Goal: Task Accomplishment & Management: Manage account settings

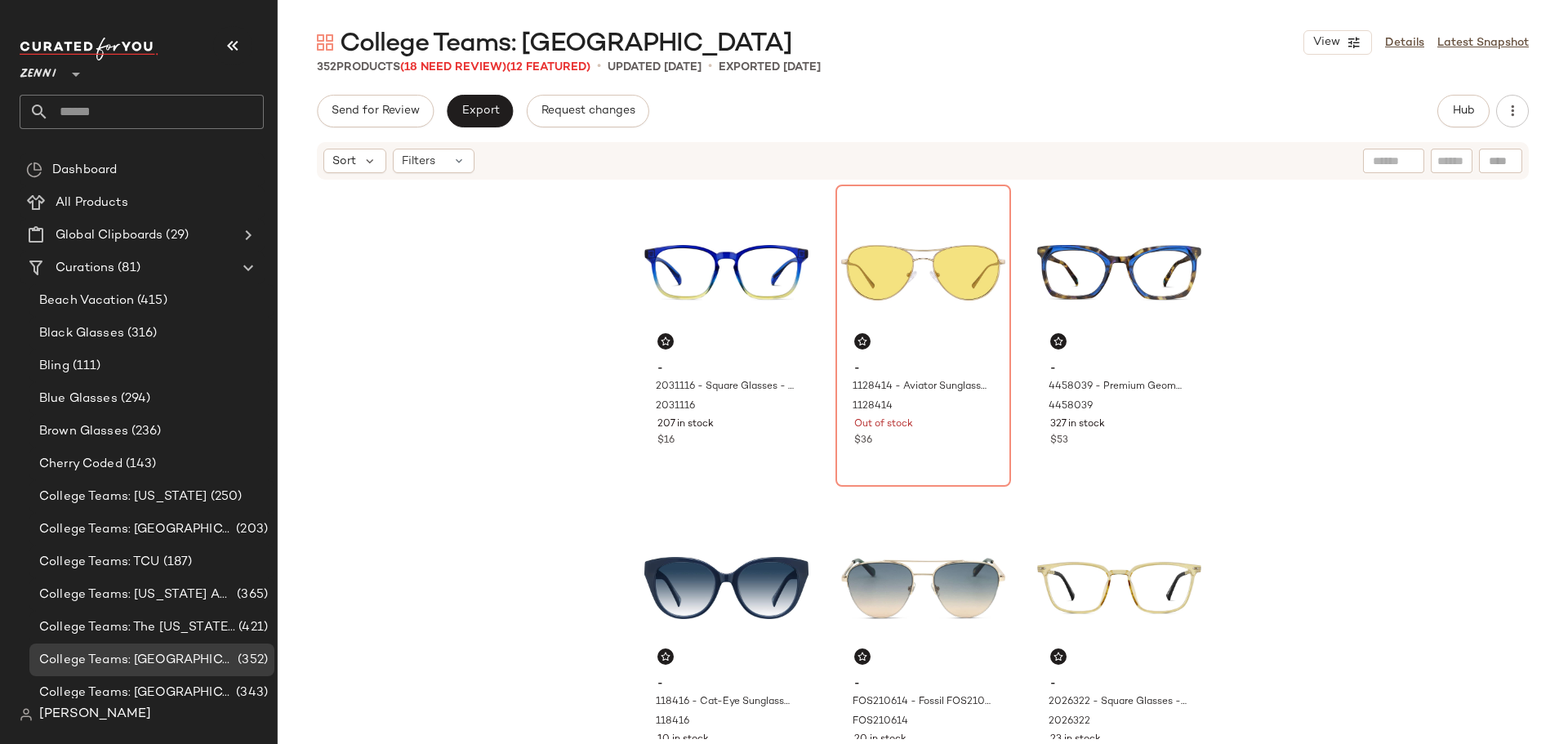
click at [152, 107] on input "text" at bounding box center [156, 112] width 214 height 35
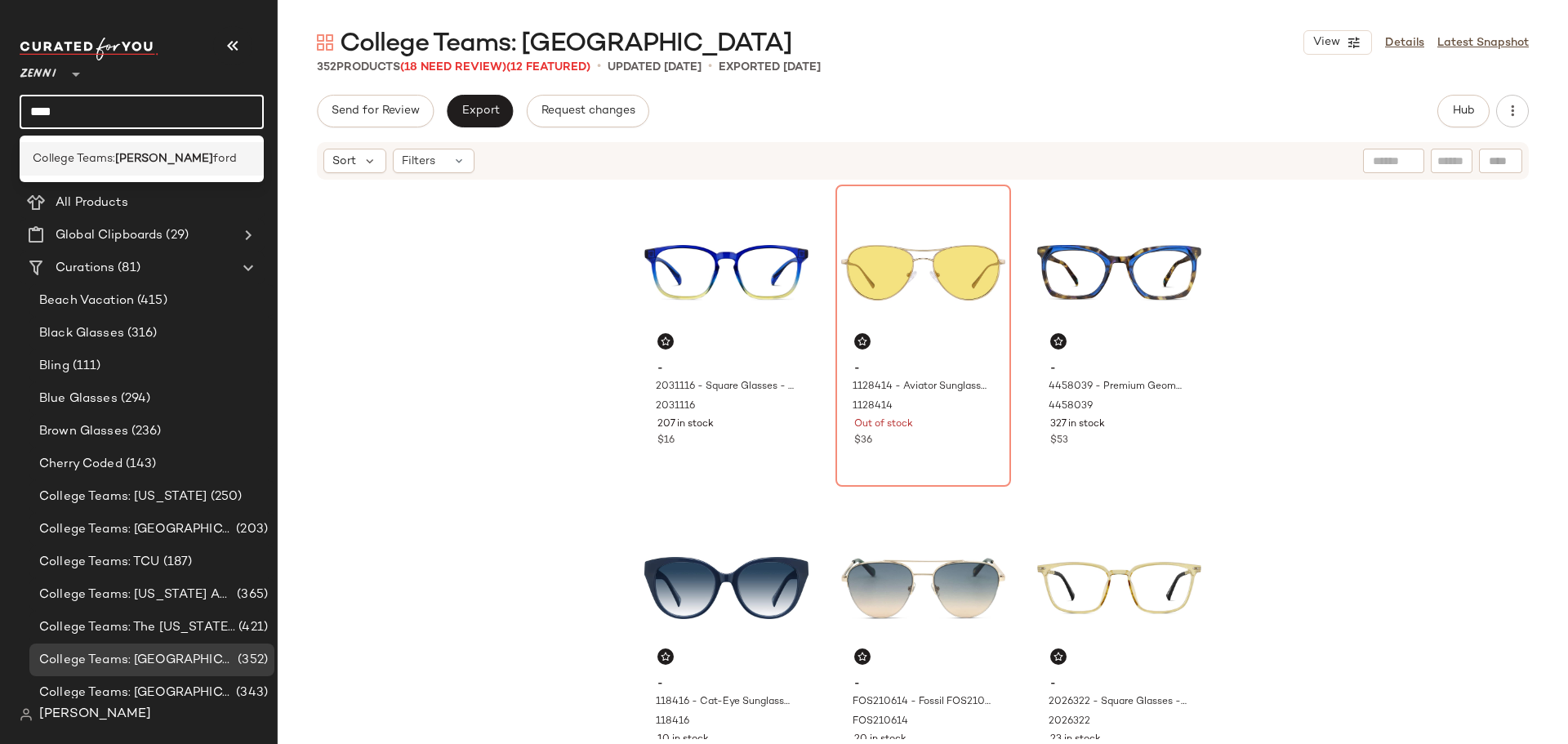
type input "****"
click at [94, 149] on div "College Teams: Stan ford" at bounding box center [141, 159] width 244 height 34
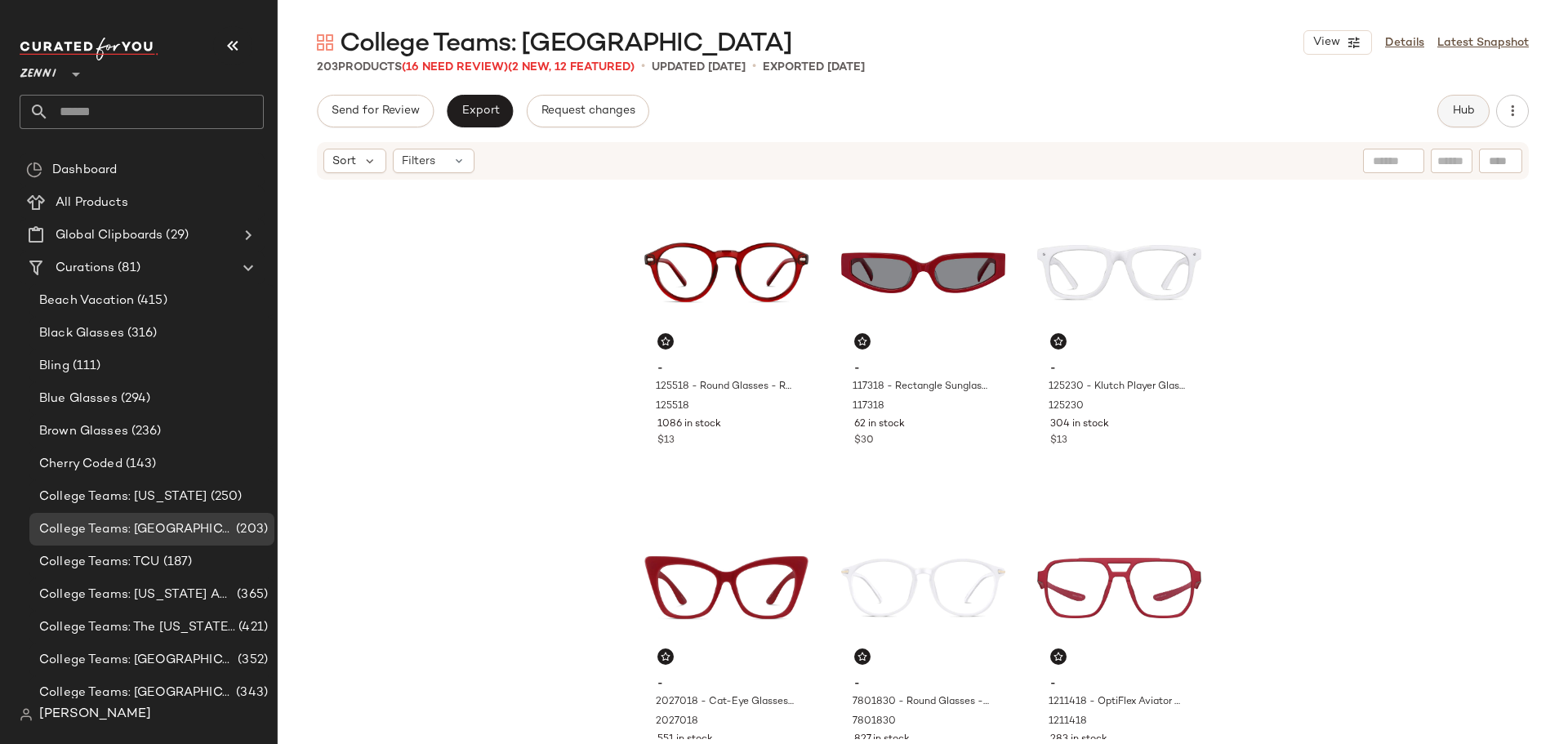
click at [1456, 120] on button "Hub" at bounding box center [1463, 111] width 52 height 33
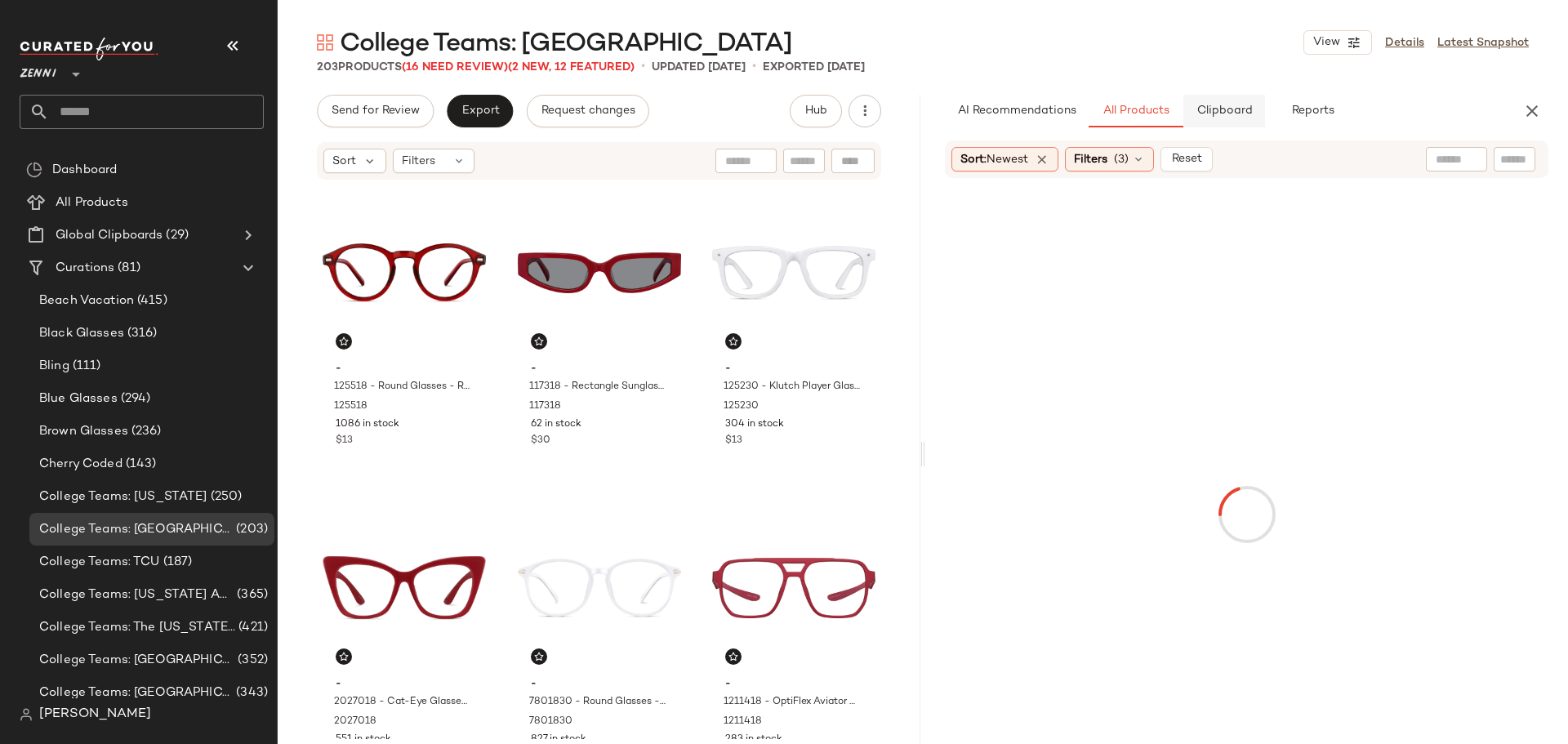
click at [1214, 120] on button "Clipboard" at bounding box center [1224, 111] width 82 height 33
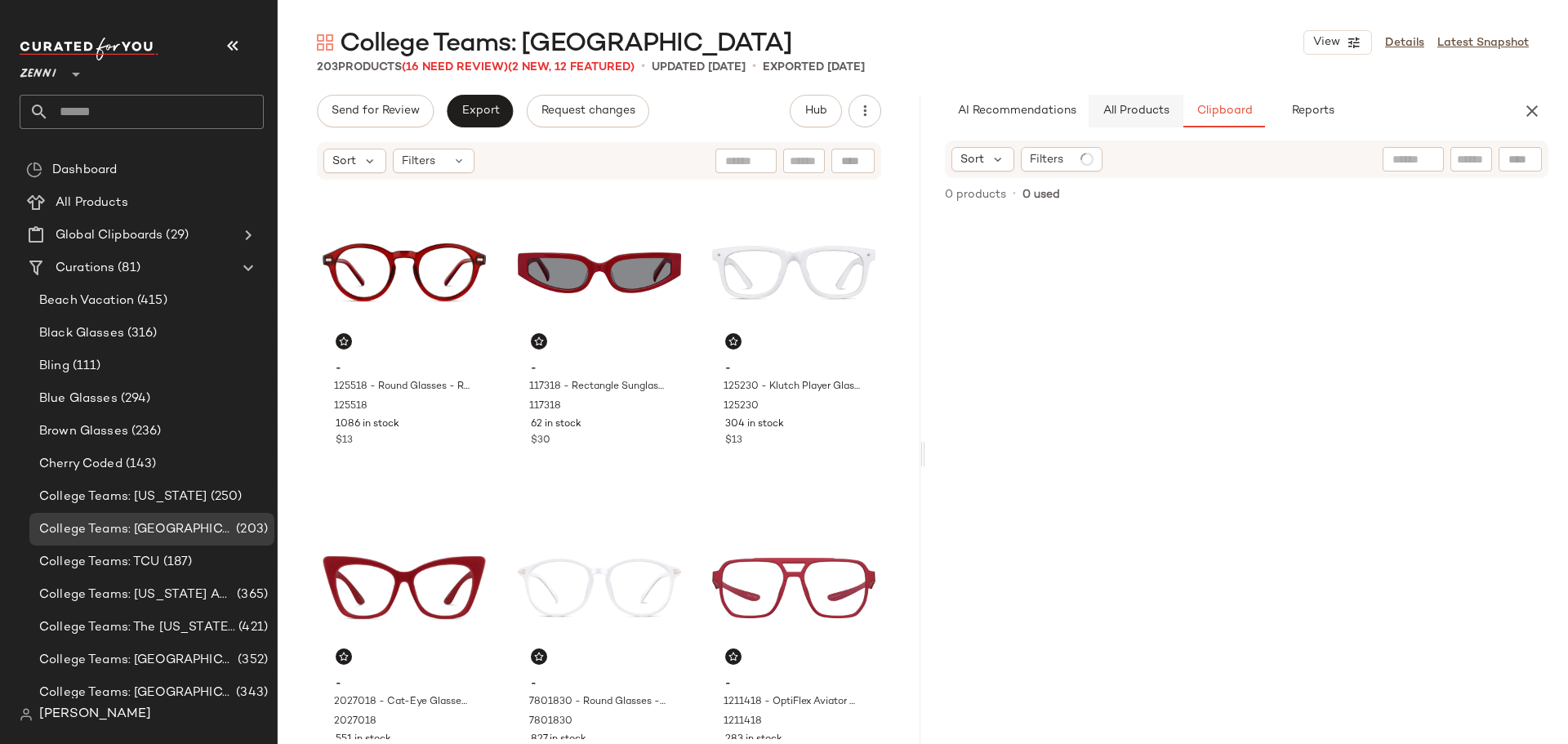
click at [1147, 113] on span "All Products" at bounding box center [1136, 111] width 67 height 13
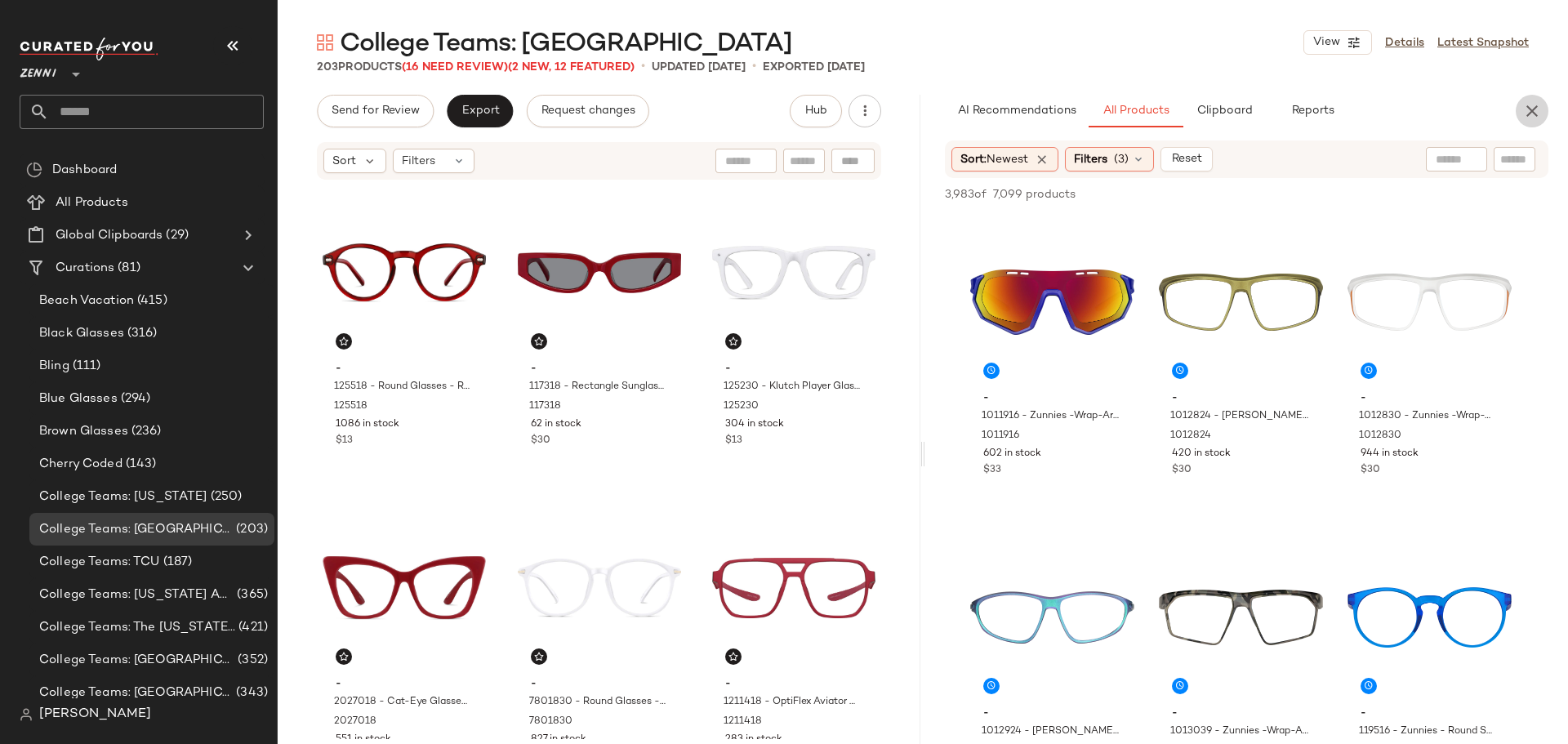
click at [1526, 113] on icon "button" at bounding box center [1532, 110] width 19 height 19
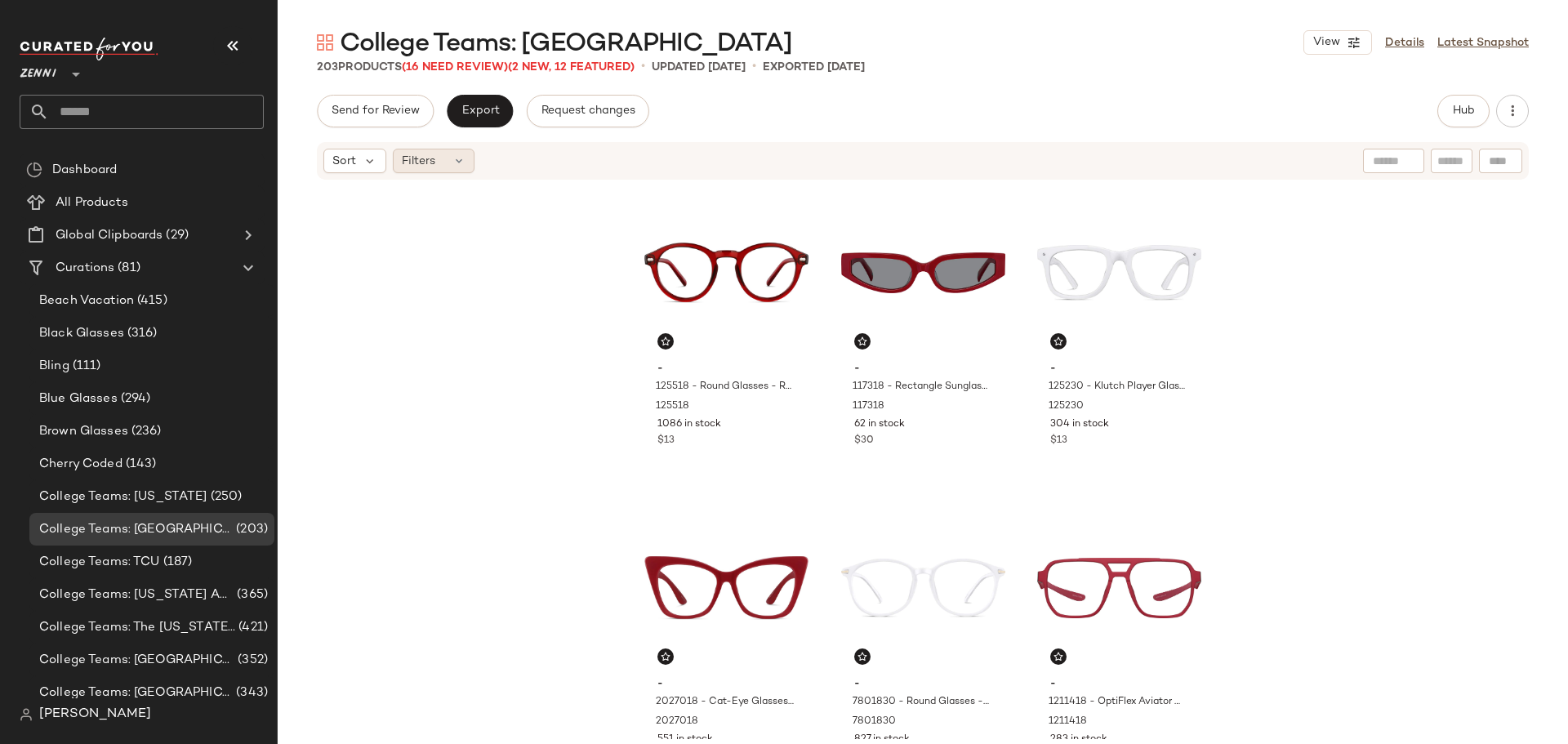
click at [449, 161] on div "Filters" at bounding box center [434, 160] width 82 height 25
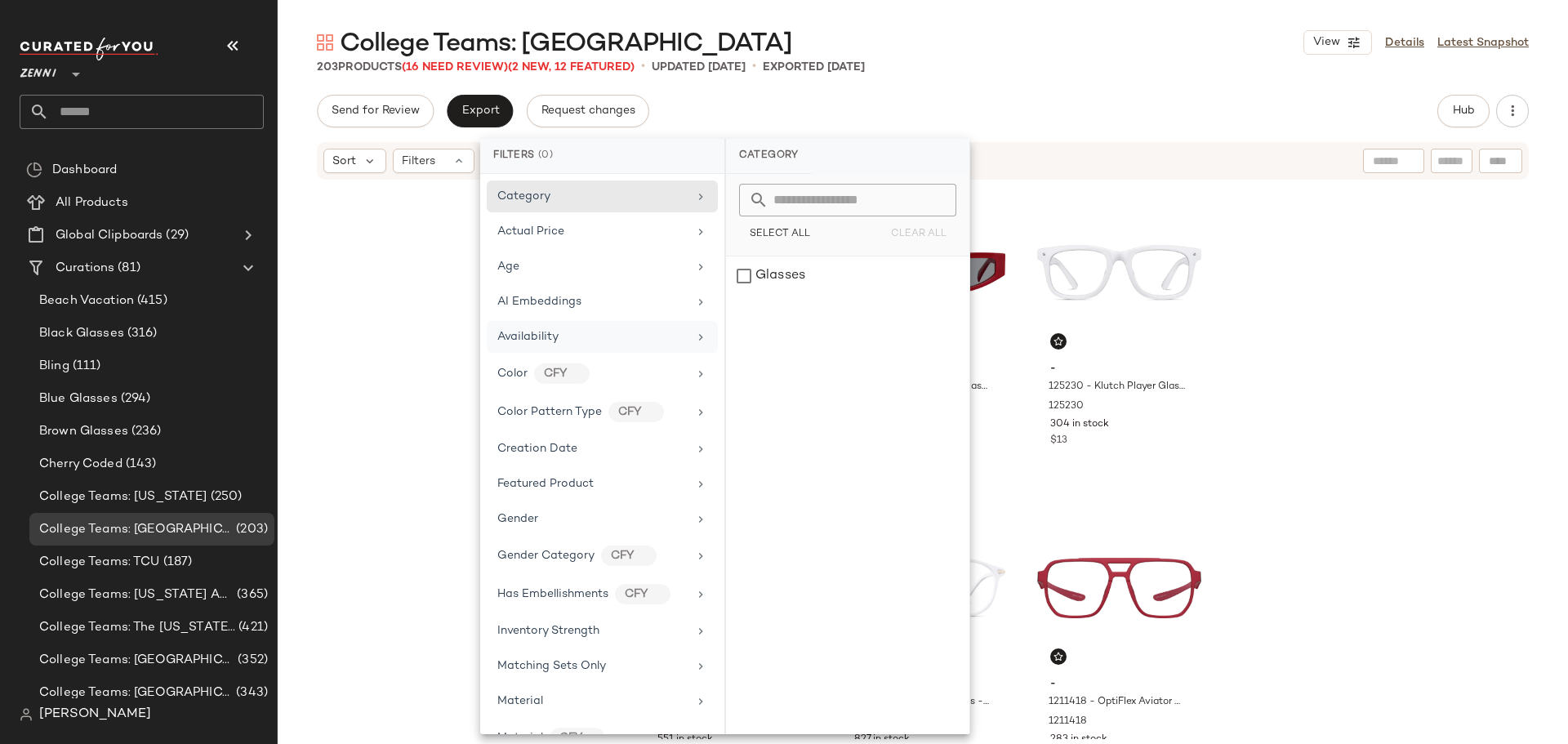
click at [553, 327] on div "Availability" at bounding box center [602, 336] width 231 height 32
click at [740, 317] on div "out_of_stock" at bounding box center [847, 315] width 244 height 39
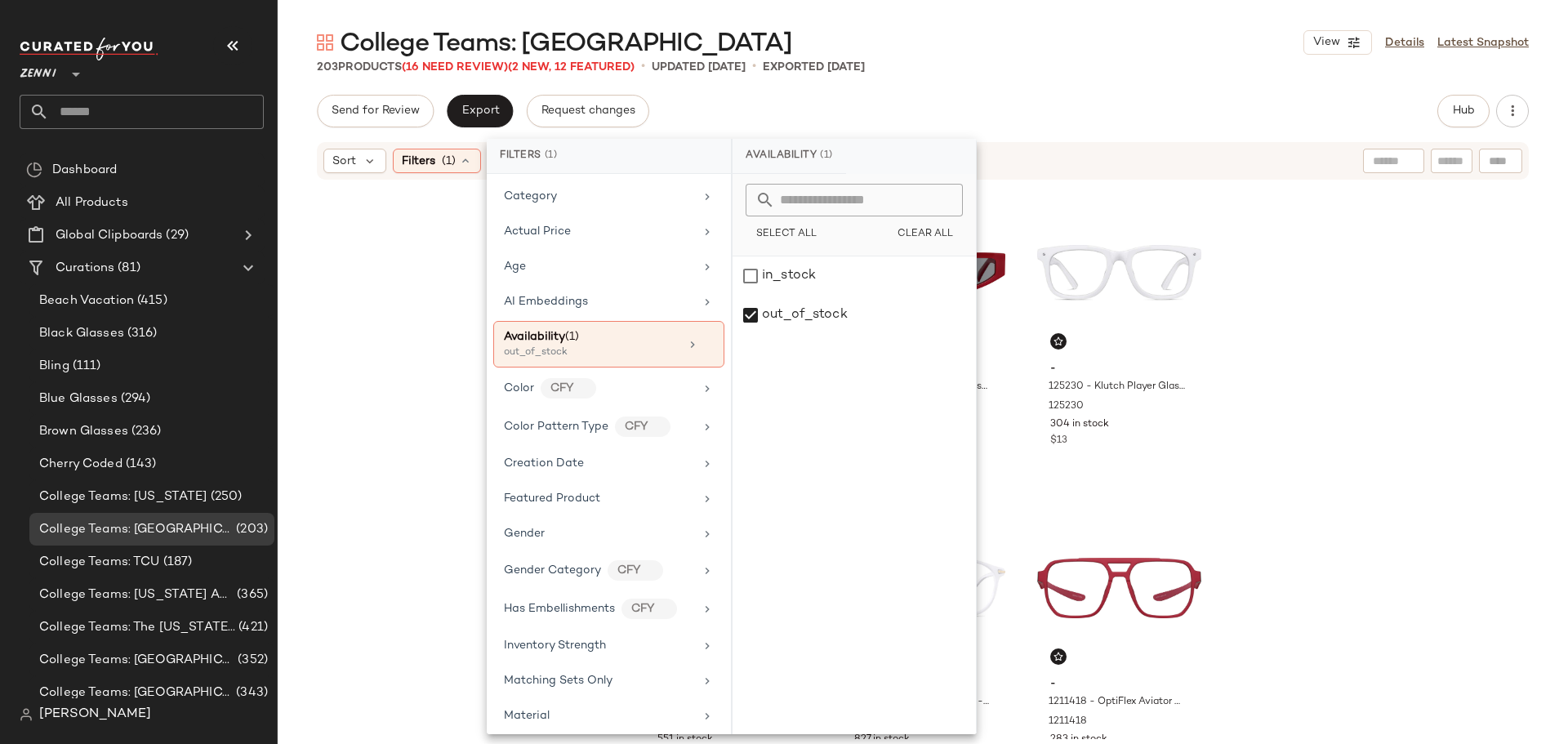
click at [418, 339] on div "- 125518 - Round Glasses - Red - Plastic 125518 1086 in stock $13 - 117318 - Re…" at bounding box center [922, 460] width 1291 height 558
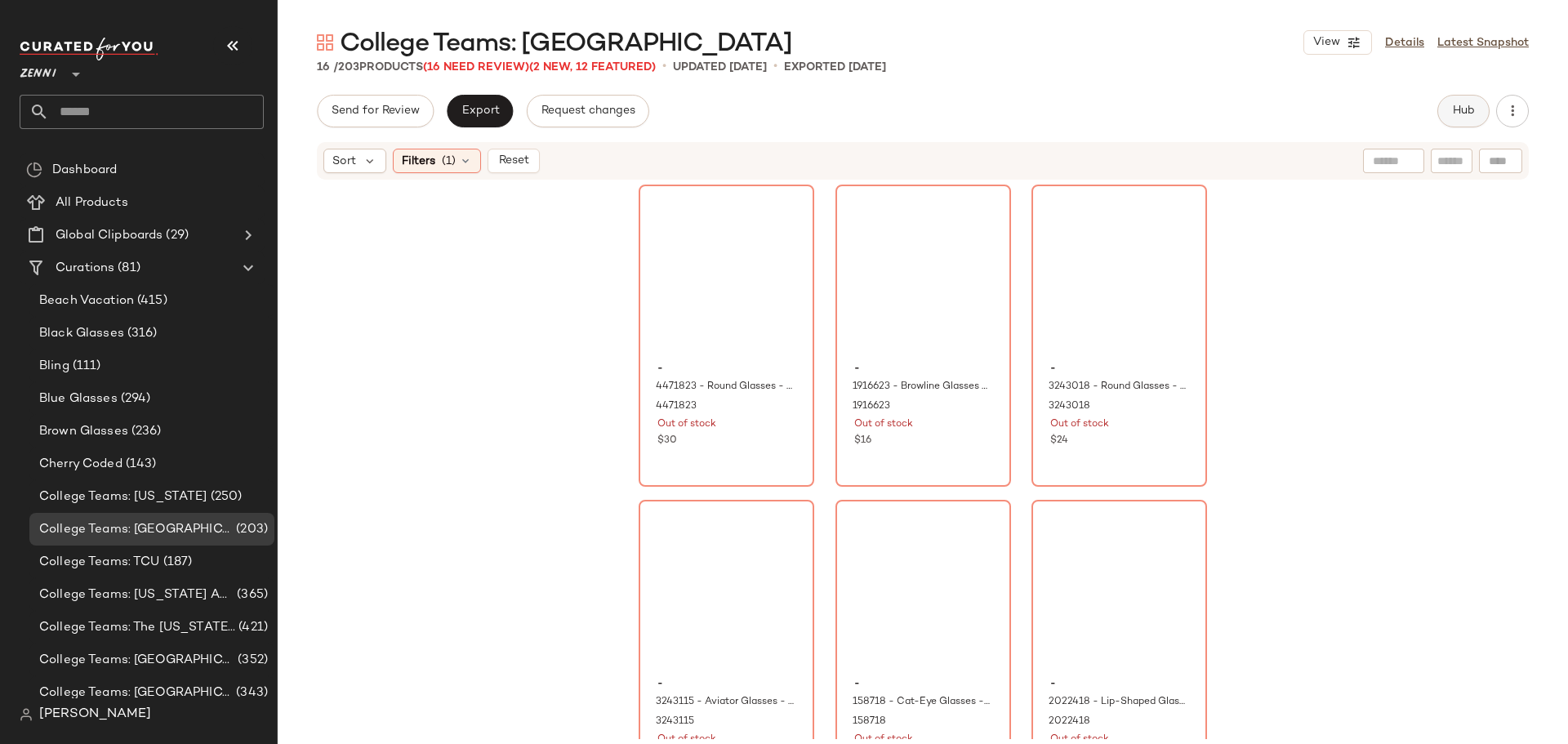
click at [1452, 113] on span "Hub" at bounding box center [1463, 111] width 23 height 13
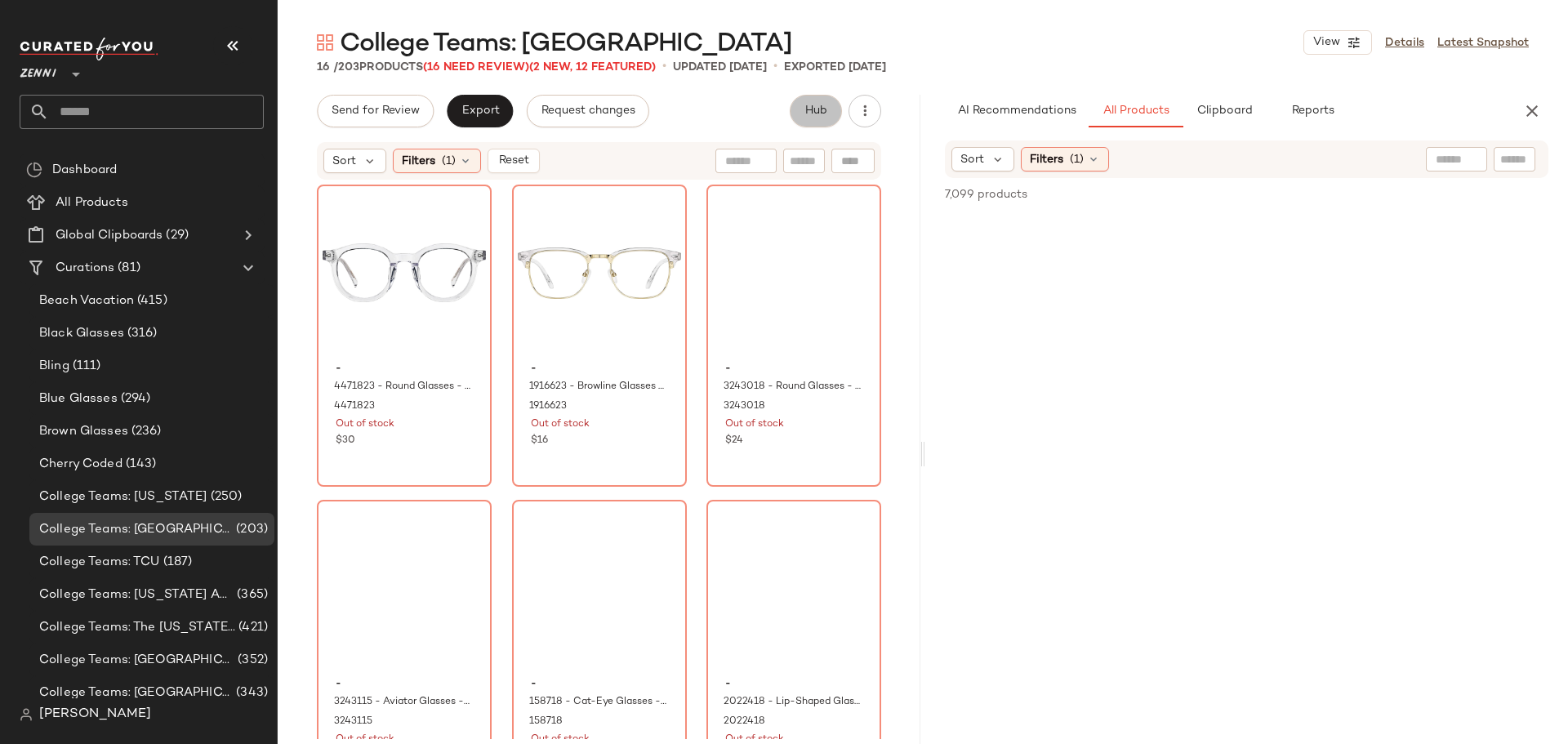
click at [819, 115] on span "Hub" at bounding box center [815, 111] width 23 height 13
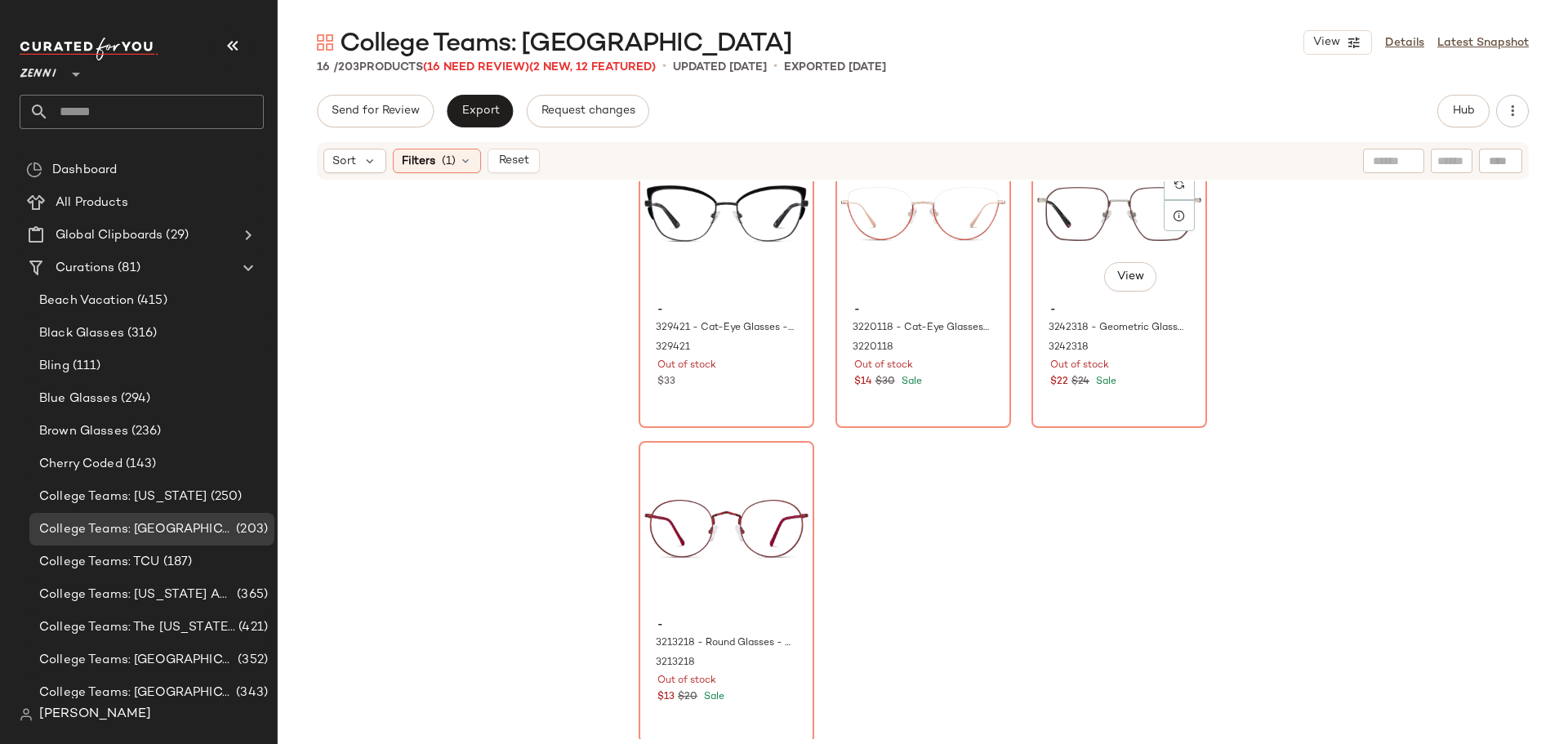
scroll to position [1337, 0]
click at [733, 534] on div "#16 View" at bounding box center [726, 524] width 164 height 165
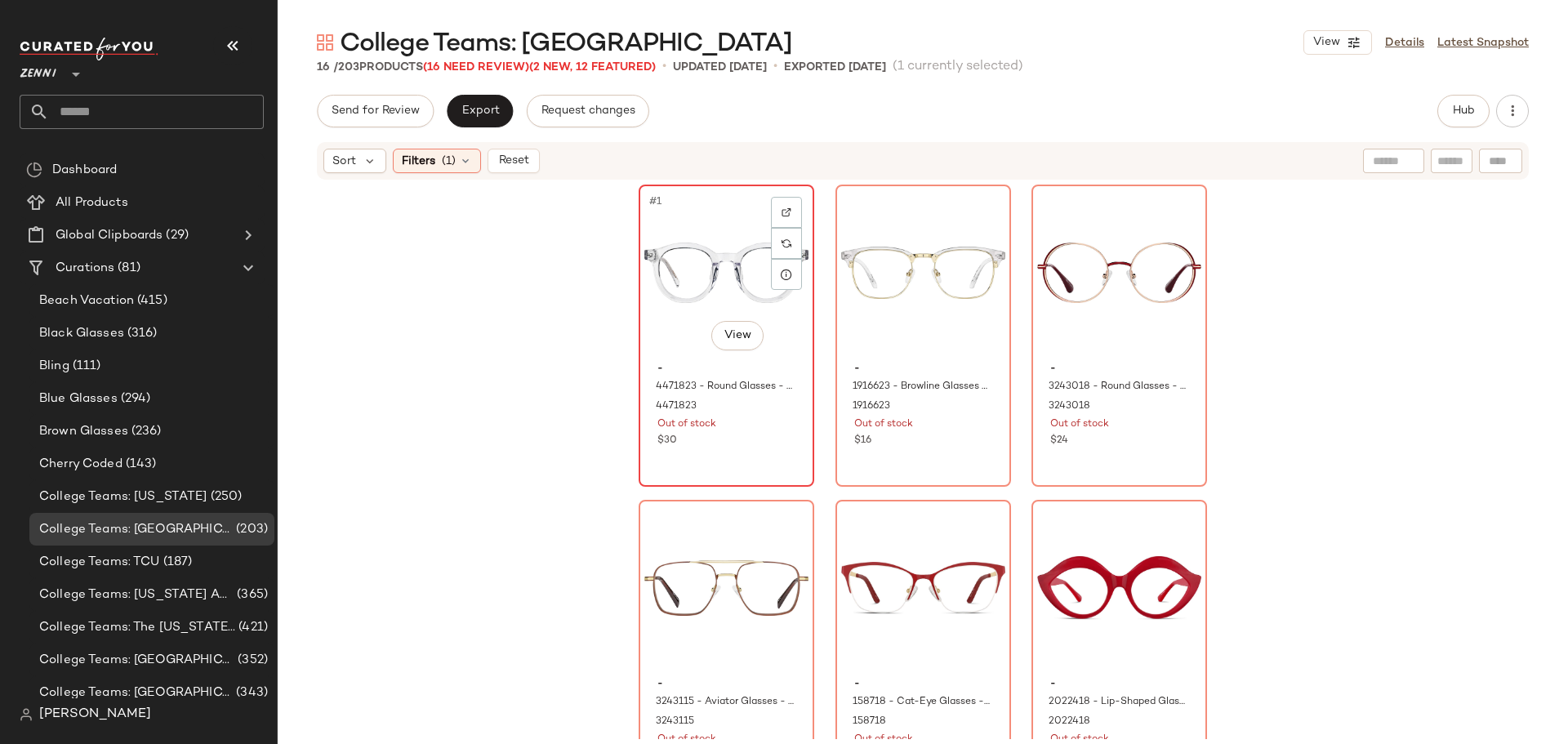
click at [713, 285] on div "#1 View" at bounding box center [726, 273] width 164 height 165
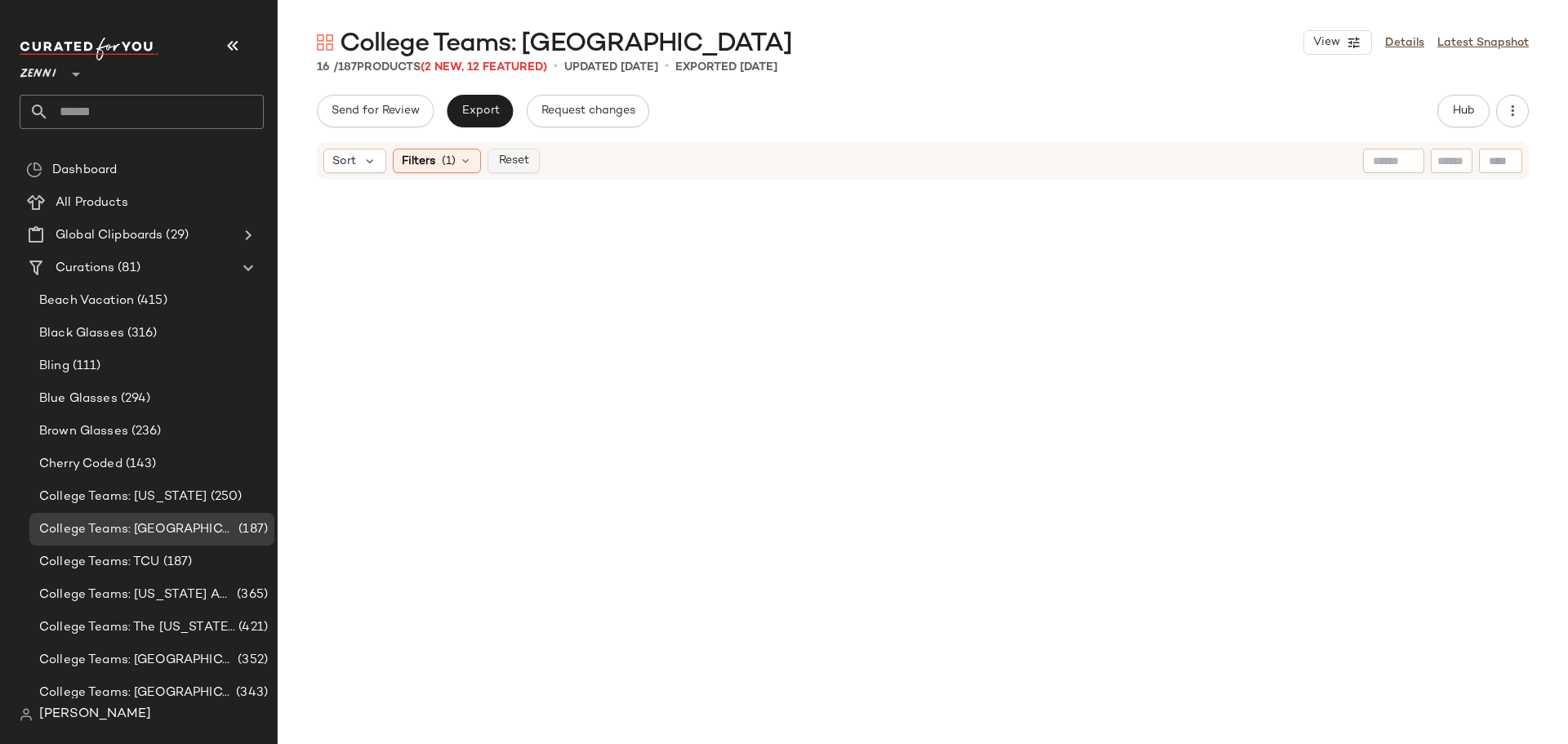
click at [512, 164] on span "Reset" at bounding box center [513, 160] width 31 height 13
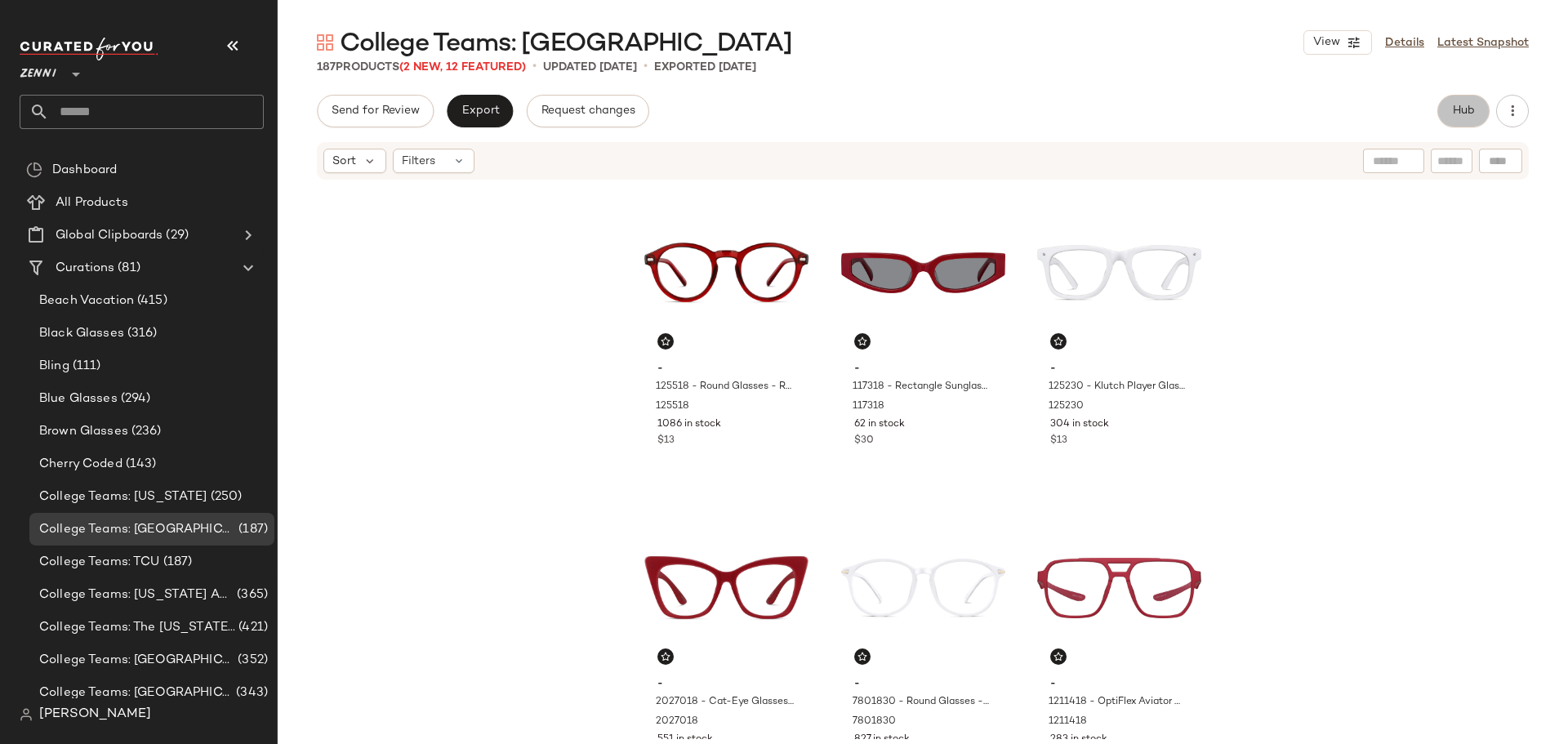
click at [1456, 111] on span "Hub" at bounding box center [1463, 111] width 23 height 13
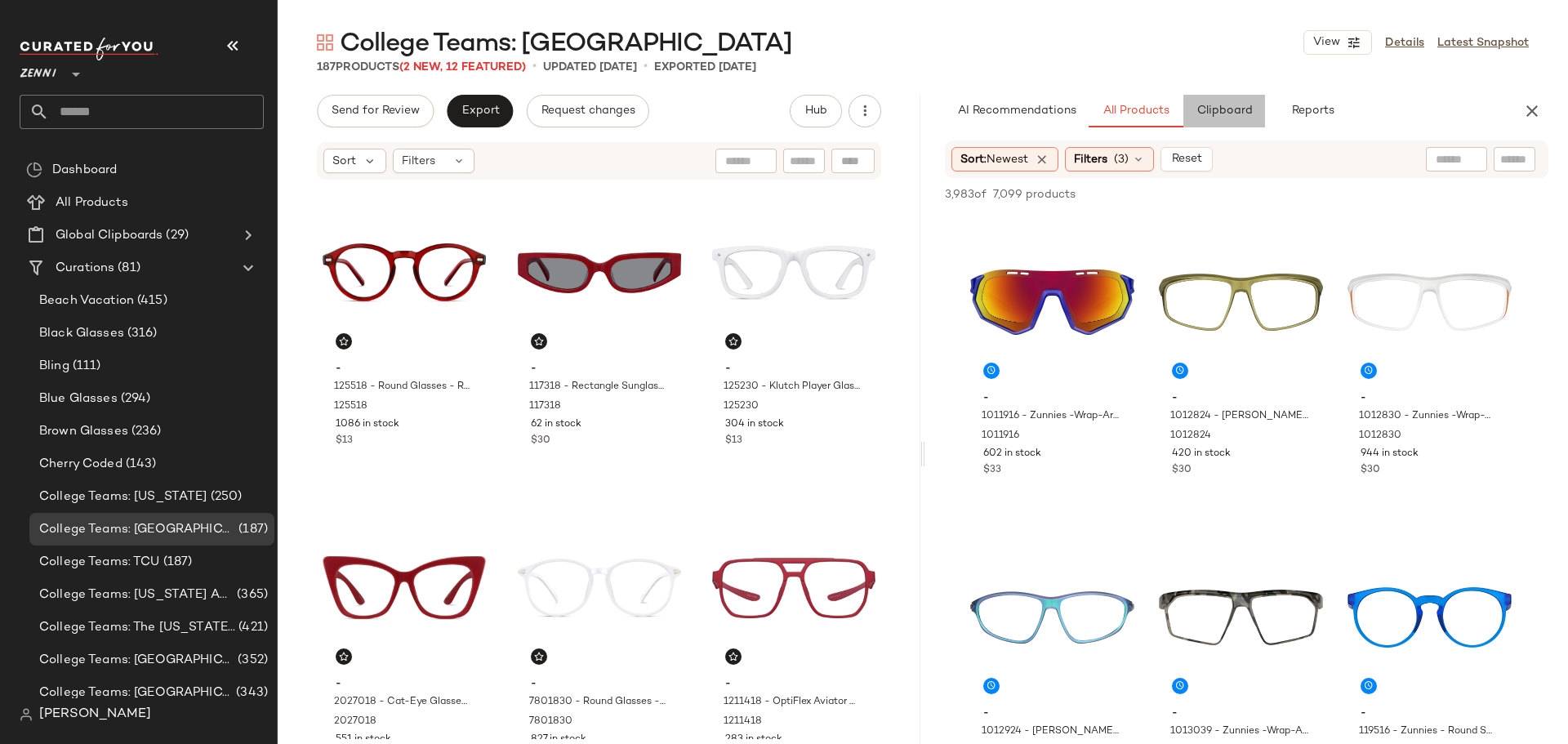
click at [1201, 119] on button "Clipboard" at bounding box center [1224, 111] width 82 height 33
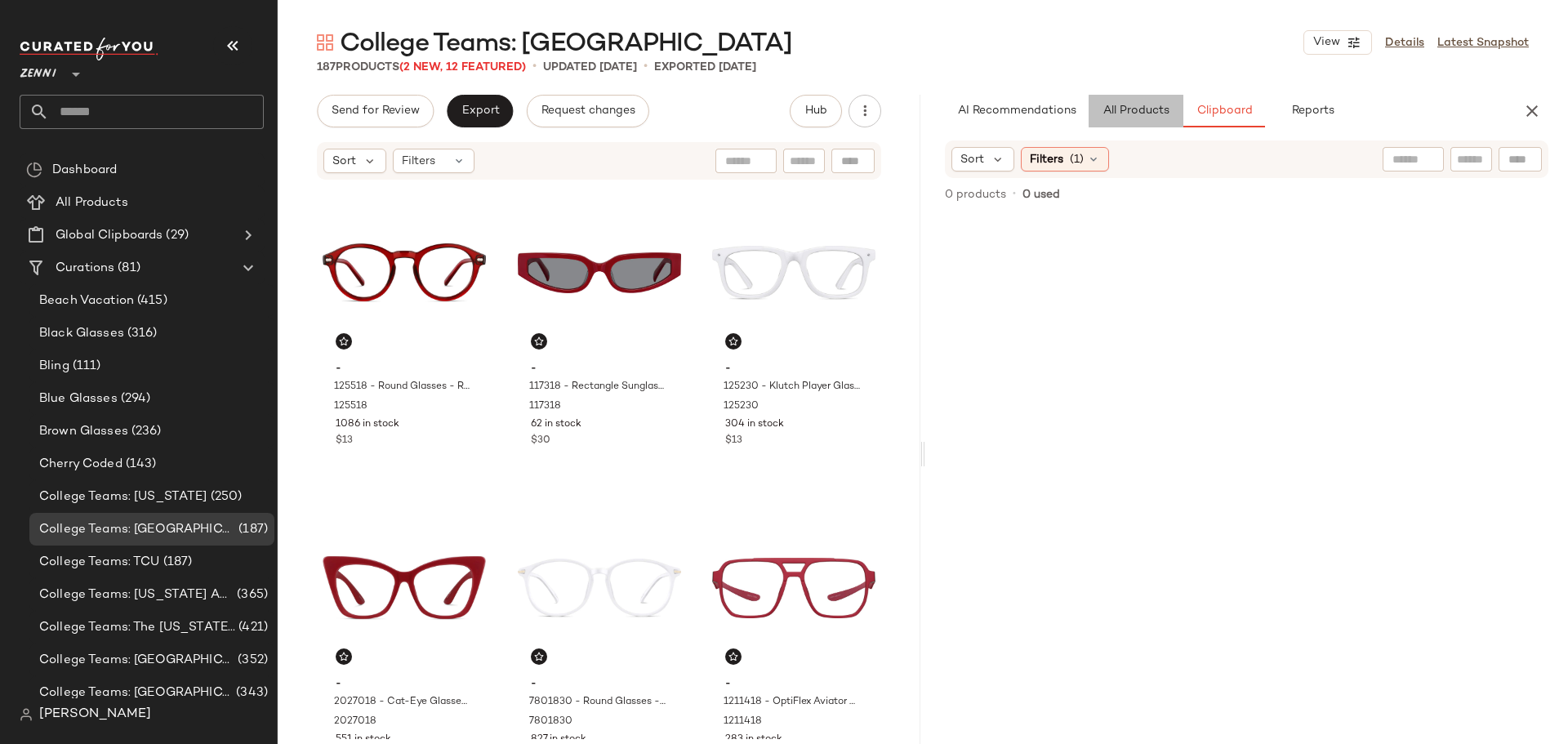
click at [1135, 115] on span "All Products" at bounding box center [1136, 111] width 67 height 13
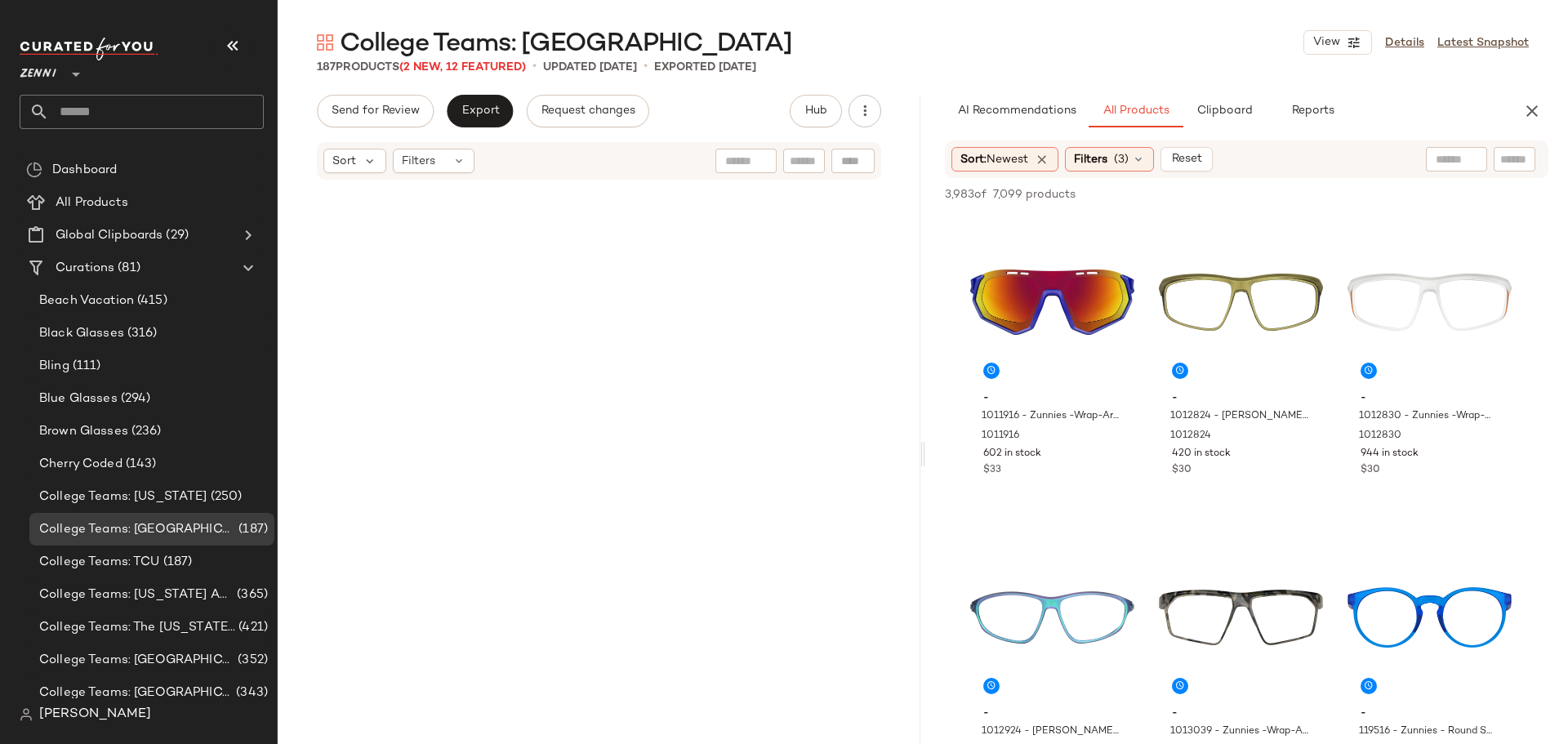
scroll to position [19298, 0]
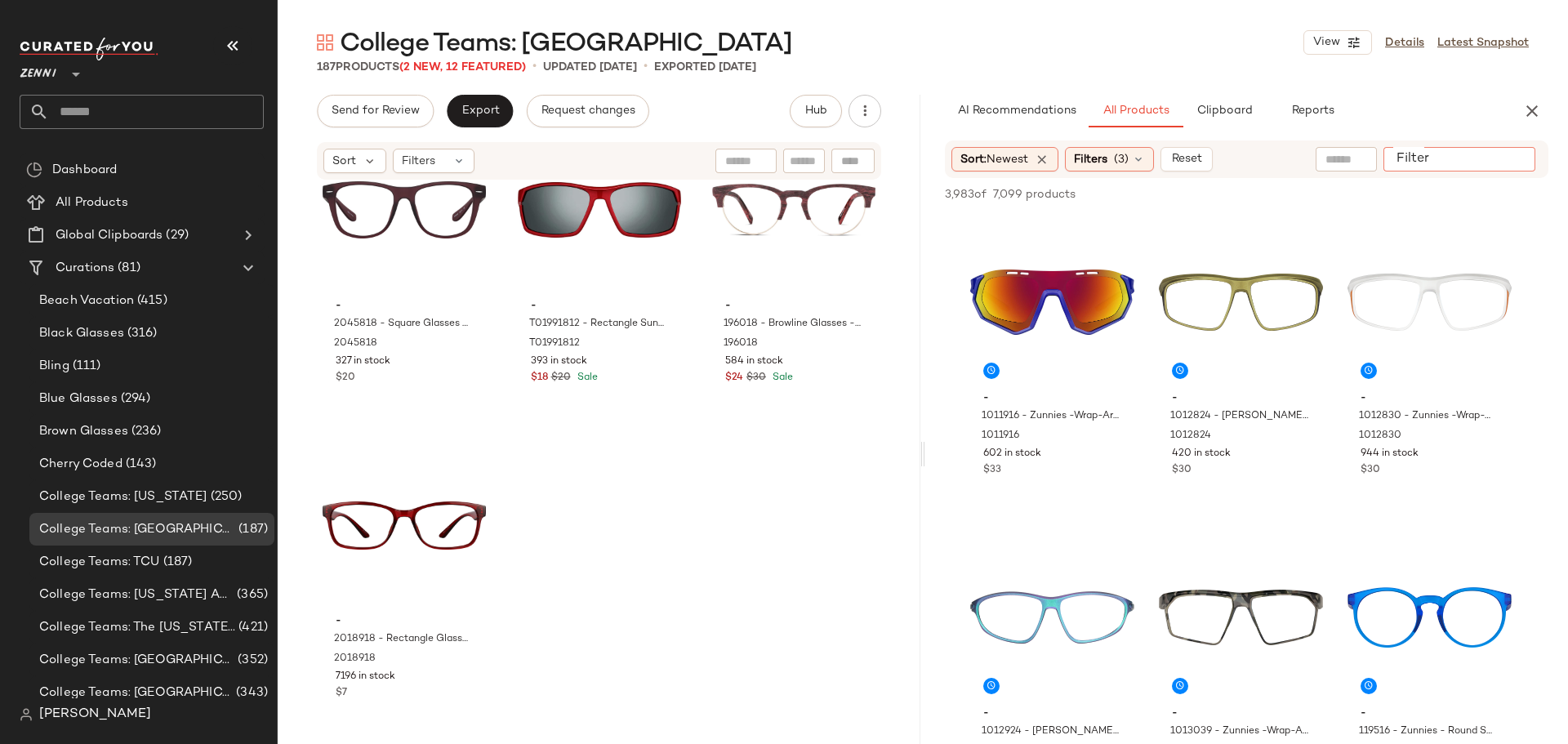
click at [1498, 160] on div at bounding box center [1459, 159] width 152 height 25
type input "***"
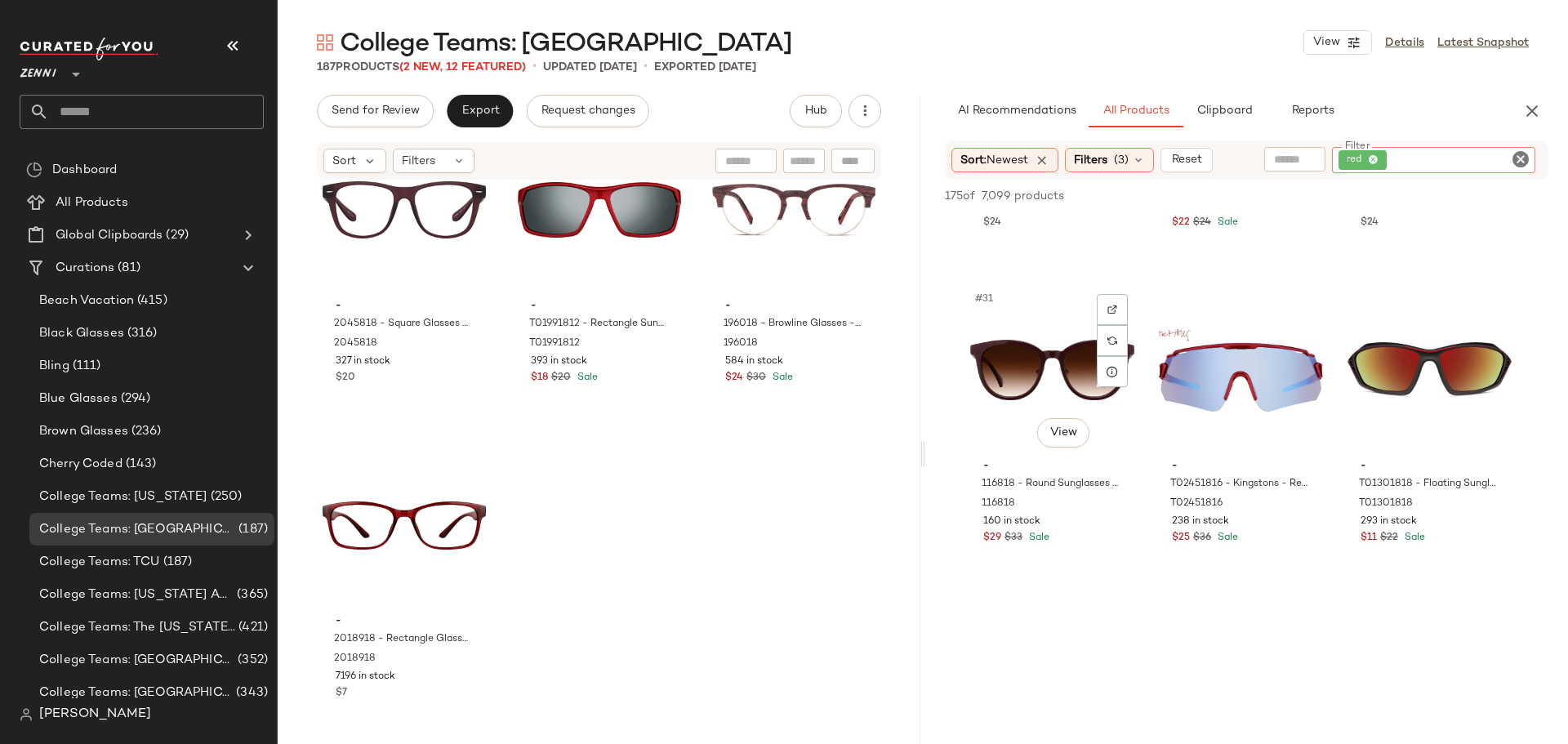
scroll to position [3102, 0]
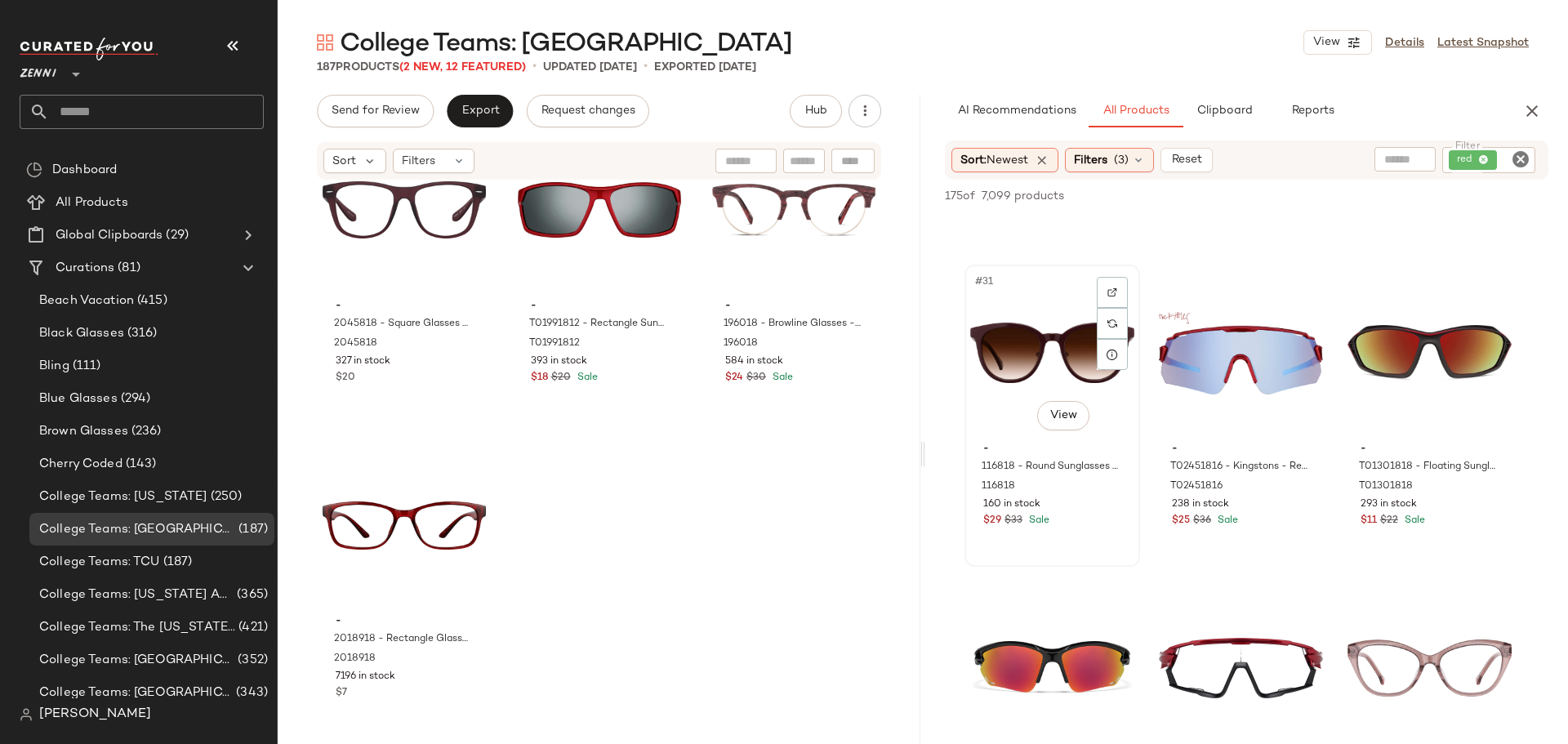
click at [1011, 370] on div "#31 View" at bounding box center [1053, 352] width 164 height 165
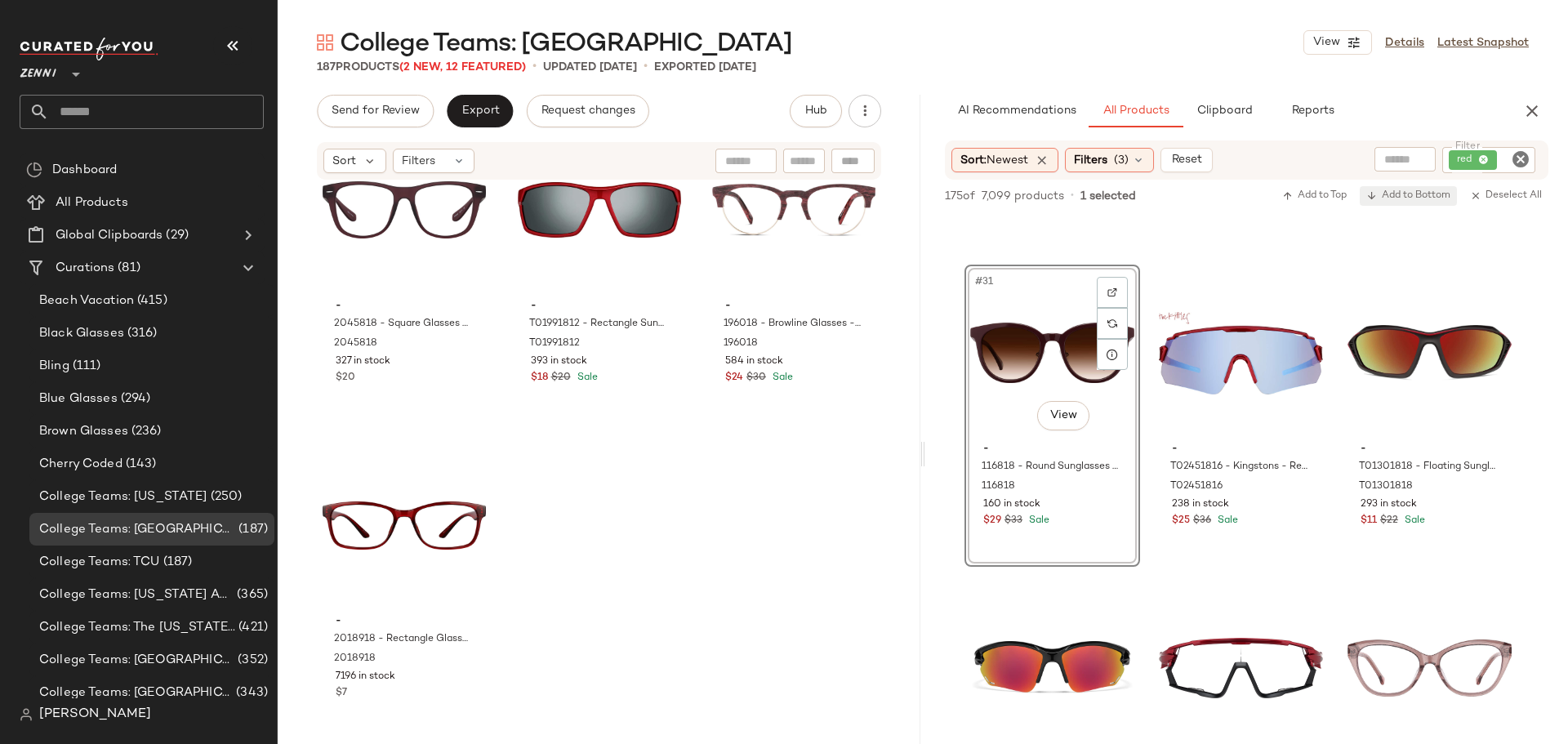
click at [1437, 200] on span "Add to Bottom" at bounding box center [1408, 196] width 84 height 12
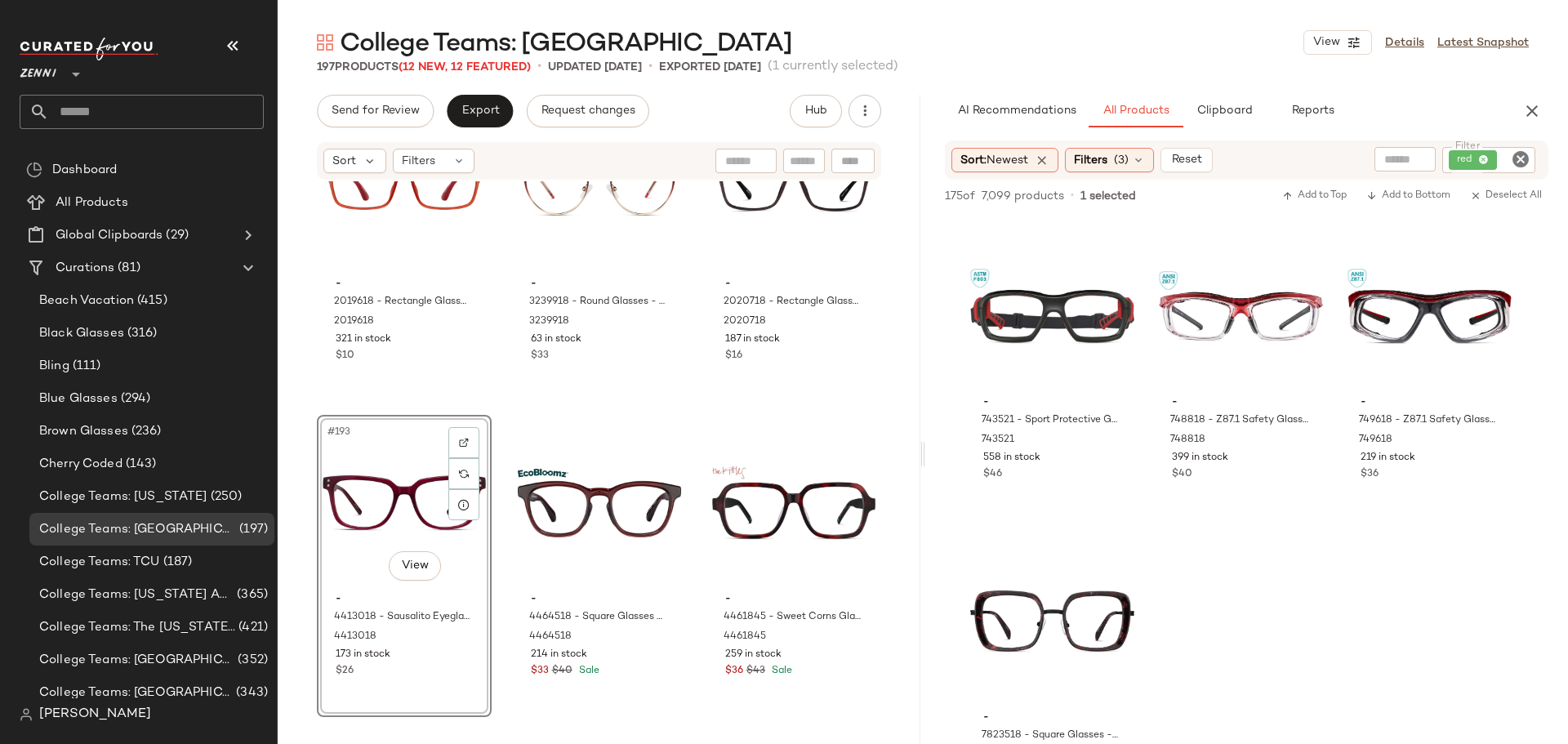
scroll to position [6776, 0]
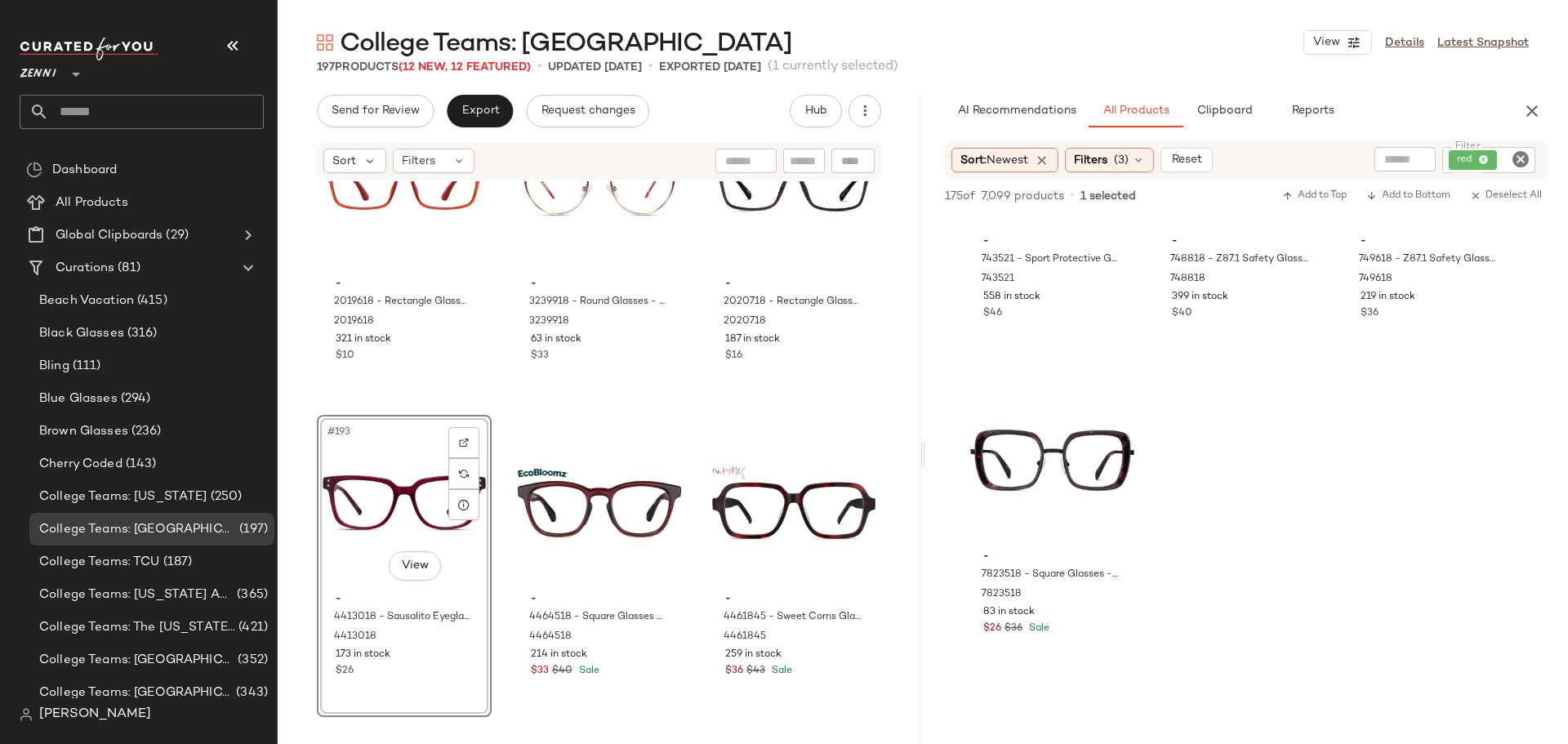
click at [1519, 163] on icon "Clear Filter" at bounding box center [1520, 159] width 19 height 19
click at [1497, 160] on input "Filter" at bounding box center [1459, 160] width 139 height 17
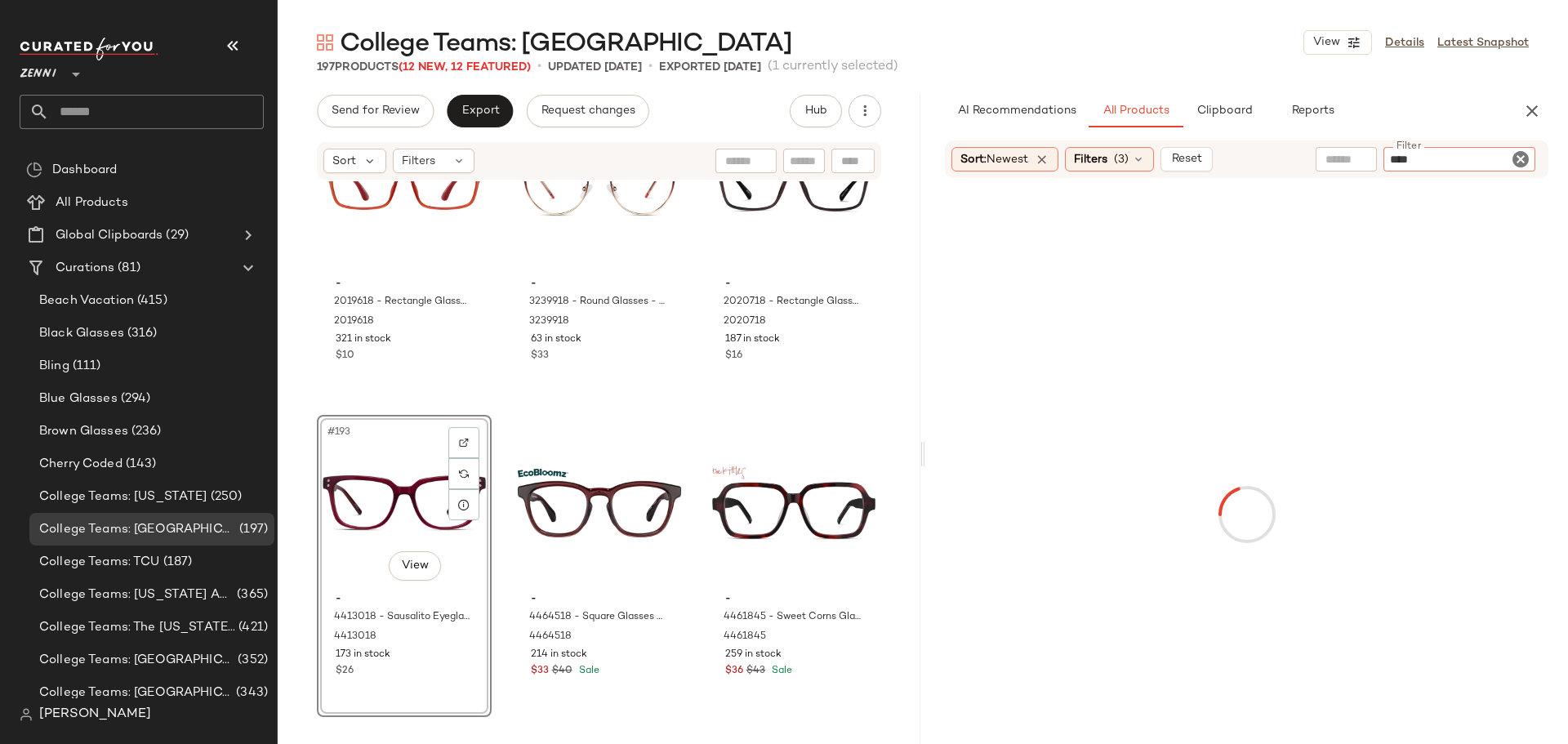
type input "*****"
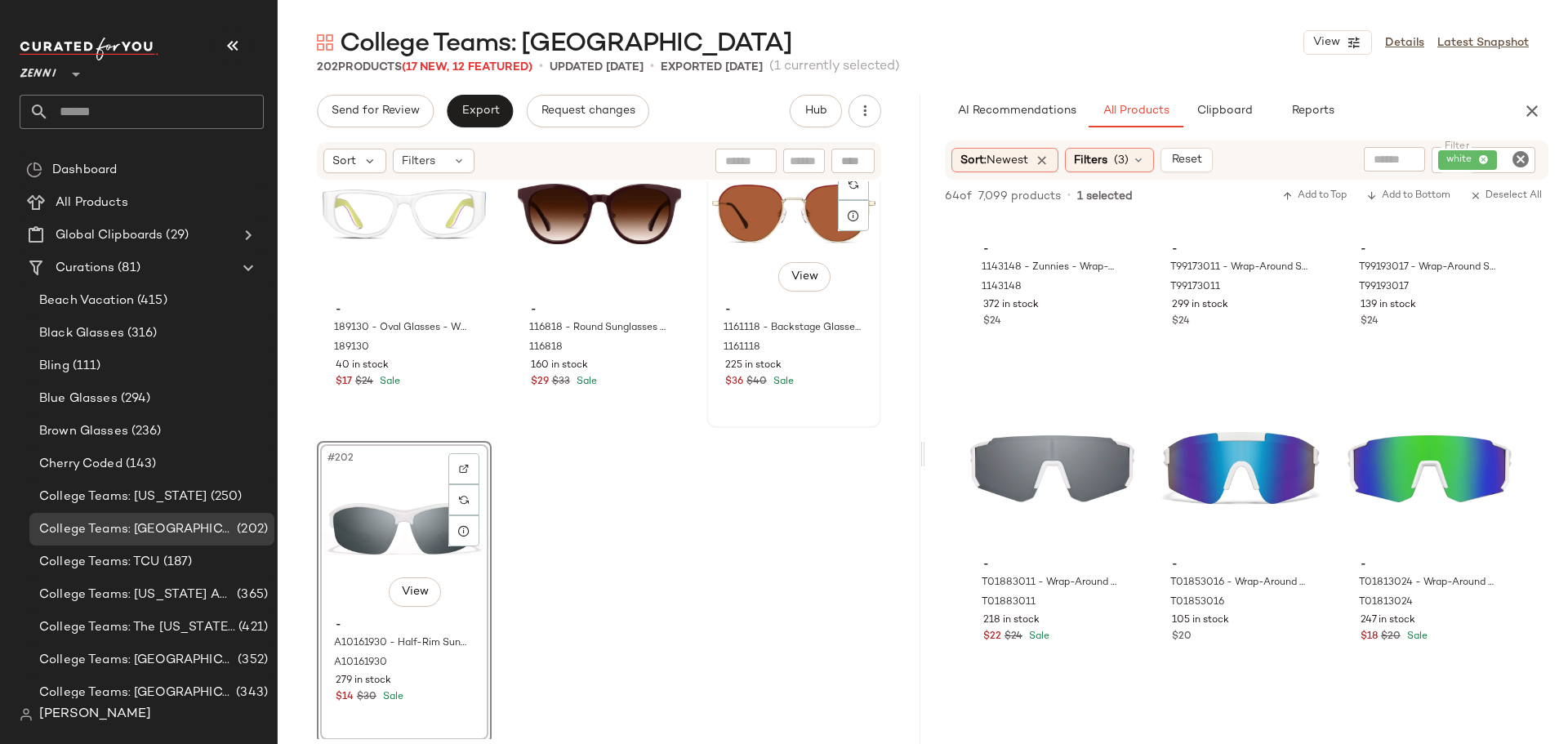
scroll to position [20874, 0]
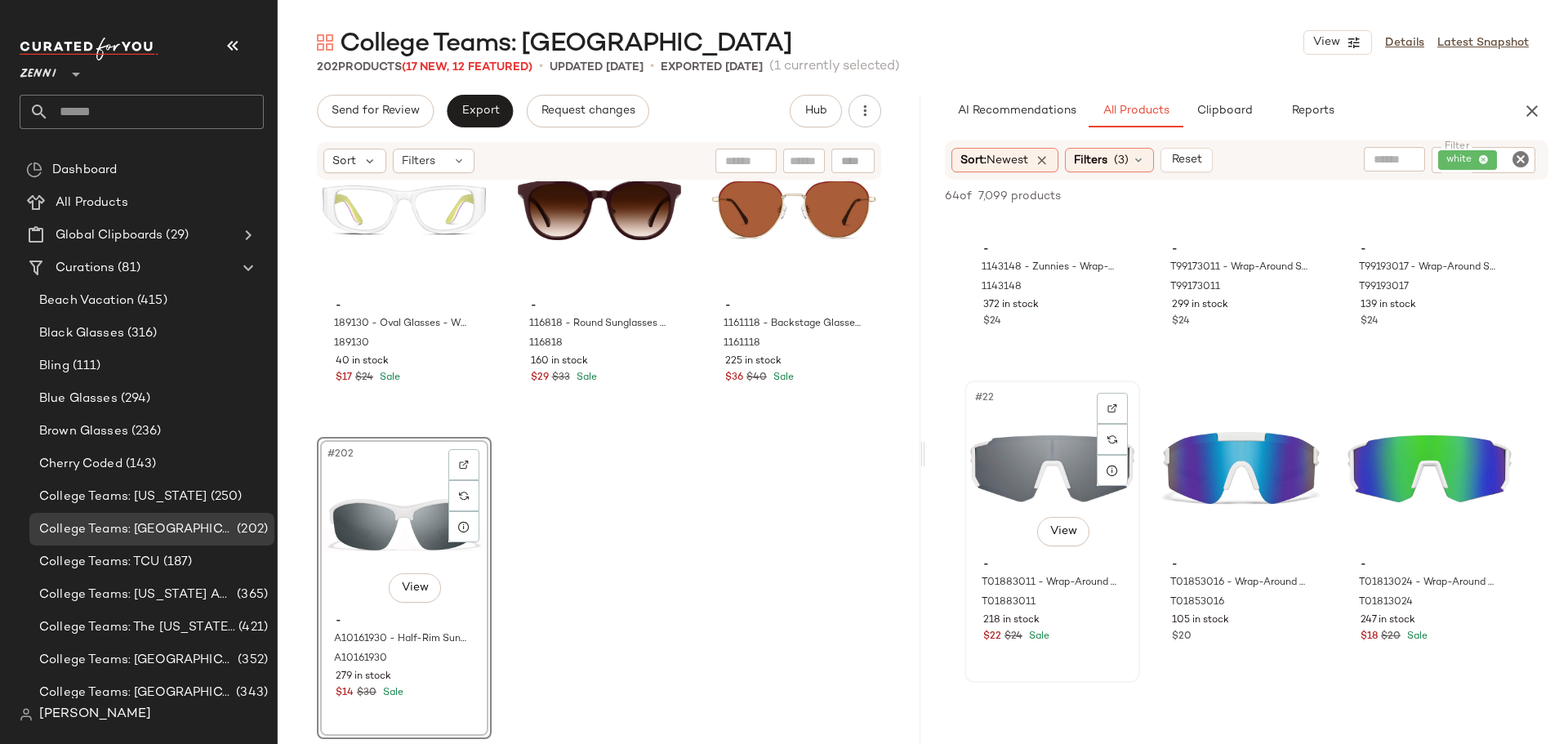
click at [1044, 468] on div "#22 View" at bounding box center [1053, 469] width 164 height 165
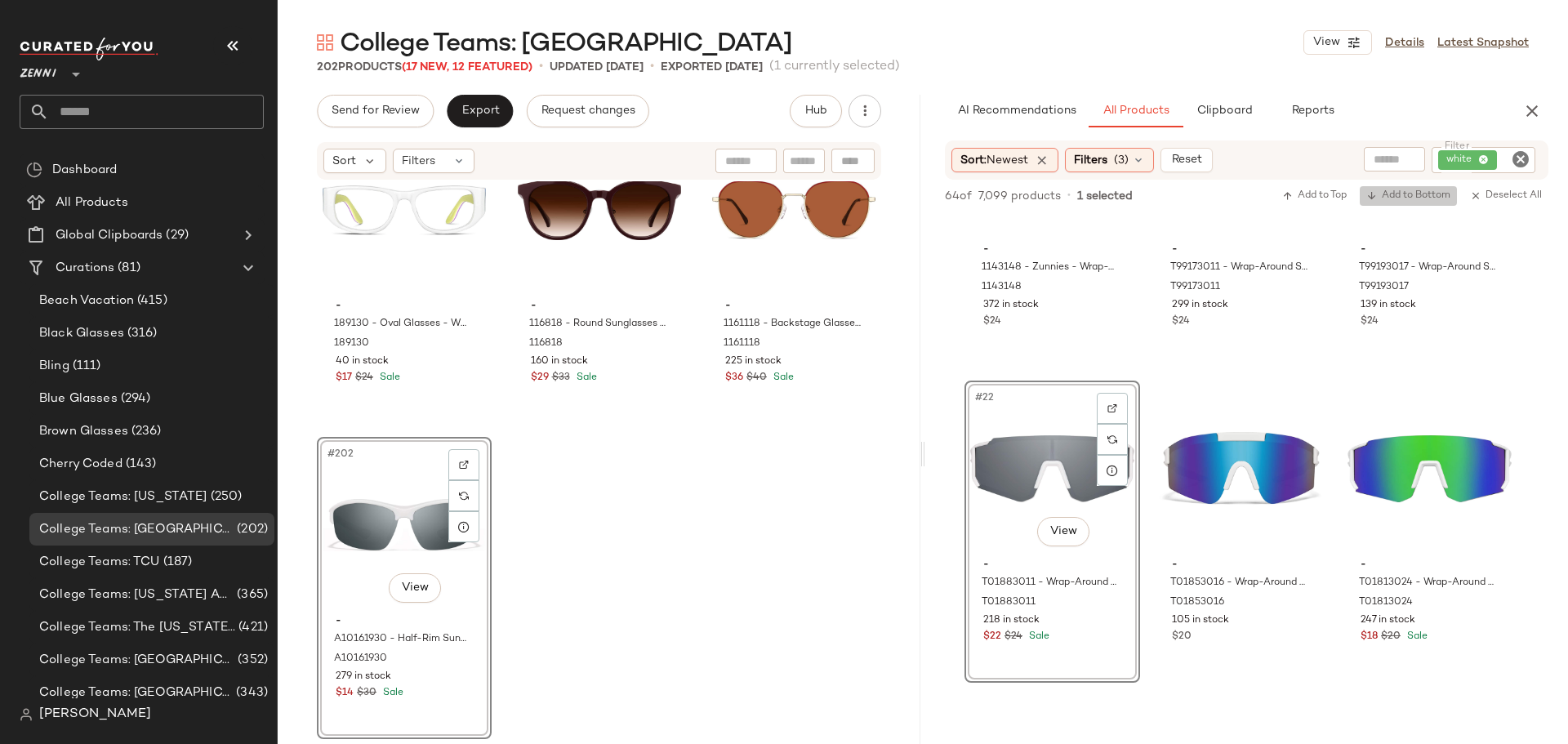
click at [1413, 194] on span "Add to Bottom" at bounding box center [1408, 196] width 84 height 12
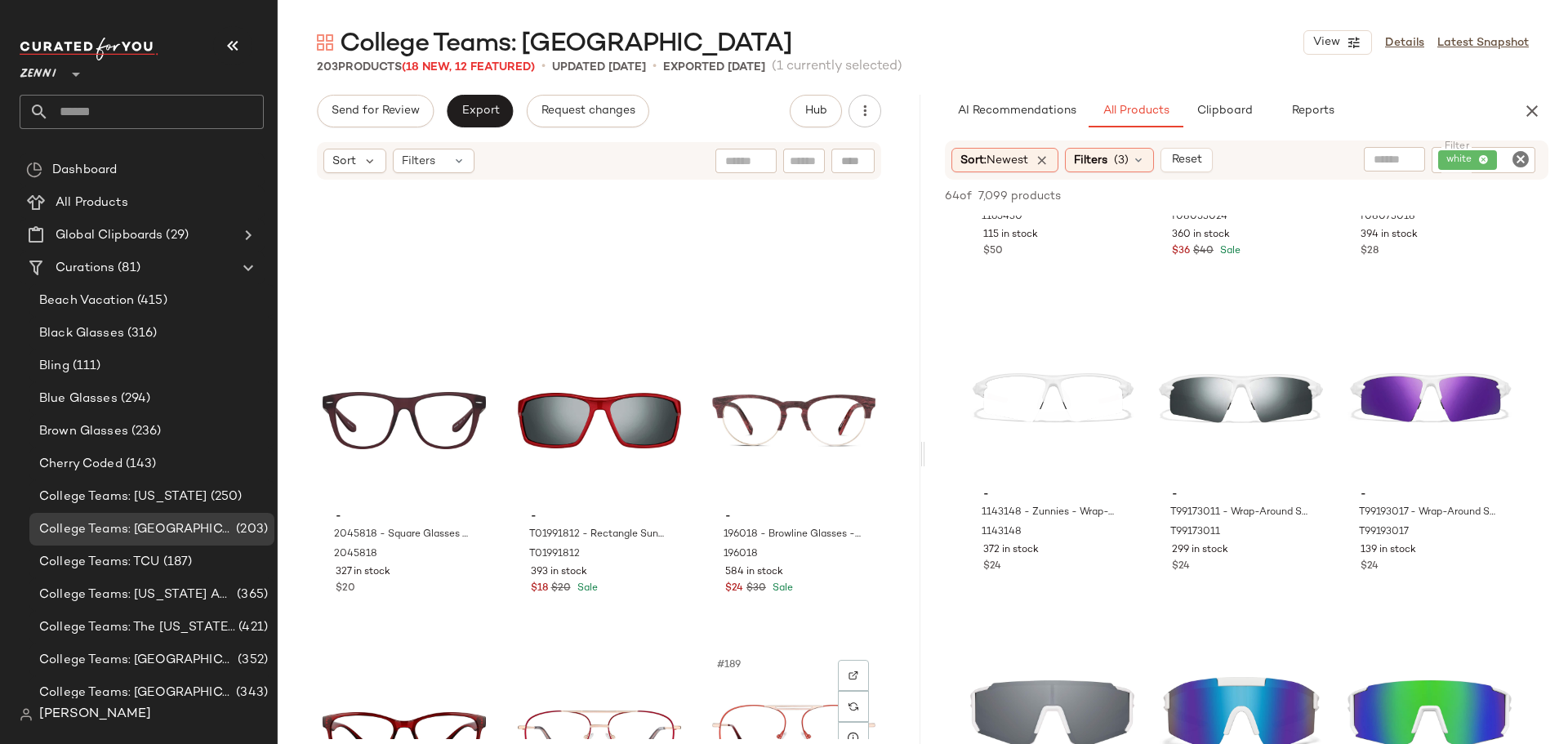
scroll to position [19078, 0]
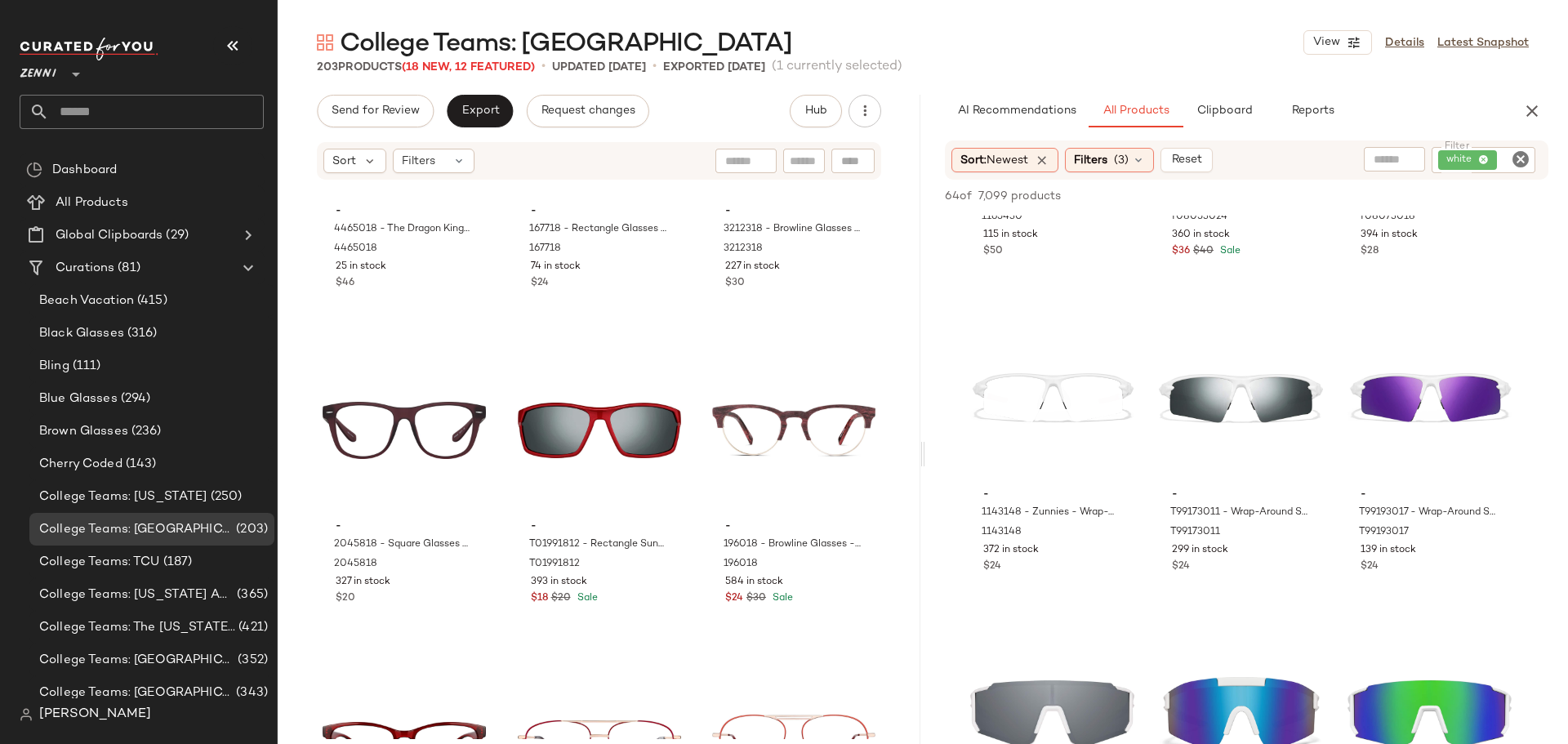
click at [797, 162] on input "text" at bounding box center [804, 160] width 28 height 17
type input "****"
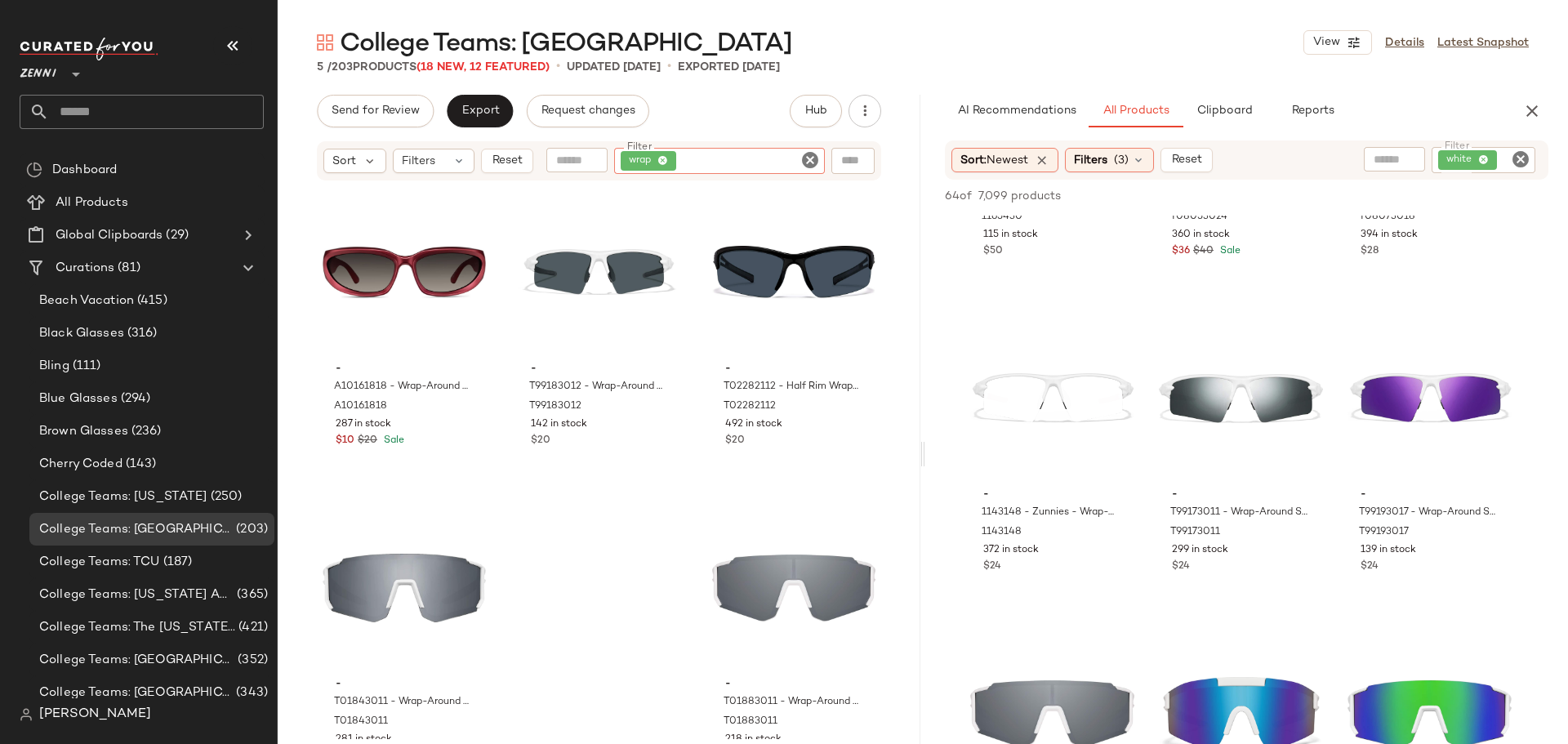
click at [812, 152] on icon "Clear Filter" at bounding box center [809, 160] width 19 height 19
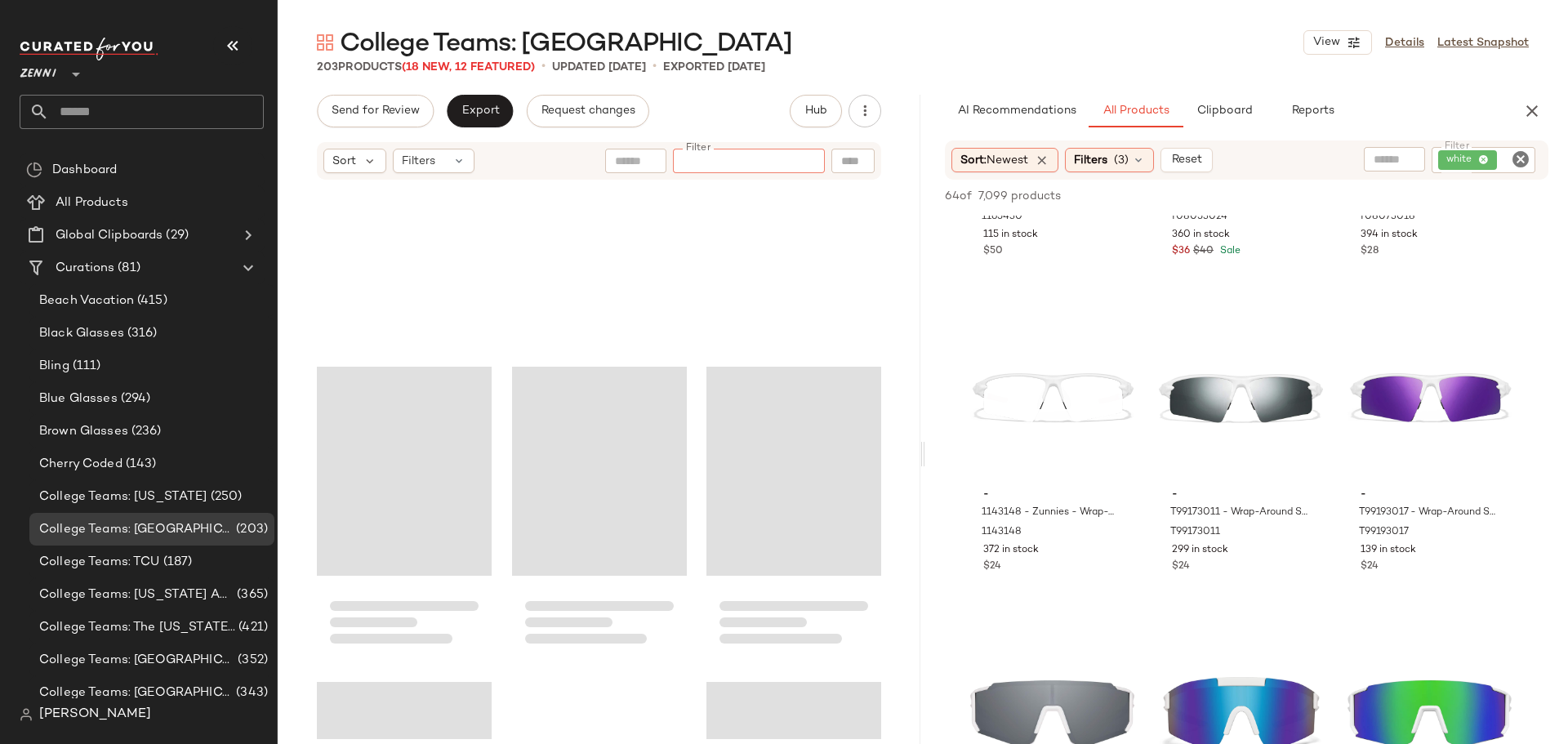
scroll to position [20874, 0]
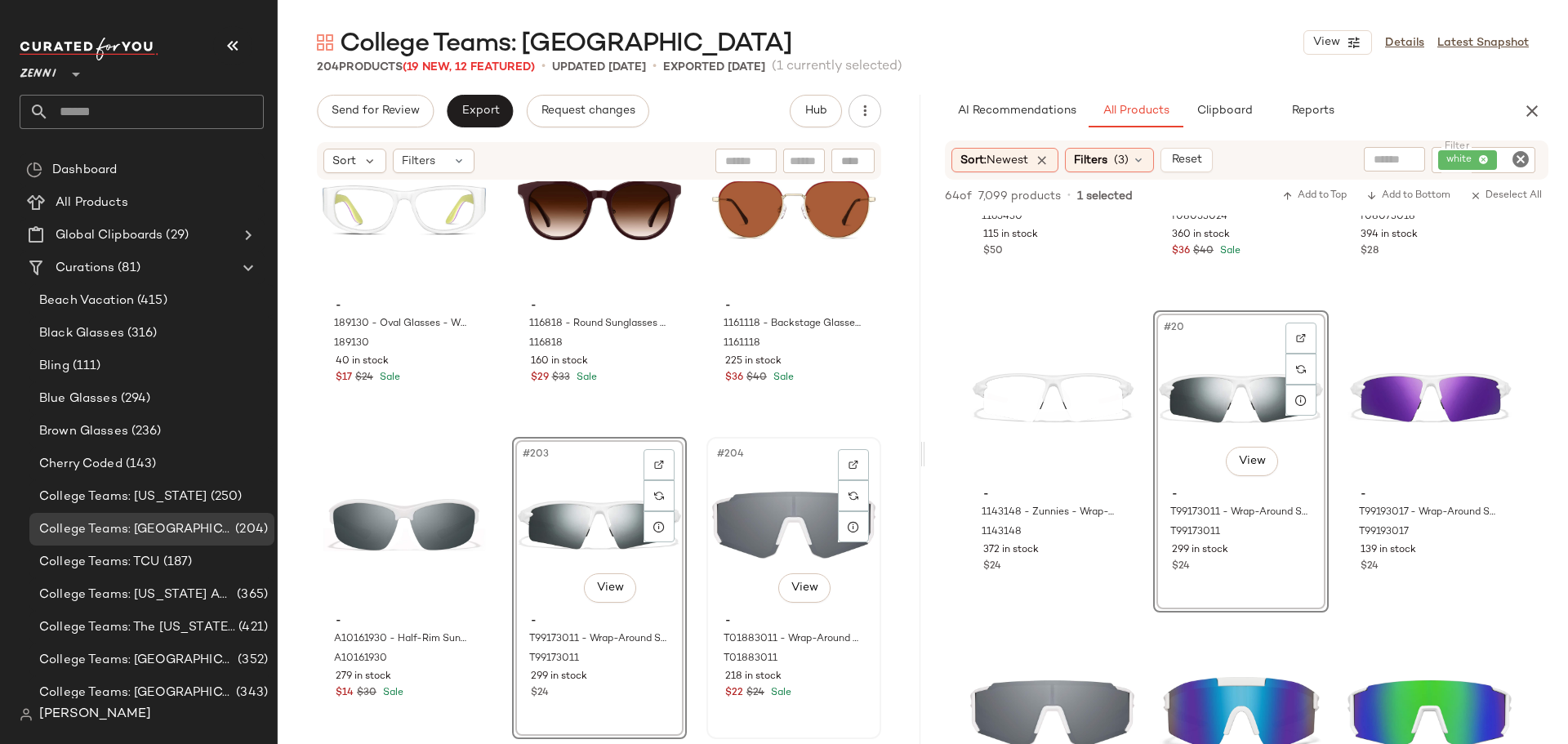
click at [749, 512] on div "#204 View" at bounding box center [794, 524] width 163 height 165
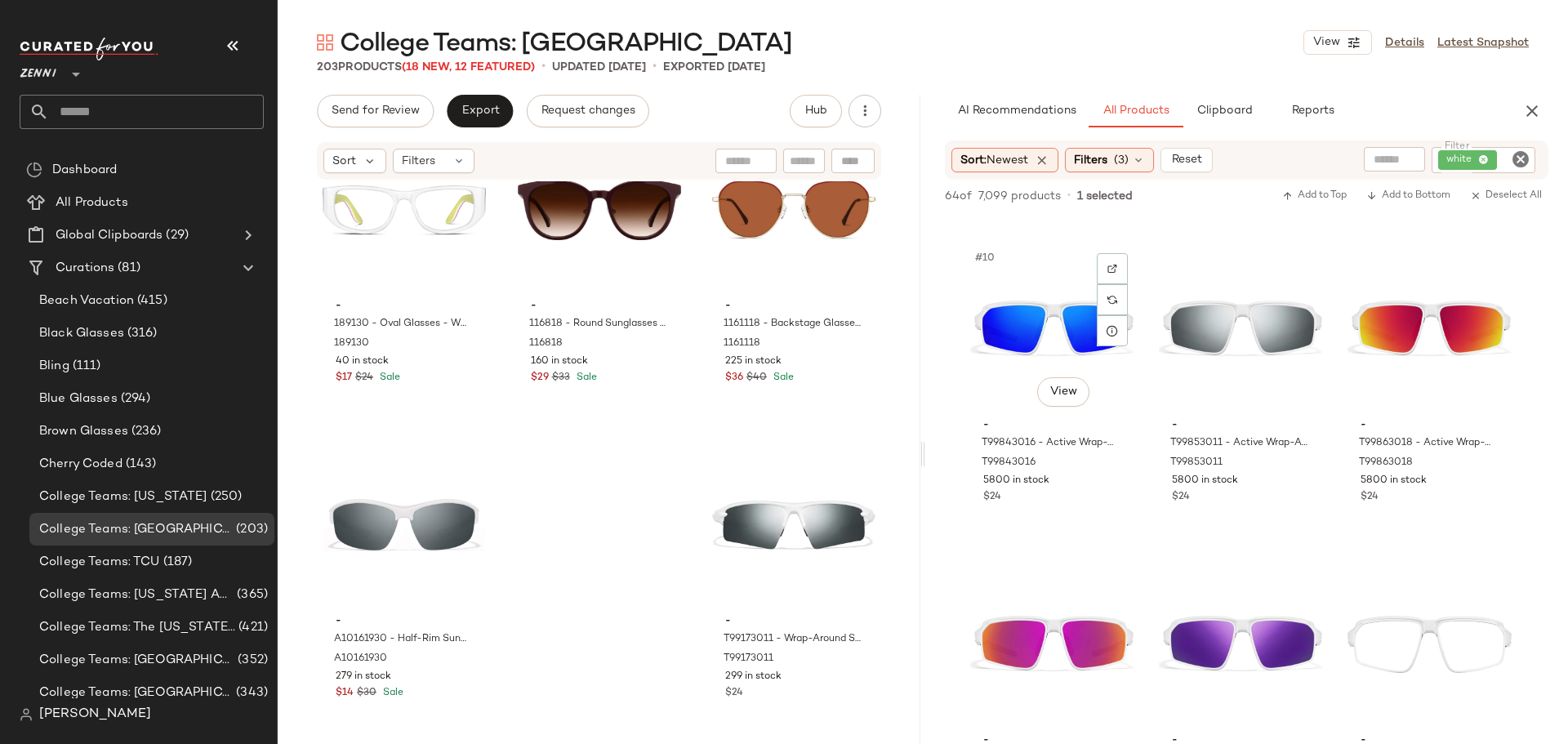
scroll to position [816, 0]
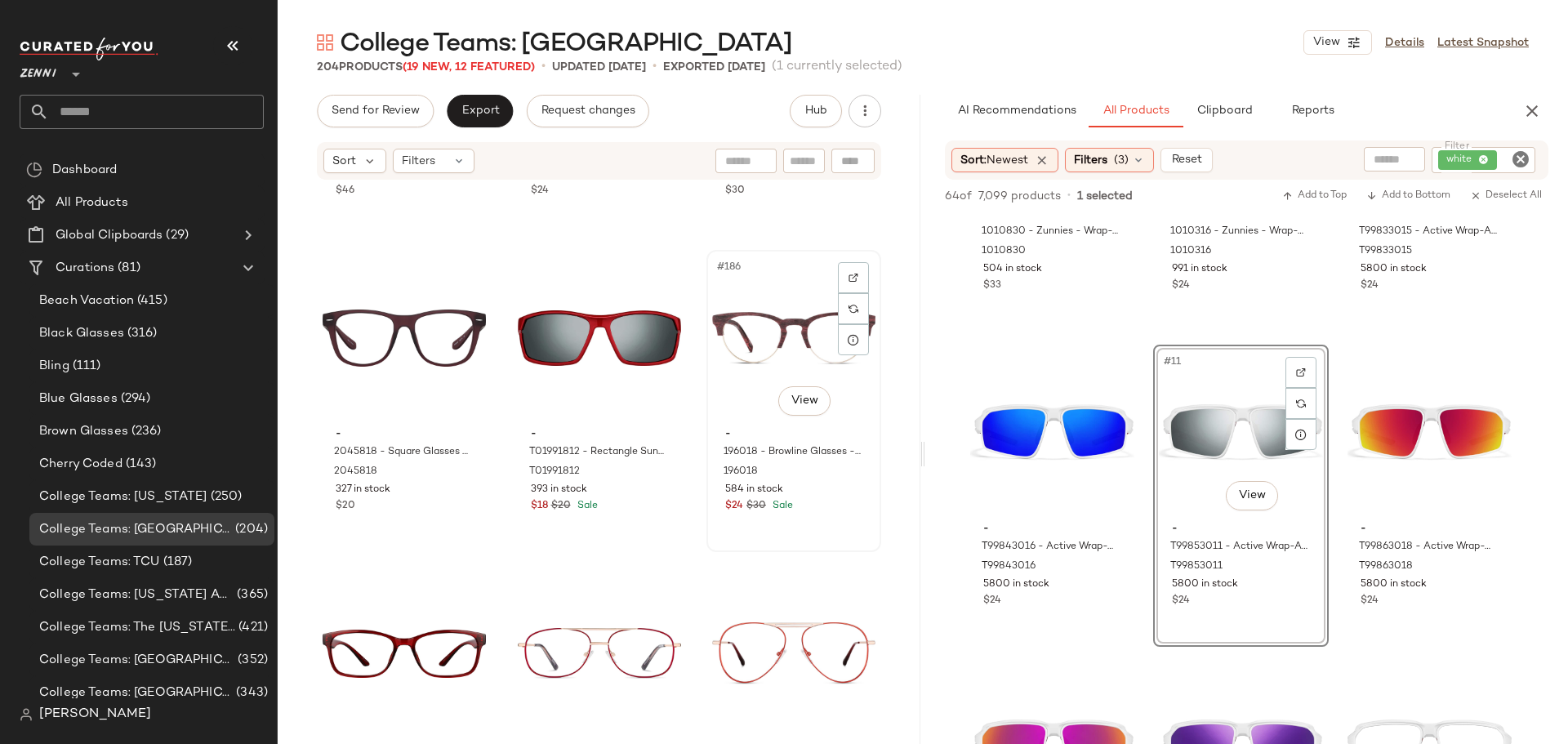
scroll to position [19323, 0]
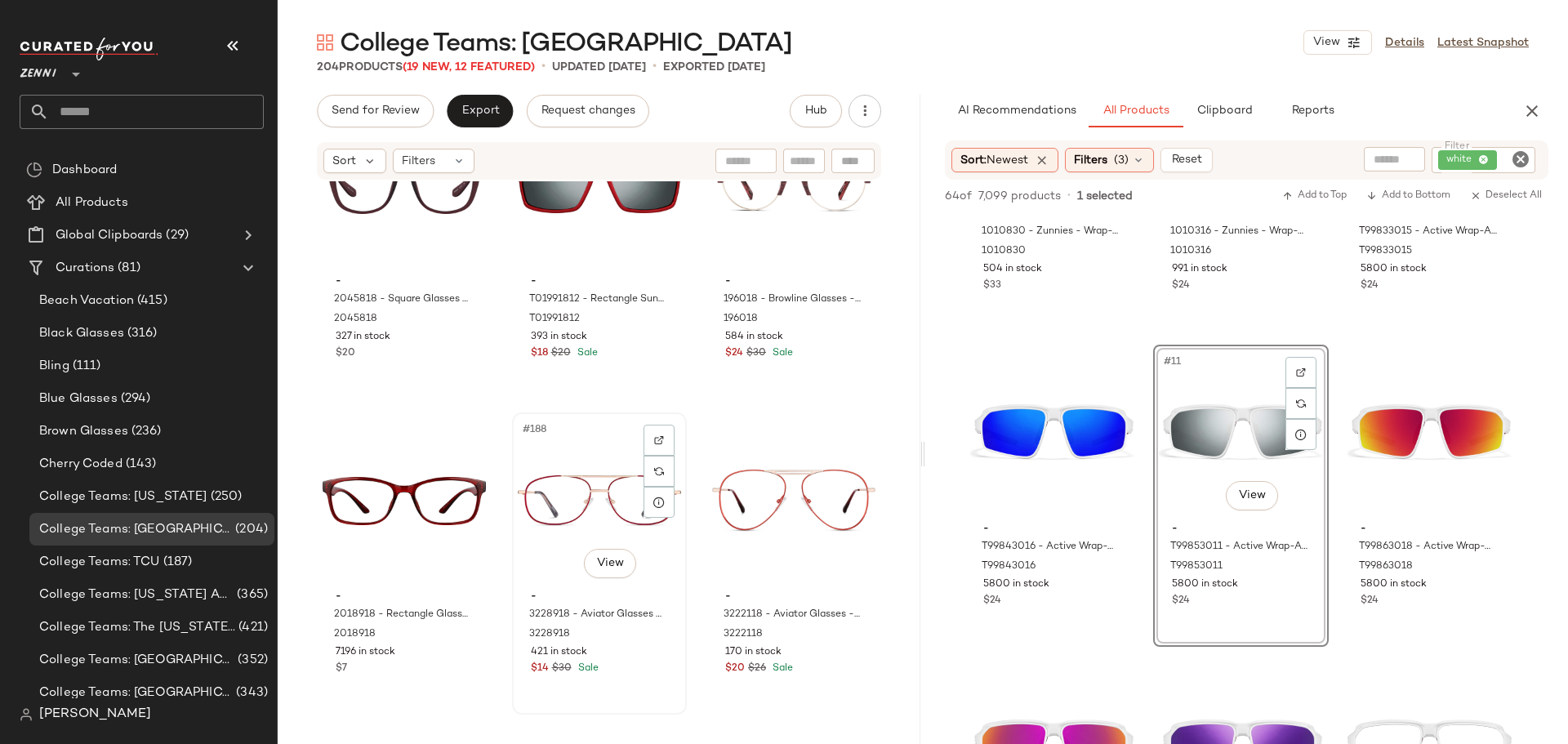
click at [545, 502] on div "#188 View" at bounding box center [599, 500] width 163 height 165
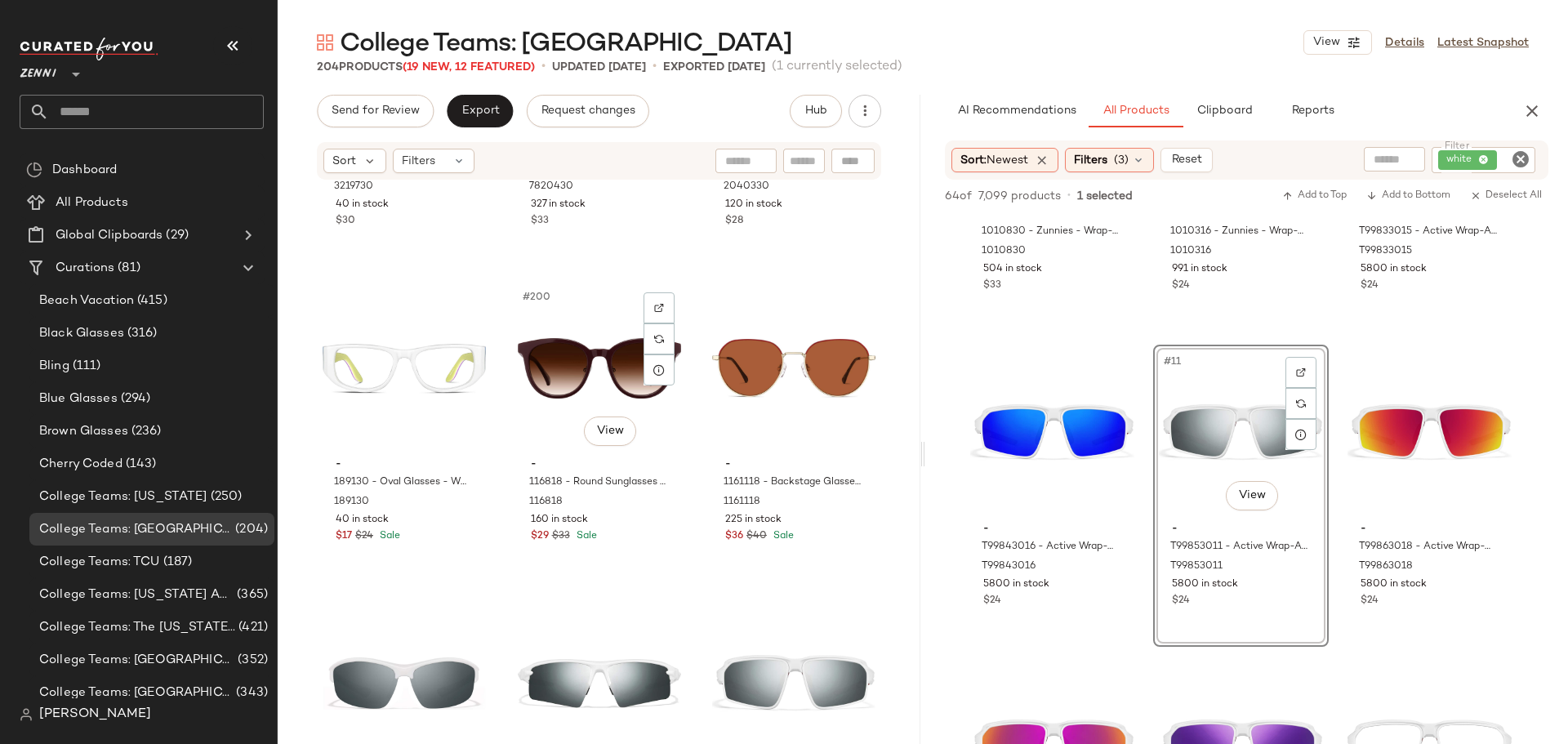
scroll to position [20874, 0]
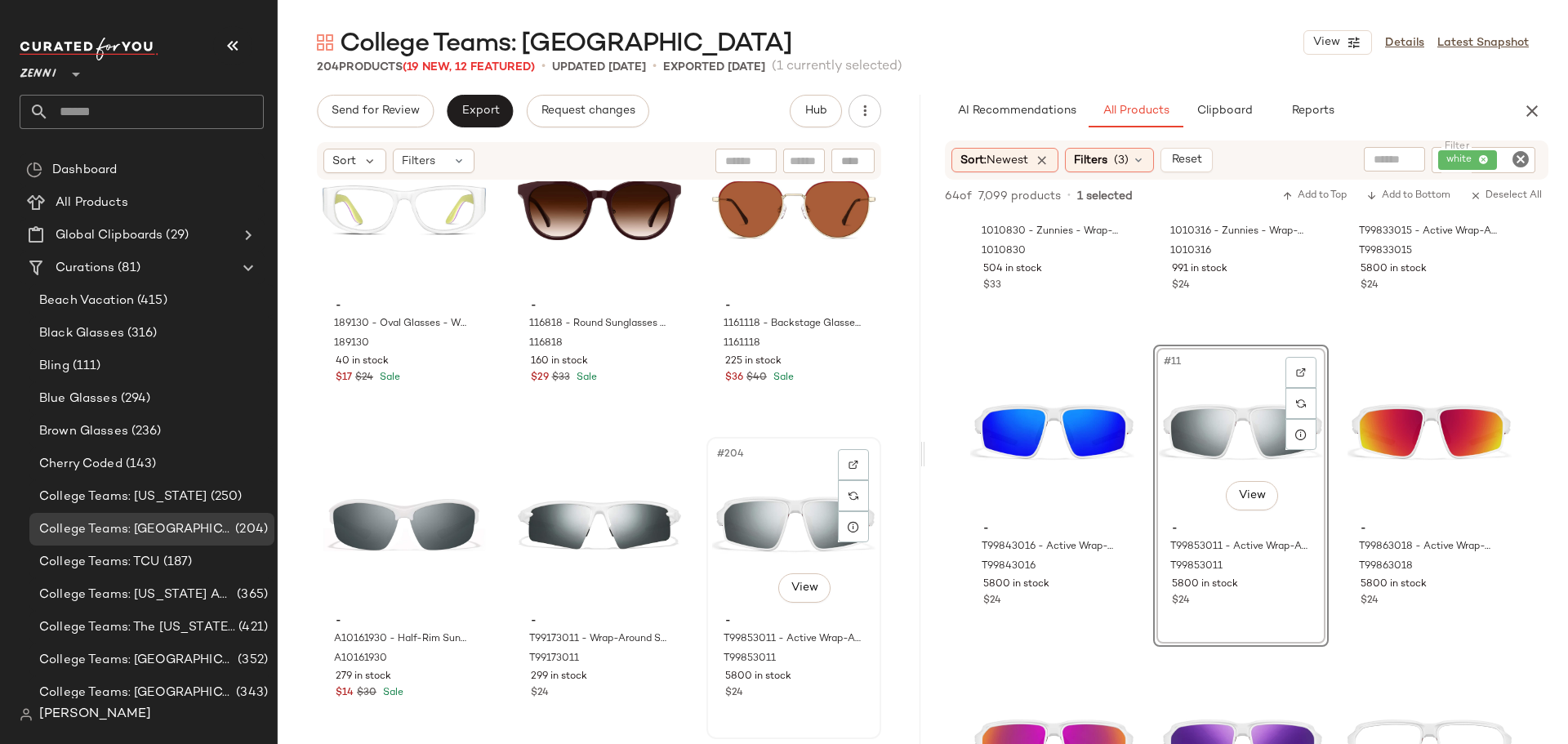
click at [800, 693] on div "$24" at bounding box center [794, 693] width 137 height 15
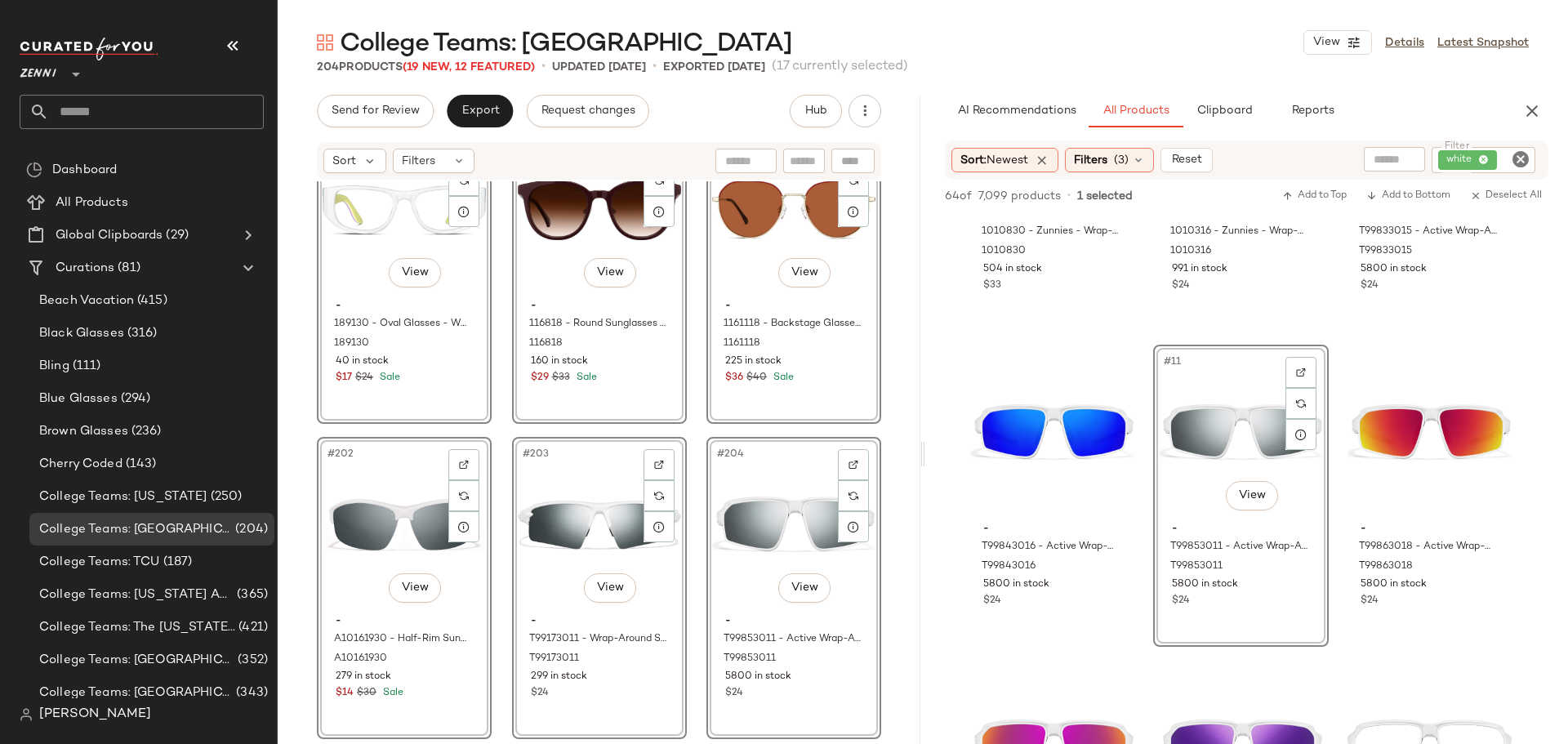
click at [502, 540] on div "#196 View - 3219730 - Aviator Glasses - White - Stainless Steel 3219730 40 in s…" at bounding box center [598, 460] width 643 height 558
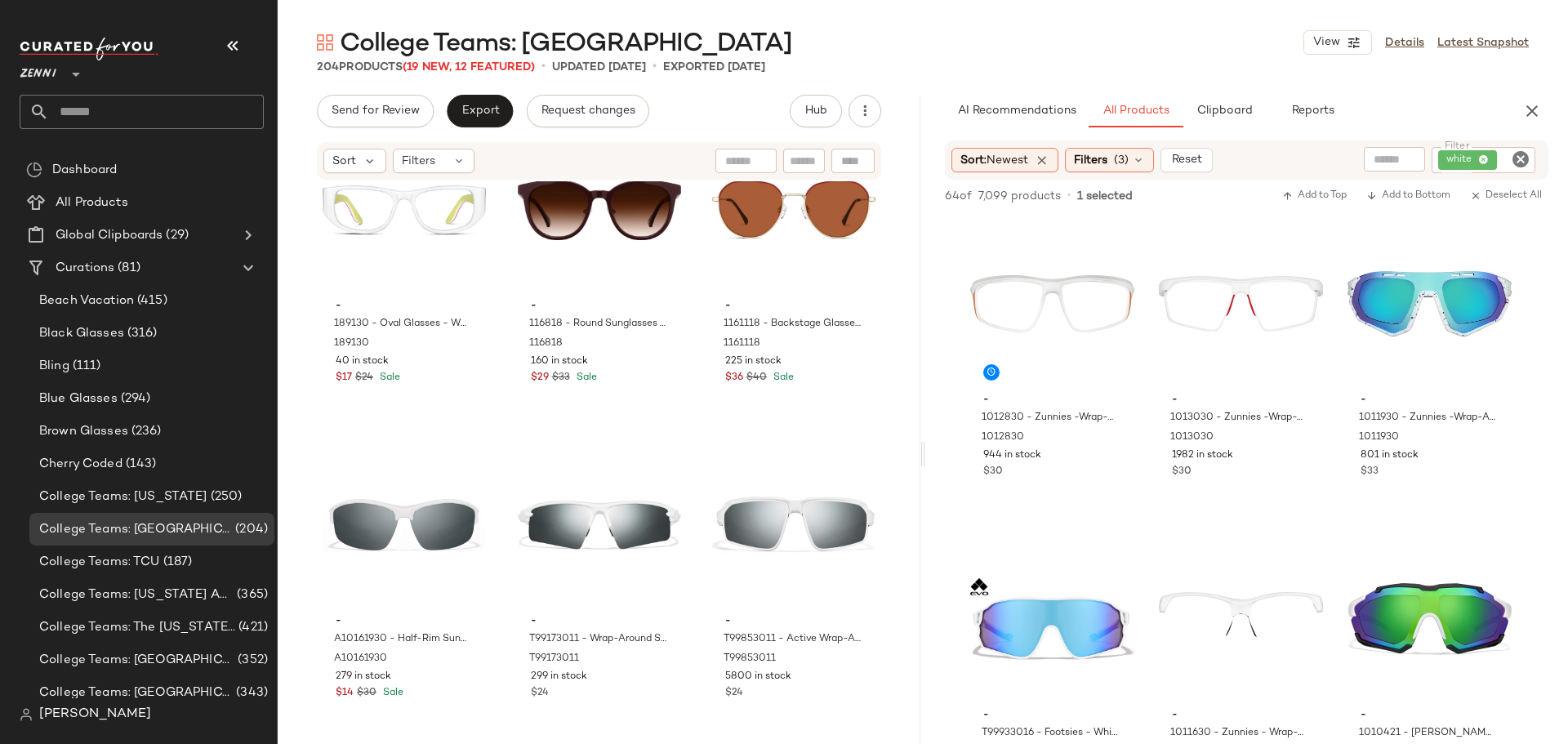
click at [1516, 158] on icon "Clear Filter" at bounding box center [1520, 159] width 19 height 19
click at [1230, 119] on button "Clipboard" at bounding box center [1224, 111] width 82 height 33
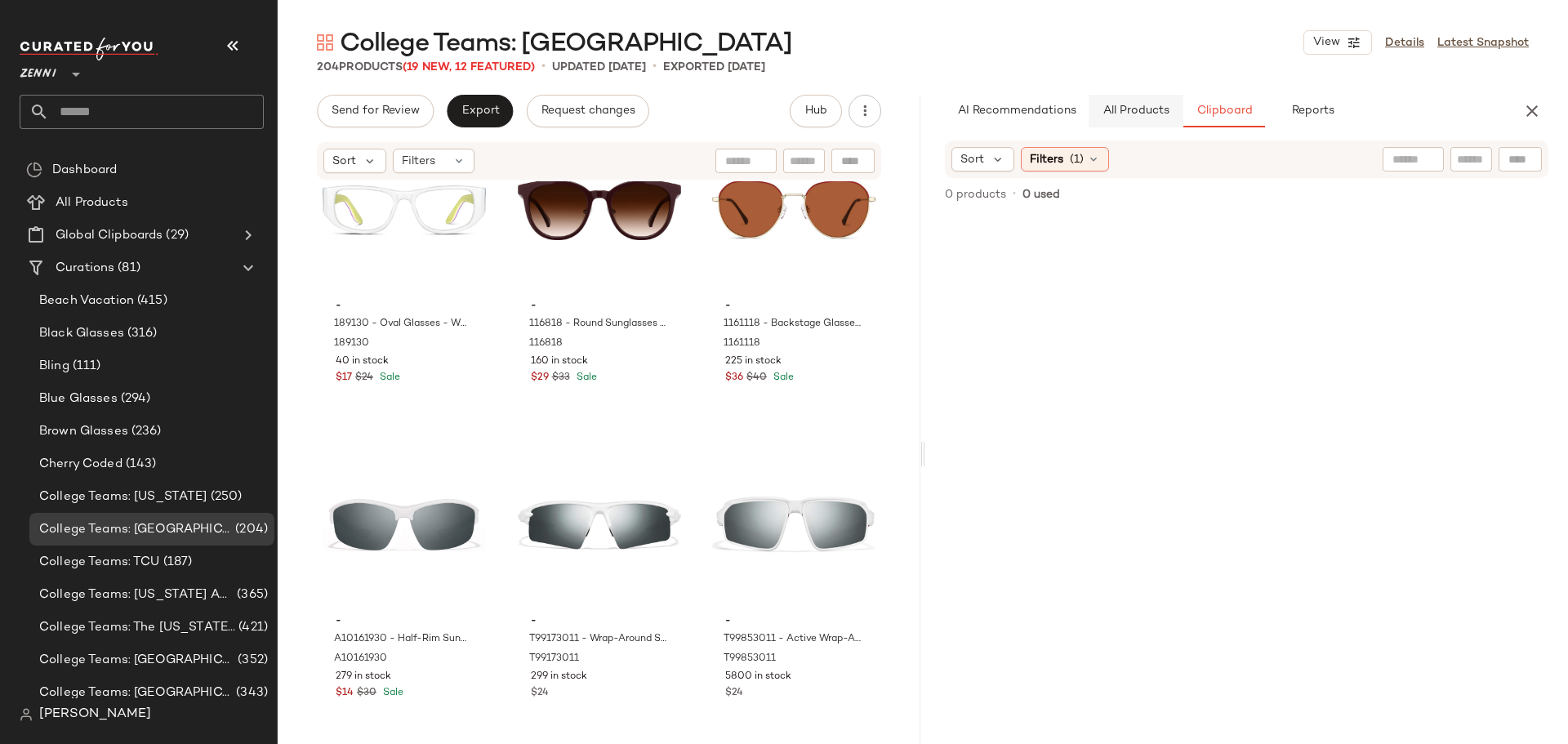
click at [1131, 121] on button "All Products" at bounding box center [1137, 111] width 95 height 33
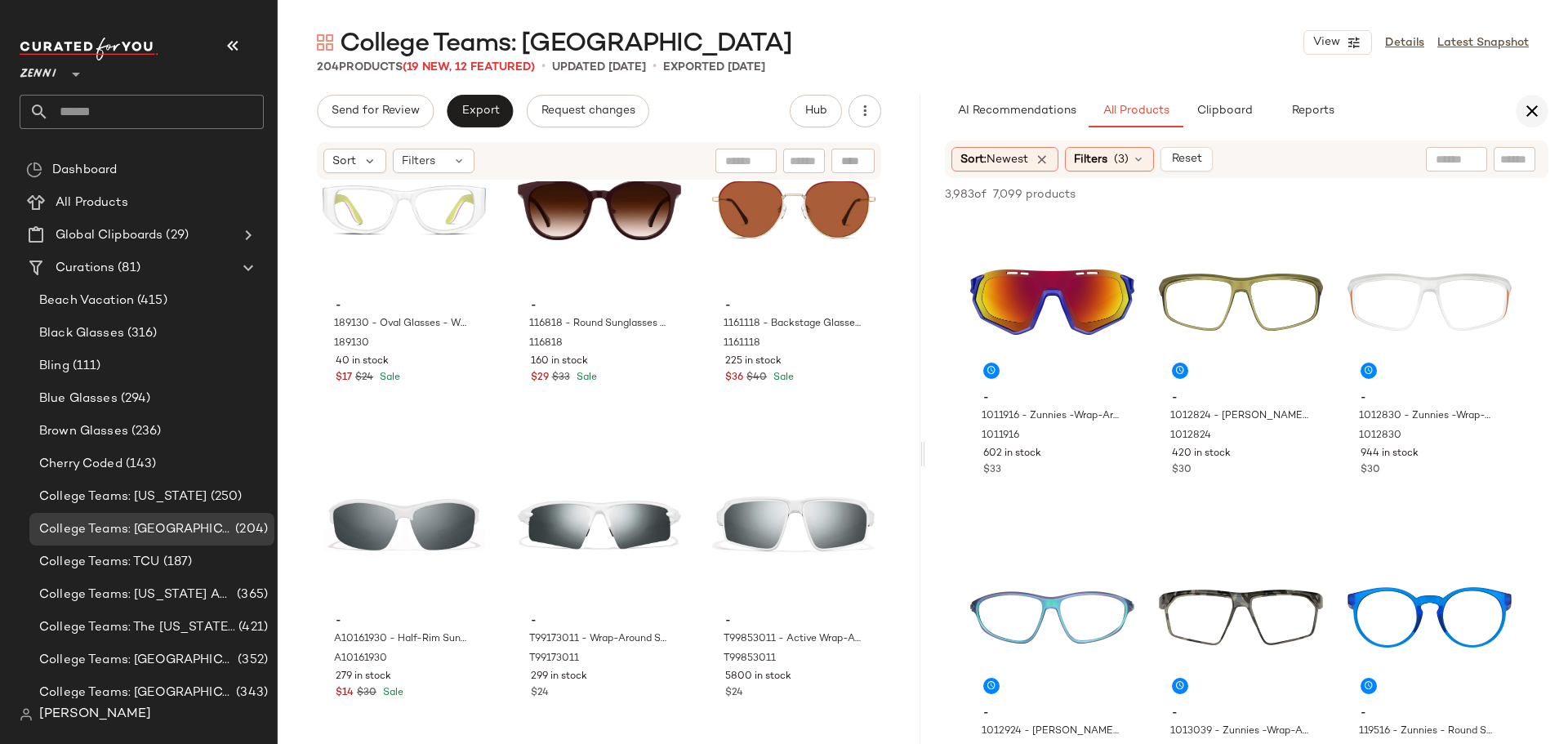
click at [1532, 113] on icon "button" at bounding box center [1532, 110] width 19 height 19
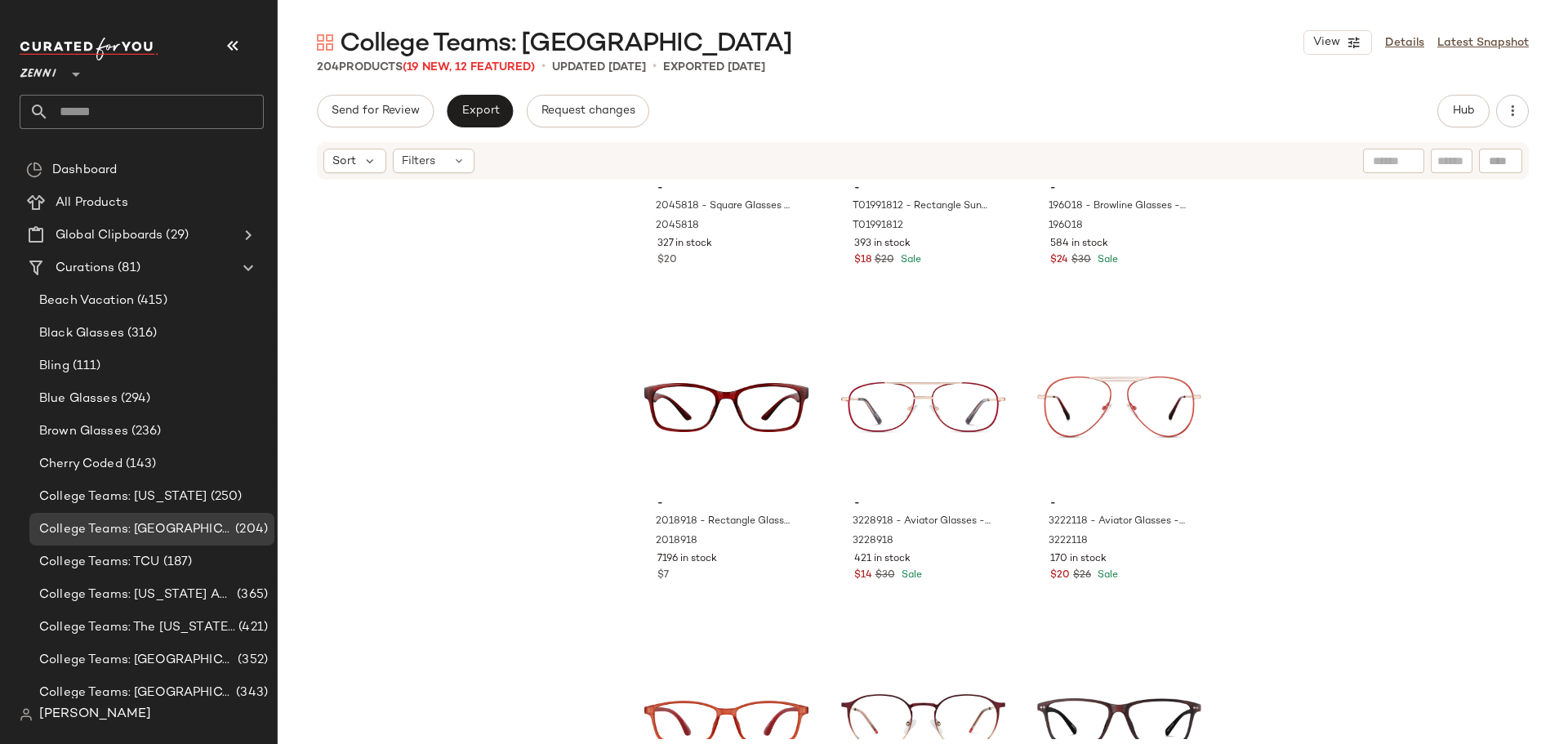
scroll to position [19486, 0]
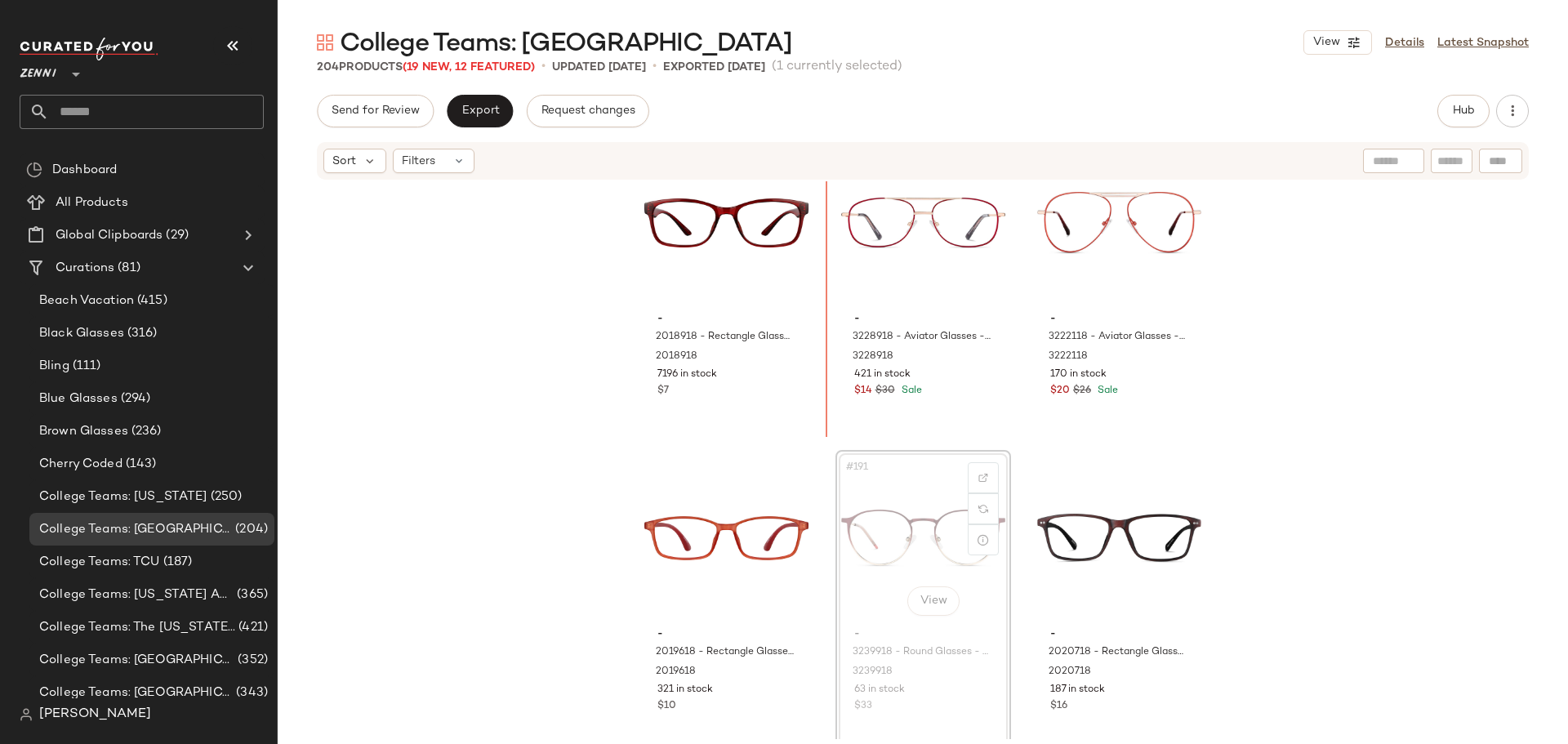
scroll to position [19623, 0]
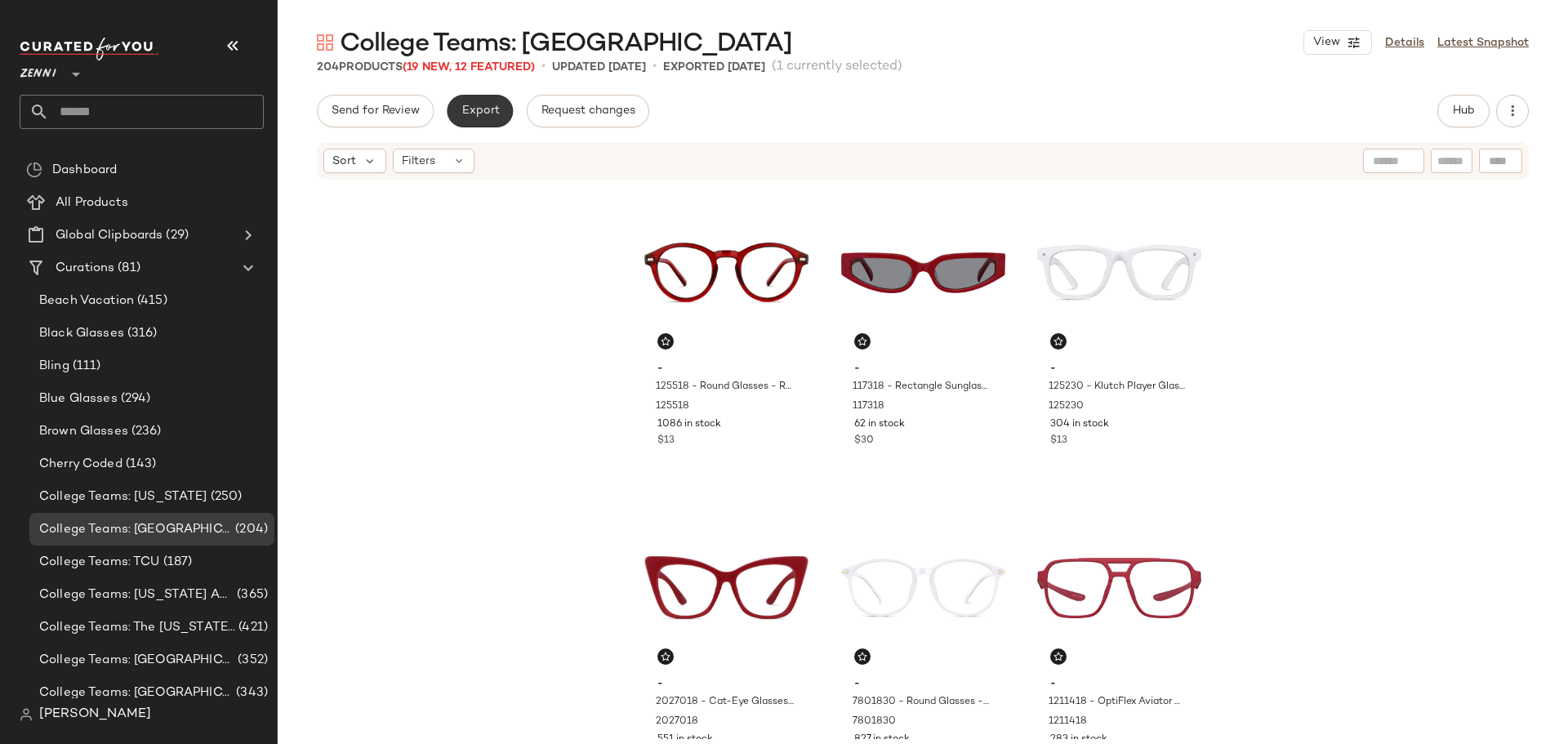
click at [470, 121] on button "Export" at bounding box center [480, 111] width 67 height 33
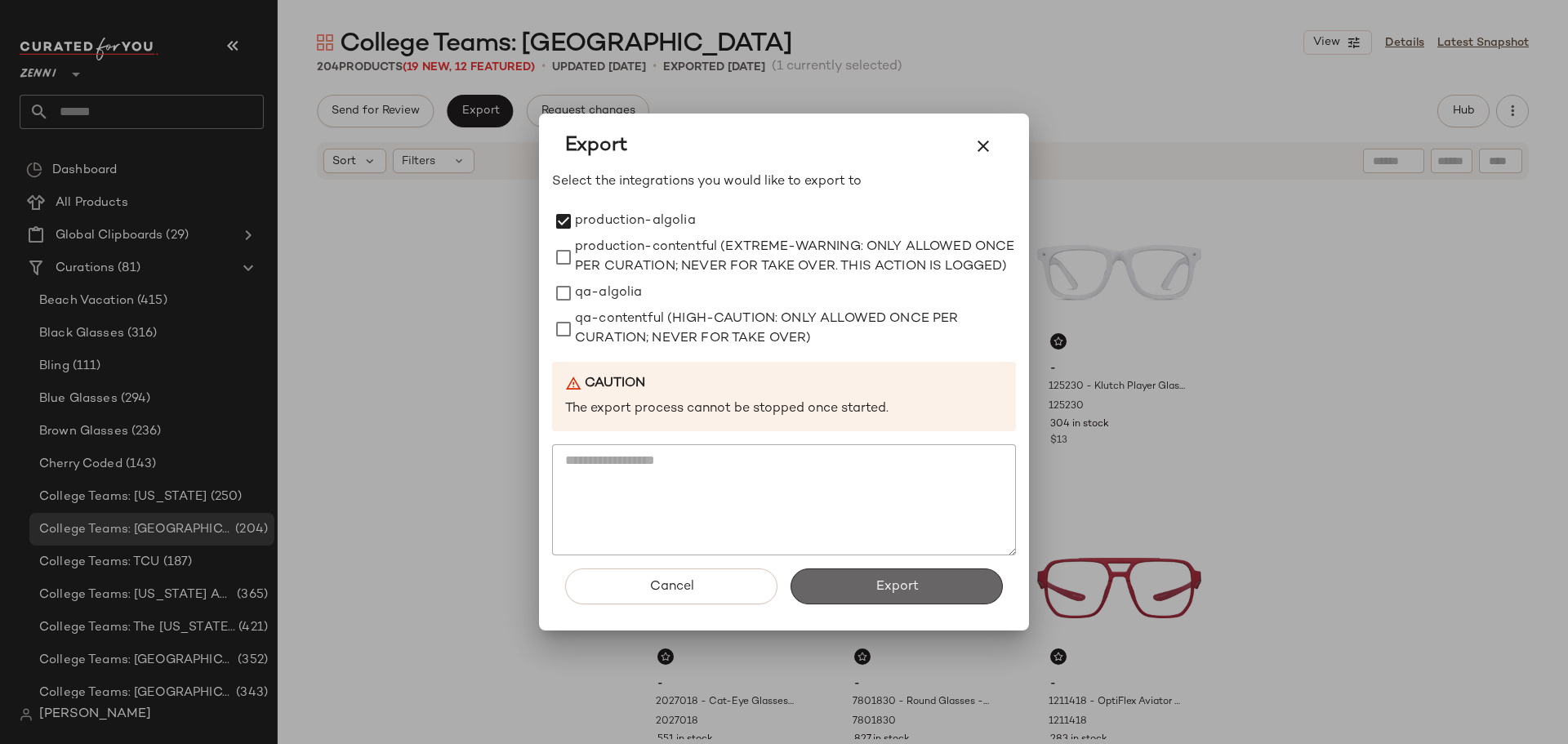
click at [910, 594] on span "Export" at bounding box center [896, 586] width 43 height 16
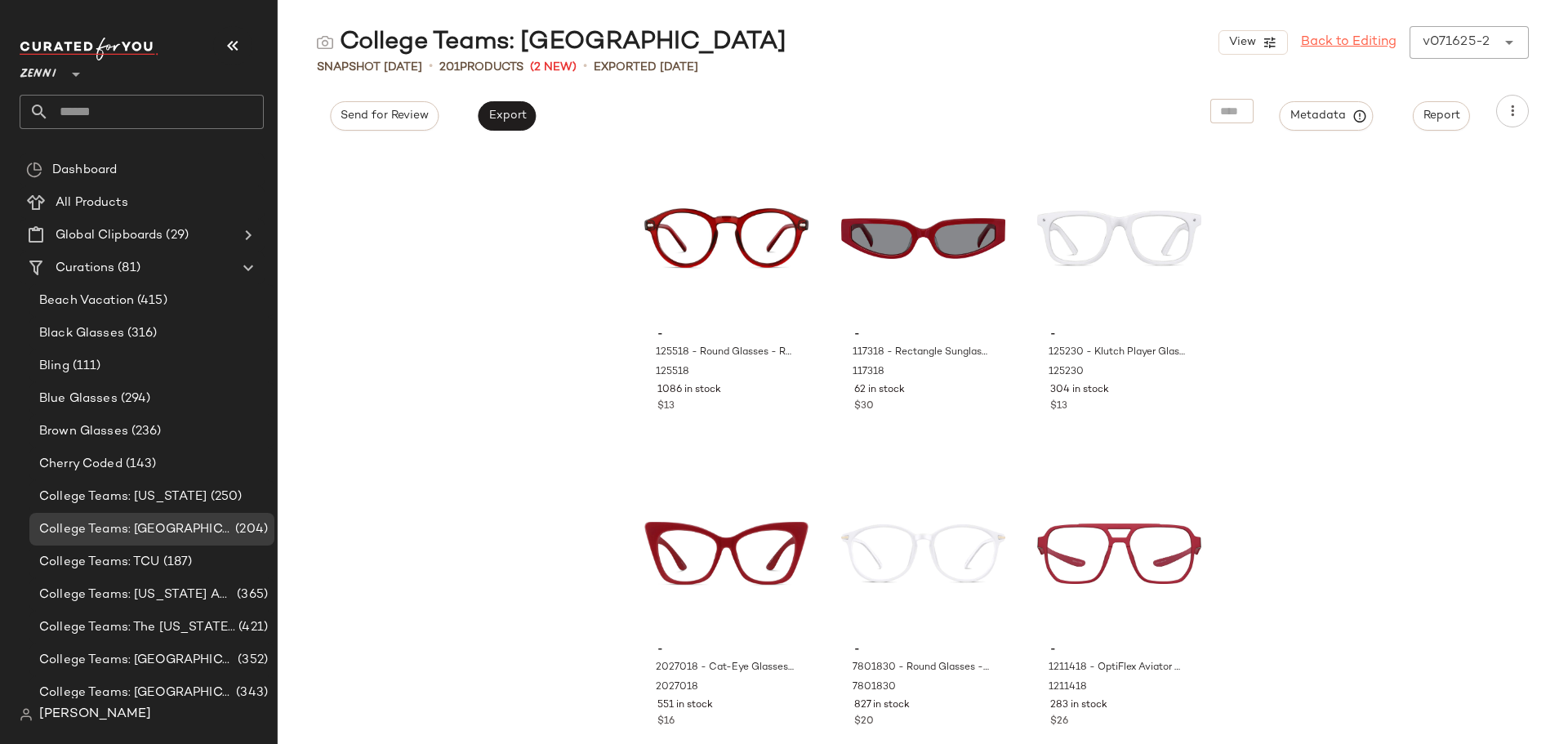
click at [1342, 43] on link "Back to Editing" at bounding box center [1348, 42] width 96 height 19
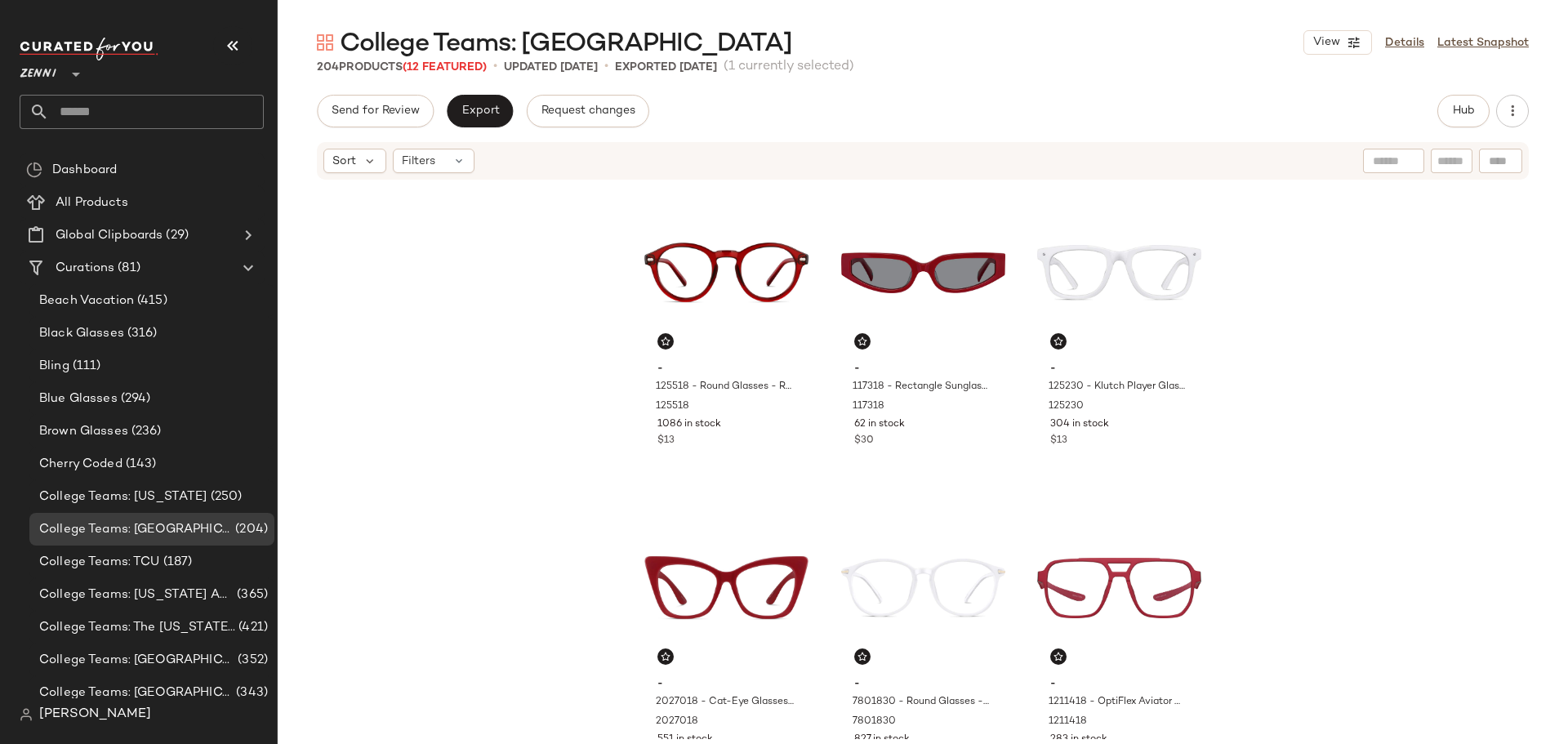
click at [198, 106] on input "text" at bounding box center [156, 112] width 214 height 35
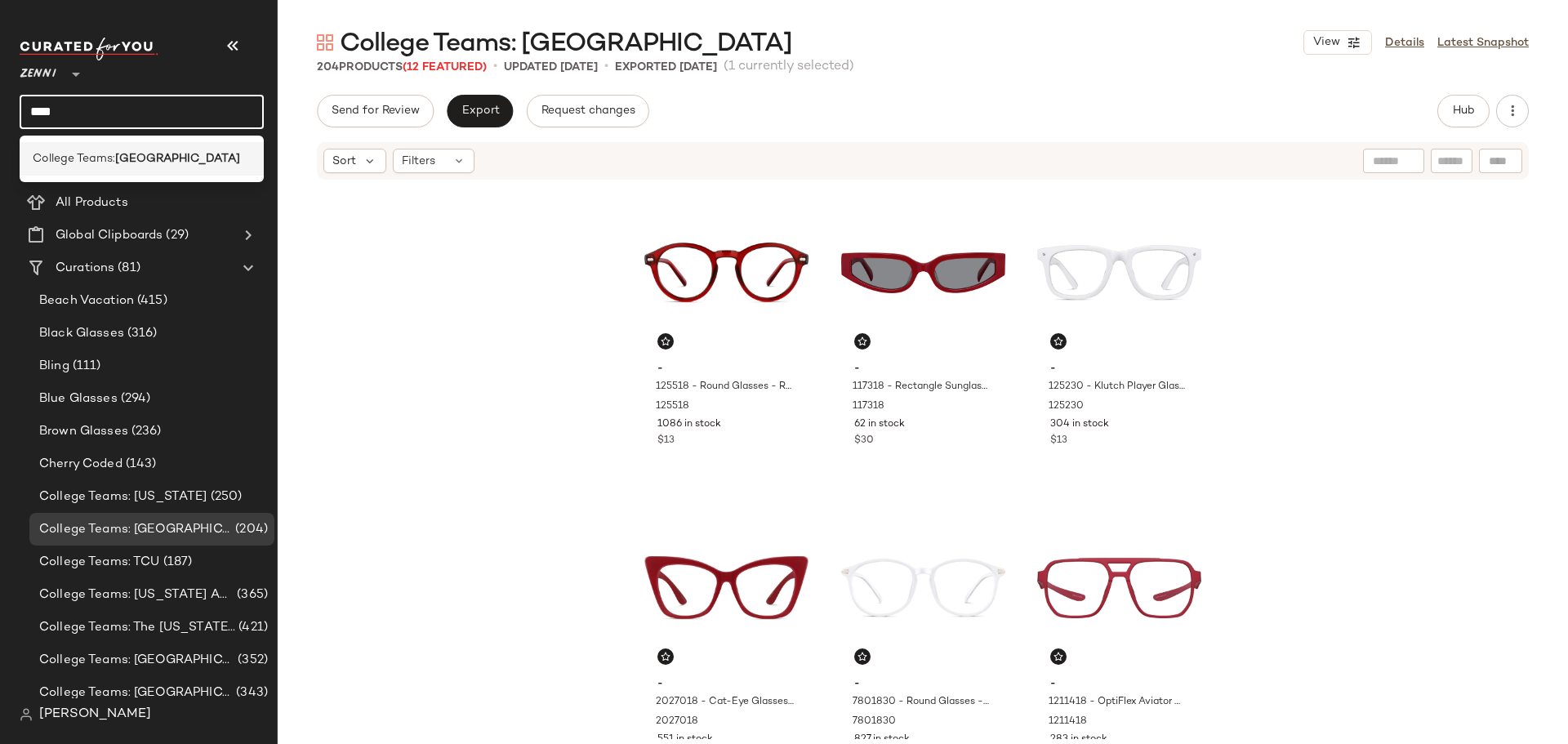
type input "****"
click at [50, 170] on div "College Teams: UCLA" at bounding box center [141, 159] width 244 height 34
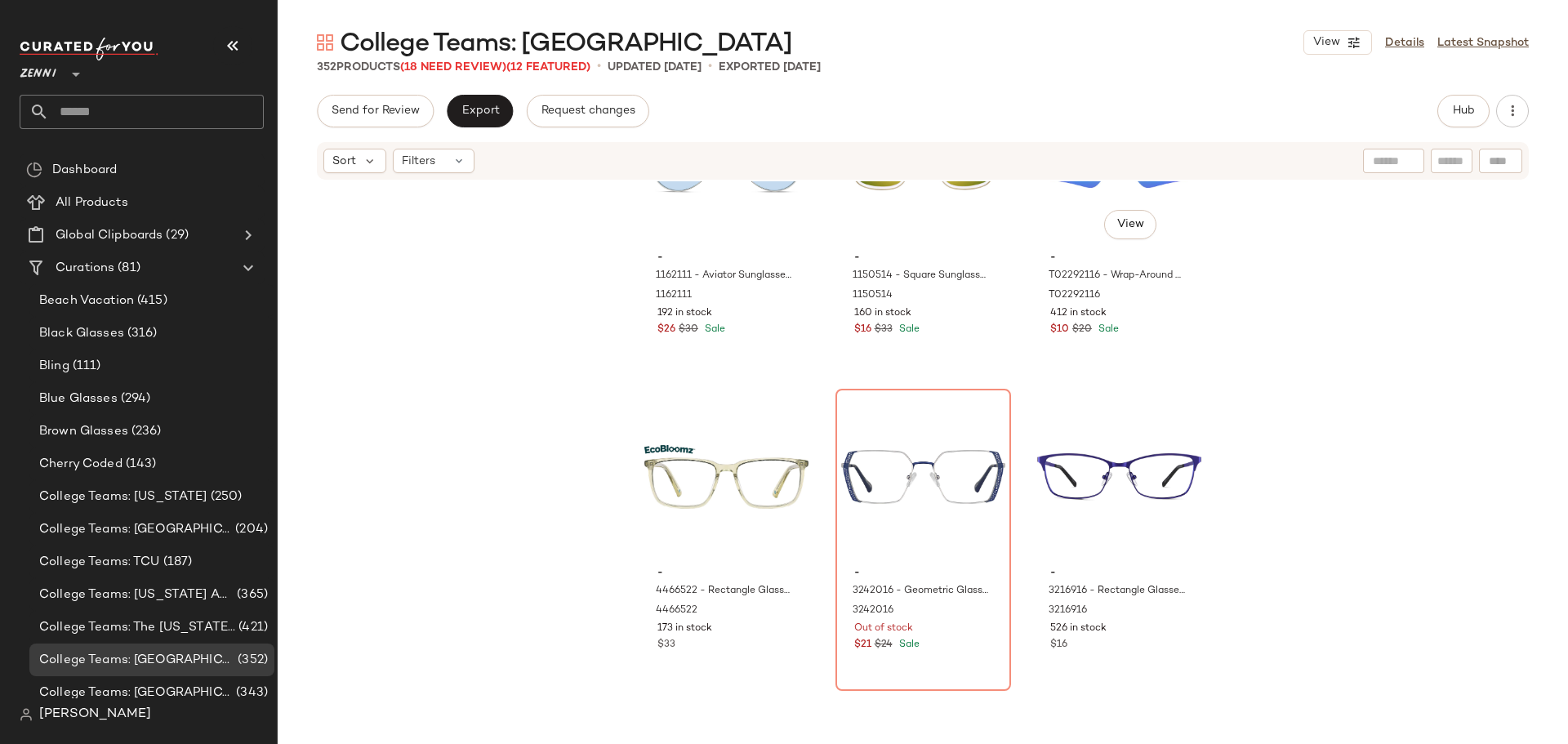
scroll to position [7850, 0]
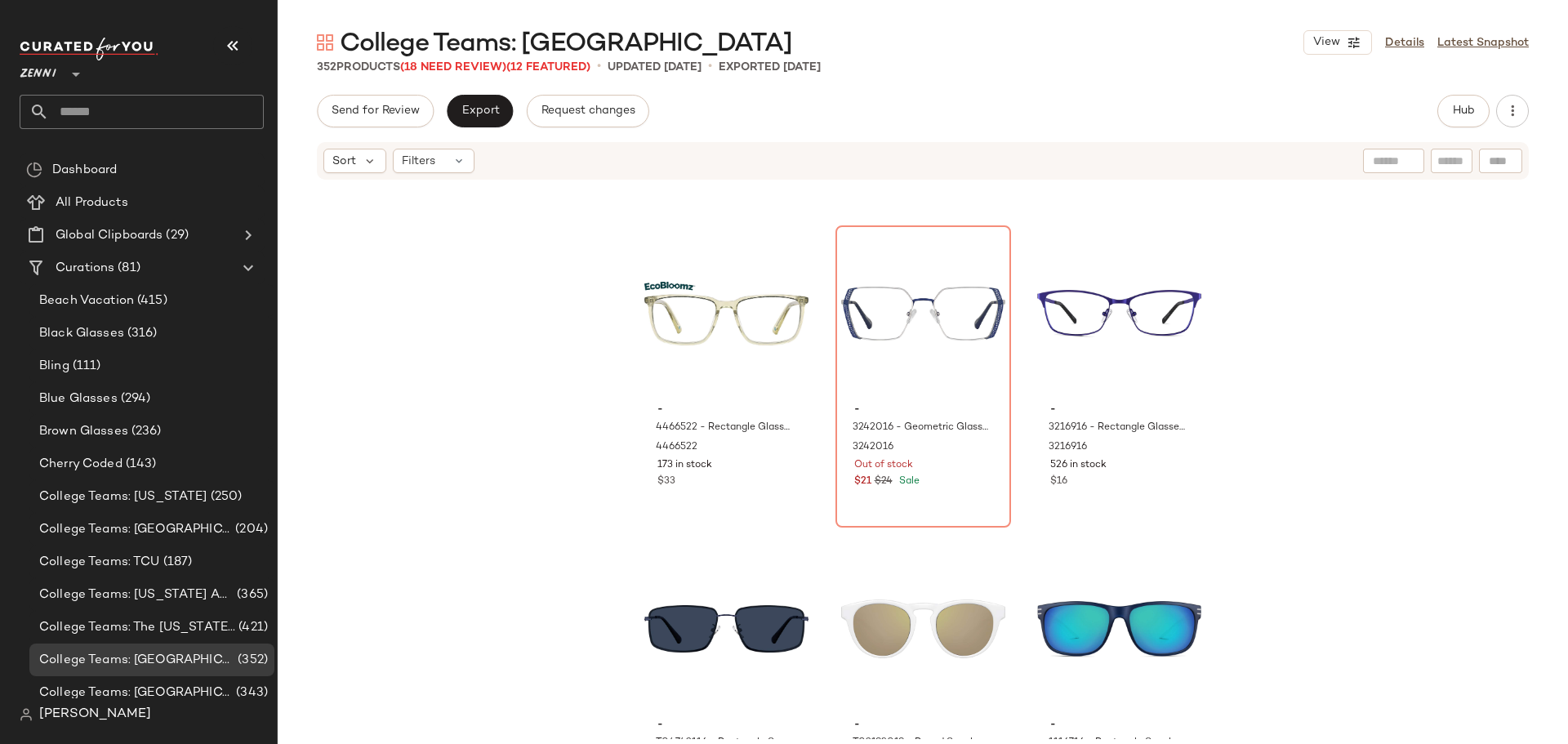
click at [1448, 160] on input "text" at bounding box center [1451, 160] width 28 height 17
type input "*******"
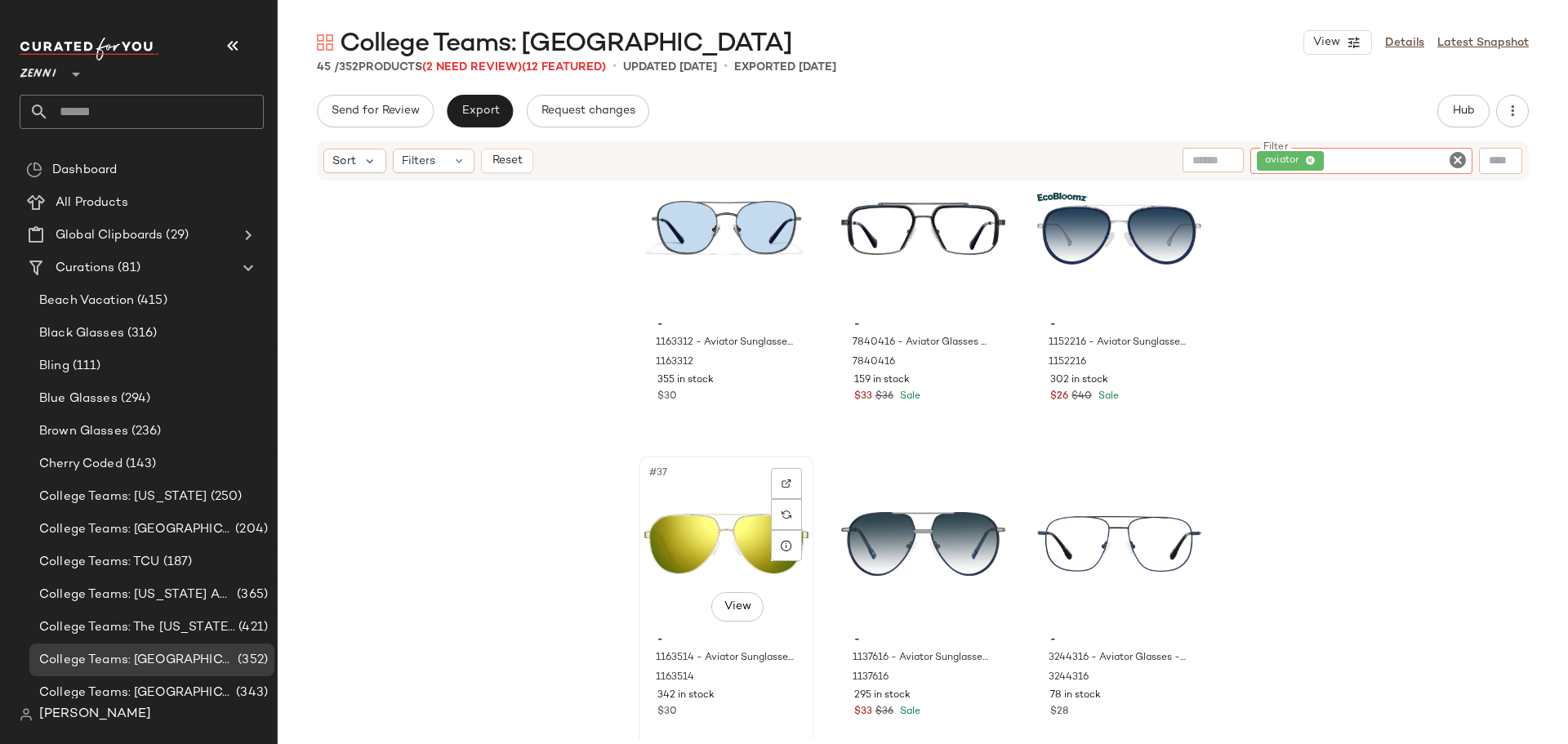
scroll to position [3605, 0]
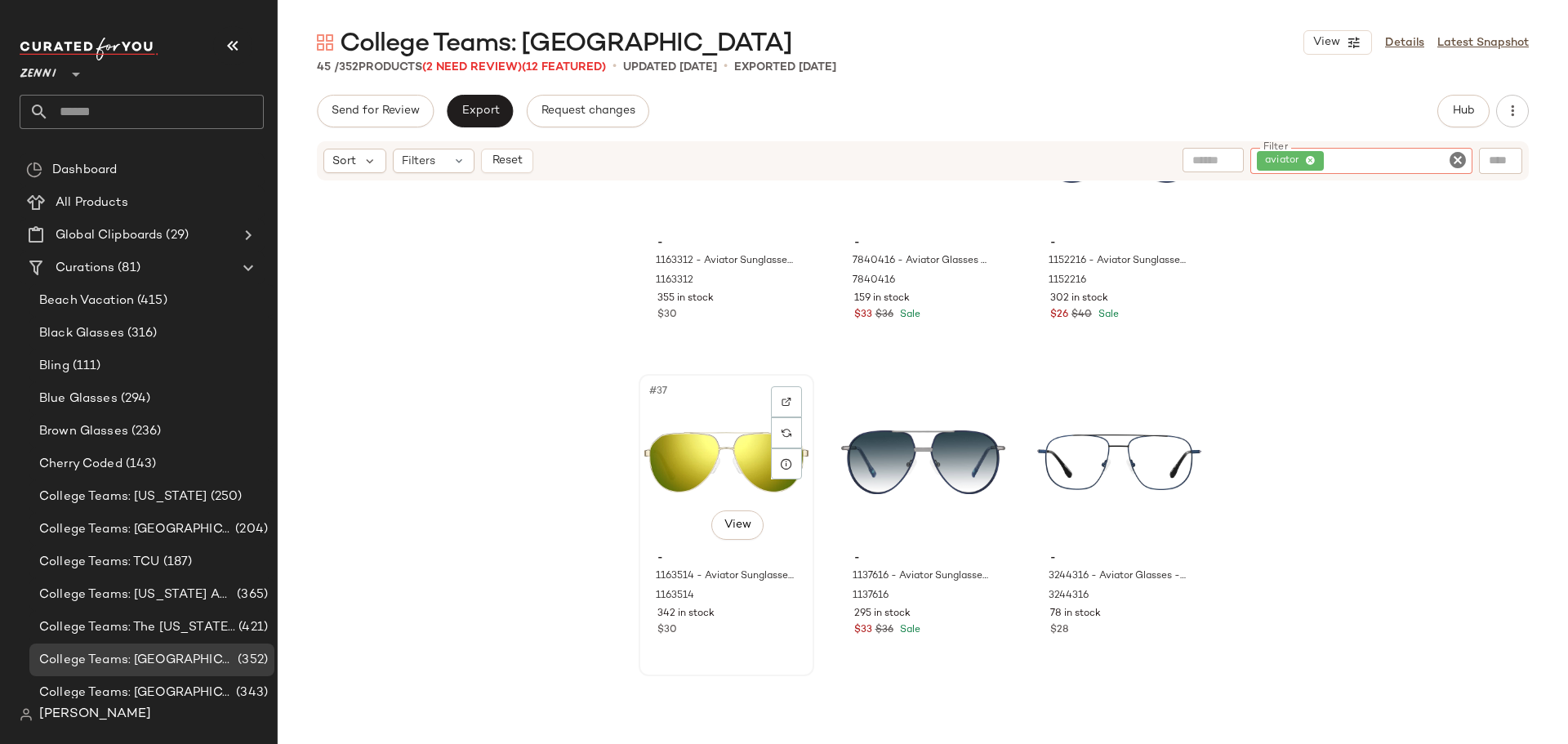
click at [683, 473] on div "#37 View" at bounding box center [726, 461] width 164 height 165
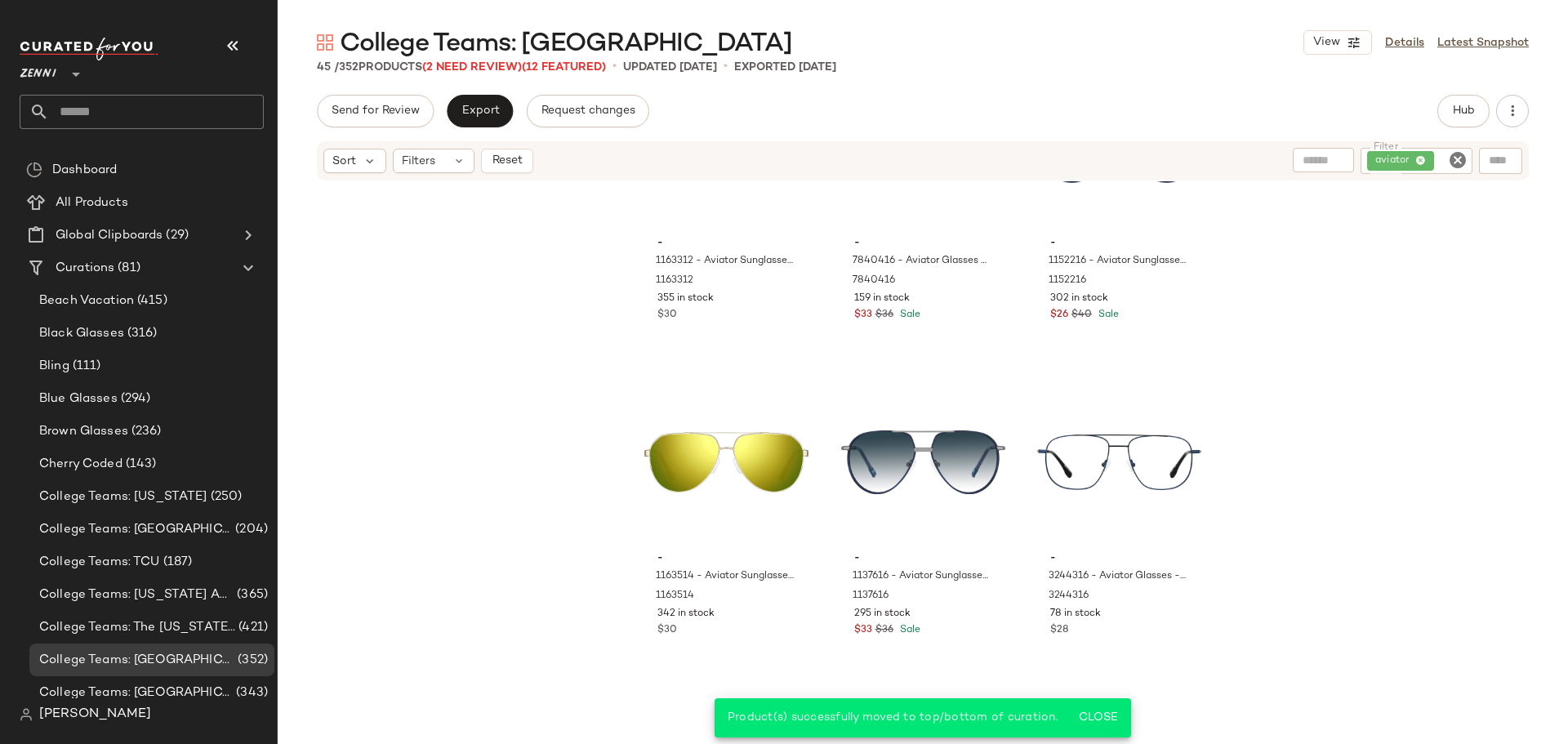
click at [1459, 155] on icon "Clear Filter" at bounding box center [1457, 160] width 19 height 19
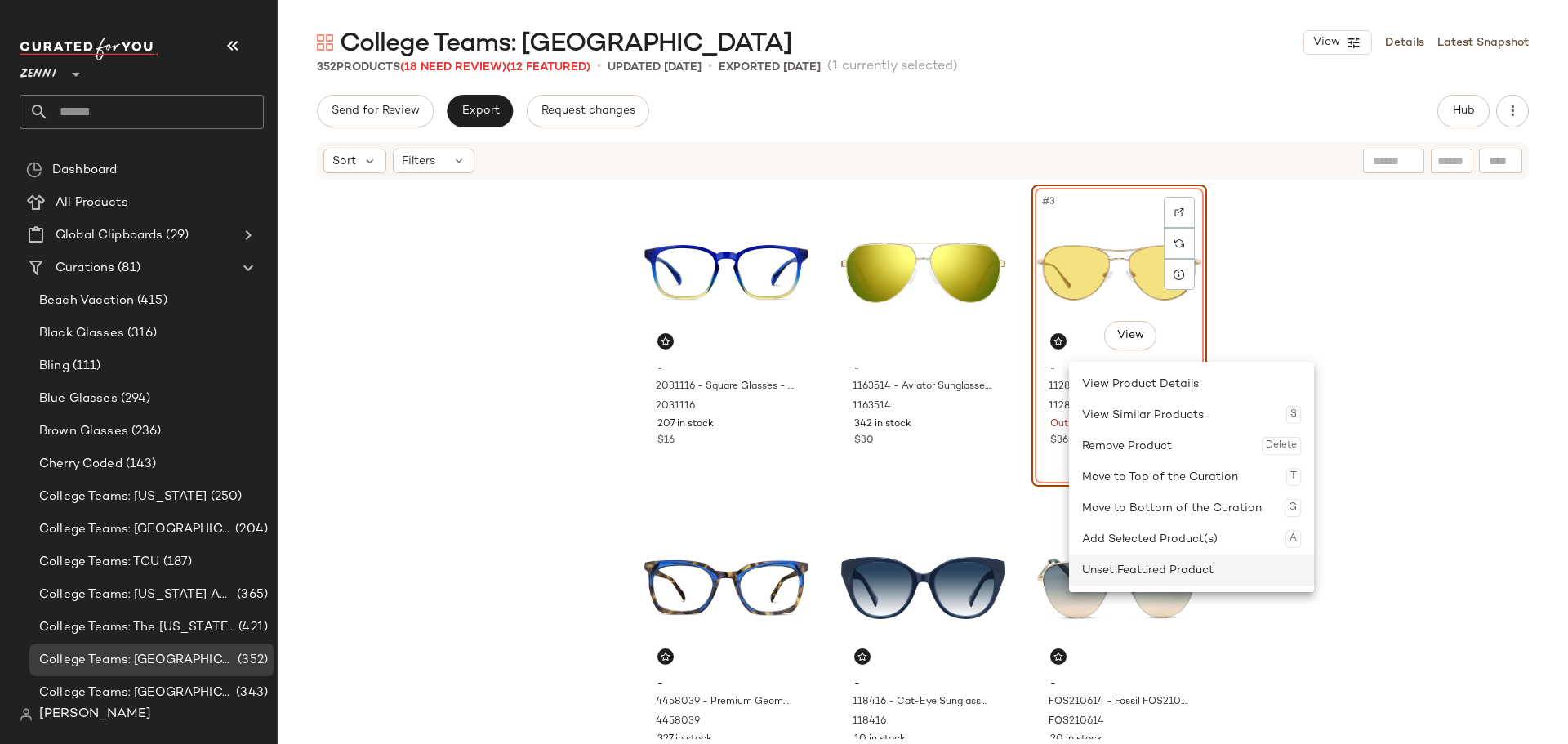
click at [1108, 565] on div "Unset Featured Product" at bounding box center [1191, 570] width 219 height 31
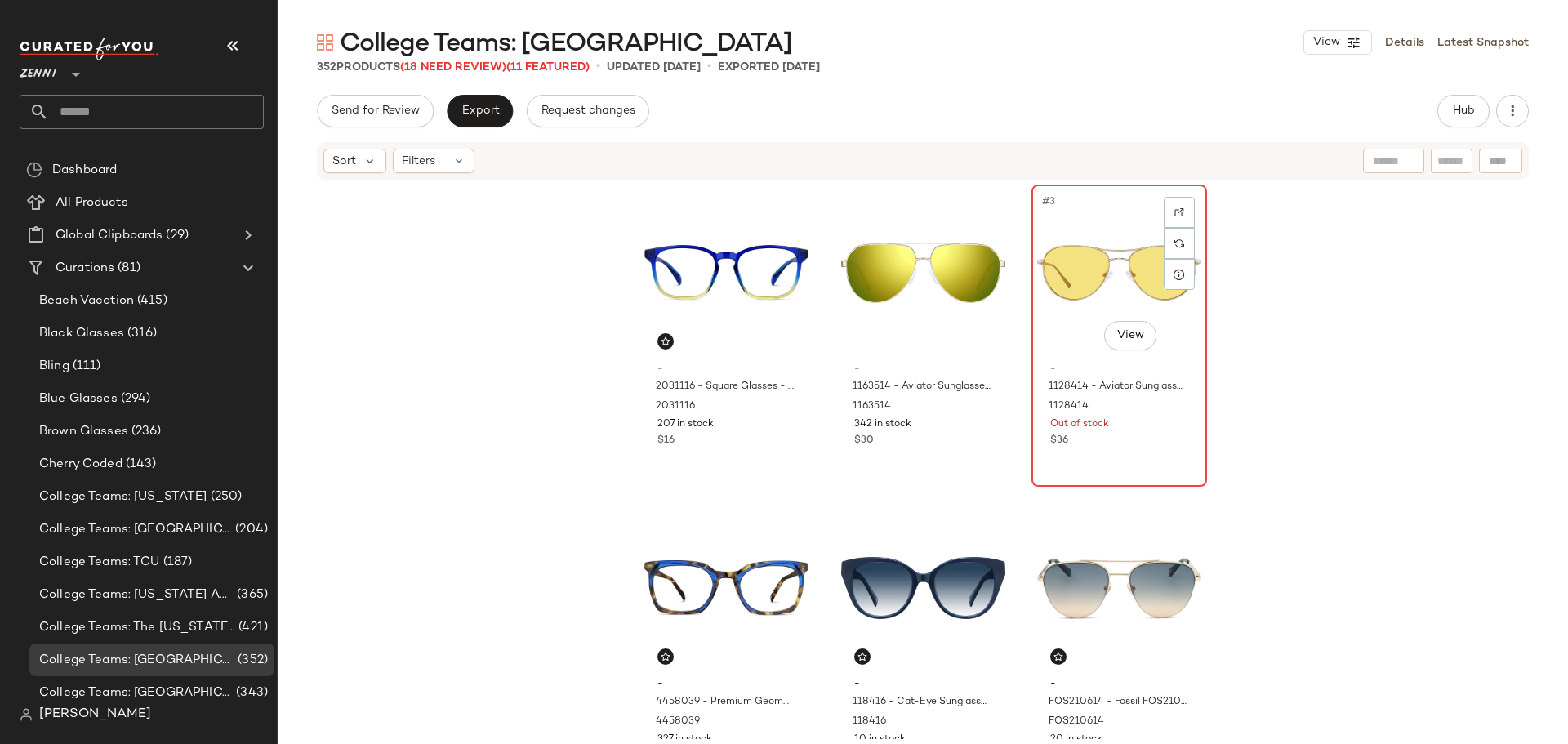
click at [1065, 341] on div "#3 View" at bounding box center [1119, 273] width 164 height 165
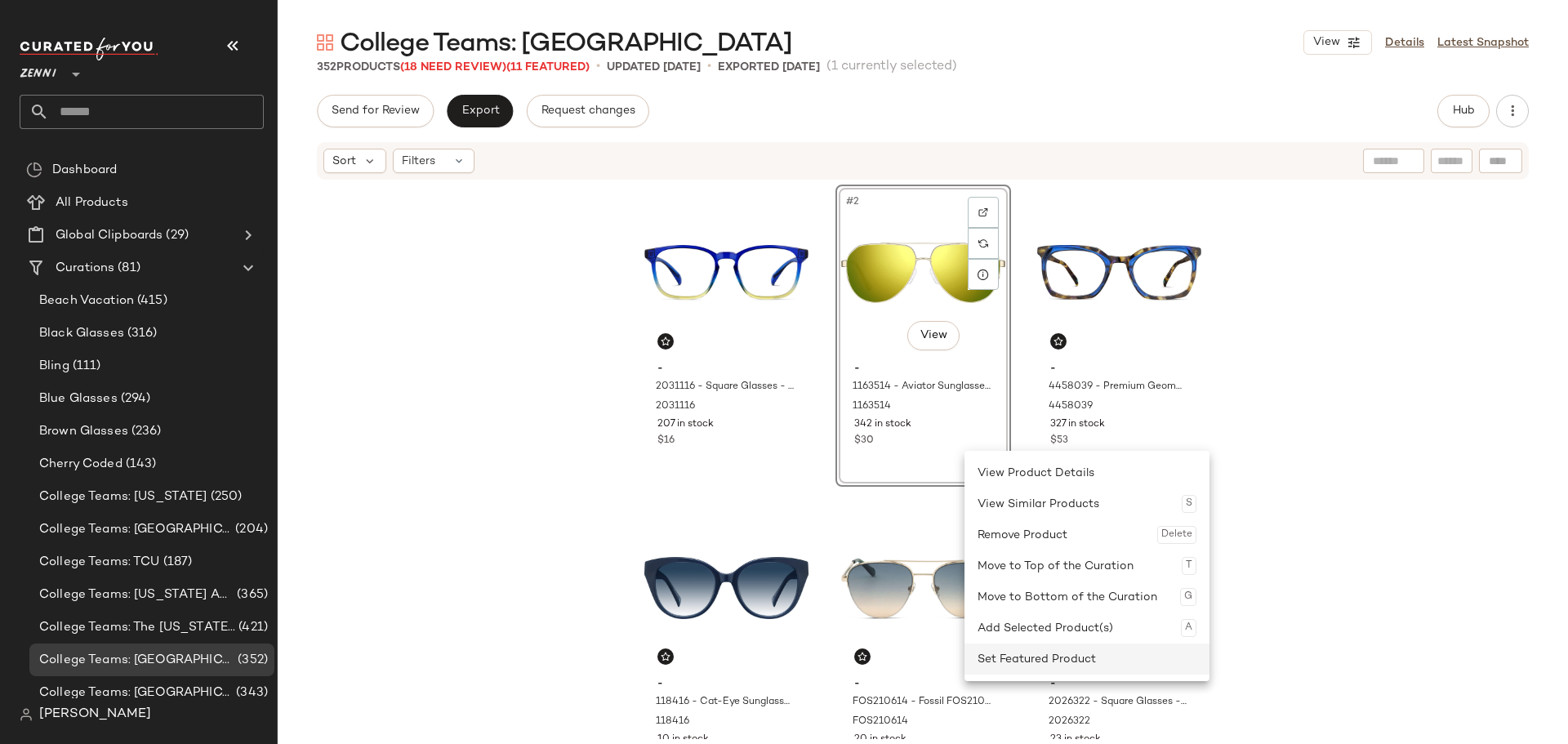
click at [1000, 651] on div "Set Featured Product" at bounding box center [1087, 659] width 219 height 31
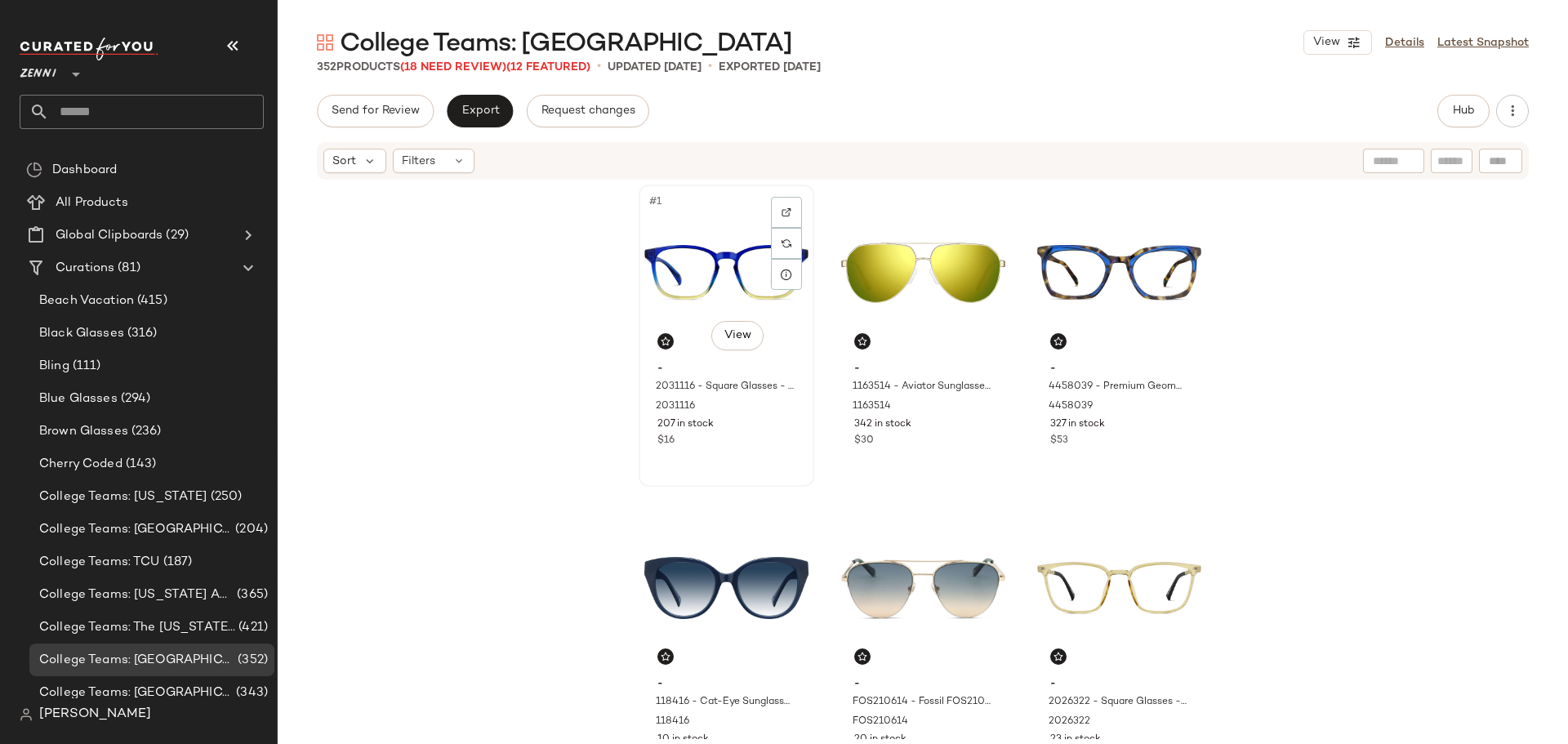
click at [763, 485] on div "#1 View - 2031116 - Square Glasses - Cobalt - Plastic 2031116 207 in stock $16" at bounding box center [726, 335] width 176 height 302
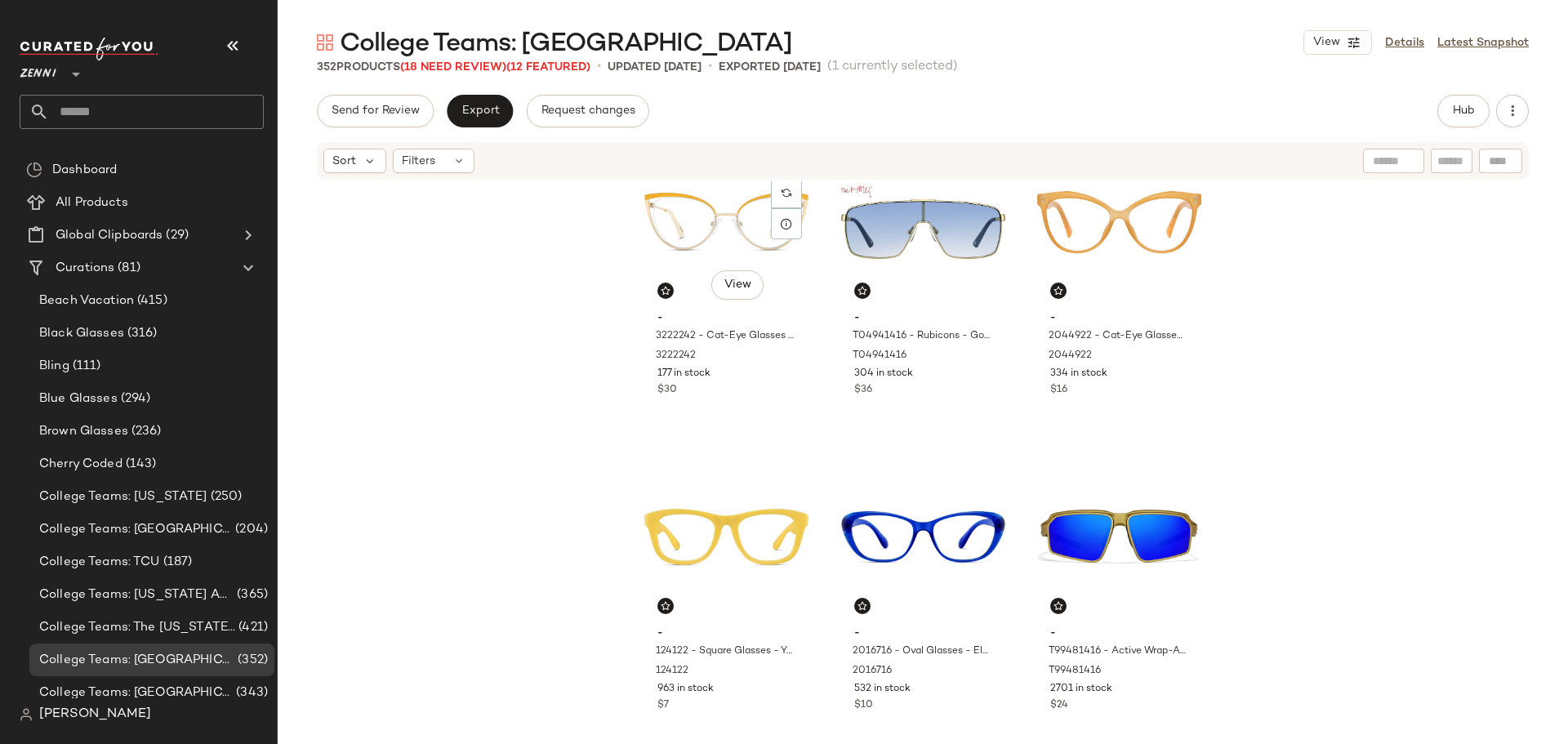
scroll to position [748, 0]
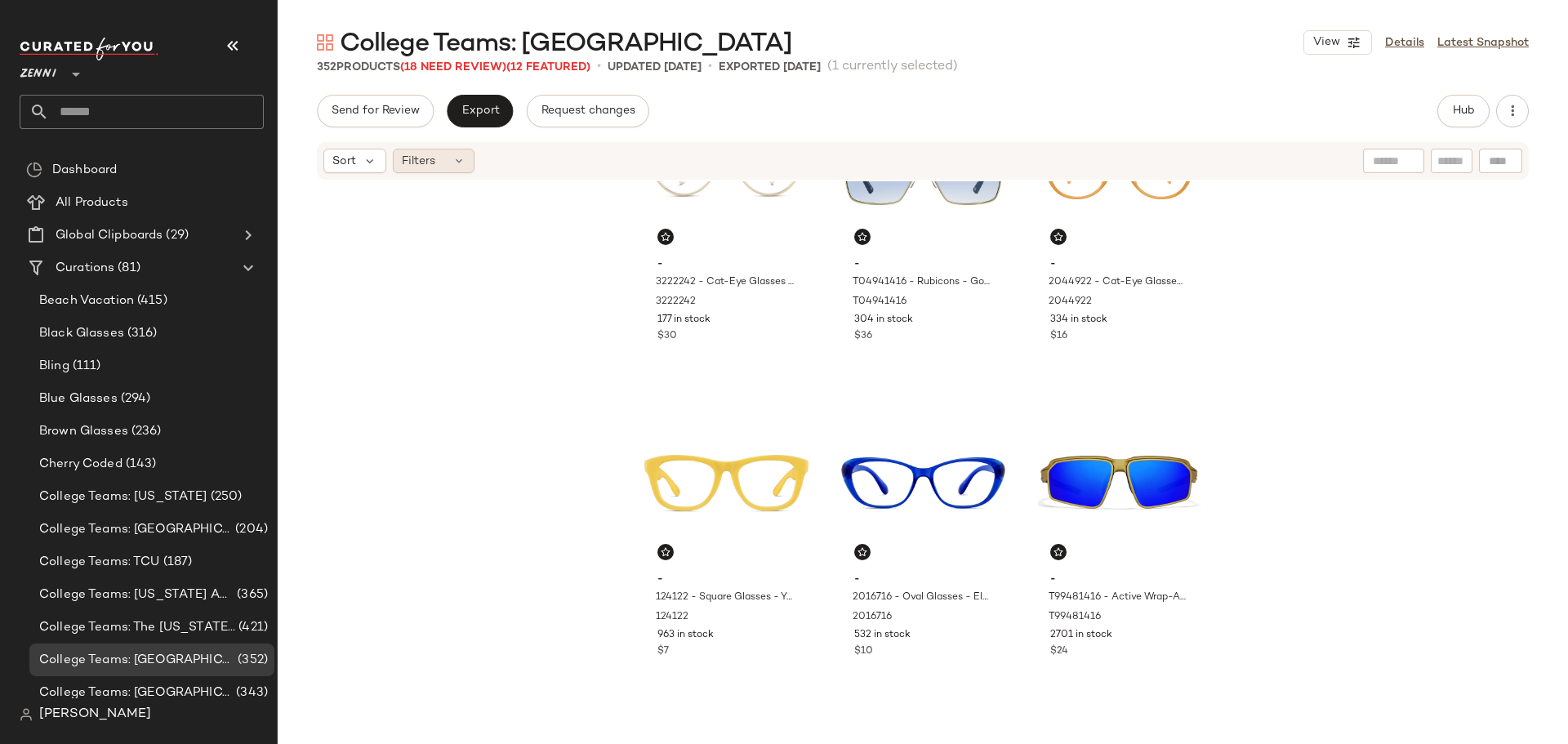
click at [428, 163] on span "Filters" at bounding box center [419, 160] width 34 height 17
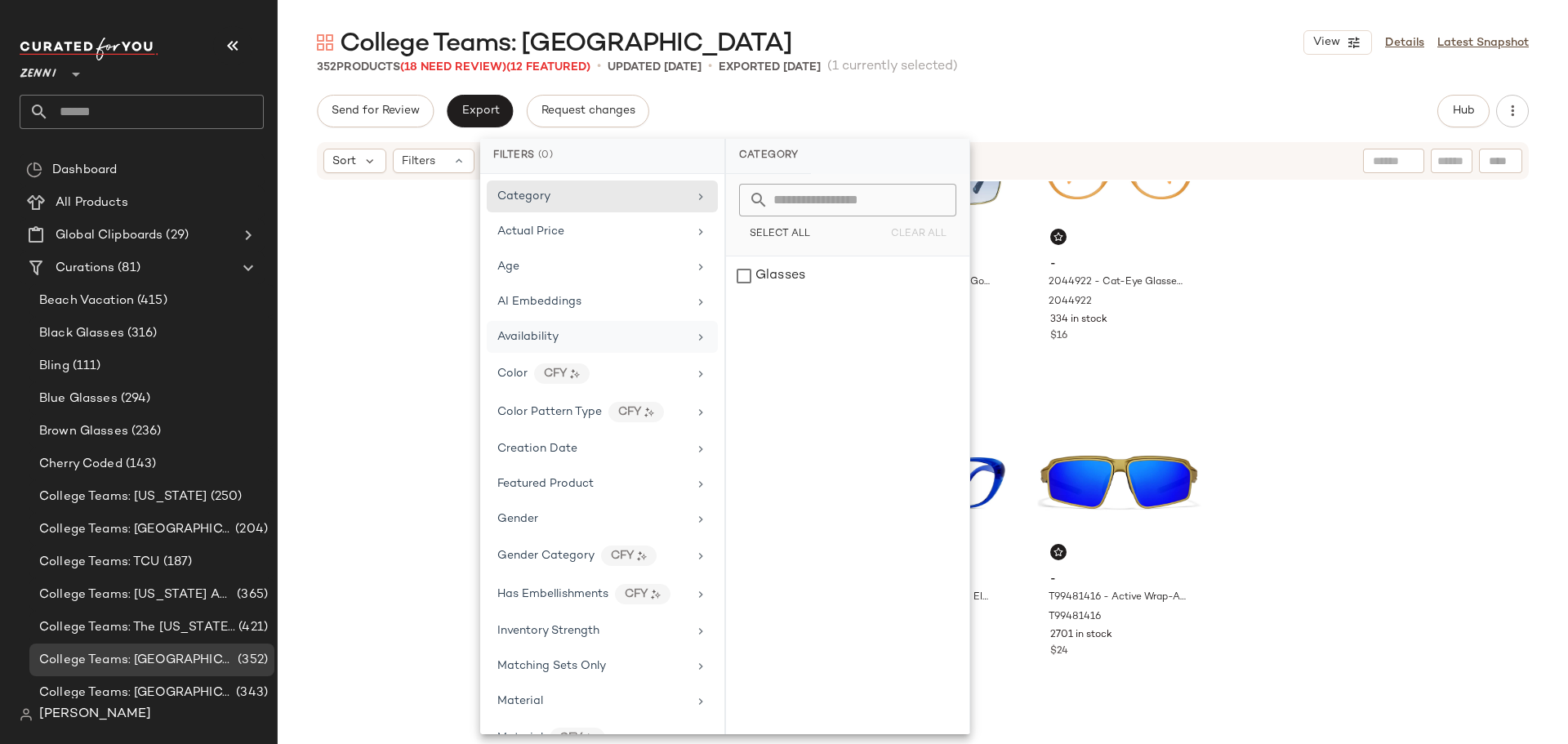
click at [548, 344] on div "Availability" at bounding box center [527, 336] width 61 height 17
click at [739, 314] on div "out_of_stock" at bounding box center [847, 315] width 244 height 39
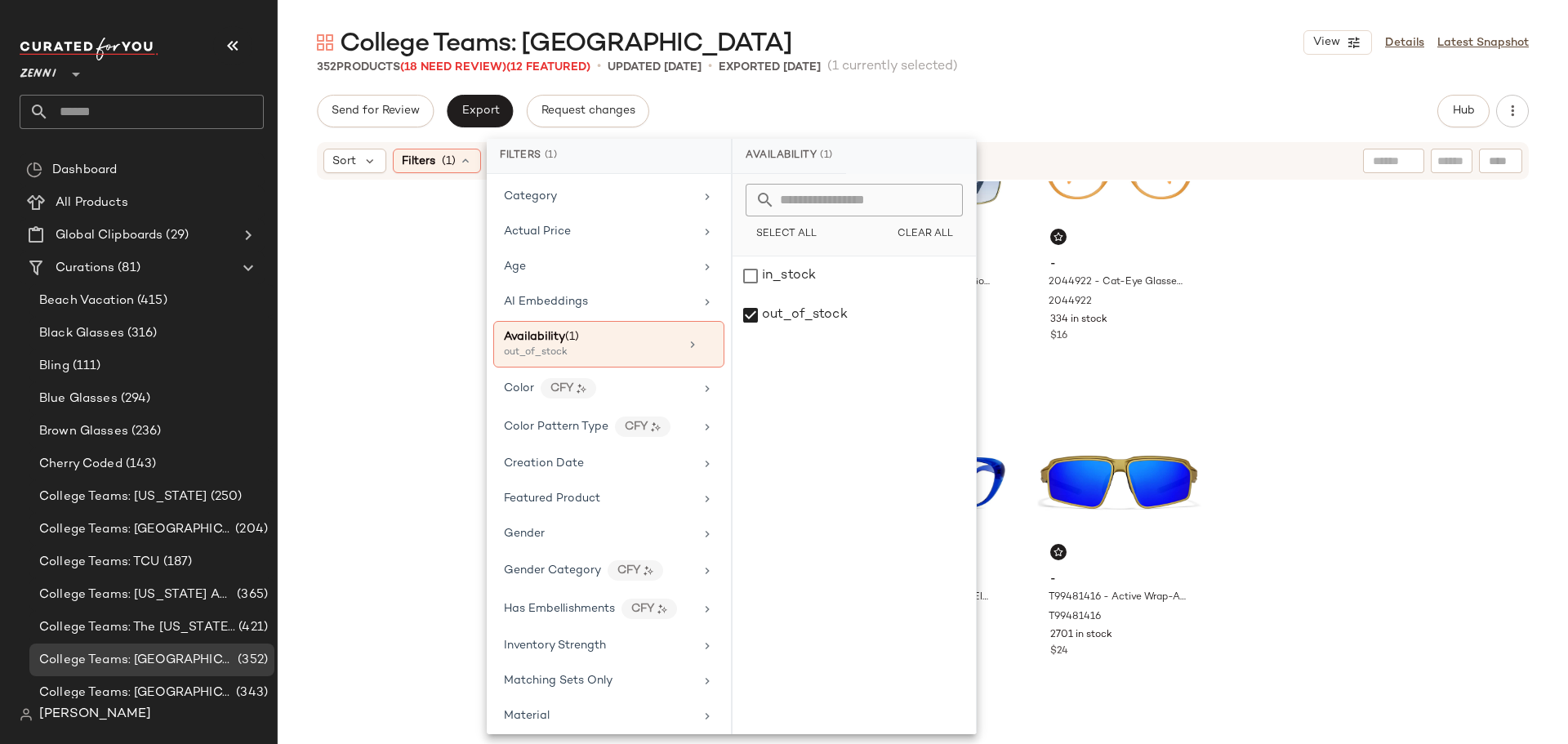
click at [409, 293] on div "- 3222242 - Cat-Eye Glasses - Orange - Stainless Steel 3222242 177 in stock $30…" at bounding box center [922, 460] width 1291 height 558
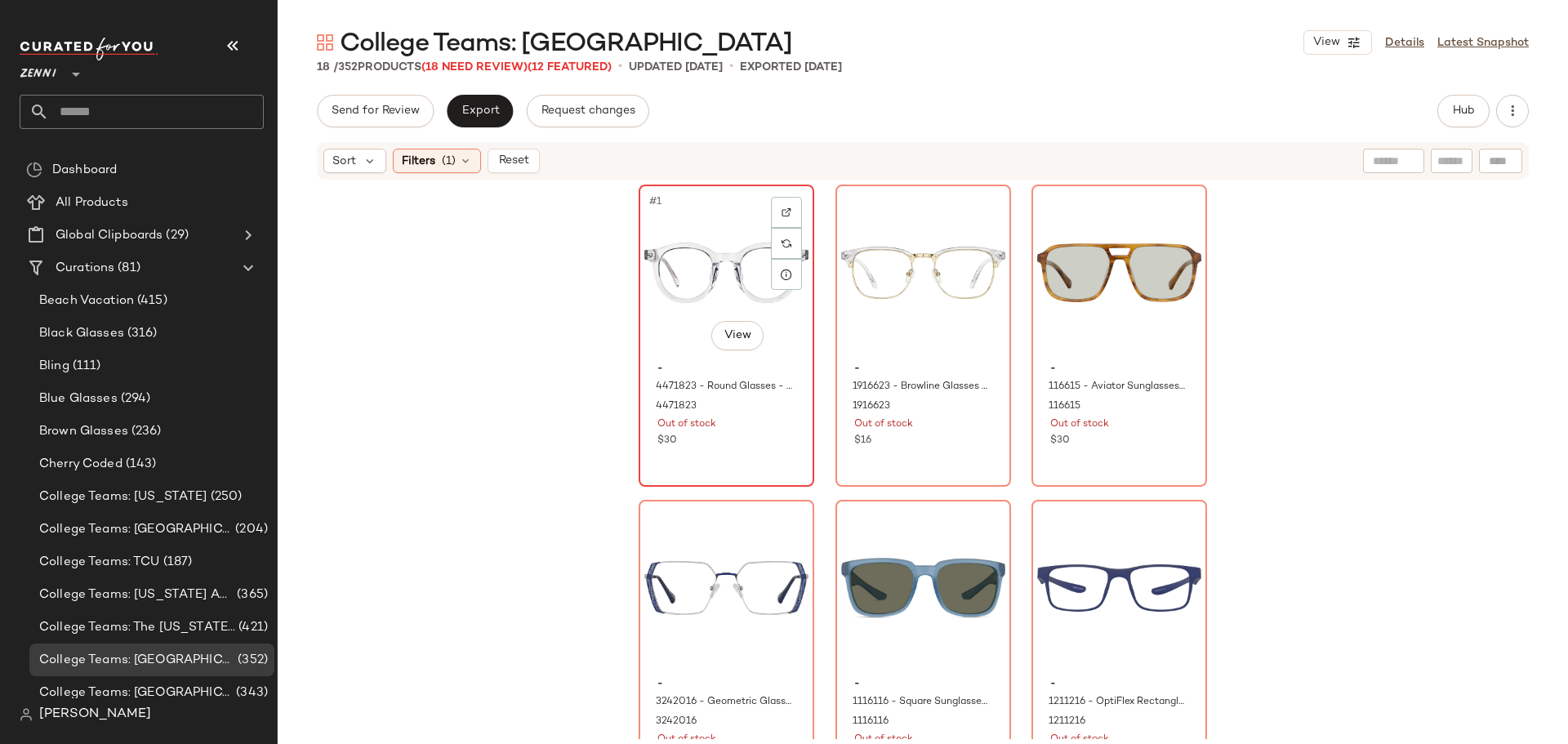
click at [694, 253] on div "#1 View" at bounding box center [726, 273] width 164 height 165
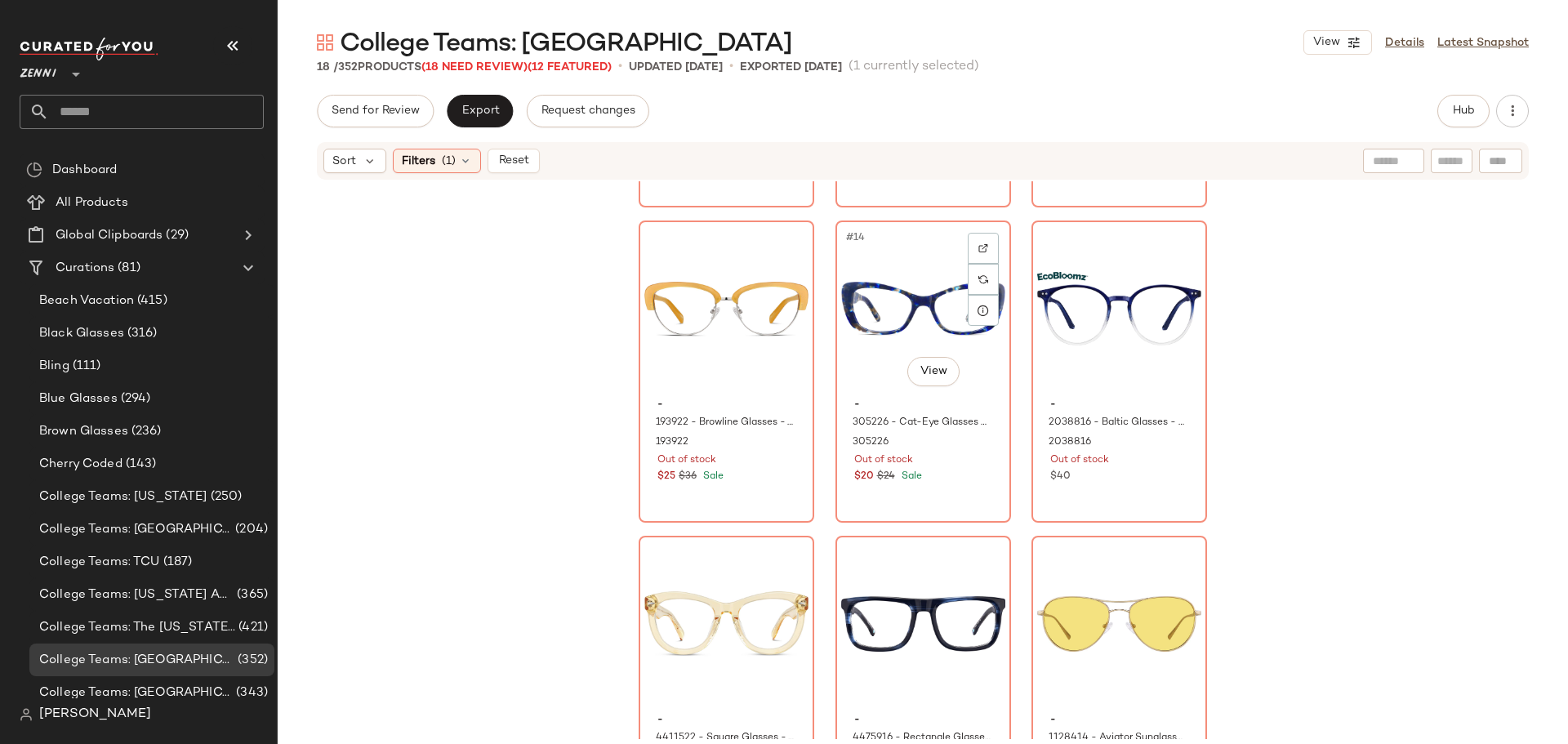
scroll to position [1337, 0]
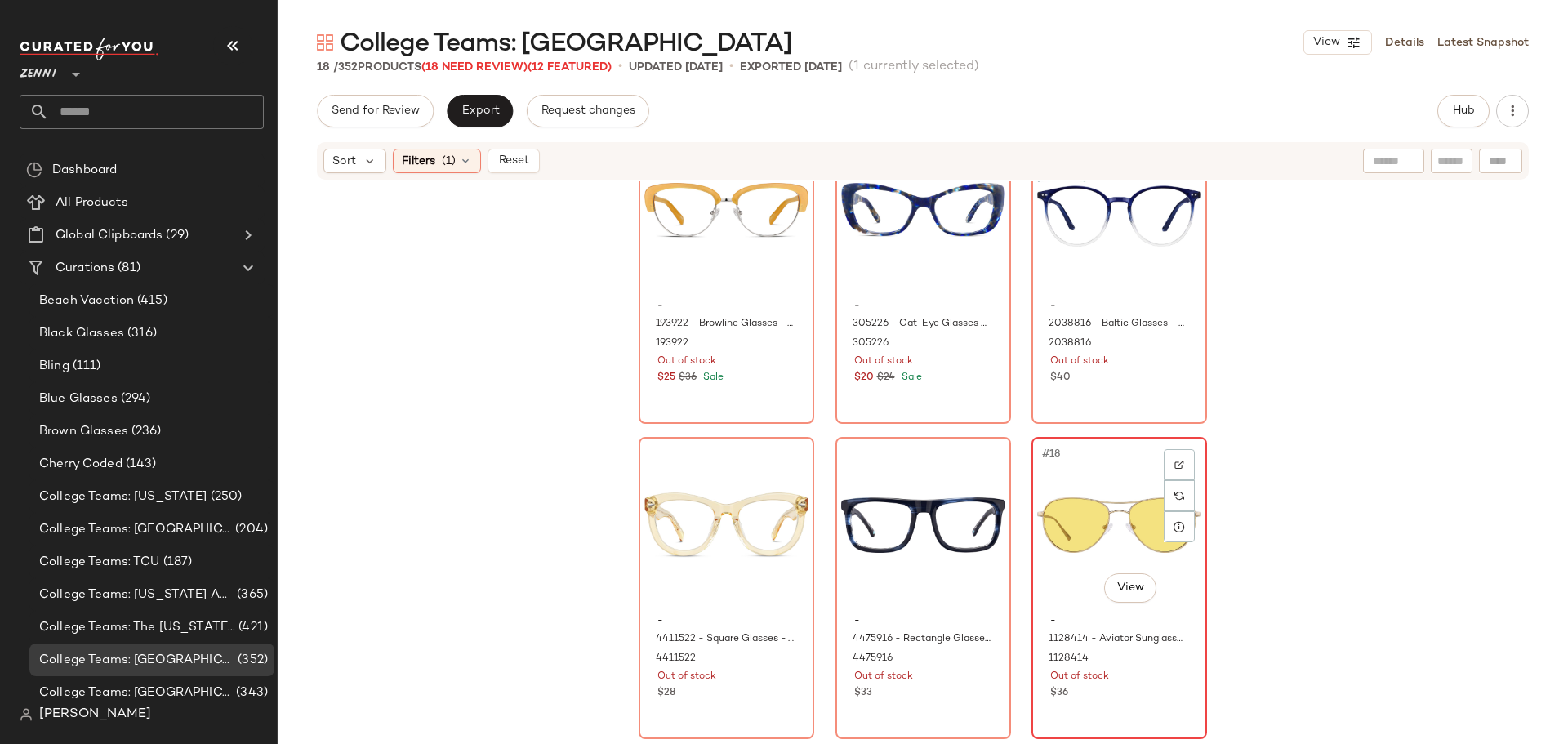
click at [1050, 590] on div "#18 View" at bounding box center [1119, 524] width 164 height 165
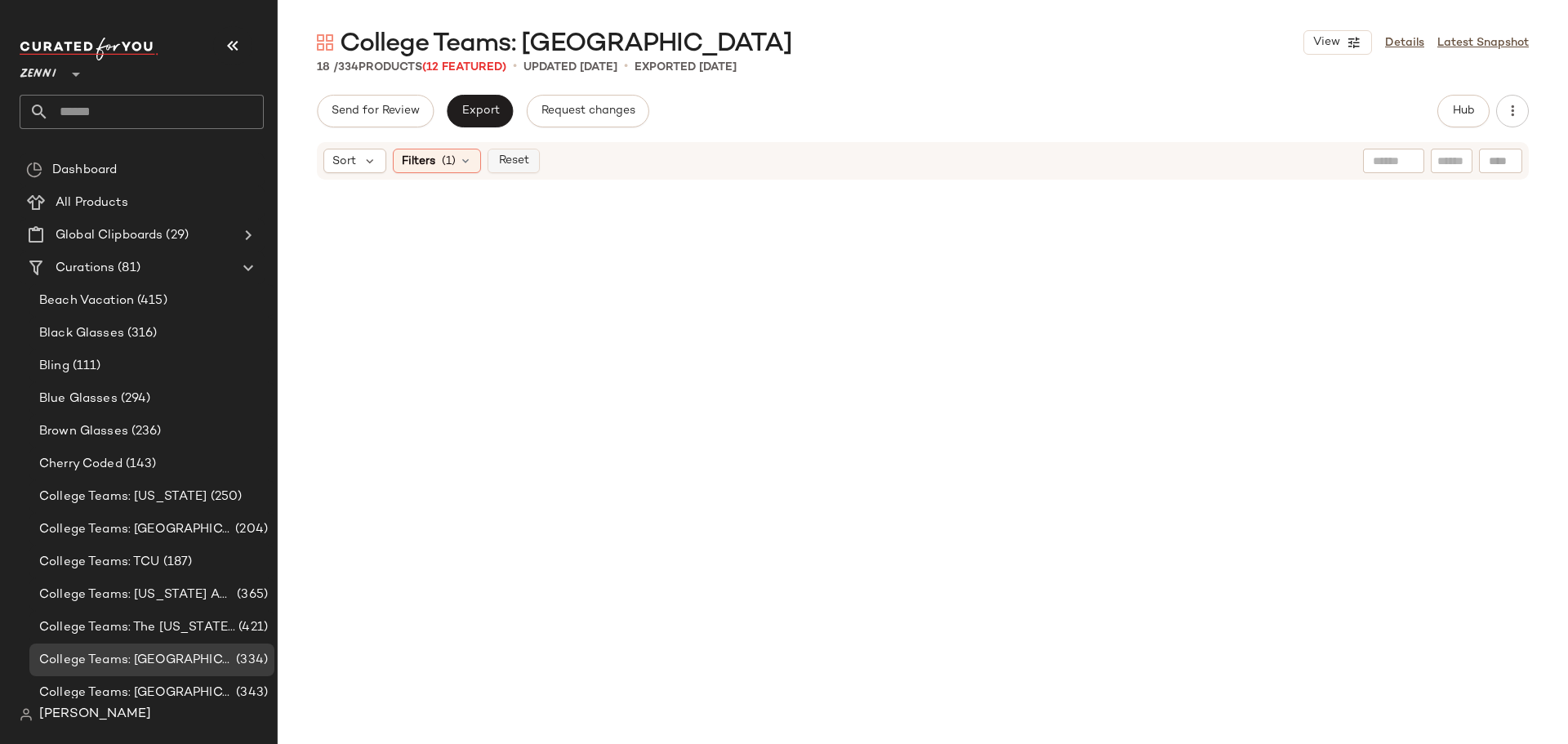
click at [515, 160] on span "Reset" at bounding box center [513, 160] width 31 height 13
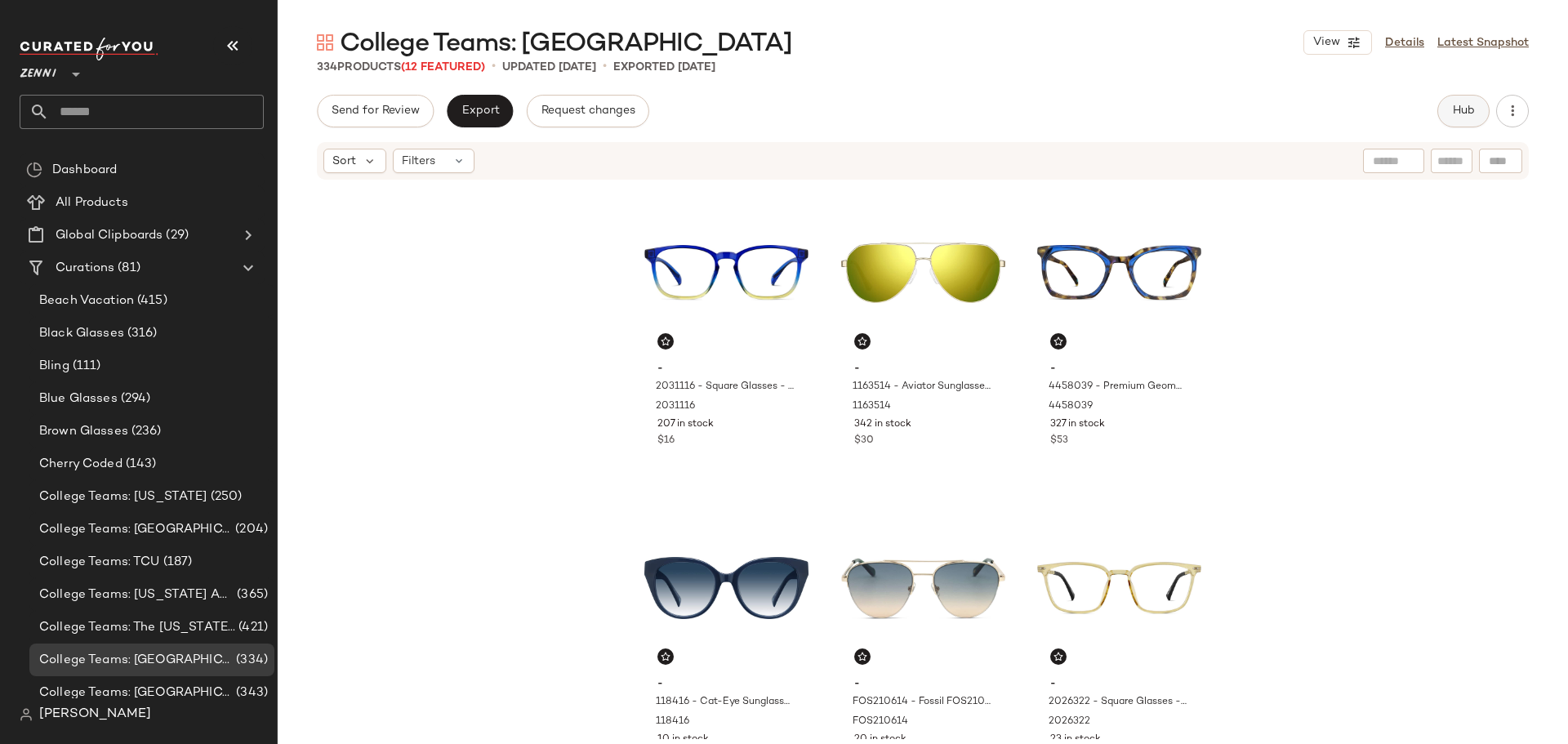
click at [1454, 107] on span "Hub" at bounding box center [1463, 111] width 23 height 13
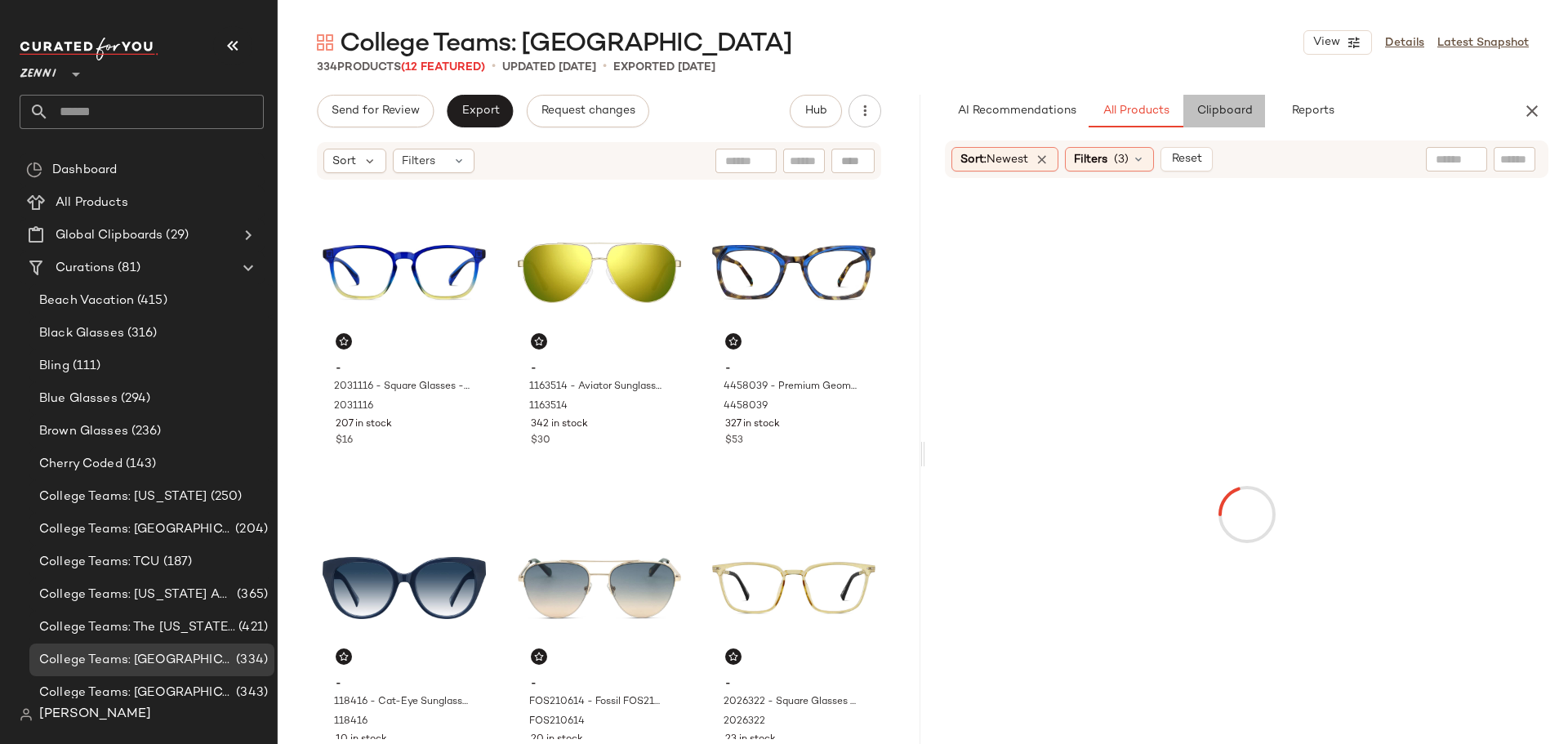
click at [1216, 121] on button "Clipboard" at bounding box center [1224, 111] width 82 height 33
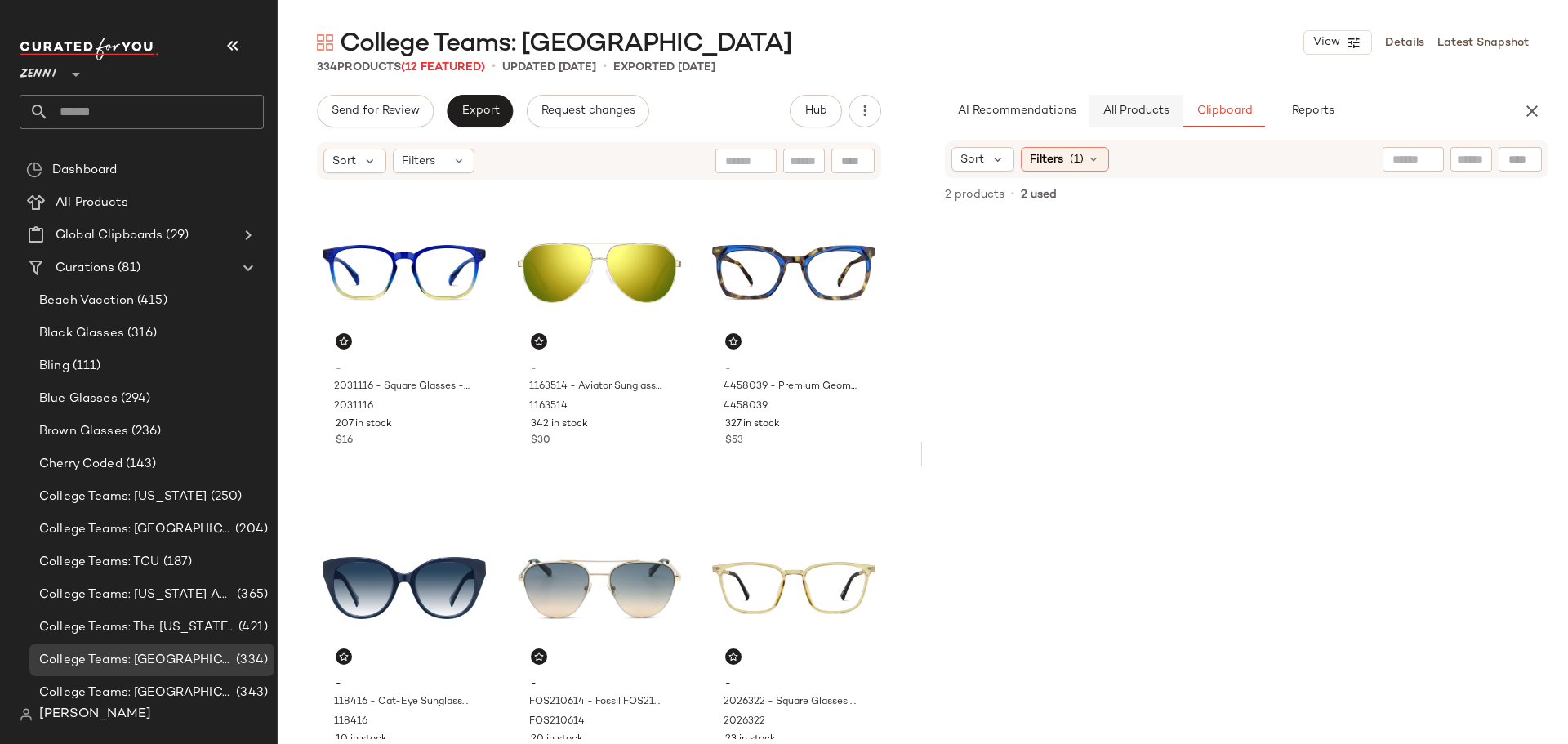
click at [1161, 111] on span "All Products" at bounding box center [1136, 111] width 67 height 13
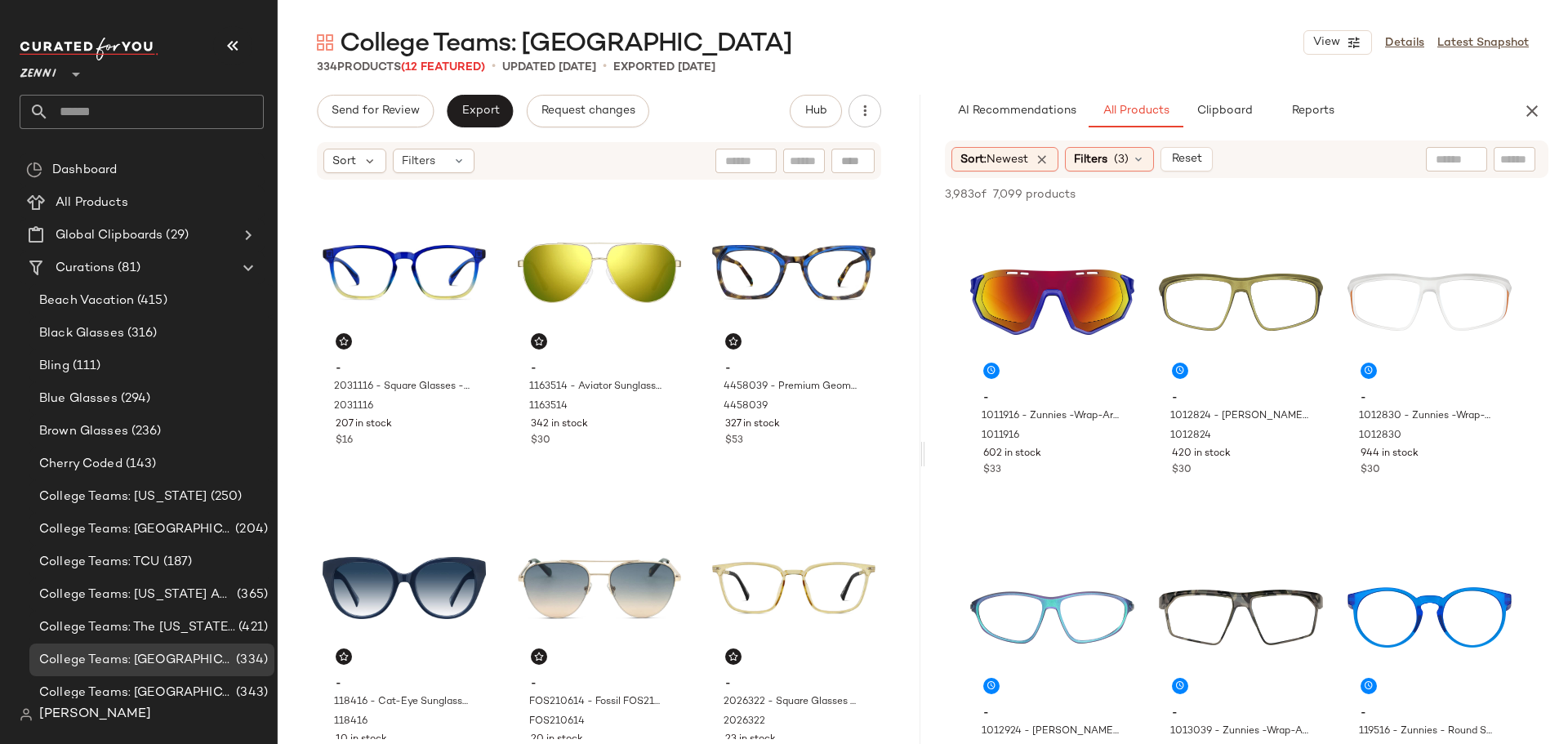
click at [1520, 158] on input "text" at bounding box center [1514, 160] width 28 height 17
type input "****"
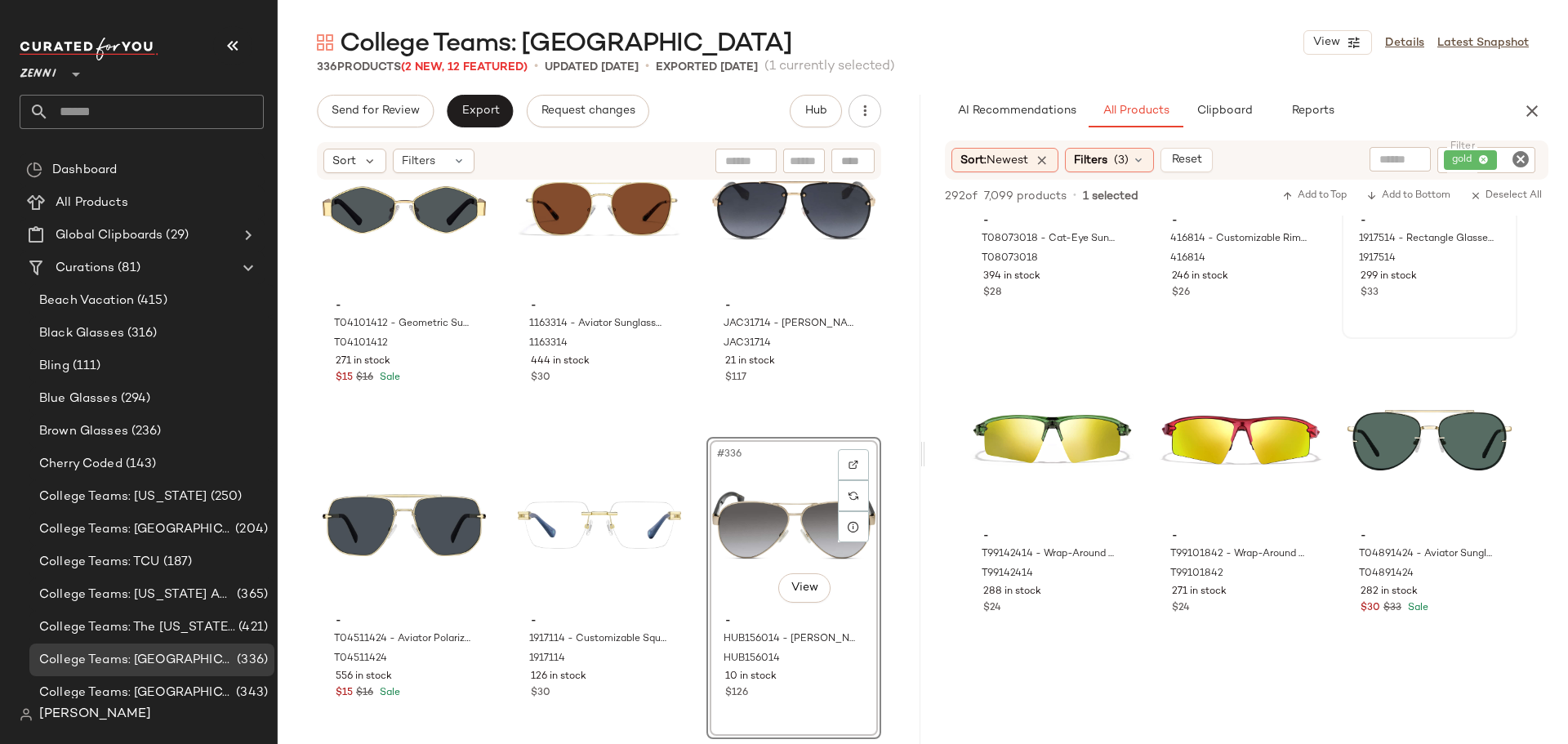
scroll to position [5224, 0]
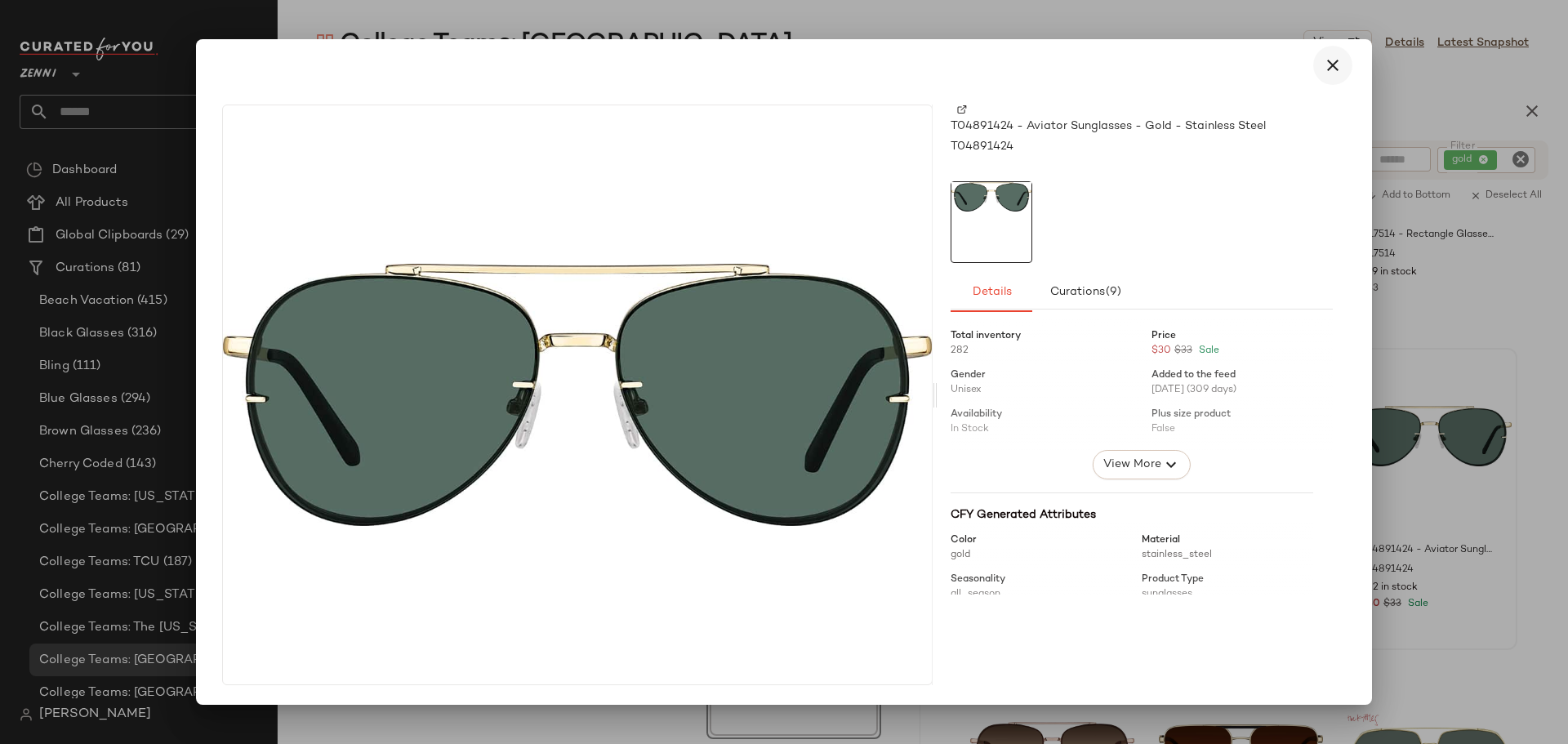
click at [1333, 63] on icon "button" at bounding box center [1333, 65] width 19 height 19
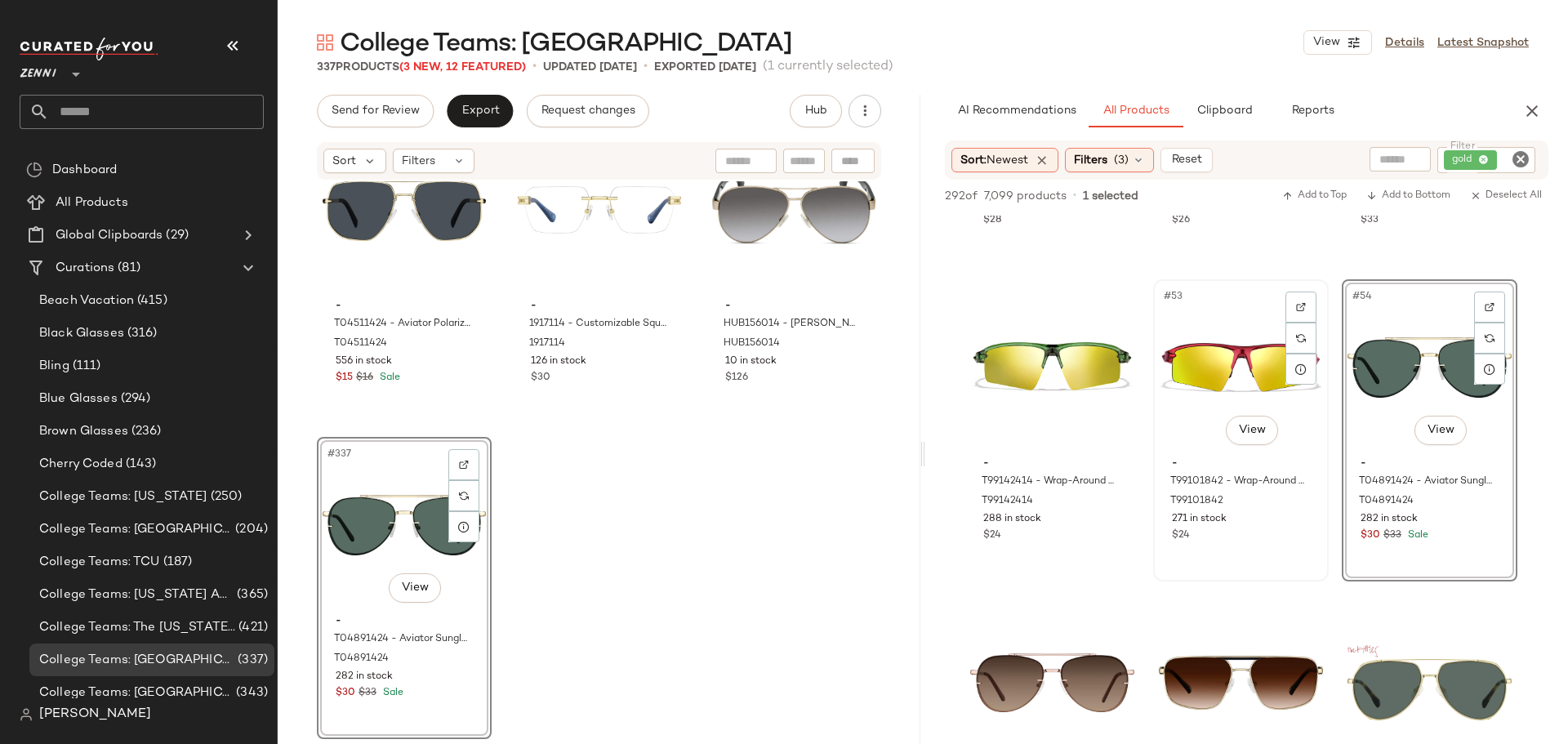
scroll to position [5388, 0]
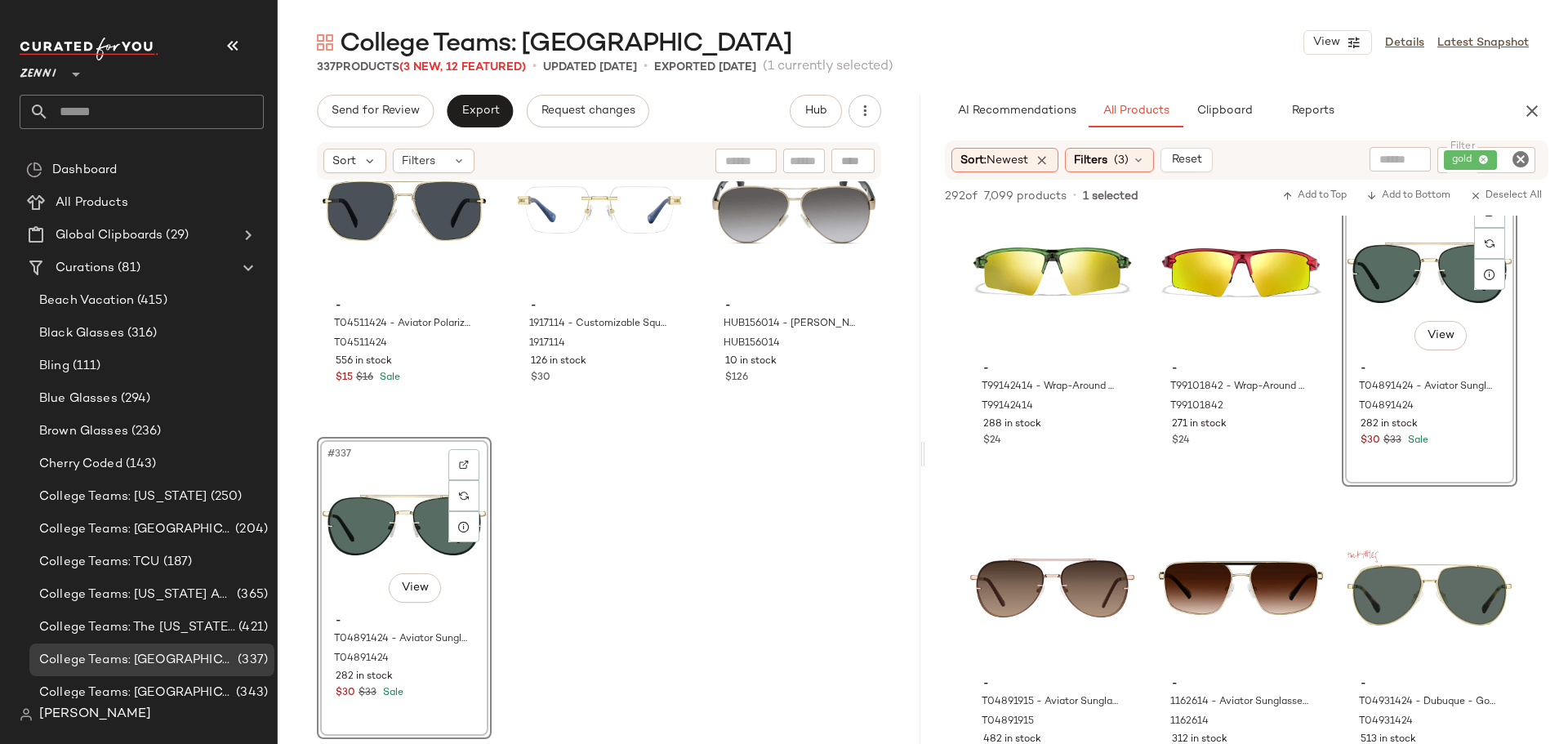
click at [387, 526] on div "#337 View" at bounding box center [404, 524] width 163 height 165
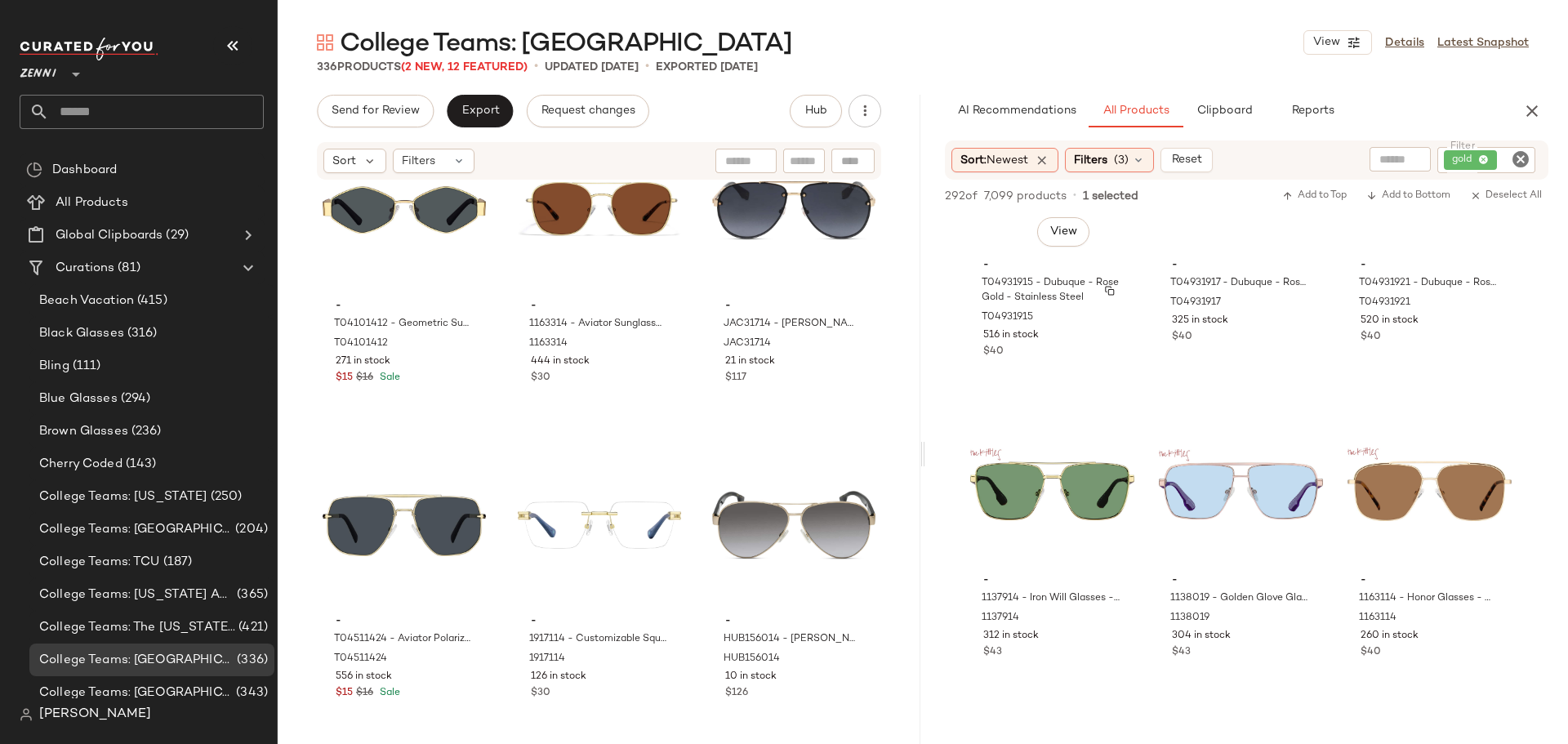
scroll to position [6122, 0]
click at [1381, 508] on div "#63 View" at bounding box center [1429, 483] width 164 height 165
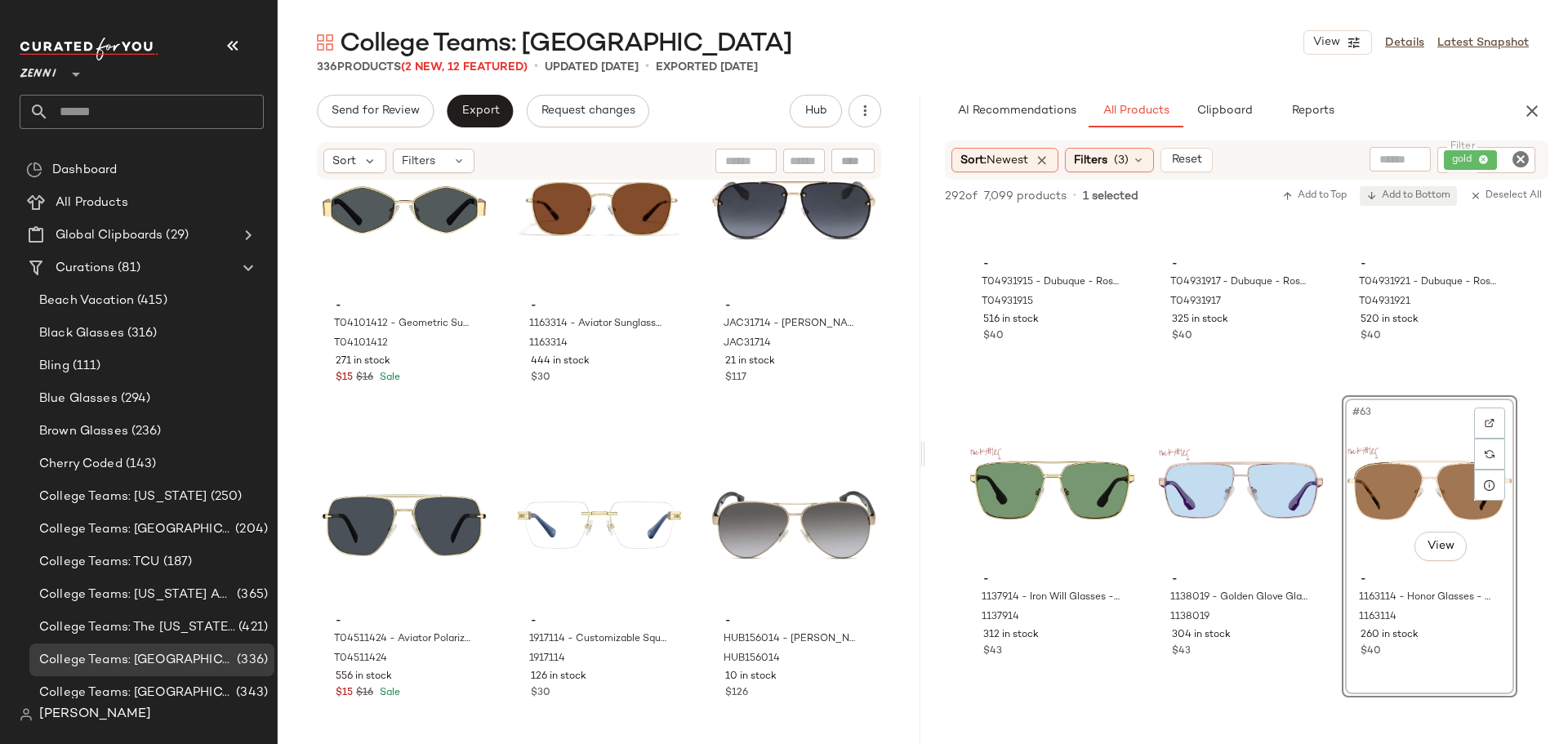
click at [1423, 196] on span "Add to Bottom" at bounding box center [1408, 196] width 84 height 12
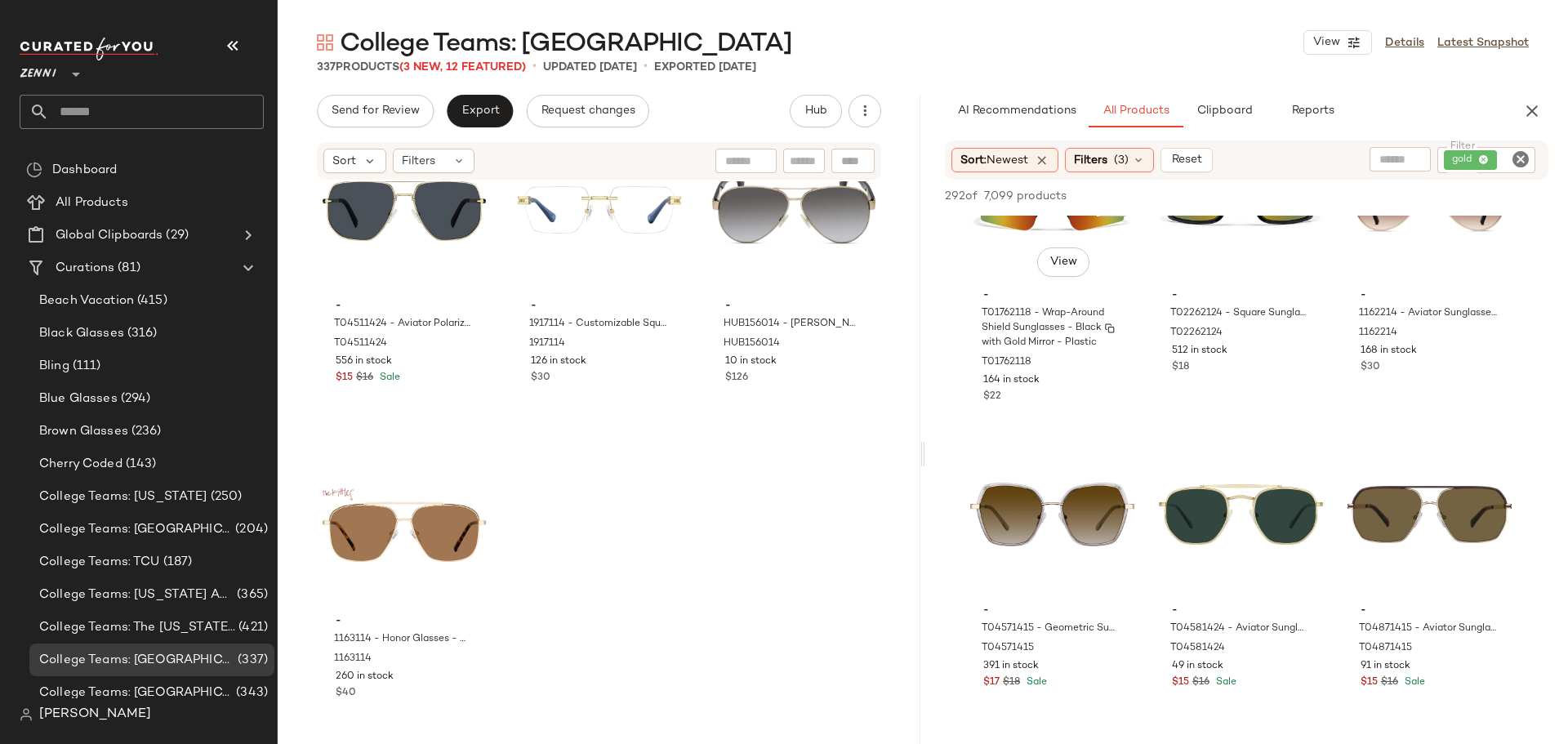
scroll to position [9878, 0]
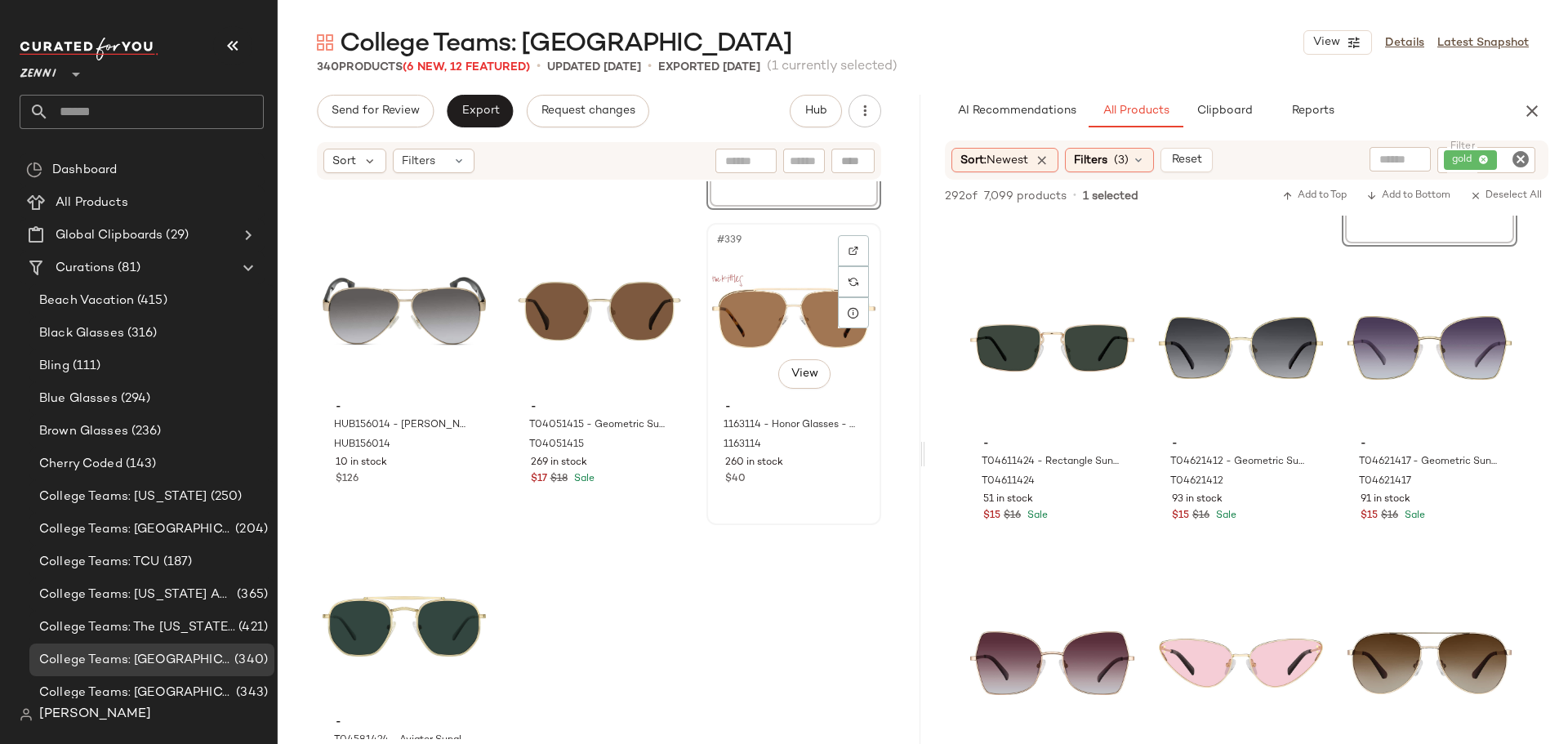
scroll to position [35299, 0]
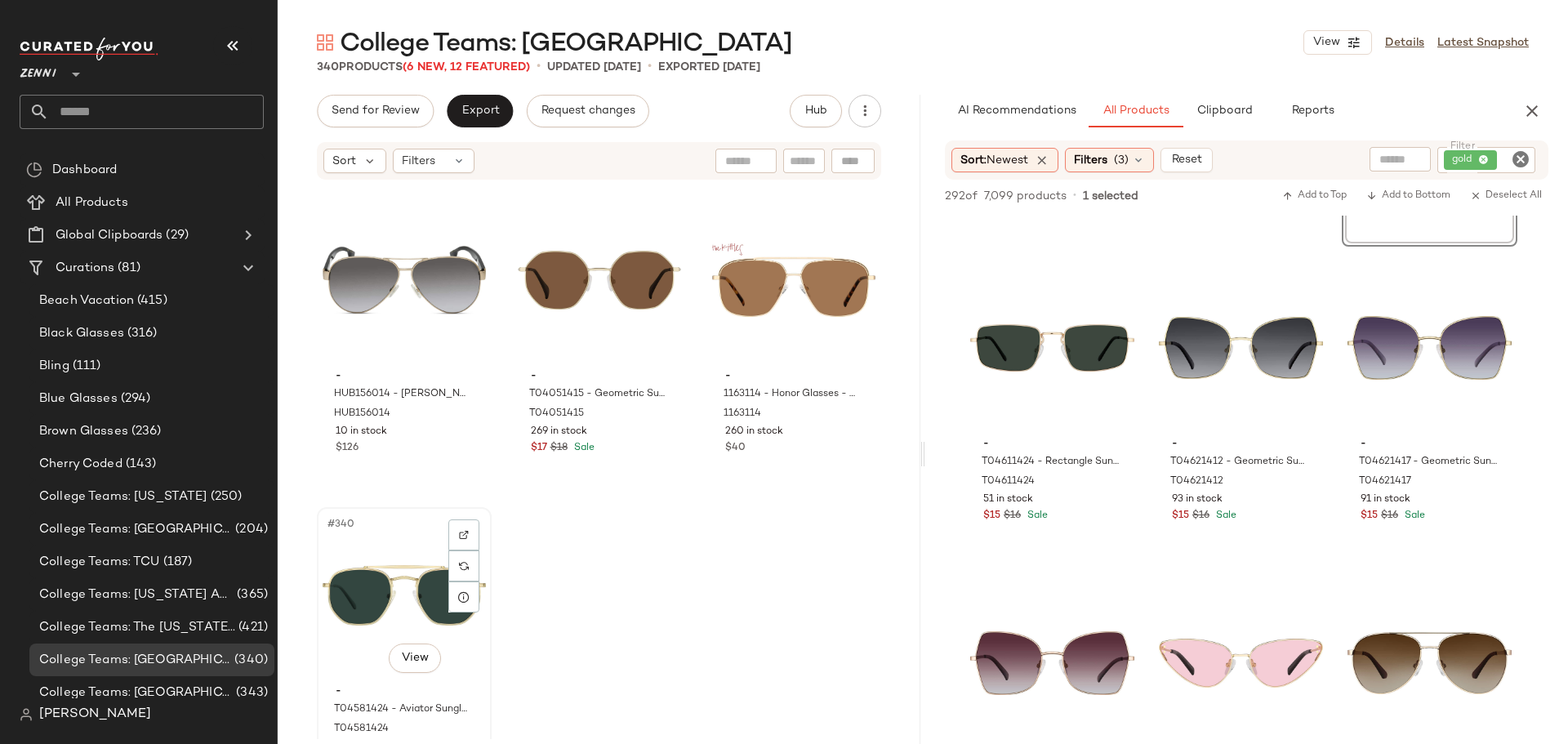
click at [371, 560] on div "#340 View" at bounding box center [404, 594] width 163 height 165
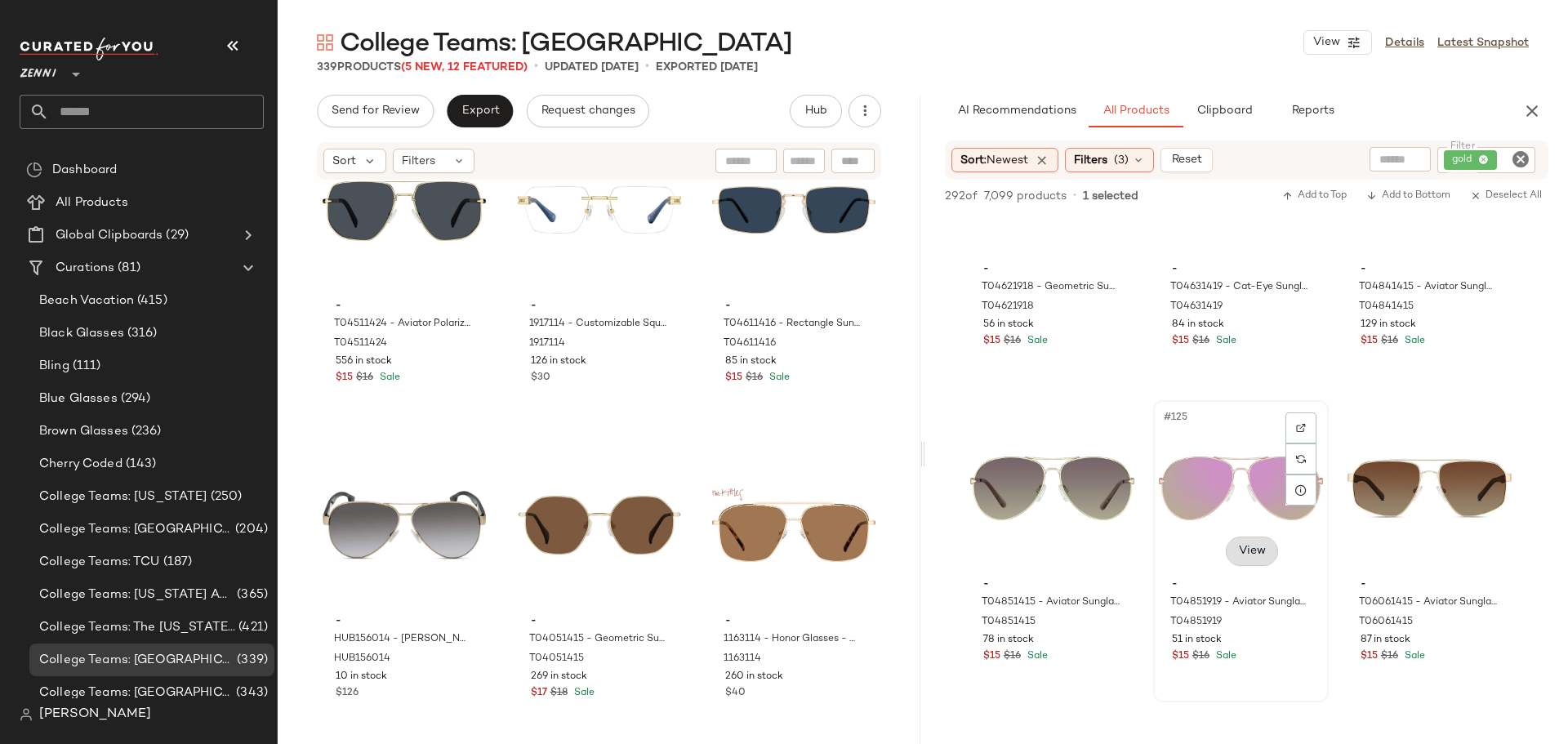
scroll to position [12817, 0]
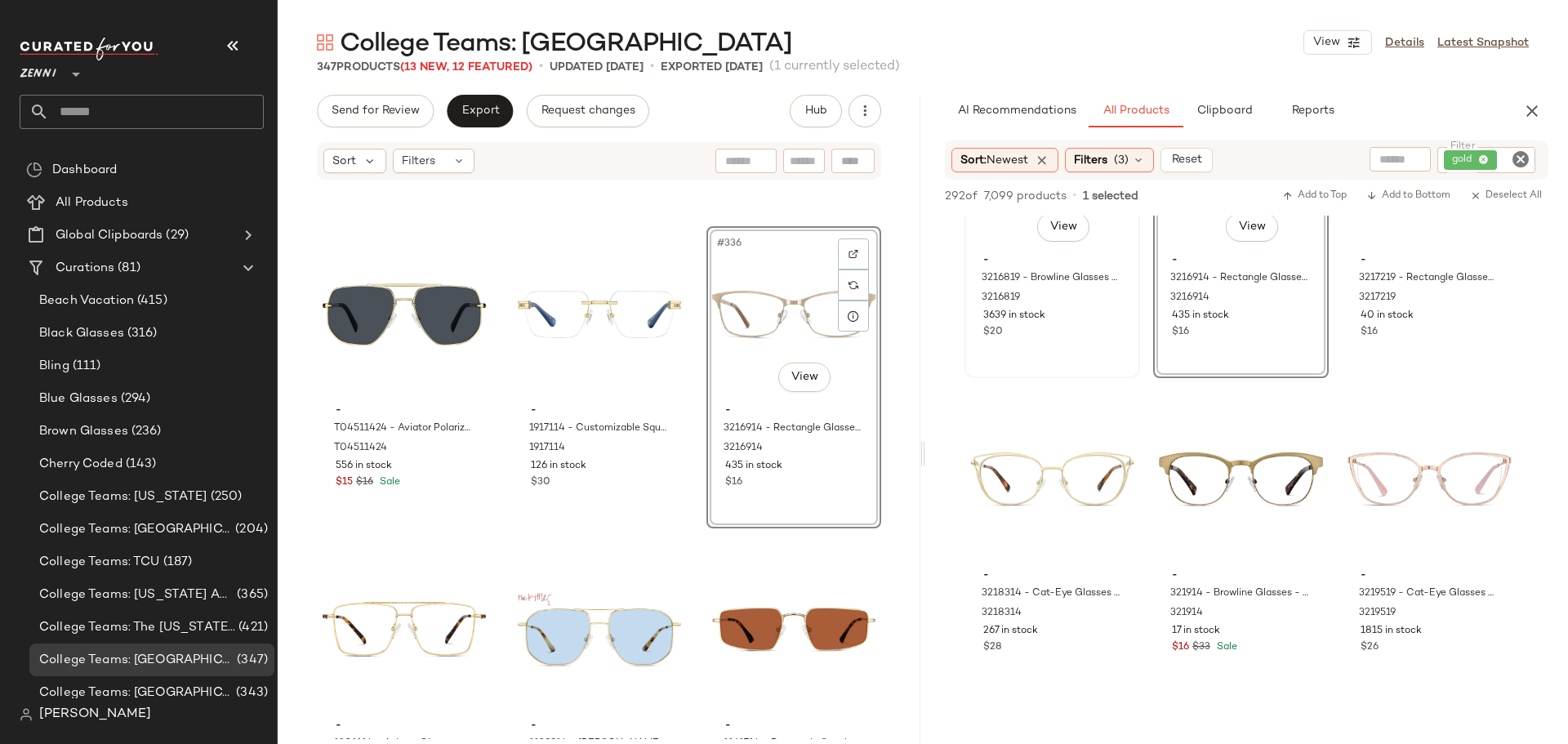
scroll to position [21961, 0]
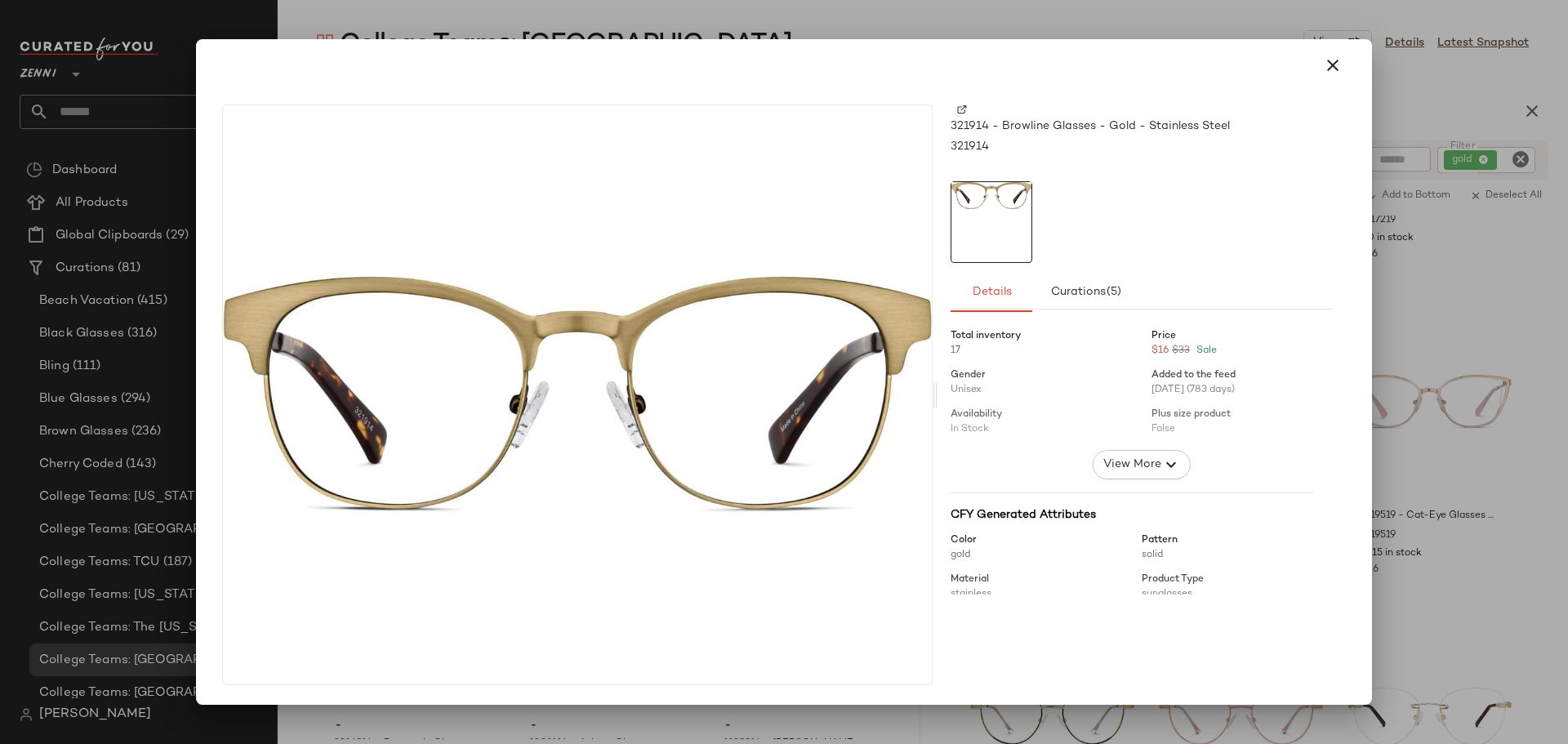
click at [961, 111] on img at bounding box center [961, 109] width 10 height 10
click at [1331, 58] on icon "button" at bounding box center [1333, 65] width 19 height 19
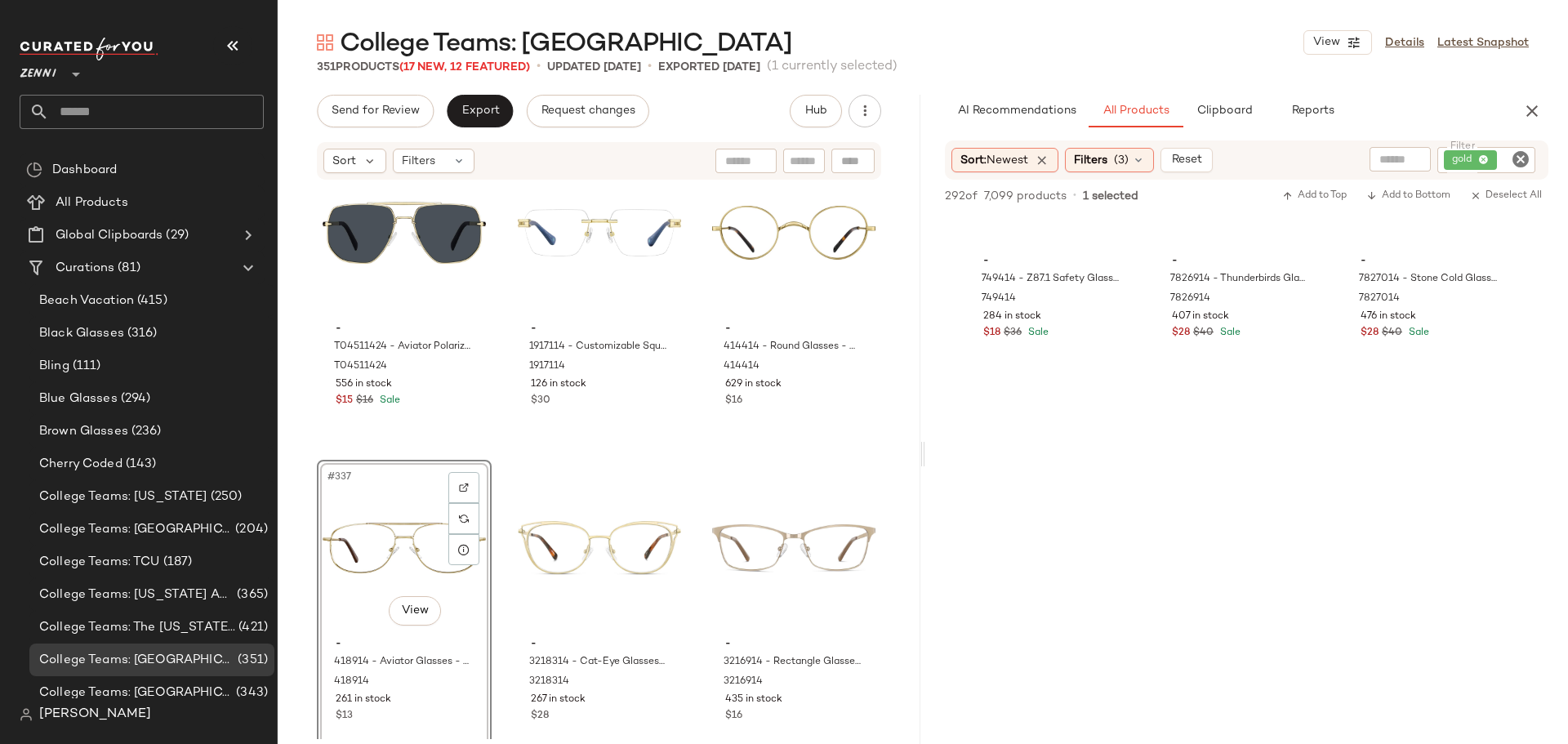
scroll to position [25715, 0]
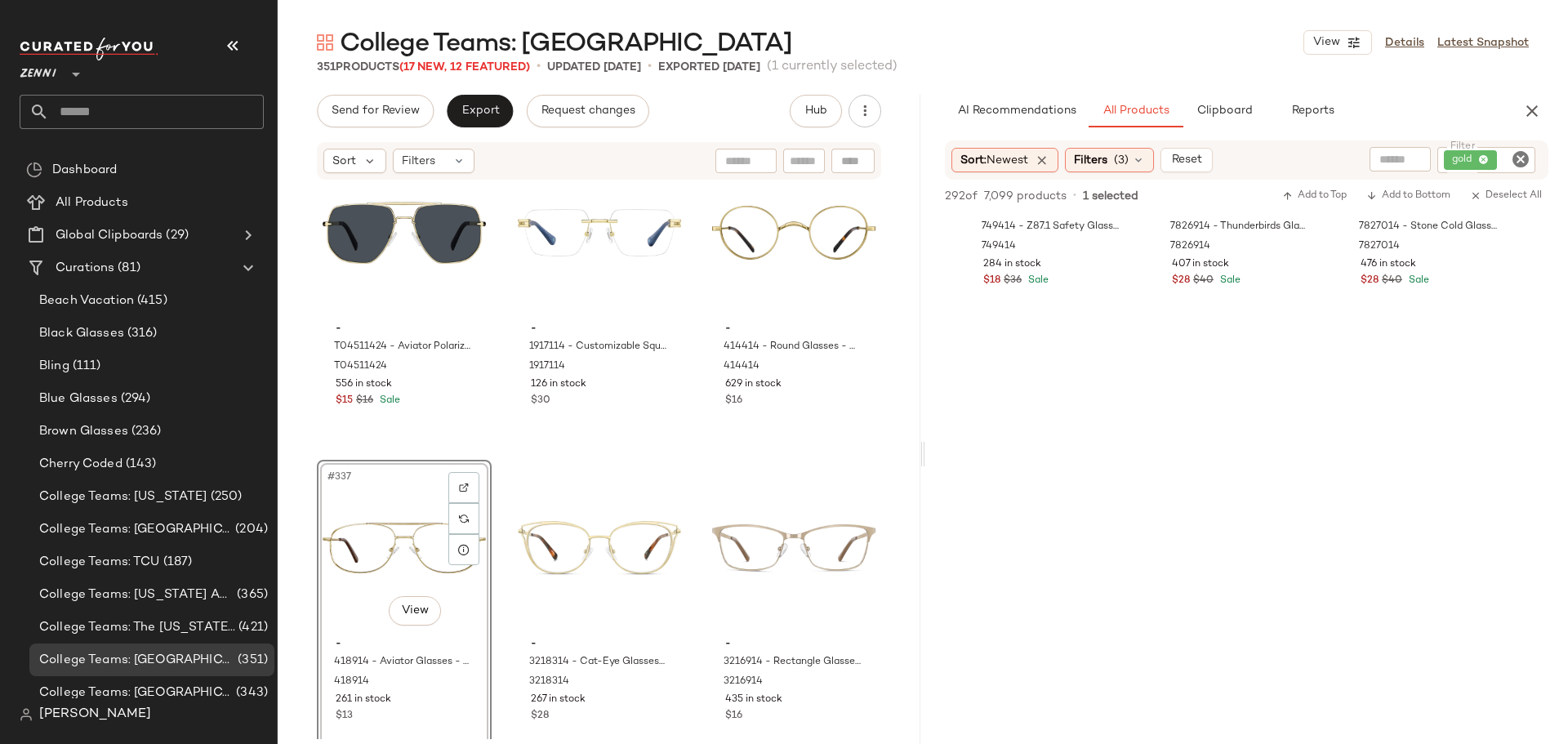
click at [1513, 158] on icon "Clear Filter" at bounding box center [1520, 159] width 19 height 19
click at [1502, 161] on input "Filter" at bounding box center [1459, 160] width 139 height 17
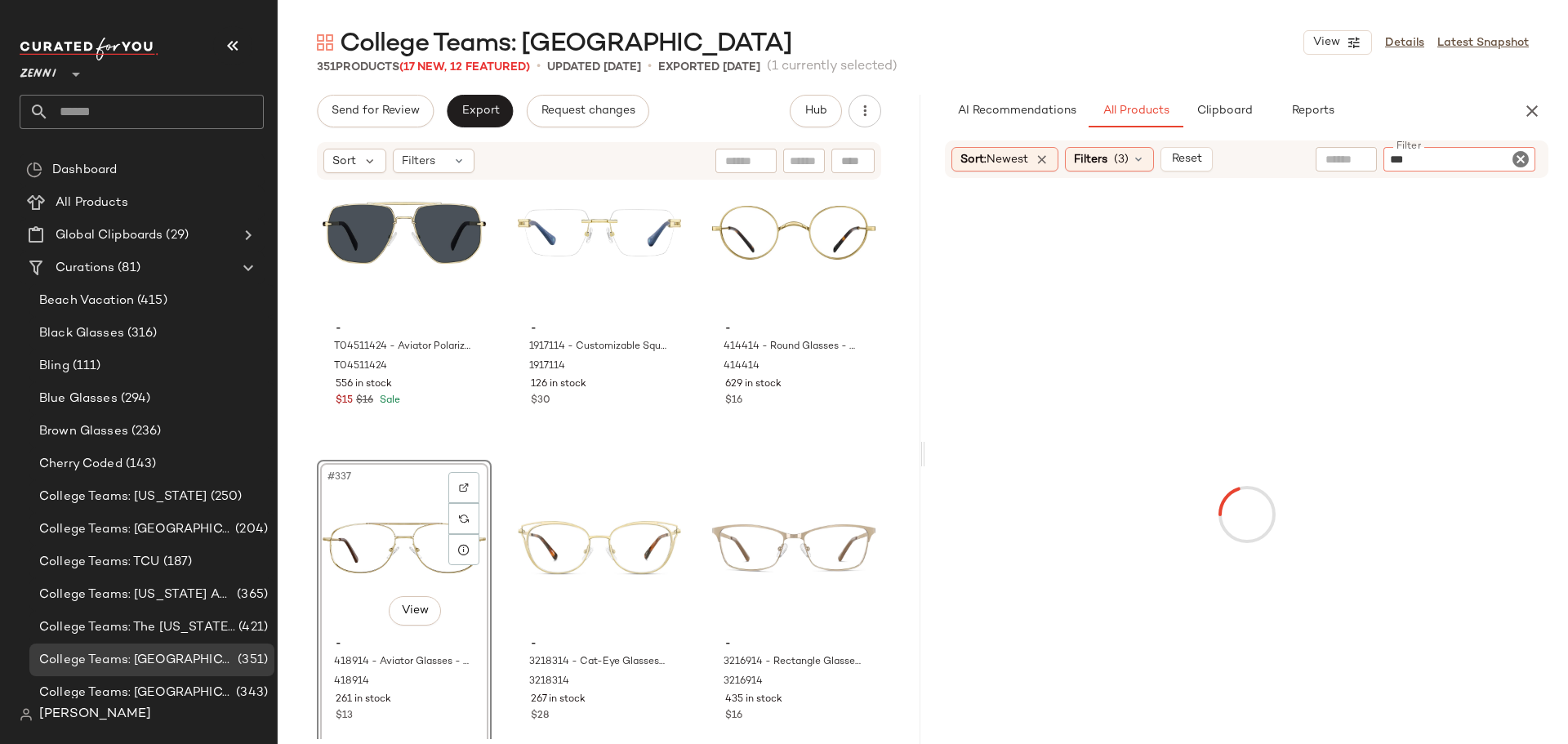
type input "****"
click at [806, 107] on span "Hub" at bounding box center [815, 111] width 23 height 13
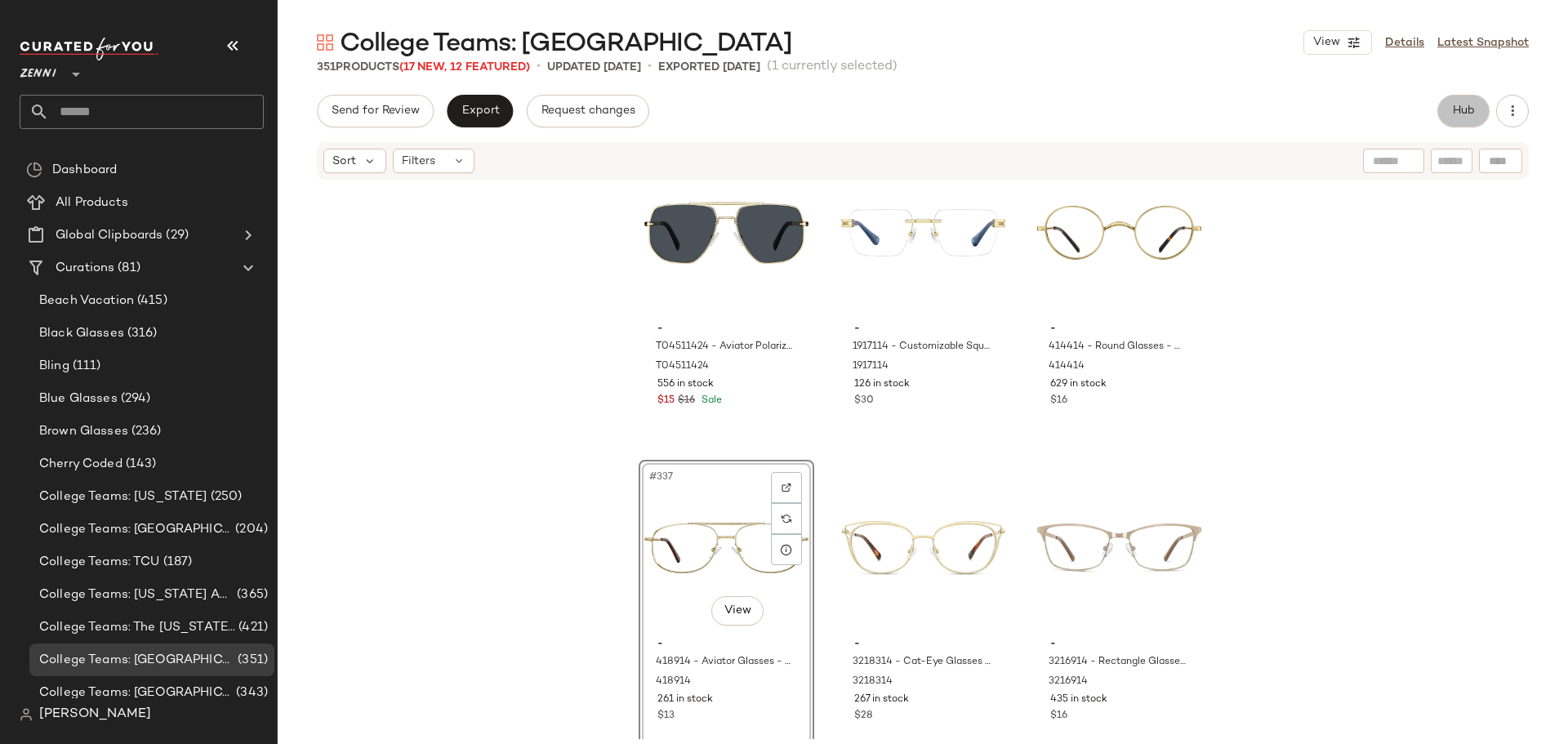
click at [1462, 113] on span "Hub" at bounding box center [1463, 111] width 23 height 13
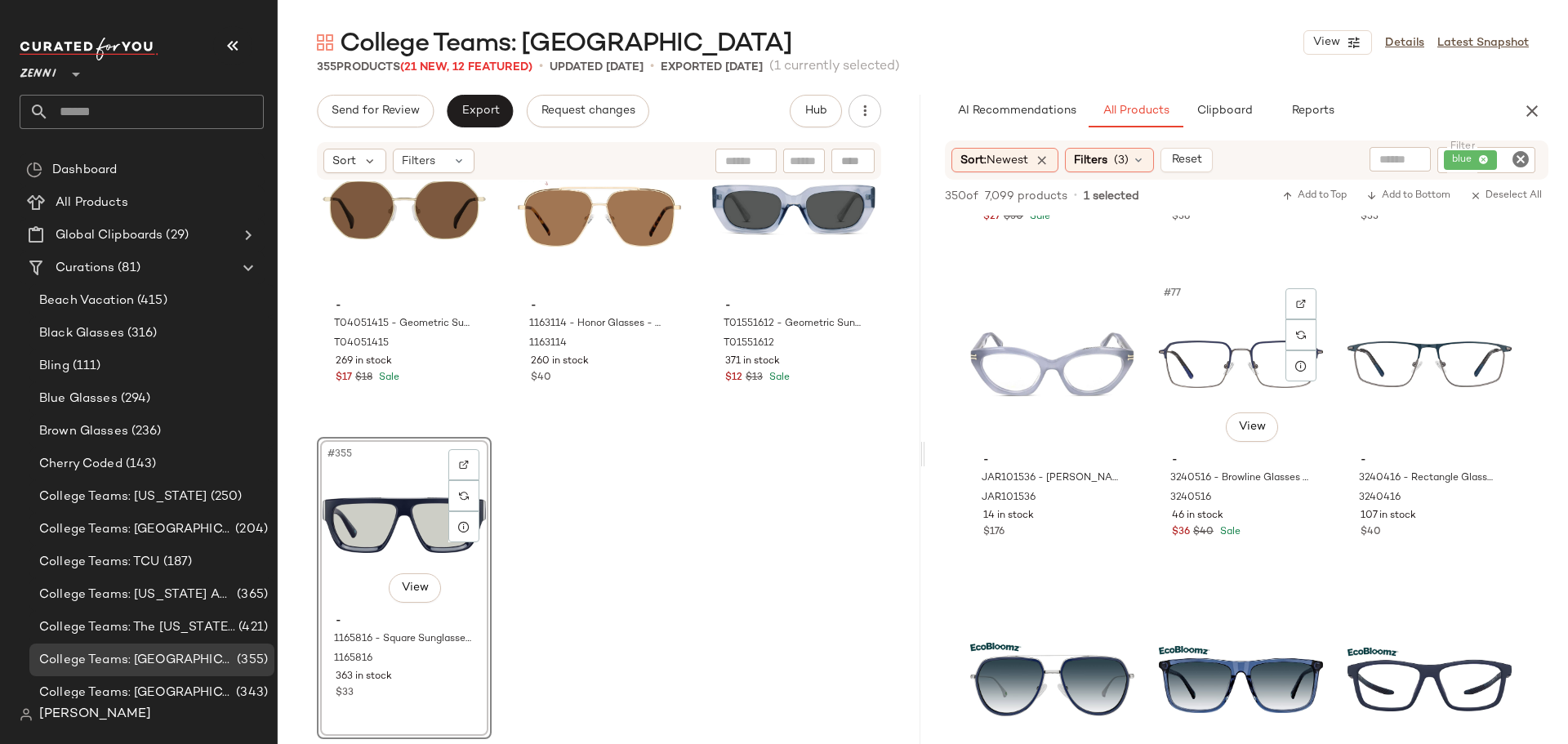
scroll to position [8001, 0]
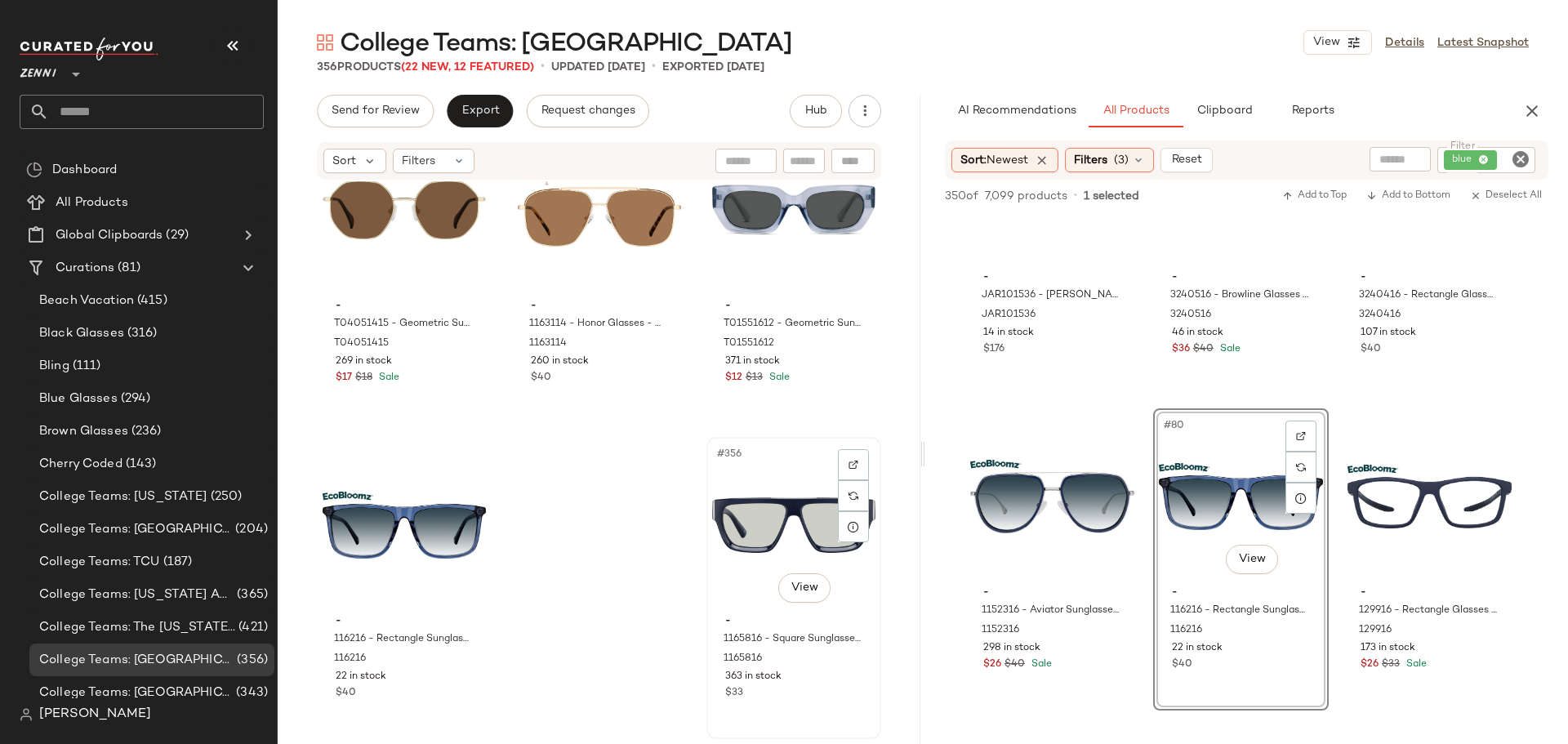
click at [741, 514] on div "#356 View" at bounding box center [794, 524] width 163 height 165
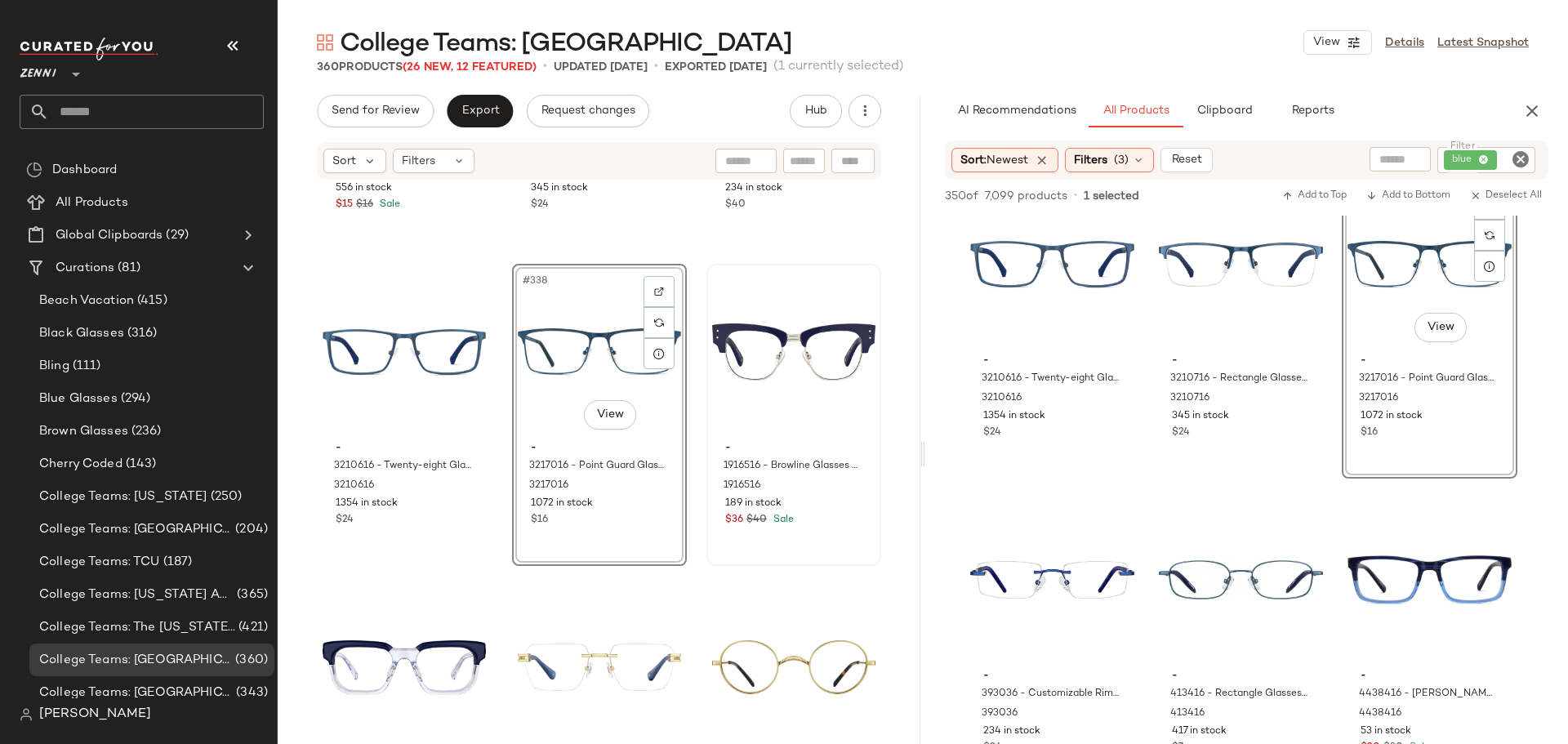
scroll to position [35231, 0]
click at [726, 358] on div "#339 View" at bounding box center [794, 348] width 163 height 165
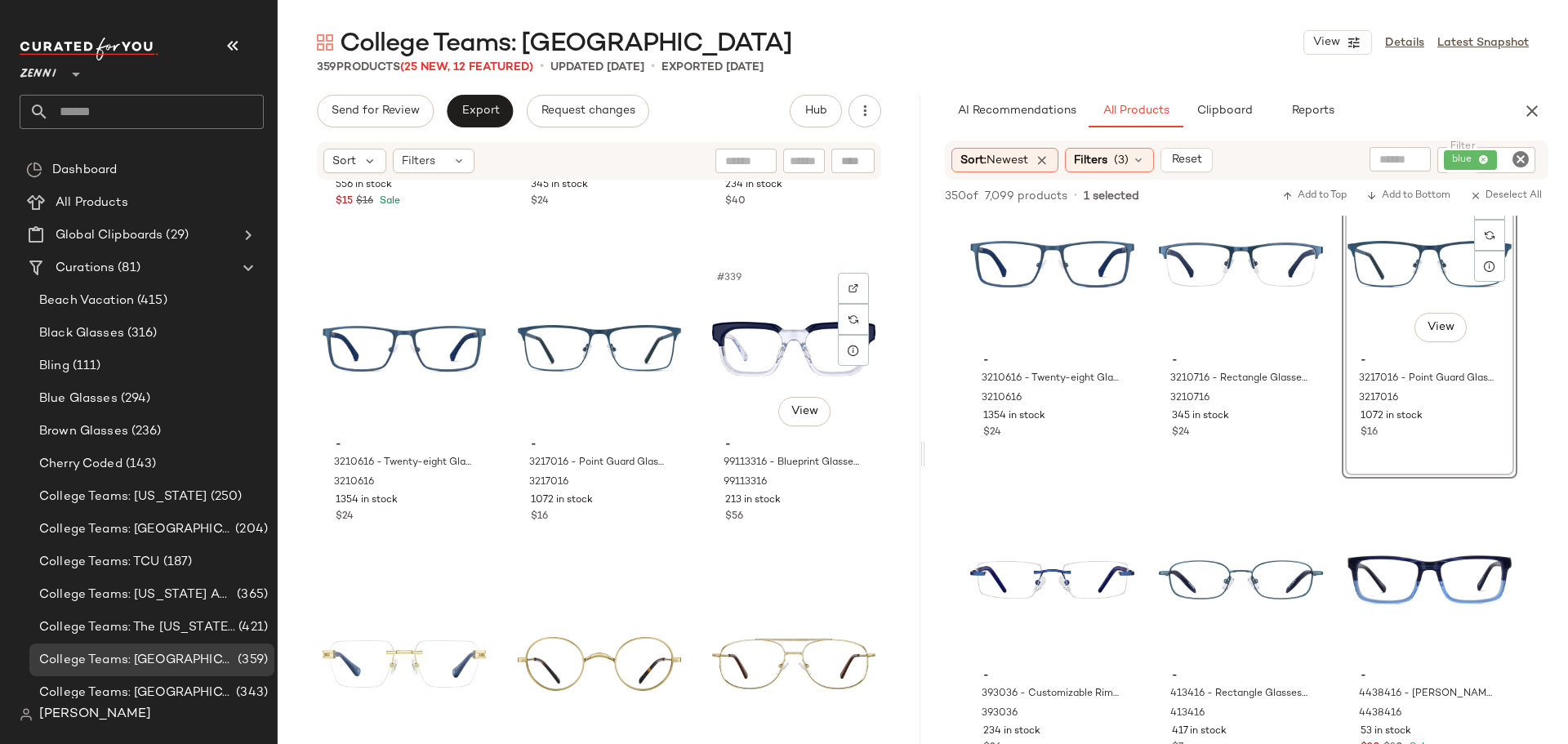
click at [726, 358] on div "#339 View" at bounding box center [794, 348] width 163 height 165
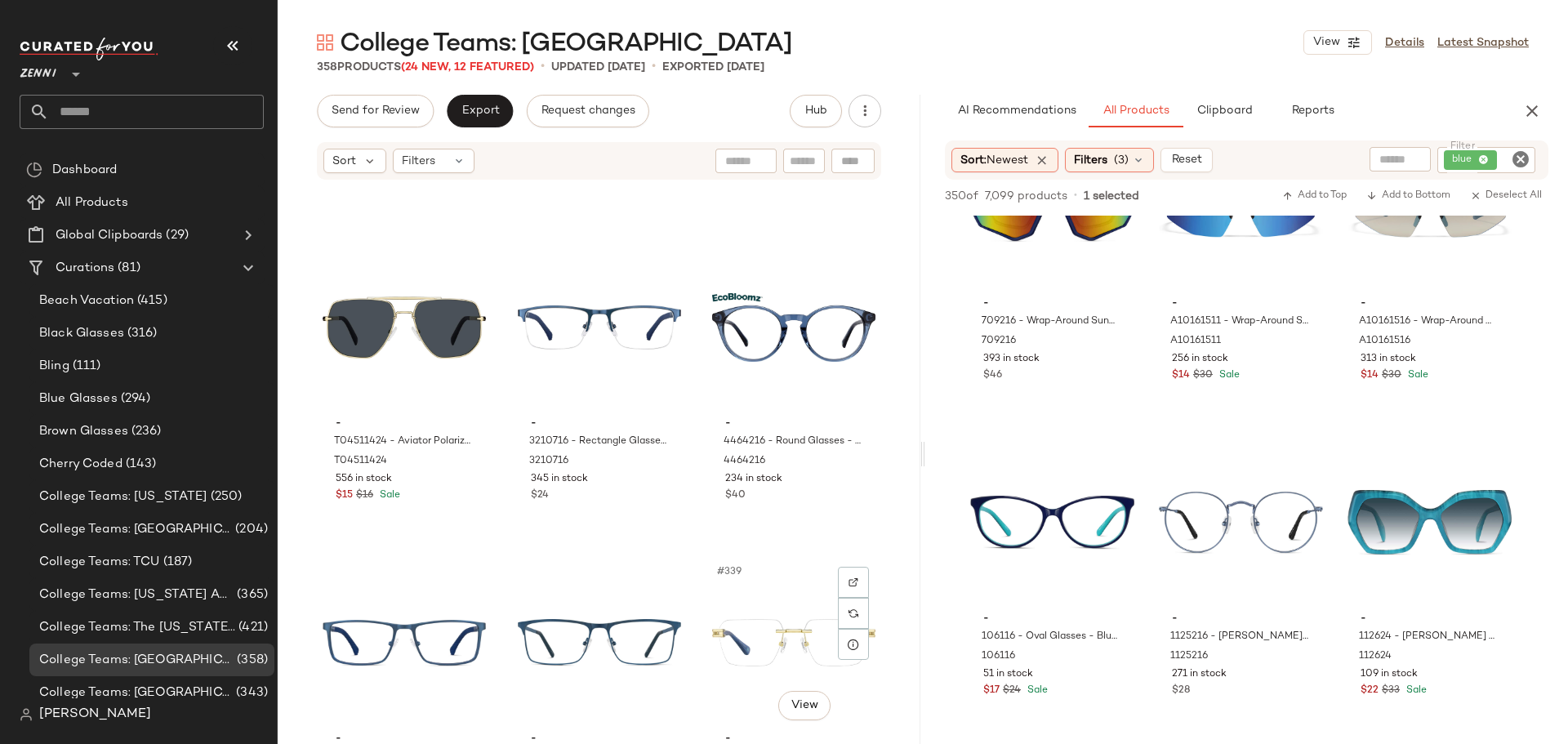
scroll to position [34892, 0]
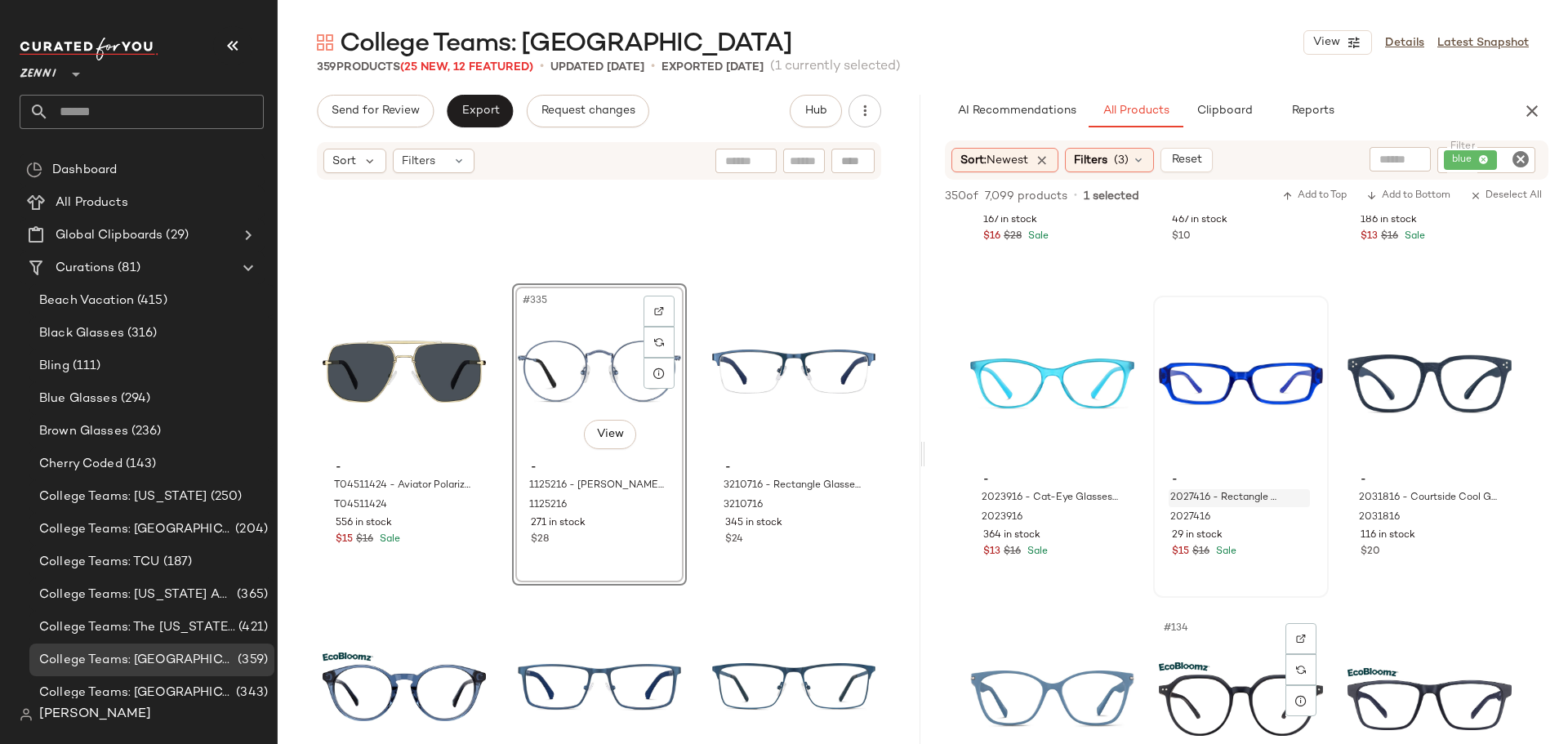
scroll to position [13634, 0]
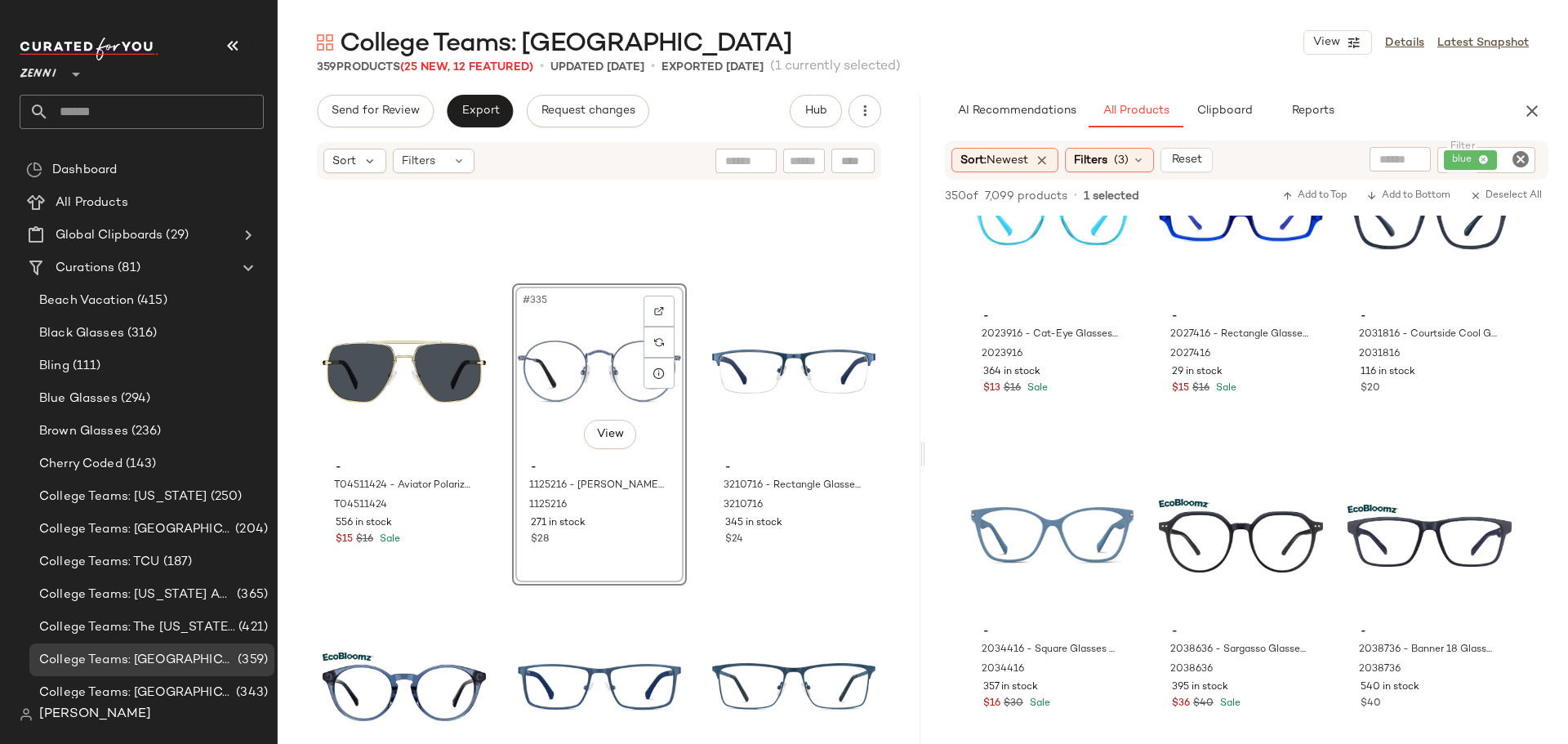
click at [1514, 157] on icon "Clear Filter" at bounding box center [1520, 159] width 19 height 19
click at [1213, 121] on button "Clipboard" at bounding box center [1224, 111] width 82 height 33
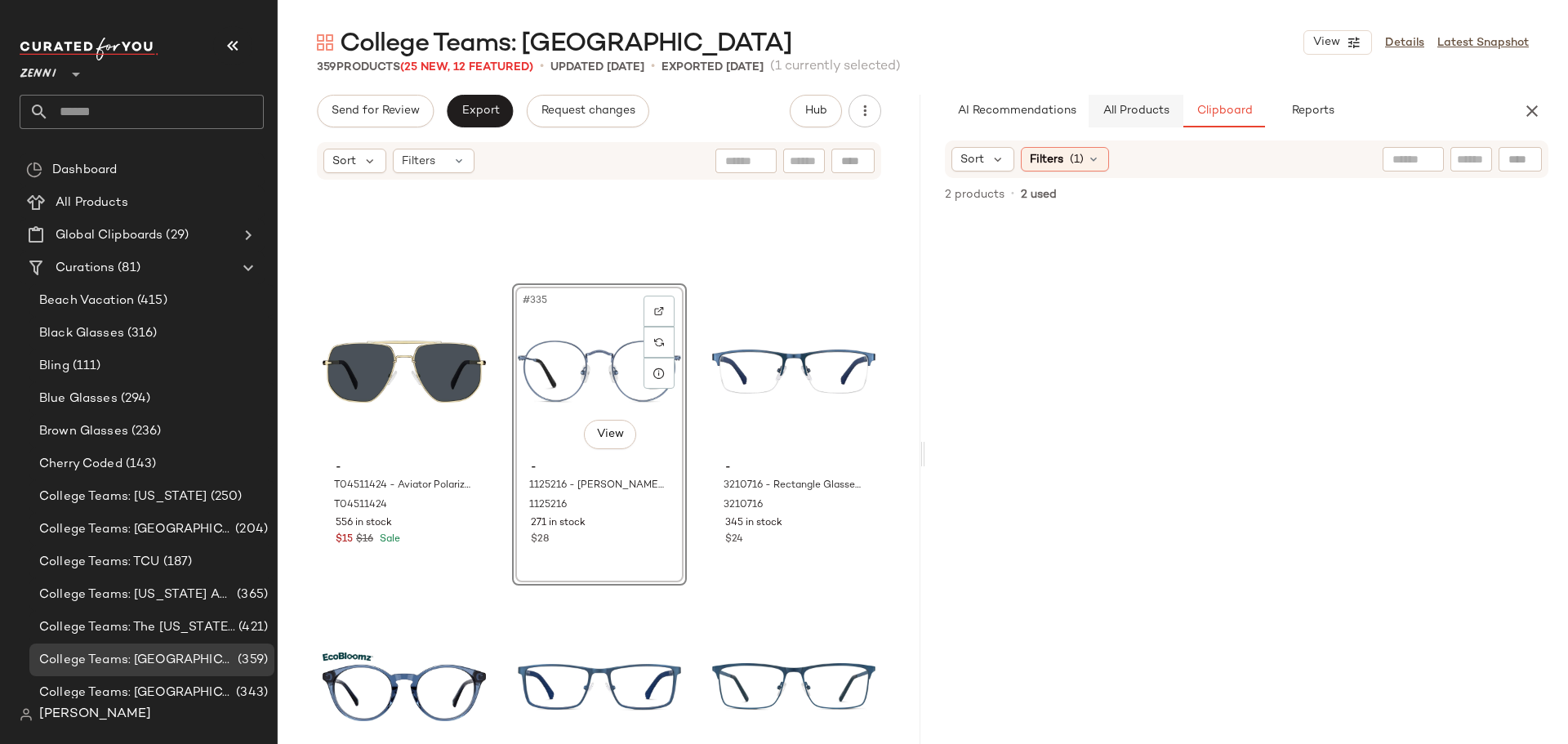
click at [1147, 117] on span "All Products" at bounding box center [1136, 111] width 67 height 13
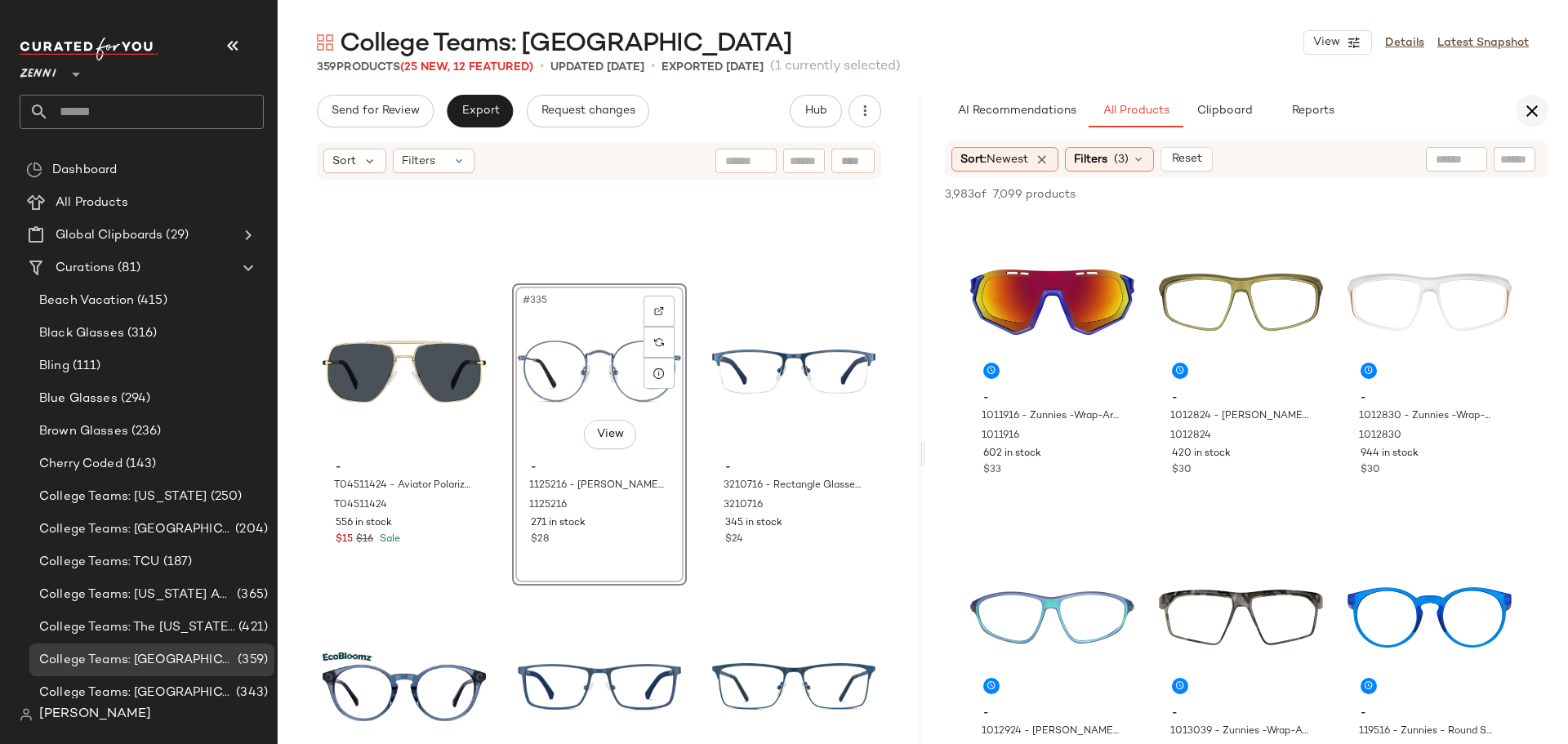
click at [1531, 107] on icon "button" at bounding box center [1532, 110] width 19 height 19
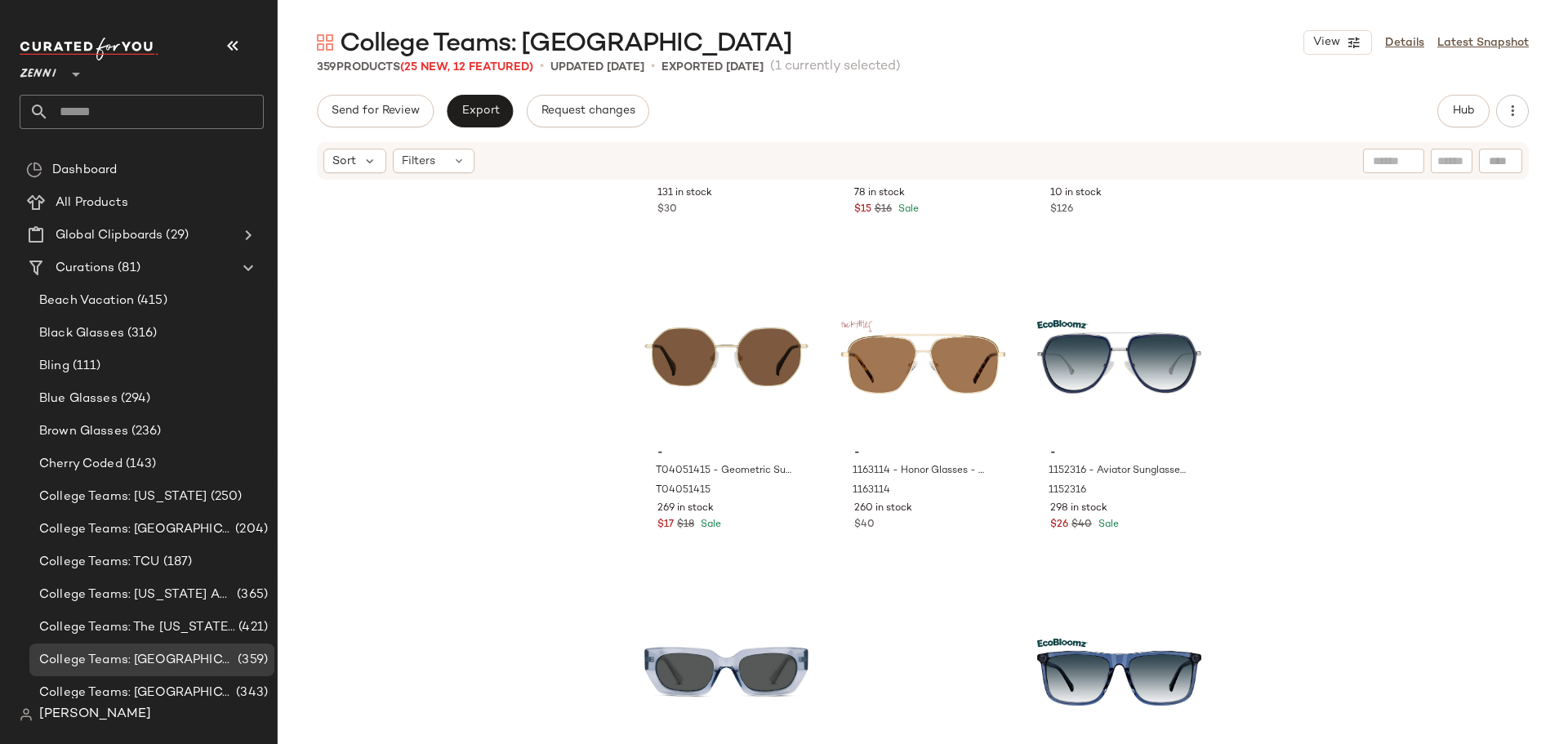
scroll to position [37260, 0]
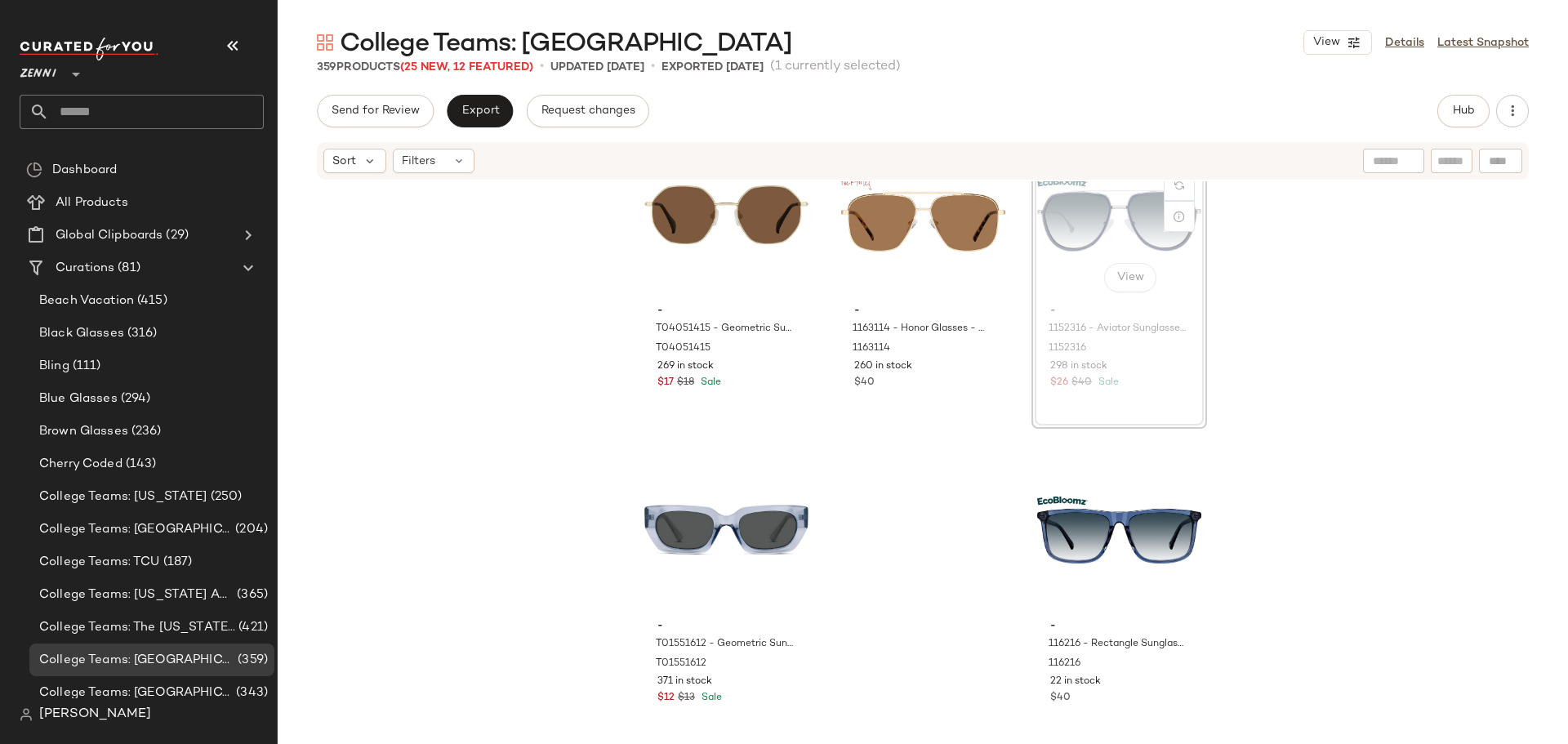
scroll to position [37255, 0]
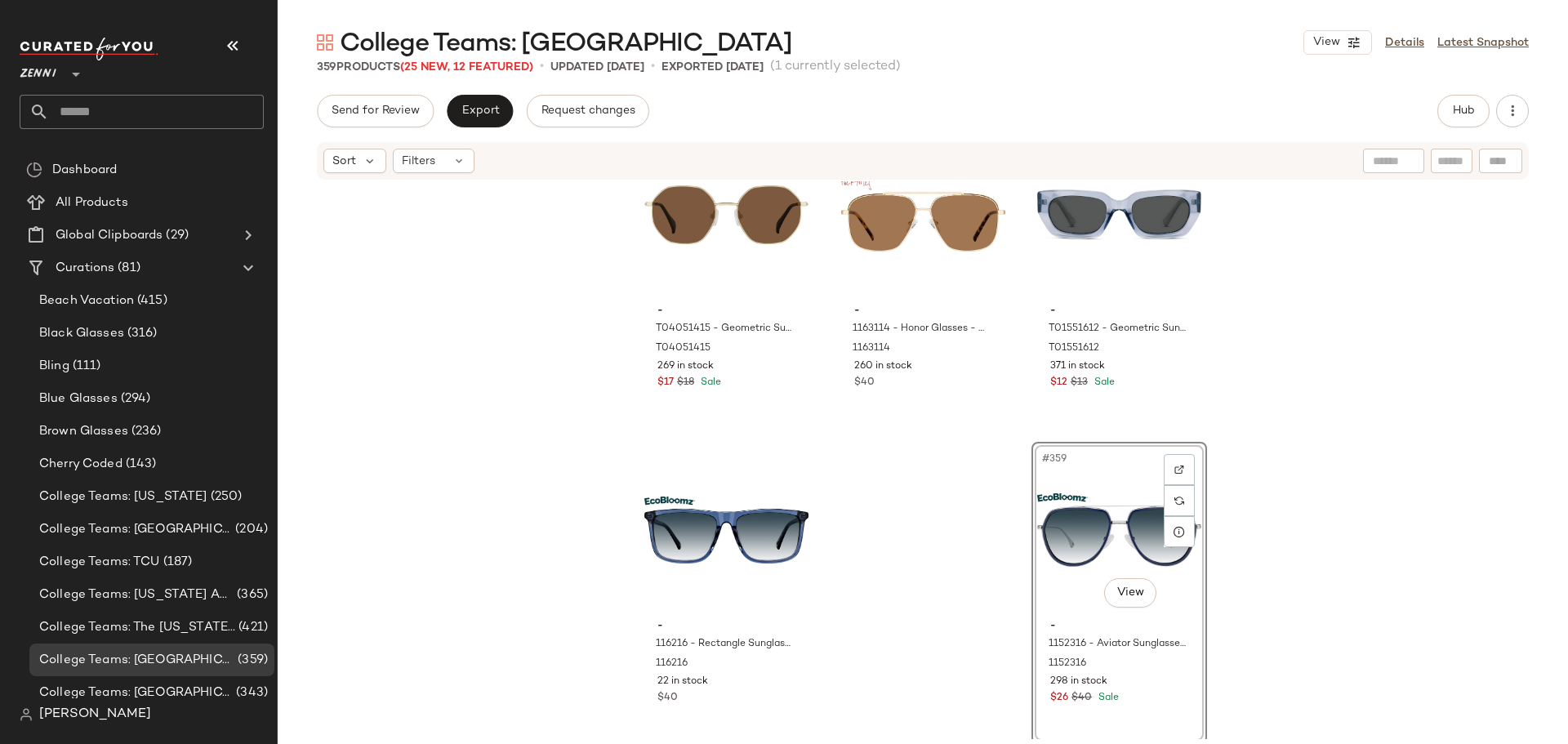
click at [925, 582] on div "- 1162114 - Aviator Sunglasses - Gold - Stainless Steel 1162114 131 in stock $3…" at bounding box center [922, 460] width 1291 height 558
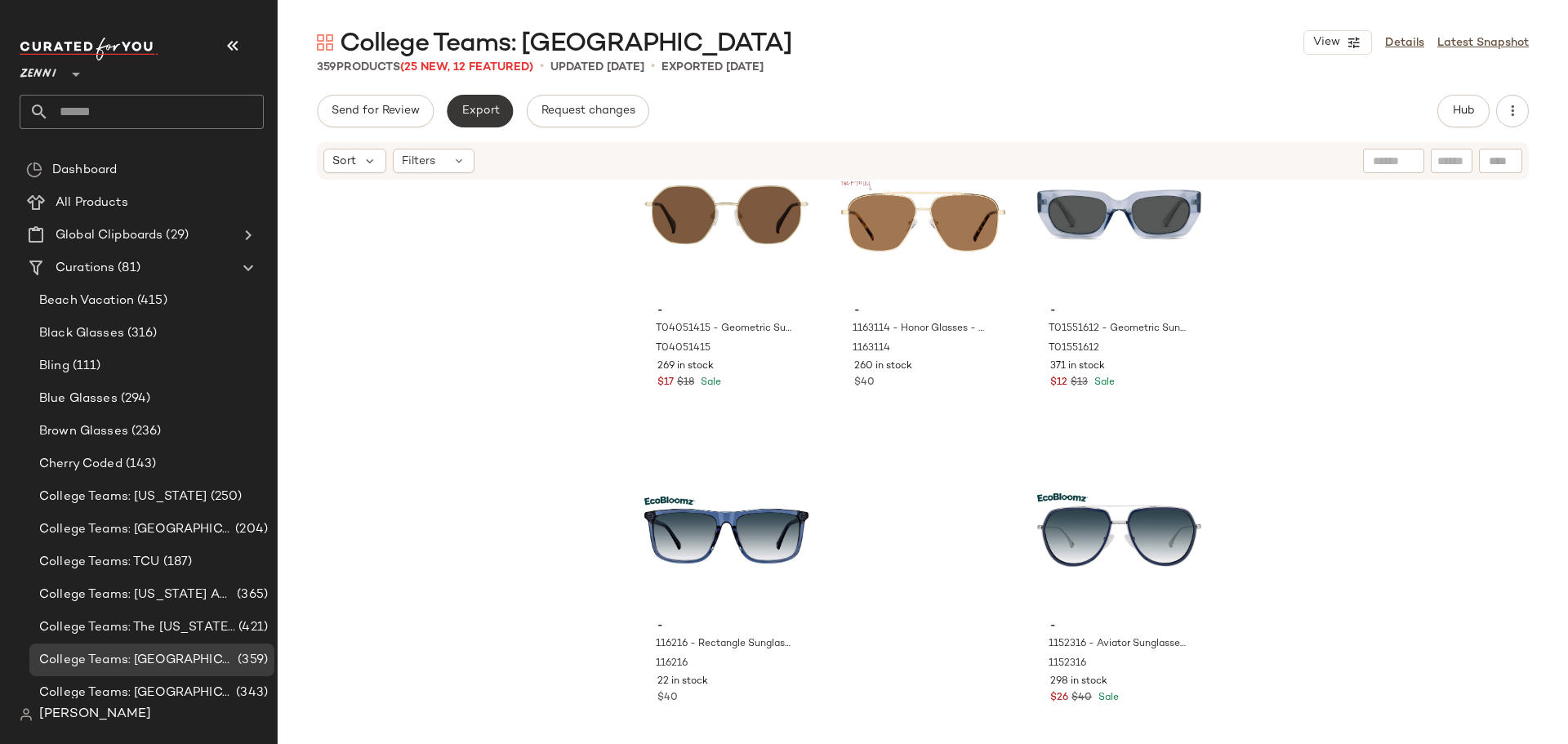
click at [480, 120] on button "Export" at bounding box center [480, 111] width 67 height 33
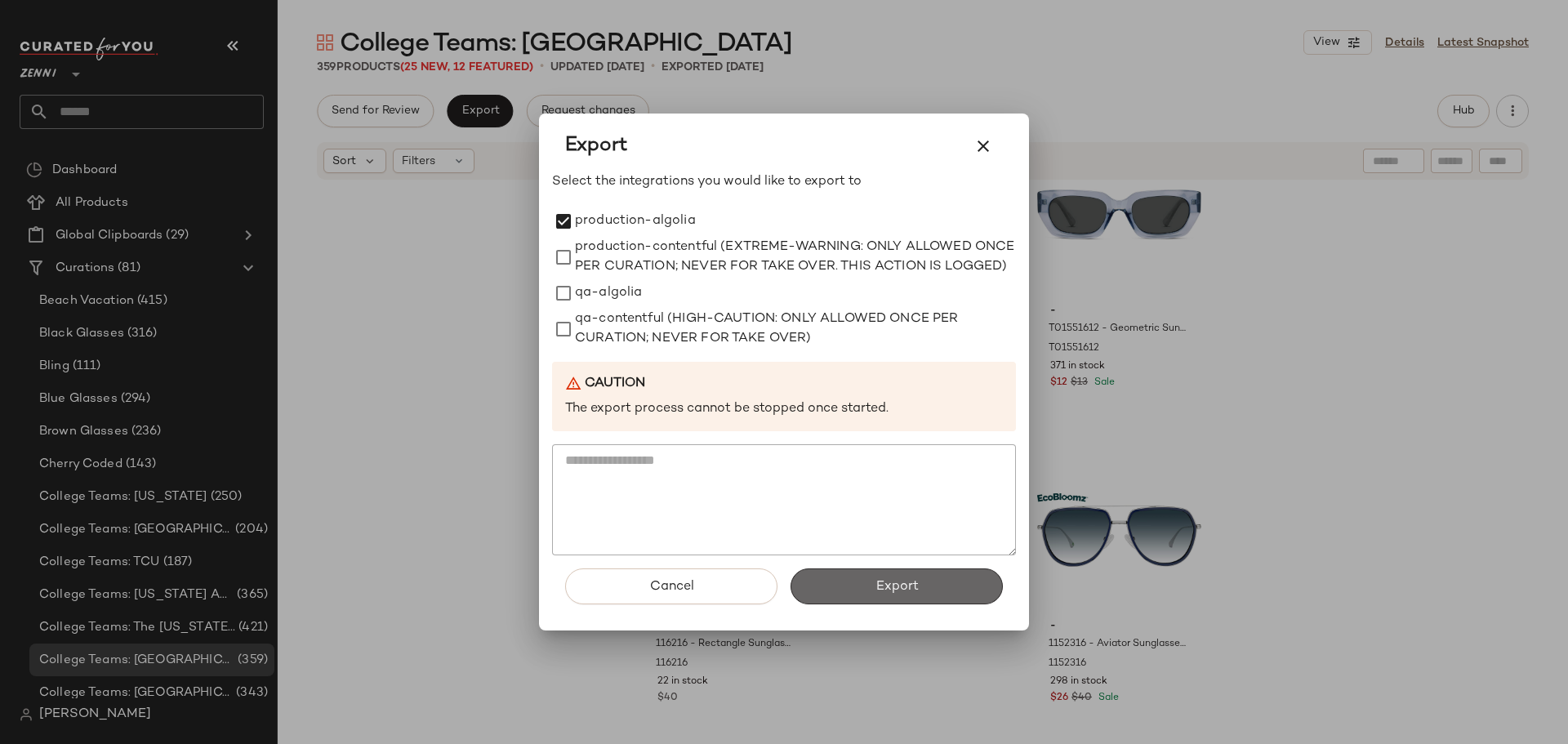
click at [884, 589] on span "Export" at bounding box center [896, 586] width 43 height 16
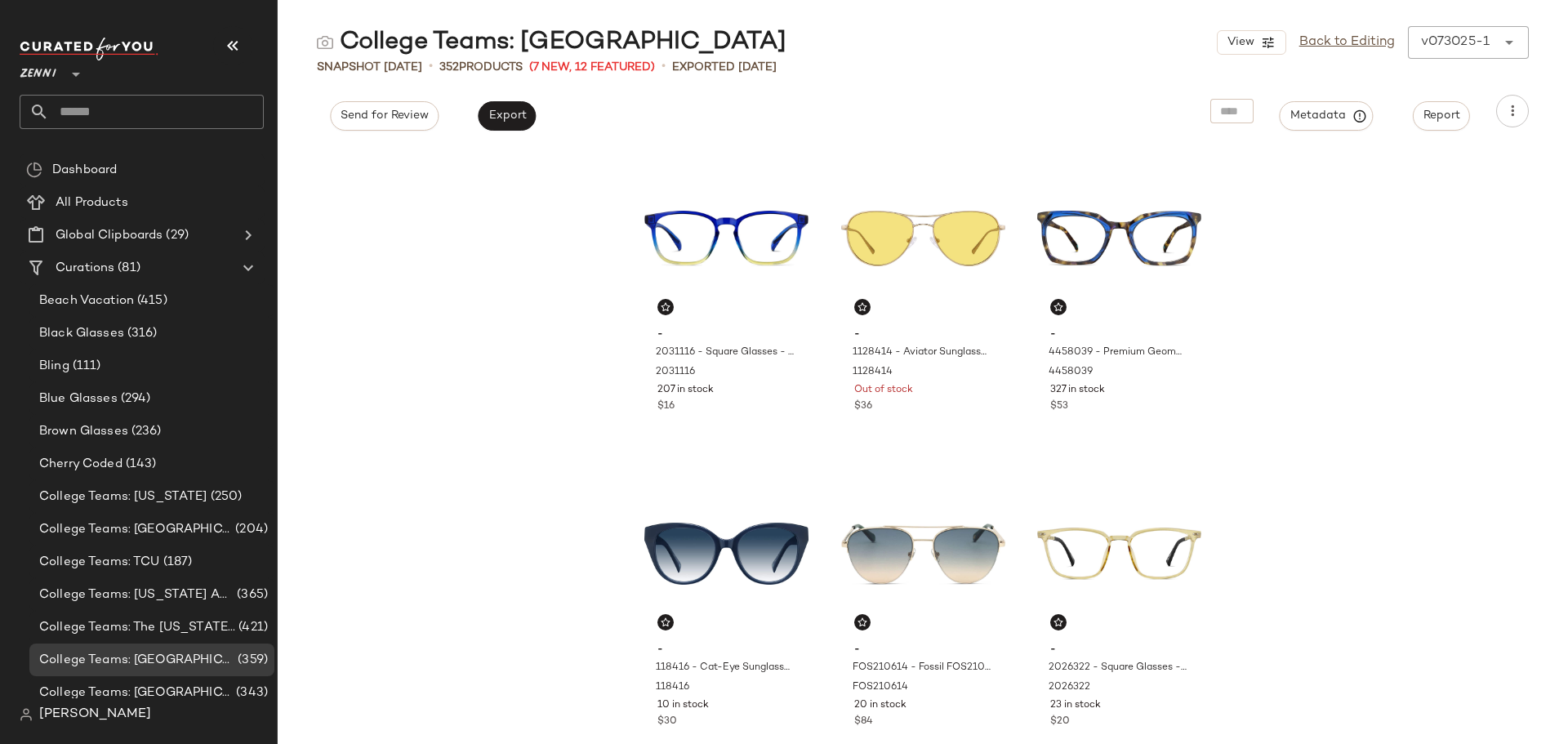
drag, startPoint x: 1363, startPoint y: 40, endPoint x: 1191, endPoint y: 14, distance: 174.0
click at [1363, 40] on link "Back to Editing" at bounding box center [1347, 42] width 96 height 19
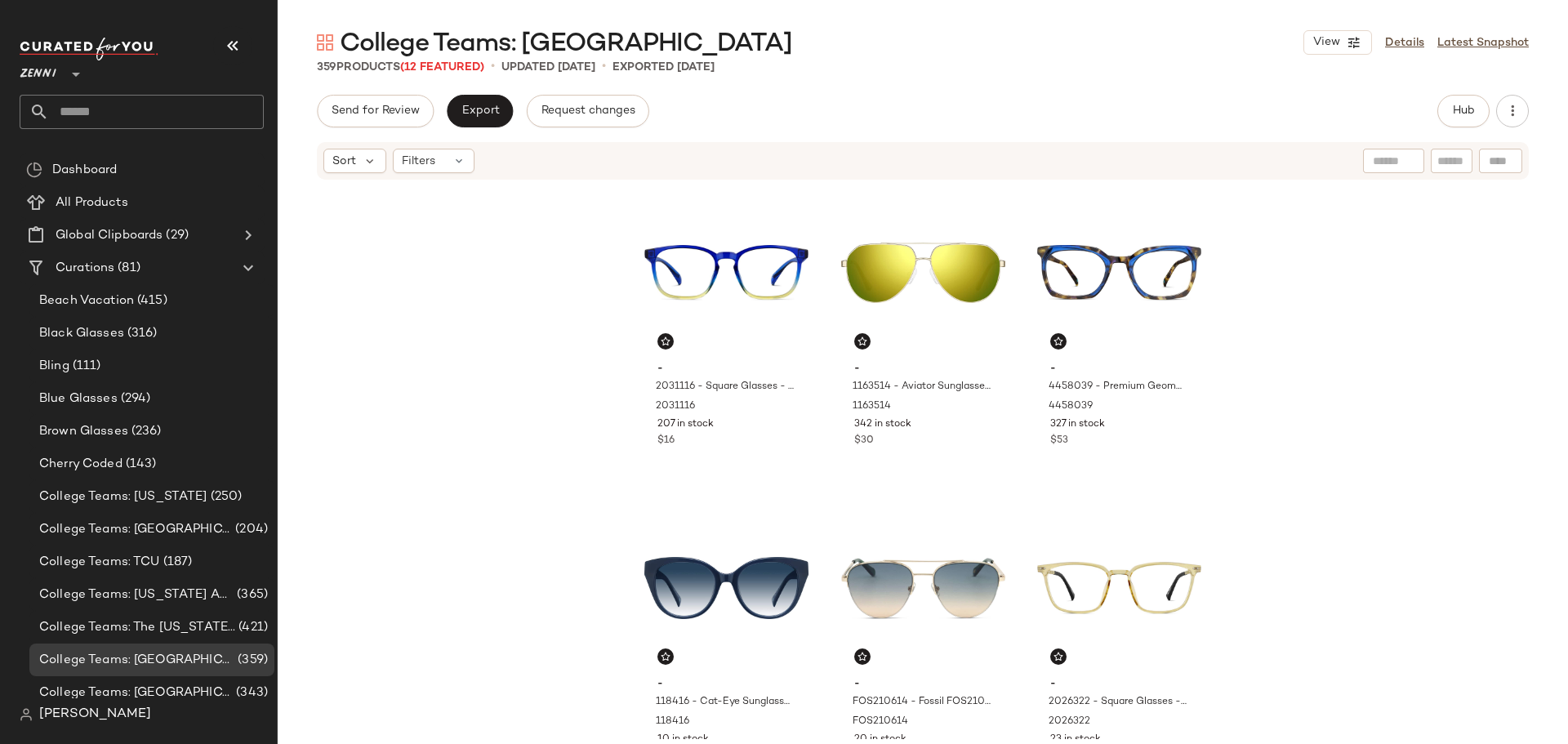
click at [184, 110] on input "text" at bounding box center [156, 112] width 214 height 35
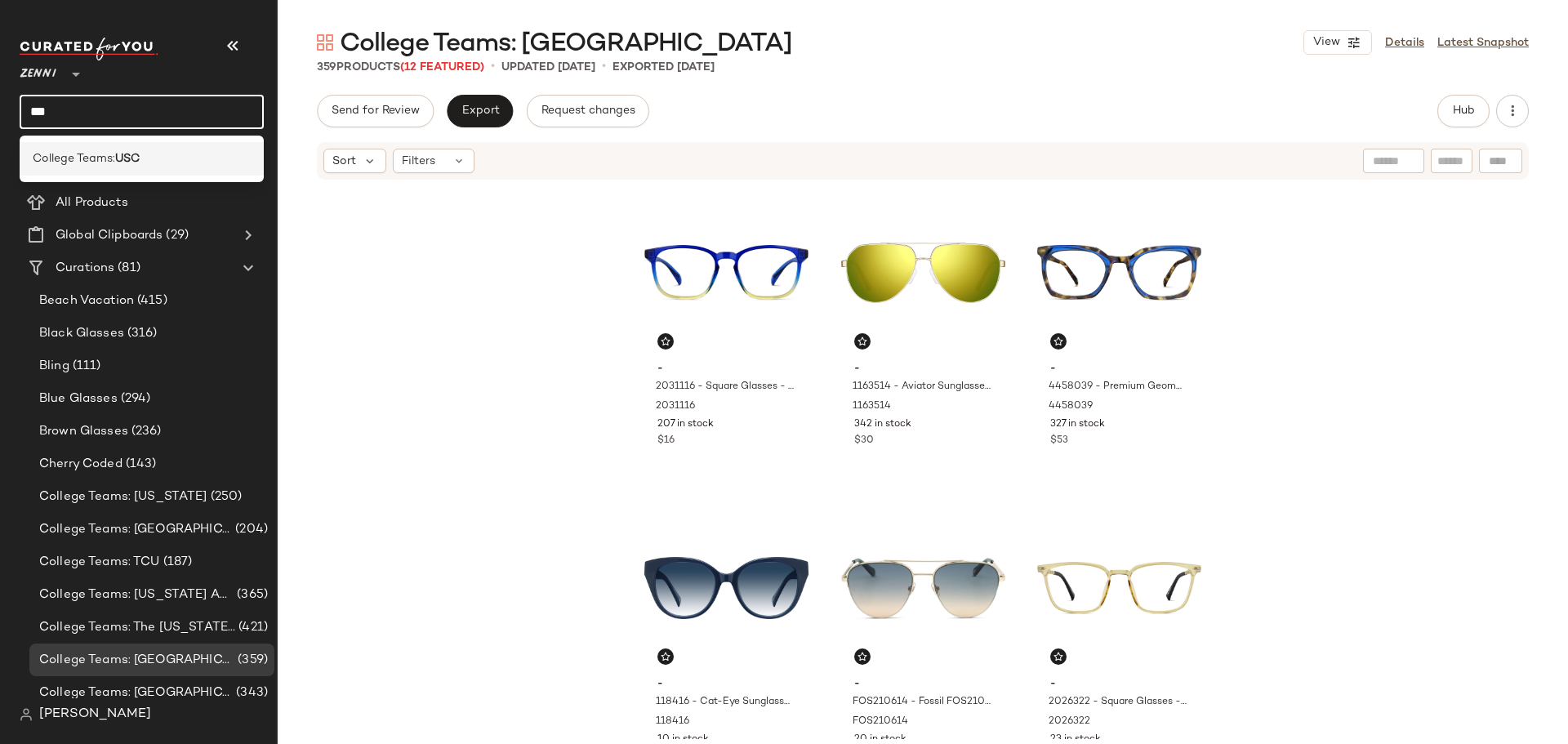
type input "***"
click at [170, 156] on div "College Teams: USC" at bounding box center [141, 159] width 218 height 17
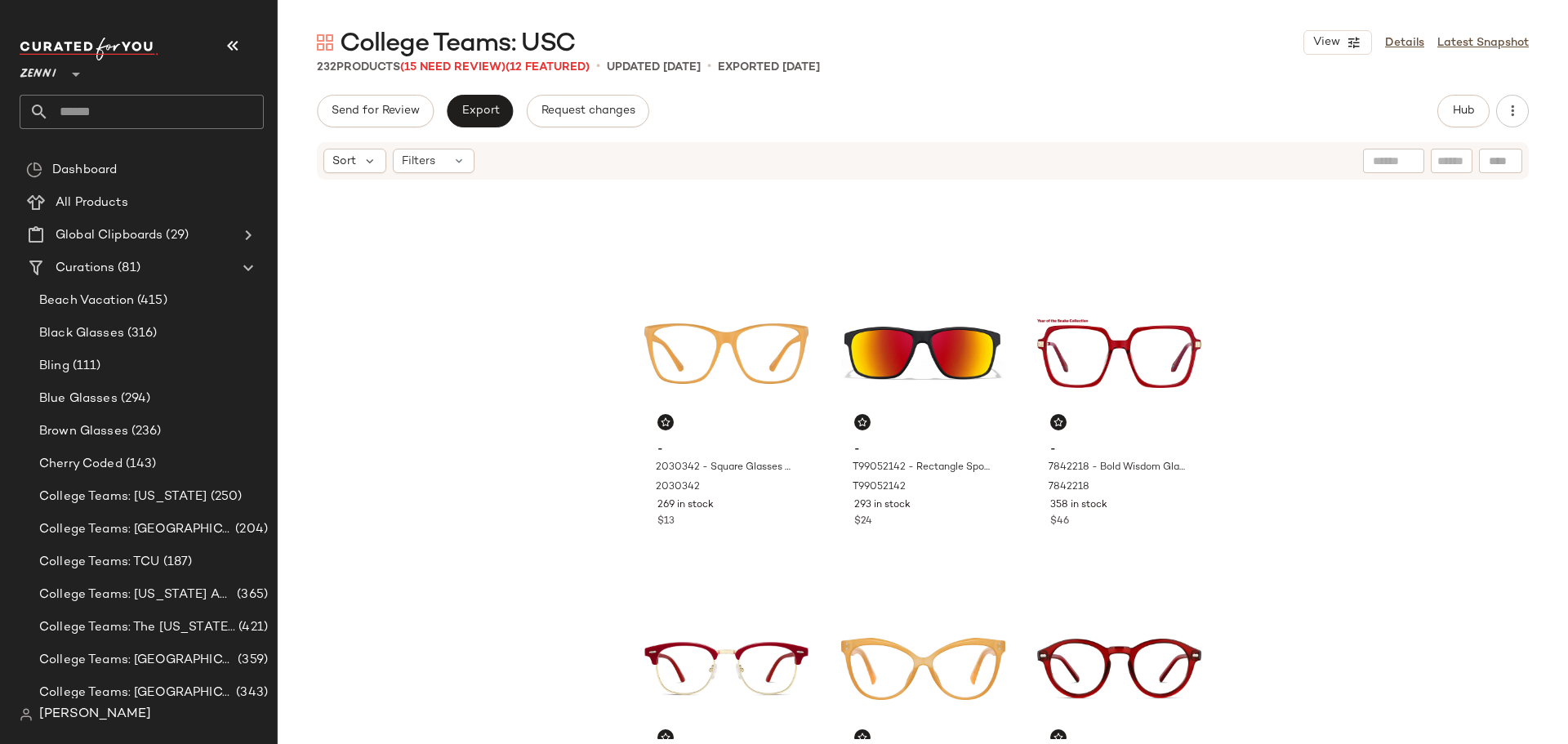
scroll to position [503, 0]
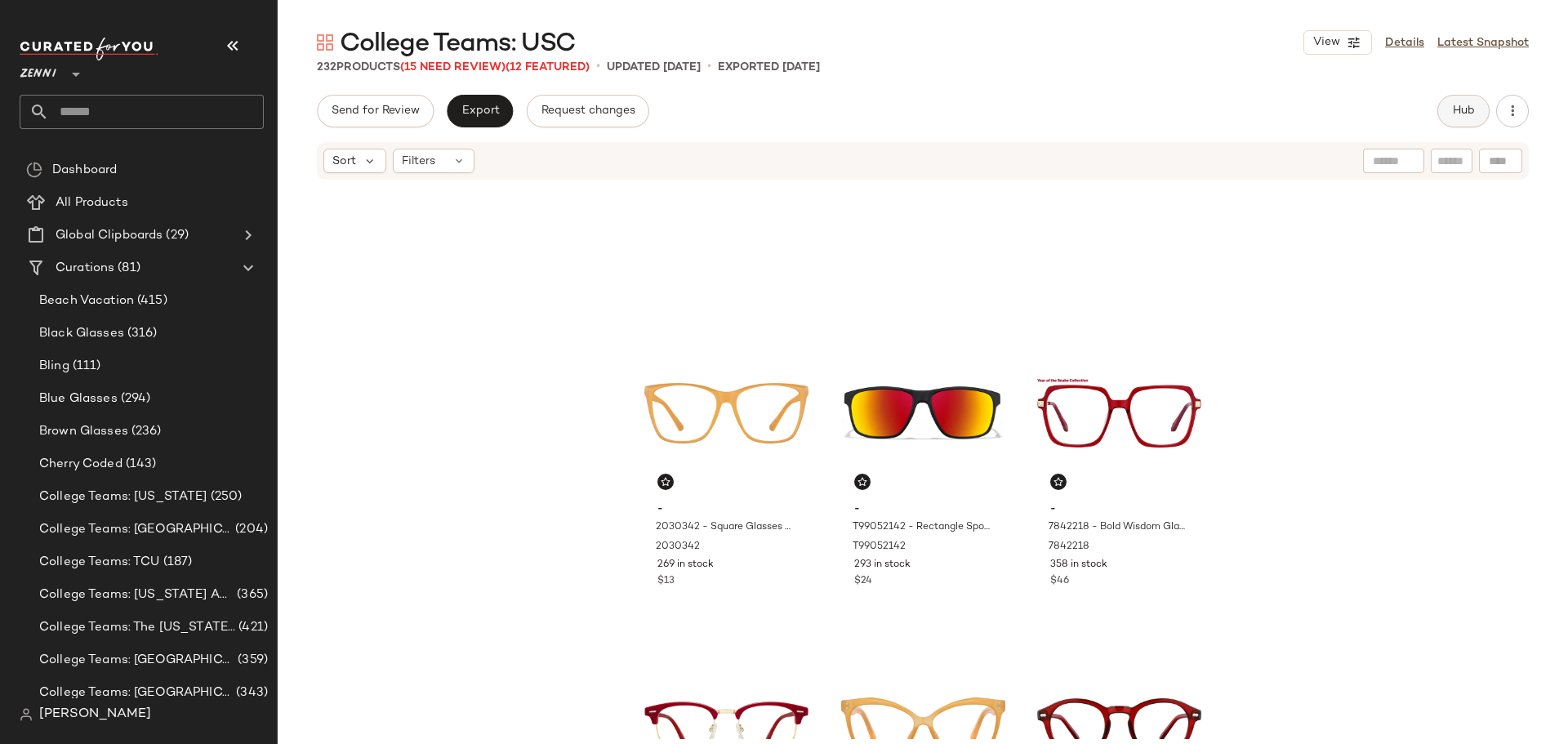
click at [1464, 108] on span "Hub" at bounding box center [1463, 111] width 23 height 13
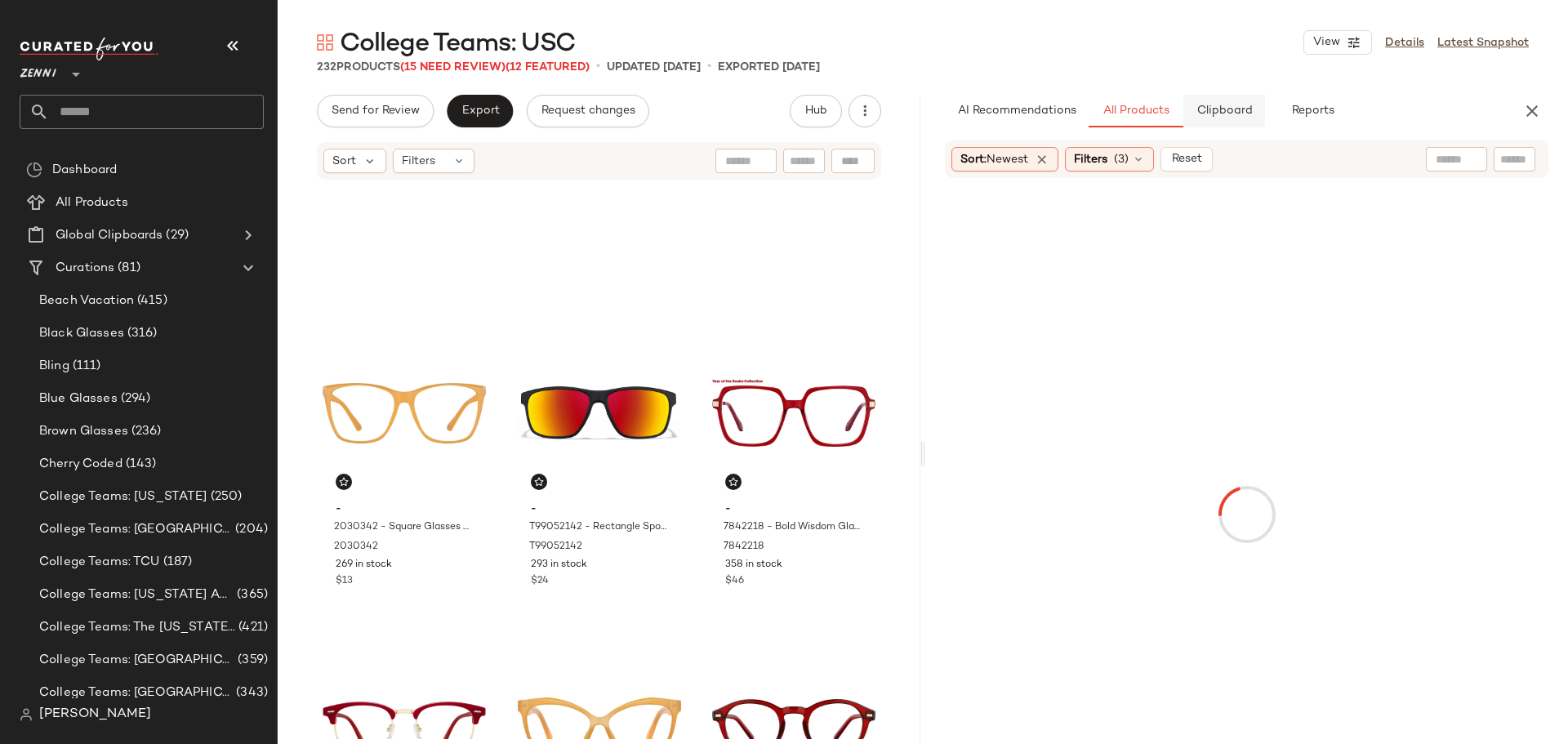
click at [1219, 113] on span "Clipboard" at bounding box center [1224, 111] width 57 height 13
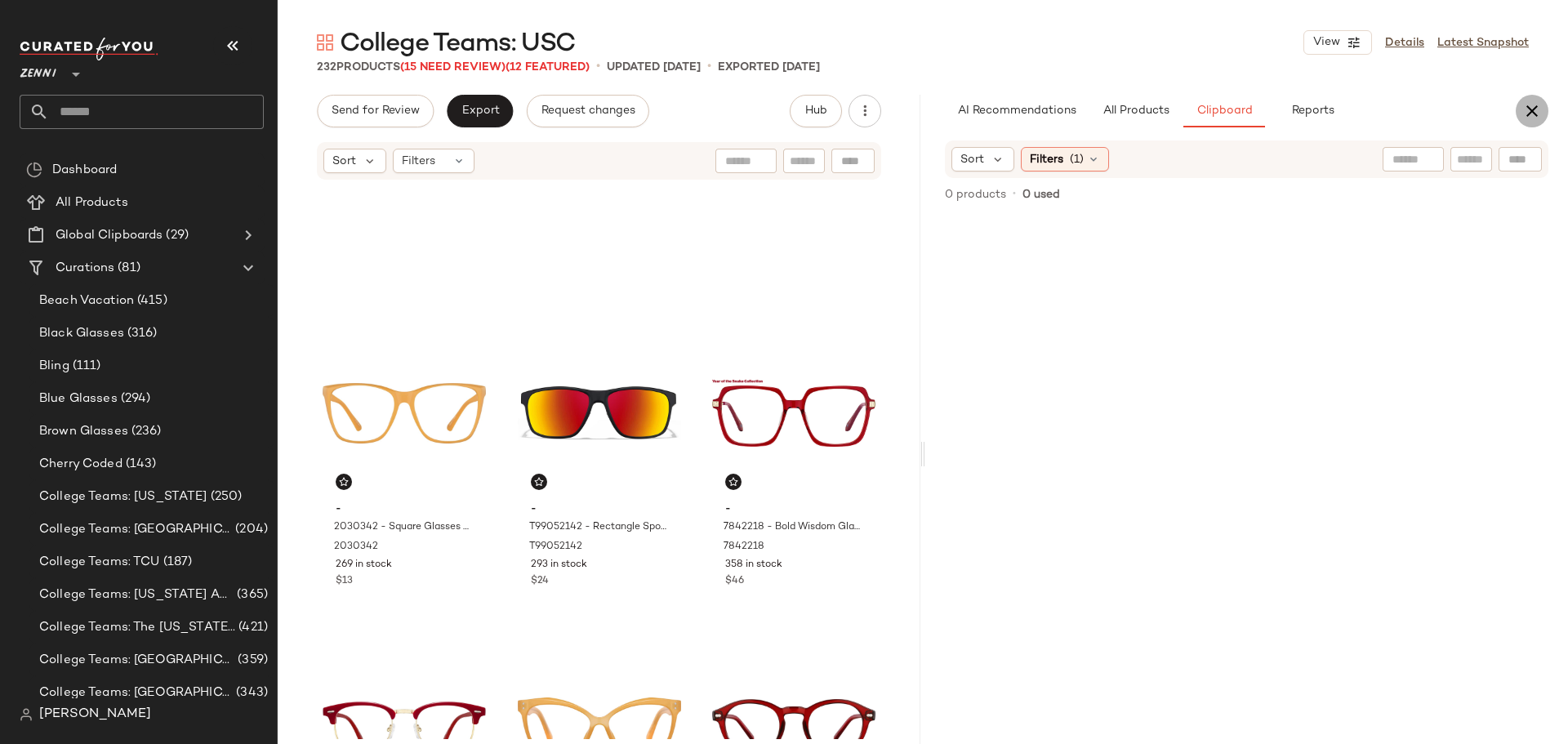
click at [1535, 106] on icon "button" at bounding box center [1532, 110] width 19 height 19
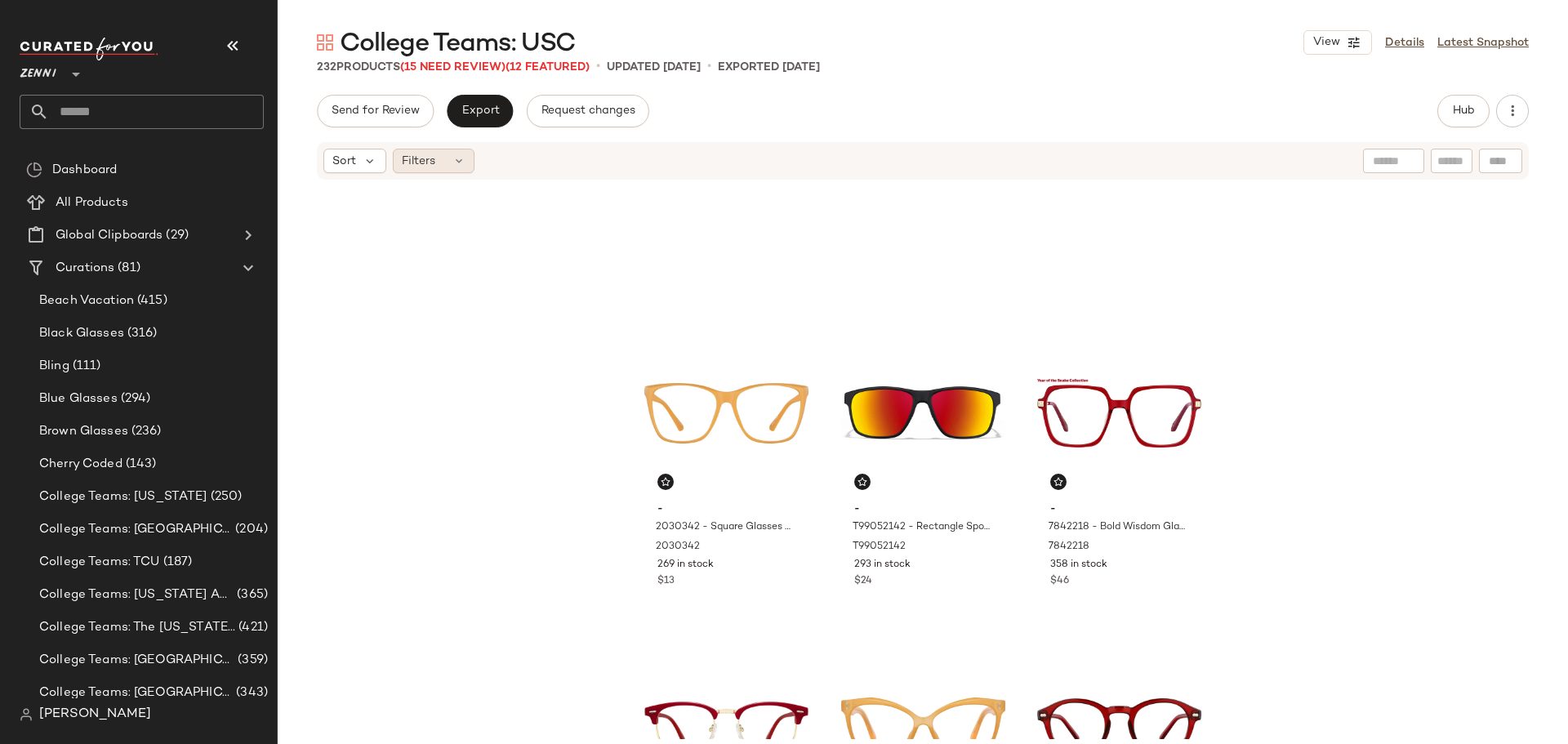
click at [451, 169] on div "Filters" at bounding box center [434, 160] width 82 height 25
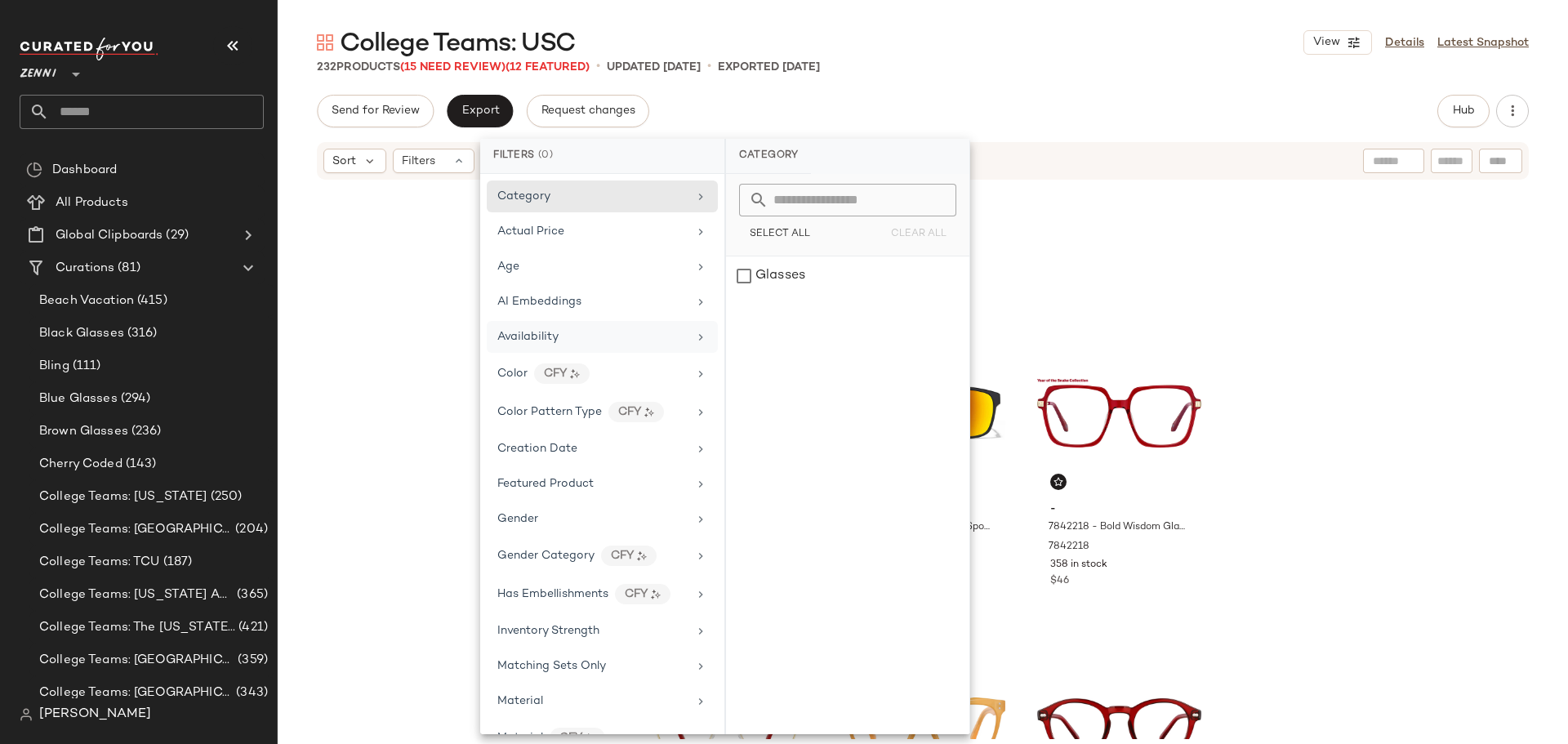
click at [542, 338] on span "Availability" at bounding box center [527, 336] width 61 height 12
click at [740, 313] on div "out_of_stock" at bounding box center [847, 315] width 244 height 39
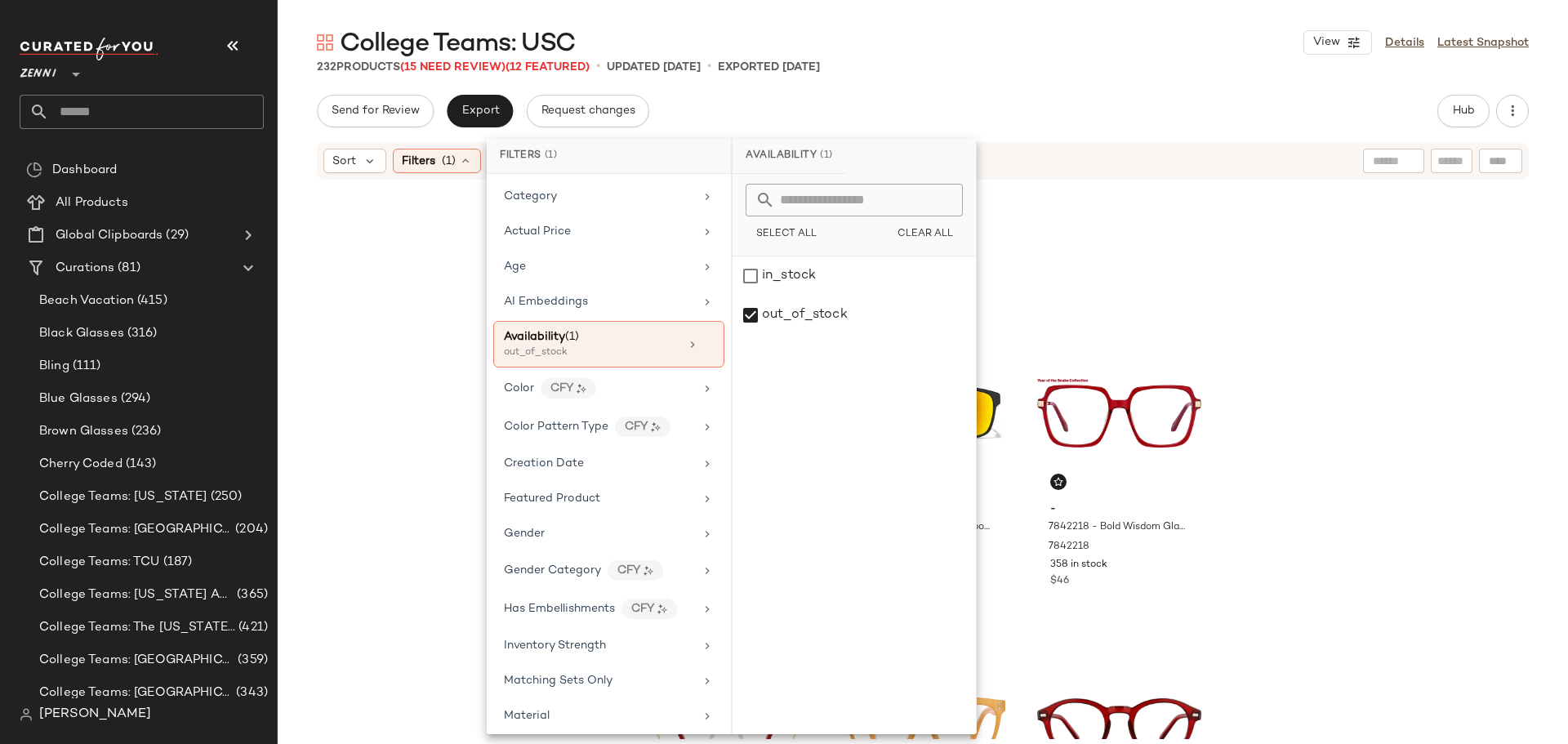
click at [387, 356] on div "- 2030342 - Square Glasses - Melon - Plastic 2030342 269 in stock $13 - T990521…" at bounding box center [922, 460] width 1291 height 558
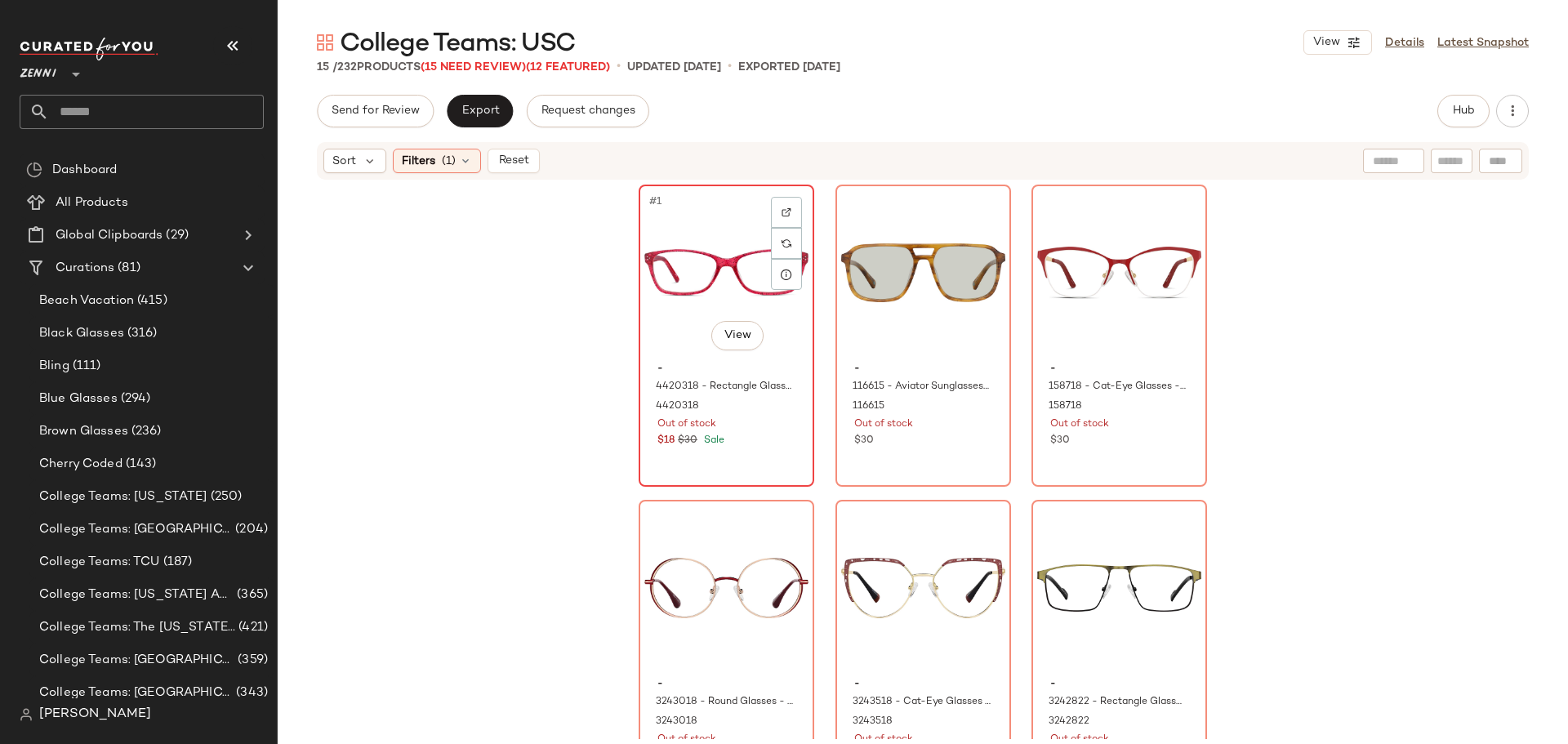
click at [702, 263] on div "#1 View" at bounding box center [726, 273] width 164 height 165
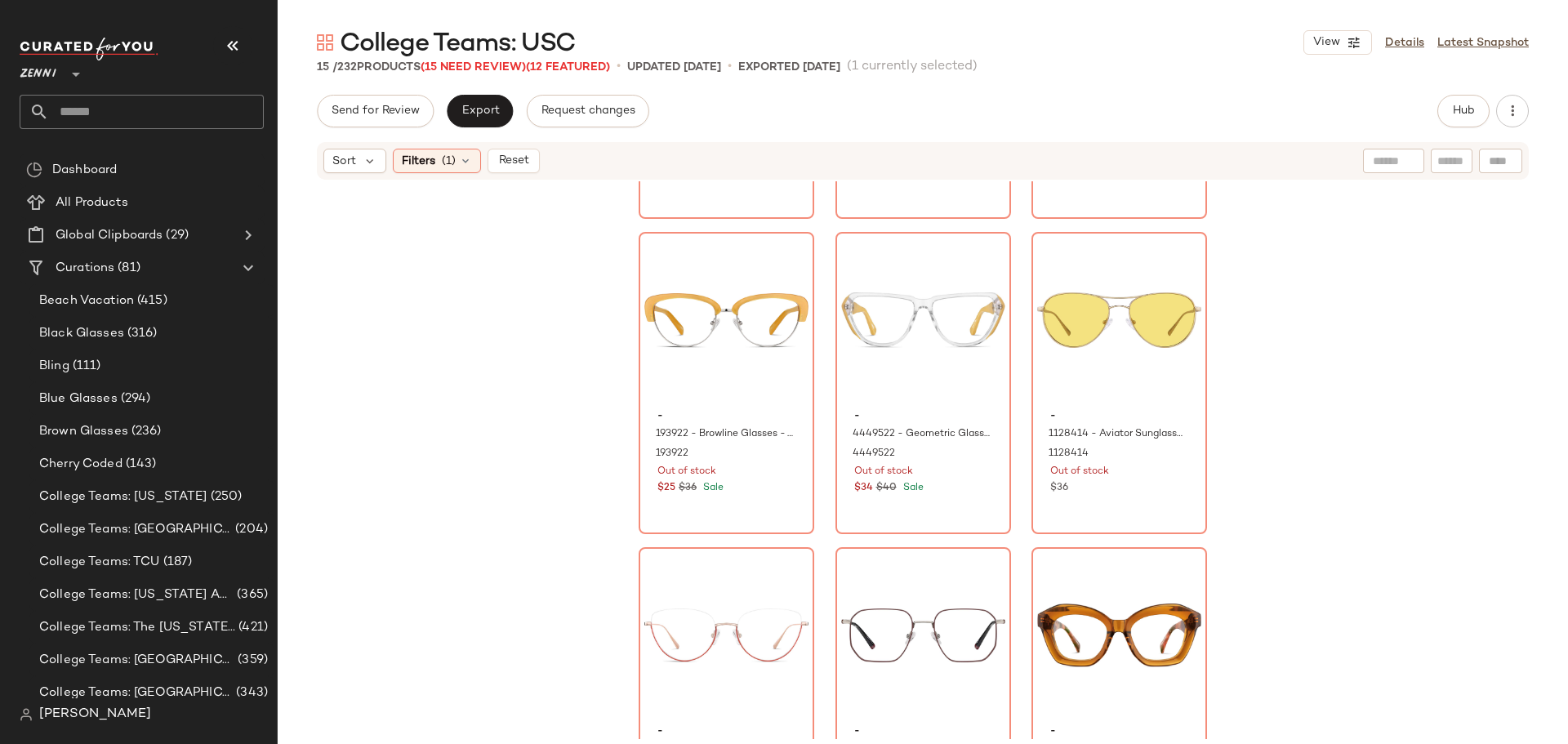
scroll to position [1021, 0]
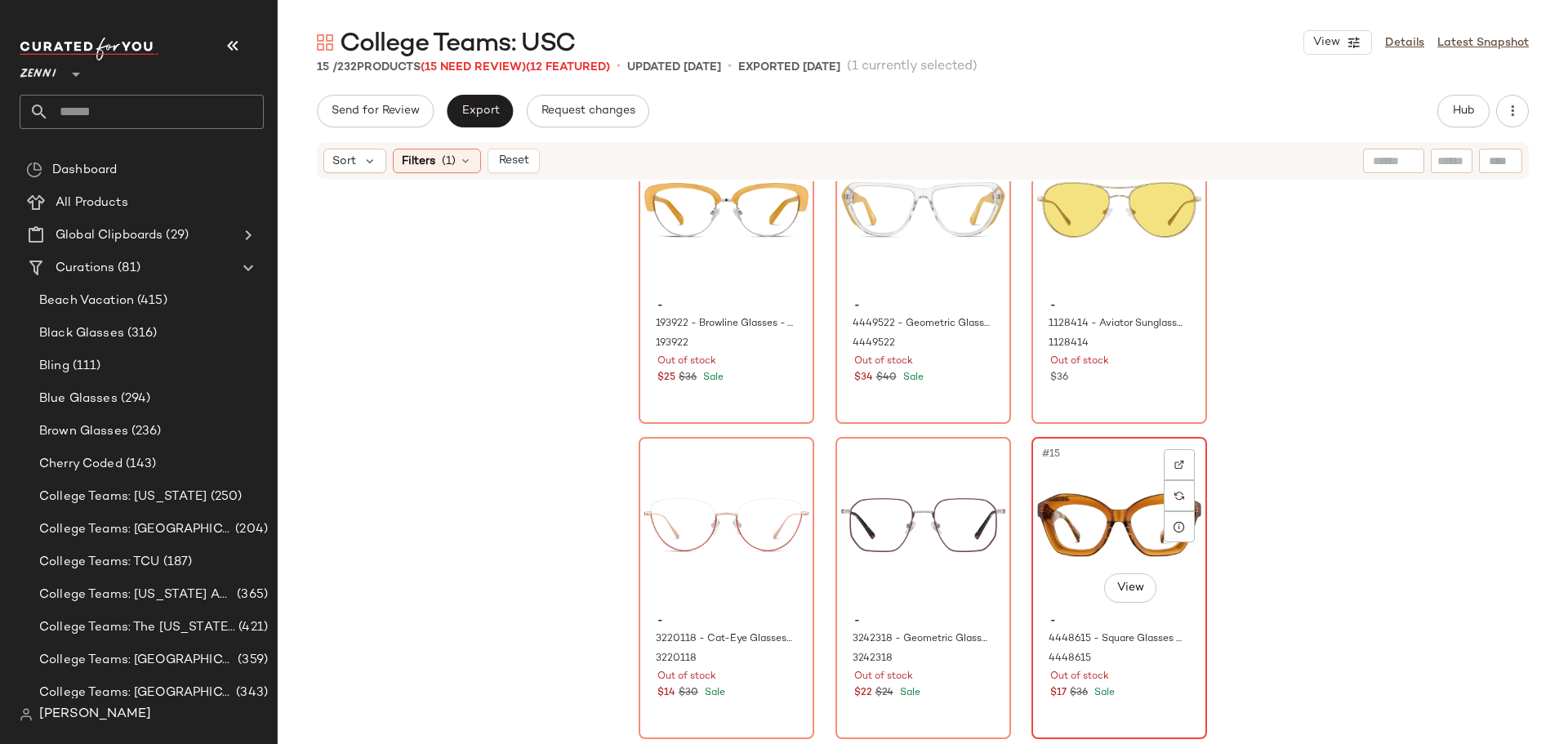
click at [1162, 709] on div "#15 View - 4448615 - Square Glasses - Amber - Acetate 4448615 Out of stock $17 …" at bounding box center [1119, 588] width 172 height 299
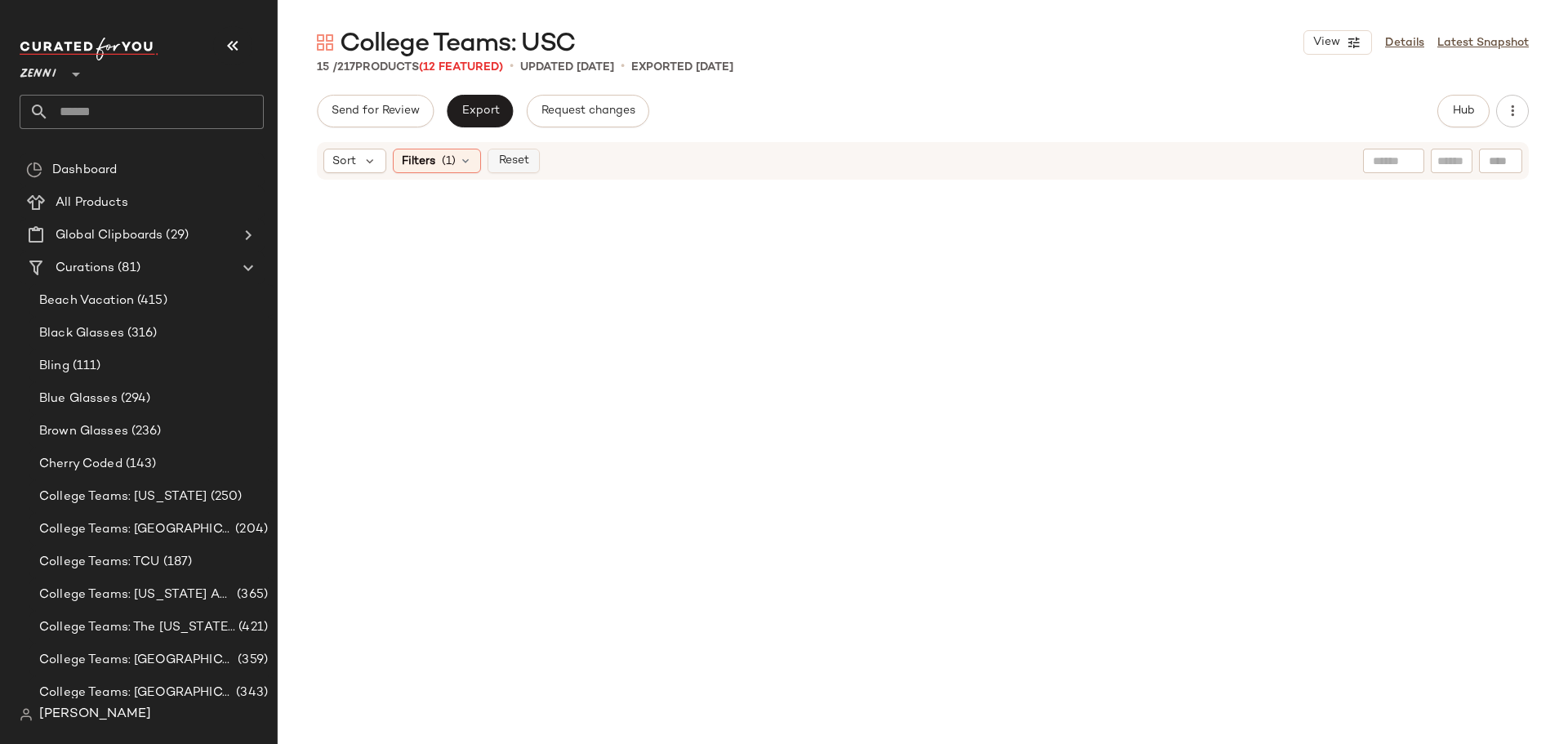
click at [504, 165] on span "Reset" at bounding box center [513, 160] width 31 height 13
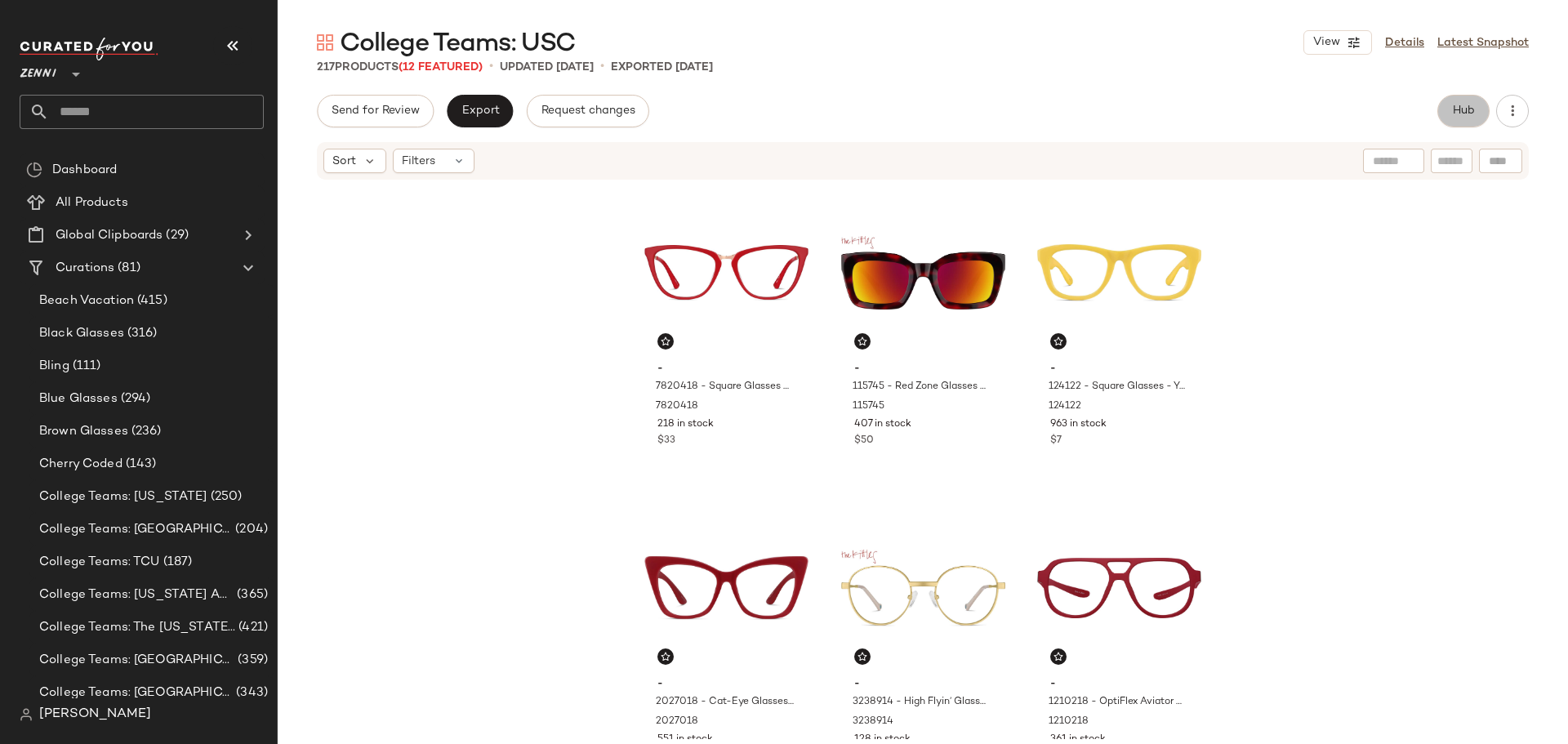
click at [1463, 116] on span "Hub" at bounding box center [1463, 111] width 23 height 13
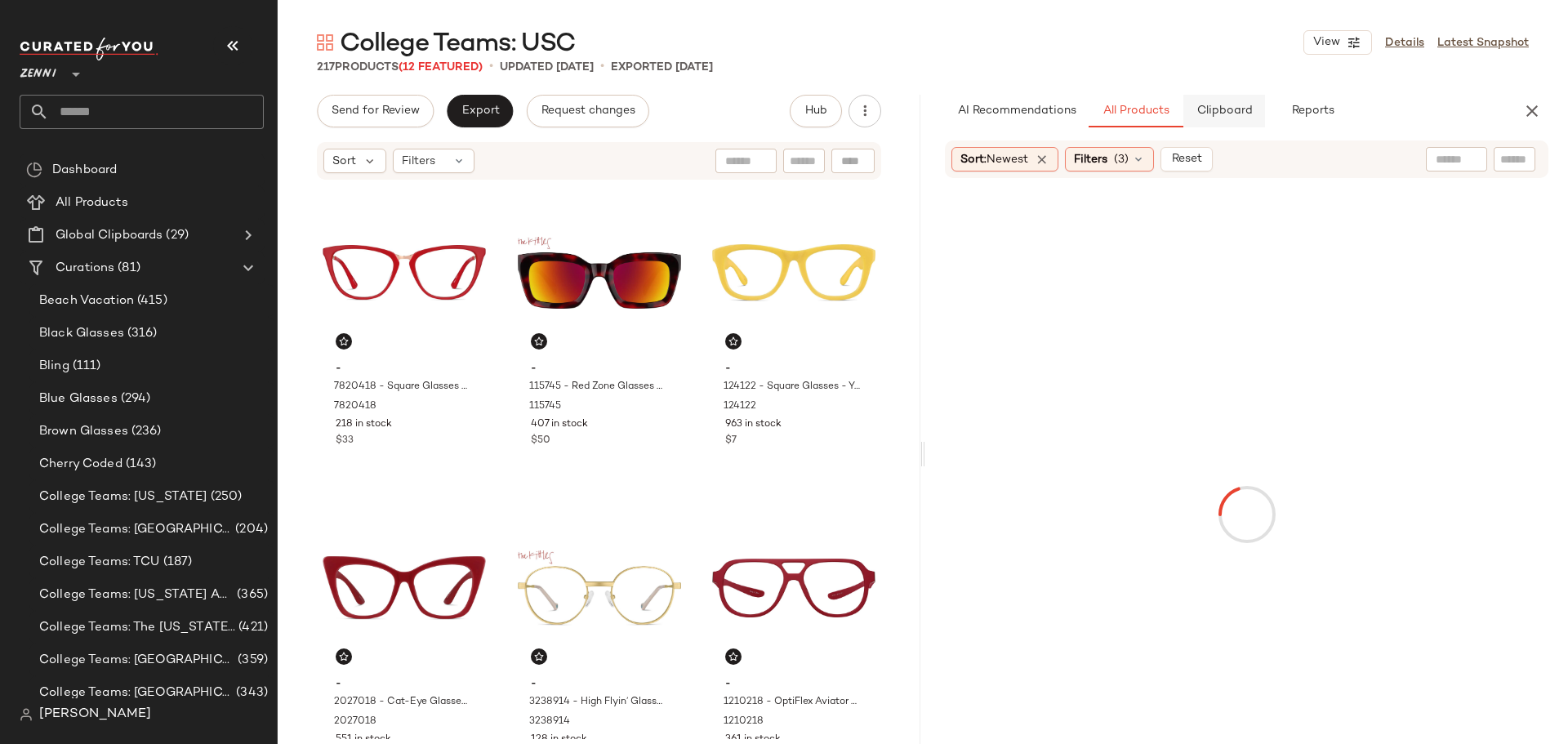
click at [1226, 119] on button "Clipboard" at bounding box center [1224, 111] width 82 height 33
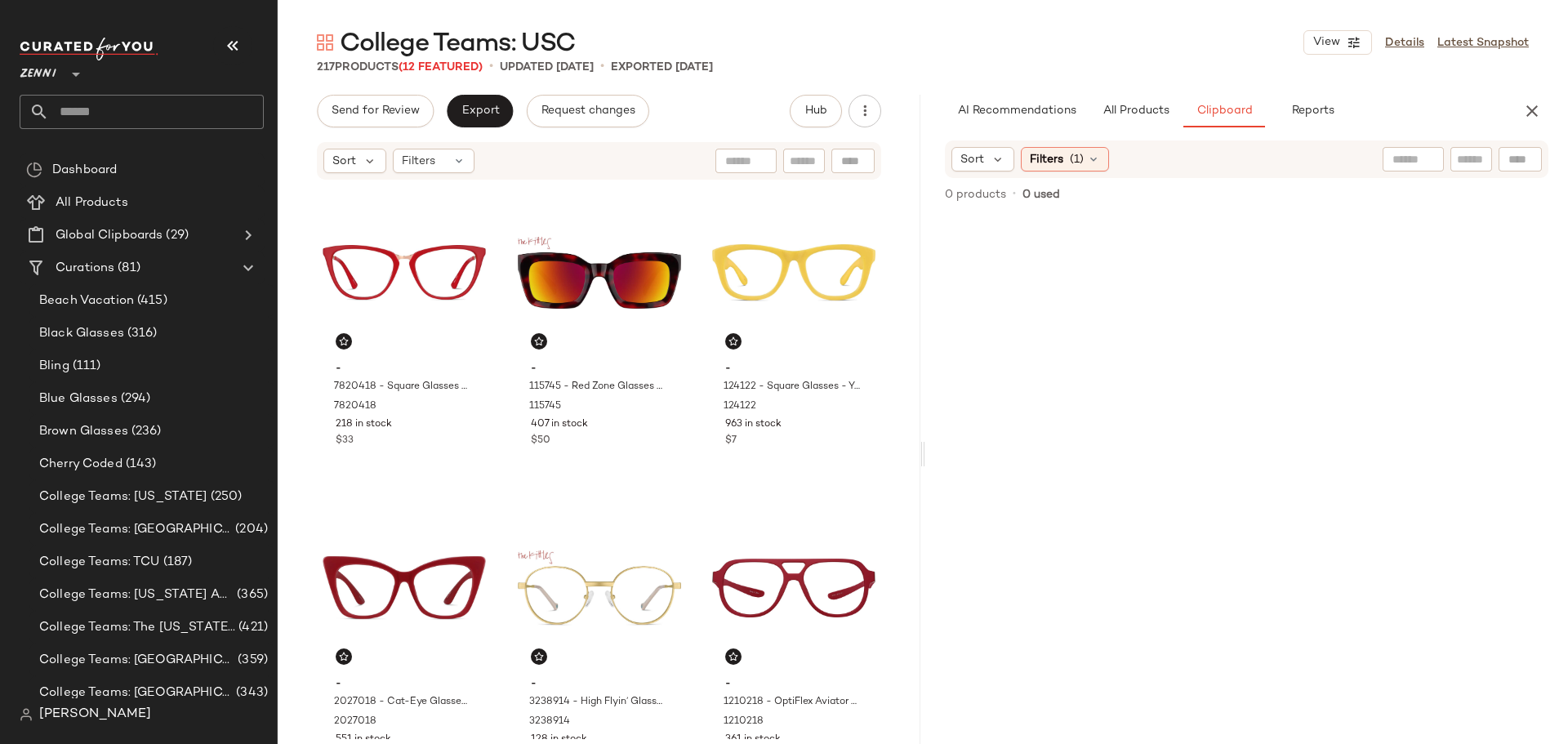
click at [1505, 164] on div at bounding box center [1520, 159] width 43 height 25
click at [1273, 152] on div "Filter Filter" at bounding box center [1407, 159] width 269 height 25
type input "***"
click at [1478, 158] on icon "Clear Filter" at bounding box center [1477, 159] width 19 height 19
click at [1105, 116] on span "All Products" at bounding box center [1136, 111] width 67 height 13
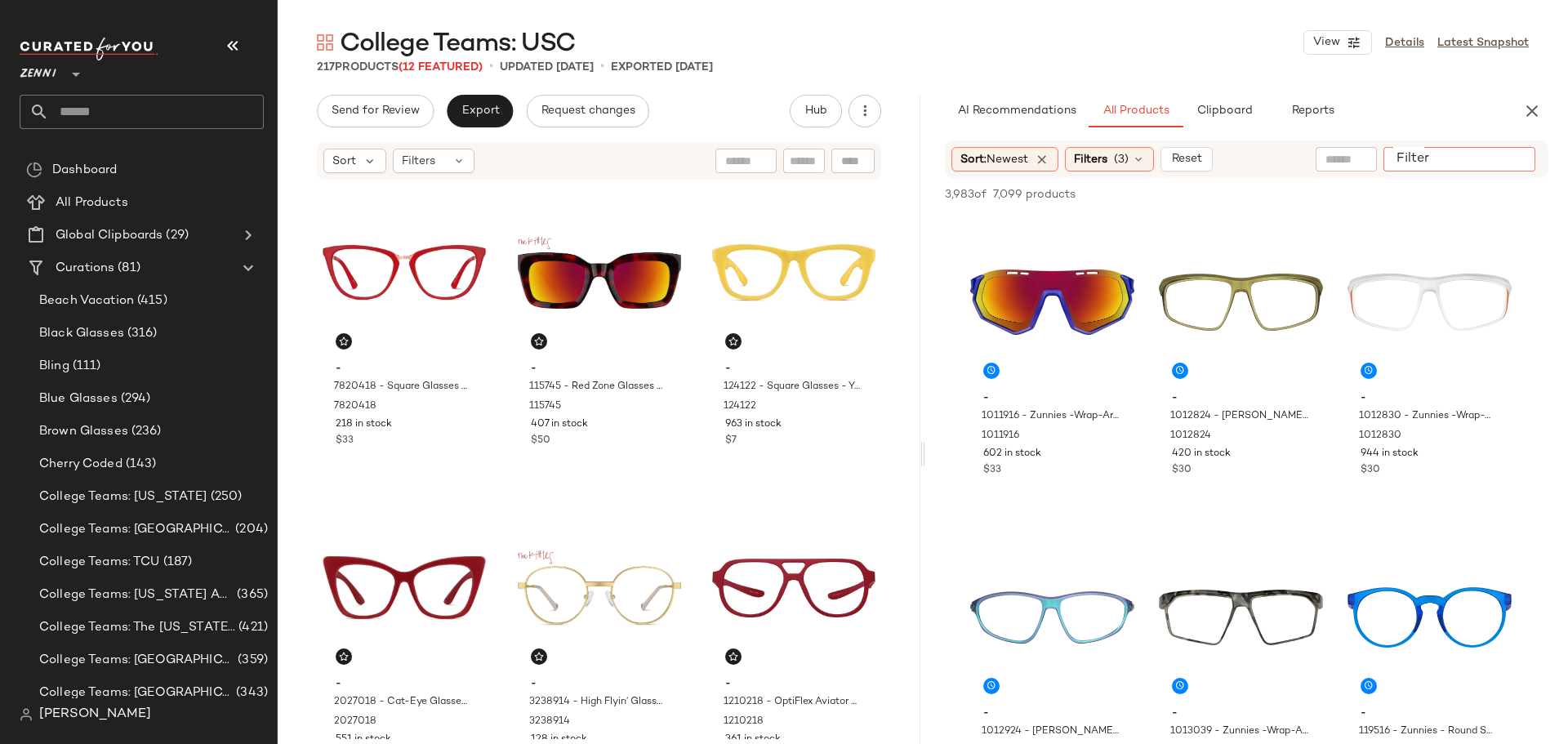
click at [1506, 162] on input "Filter" at bounding box center [1459, 160] width 139 height 17
type input "***"
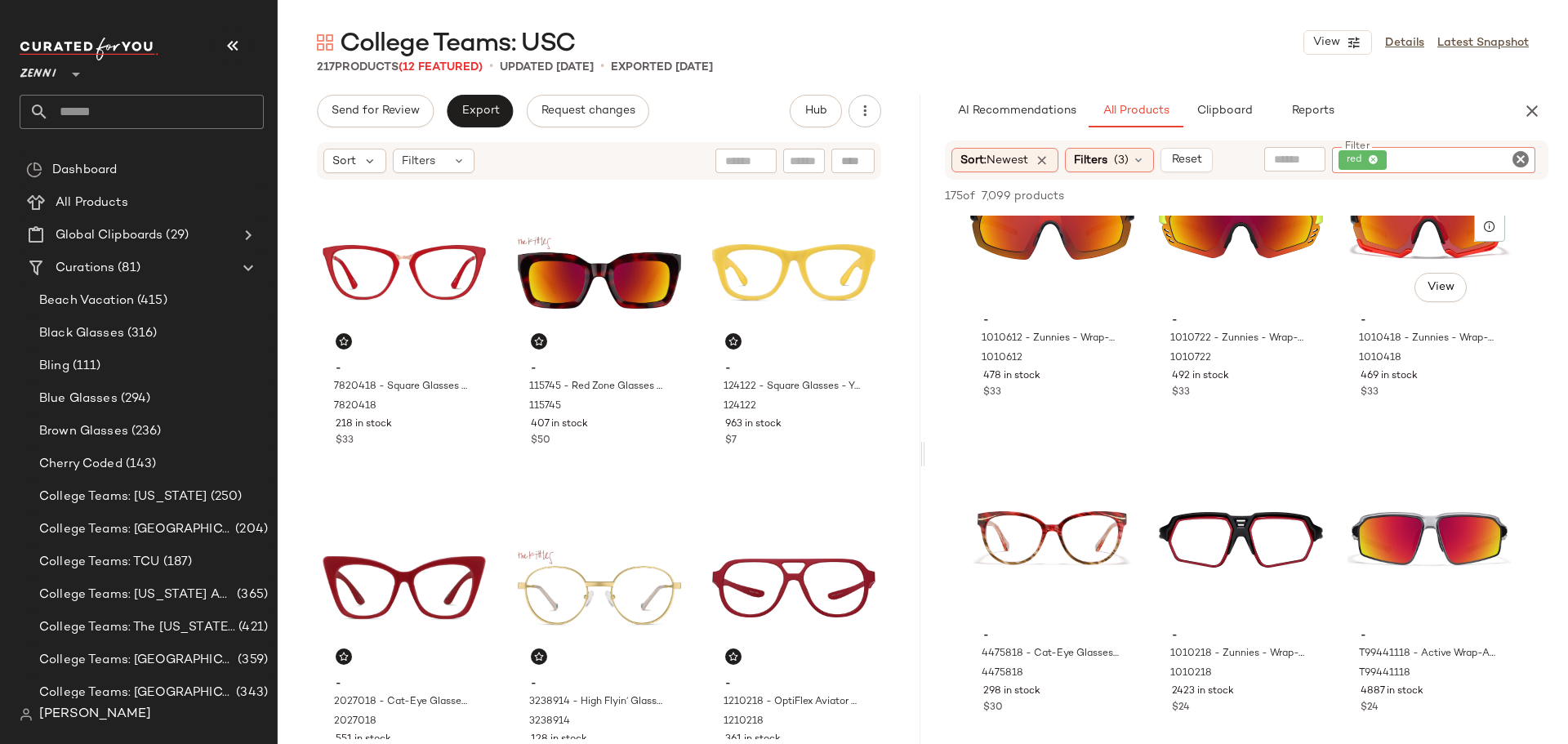
scroll to position [408, 0]
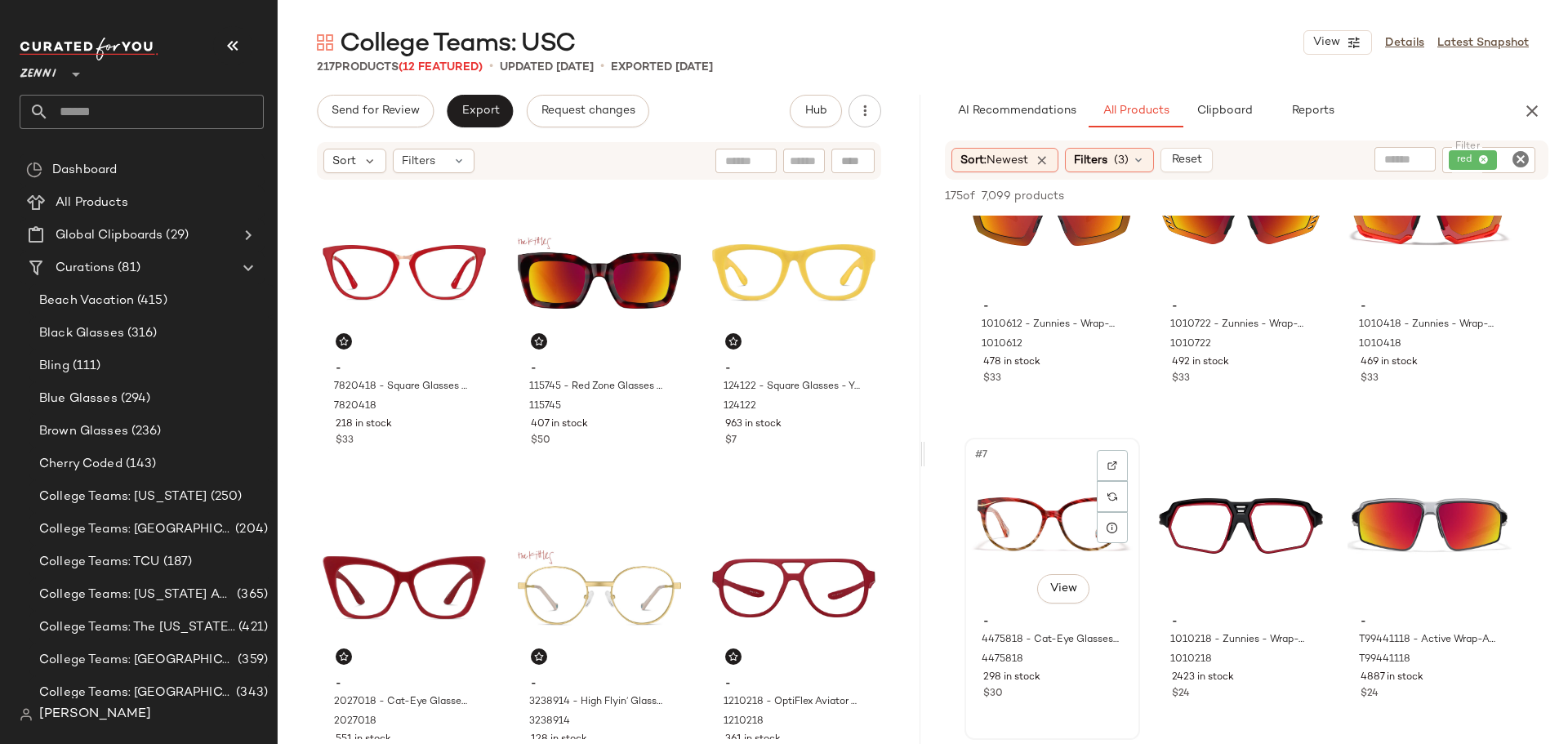
click at [1005, 532] on div "#7 View" at bounding box center [1053, 525] width 164 height 165
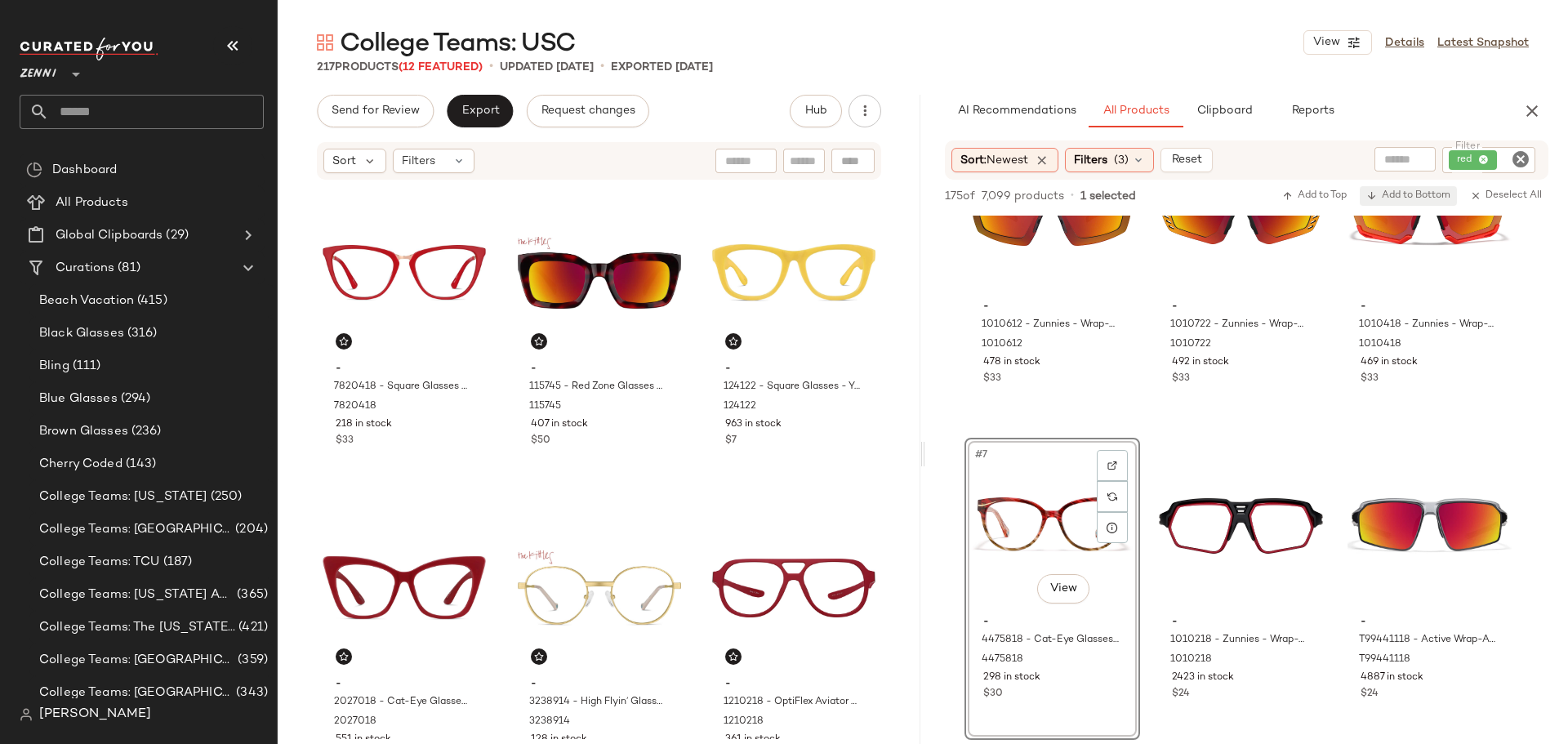
click at [1409, 201] on span "Add to Bottom" at bounding box center [1408, 196] width 84 height 12
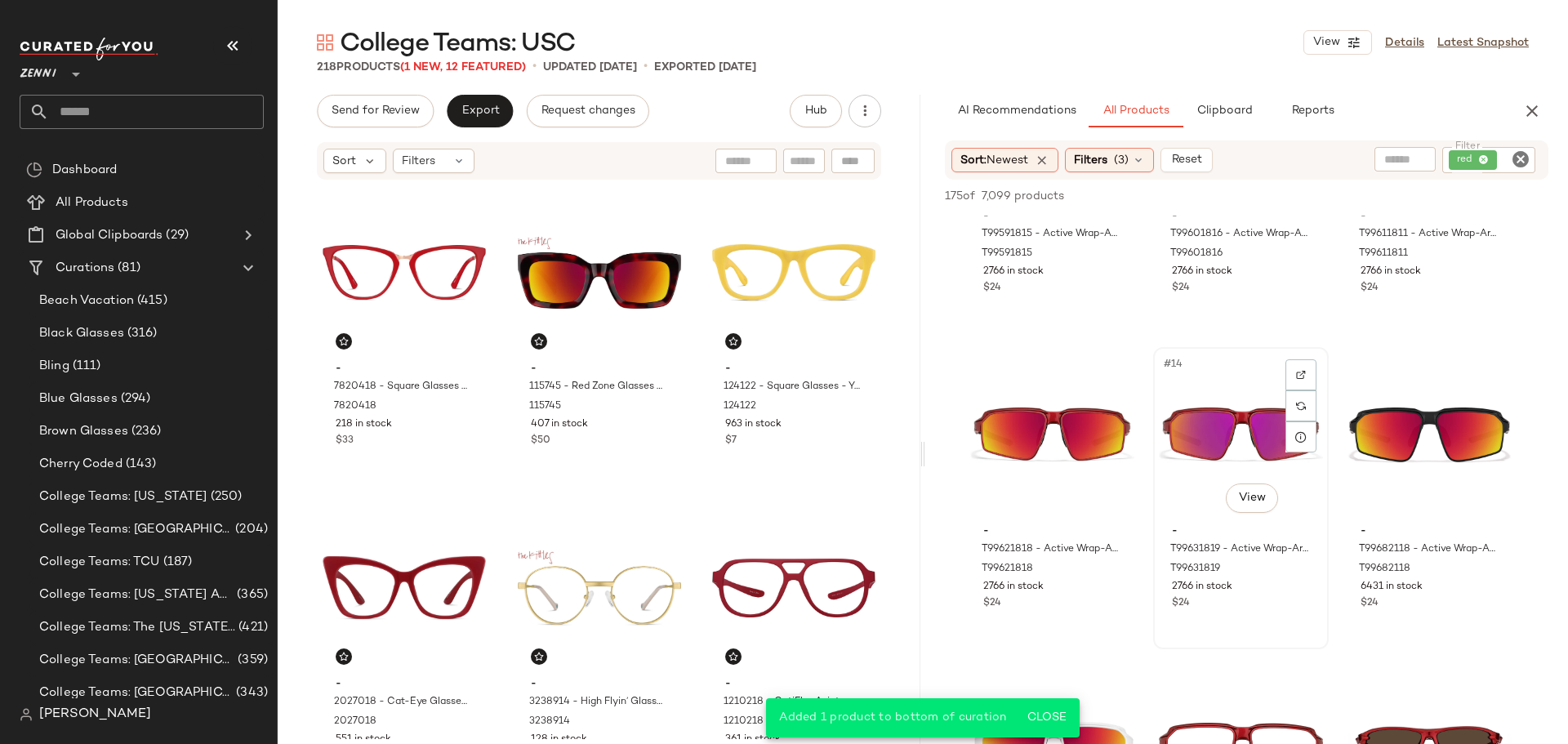
scroll to position [1143, 0]
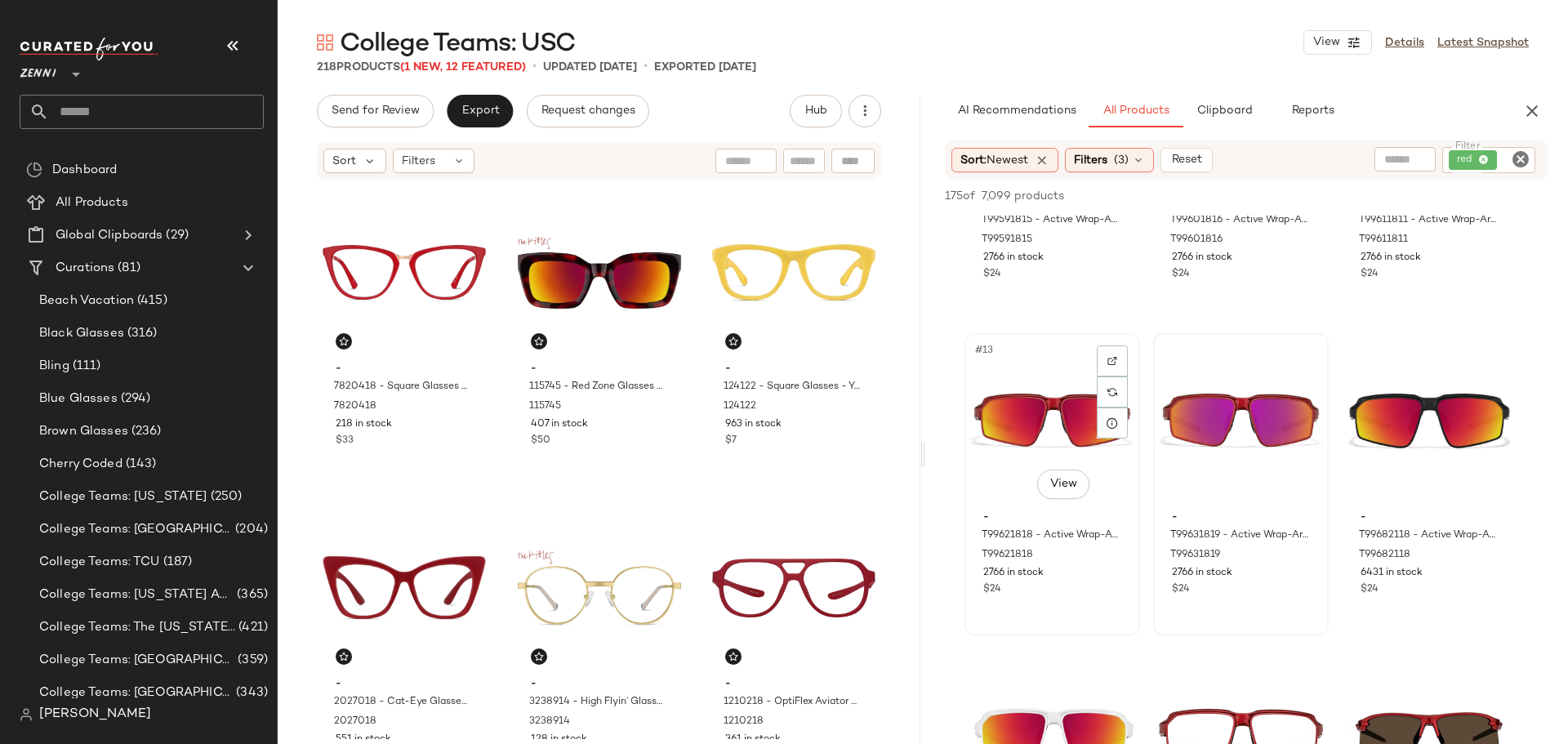
click at [1020, 425] on div "#13 View" at bounding box center [1053, 421] width 164 height 165
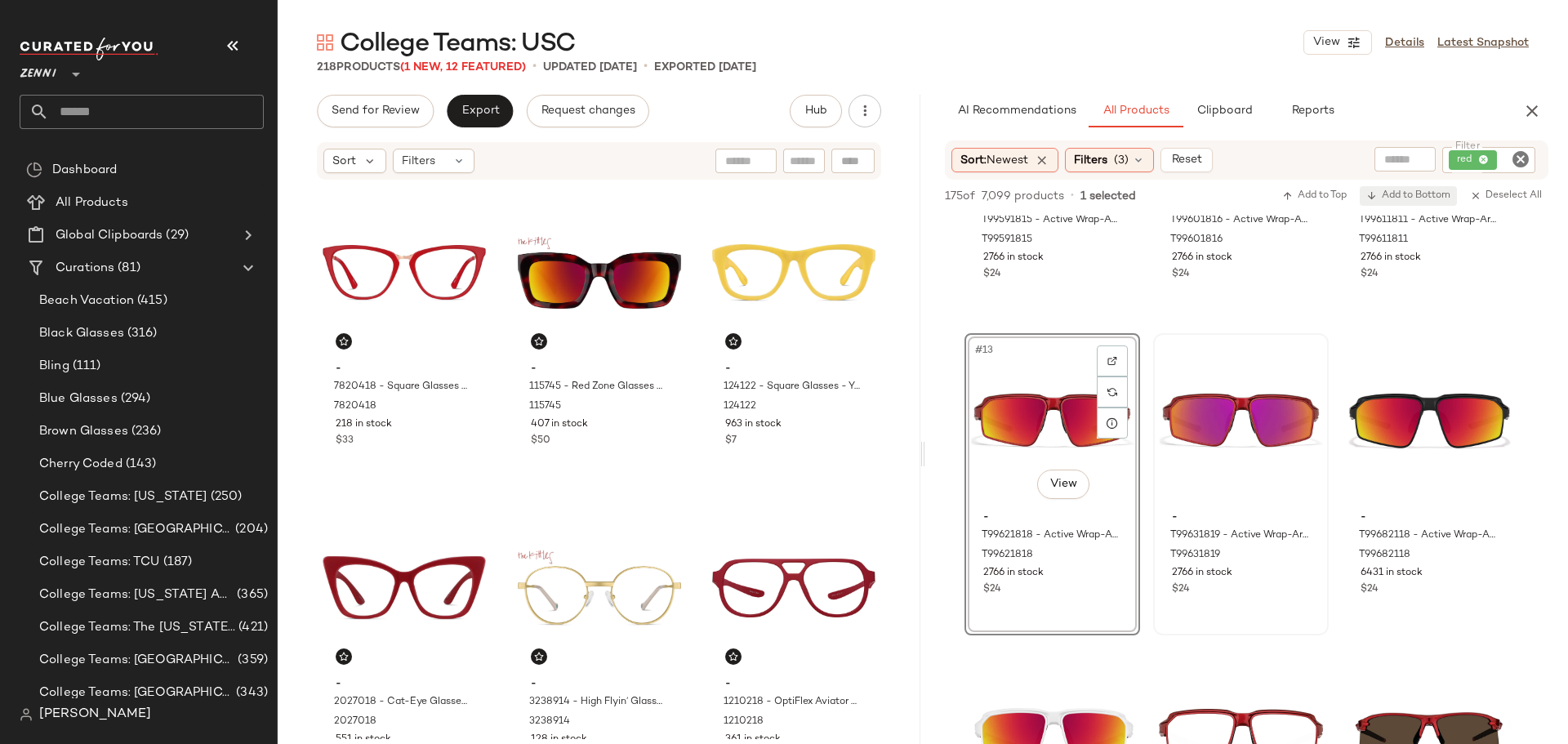
click at [1421, 193] on span "Add to Bottom" at bounding box center [1408, 196] width 84 height 12
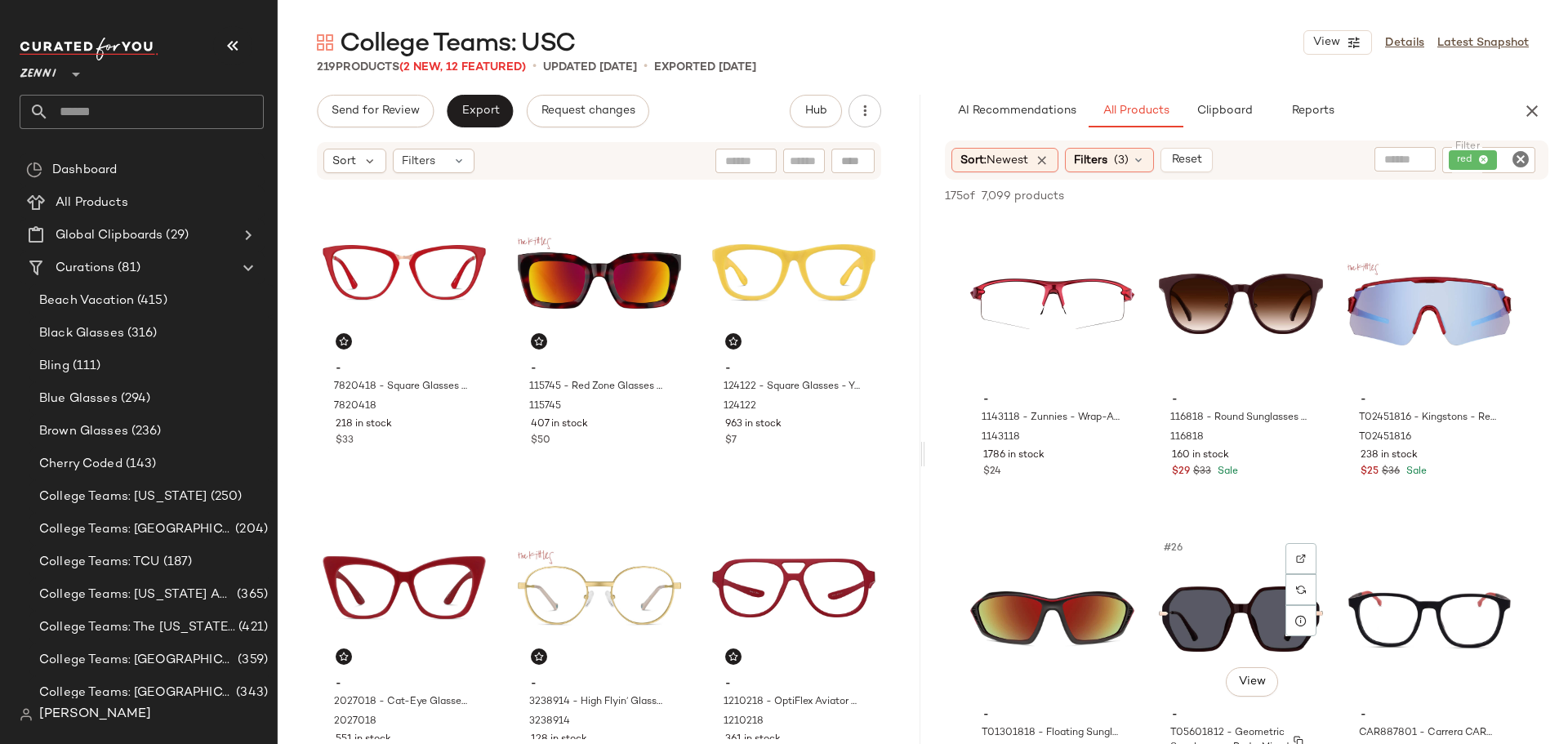
scroll to position [2205, 0]
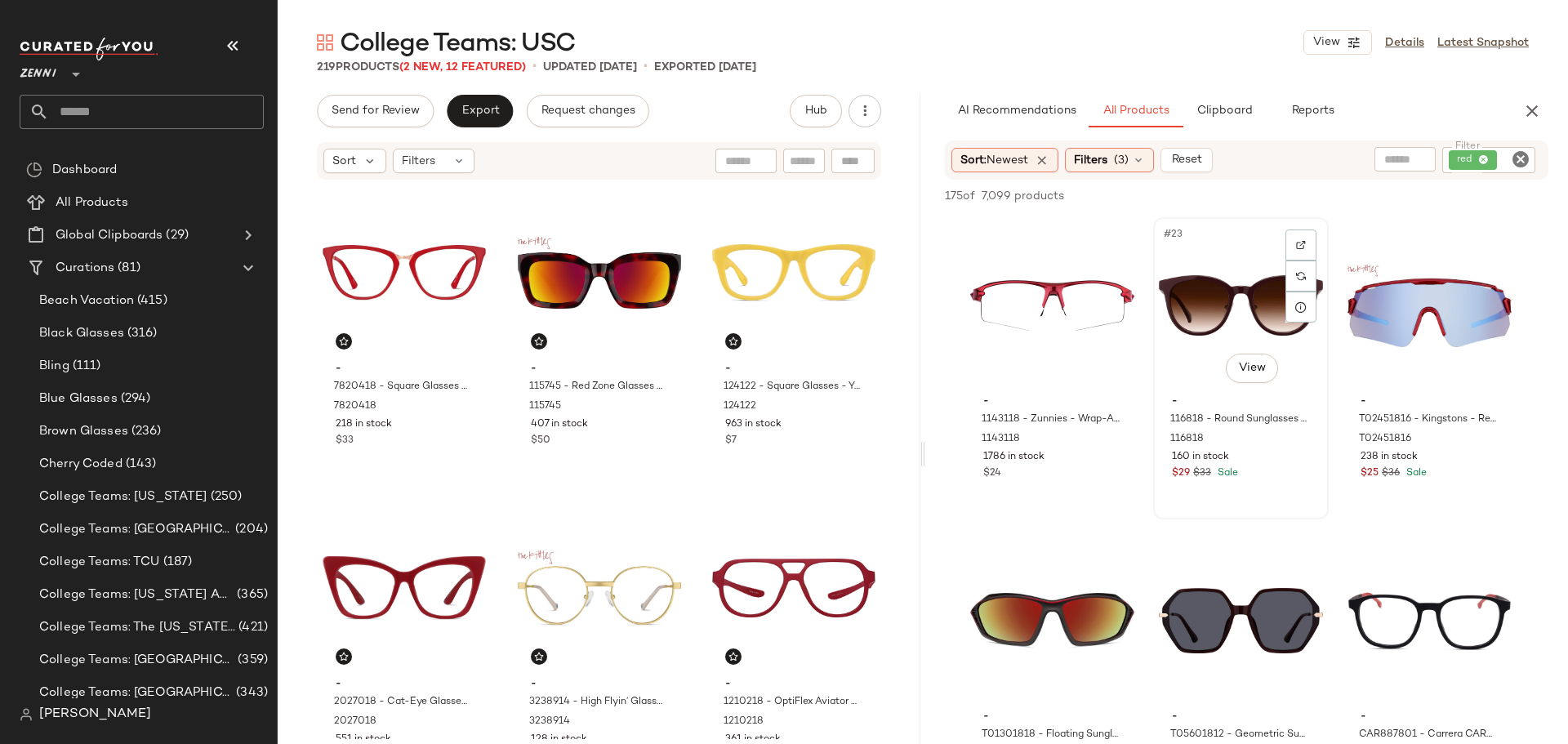
click at [1269, 471] on div "$29 $33 Sale" at bounding box center [1241, 473] width 138 height 15
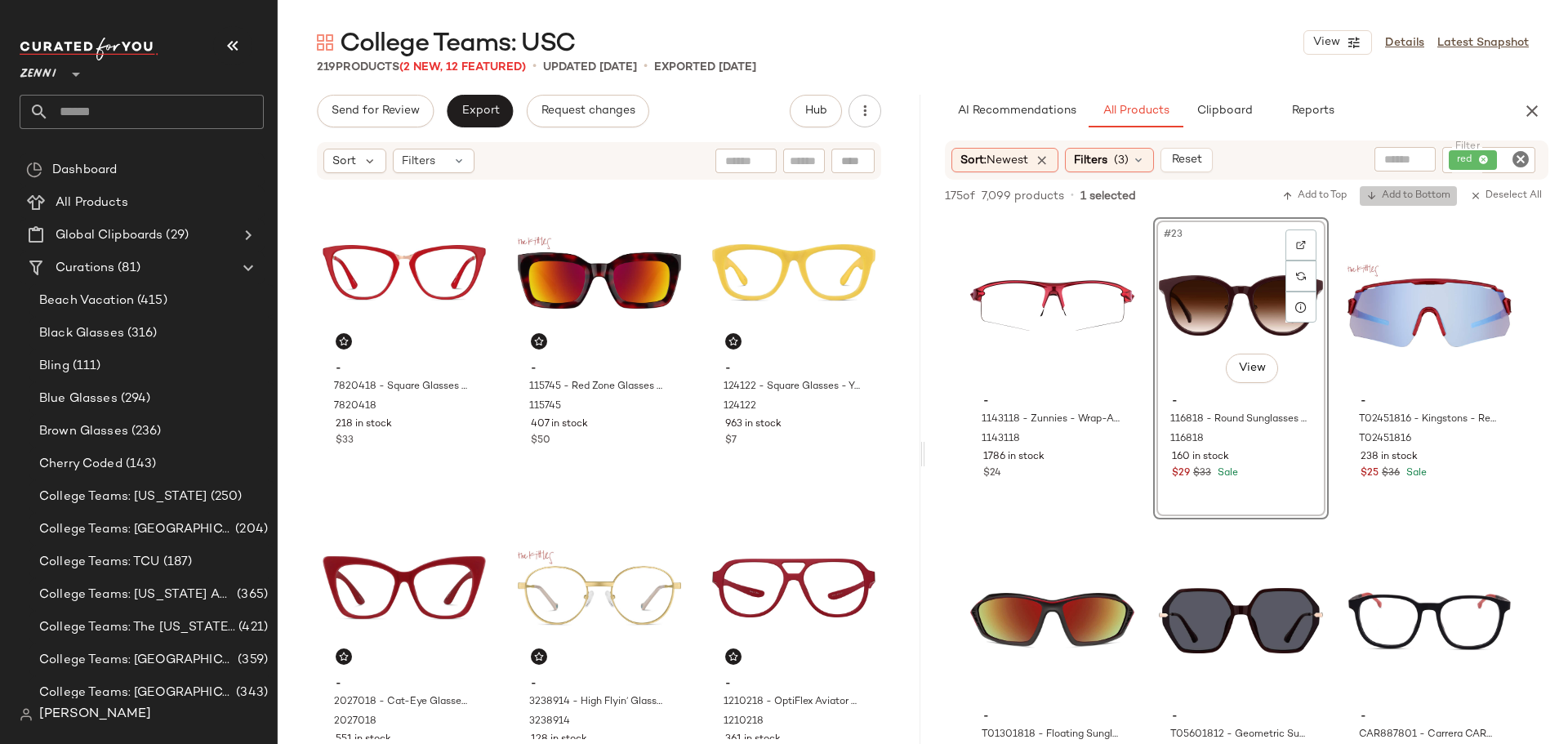
click at [1420, 199] on span "Add to Bottom" at bounding box center [1408, 196] width 84 height 12
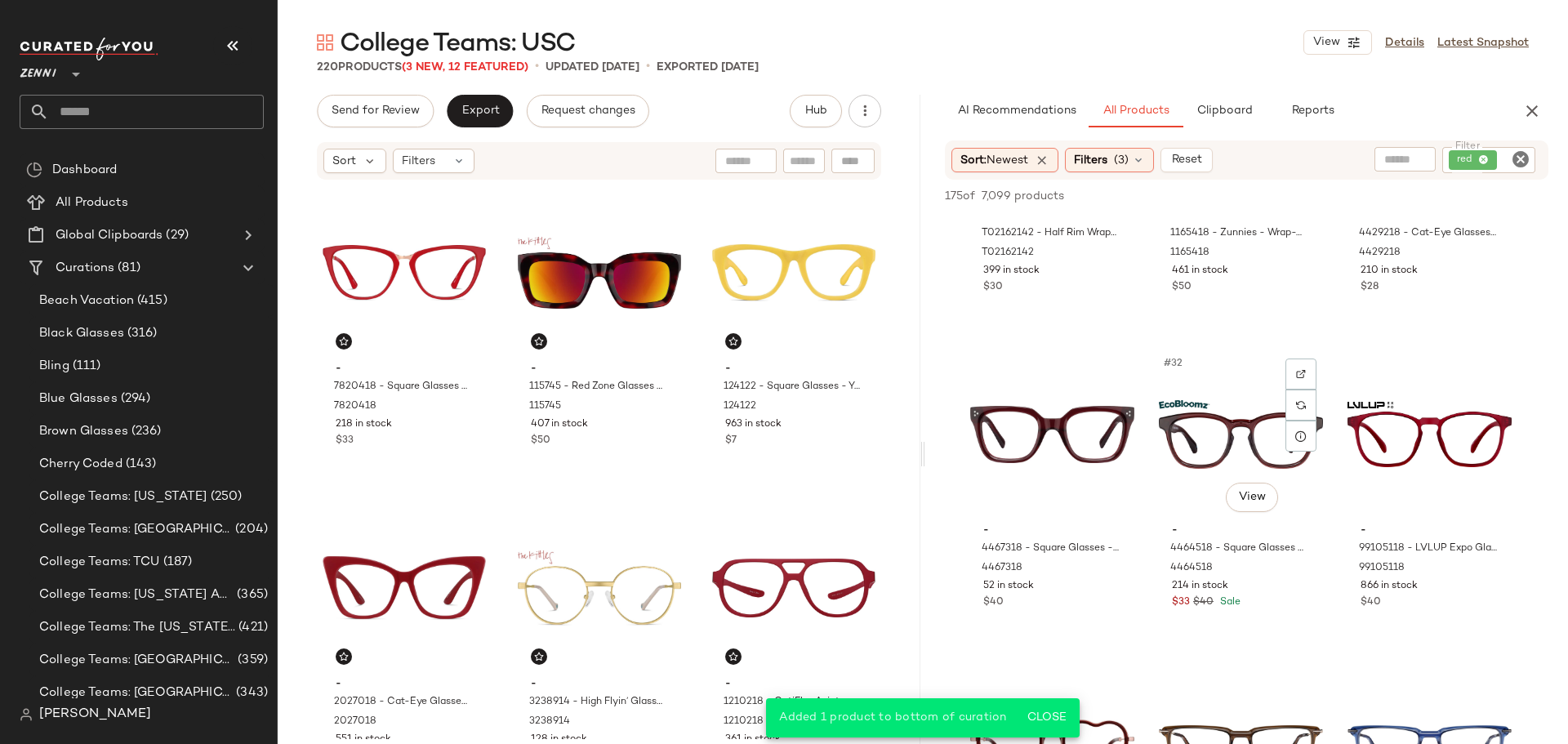
scroll to position [3102, 0]
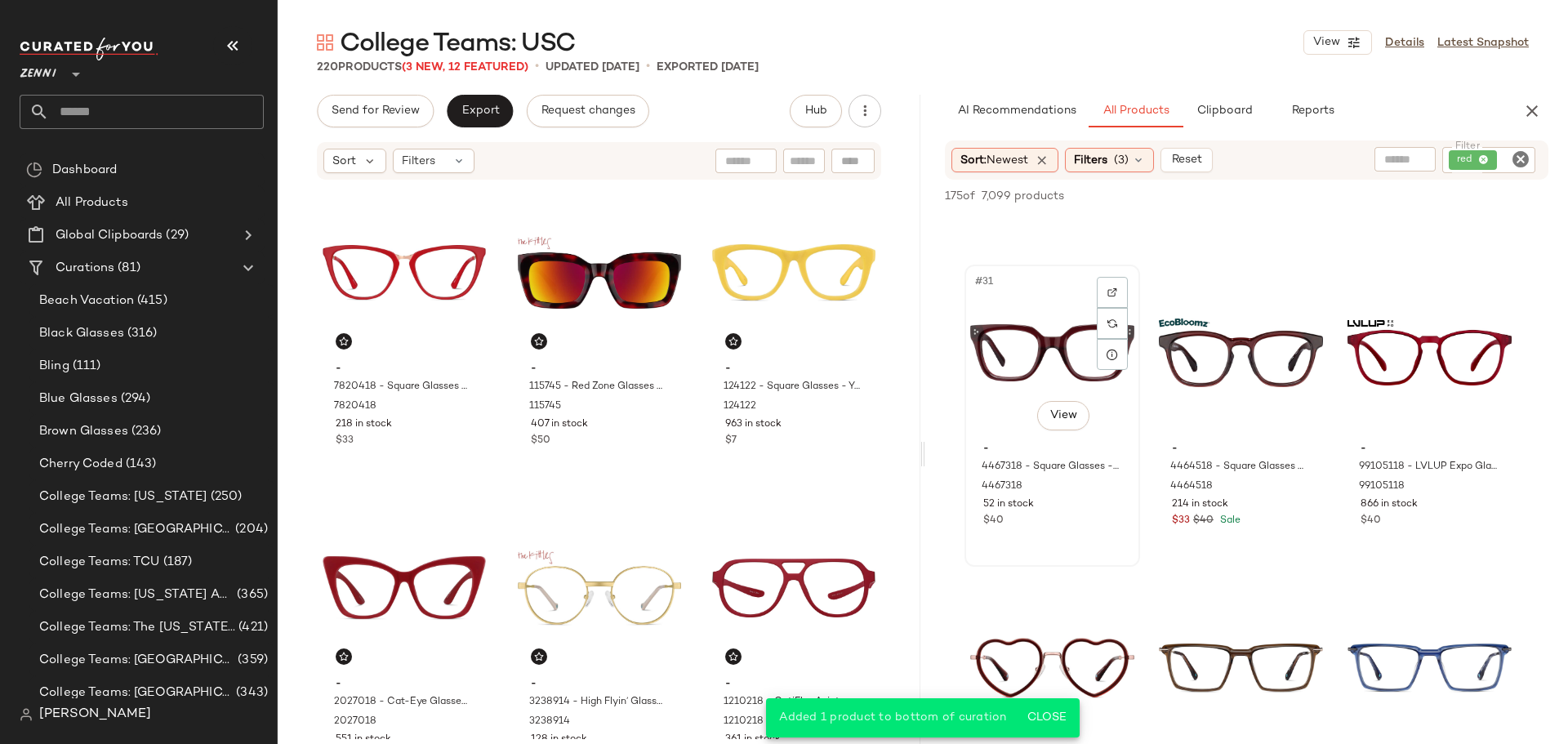
click at [1085, 538] on div "#31 View - 4467318 - Square Glasses - Red - Acetate 4467318 52 in stock $40" at bounding box center [1052, 416] width 172 height 299
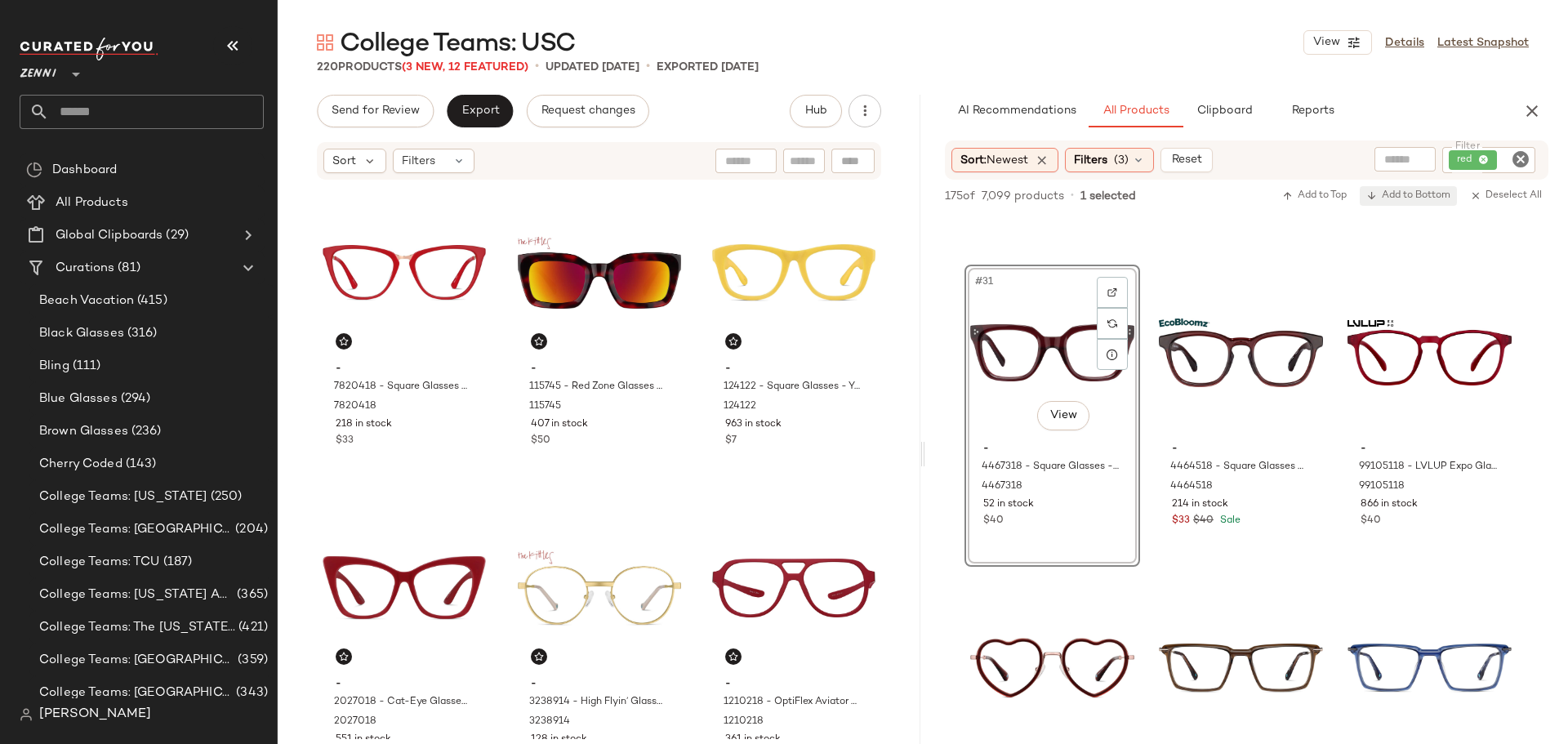
click at [1423, 198] on span "Add to Bottom" at bounding box center [1408, 196] width 84 height 12
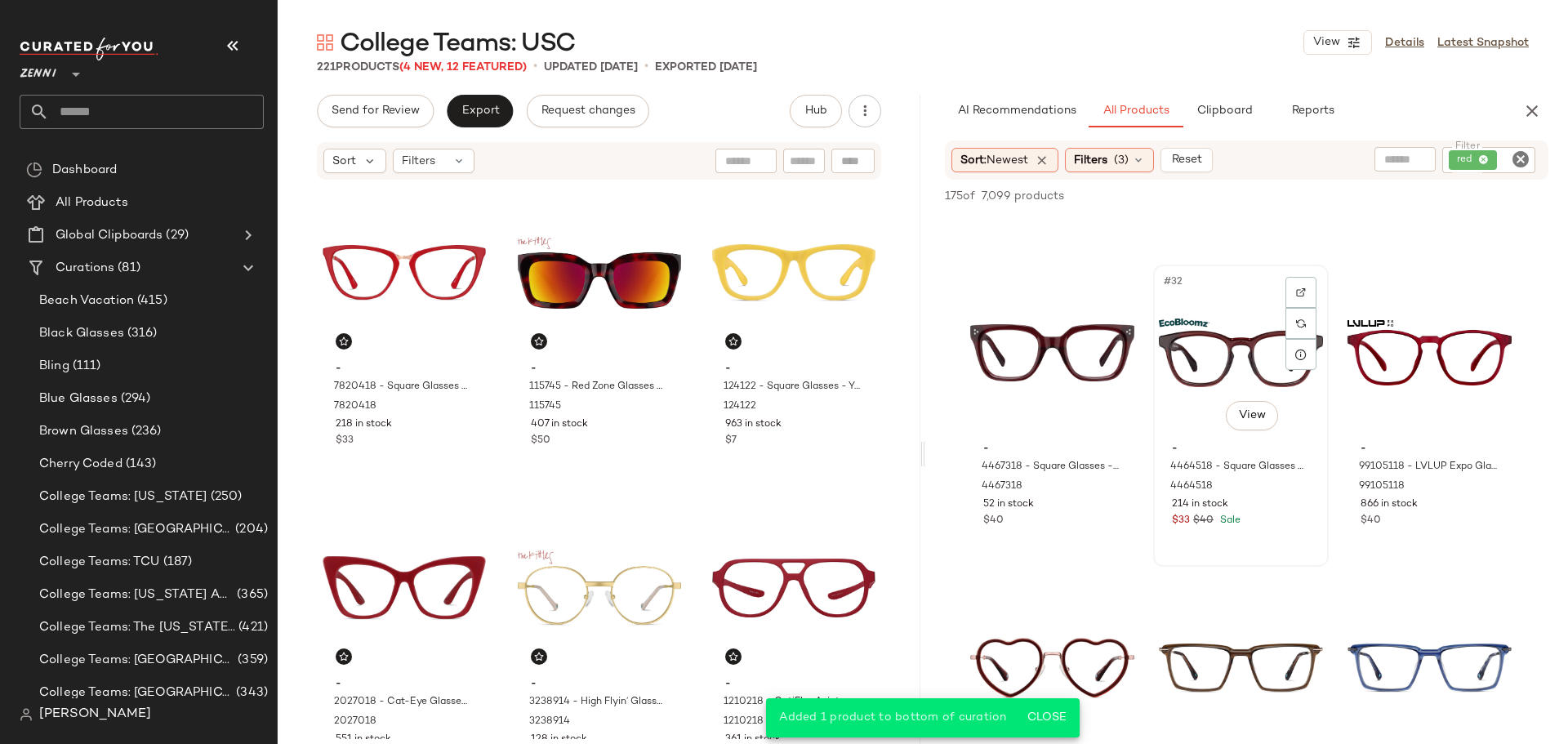
click at [1270, 526] on div "$33 $40 Sale" at bounding box center [1241, 521] width 138 height 15
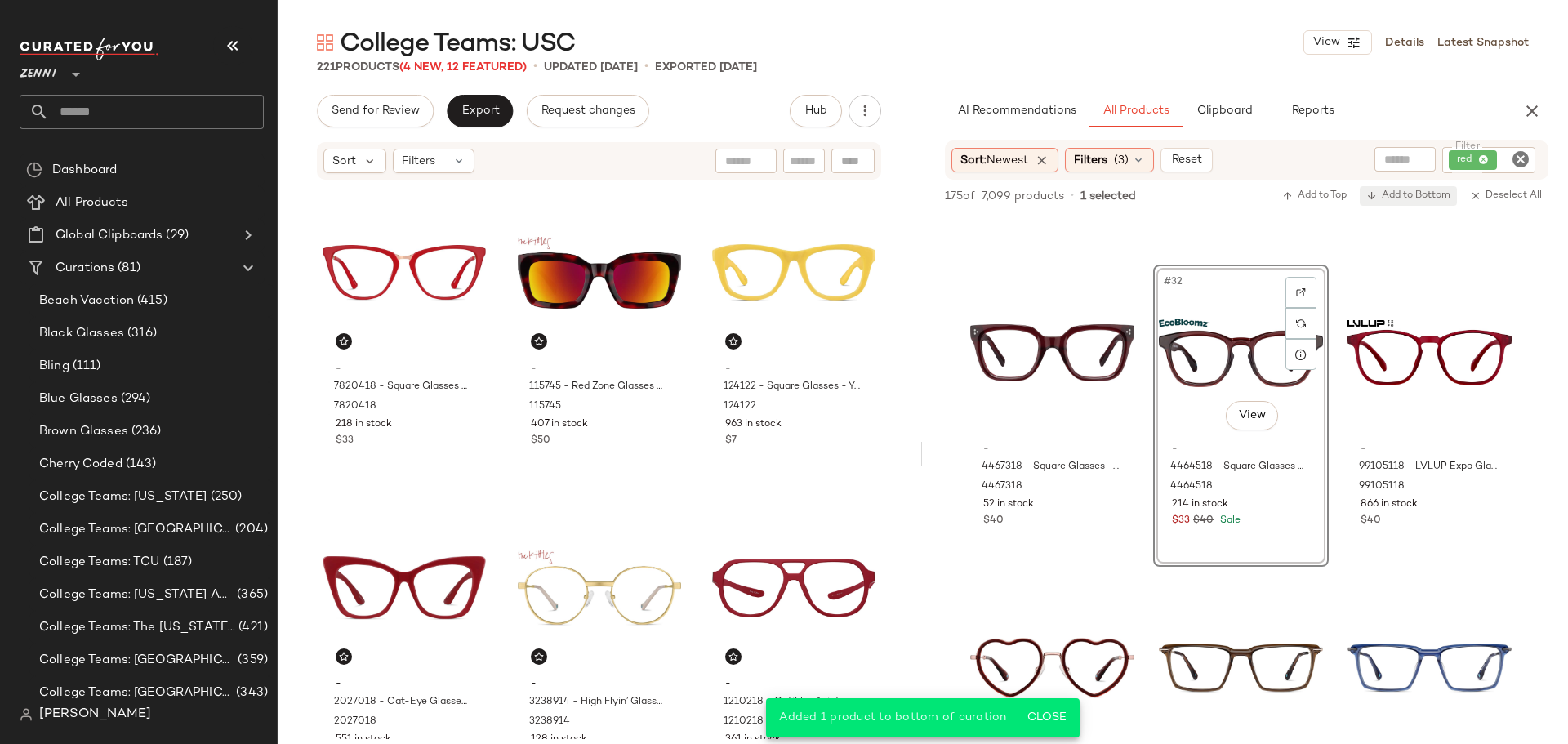
click at [1419, 194] on span "Add to Bottom" at bounding box center [1408, 196] width 84 height 12
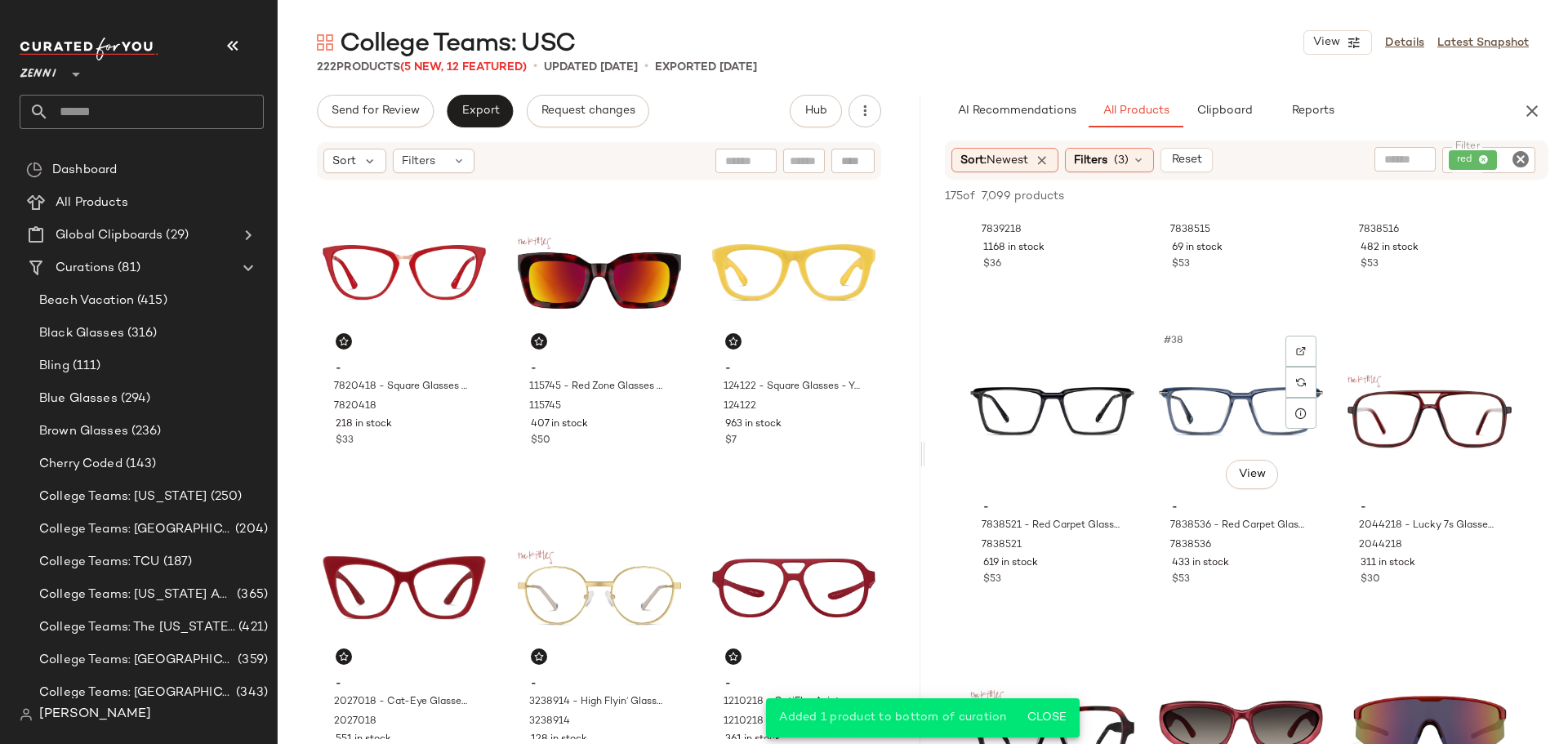
scroll to position [3756, 0]
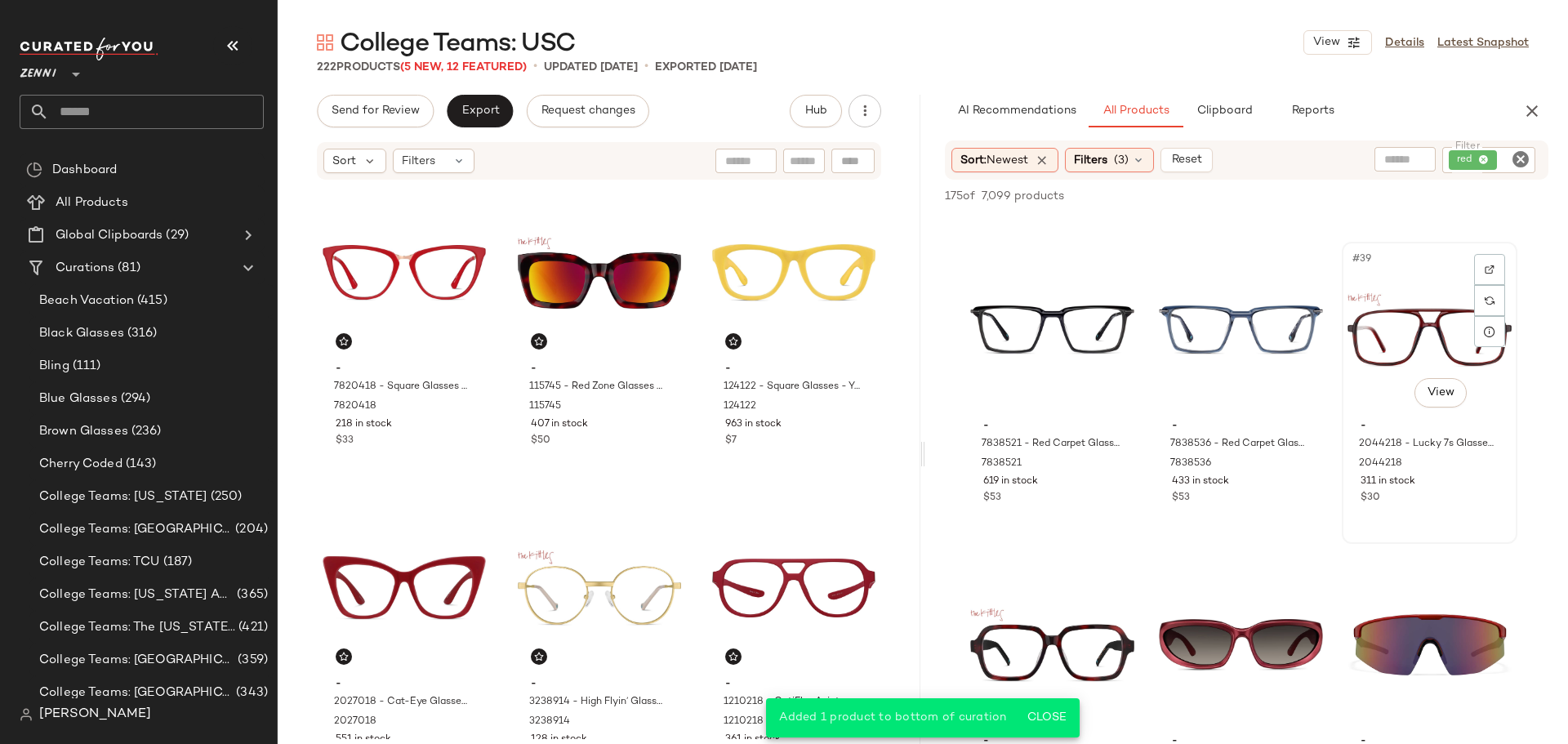
click at [1433, 502] on div "$30" at bounding box center [1429, 498] width 138 height 15
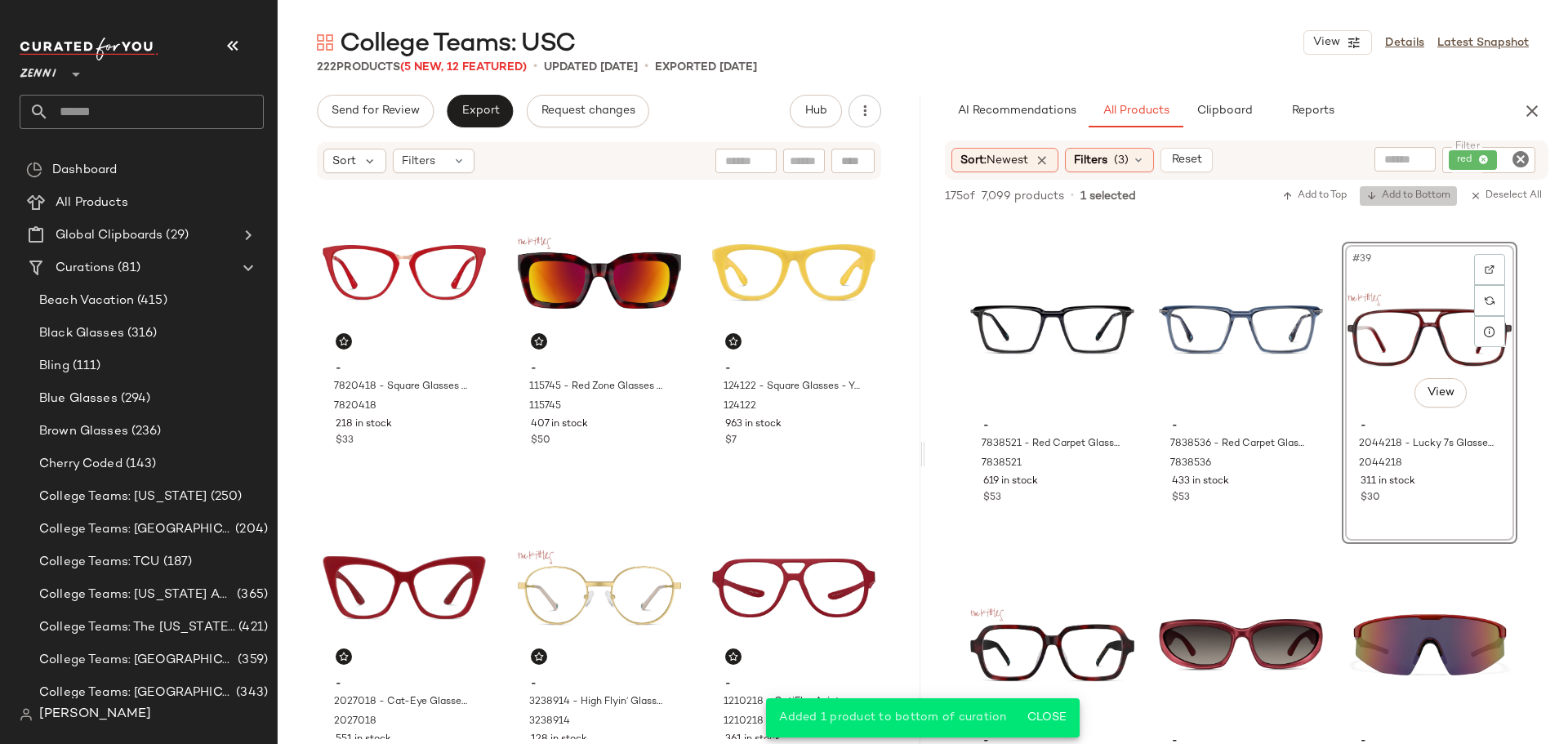
click at [1418, 195] on span "Add to Bottom" at bounding box center [1408, 196] width 84 height 12
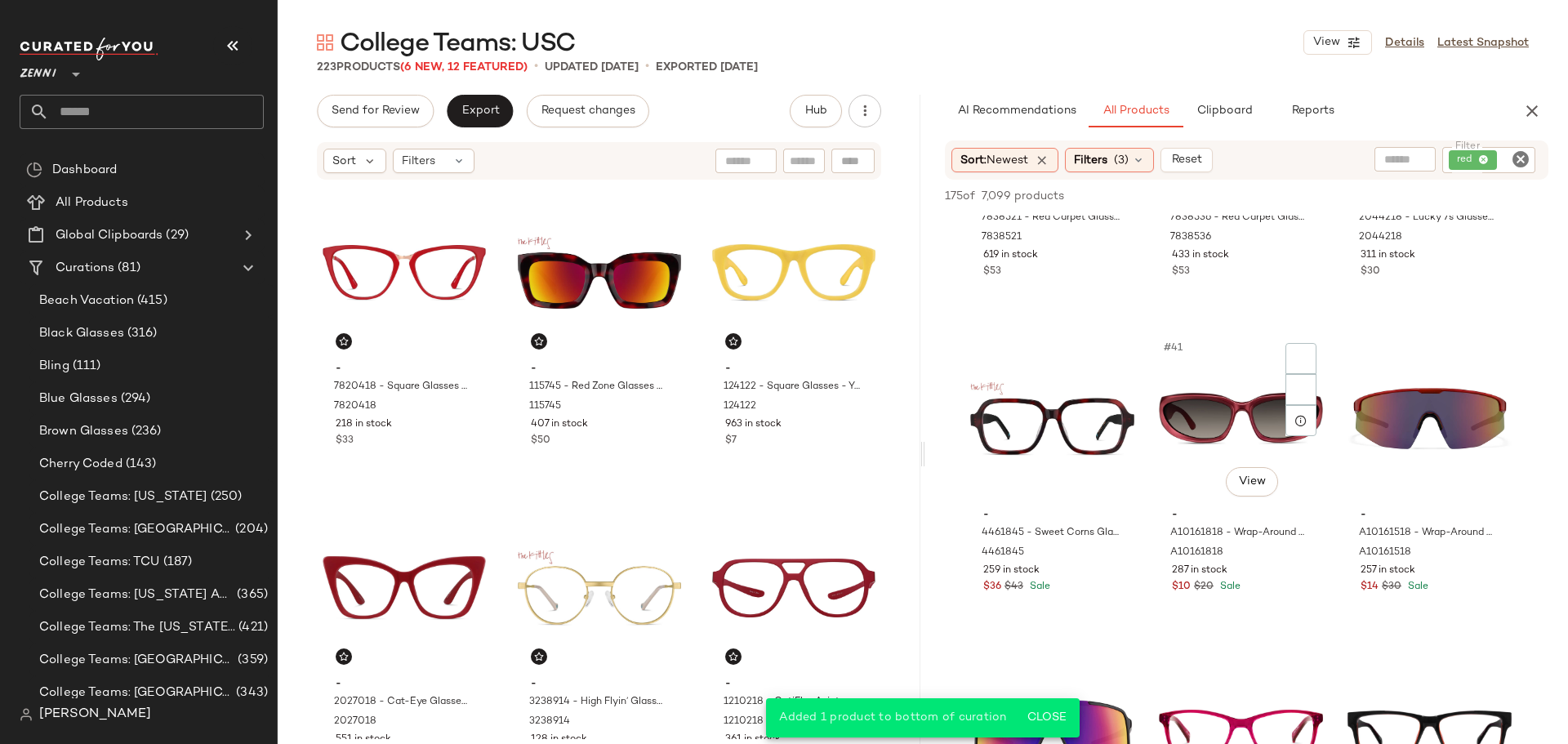
scroll to position [4000, 0]
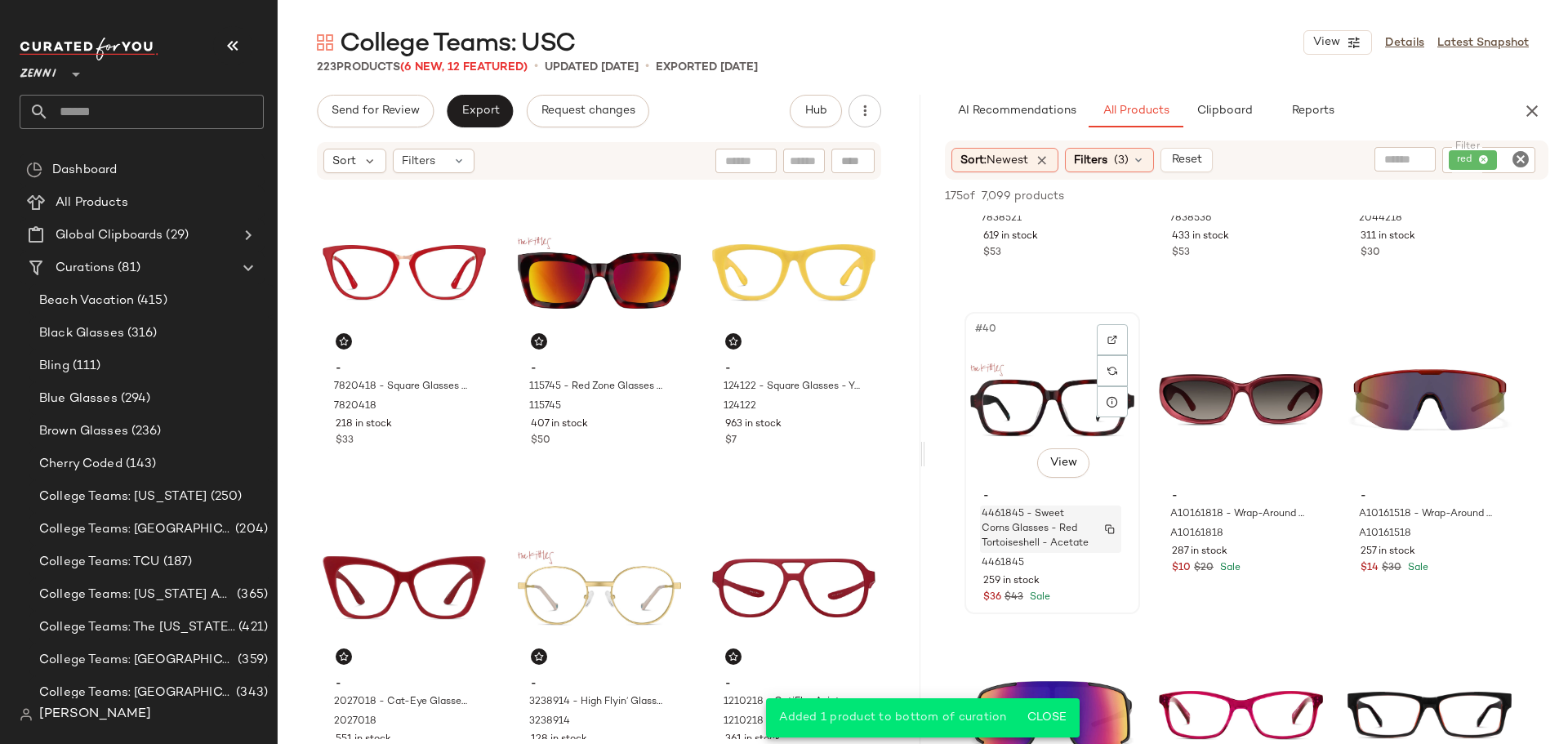
click at [1072, 553] on div "4461845 - Sweet Corns Glasses - Red Tortoiseshell - Acetate" at bounding box center [1050, 529] width 141 height 47
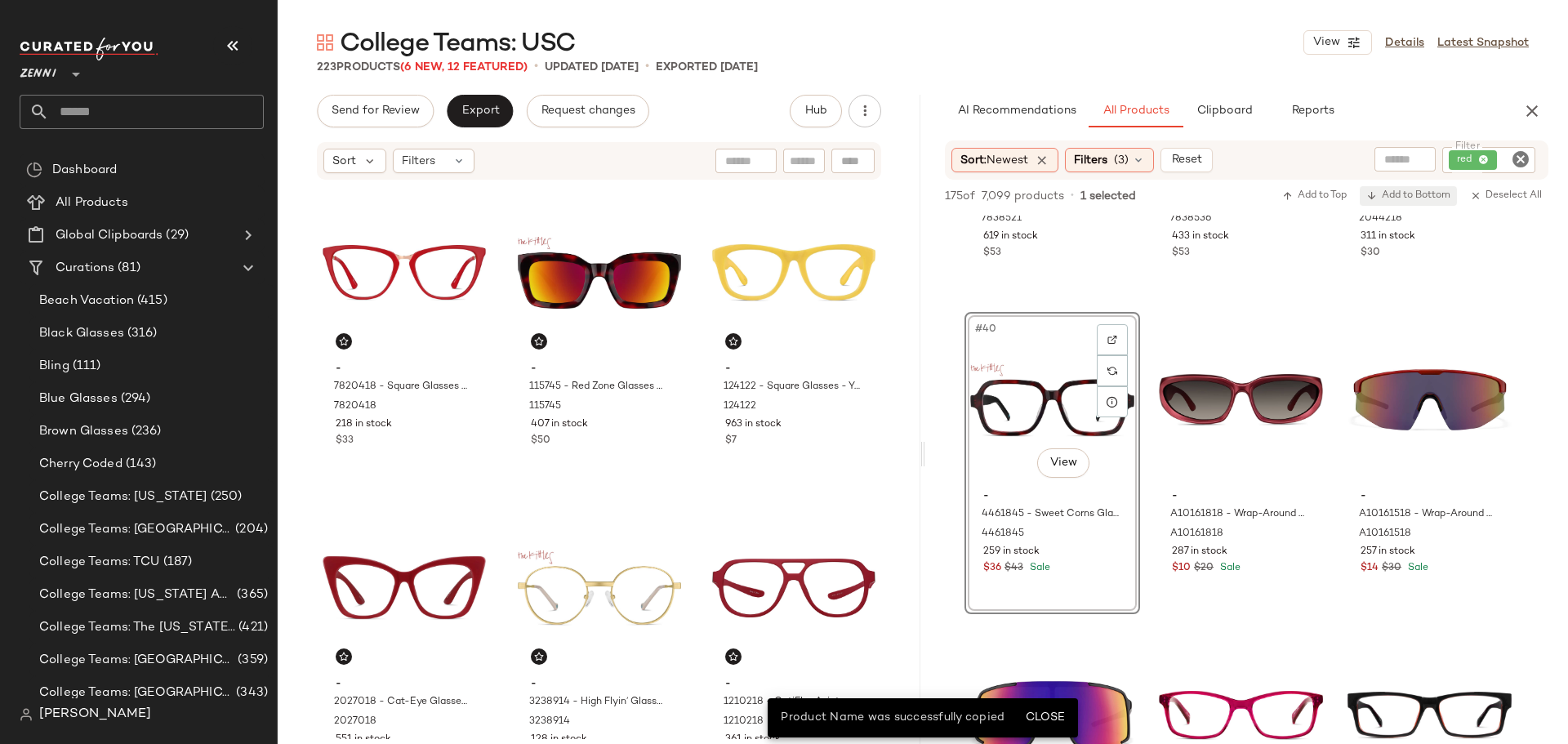
click at [1436, 193] on span "Add to Bottom" at bounding box center [1408, 196] width 84 height 12
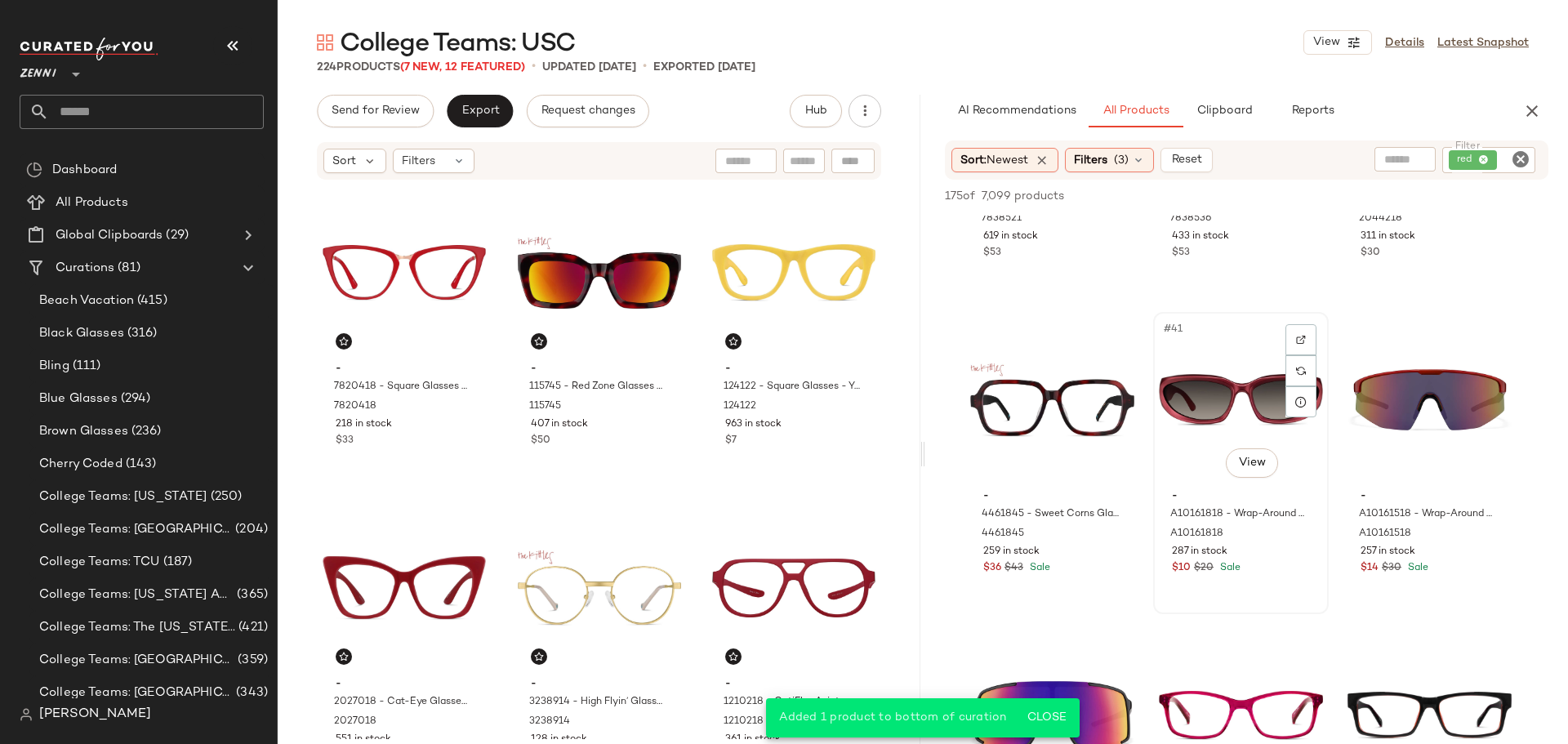
click at [1255, 578] on div "#41 View - A10161818 - Wrap-Around Sunglasses - Red - Plastic A10161818 287 in …" at bounding box center [1241, 463] width 172 height 299
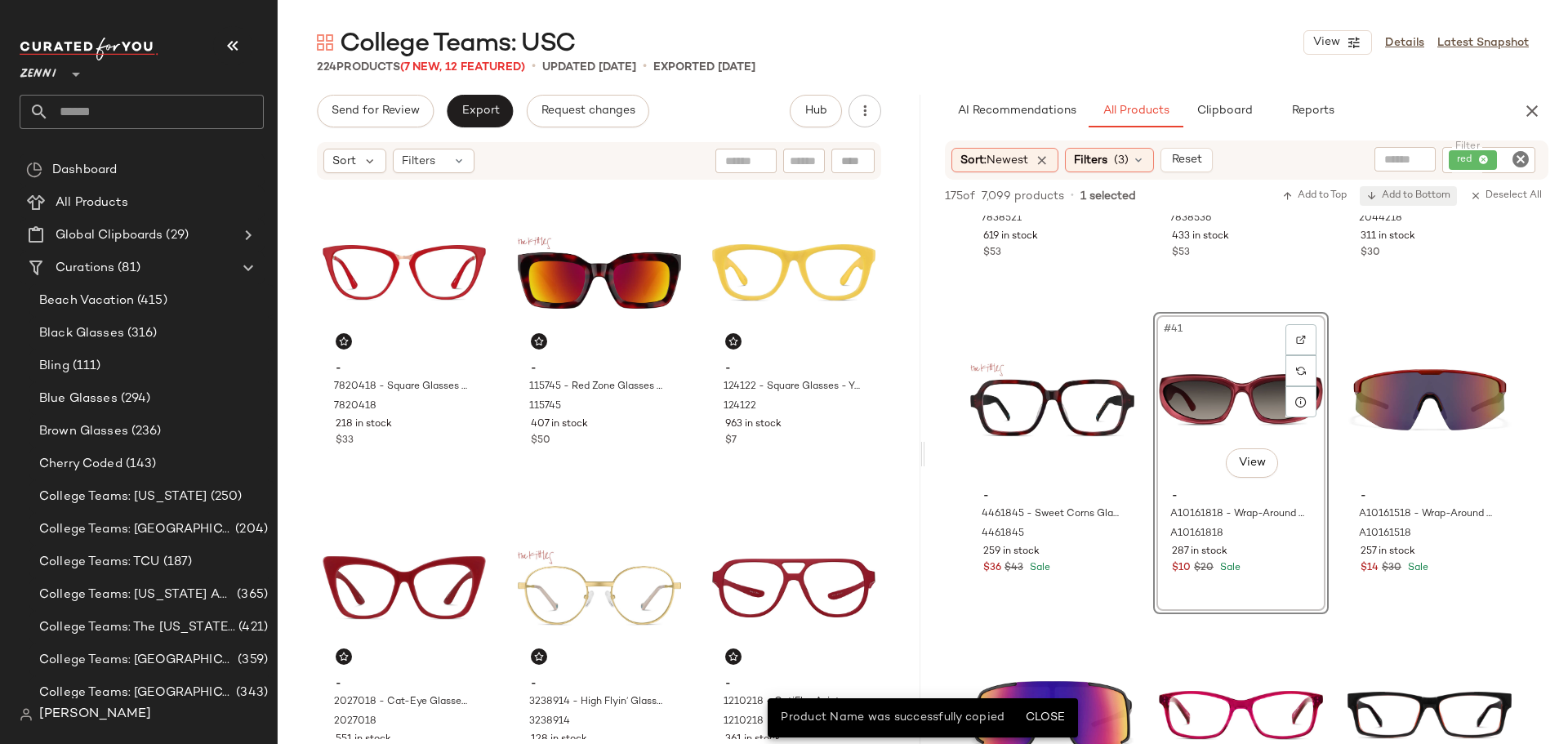
click at [1413, 195] on span "Add to Bottom" at bounding box center [1408, 196] width 84 height 12
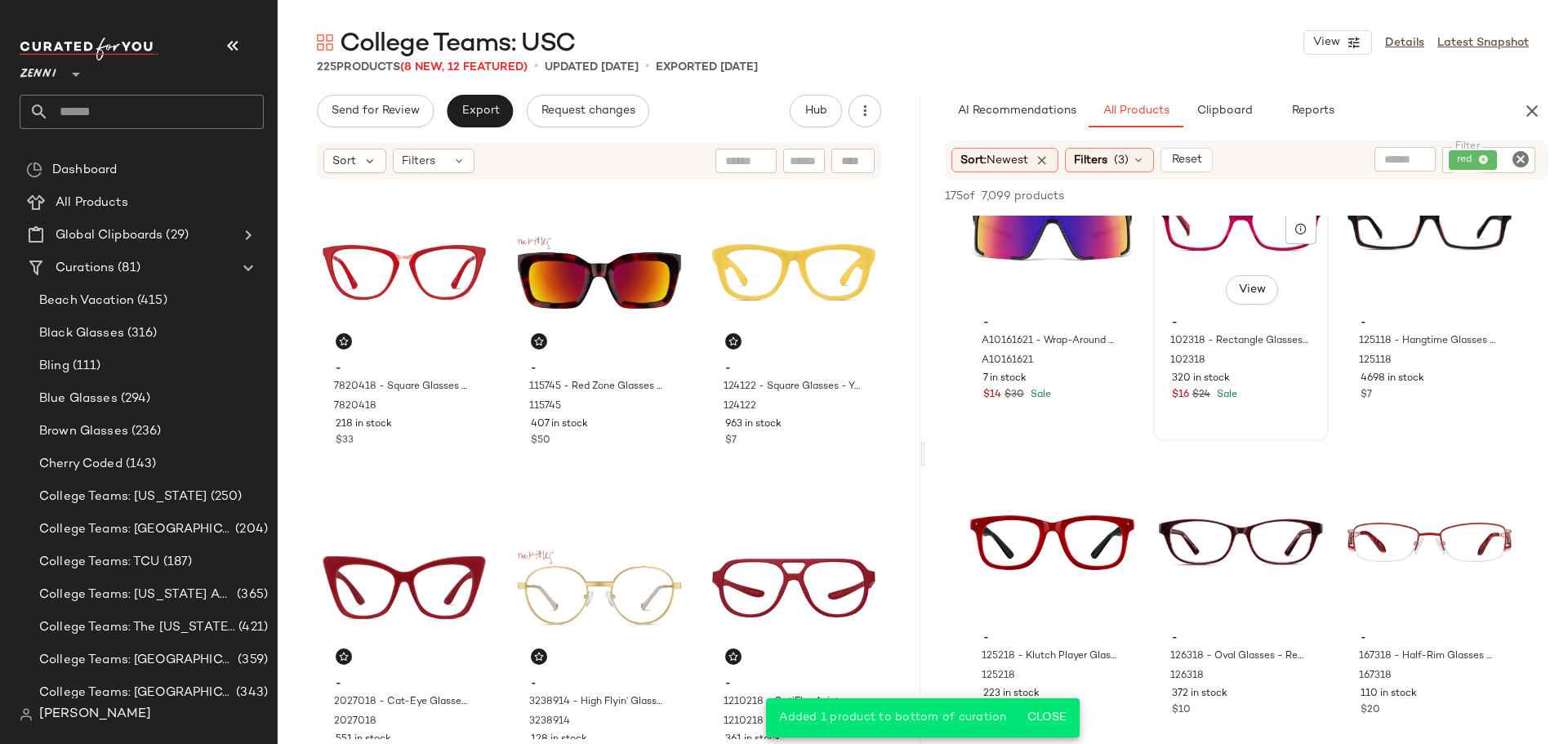
scroll to position [4572, 0]
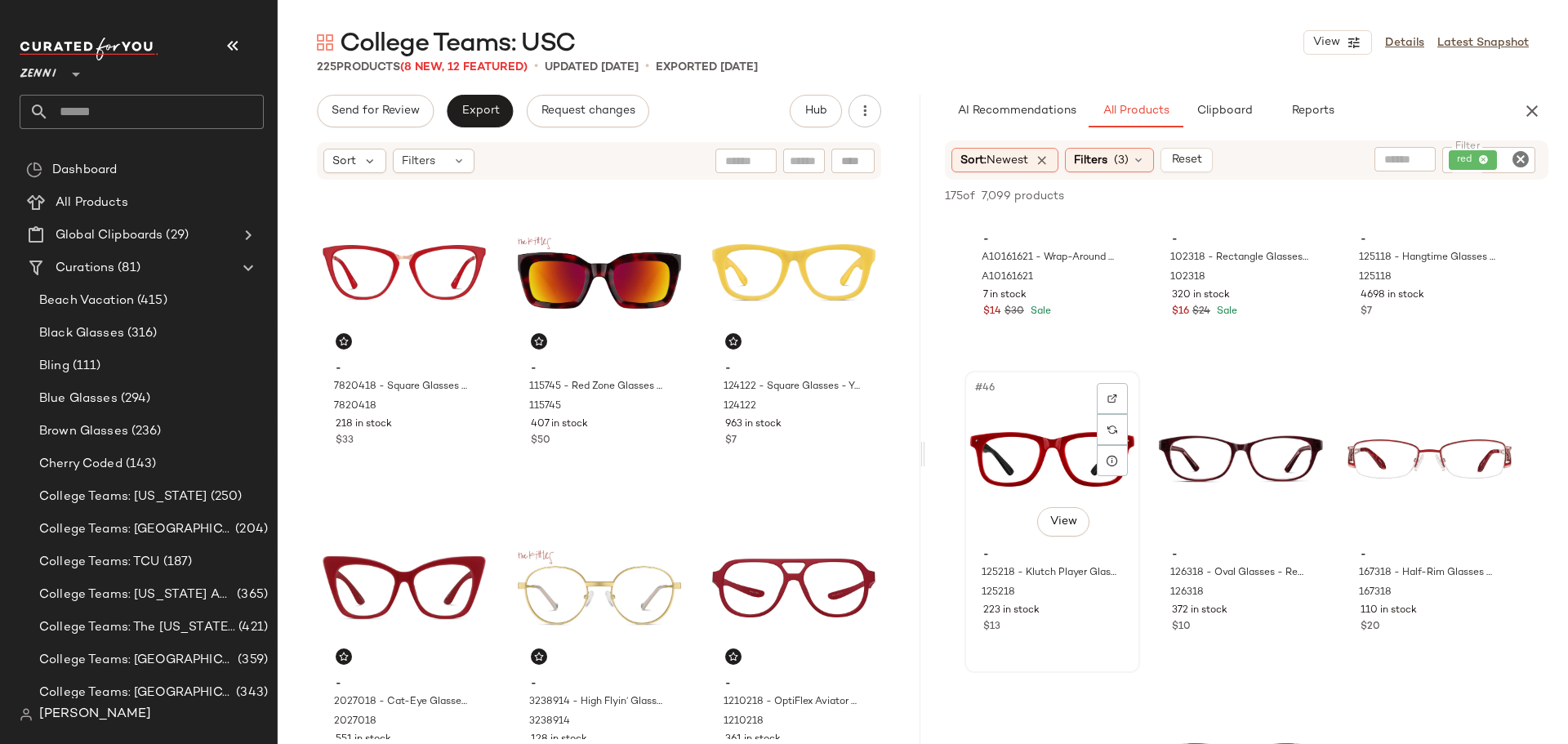
click at [1077, 631] on div "$13" at bounding box center [1052, 627] width 138 height 15
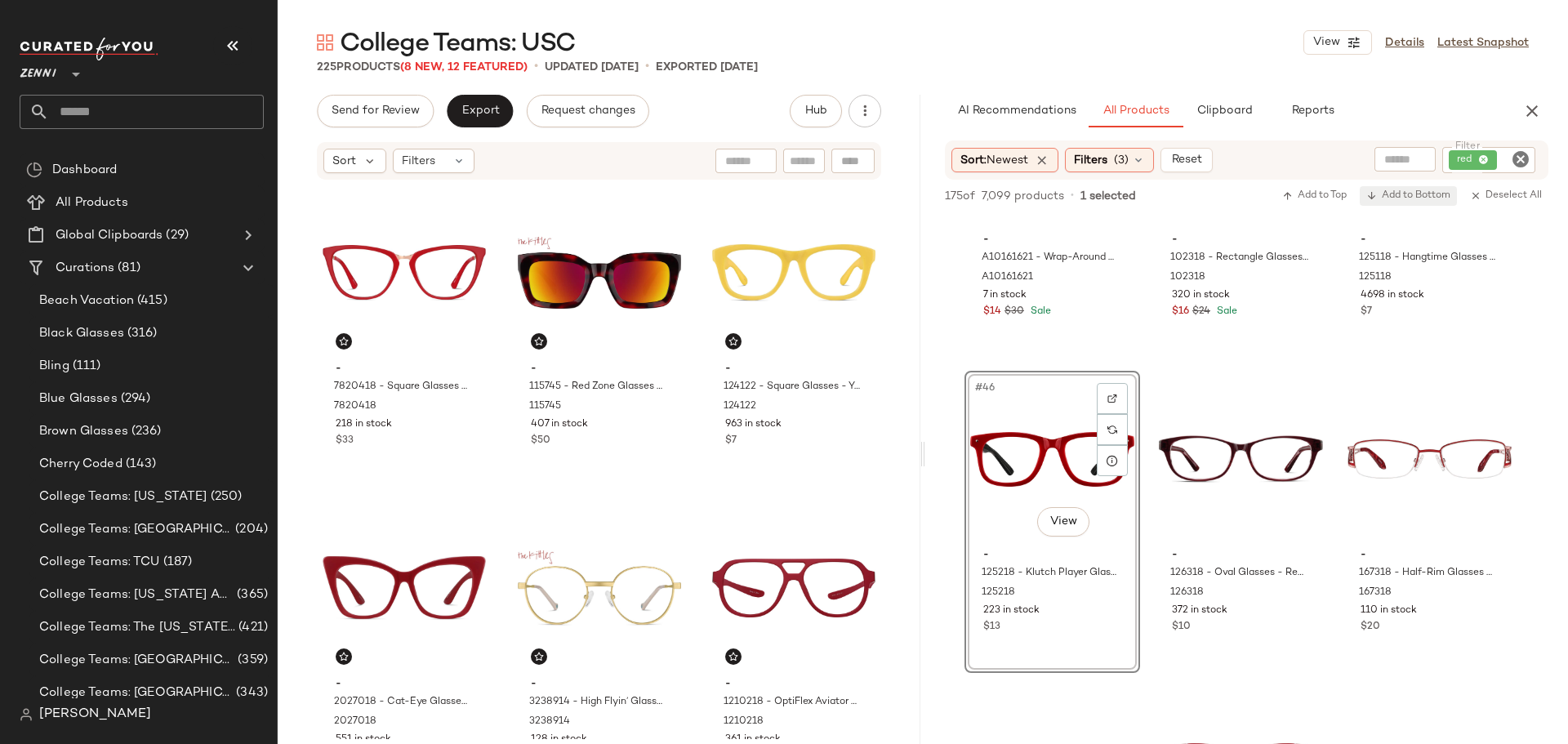
click at [1418, 191] on span "Add to Bottom" at bounding box center [1408, 196] width 84 height 12
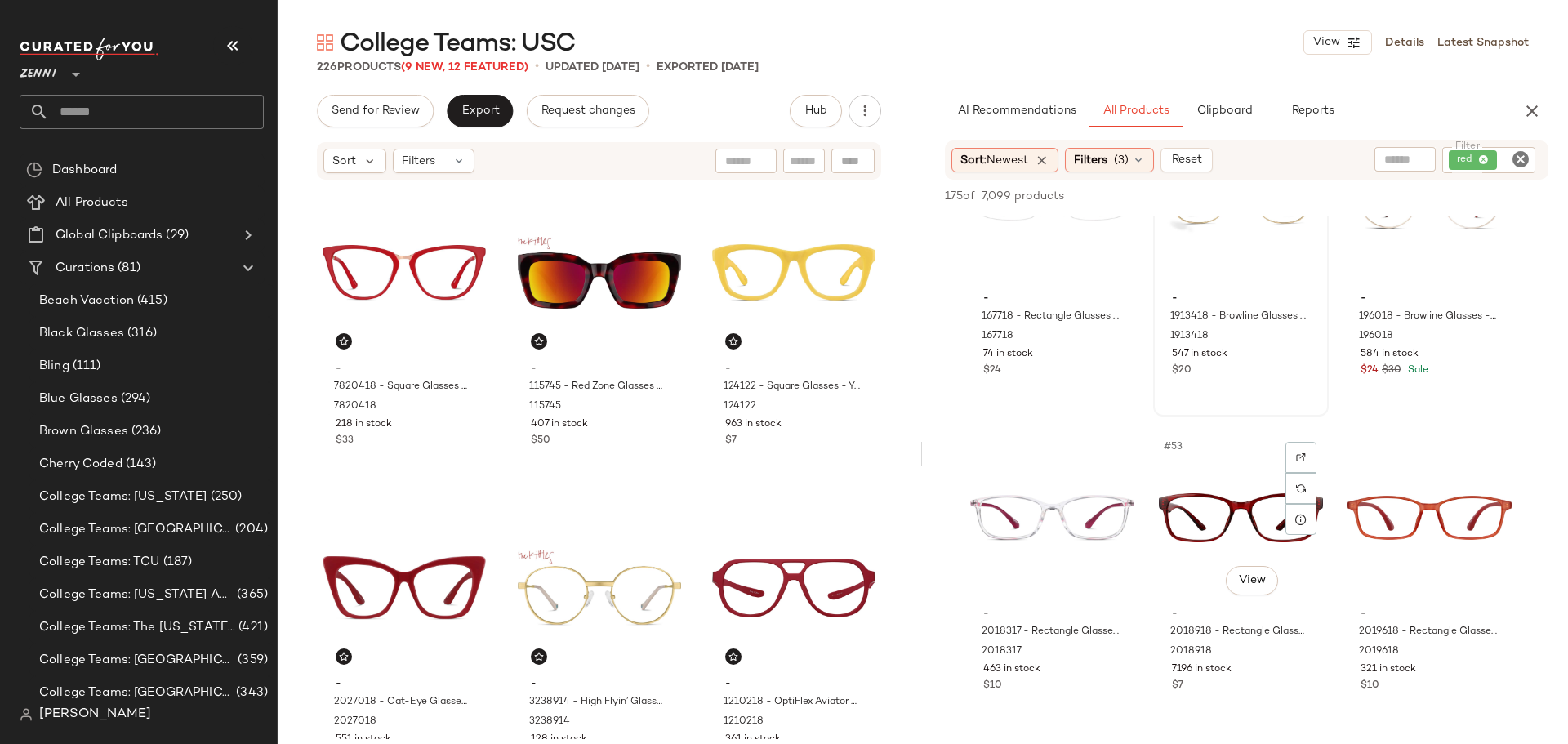
scroll to position [5224, 0]
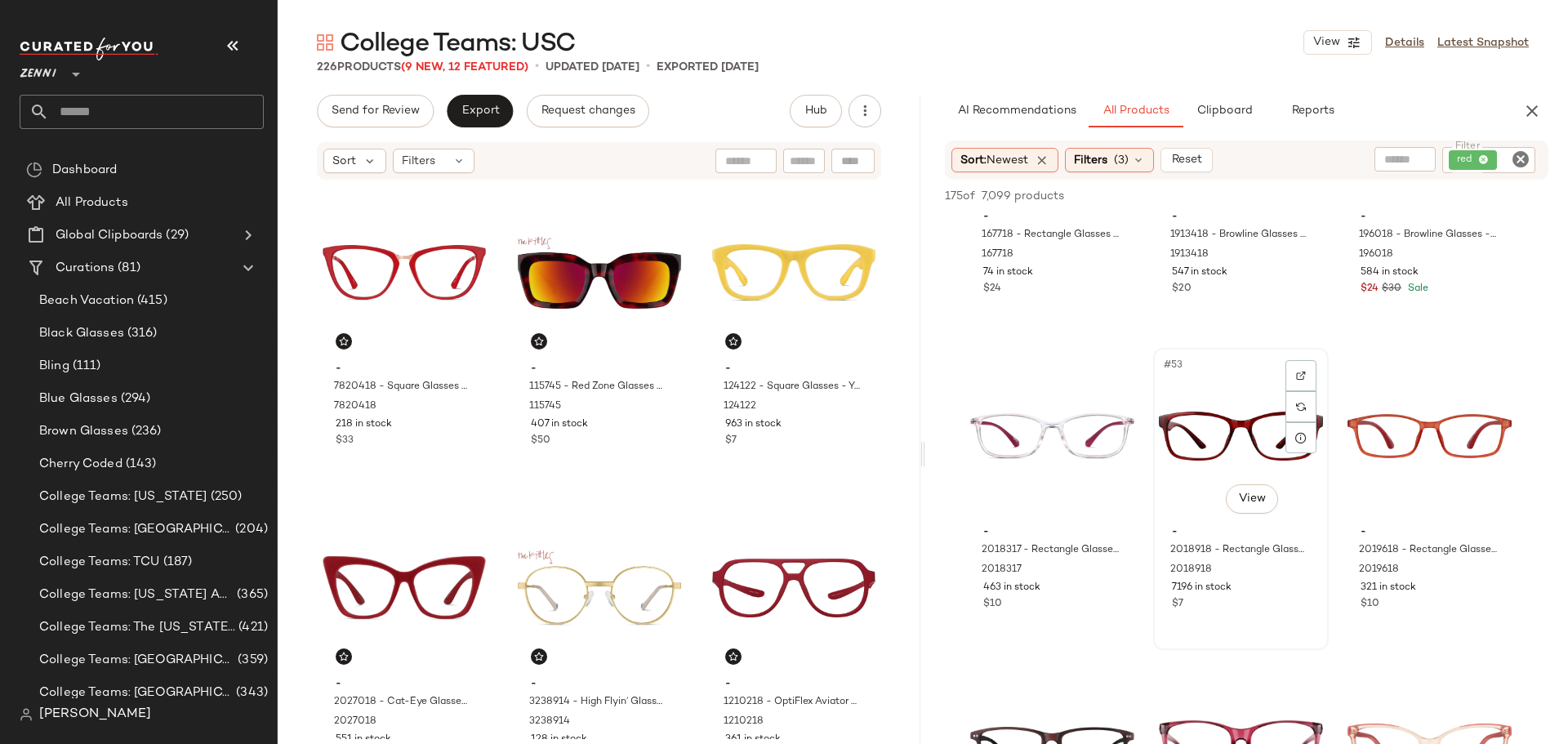
click at [1261, 611] on div "$7" at bounding box center [1241, 604] width 138 height 15
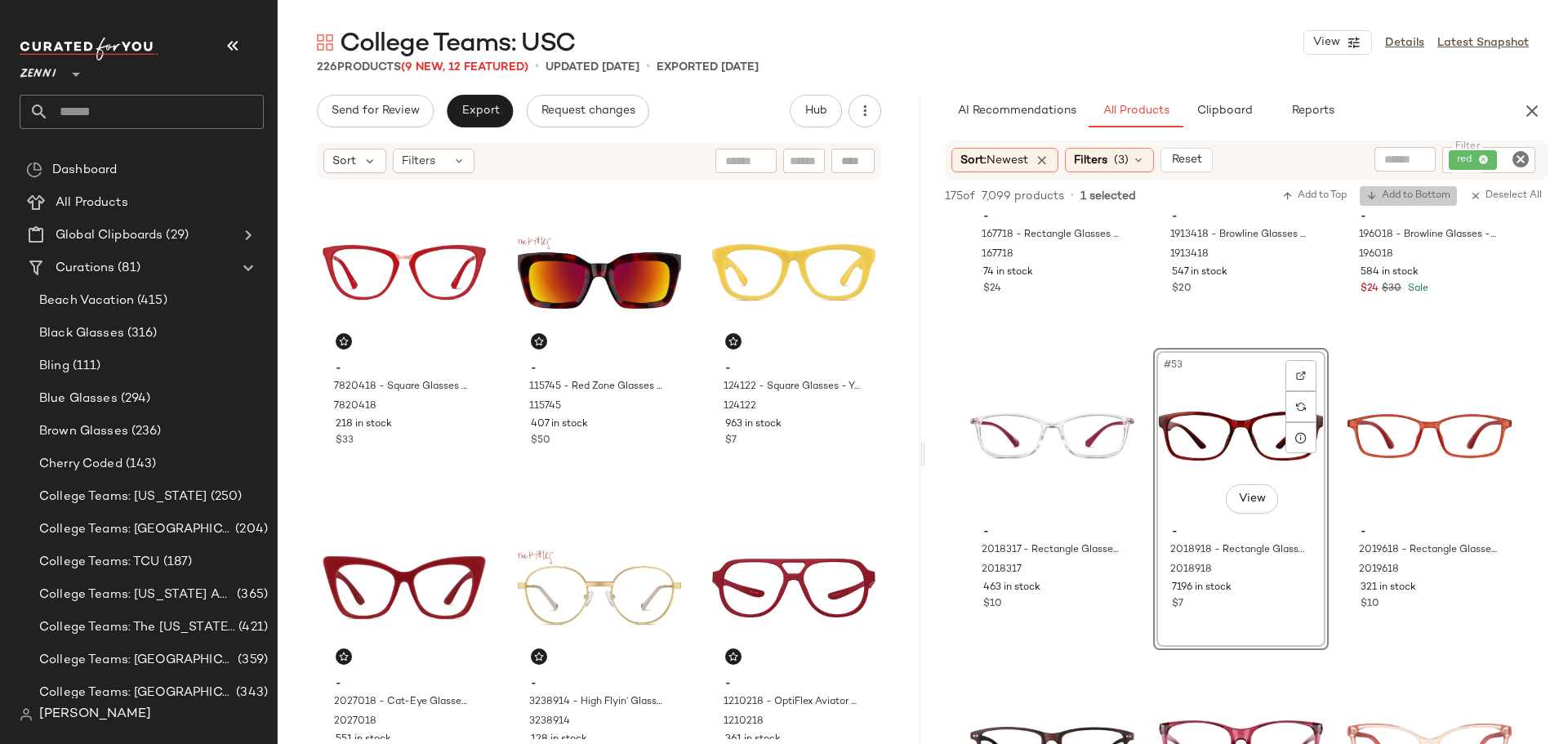
click at [1438, 195] on span "Add to Bottom" at bounding box center [1408, 196] width 84 height 12
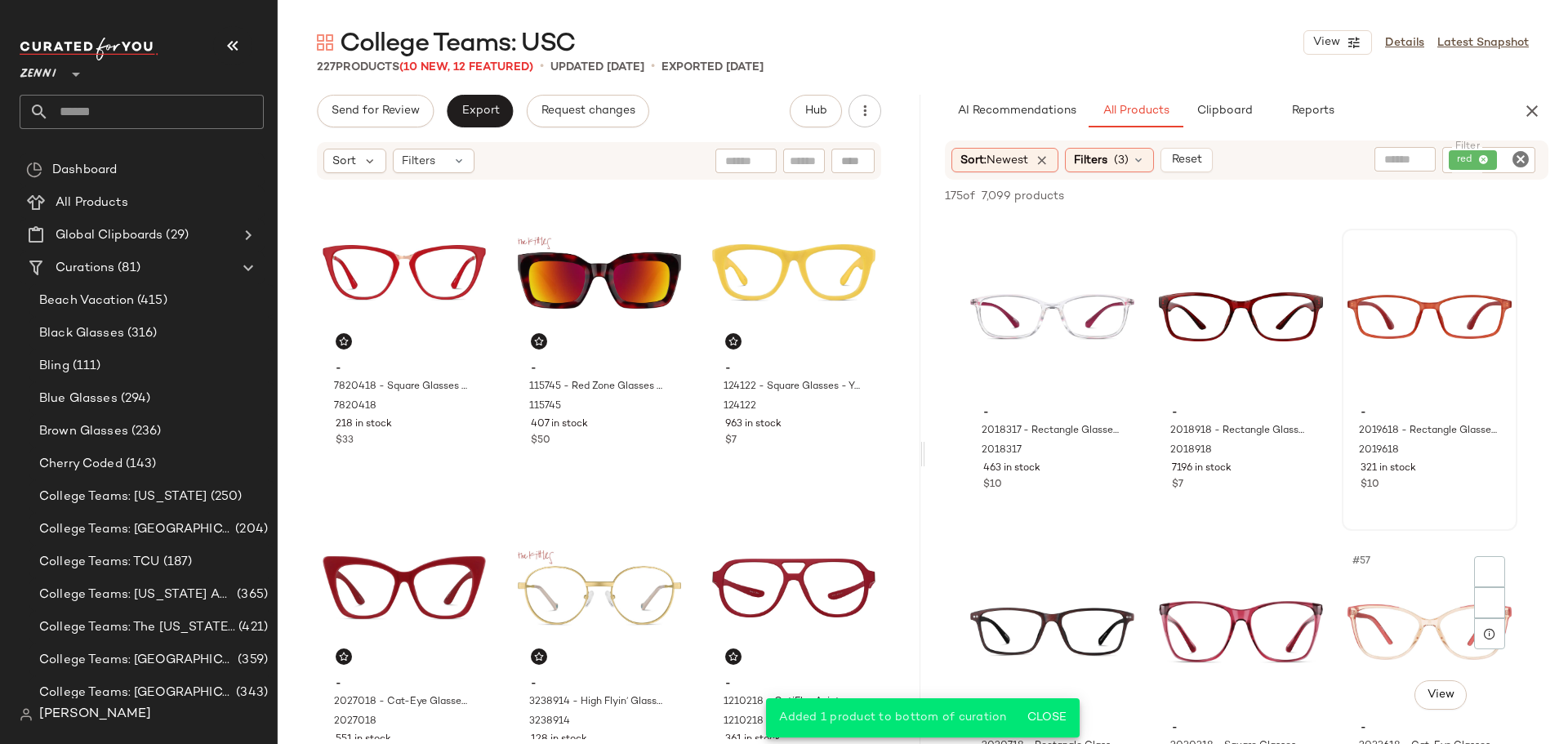
scroll to position [5388, 0]
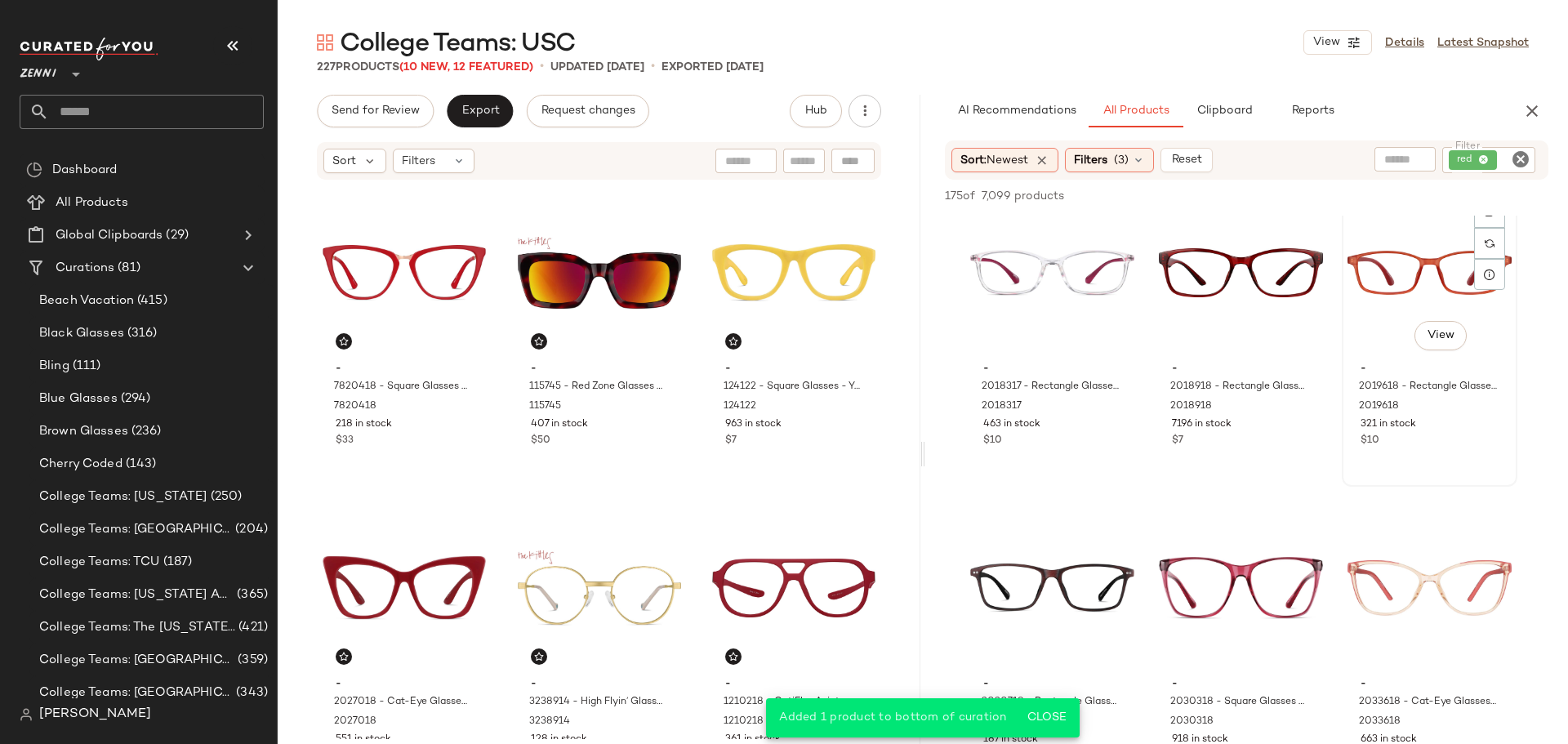
click at [1431, 449] on div "- 2019618 - Rectangle Glasses - Red - Plastic 2019618 321 in stock $10" at bounding box center [1429, 402] width 164 height 95
click at [1433, 193] on span "Add to Bottom" at bounding box center [1408, 196] width 84 height 12
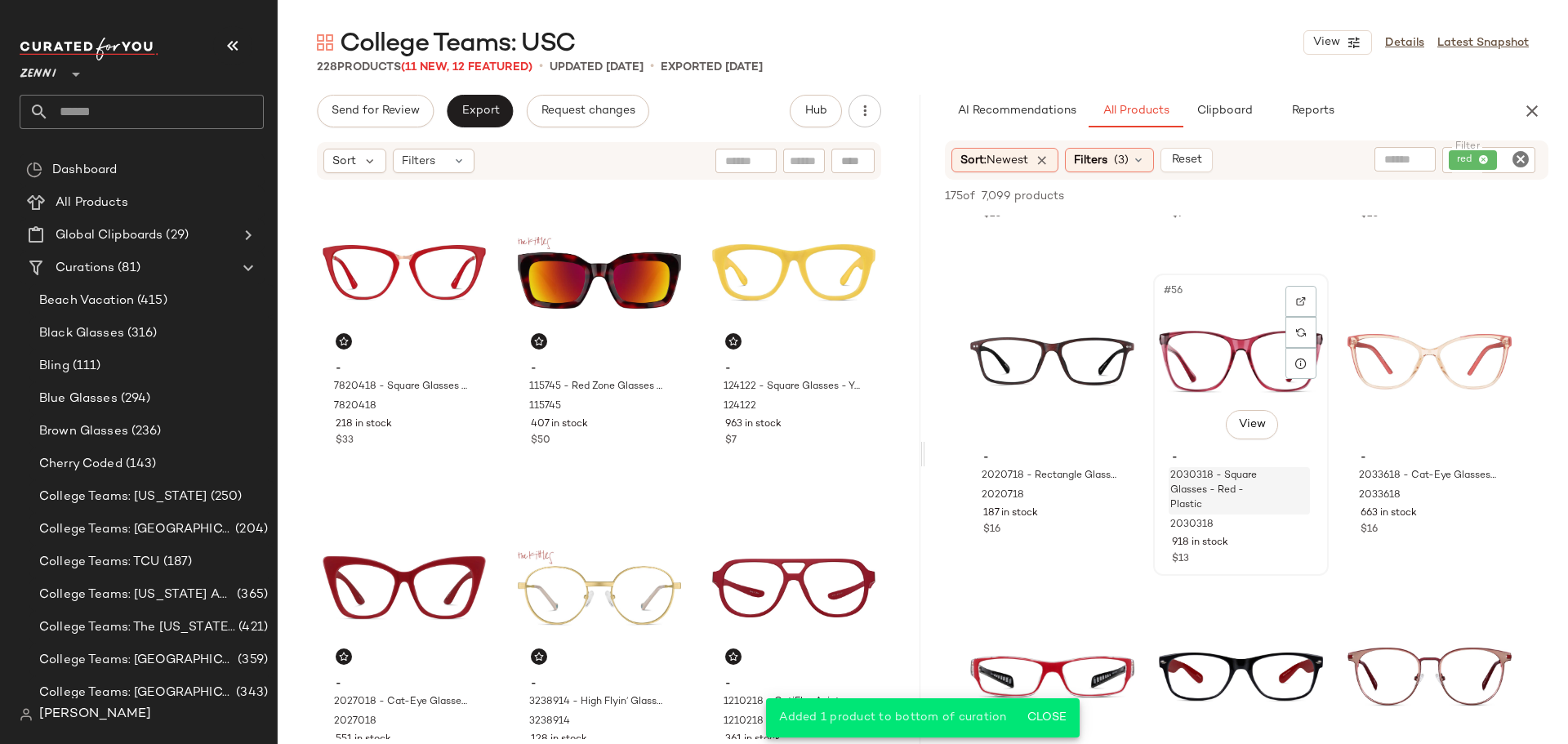
scroll to position [5633, 0]
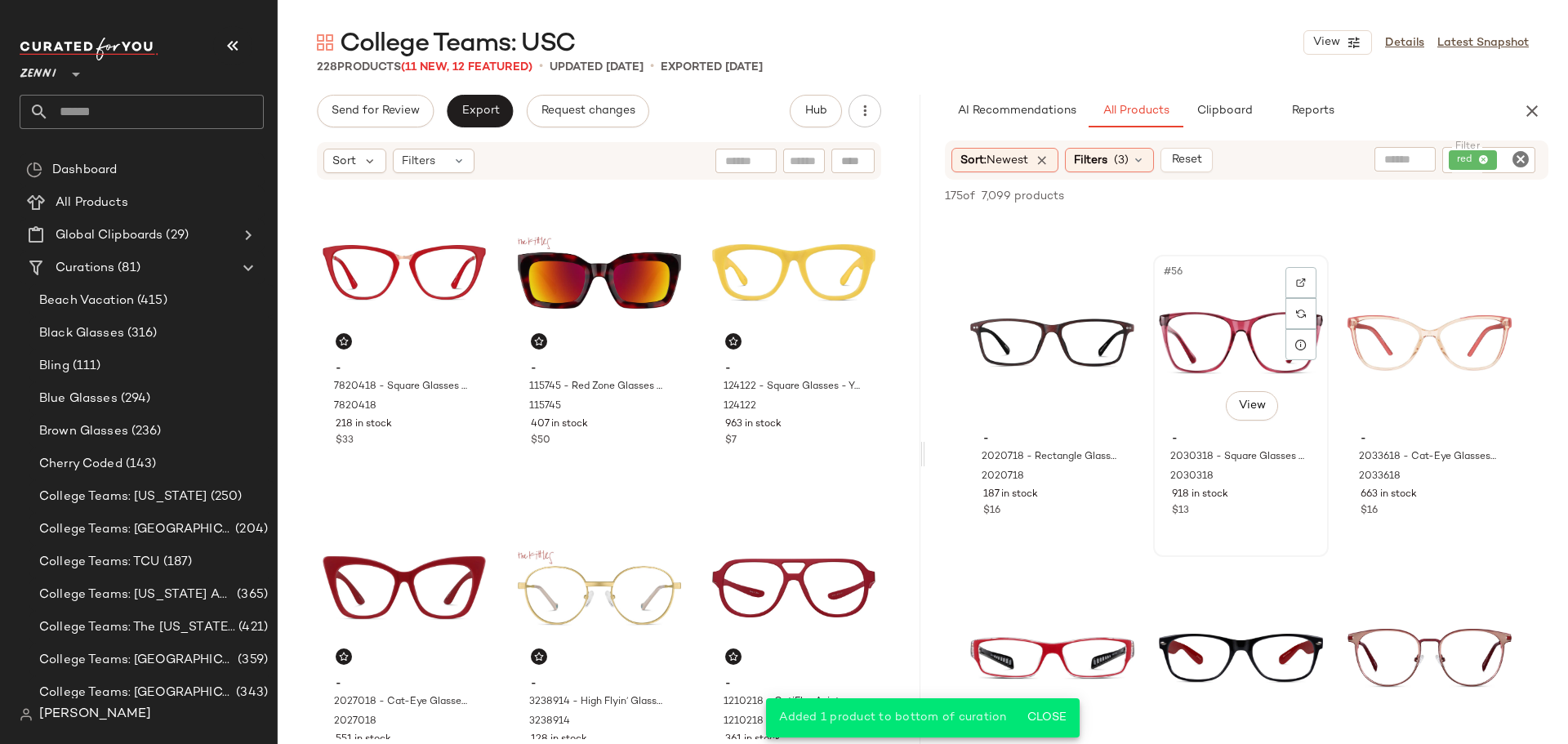
click at [1272, 503] on div "$13" at bounding box center [1241, 511] width 138 height 15
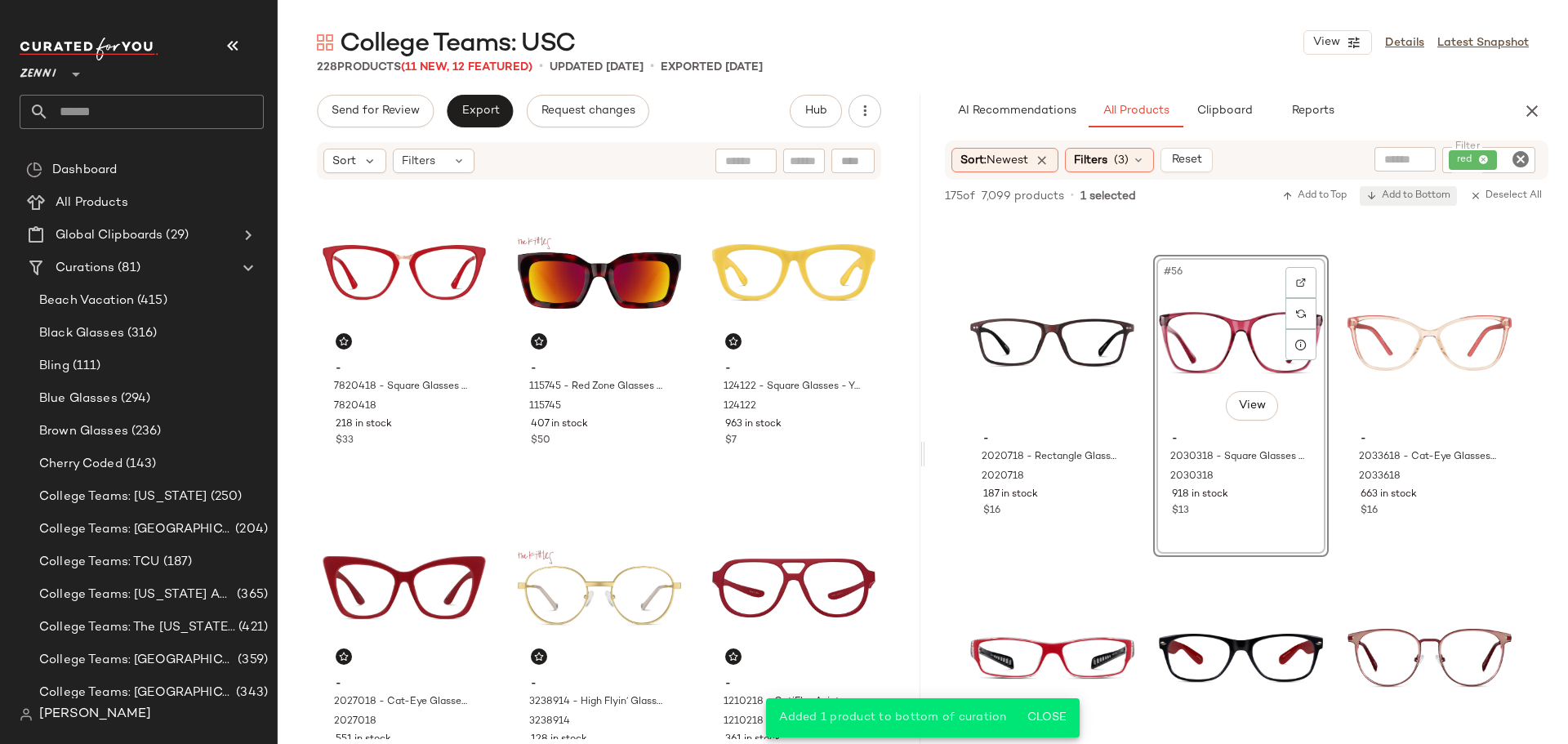
click at [1421, 196] on span "Add to Bottom" at bounding box center [1408, 196] width 84 height 12
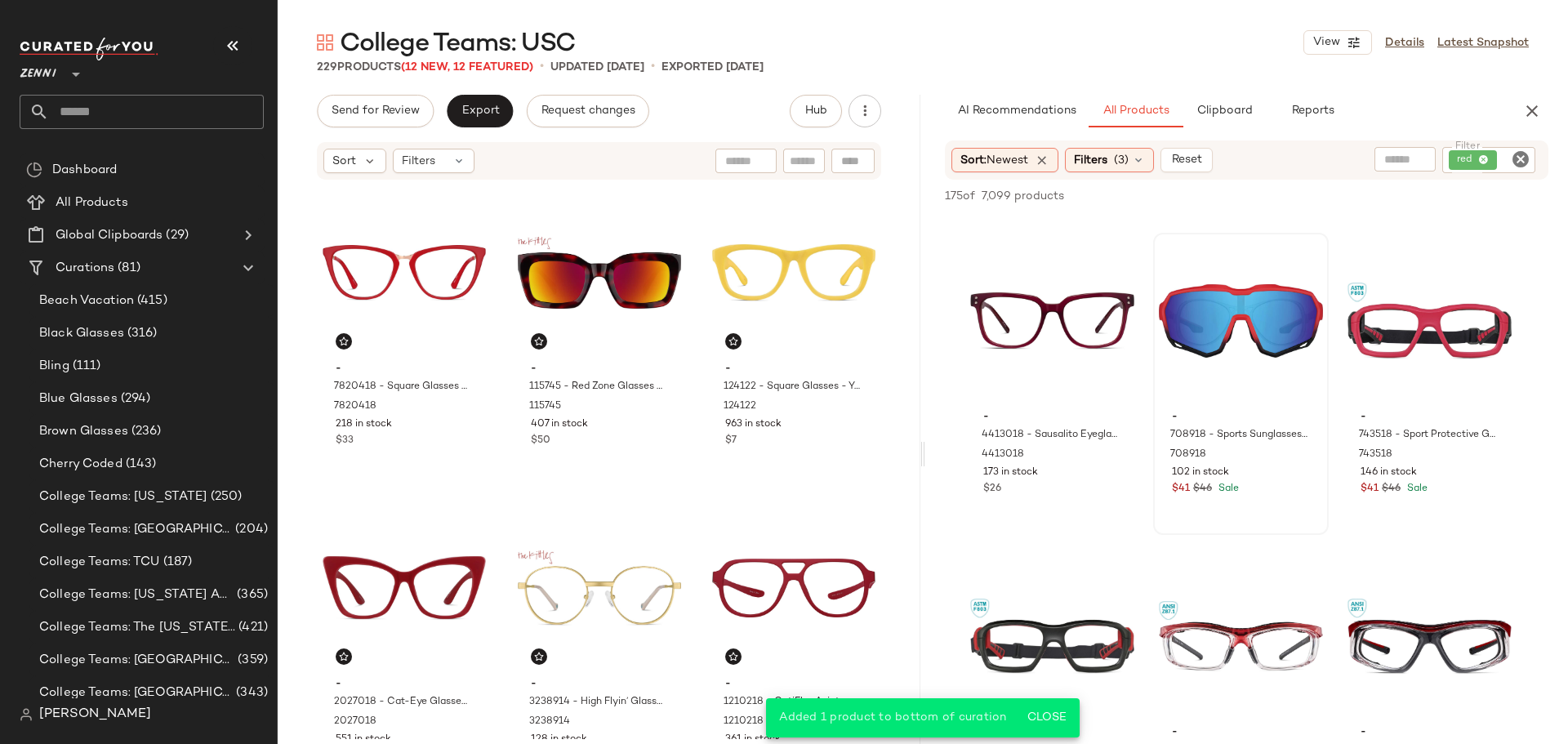
scroll to position [6286, 0]
click at [1063, 482] on div "$26" at bounding box center [1052, 488] width 138 height 15
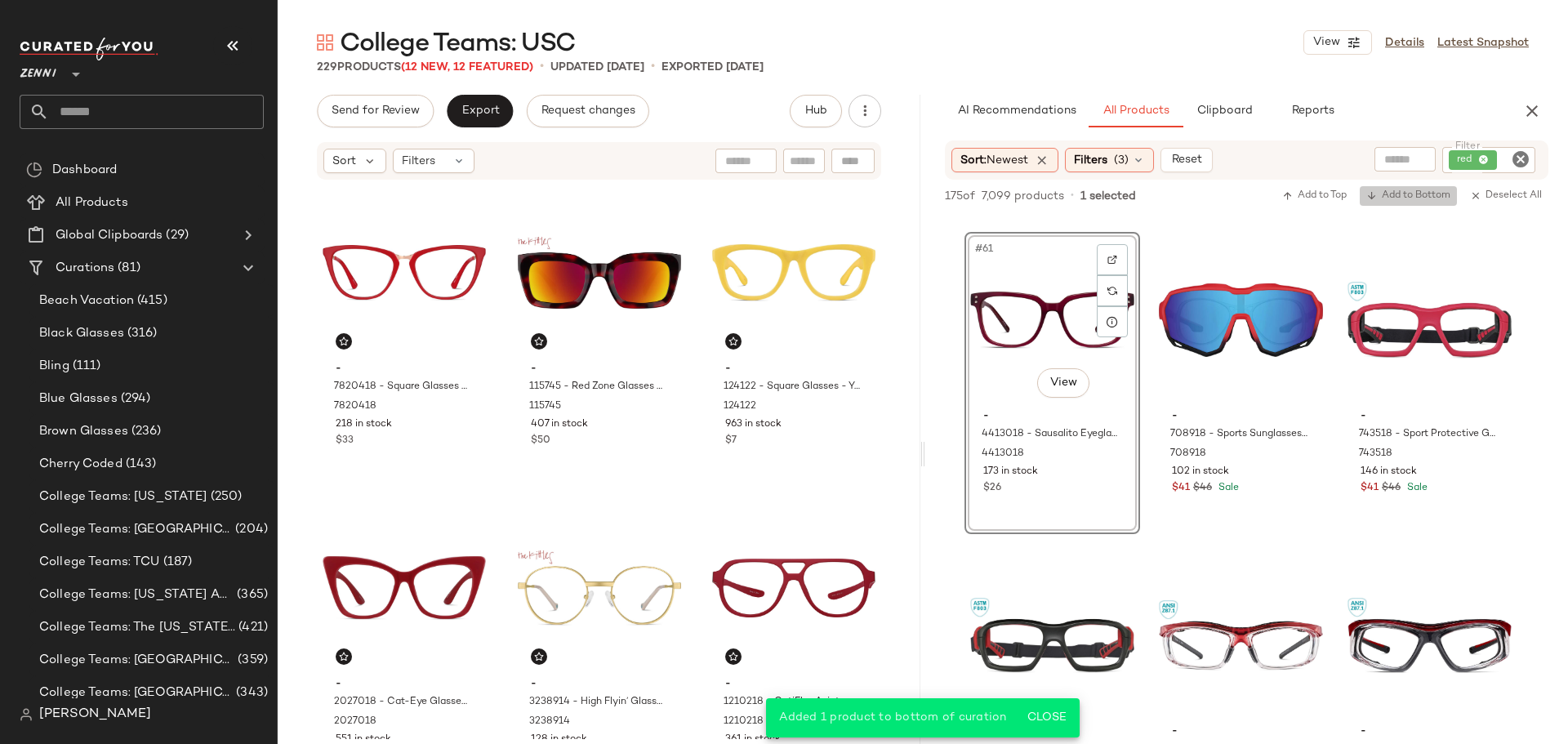
click at [1425, 200] on span "Add to Bottom" at bounding box center [1408, 196] width 84 height 12
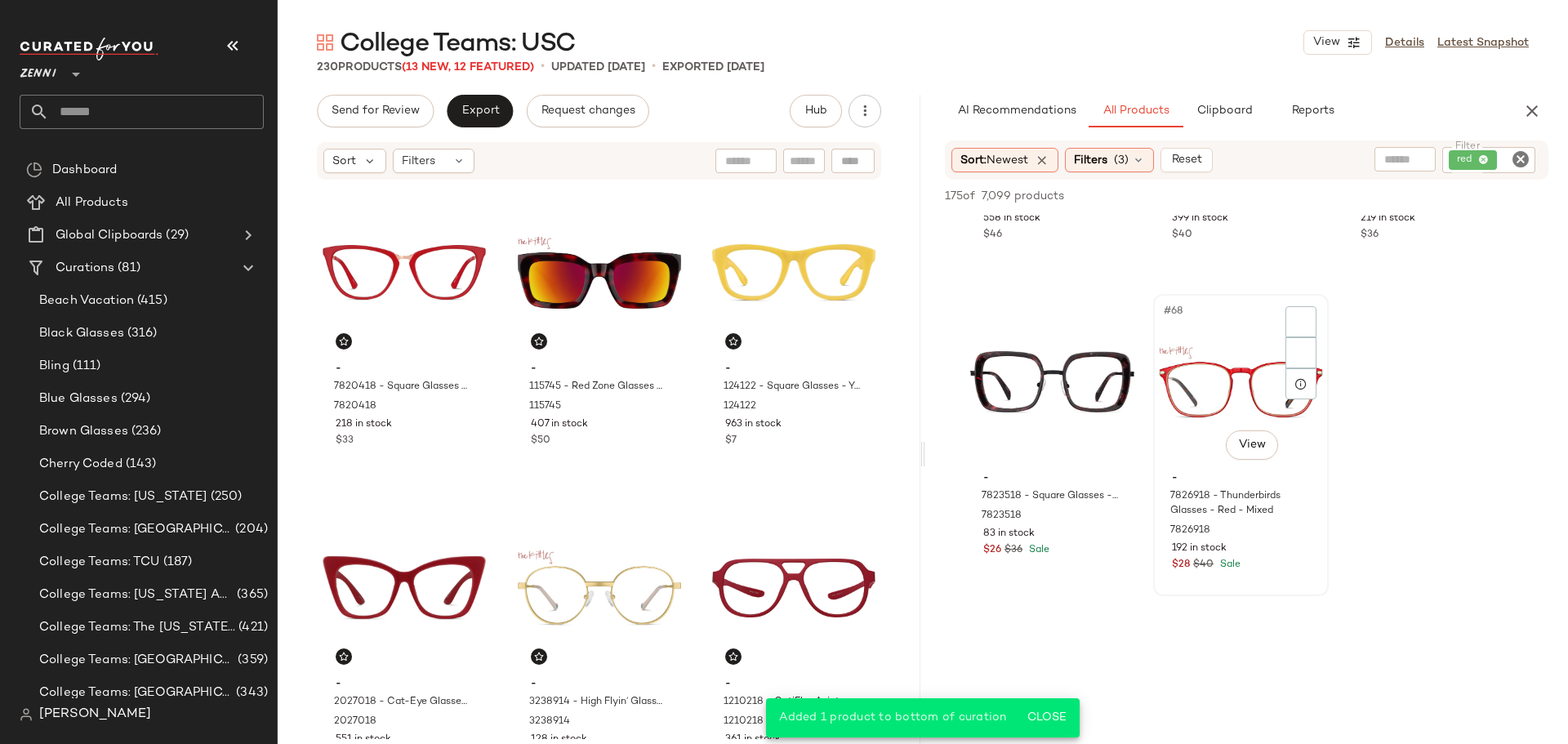
scroll to position [6857, 0]
click at [1292, 558] on div "#68 View - 7826918 - Thunderbirds Glasses - Red - Mixed 7826918 192 in stock $2…" at bounding box center [1241, 442] width 172 height 299
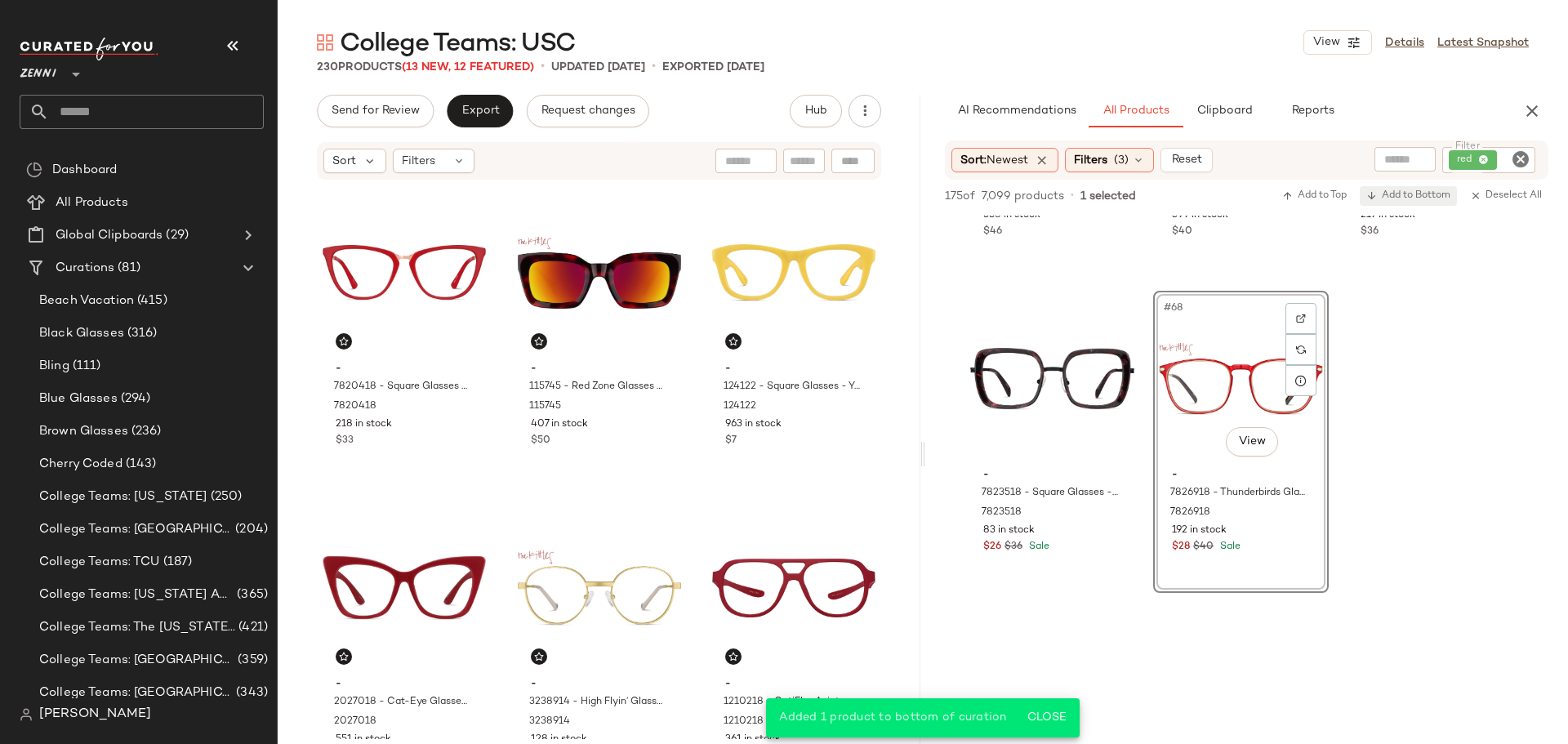
click at [1423, 197] on span "Add to Bottom" at bounding box center [1408, 196] width 84 height 12
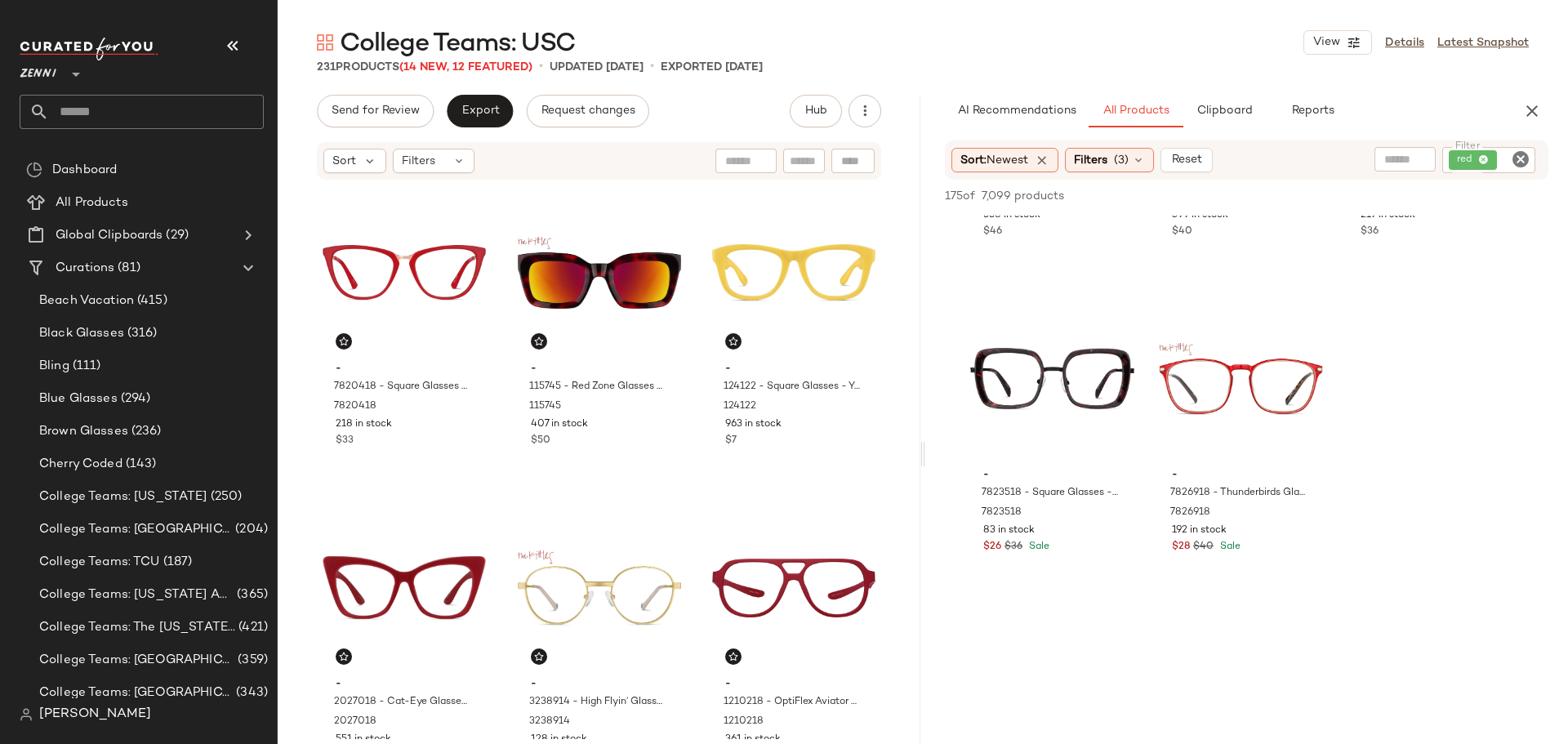
click at [1519, 153] on icon "Clear Filter" at bounding box center [1520, 159] width 19 height 19
click at [1475, 152] on input "Filter" at bounding box center [1459, 160] width 139 height 17
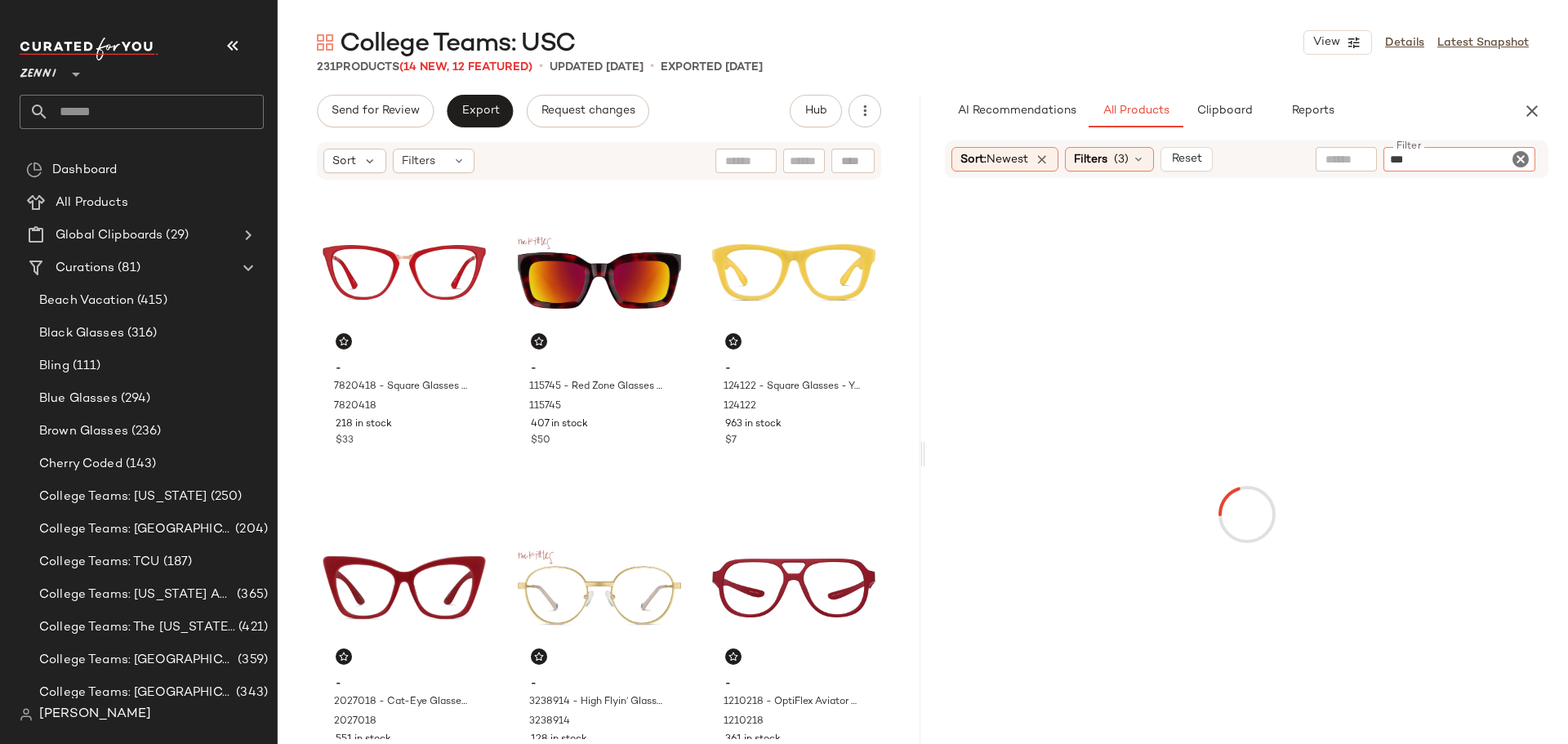
type input "****"
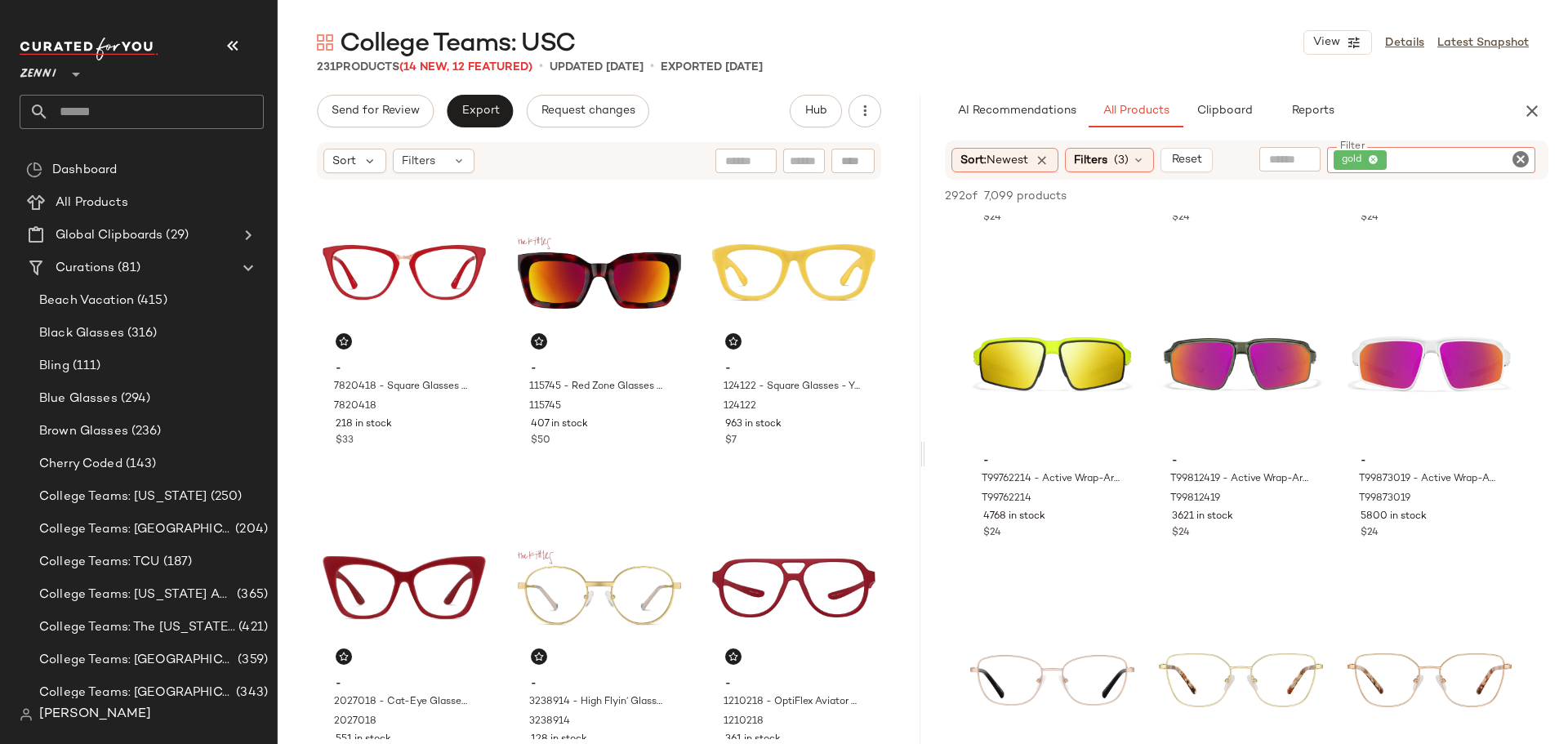
scroll to position [1224, 0]
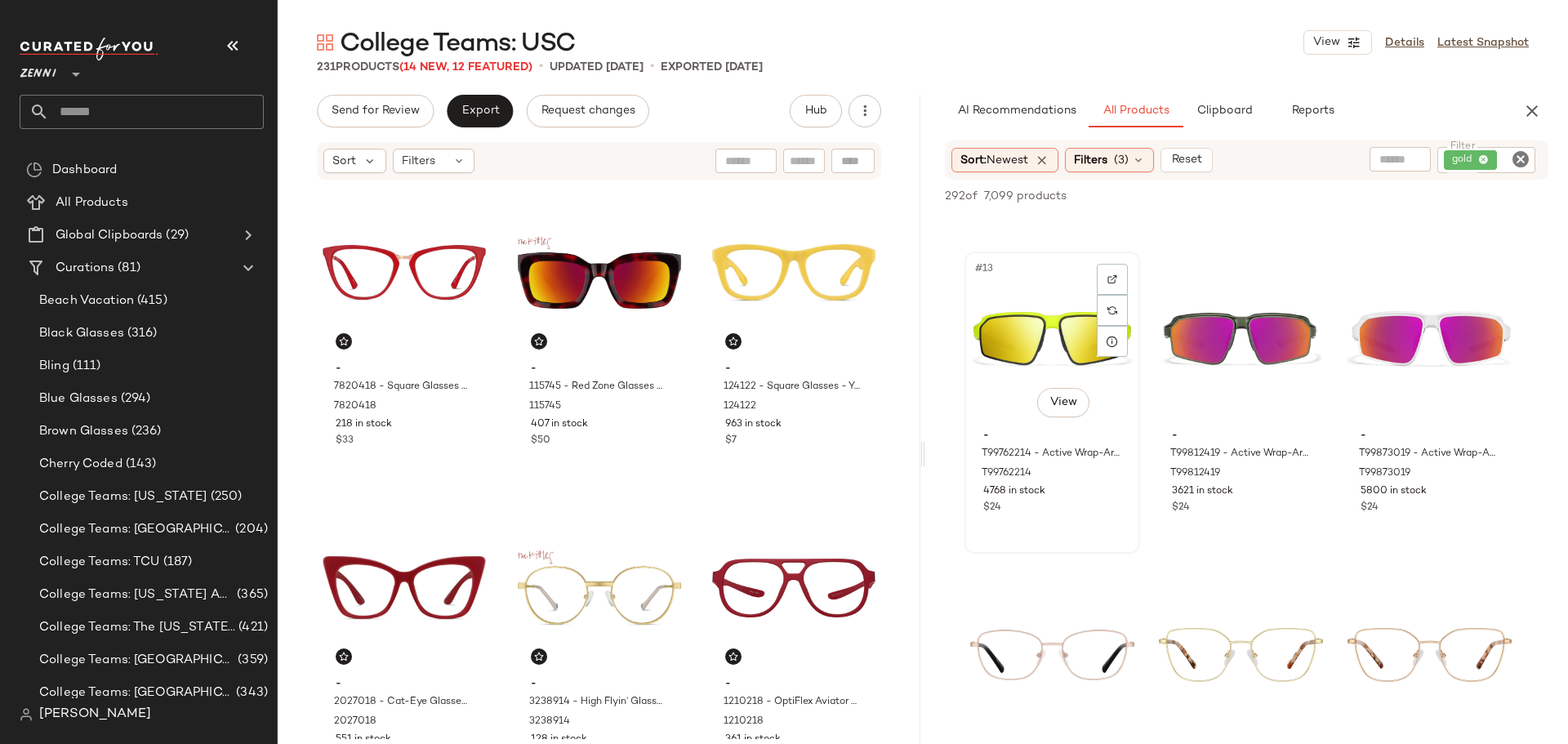
click at [1033, 343] on div "#13 View" at bounding box center [1053, 339] width 164 height 165
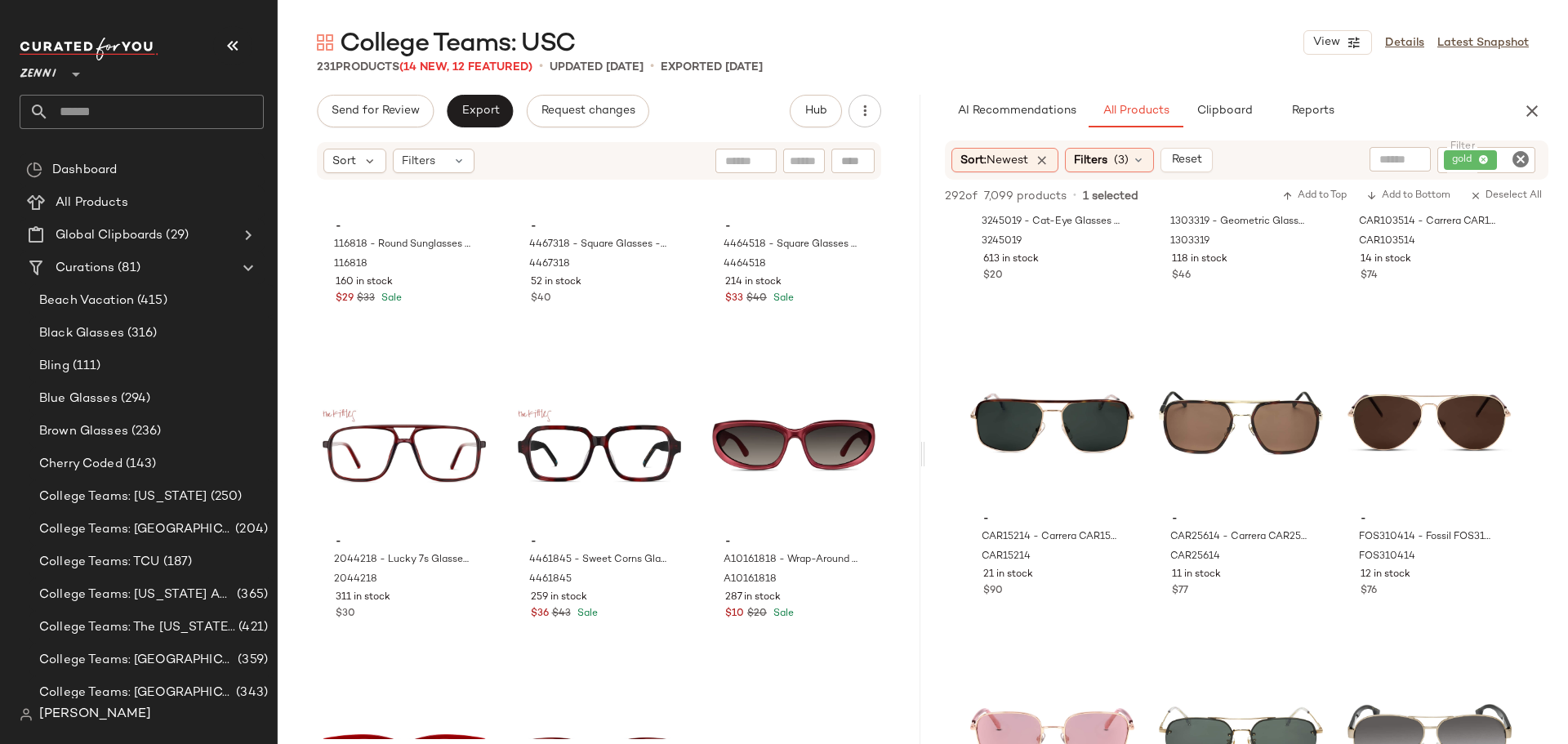
scroll to position [22976, 0]
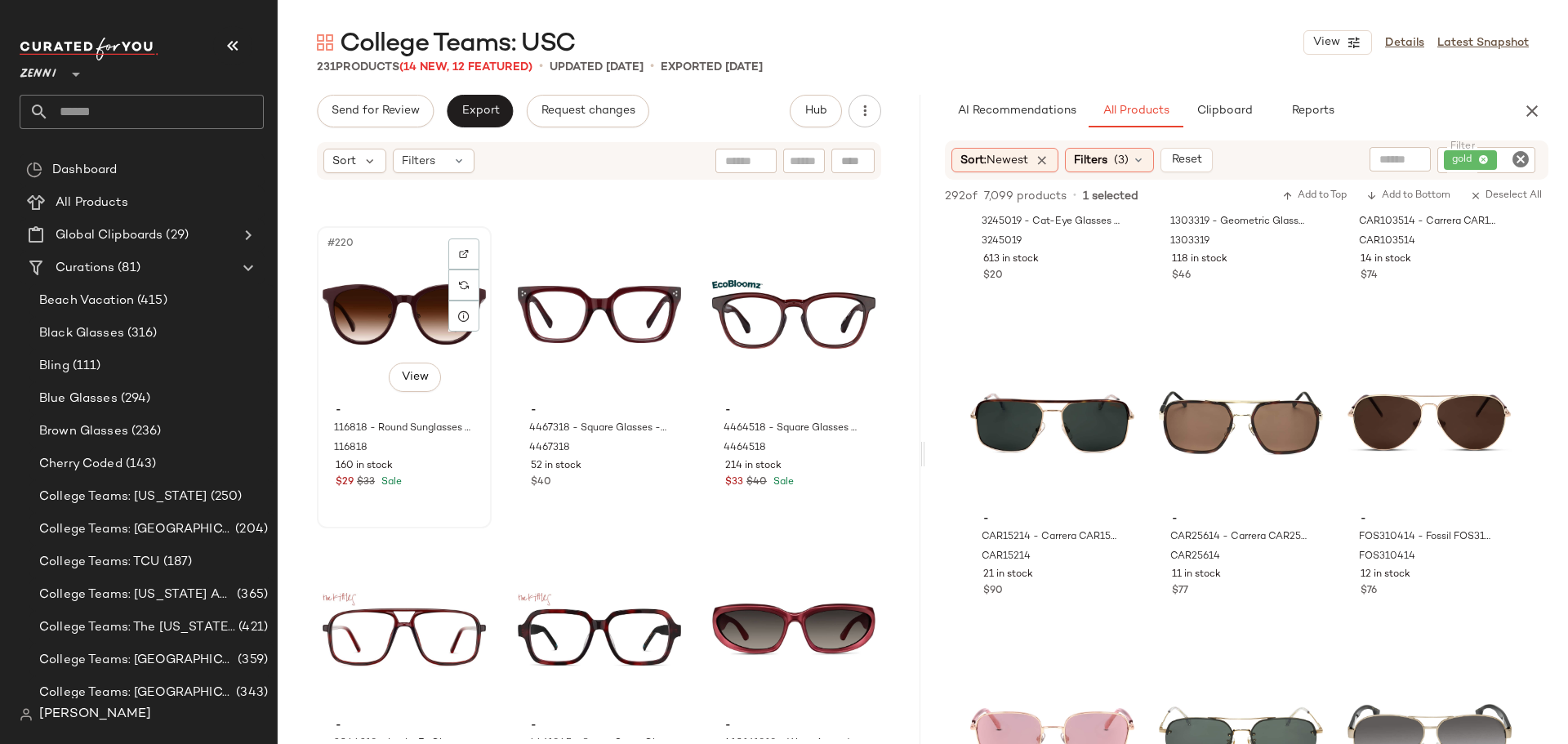
click at [368, 324] on div "#220 View" at bounding box center [404, 314] width 163 height 165
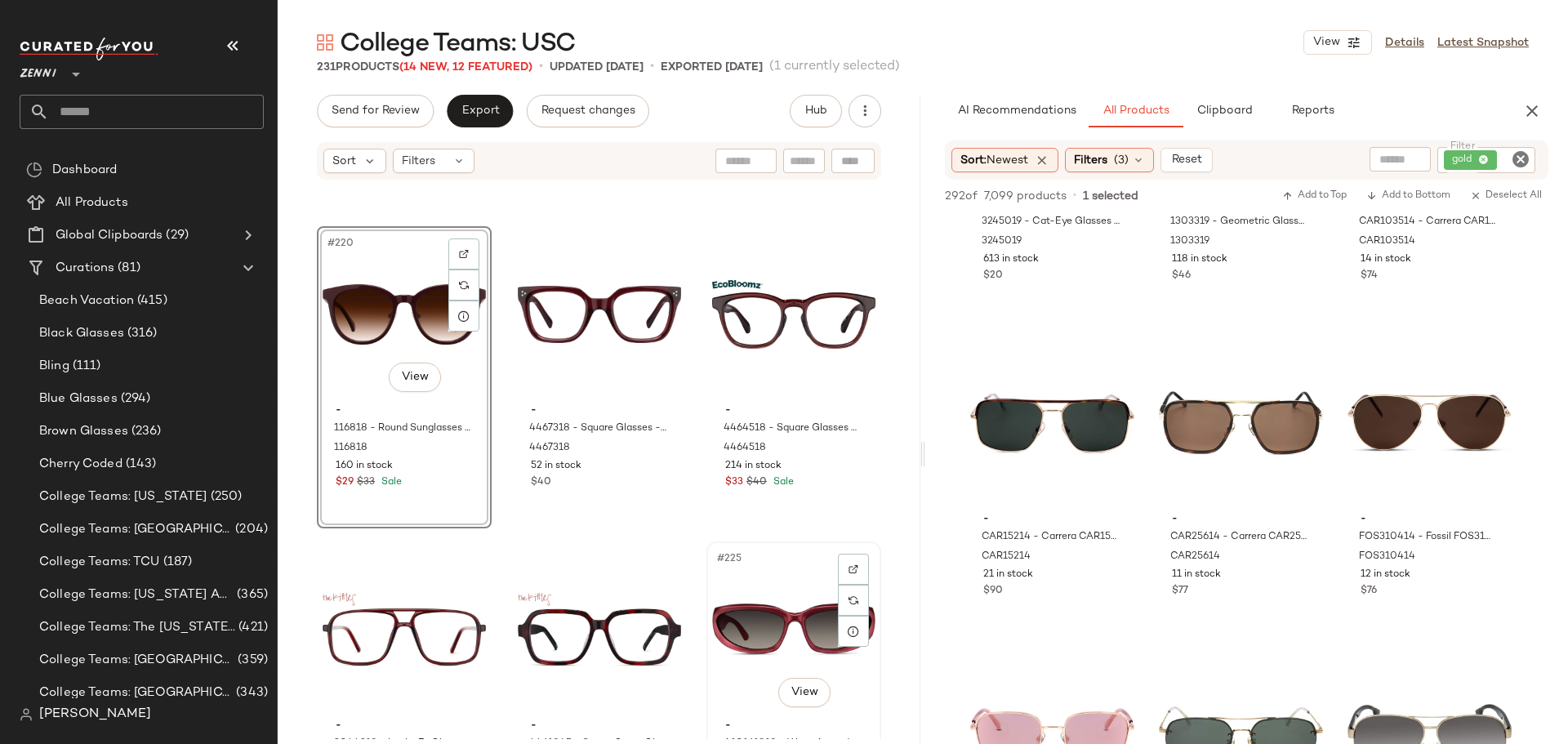
click at [753, 588] on div "#225 View" at bounding box center [794, 629] width 163 height 165
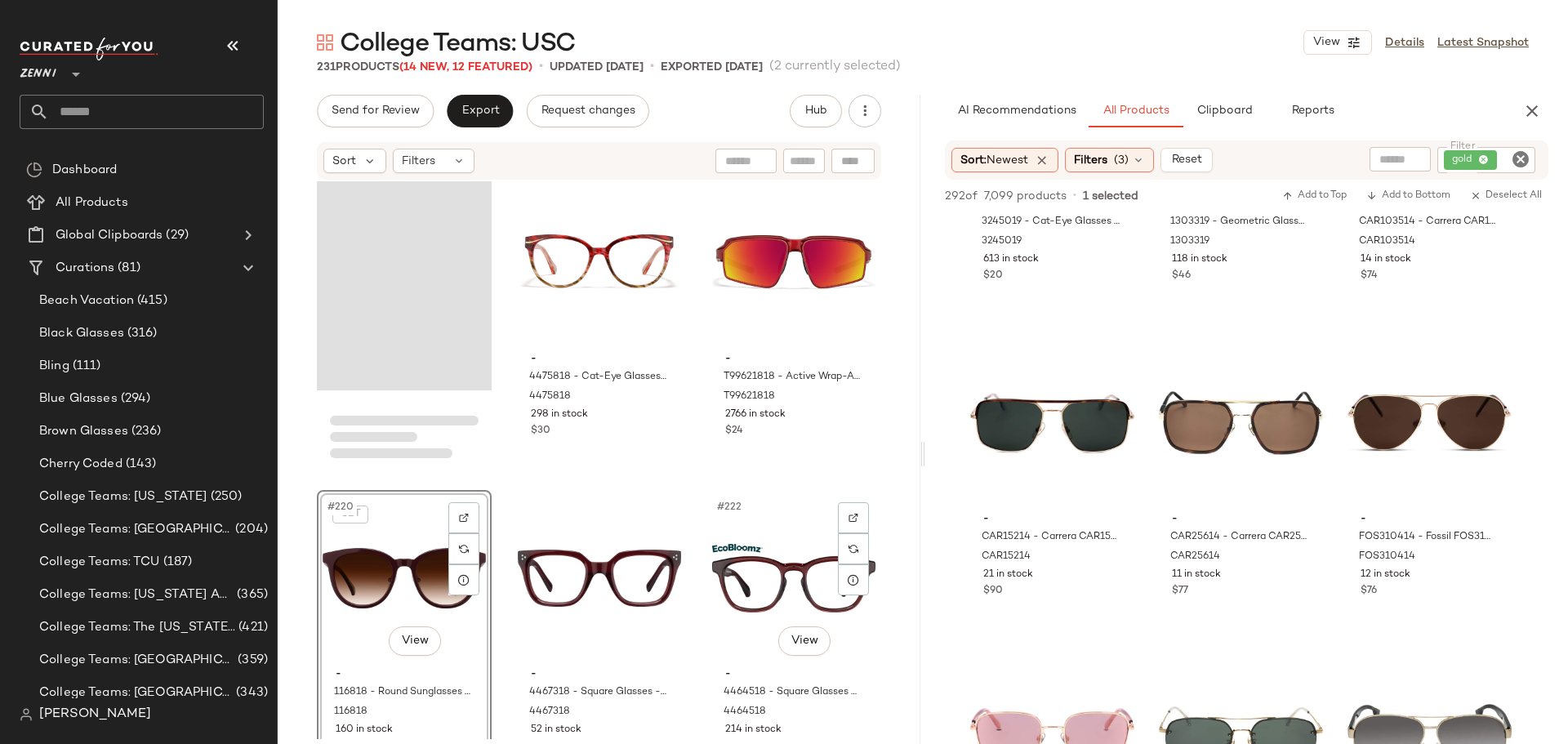
scroll to position [22648, 0]
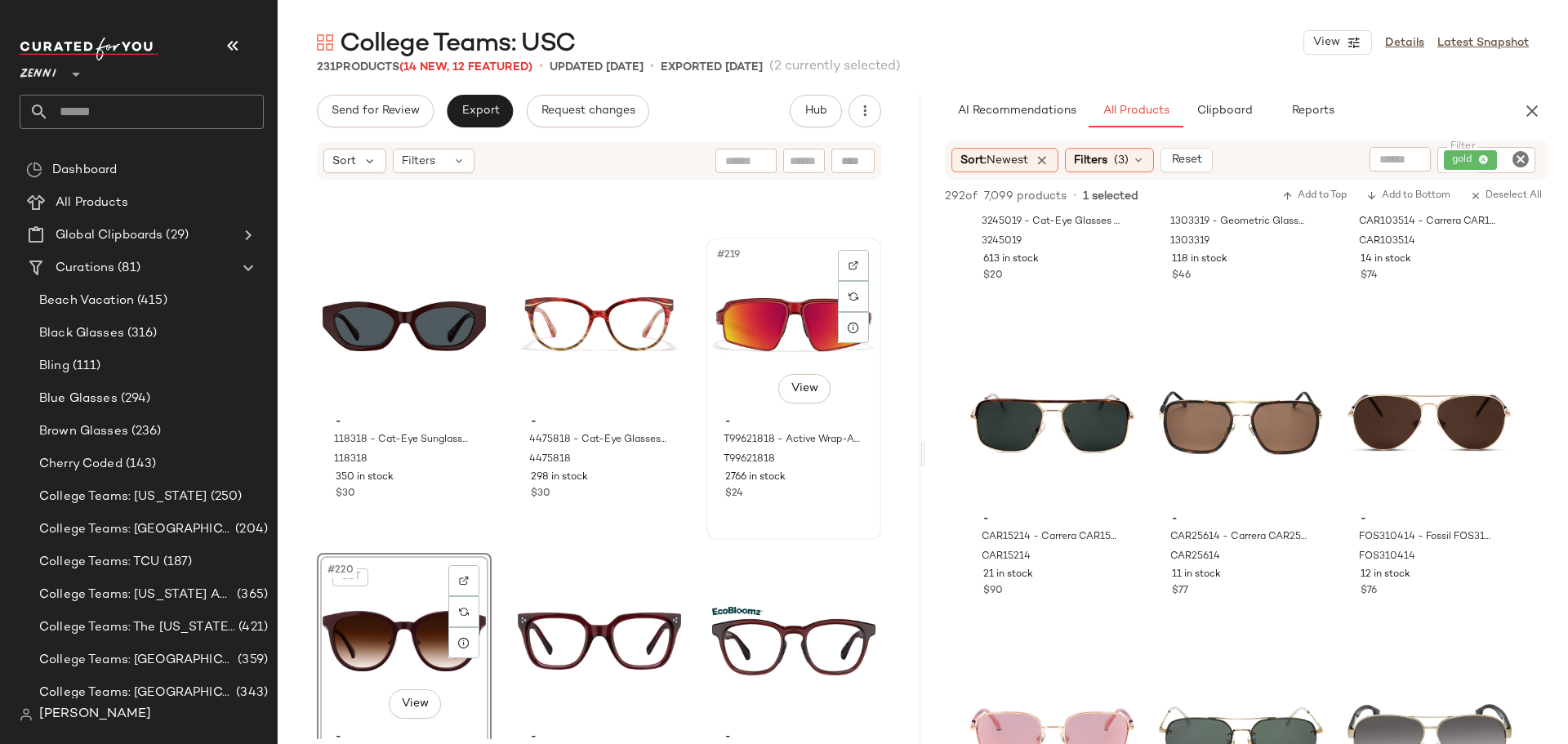
click at [794, 501] on div "$24" at bounding box center [794, 494] width 137 height 15
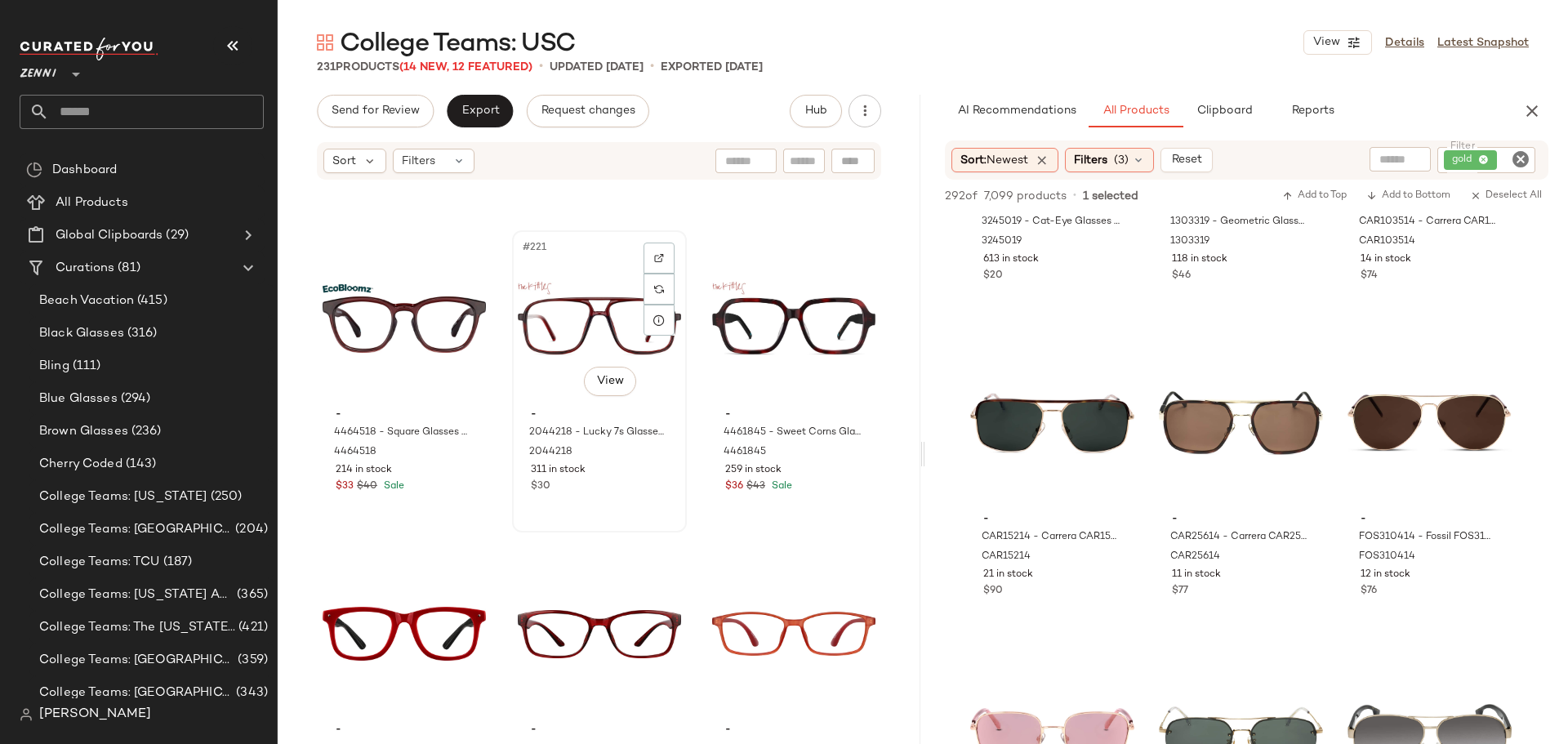
scroll to position [22976, 0]
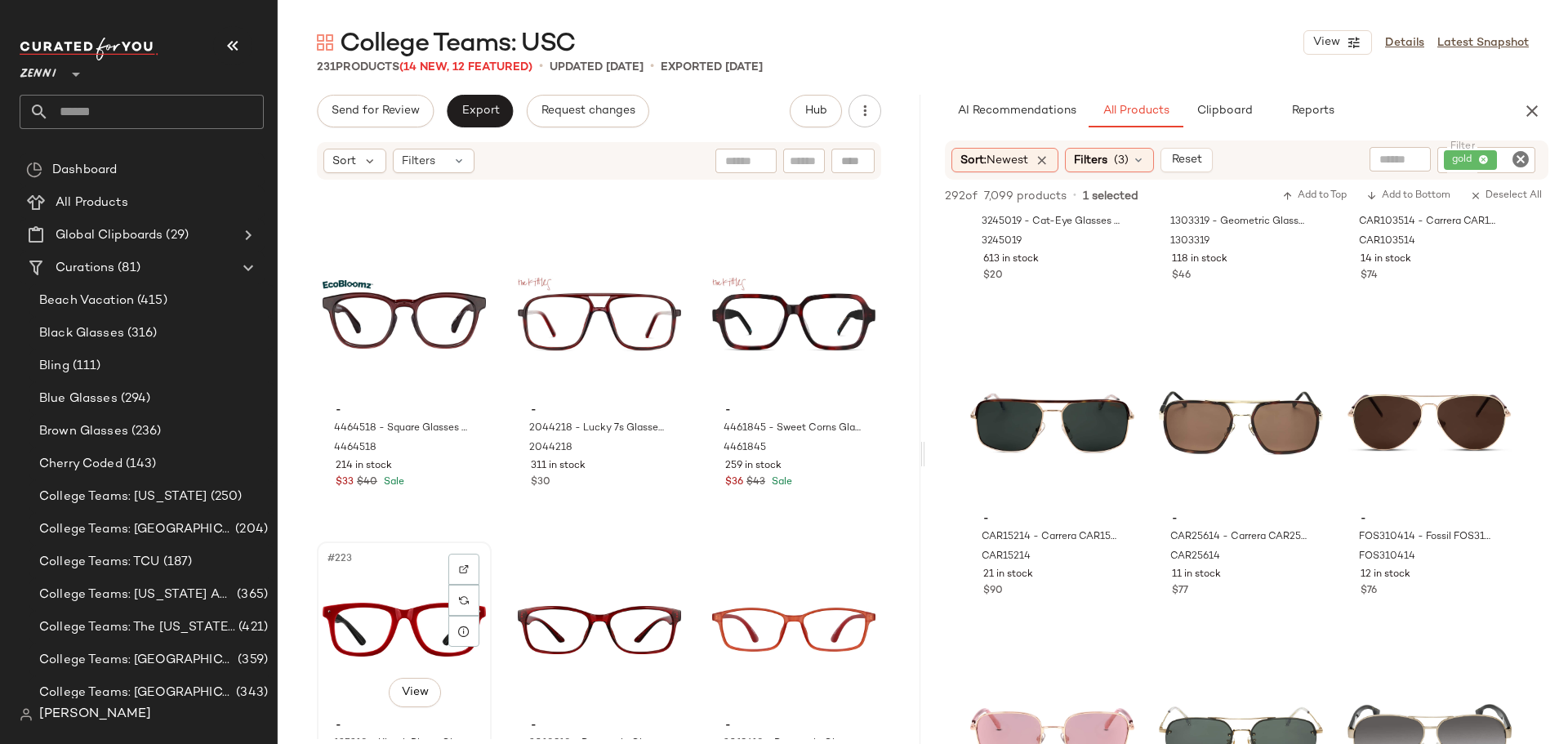
click at [406, 628] on div "#223 View" at bounding box center [404, 629] width 163 height 165
click at [751, 613] on div "#225 View" at bounding box center [794, 629] width 163 height 165
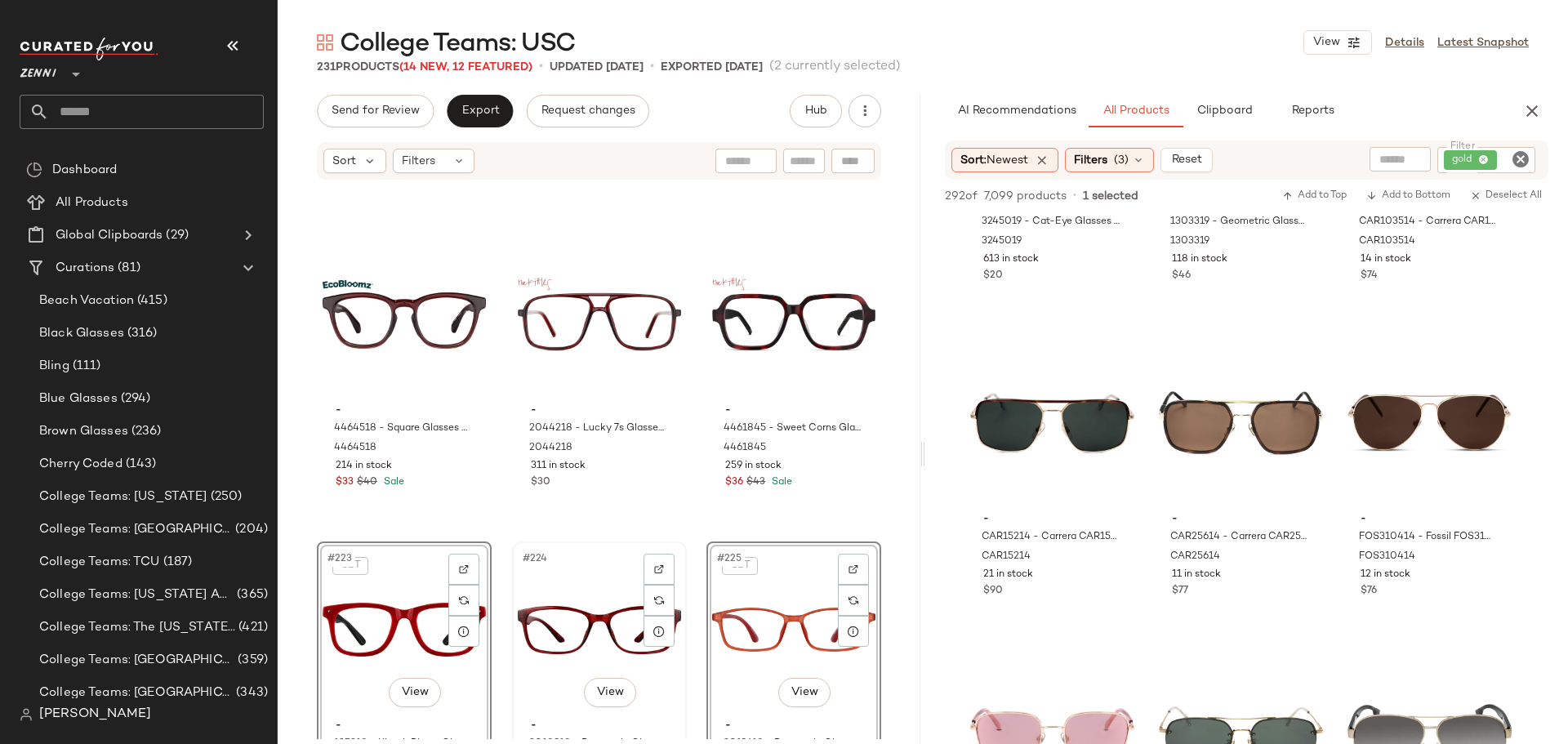
click at [585, 615] on div "#224 View" at bounding box center [599, 629] width 163 height 165
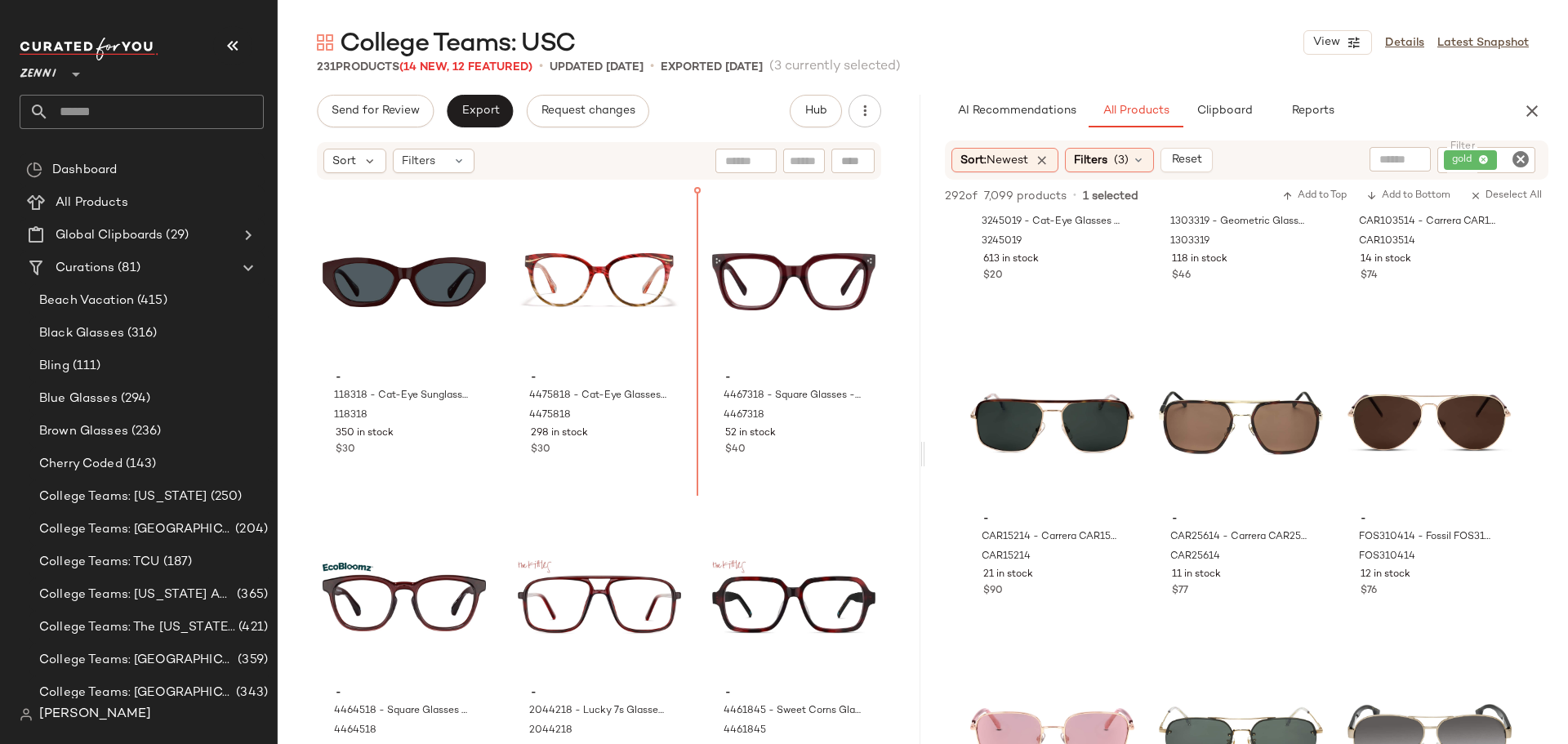
scroll to position [22691, 0]
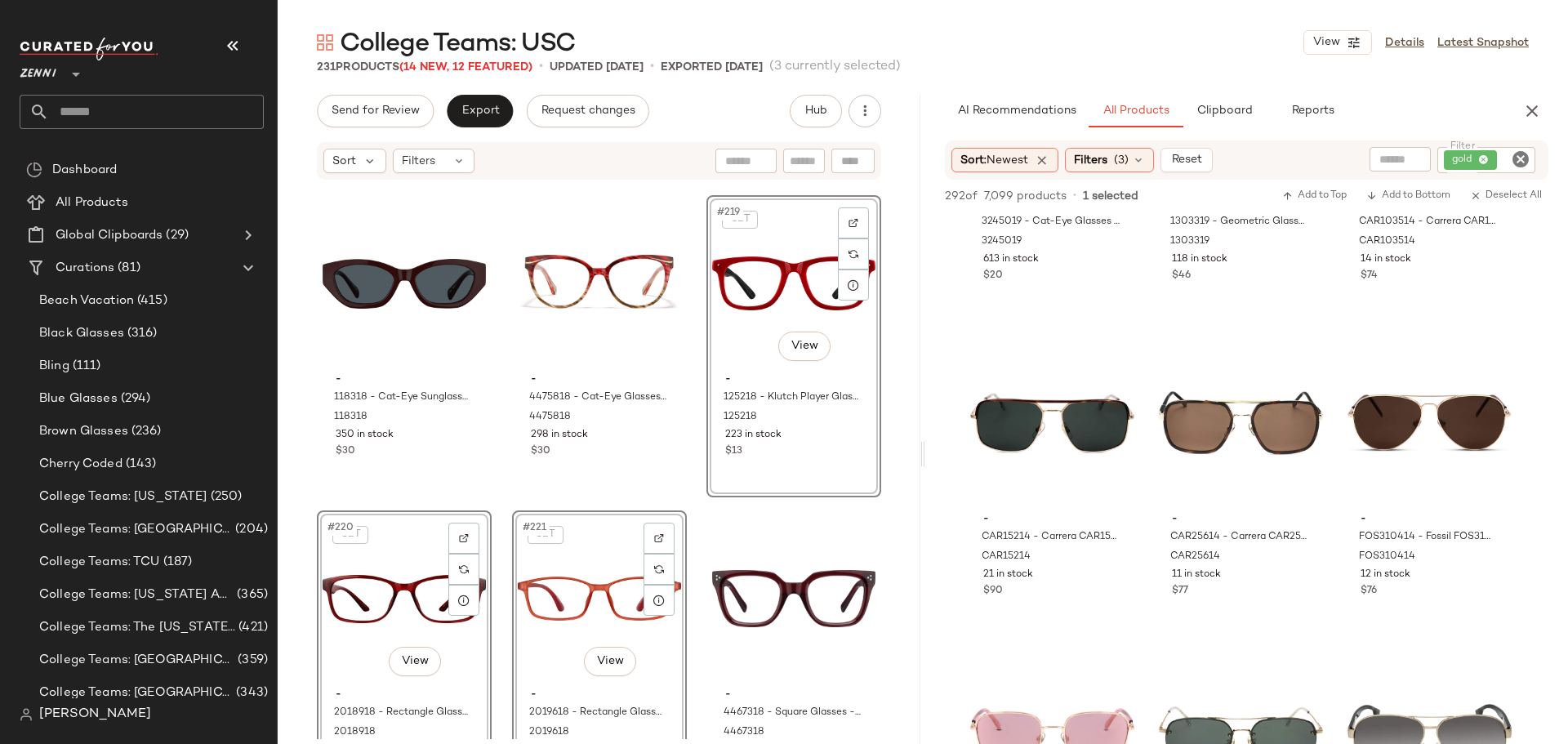
click at [681, 535] on div "SET #221 View - 2019618 - Rectangle Glasses - Red - Plastic 2019618 321 in stoc…" at bounding box center [599, 661] width 175 height 302
click at [495, 609] on div "- 118318 - Cat-Eye Sunglasses - Red - Acetate 118318 350 in stock $30 - 4475818…" at bounding box center [598, 460] width 643 height 558
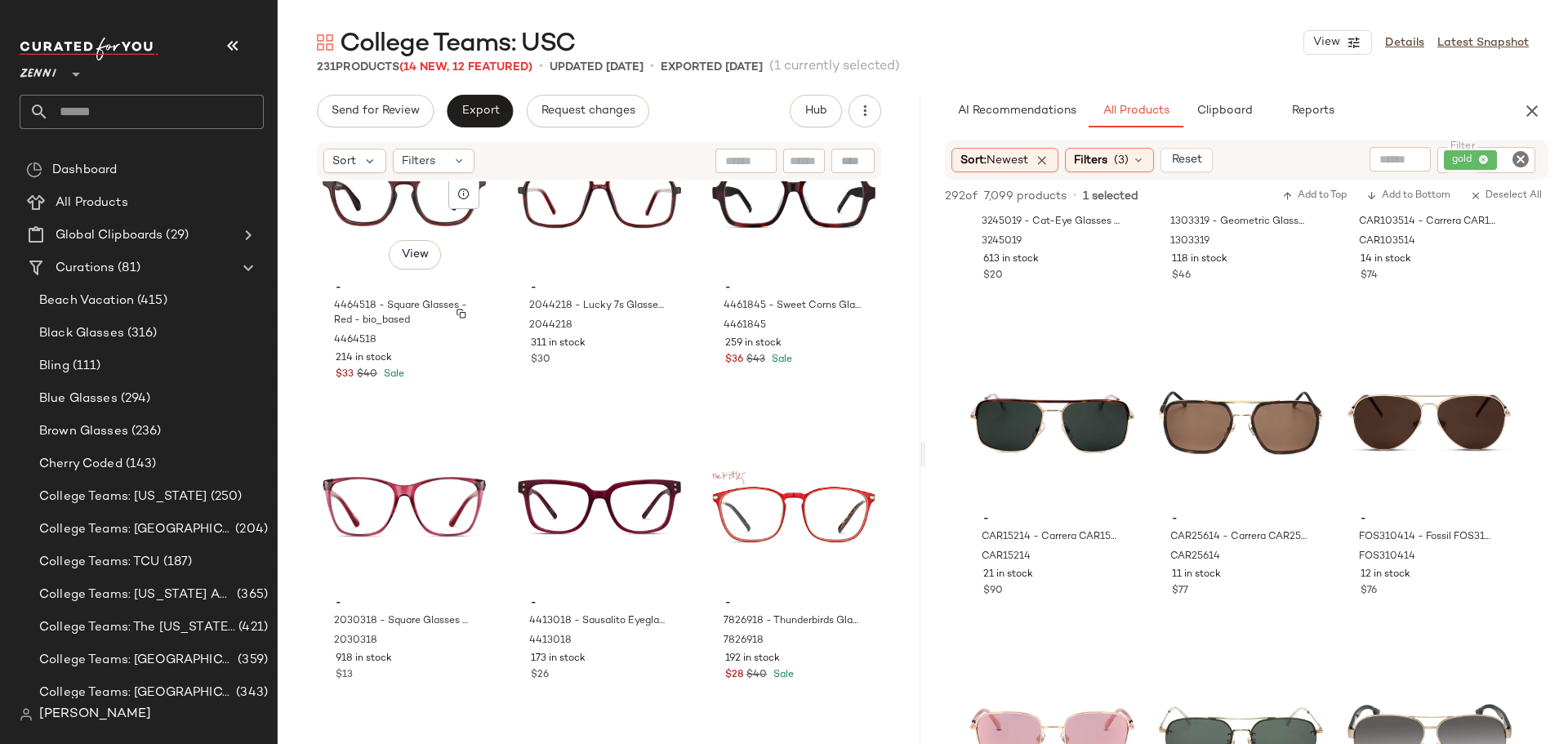
scroll to position [23426, 0]
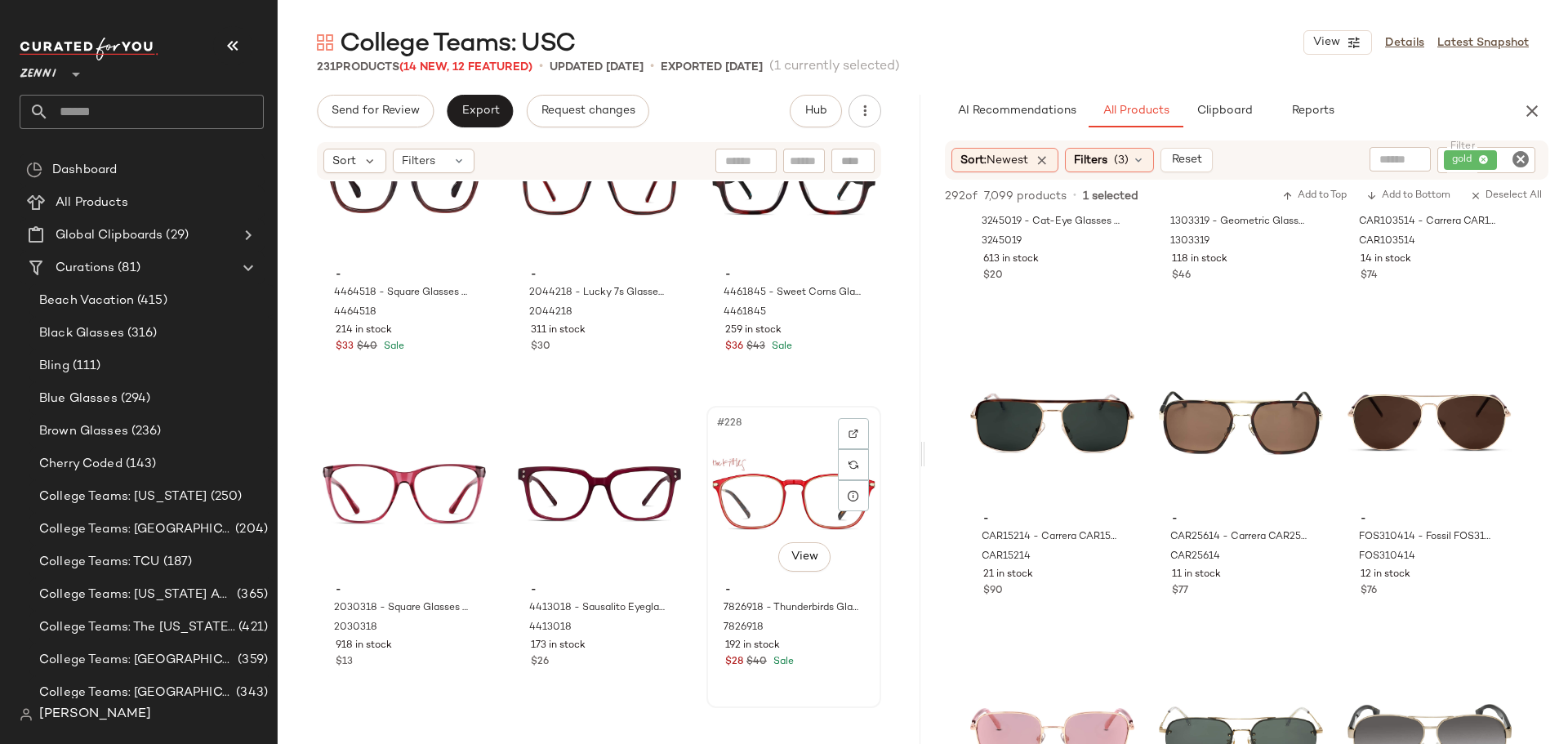
click at [757, 496] on div "#228 View" at bounding box center [794, 493] width 163 height 165
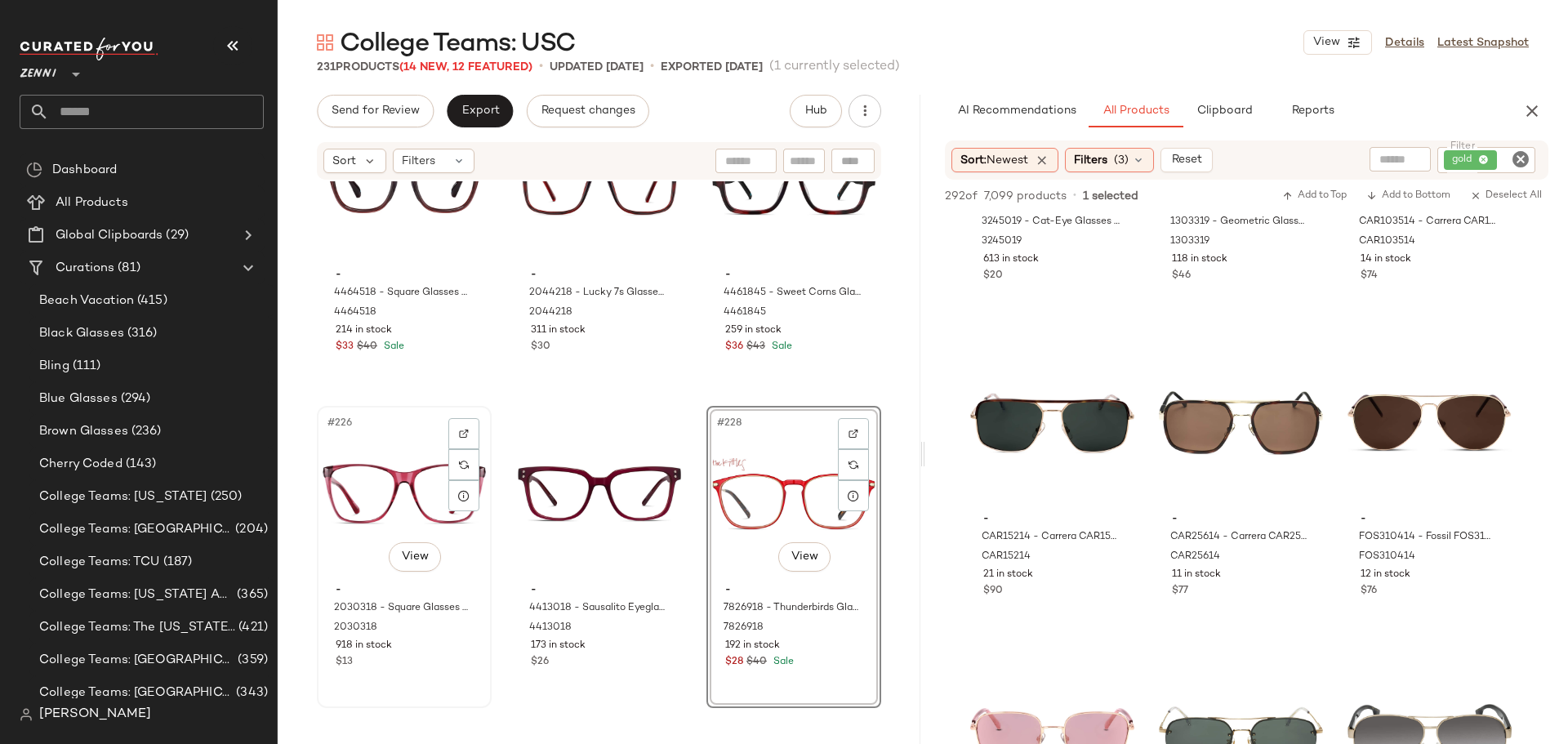
click at [423, 472] on div "#226 View" at bounding box center [404, 493] width 163 height 165
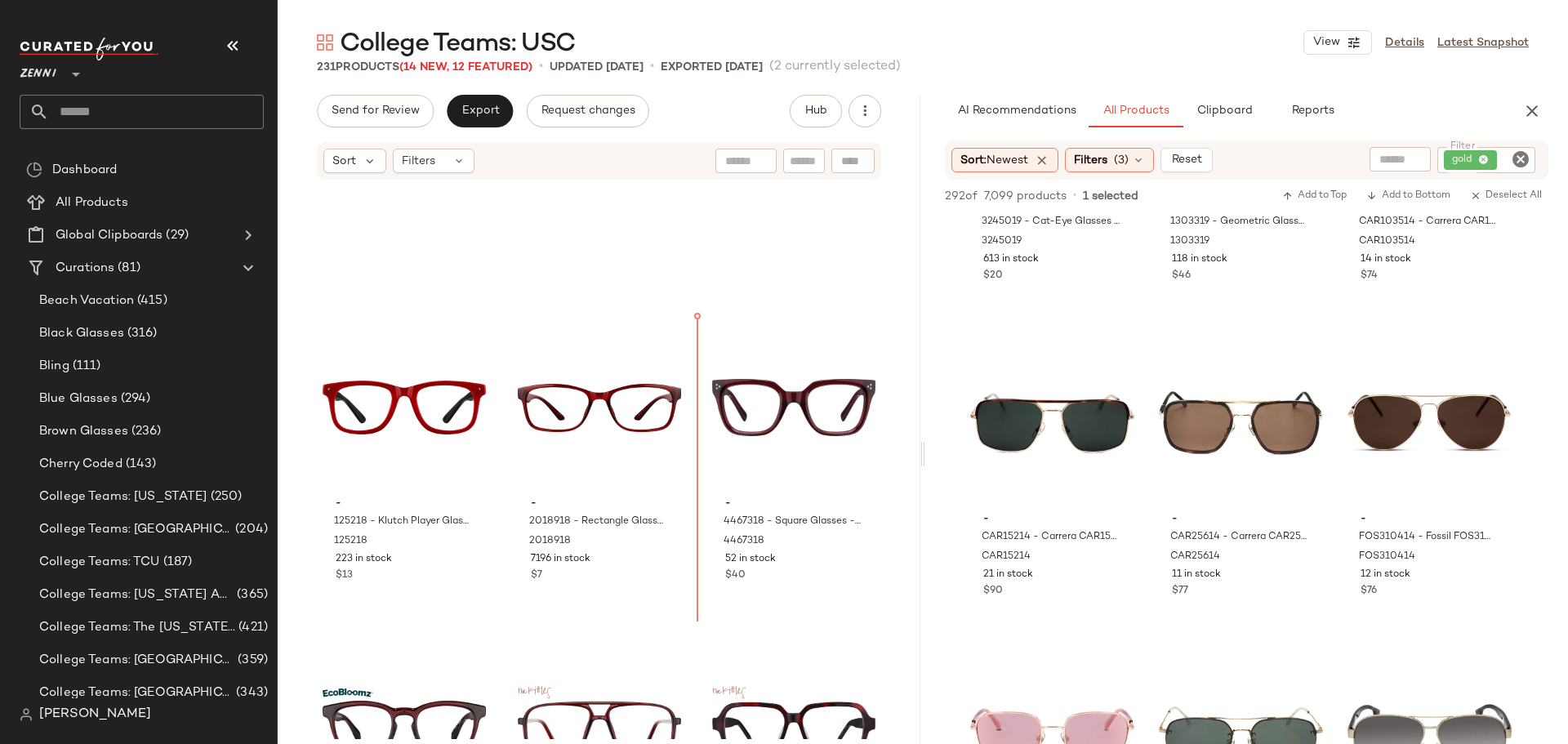
scroll to position [22858, 0]
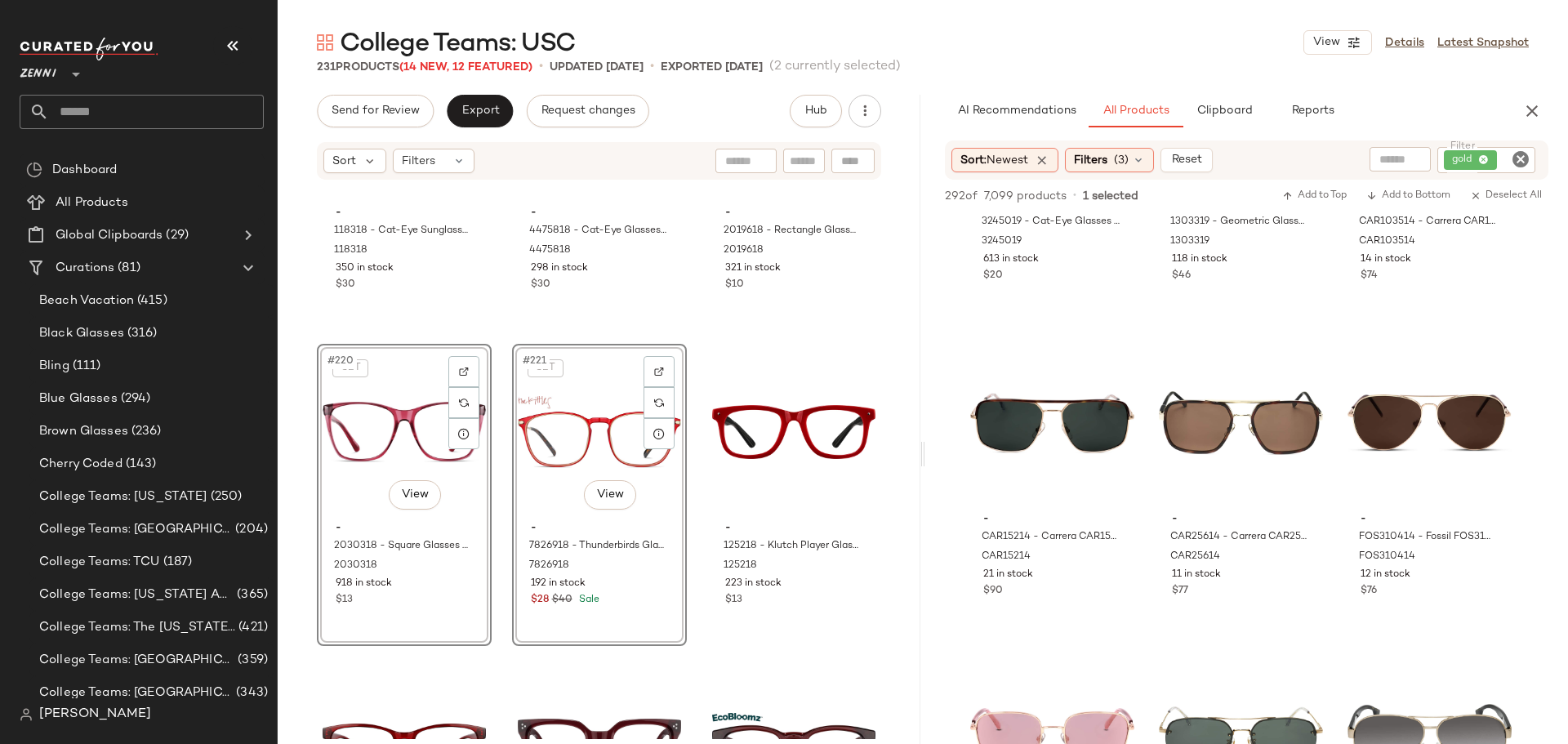
click at [495, 550] on div "- 118318 - Cat-Eye Sunglasses - Red - Acetate 118318 350 in stock $30 - 4475818…" at bounding box center [598, 460] width 643 height 558
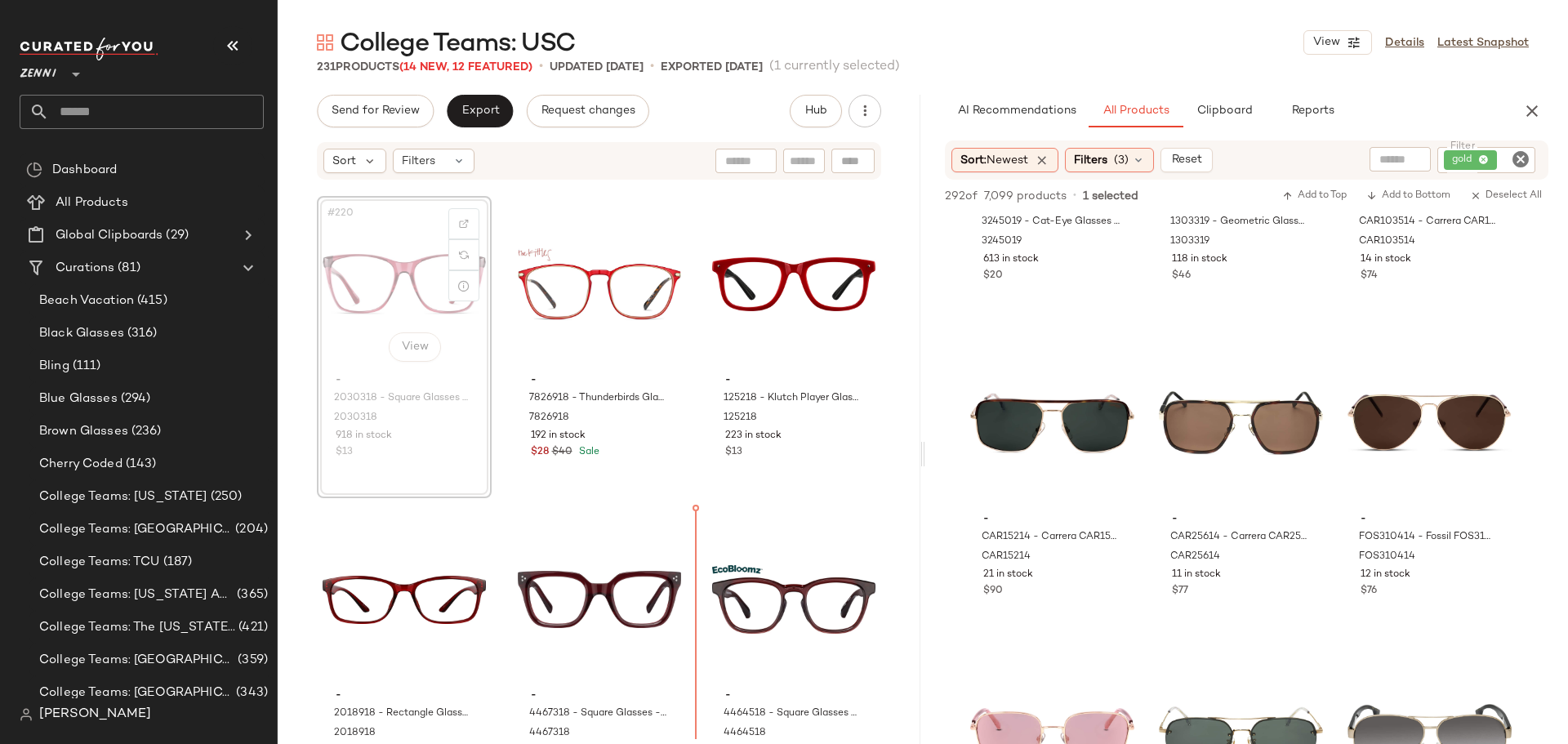
scroll to position [23024, 0]
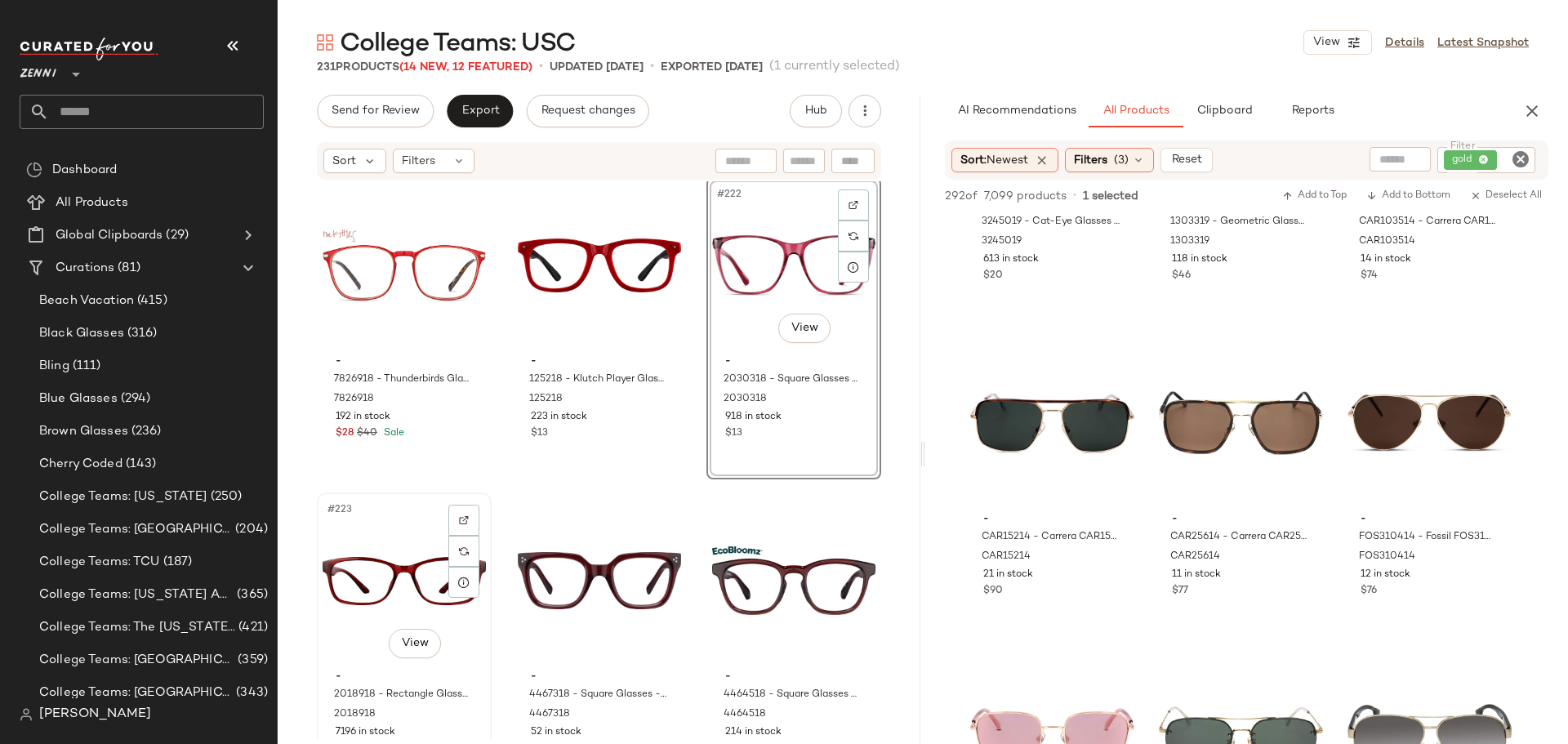
click at [491, 505] on div "#223 View - 2018918 - Rectangle Glasses - Red - Plastic 2018918 7196 in stock $7" at bounding box center [404, 643] width 175 height 302
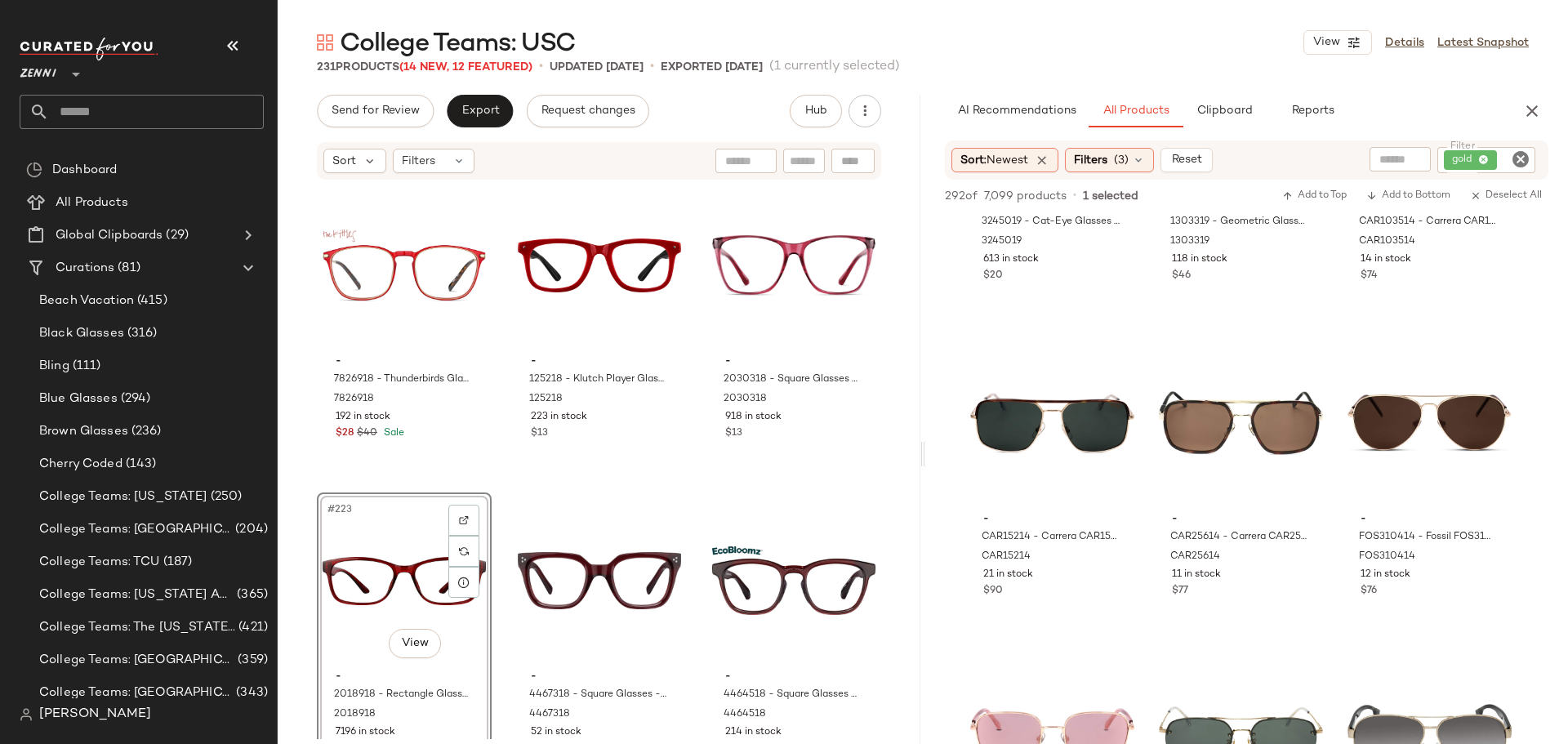
click at [493, 470] on div "- 118318 - Cat-Eye Sunglasses - Red - Acetate 118318 350 in stock $30 - 4475818…" at bounding box center [598, 460] width 643 height 558
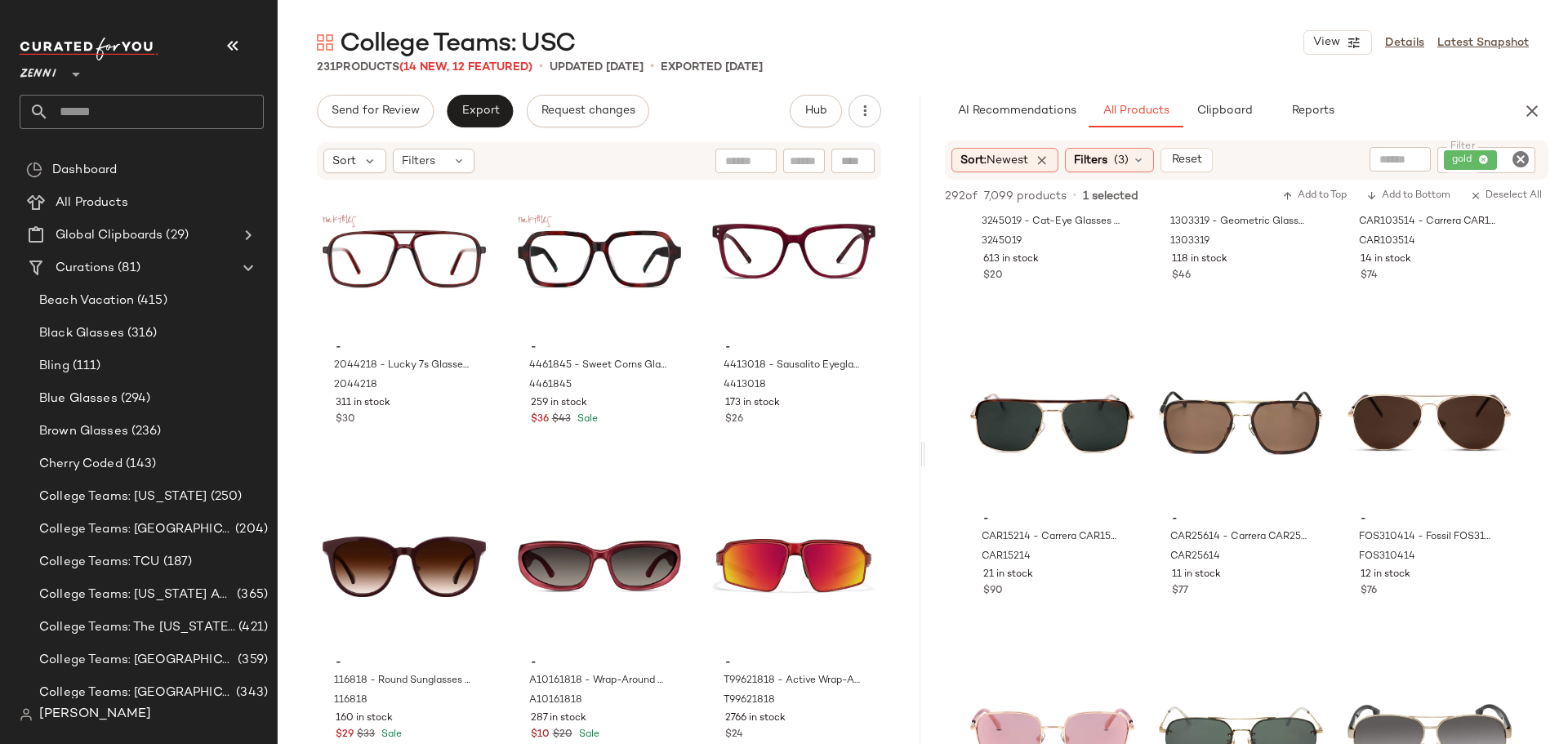
scroll to position [23710, 0]
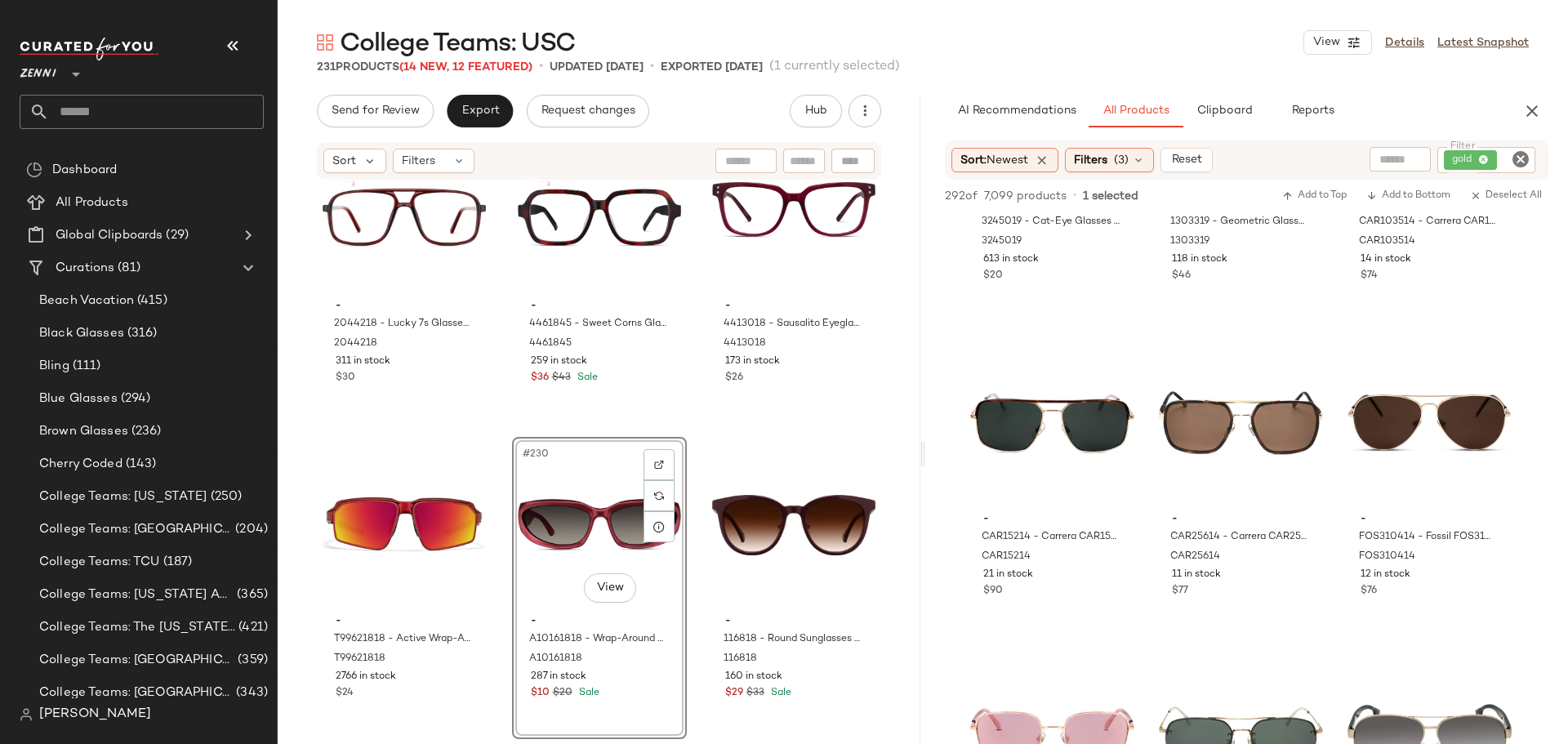
click at [495, 564] on div "- 2044218 - Lucky 7s Glasses - Red - Plastic 2044218 311 in stock $30 - 4461845…" at bounding box center [598, 460] width 643 height 558
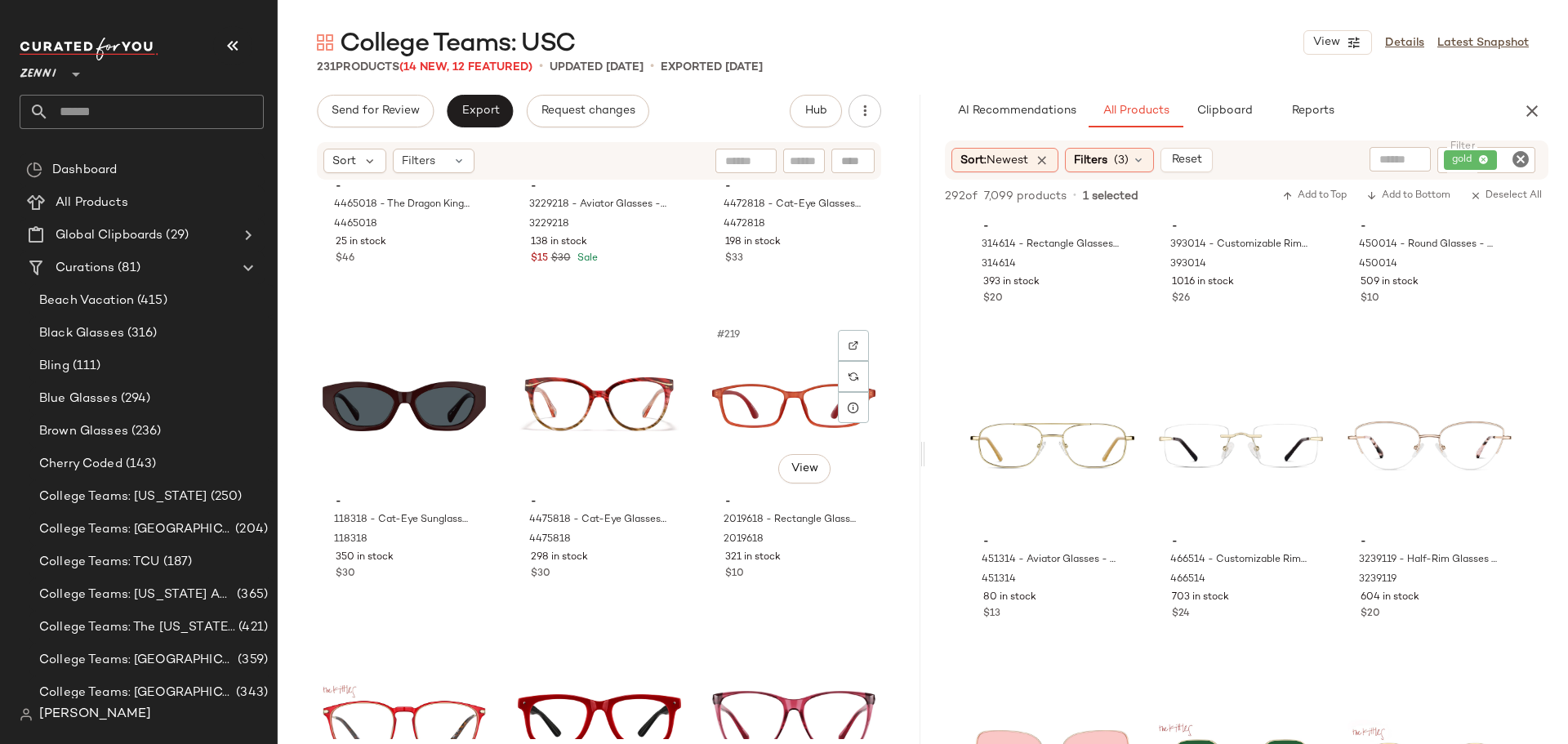
scroll to position [22567, 0]
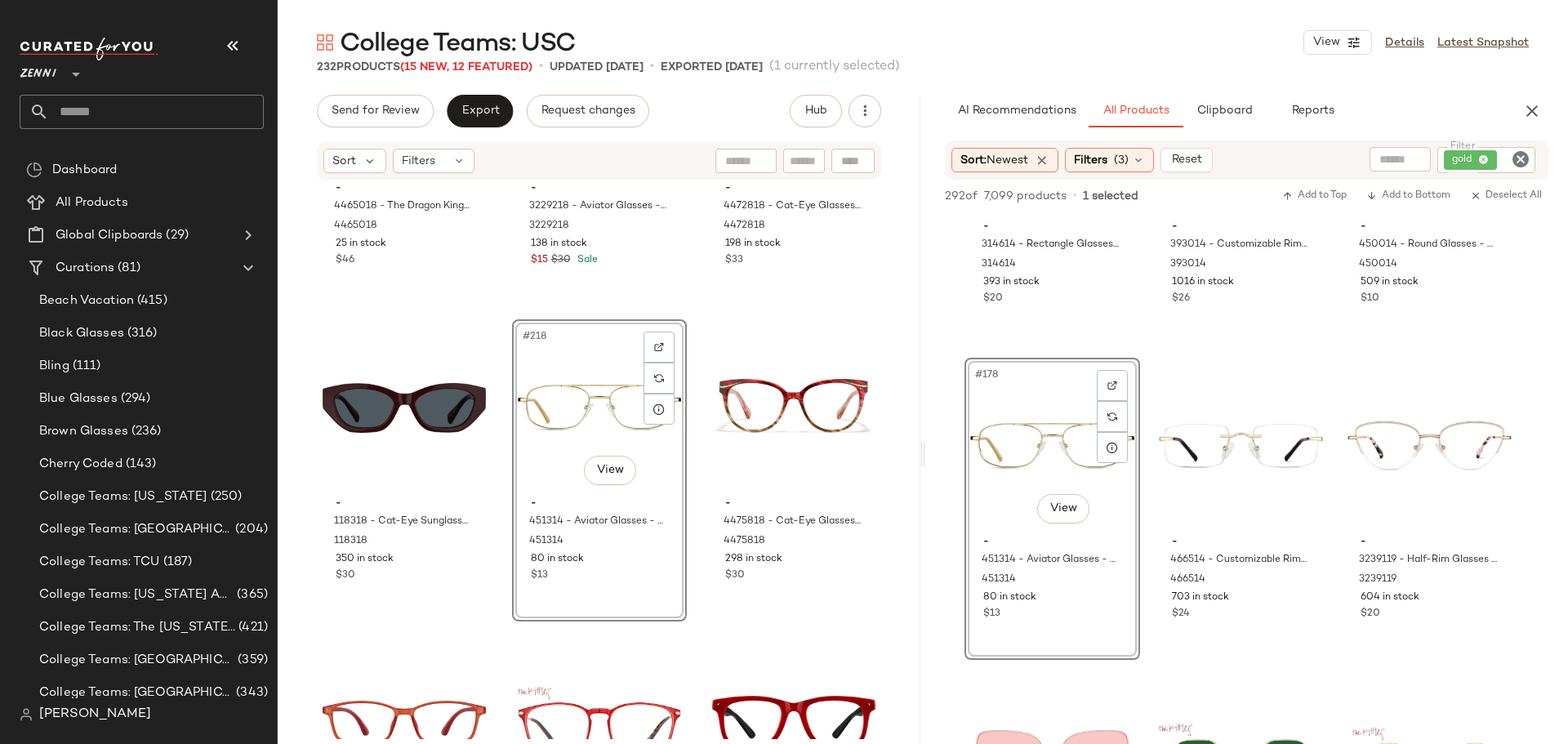
click at [691, 542] on div "- 4465018 - The Dragon King Glasses - Red - Acetate 4465018 25 in stock $46 - 3…" at bounding box center [598, 460] width 643 height 558
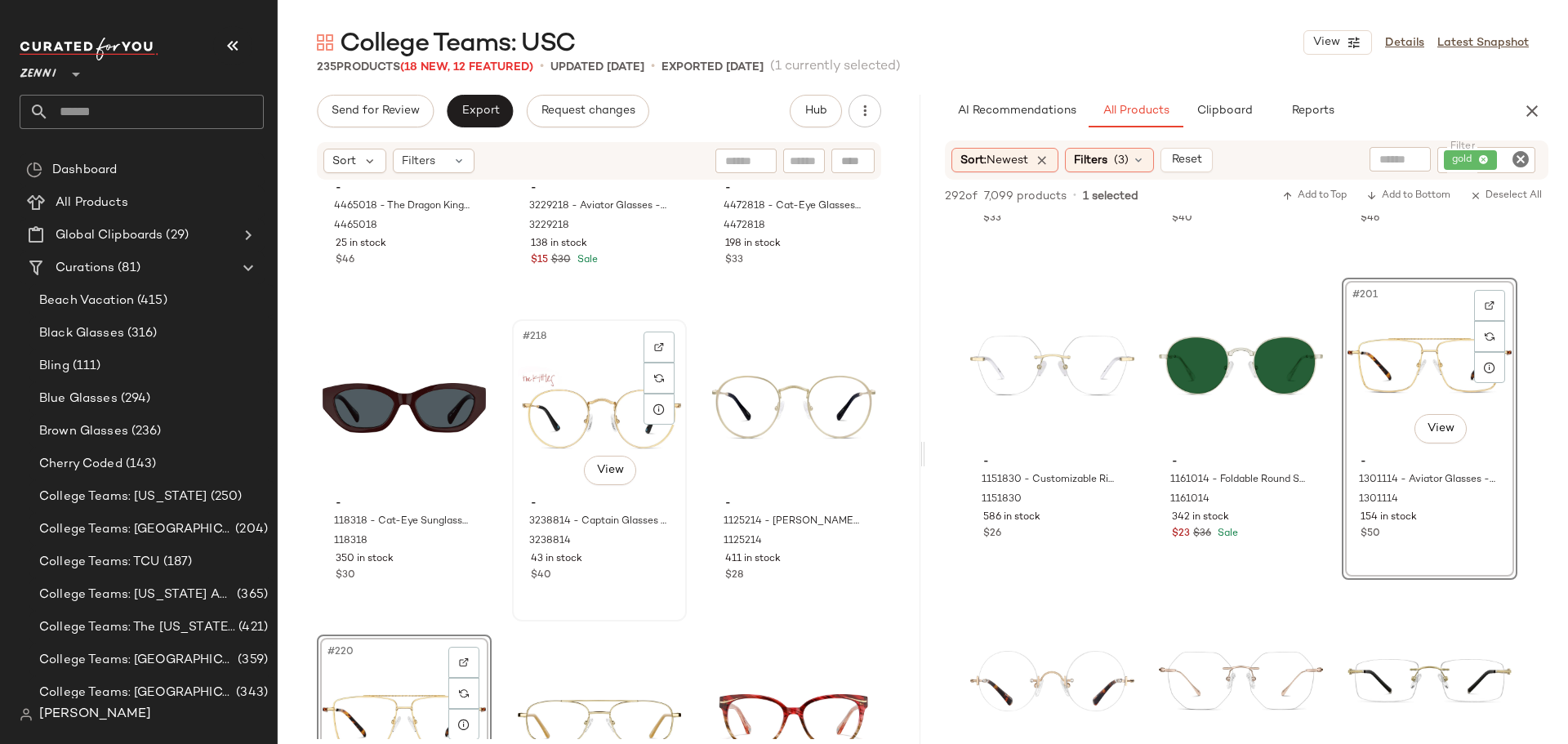
scroll to position [22811, 0]
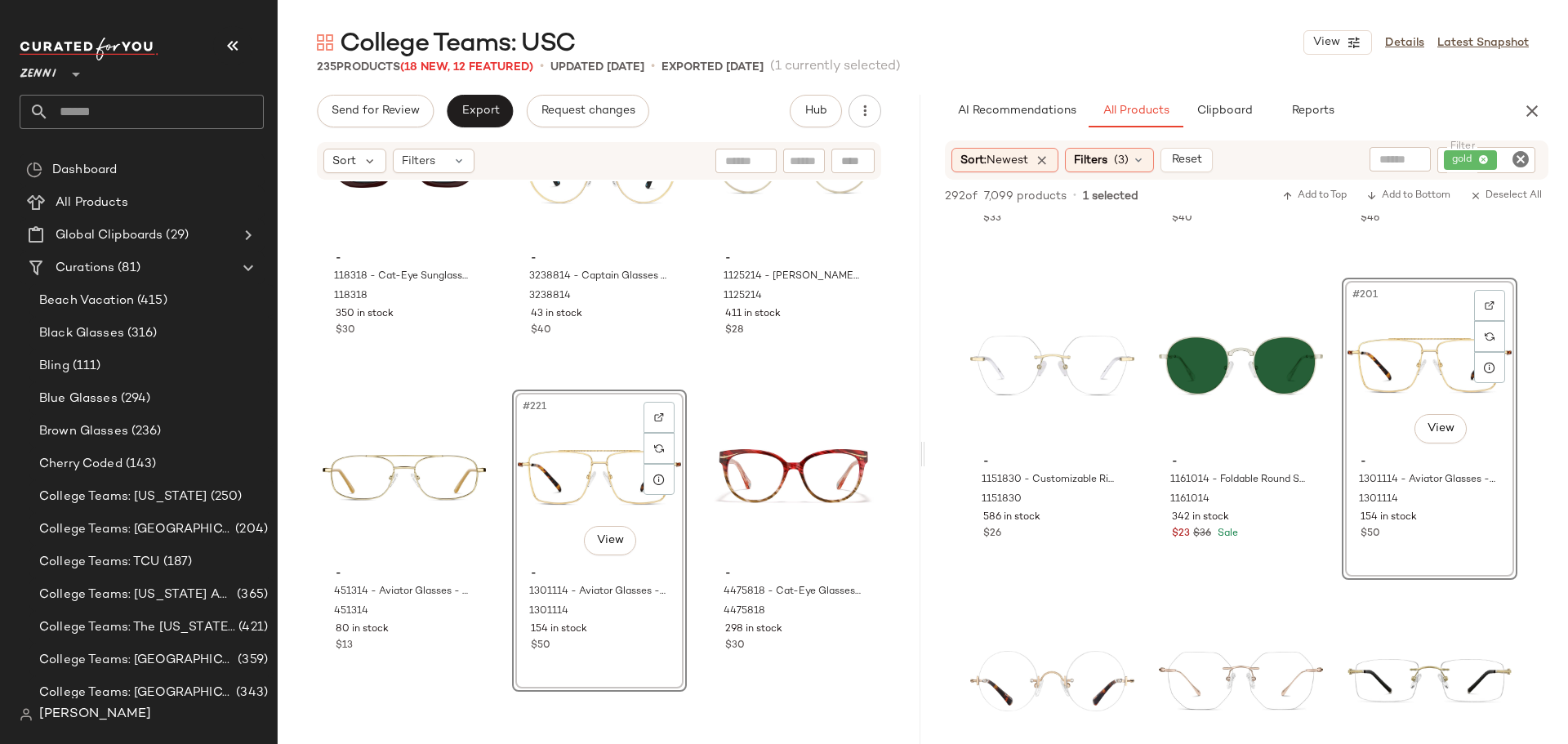
click at [493, 402] on div "- 118318 - Cat-Eye Sunglasses - Red - Acetate 118318 350 in stock $30 - 3238814…" at bounding box center [598, 460] width 643 height 558
click at [1523, 158] on icon "Clear Filter" at bounding box center [1520, 159] width 19 height 19
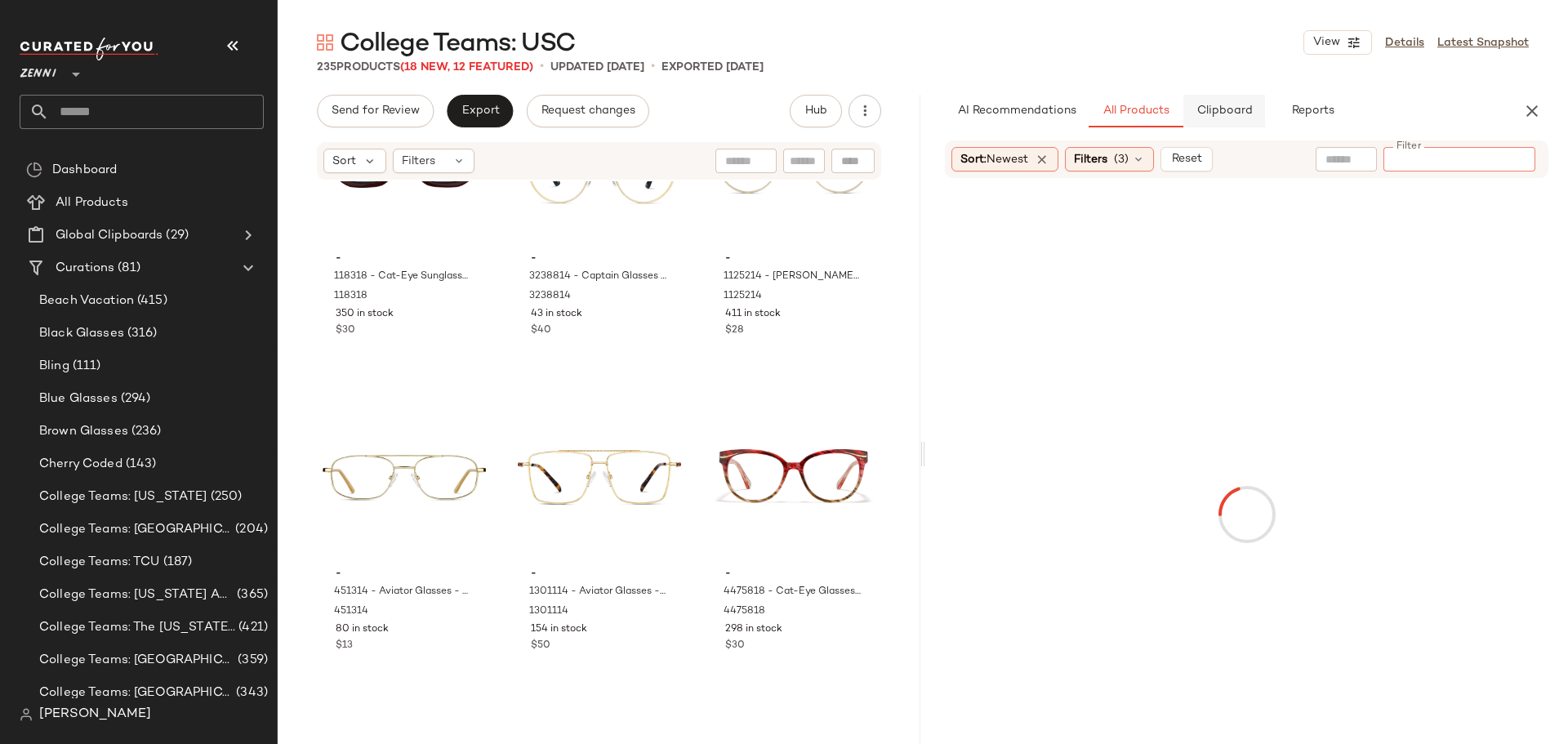
click at [1228, 114] on span "Clipboard" at bounding box center [1224, 111] width 57 height 13
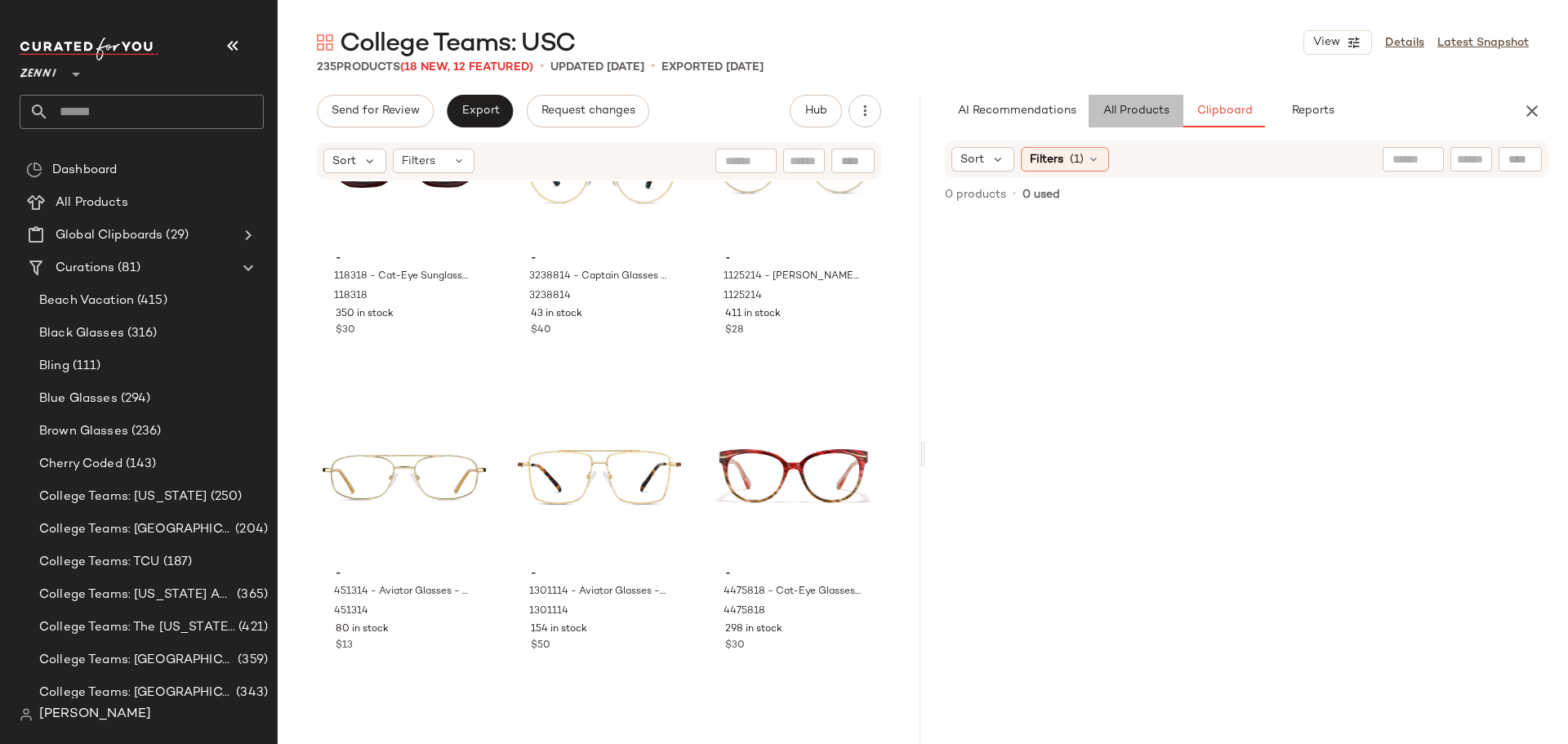
click at [1142, 108] on span "All Products" at bounding box center [1136, 111] width 67 height 13
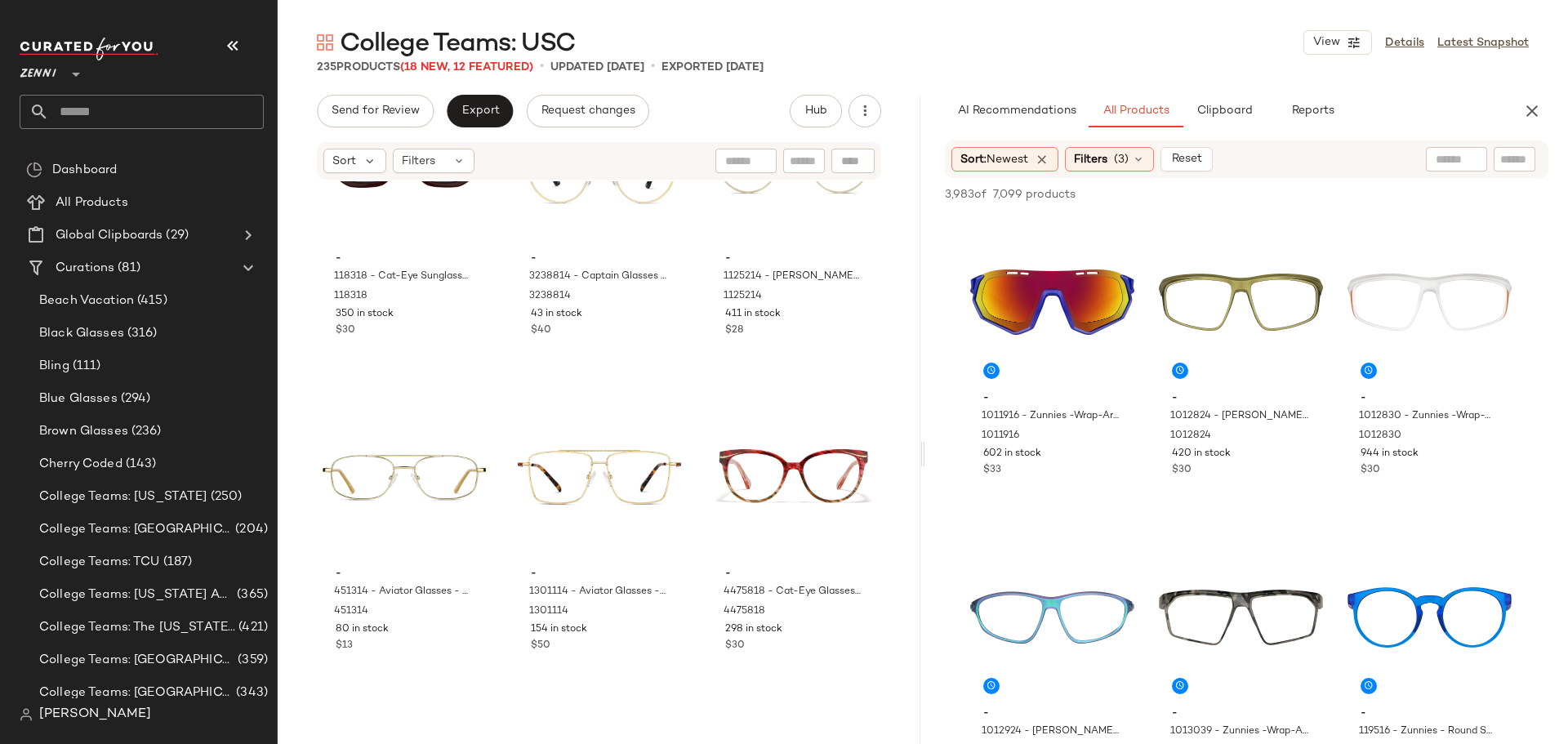
click at [1532, 108] on icon "button" at bounding box center [1532, 110] width 19 height 19
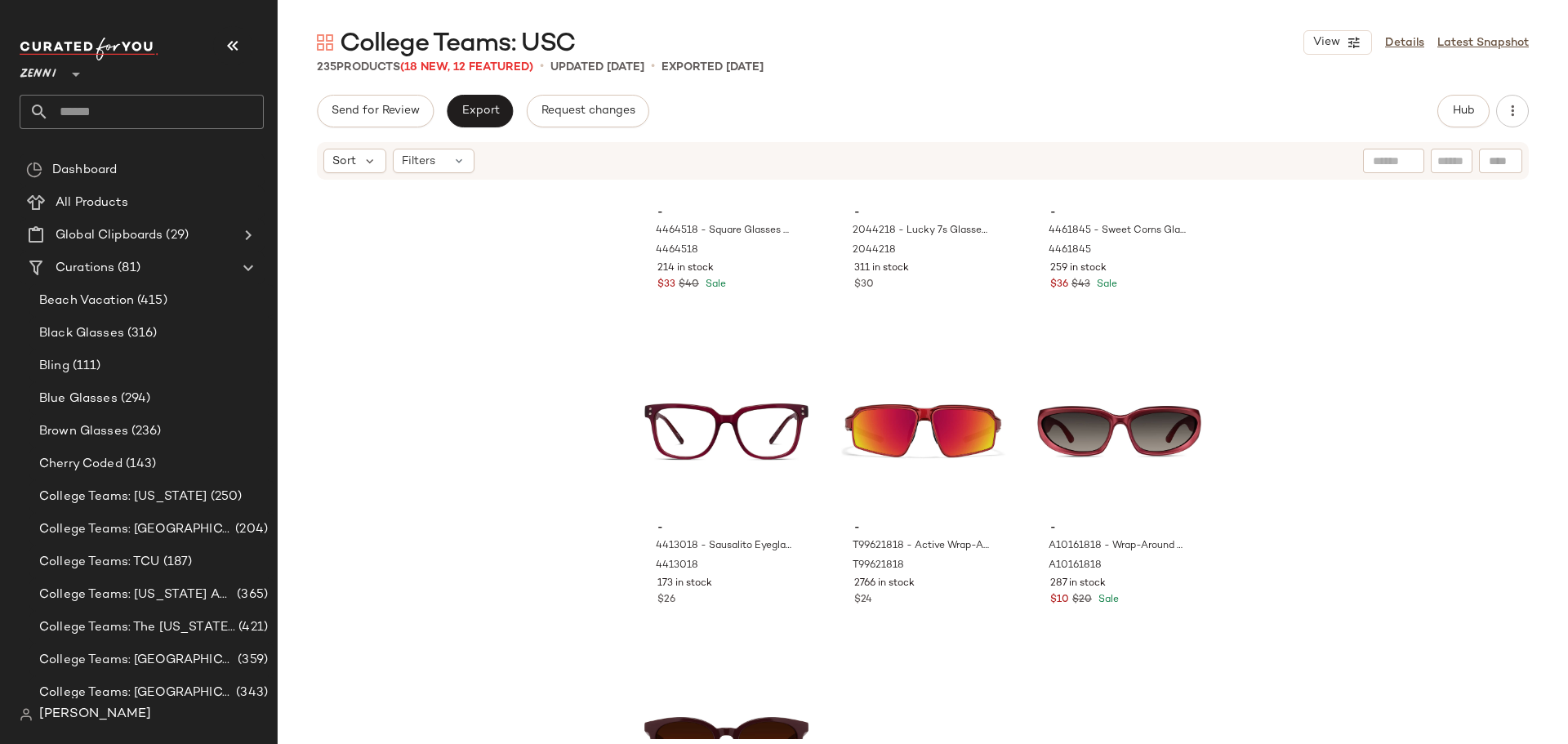
scroll to position [24340, 0]
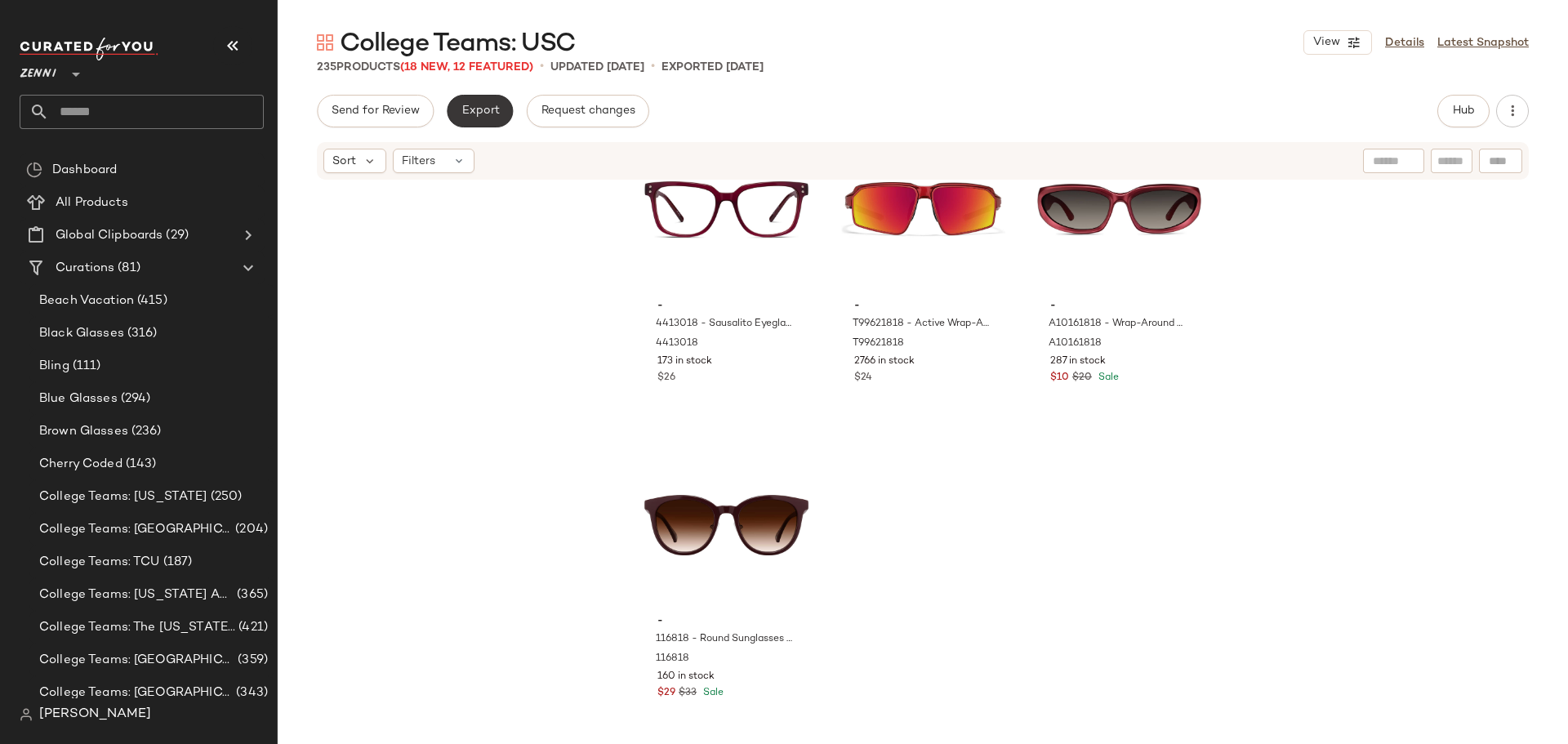
click at [483, 125] on button "Export" at bounding box center [480, 111] width 67 height 33
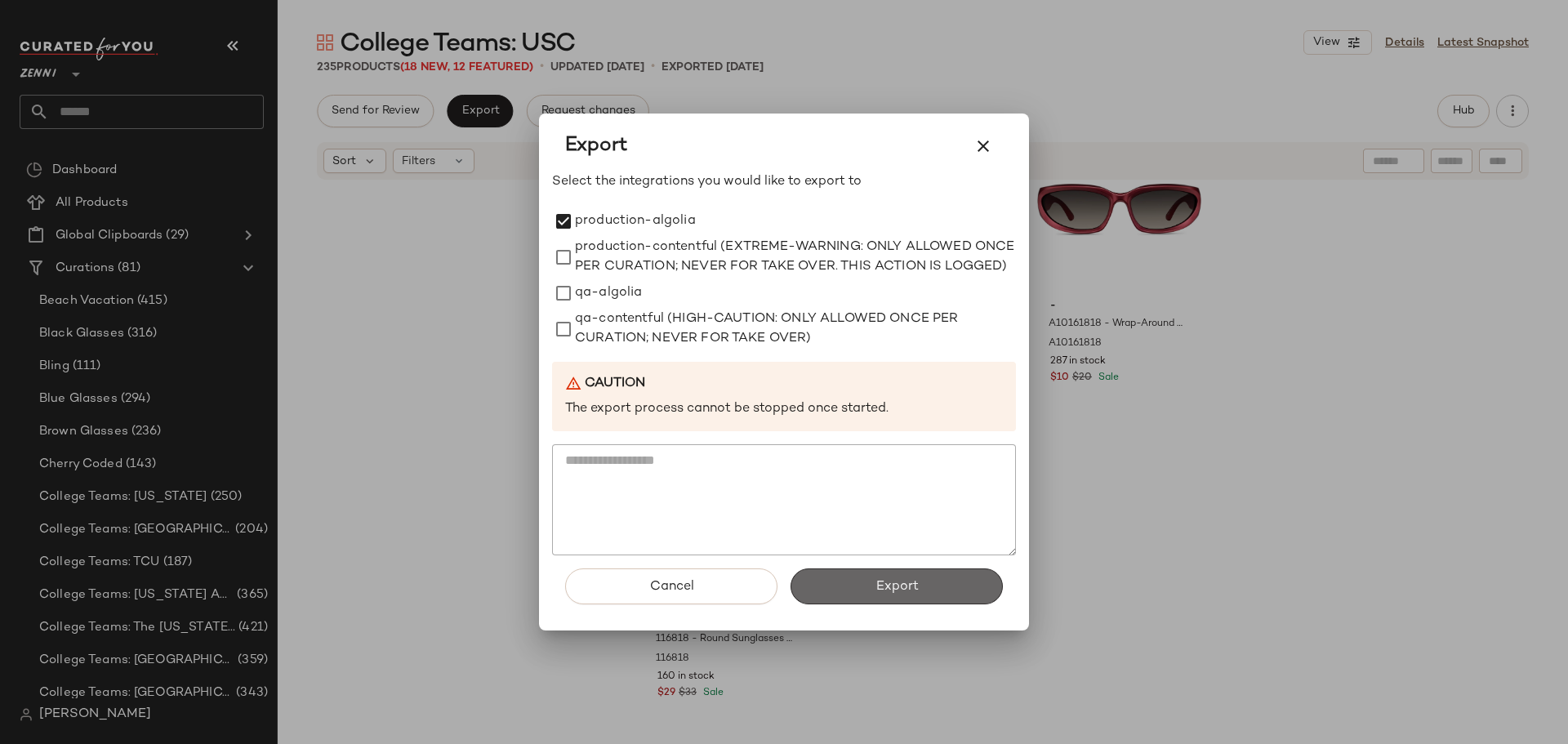
click at [867, 603] on button "Export" at bounding box center [897, 585] width 213 height 36
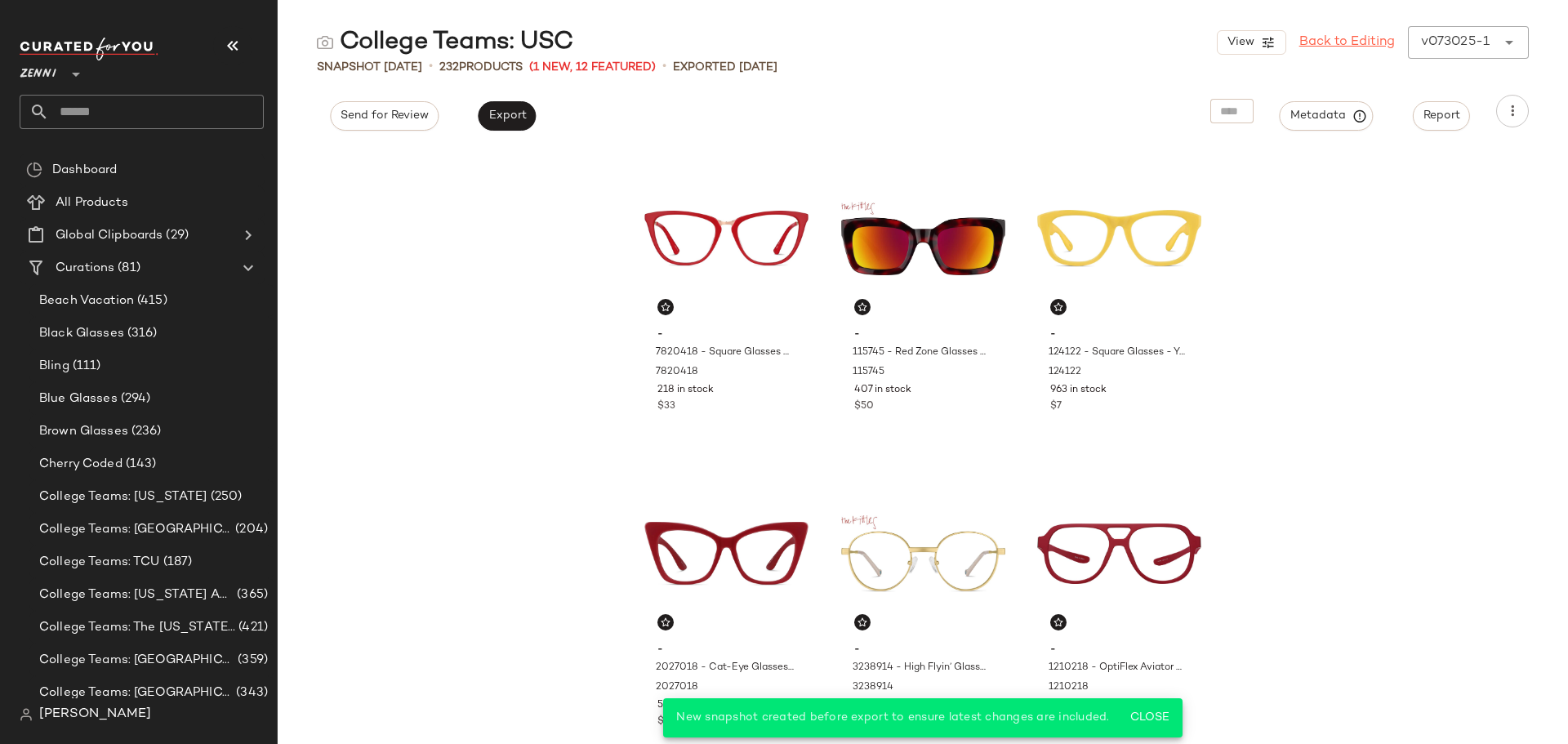
click at [1347, 36] on link "Back to Editing" at bounding box center [1347, 42] width 96 height 19
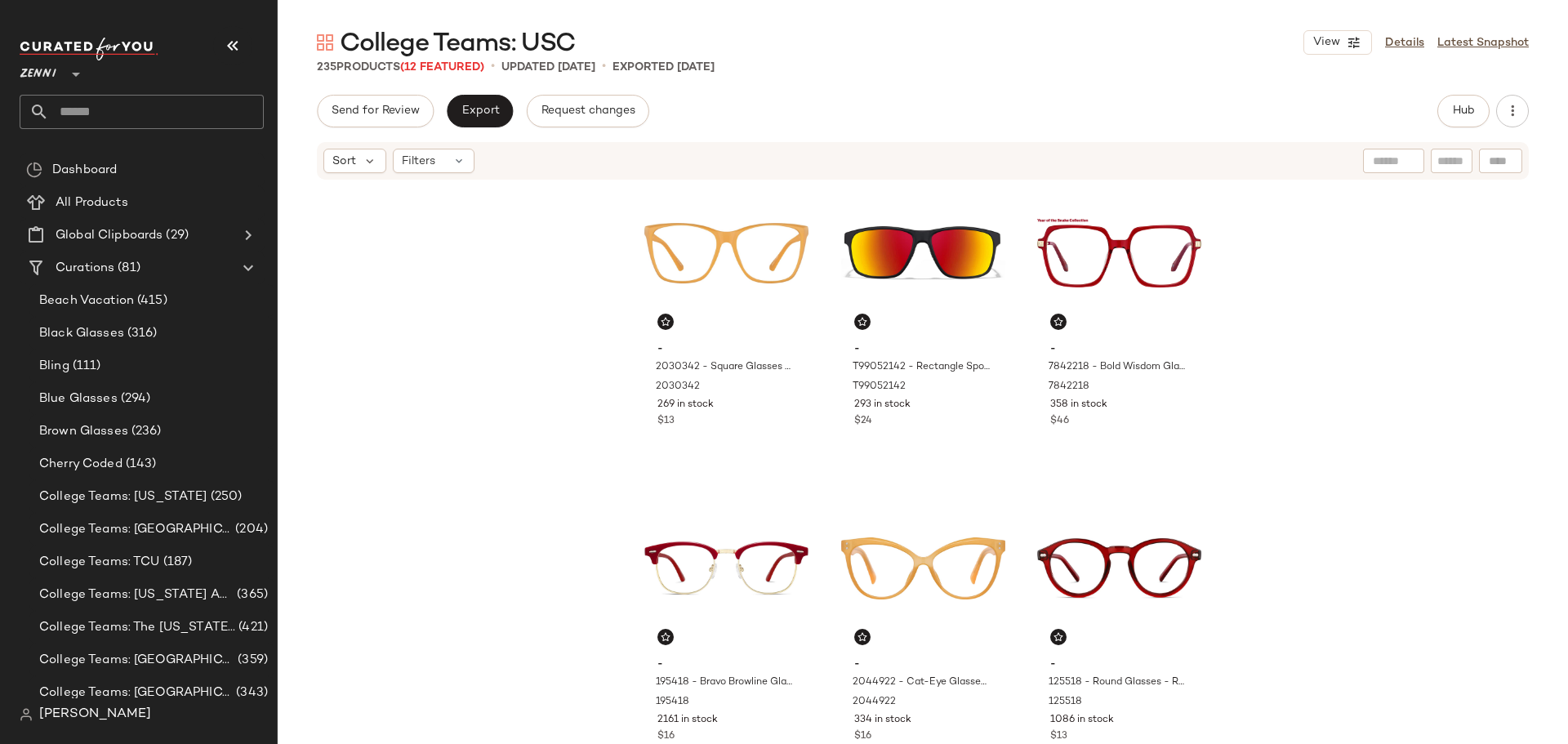
scroll to position [666, 0]
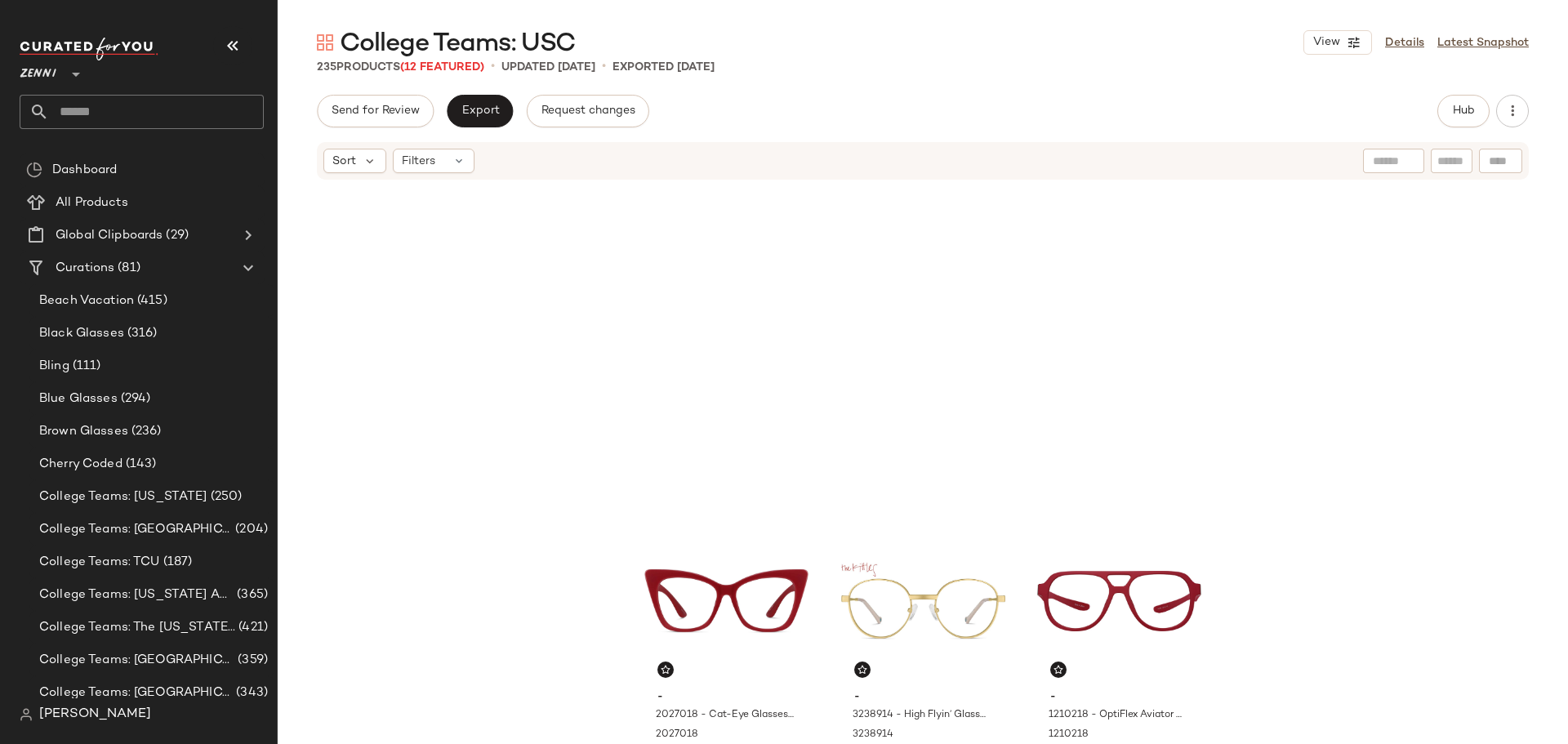
scroll to position [666, 0]
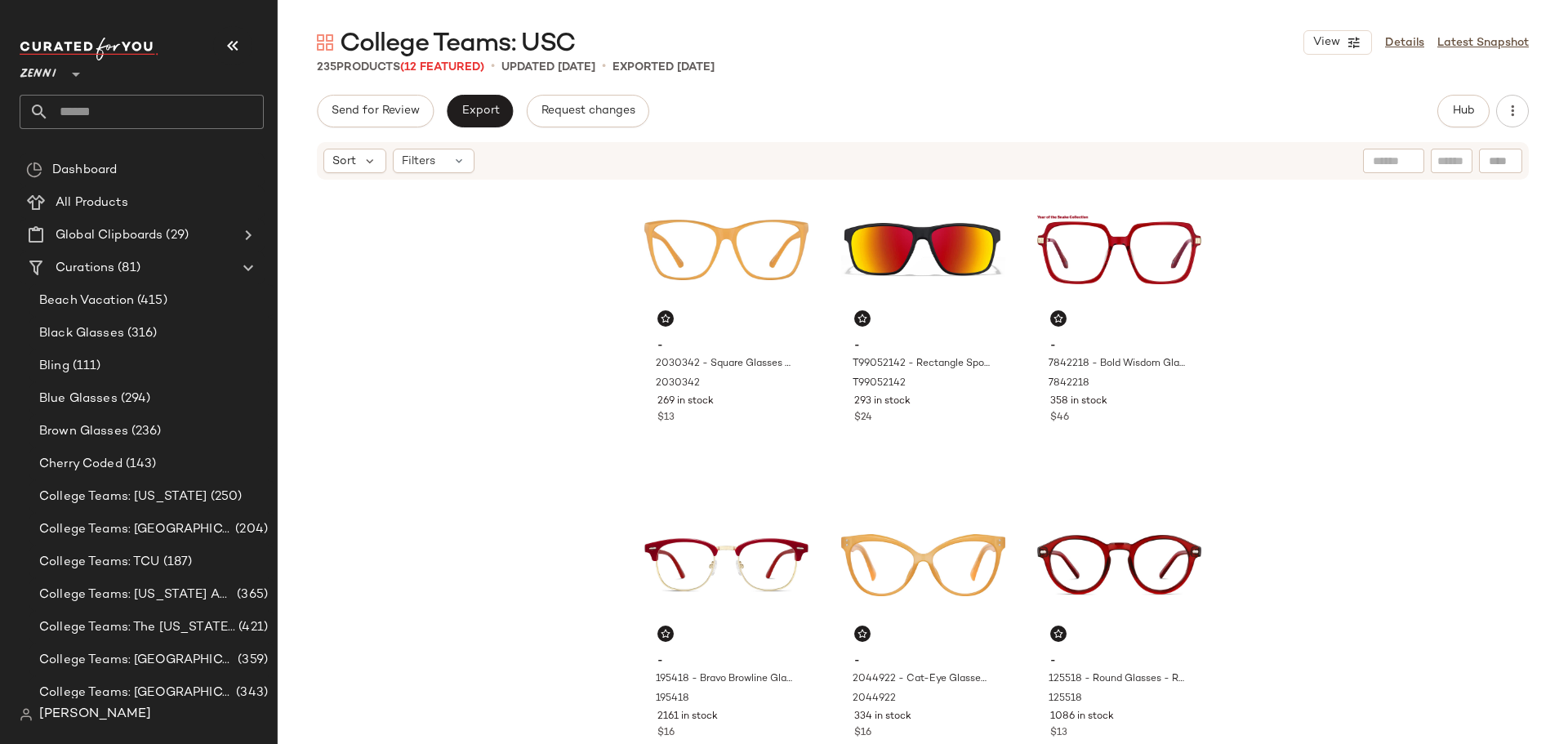
click at [174, 118] on input "text" at bounding box center [156, 112] width 214 height 35
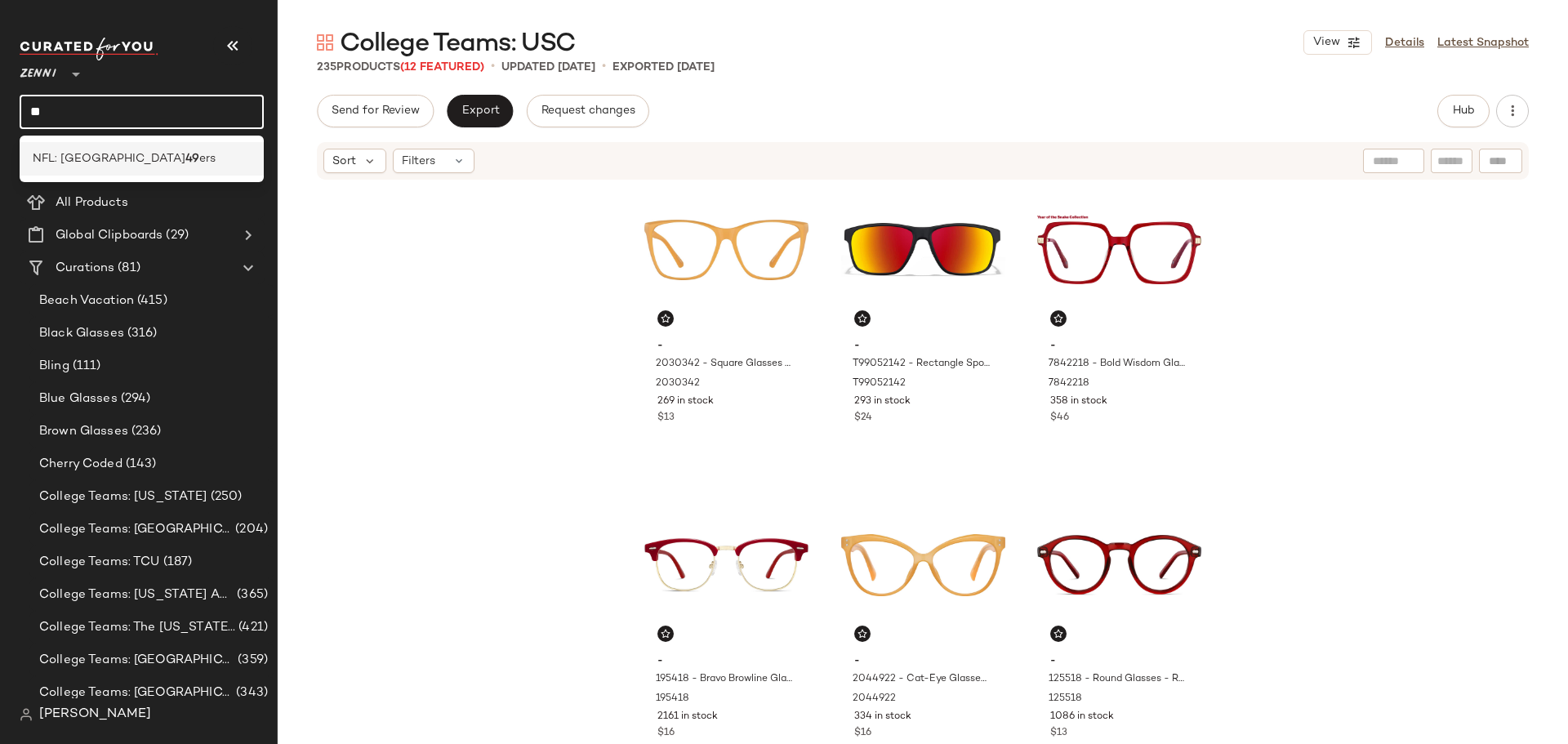
type input "**"
click at [59, 168] on div "NFL: San Francisco 49 ers" at bounding box center [141, 159] width 244 height 34
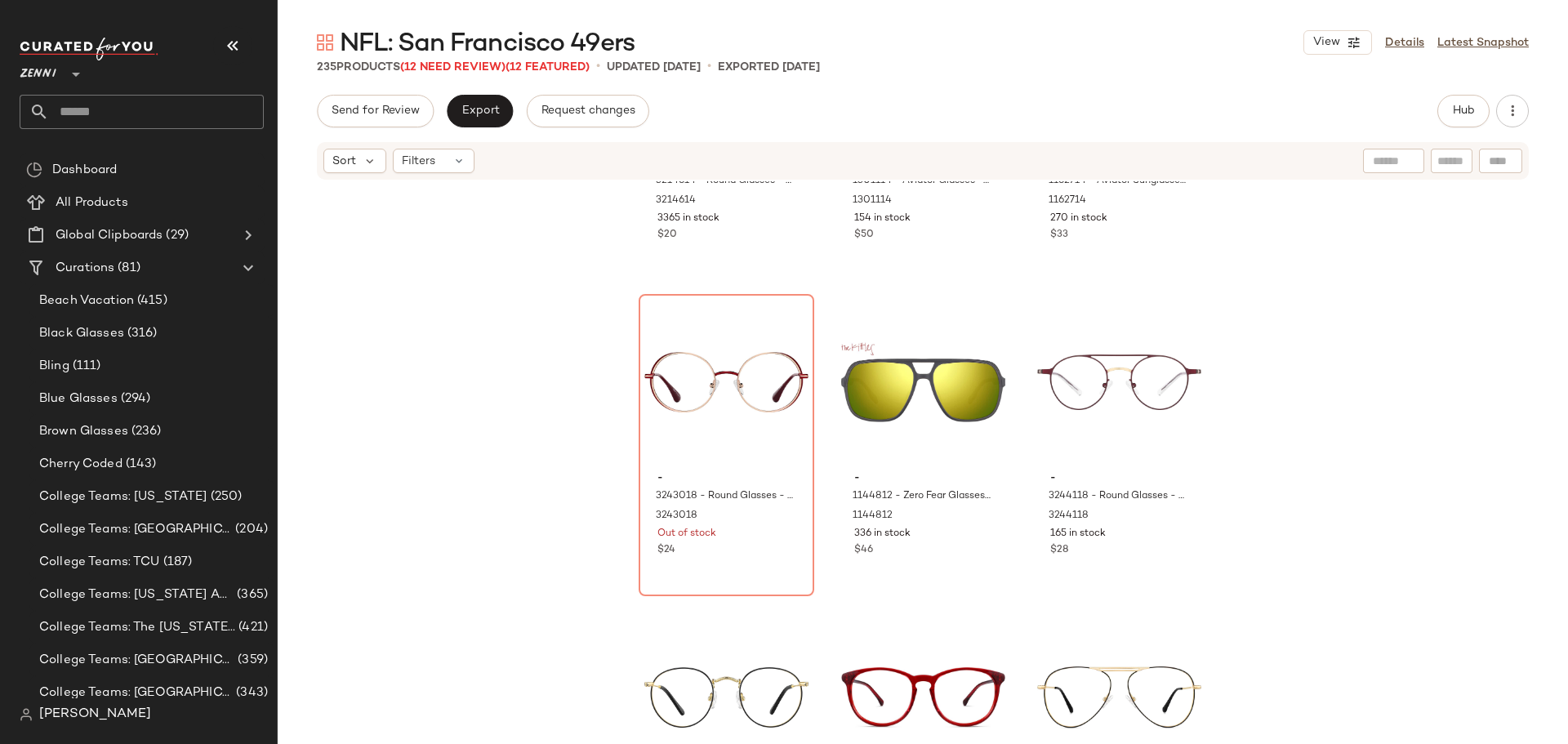
scroll to position [1483, 0]
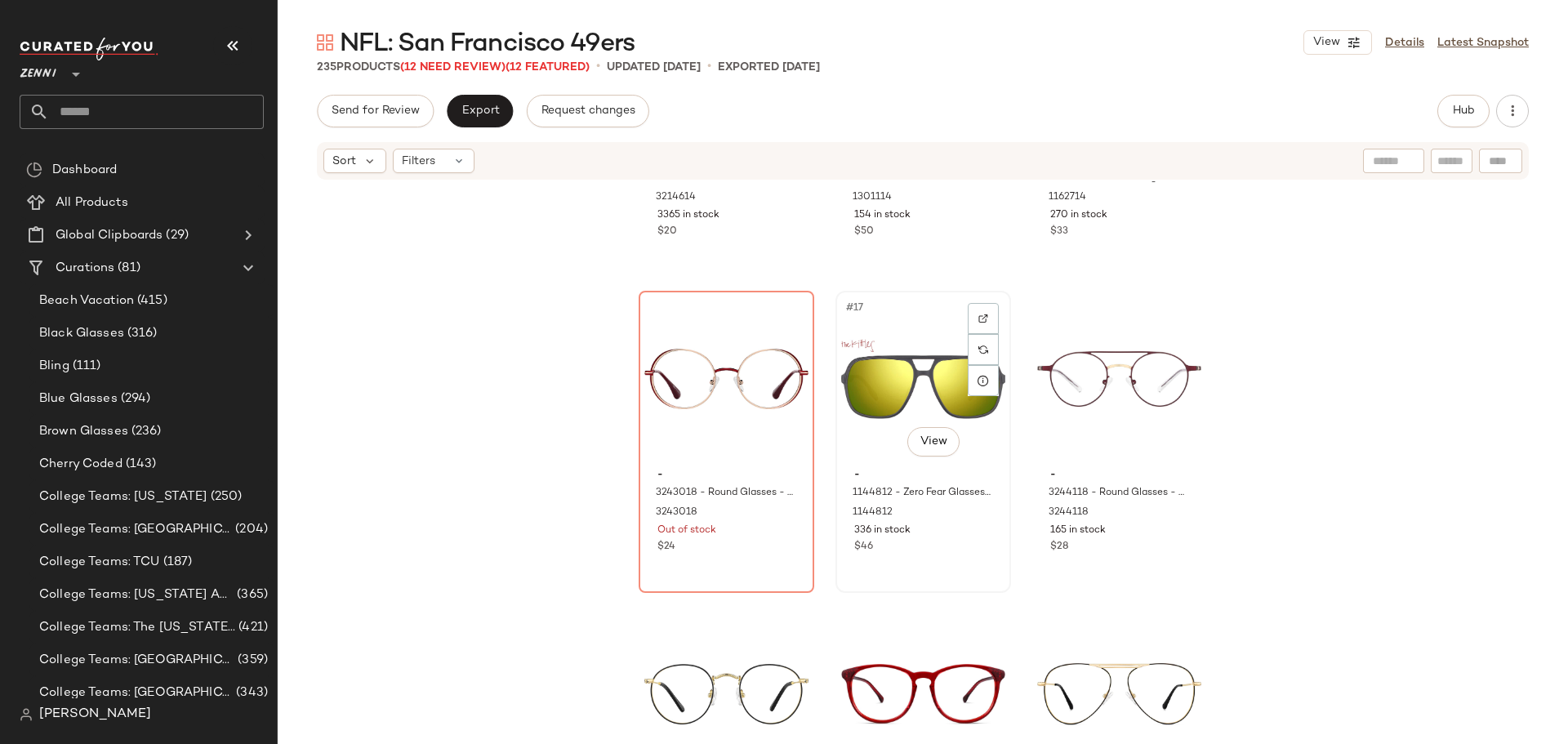
click at [863, 423] on div "#17 View" at bounding box center [923, 378] width 164 height 165
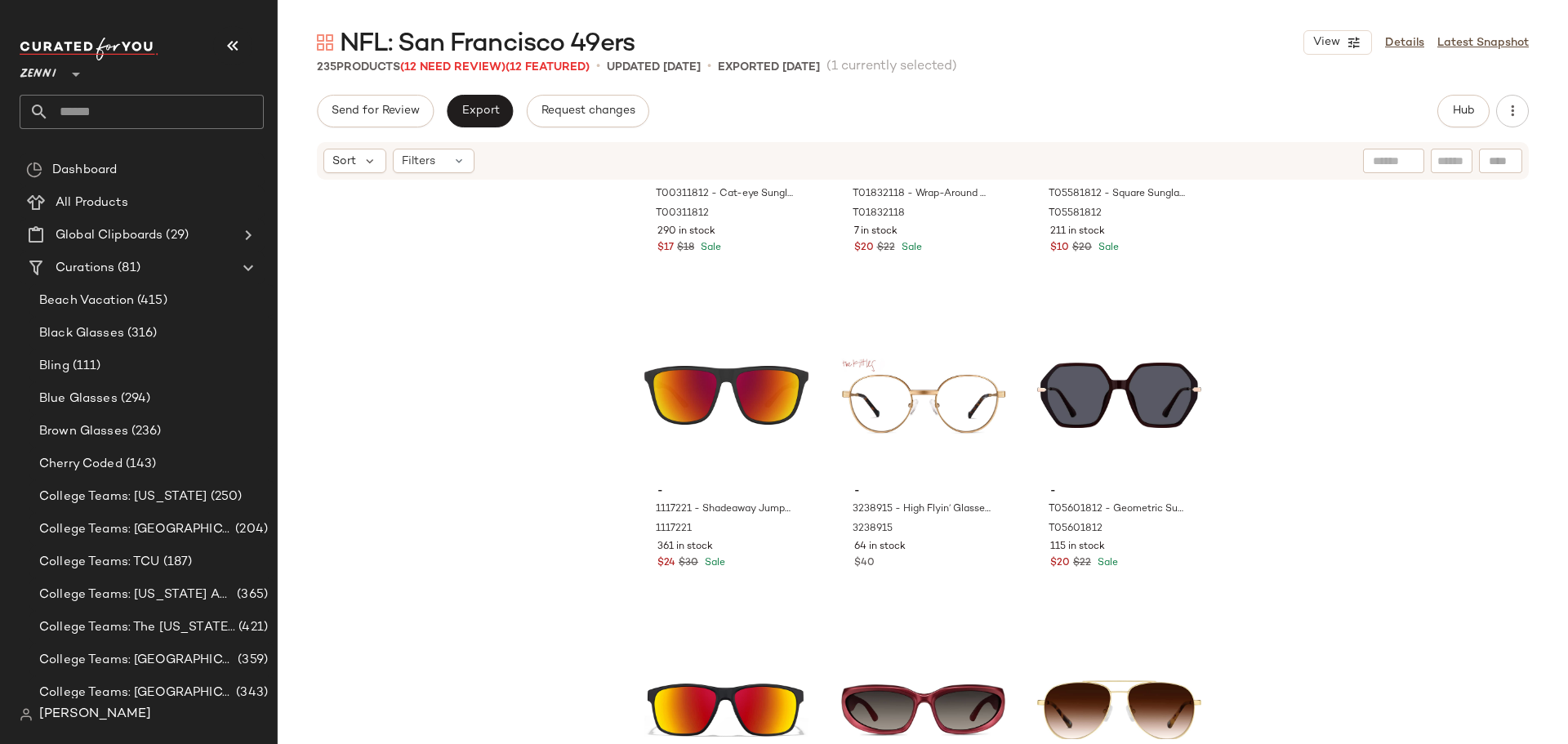
scroll to position [8014, 0]
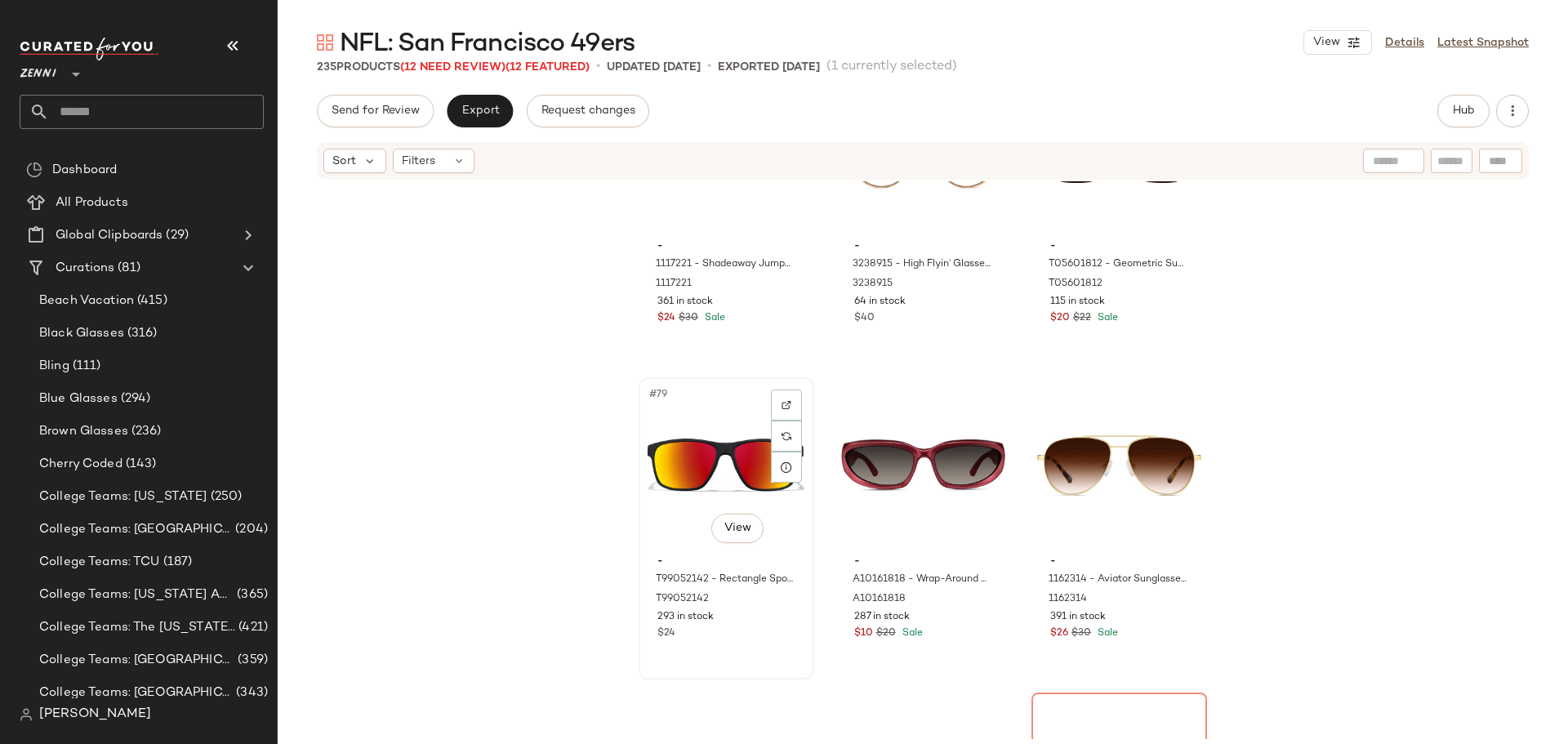
click at [709, 448] on div "#79 View" at bounding box center [726, 465] width 164 height 165
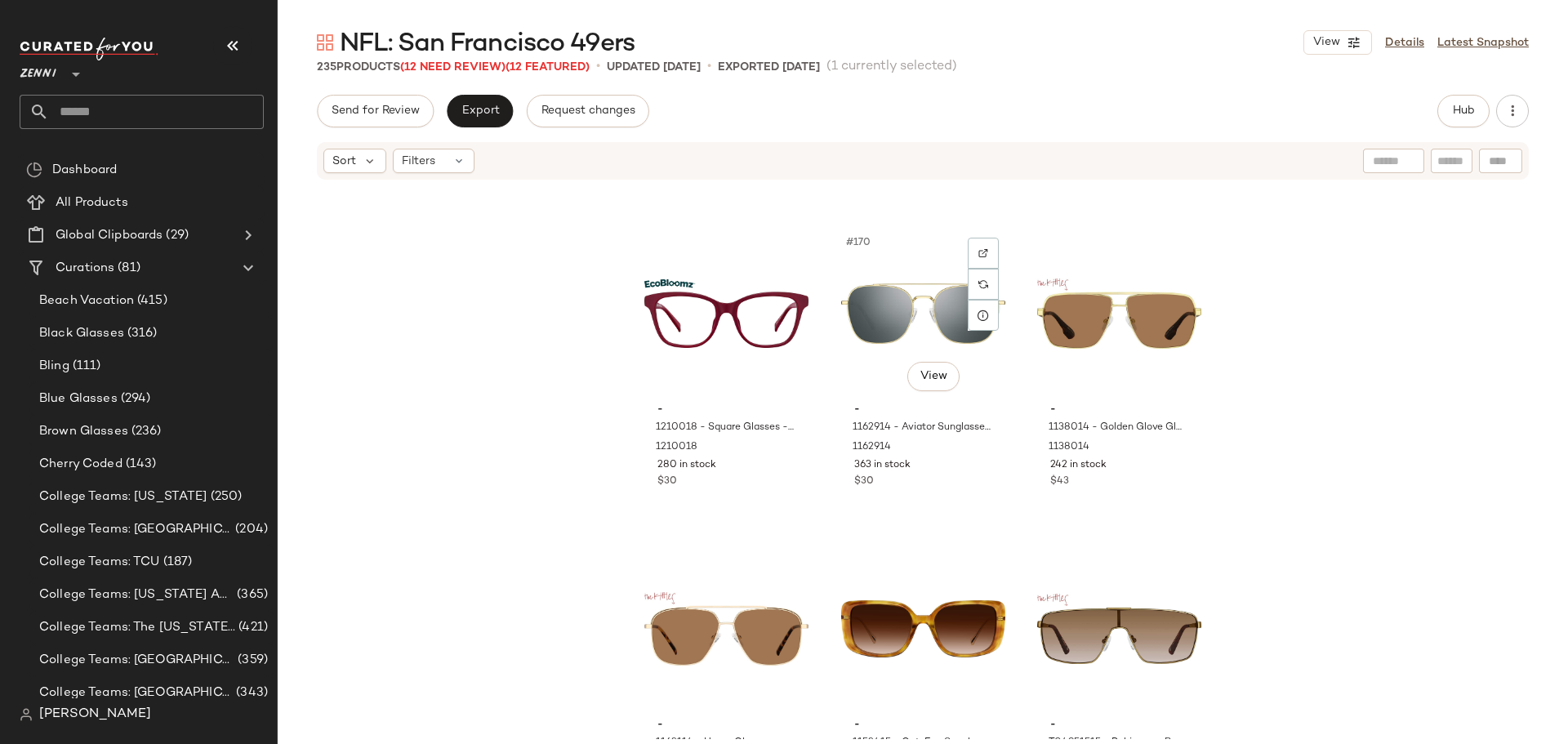
scroll to position [17646, 0]
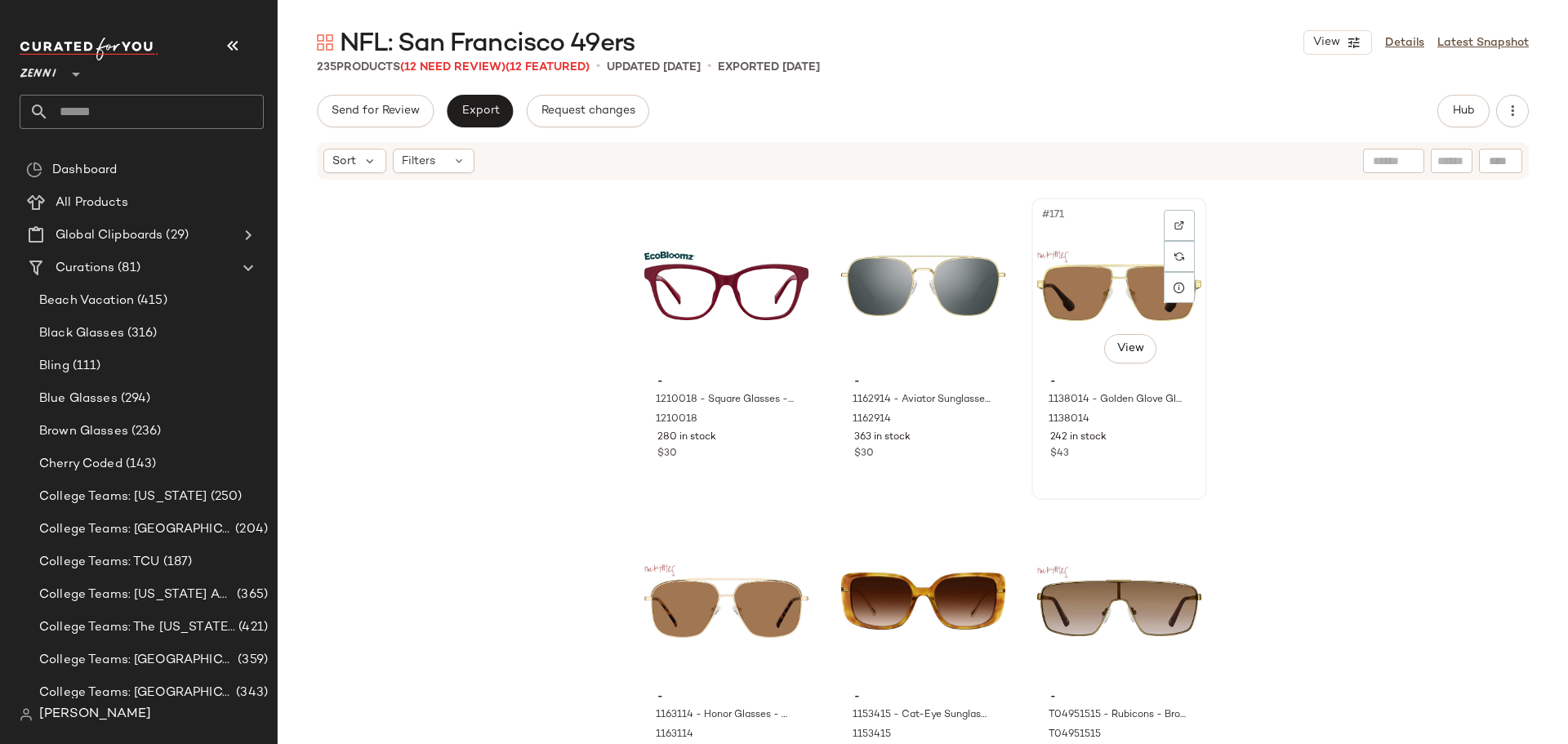
click at [1125, 457] on div "$43" at bounding box center [1118, 454] width 138 height 15
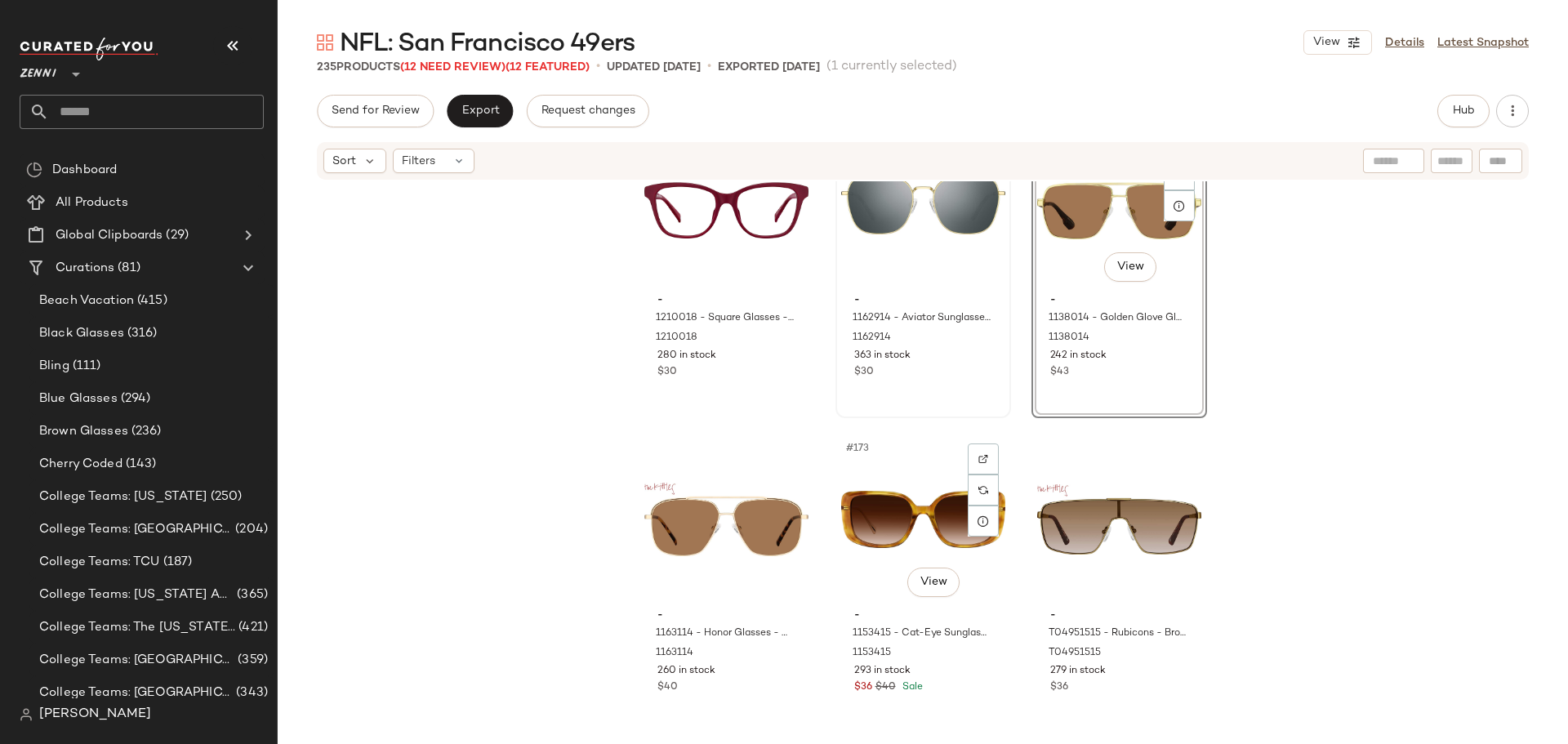
scroll to position [17646, 0]
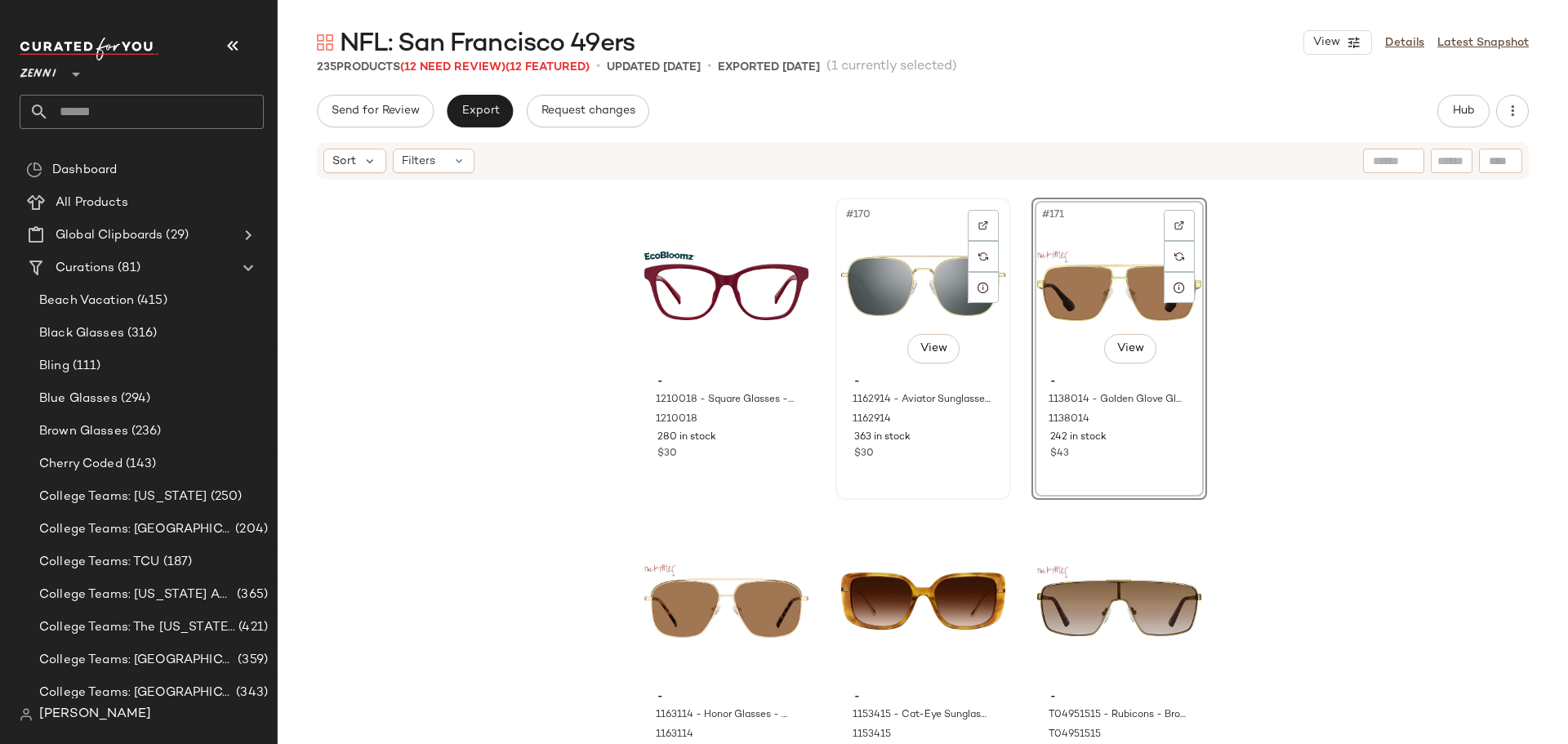
click at [964, 479] on div "#170 View - 1162914 - Aviator Sunglasses - Gold - Stainless Steel 1162914 363 i…" at bounding box center [923, 348] width 172 height 299
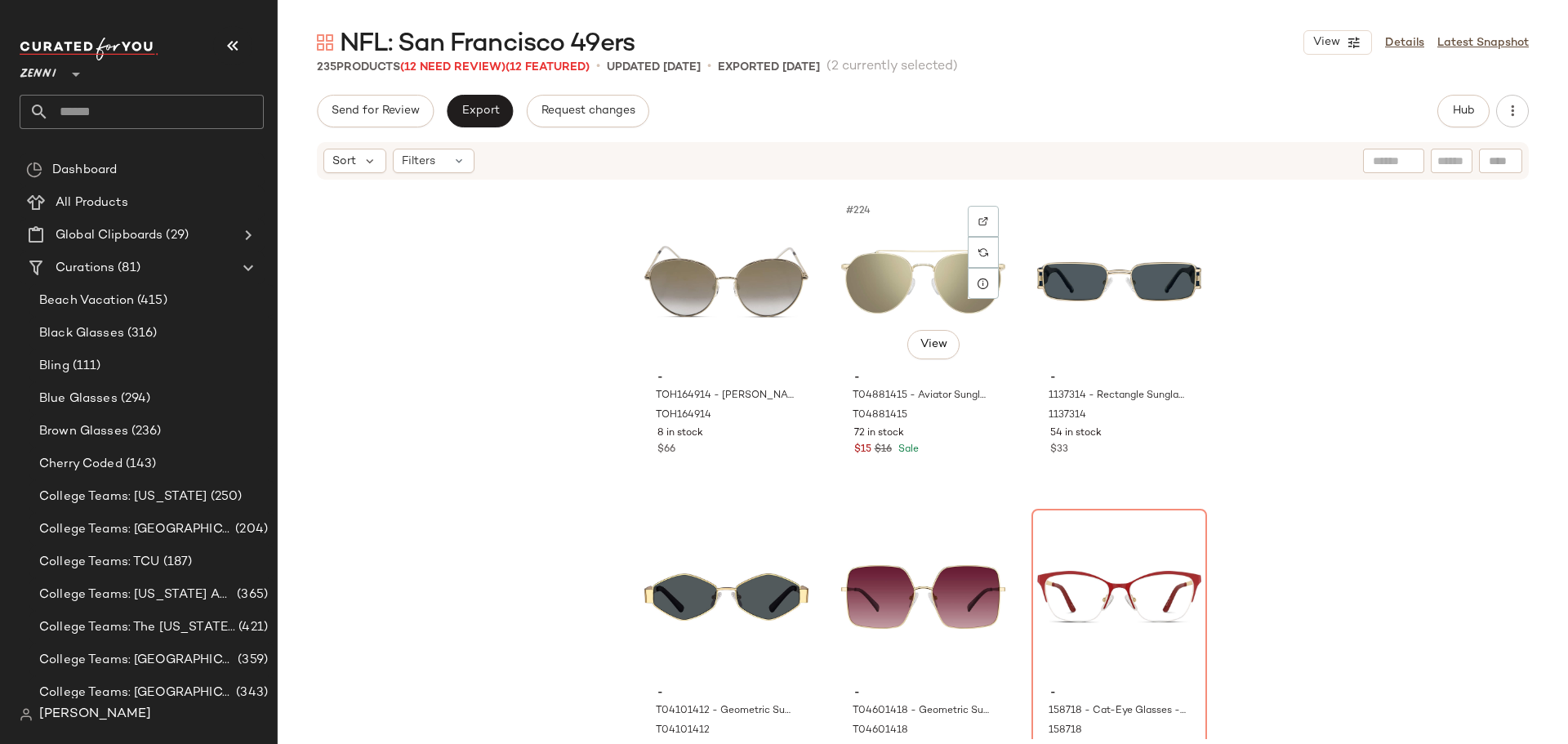
scroll to position [23361, 0]
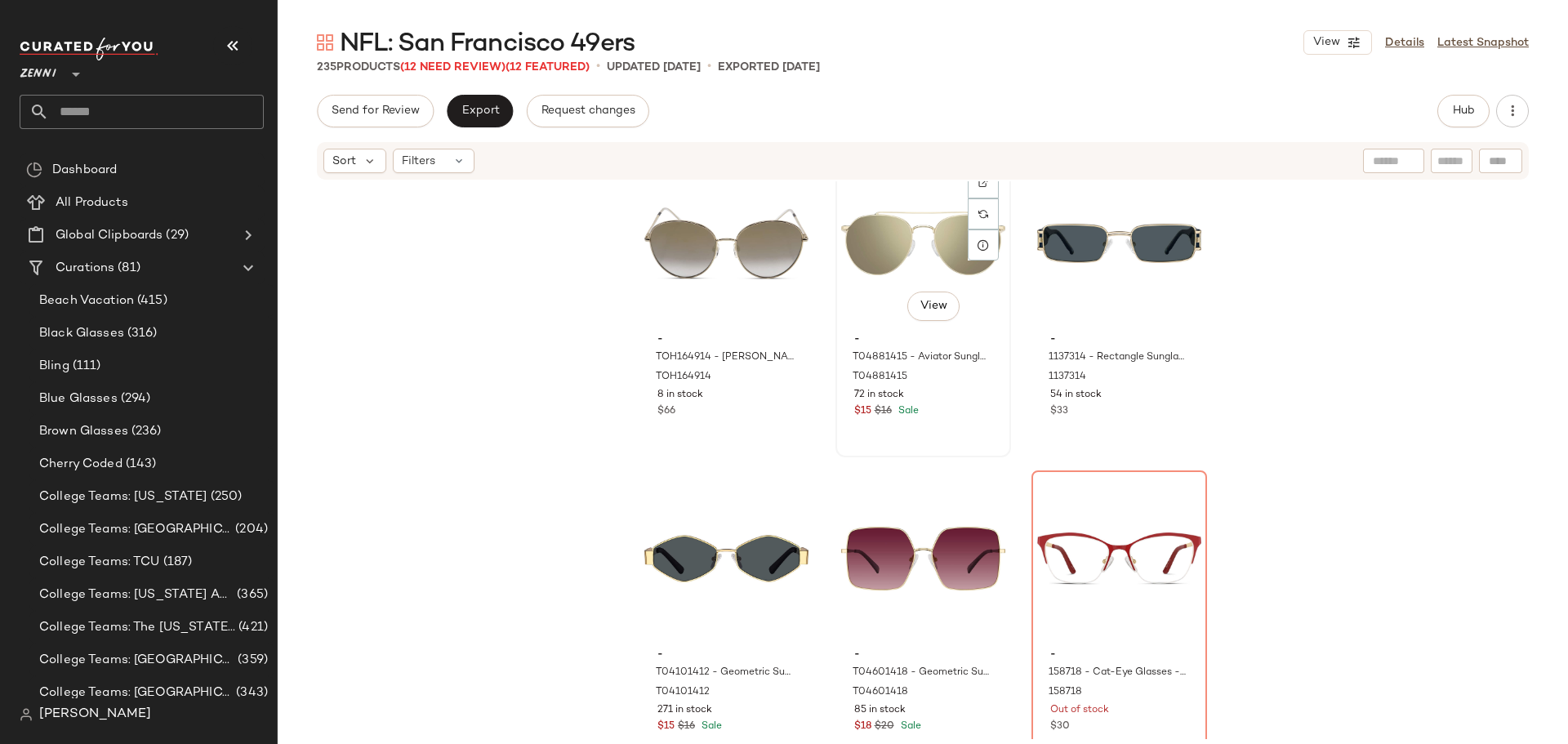
click at [863, 265] on div "#224 View" at bounding box center [923, 243] width 164 height 165
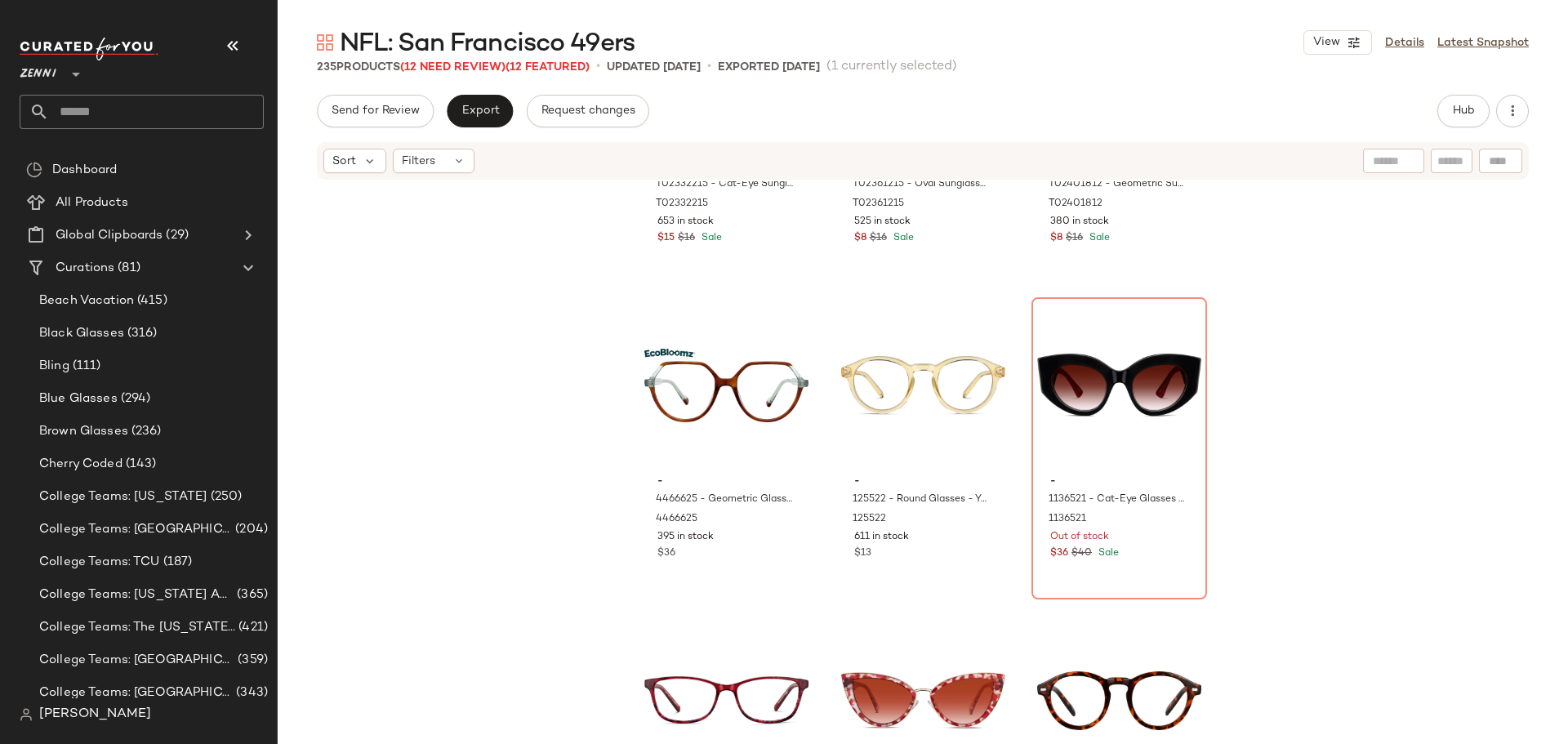
scroll to position [10381, 0]
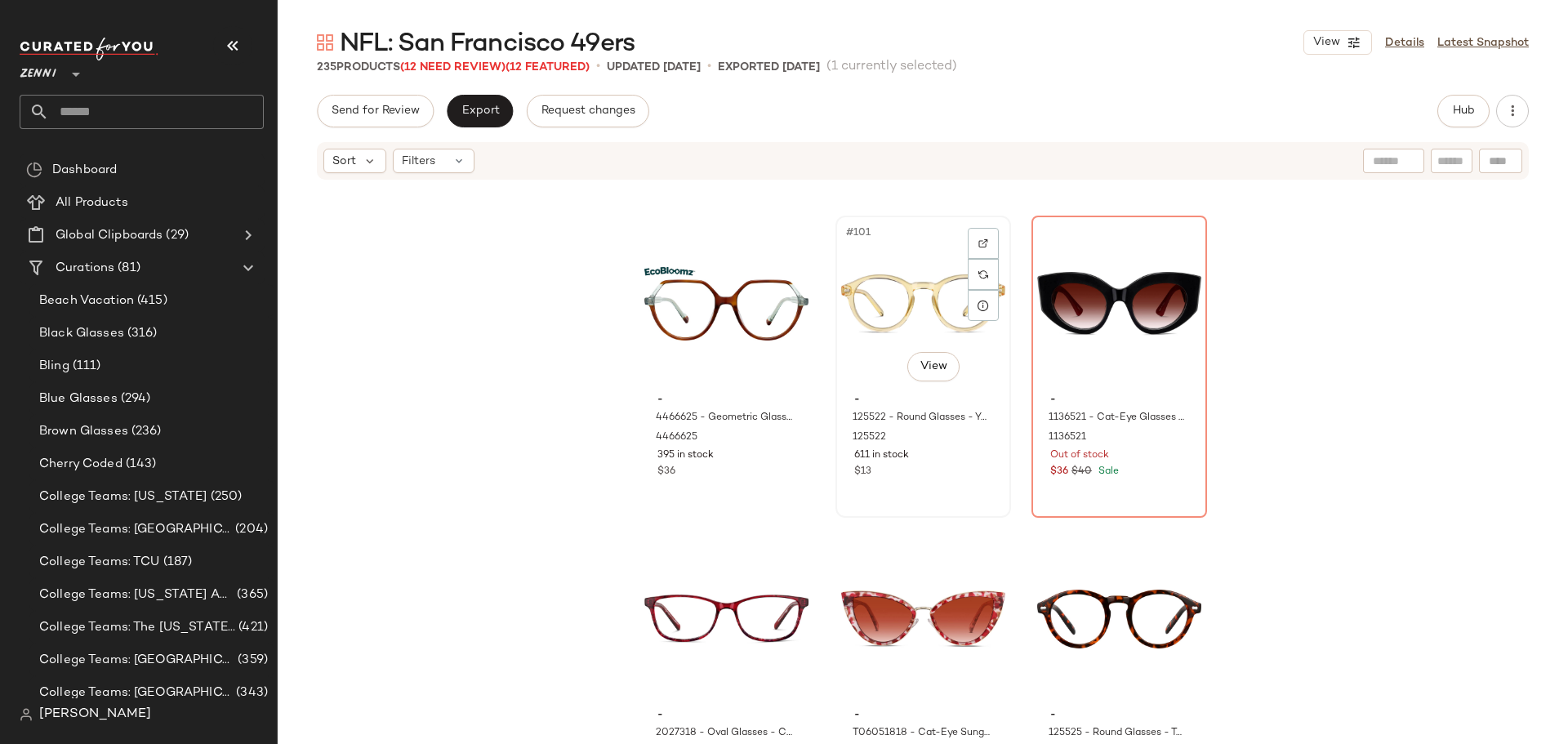
click at [949, 477] on div "$13" at bounding box center [923, 471] width 138 height 15
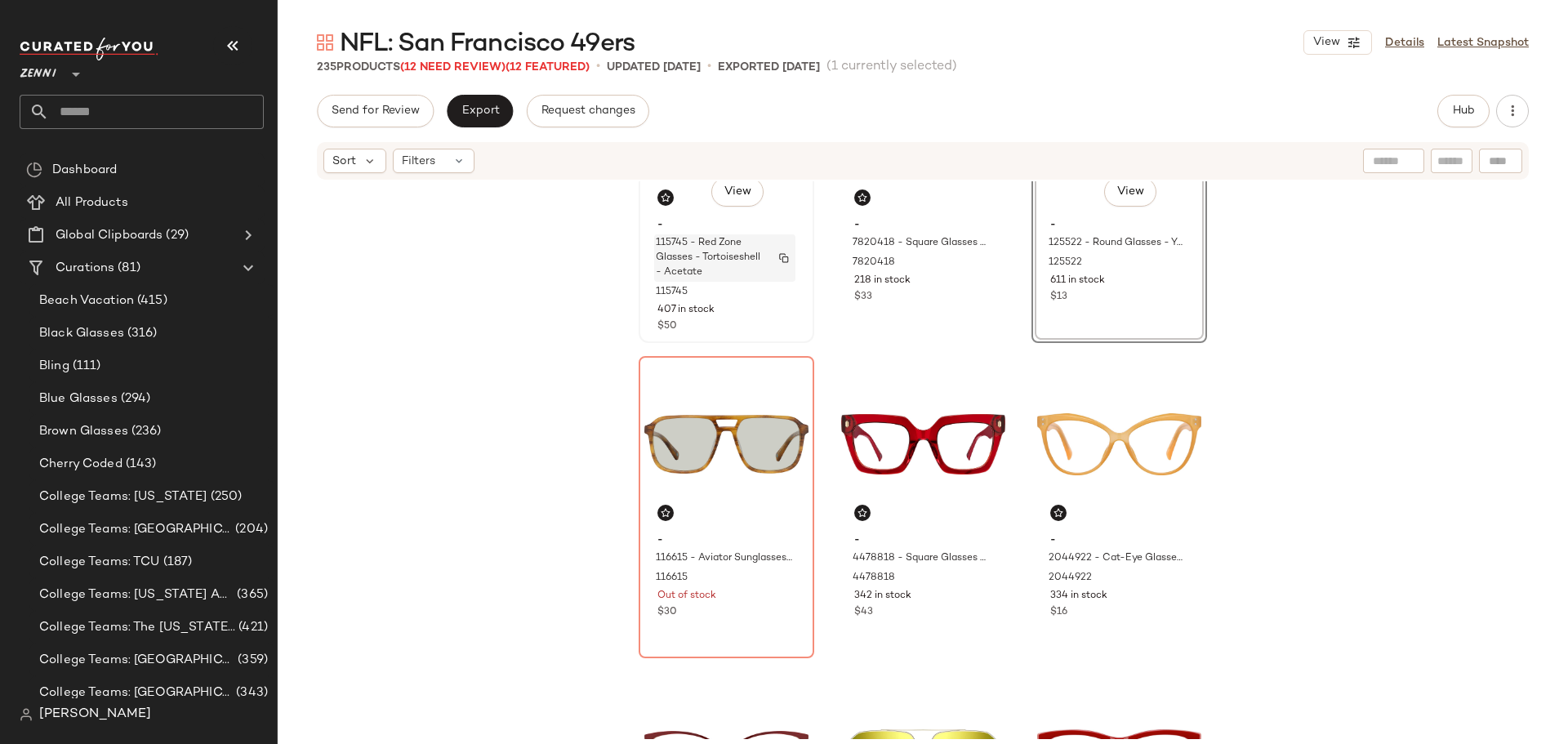
scroll to position [163, 0]
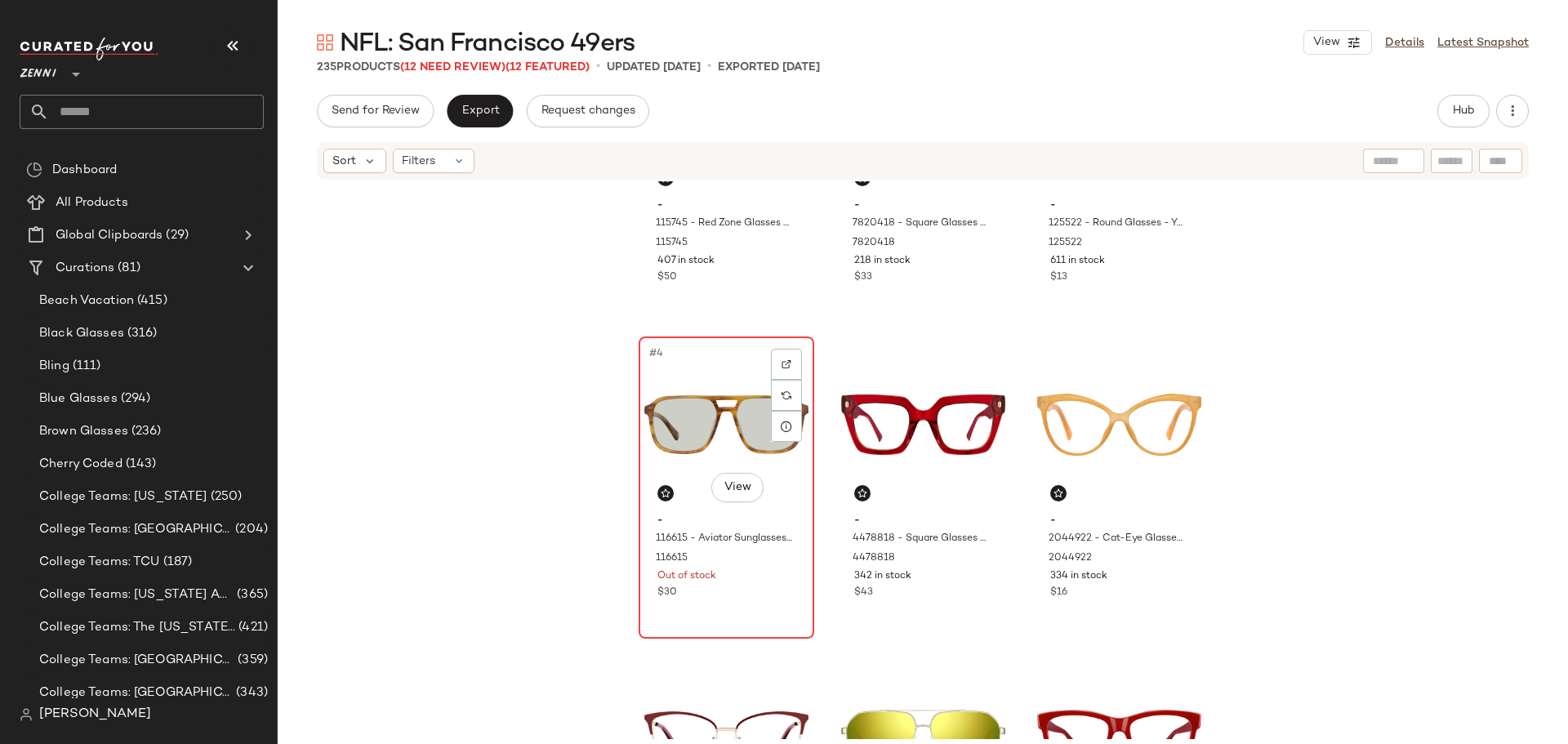
click at [751, 594] on div "$30" at bounding box center [726, 593] width 138 height 15
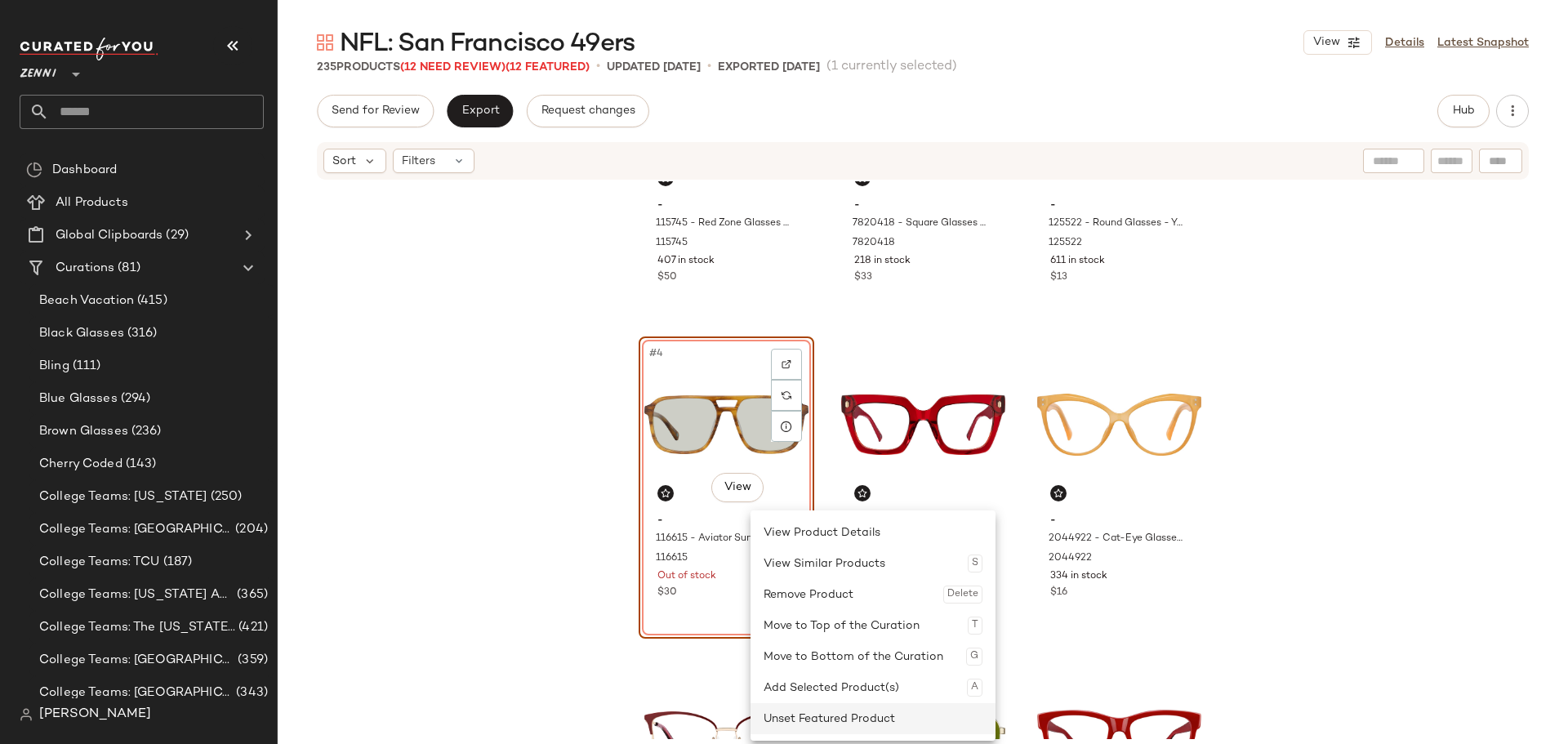
click at [799, 714] on div "Unset Featured Product" at bounding box center [873, 718] width 219 height 31
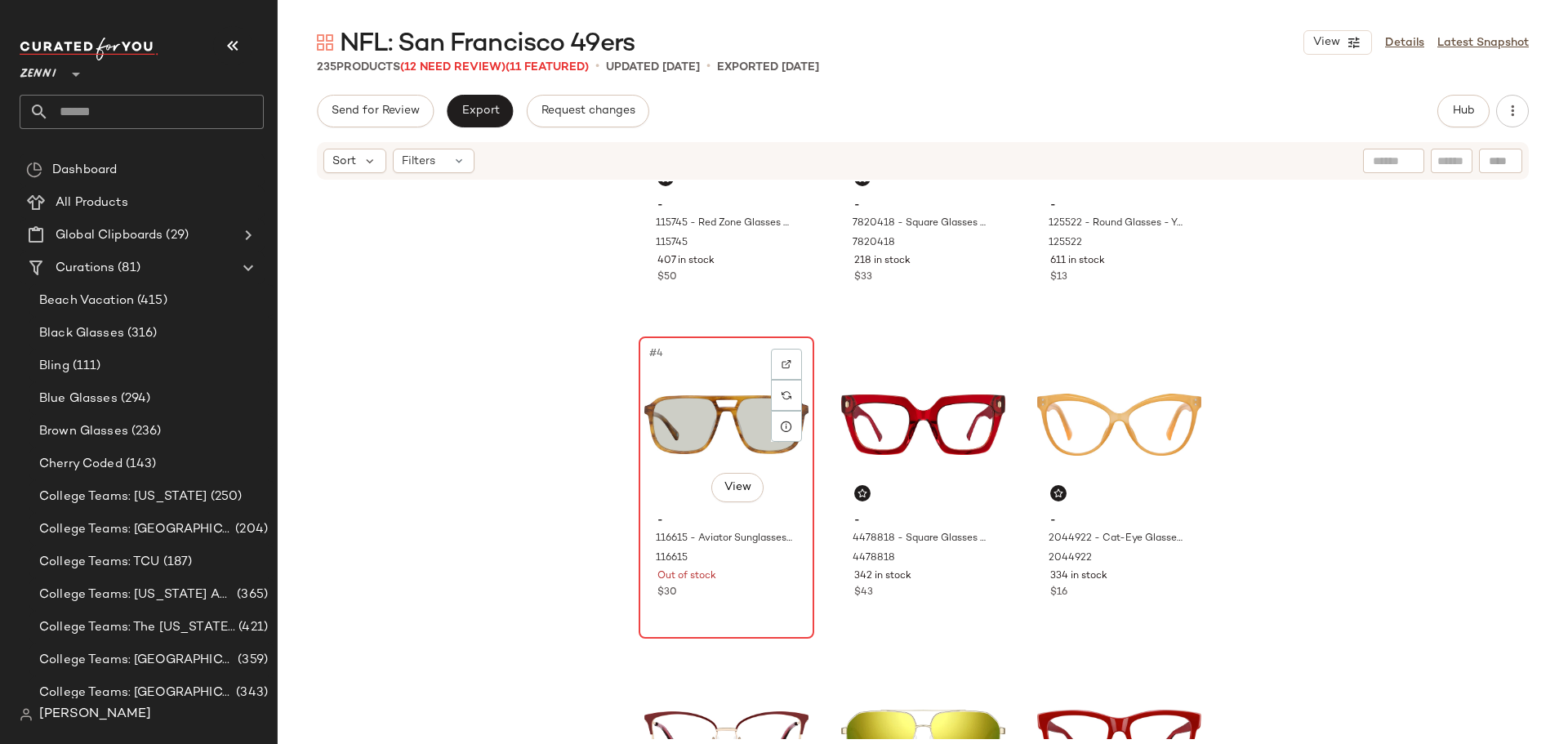
click at [753, 588] on div "$30" at bounding box center [726, 593] width 138 height 15
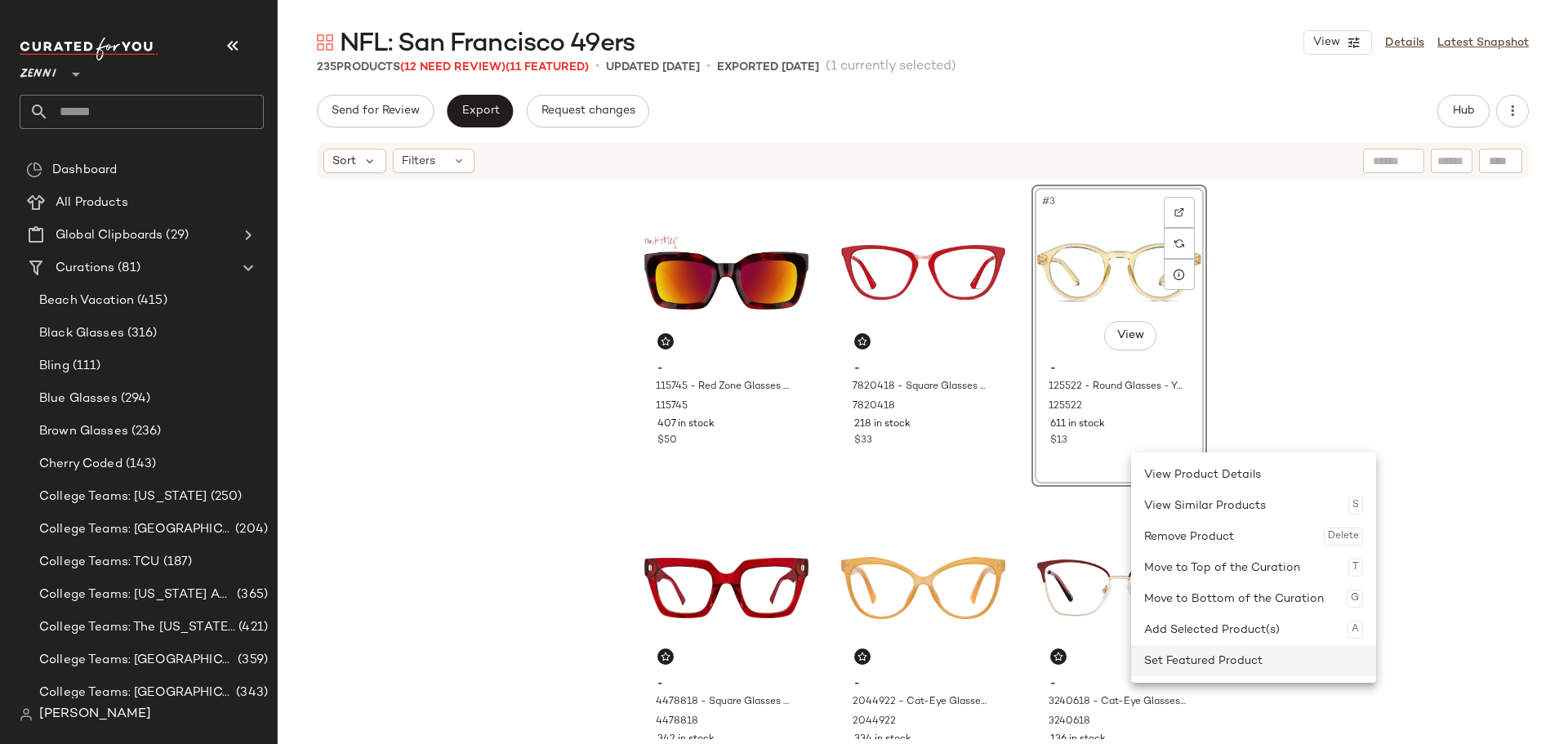
click at [1185, 663] on div "Set Featured Product" at bounding box center [1253, 660] width 219 height 31
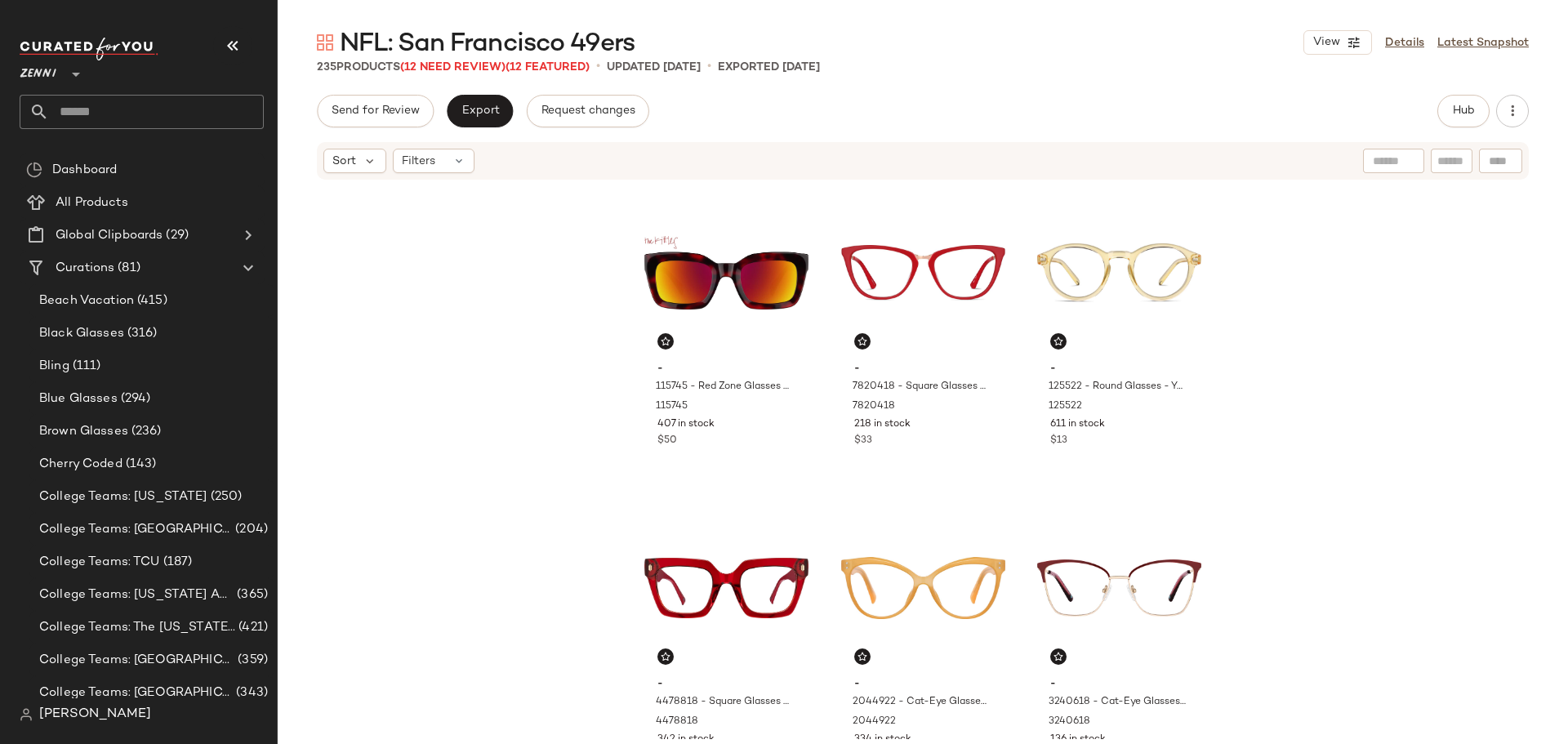
click at [1290, 438] on div "- 115745 - Red Zone Glasses - Tortoiseshell - Acetate 115745 407 in stock $50 -…" at bounding box center [922, 460] width 1291 height 558
click at [455, 164] on icon at bounding box center [459, 160] width 13 height 13
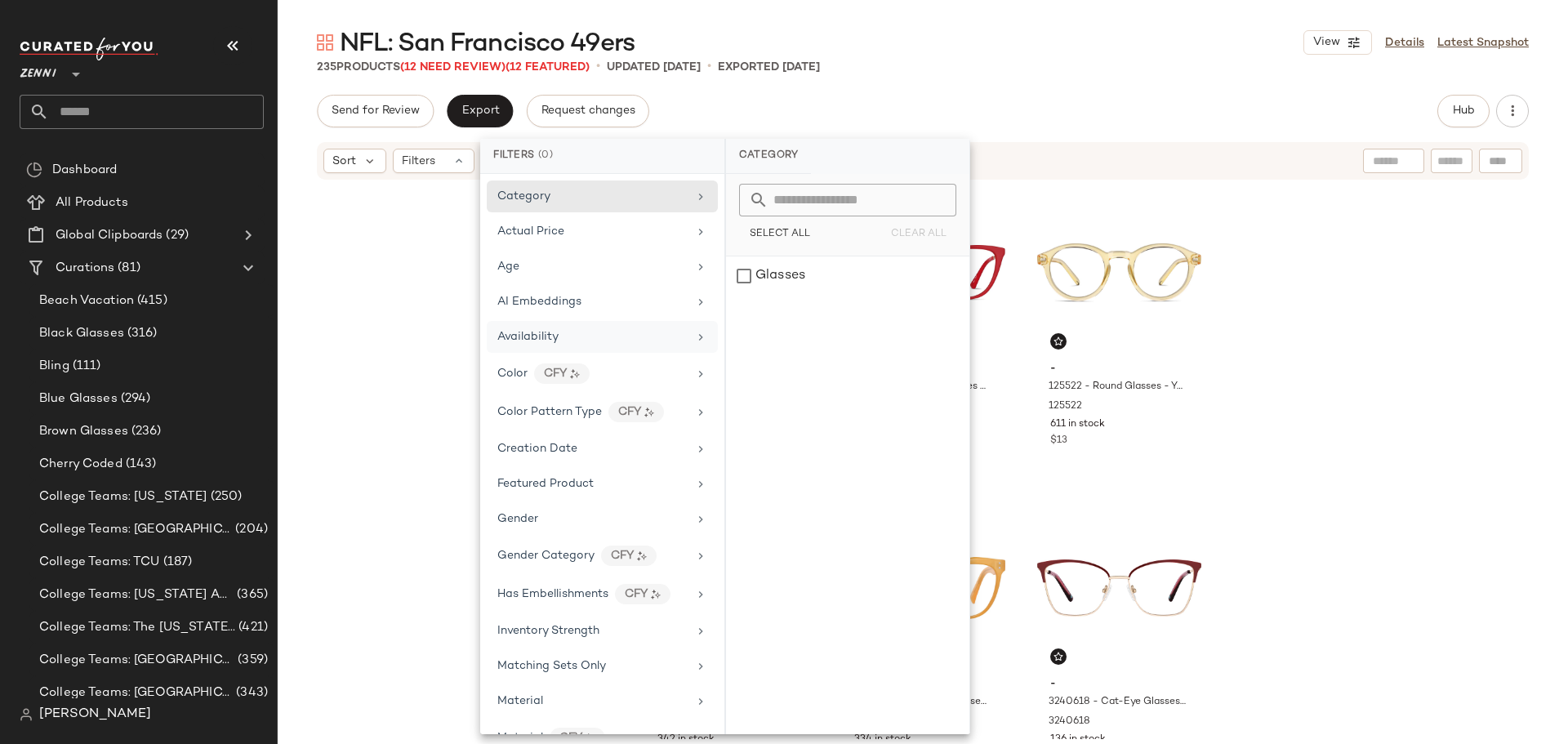
click at [522, 324] on div "Availability" at bounding box center [602, 336] width 231 height 32
click at [744, 317] on div "out_of_stock" at bounding box center [847, 315] width 244 height 39
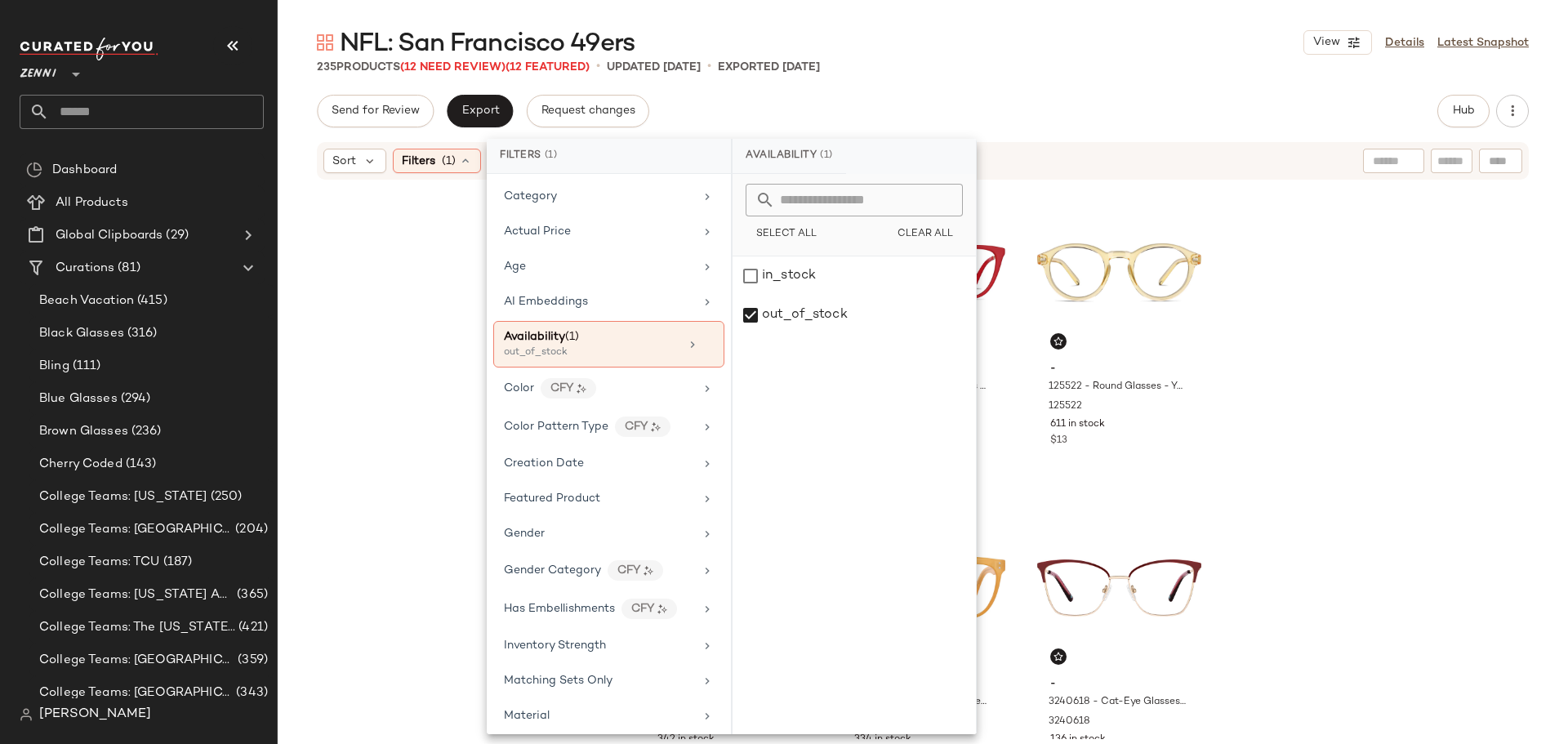
click at [373, 291] on div "- 115745 - Red Zone Glasses - Tortoiseshell - Acetate 115745 407 in stock $50 -…" at bounding box center [922, 460] width 1291 height 558
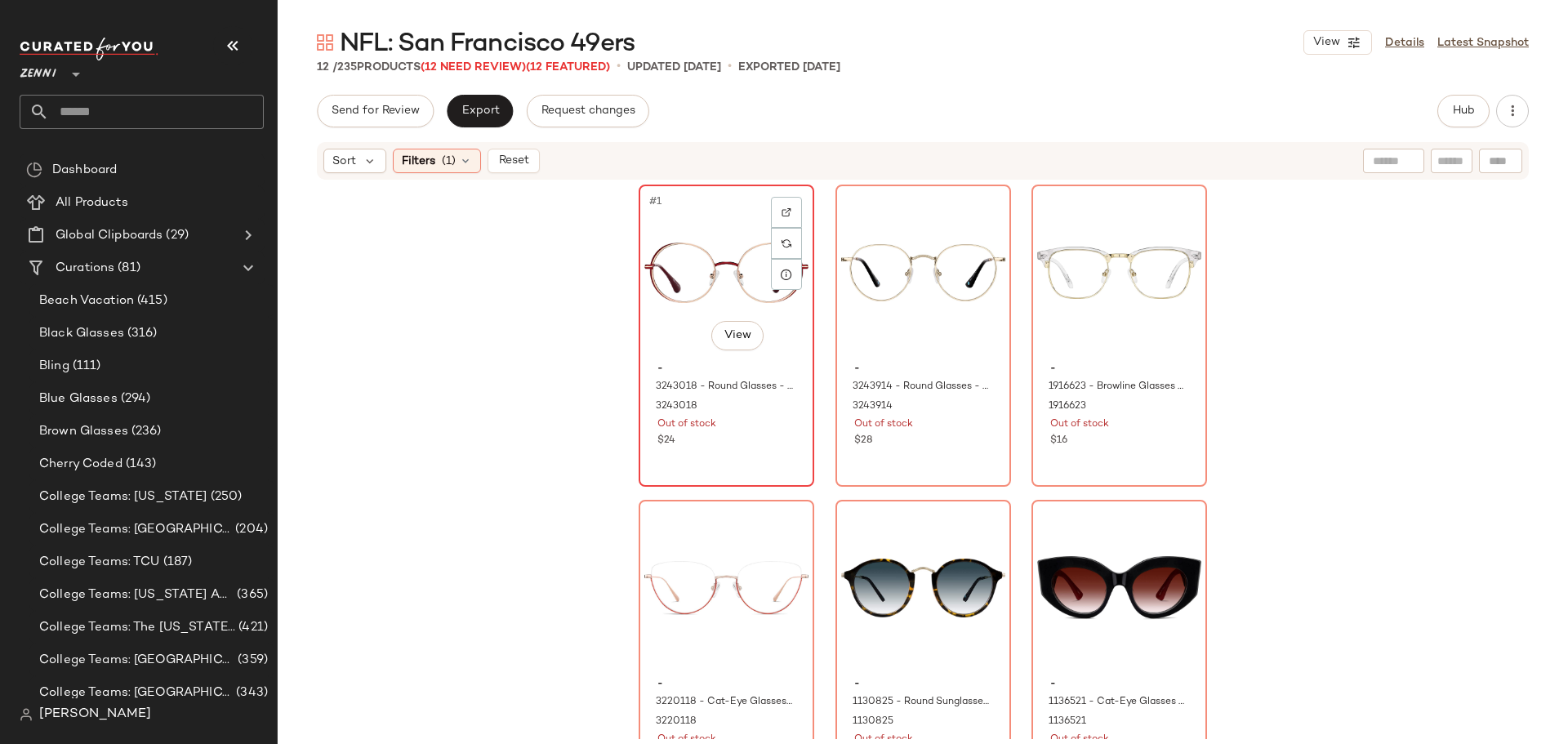
click at [702, 268] on div "#1 View" at bounding box center [726, 273] width 164 height 165
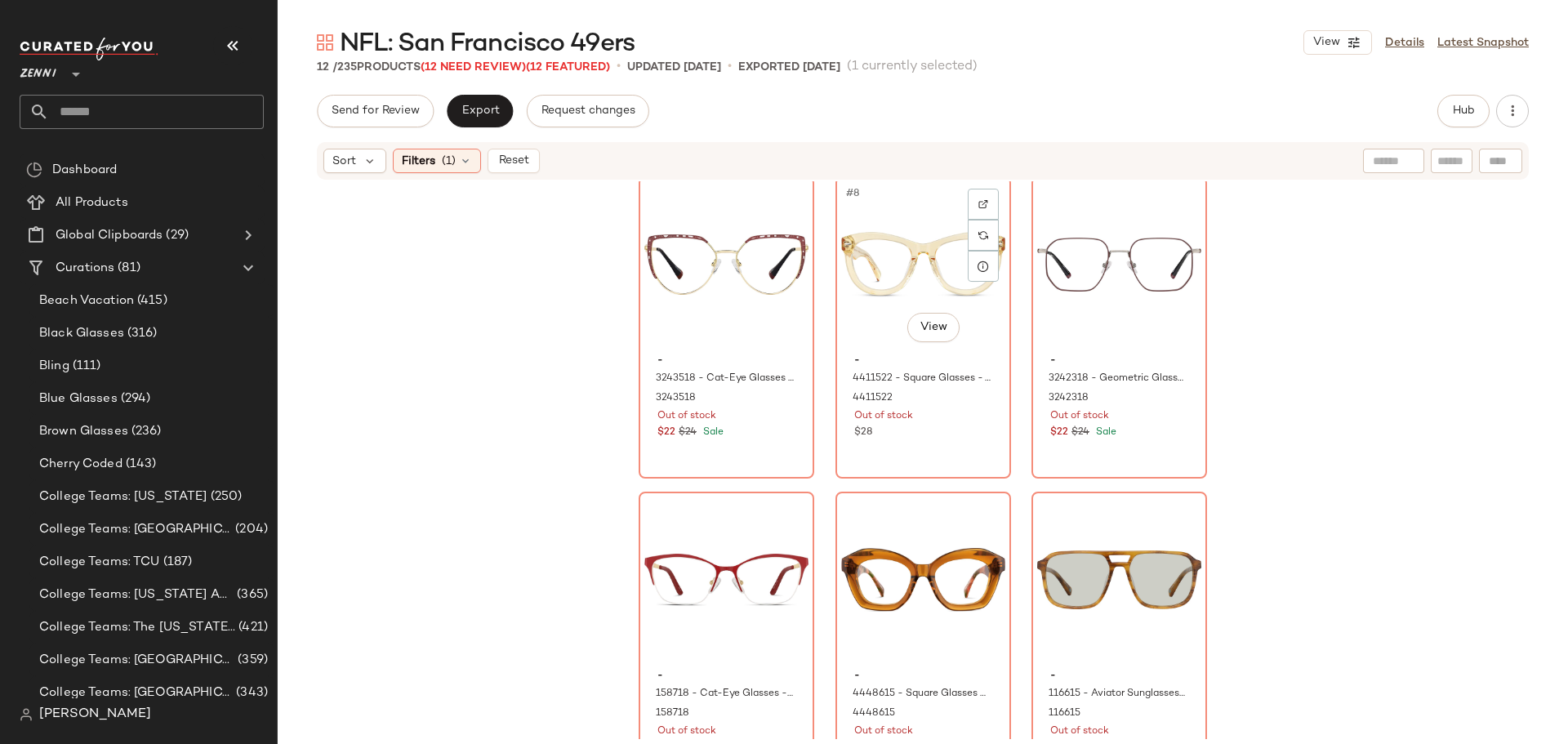
scroll to position [706, 0]
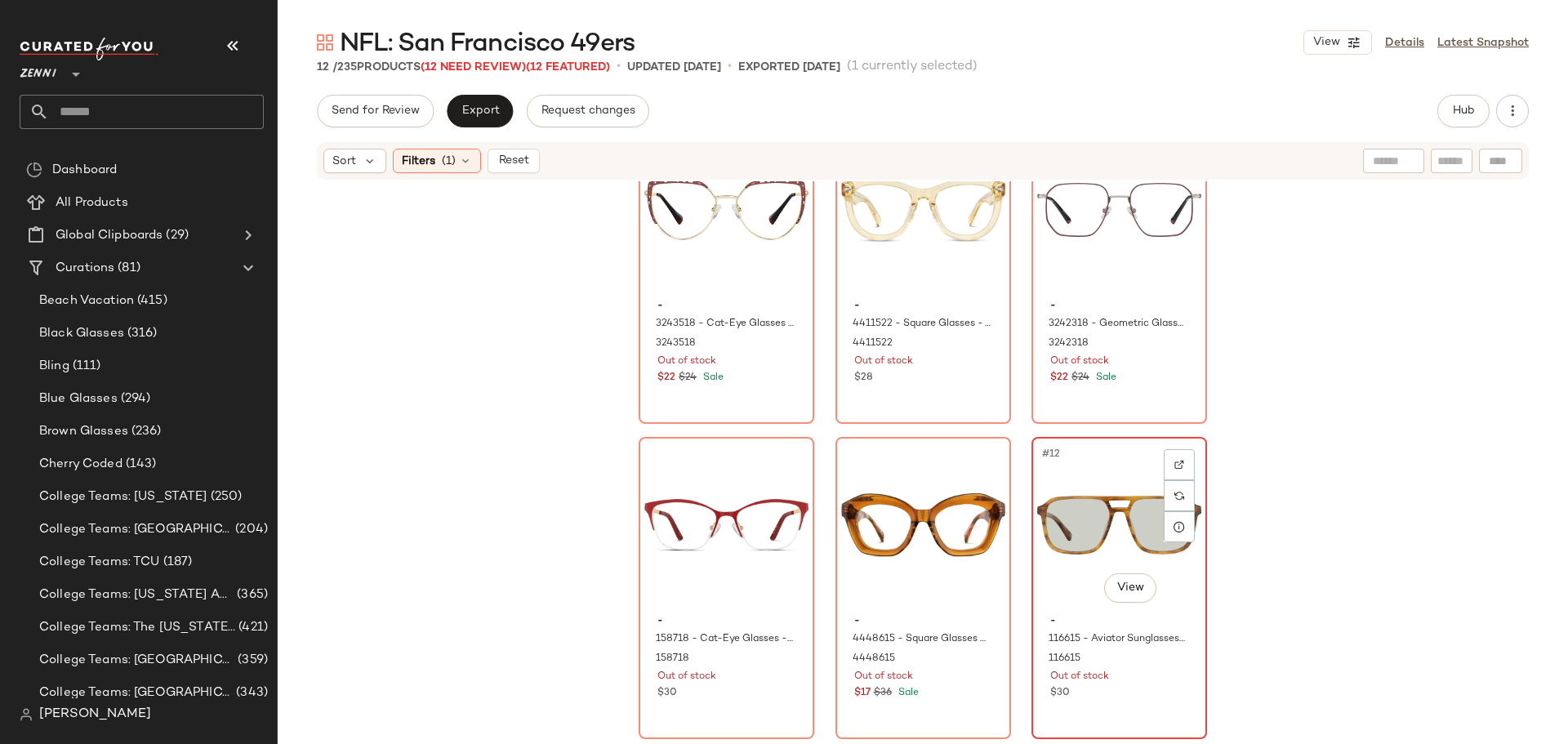
click at [1144, 705] on div "#12 View - 116615 - Aviator Sunglasses - Yellow Tortoiseshell - Acetate 116615 …" at bounding box center [1119, 588] width 172 height 299
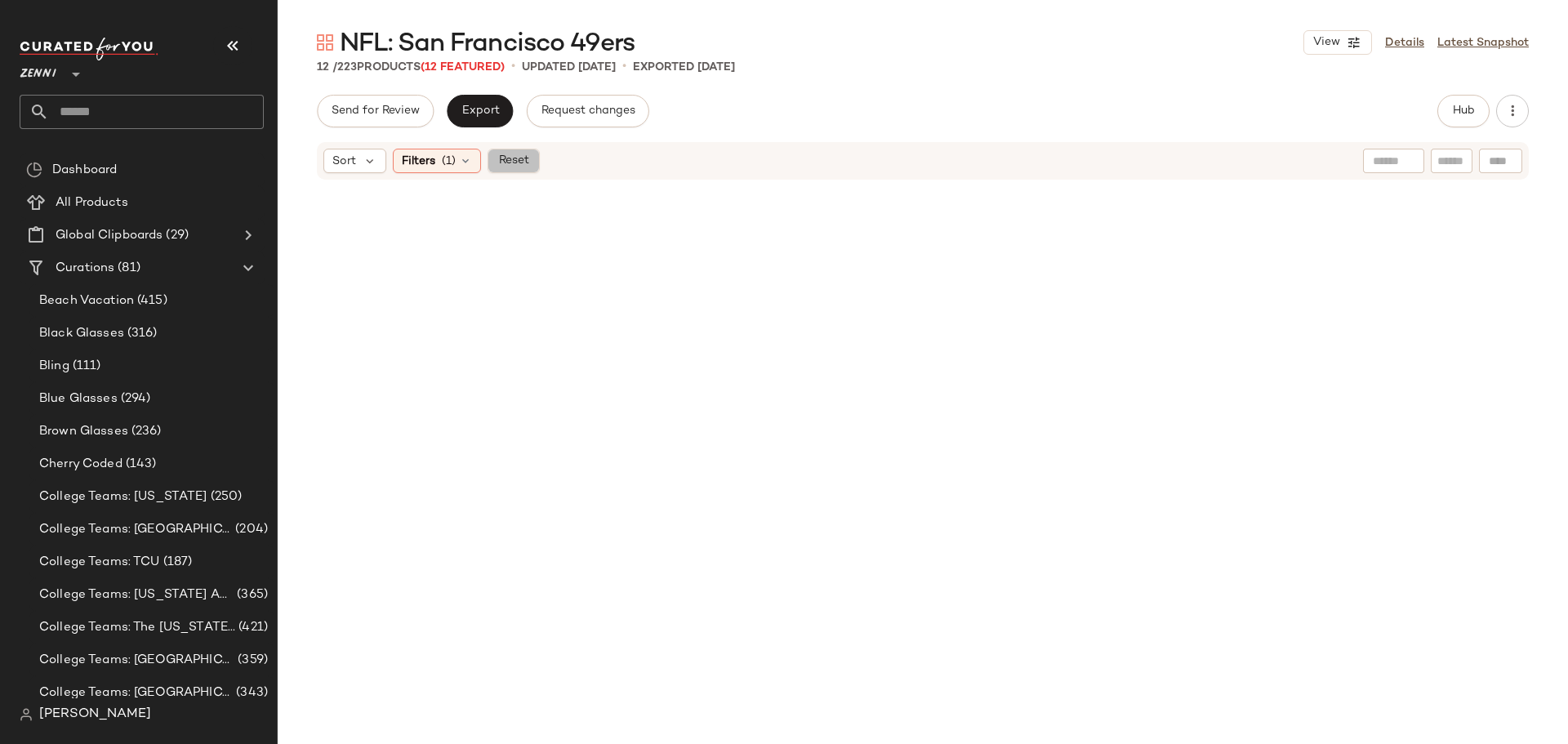
click at [506, 166] on span "Reset" at bounding box center [513, 160] width 31 height 13
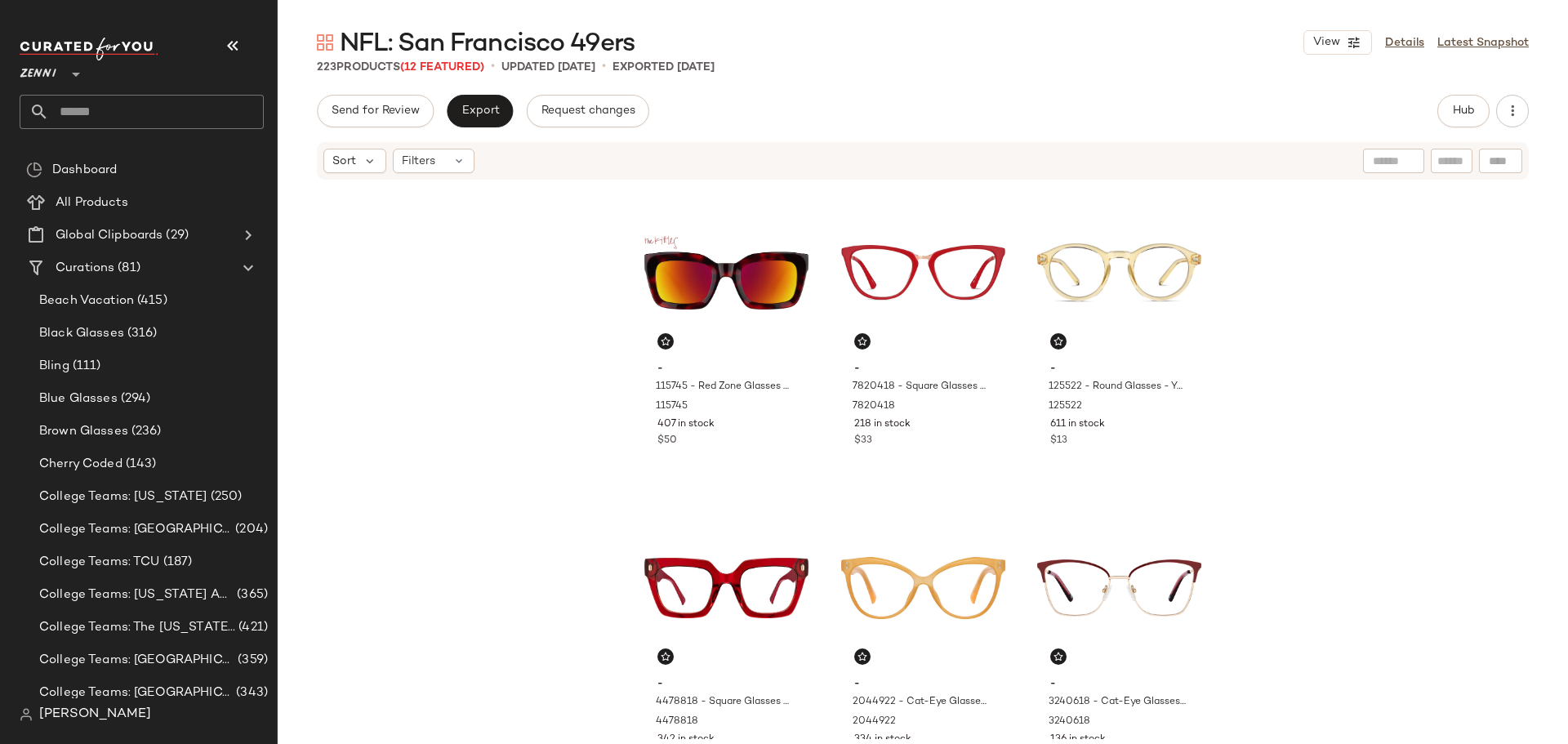
click at [1451, 94] on div "NFL: San Francisco 49ers View Details Latest Snapshot 223 Products (12 Featured…" at bounding box center [922, 385] width 1291 height 718
click at [1449, 114] on button "Hub" at bounding box center [1463, 111] width 52 height 33
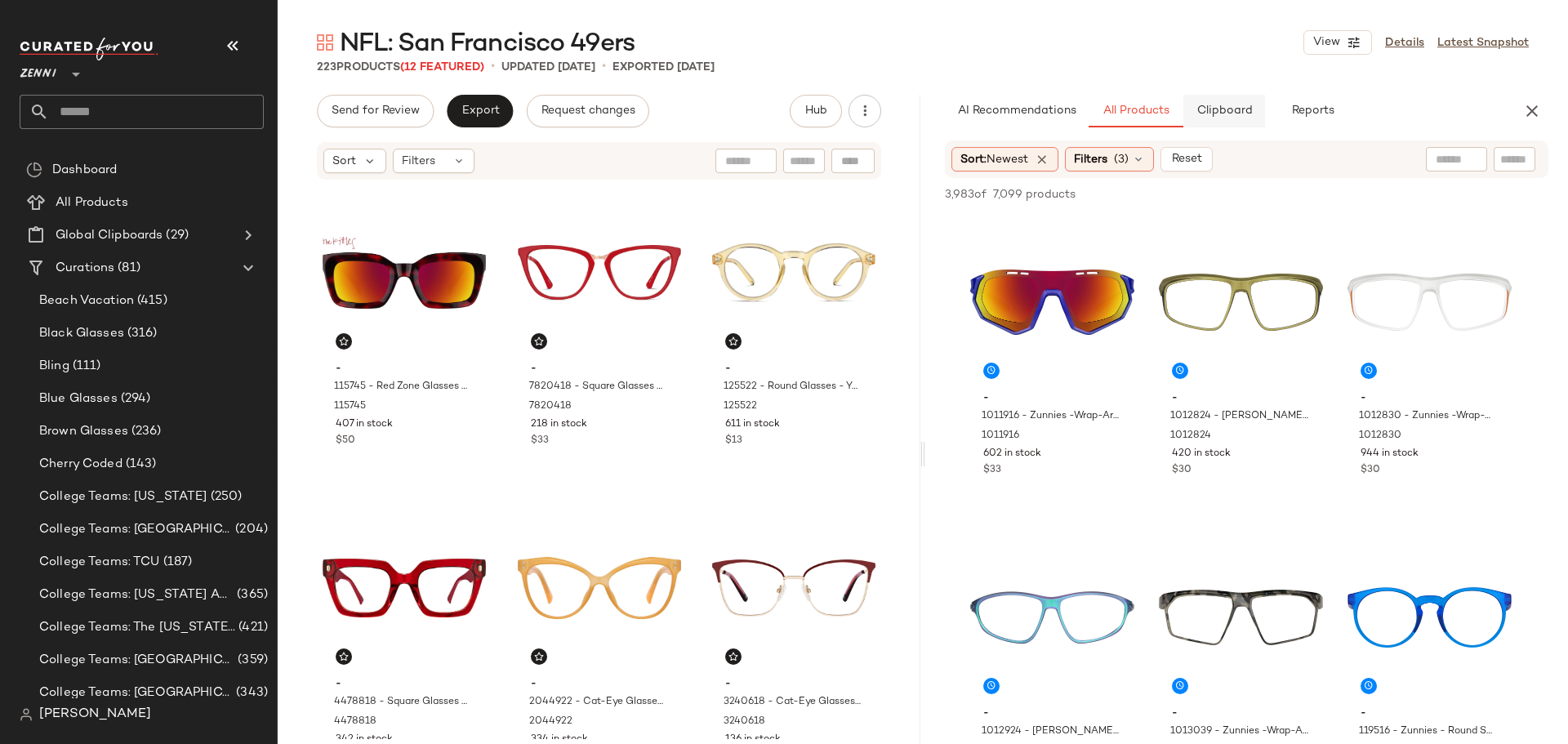
click at [1213, 111] on span "Clipboard" at bounding box center [1224, 111] width 57 height 13
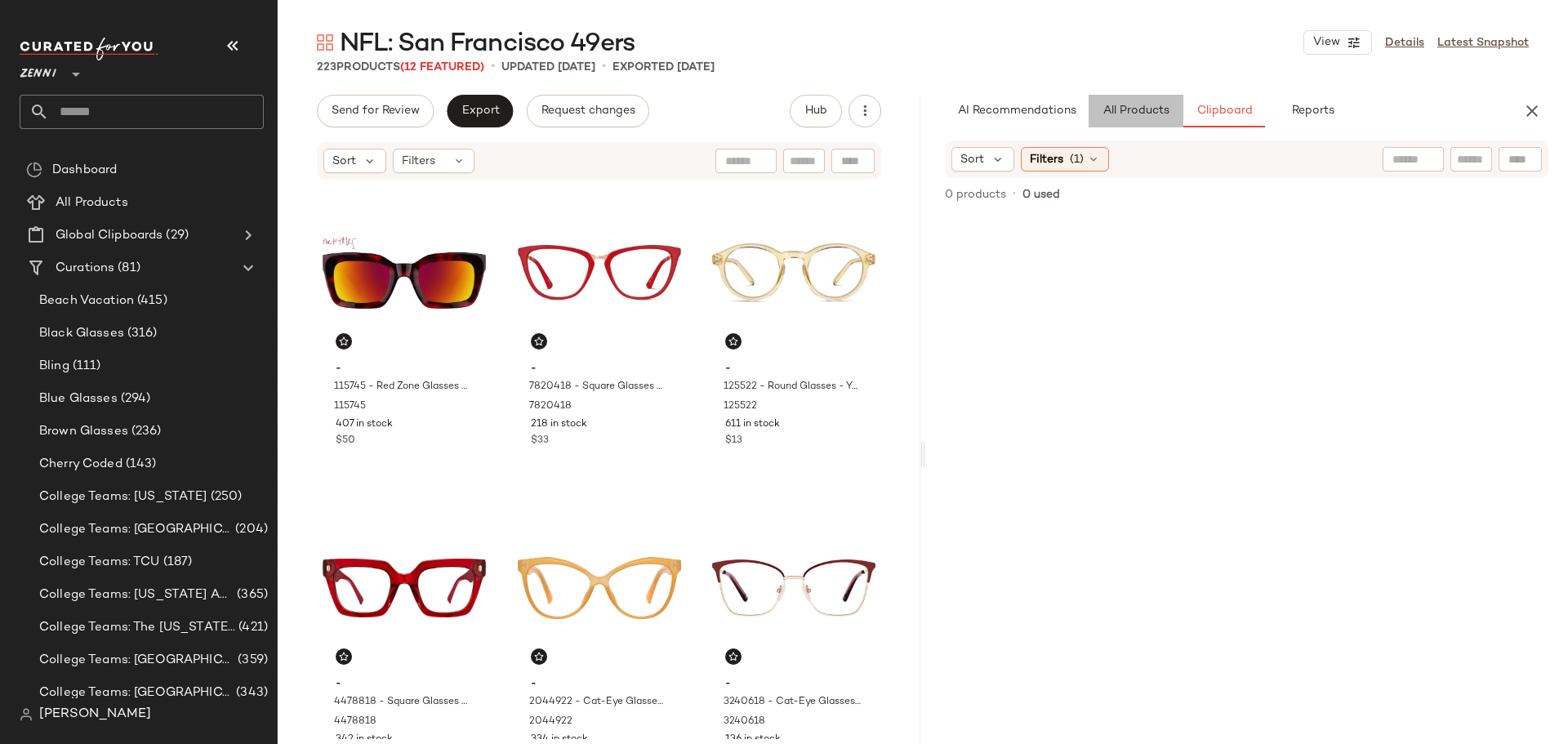
click at [1143, 110] on span "All Products" at bounding box center [1136, 111] width 67 height 13
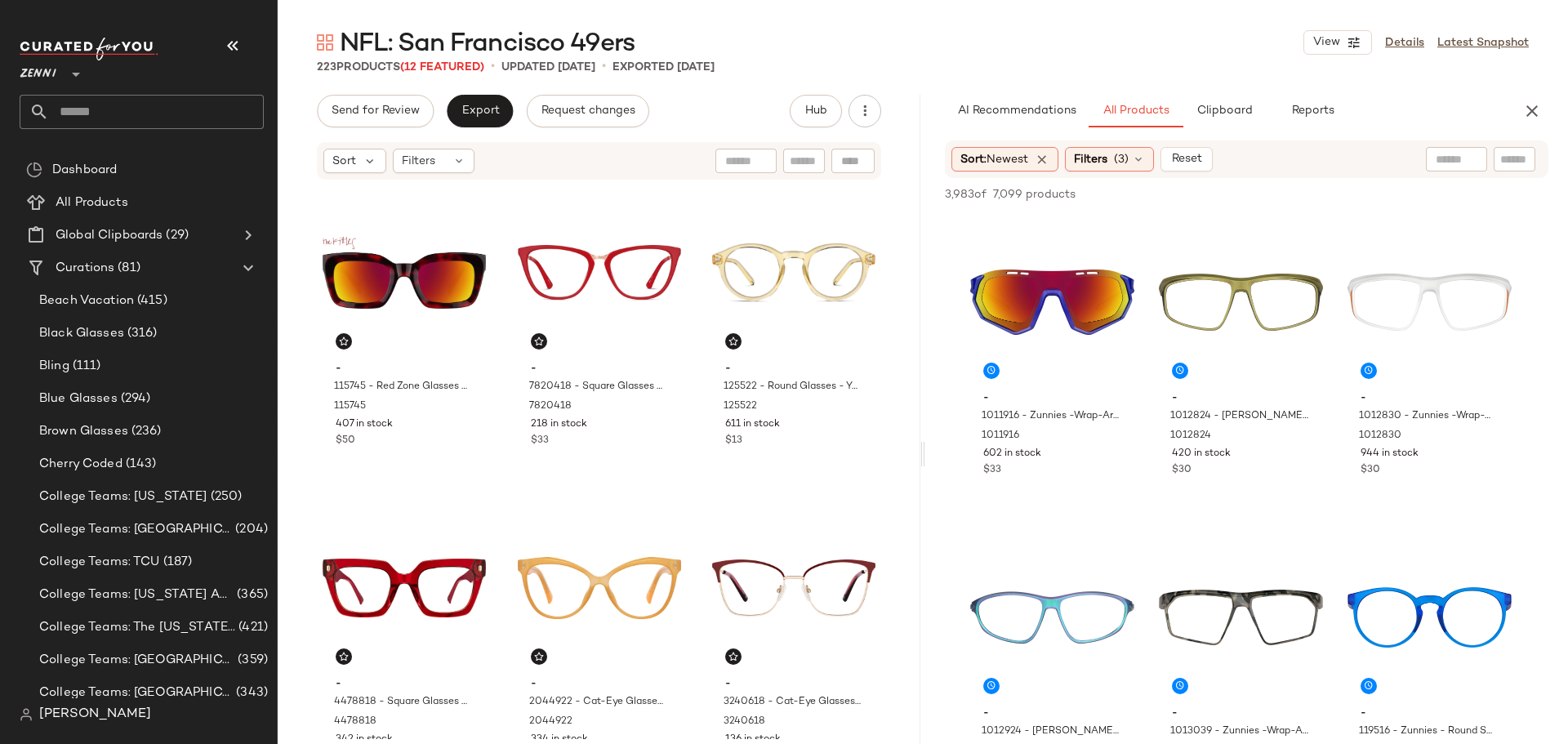
click at [1497, 157] on div at bounding box center [1515, 159] width 42 height 25
type input "***"
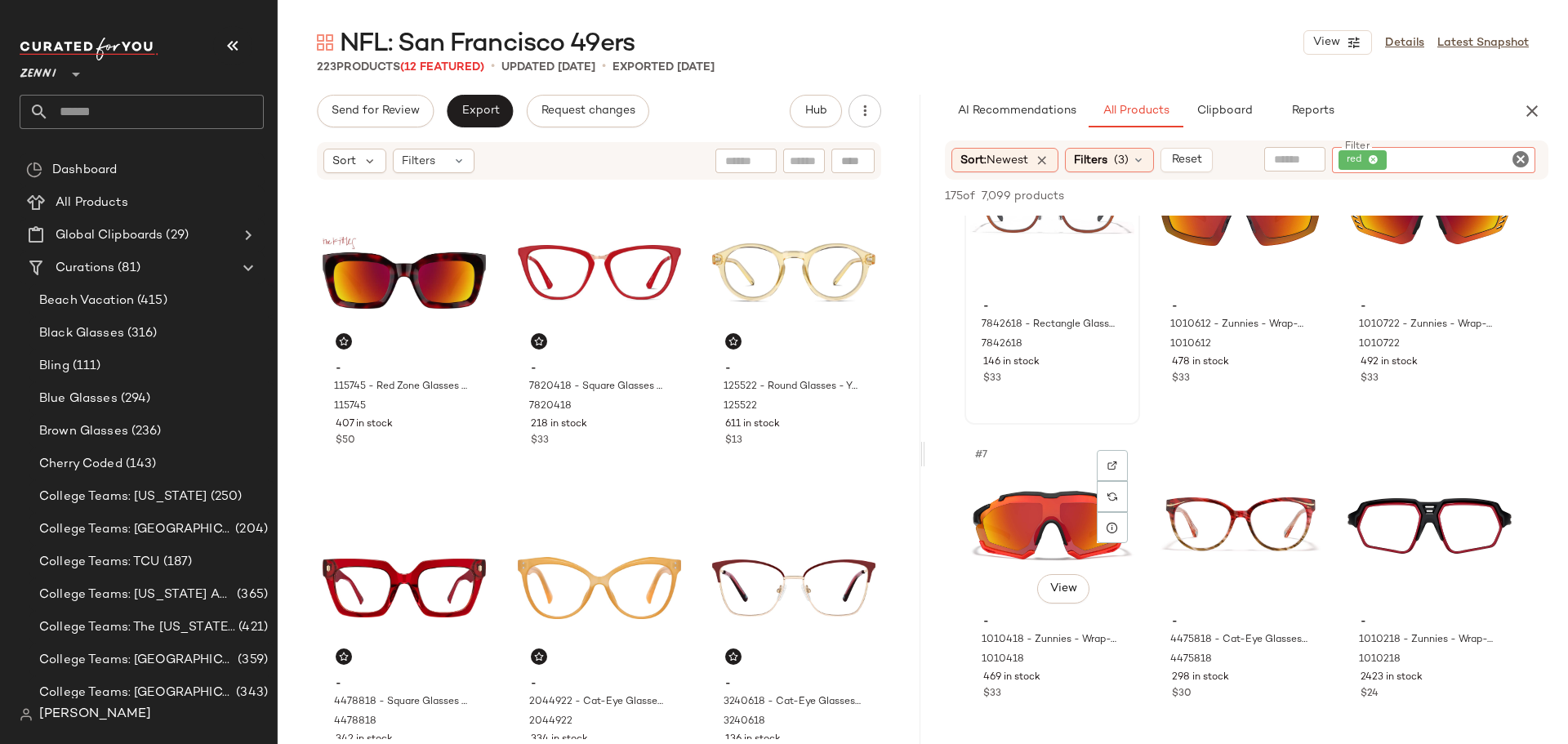
scroll to position [490, 0]
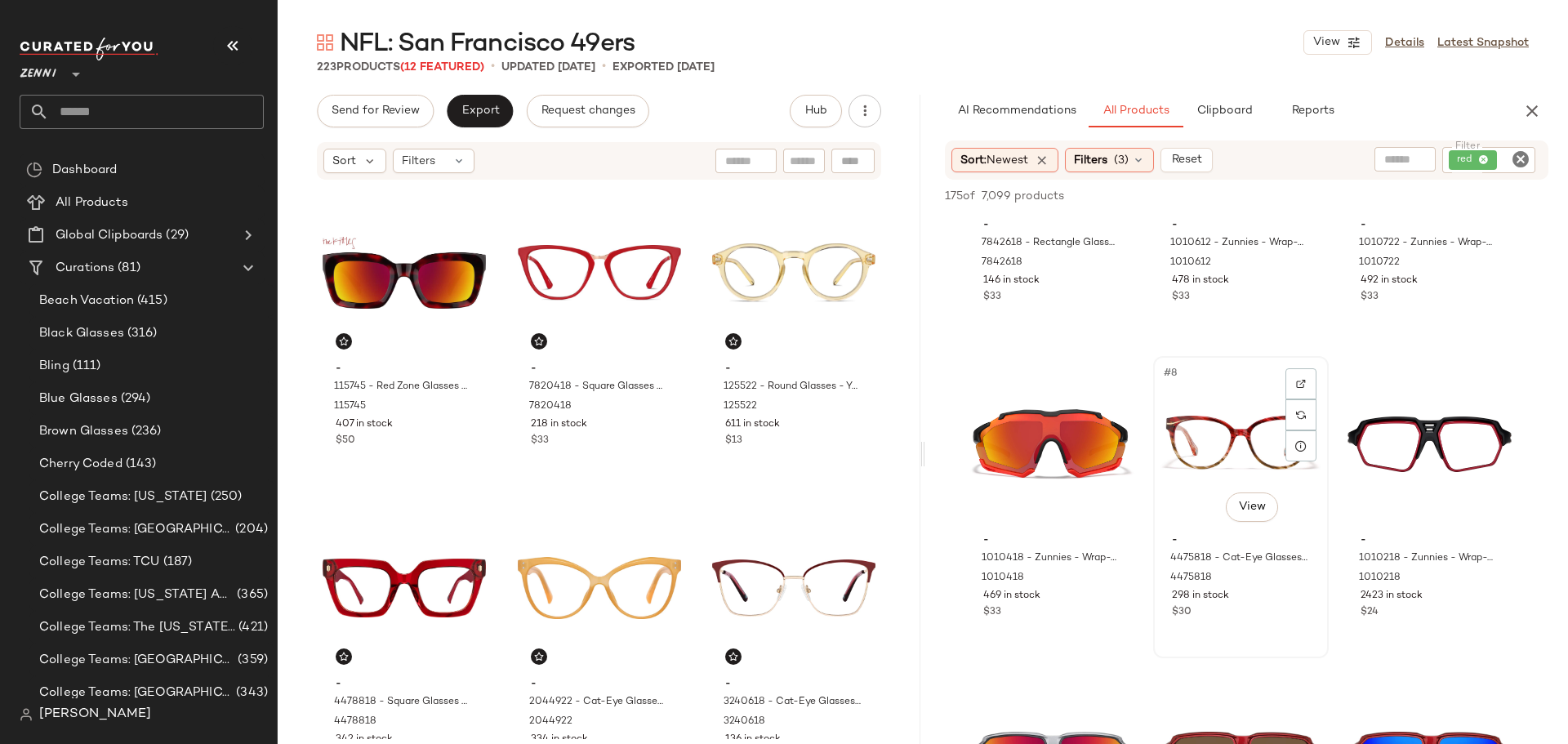
click at [1187, 417] on div "#8 View" at bounding box center [1241, 444] width 164 height 165
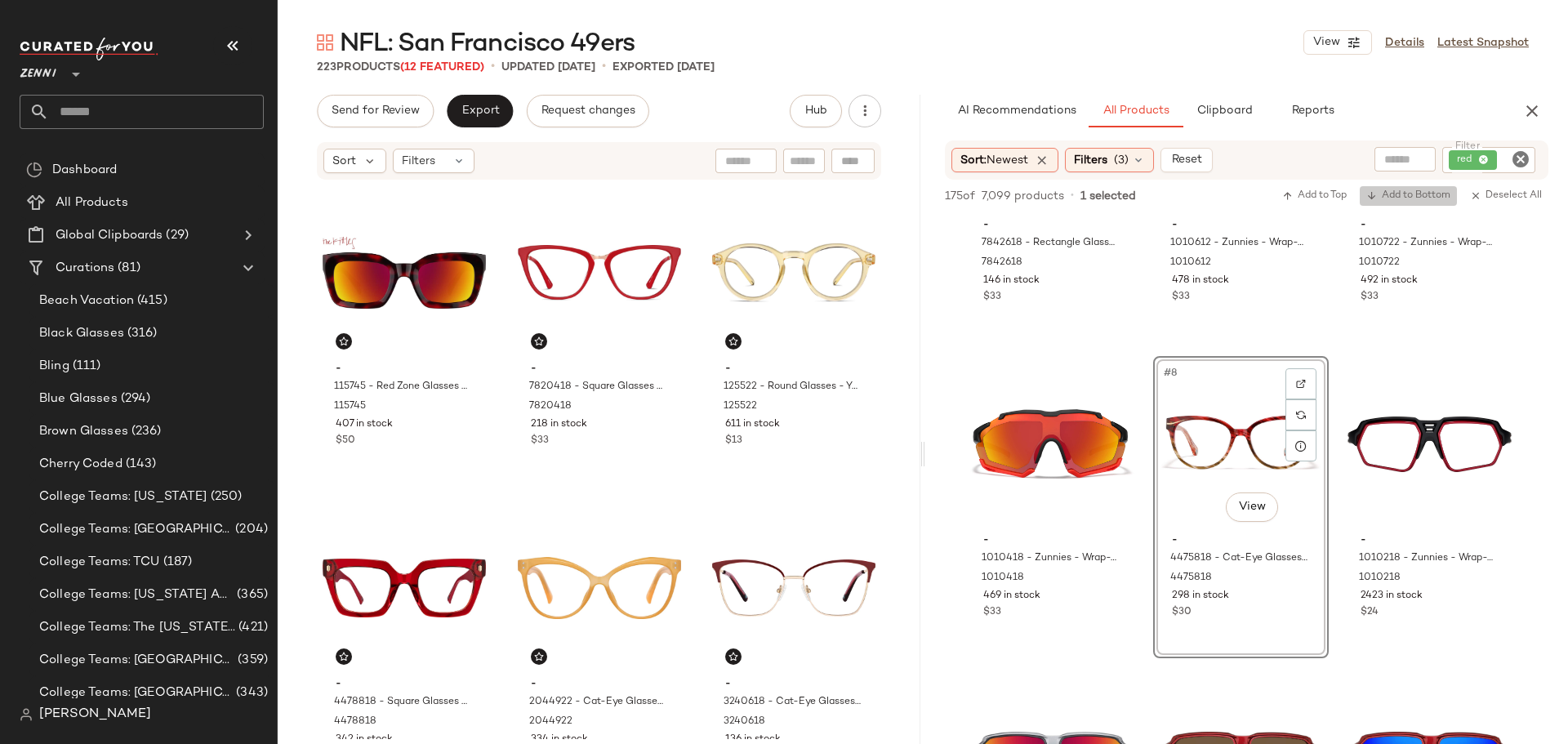
click at [1391, 199] on span "Add to Bottom" at bounding box center [1408, 196] width 84 height 12
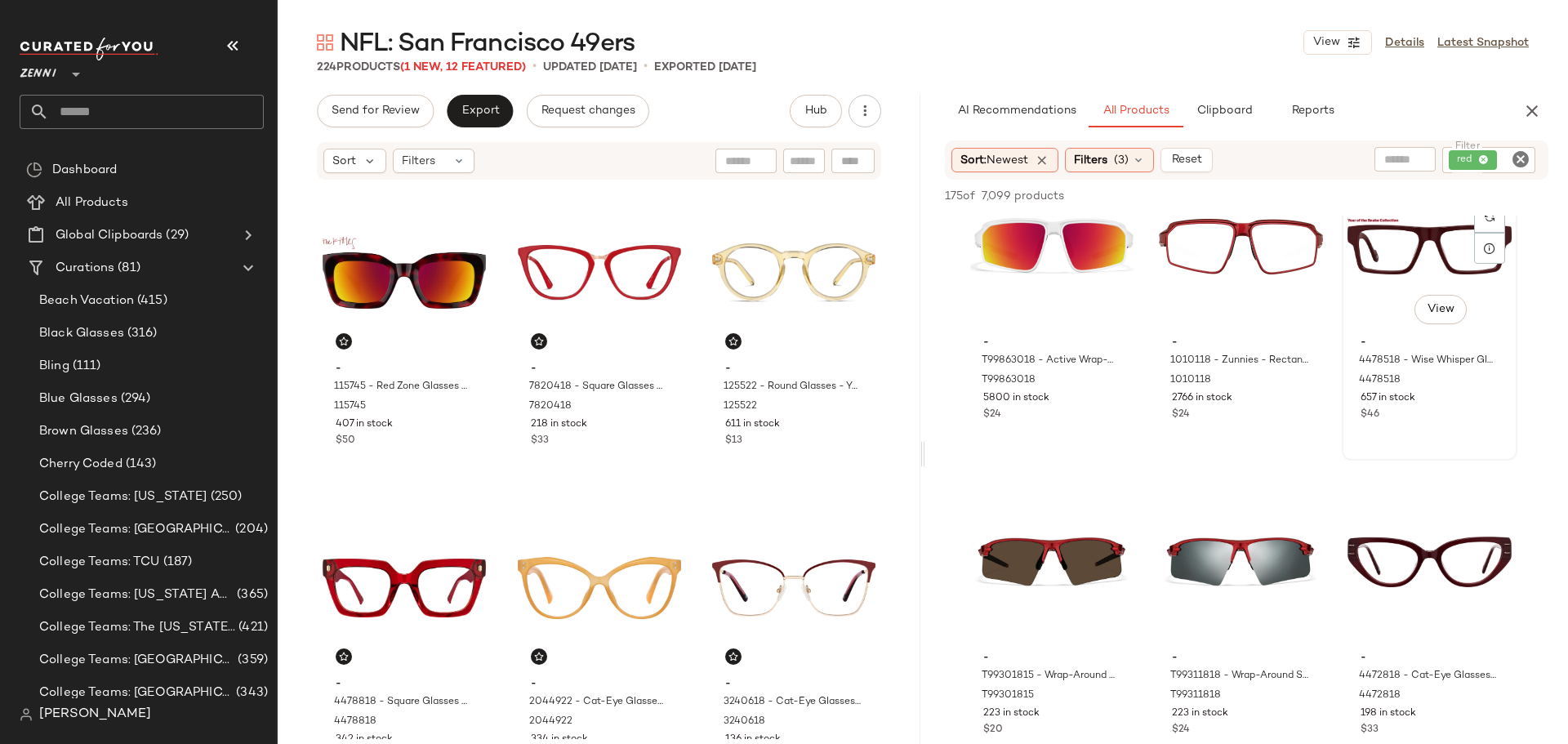
scroll to position [1551, 0]
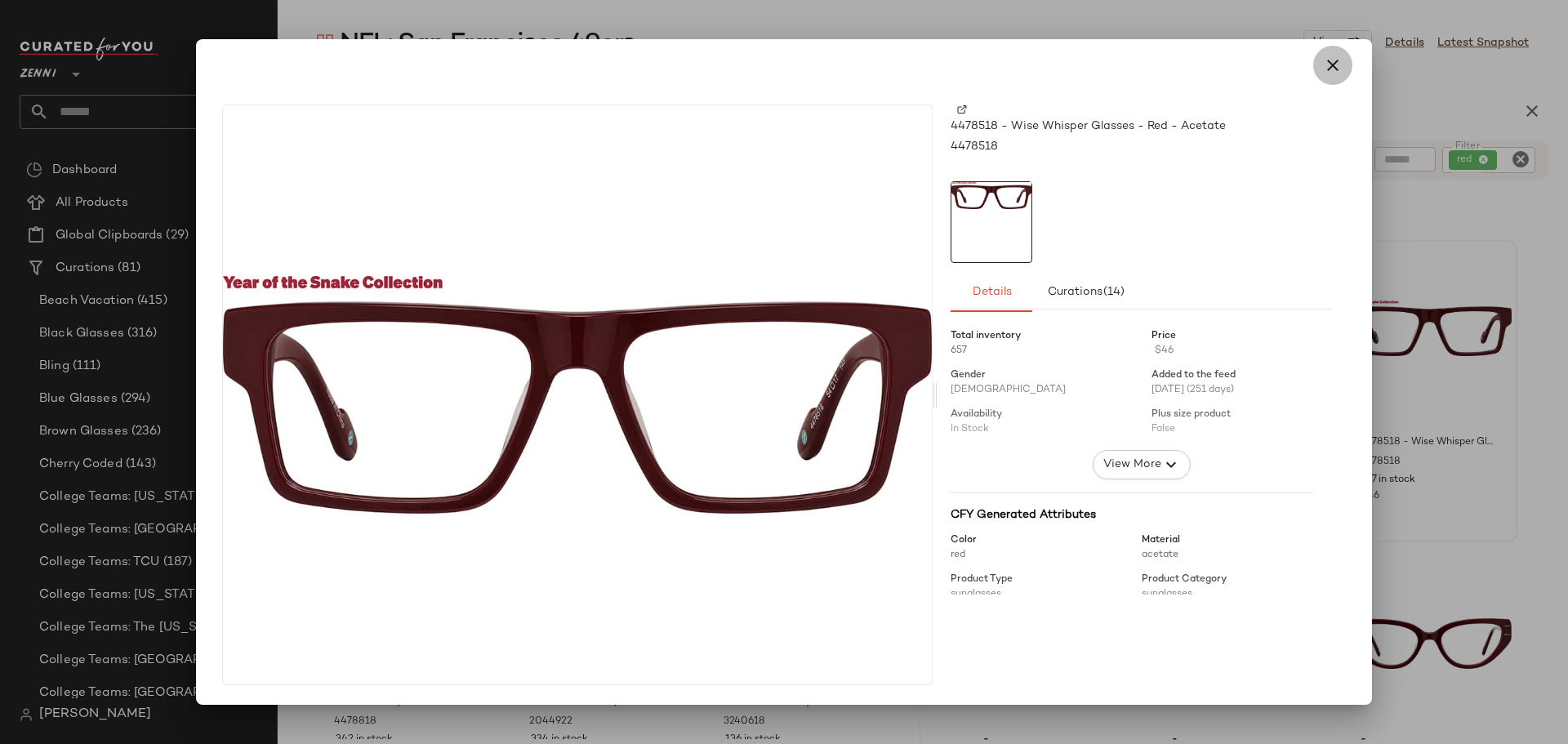
click at [1336, 57] on icon "button" at bounding box center [1333, 65] width 19 height 19
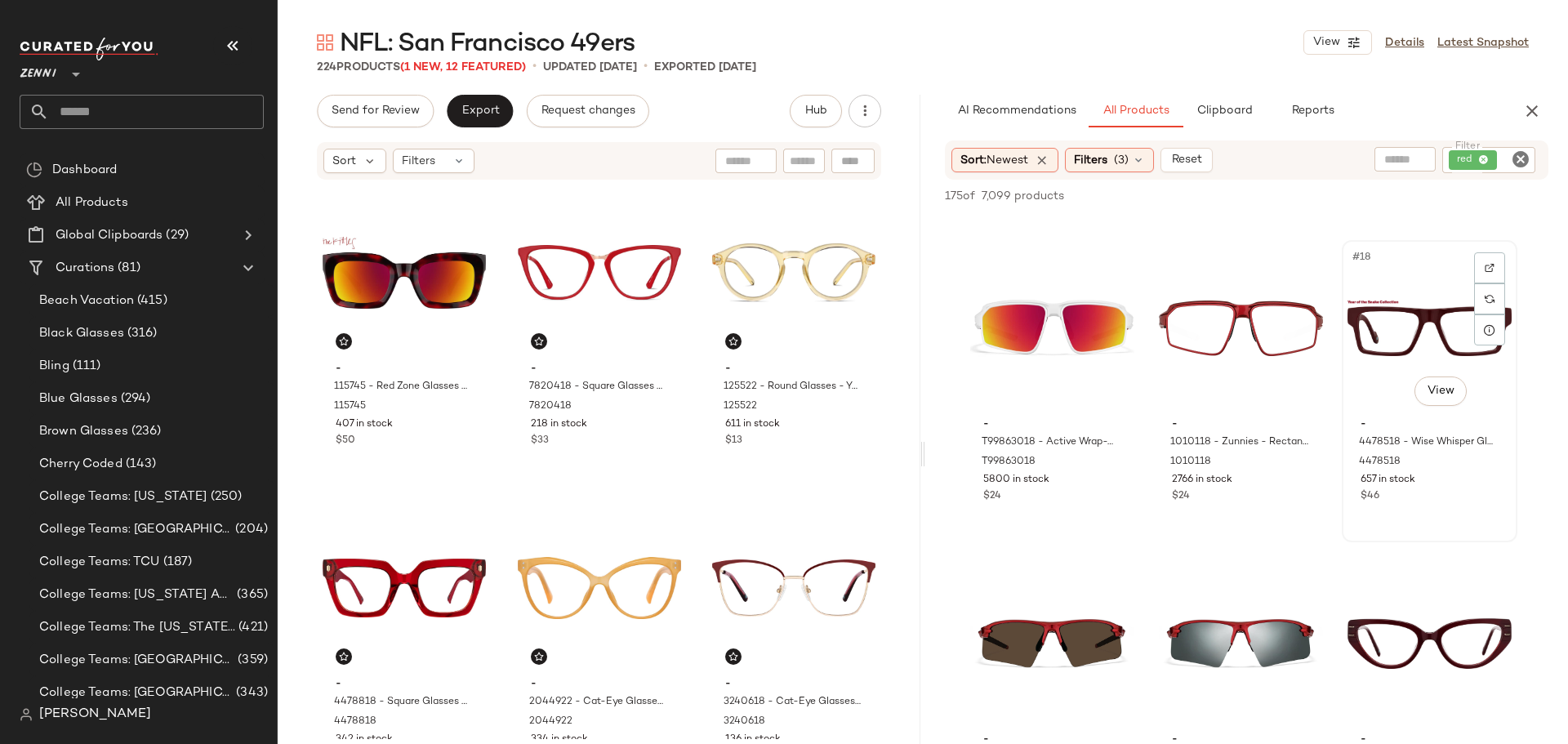
click at [1393, 326] on div "#18 View" at bounding box center [1429, 328] width 164 height 165
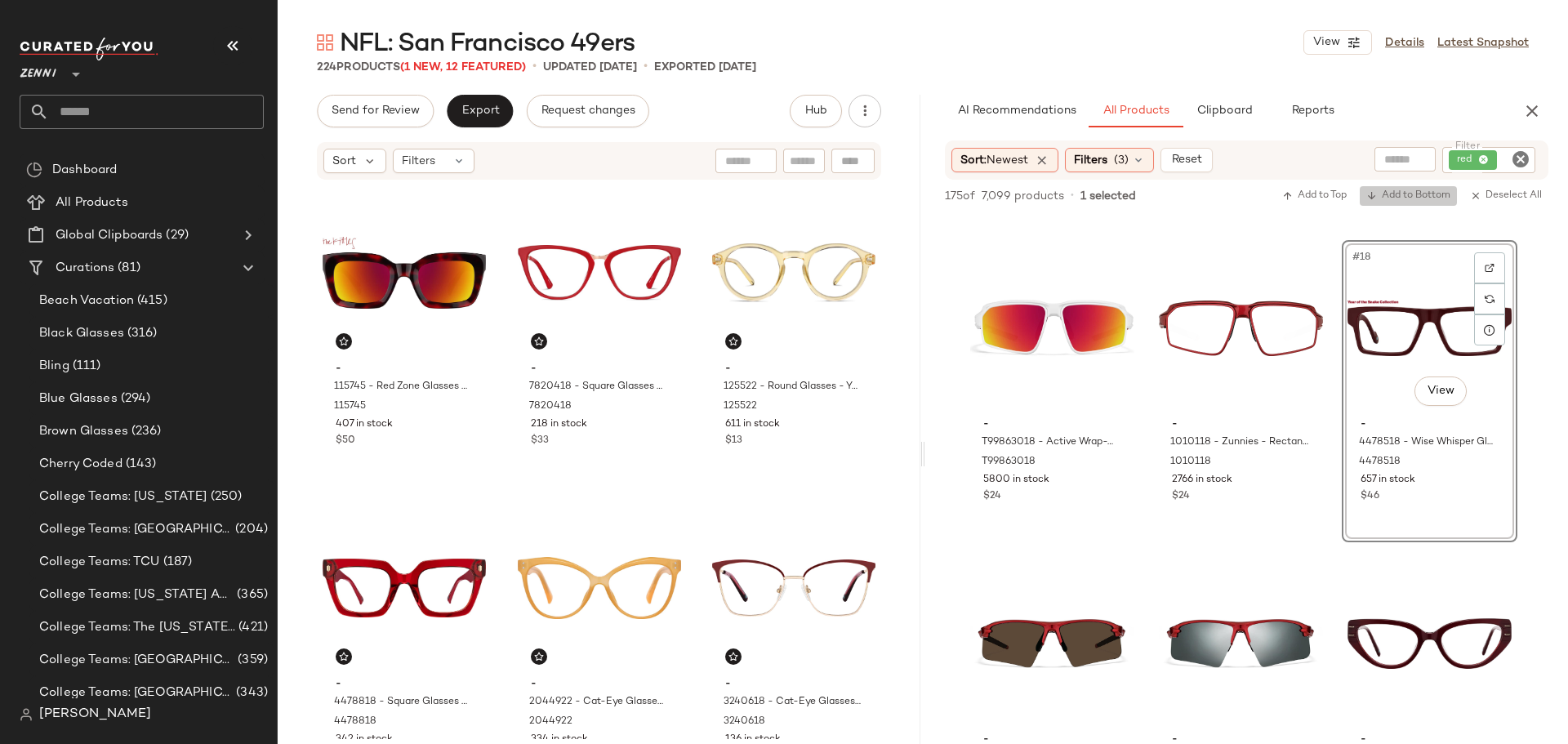
click at [1407, 191] on span "Add to Bottom" at bounding box center [1408, 196] width 84 height 12
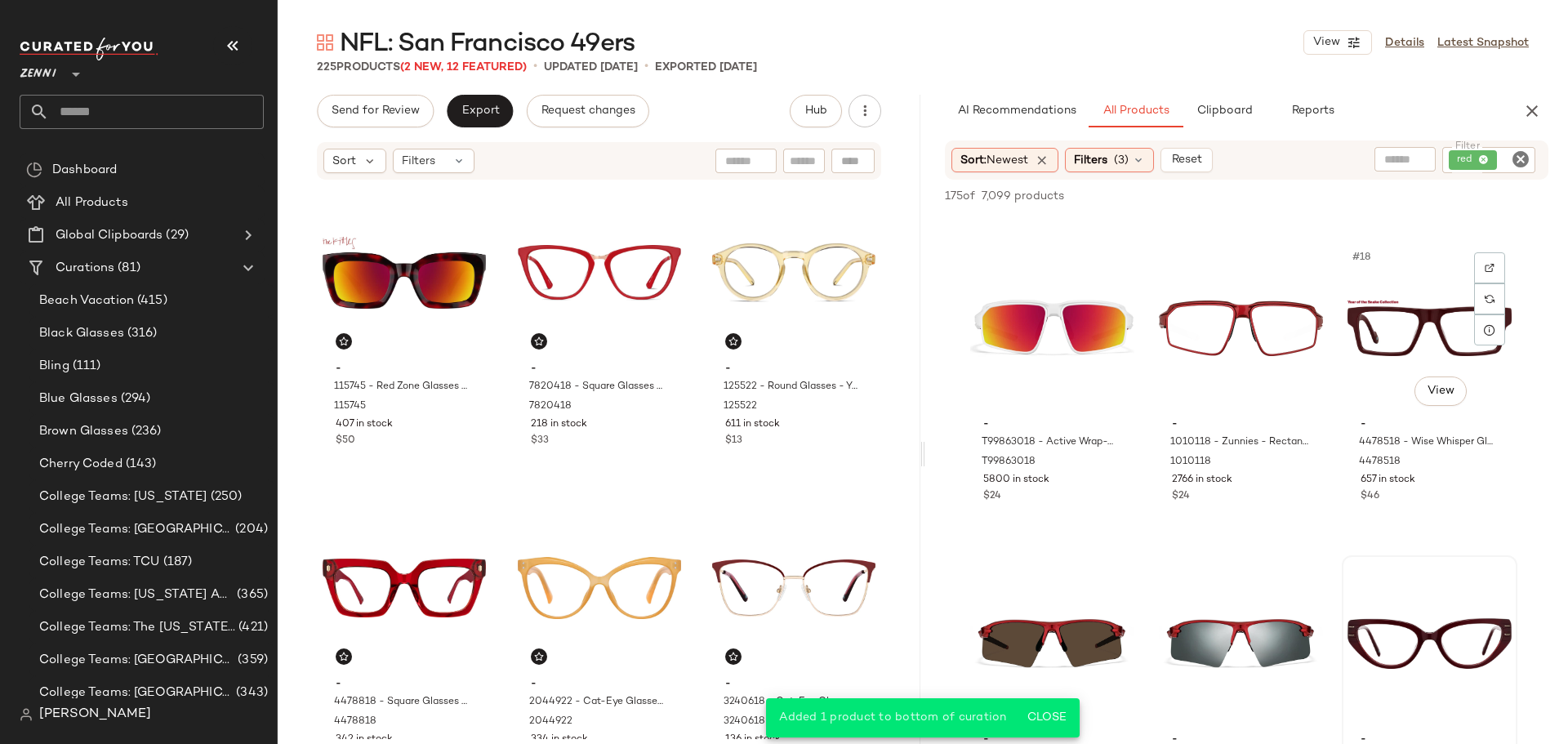
scroll to position [1877, 0]
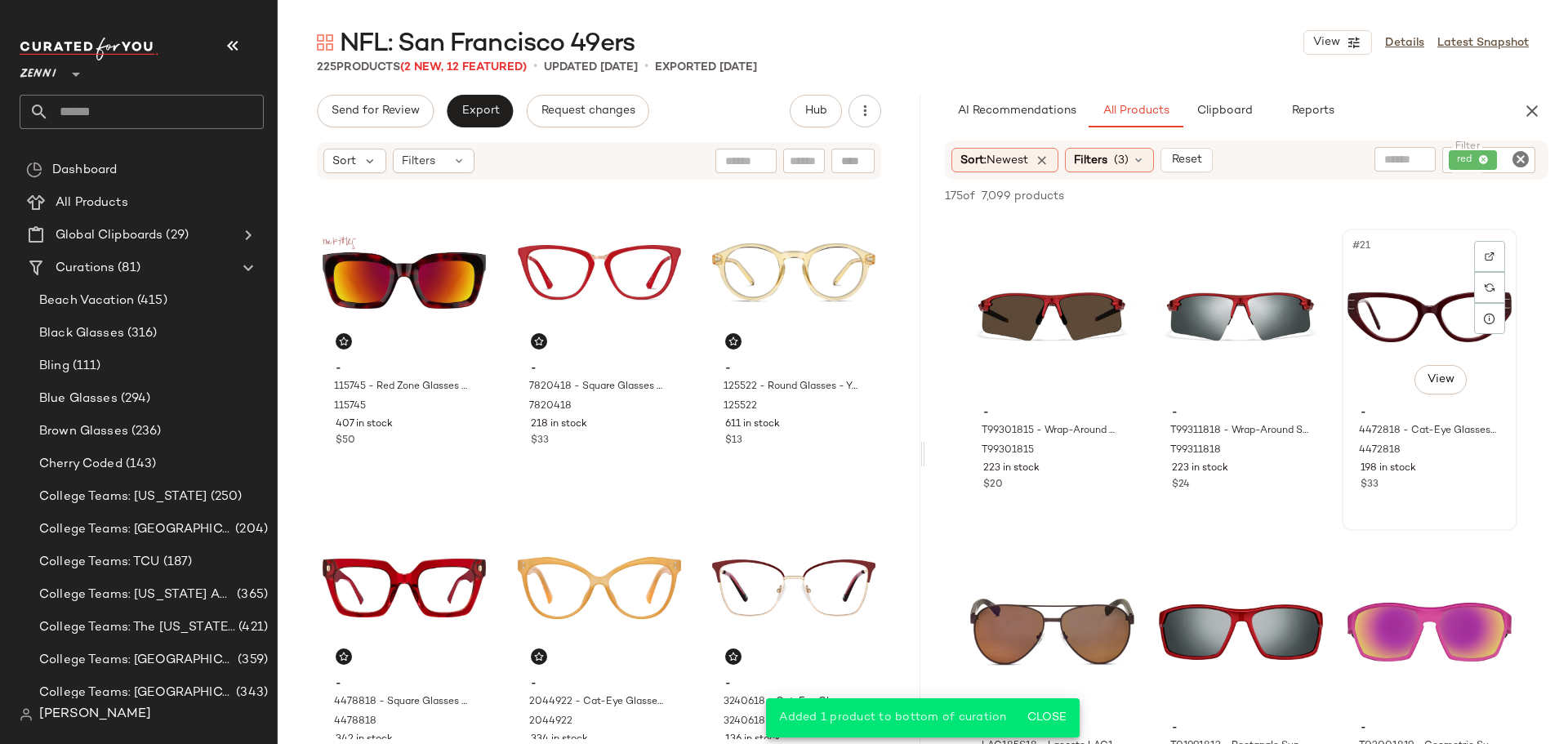
click at [1376, 320] on div "#21 View" at bounding box center [1429, 316] width 164 height 165
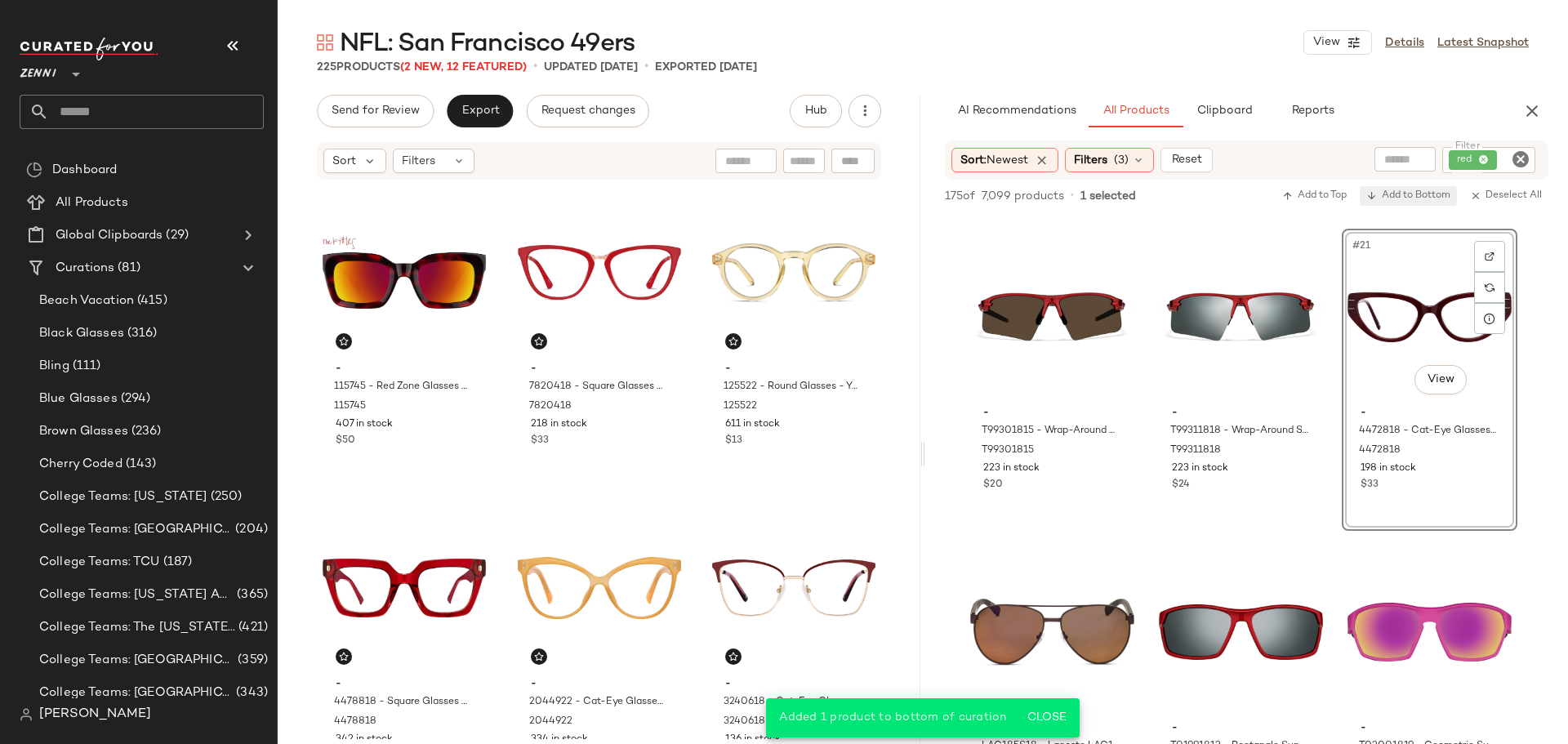
click at [1403, 199] on span "Add to Bottom" at bounding box center [1408, 196] width 84 height 12
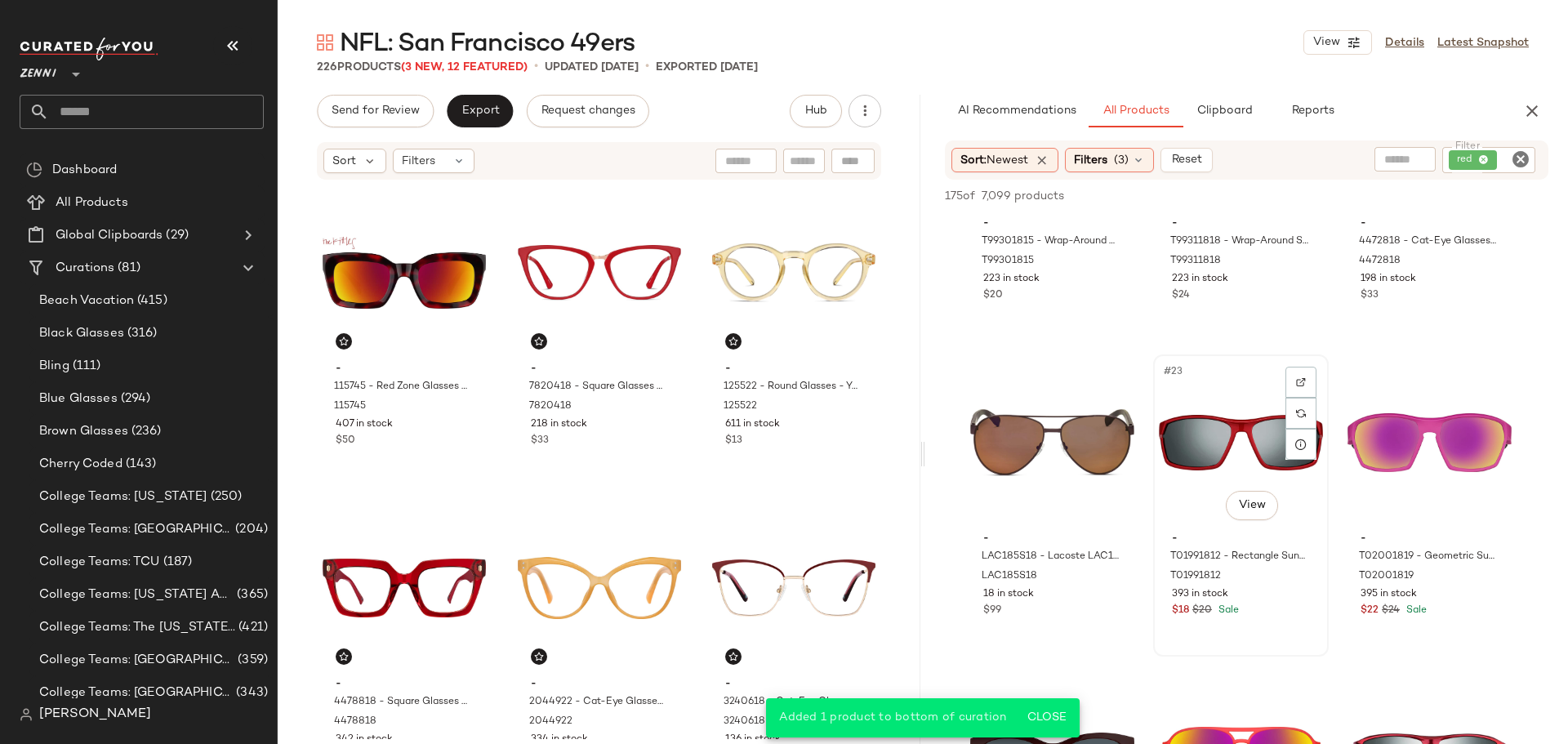
scroll to position [2123, 0]
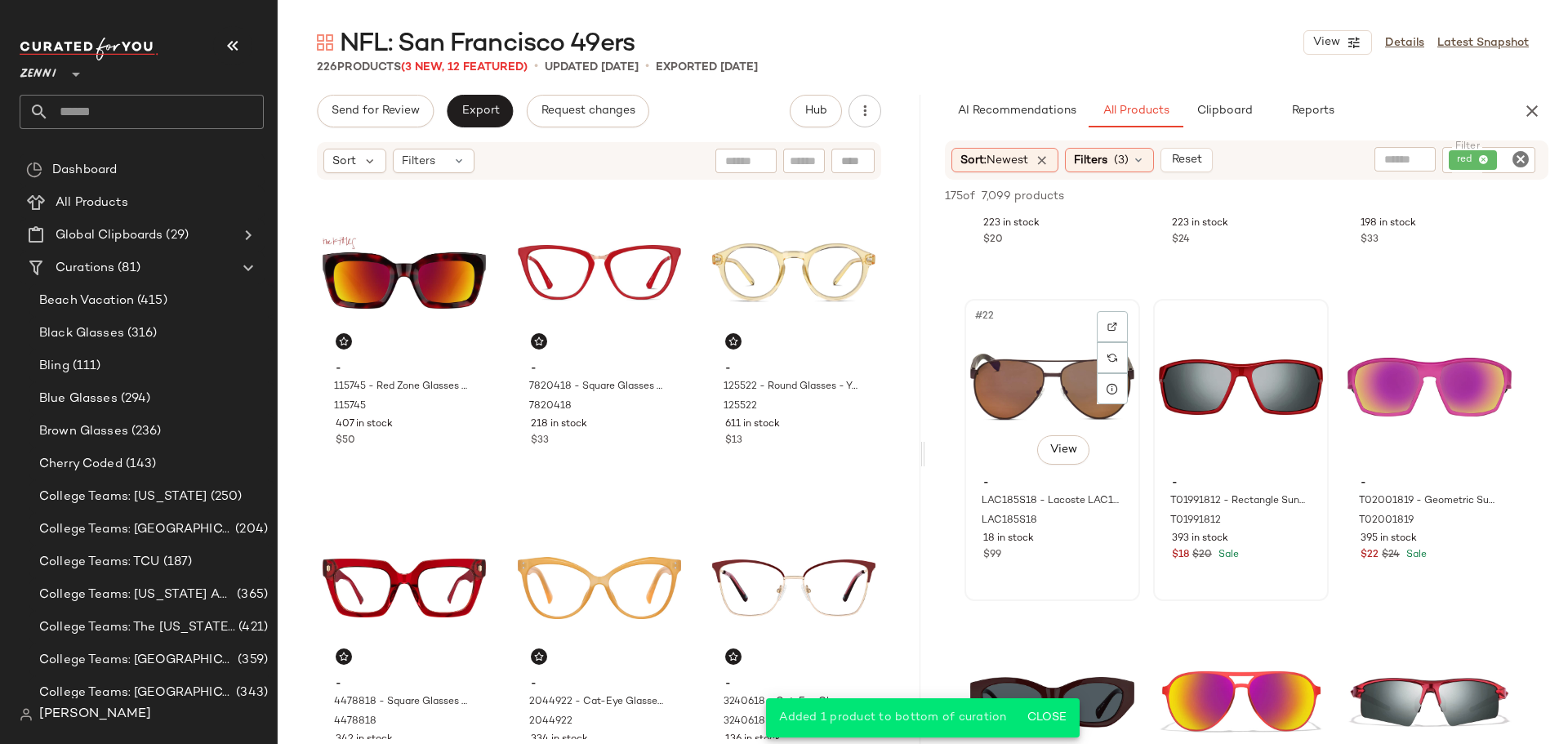
click at [1061, 558] on div "$99" at bounding box center [1052, 555] width 138 height 15
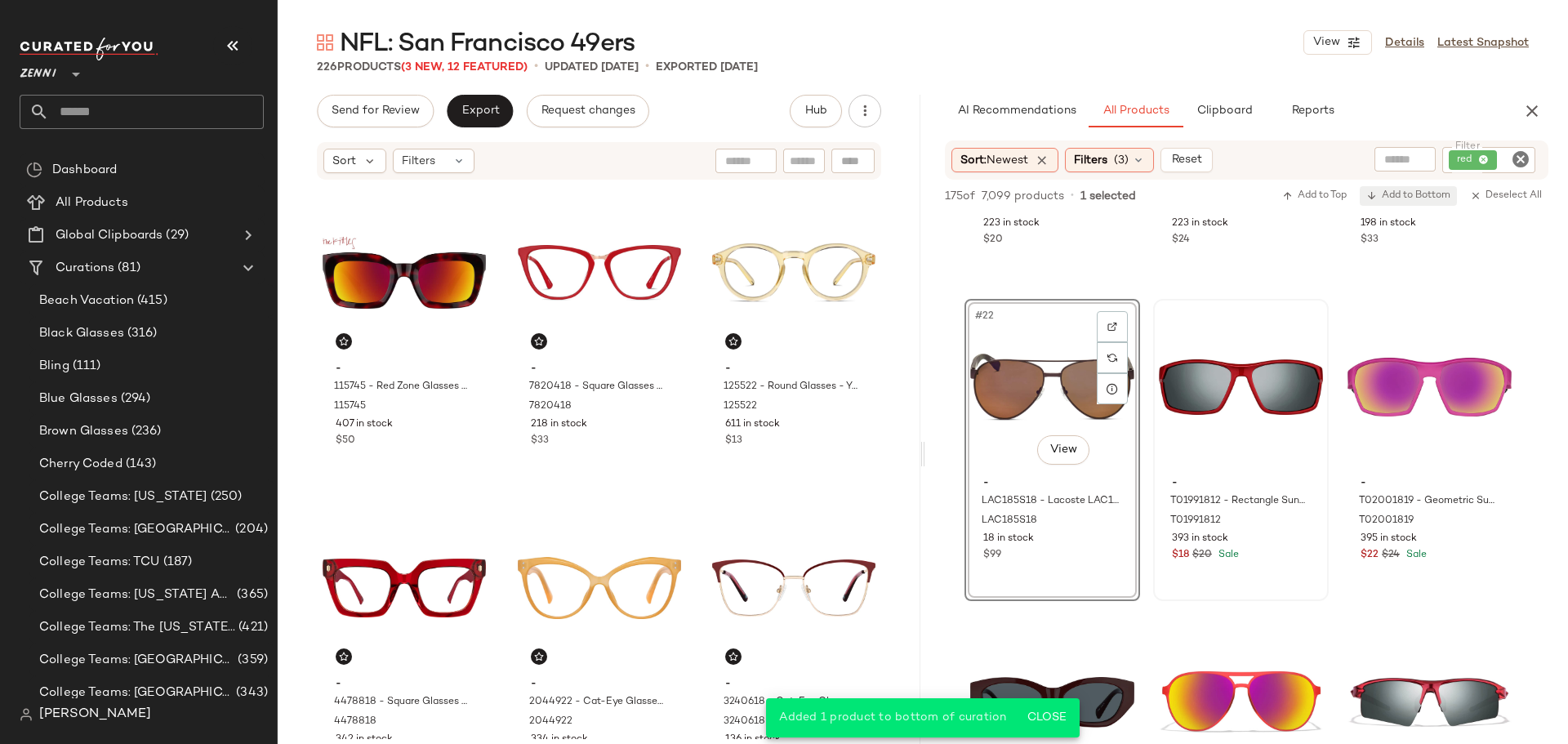
click at [1423, 194] on span "Add to Bottom" at bounding box center [1408, 196] width 84 height 12
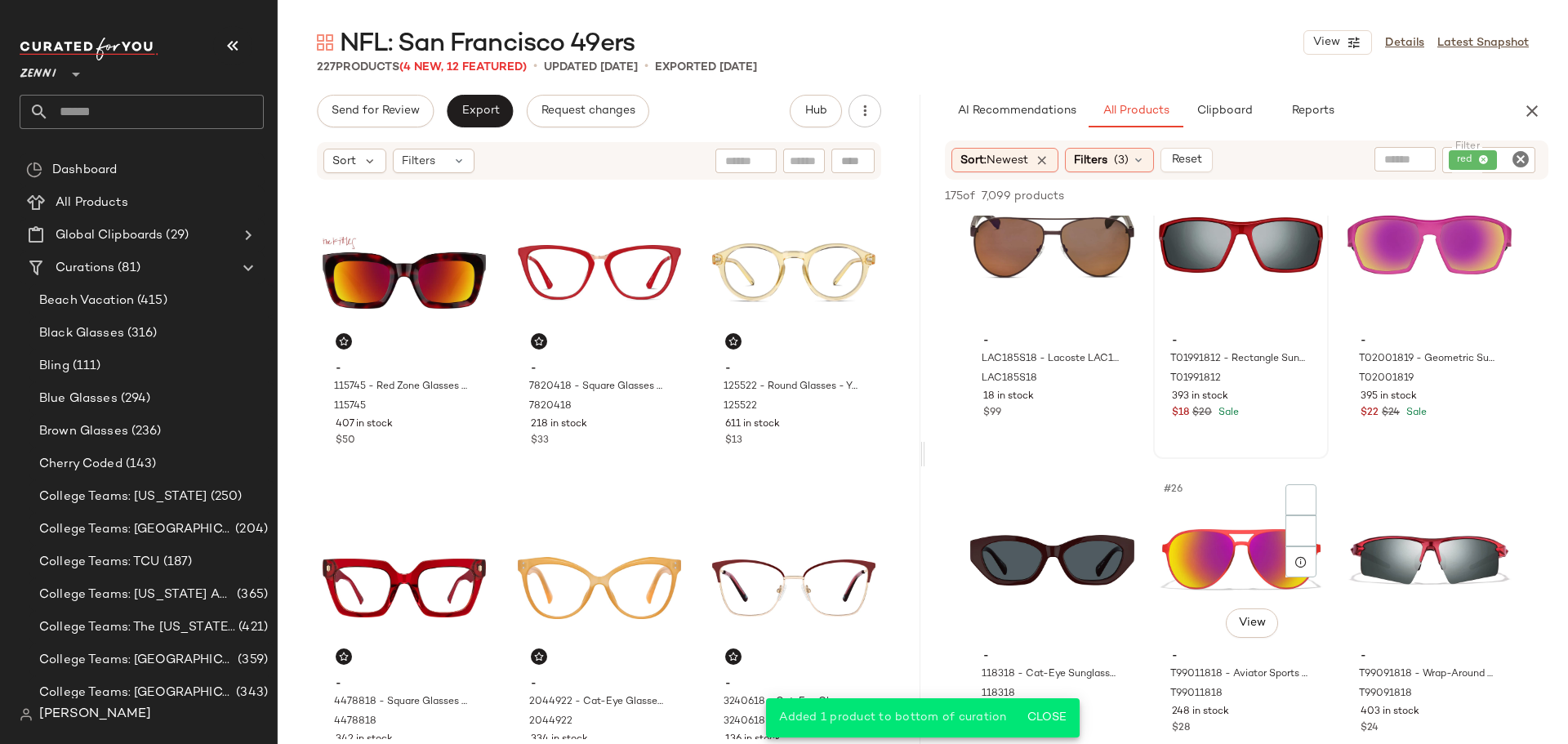
scroll to position [2368, 0]
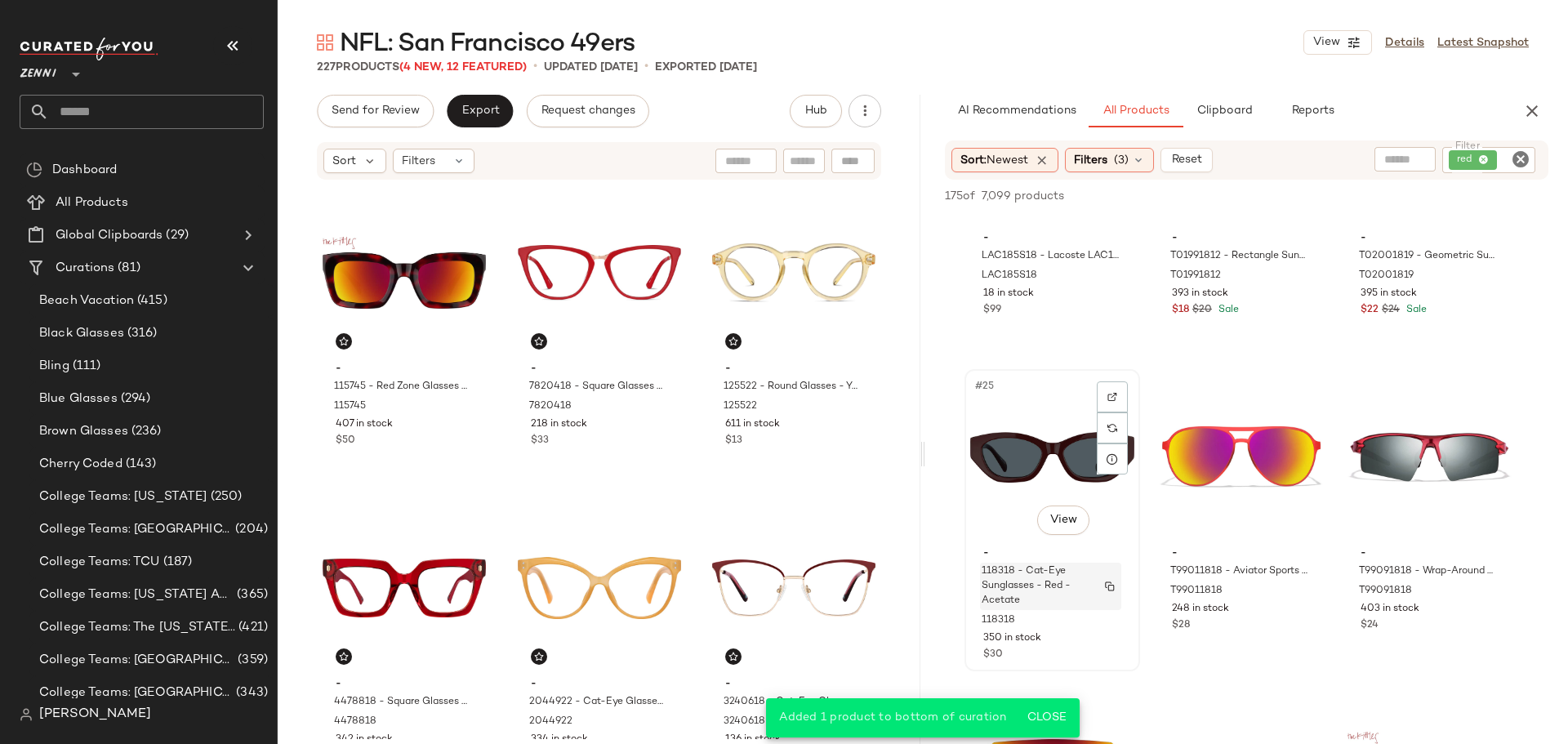
click at [1064, 588] on span "118318 - Cat-Eye Sunglasses - Red - Acetate" at bounding box center [1034, 586] width 107 height 44
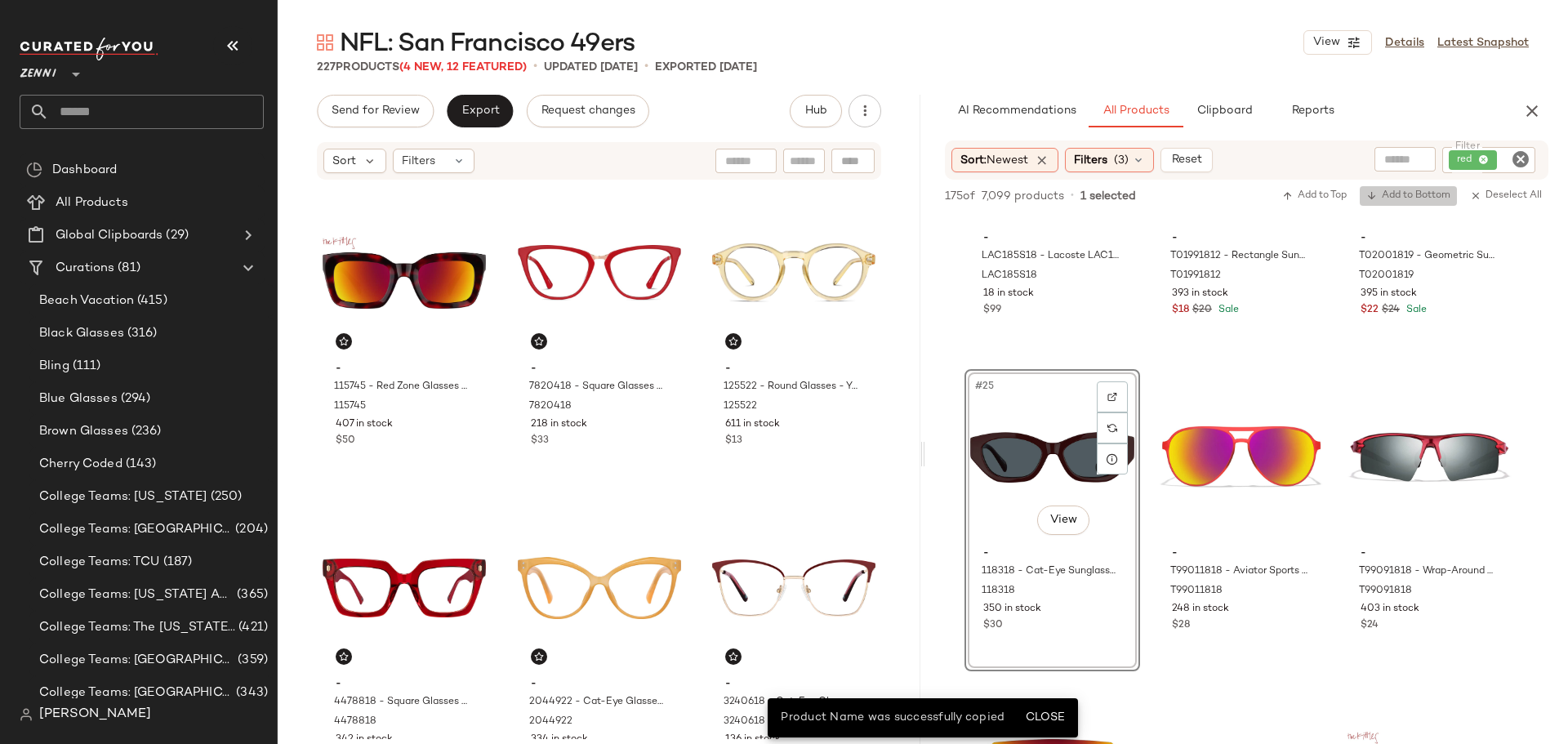
click at [1382, 192] on span "Add to Bottom" at bounding box center [1408, 196] width 84 height 12
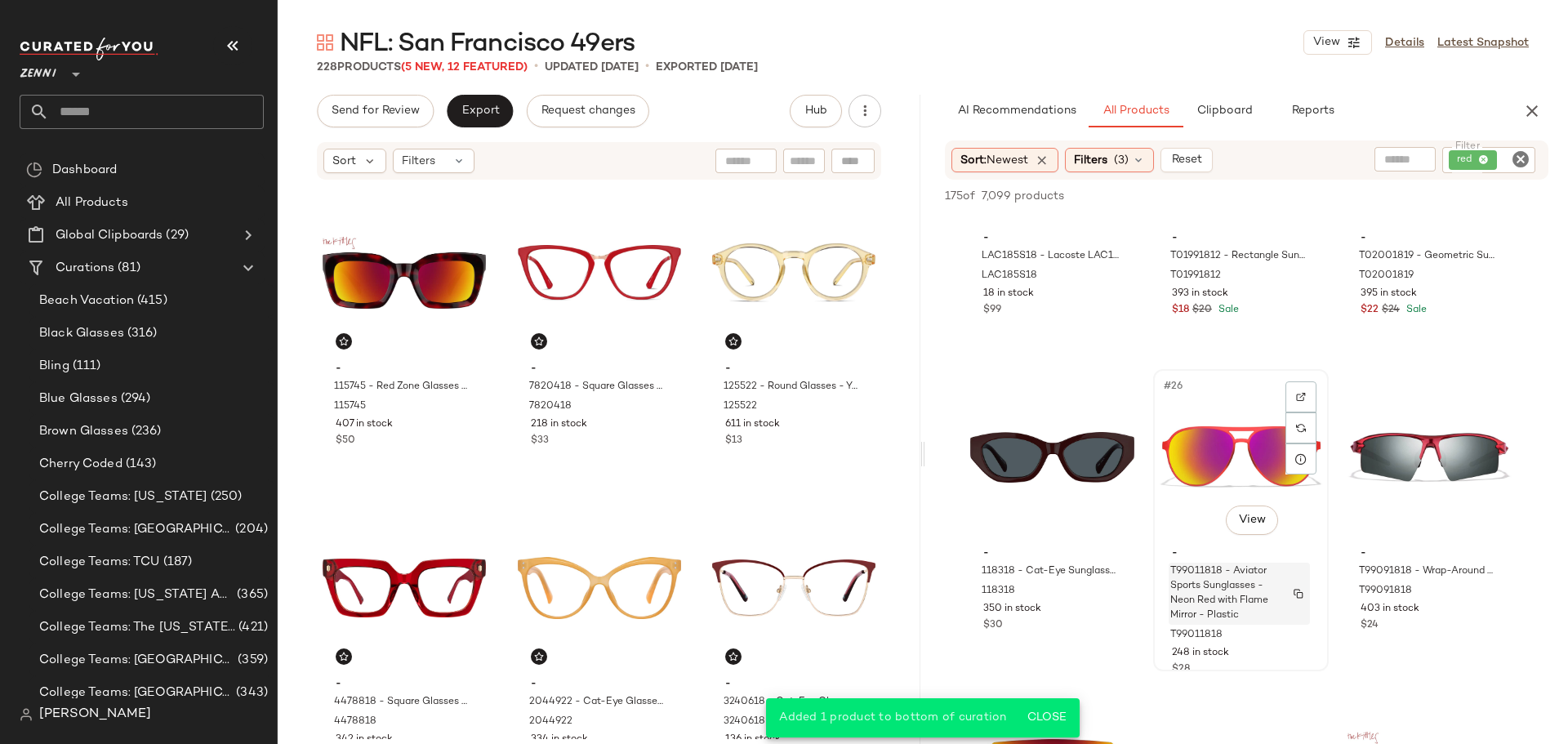
click at [1264, 620] on span "T99011818 - Aviator Sports Sunglasses - Neon Red with Flame Mirror - Plastic" at bounding box center [1223, 594] width 107 height 58
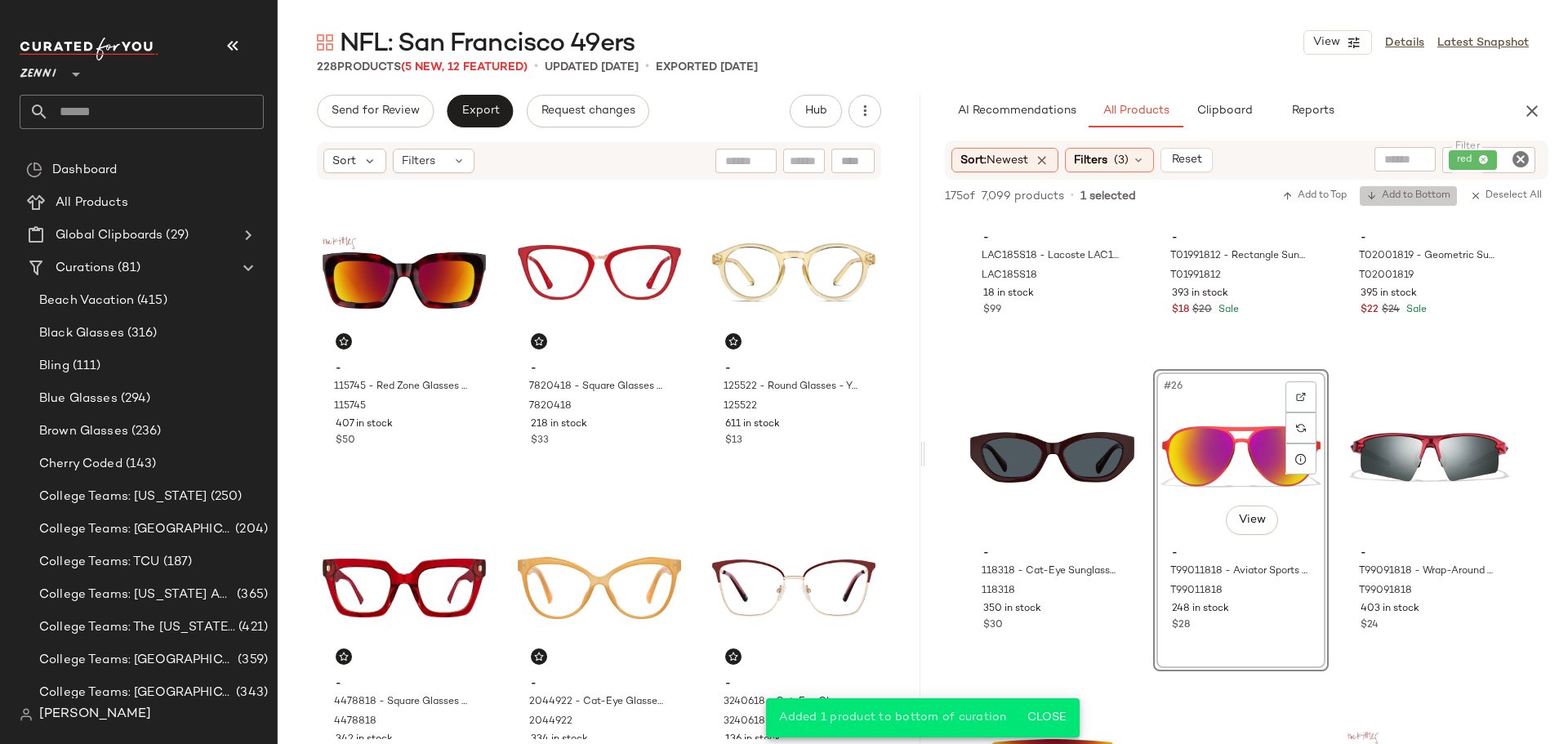
click at [1427, 188] on button "Add to Bottom" at bounding box center [1408, 195] width 98 height 19
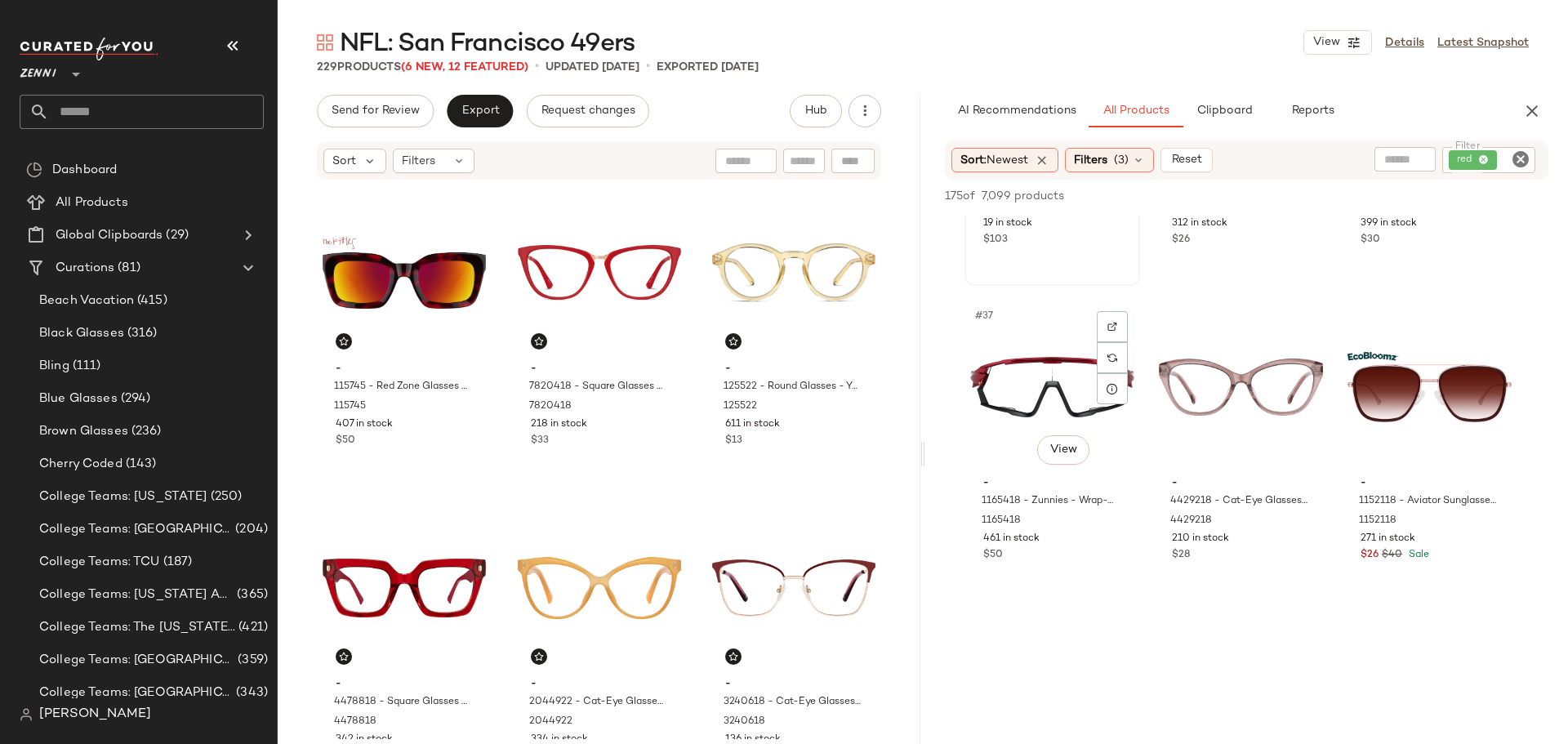
scroll to position [3756, 0]
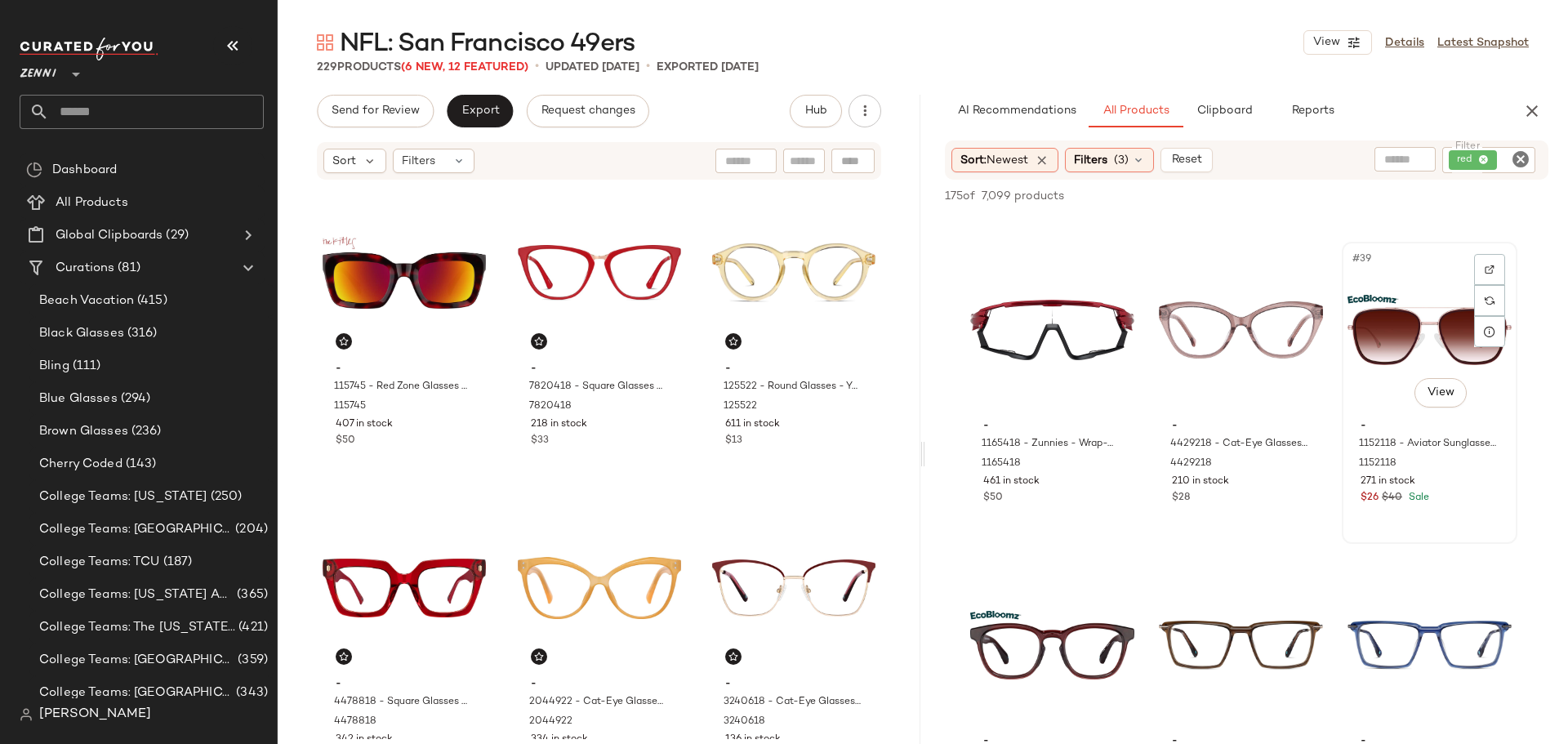
click at [1388, 358] on div "#39 View" at bounding box center [1429, 329] width 164 height 165
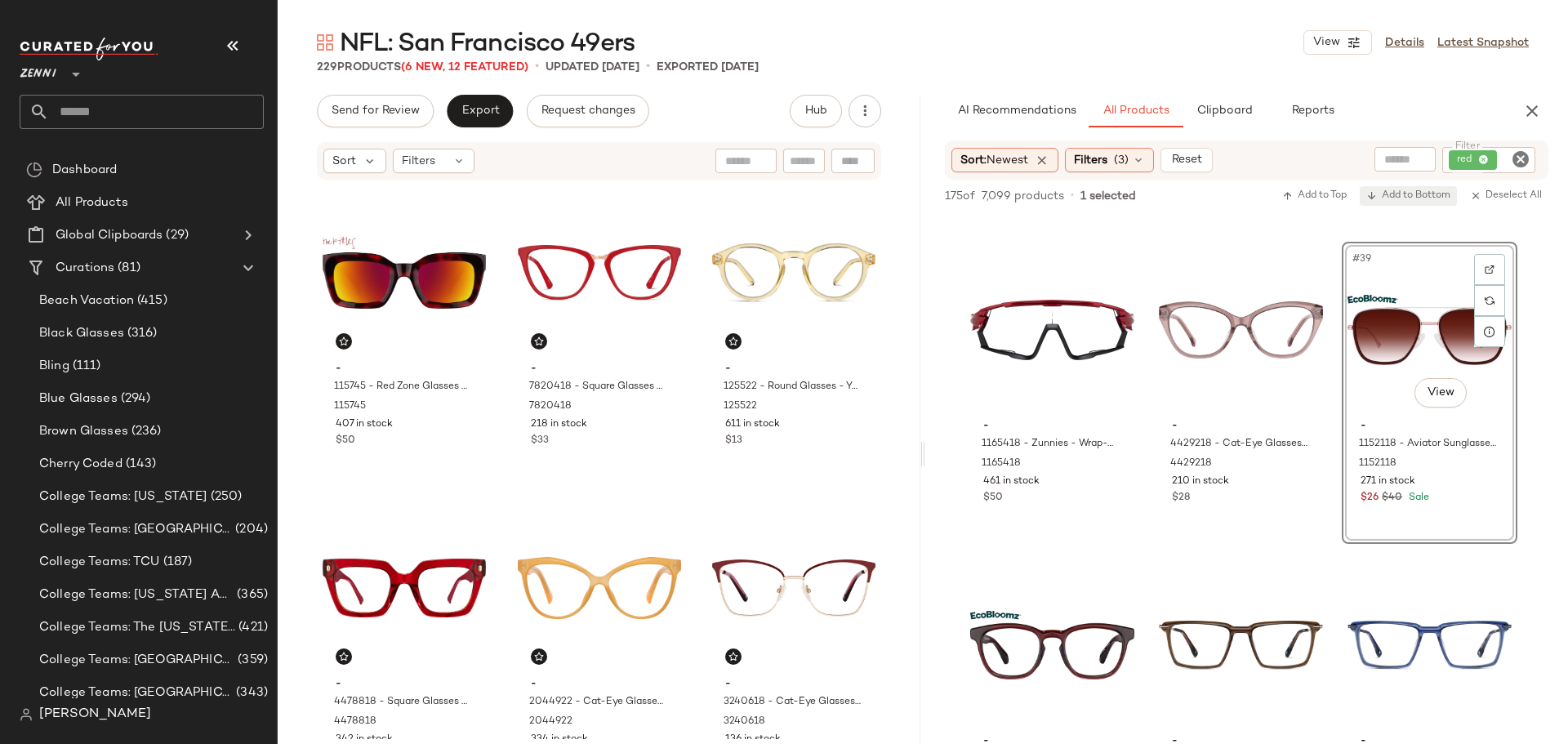
click at [1415, 197] on span "Add to Bottom" at bounding box center [1408, 196] width 84 height 12
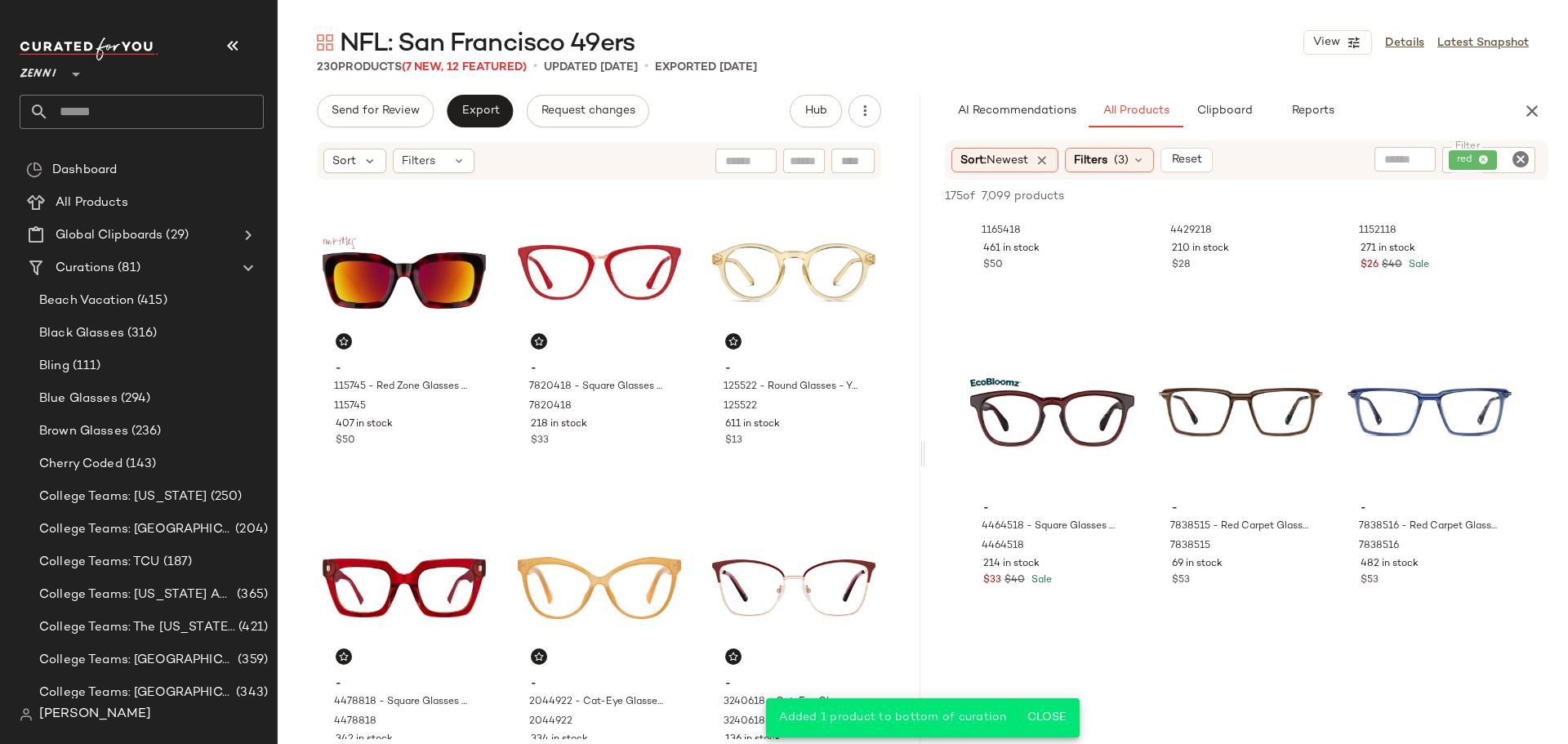
scroll to position [4082, 0]
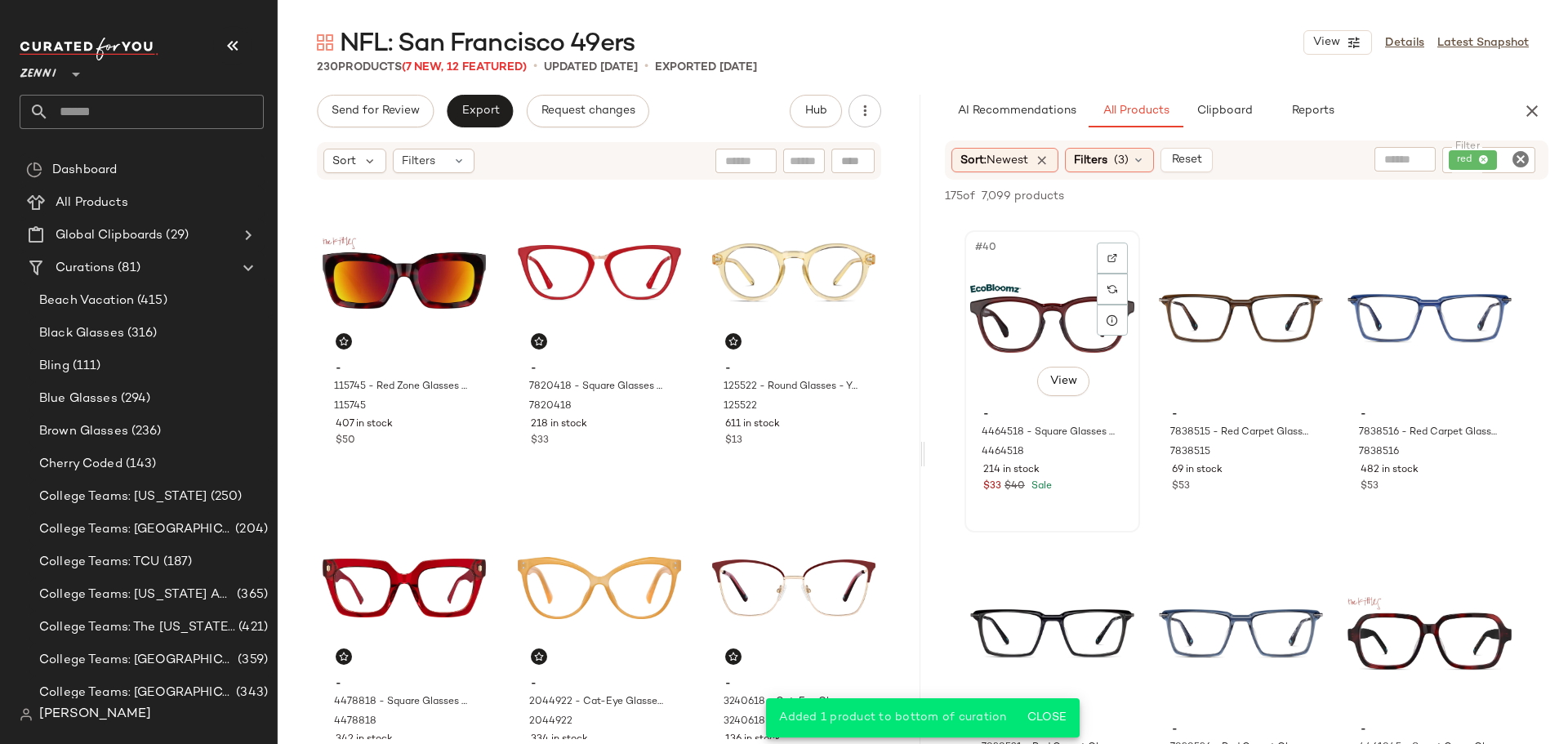
click at [1081, 480] on div "$33 $40 Sale" at bounding box center [1052, 487] width 138 height 15
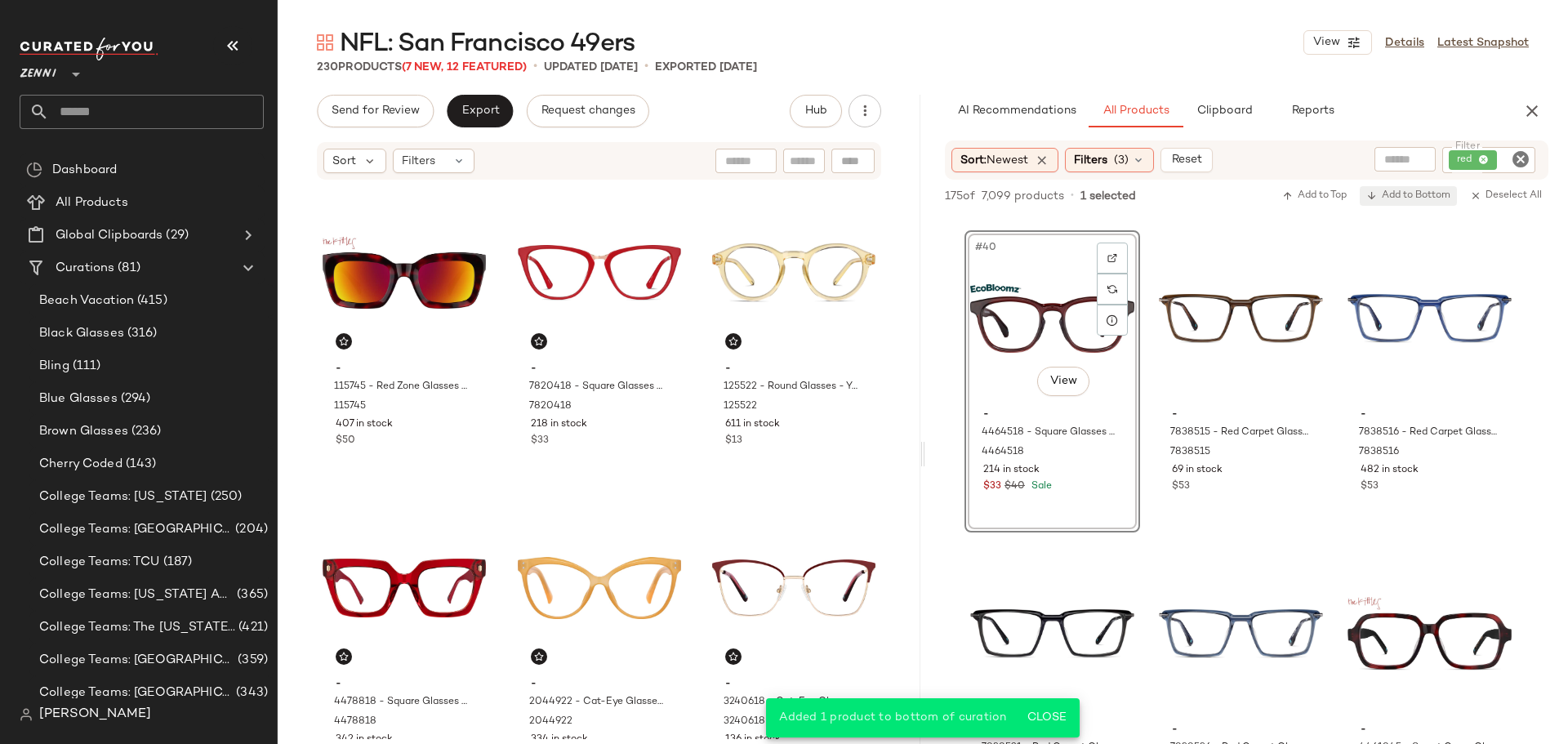
click at [1422, 189] on button "Add to Bottom" at bounding box center [1408, 195] width 98 height 19
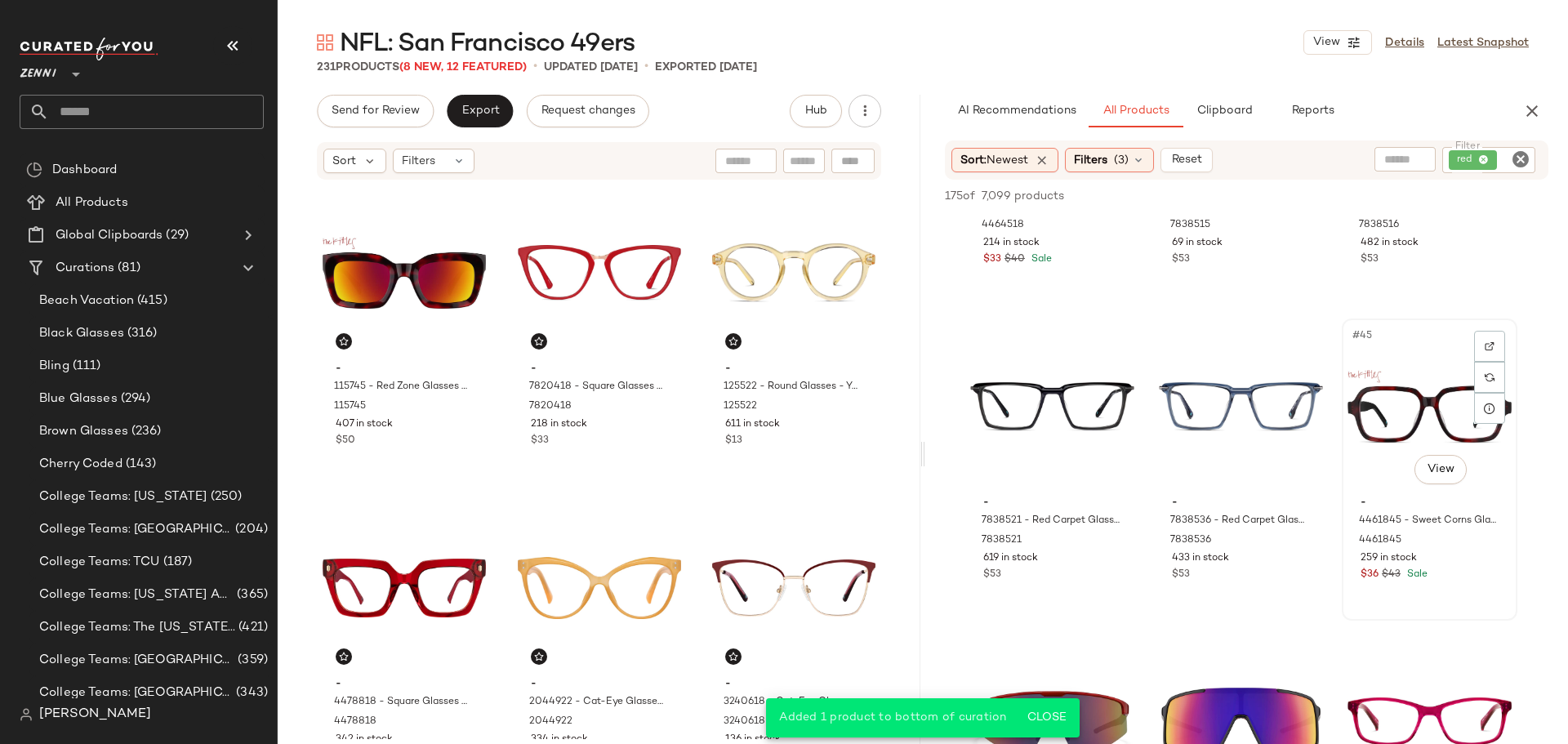
scroll to position [4326, 0]
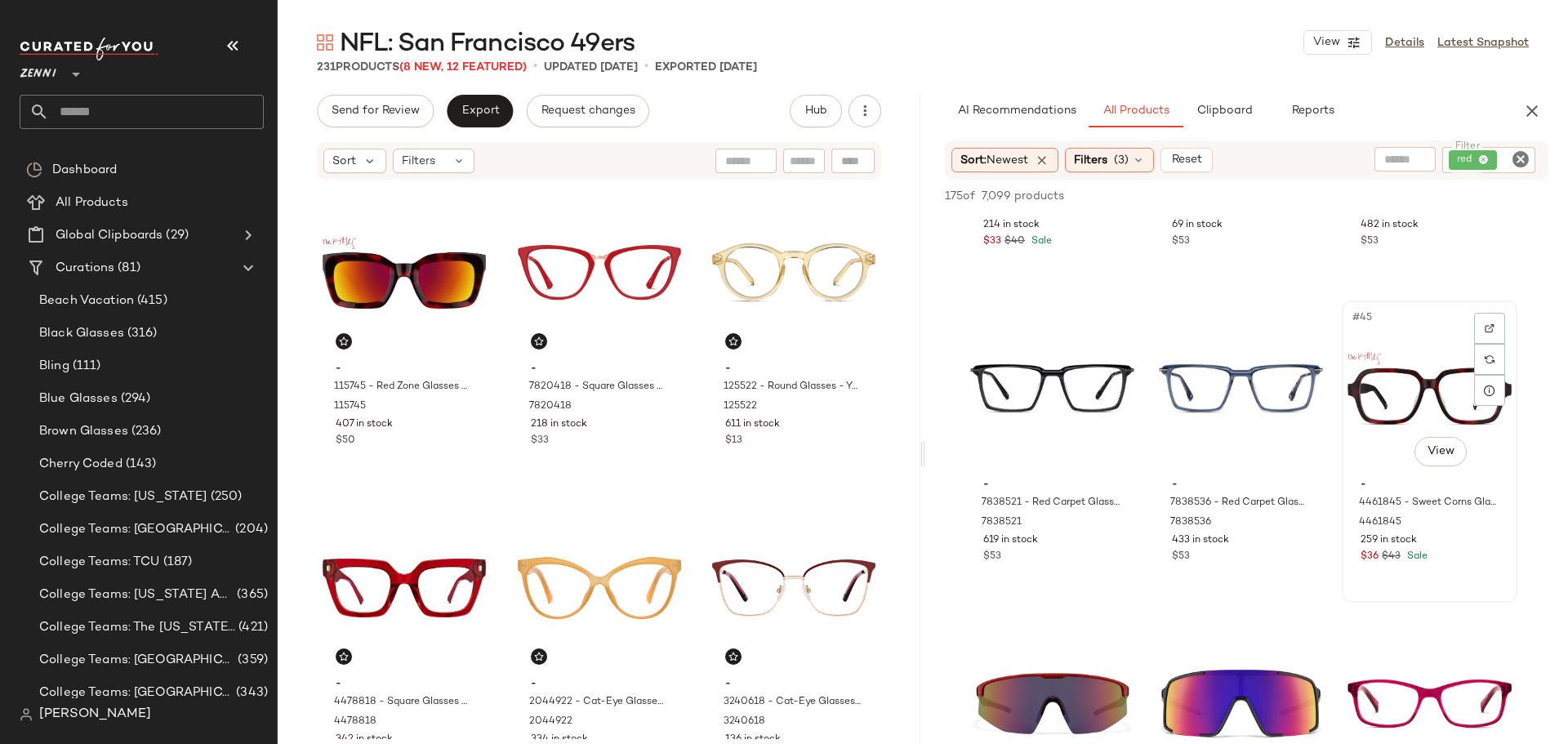
click at [1373, 408] on div "#45 View" at bounding box center [1429, 388] width 164 height 165
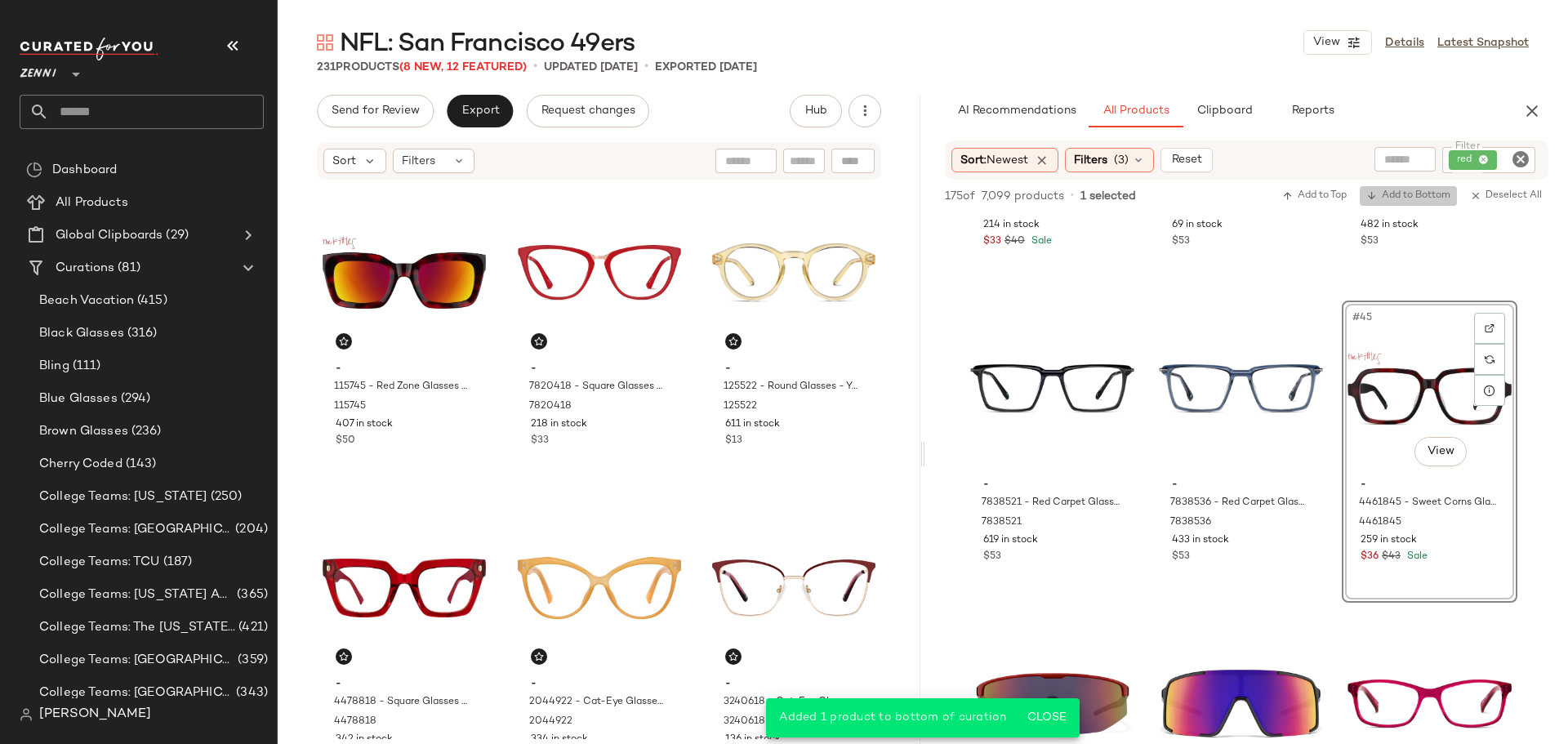
click at [1434, 191] on span "Add to Bottom" at bounding box center [1408, 196] width 84 height 12
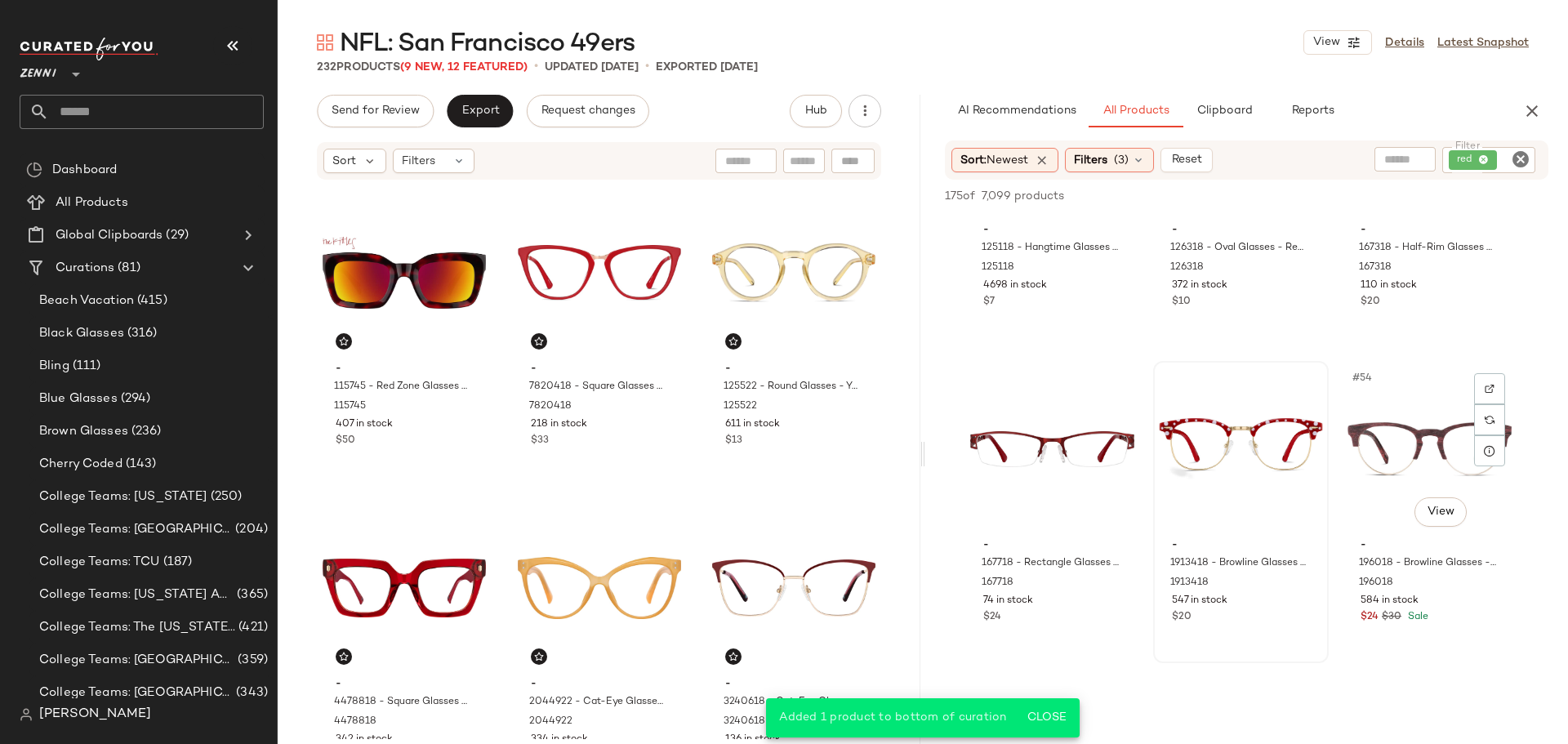
scroll to position [5224, 0]
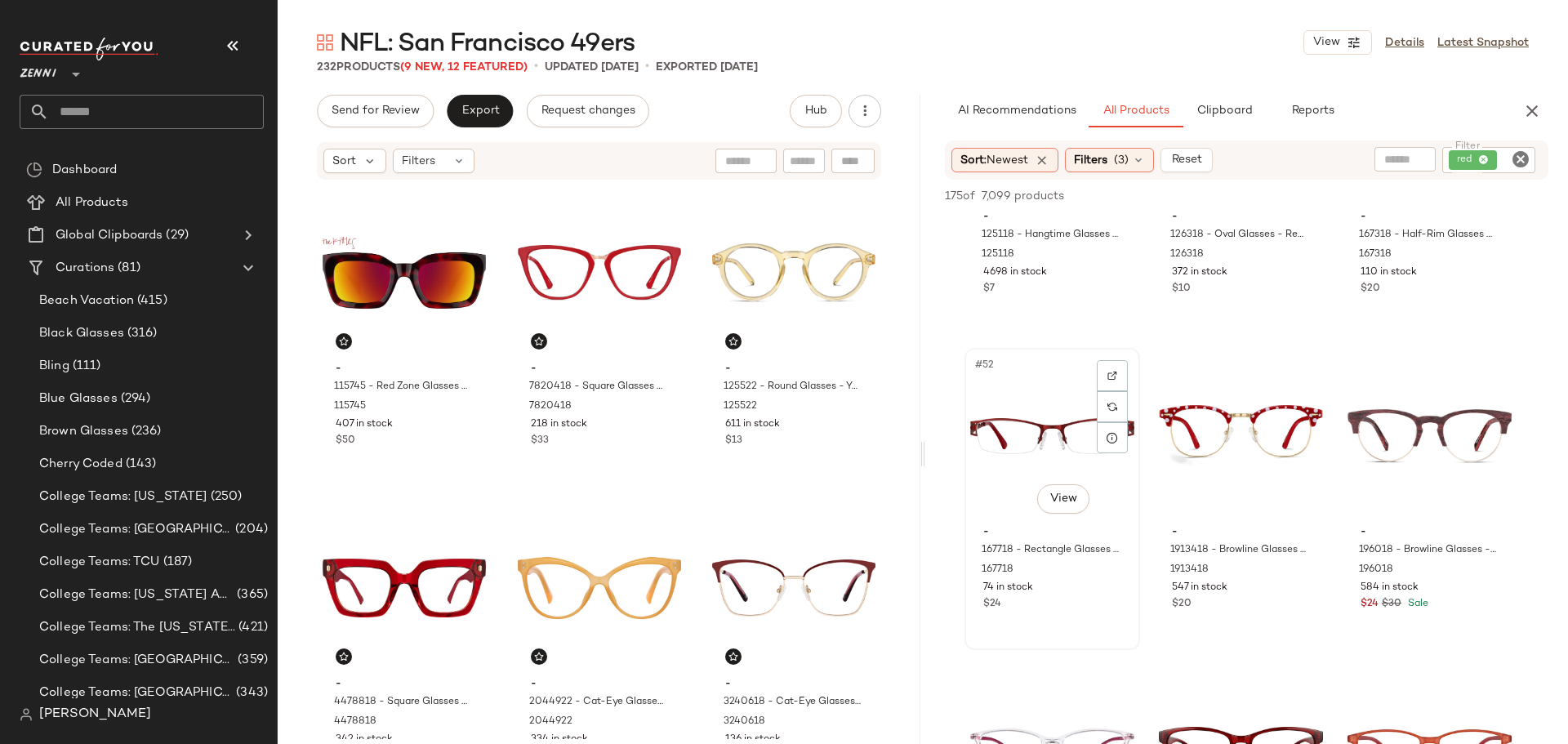
click at [1028, 470] on div "#52 View" at bounding box center [1053, 436] width 164 height 165
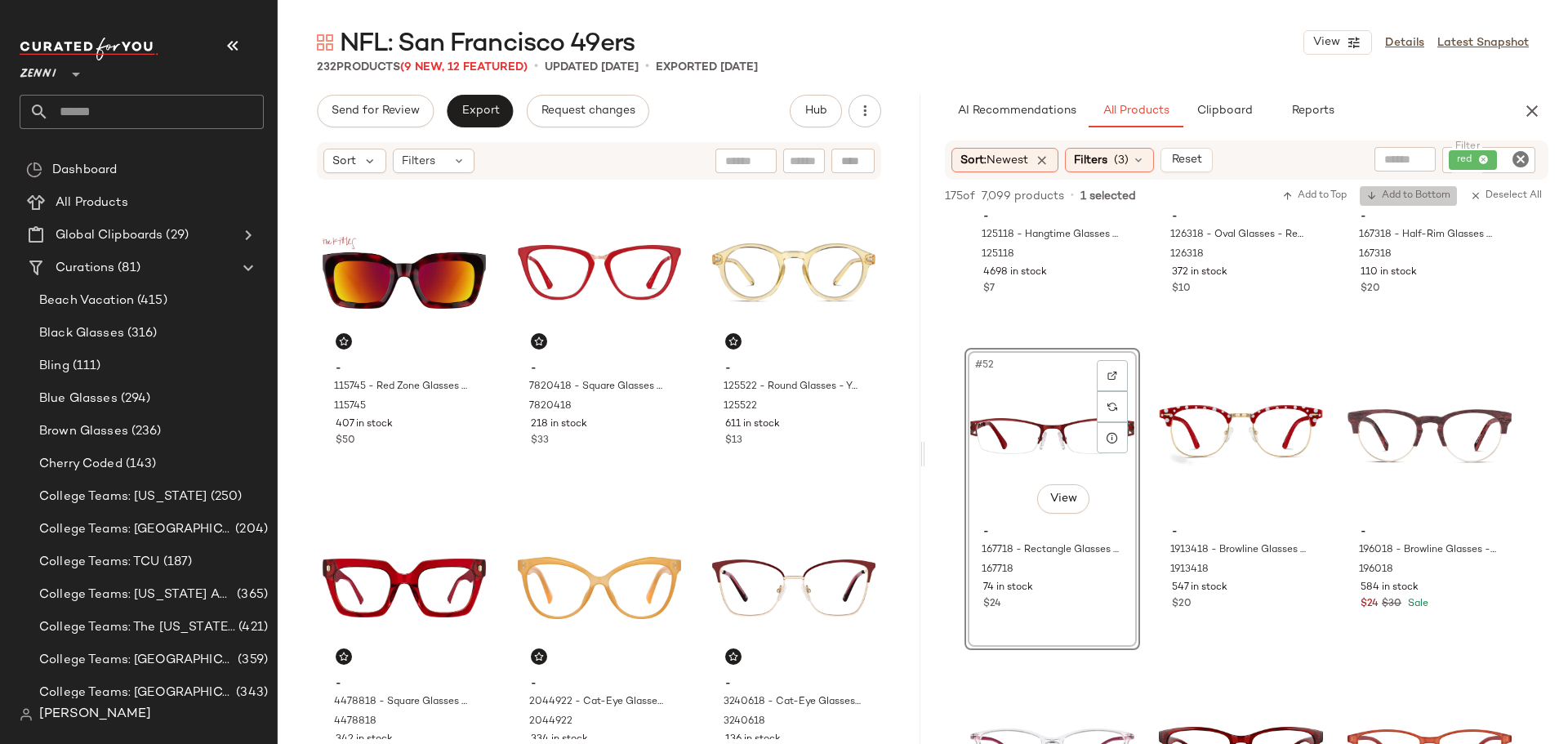
click at [1448, 194] on span "Add to Bottom" at bounding box center [1408, 196] width 84 height 12
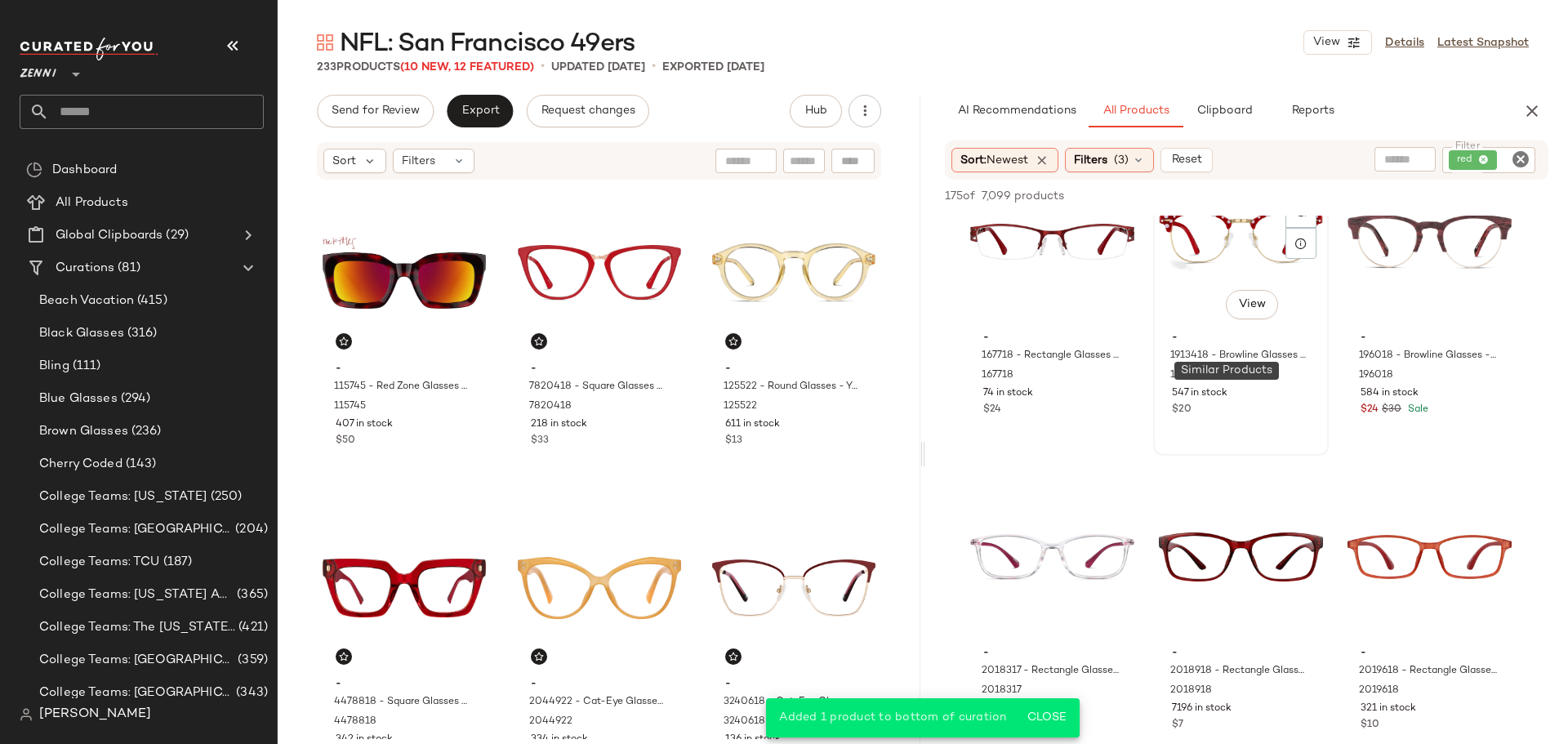
scroll to position [5470, 0]
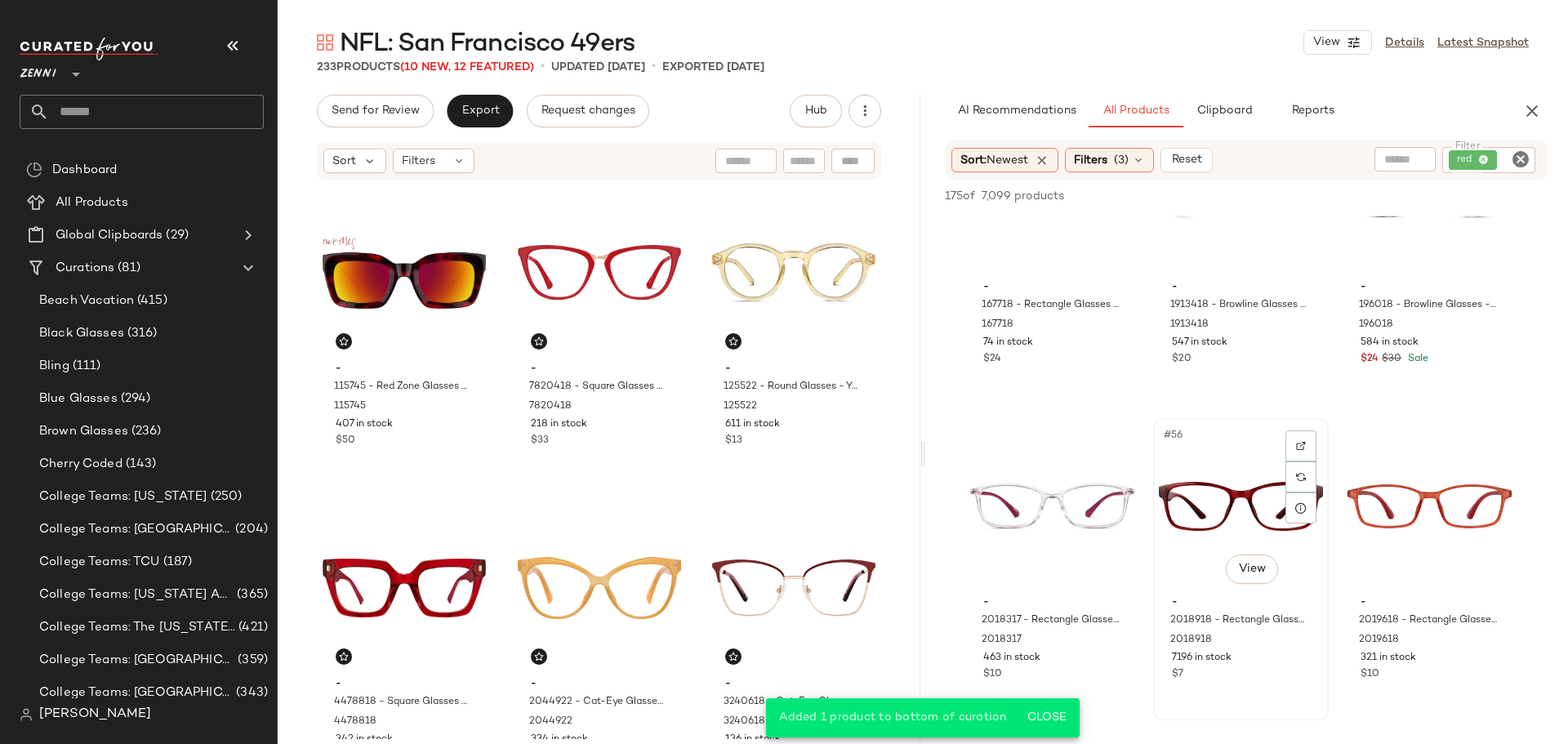
click at [1262, 659] on div "7196 in stock" at bounding box center [1241, 658] width 138 height 15
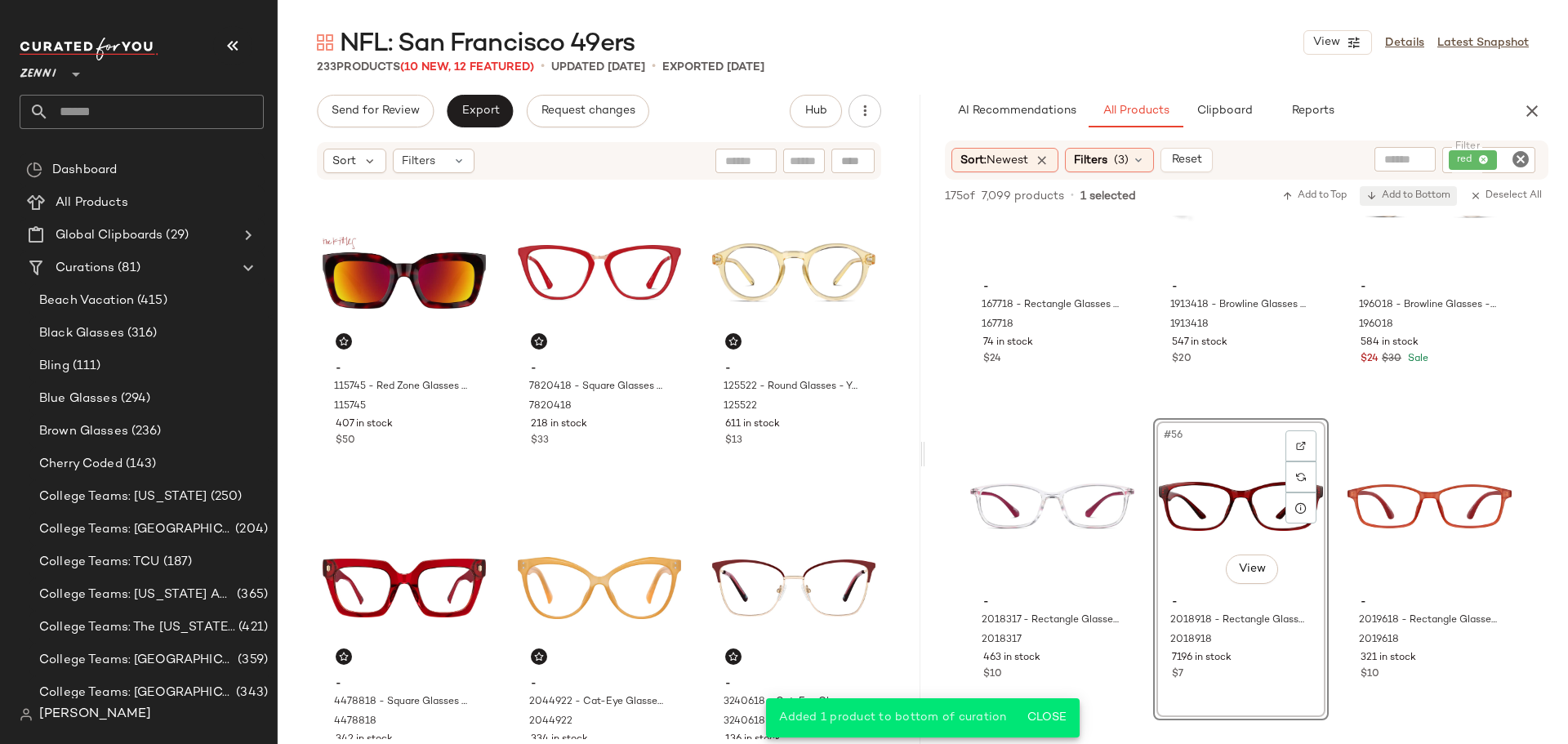
click at [1432, 192] on span "Add to Bottom" at bounding box center [1408, 196] width 84 height 12
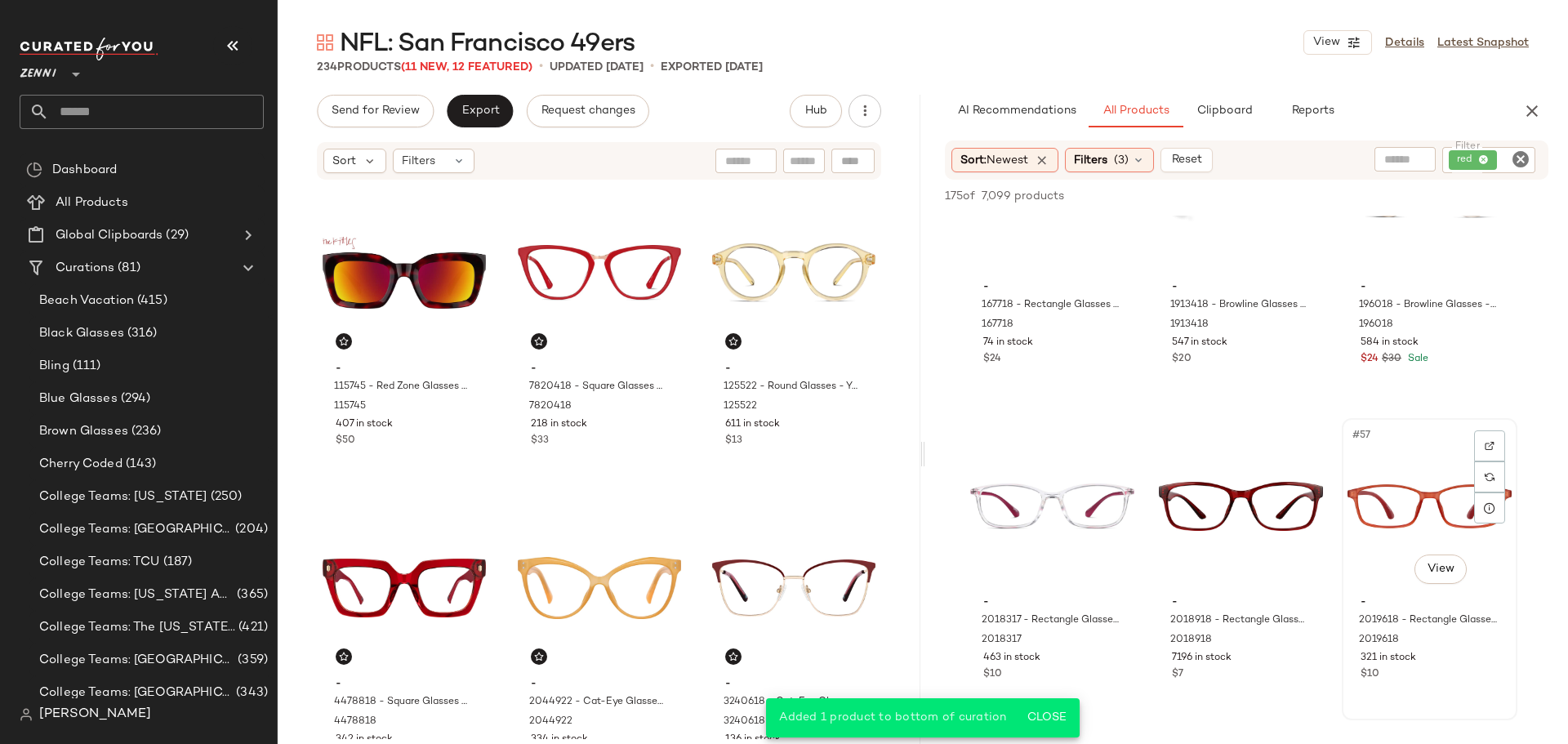
click at [1398, 459] on div "#57 View" at bounding box center [1429, 506] width 164 height 165
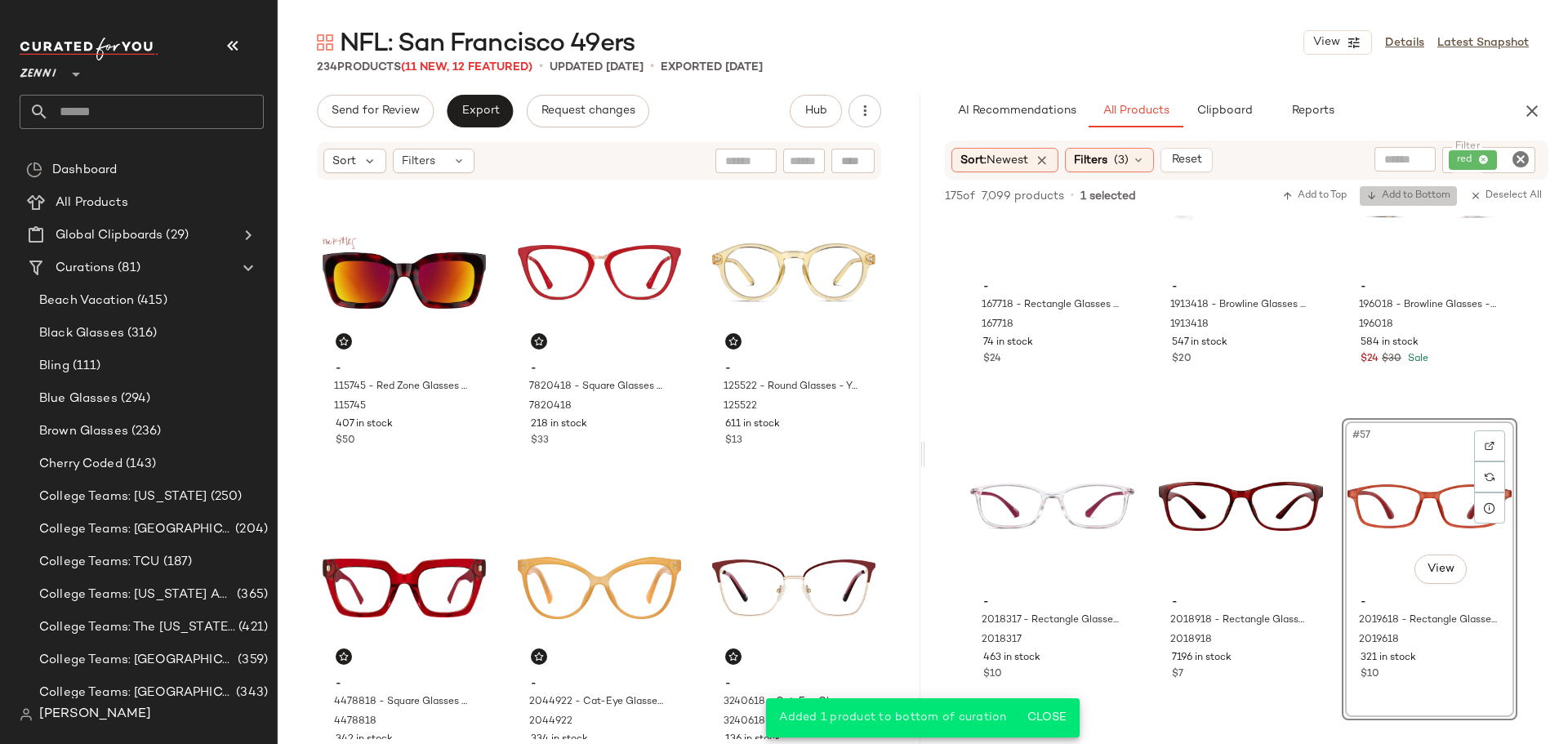
click at [1424, 196] on span "Add to Bottom" at bounding box center [1408, 196] width 84 height 12
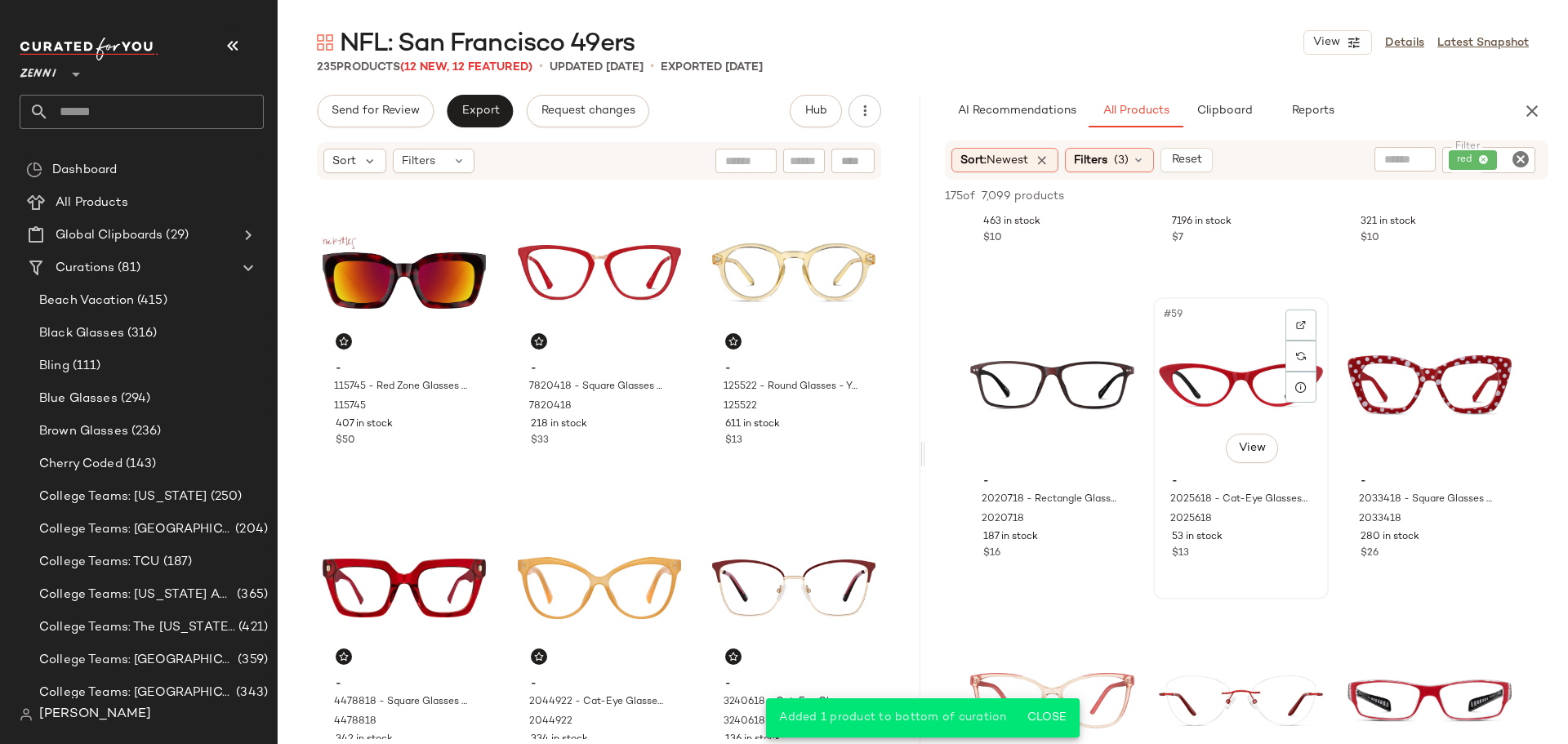
scroll to position [5959, 0]
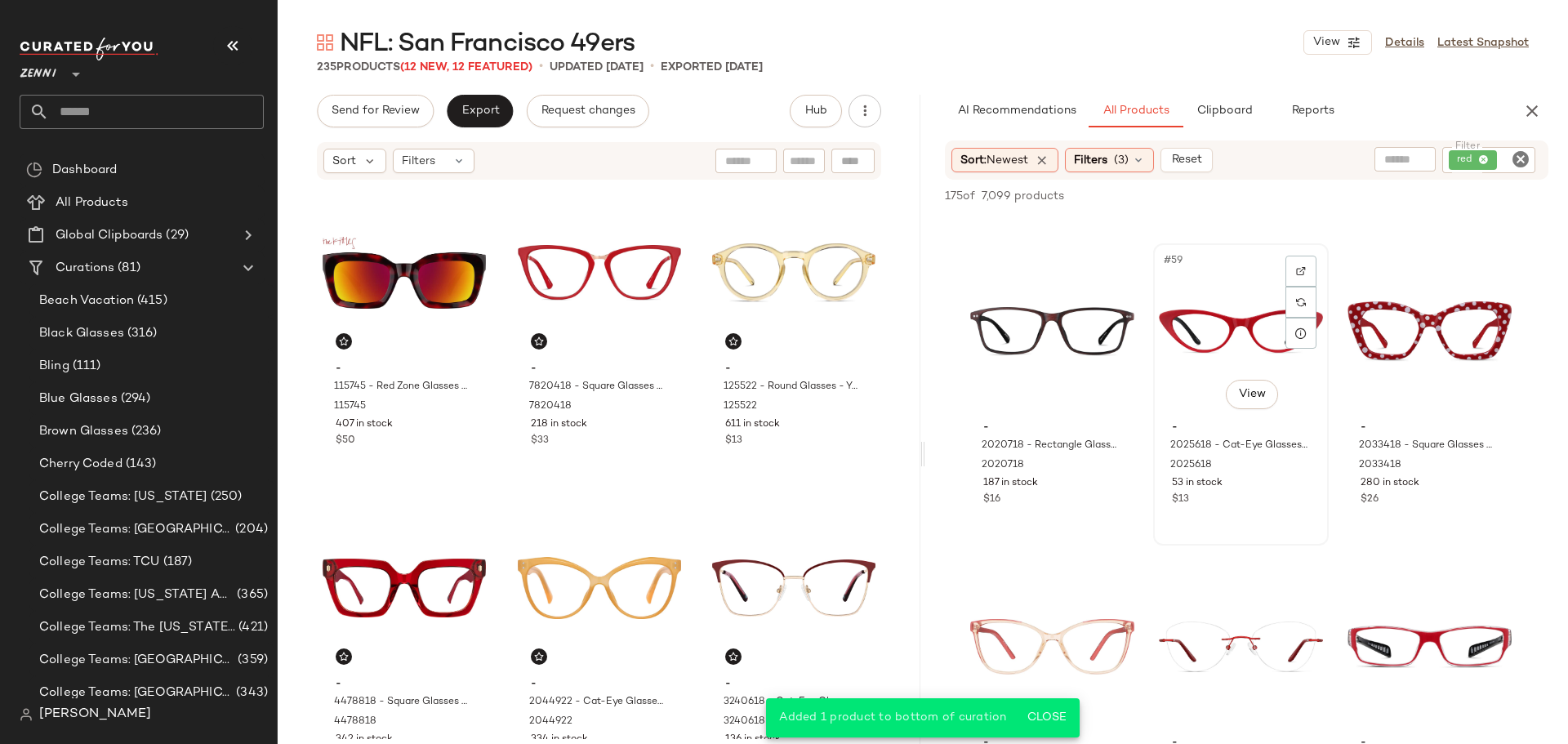
click at [1248, 517] on div "#59 View - 2025618 - Cat-Eye Glasses - Red - Plastic 2025618 53 in stock $13" at bounding box center [1241, 395] width 172 height 299
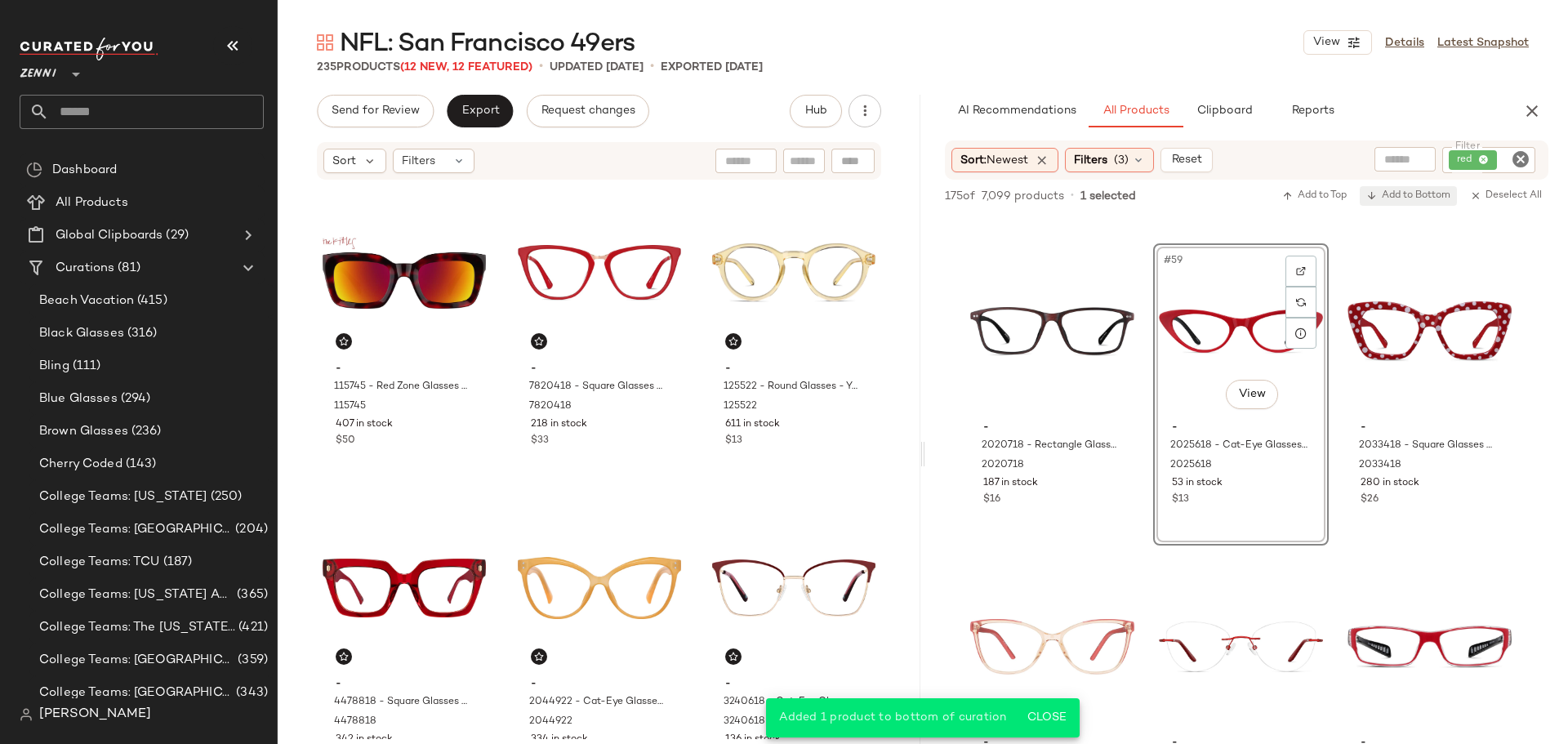
click at [1421, 194] on span "Add to Bottom" at bounding box center [1408, 196] width 84 height 12
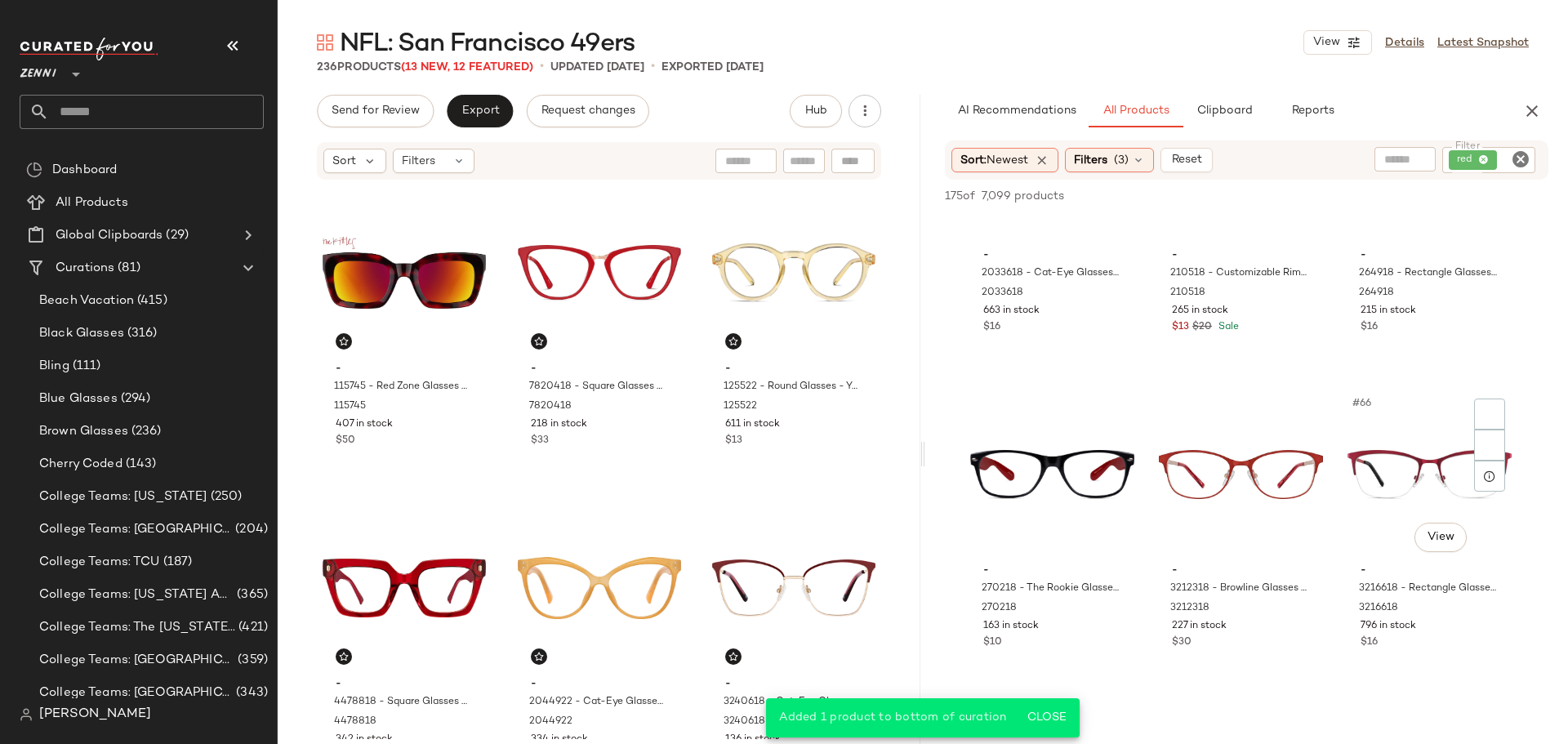
scroll to position [6449, 0]
click at [1277, 632] on div "- 3212318 - Browline Glasses - Red - Stainless Steel 3212318 227 in stock $30" at bounding box center [1241, 602] width 164 height 95
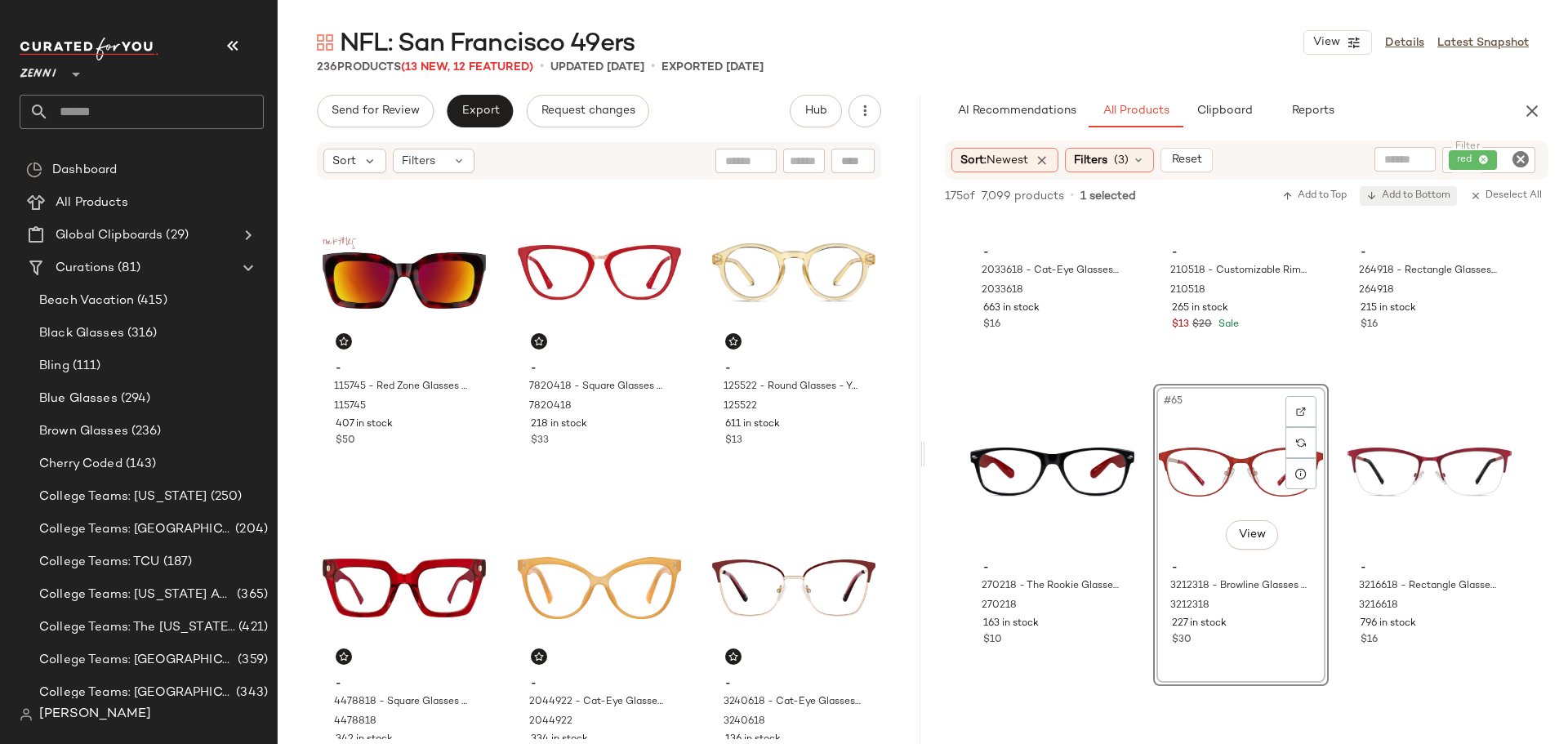
click at [1400, 198] on span "Add to Bottom" at bounding box center [1408, 196] width 84 height 12
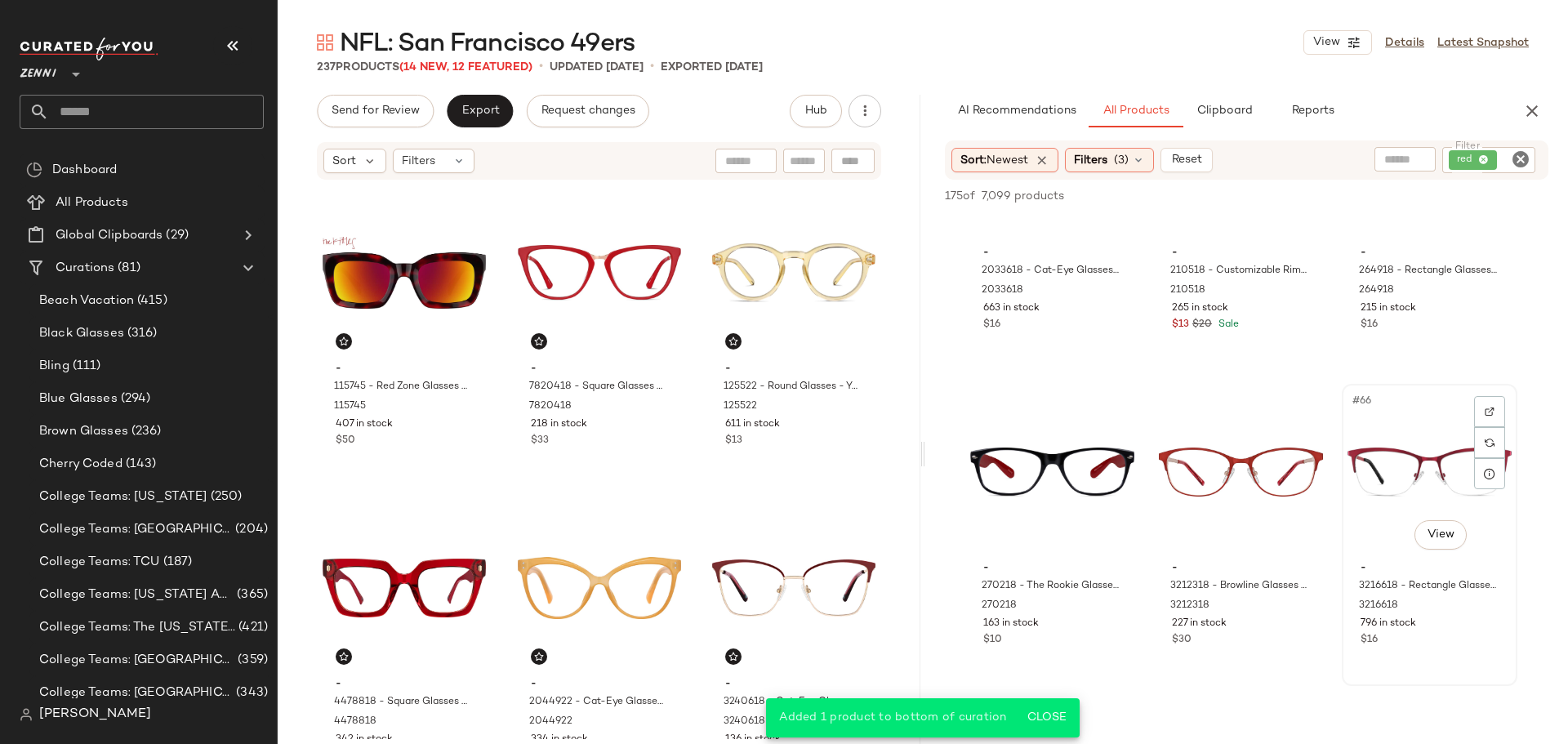
click at [1437, 630] on div "796 in stock" at bounding box center [1429, 624] width 138 height 15
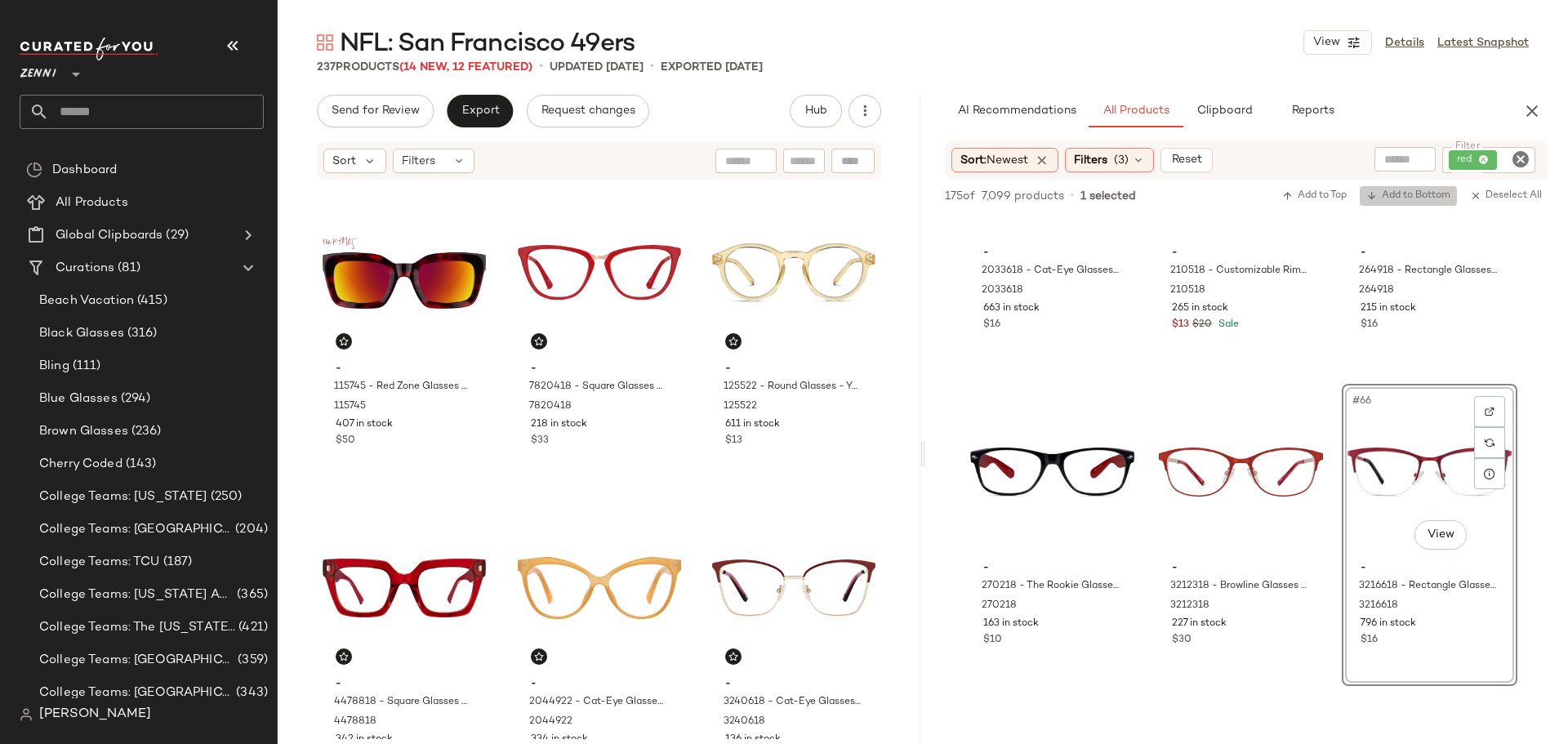
click at [1419, 195] on span "Add to Bottom" at bounding box center [1408, 196] width 84 height 12
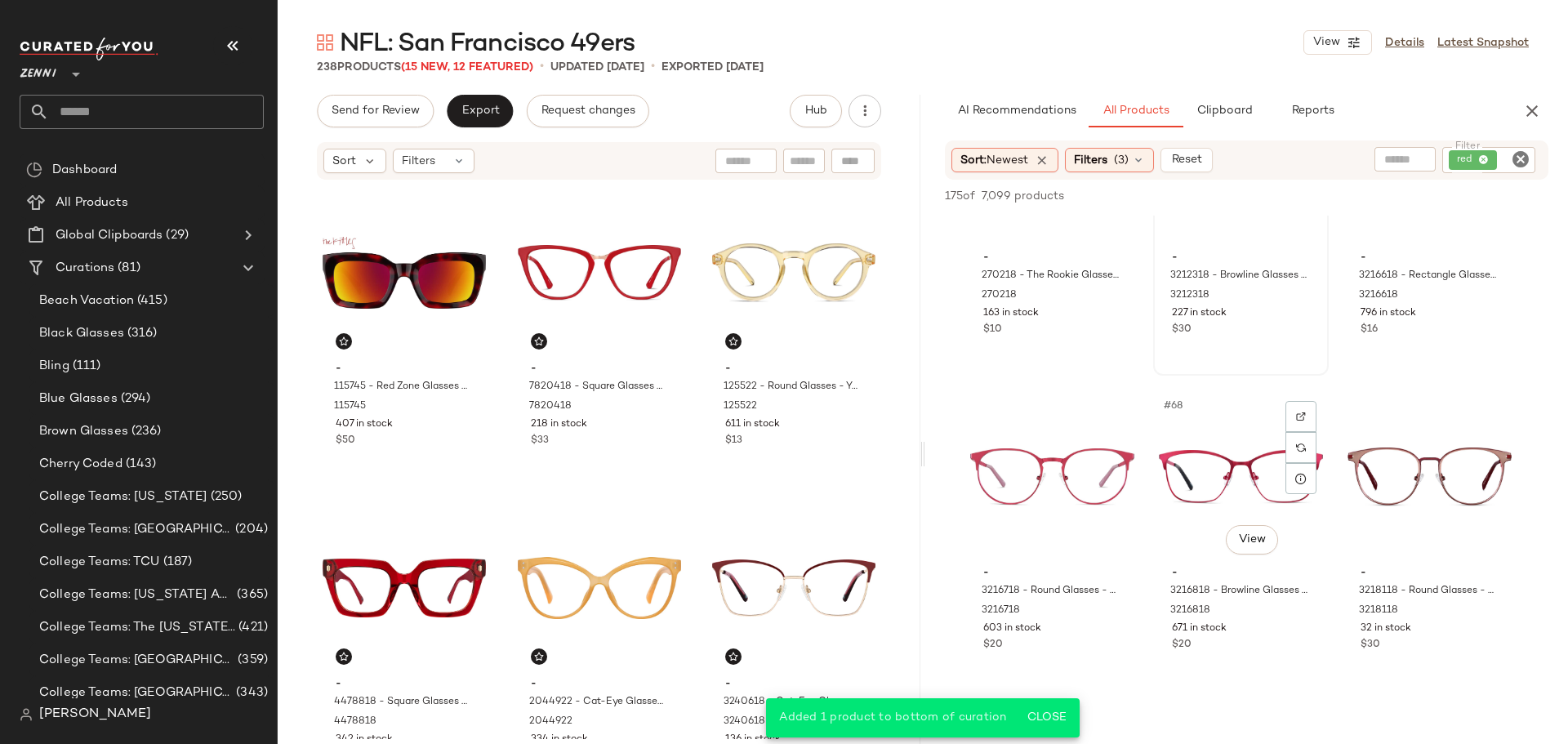
scroll to position [6857, 0]
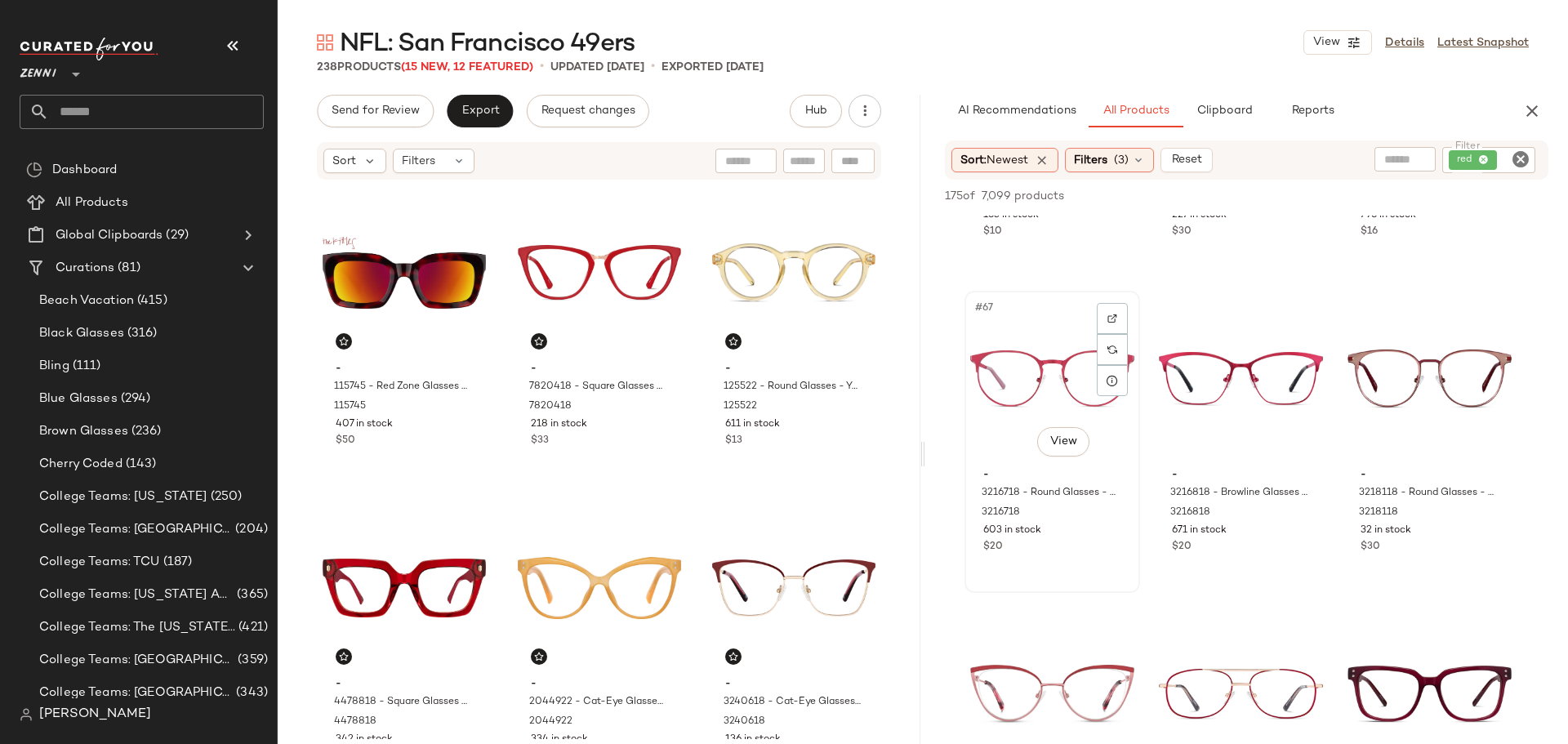
click at [1068, 567] on div "#67 View - 3216718 - Round Glasses - Metallic Red - Stainless Steel 3216718 603…" at bounding box center [1052, 442] width 172 height 299
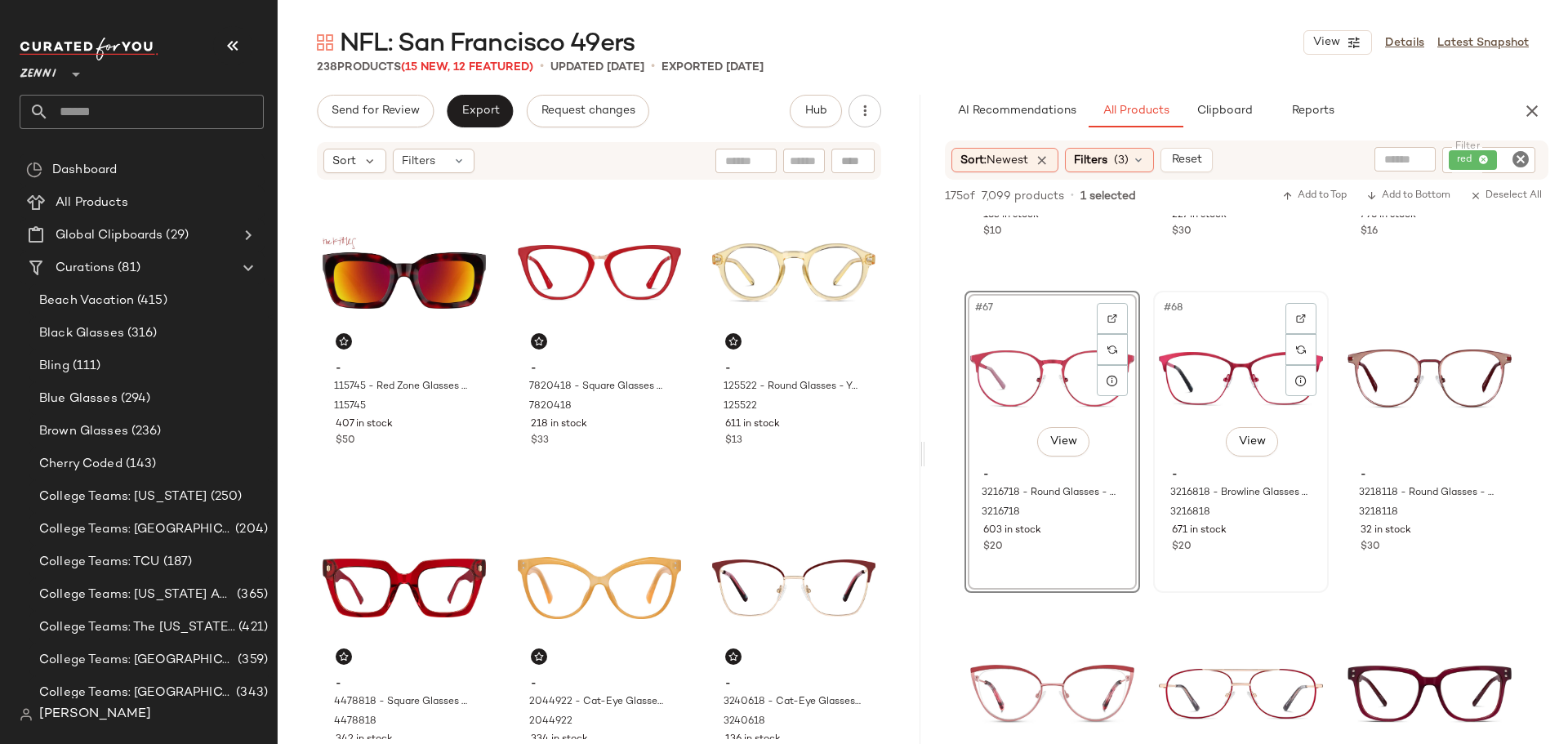
click at [1275, 550] on div "$20" at bounding box center [1241, 547] width 138 height 15
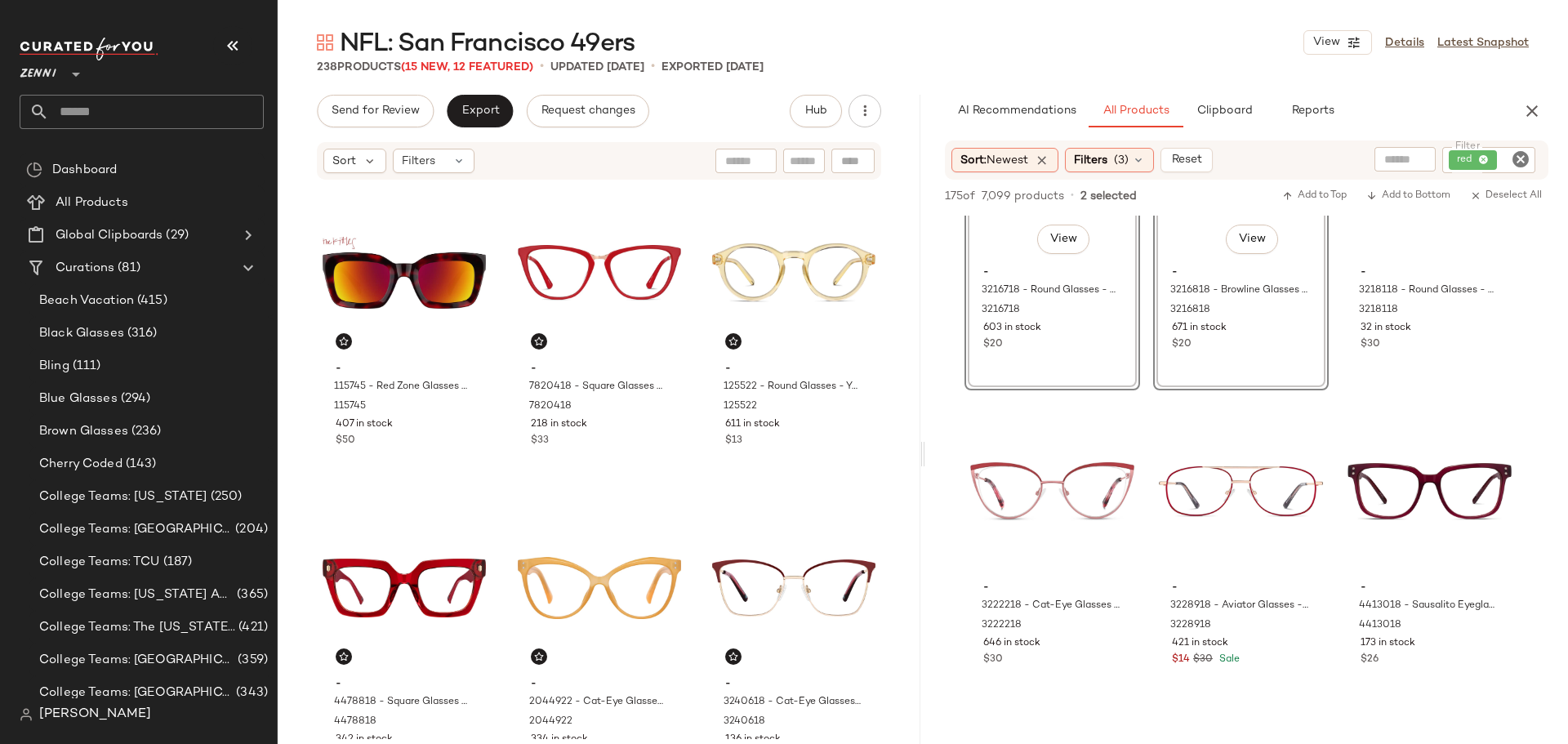
scroll to position [7103, 0]
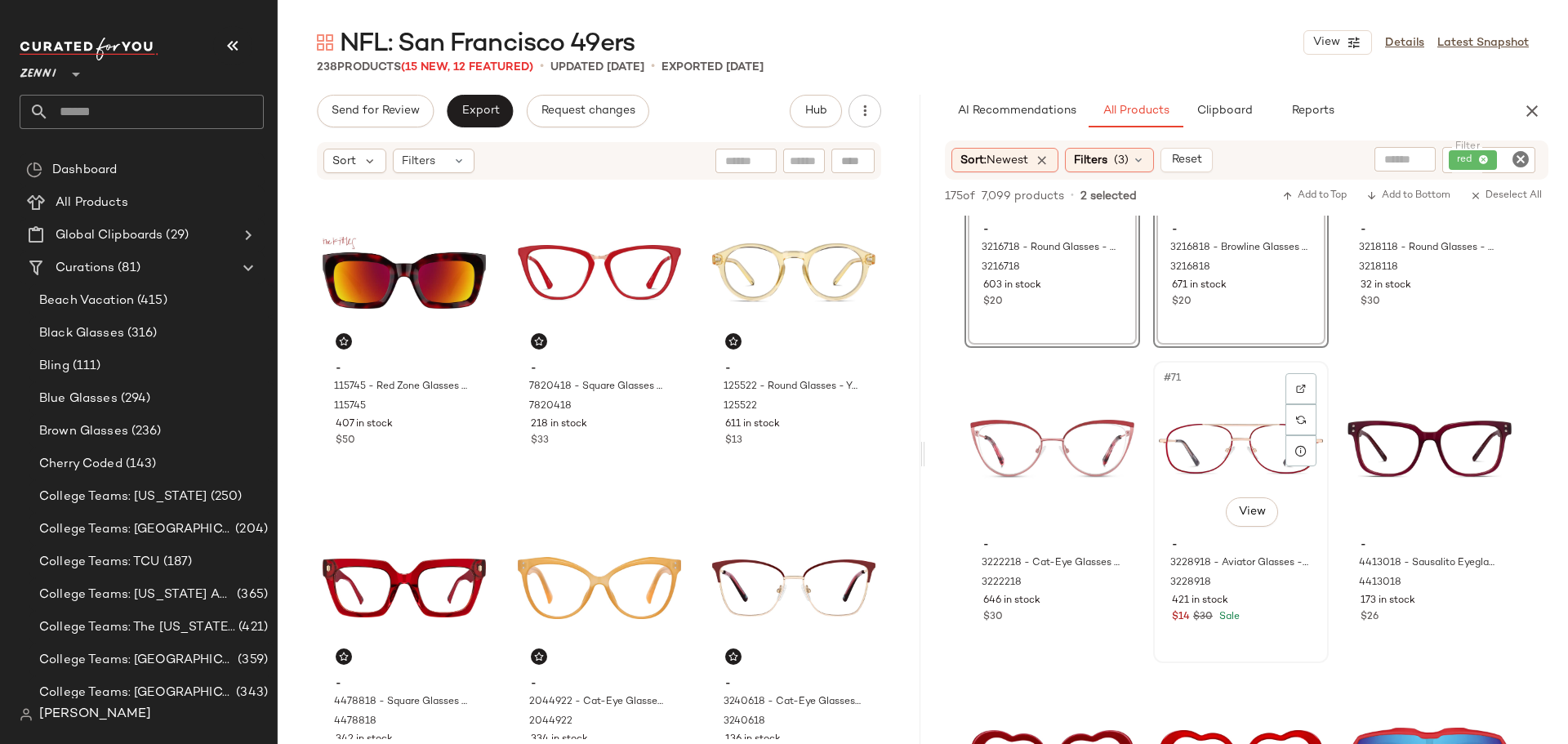
click at [1287, 609] on div "- 3228918 - Aviator Glasses - Red - Stainless Steel 3228918 421 in stock $14 $3…" at bounding box center [1241, 579] width 164 height 95
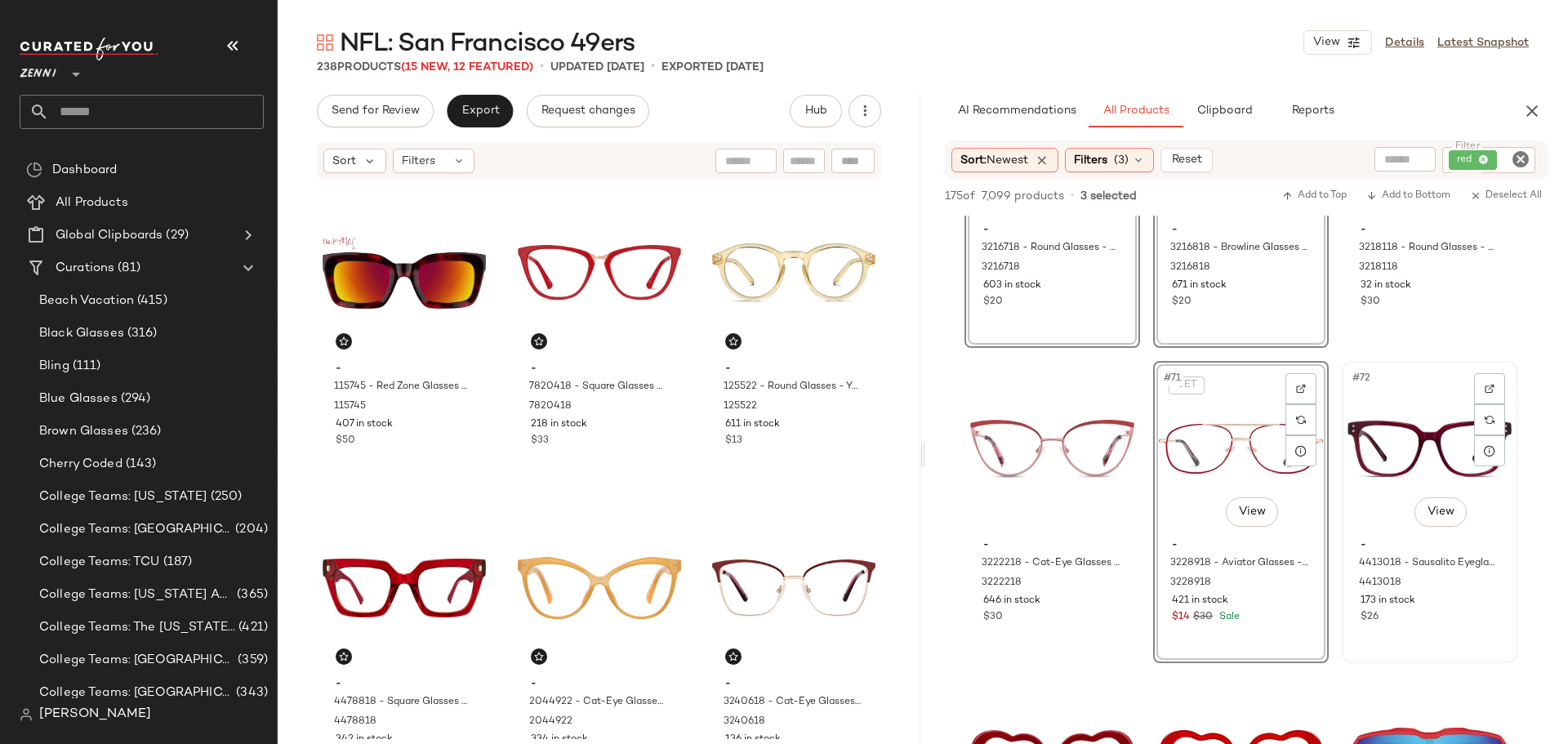
click at [1449, 621] on div "$26" at bounding box center [1429, 617] width 138 height 15
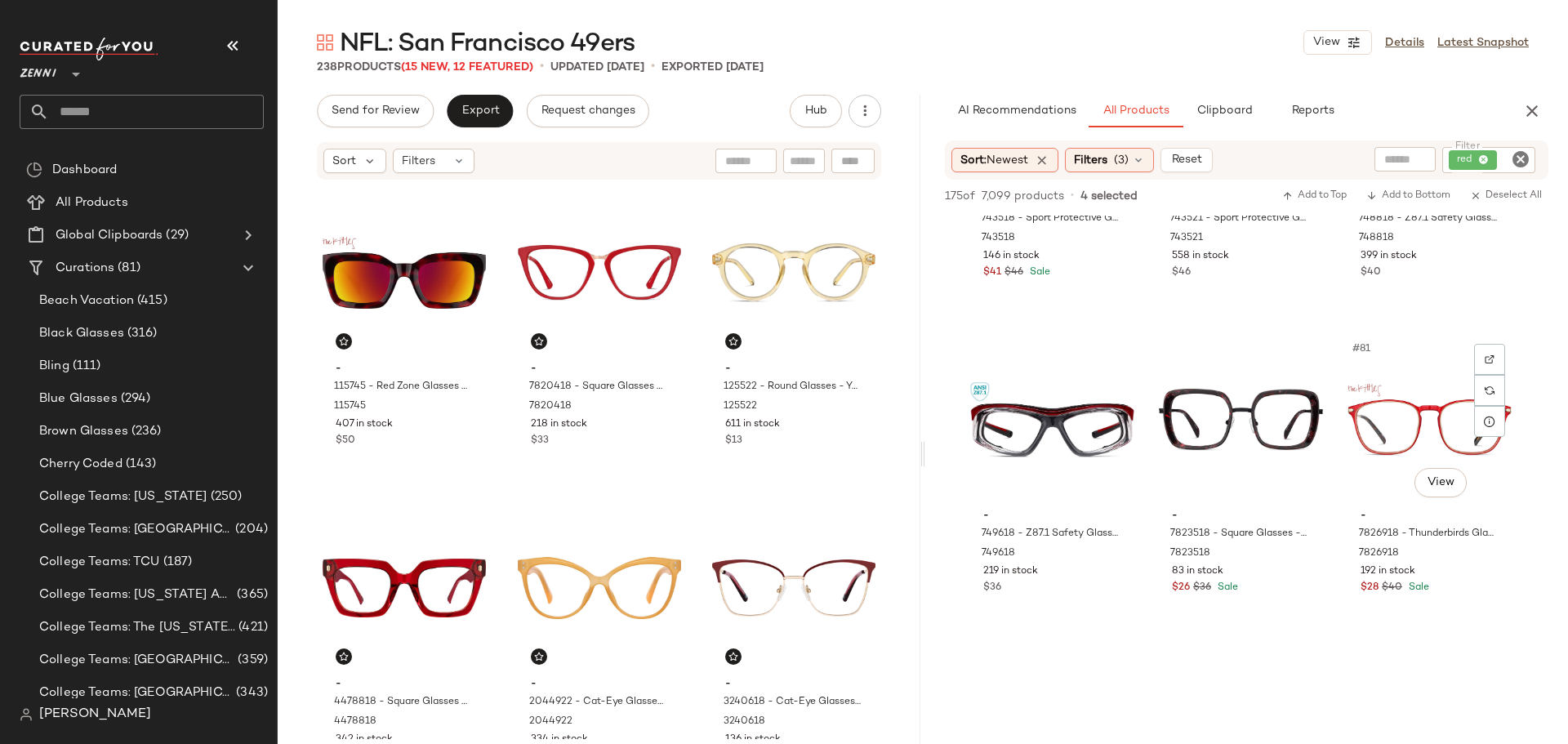
scroll to position [8082, 0]
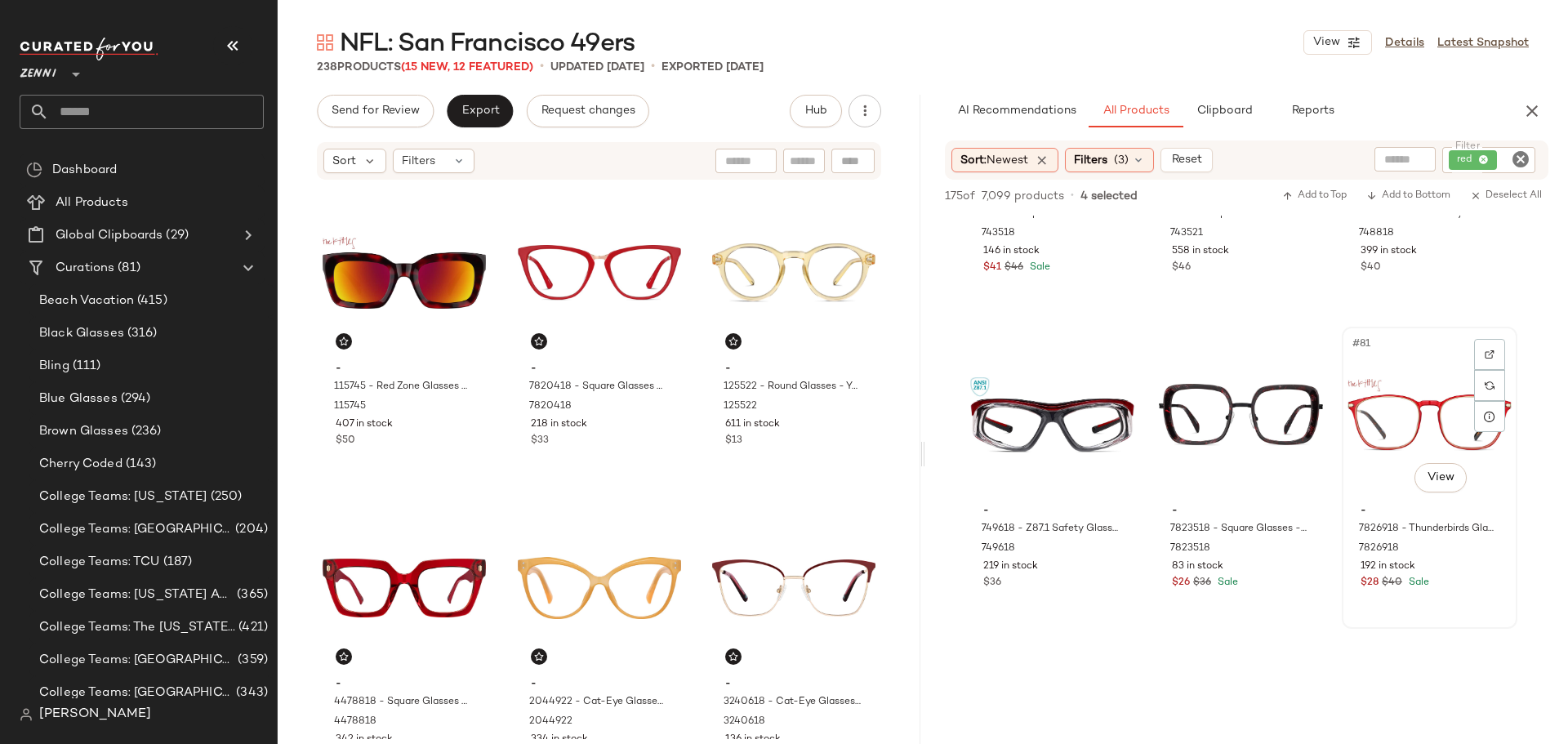
click at [1455, 603] on div "#81 View - 7826918 - Thunderbirds Glasses - Red - Mixed 7826918 192 in stock $2…" at bounding box center [1429, 478] width 172 height 299
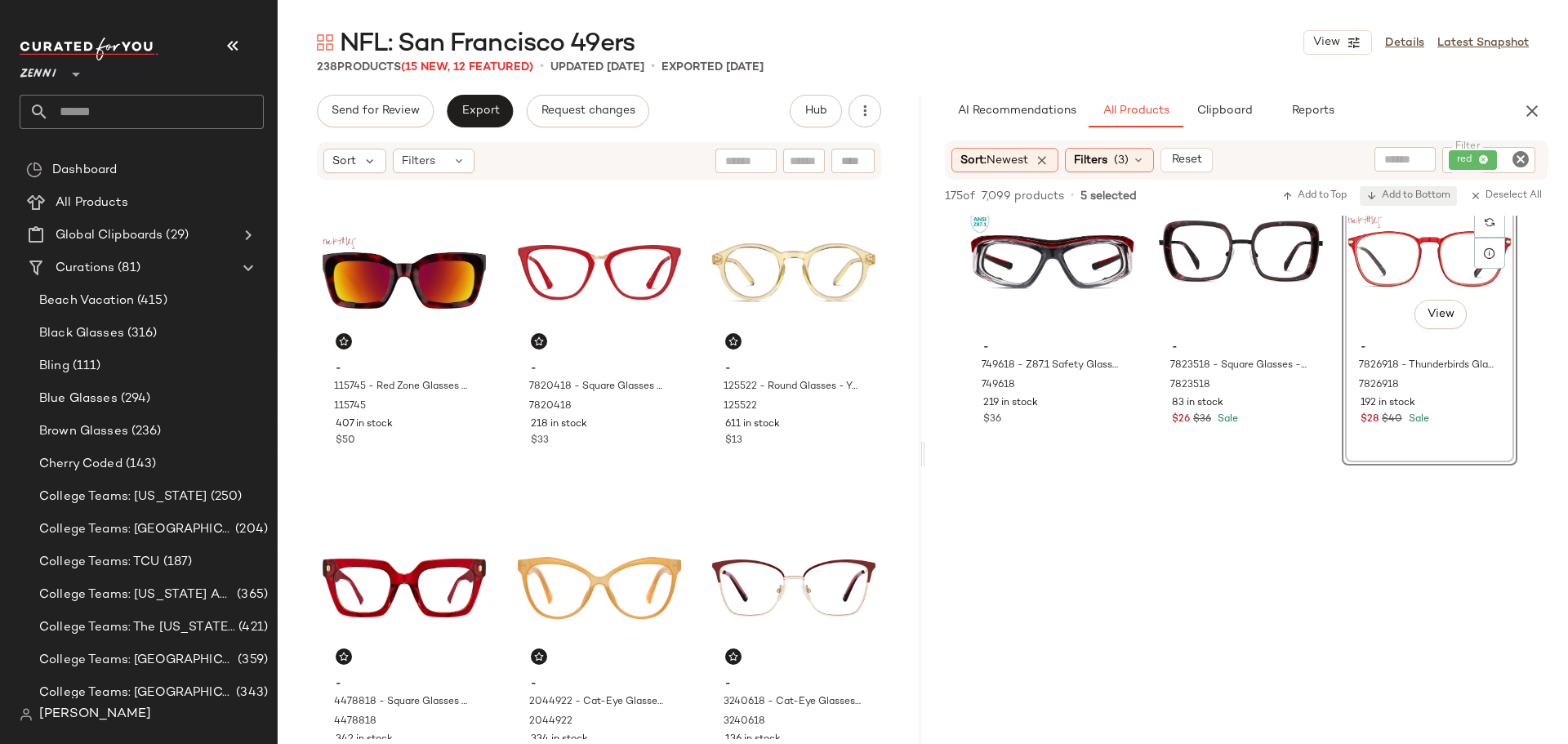
click at [1424, 189] on button "Add to Bottom" at bounding box center [1408, 195] width 98 height 19
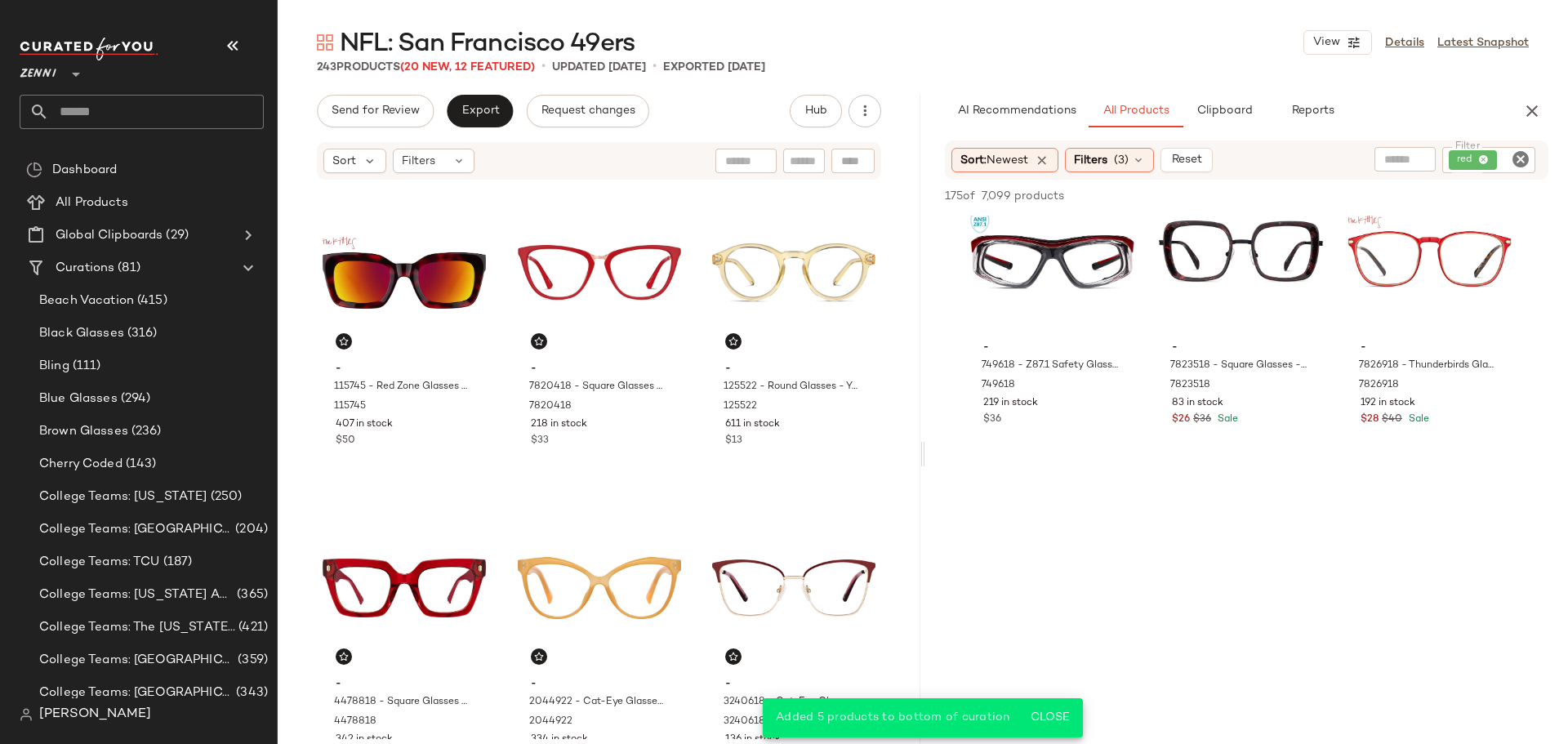
click at [1515, 159] on icon "Clear Filter" at bounding box center [1520, 159] width 19 height 19
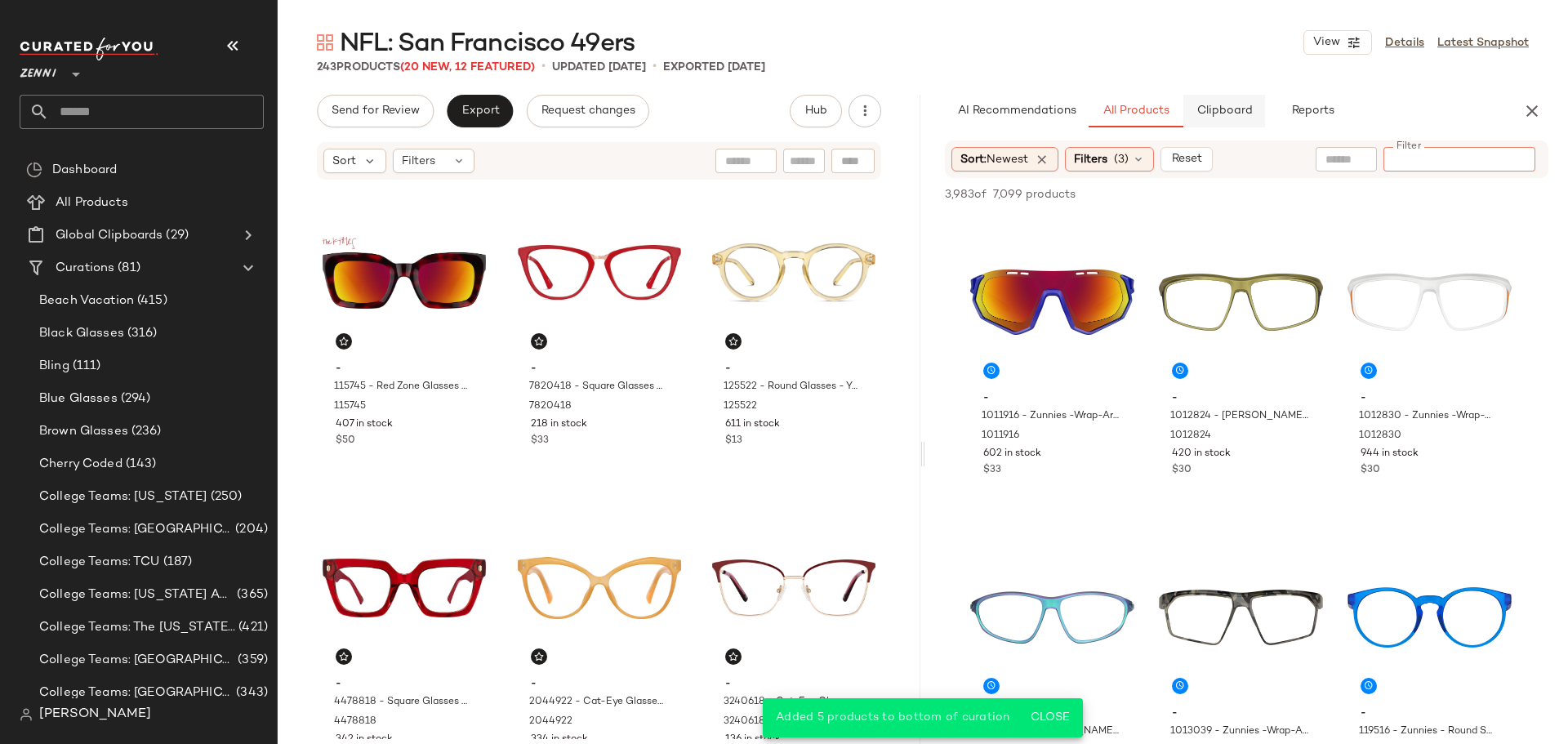
click at [1235, 108] on span "Clipboard" at bounding box center [1224, 111] width 57 height 13
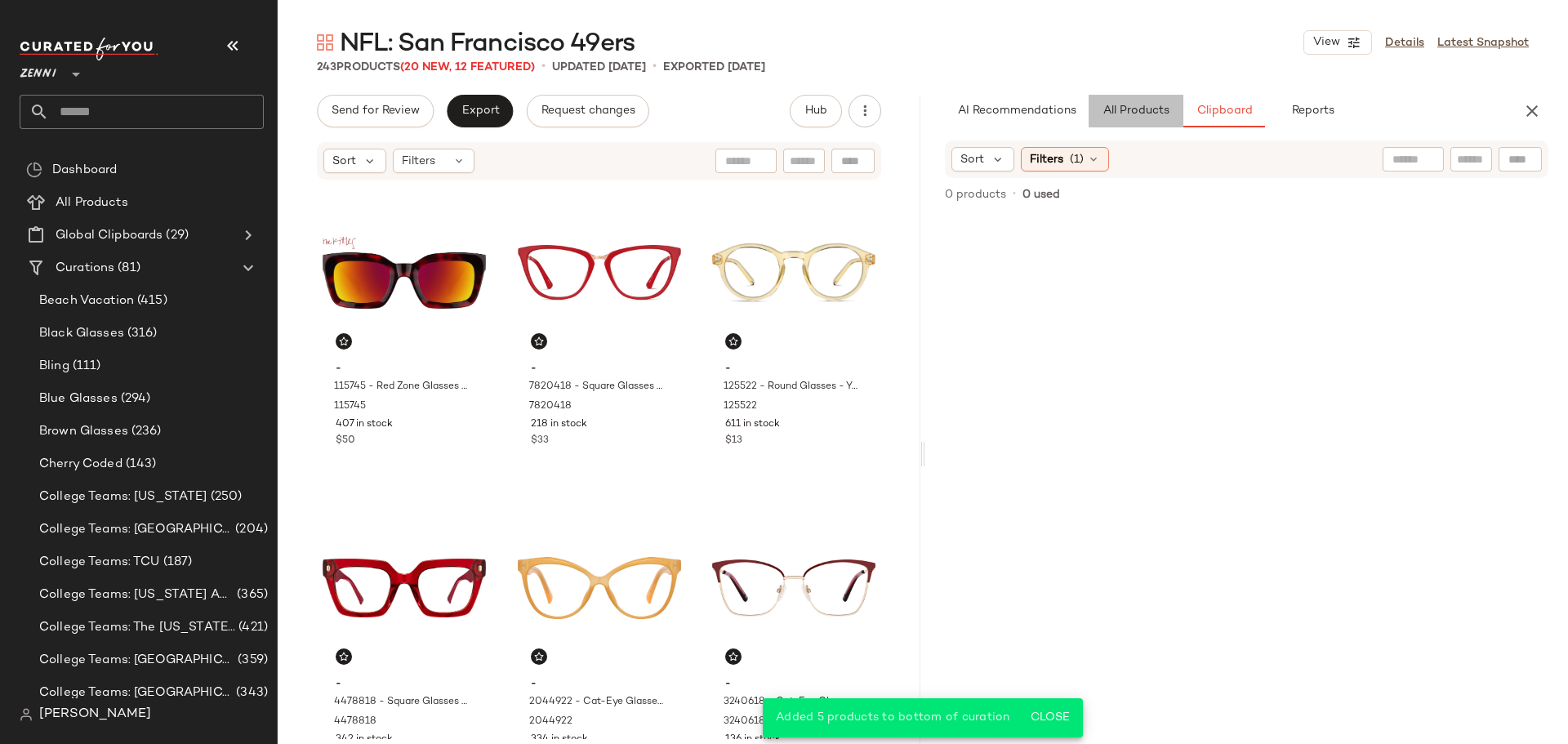
click at [1142, 111] on span "All Products" at bounding box center [1136, 111] width 67 height 13
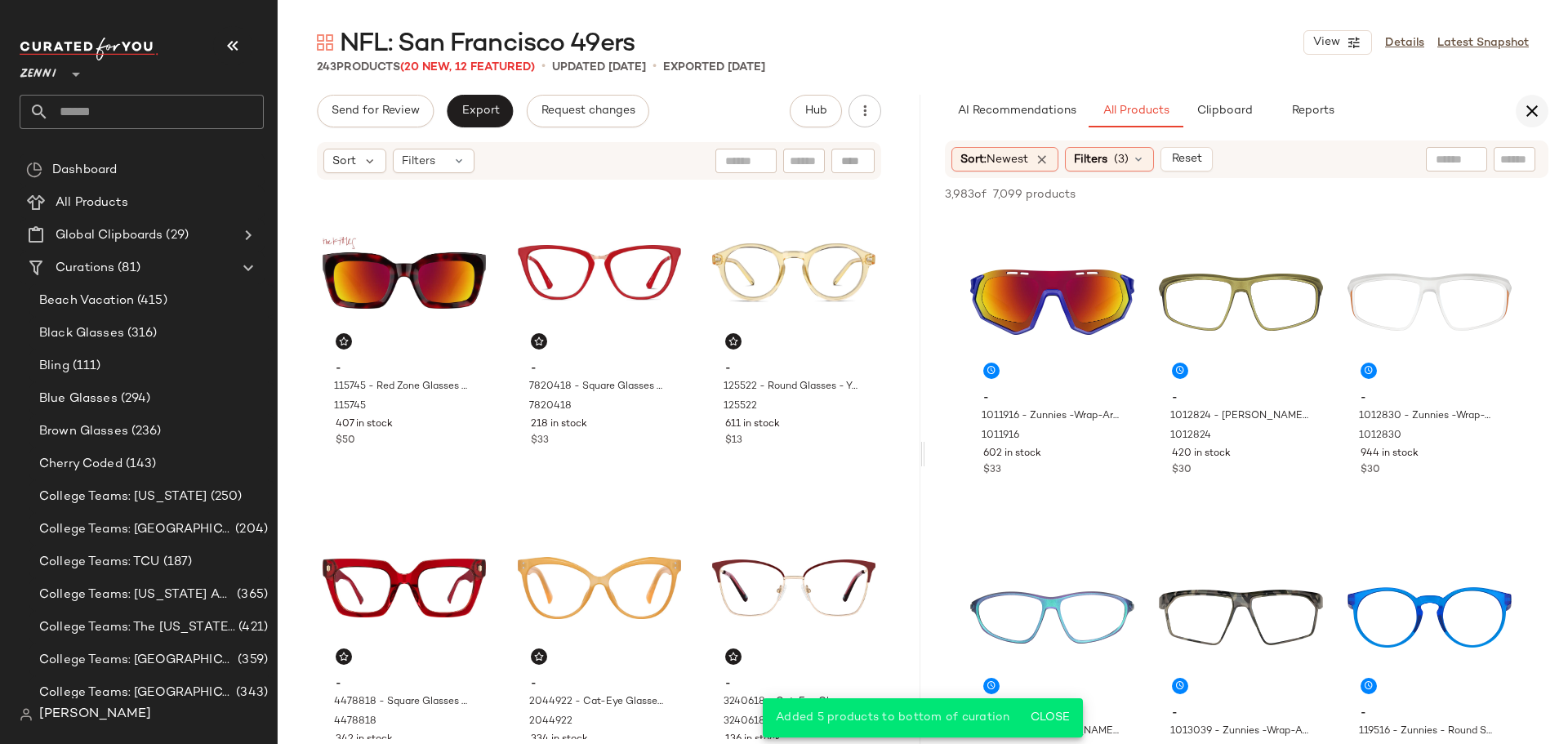
click at [1529, 118] on icon "button" at bounding box center [1532, 110] width 19 height 19
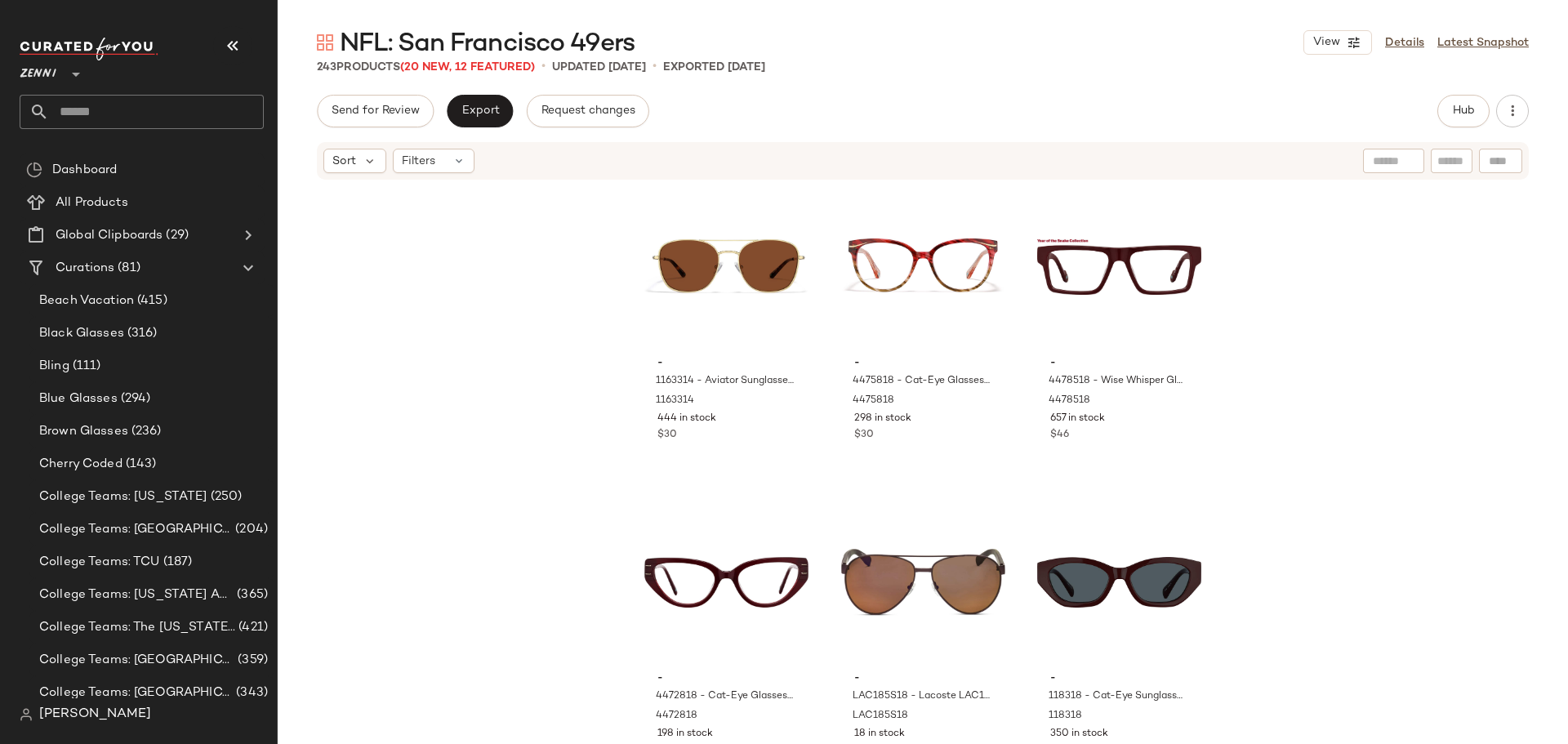
scroll to position [23420, 0]
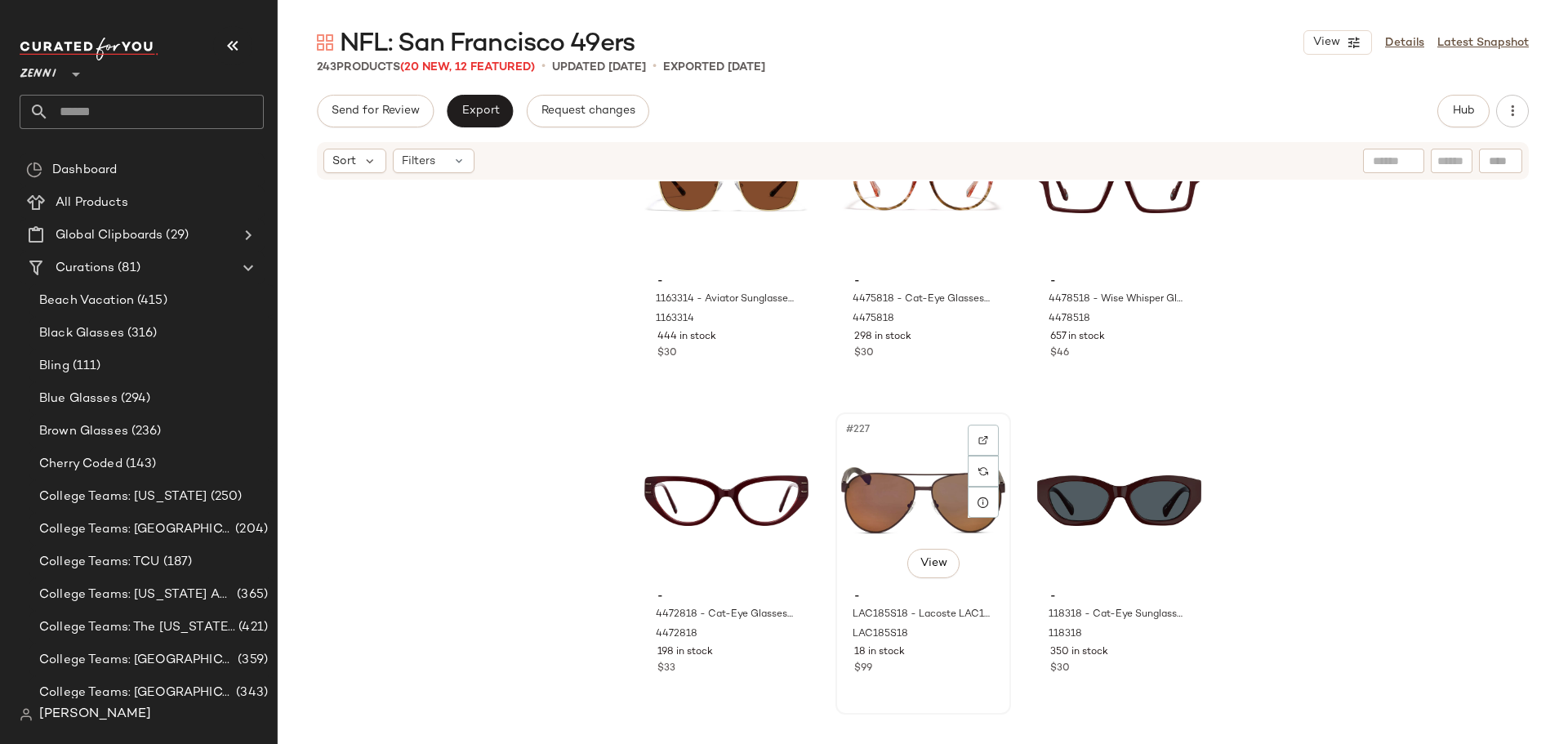
click at [958, 646] on div "18 in stock" at bounding box center [923, 652] width 138 height 15
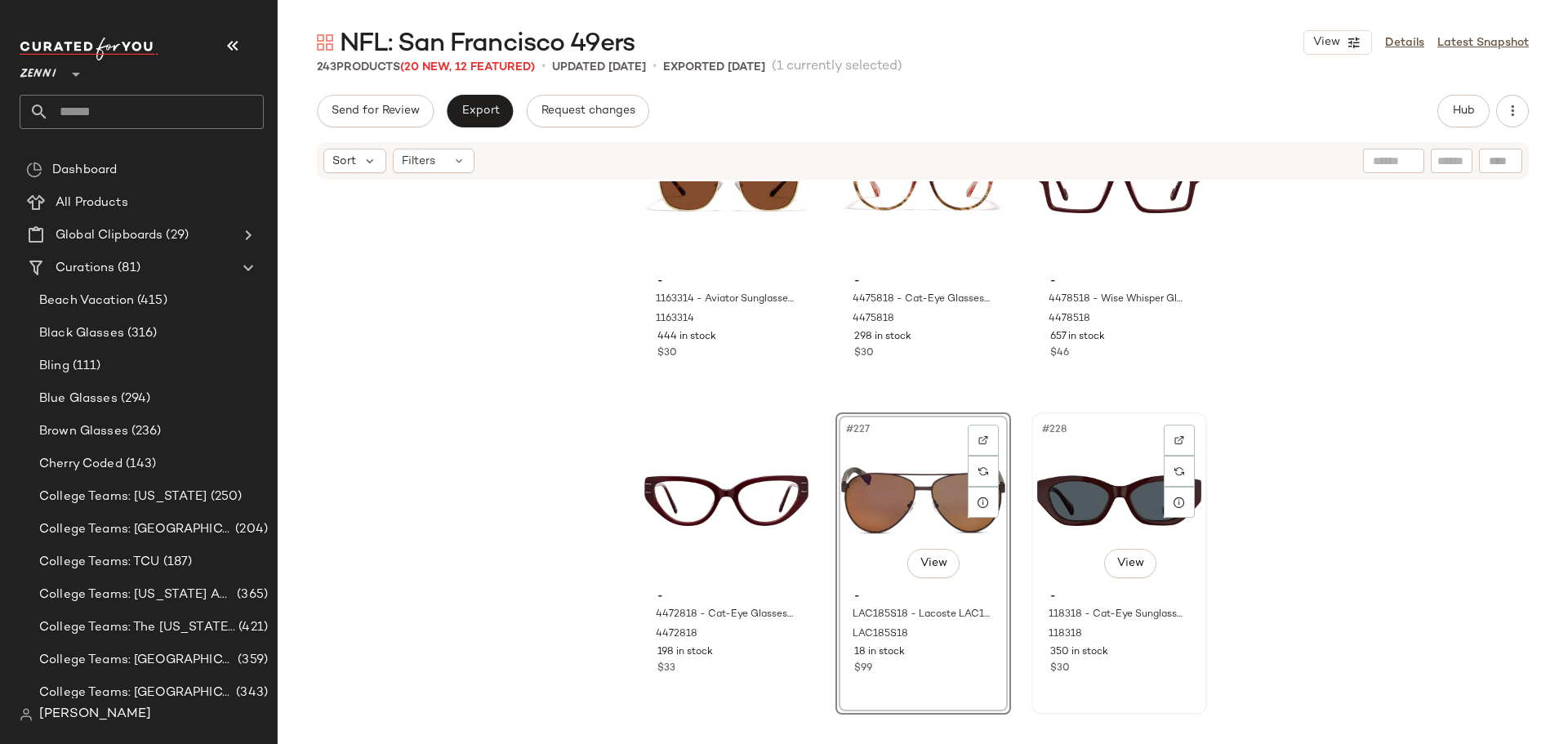
click at [1136, 659] on div "350 in stock" at bounding box center [1118, 652] width 138 height 15
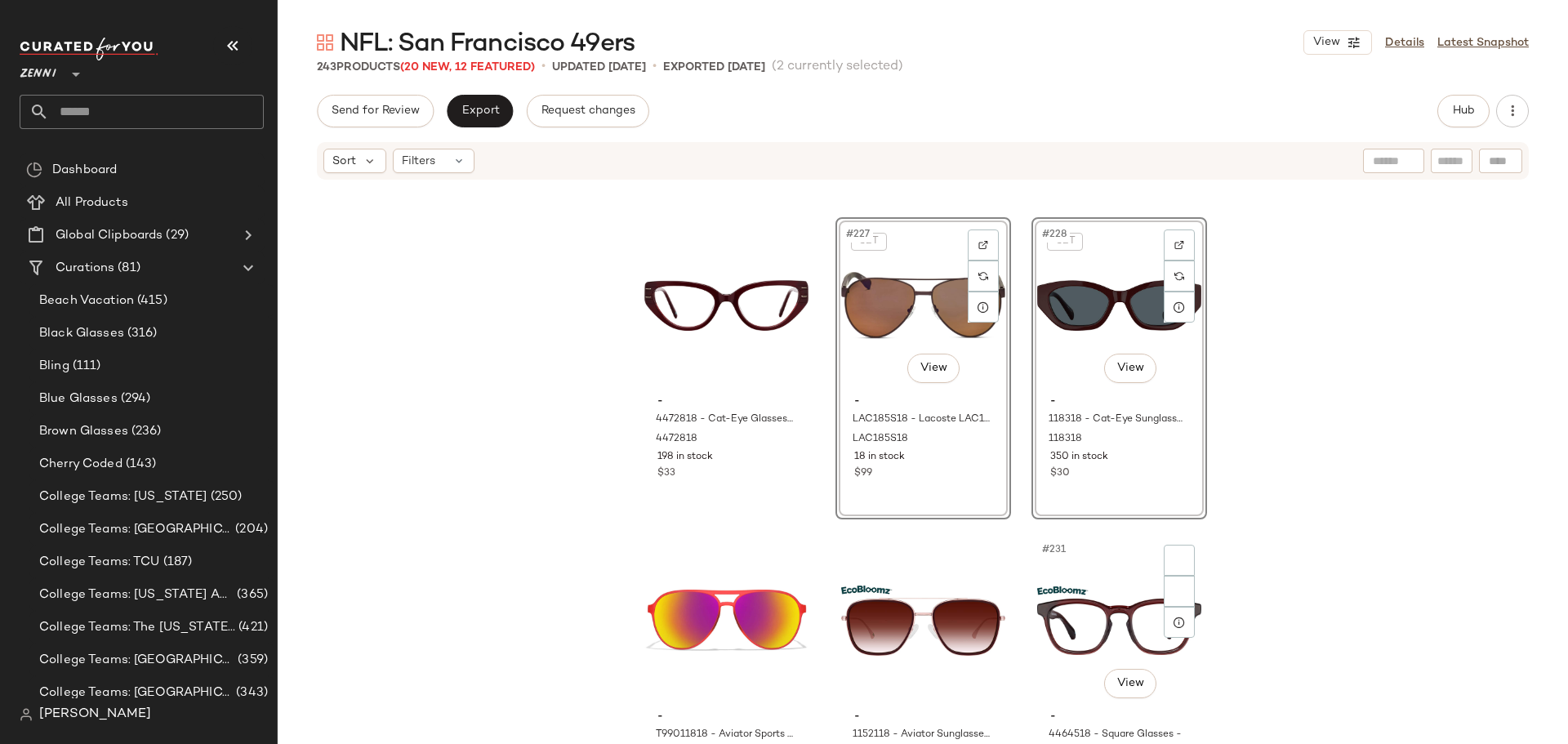
scroll to position [23746, 0]
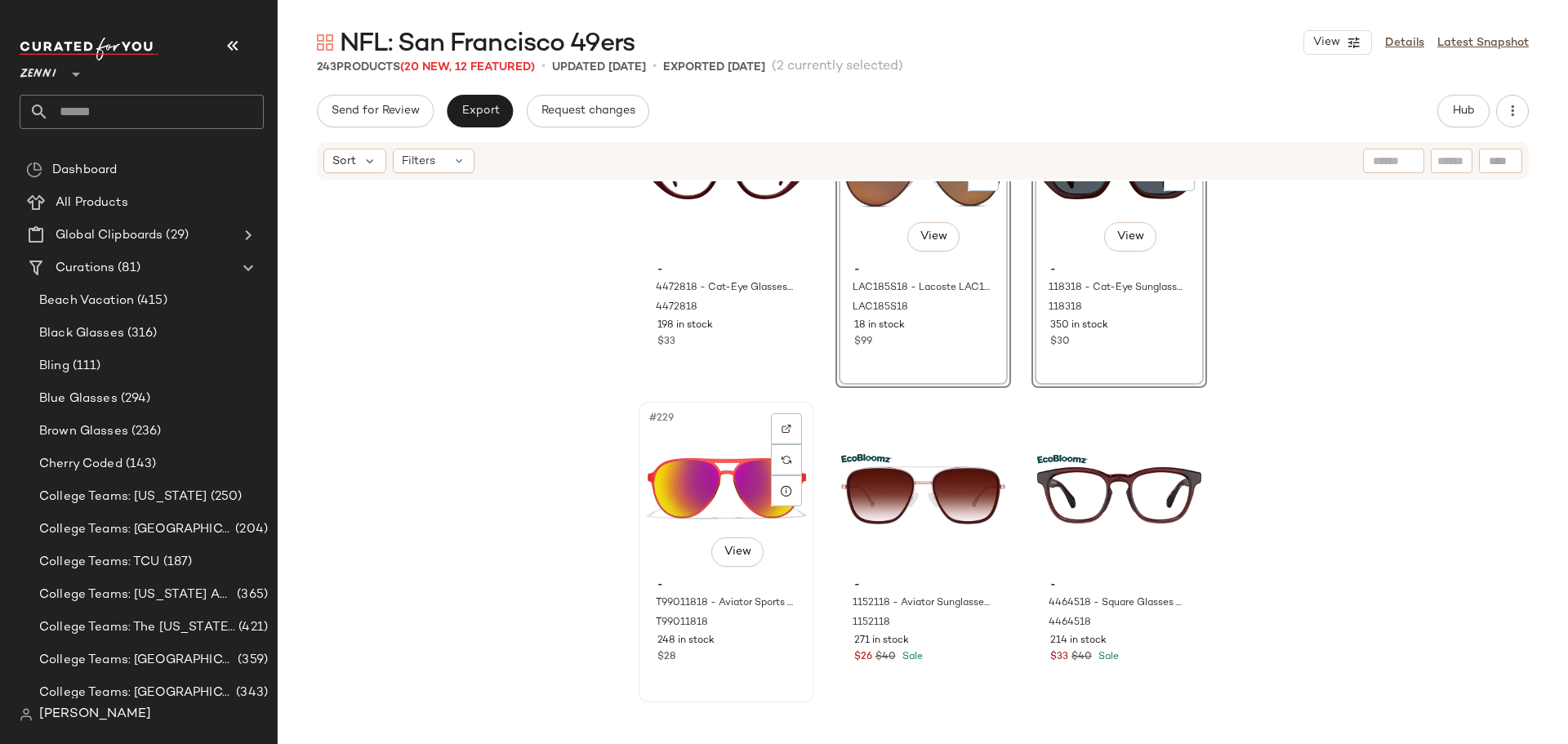
click at [773, 677] on div "#229 View - T99011818 - Aviator Sports Sunglasses - Neon Red with Flame Mirror …" at bounding box center [726, 552] width 172 height 299
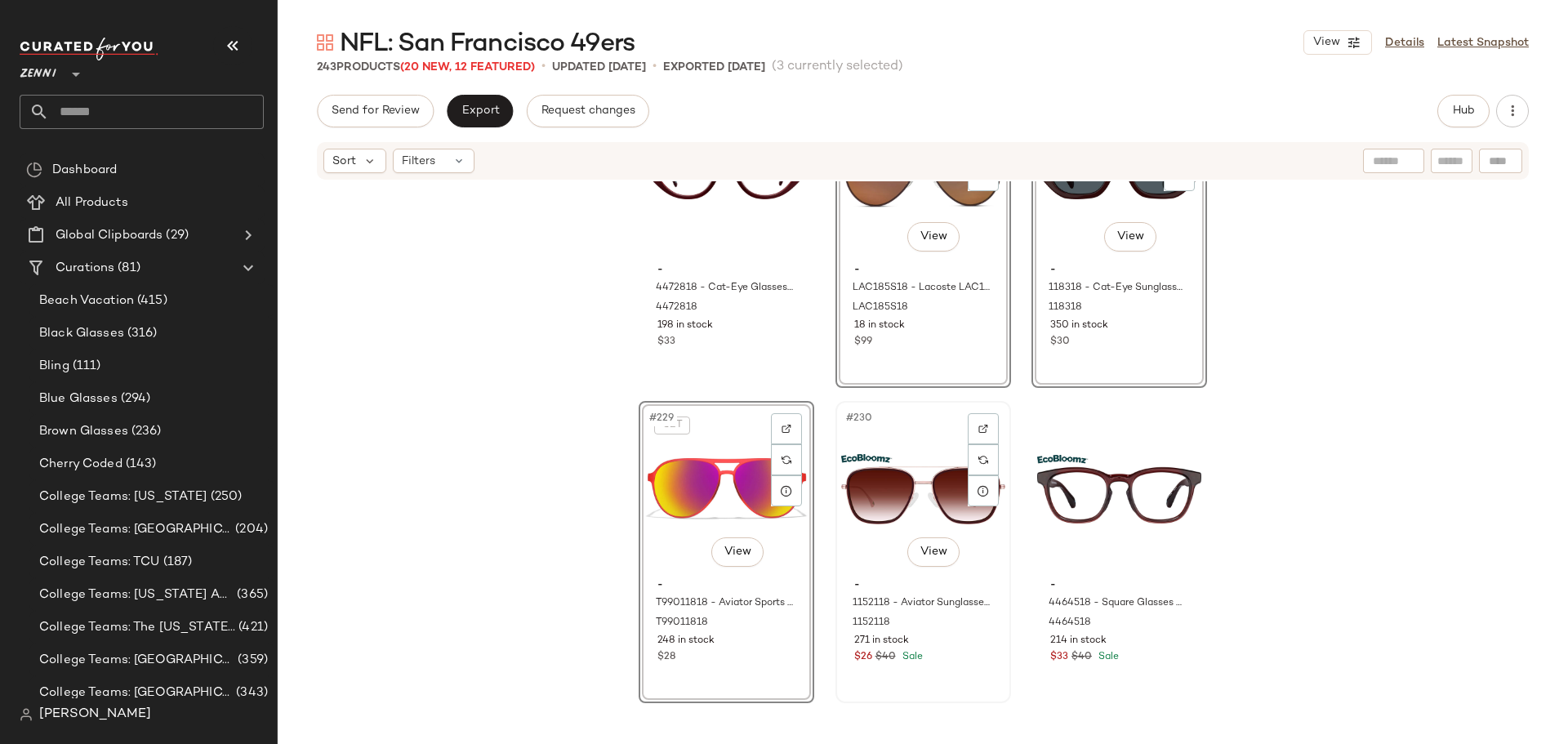
click at [956, 682] on div "#230 View - 1152118 - Aviator Sunglasses - Red - recycled_metal_bio_base 115211…" at bounding box center [923, 552] width 172 height 299
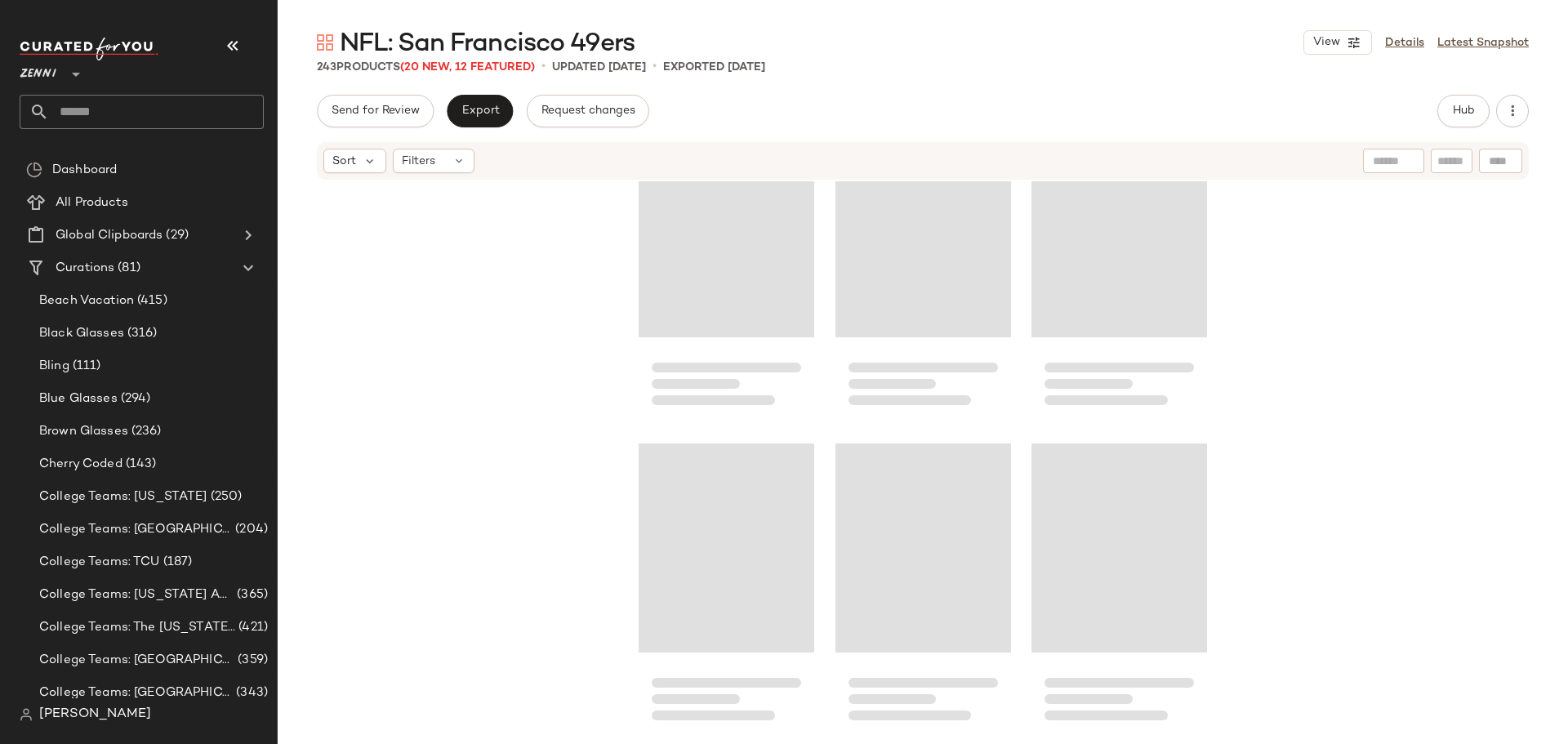
scroll to position [24655, 0]
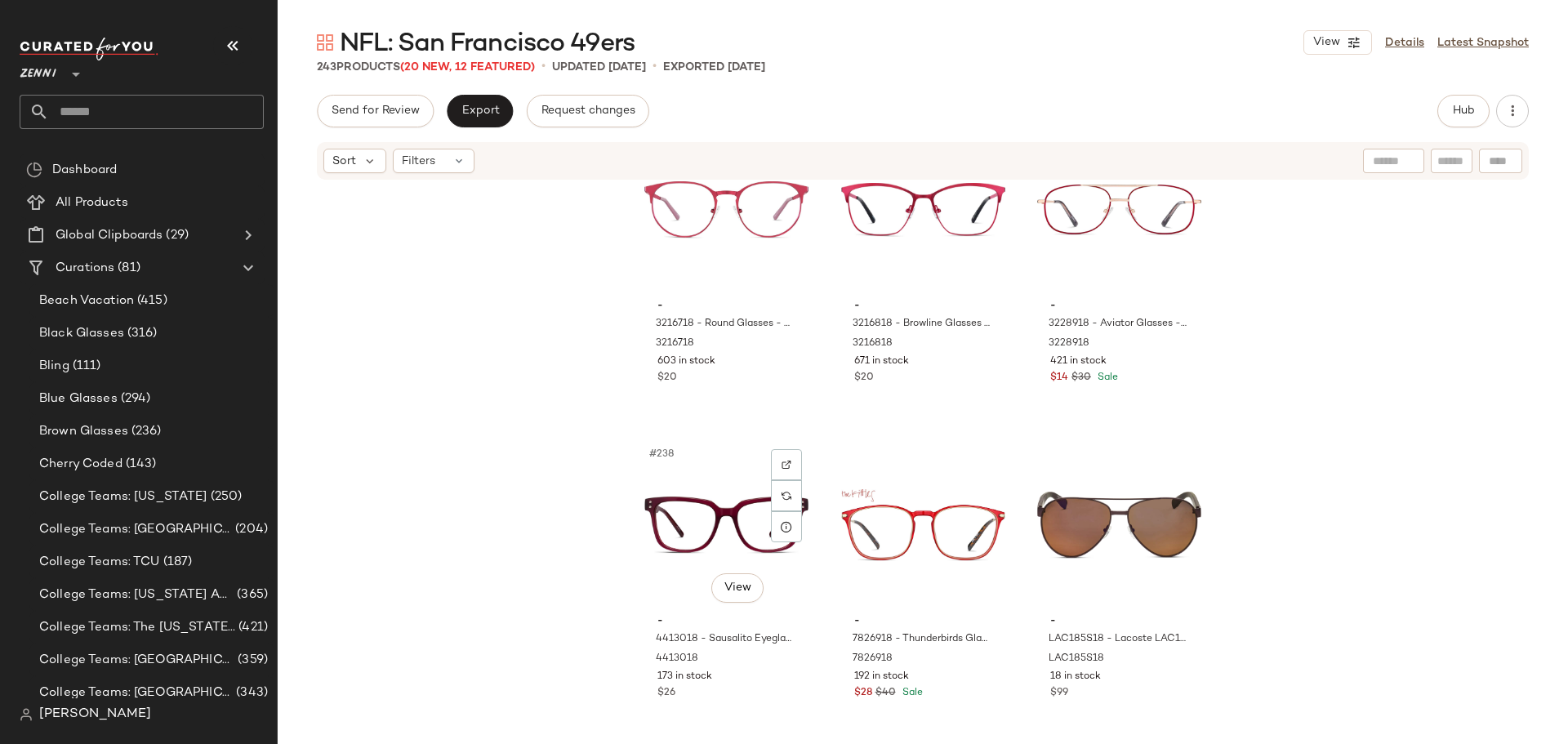
click at [1263, 551] on div "- 3216718 - Round Glasses - Metallic Red - Stainless Steel 3216718 603 in stock…" at bounding box center [922, 460] width 1291 height 558
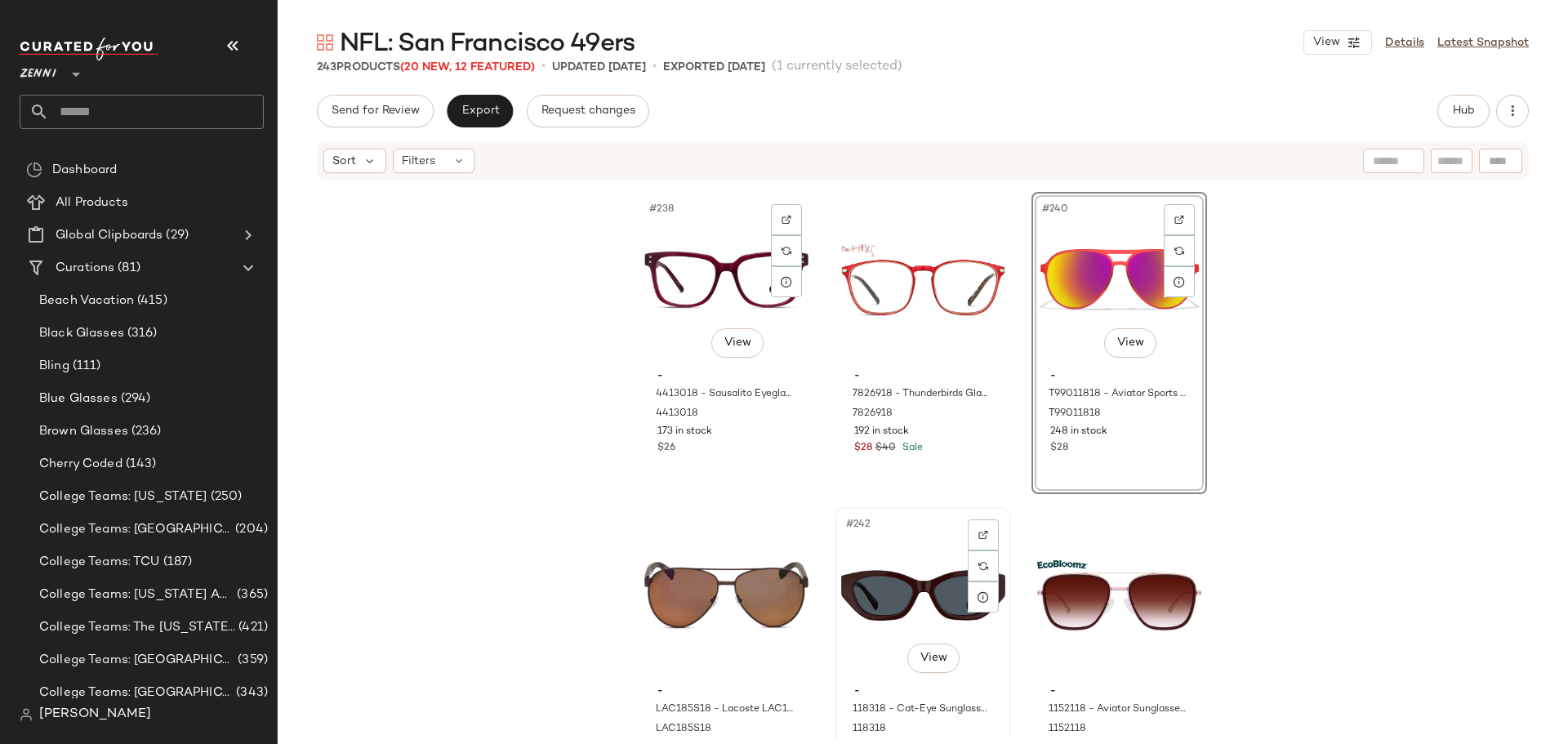
scroll to position [24970, 0]
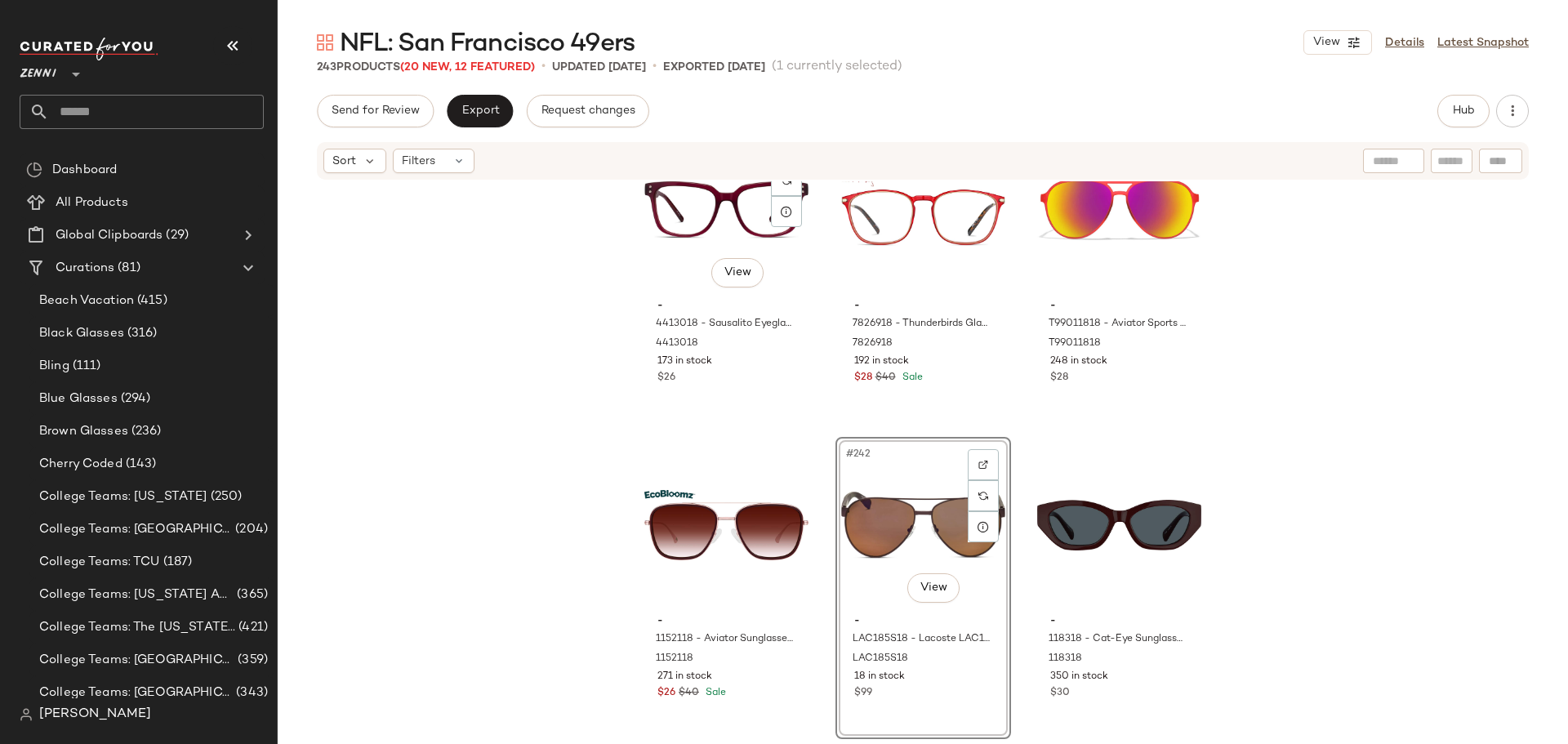
click at [817, 605] on div "- 3216718 - Round Glasses - Metallic Red - Stainless Steel 3216718 603 in stock…" at bounding box center [922, 460] width 1291 height 558
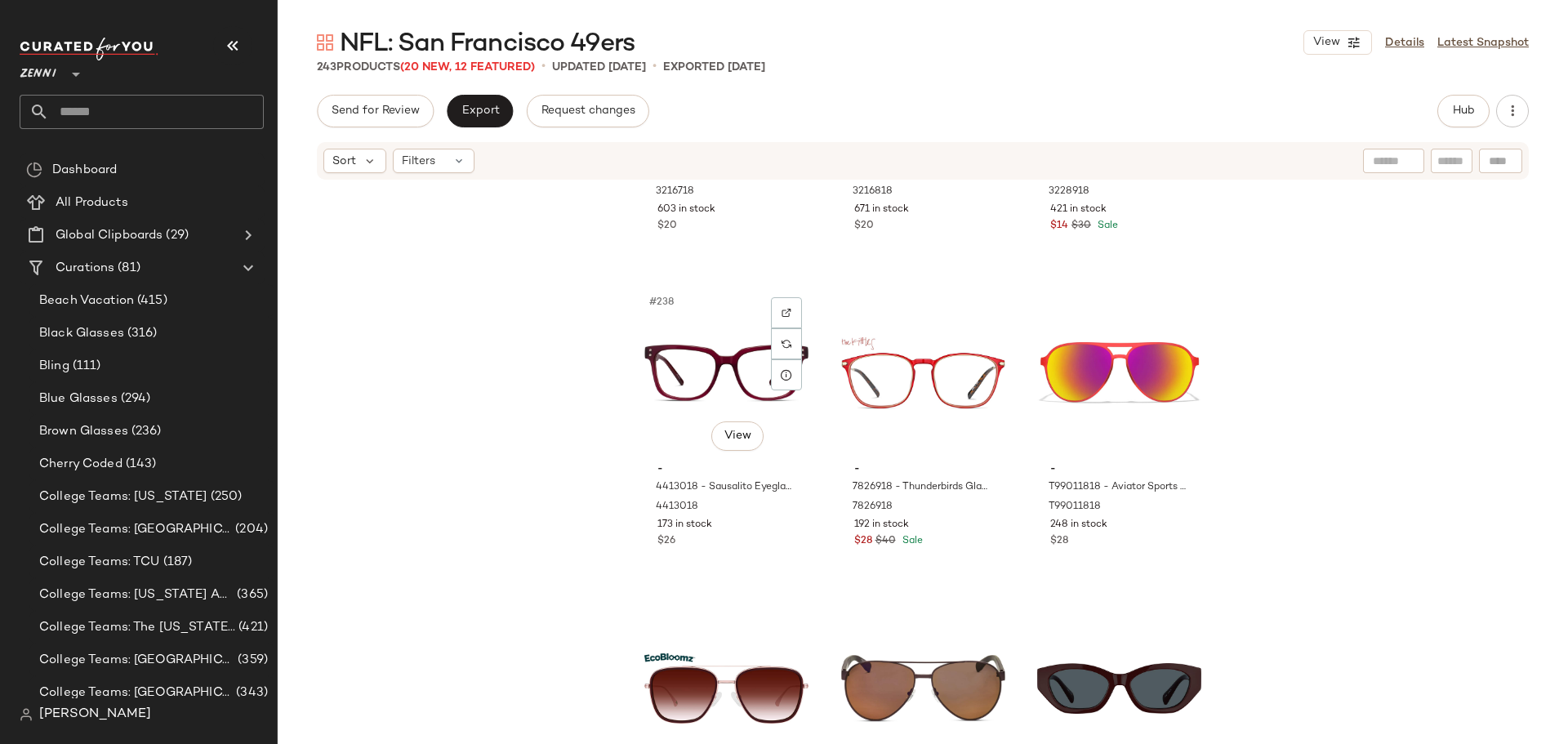
scroll to position [24644, 0]
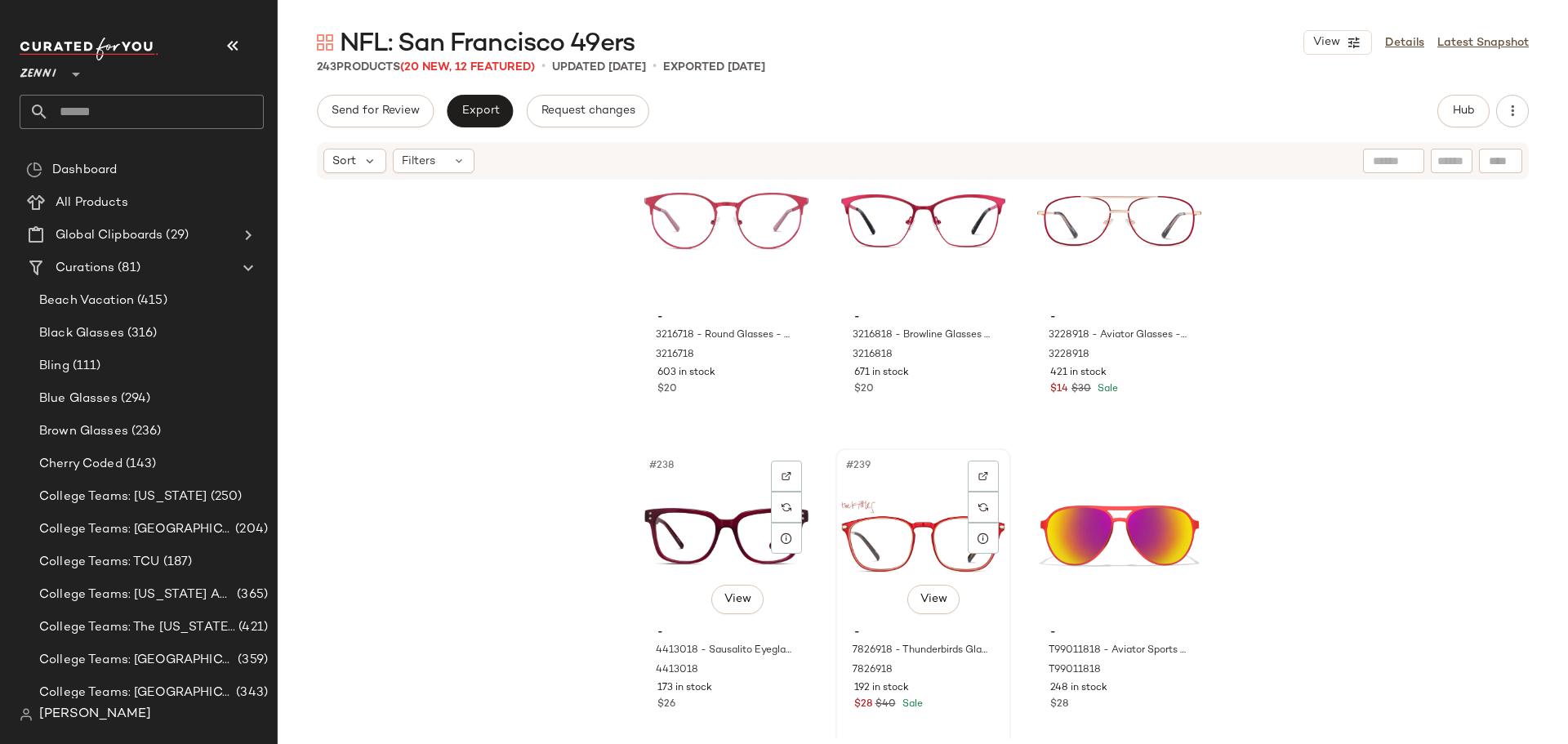
click at [878, 533] on div "#239 View" at bounding box center [923, 536] width 164 height 165
click at [919, 423] on div "#236 View - 3216818 - Browline Glasses - Red - Stainless Steel 3216818 671 in s…" at bounding box center [923, 284] width 172 height 299
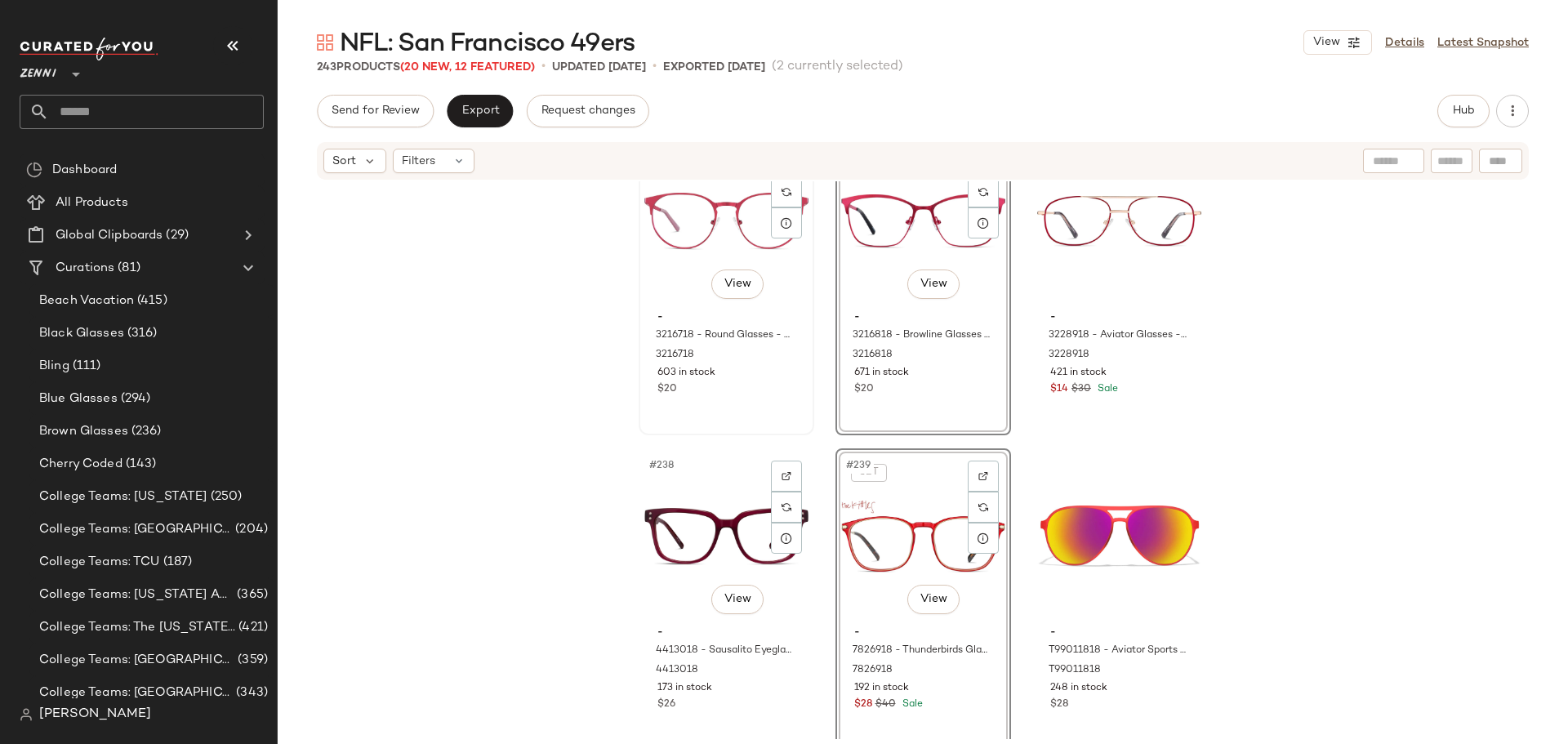
click at [800, 400] on div "#235 View - 3216718 - Round Glasses - Metallic Red - Stainless Steel 3216718 60…" at bounding box center [726, 284] width 172 height 299
click at [1085, 399] on div "#237 View - 3228918 - Aviator Glasses - Red - Stainless Steel 3228918 421 in st…" at bounding box center [1119, 284] width 172 height 299
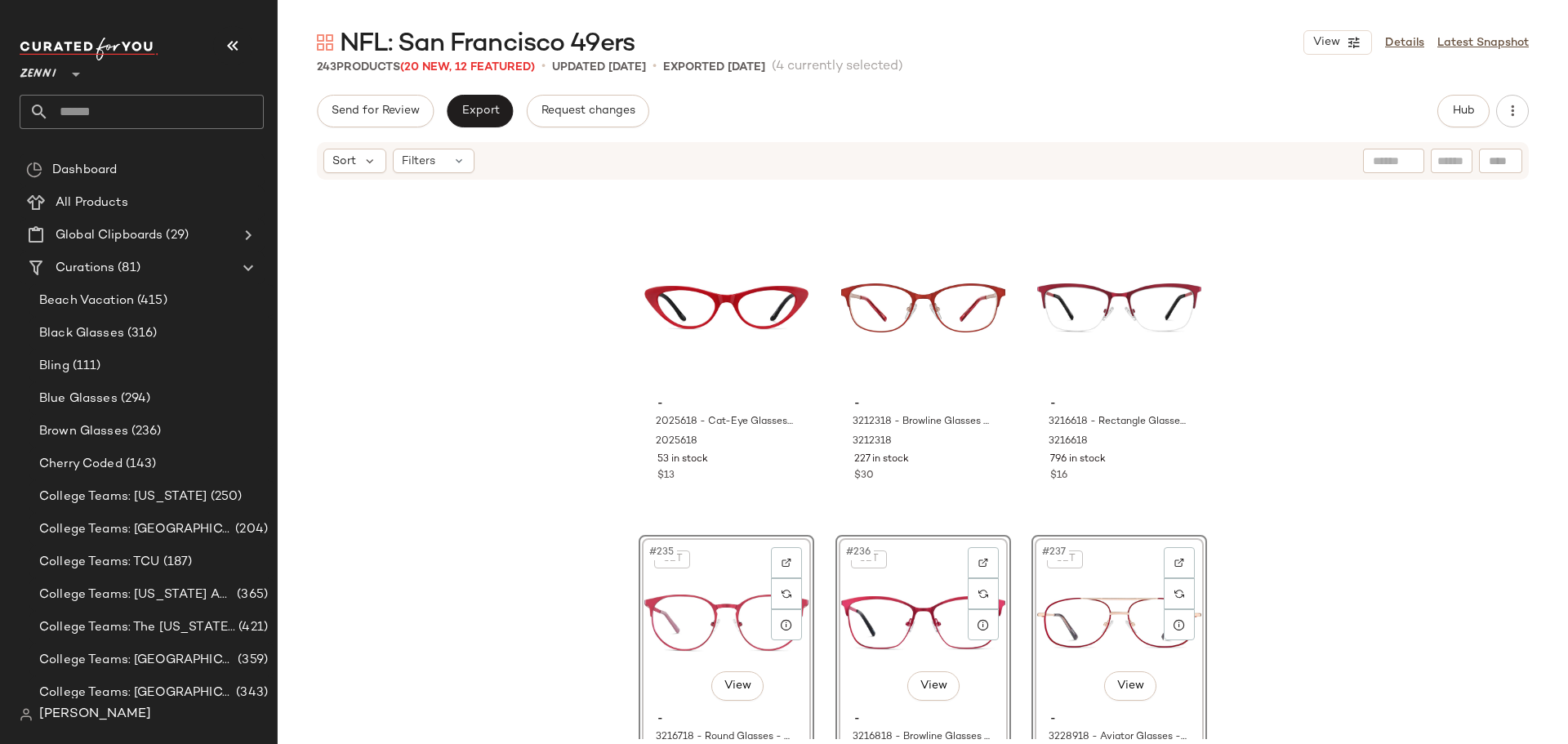
scroll to position [24236, 0]
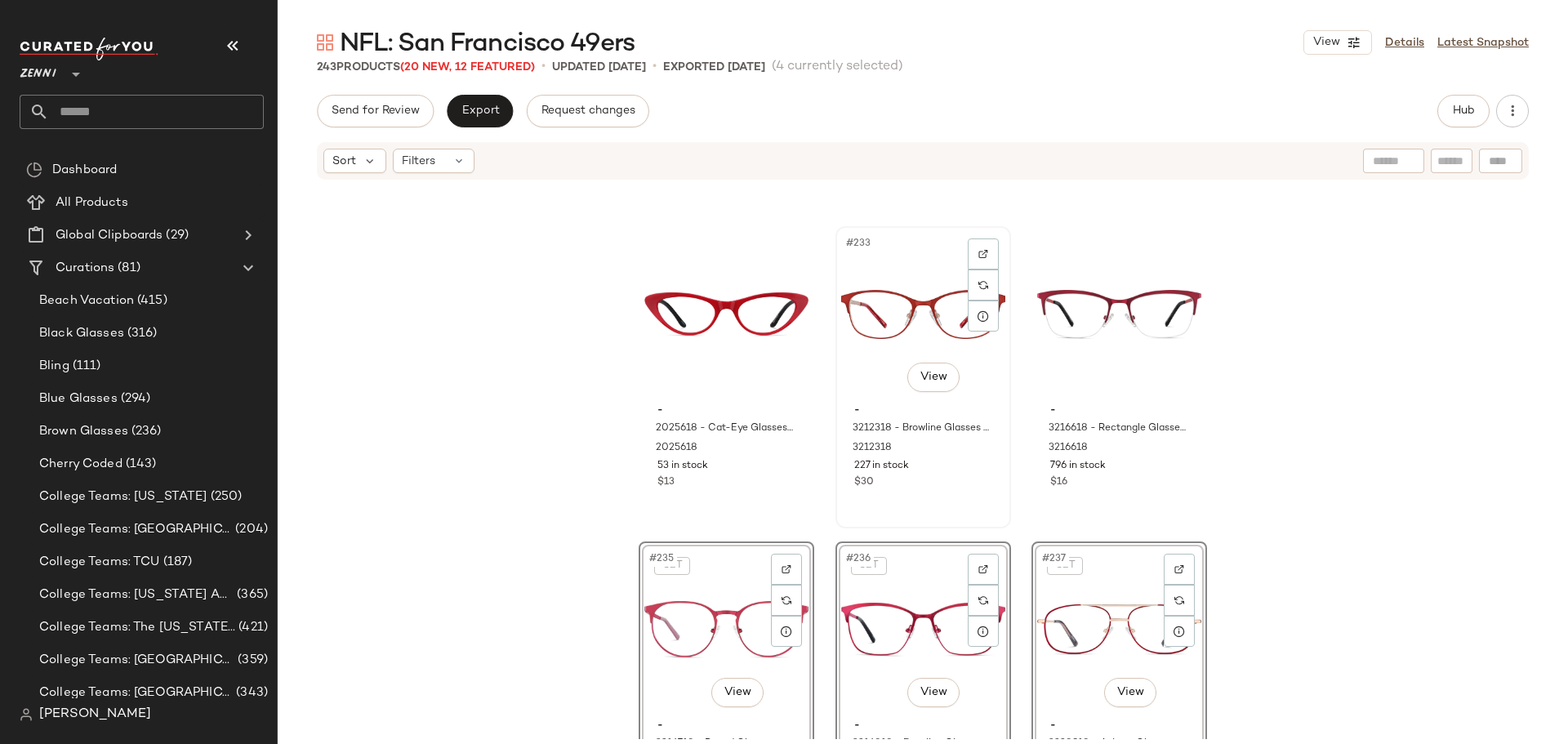
click at [950, 502] on div "#233 View - 3212318 - Browline Glasses - Red - Stainless Steel 3212318 227 in s…" at bounding box center [923, 377] width 172 height 299
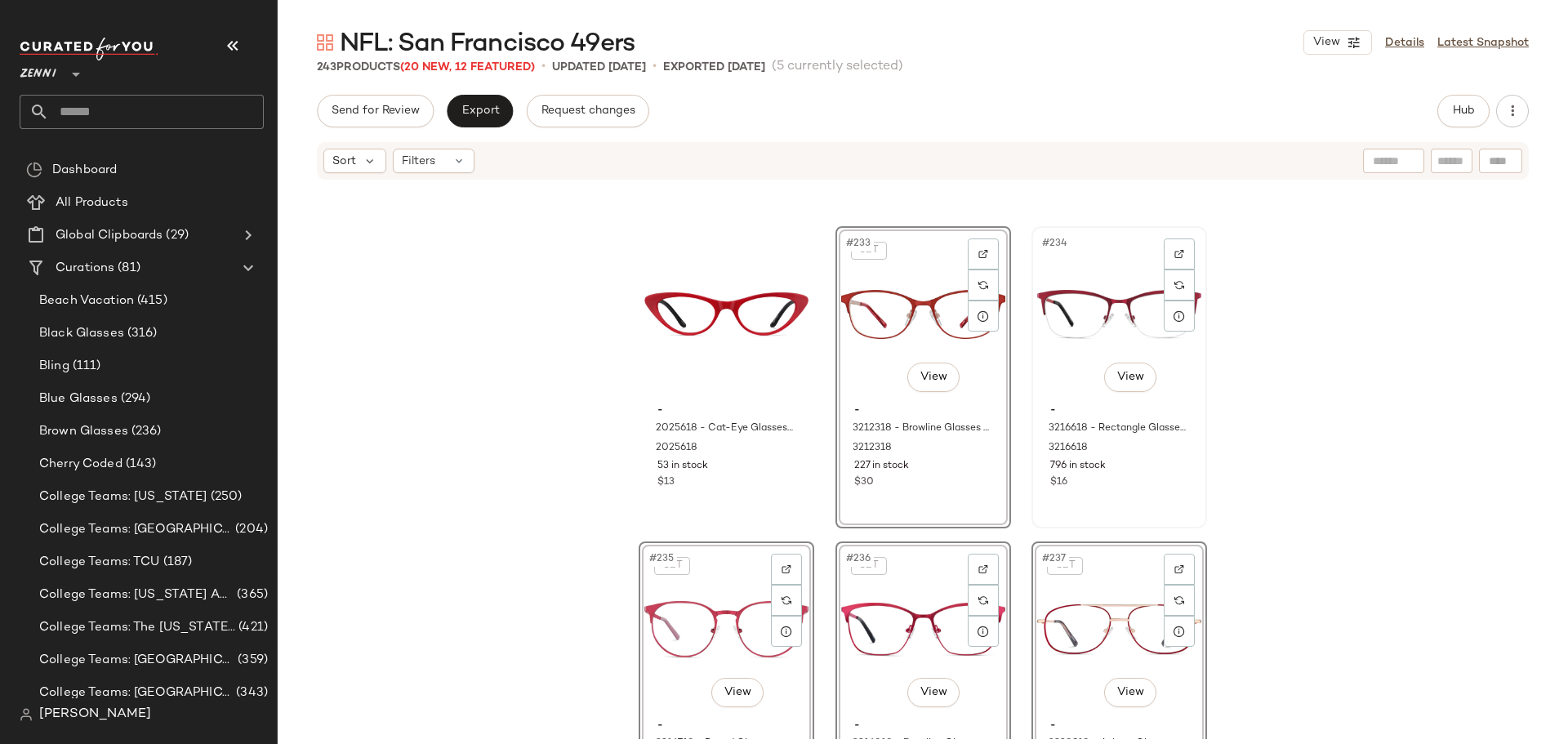
click at [1121, 495] on div "#234 View - 3216618 - Rectangle Glasses - Red - Stainless Steel 3216618 796 in …" at bounding box center [1119, 377] width 172 height 299
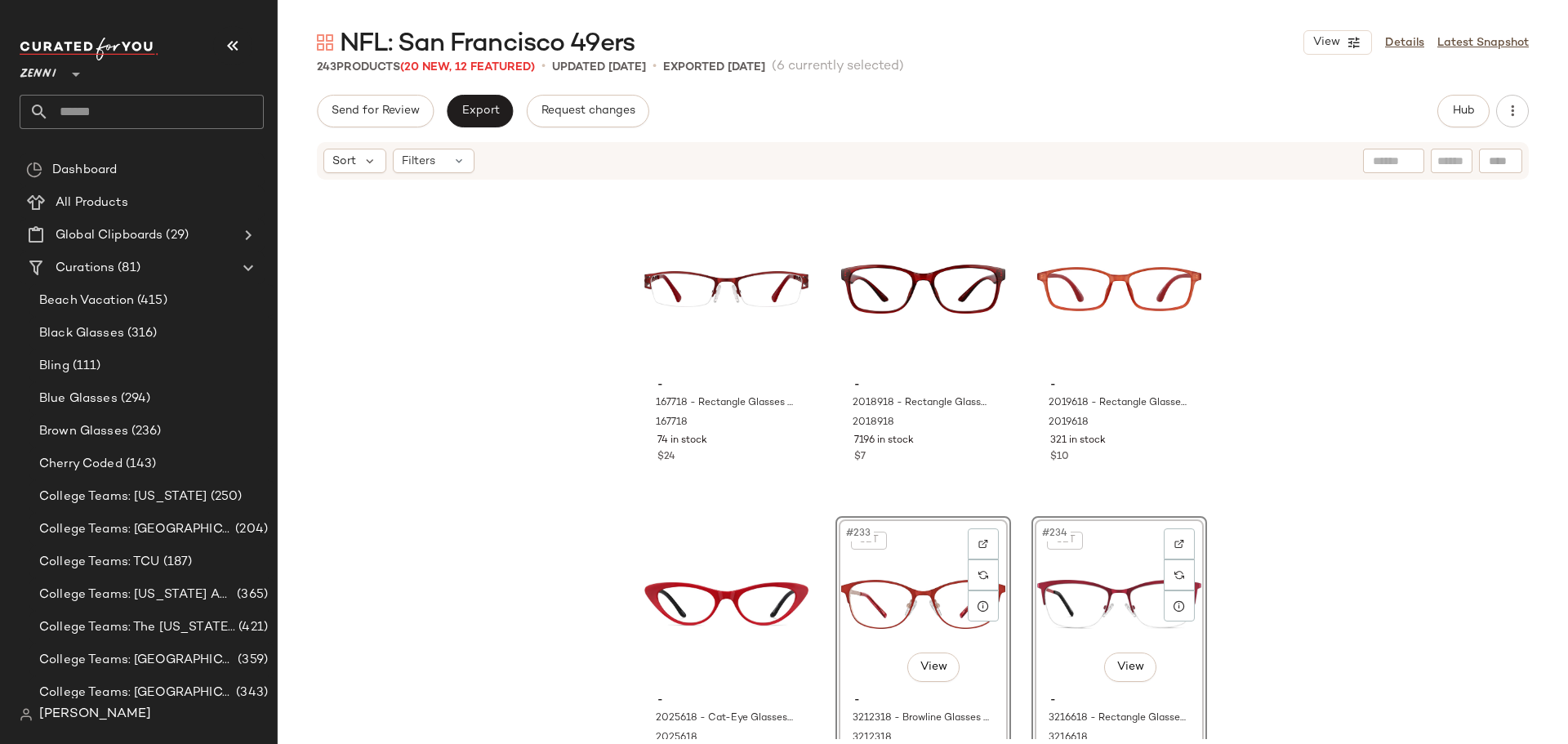
scroll to position [23909, 0]
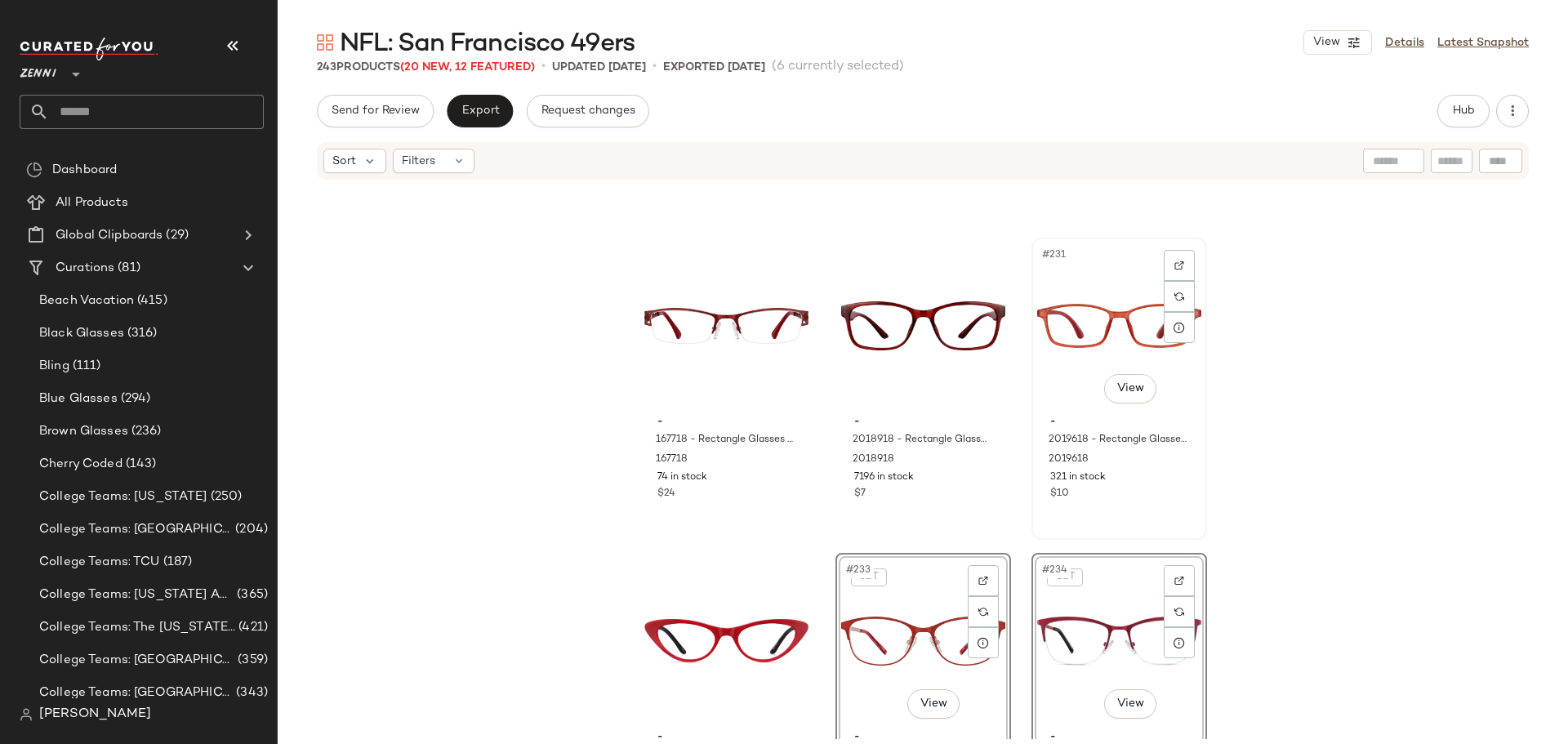
click at [1137, 498] on div "$10" at bounding box center [1118, 494] width 138 height 15
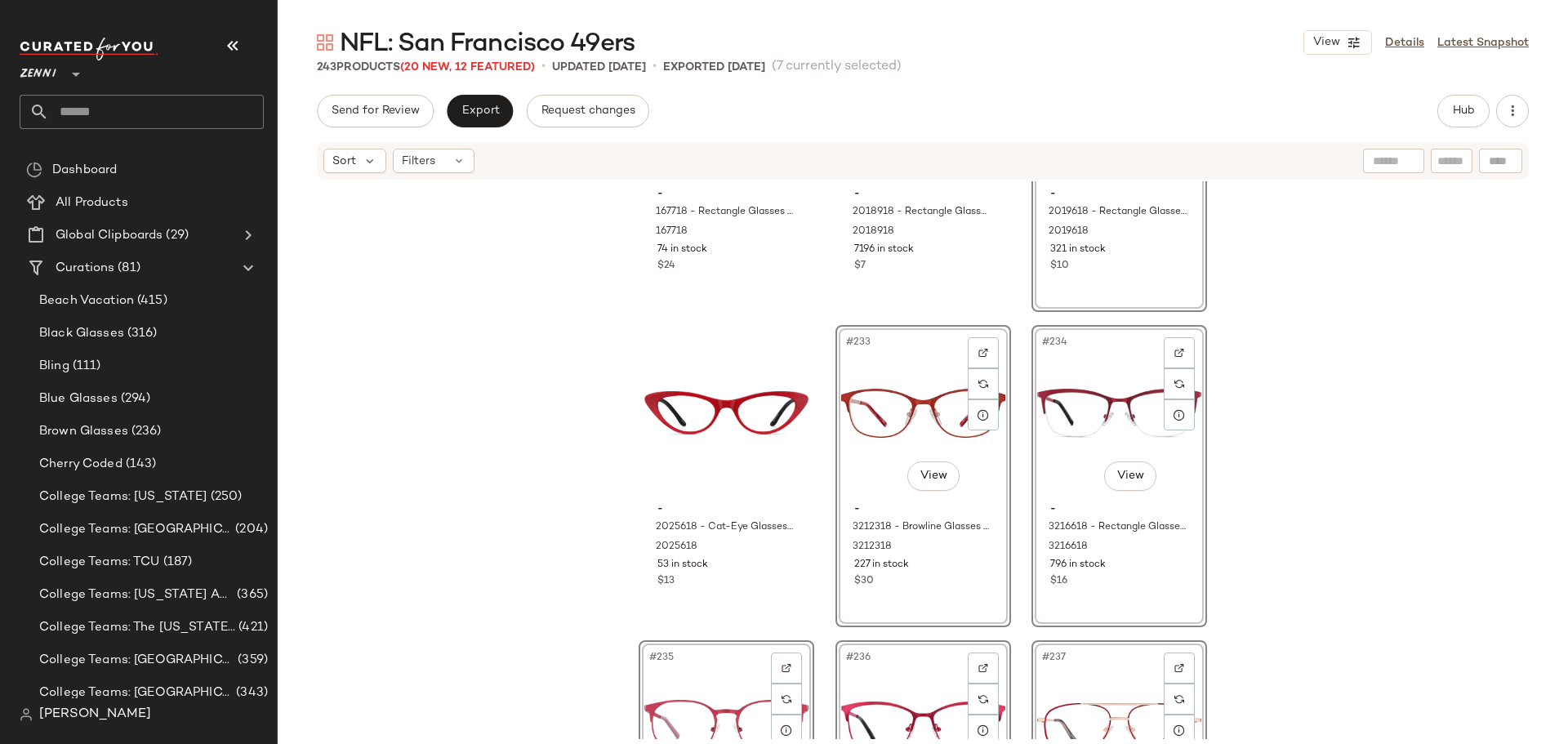
scroll to position [24154, 0]
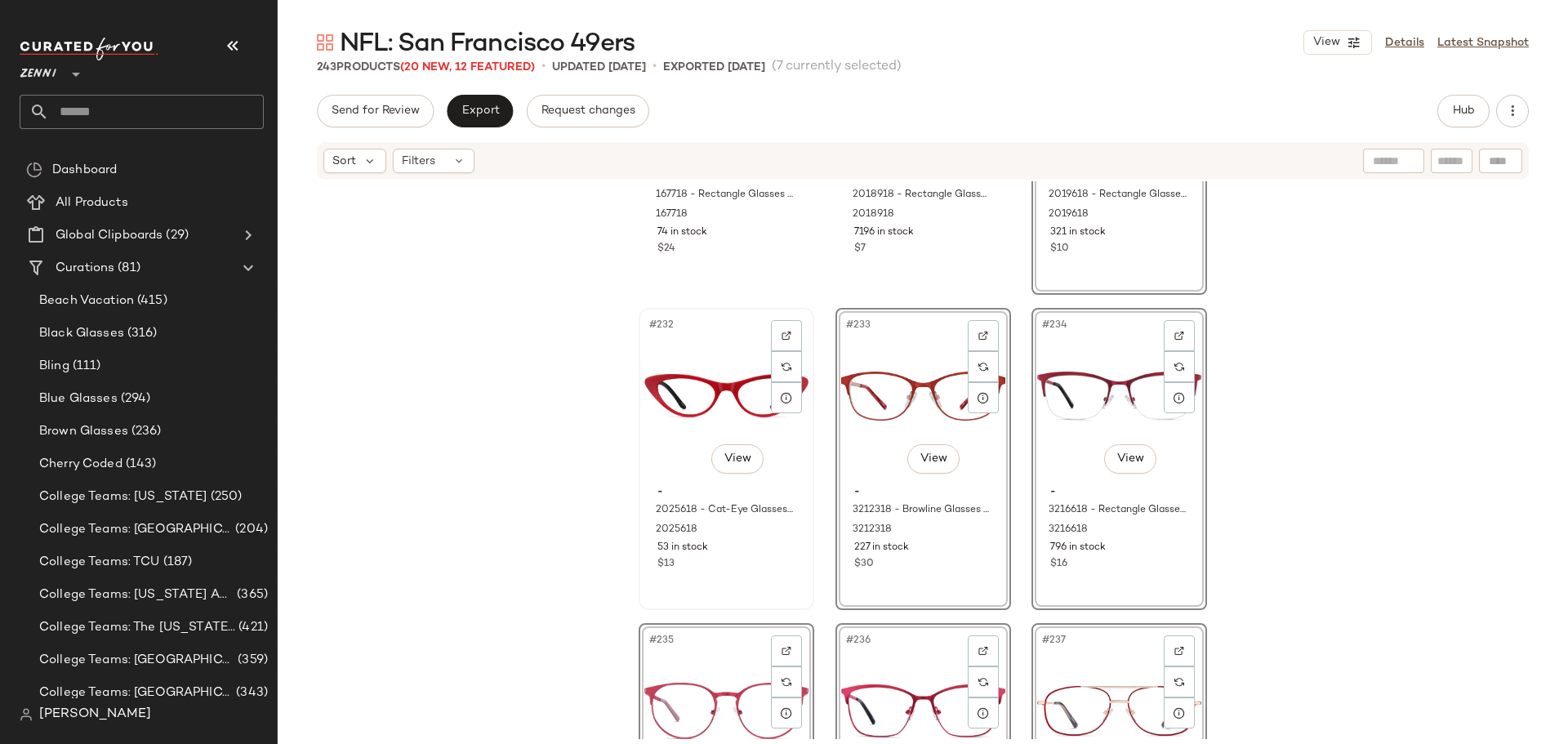
click at [779, 571] on div "$13" at bounding box center [726, 564] width 138 height 15
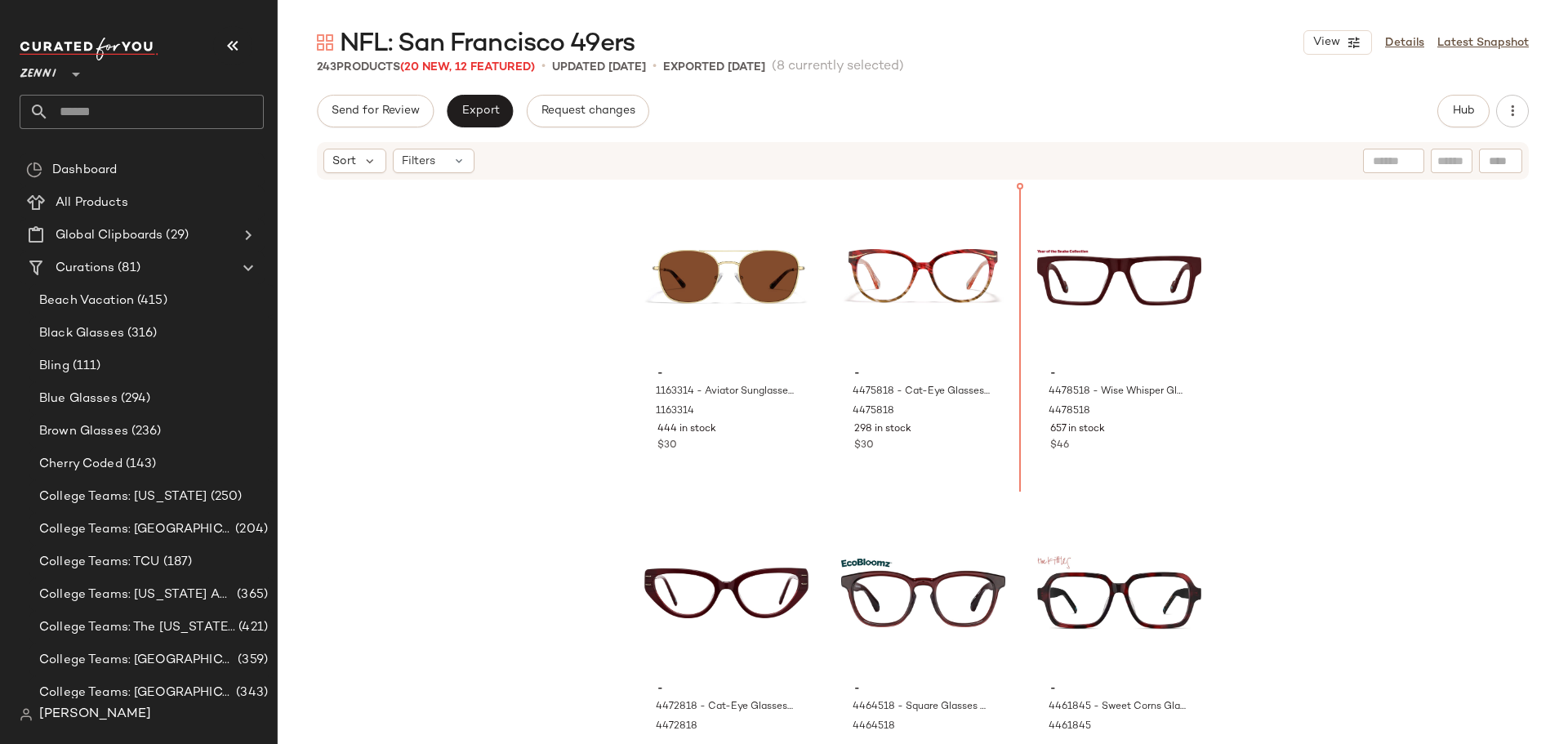
scroll to position [23307, 0]
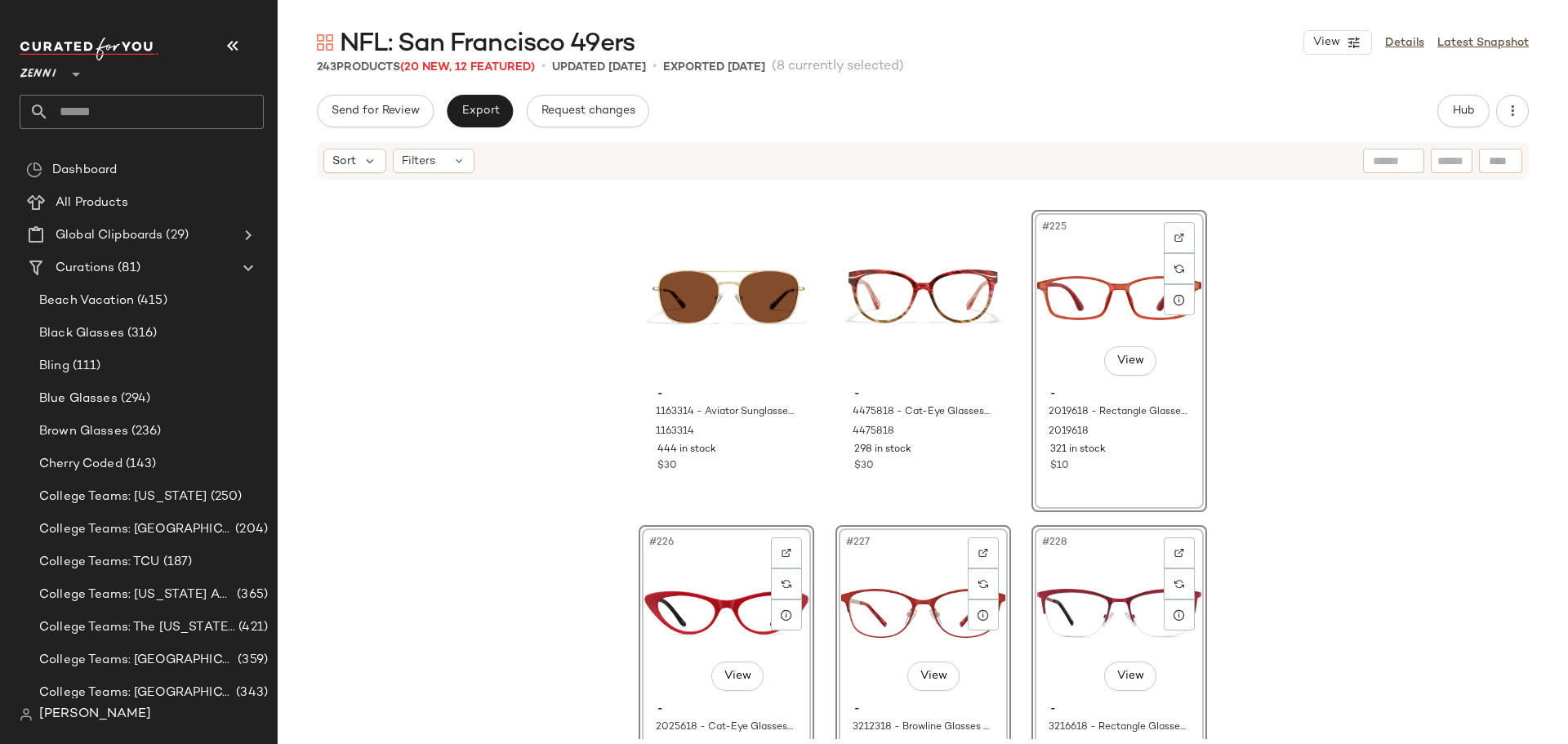
click at [811, 503] on div "- 1163314 - Aviator Sunglasses - Gold - Stainless Steel 1163314 444 in stock $3…" at bounding box center [922, 460] width 1291 height 558
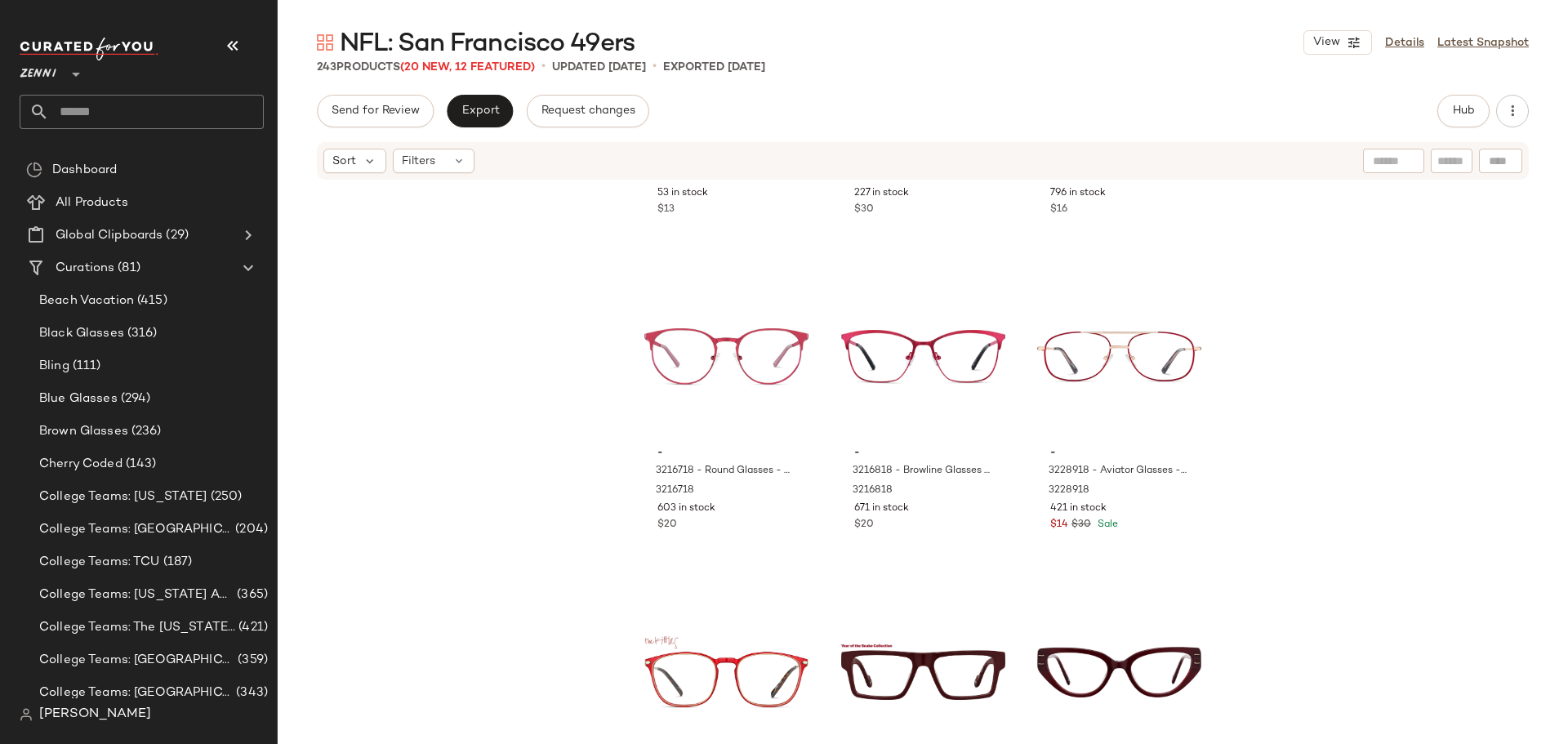
scroll to position [23959, 0]
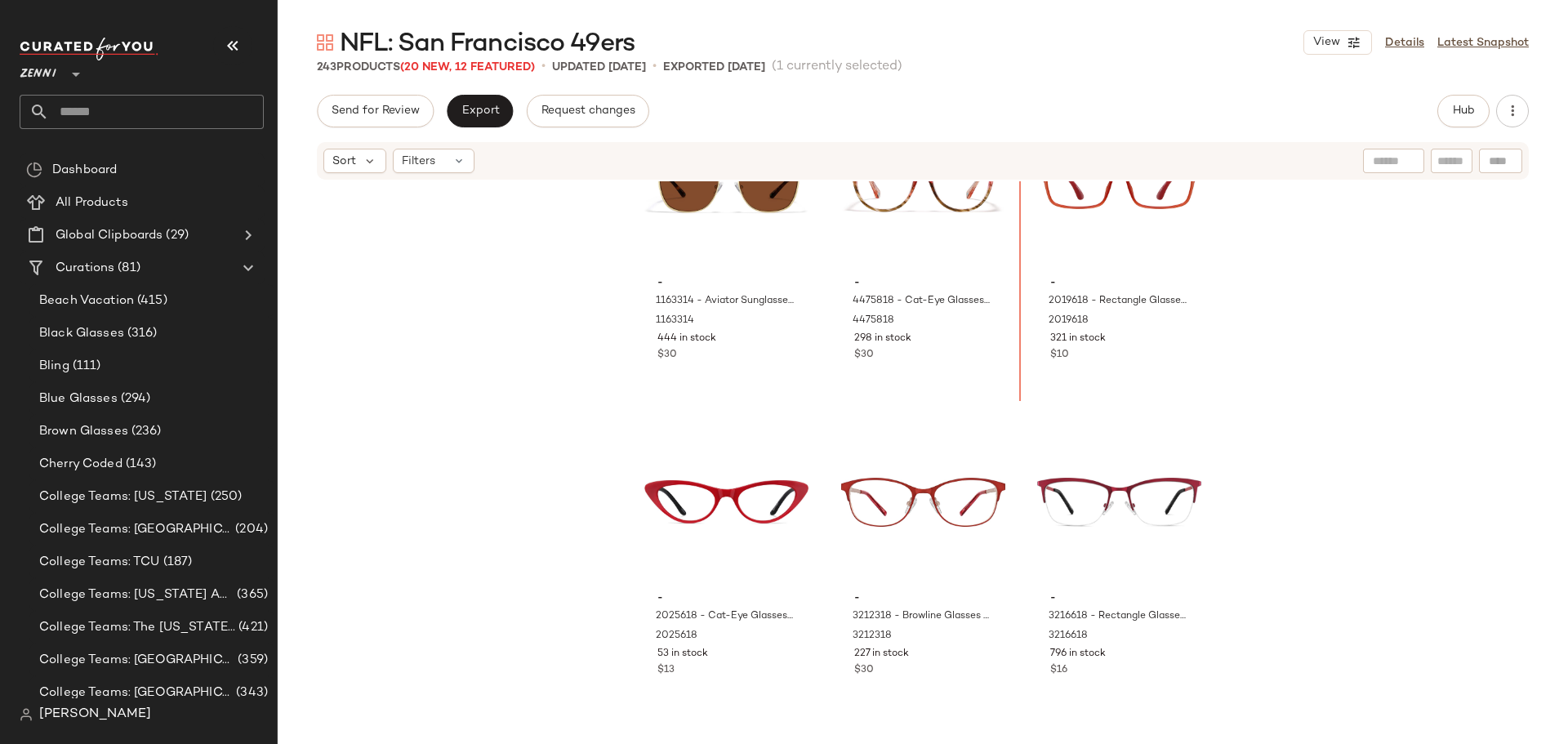
scroll to position [23418, 0]
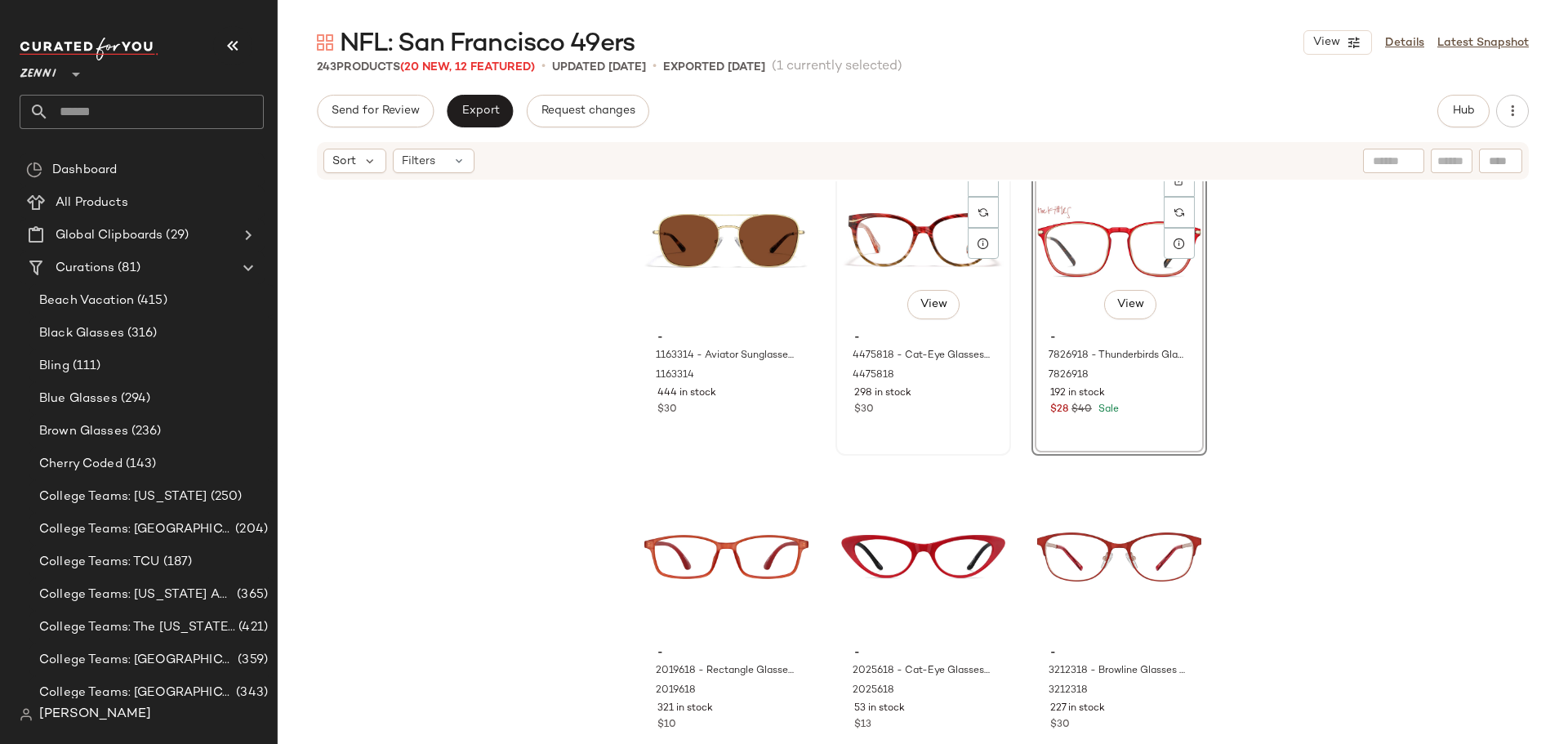
scroll to position [23336, 0]
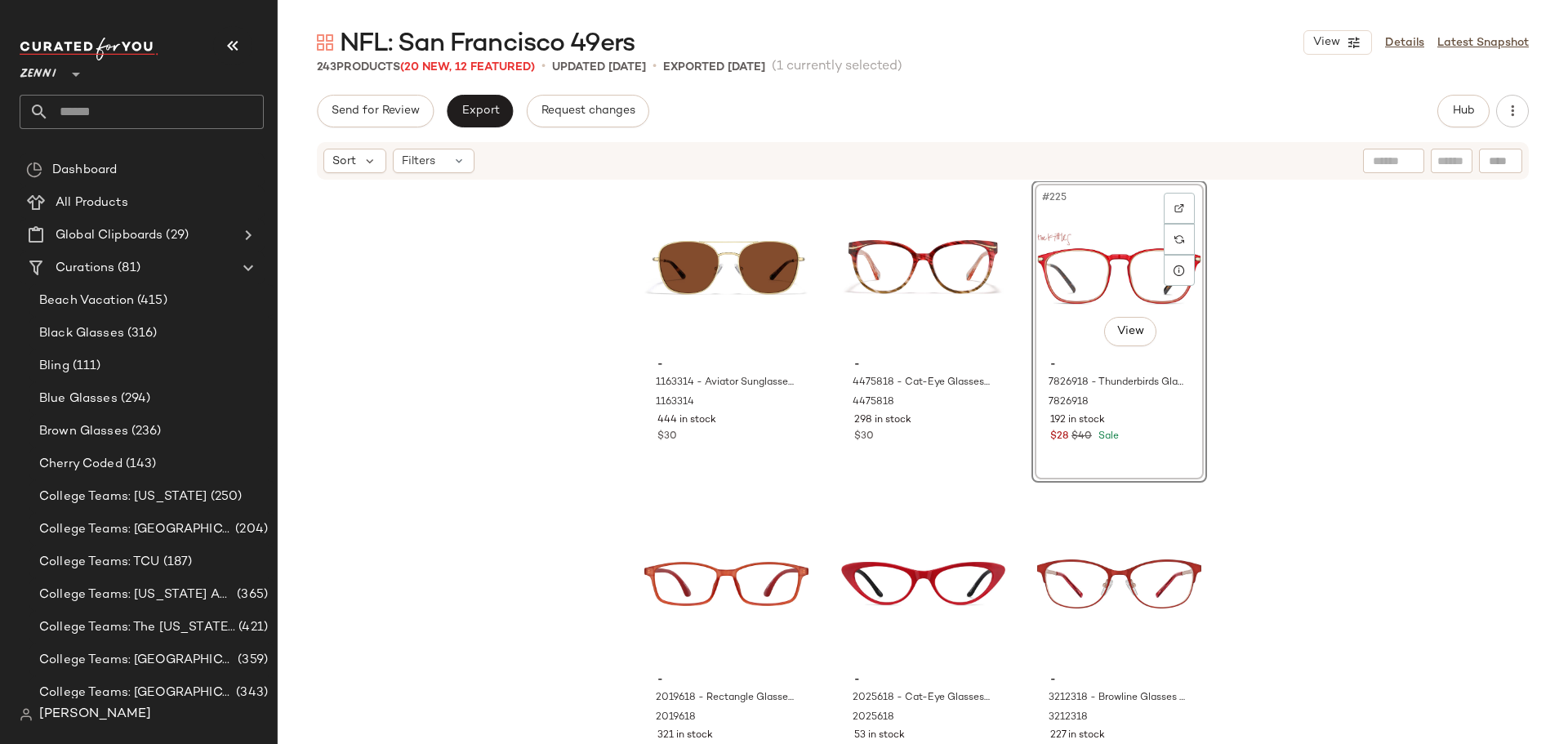
click at [815, 488] on div "- 1163314 - Aviator Sunglasses - Gold - Stainless Steel 1163314 444 in stock $3…" at bounding box center [922, 460] width 1291 height 558
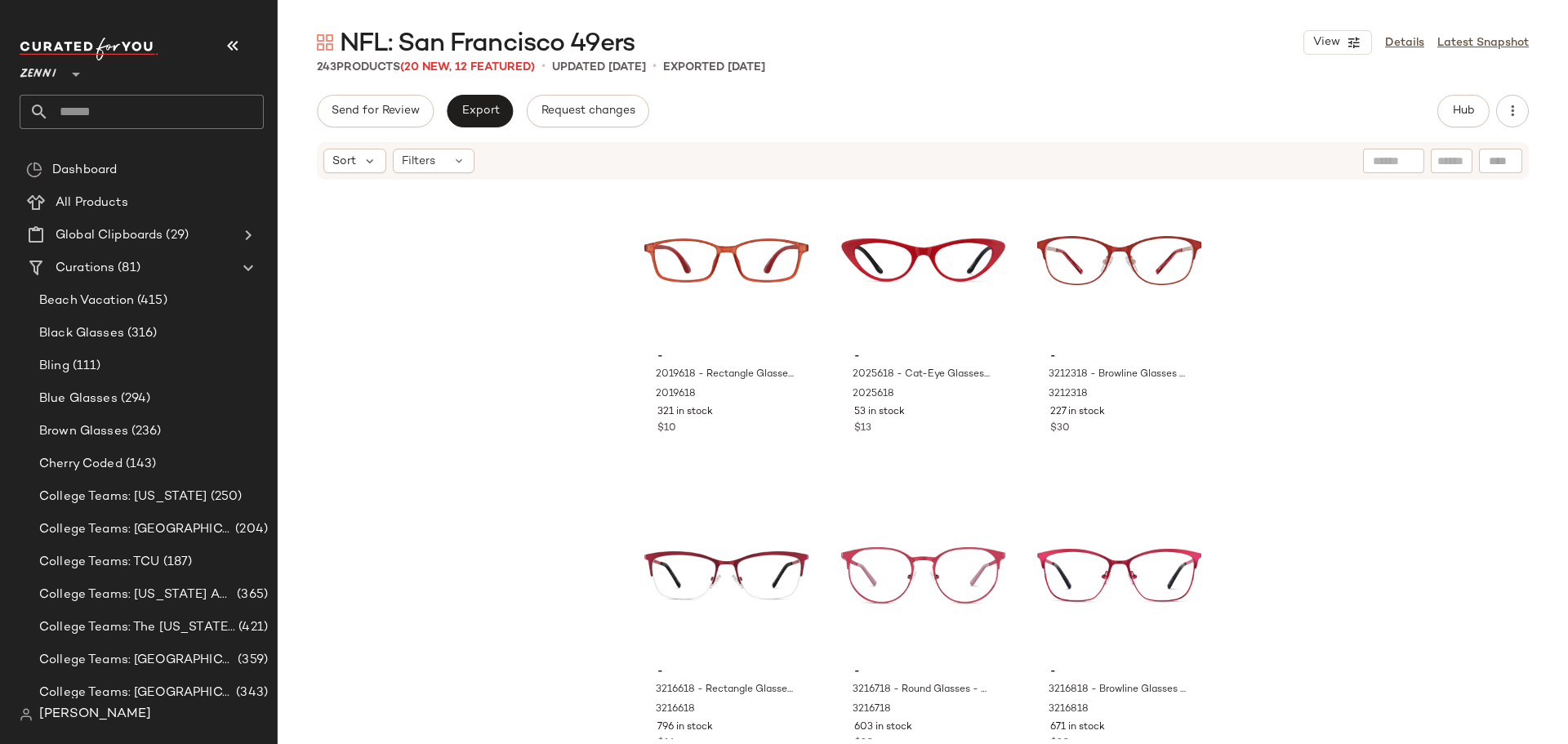
scroll to position [23662, 0]
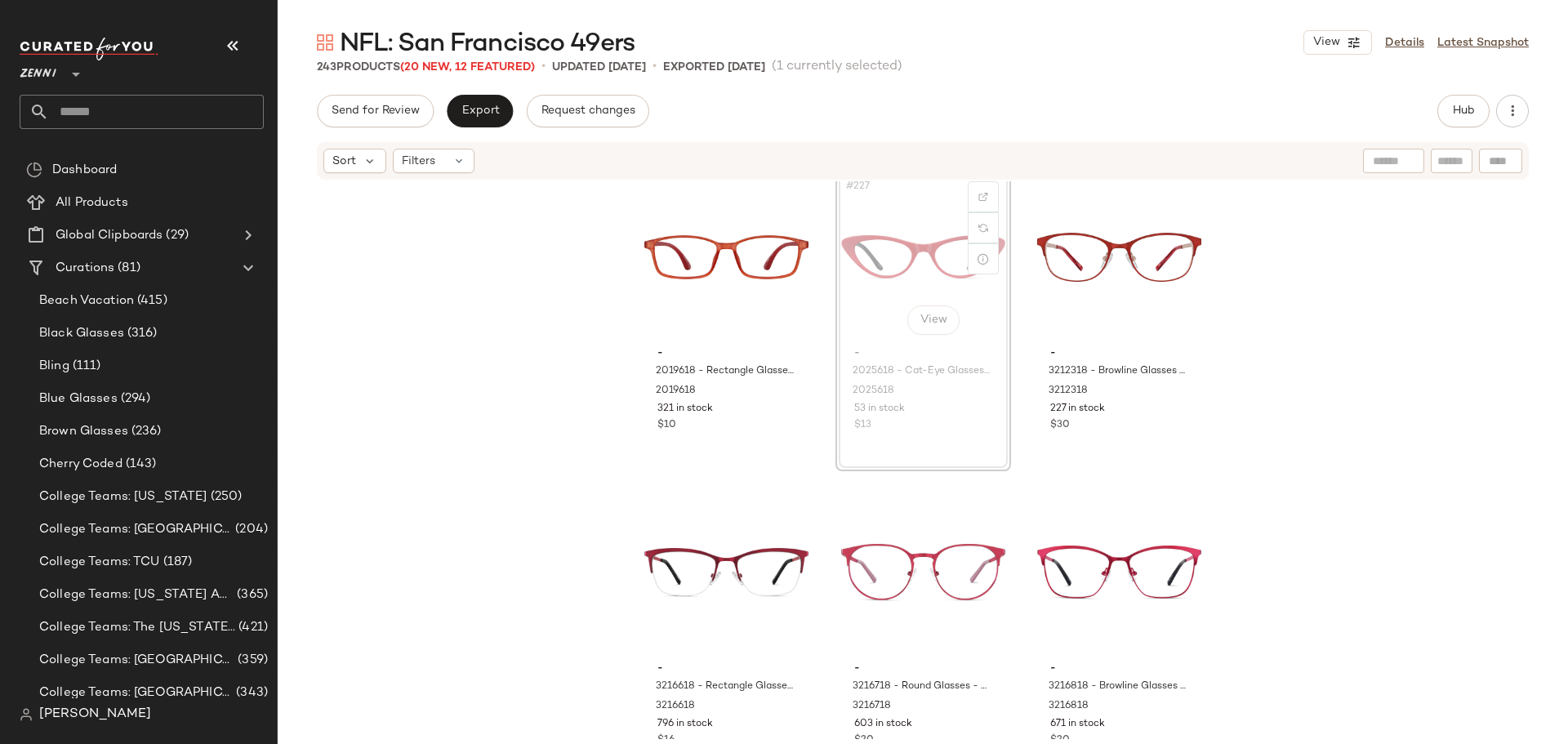
scroll to position [23662, 0]
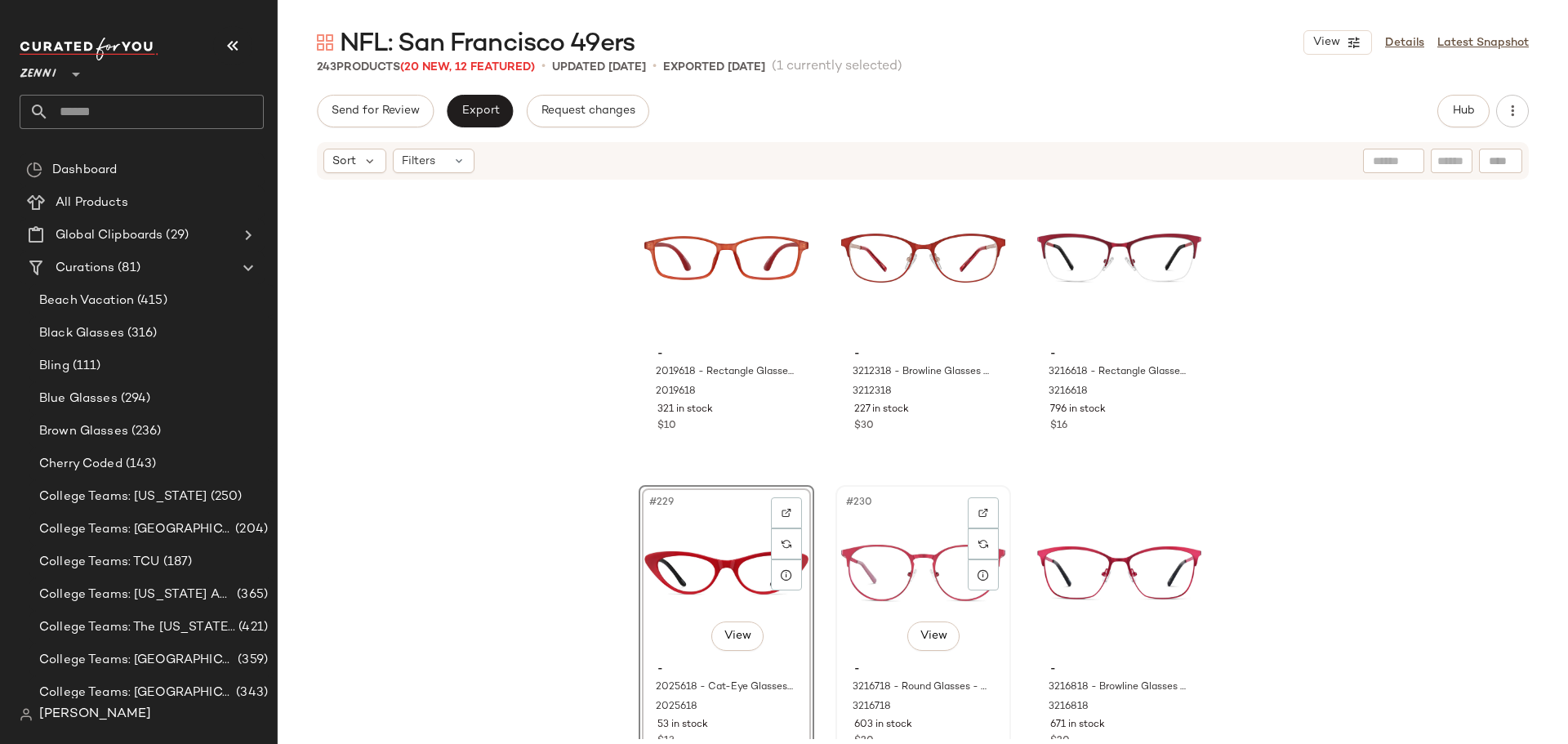
click at [890, 564] on div "#230 View" at bounding box center [923, 573] width 164 height 165
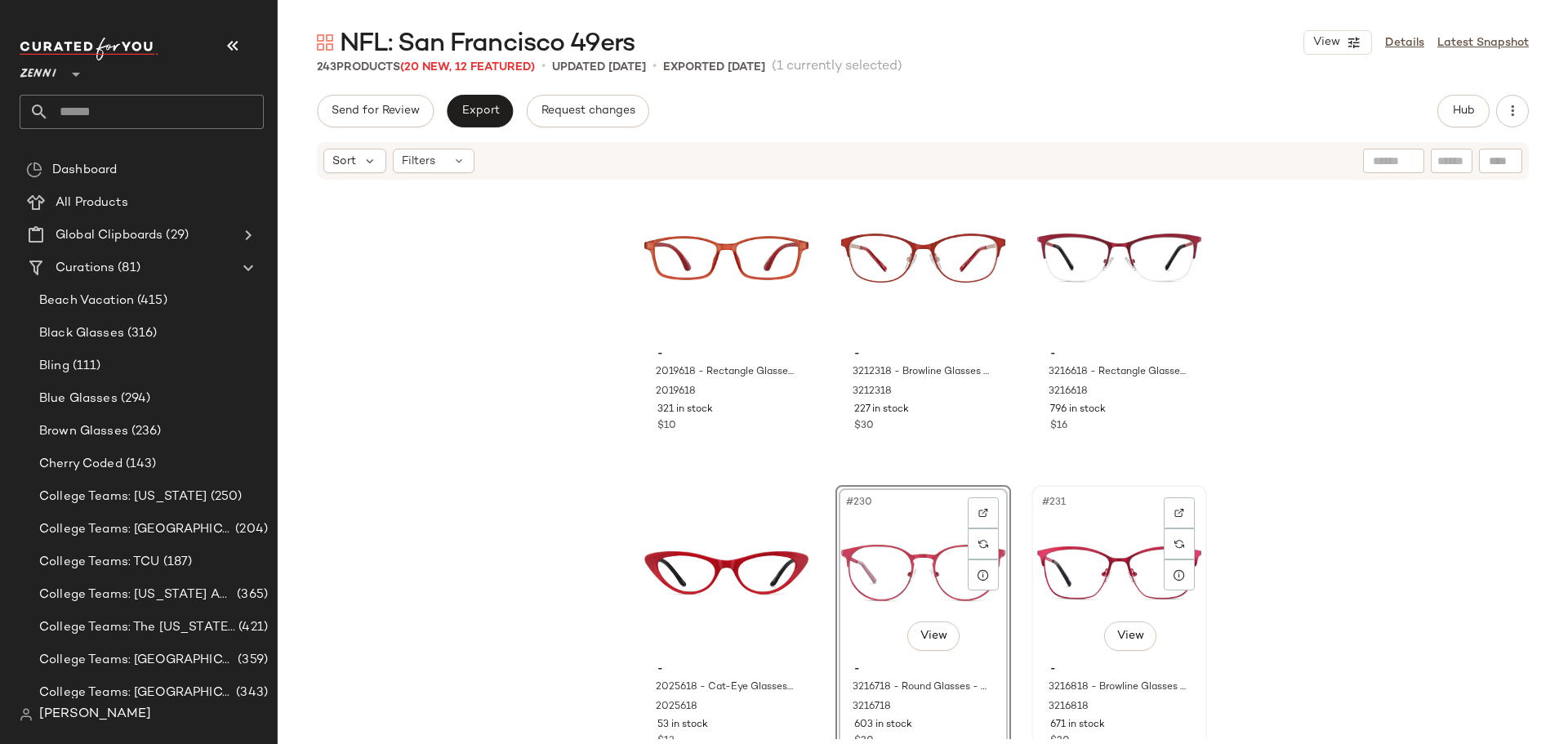
click at [1074, 565] on div "#231 View" at bounding box center [1119, 573] width 164 height 165
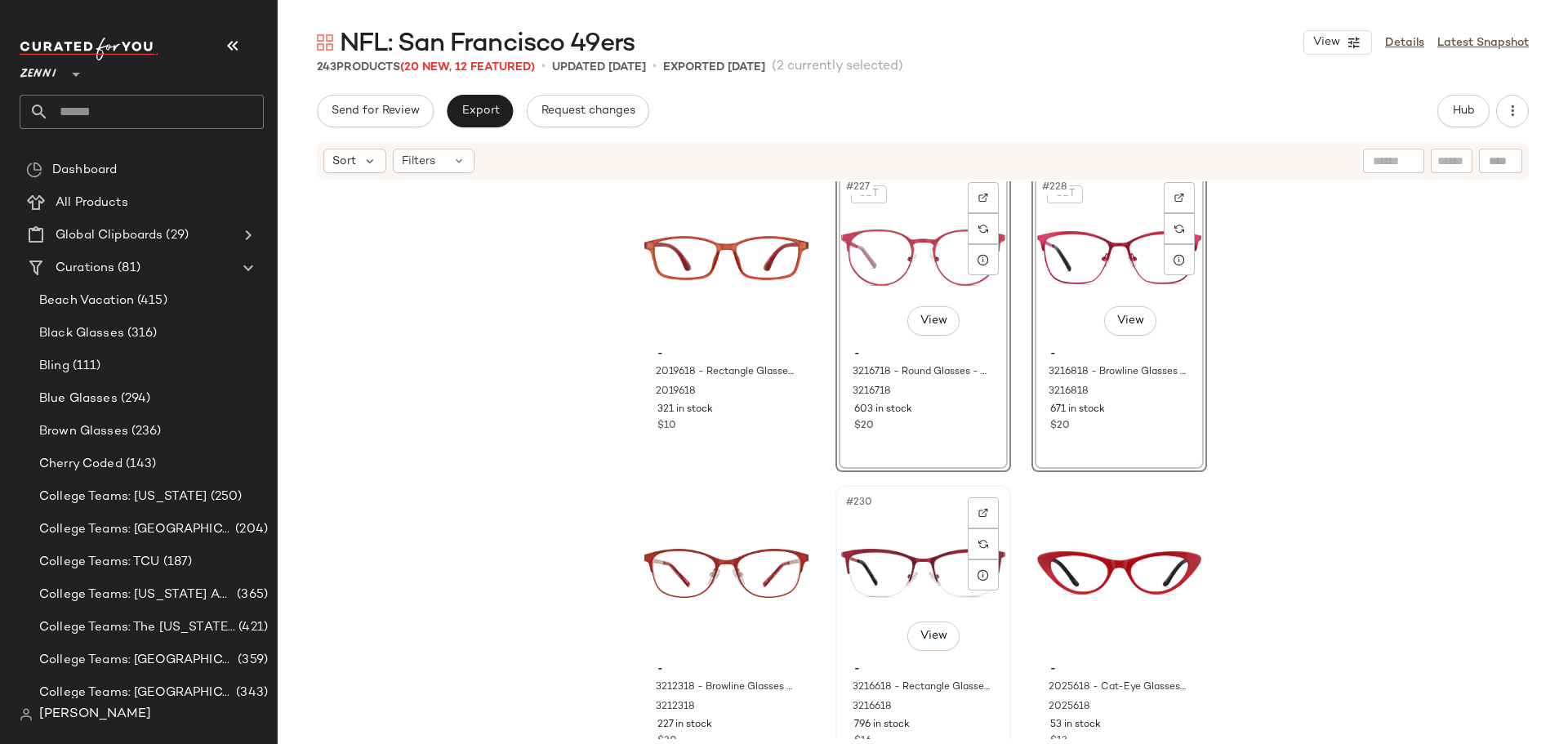
click at [836, 492] on div "#230 View - 3216618 - Rectangle Glasses - Red - Stainless Steel 3216618 796 in …" at bounding box center [923, 636] width 176 height 302
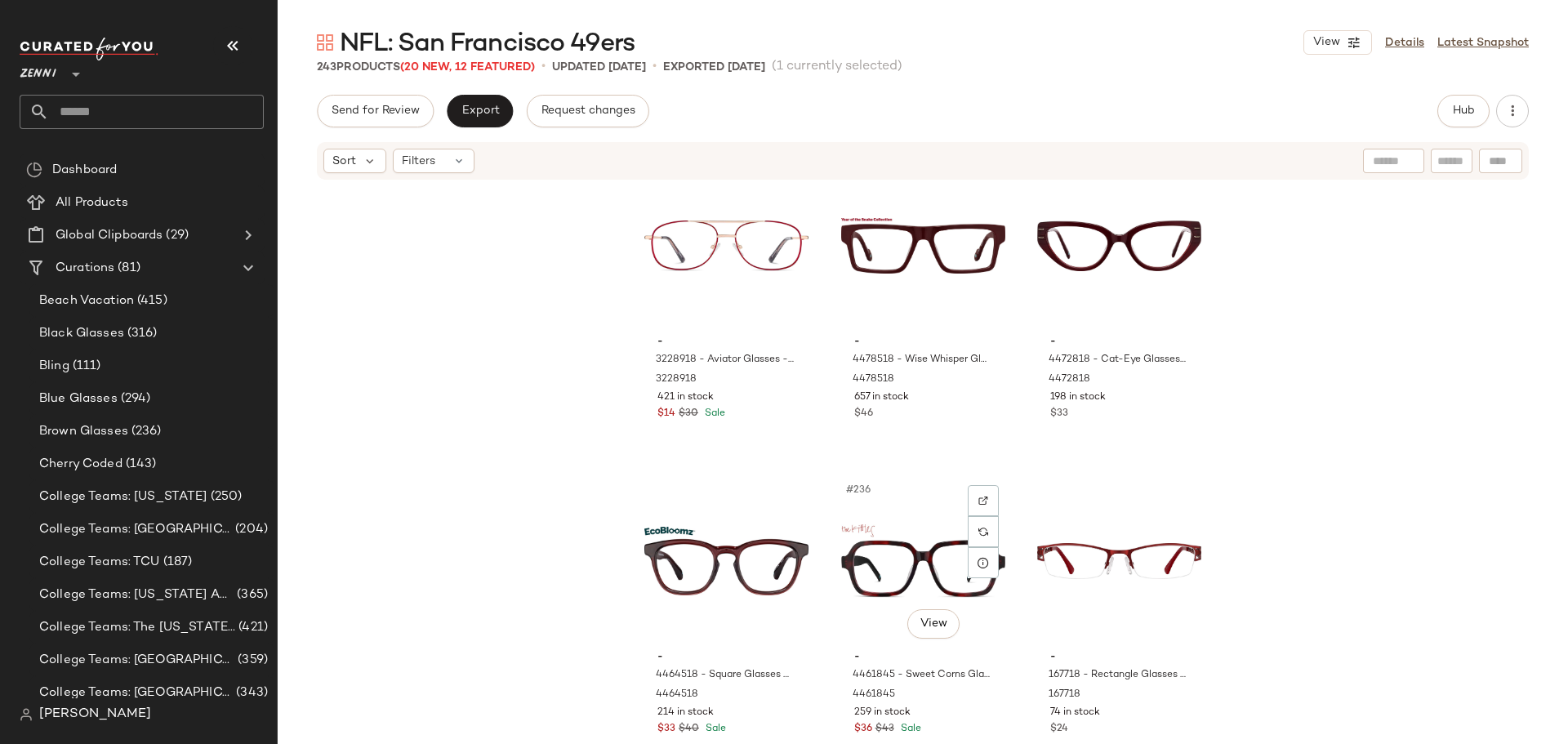
scroll to position [24315, 0]
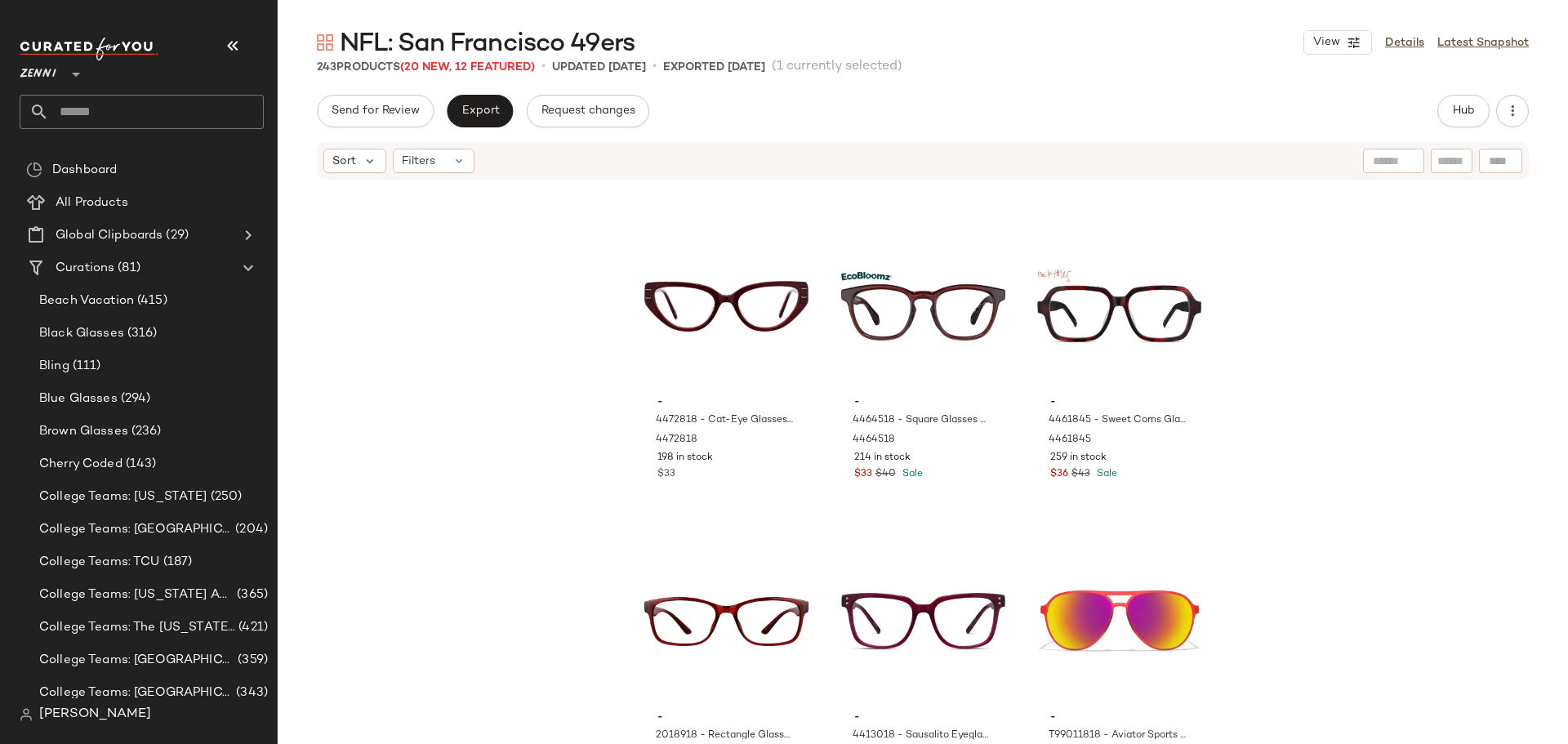
scroll to position [24559, 0]
click at [740, 605] on div "#238 View" at bounding box center [726, 620] width 164 height 165
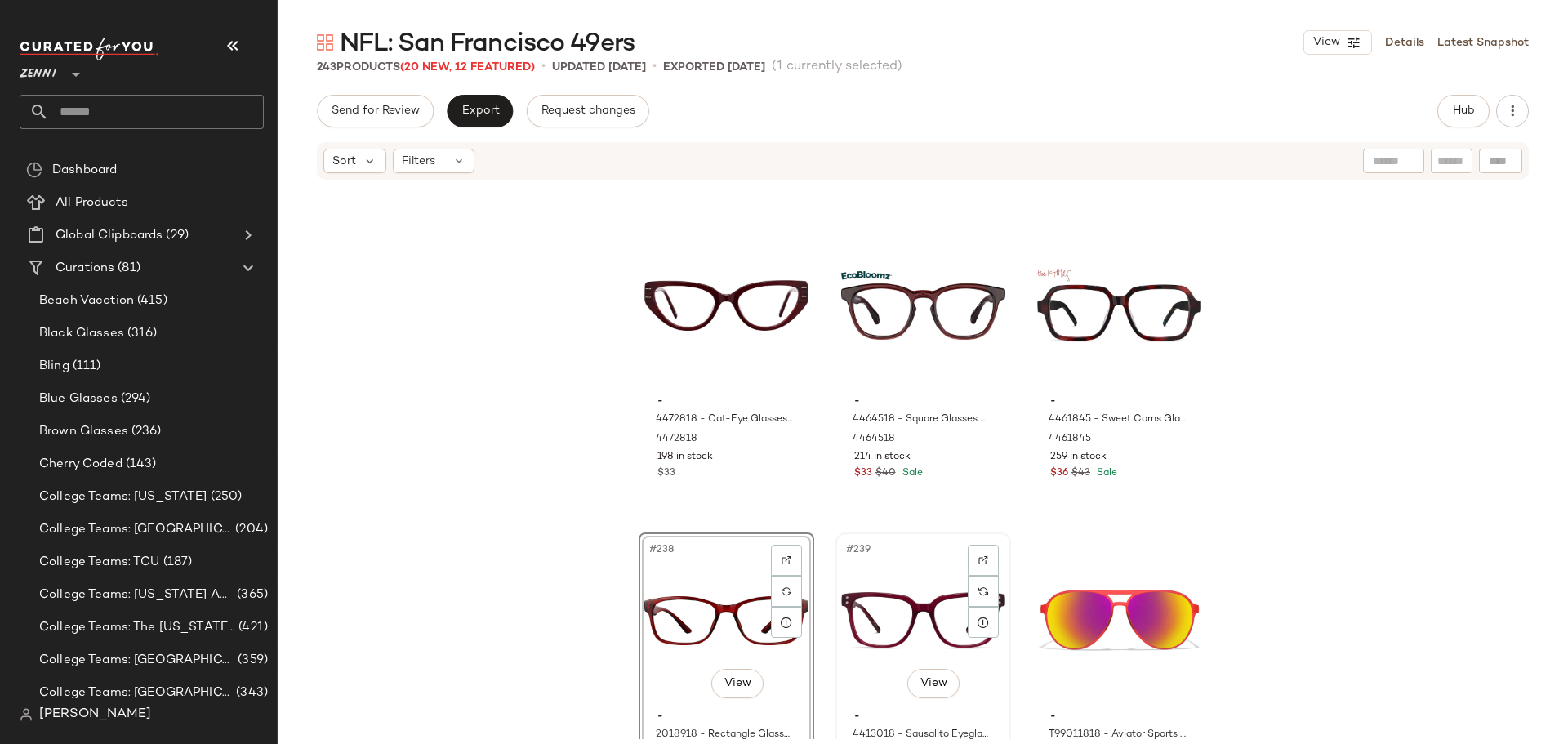
click at [883, 610] on div "#239 View" at bounding box center [923, 620] width 164 height 165
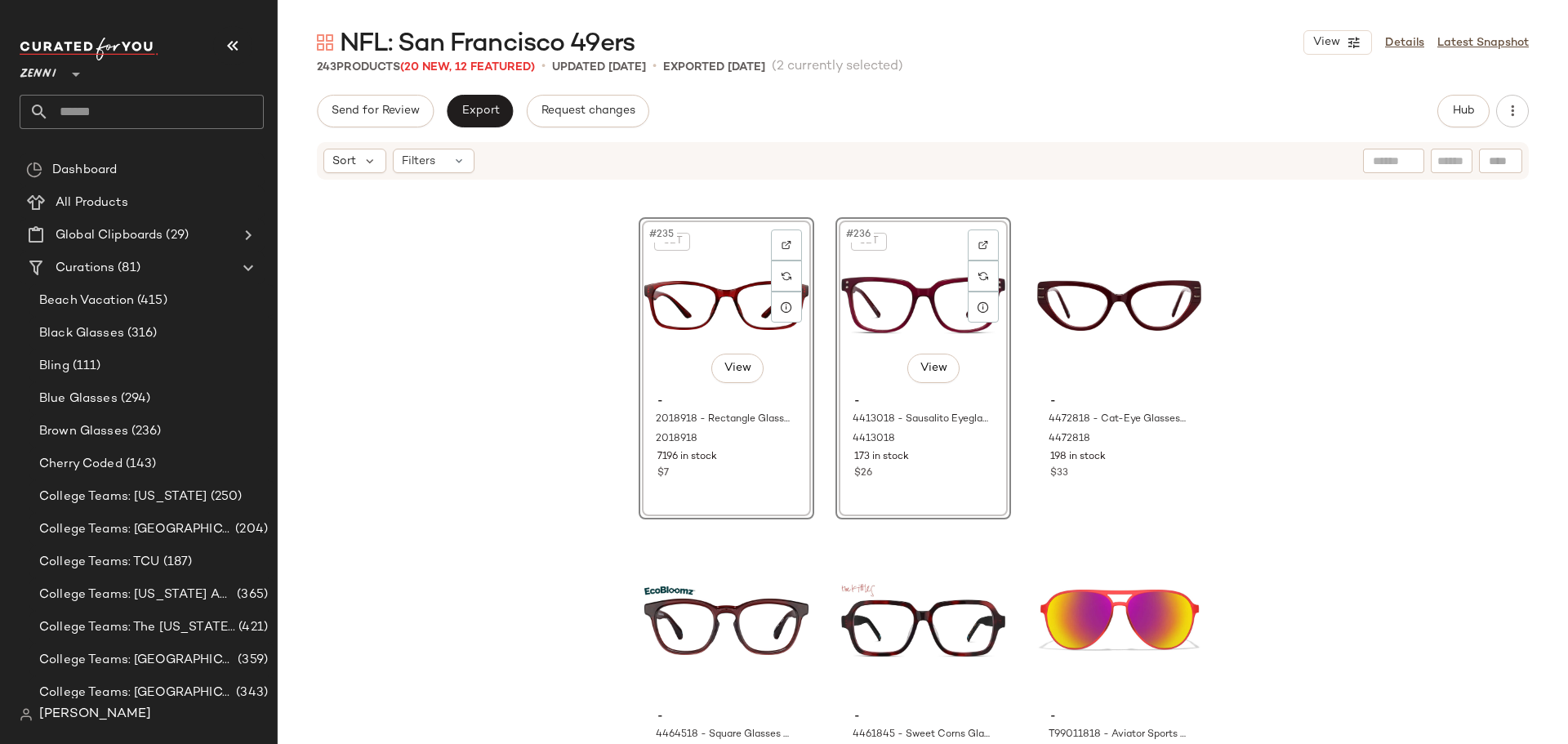
click at [815, 509] on div "SET #235 View - 2018918 - Rectangle Glasses - Red - Plastic 2018918 7196 in sto…" at bounding box center [922, 460] width 1291 height 558
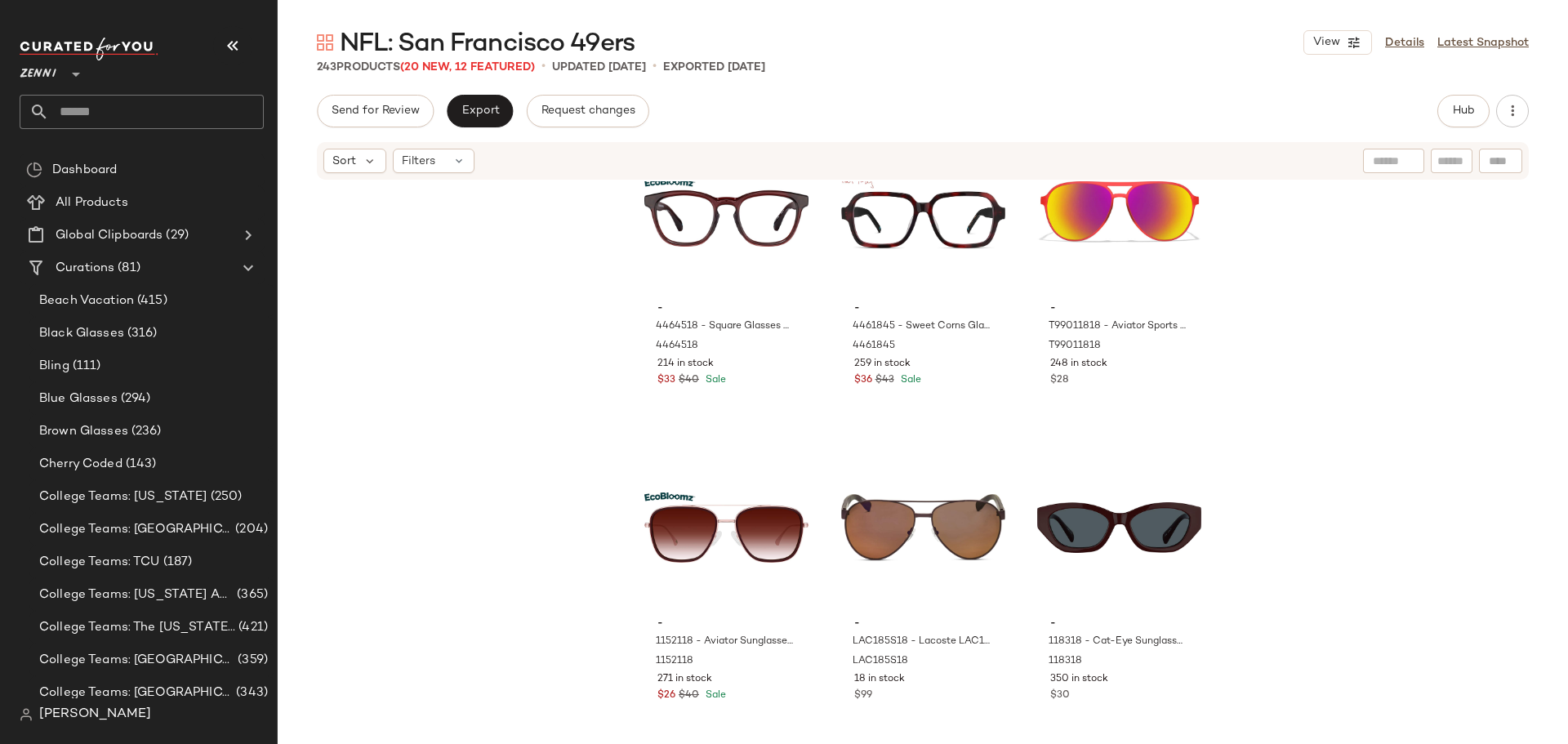
scroll to position [24970, 0]
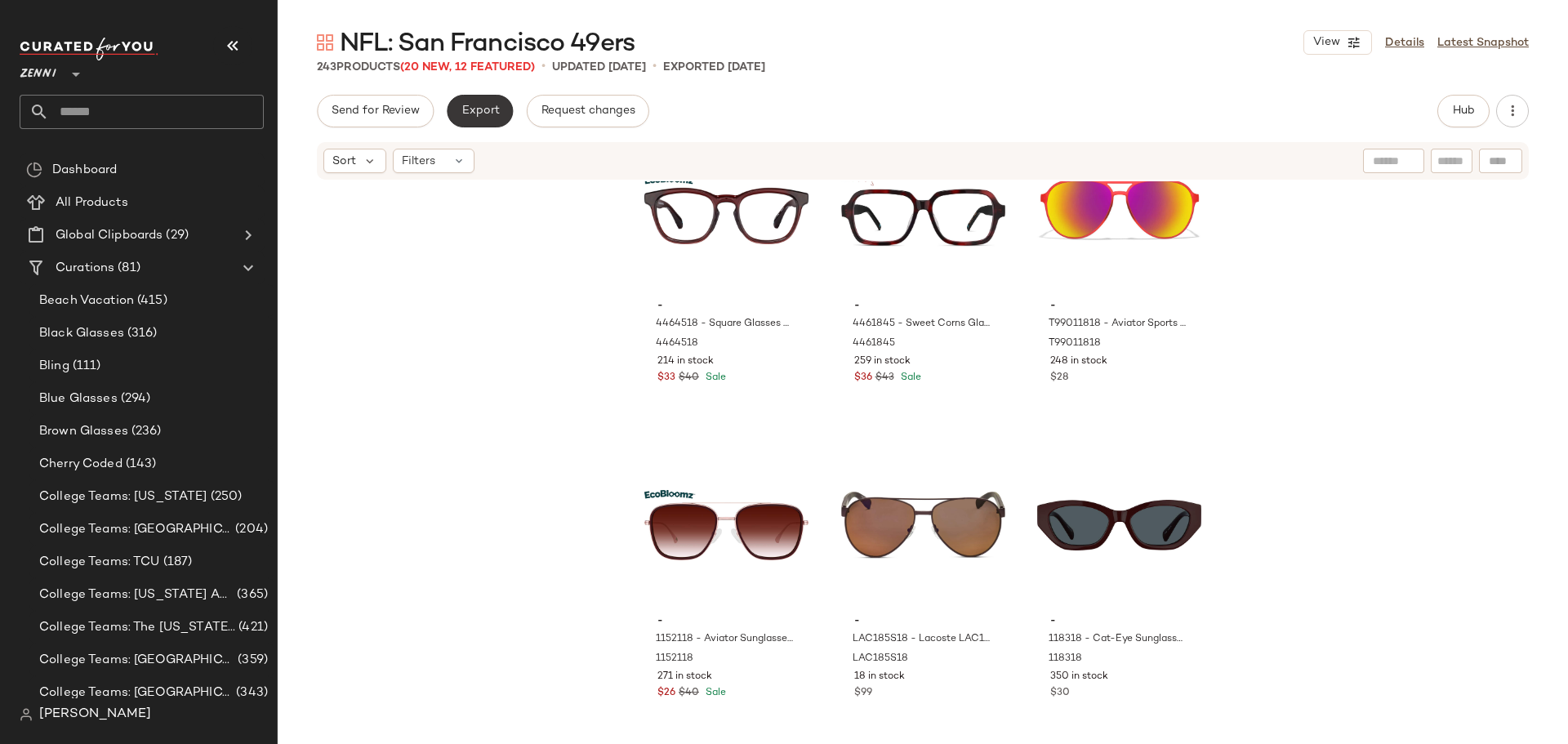
click at [476, 109] on span "Export" at bounding box center [480, 111] width 38 height 13
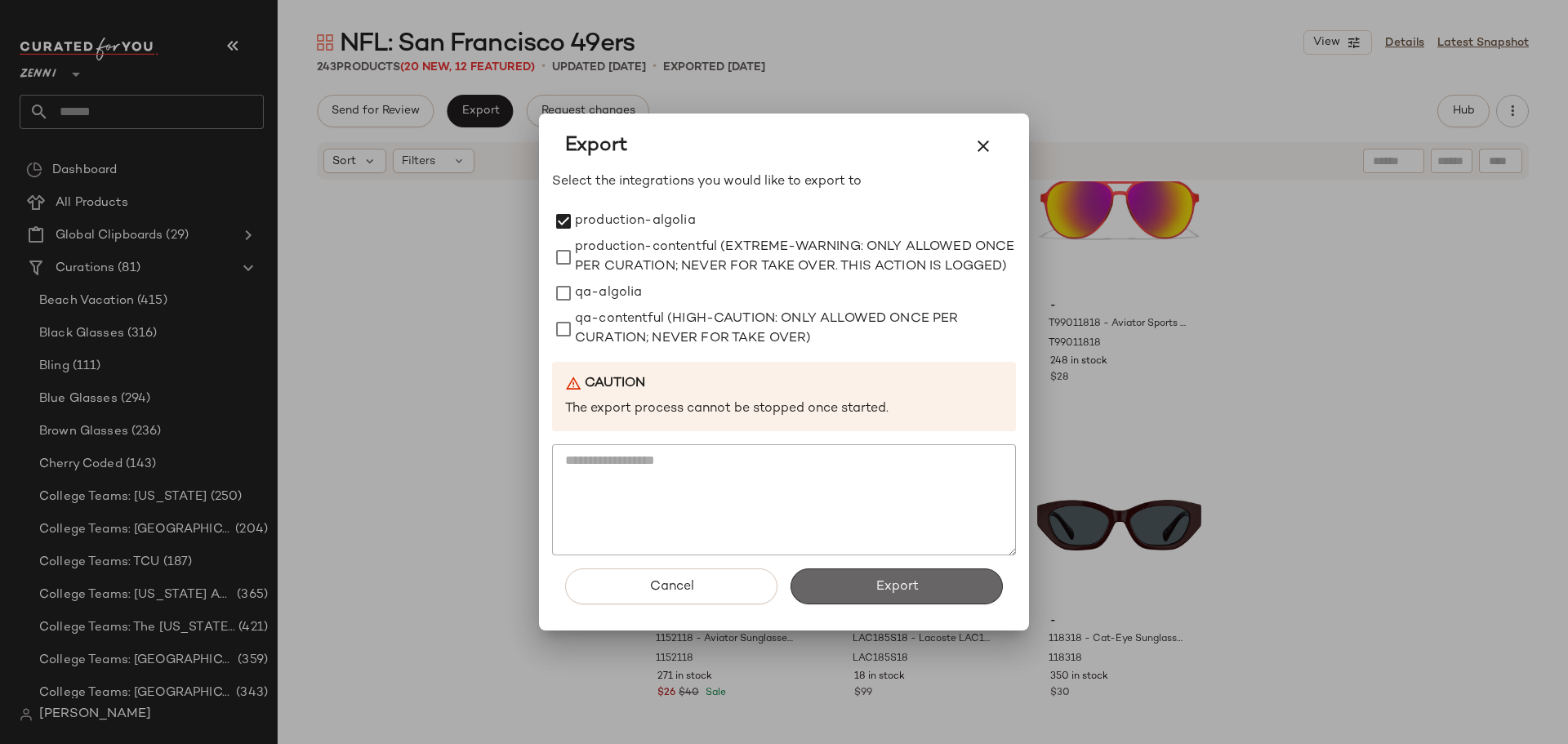
click at [934, 600] on button "Export" at bounding box center [897, 585] width 213 height 36
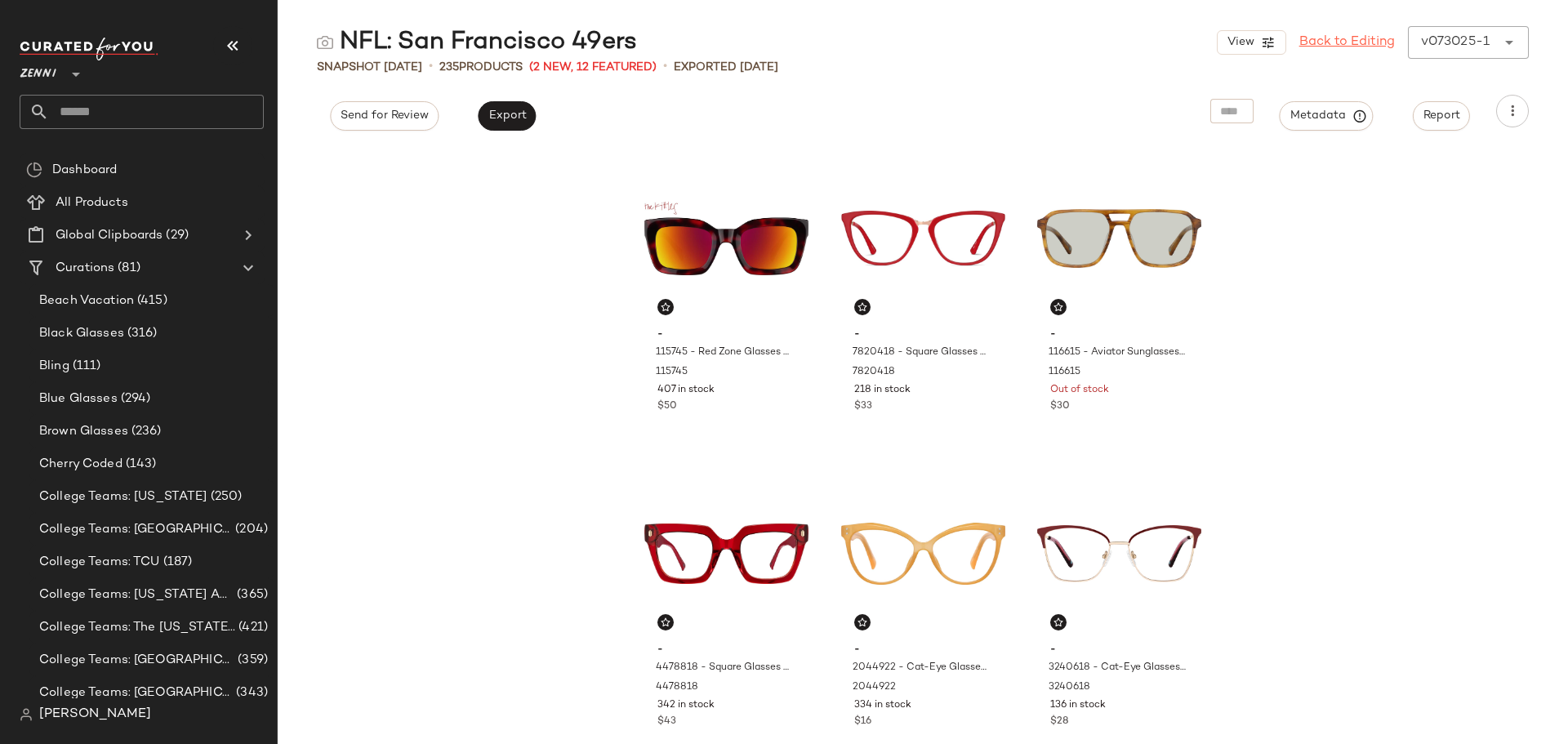
click at [1353, 46] on link "Back to Editing" at bounding box center [1347, 42] width 96 height 19
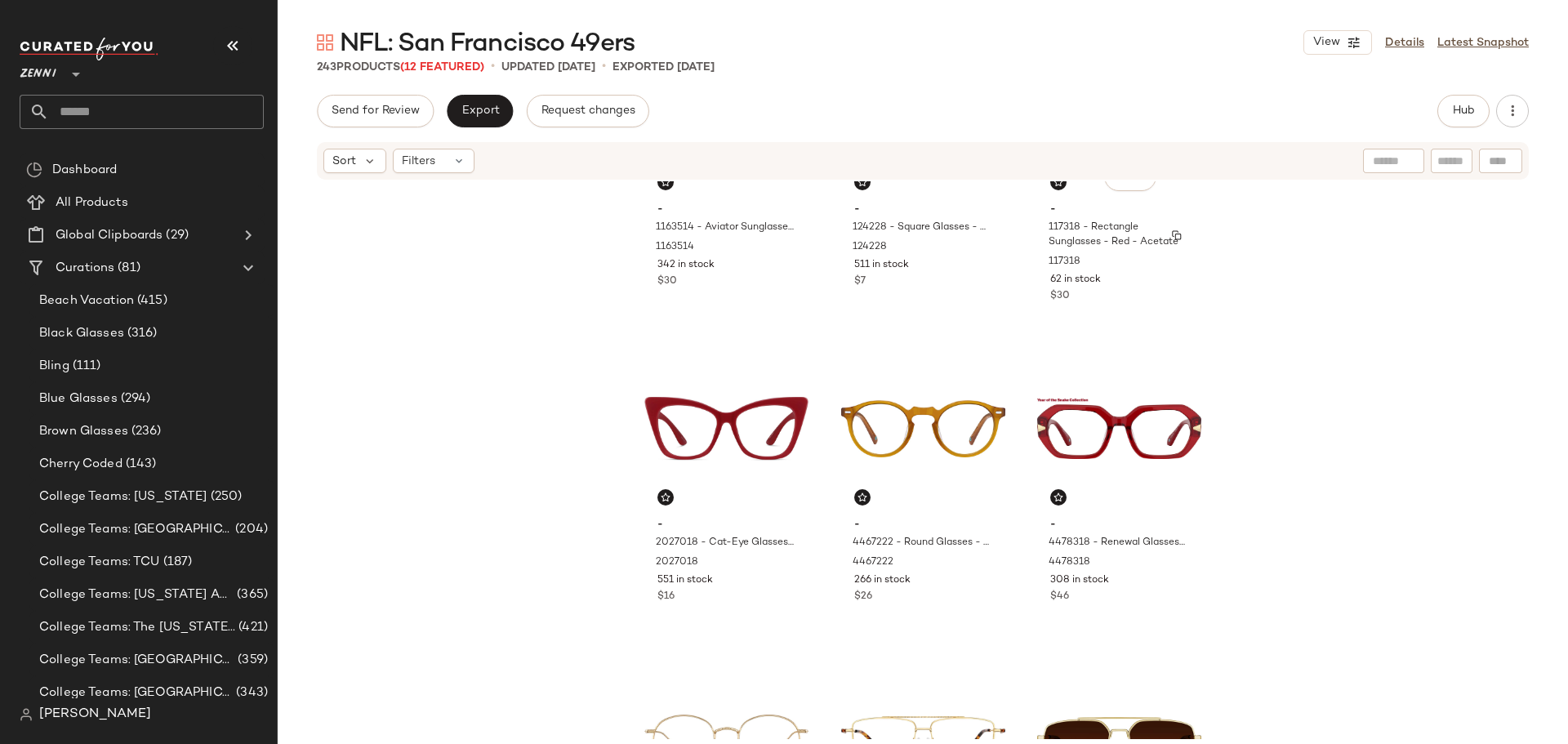
scroll to position [830, 0]
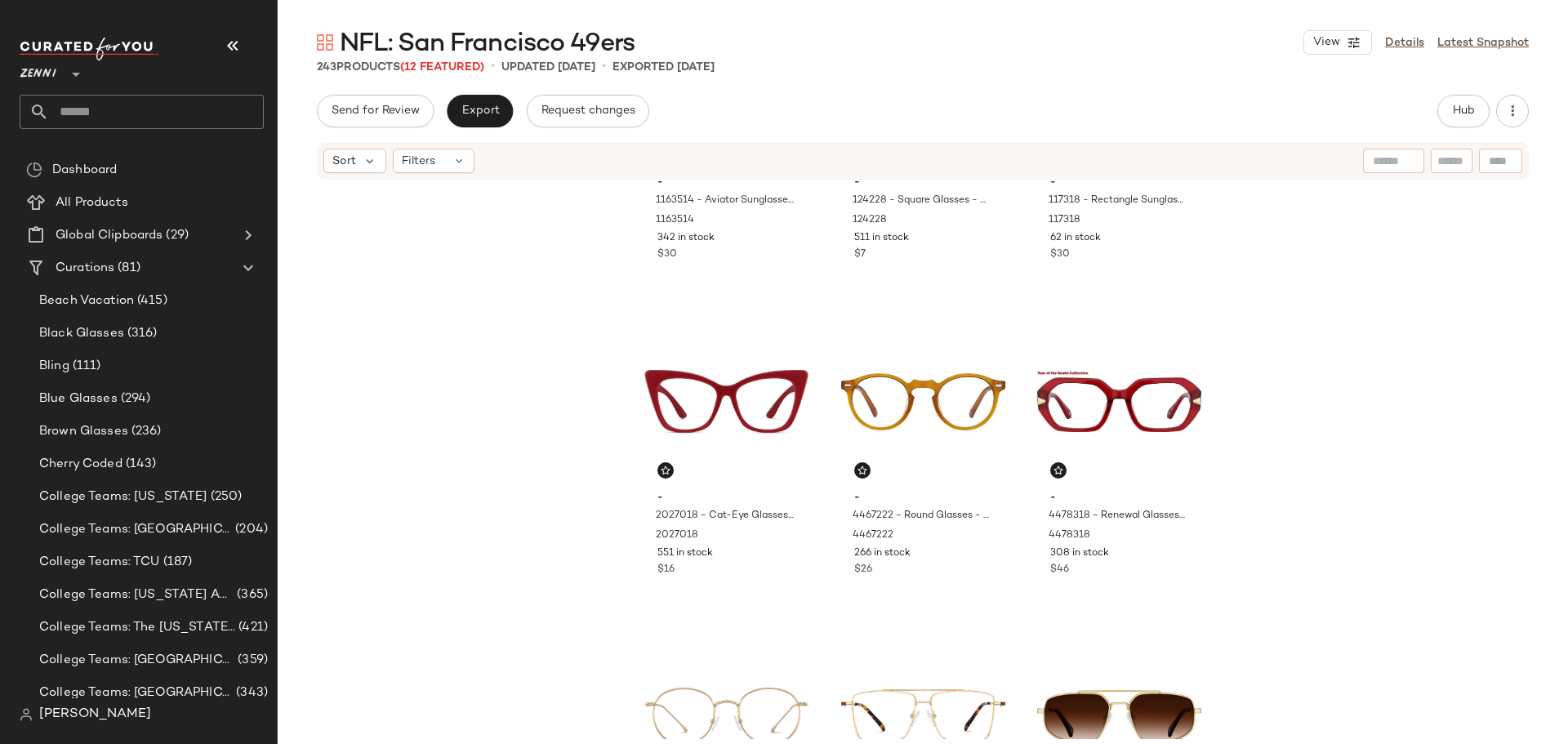
click at [160, 103] on input "text" at bounding box center [156, 112] width 214 height 35
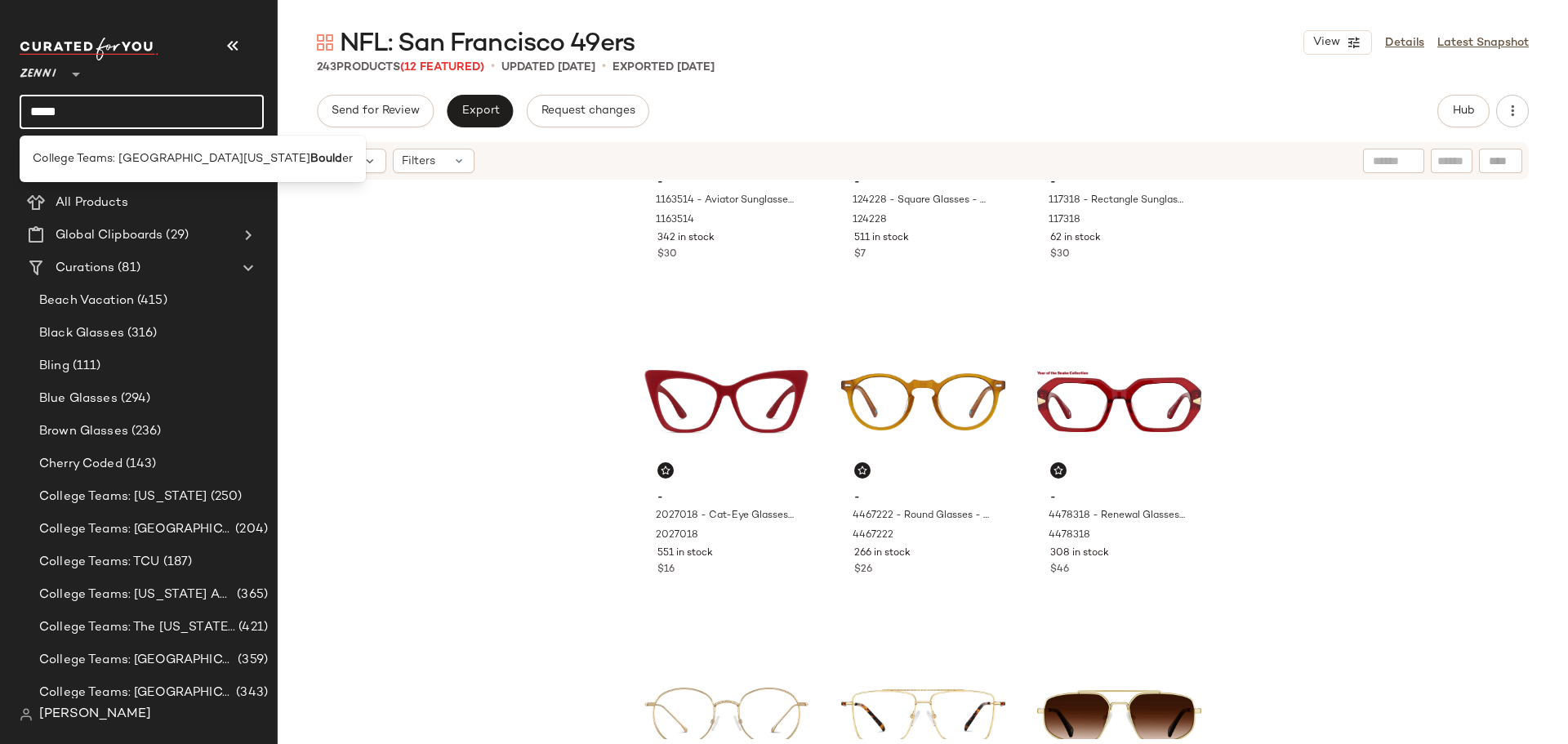
type input "*******"
click at [177, 164] on span "College Teams: University of Colorado" at bounding box center [171, 159] width 277 height 17
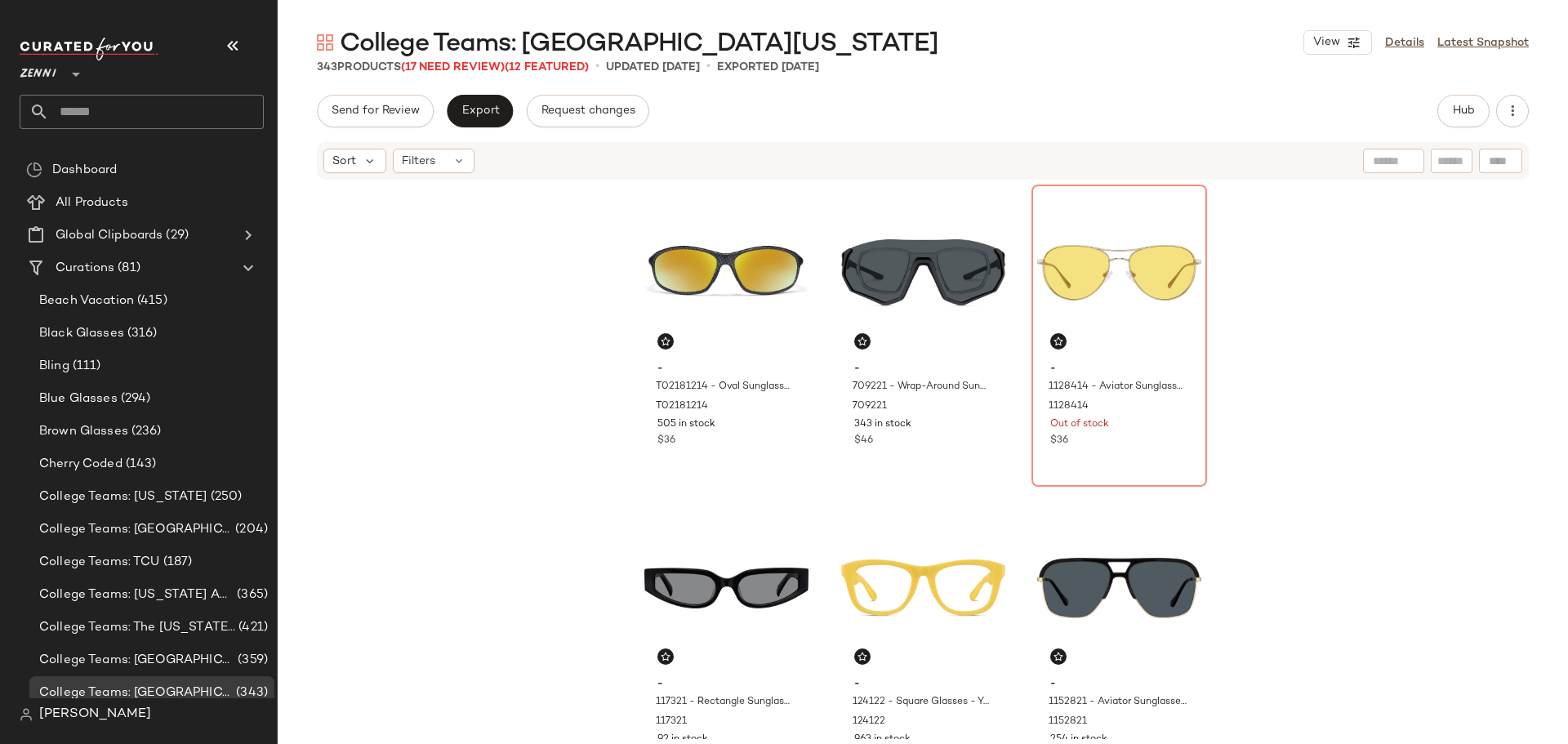
click at [1456, 163] on input "text" at bounding box center [1451, 160] width 28 height 17
type input "*******"
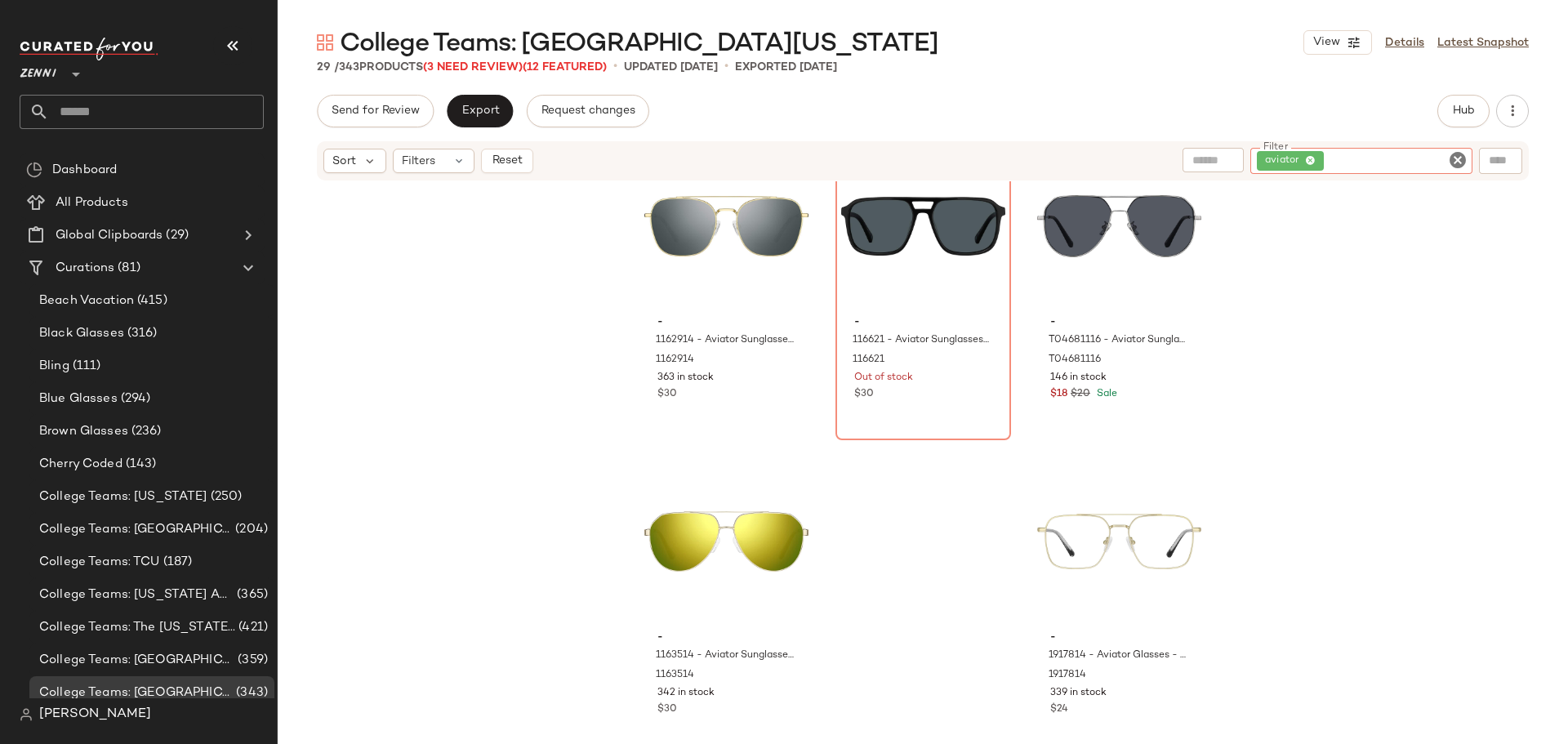
scroll to position [2597, 0]
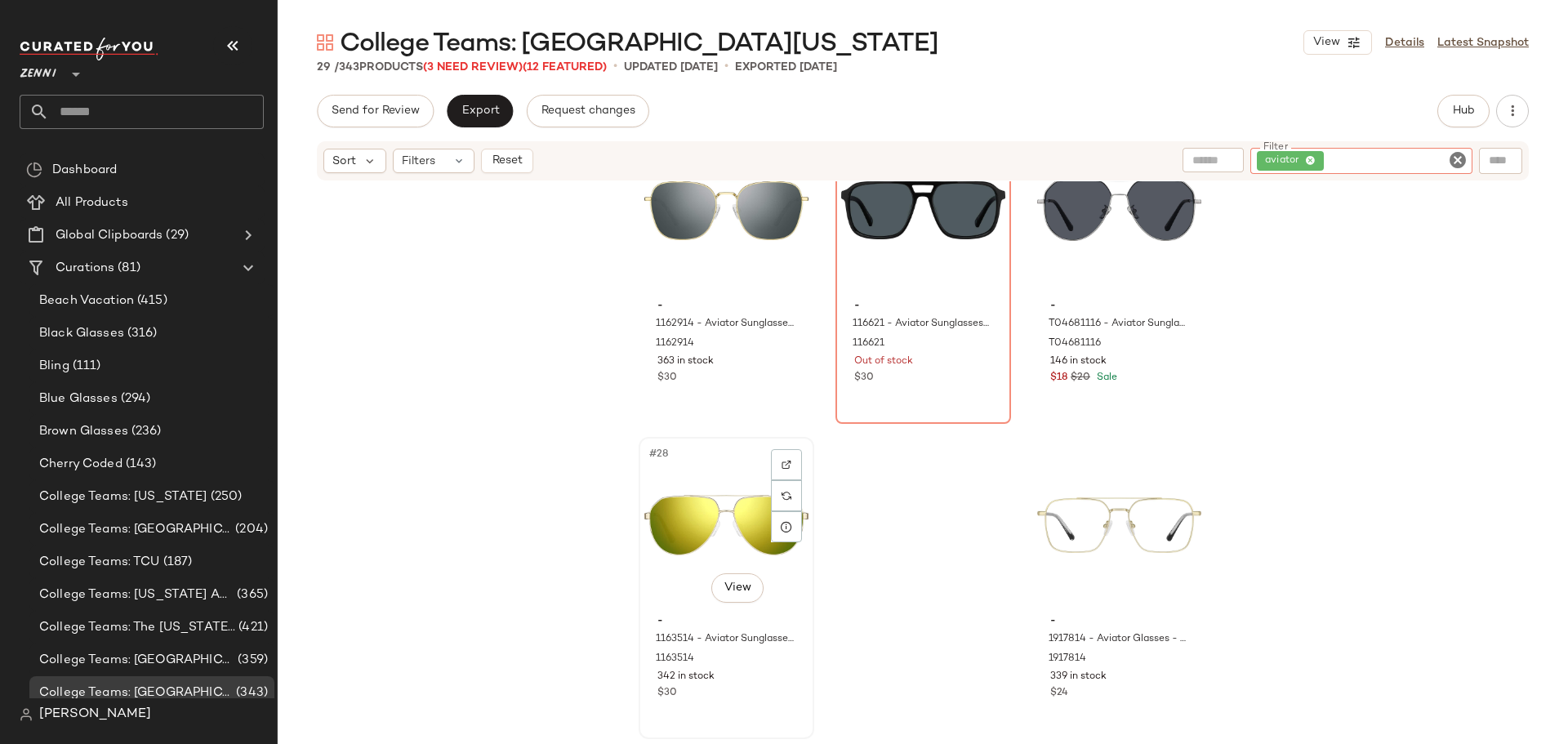
click at [715, 503] on div "#28 View" at bounding box center [726, 524] width 164 height 165
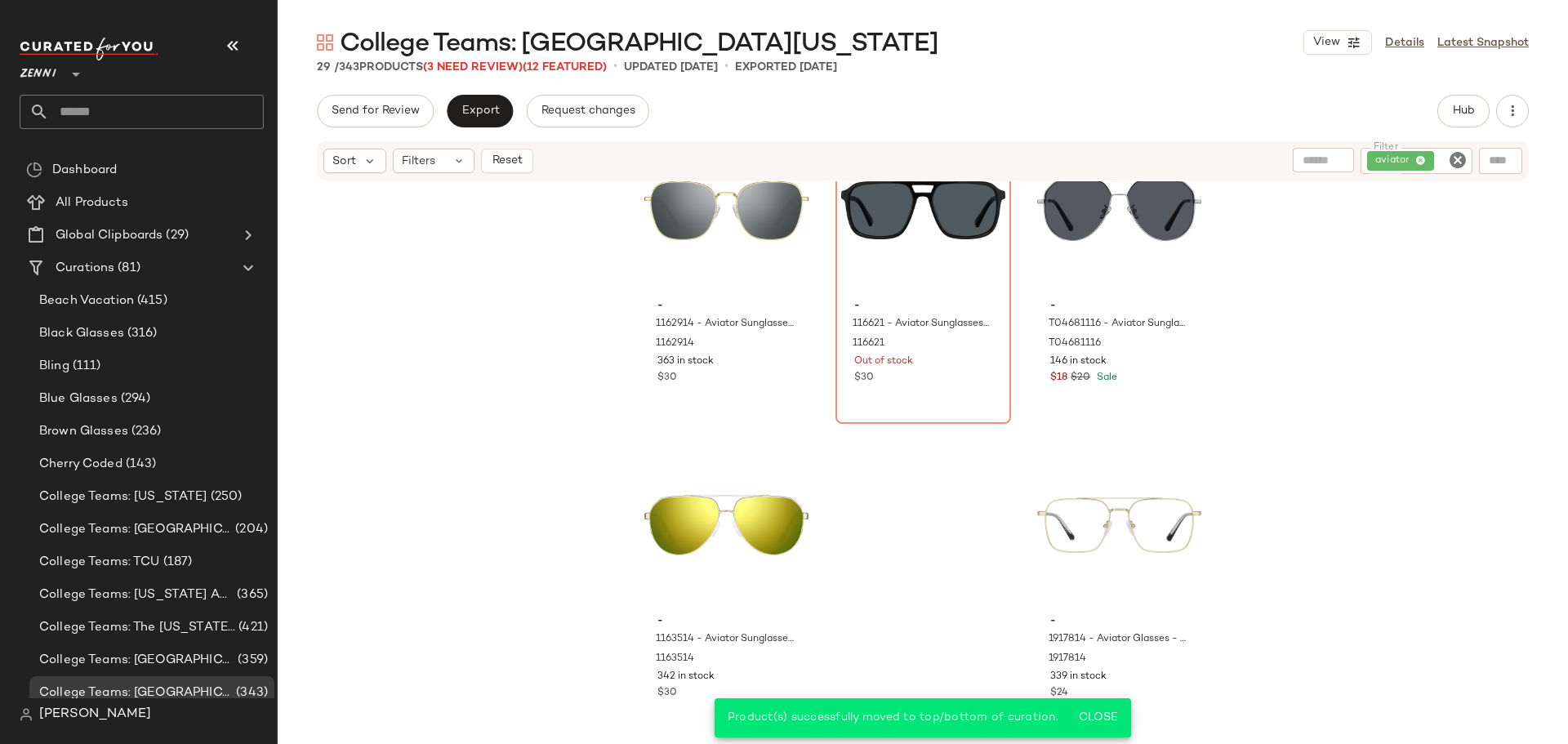
click at [1460, 160] on icon "Clear Filter" at bounding box center [1457, 160] width 19 height 19
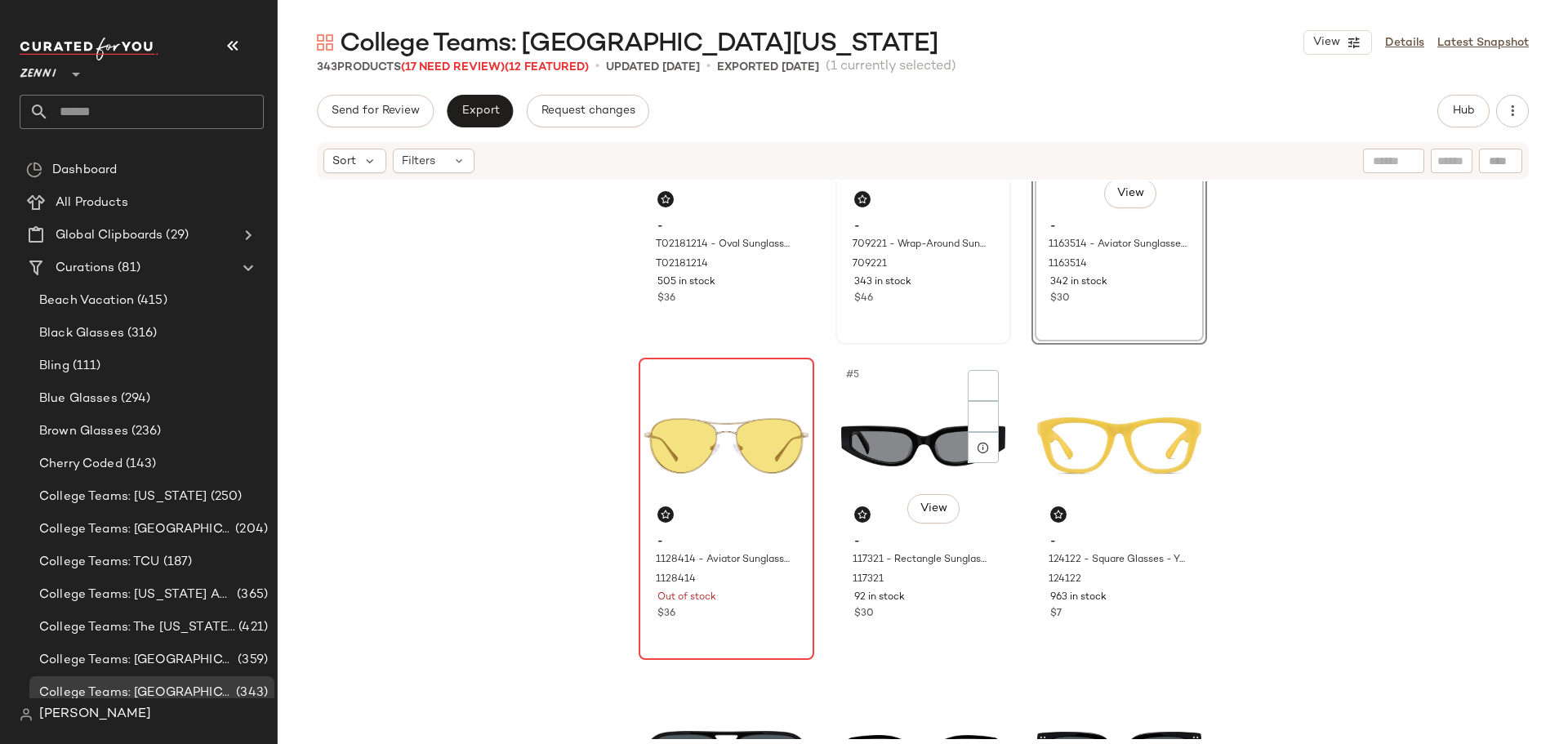
scroll to position [163, 0]
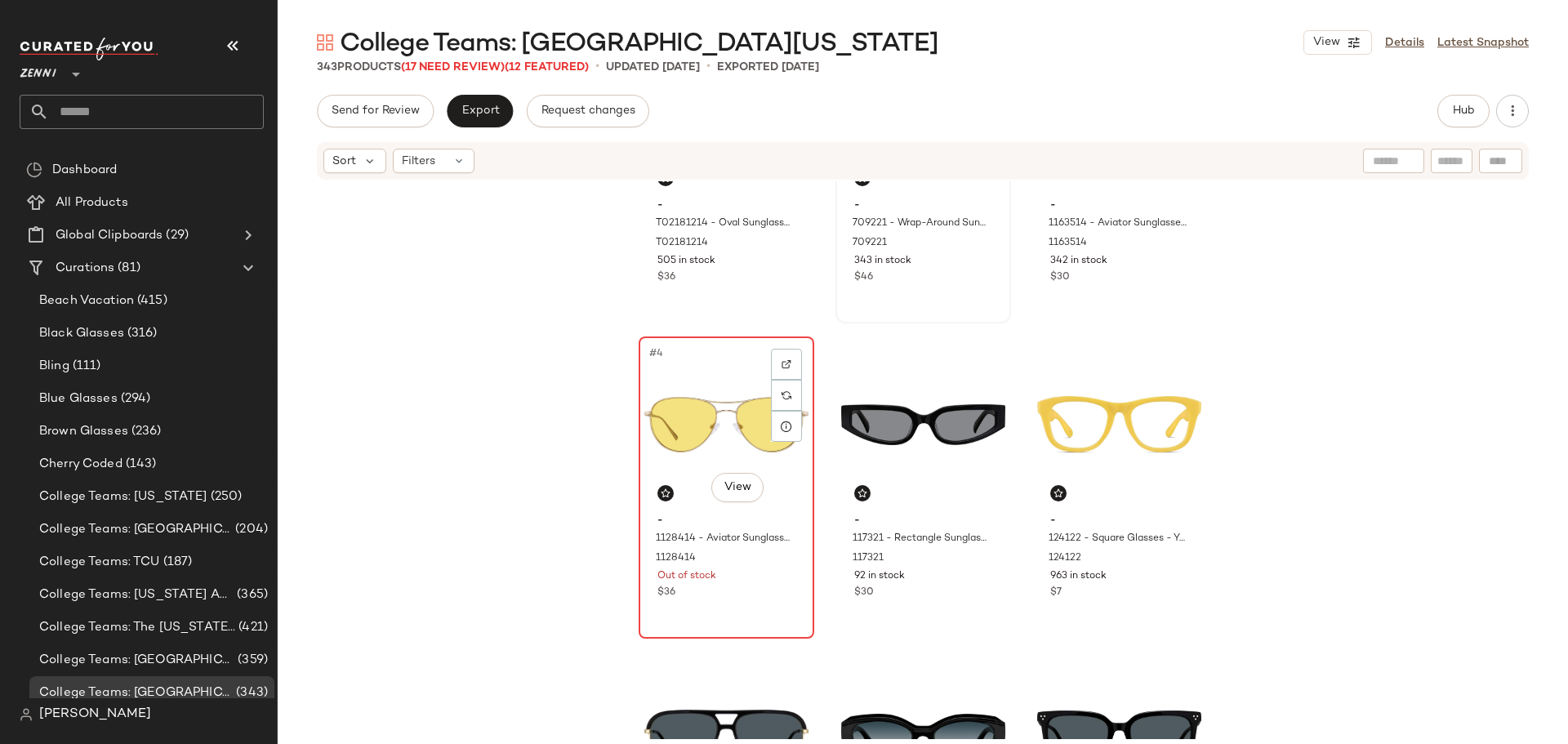
click at [763, 582] on div "Out of stock" at bounding box center [726, 576] width 138 height 15
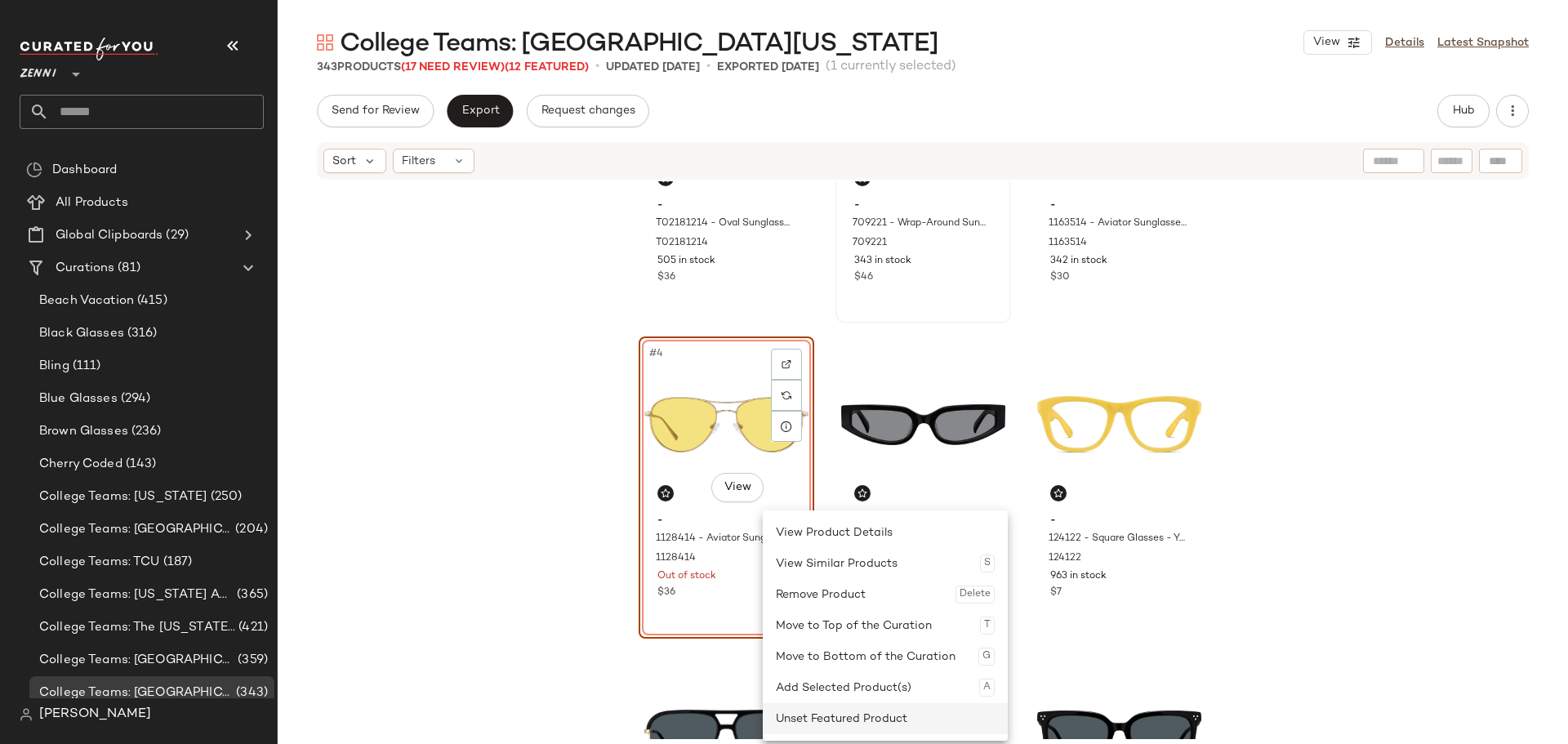
click at [785, 716] on div "Unset Featured Product" at bounding box center [886, 718] width 219 height 31
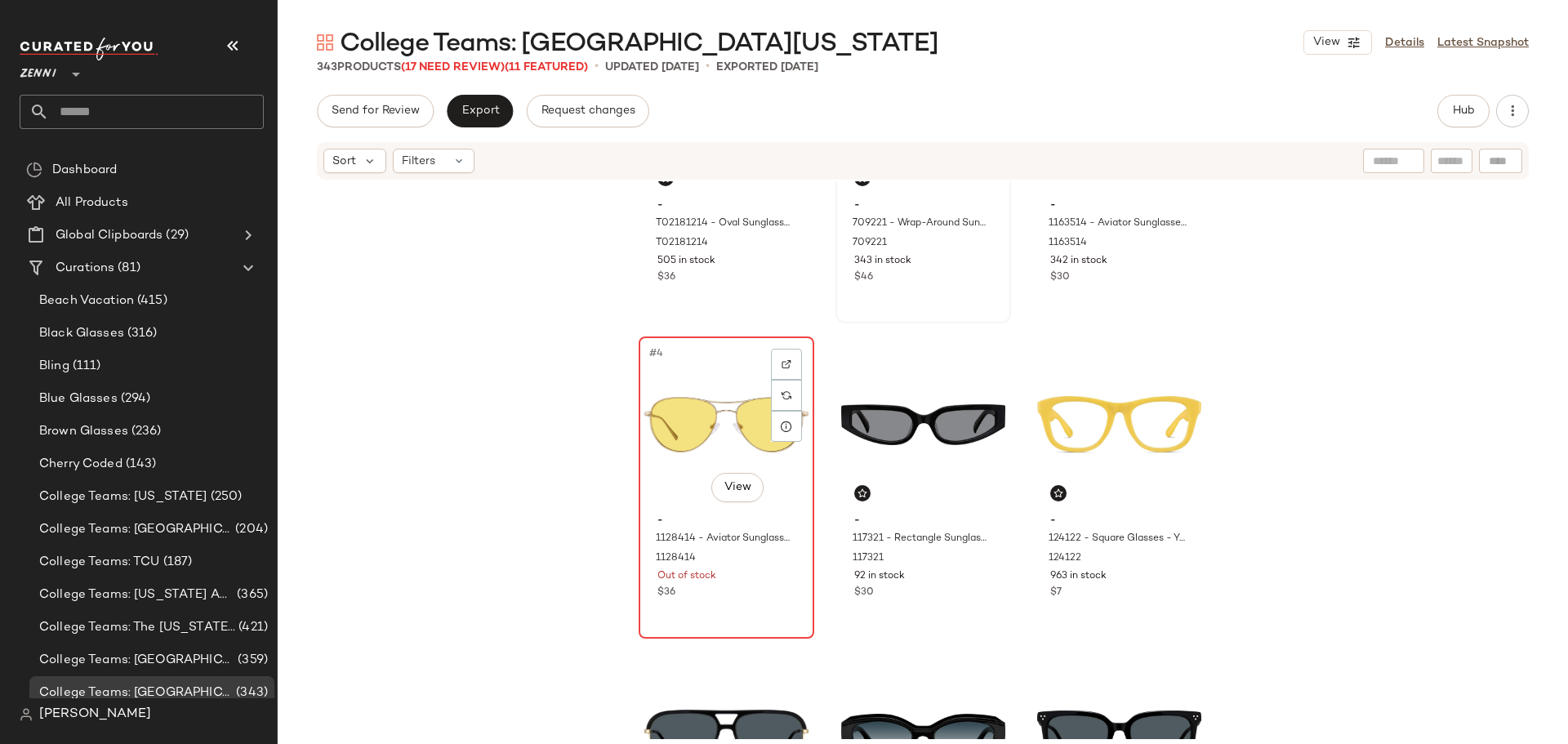
click at [748, 596] on div "$36" at bounding box center [726, 593] width 138 height 15
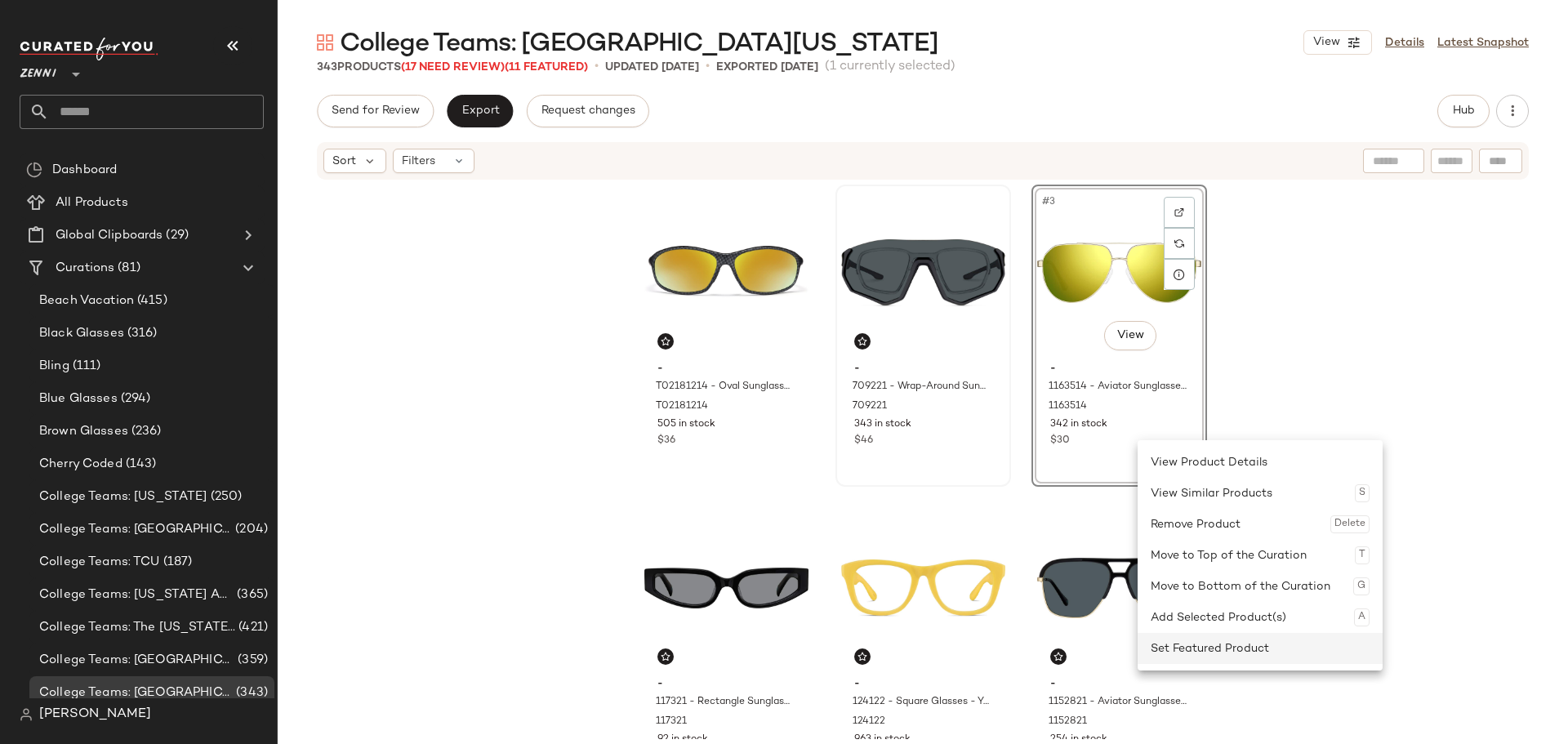
click at [1153, 647] on div "Set Featured Product" at bounding box center [1261, 648] width 219 height 31
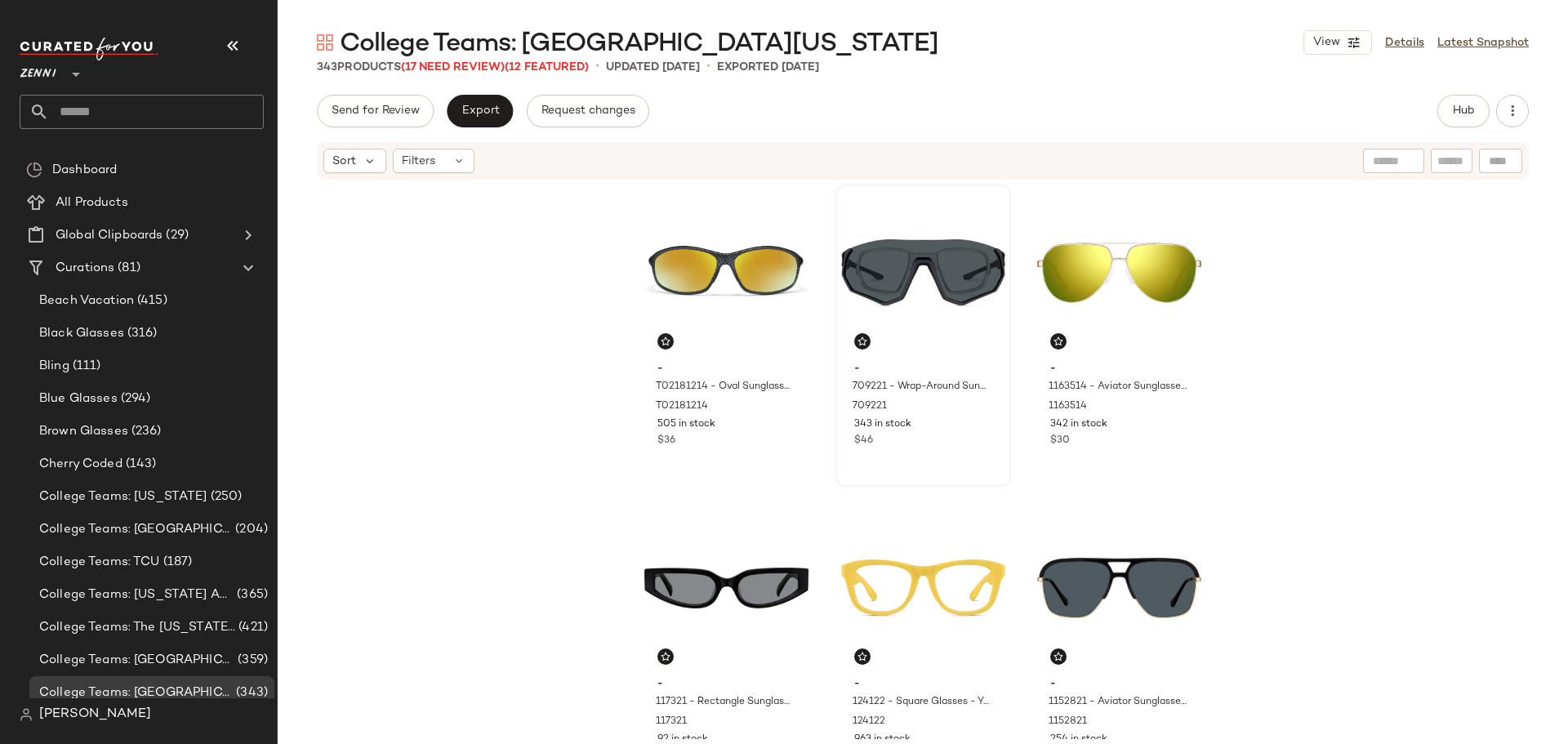
click at [587, 470] on div "- T02181214 - Oval Sunglasses - Gray with Gold Mirror - Plastic T02181214 505 i…" at bounding box center [922, 460] width 1291 height 558
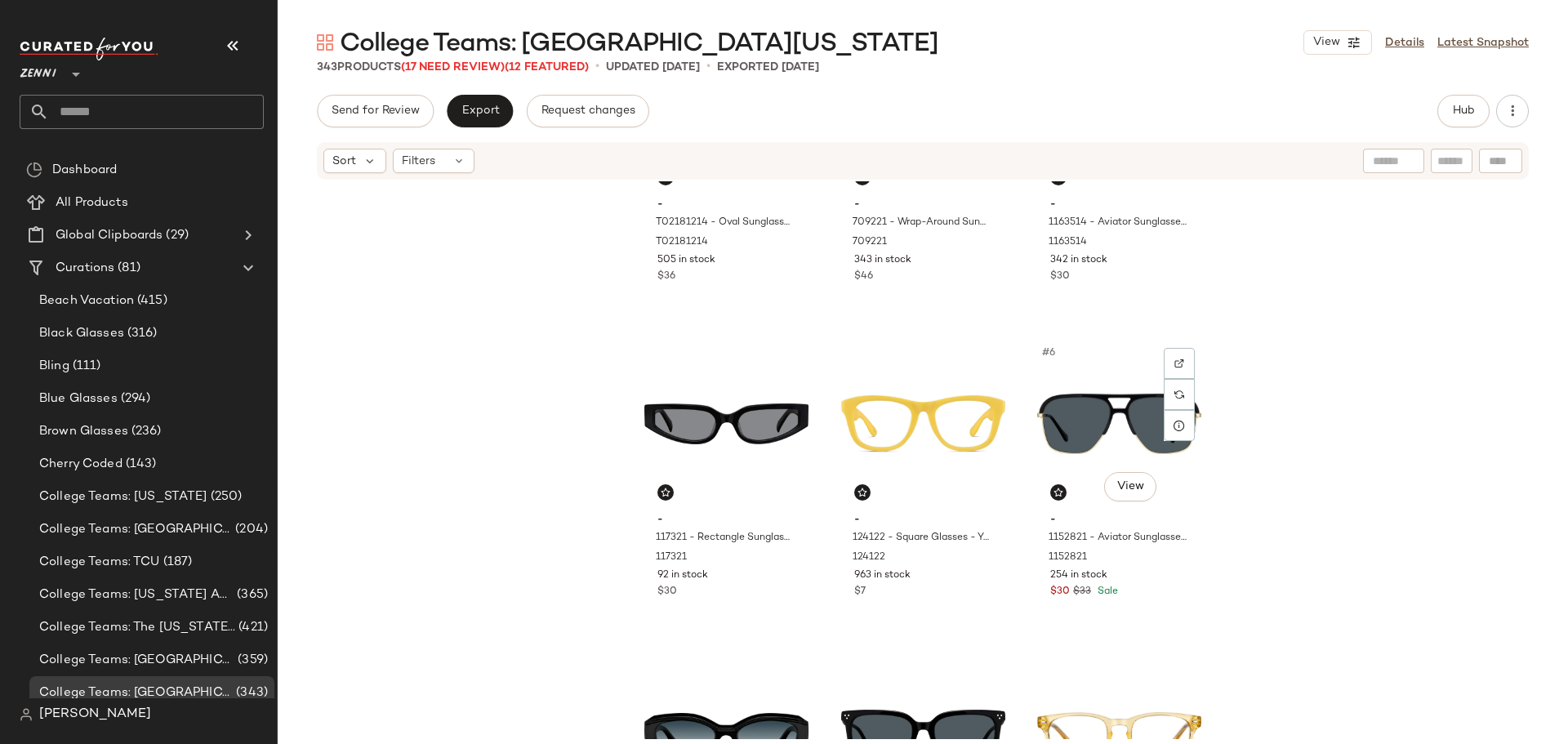
scroll to position [163, 0]
click at [1062, 418] on div "#6 View" at bounding box center [1119, 424] width 164 height 165
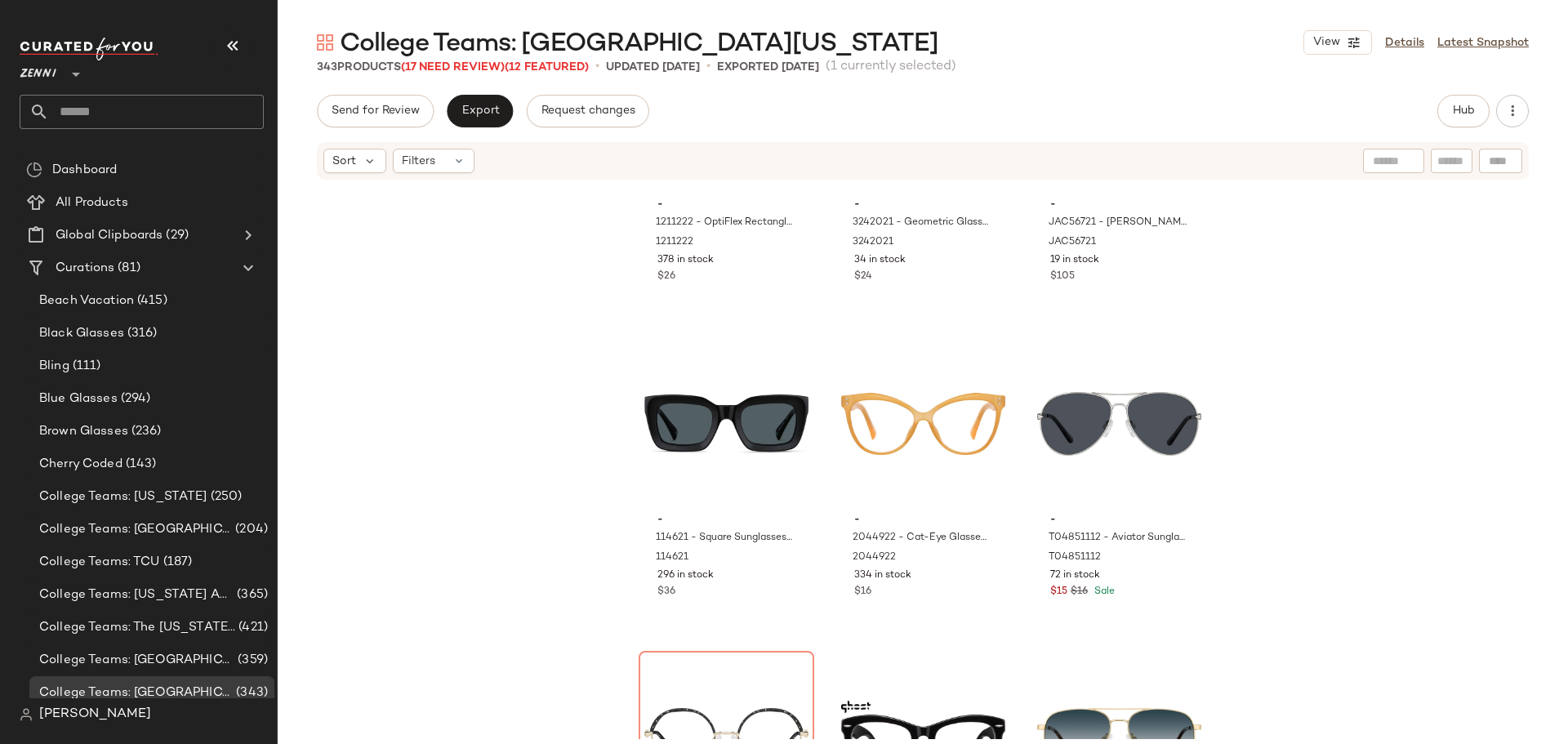
scroll to position [12177, 0]
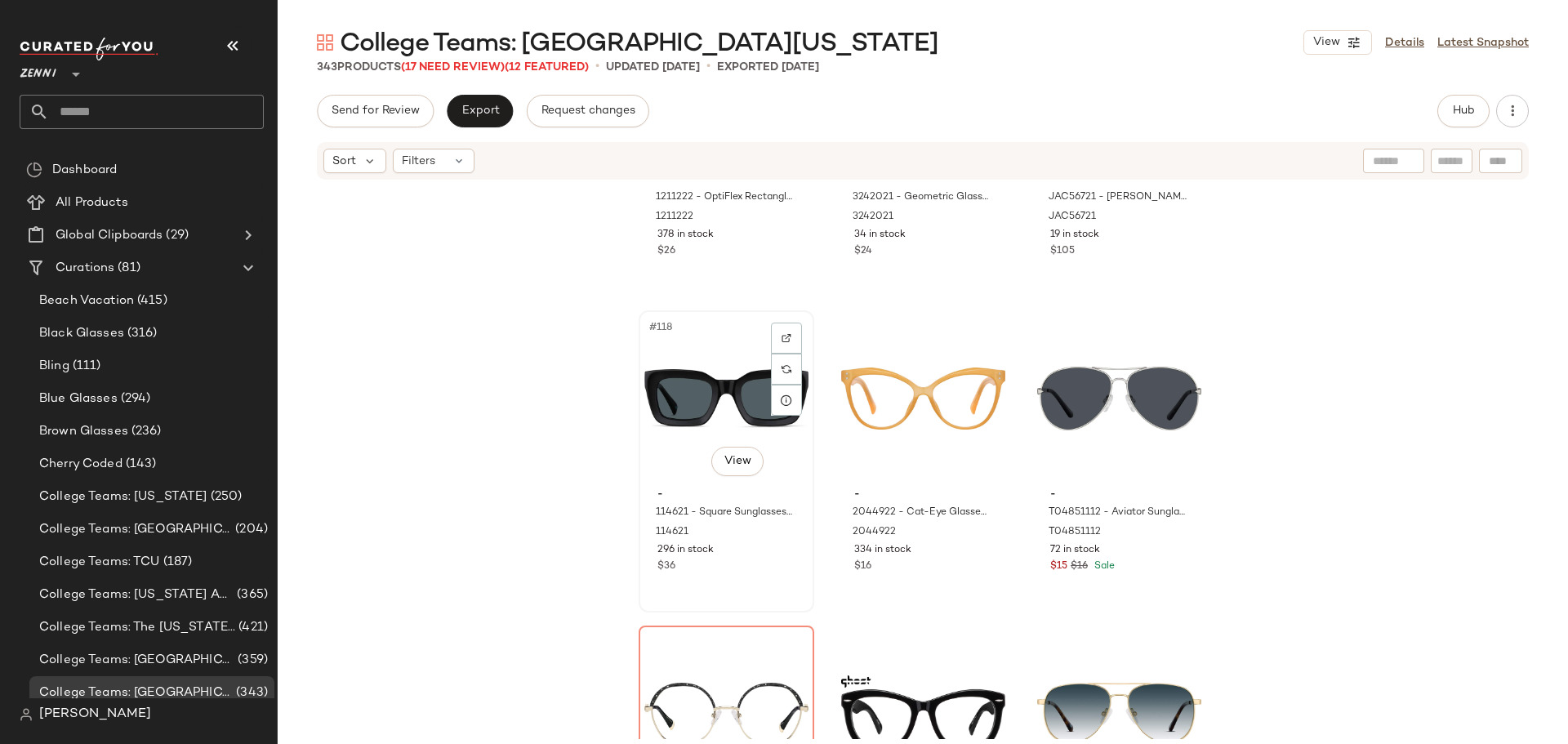
click at [682, 406] on div "#118 View" at bounding box center [726, 398] width 164 height 165
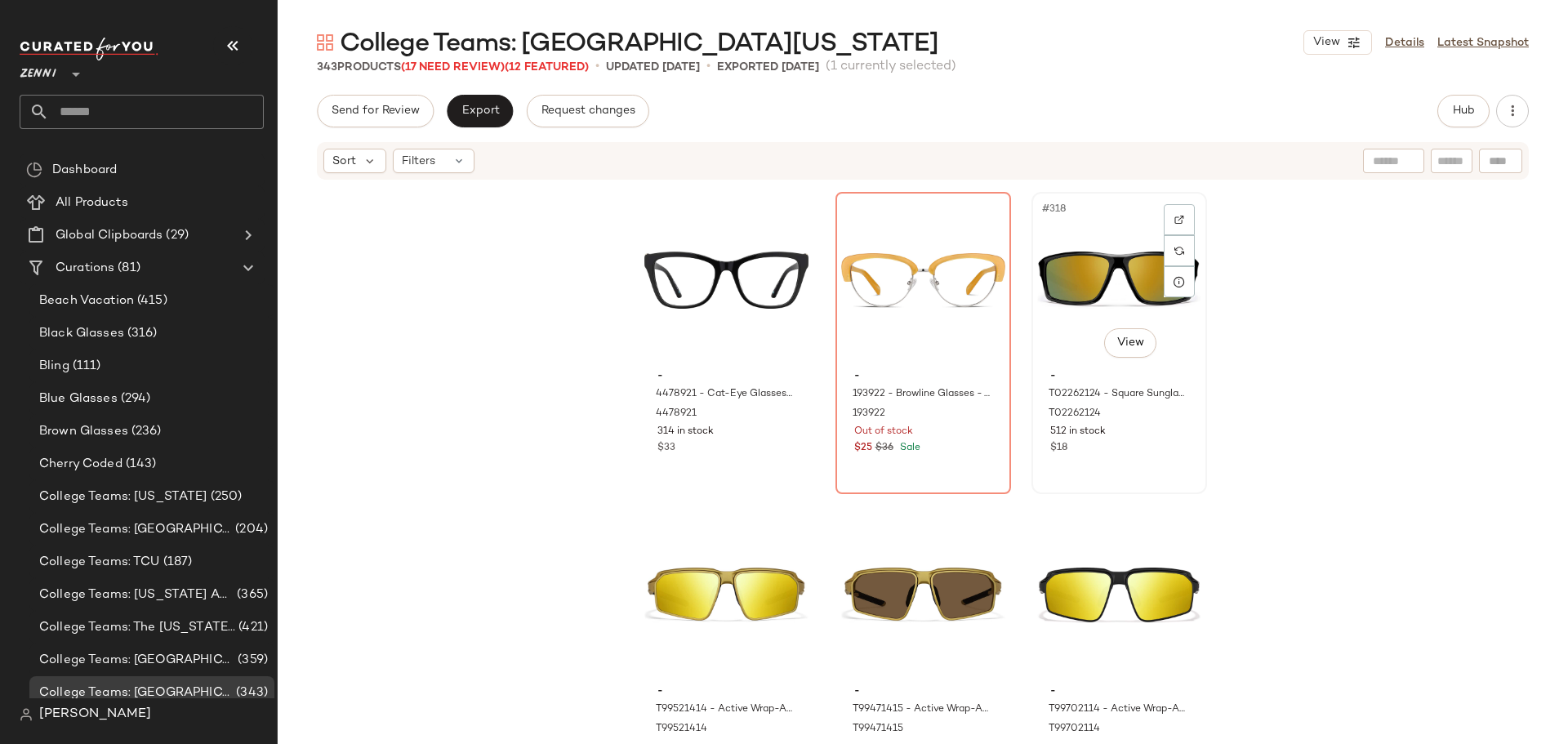
scroll to position [33076, 0]
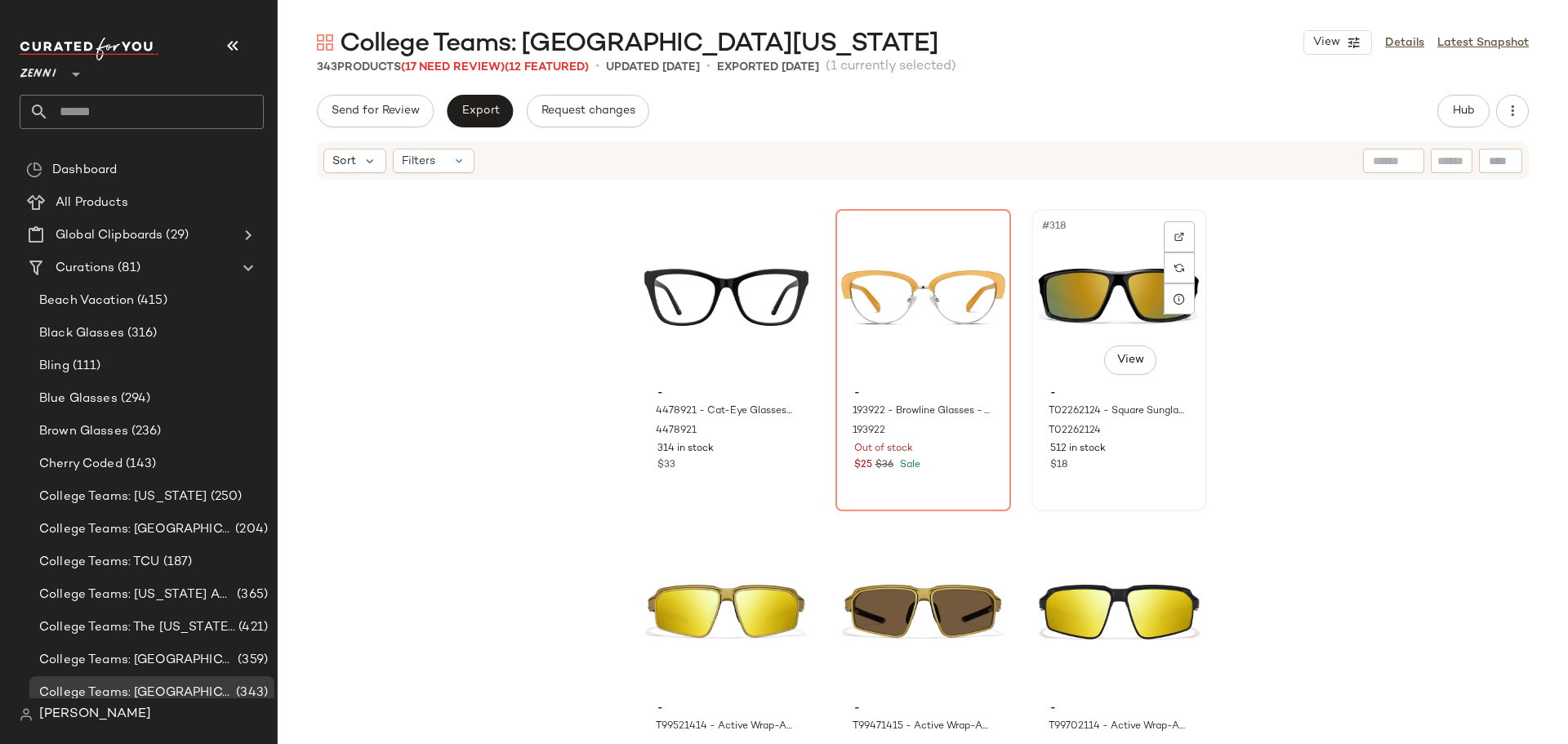
click at [1080, 303] on div "#318 View" at bounding box center [1119, 296] width 164 height 165
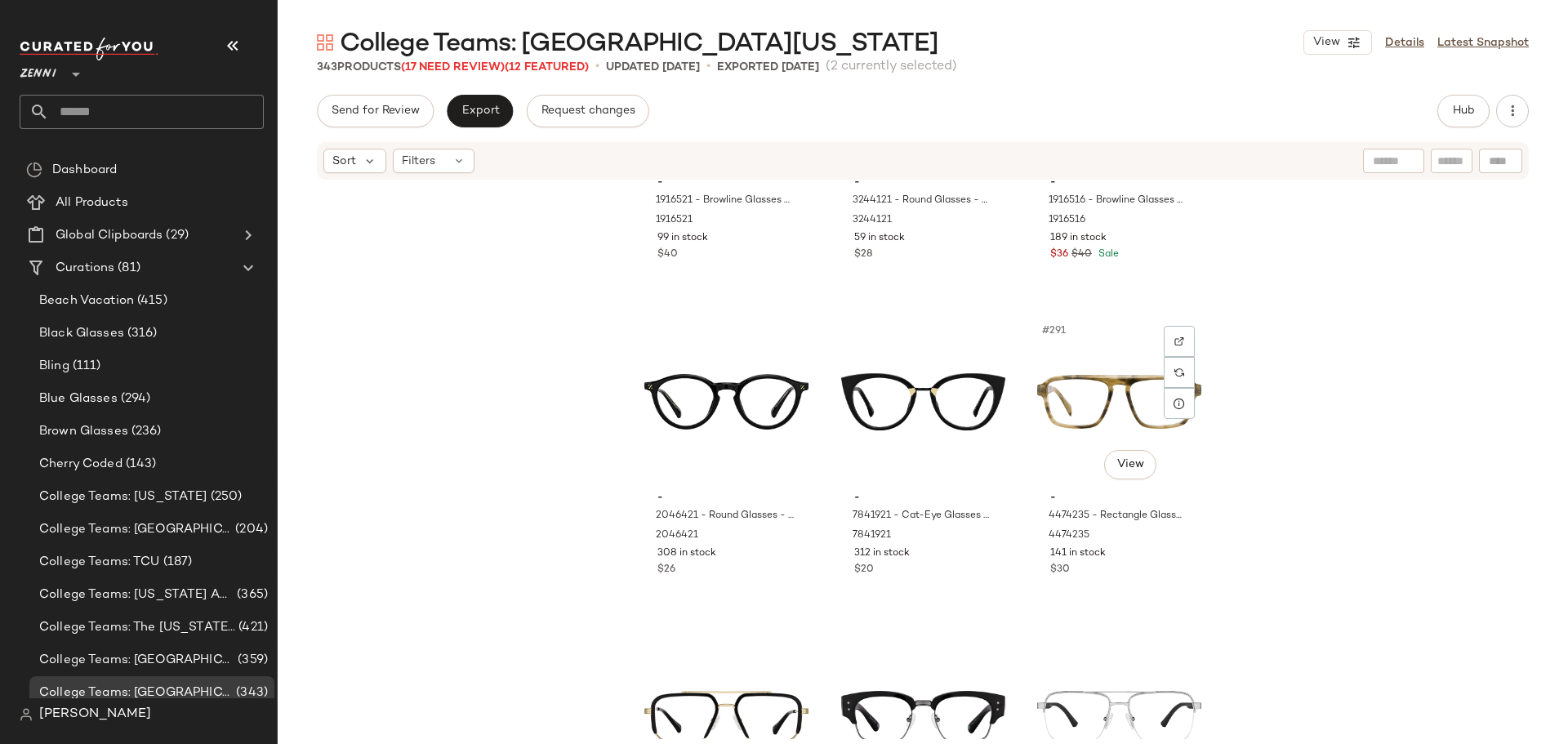
scroll to position [30133, 0]
click at [1038, 360] on div "#291 View" at bounding box center [1119, 404] width 164 height 165
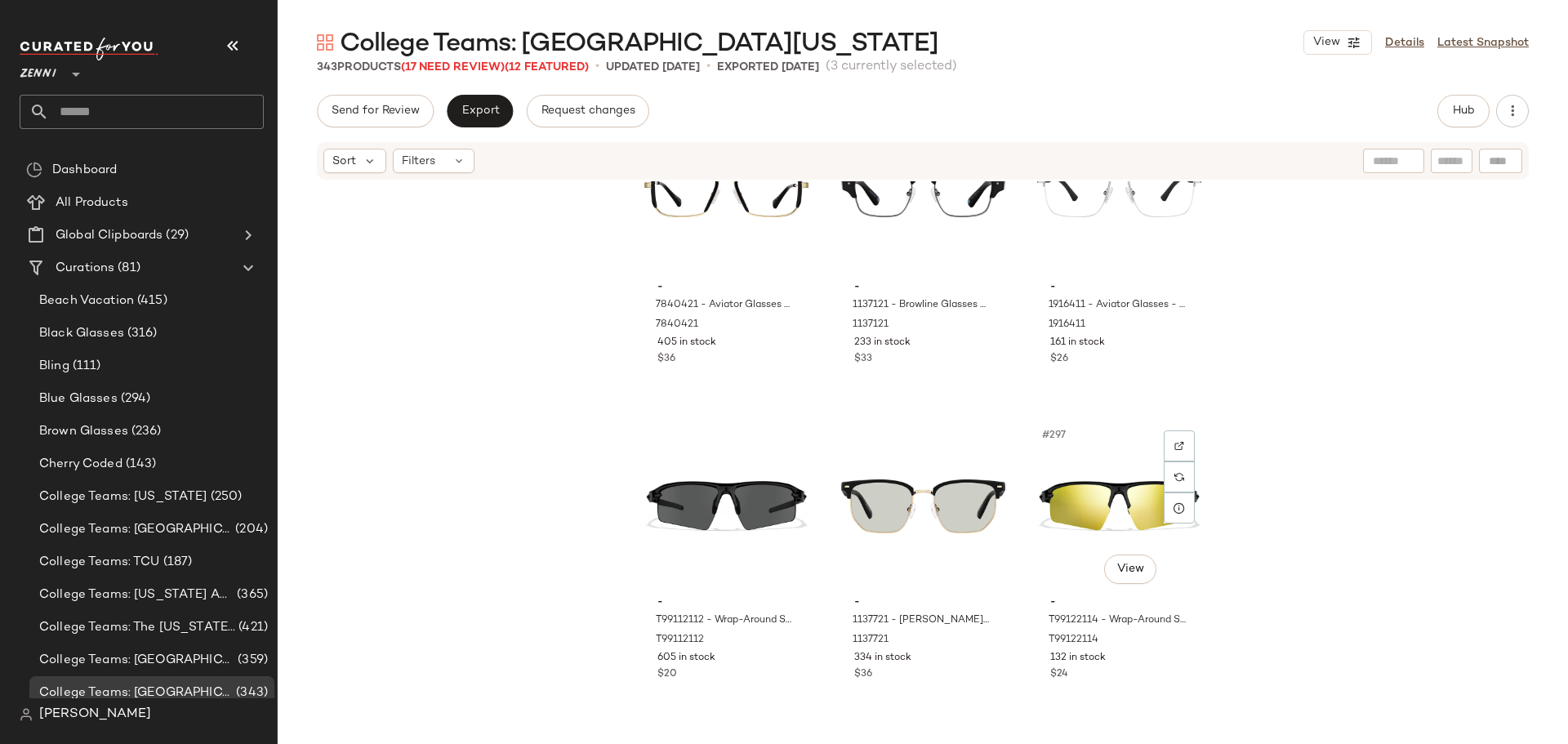
scroll to position [30786, 0]
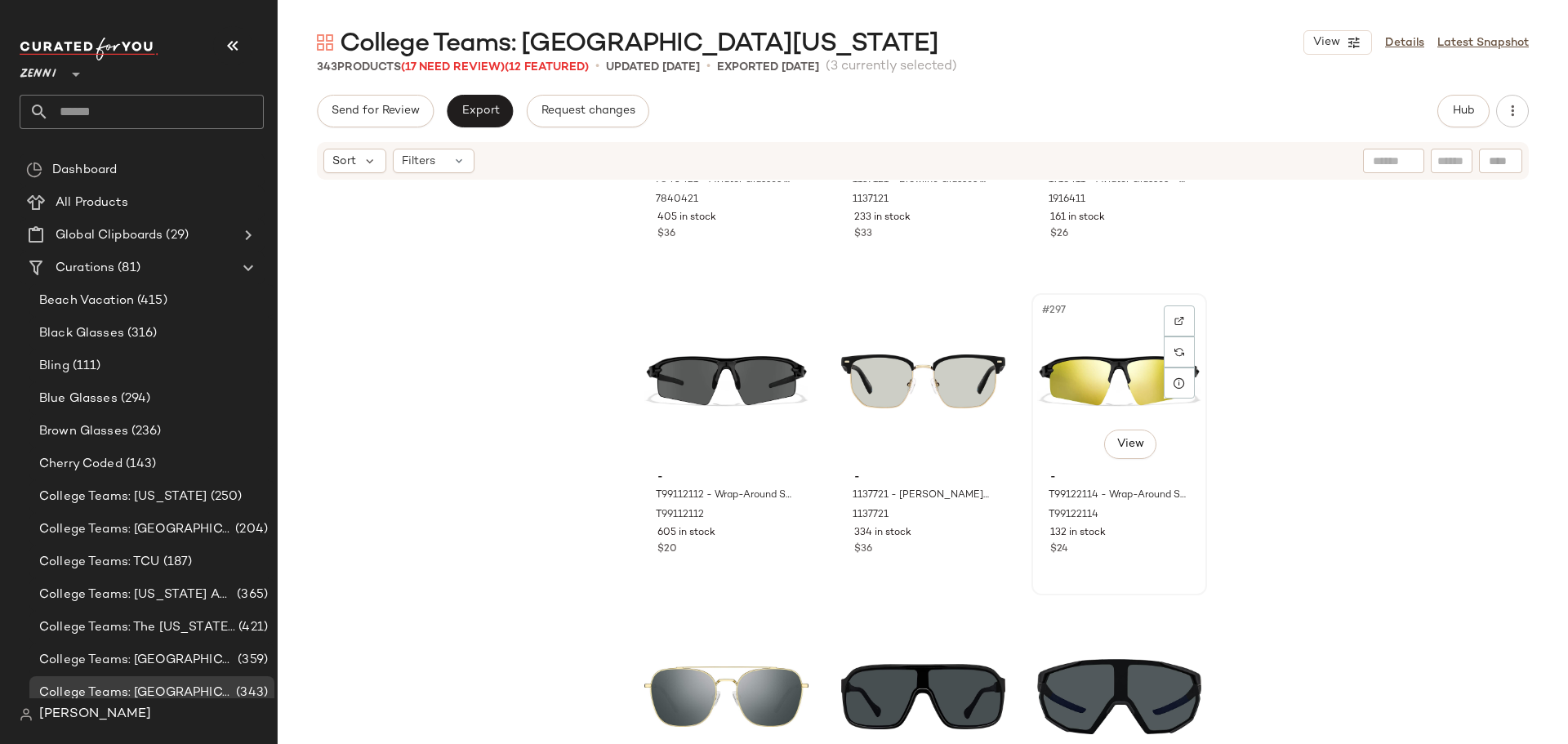
click at [1038, 446] on div "#297 View" at bounding box center [1119, 381] width 164 height 165
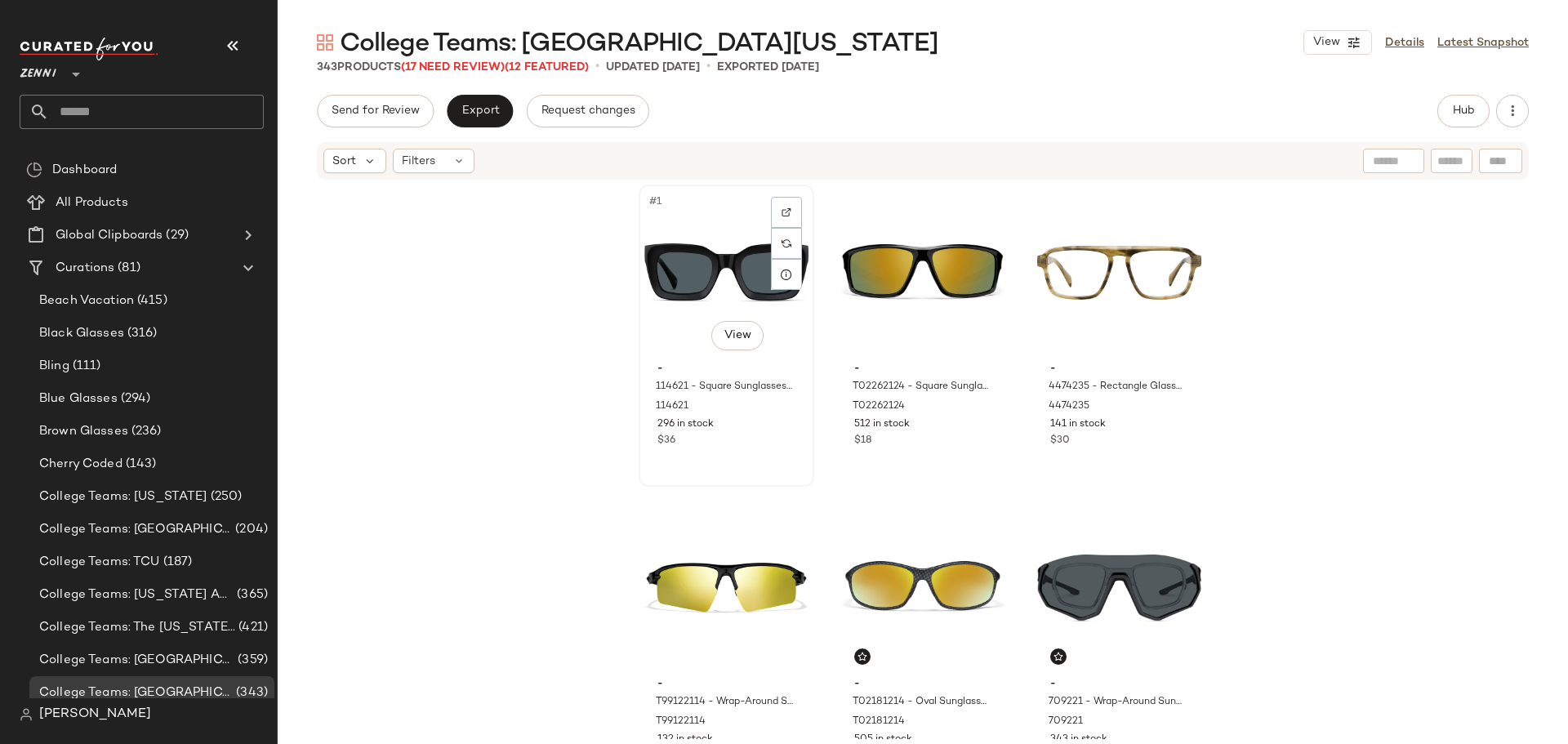
click at [712, 474] on div "#1 View - 114621 - Square Sunglasses - Black - Acetate 114621 296 in stock $36" at bounding box center [726, 336] width 172 height 299
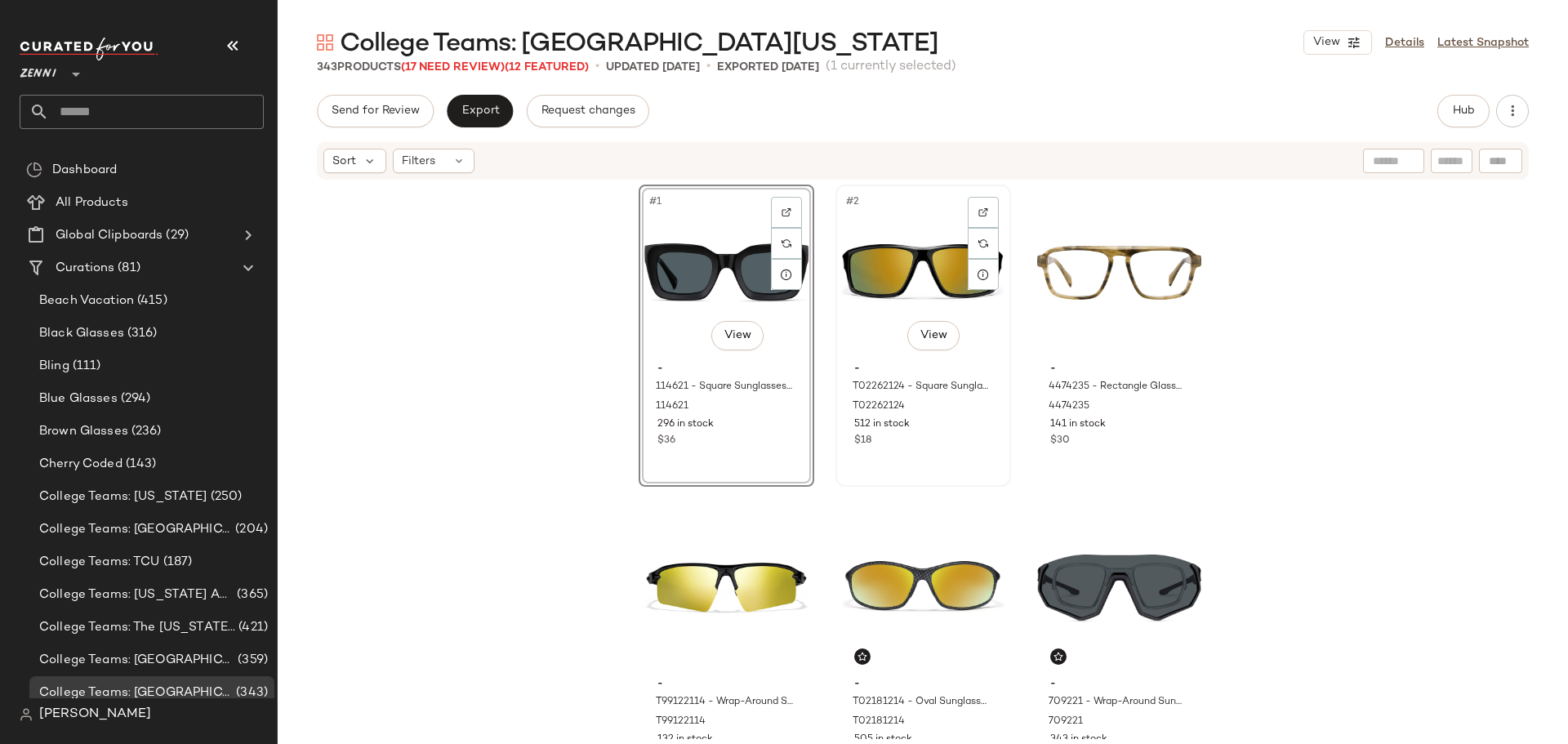
click at [915, 468] on div "#2 View - T02262124 - Square Sunglasses - Black with Gold Mirror - Plastic T022…" at bounding box center [923, 336] width 172 height 299
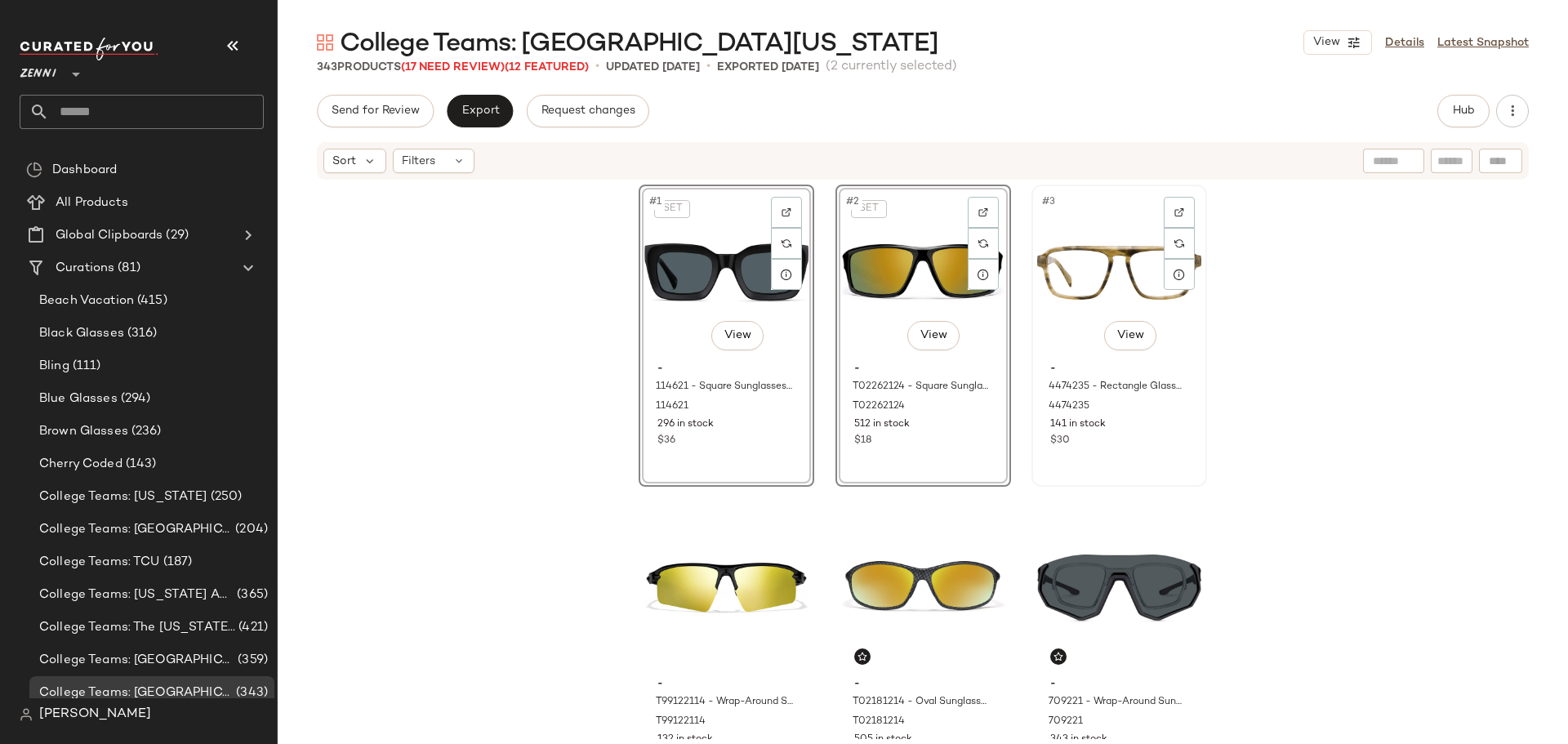
click at [1105, 460] on div "#3 View - 4474235 - Rectangle Glasses - Tortoiseshell - Acetate 4474235 141 in …" at bounding box center [1119, 336] width 172 height 299
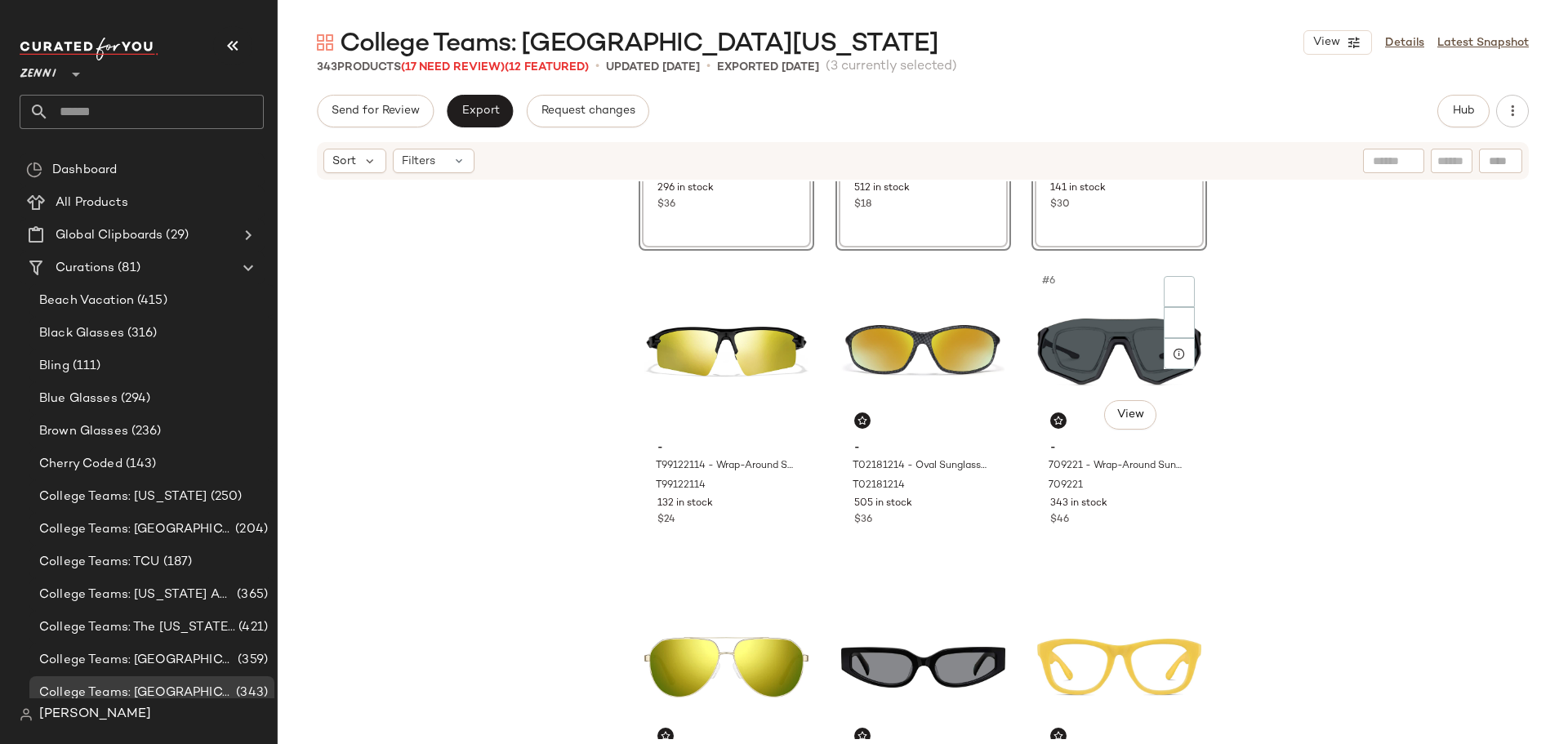
scroll to position [245, 0]
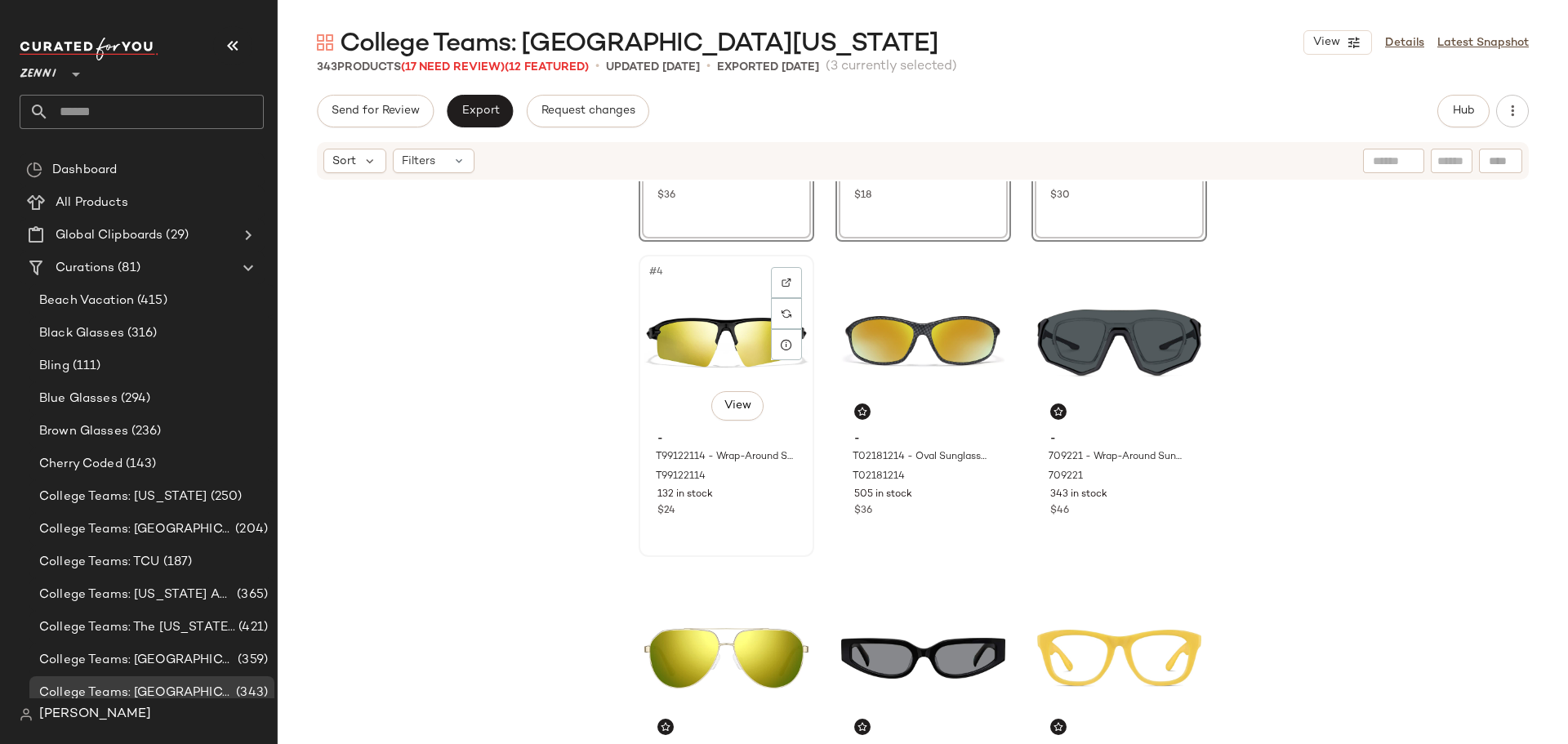
click at [754, 525] on div "#4 View - T99122114 - Wrap-Around Sports Sunglasses - Black with Gold Mirror - …" at bounding box center [726, 406] width 172 height 299
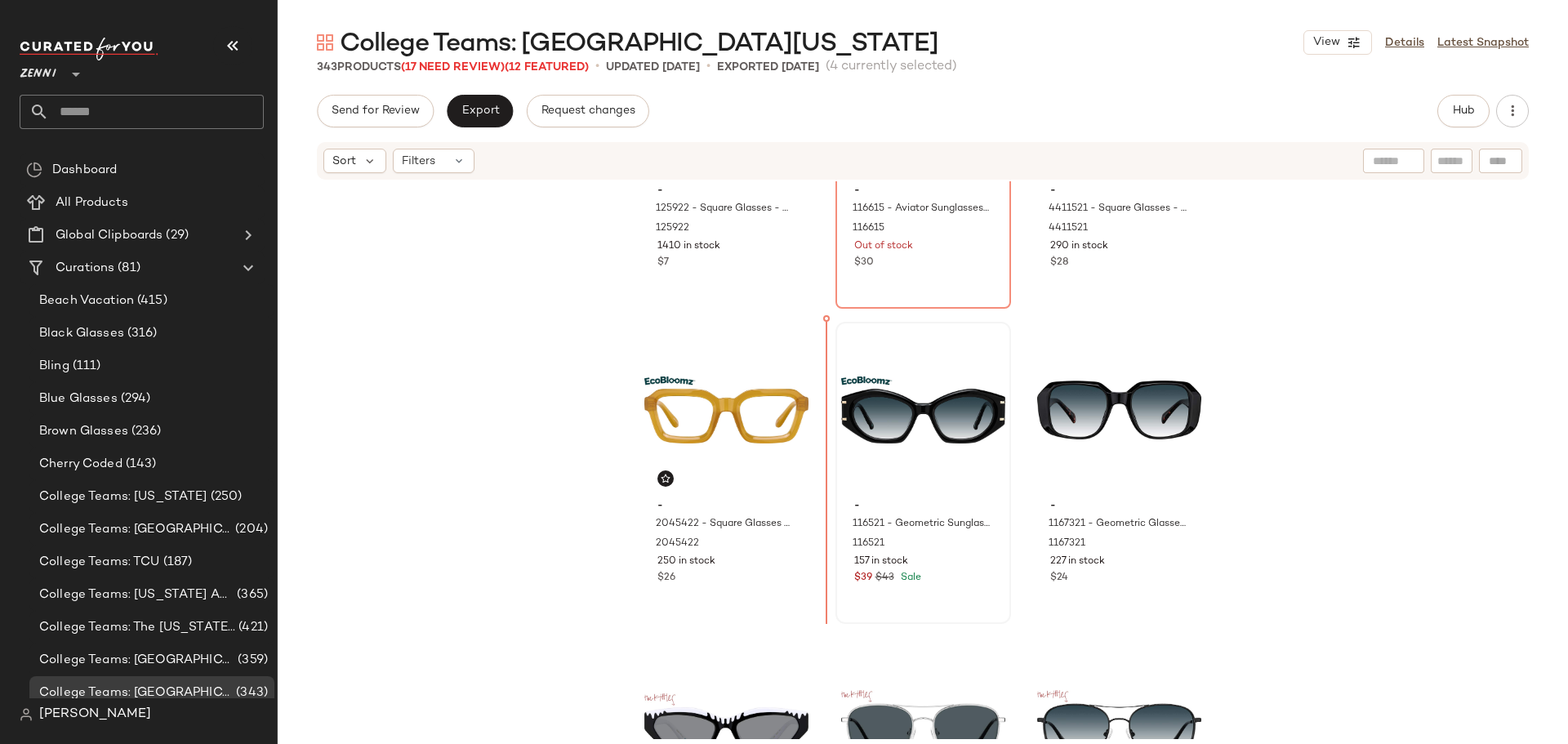
scroll to position [1458, 0]
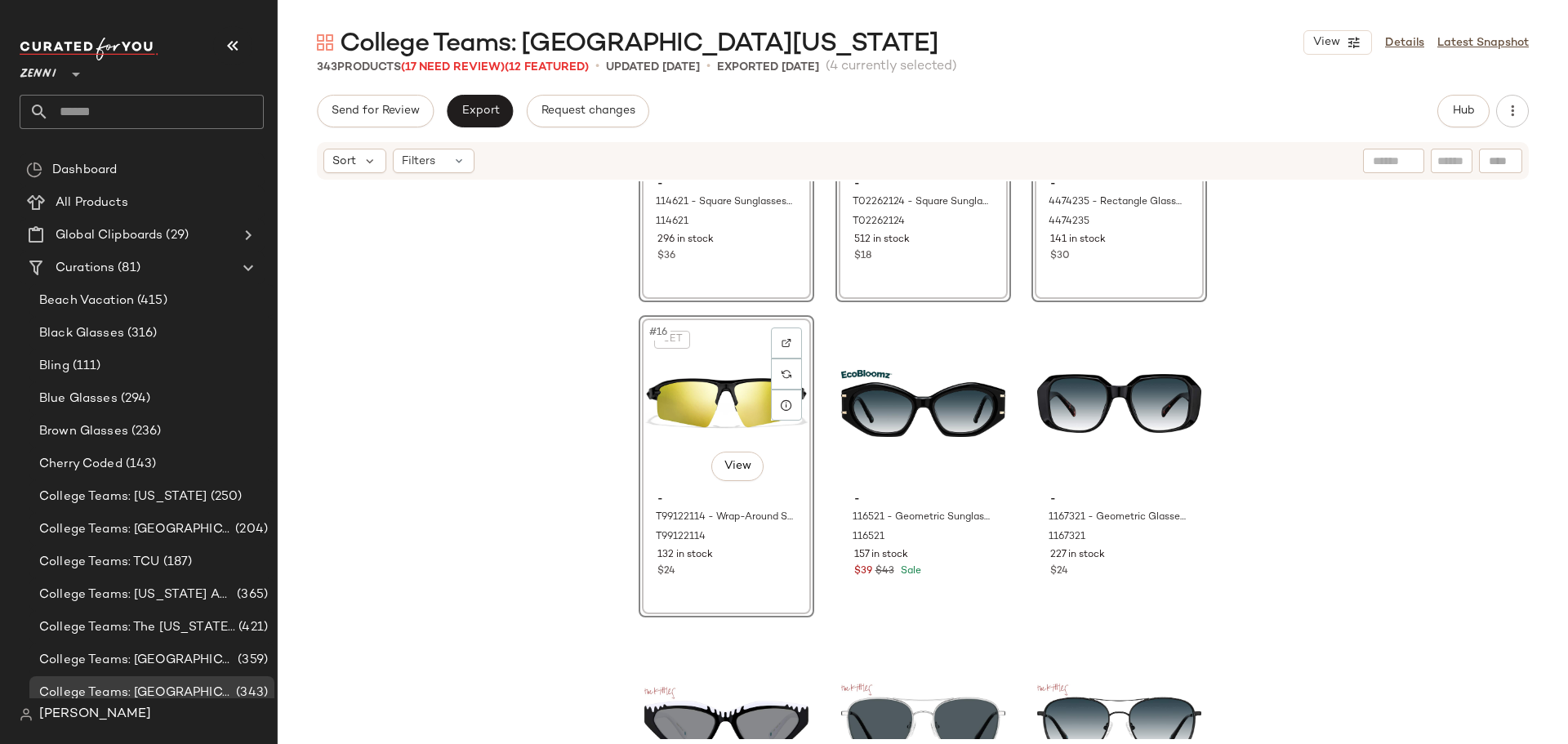
click at [816, 582] on div "SET #13 View - 114621 - Square Sunglasses - Black - Acetate 114621 296 in stock…" at bounding box center [922, 460] width 1291 height 558
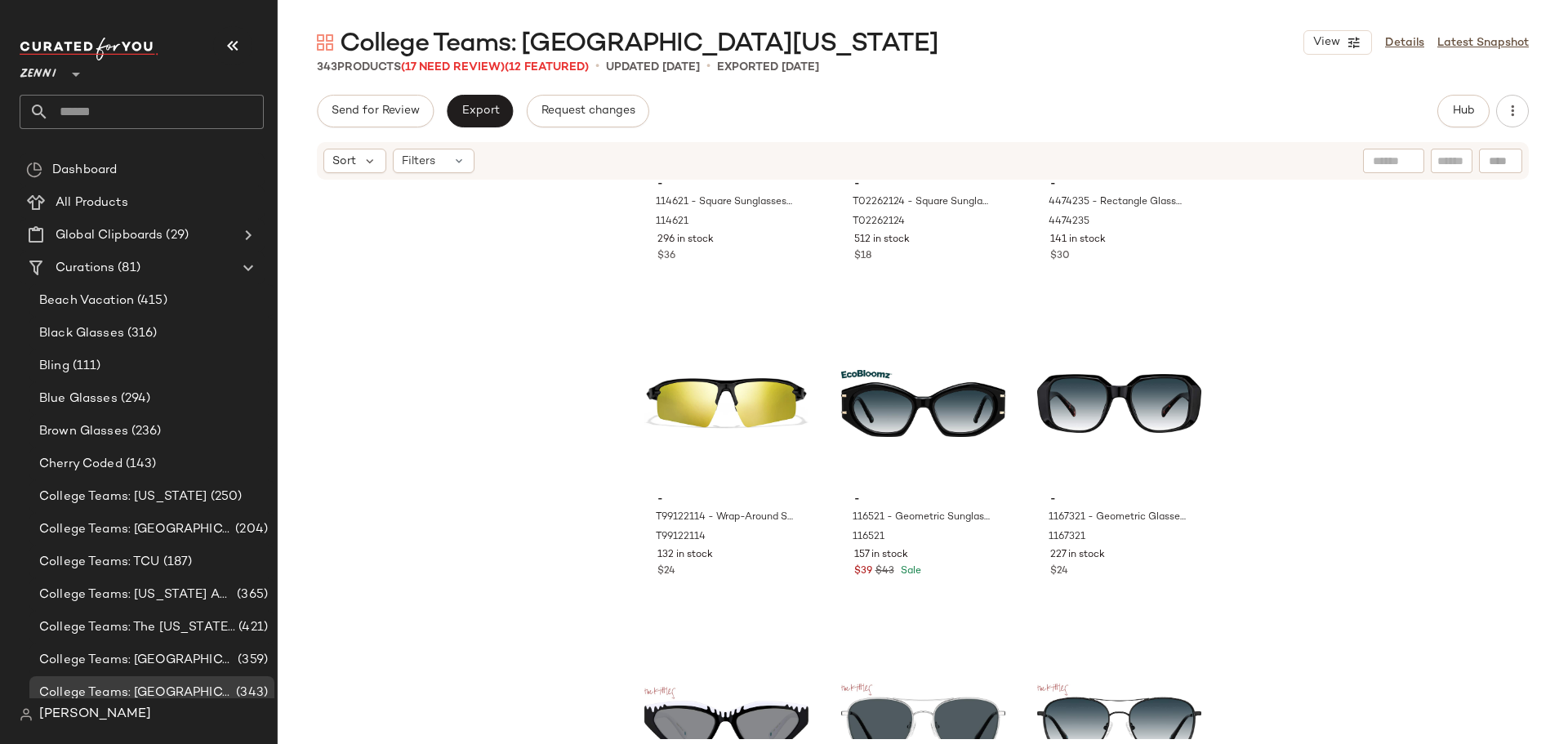
scroll to position [1214, 0]
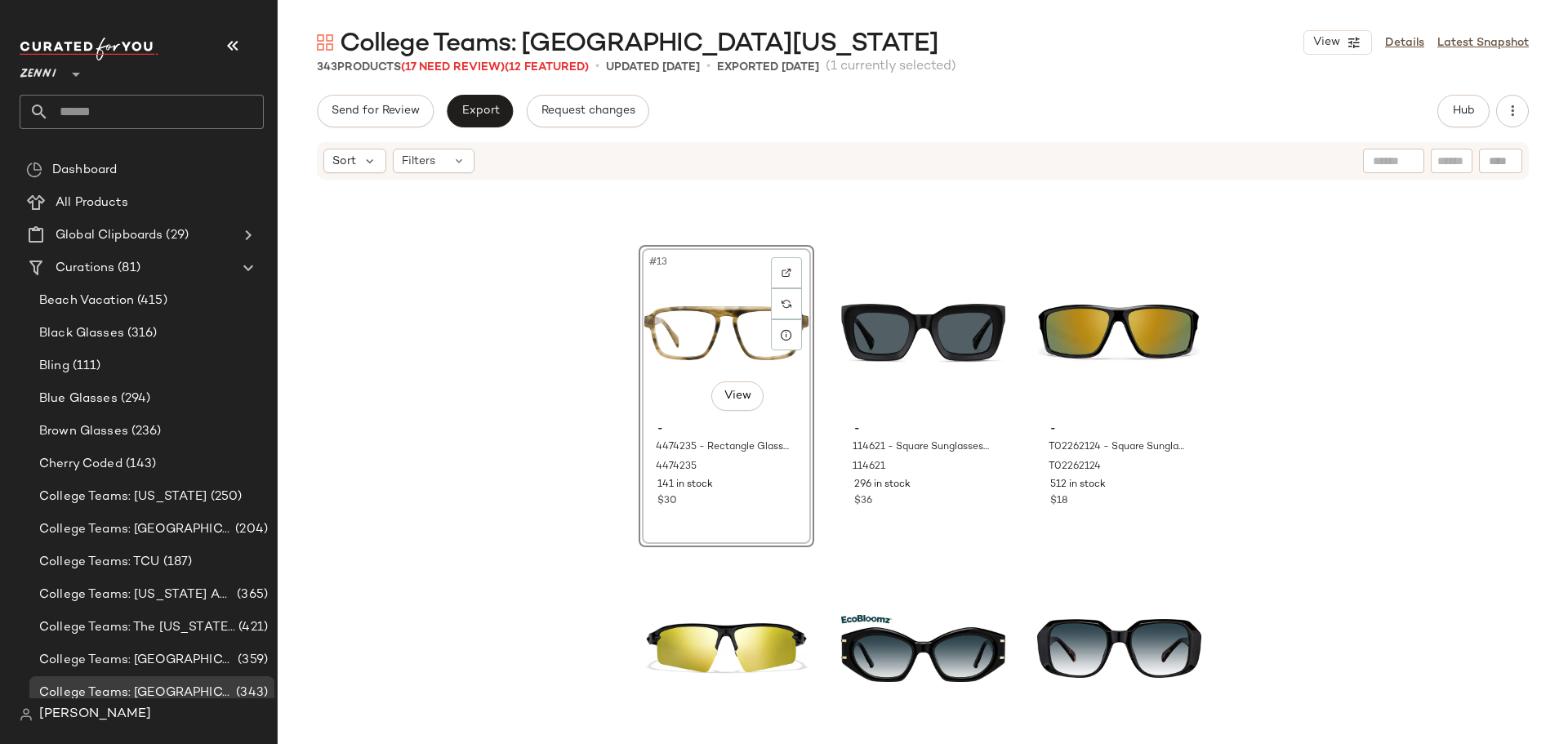
click at [817, 427] on div "#13 View - 4474235 - Rectangle Glasses - Tortoiseshell - Acetate 4474235 141 in…" at bounding box center [922, 460] width 1291 height 558
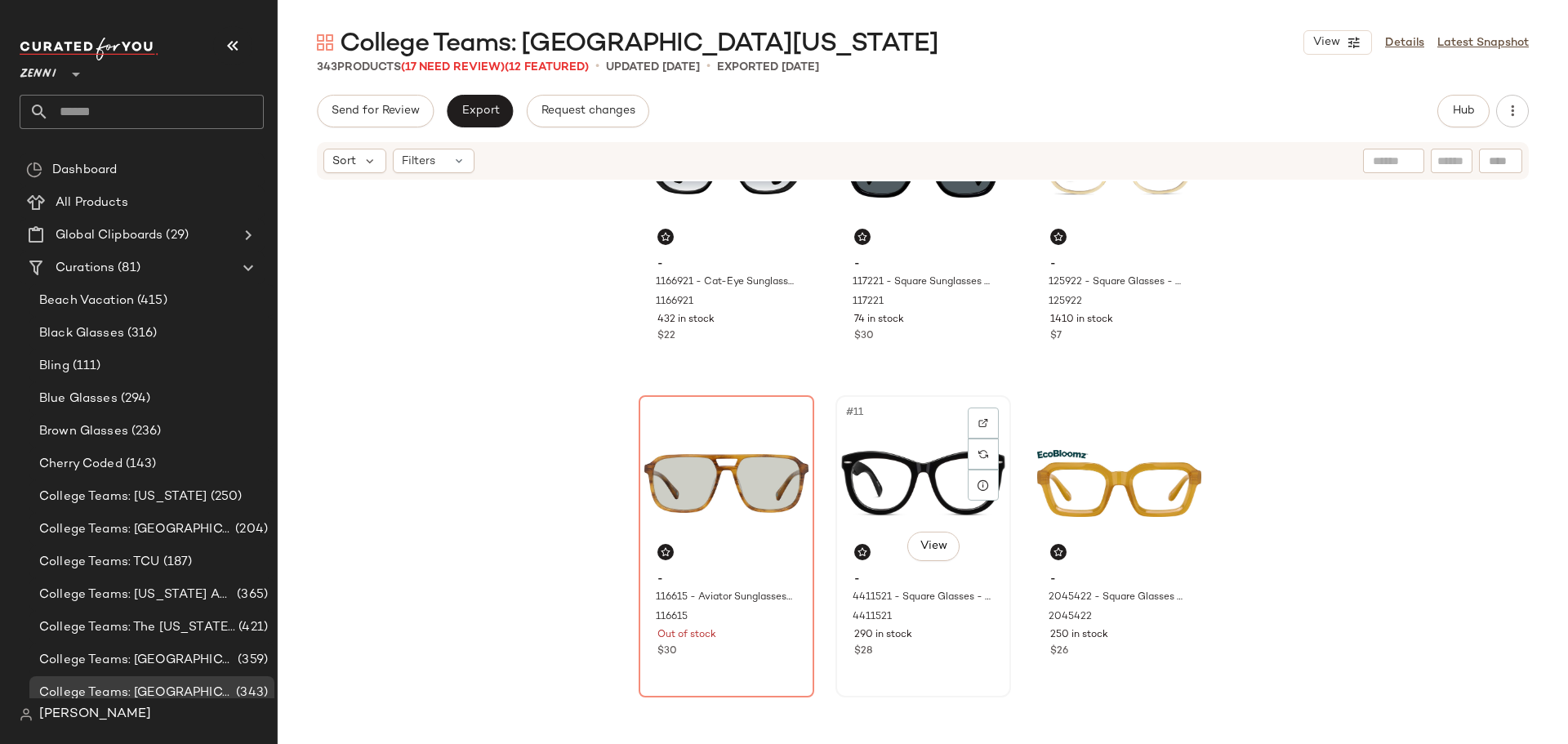
scroll to position [993, 0]
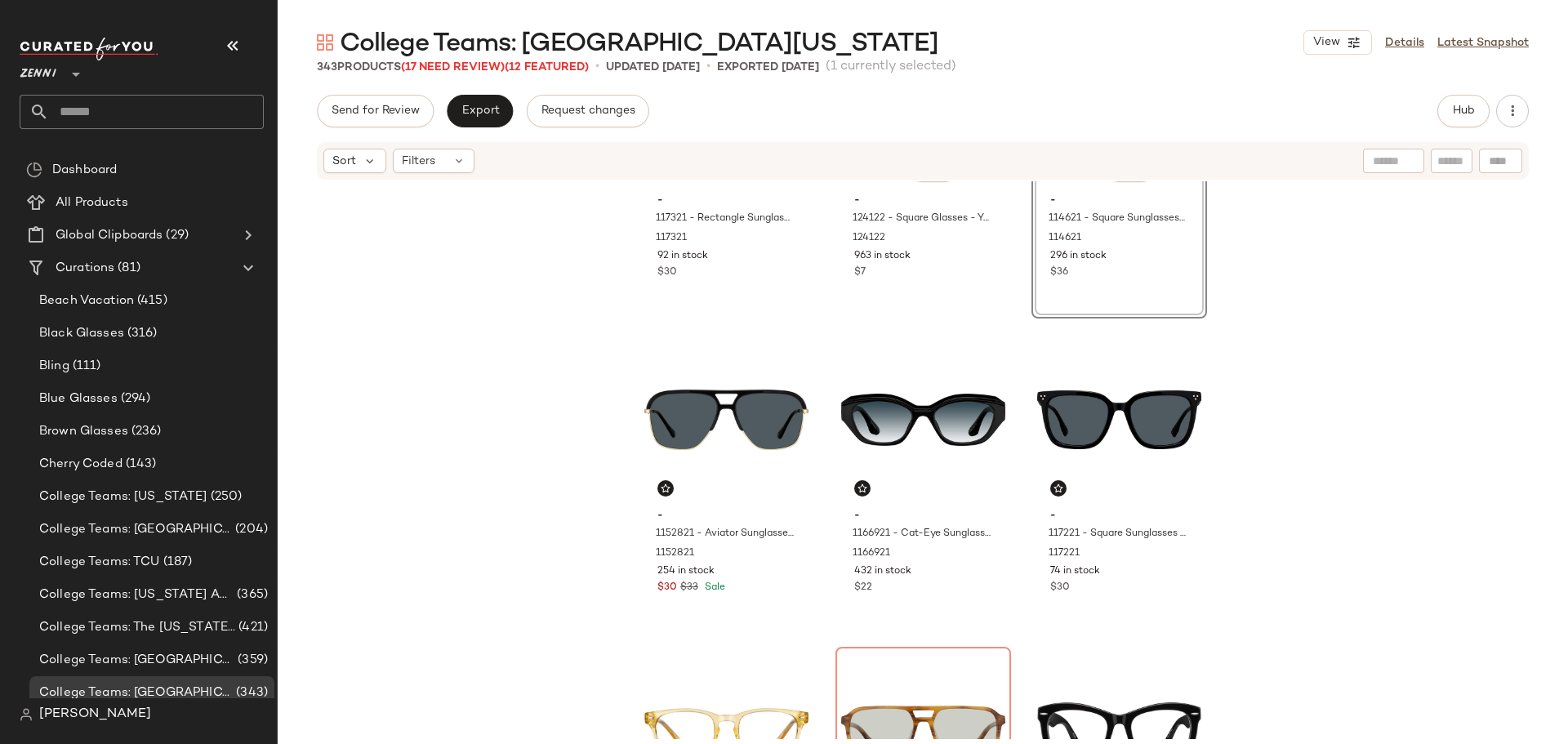
scroll to position [517, 0]
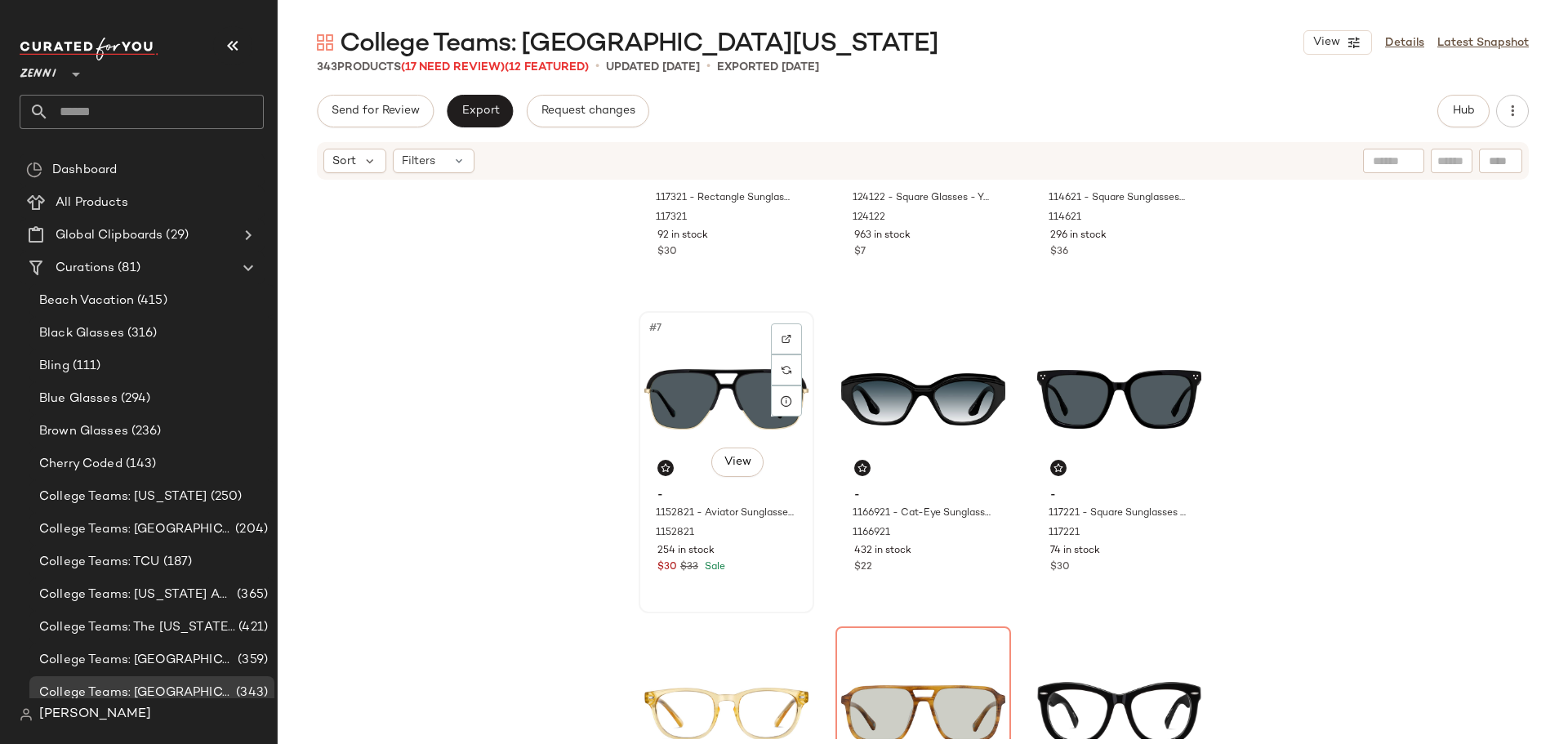
click at [744, 582] on div "#7 View - 1152821 - Aviator Sunglasses - Black - Mixed 1152821 254 in stock $30…" at bounding box center [726, 462] width 172 height 299
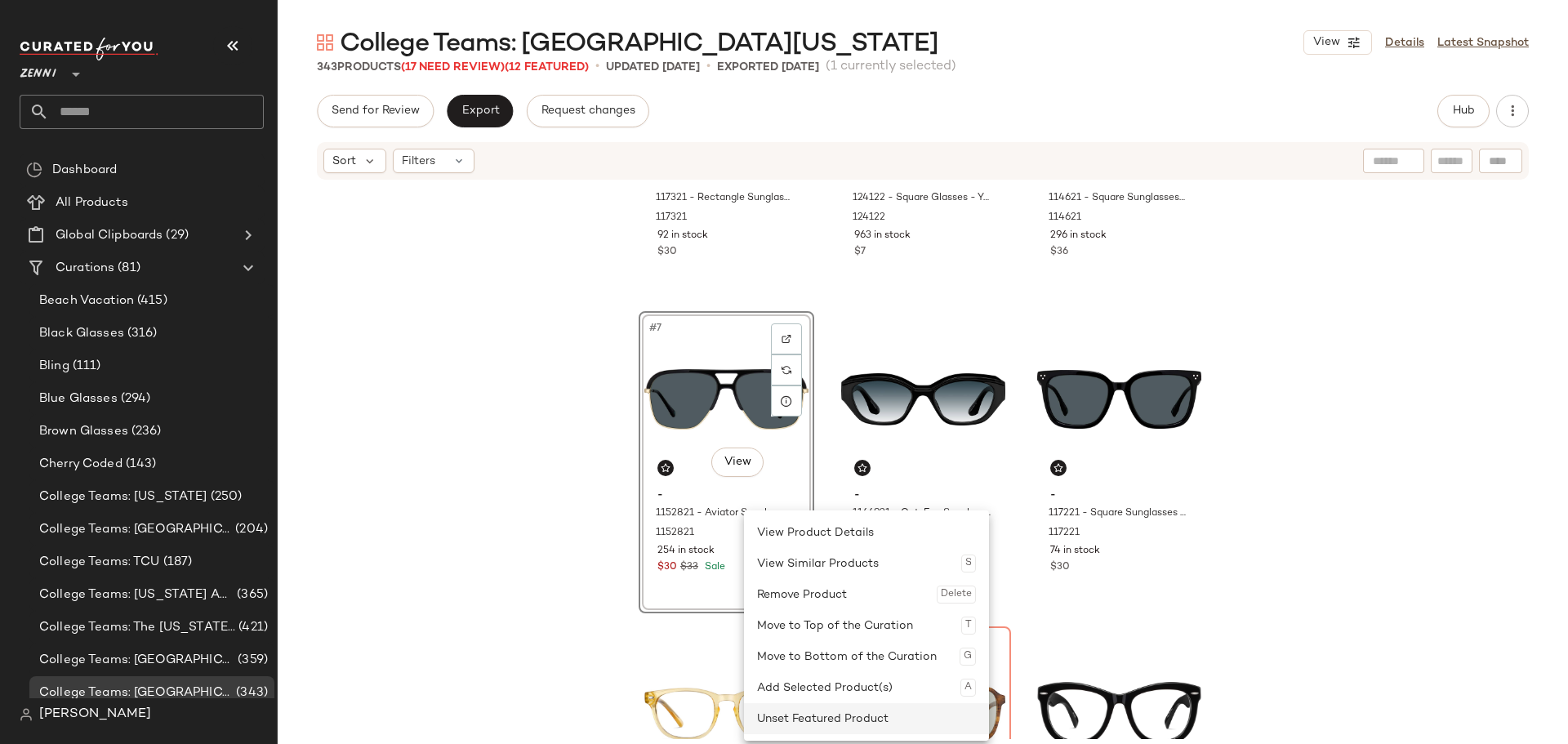
click at [801, 711] on div "Unset Featured Product" at bounding box center [867, 718] width 219 height 31
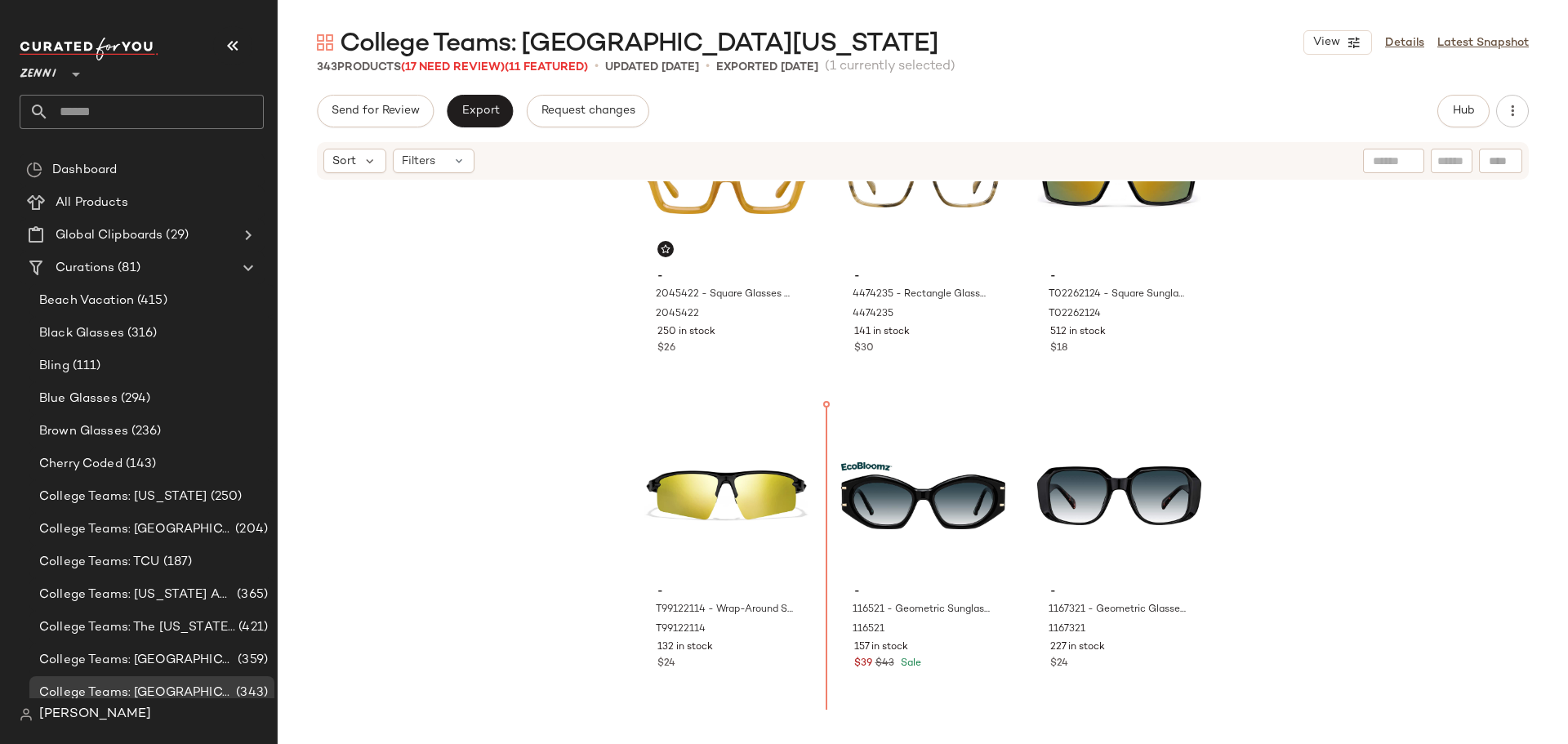
scroll to position [1366, 0]
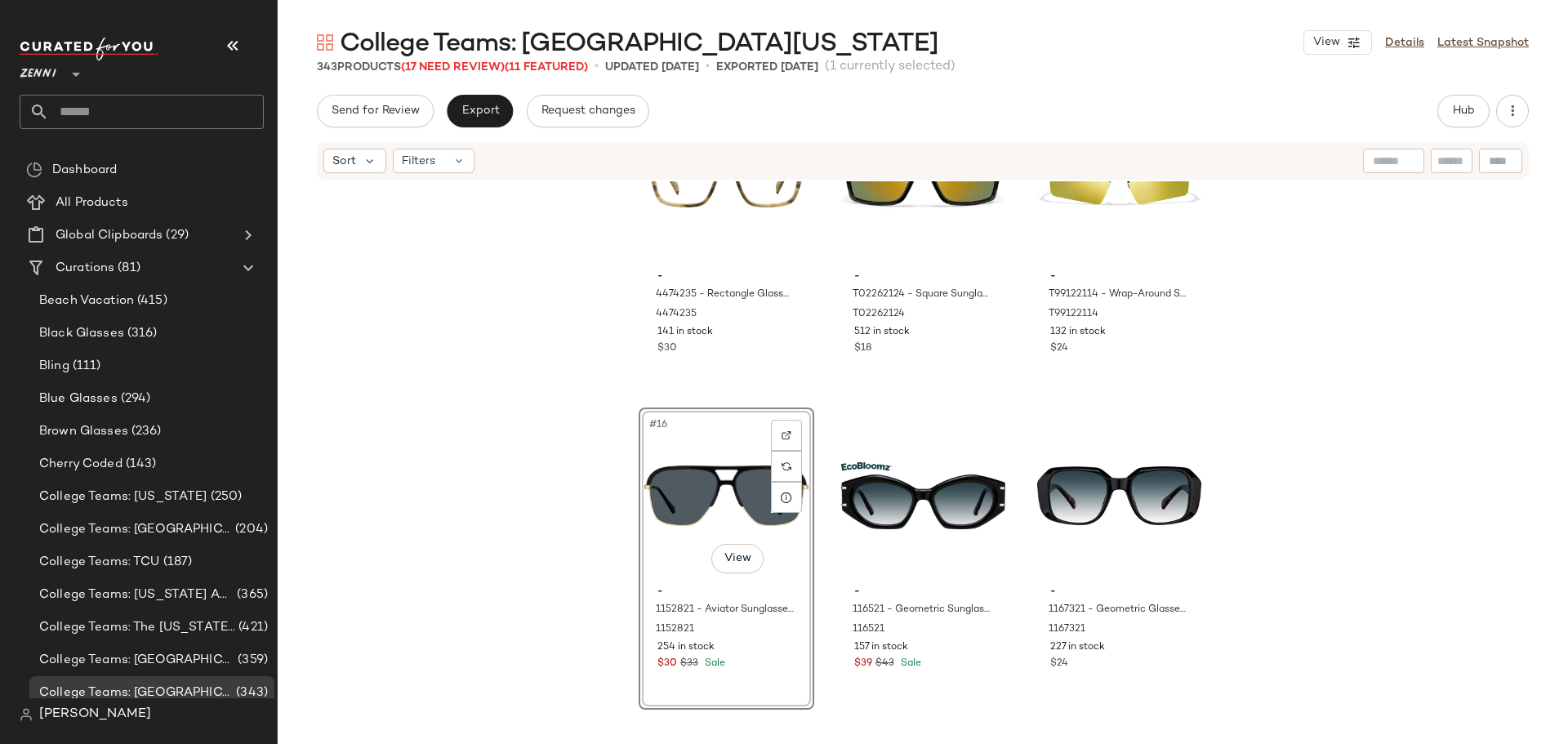
click at [818, 498] on div "- 4474235 - Rectangle Glasses - Tortoiseshell - Acetate 4474235 141 in stock $3…" at bounding box center [922, 460] width 1291 height 558
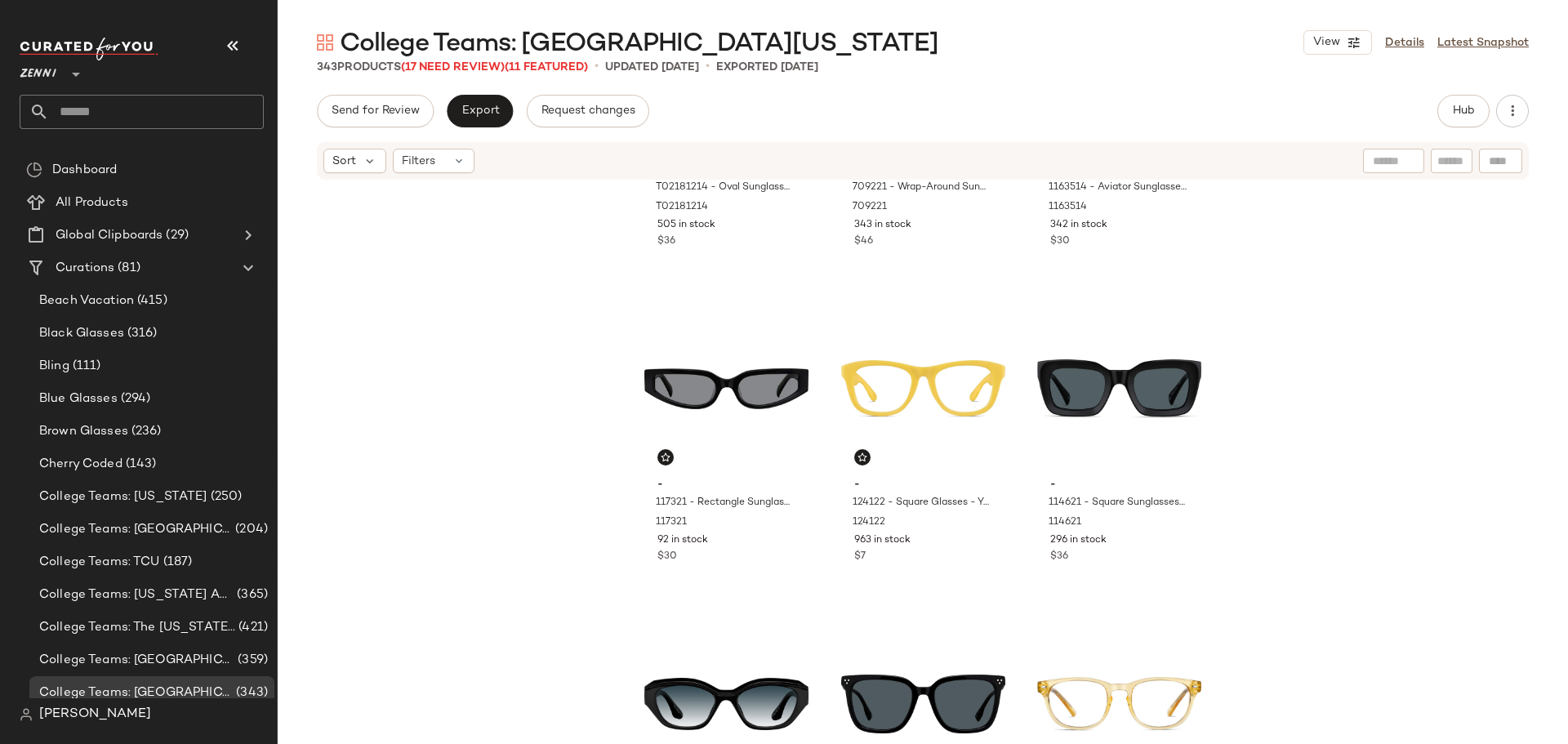
scroll to position [326, 0]
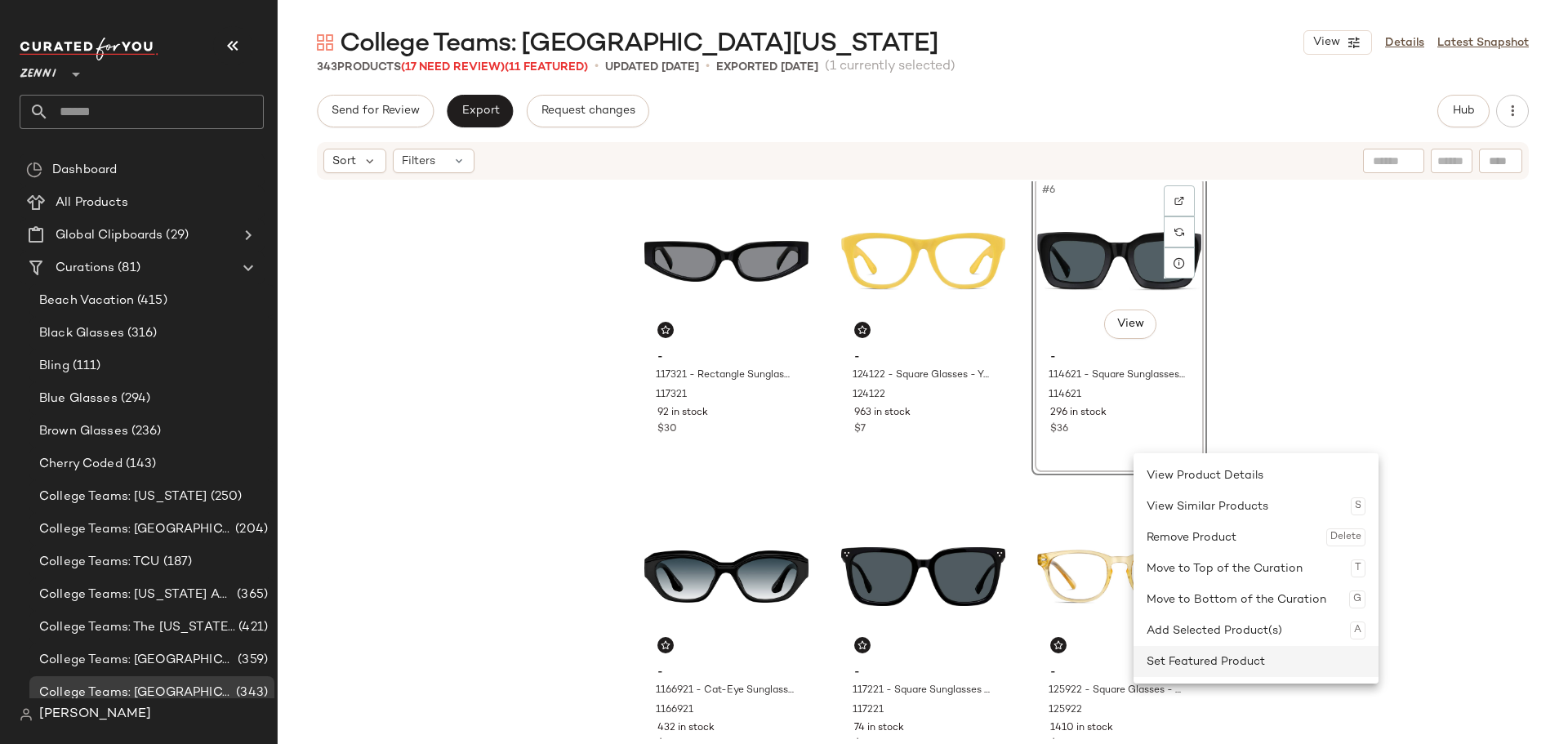
click at [1165, 659] on div "Set Featured Product" at bounding box center [1256, 661] width 219 height 31
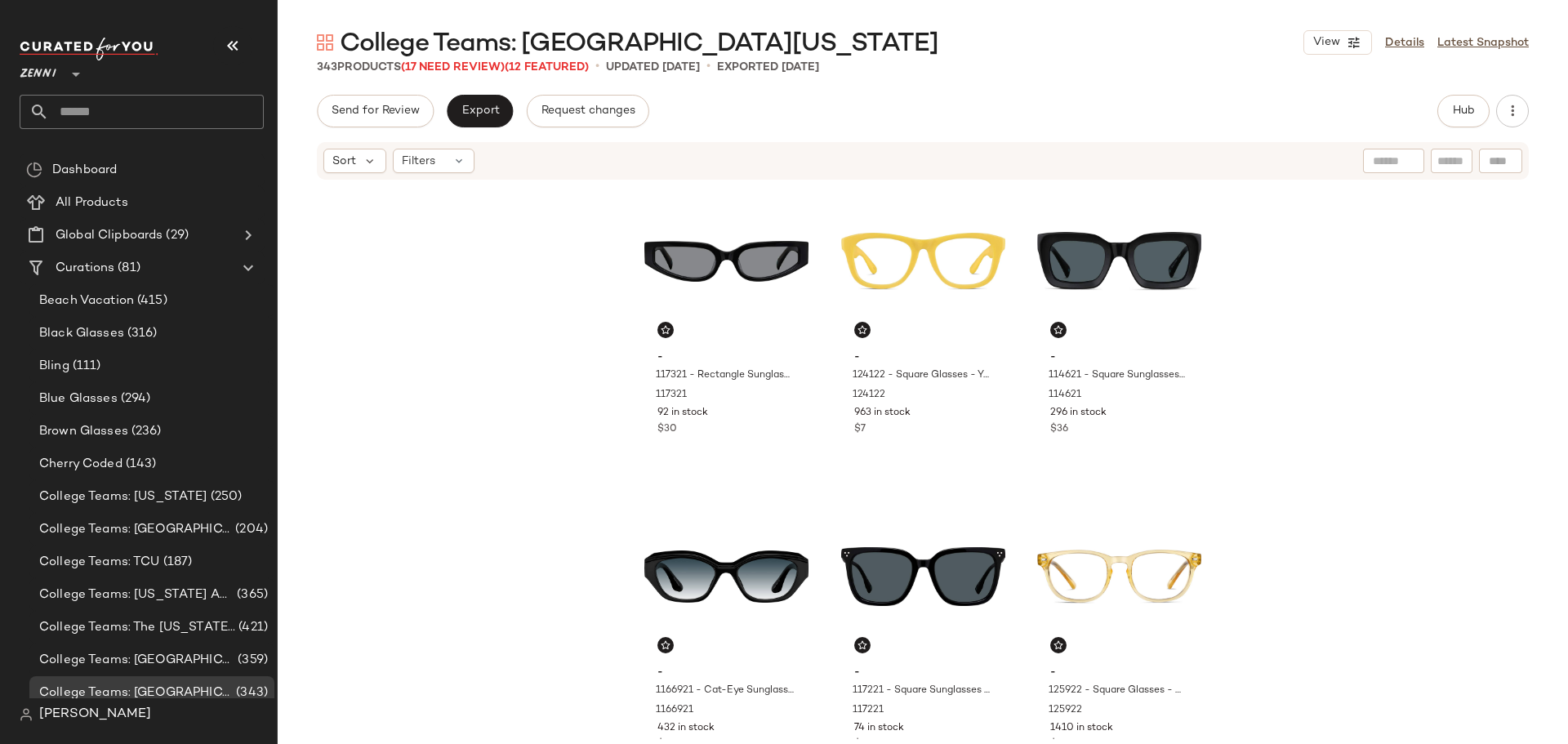
click at [817, 481] on div "- T02181214 - Oval Sunglasses - Gray with Gold Mirror - Plastic T02181214 505 i…" at bounding box center [922, 460] width 1291 height 558
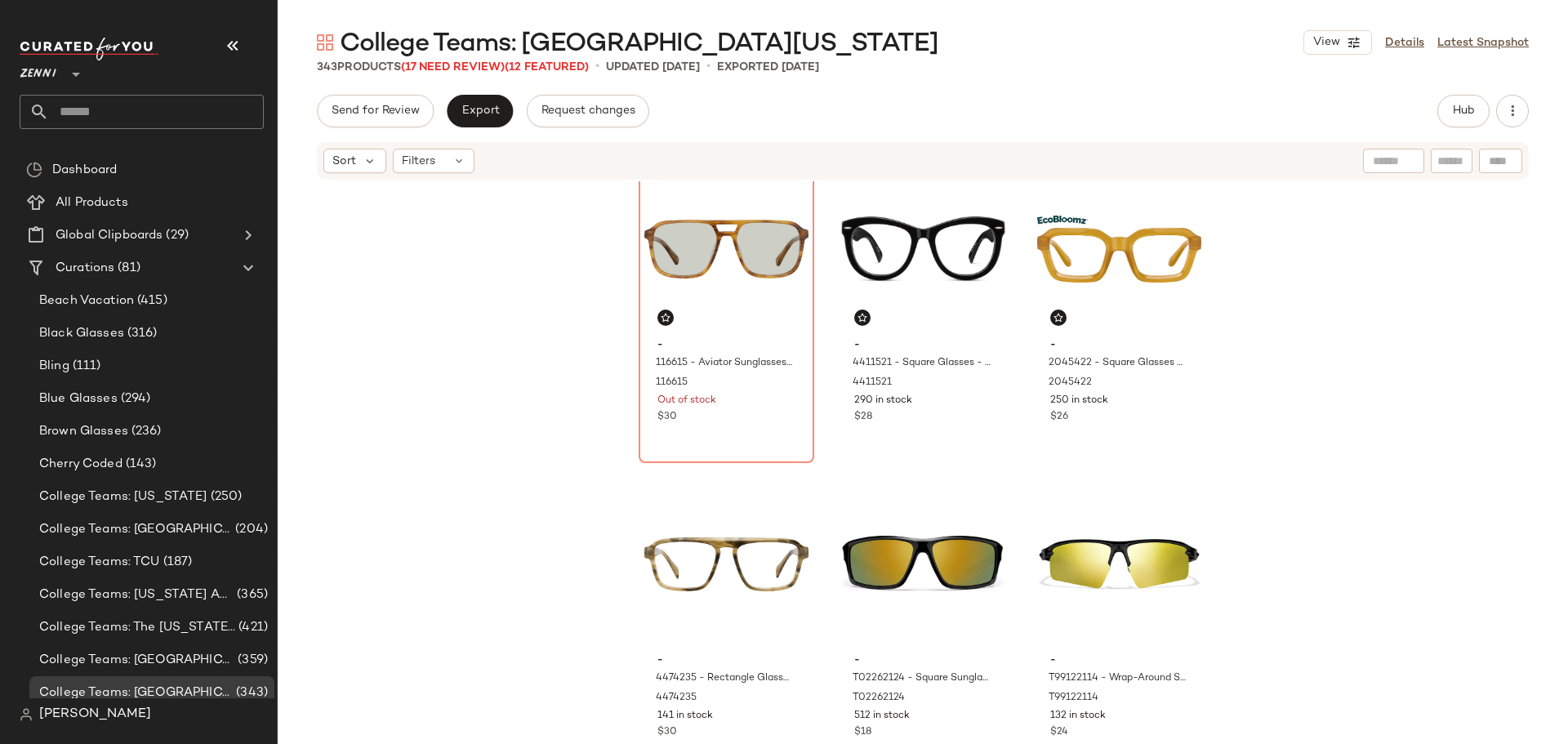
scroll to position [993, 0]
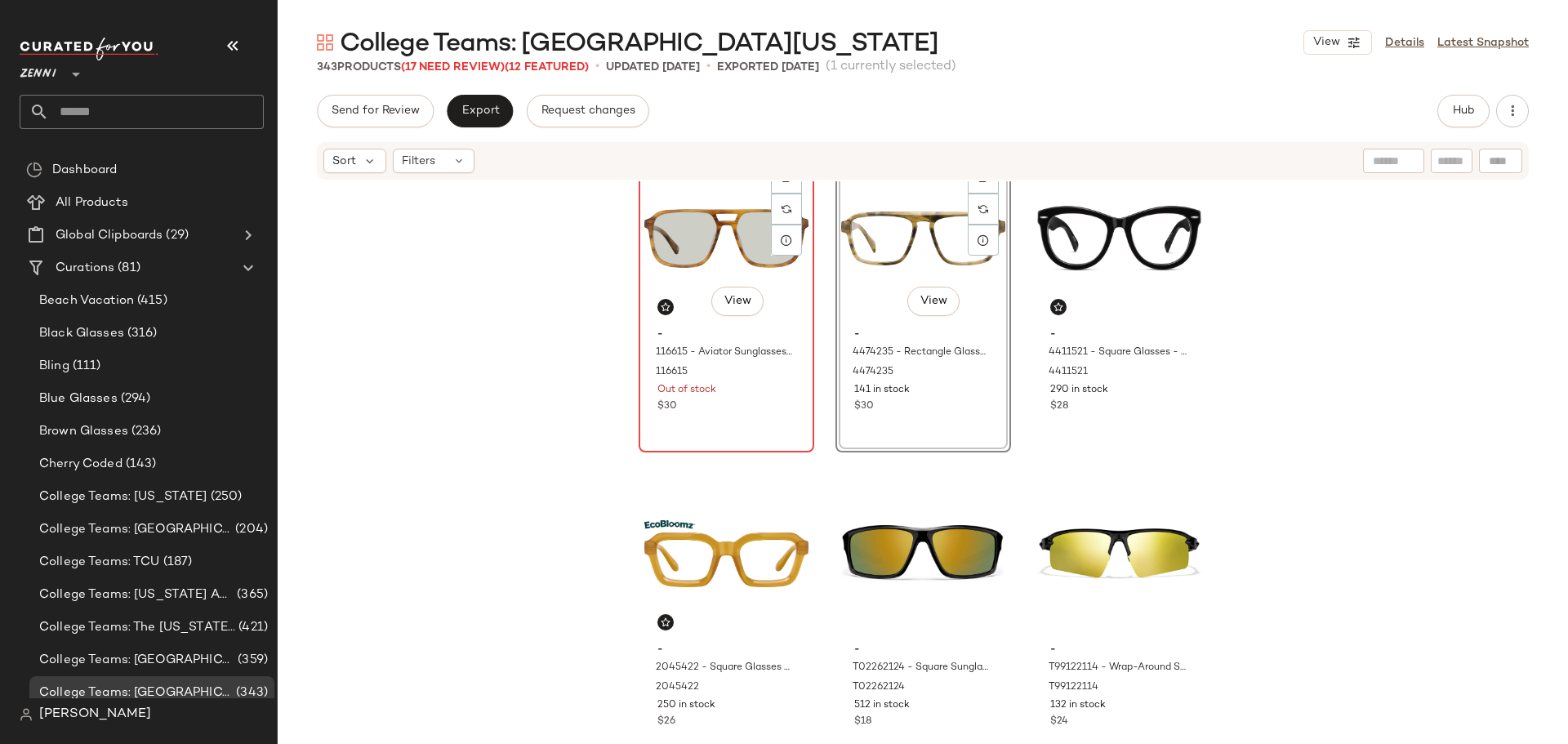
click at [738, 406] on div "$30" at bounding box center [726, 407] width 138 height 15
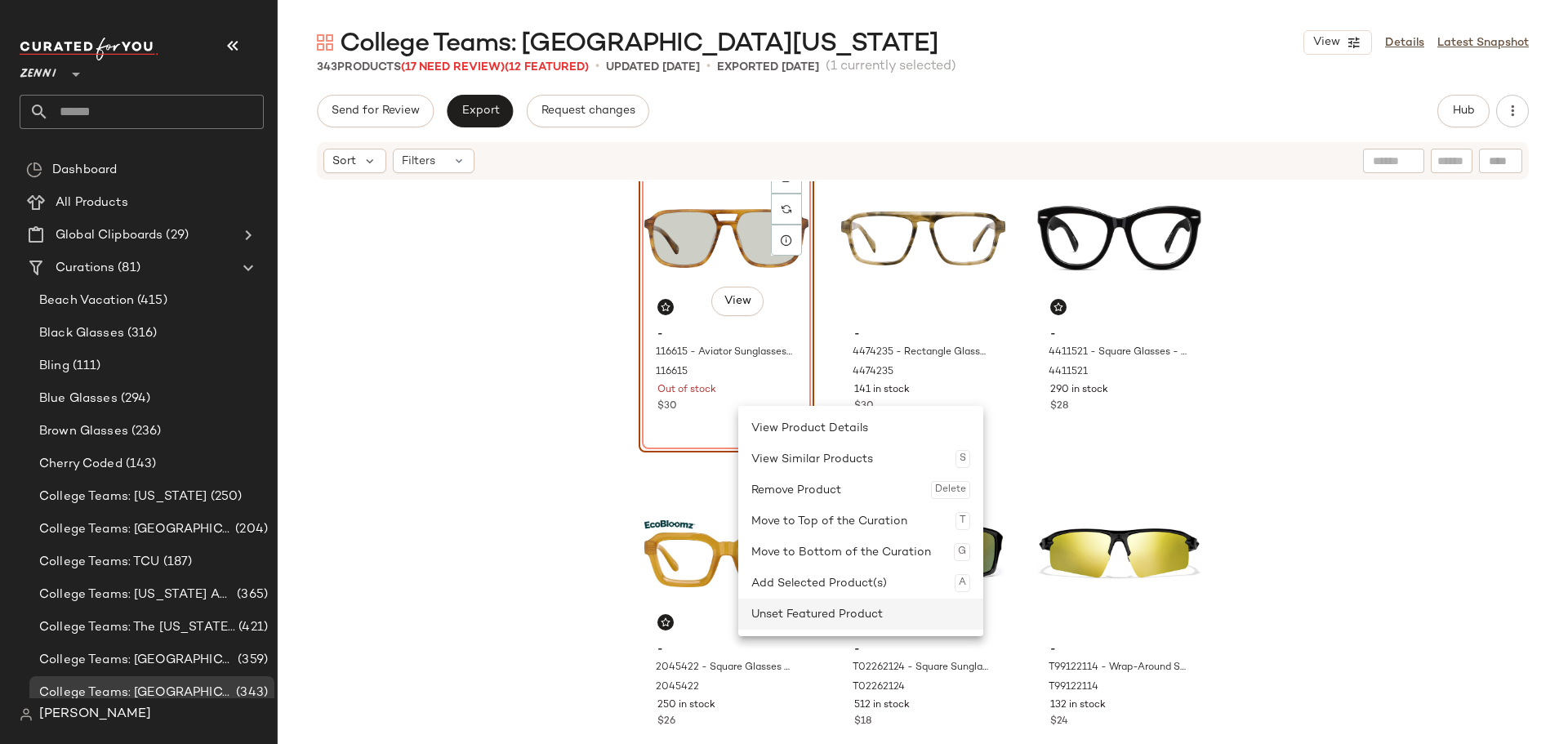
click at [779, 612] on div "Unset Featured Product" at bounding box center [861, 614] width 219 height 31
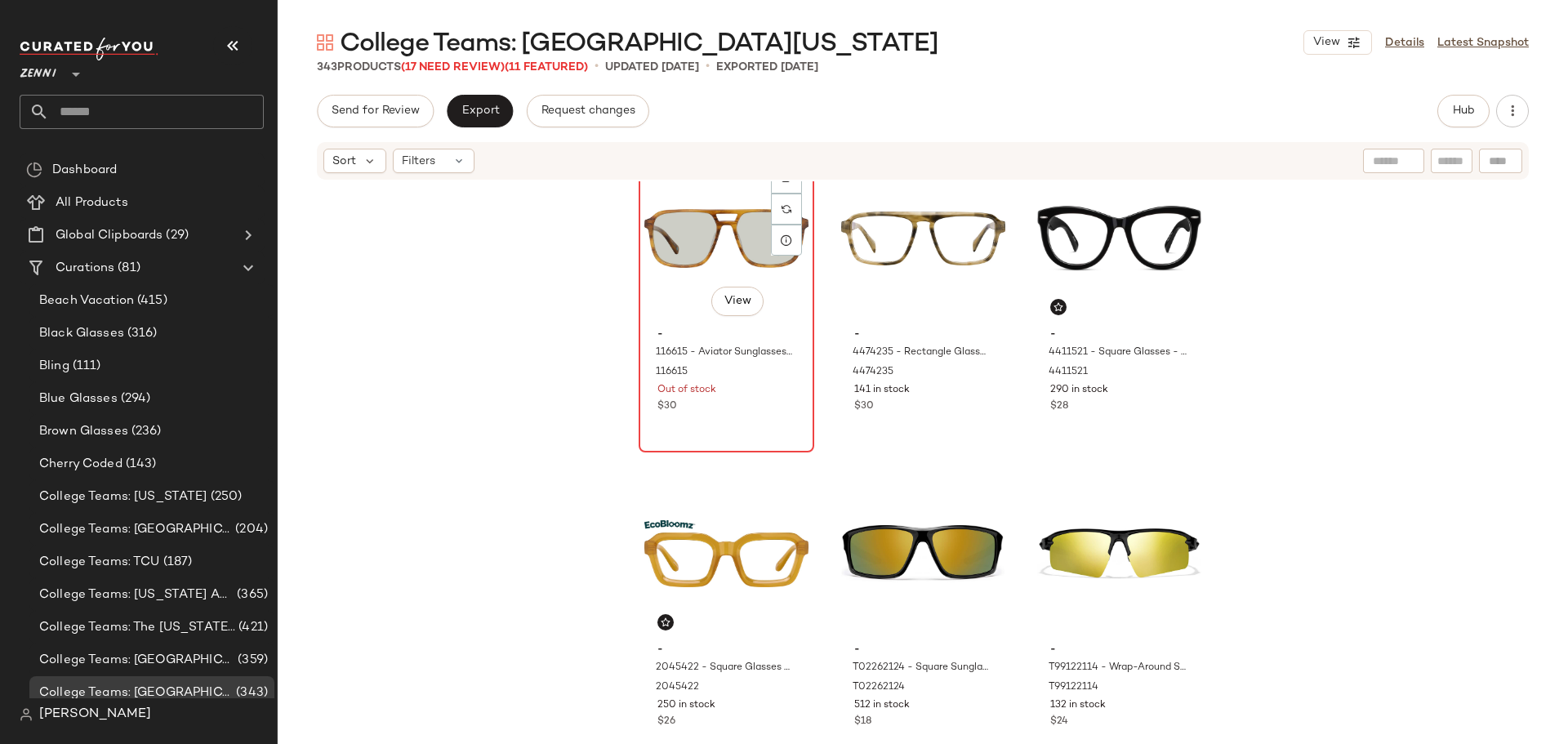
click at [736, 428] on div "#10 View - 116615 - Aviator Sunglasses - Yellow Tortoiseshell - Acetate 116615 …" at bounding box center [726, 302] width 172 height 299
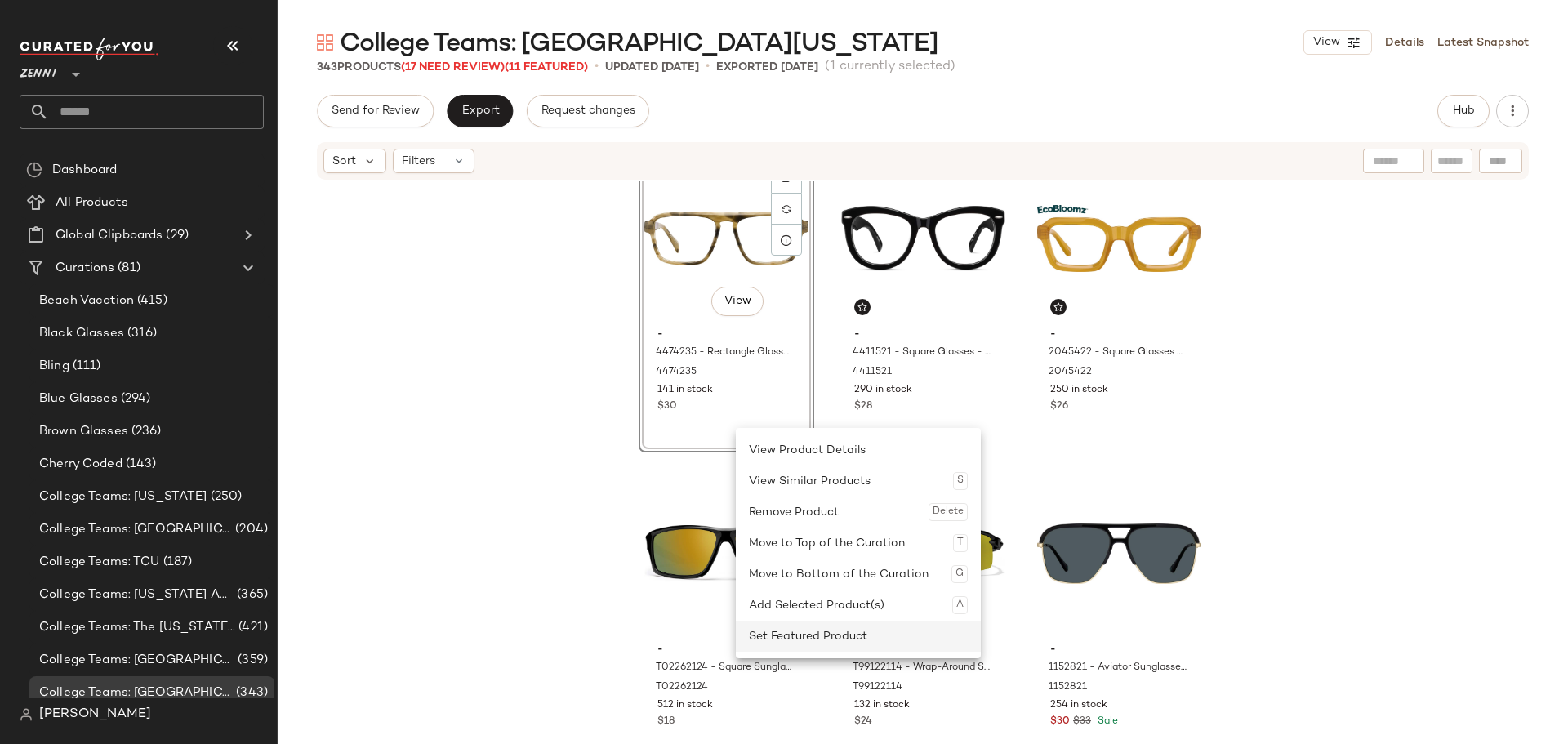
click at [777, 622] on div "Set Featured Product" at bounding box center [858, 636] width 219 height 31
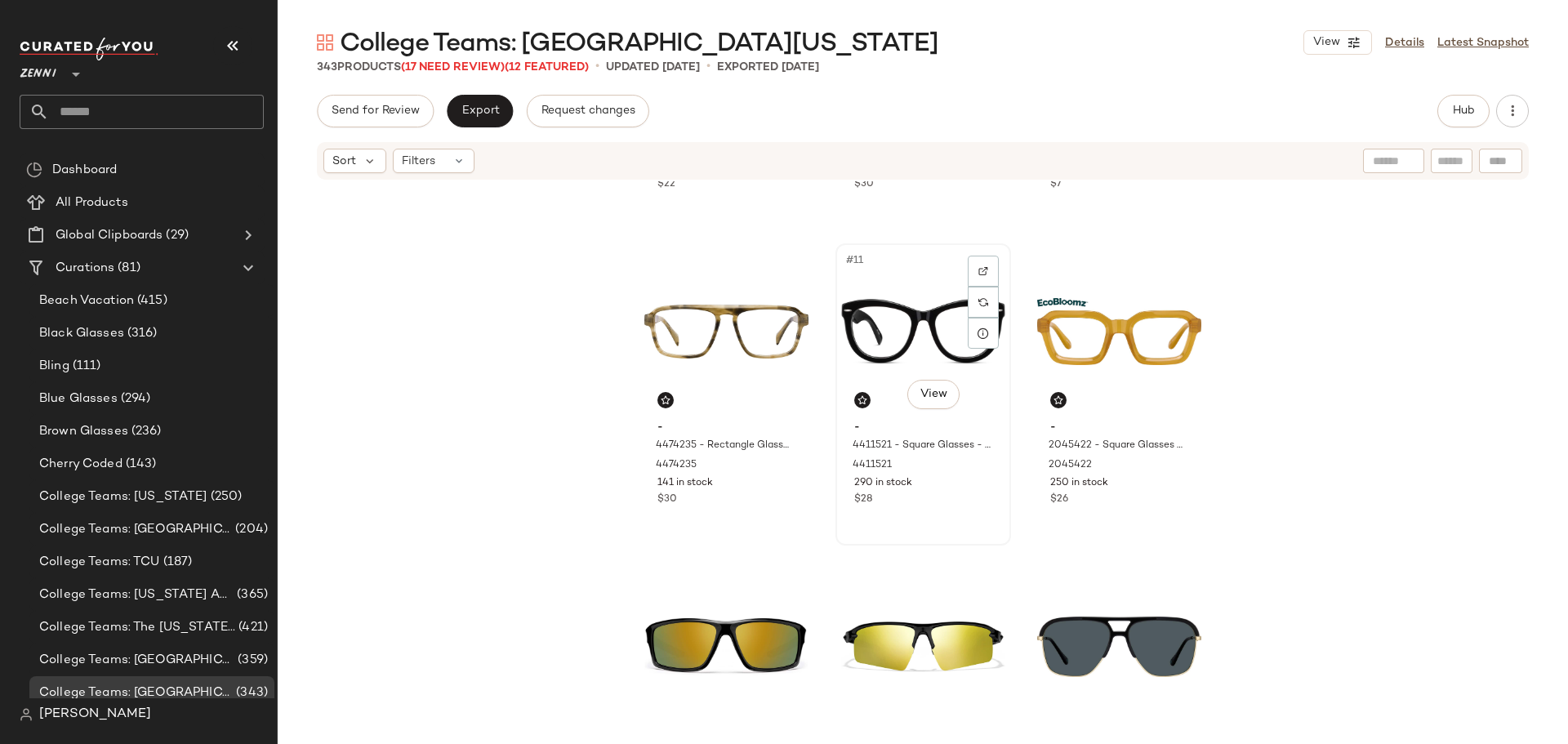
scroll to position [993, 0]
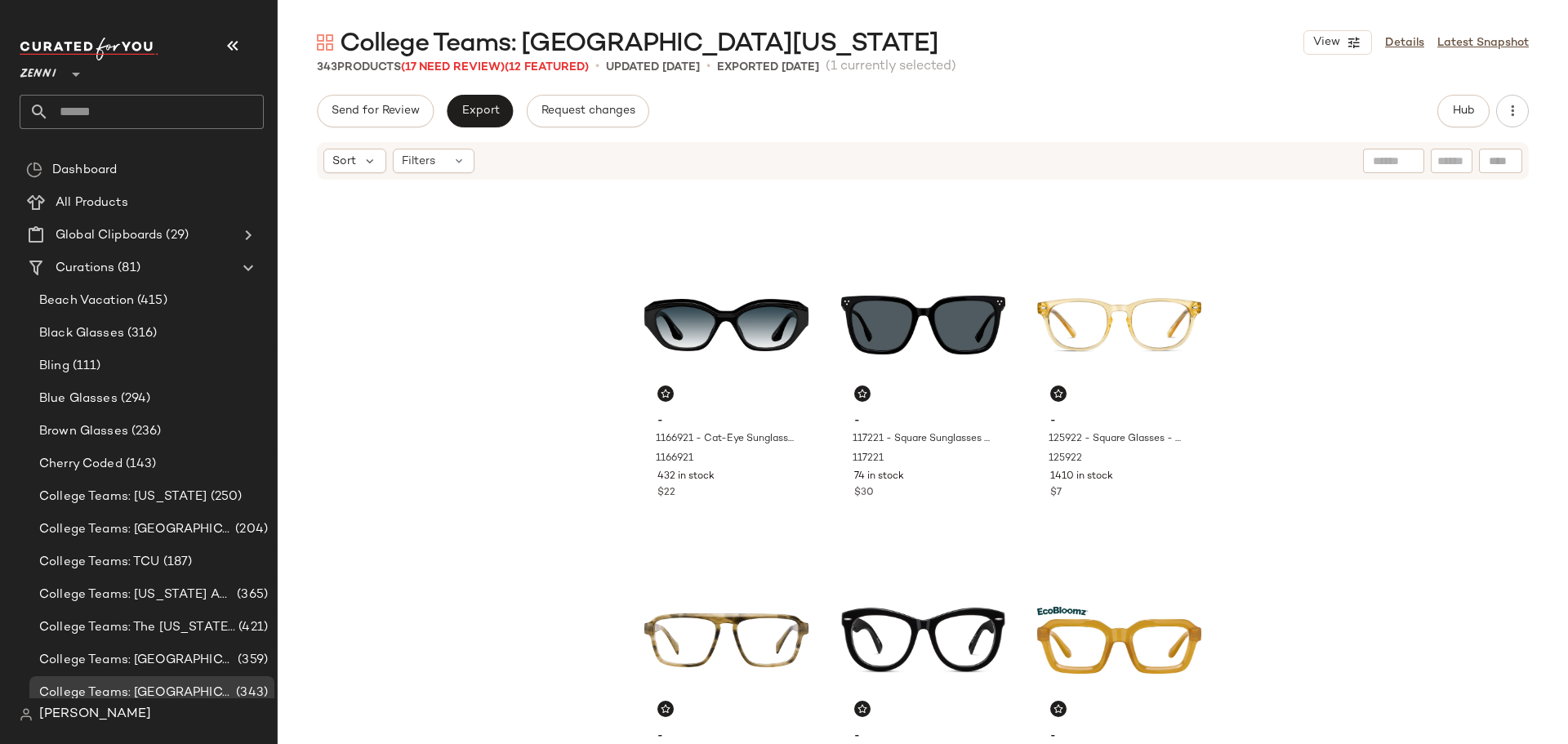
scroll to position [591, 0]
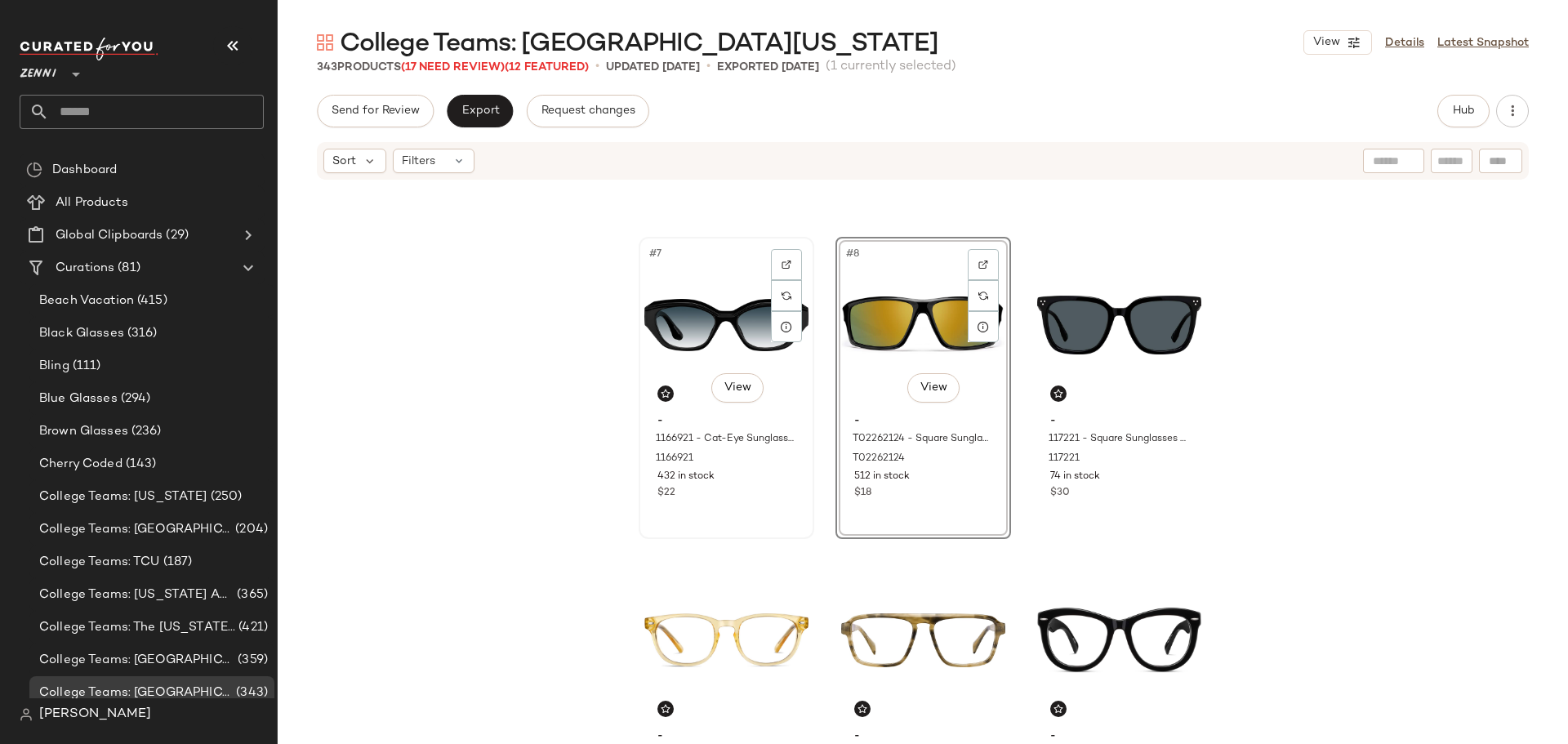
click at [763, 512] on div "#7 View - 1166921 - Cat-Eye Sunglasses - Black - Plastic 1166921 432 in stock $…" at bounding box center [726, 388] width 172 height 299
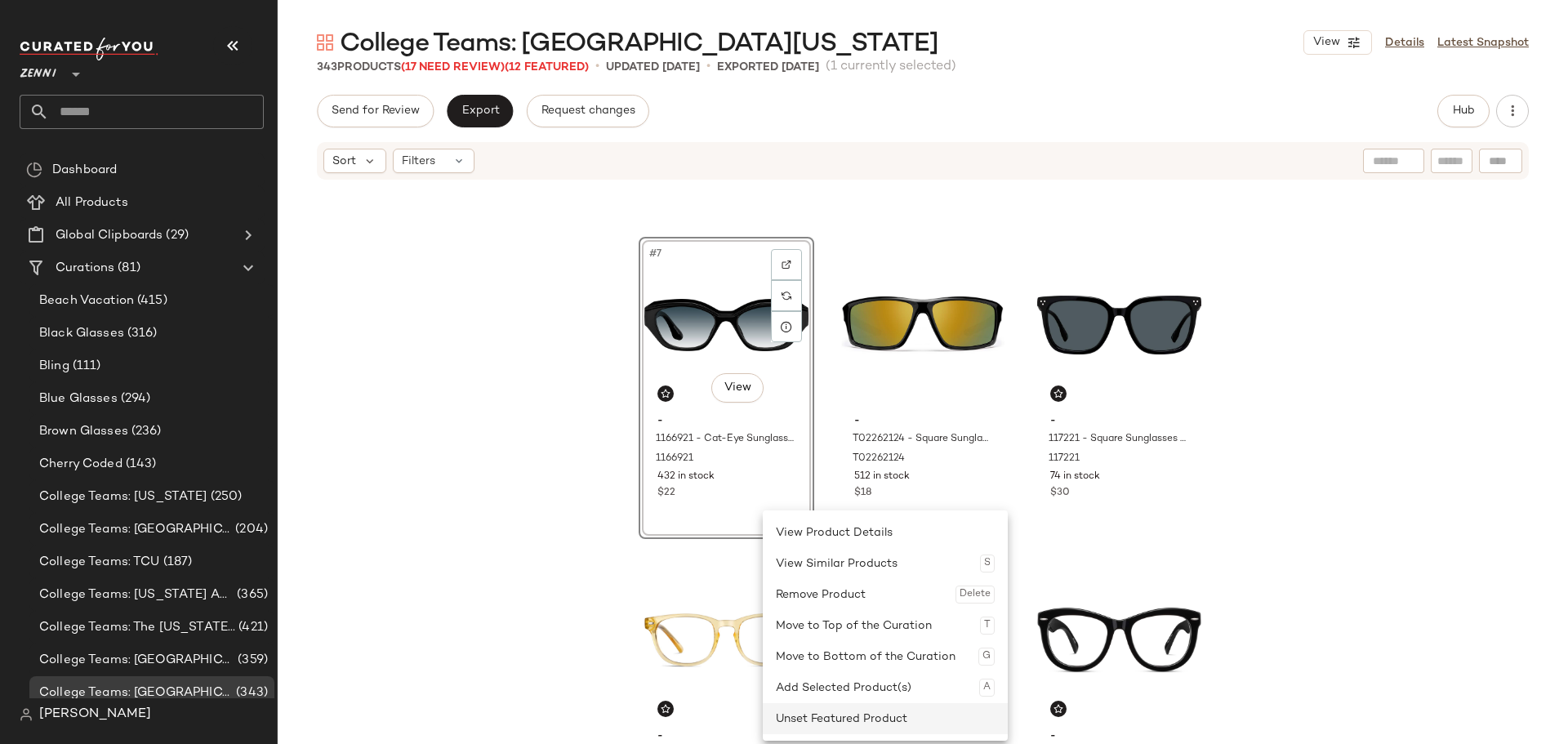
click at [817, 712] on div "Unset Featured Product" at bounding box center [886, 718] width 219 height 31
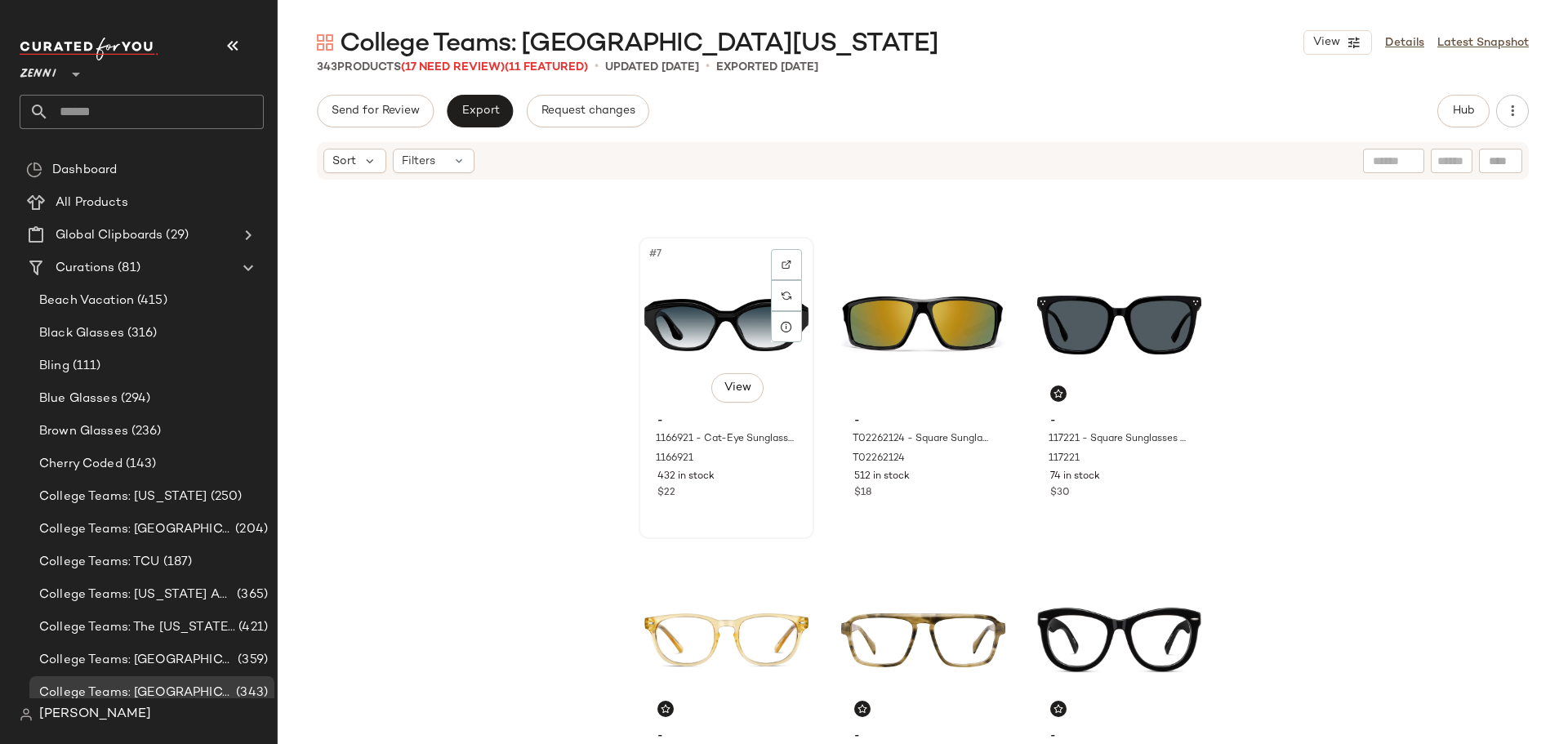
click at [757, 512] on div "#7 View - 1166921 - Cat-Eye Sunglasses - Black - Plastic 1166921 432 in stock $…" at bounding box center [726, 388] width 172 height 299
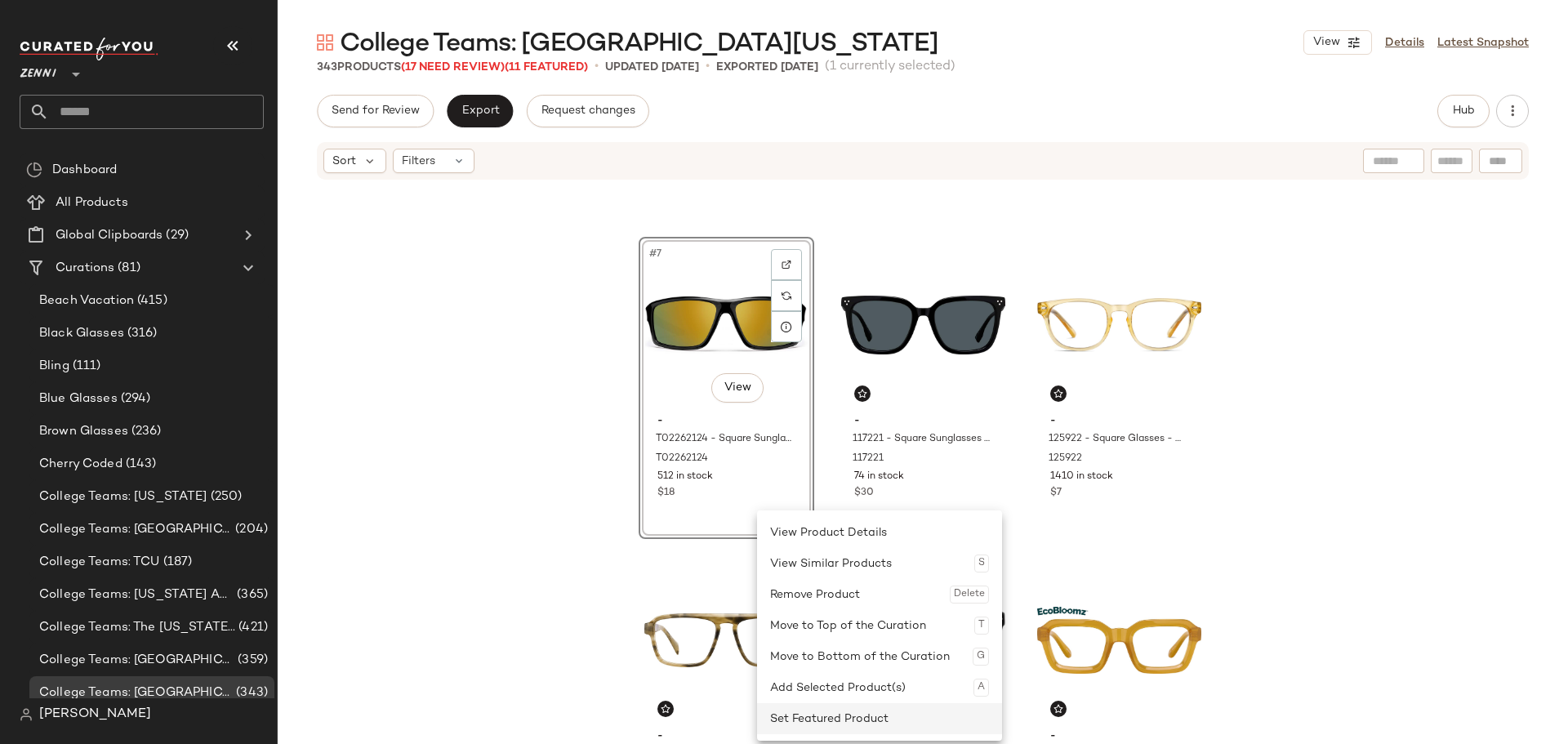
click at [806, 711] on div "Set Featured Product" at bounding box center [879, 718] width 219 height 31
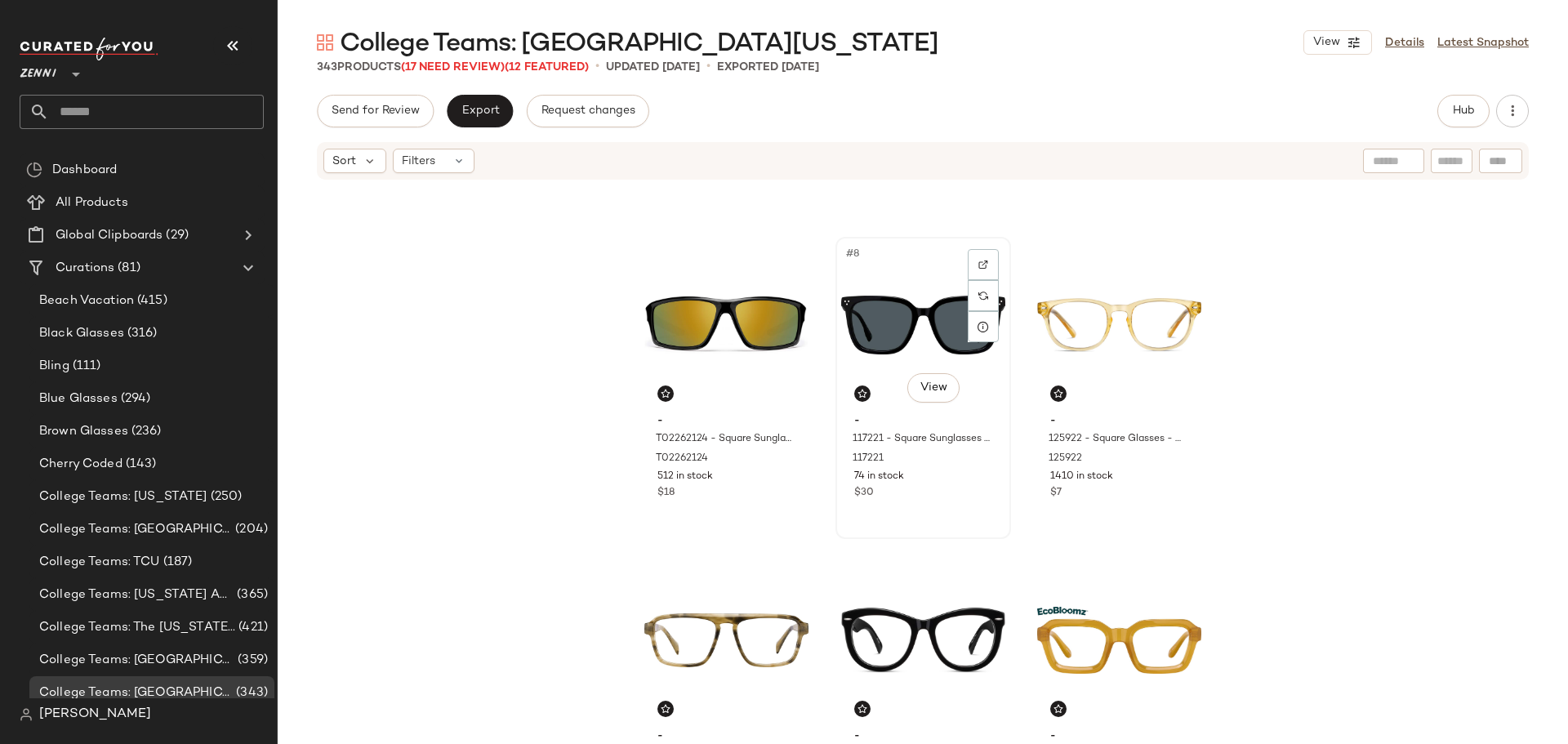
click at [837, 527] on div "#8 View - 117221 - Square Sunglasses - Black - Acetate 117221 74 in stock $30" at bounding box center [923, 388] width 172 height 299
click at [825, 519] on div "- 117321 - Rectangle Sunglasses - Black - Acetate 117321 92 in stock $30 - 1241…" at bounding box center [922, 460] width 1291 height 558
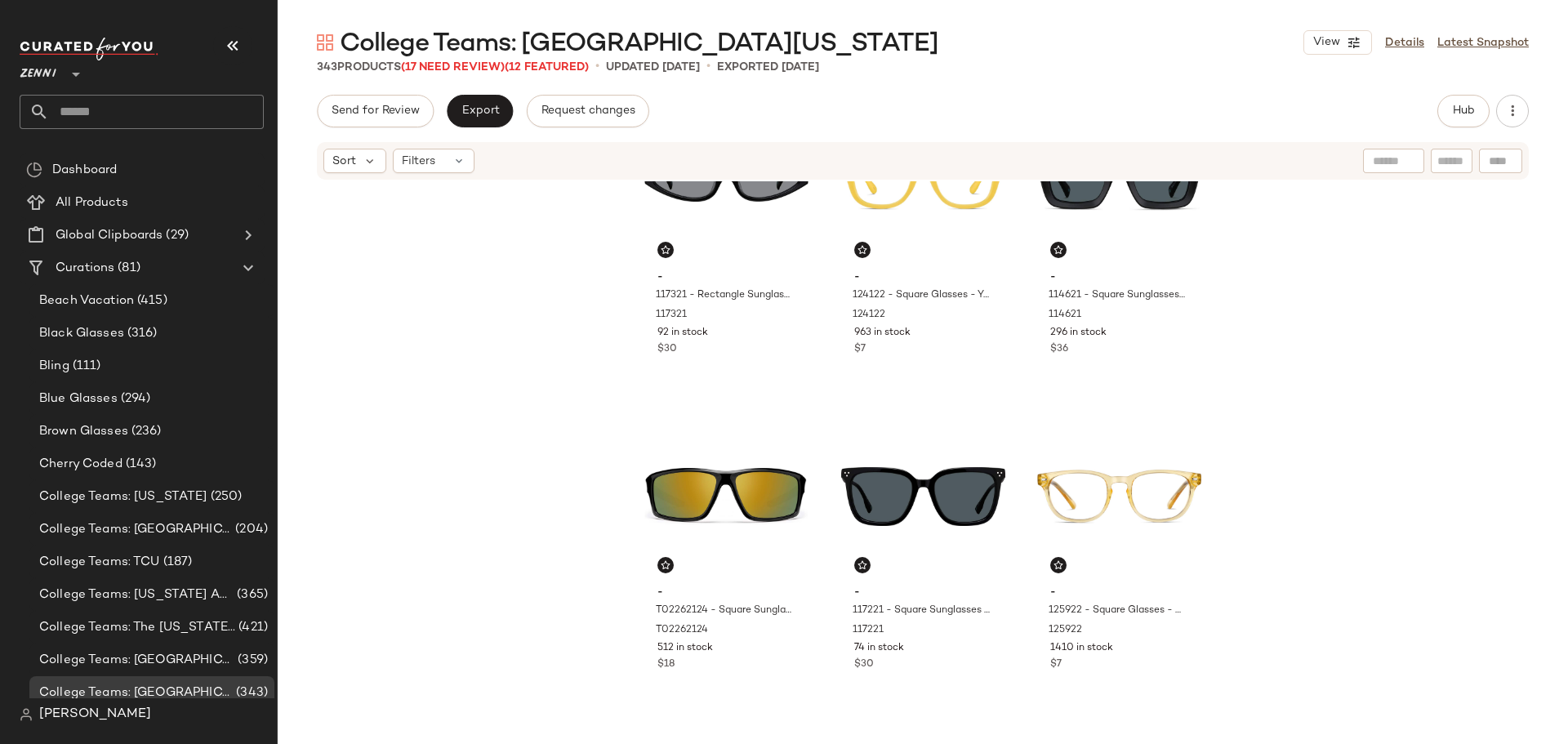
scroll to position [408, 0]
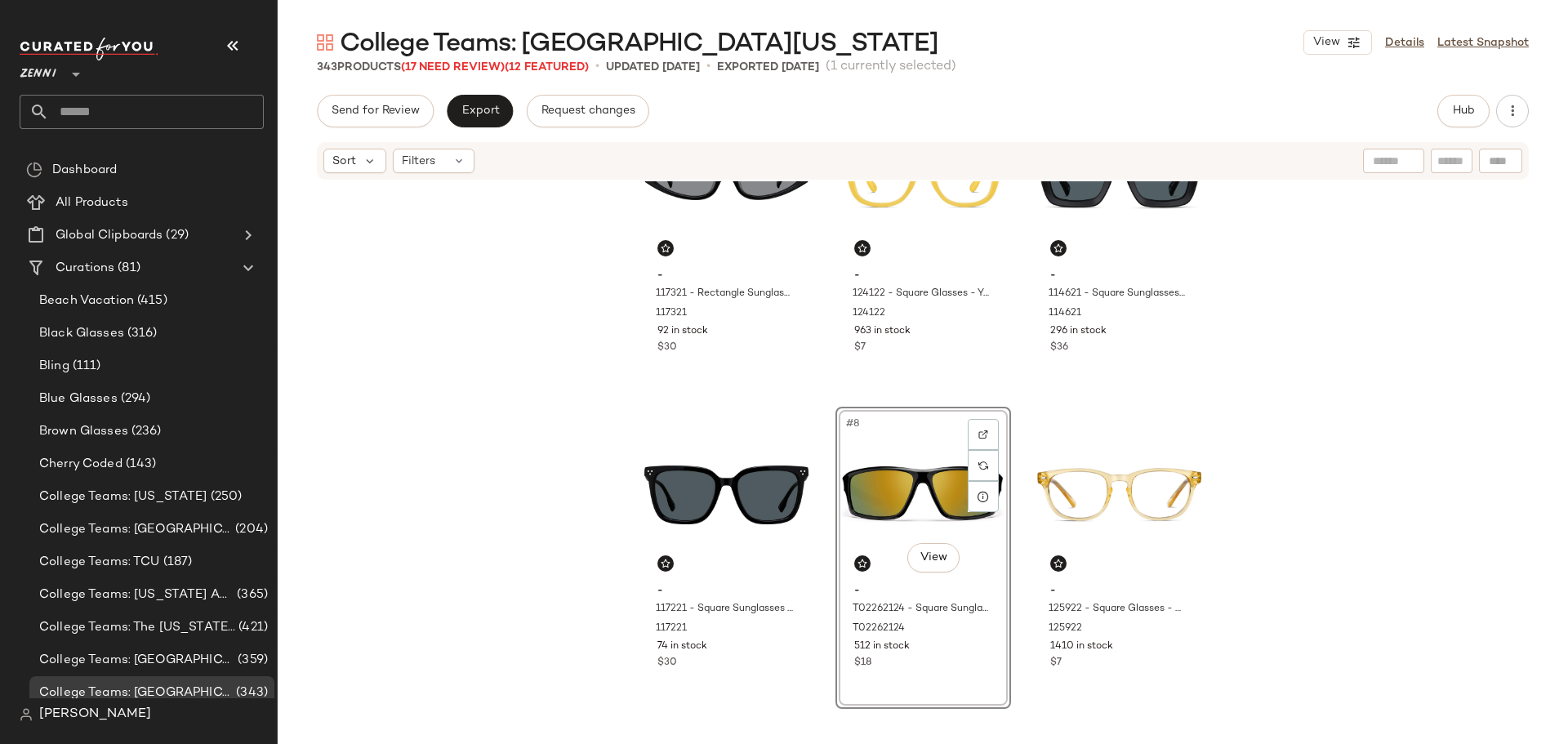
click at [819, 450] on div "- T02181214 - Oval Sunglasses - Gray with Gold Mirror - Plastic T02181214 505 i…" at bounding box center [922, 460] width 1291 height 558
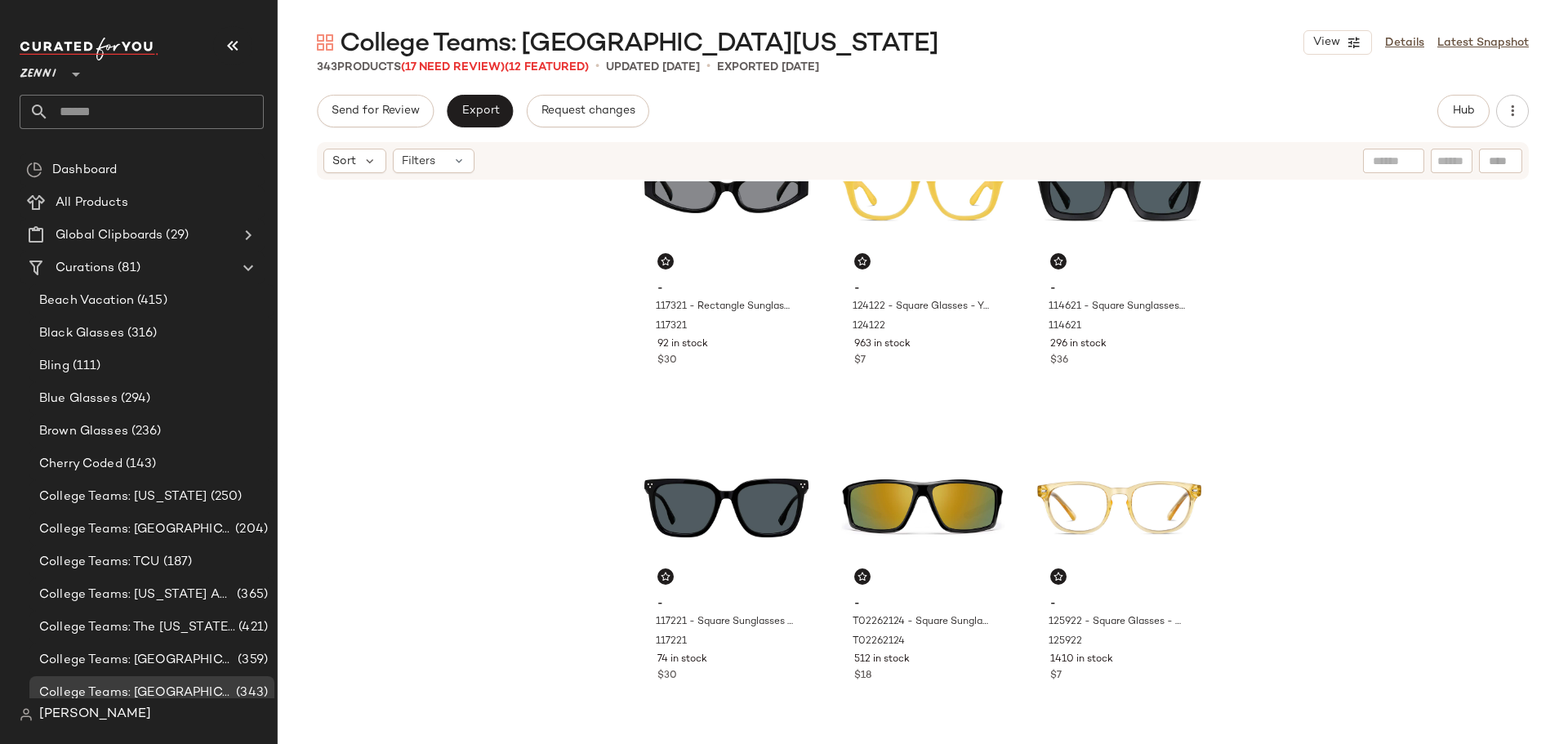
scroll to position [503, 0]
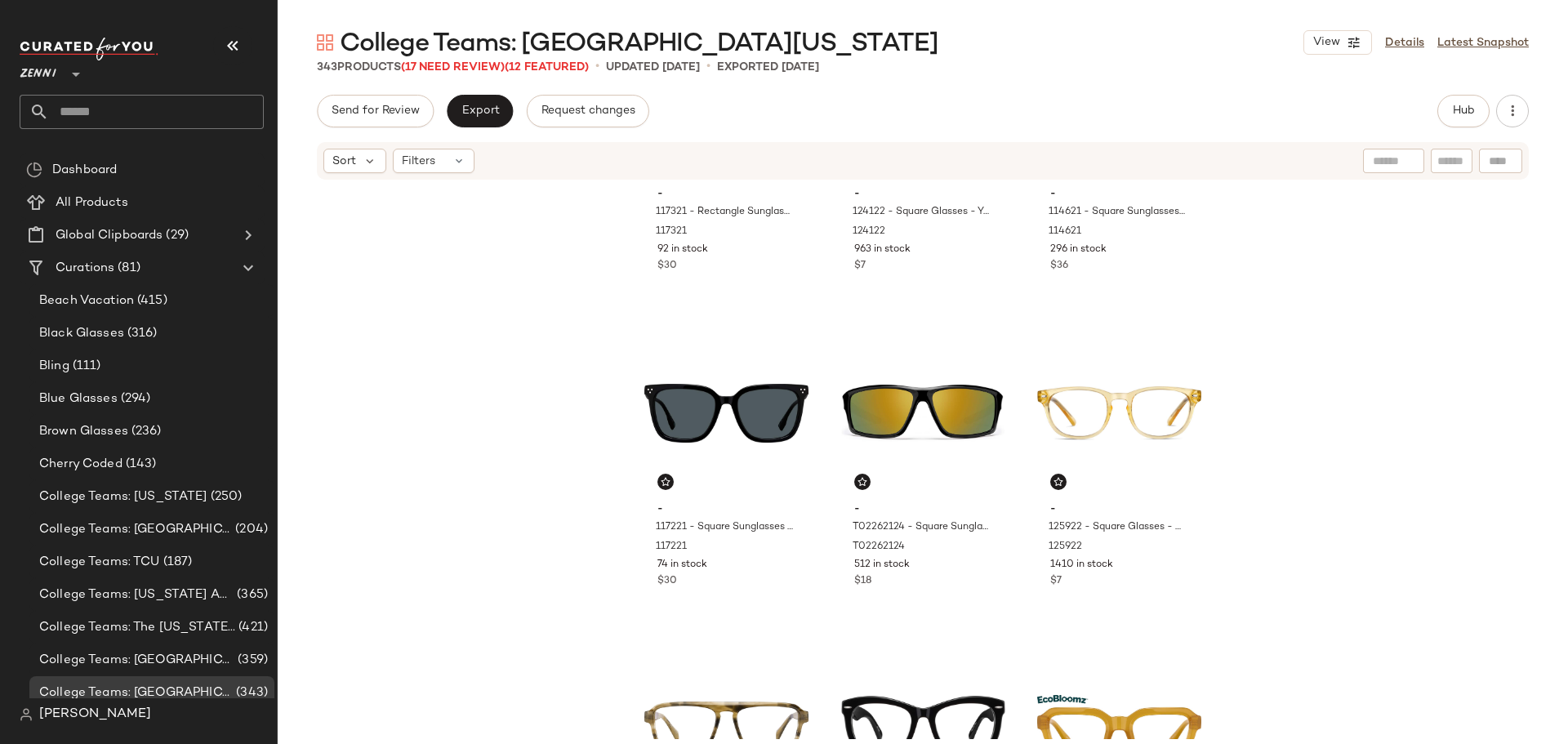
click at [629, 614] on div "- 117321 - Rectangle Sunglasses - Black - Acetate 117321 92 in stock $30 - 1241…" at bounding box center [922, 460] width 1291 height 558
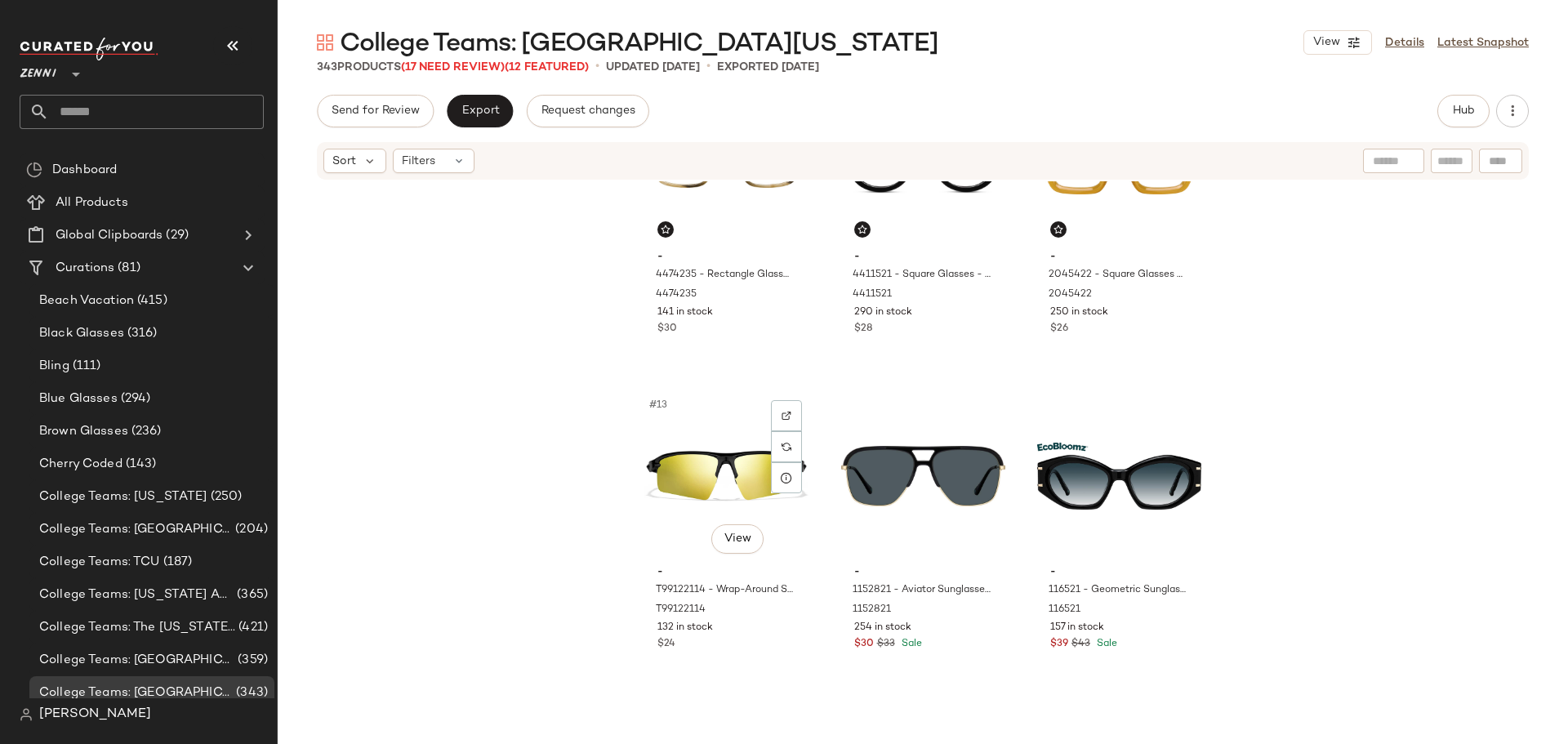
scroll to position [1074, 0]
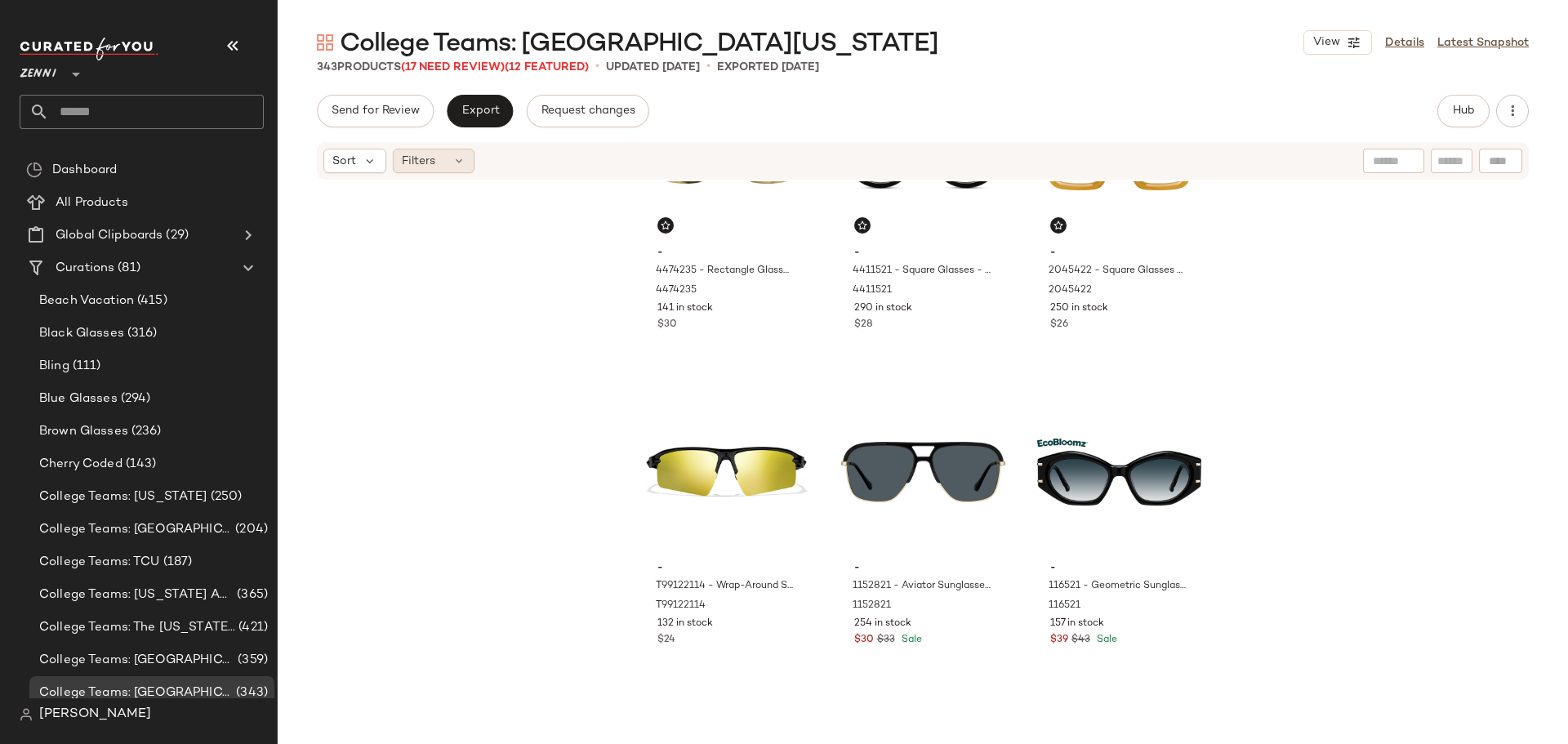
click at [454, 160] on icon at bounding box center [459, 160] width 13 height 13
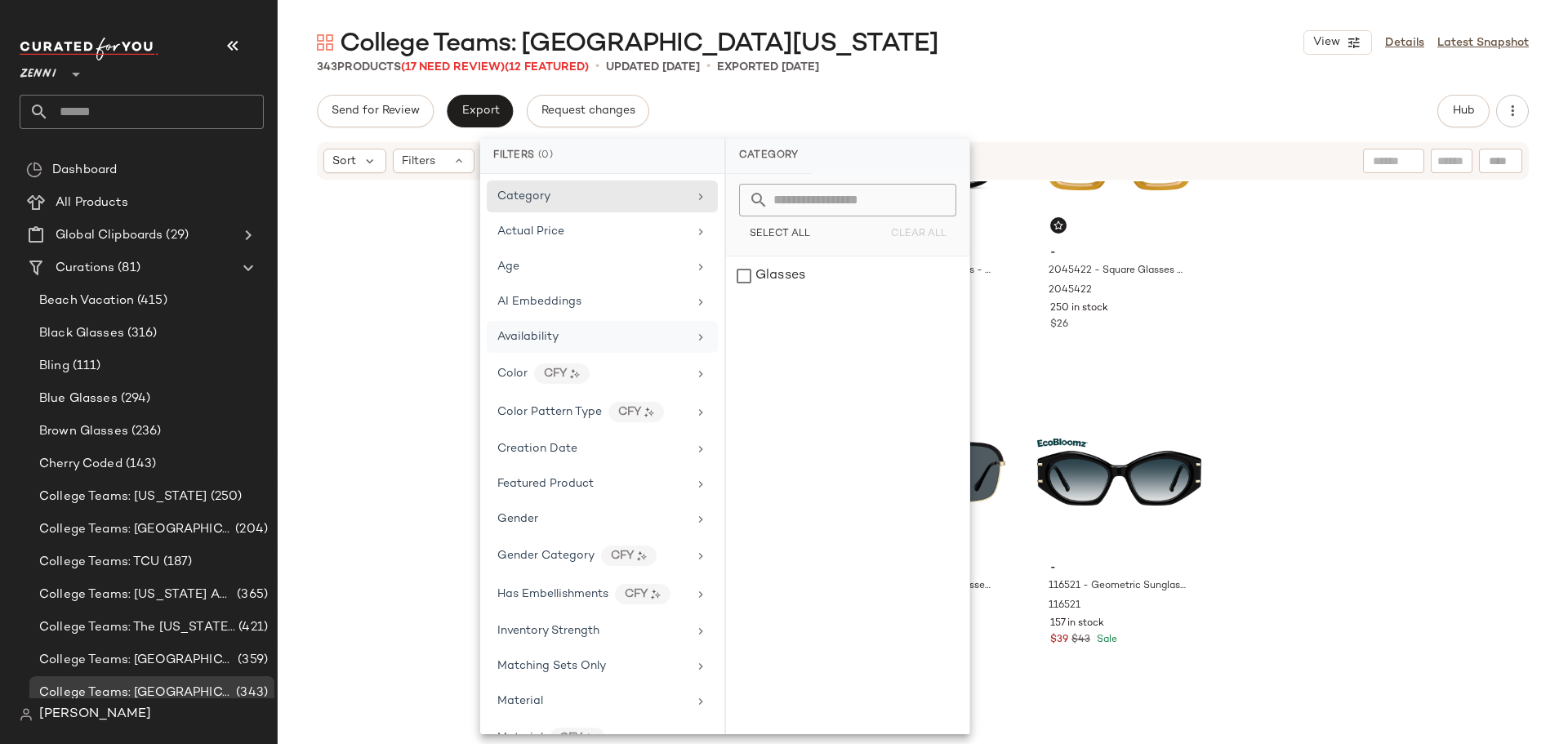
click at [607, 336] on div "Availability" at bounding box center [592, 336] width 191 height 17
click at [742, 316] on div "out_of_stock" at bounding box center [847, 315] width 244 height 39
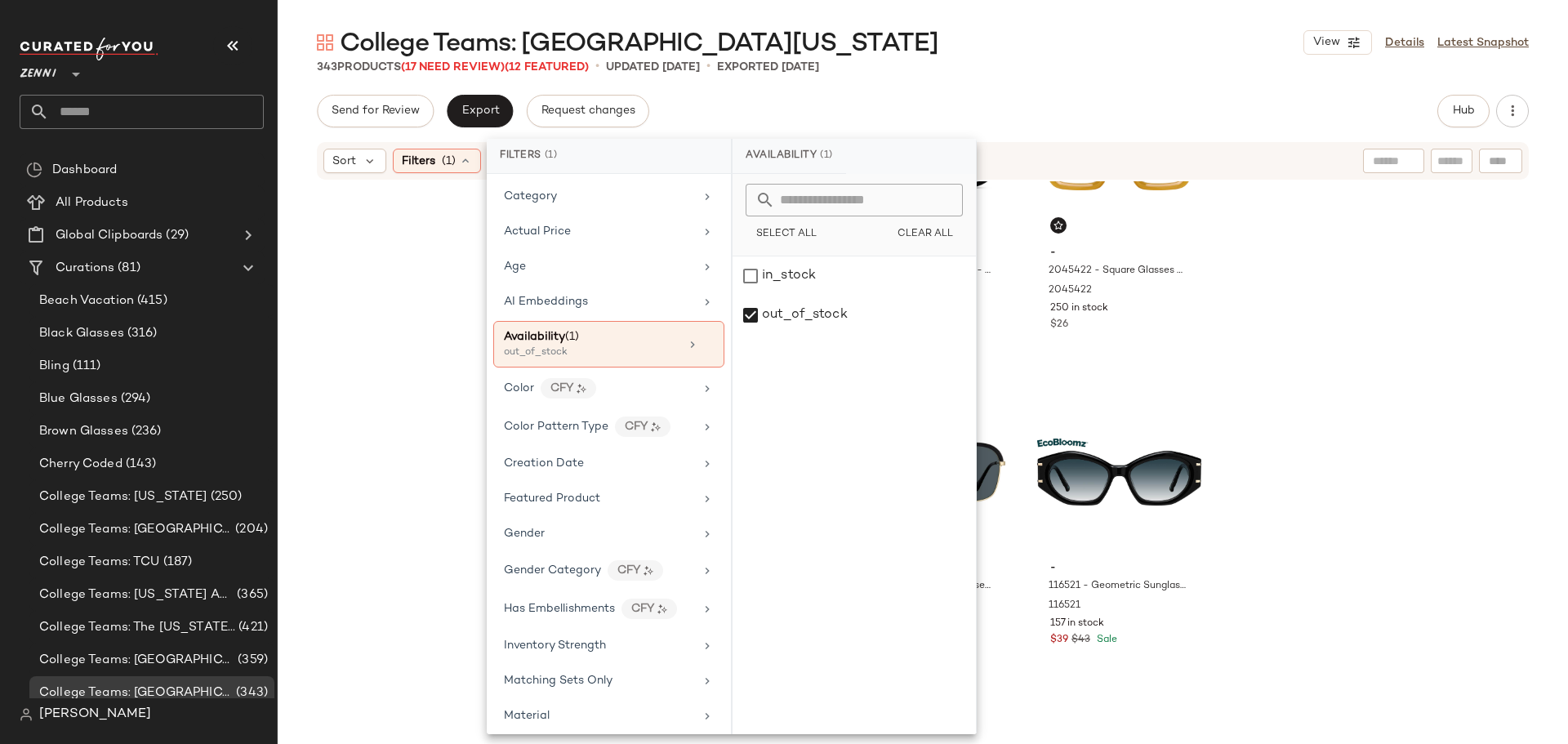
click at [404, 319] on div "- 117221 - Square Sunglasses - Black - Acetate 117221 74 in stock $30 - T022621…" at bounding box center [922, 460] width 1291 height 558
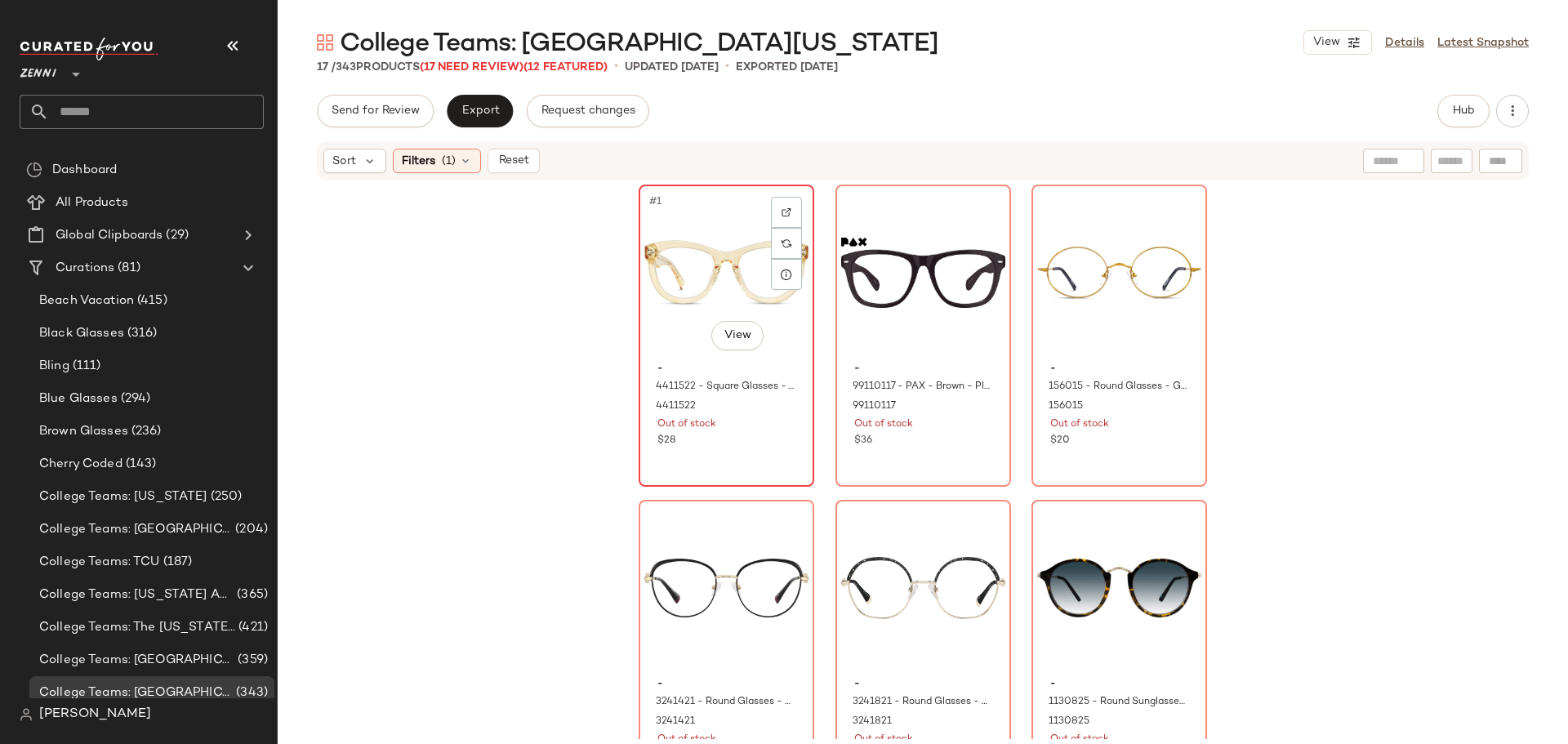
click at [691, 274] on div "#1 View" at bounding box center [726, 273] width 164 height 165
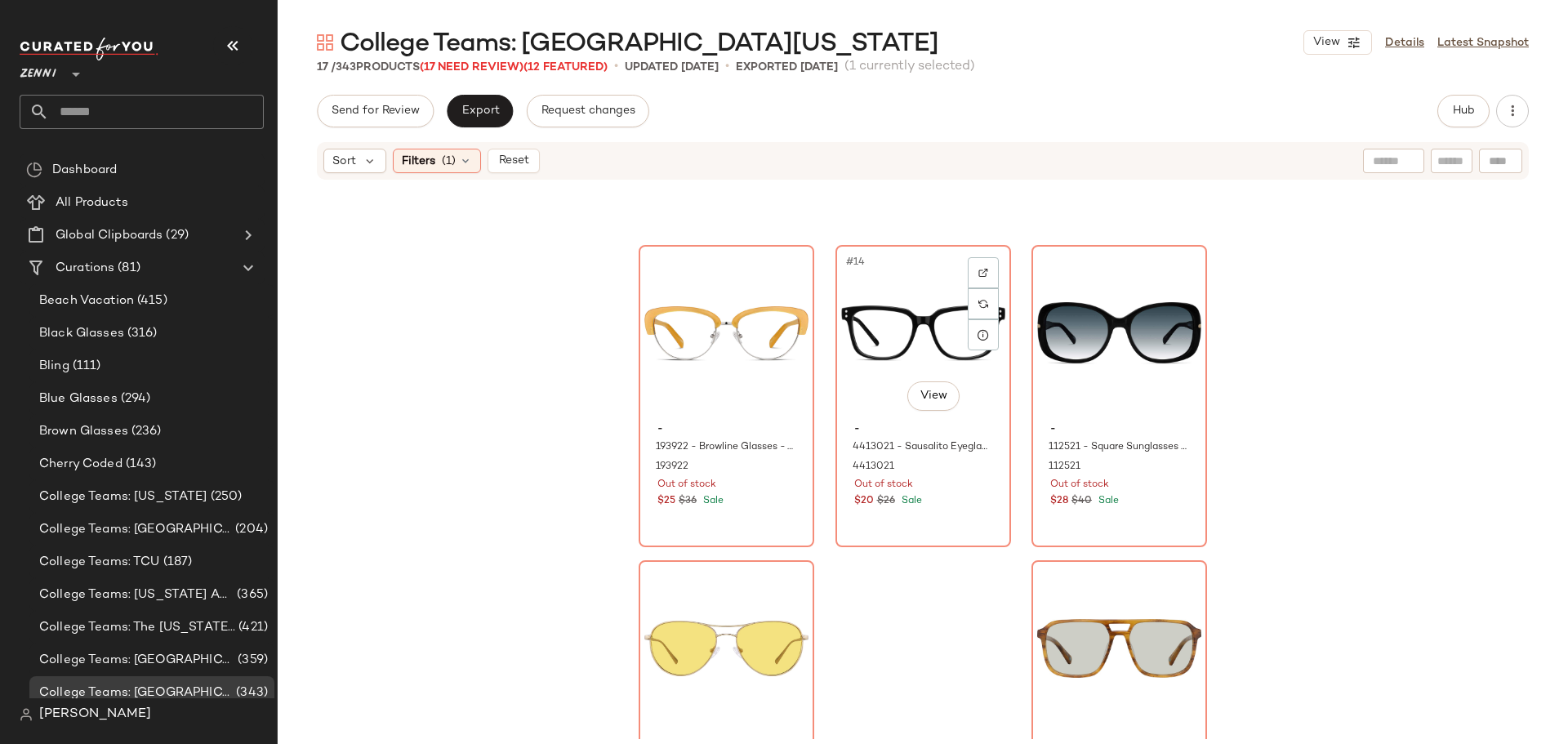
scroll to position [1337, 0]
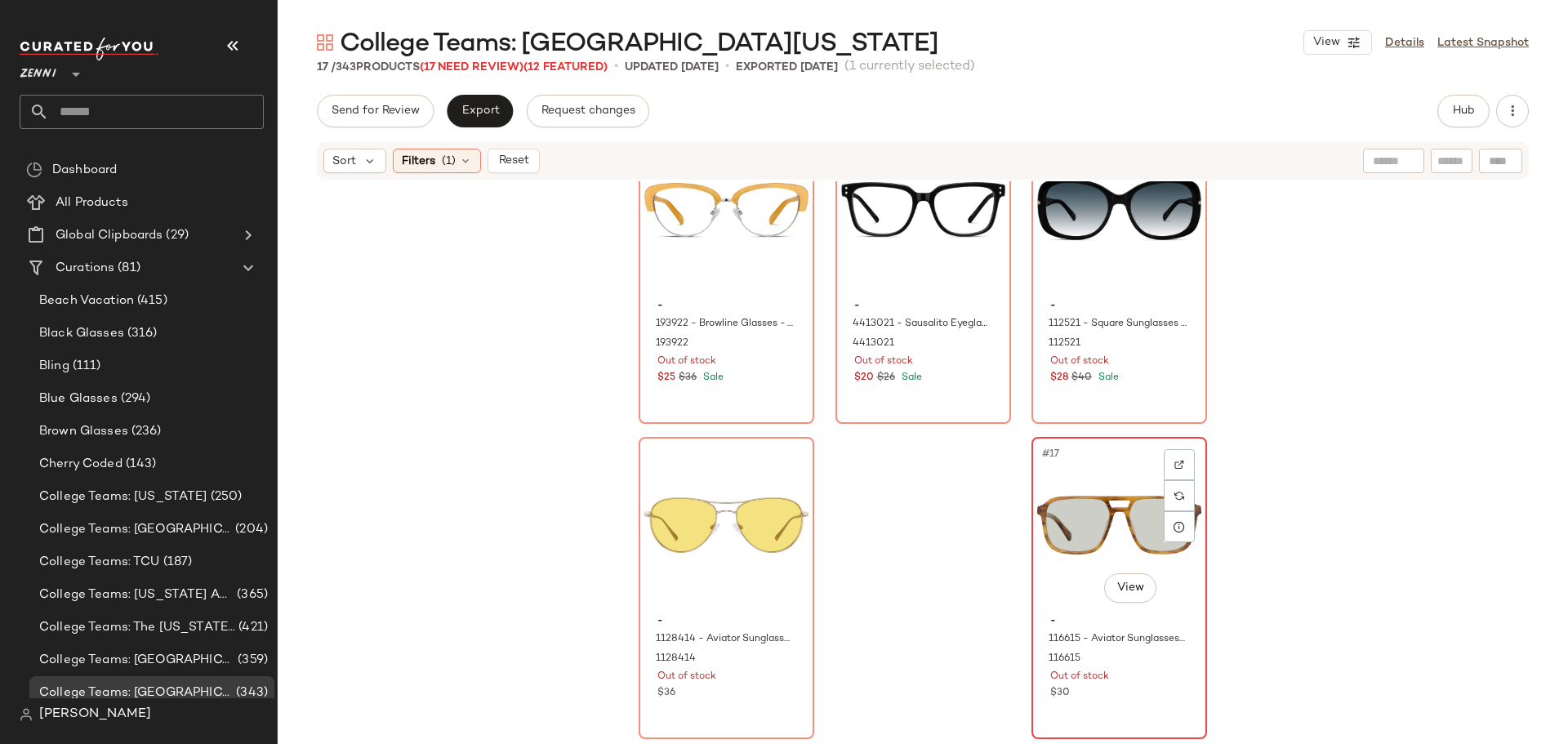
click at [1162, 694] on div "$30" at bounding box center [1118, 693] width 138 height 15
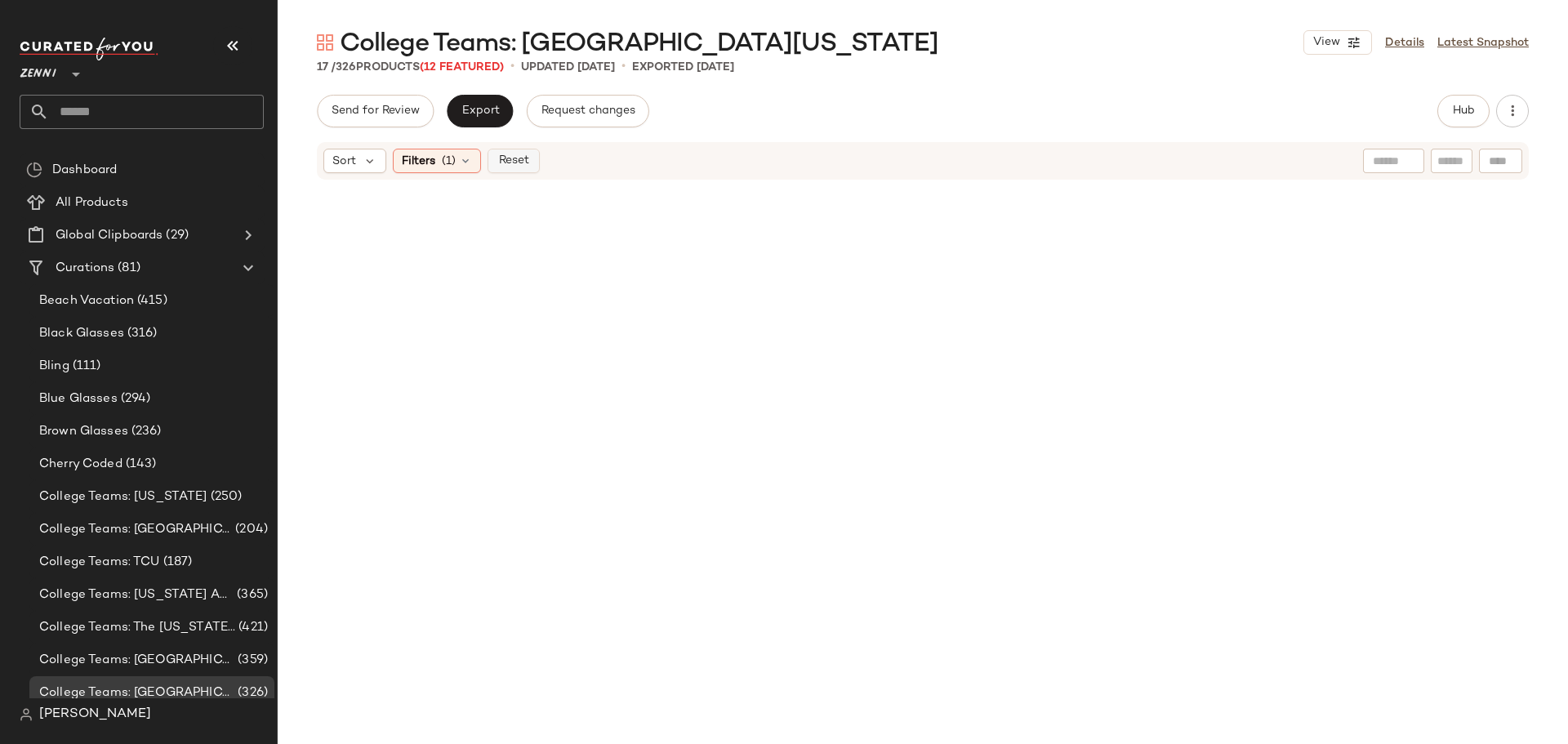
click at [513, 155] on span "Reset" at bounding box center [513, 160] width 31 height 13
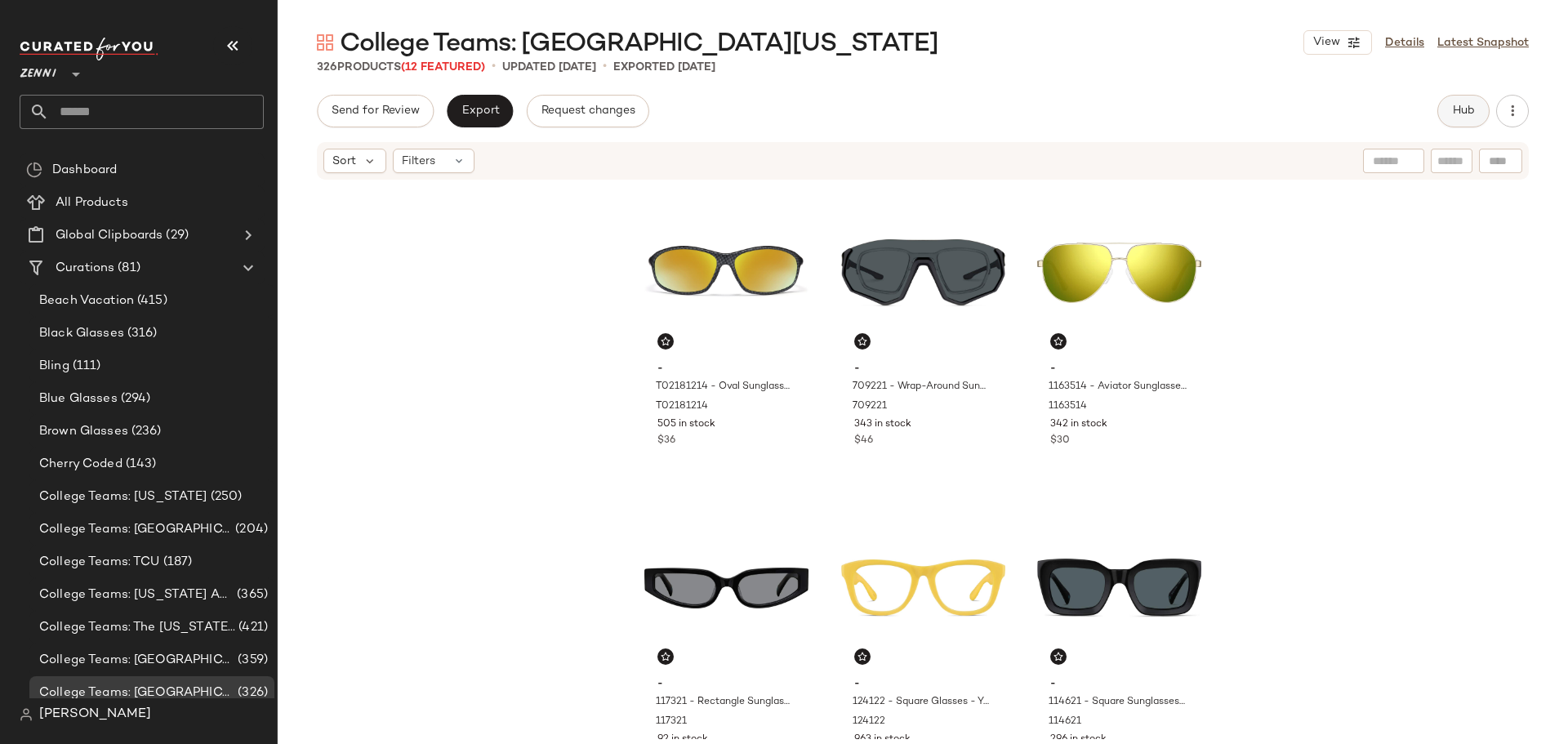
click at [1457, 106] on span "Hub" at bounding box center [1463, 111] width 23 height 13
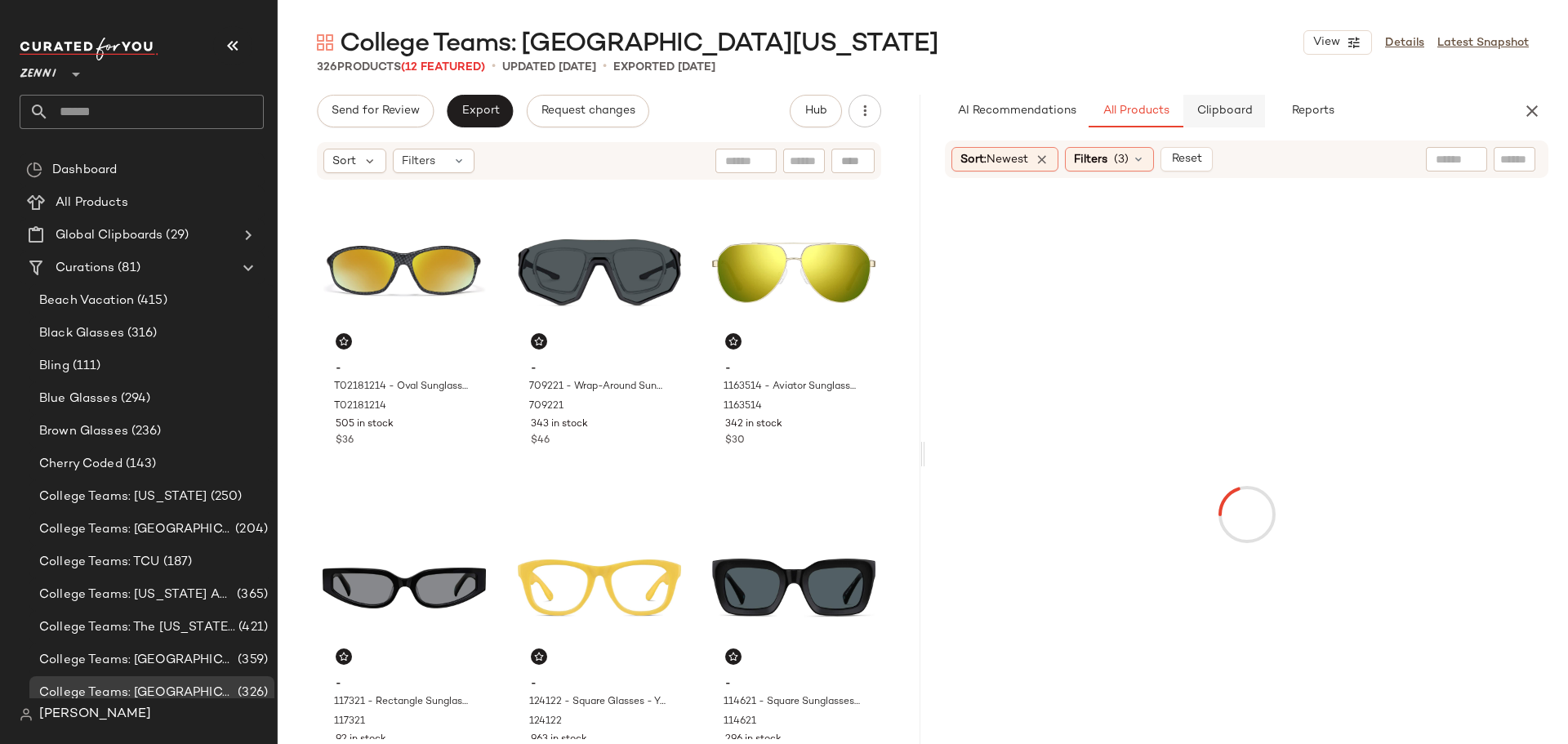
click at [1230, 113] on span "Clipboard" at bounding box center [1224, 111] width 57 height 13
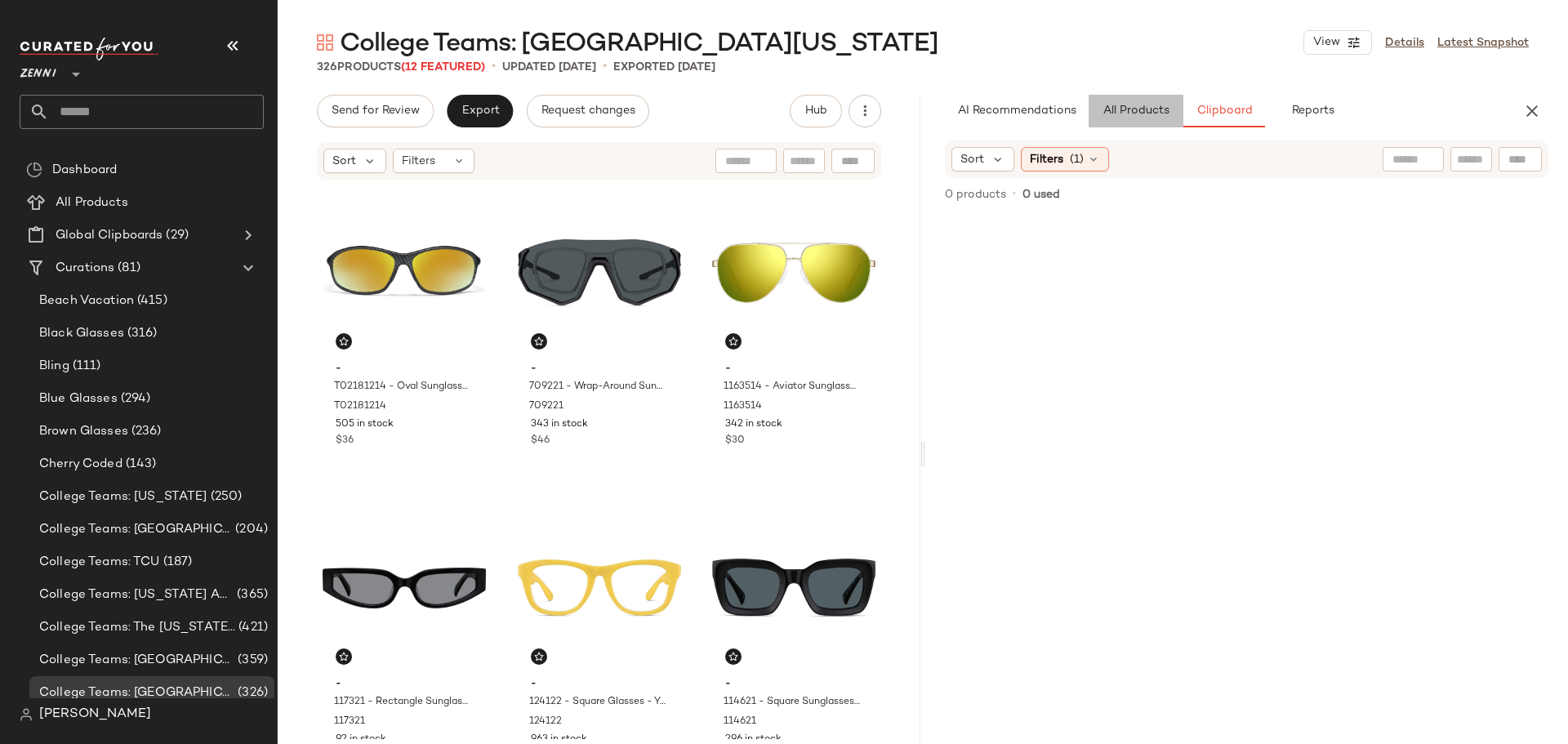
click at [1134, 106] on span "All Products" at bounding box center [1136, 111] width 67 height 13
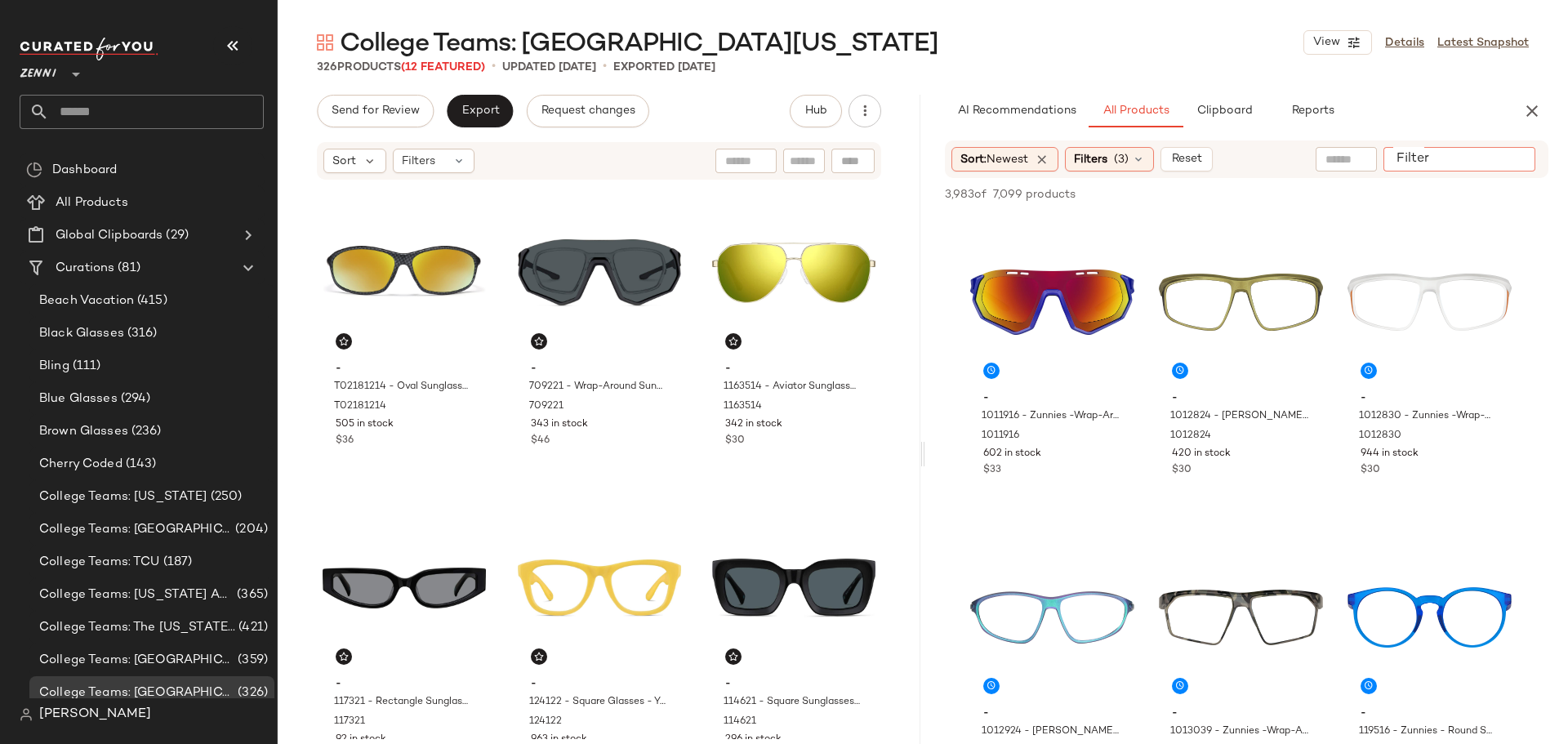
click at [1500, 160] on div at bounding box center [1459, 159] width 152 height 25
type input "*****"
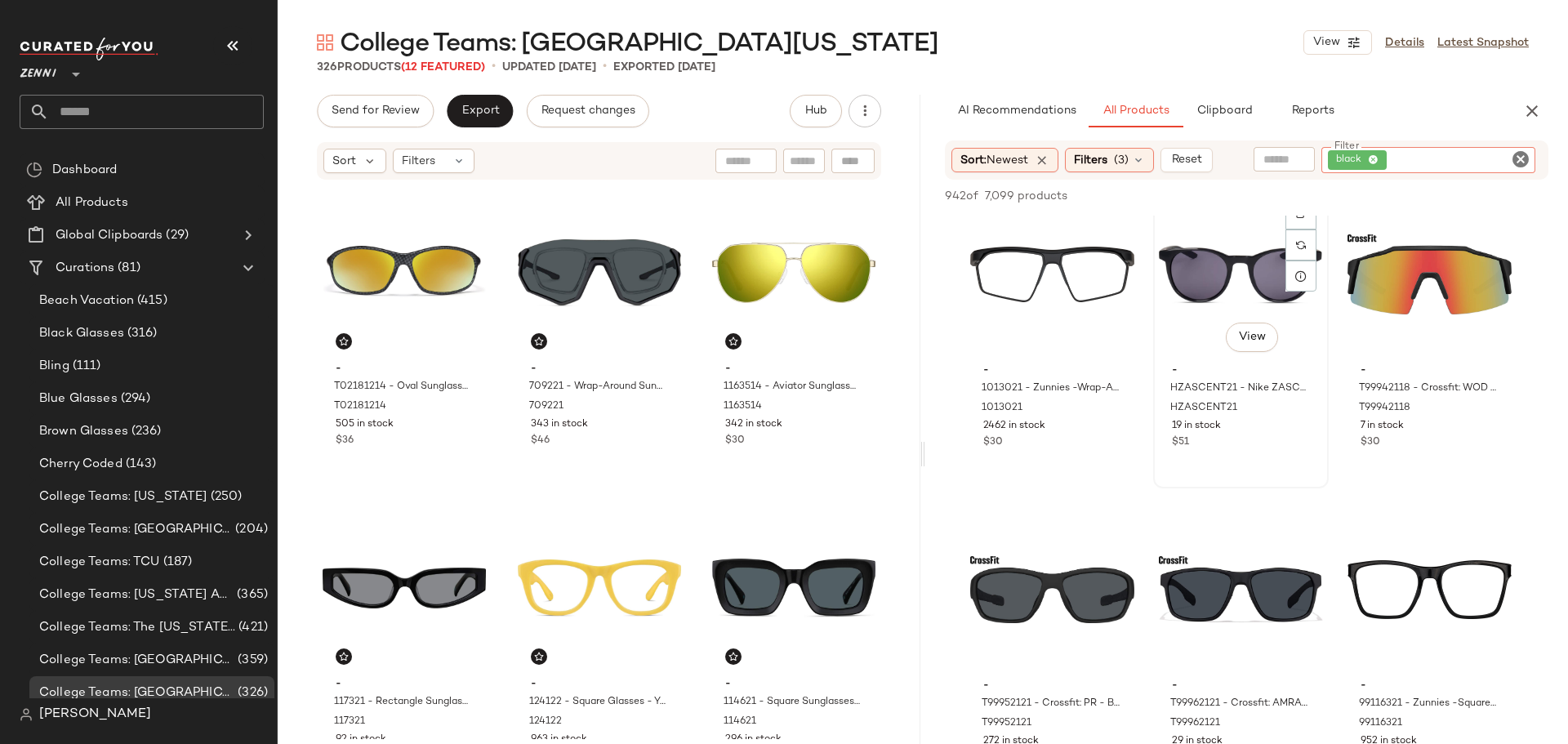
scroll to position [326, 0]
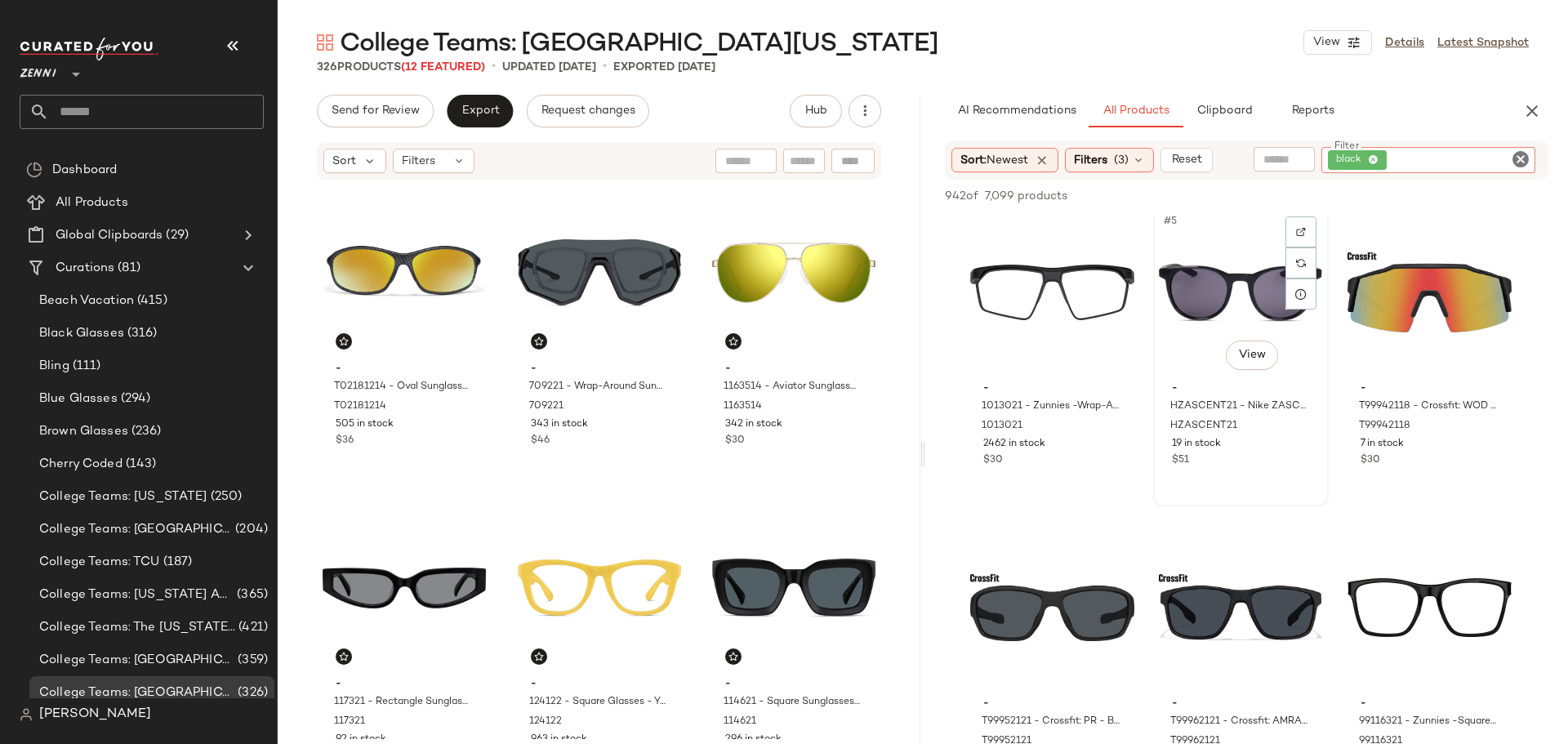
click at [1278, 473] on div "#5 View - HZASCENT21 - Nike ZASCENT - Black - Plastic HZASCENT21 19 in stock $51" at bounding box center [1241, 356] width 172 height 299
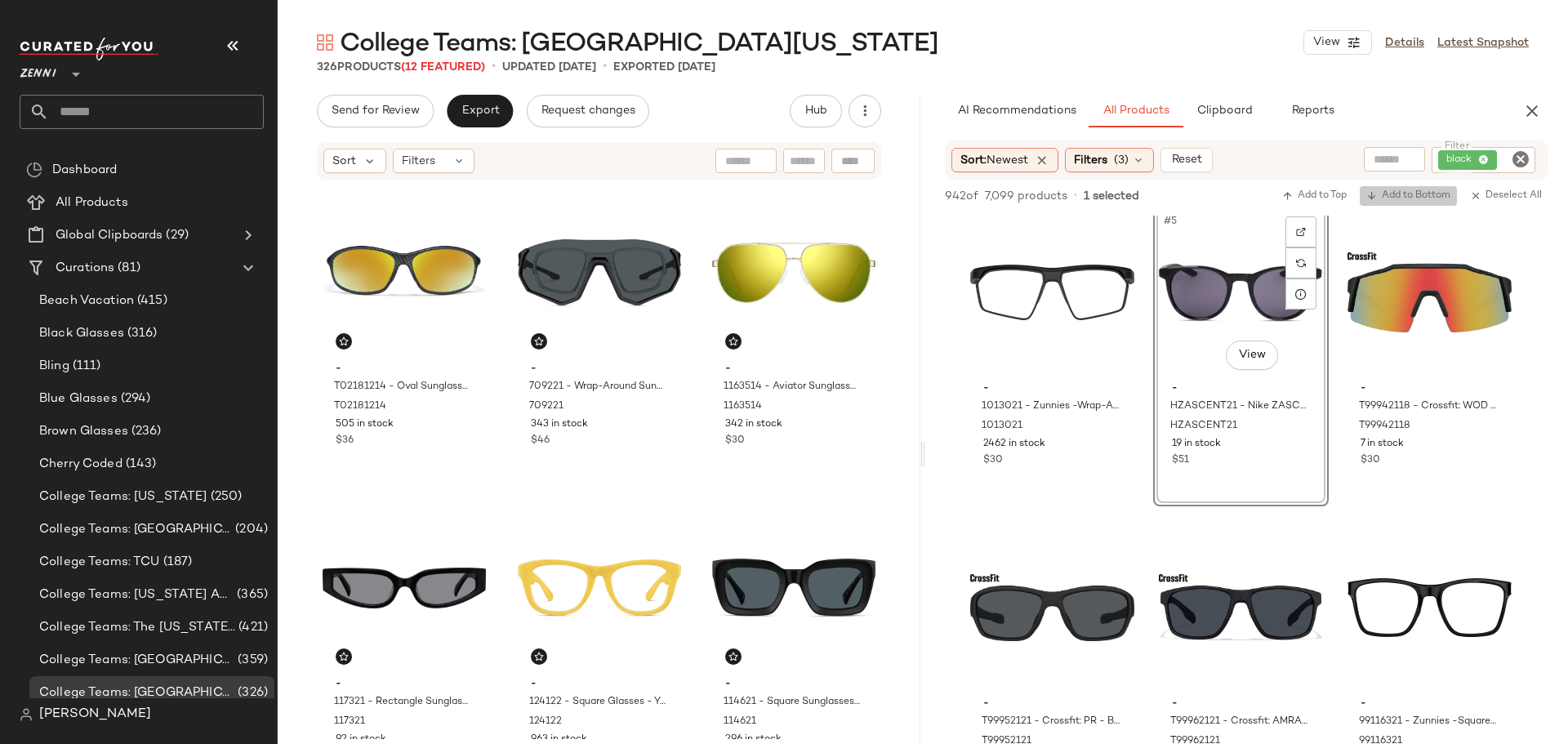
click at [1407, 193] on span "Add to Bottom" at bounding box center [1408, 196] width 84 height 12
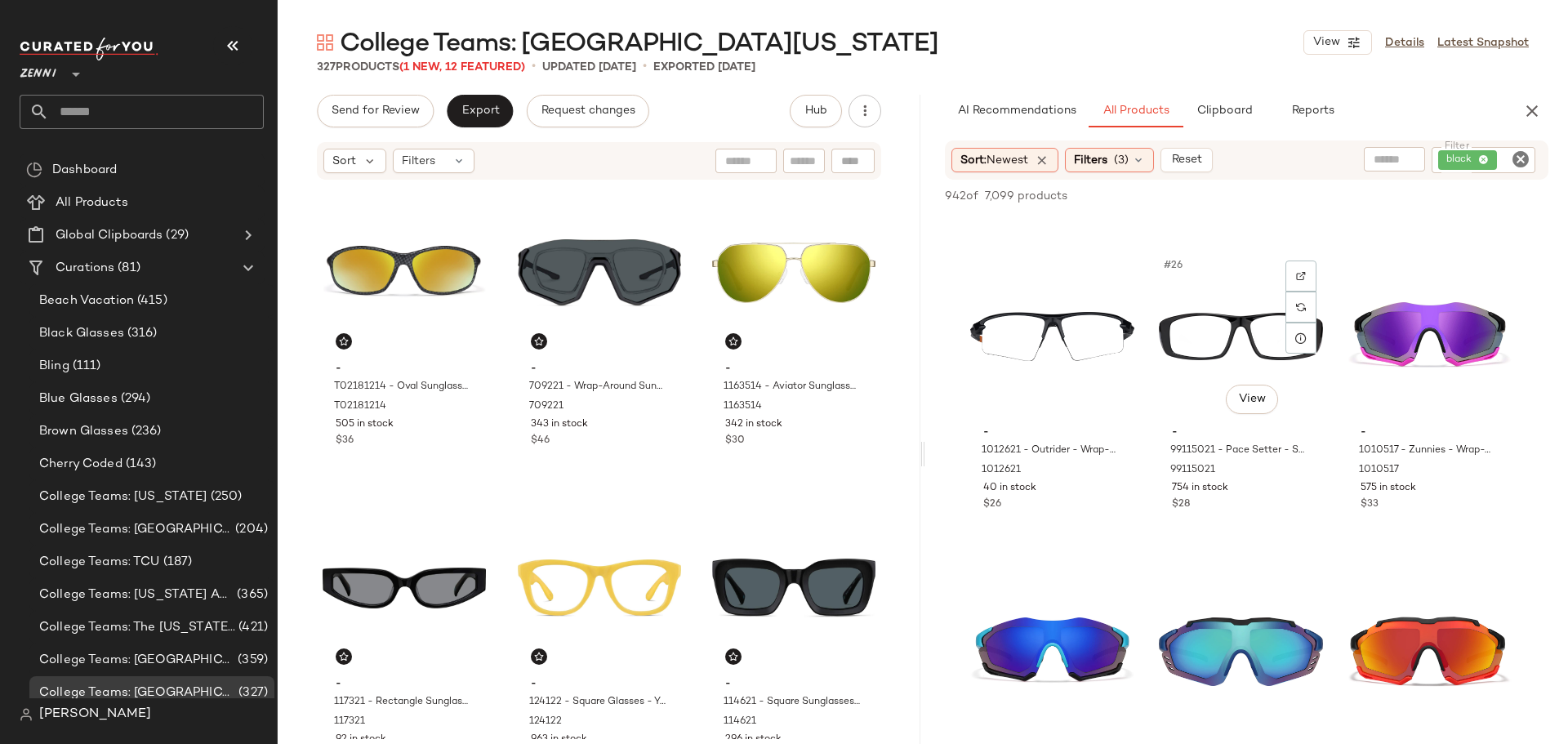
scroll to position [2531, 0]
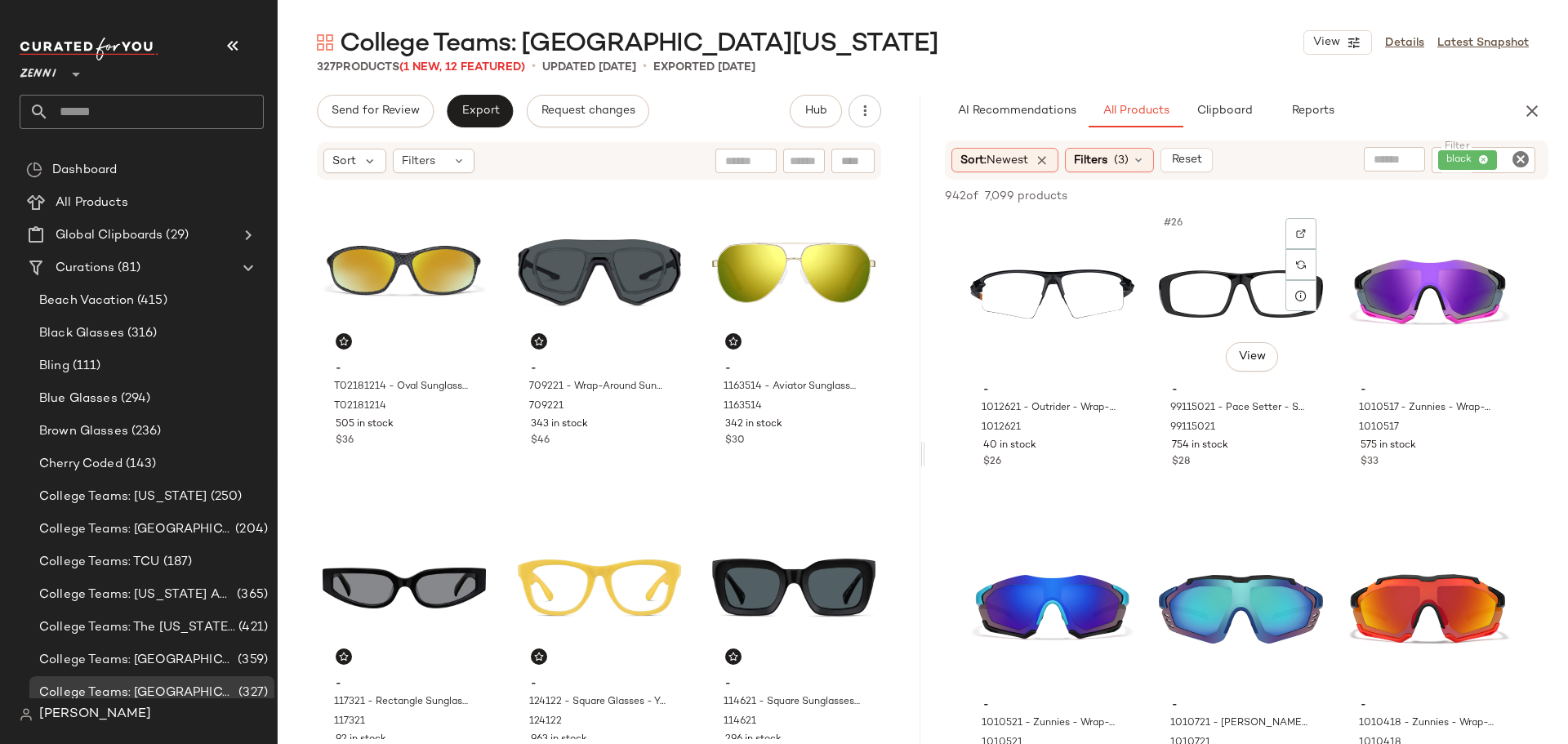
click at [1205, 491] on div "#26 View - 99115021 - Pace Setter - Sports Sunglasses - Black - Plastic 9911502…" at bounding box center [1241, 356] width 172 height 299
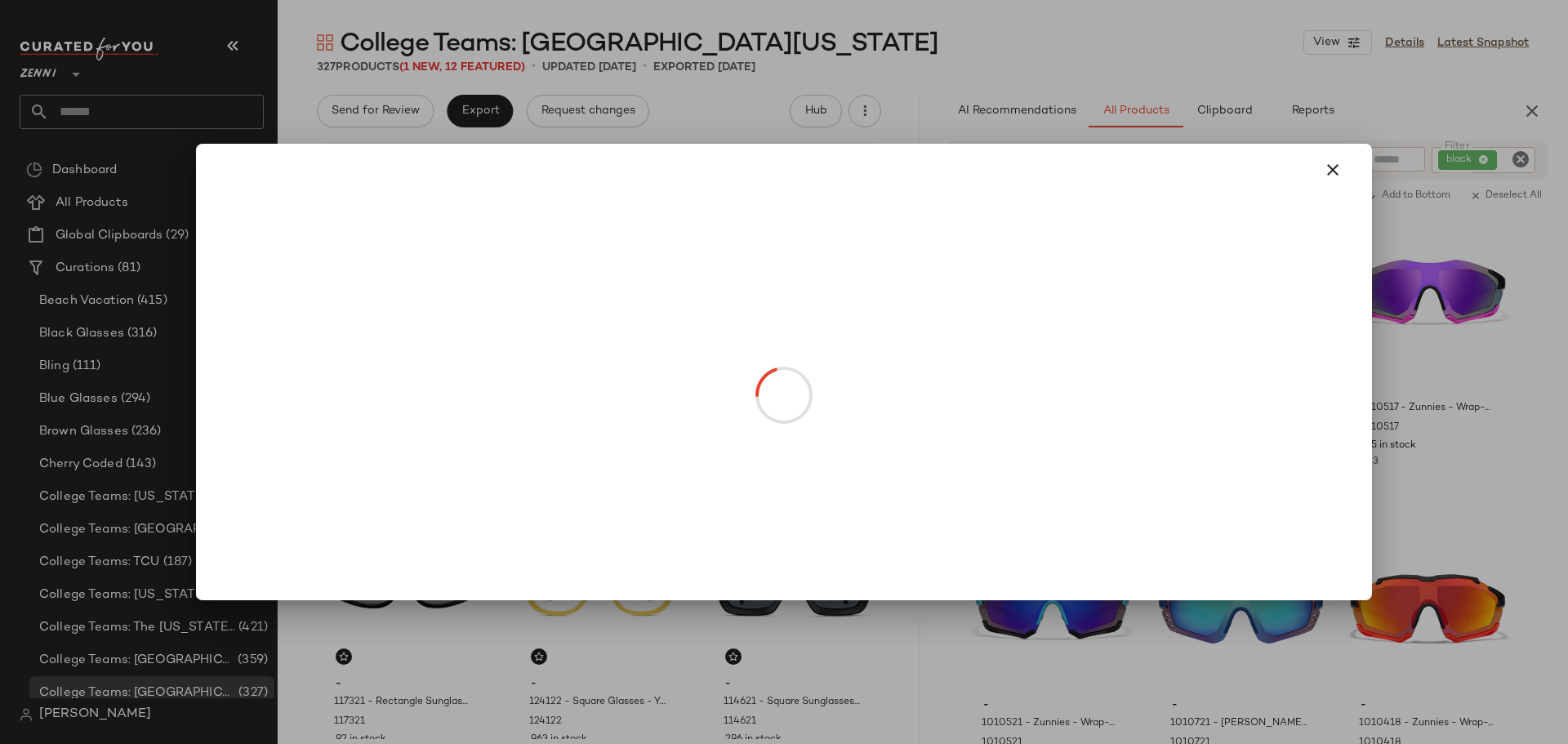
click at [1262, 355] on body "Zenni ** Dashboard All Products Global Clipboards (29) Curations (81) Beach Vac…" at bounding box center [784, 372] width 1568 height 744
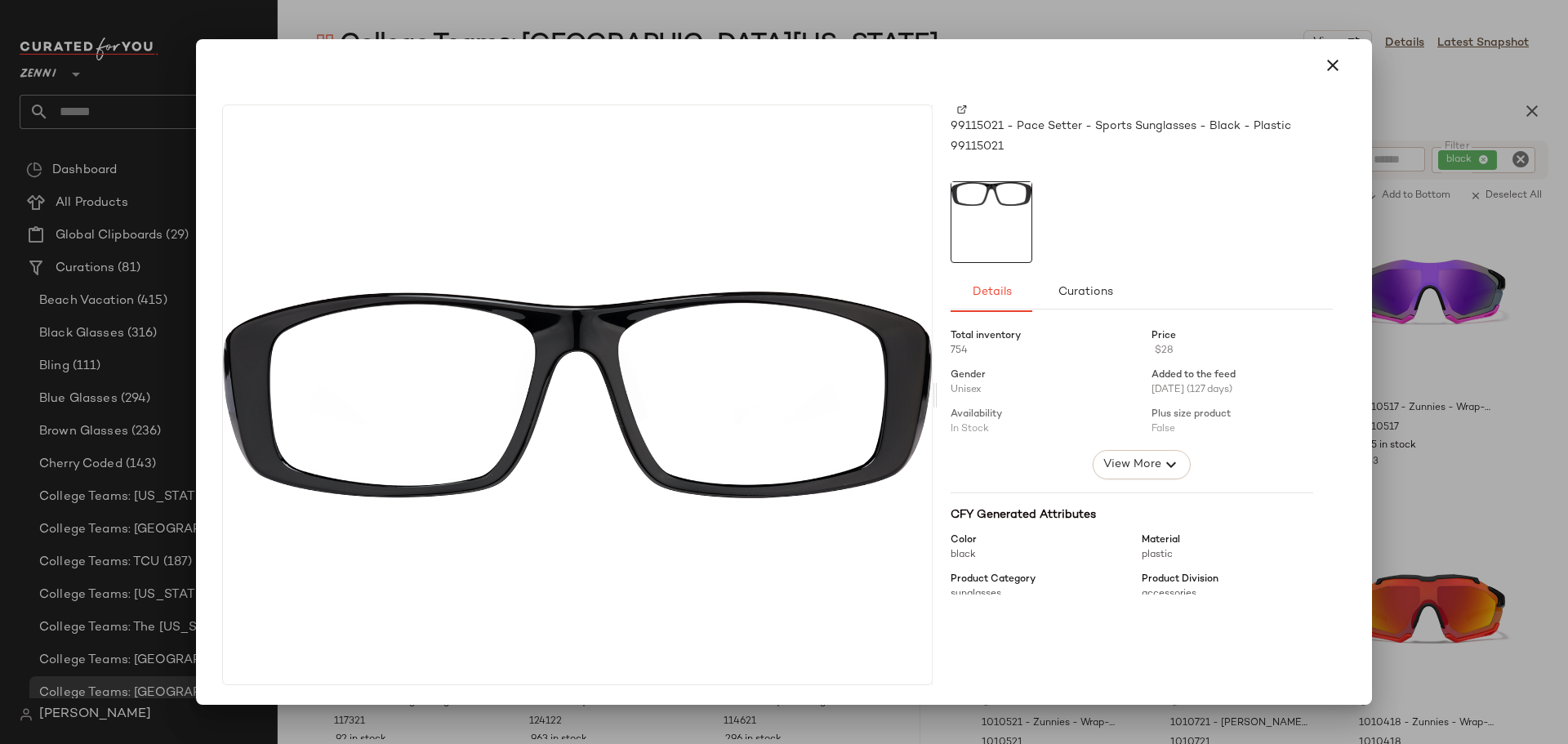
click at [966, 107] on img at bounding box center [961, 109] width 10 height 10
click at [1339, 67] on icon "button" at bounding box center [1333, 65] width 19 height 19
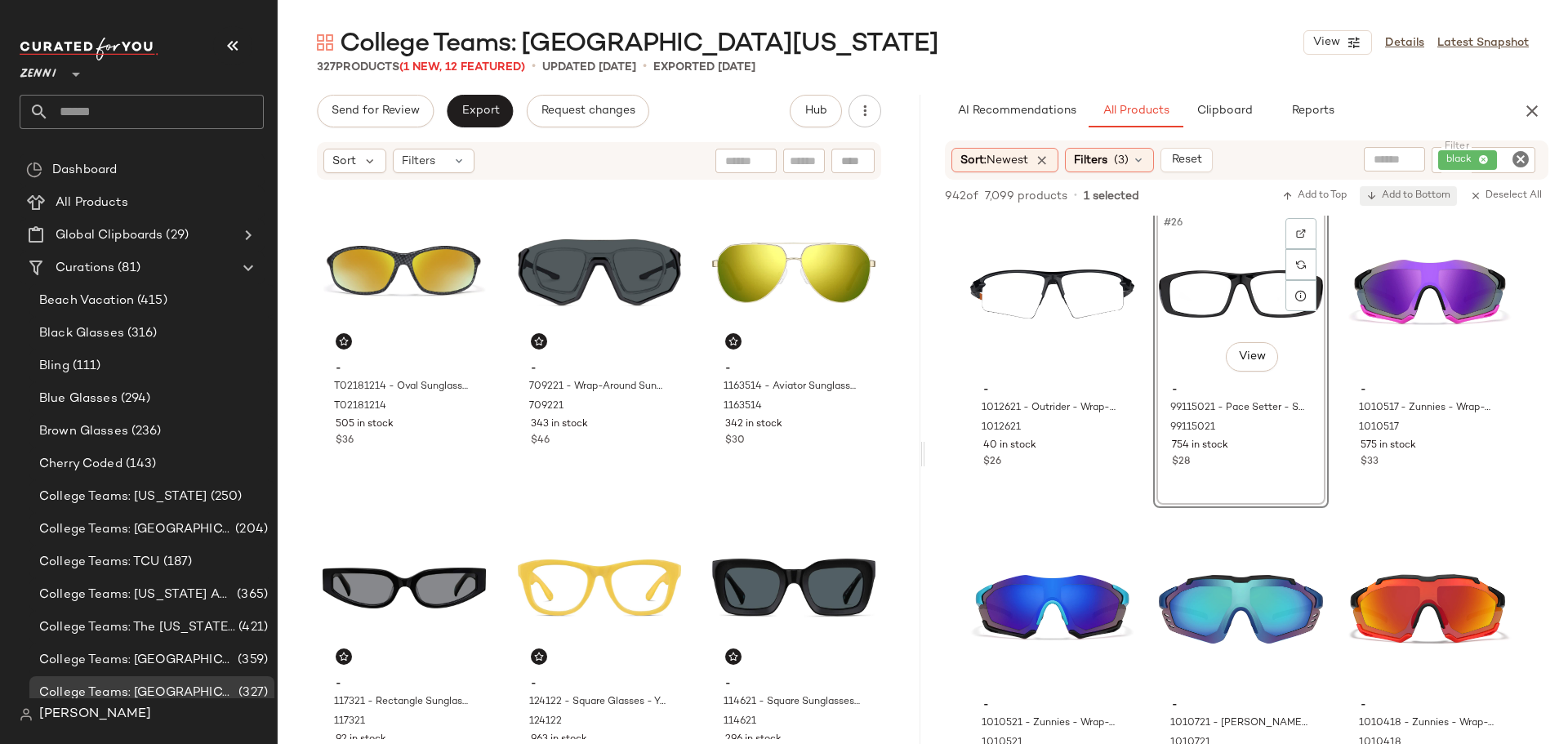
click at [1401, 201] on span "Add to Bottom" at bounding box center [1408, 196] width 84 height 12
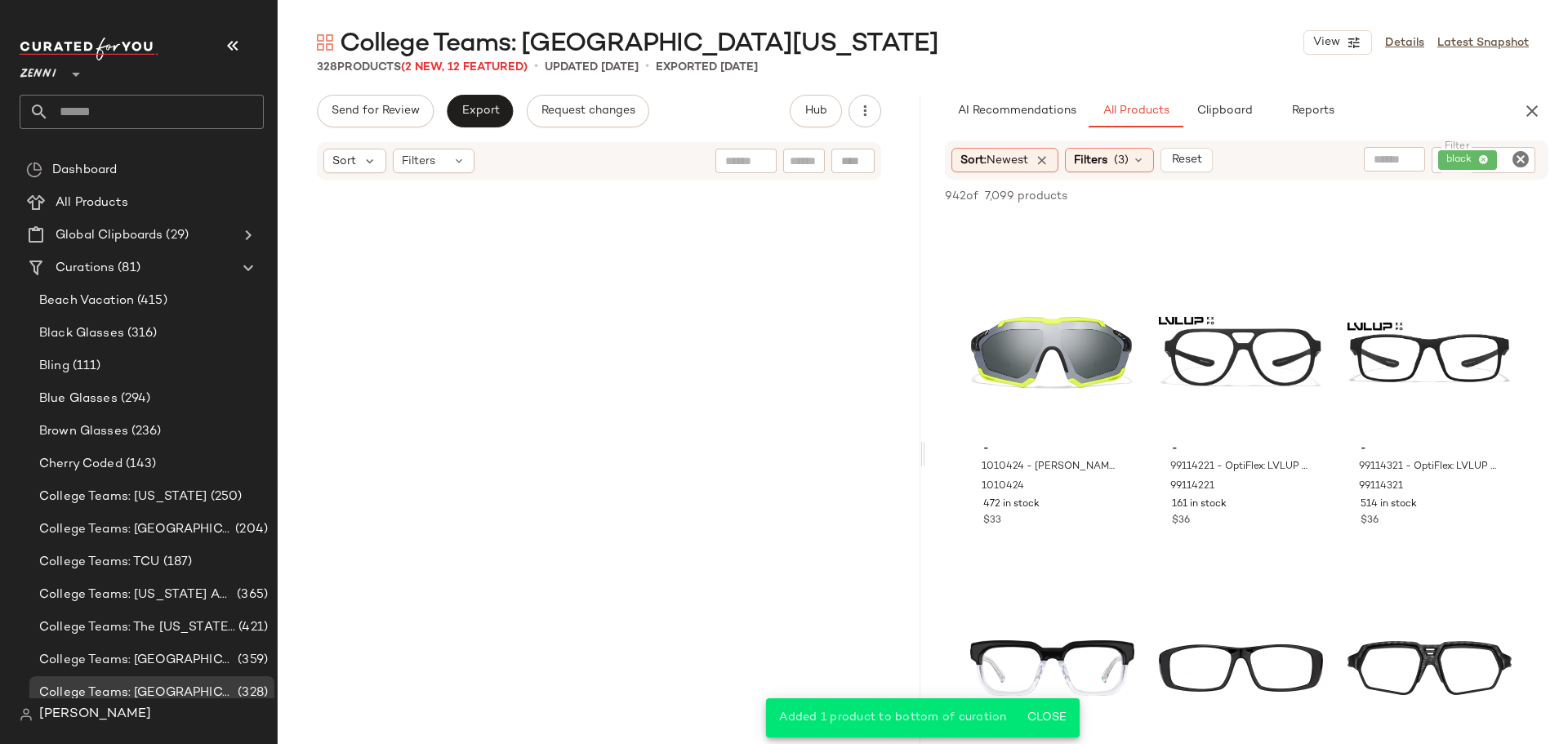
scroll to position [34109, 0]
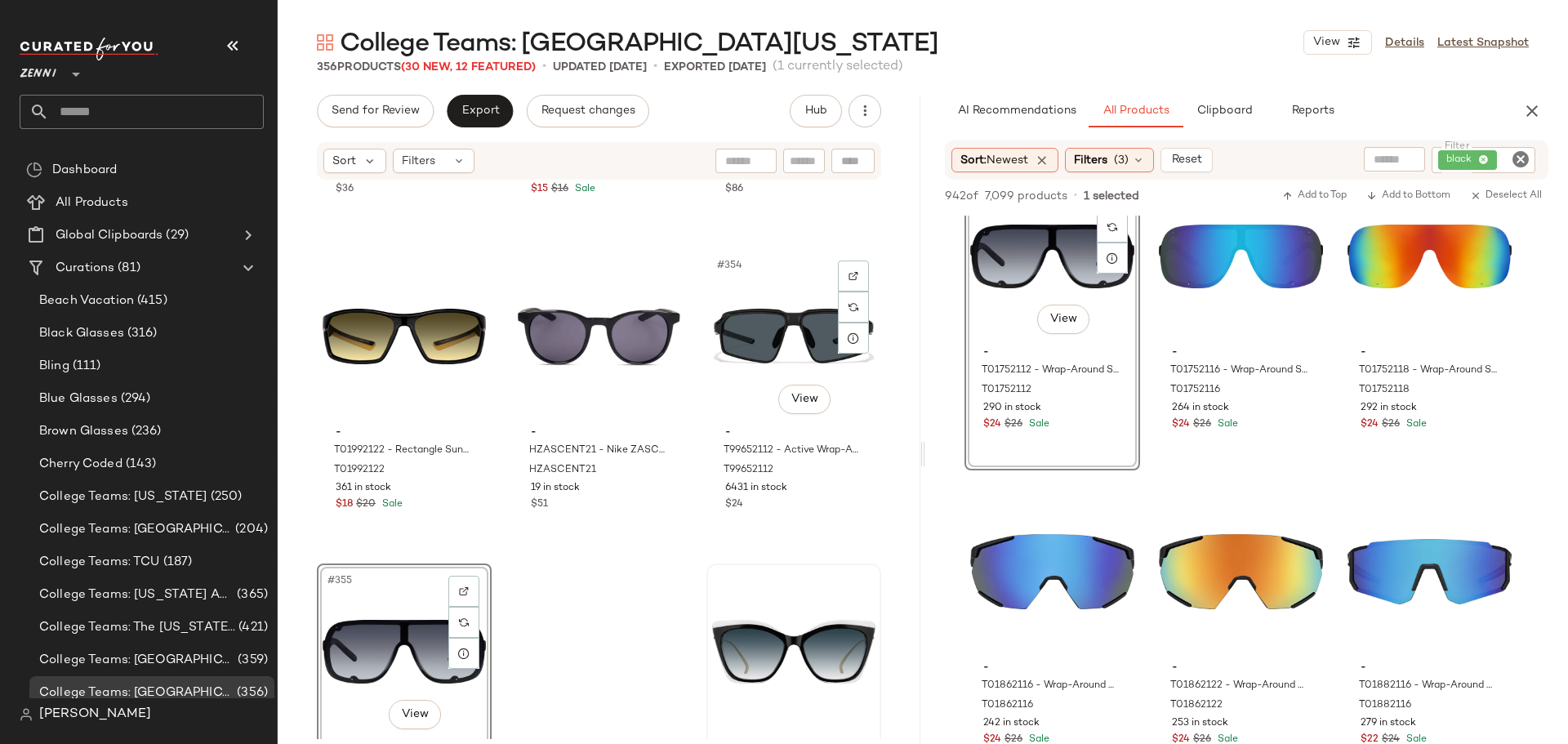
scroll to position [36819, 0]
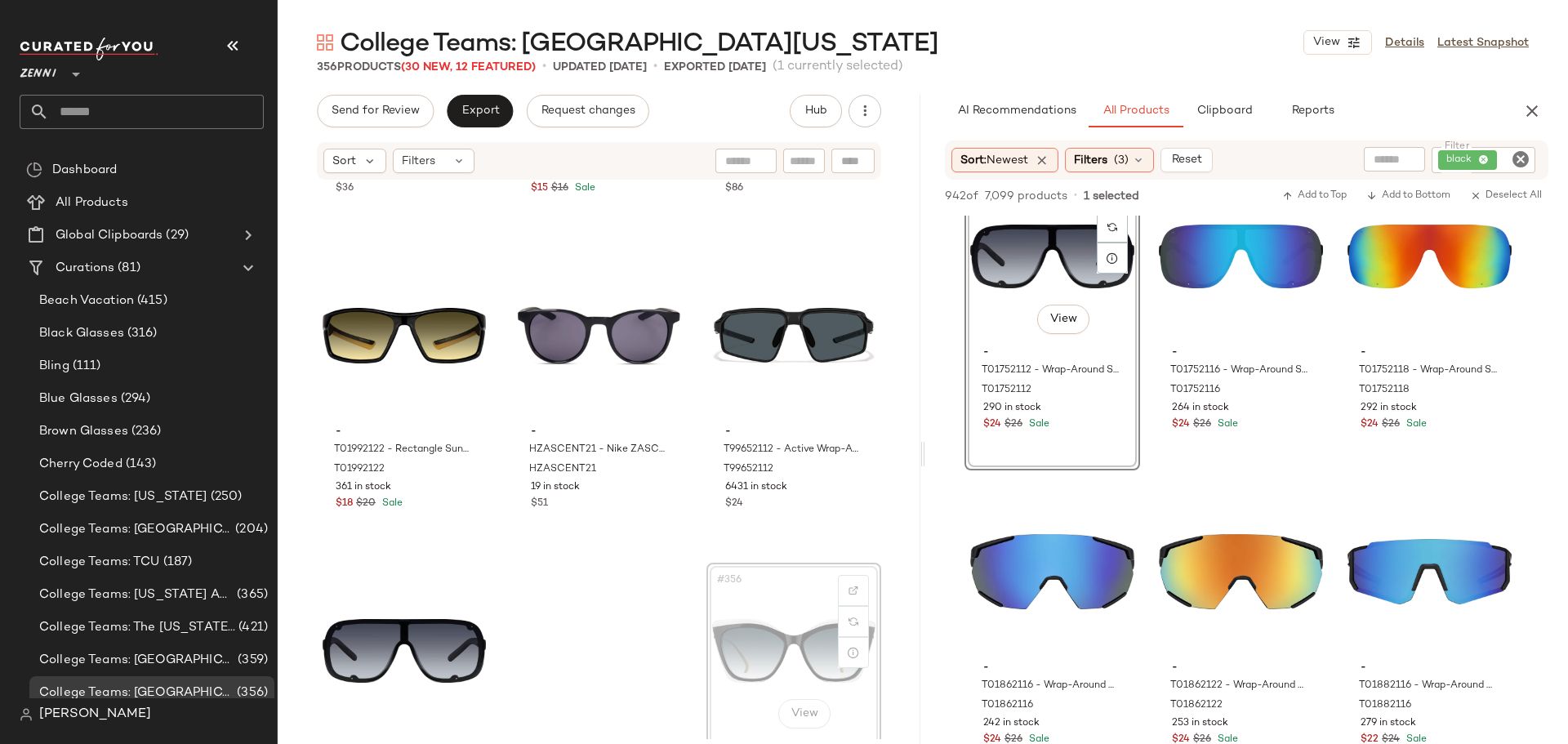
scroll to position [36820, 0]
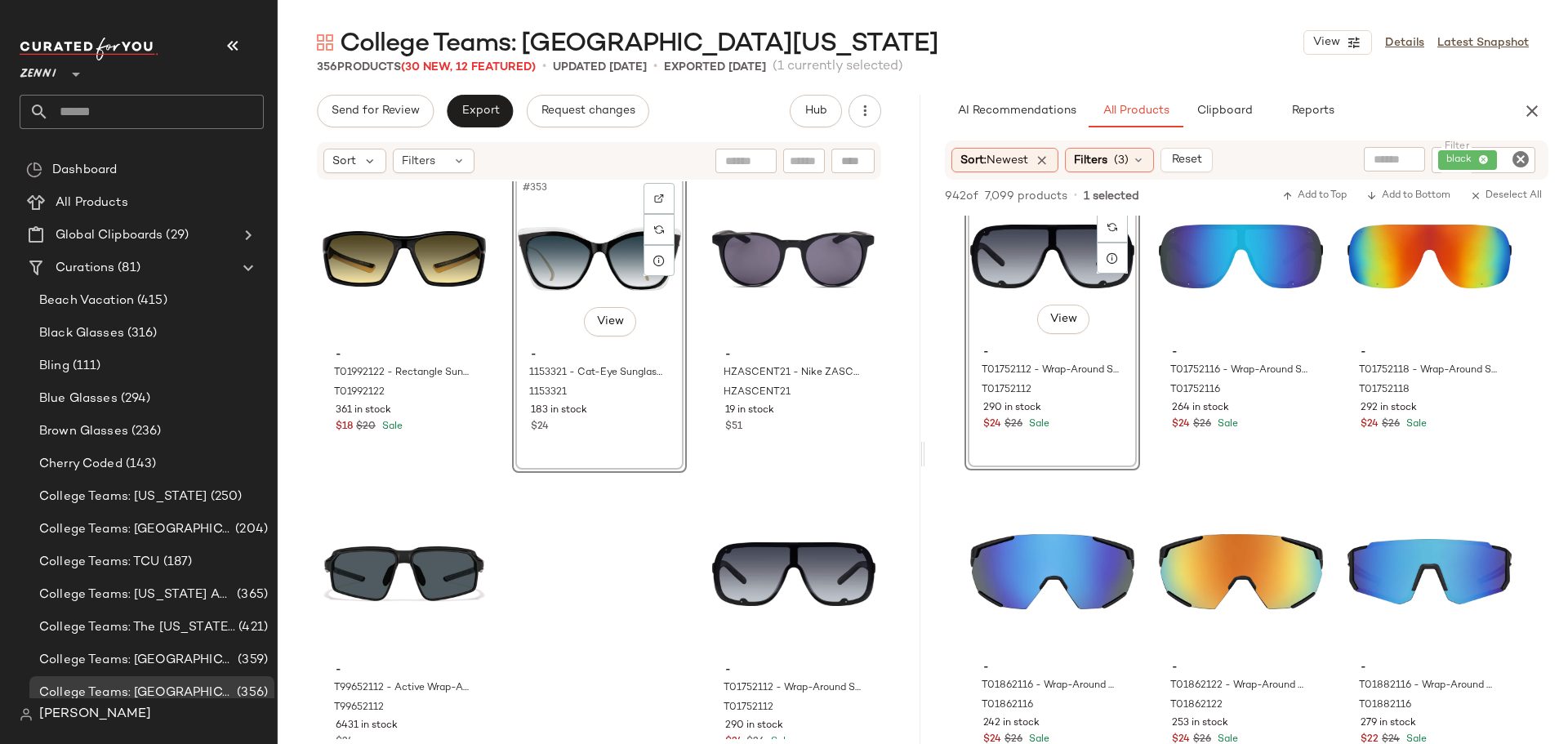
scroll to position [36945, 0]
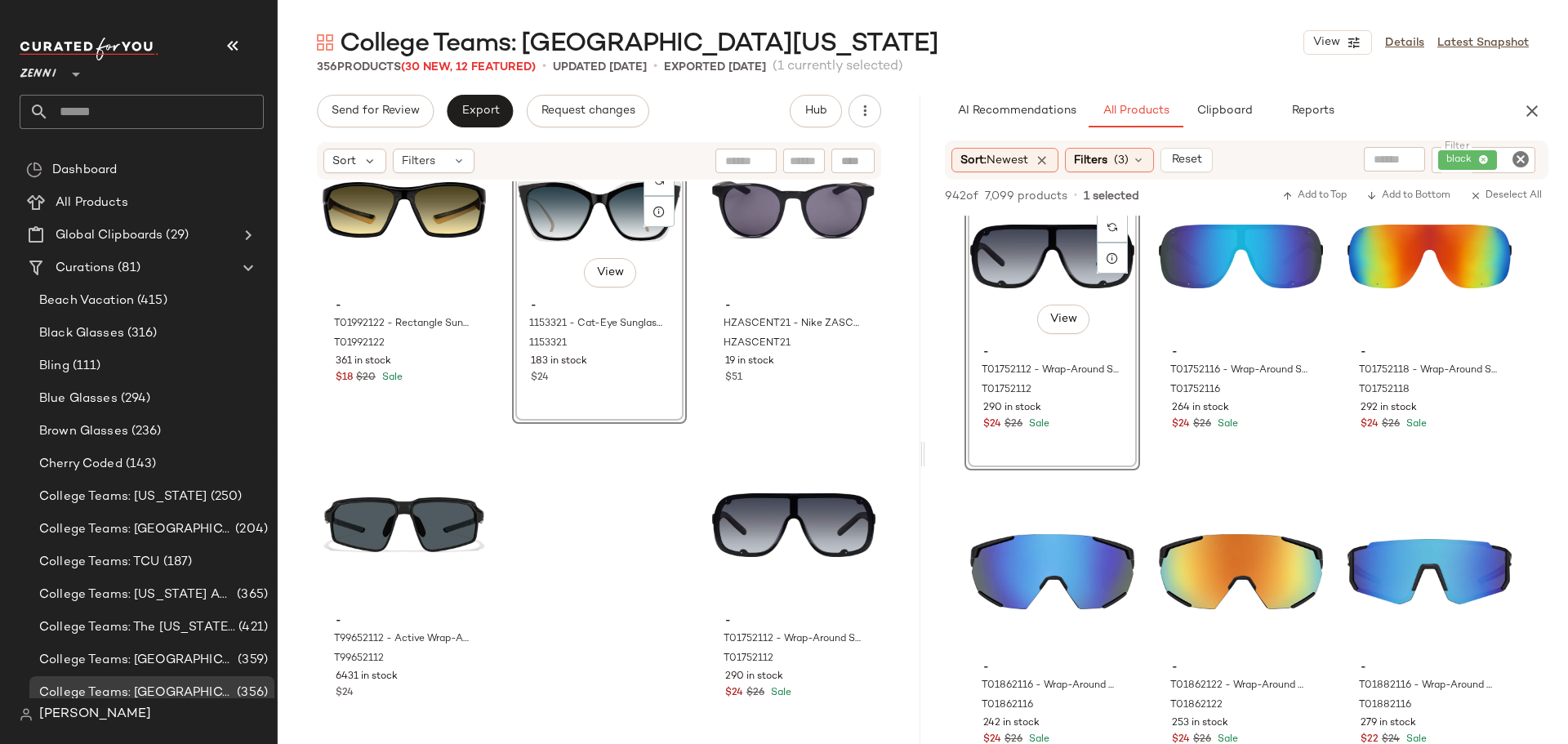
click at [1517, 155] on icon "Clear Filter" at bounding box center [1520, 159] width 19 height 19
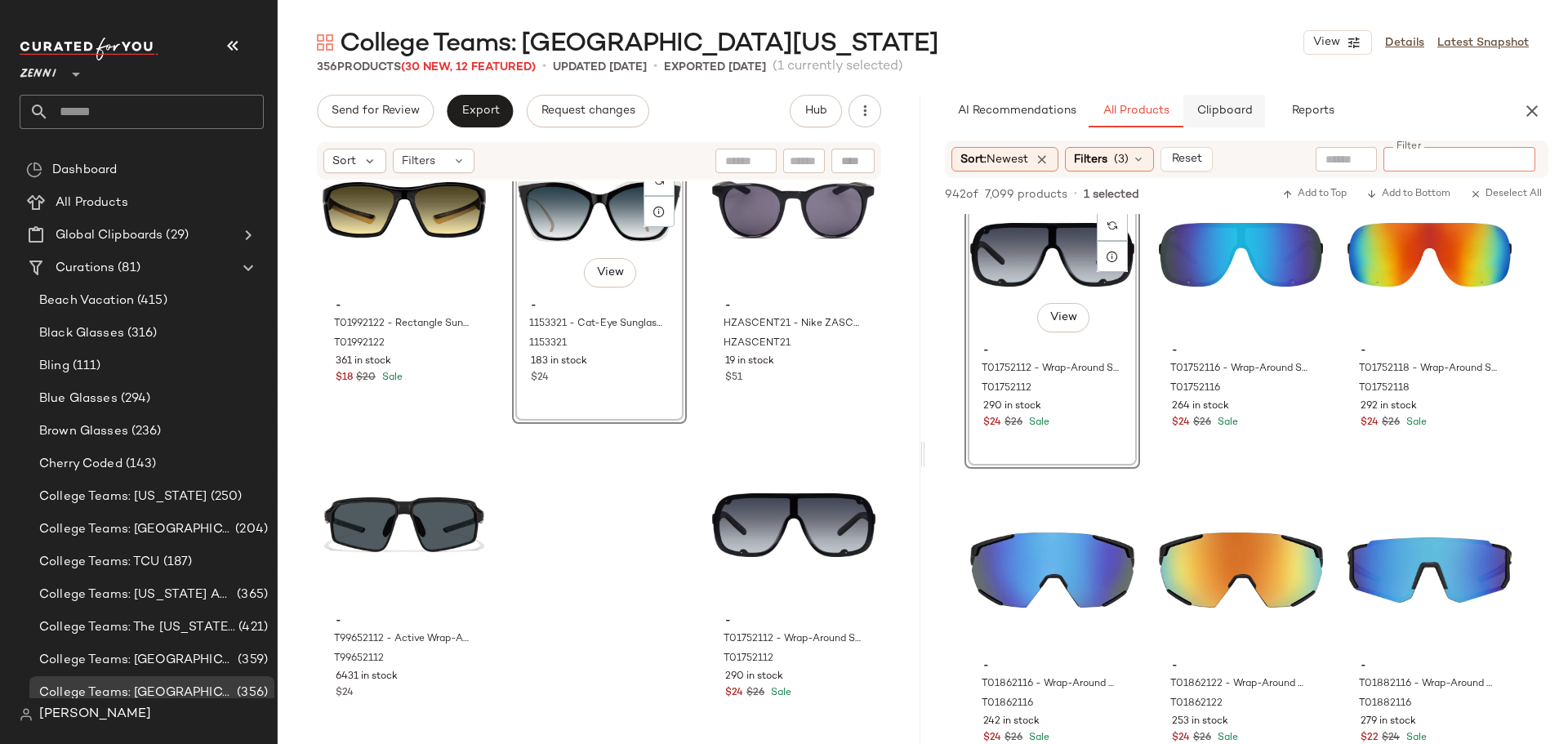
click at [1215, 114] on span "Clipboard" at bounding box center [1224, 111] width 57 height 13
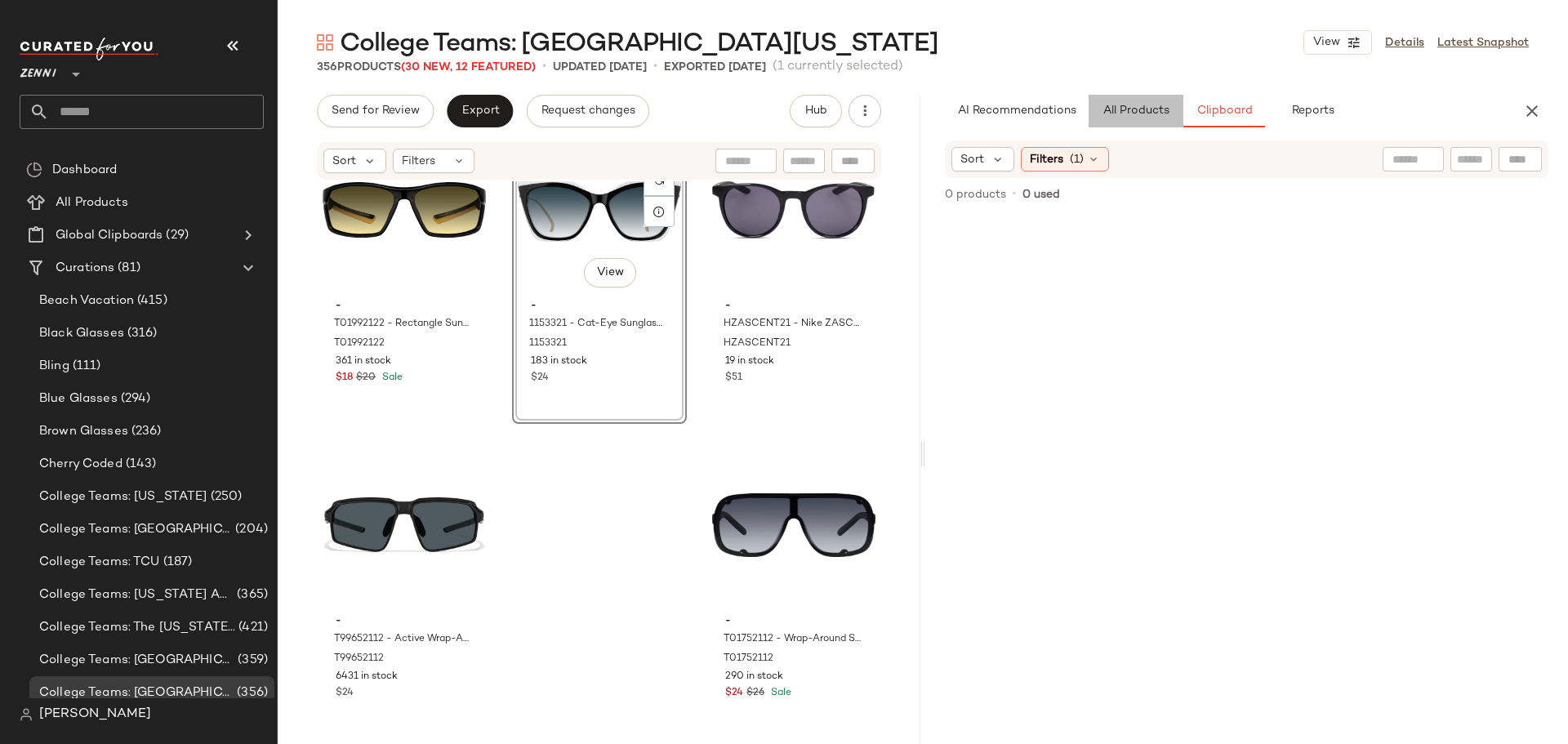
click at [1125, 115] on span "All Products" at bounding box center [1136, 111] width 67 height 13
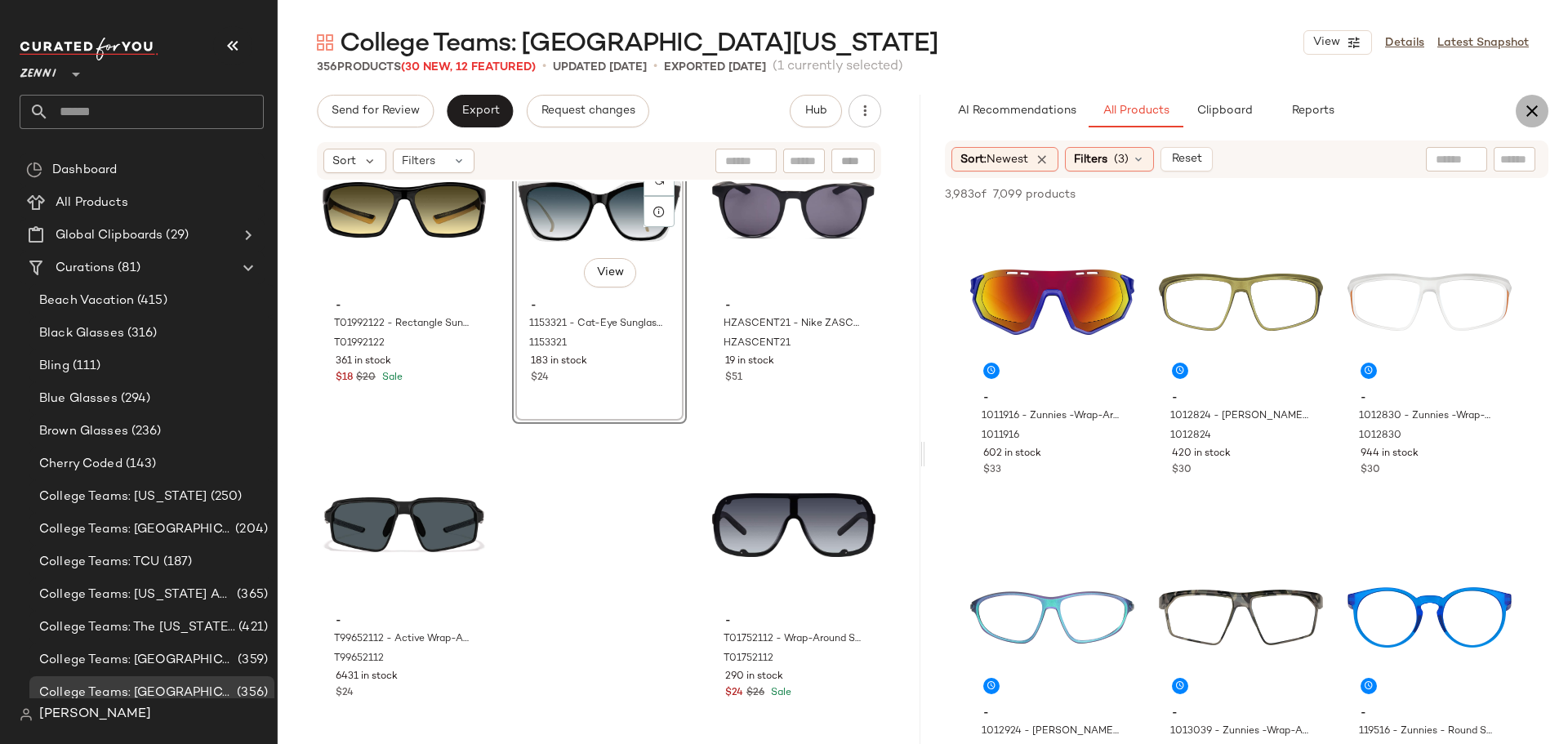
click at [1537, 108] on icon "button" at bounding box center [1532, 110] width 19 height 19
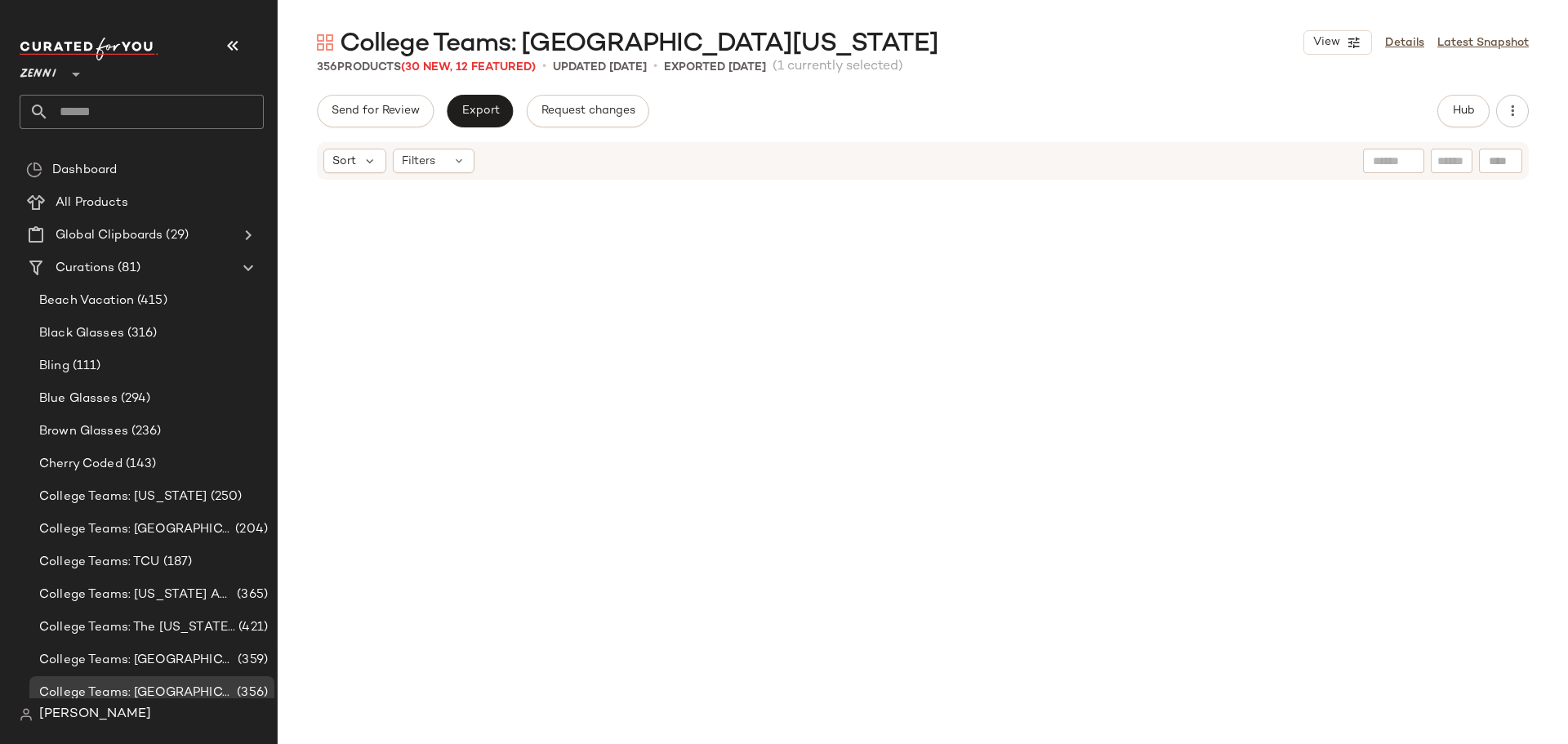
scroll to position [0, 0]
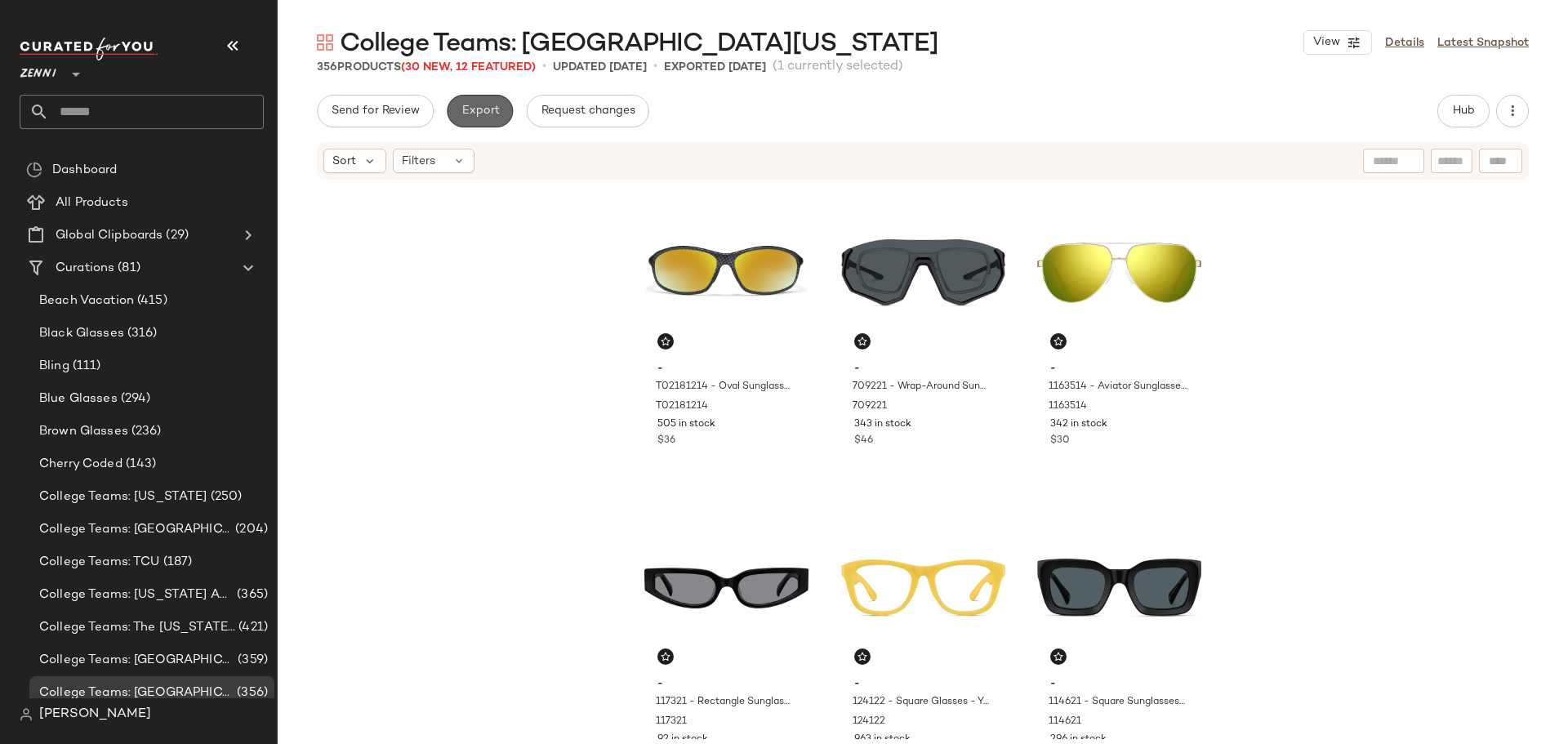
click at [481, 102] on button "Export" at bounding box center [480, 111] width 67 height 33
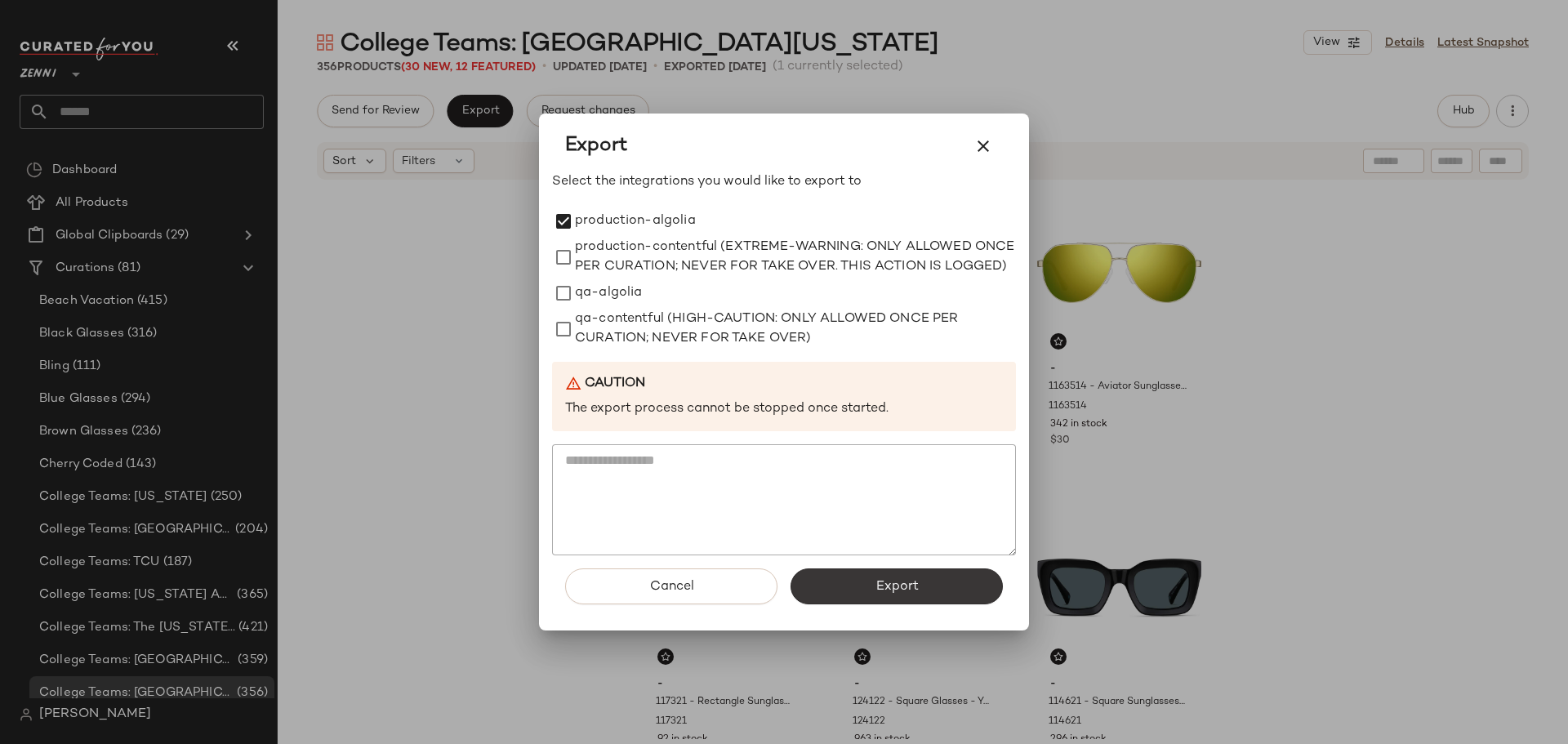
click at [896, 594] on span "Export" at bounding box center [896, 586] width 43 height 16
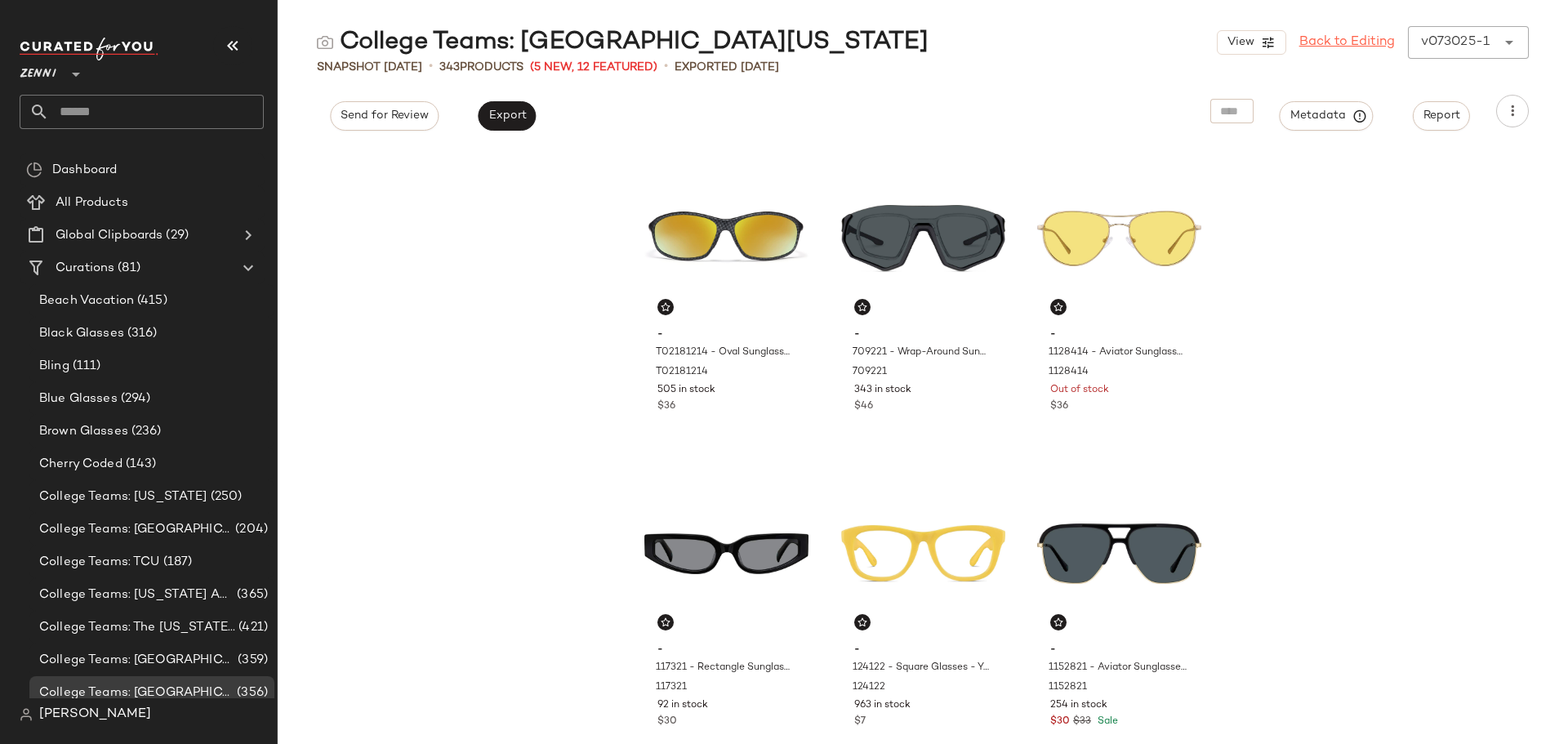
click at [1324, 41] on link "Back to Editing" at bounding box center [1347, 42] width 96 height 19
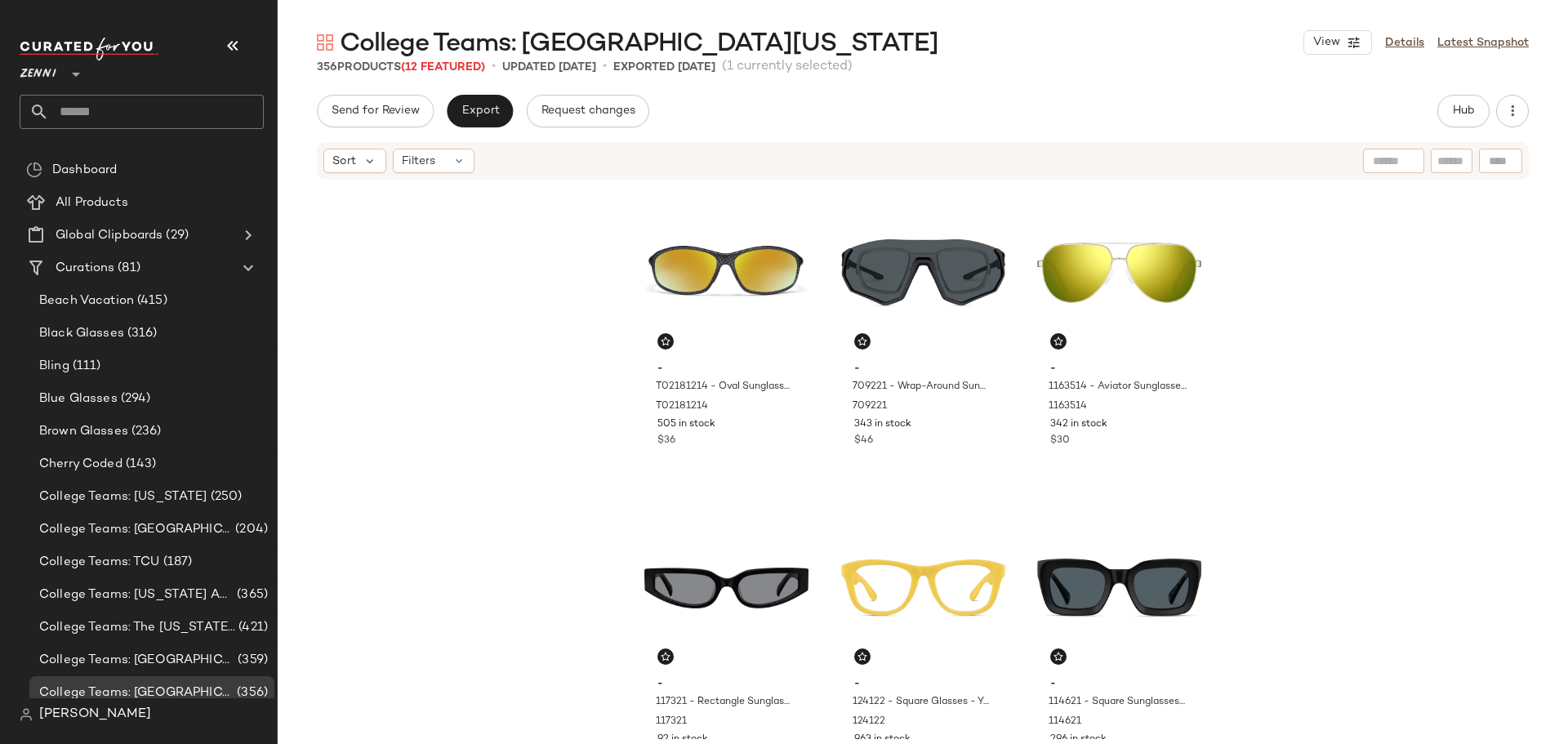
click at [114, 103] on input "text" at bounding box center [156, 112] width 214 height 35
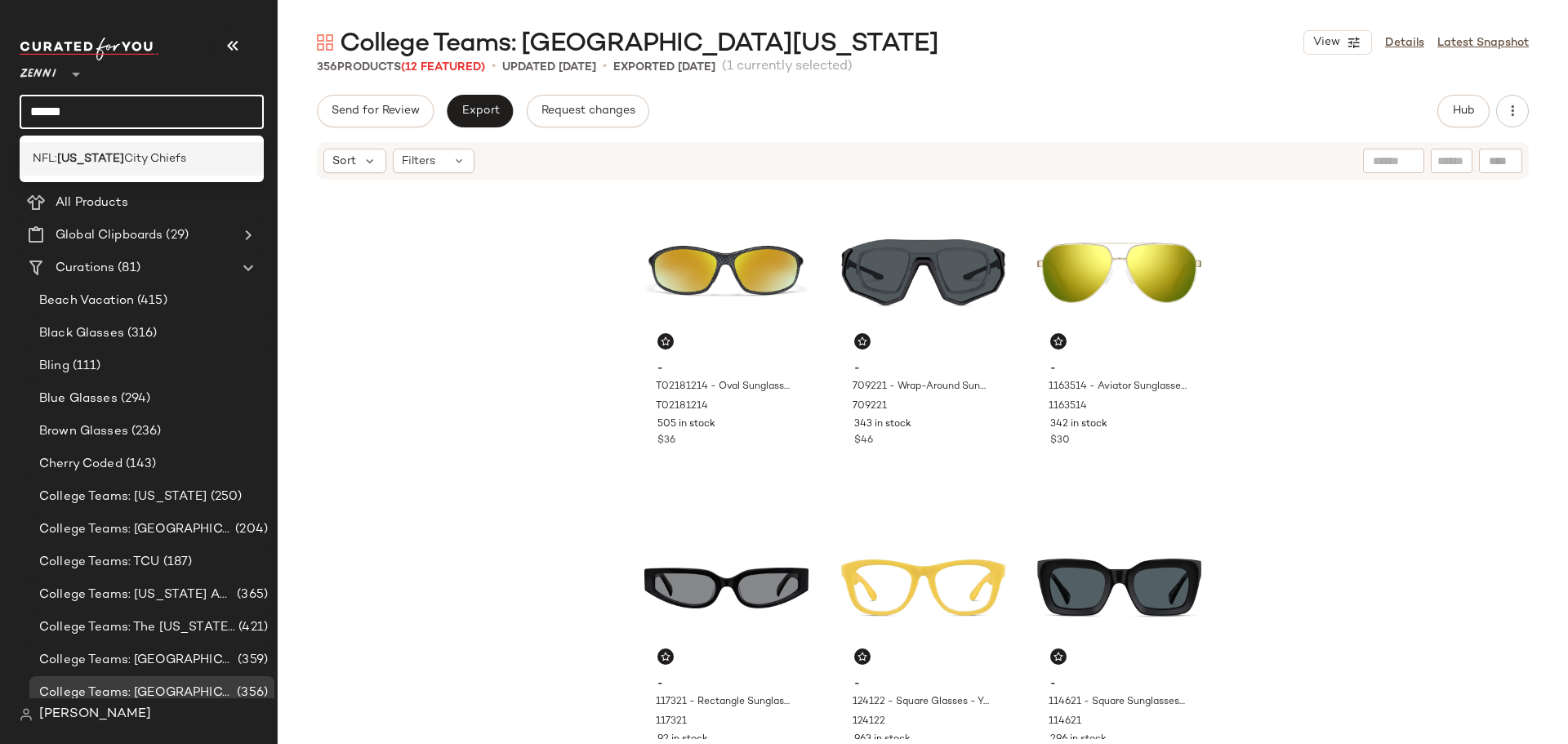
type input "******"
click at [131, 165] on span "City Chiefs" at bounding box center [155, 159] width 62 height 17
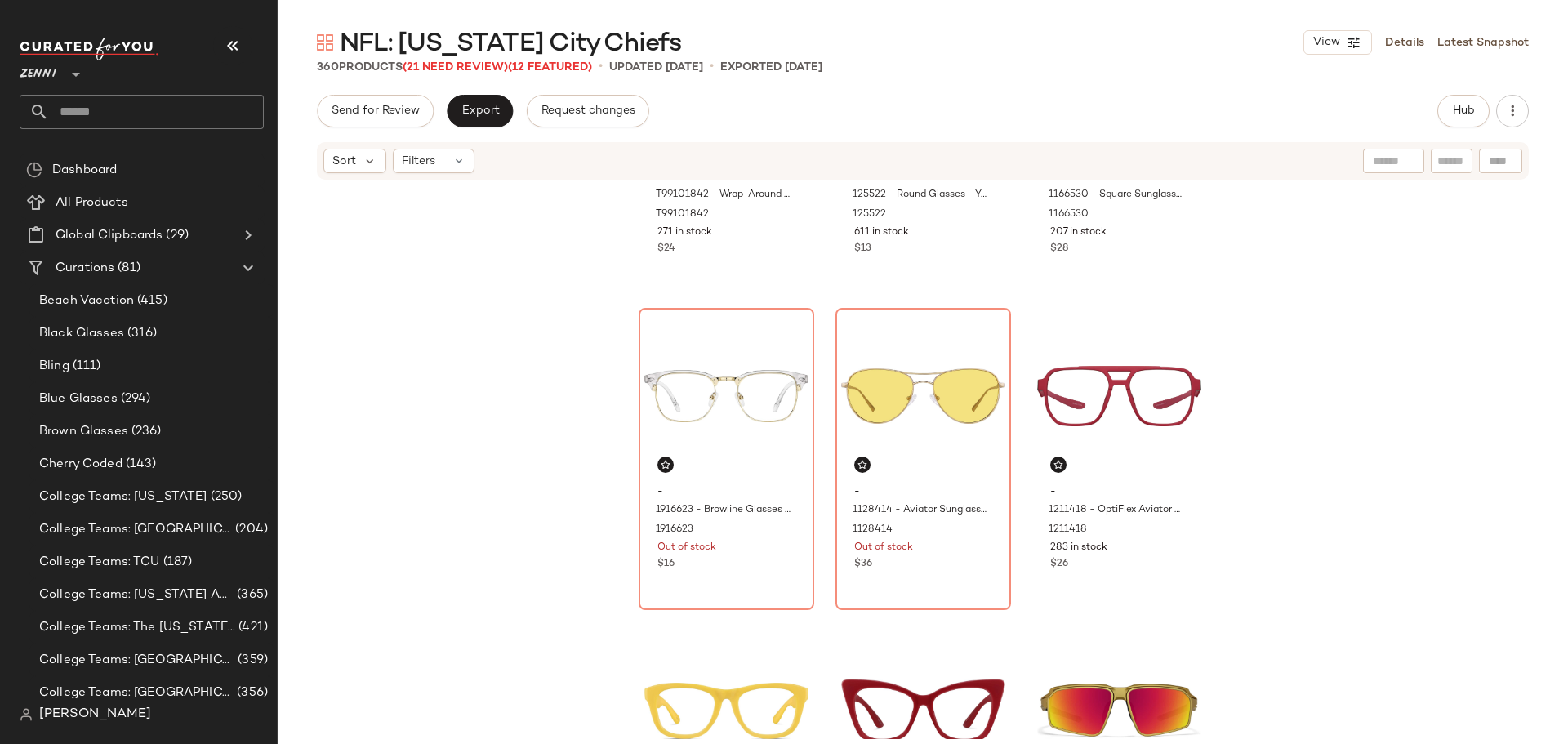
scroll to position [503, 0]
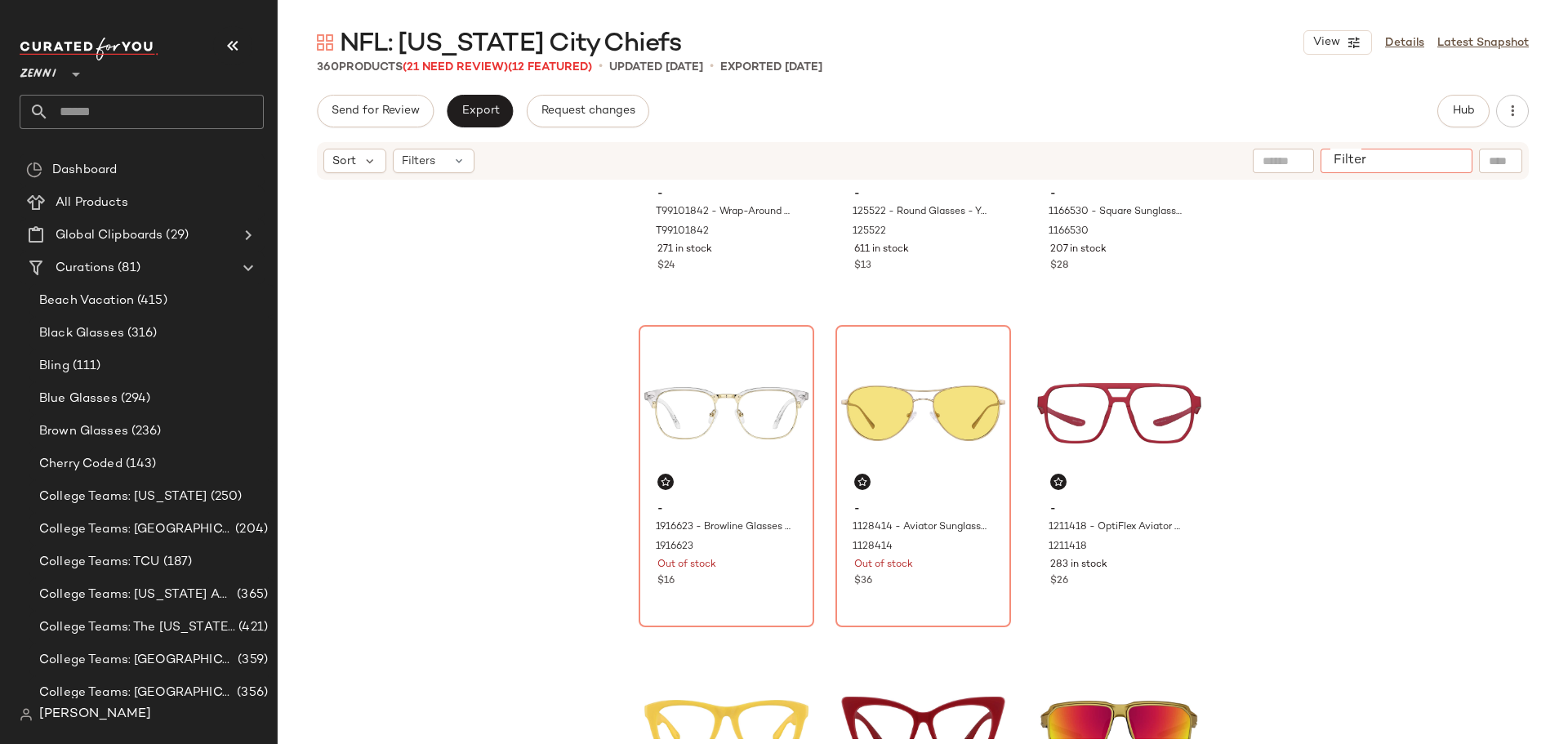
click at [1449, 160] on input "Filter" at bounding box center [1397, 160] width 139 height 17
type input "*******"
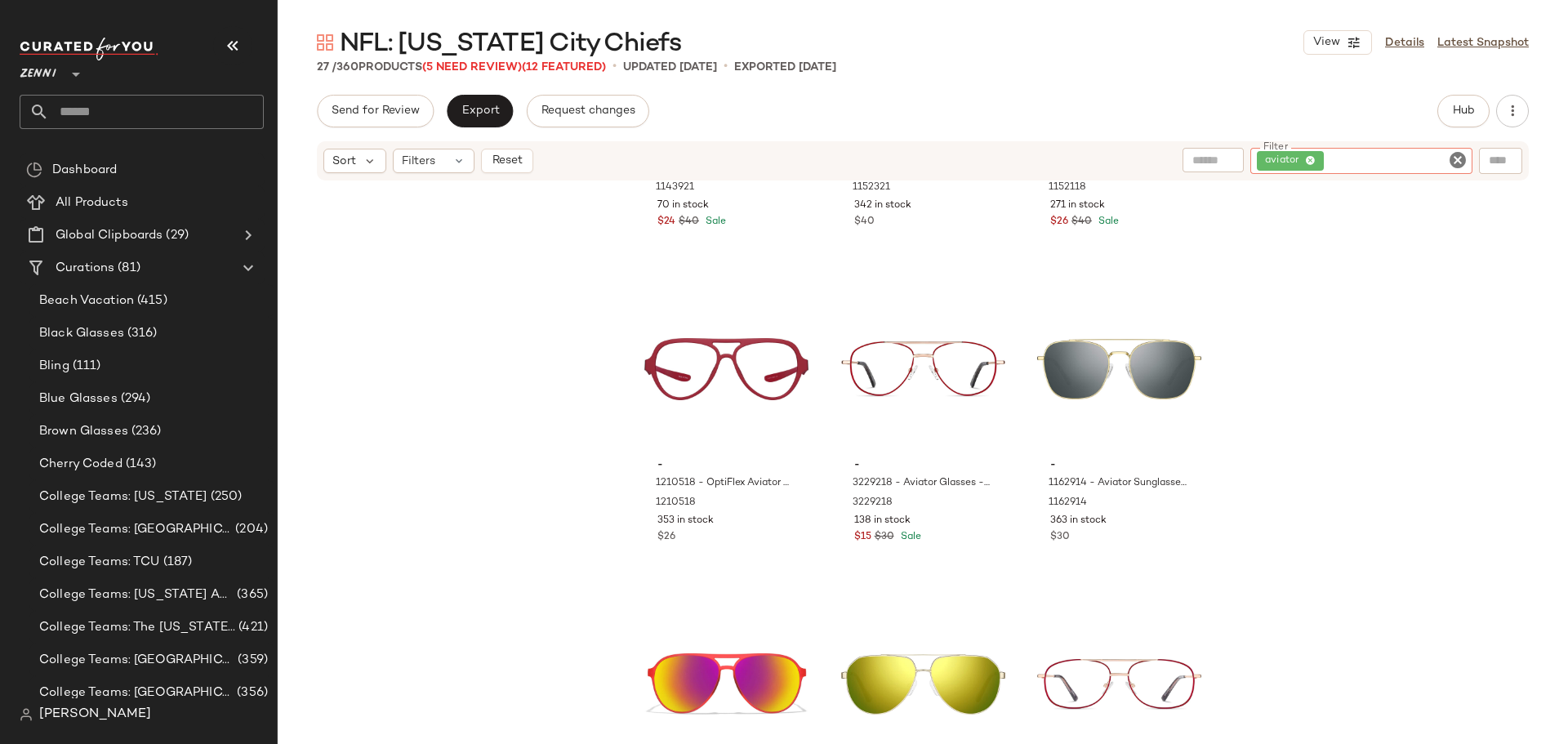
scroll to position [2282, 0]
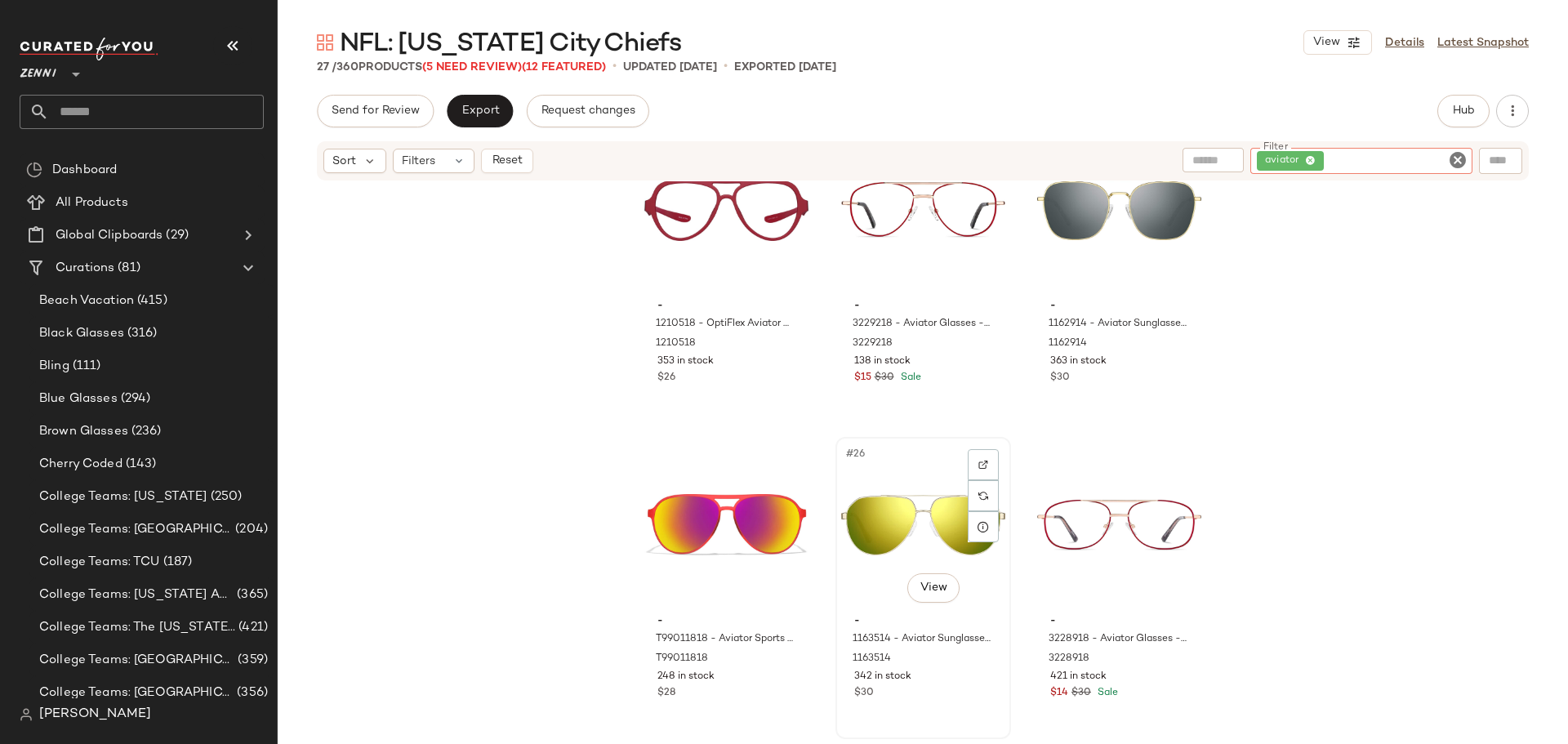
click at [907, 491] on div "#26 View" at bounding box center [923, 524] width 164 height 165
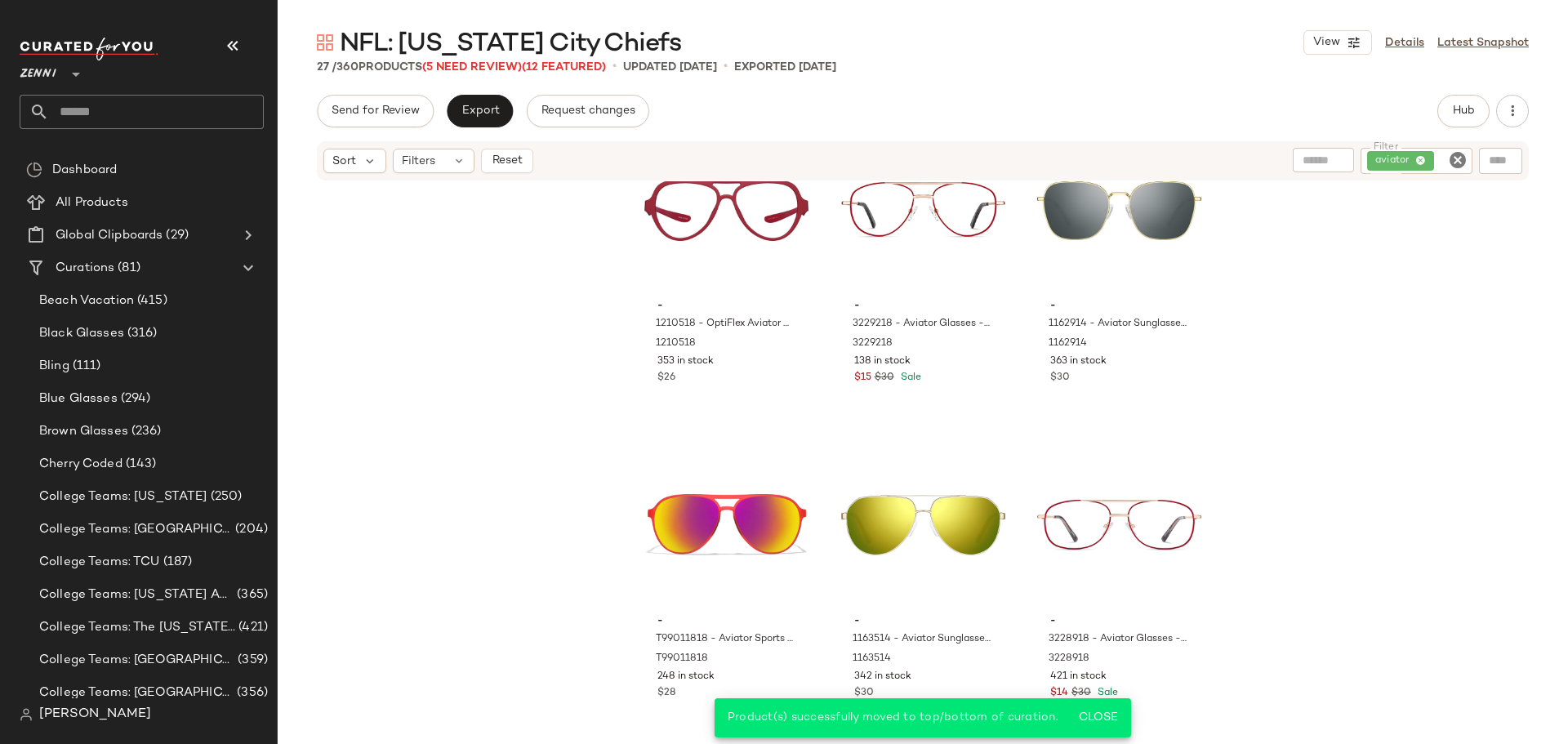
click at [1459, 160] on icon "Clear Filter" at bounding box center [1457, 160] width 19 height 19
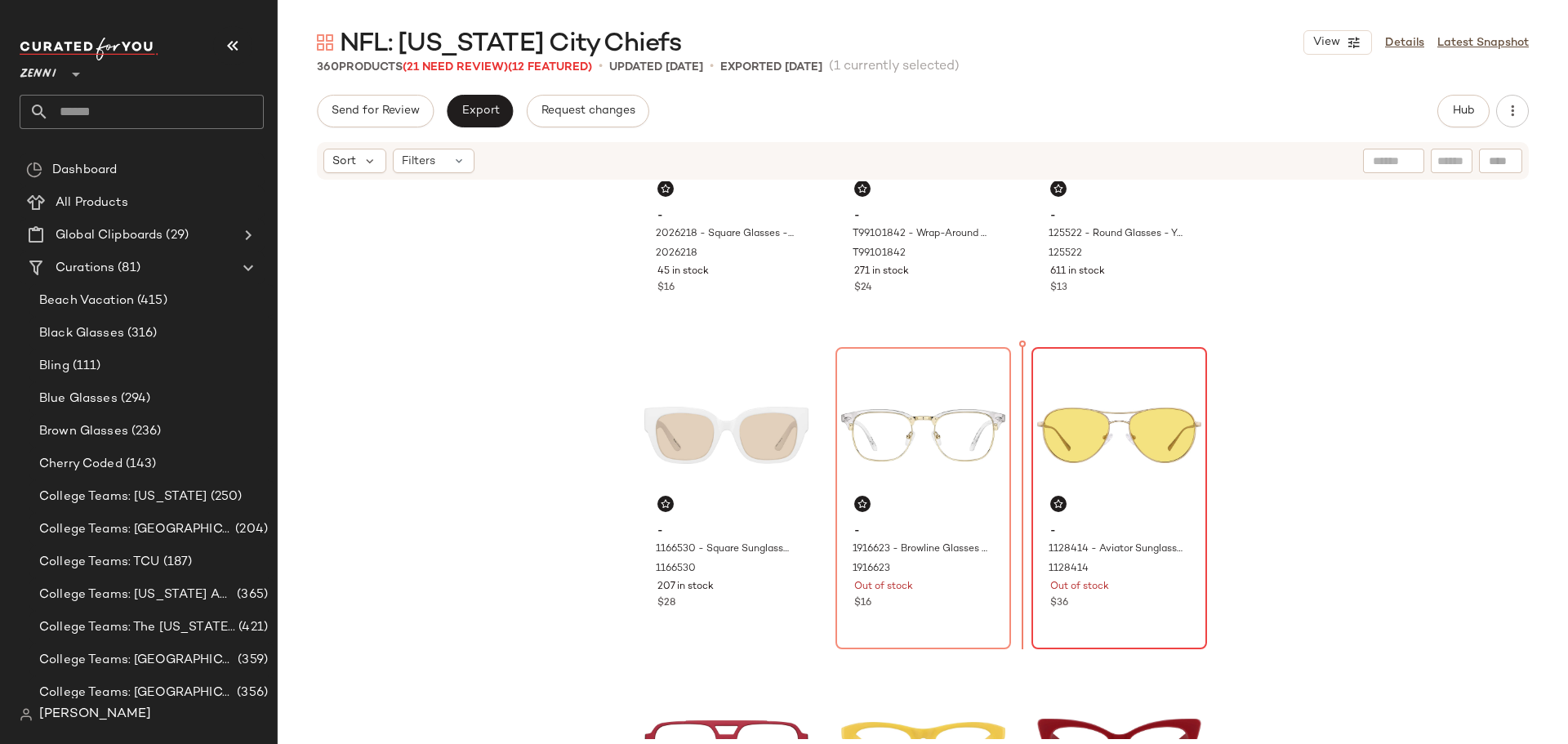
scroll to position [484, 0]
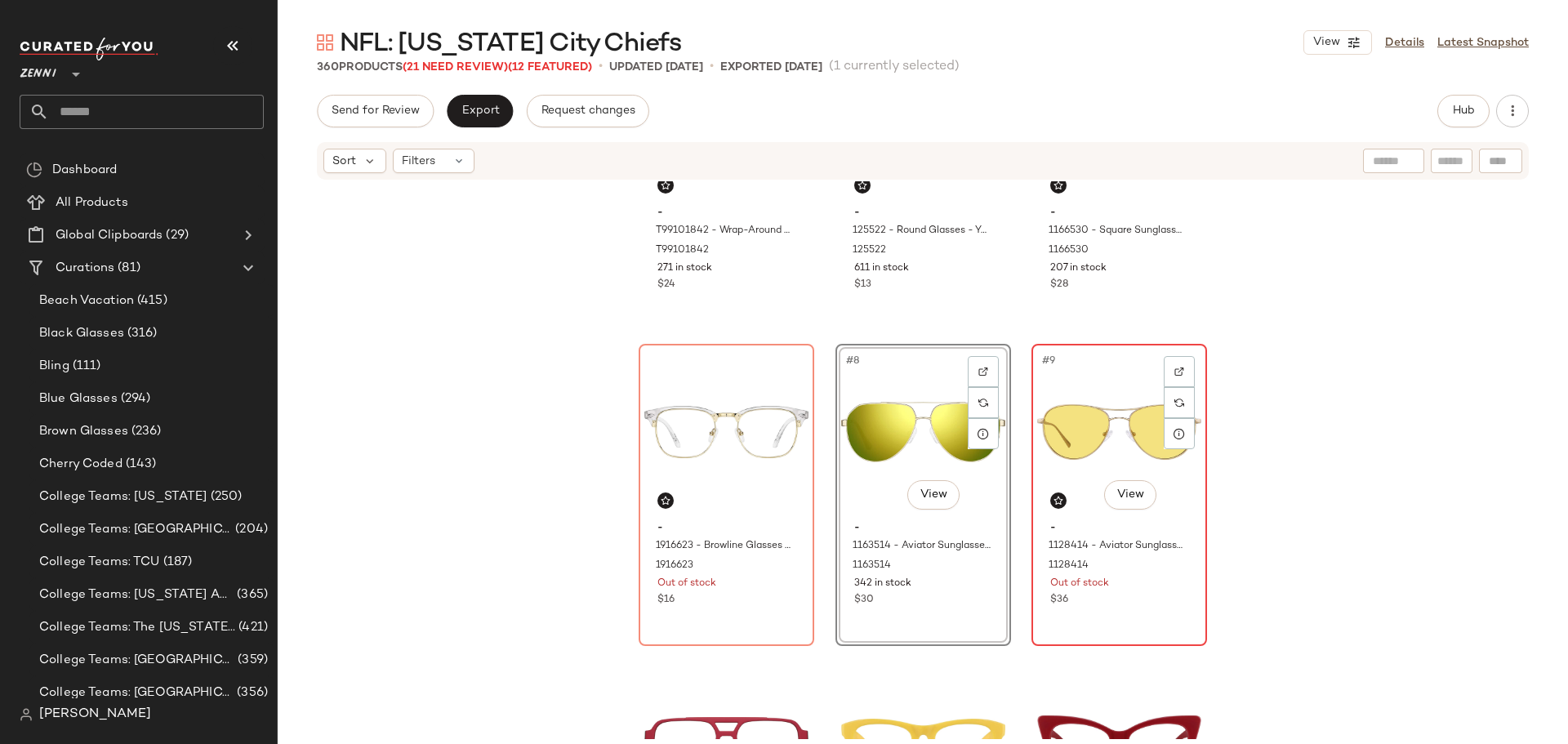
click at [1093, 619] on div "#9 View - 1128414 - Aviator Sunglasses - Gold - Stainless Steel 1128414 Out of …" at bounding box center [1119, 495] width 172 height 299
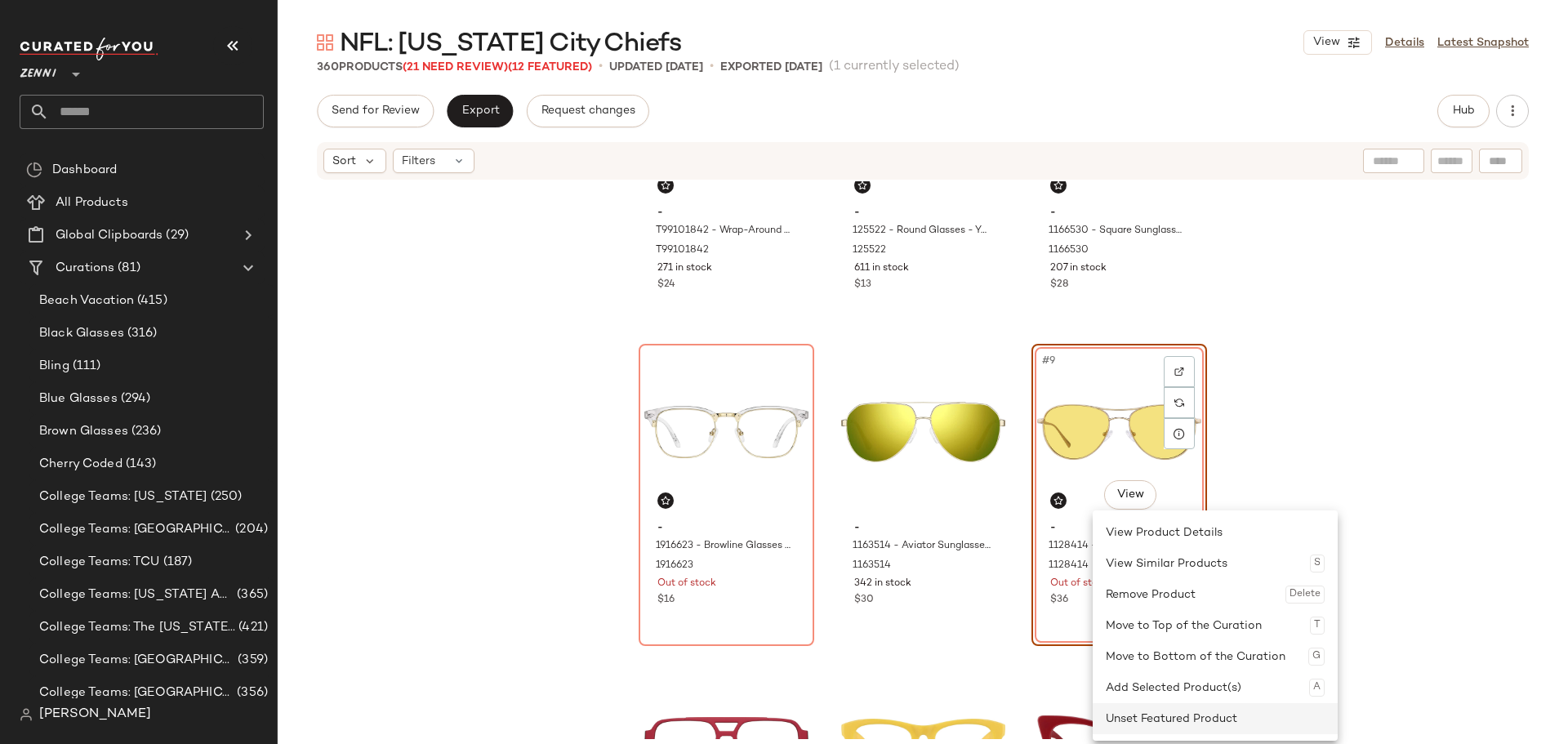
click at [1147, 719] on div "Unset Featured Product" at bounding box center [1215, 718] width 219 height 31
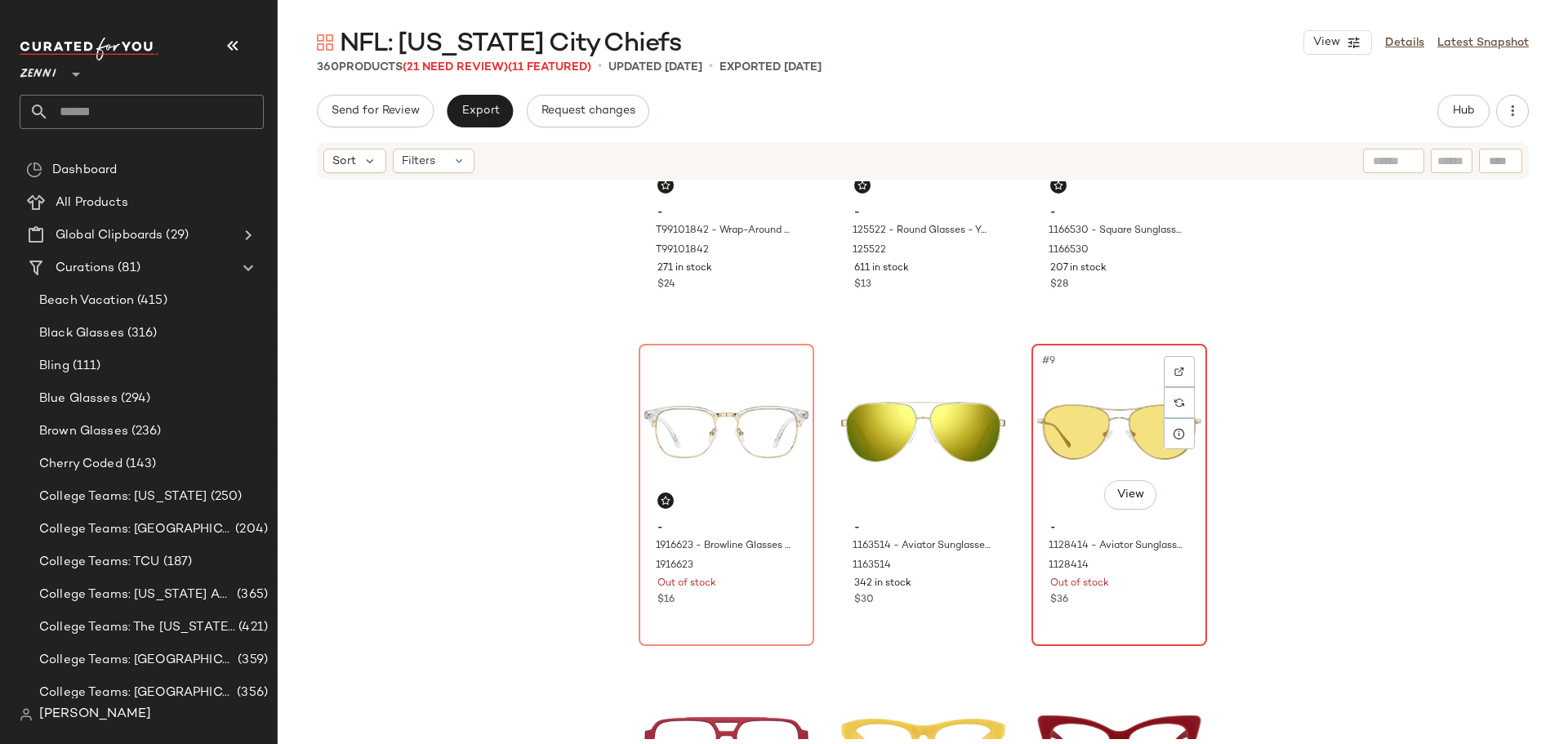
click at [1105, 613] on div "#9 View - 1128414 - Aviator Sunglasses - Gold - Stainless Steel 1128414 Out of …" at bounding box center [1119, 495] width 172 height 299
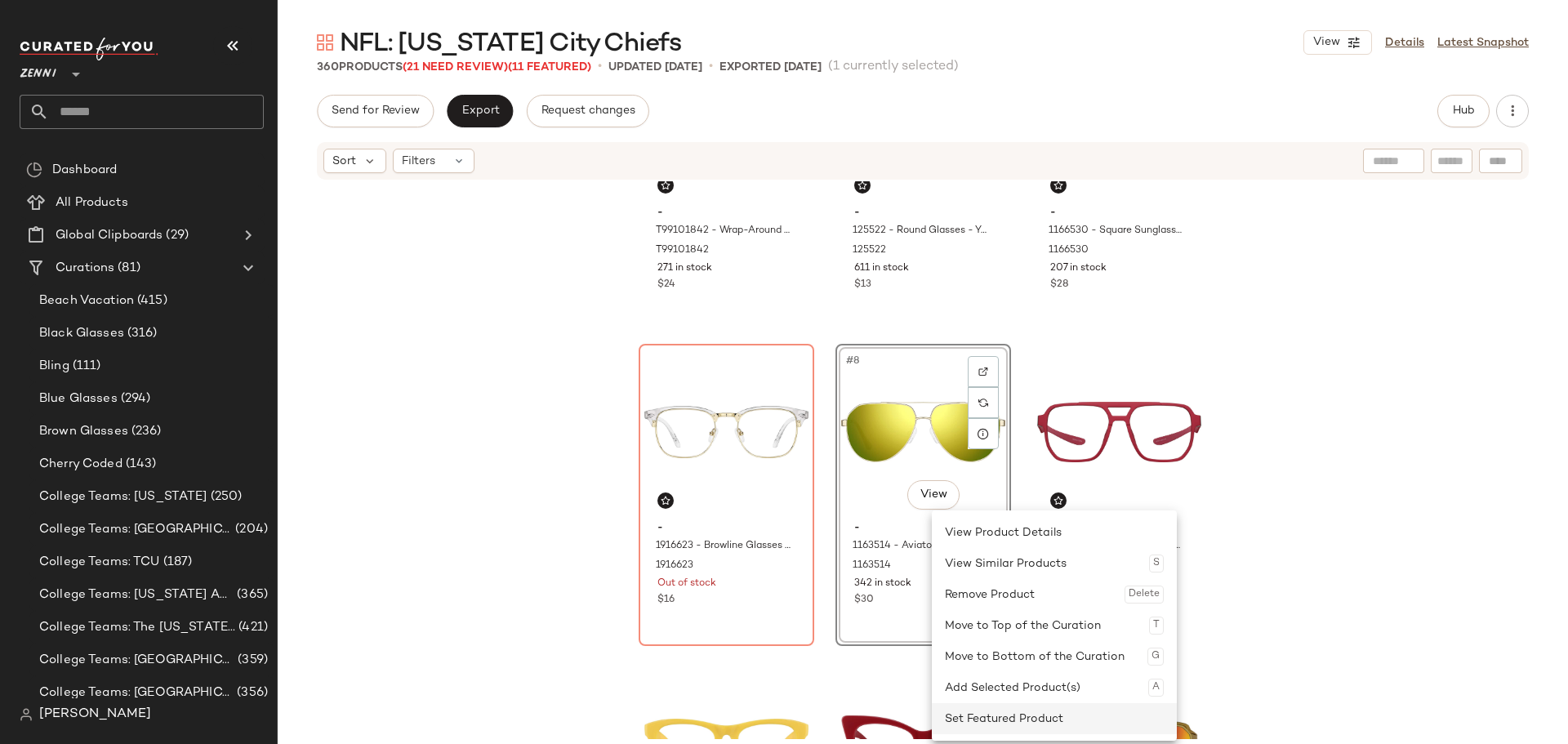
click at [971, 708] on div "Set Featured Product" at bounding box center [1054, 718] width 219 height 31
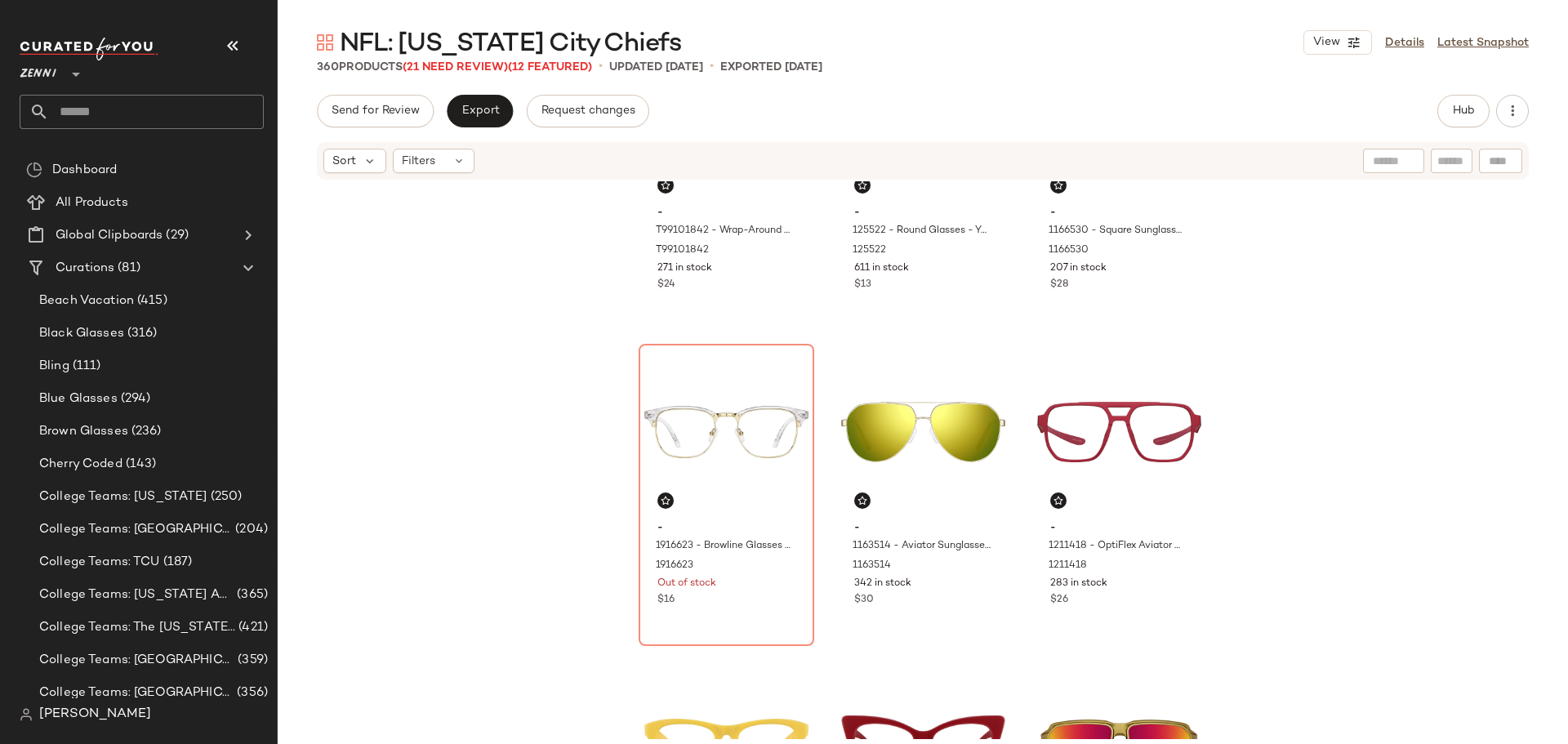
click at [523, 575] on div "- T99101842 - Wrap-Around Sports Sunglasses - Red with Gold Mirror - Plastic T9…" at bounding box center [922, 460] width 1291 height 558
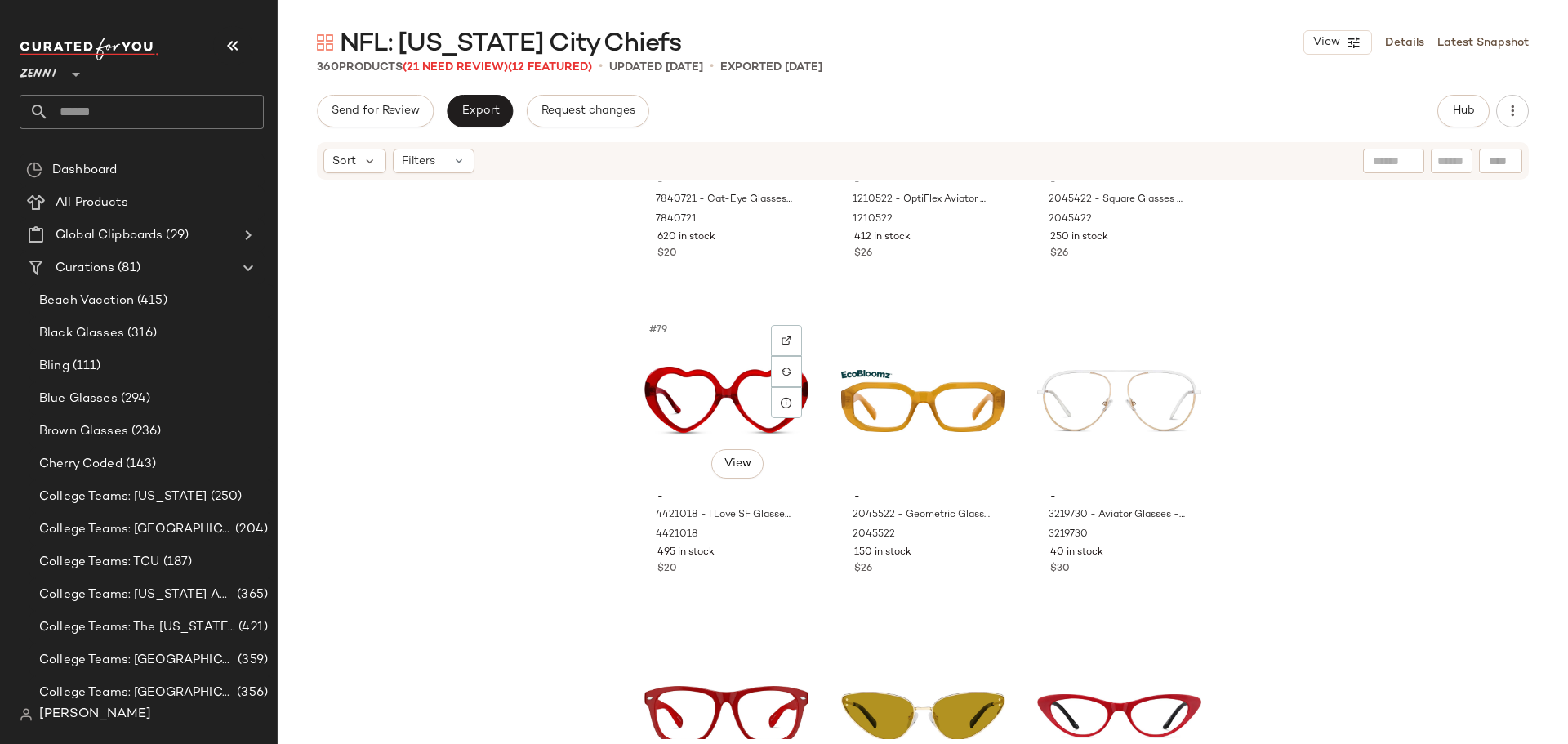
scroll to position [8177, 0]
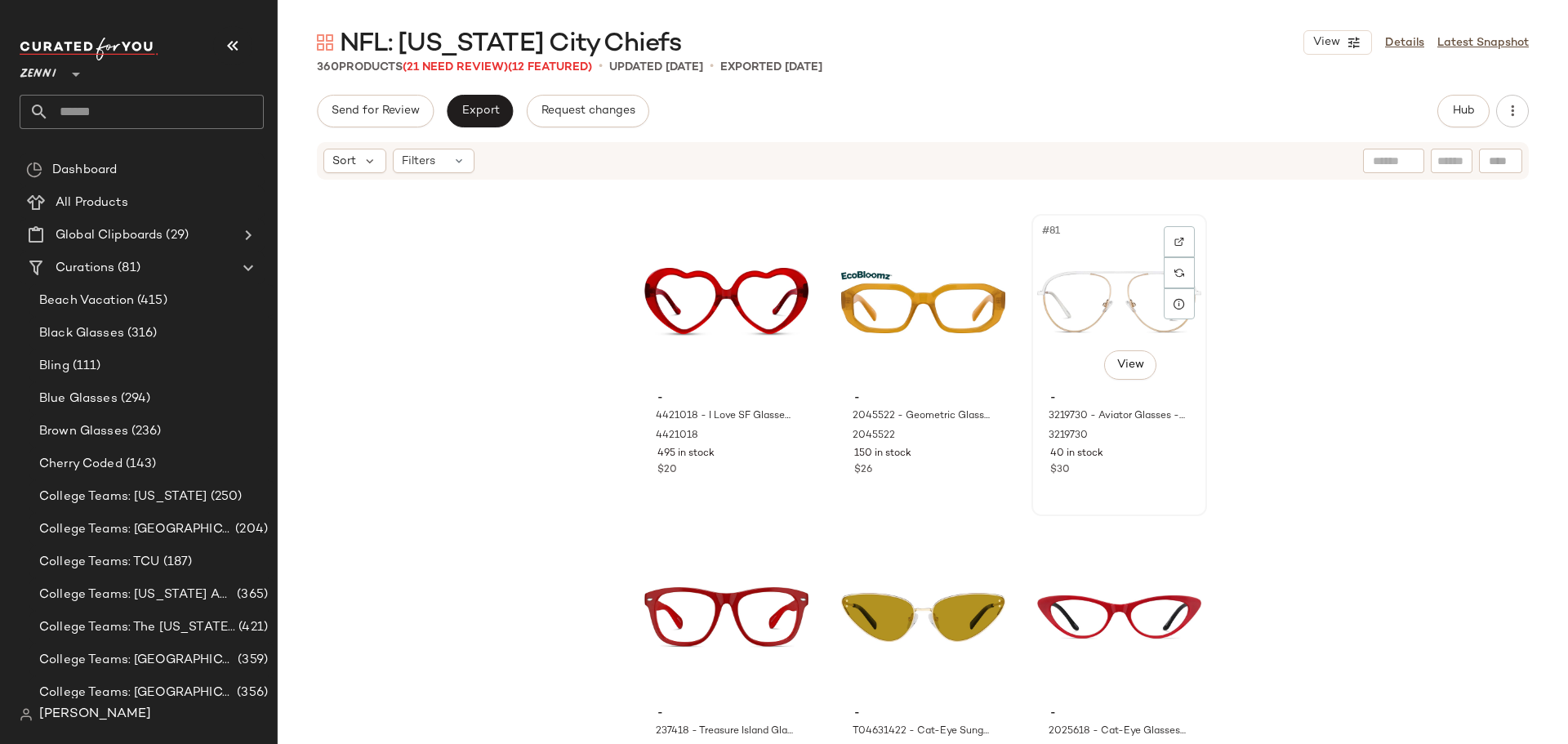
click at [1128, 507] on div "#81 View - 3219730 - Aviator Glasses - White - Stainless Steel 3219730 40 in st…" at bounding box center [1119, 365] width 172 height 299
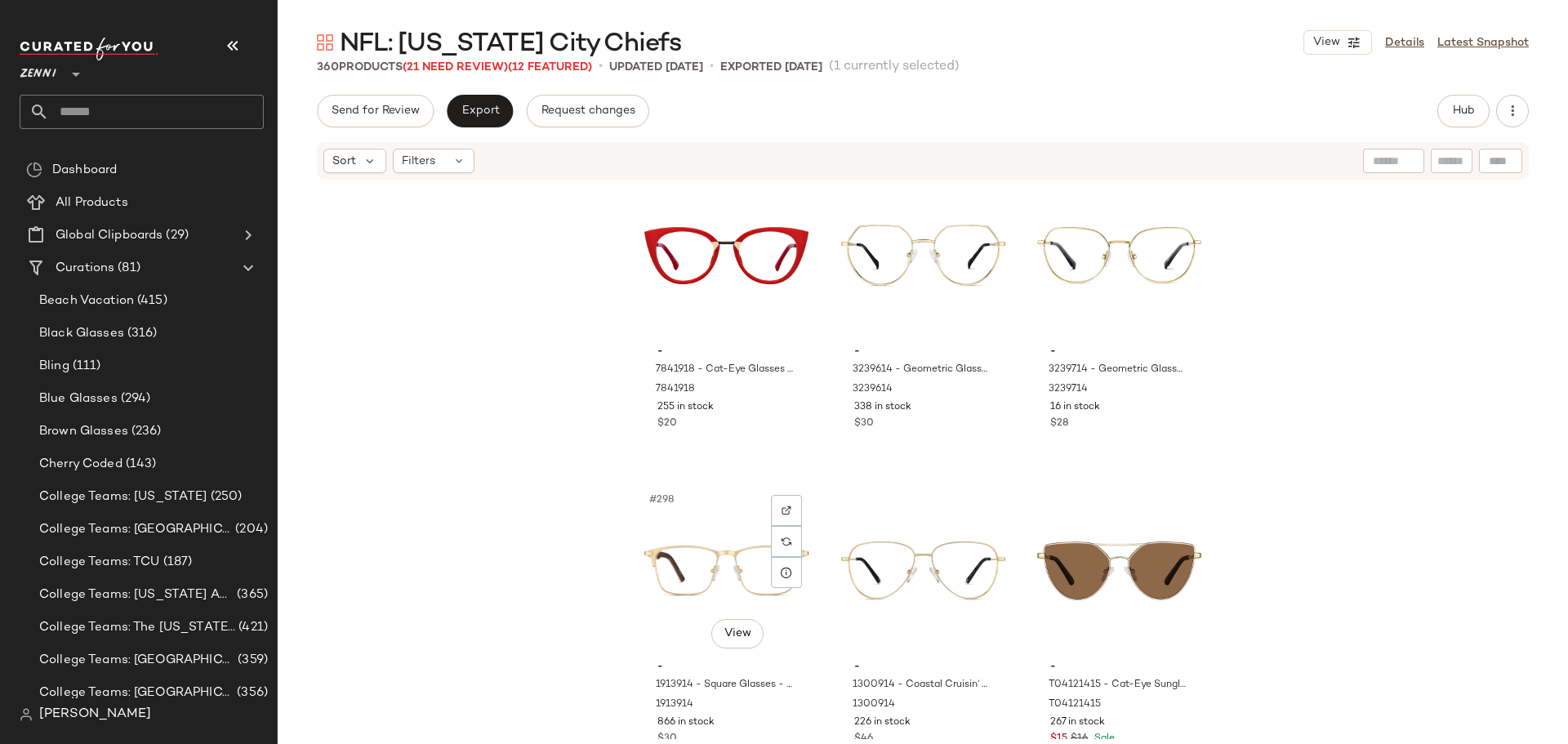
scroll to position [30871, 0]
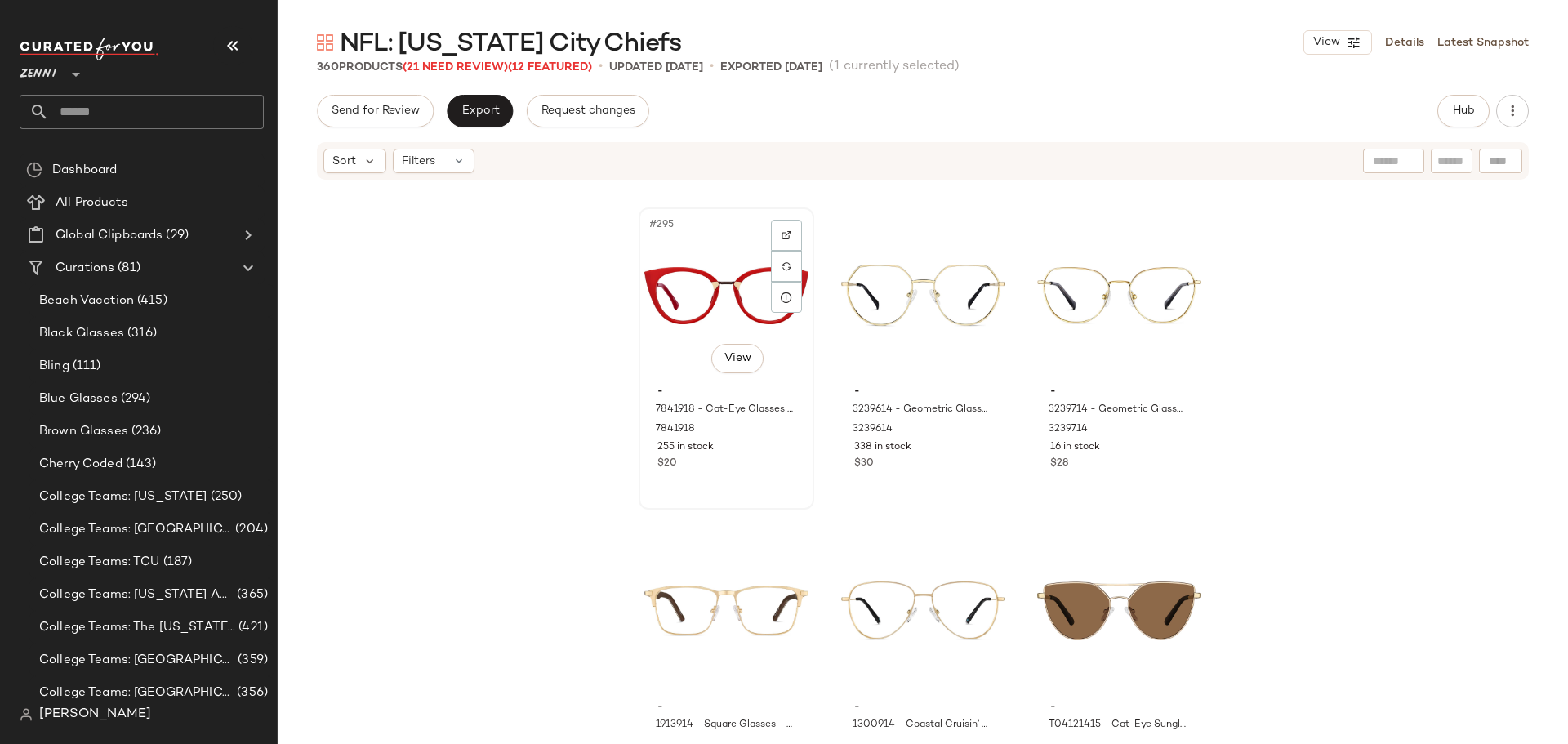
click at [722, 481] on div "#295 View - 7841918 - Cat-Eye Glasses - Red - Mixed 7841918 255 in stock $20" at bounding box center [726, 358] width 172 height 299
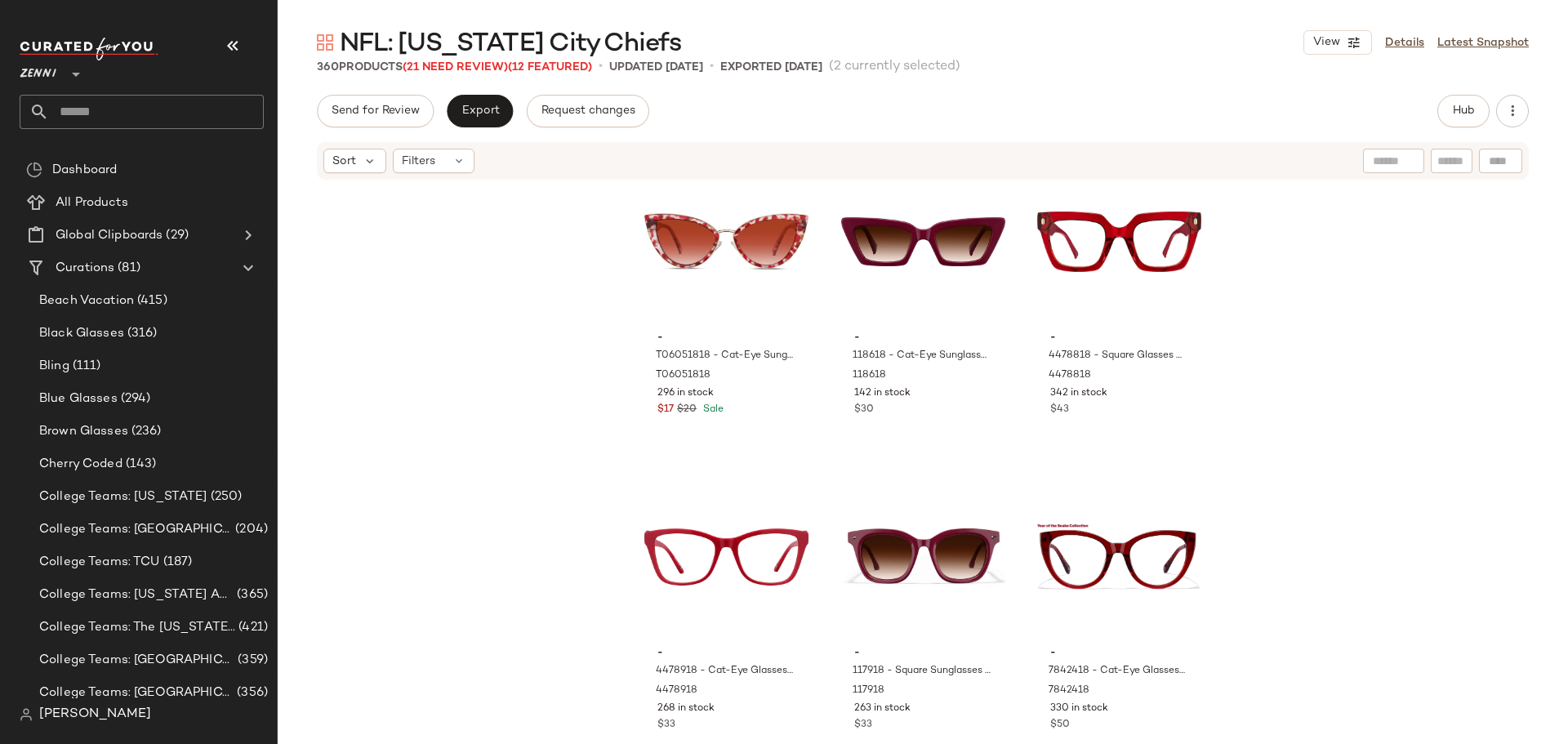
scroll to position [32831, 0]
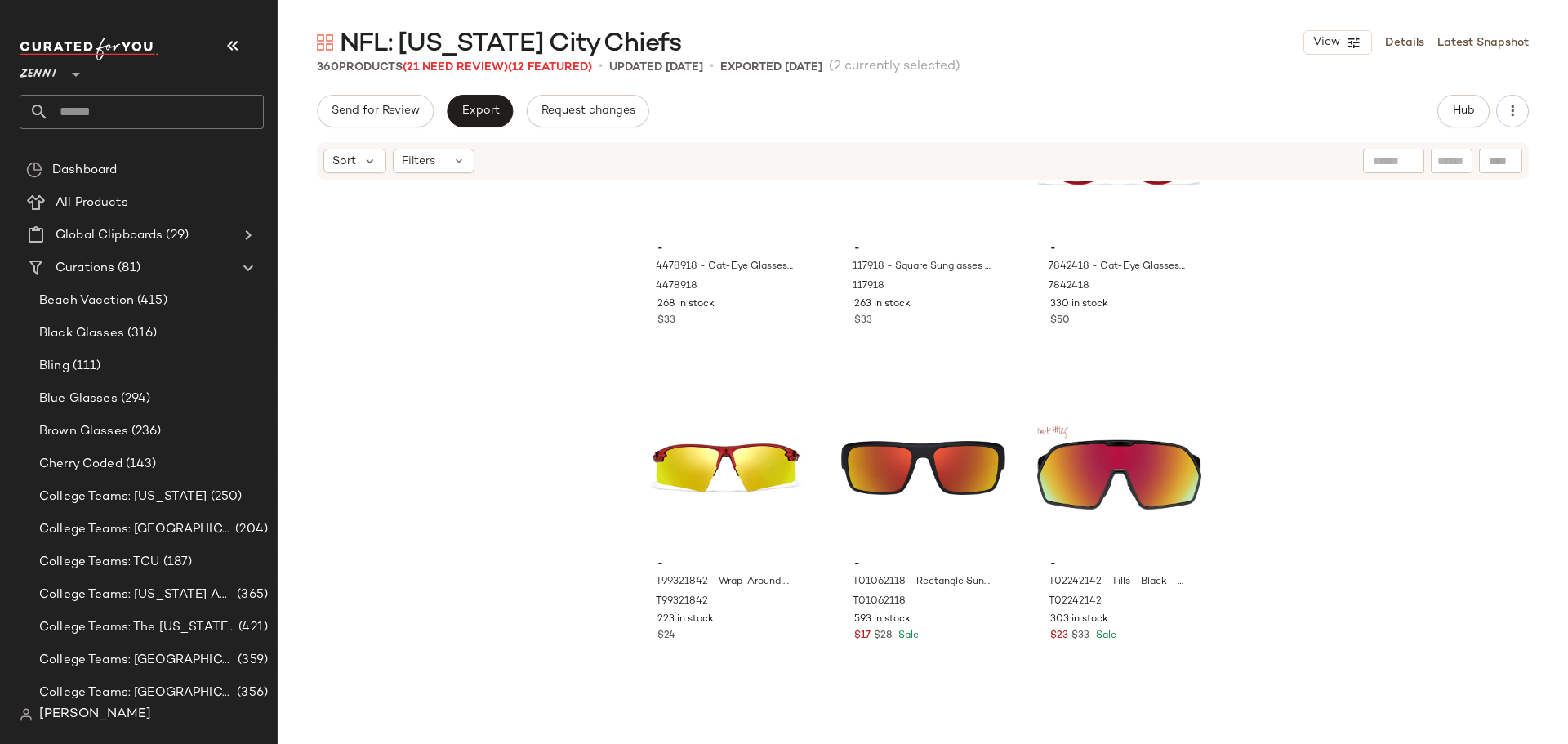
scroll to position [33239, 0]
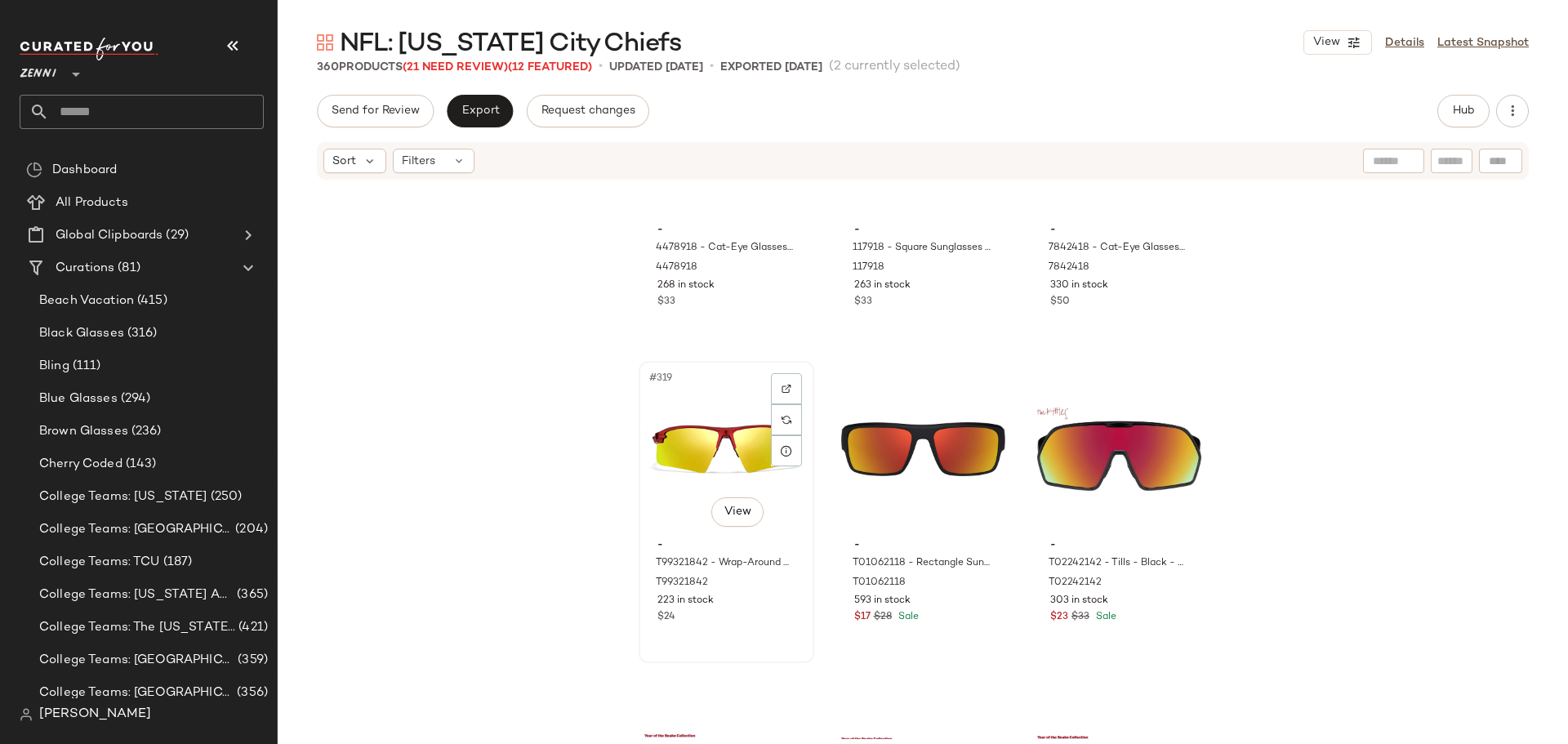
click at [751, 639] on div "#319 View - T99321842 - Wrap-Around Sports Sunglasses(Larger Lenses) - Red with…" at bounding box center [726, 512] width 172 height 299
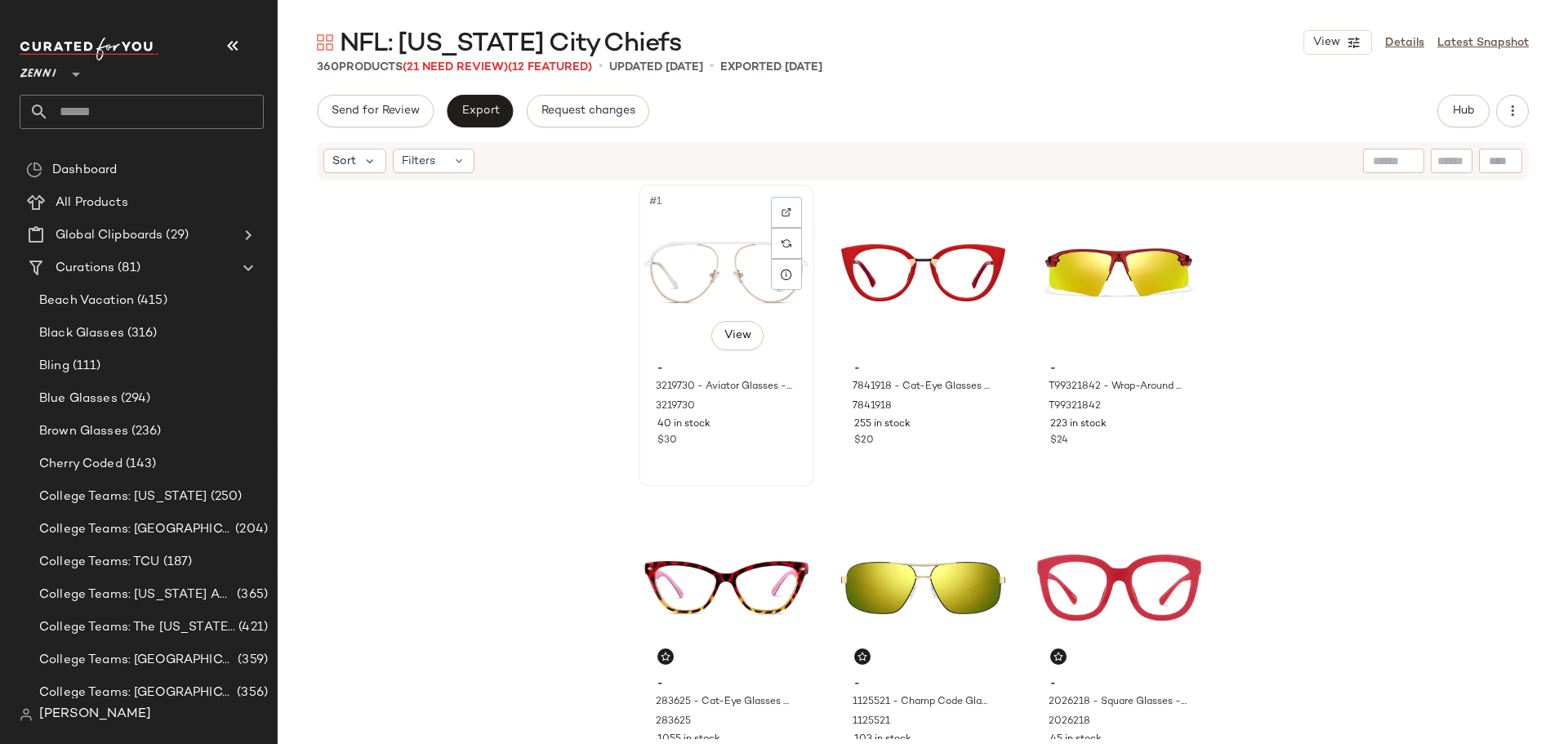
click at [755, 448] on div "$30" at bounding box center [726, 440] width 138 height 15
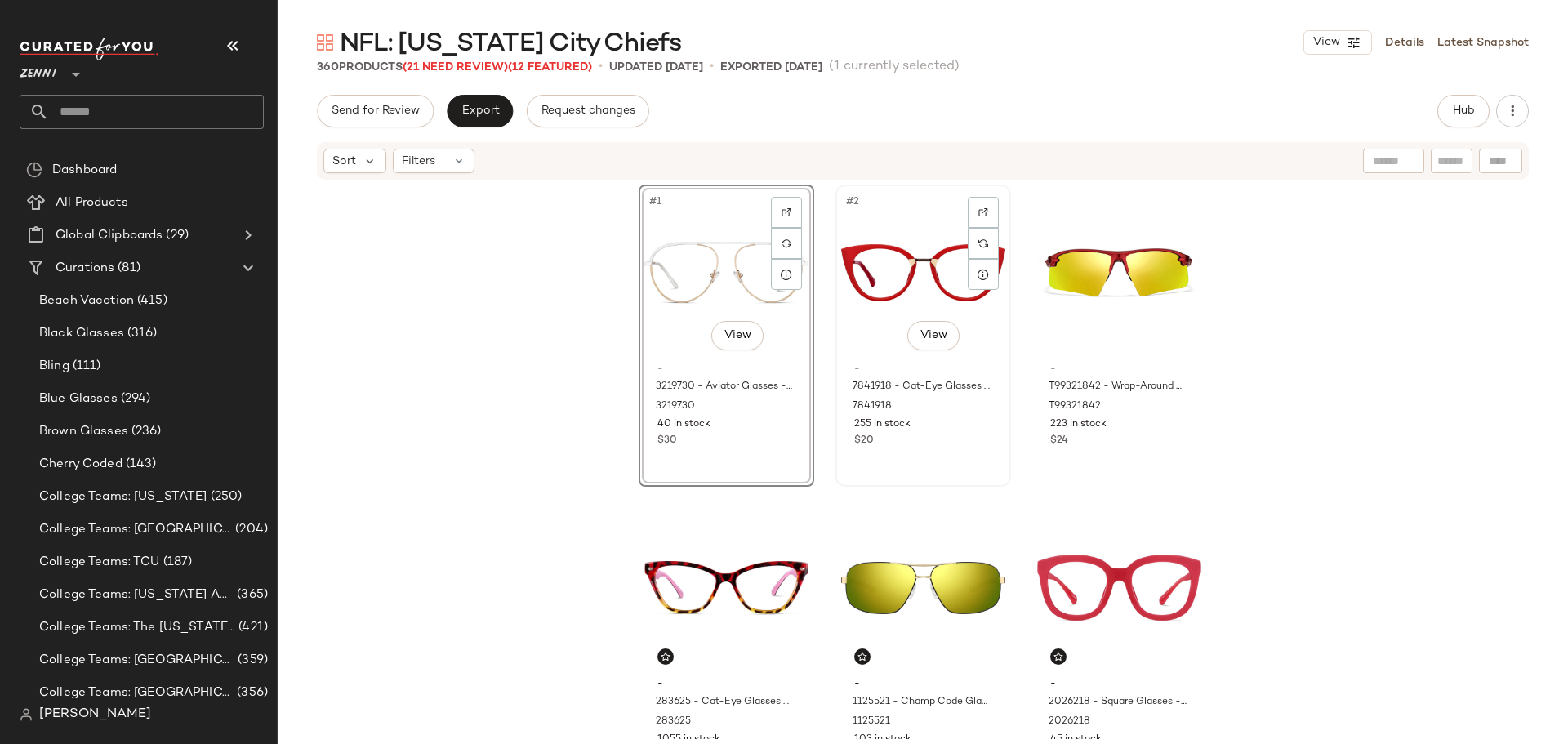
click at [920, 464] on div "#2 View - 7841918 - Cat-Eye Glasses - Red - Mixed 7841918 255 in stock $20" at bounding box center [923, 336] width 172 height 299
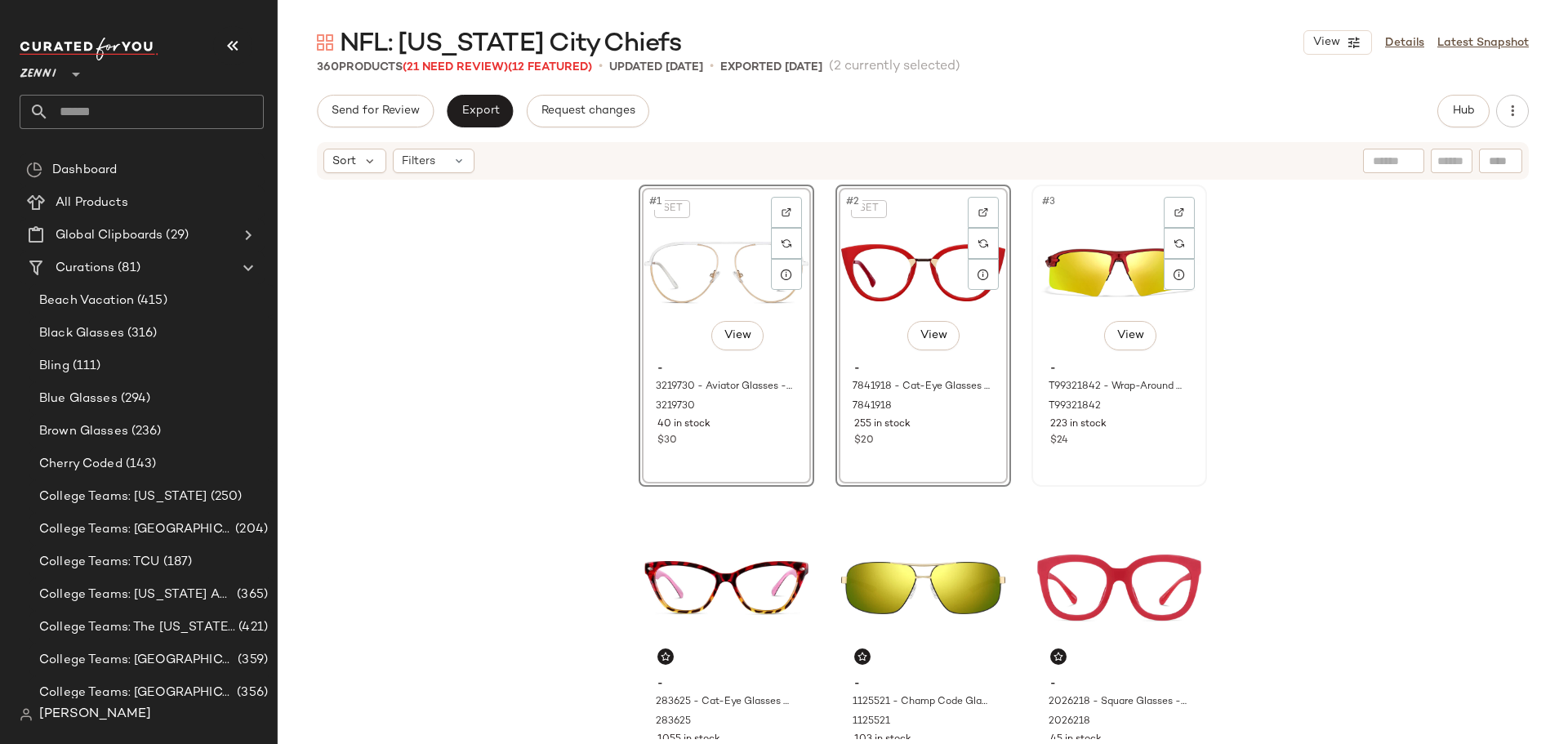
click at [1079, 472] on div "#3 View - T99321842 - Wrap-Around Sports Sunglasses(Larger Lenses) - Red with G…" at bounding box center [1119, 336] width 172 height 299
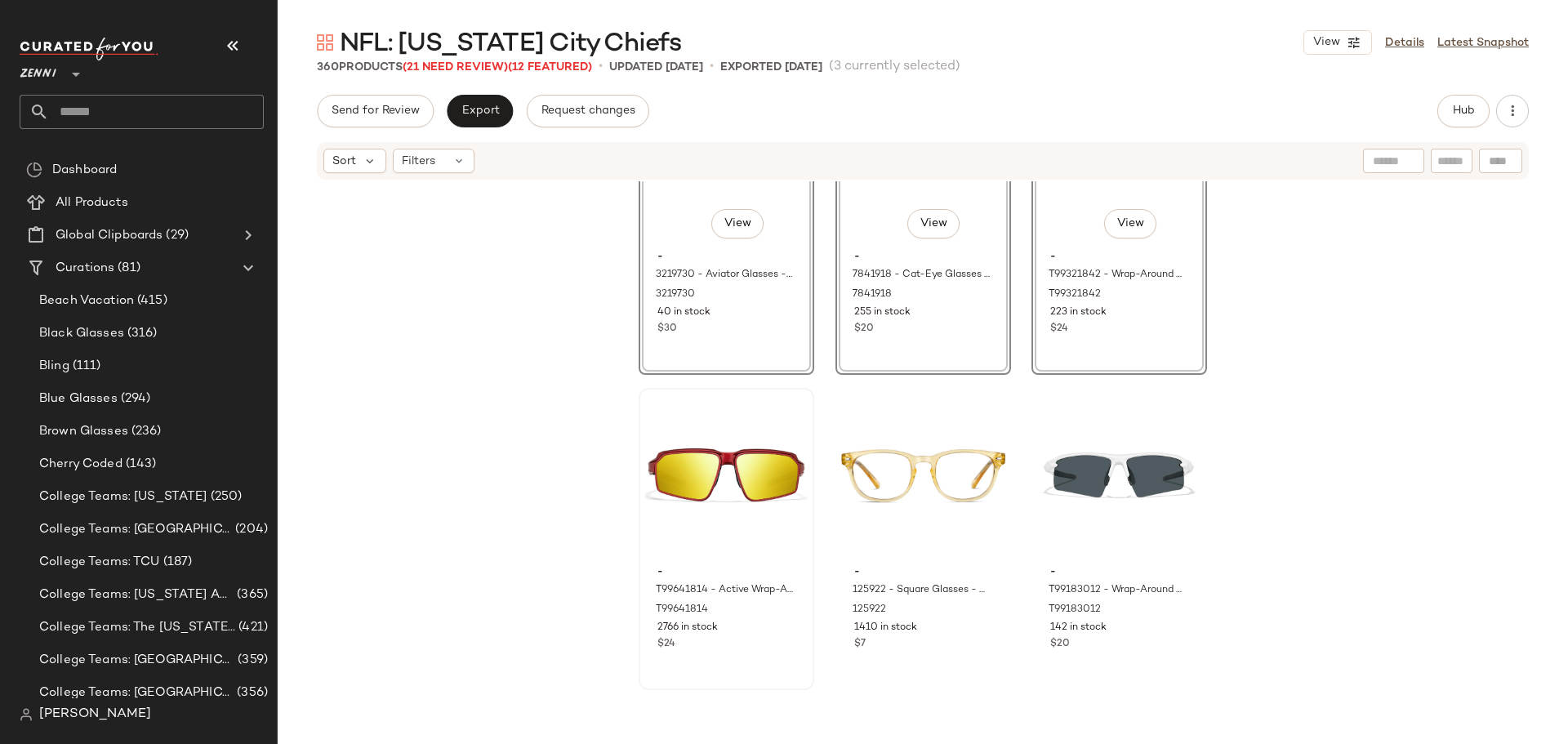
scroll to position [1070, 0]
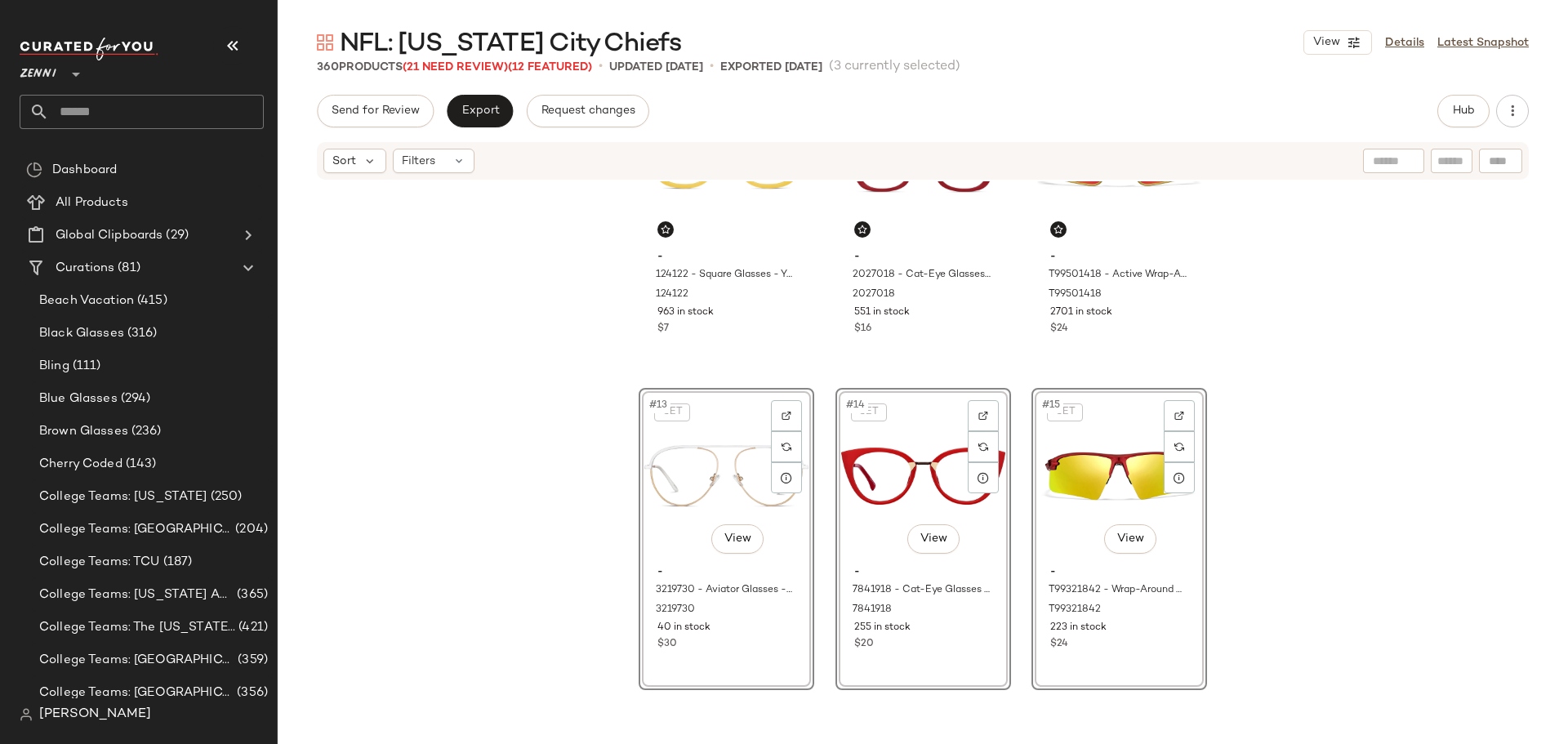
click at [816, 604] on div "- 124122 - Square Glasses - Yellow - Plastic 124122 963 in stock $7 - 2027018 -…" at bounding box center [922, 460] width 1291 height 558
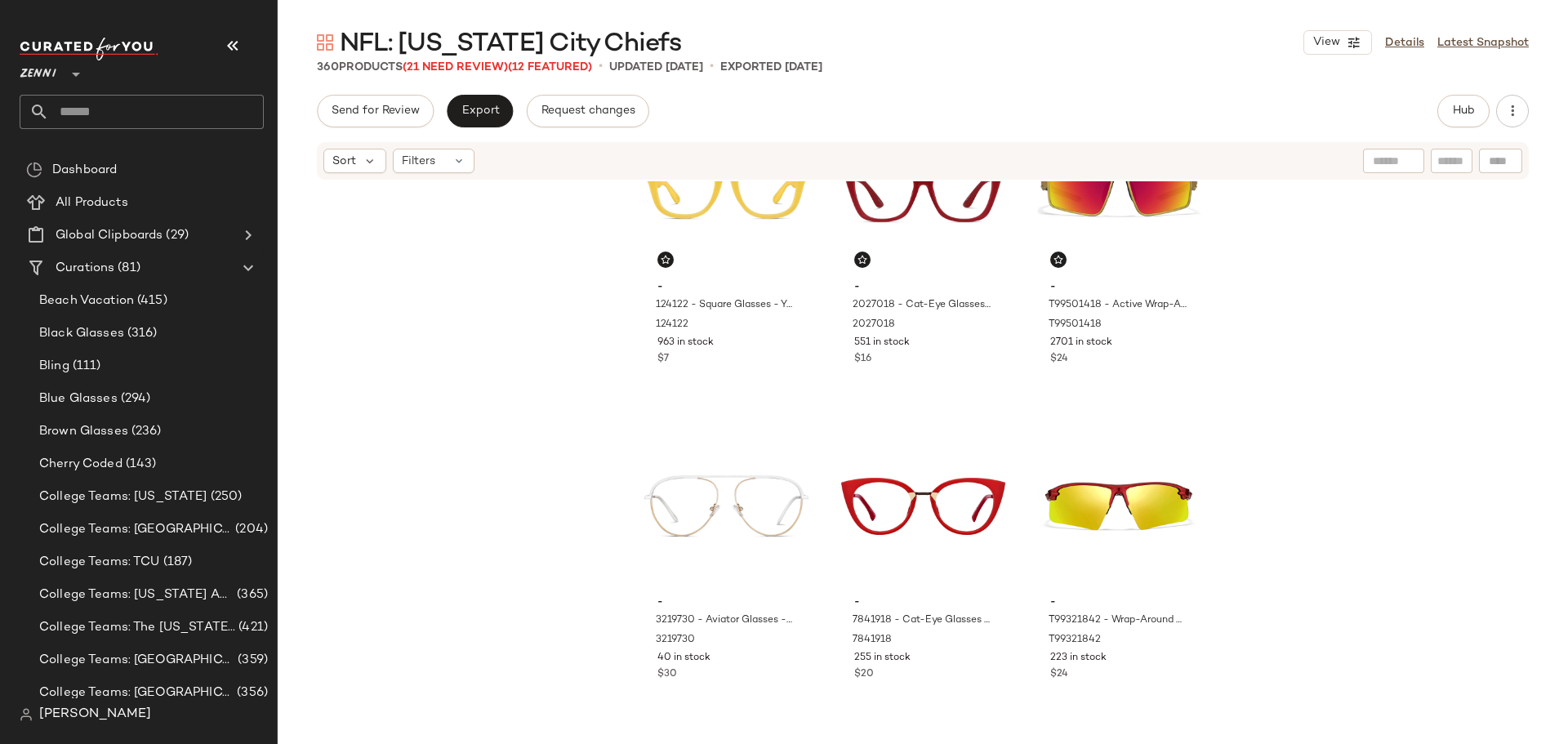
scroll to position [1074, 0]
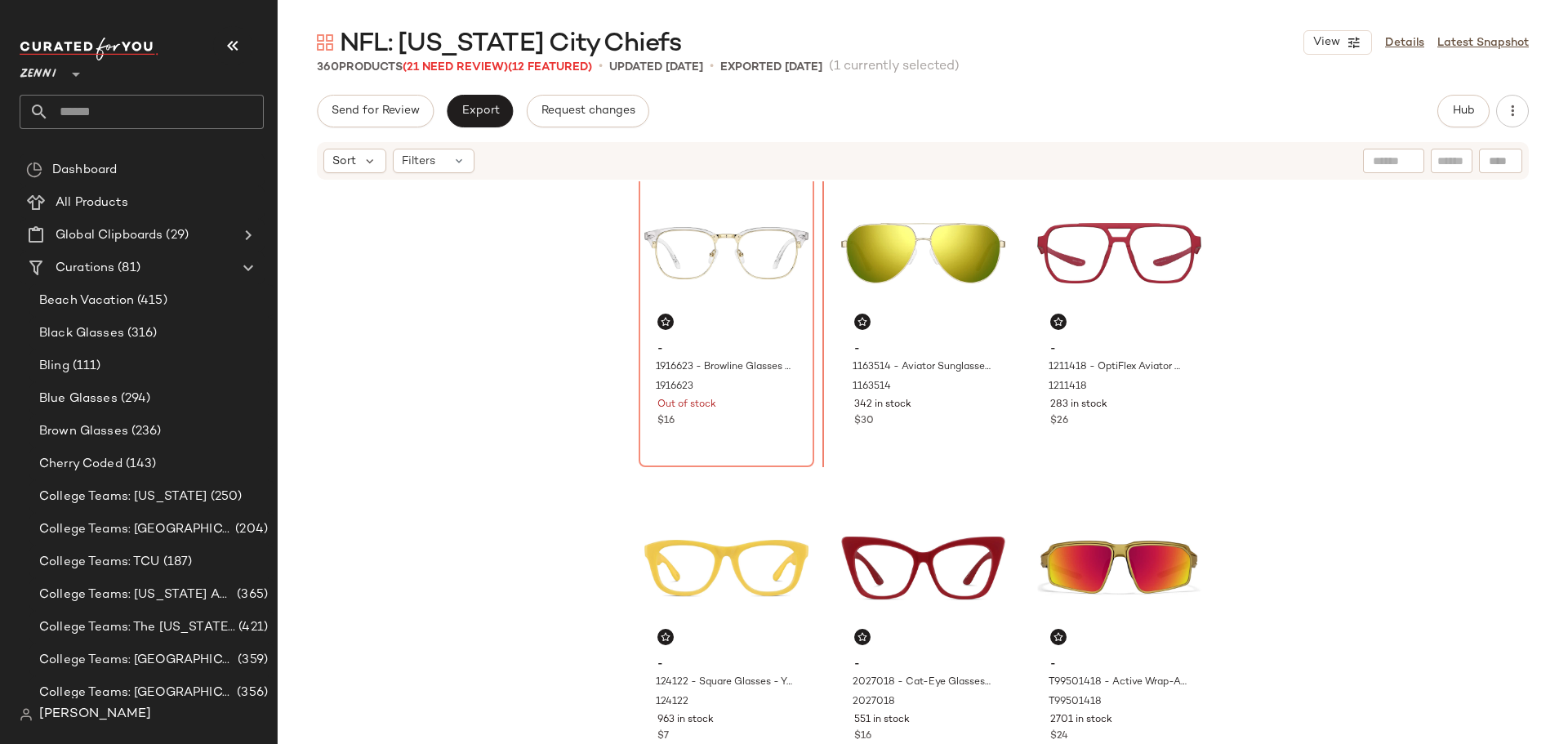
scroll to position [661, 0]
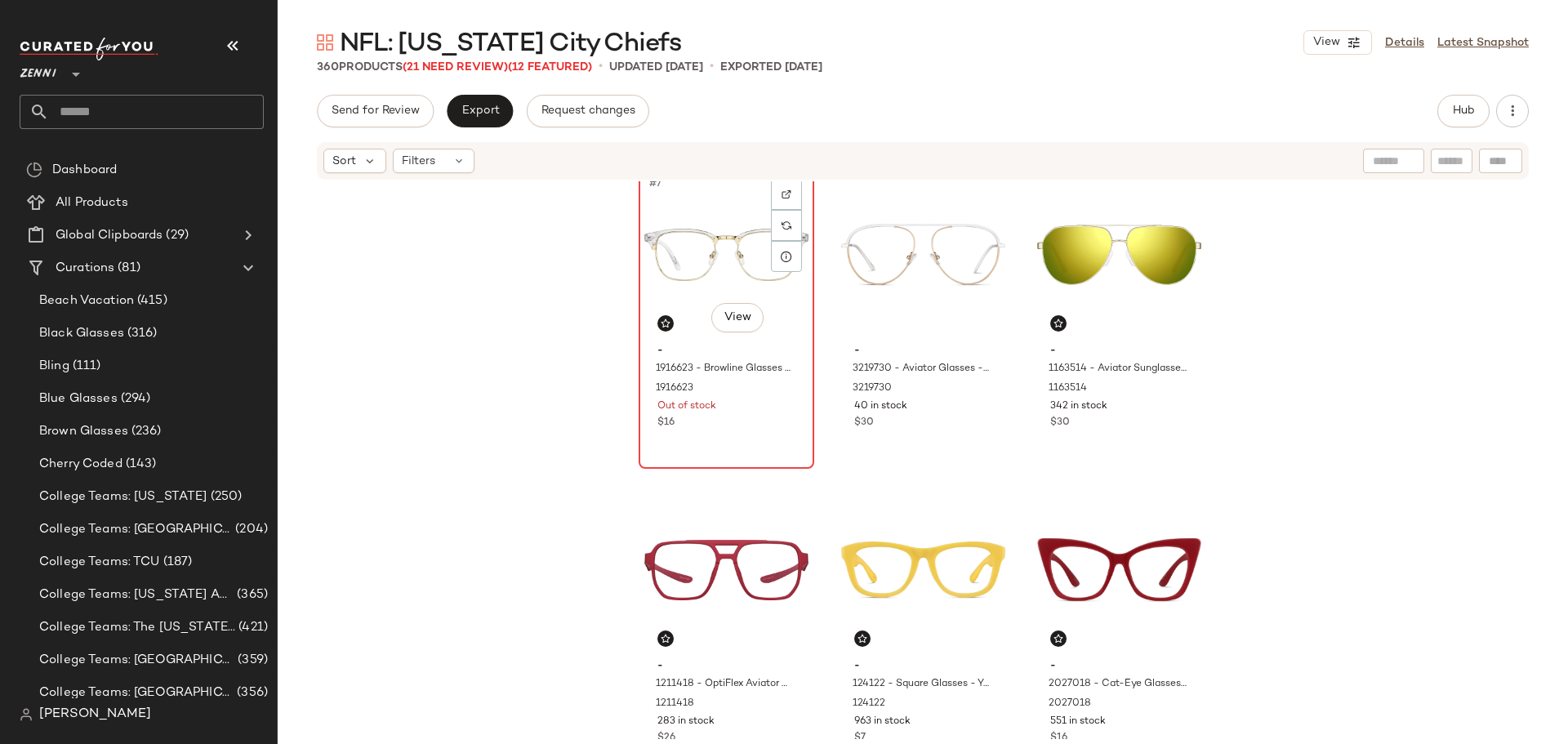
click at [744, 447] on div "#7 View - 1916623 - Browline Glasses - Clear - Mixed 1916623 Out of stock $16" at bounding box center [726, 317] width 172 height 299
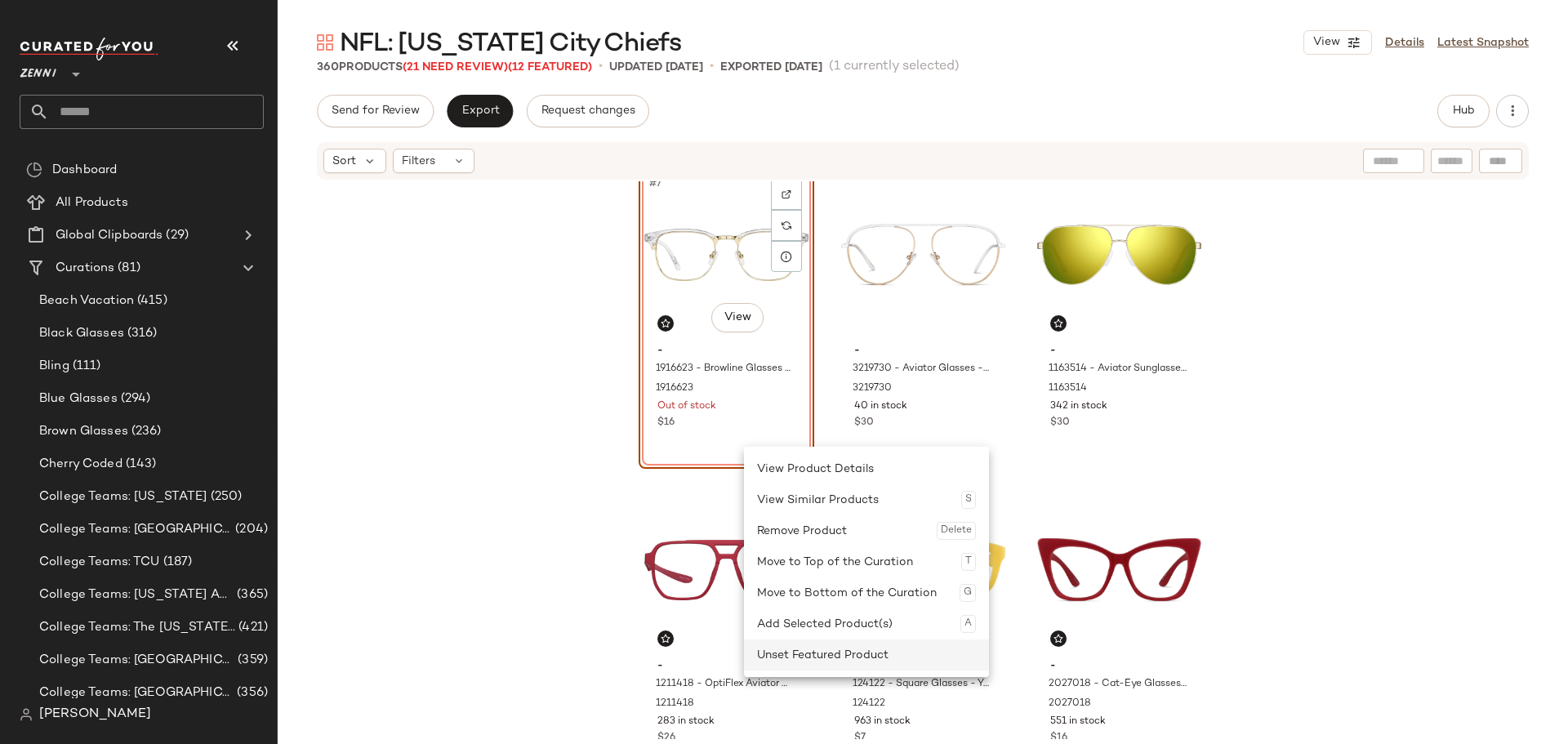
click at [815, 661] on div "Unset Featured Product" at bounding box center [867, 655] width 219 height 31
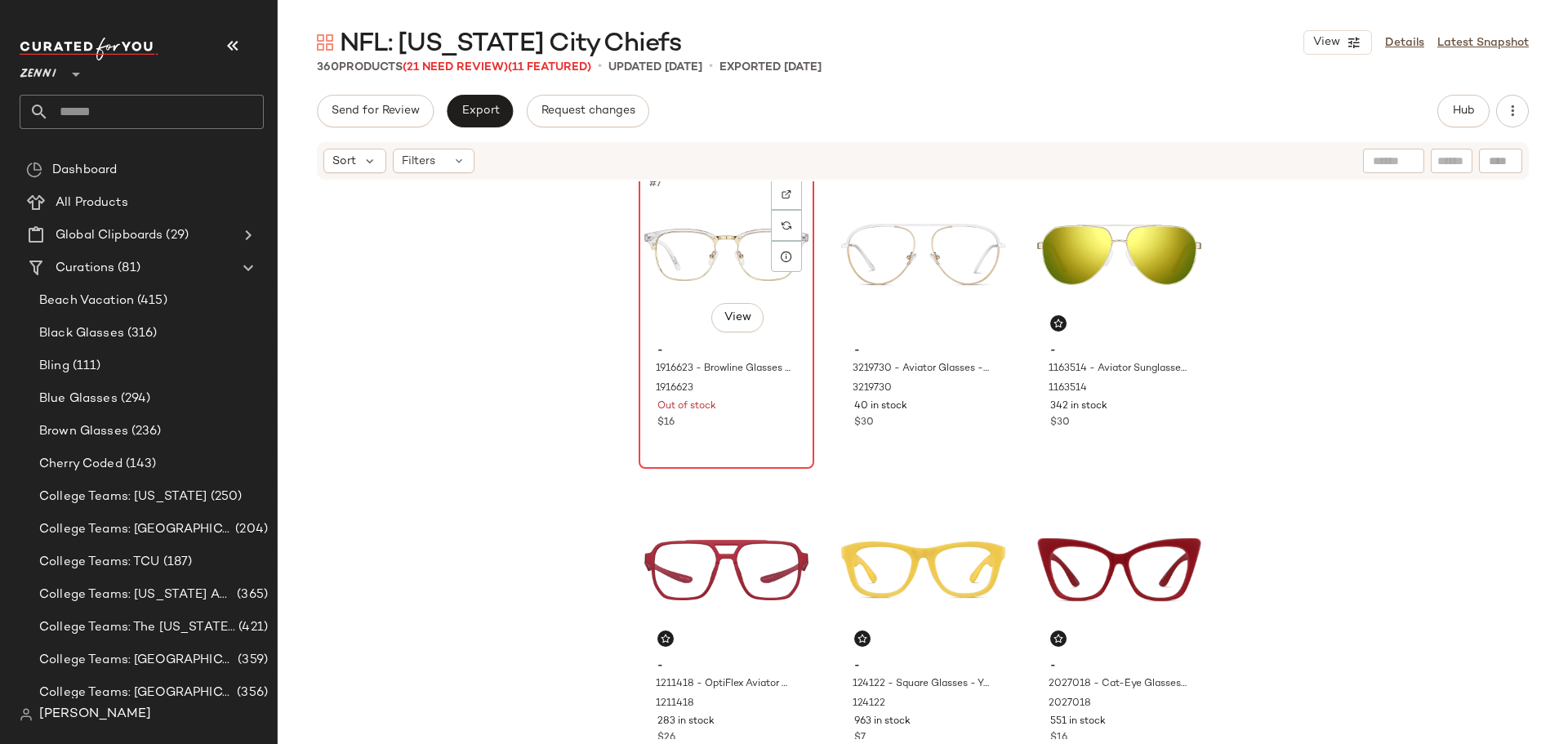
click at [738, 442] on div "#7 View - 1916623 - Browline Glasses - Clear - Mixed 1916623 Out of stock $16" at bounding box center [726, 317] width 172 height 299
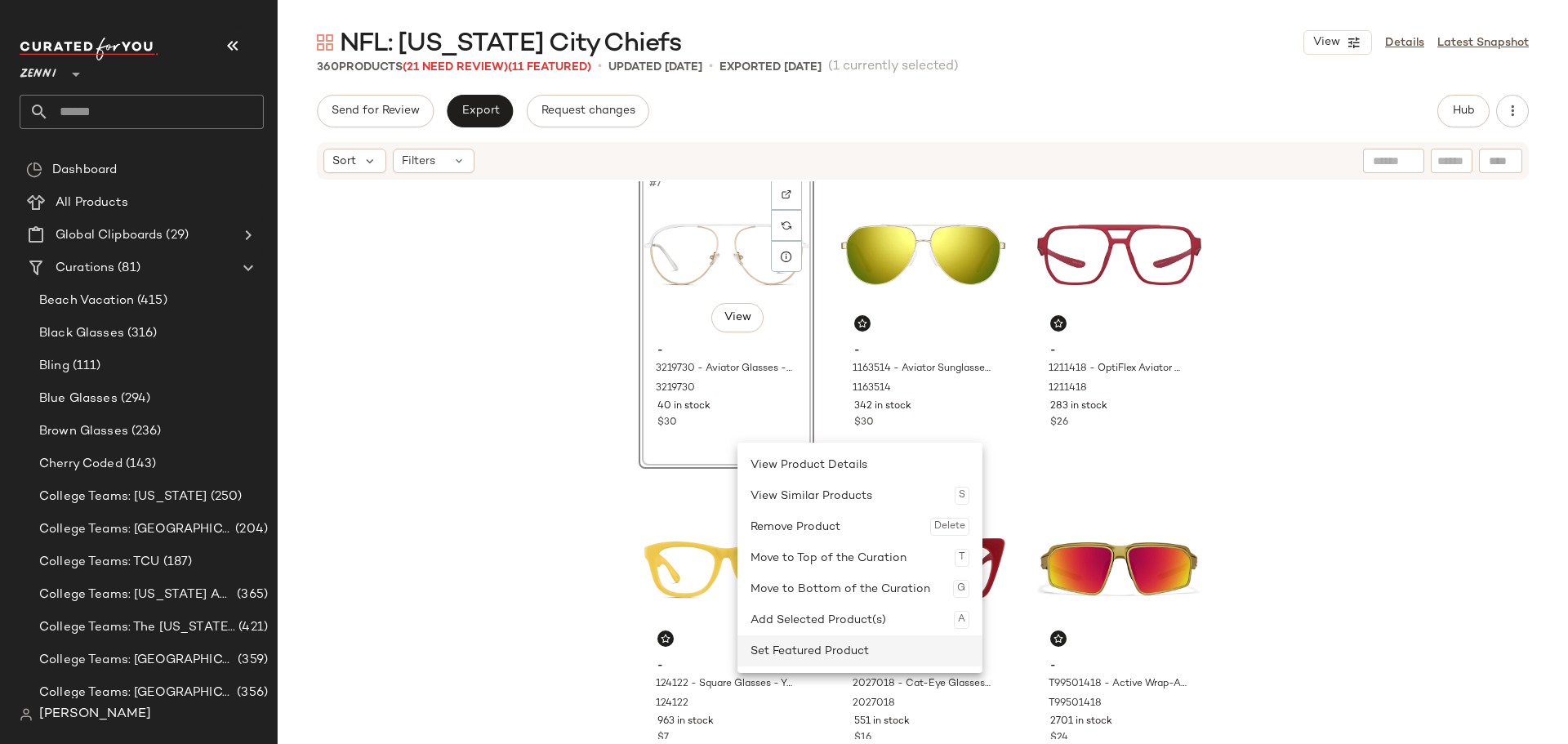
click at [799, 640] on div "Set Featured Product" at bounding box center [860, 651] width 219 height 31
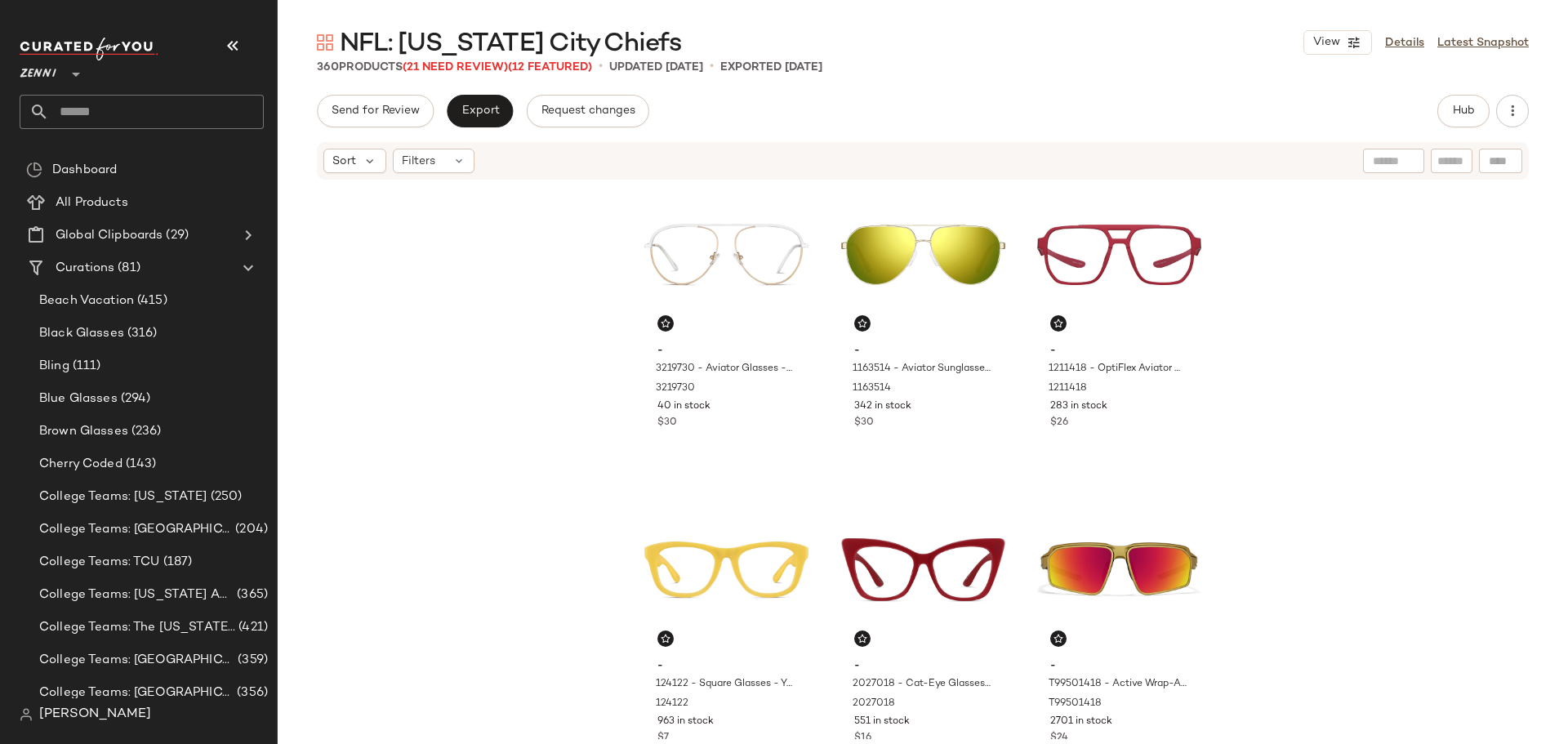
click at [829, 440] on div "- 3219730 - Aviator Glasses - White - Stainless Steel 3219730 40 in stock $30 -…" at bounding box center [922, 460] width 1291 height 558
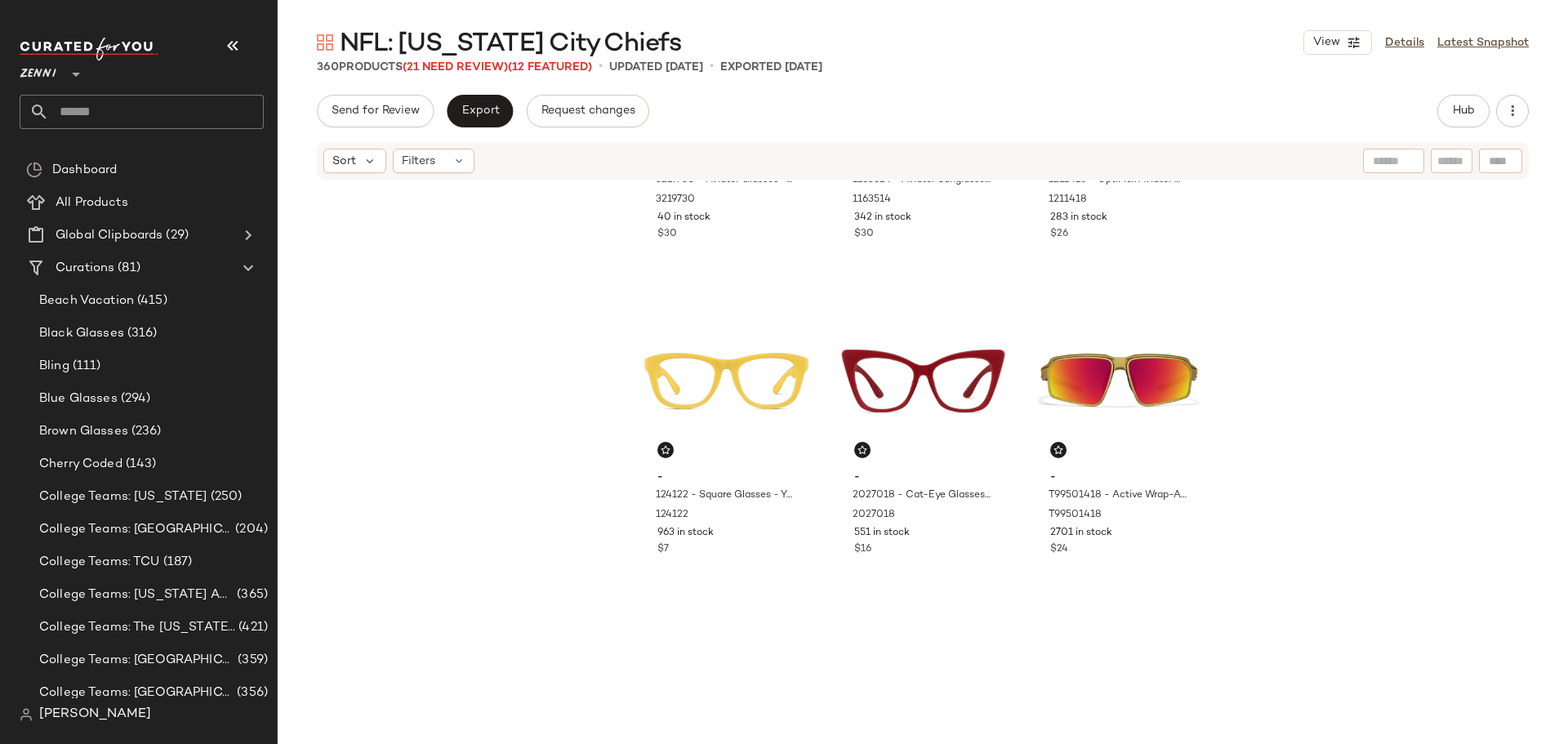
scroll to position [911, 0]
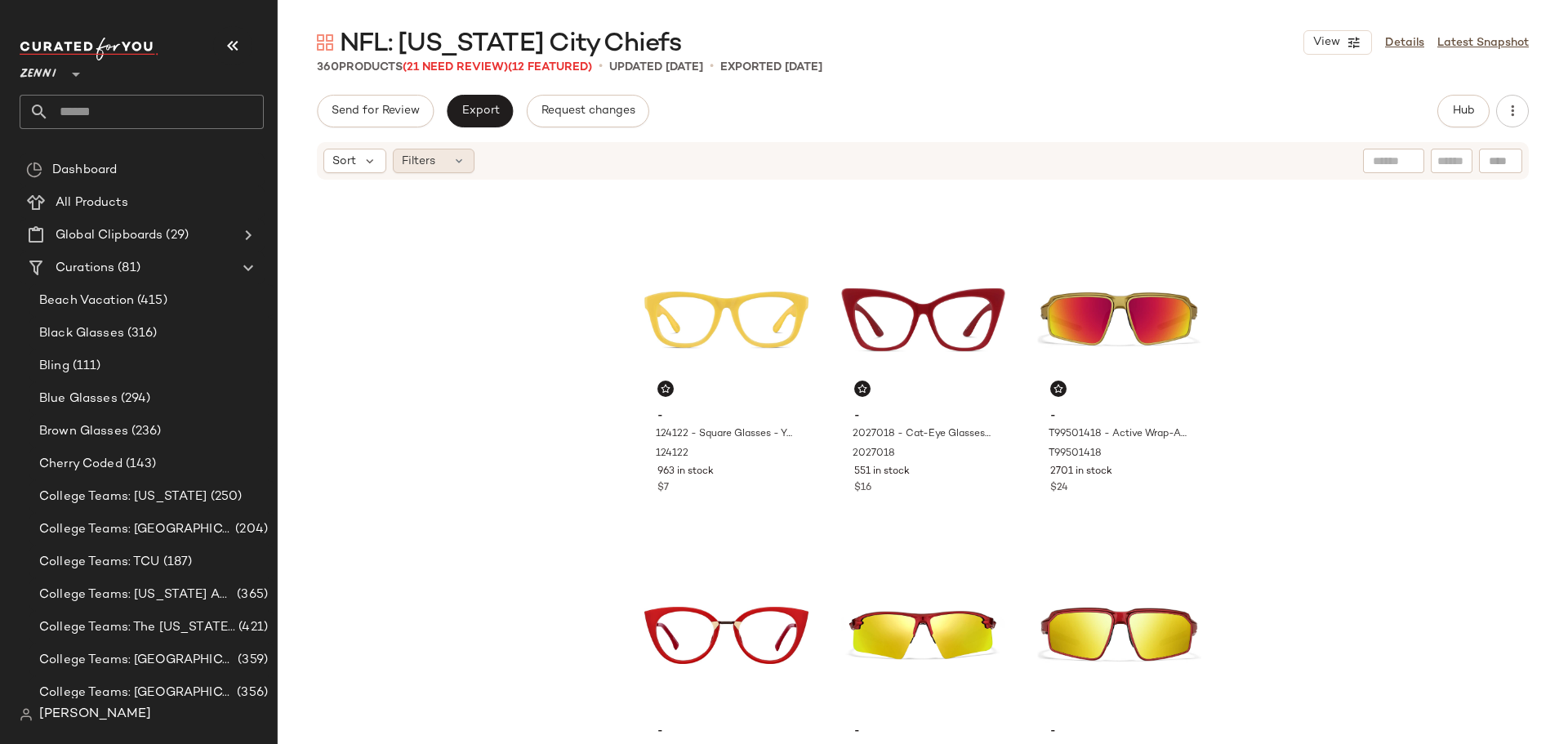
click at [452, 167] on icon at bounding box center [459, 160] width 13 height 13
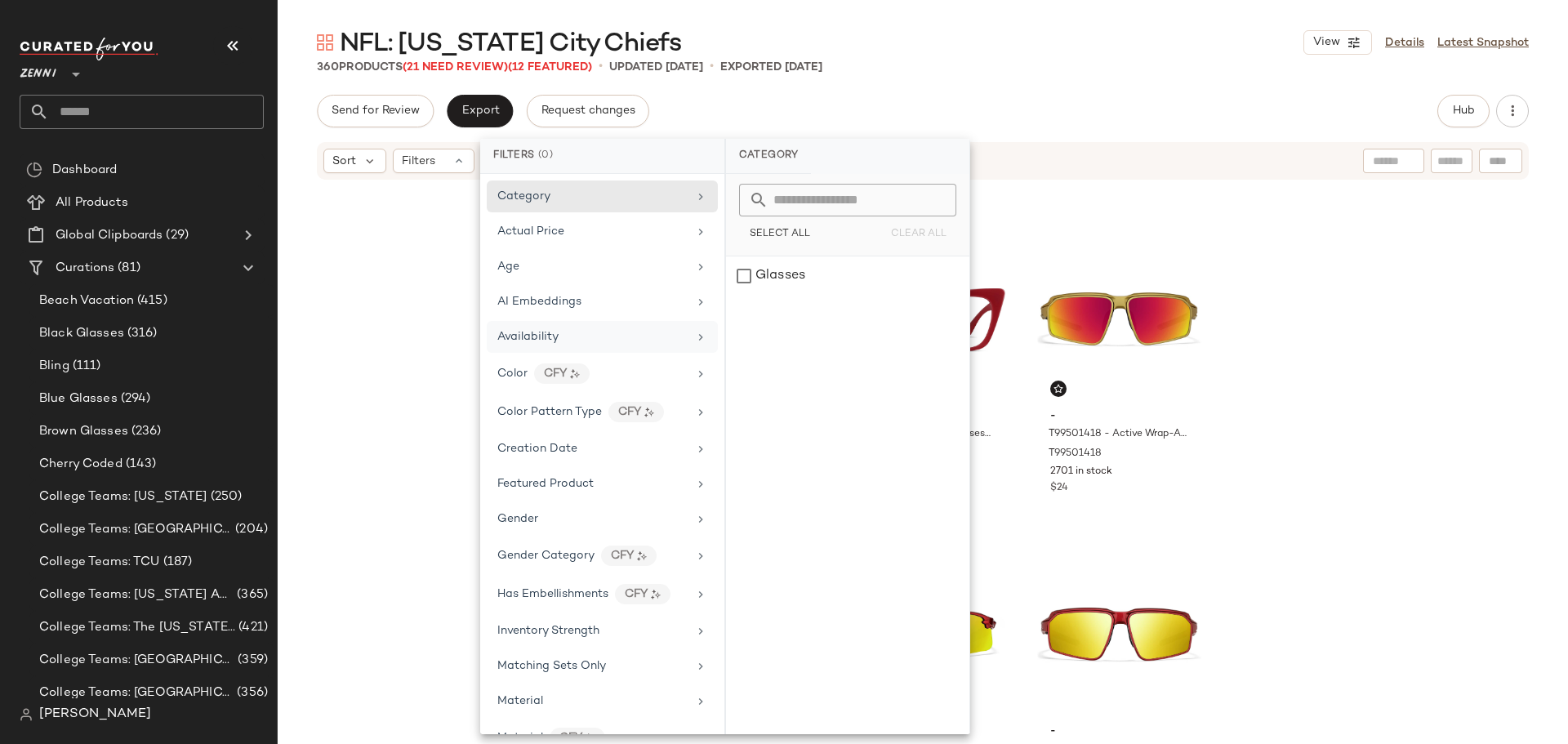
click at [550, 327] on div "Availability" at bounding box center [602, 336] width 231 height 32
click at [743, 315] on div "out_of_stock" at bounding box center [847, 315] width 244 height 39
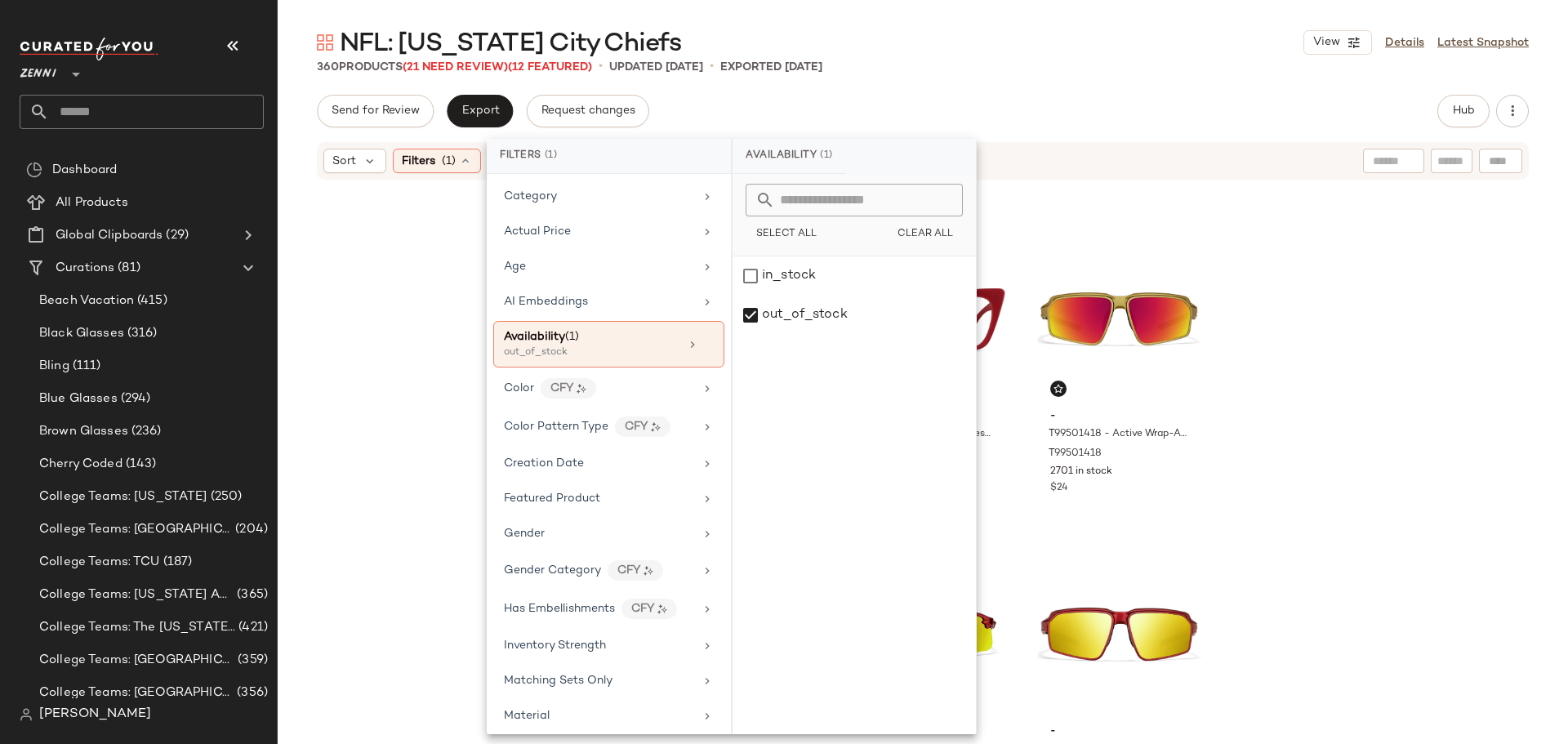
click at [401, 303] on div "- 3219730 - Aviator Glasses - White - Stainless Steel 3219730 40 in stock $30 -…" at bounding box center [922, 460] width 1291 height 558
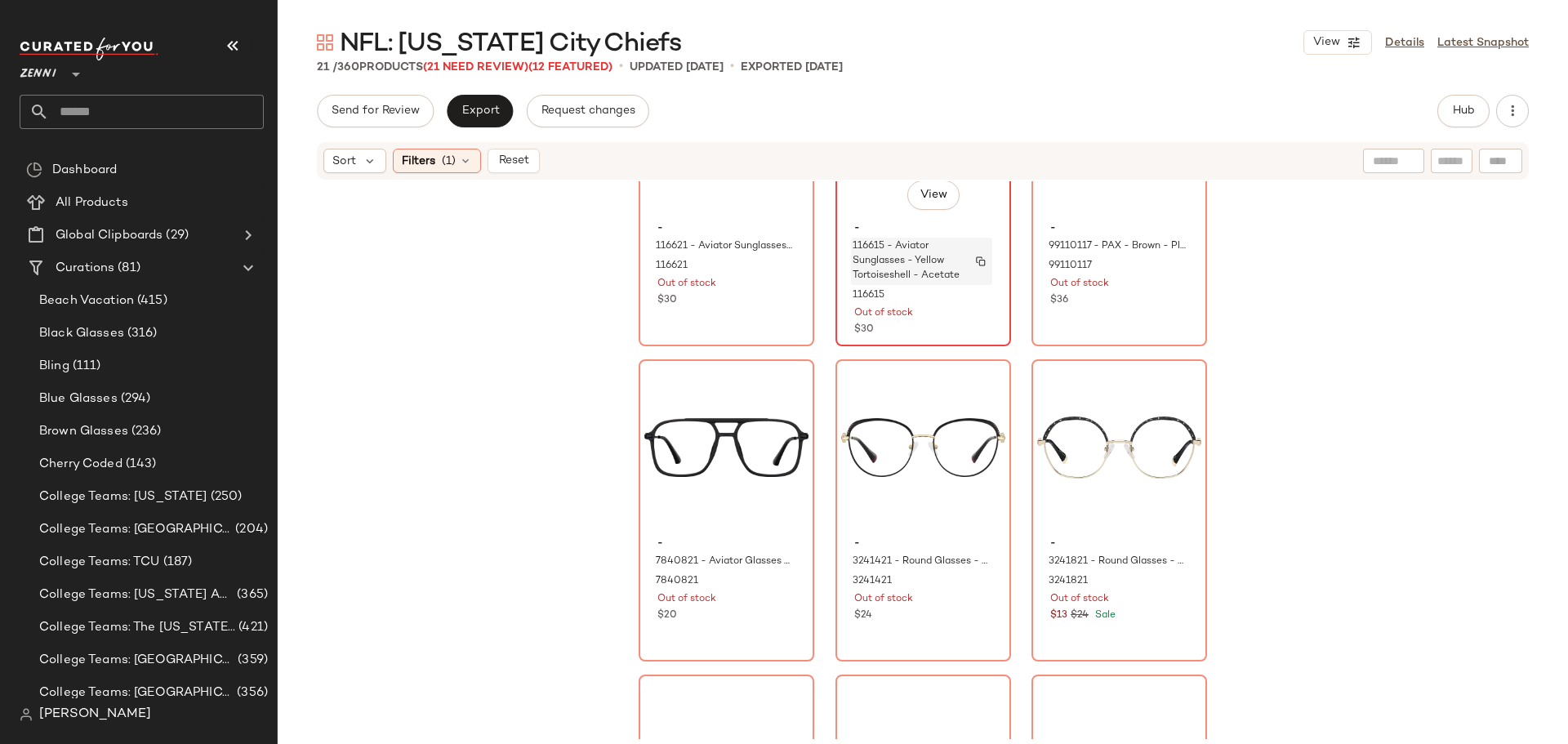
scroll to position [163, 0]
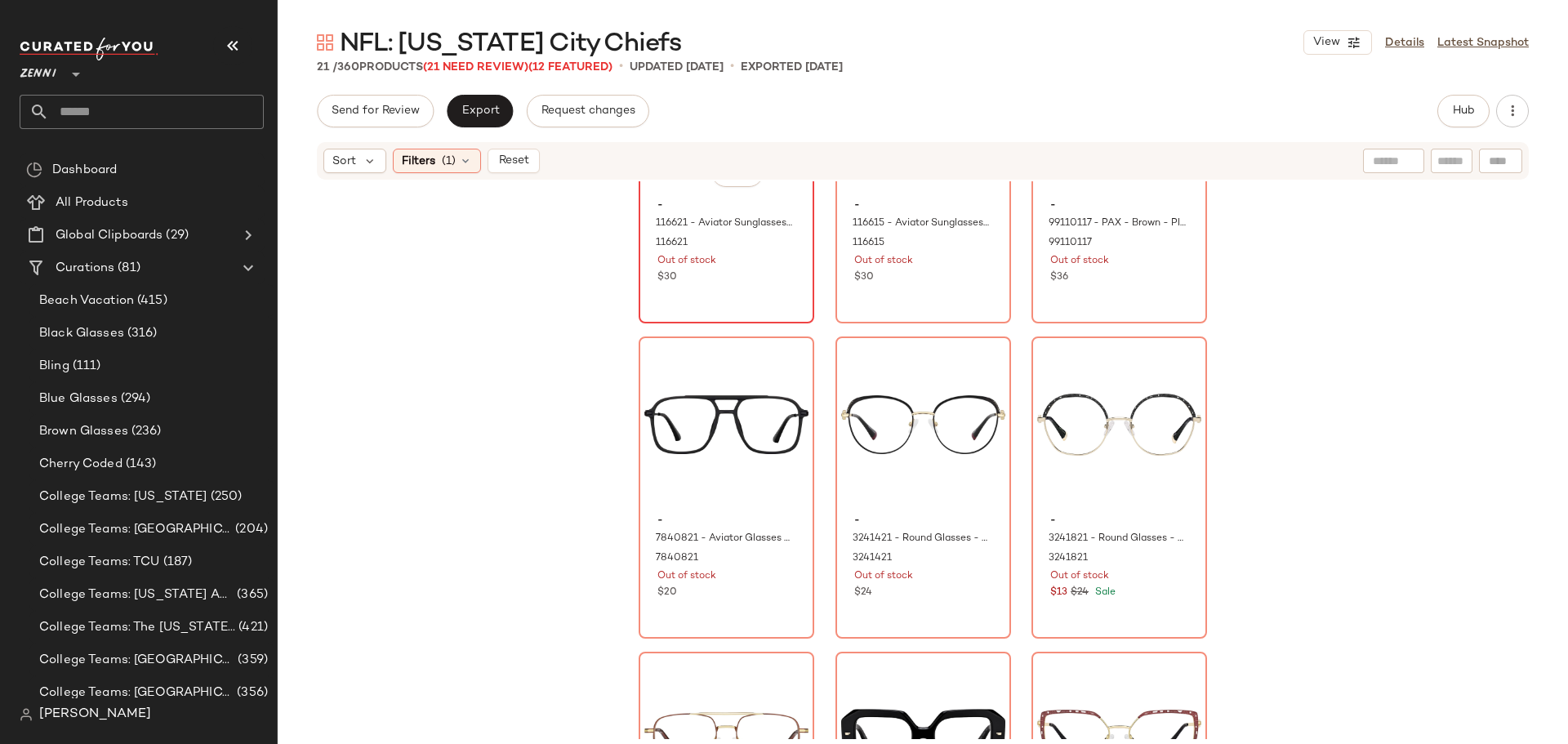
click at [757, 291] on div "#1 View - 116621 - Aviator Sunglasses - Black - Acetate 116621 Out of stock $30" at bounding box center [726, 172] width 172 height 299
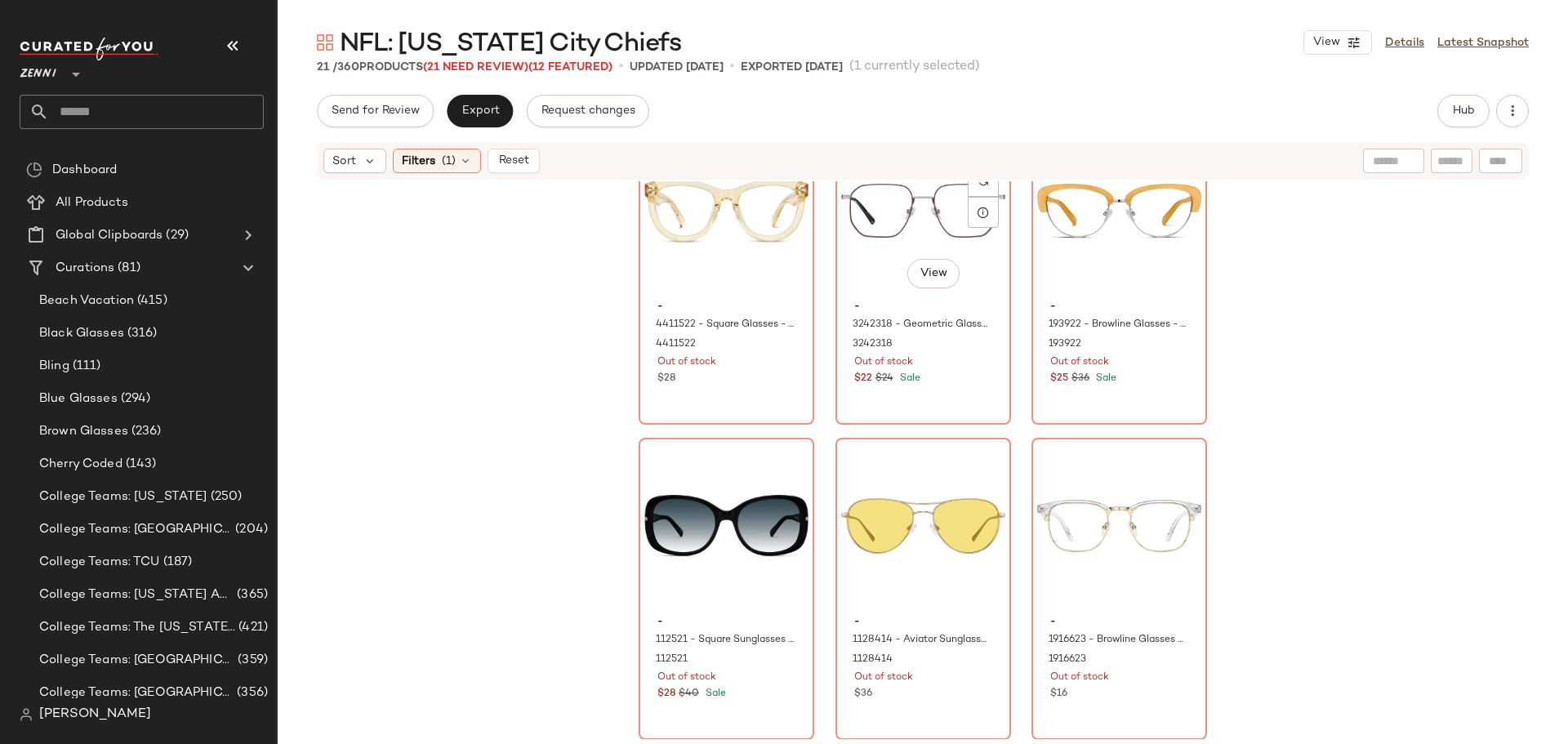
scroll to position [1651, 0]
click at [1146, 727] on div "#21 View - 1916623 - Browline Glasses - Clear - Mixed 1916623 Out of stock $16" at bounding box center [1119, 588] width 172 height 299
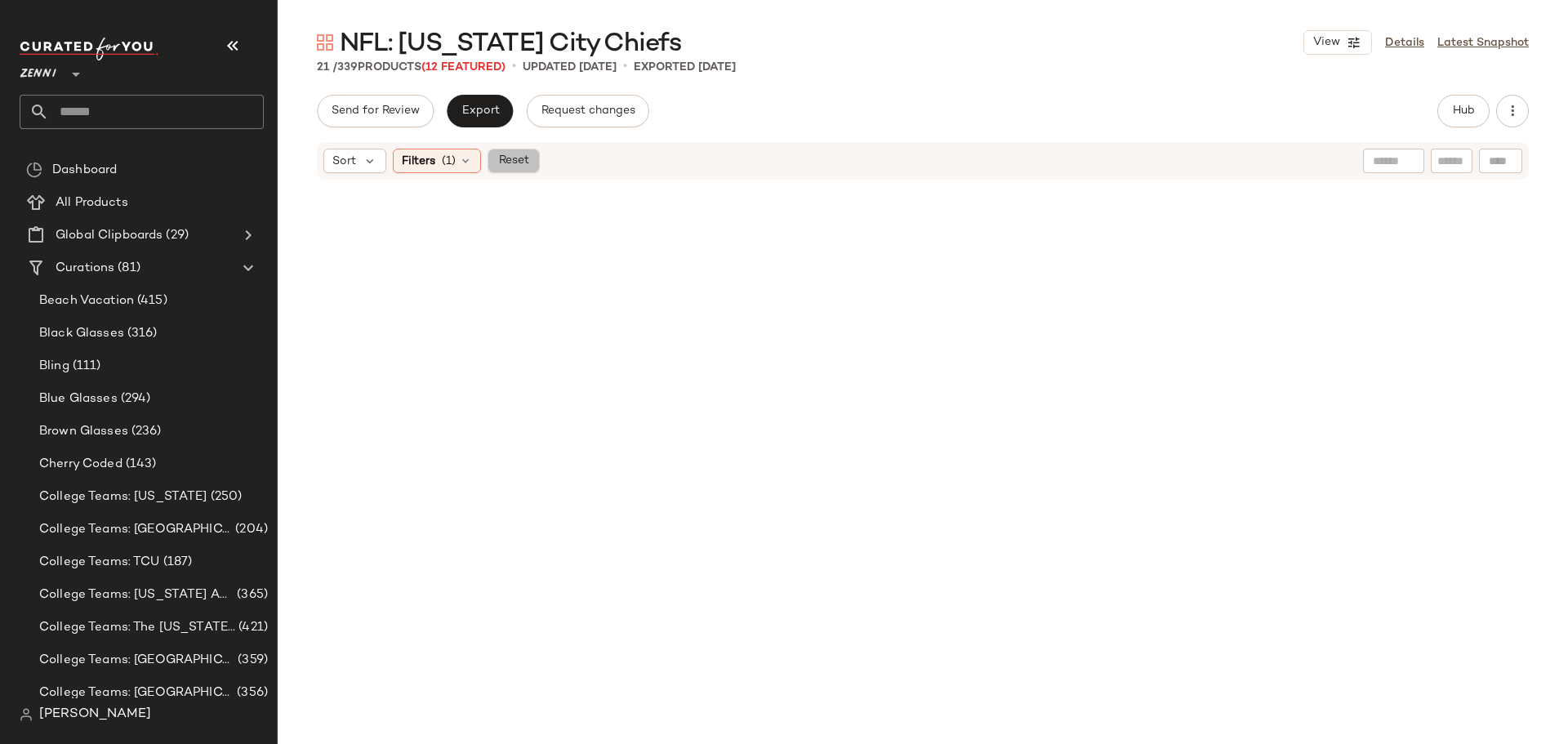
click at [504, 158] on span "Reset" at bounding box center [513, 160] width 31 height 13
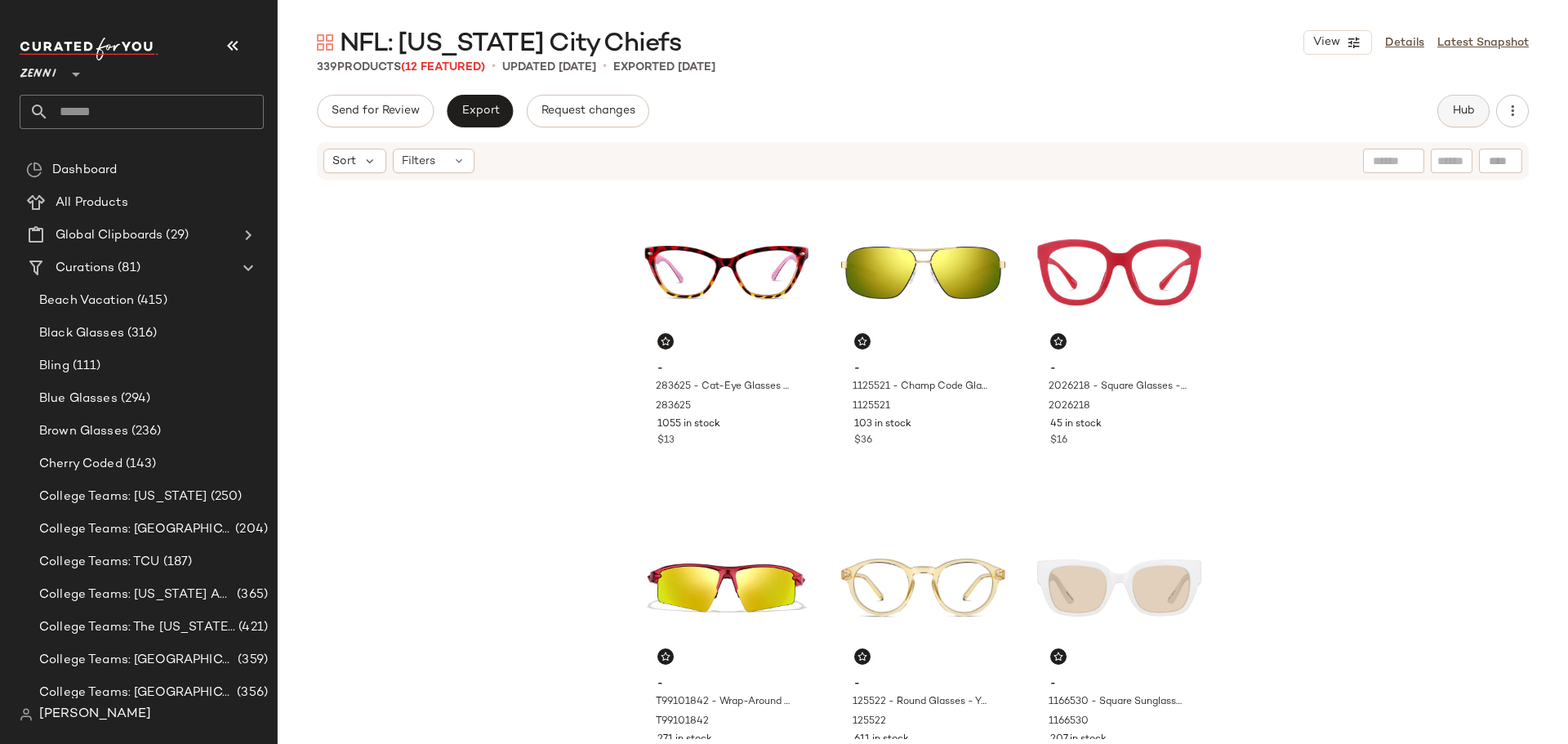
click at [1456, 115] on span "Hub" at bounding box center [1463, 111] width 23 height 13
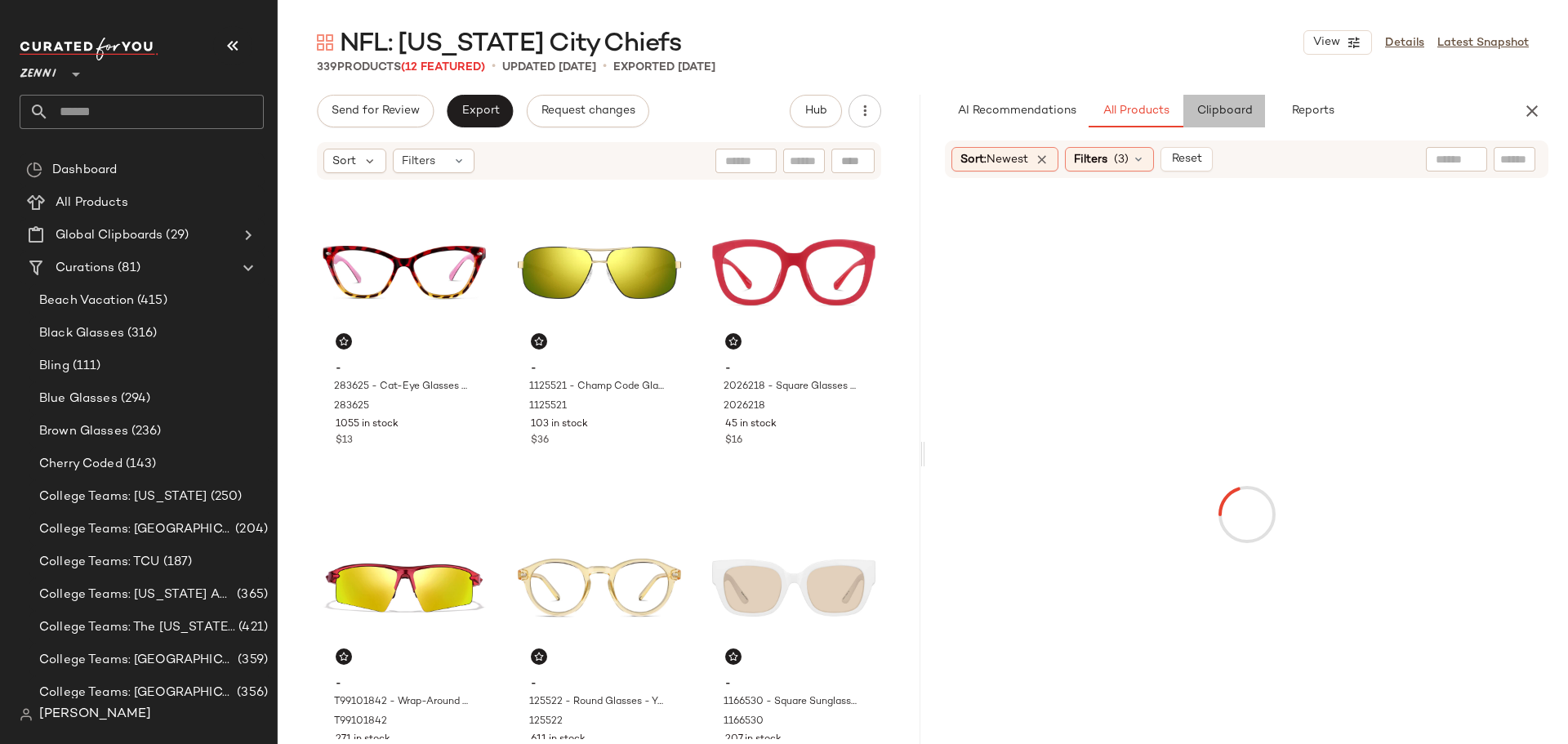
click at [1210, 124] on button "Clipboard" at bounding box center [1224, 111] width 82 height 33
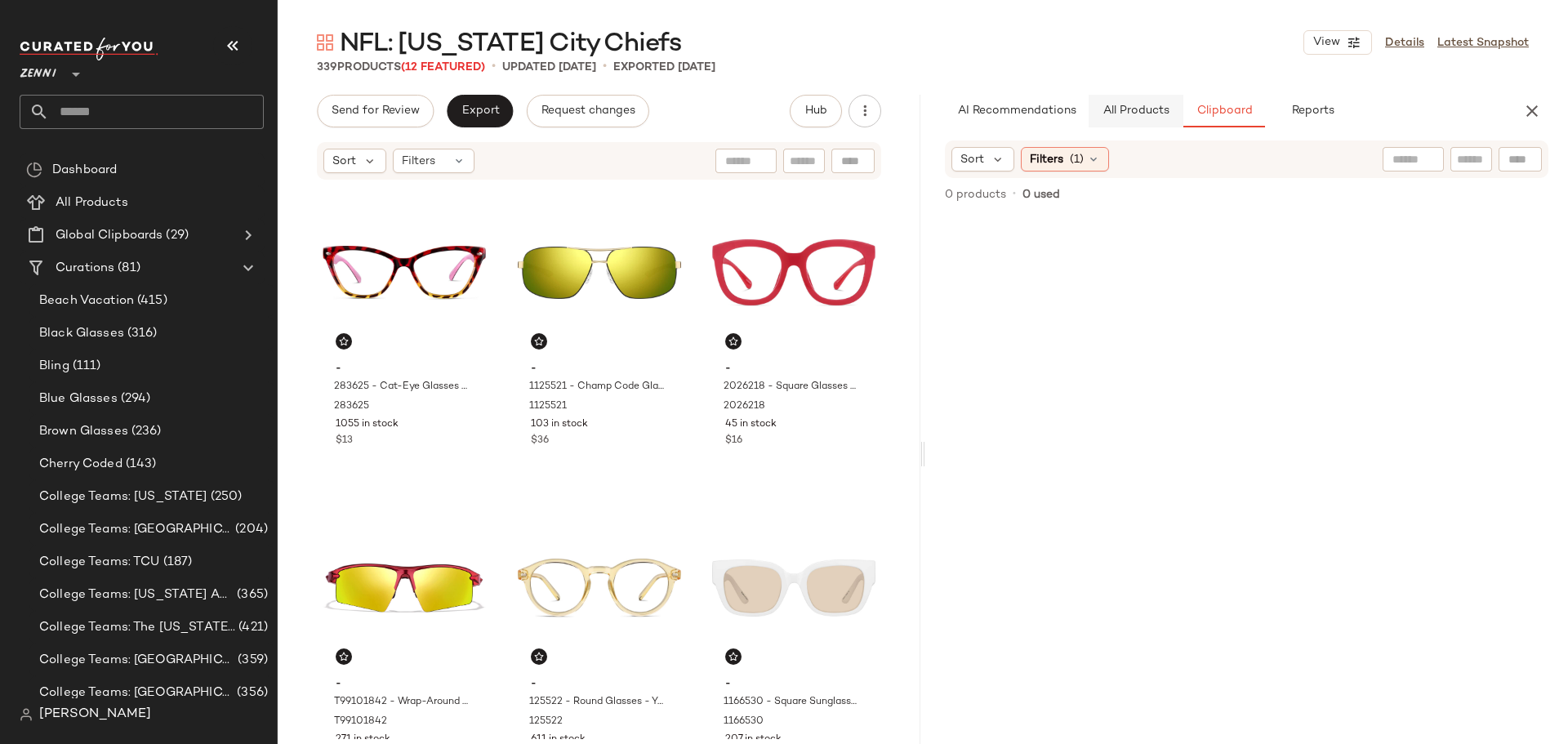
click at [1138, 112] on span "All Products" at bounding box center [1136, 111] width 67 height 13
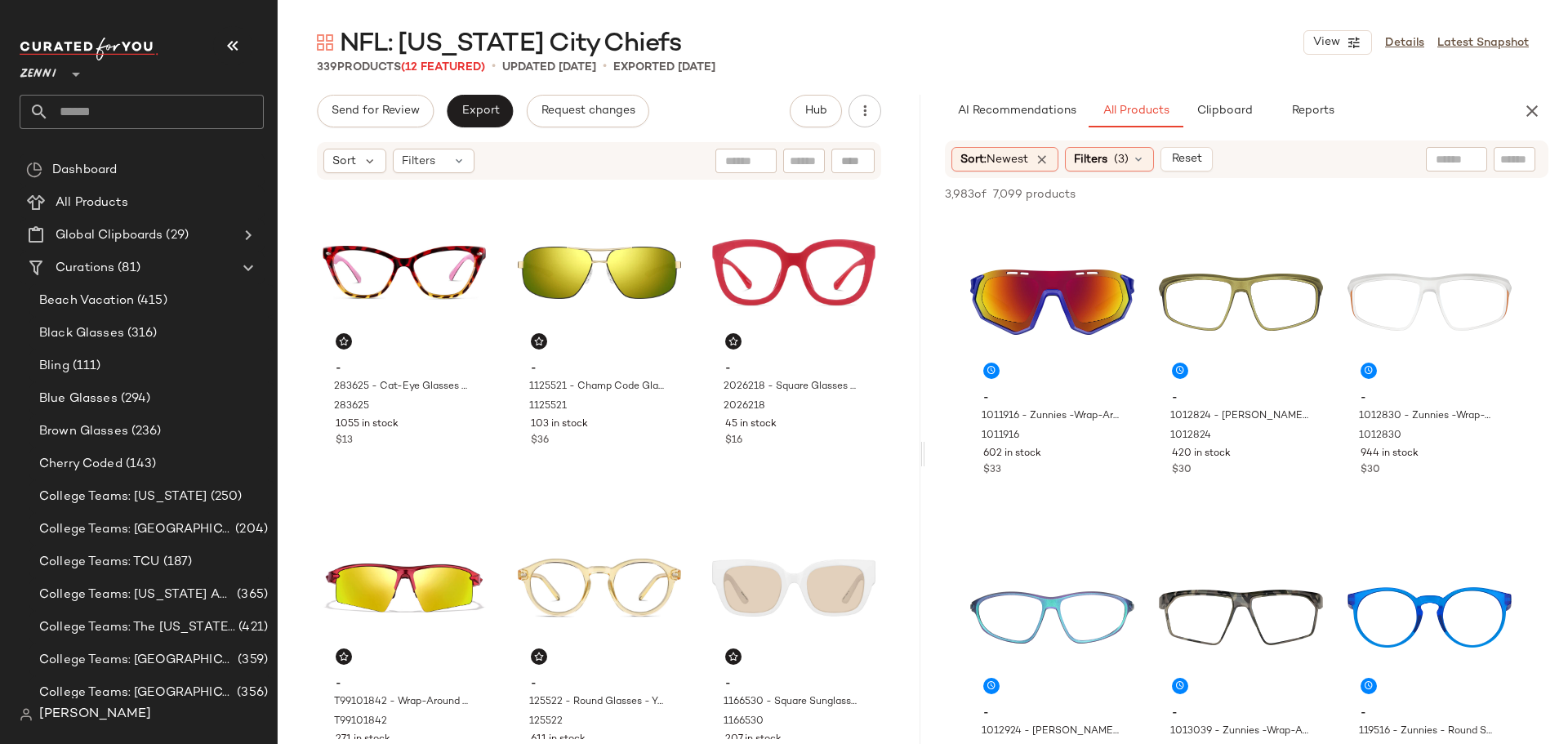
click at [1512, 160] on input "text" at bounding box center [1514, 160] width 28 height 17
type input "***"
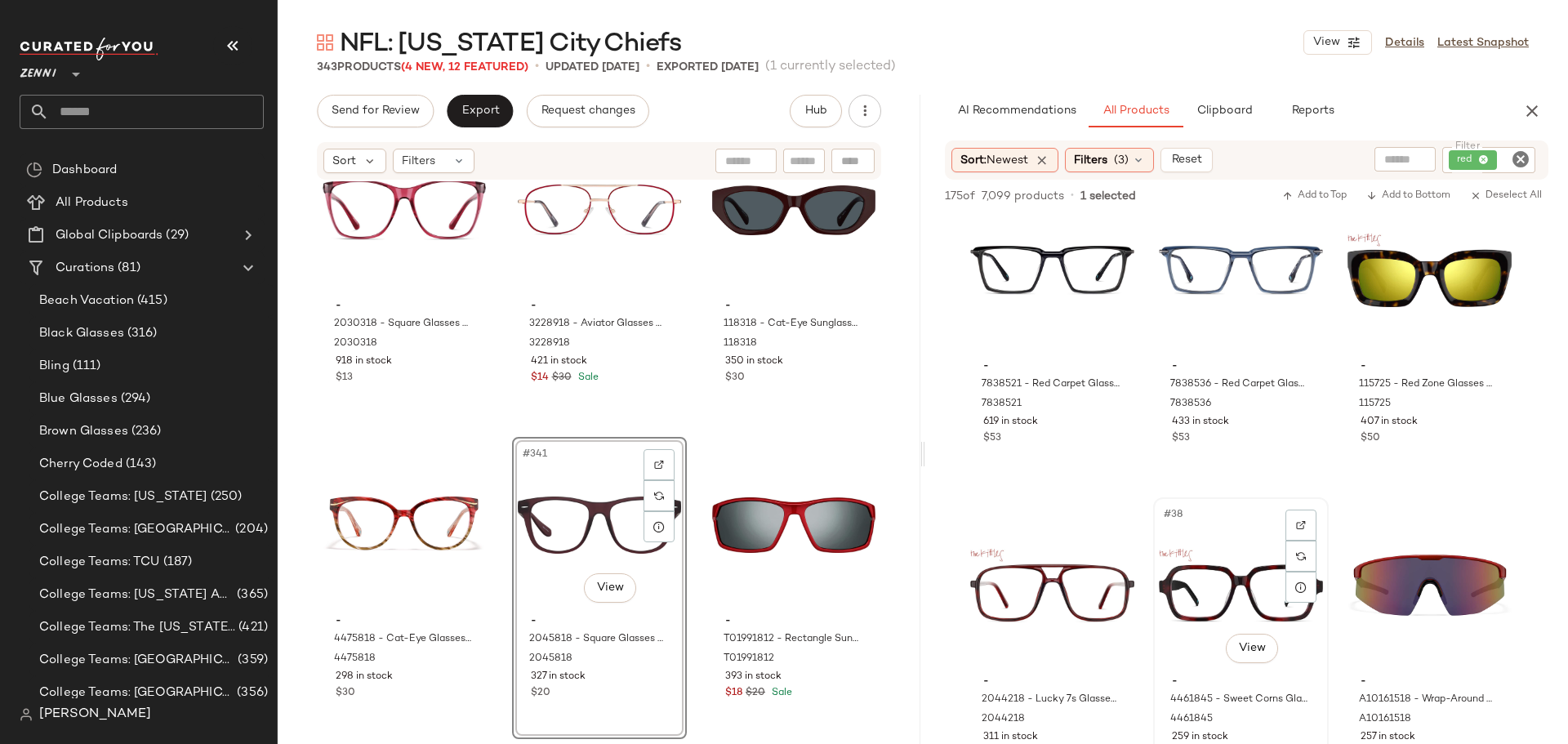
scroll to position [3592, 0]
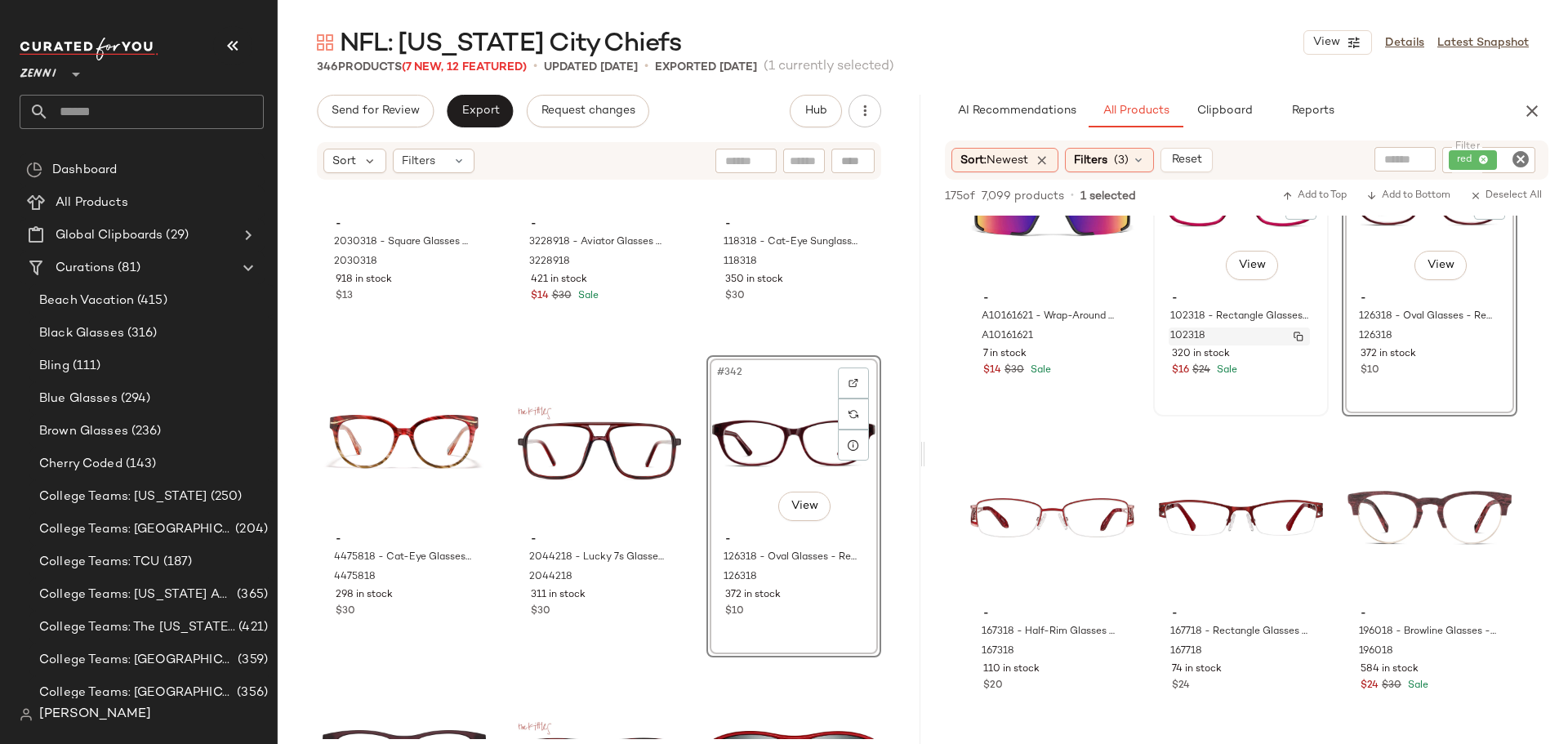
scroll to position [4245, 0]
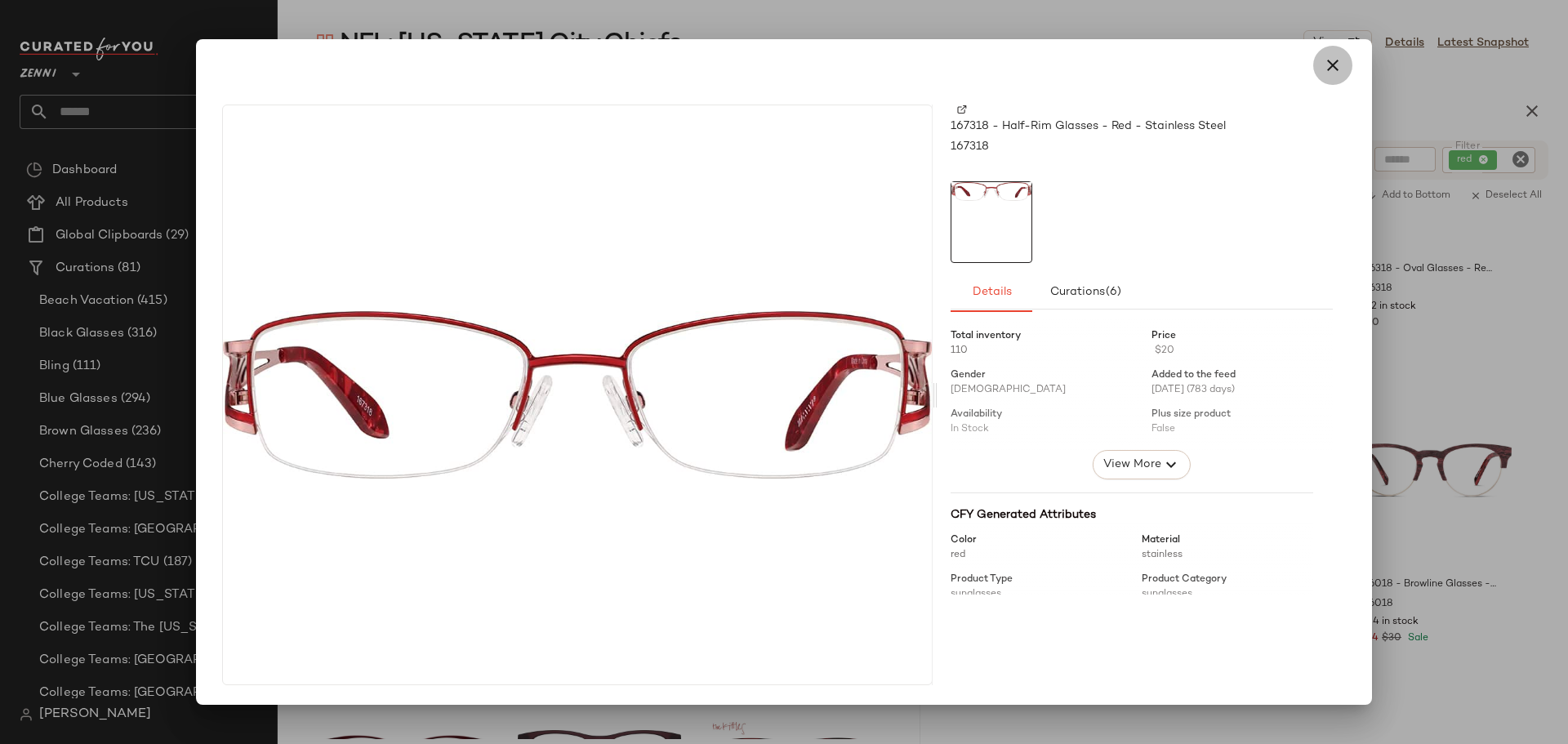
click at [1335, 67] on icon "button" at bounding box center [1333, 65] width 19 height 19
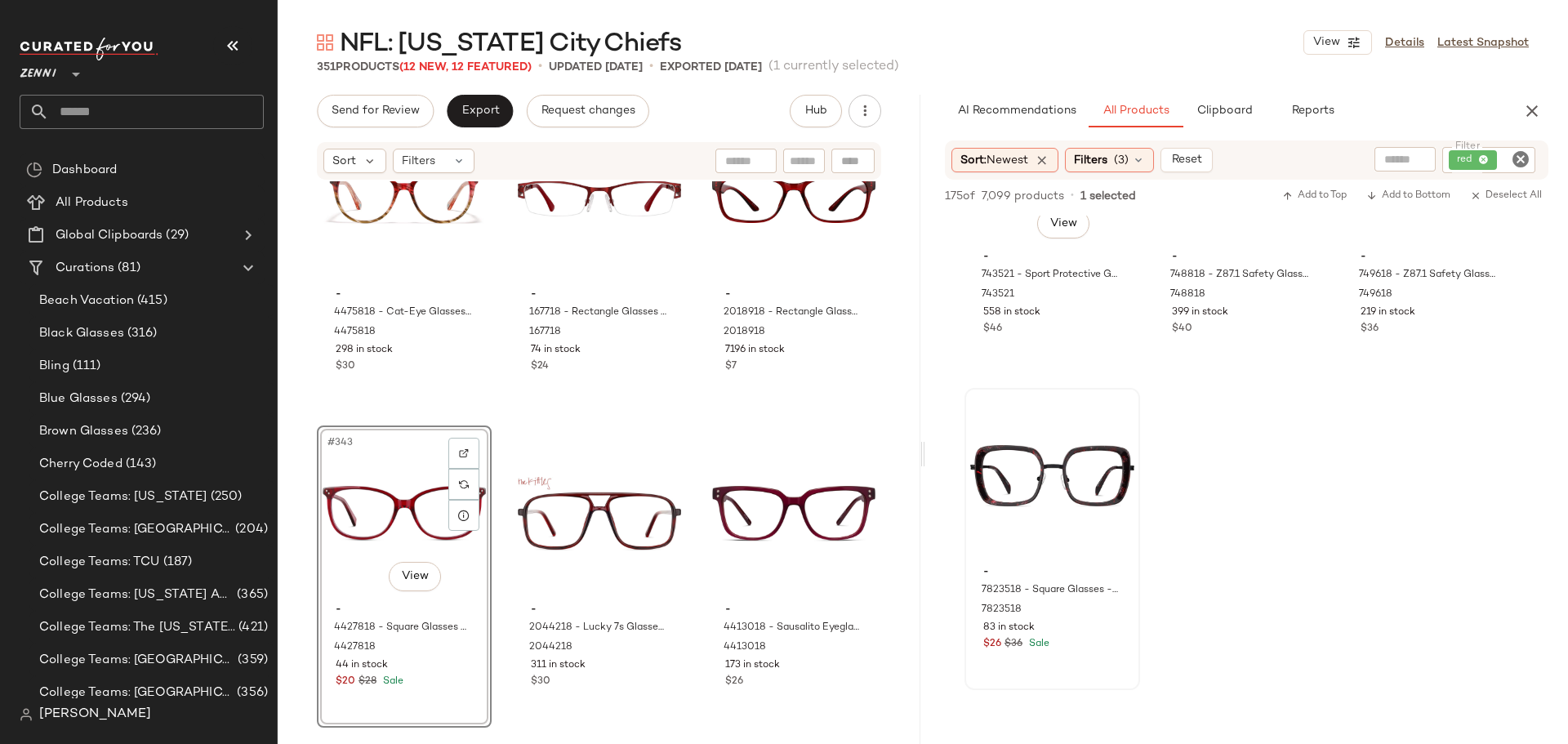
scroll to position [6449, 0]
click at [1521, 156] on icon "Clear Filter" at bounding box center [1520, 159] width 19 height 19
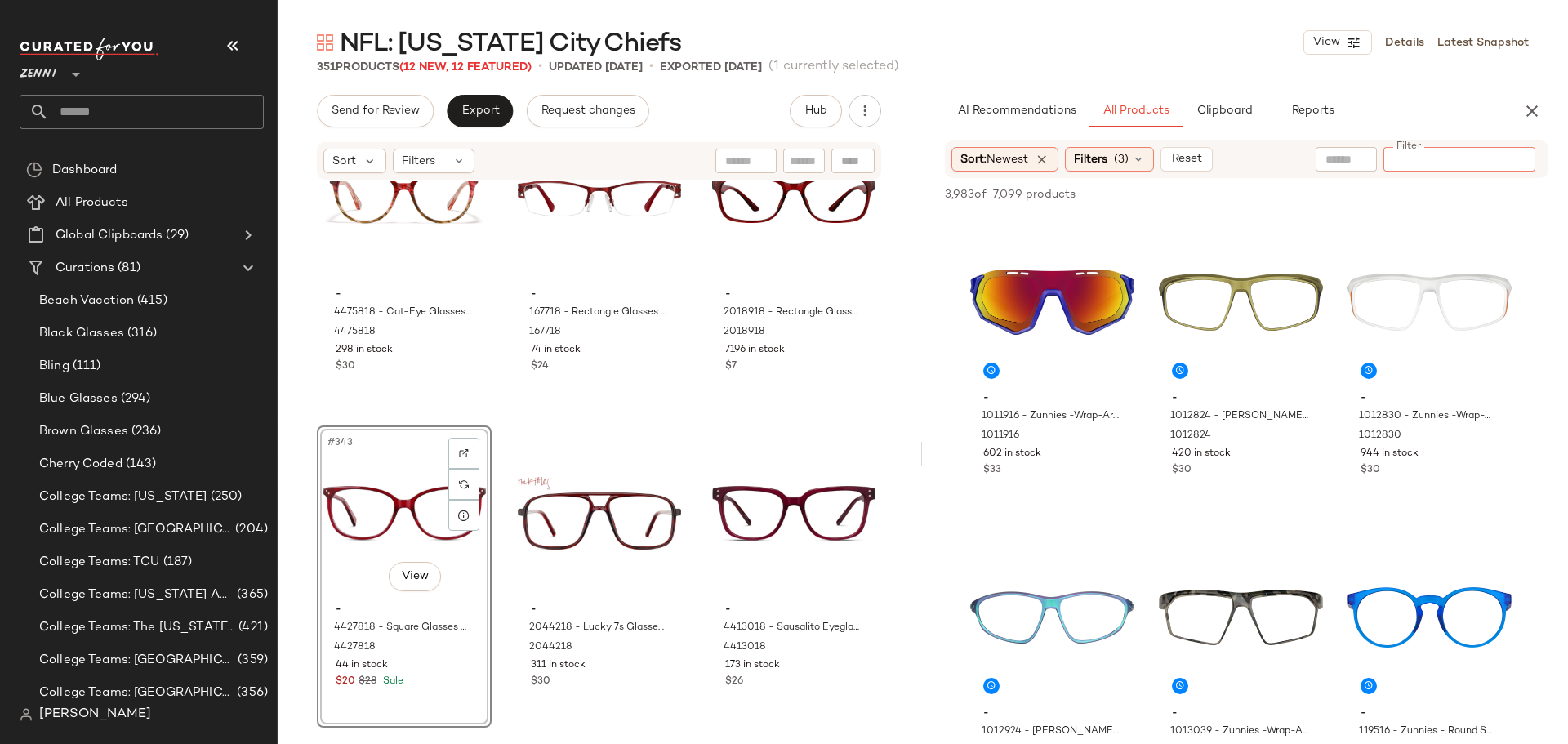
click at [1466, 157] on input "Filter" at bounding box center [1459, 160] width 139 height 17
type input "*"
type input "*****"
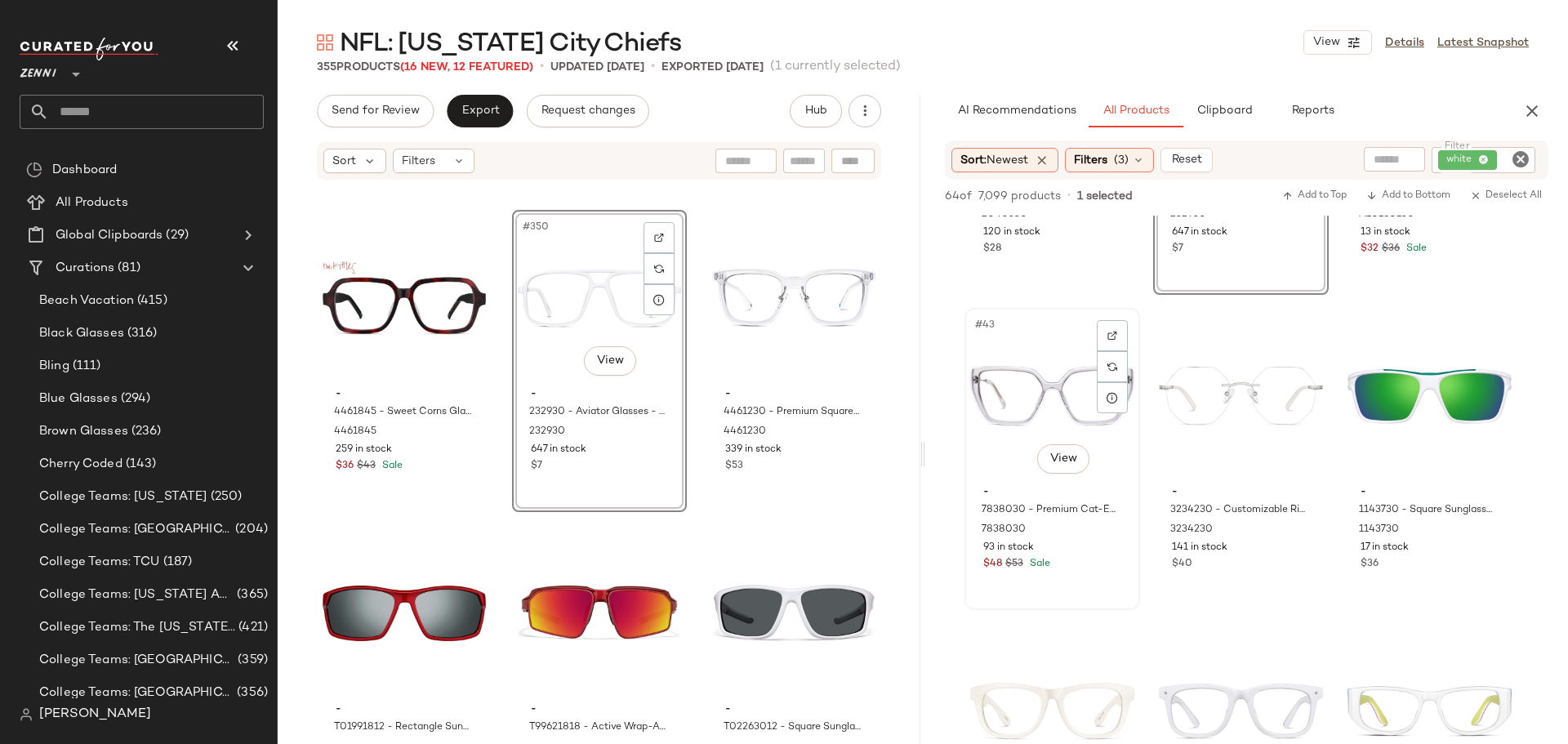
scroll to position [4326, 0]
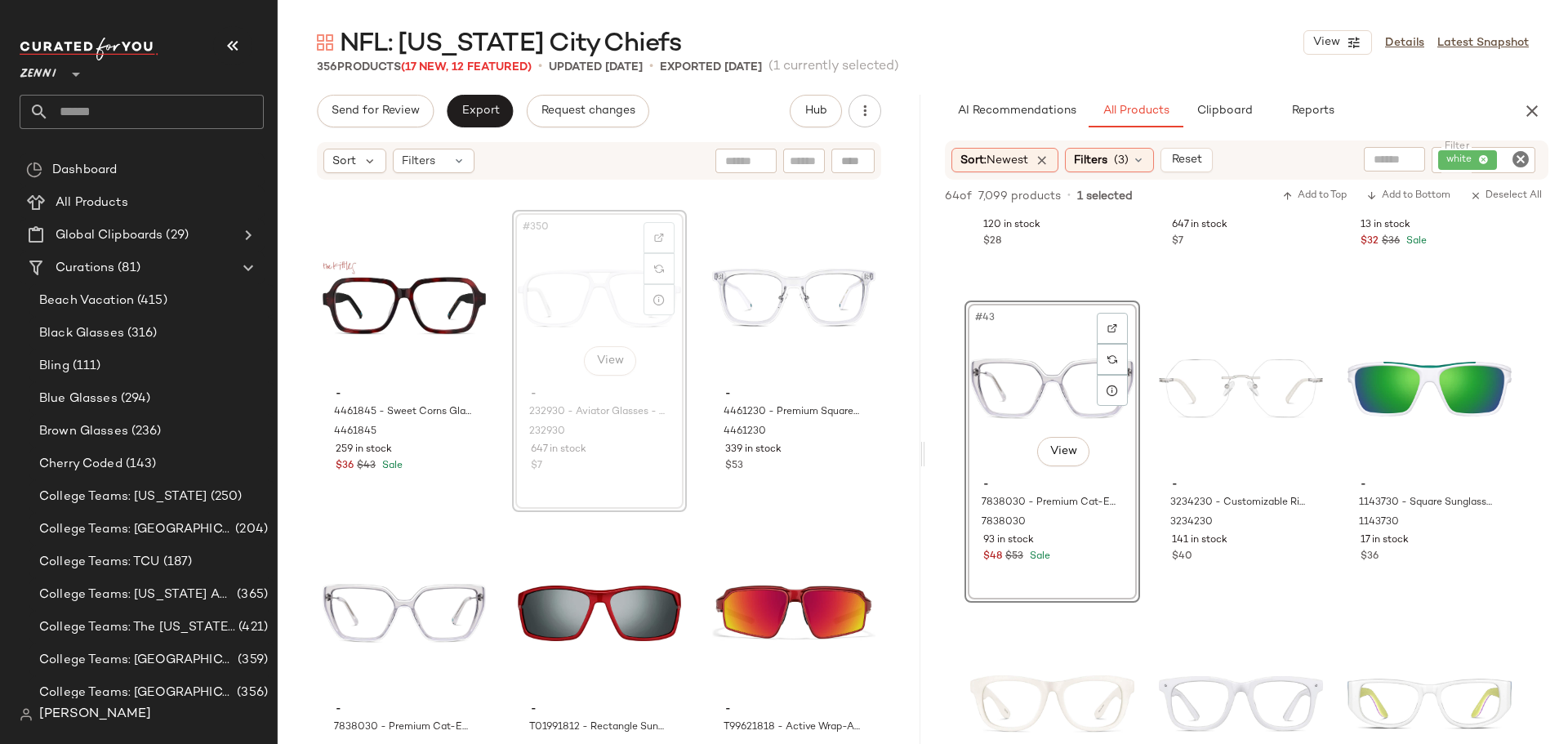
scroll to position [36541, 0]
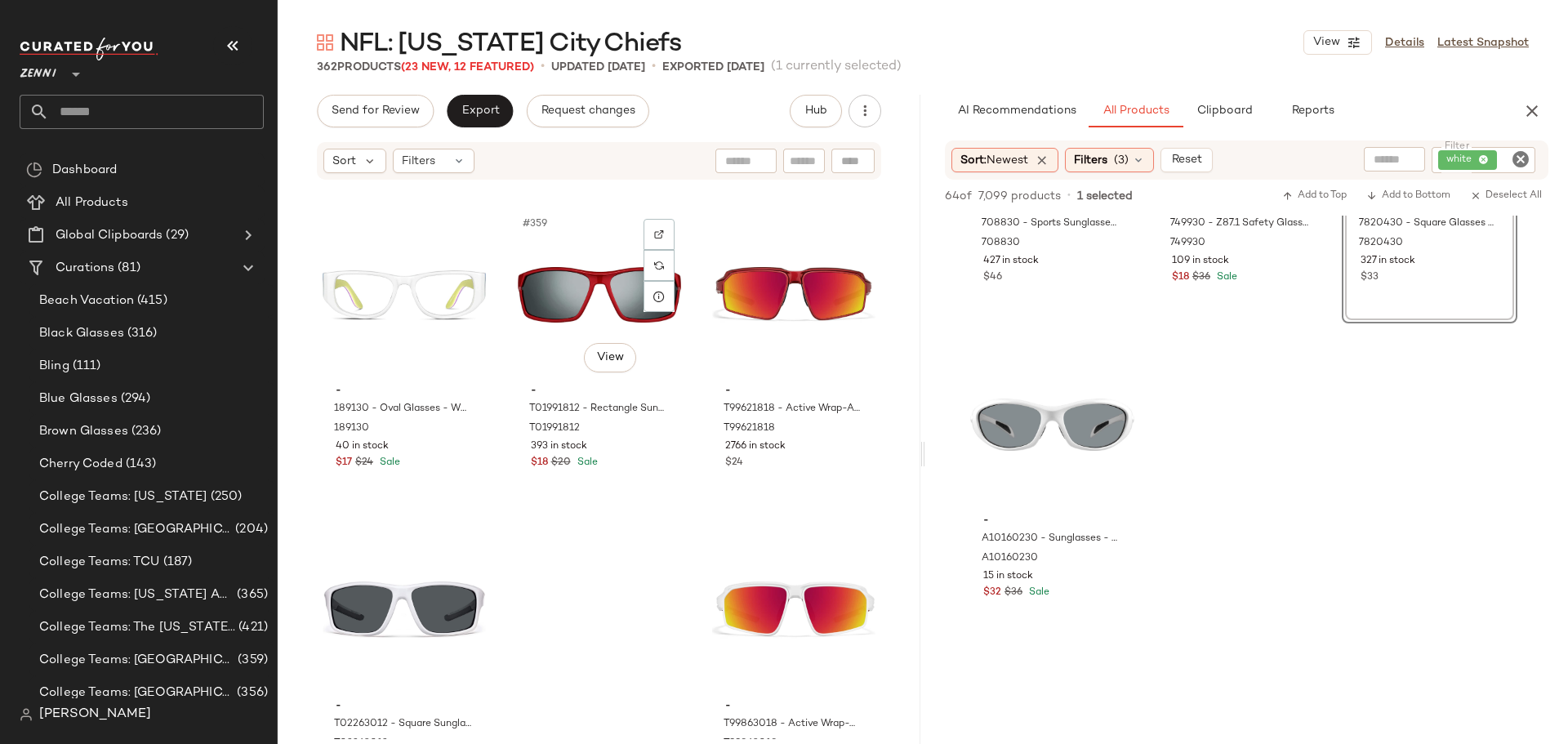
scroll to position [37493, 0]
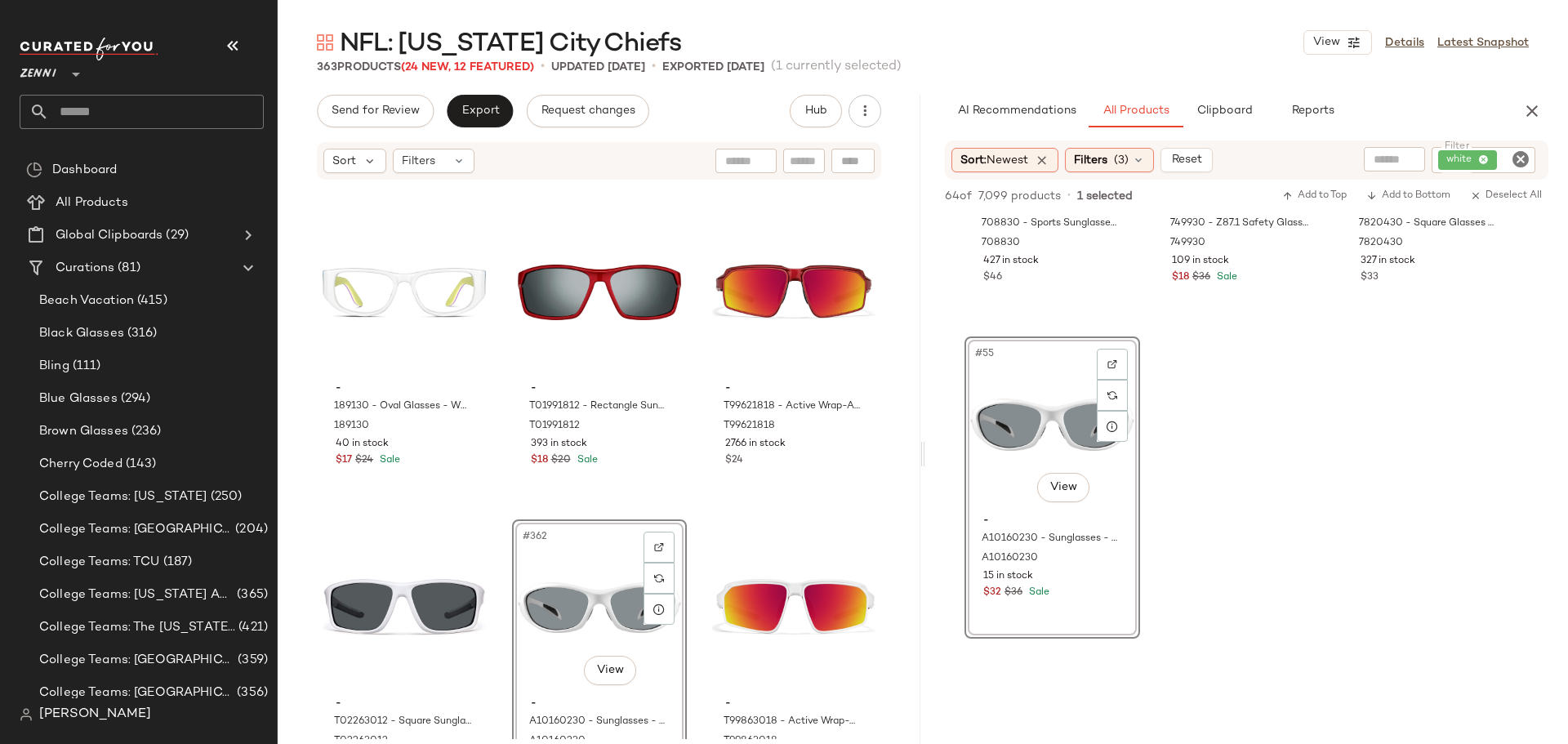
click at [1526, 160] on icon "Clear Filter" at bounding box center [1520, 159] width 19 height 19
click at [1532, 116] on icon "button" at bounding box center [1532, 110] width 19 height 19
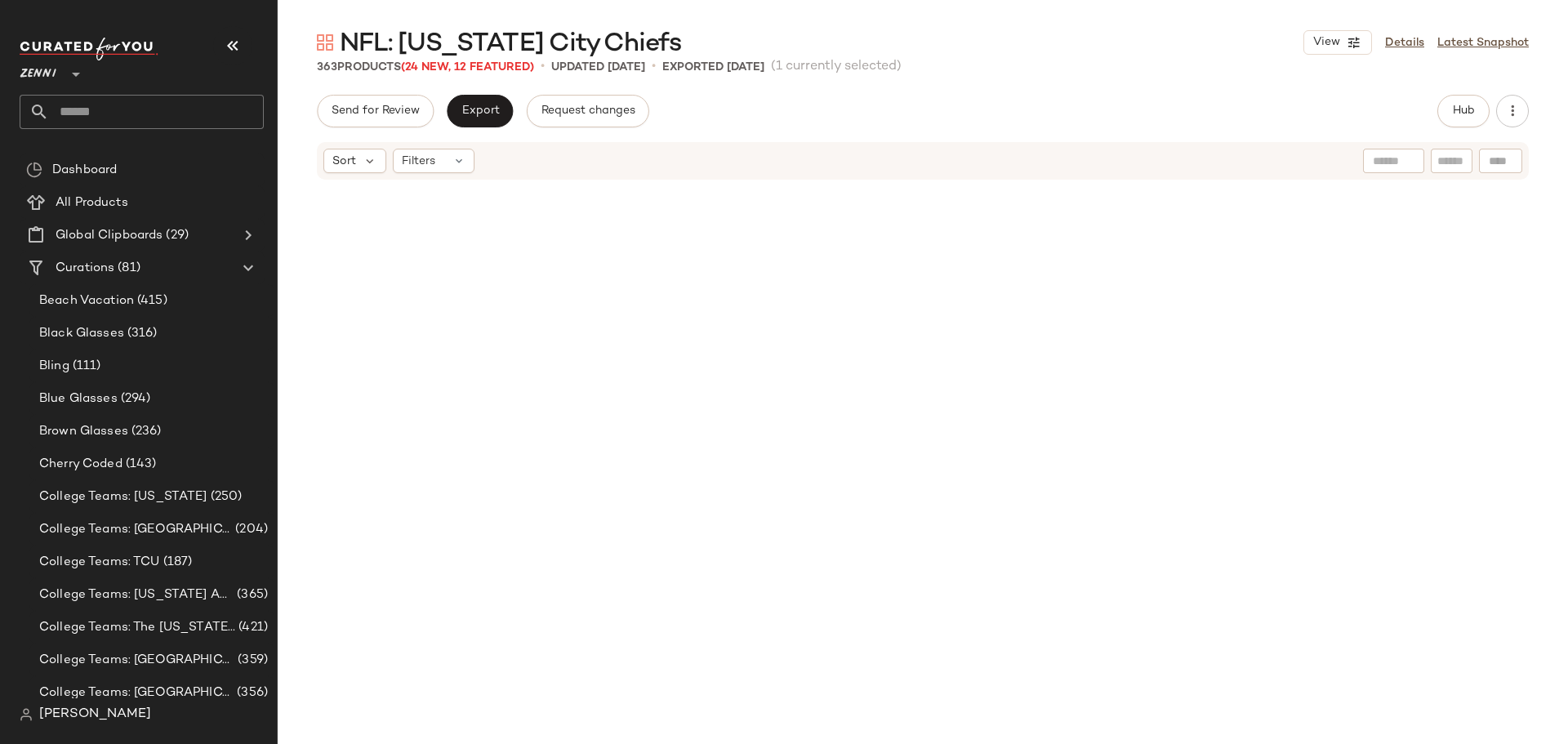
scroll to position [0, 0]
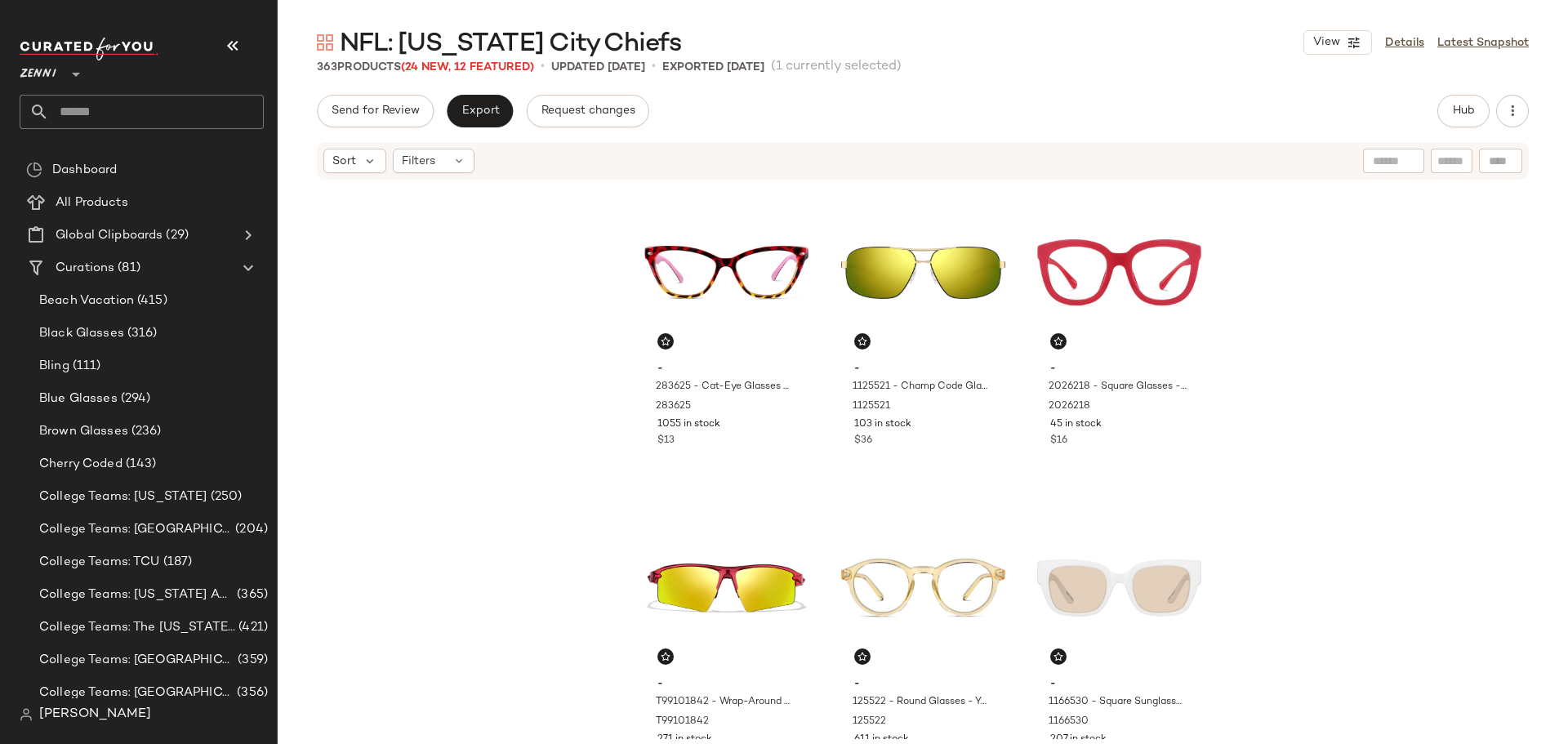
click at [814, 470] on div "- 283625 - Cat-Eye Glasses - Tortoiseshell - Plastic 283625 1055 in stock $13 -…" at bounding box center [922, 461] width 568 height 554
click at [483, 111] on span "Export" at bounding box center [480, 111] width 38 height 13
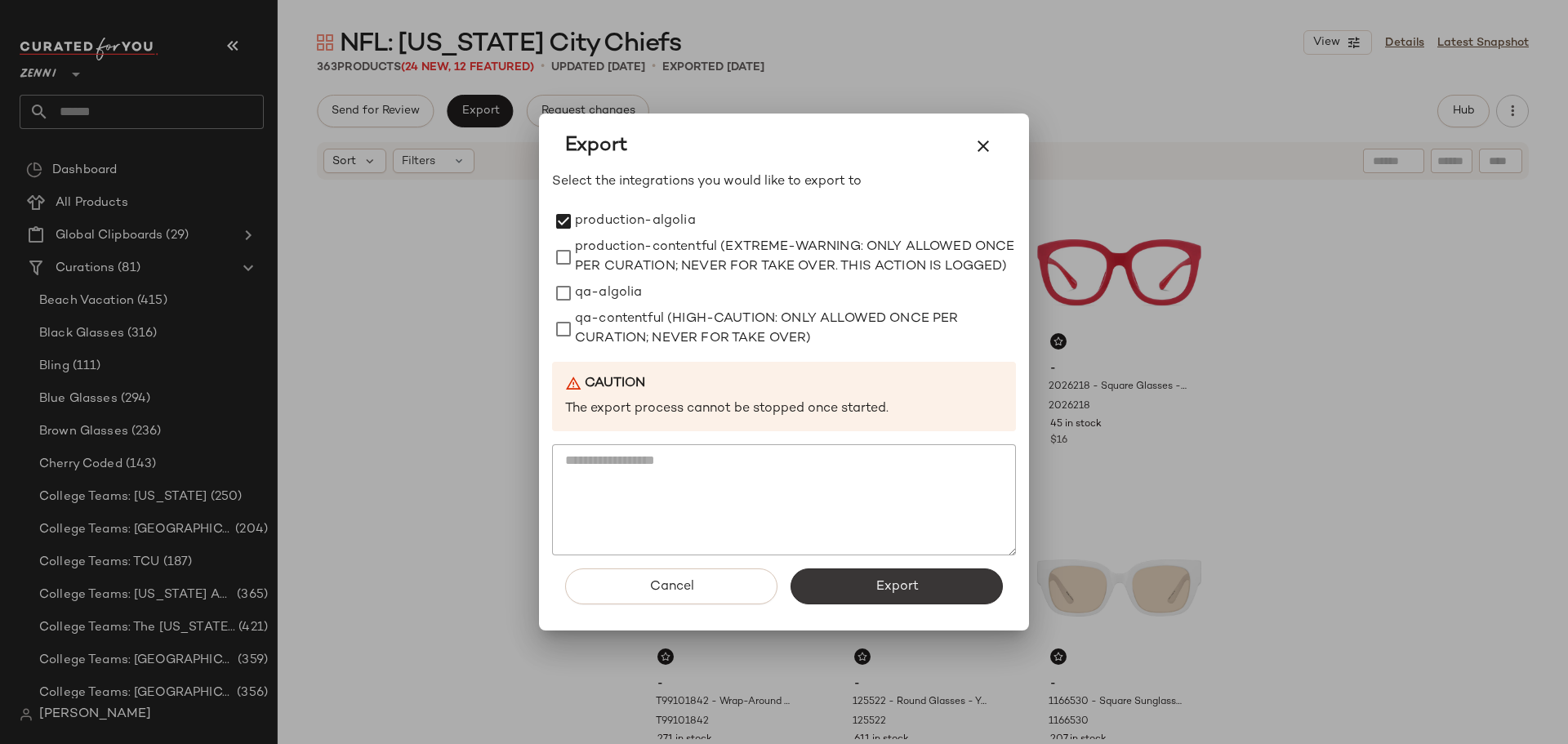
click at [865, 589] on button "Export" at bounding box center [897, 585] width 213 height 36
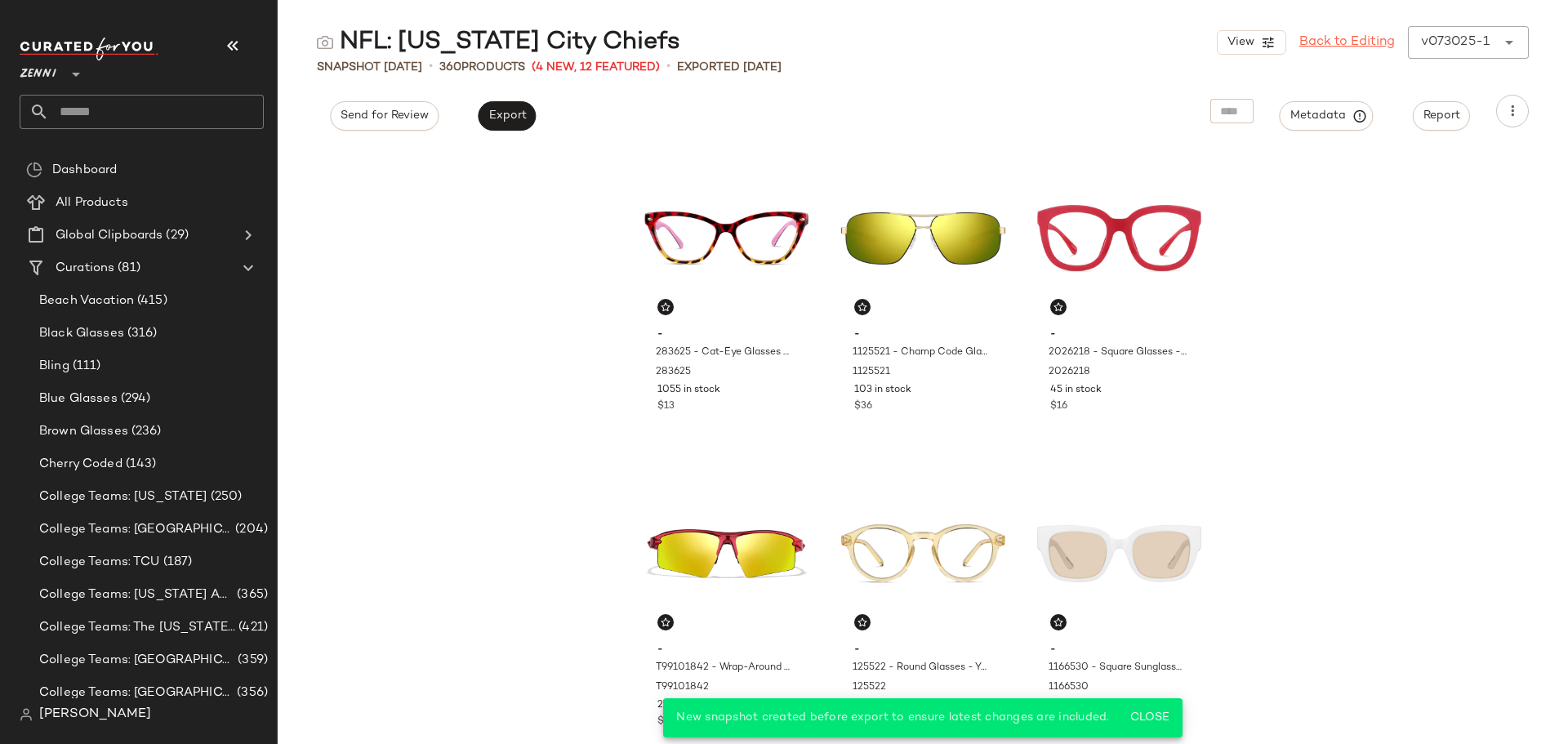
click at [1362, 43] on link "Back to Editing" at bounding box center [1347, 42] width 96 height 19
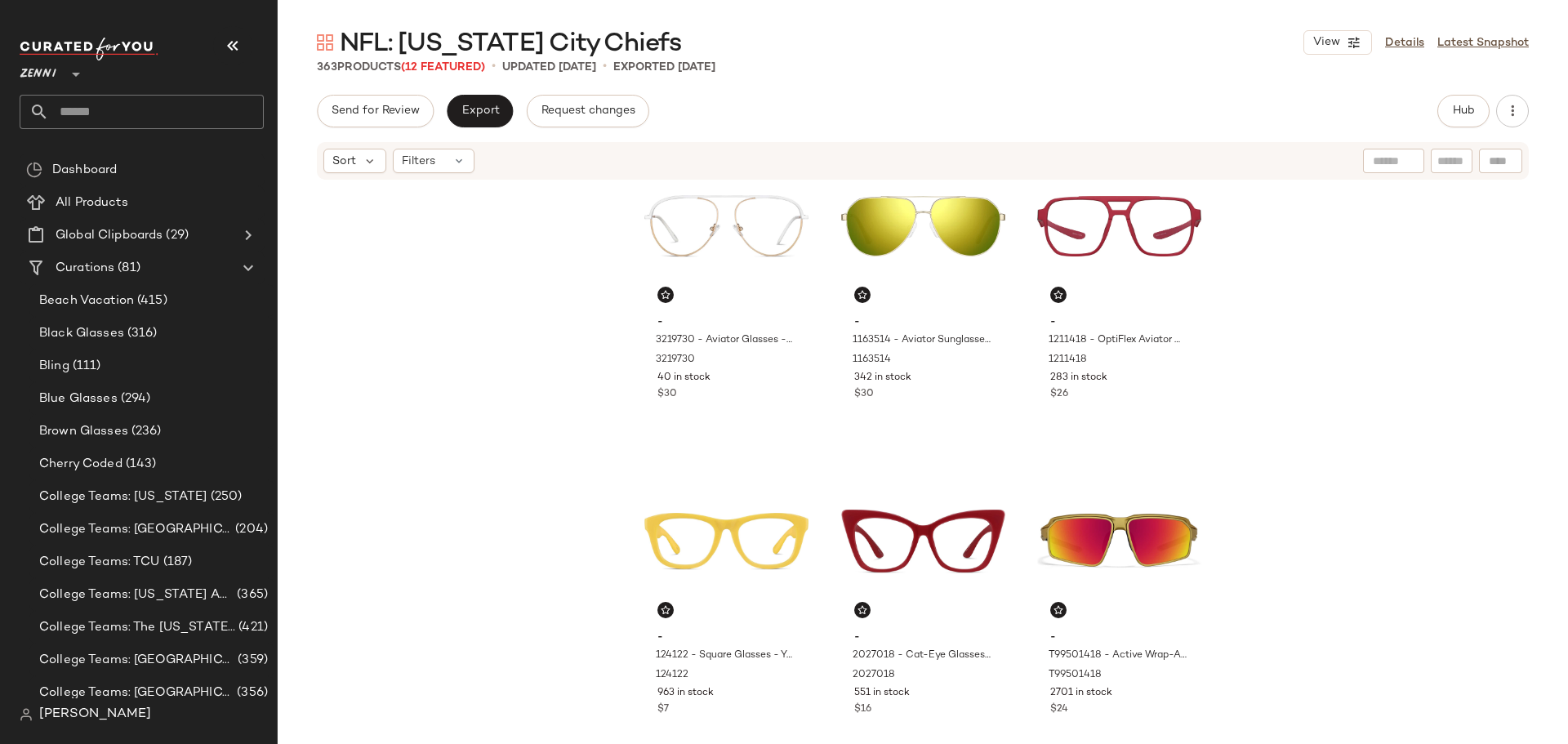
scroll to position [748, 0]
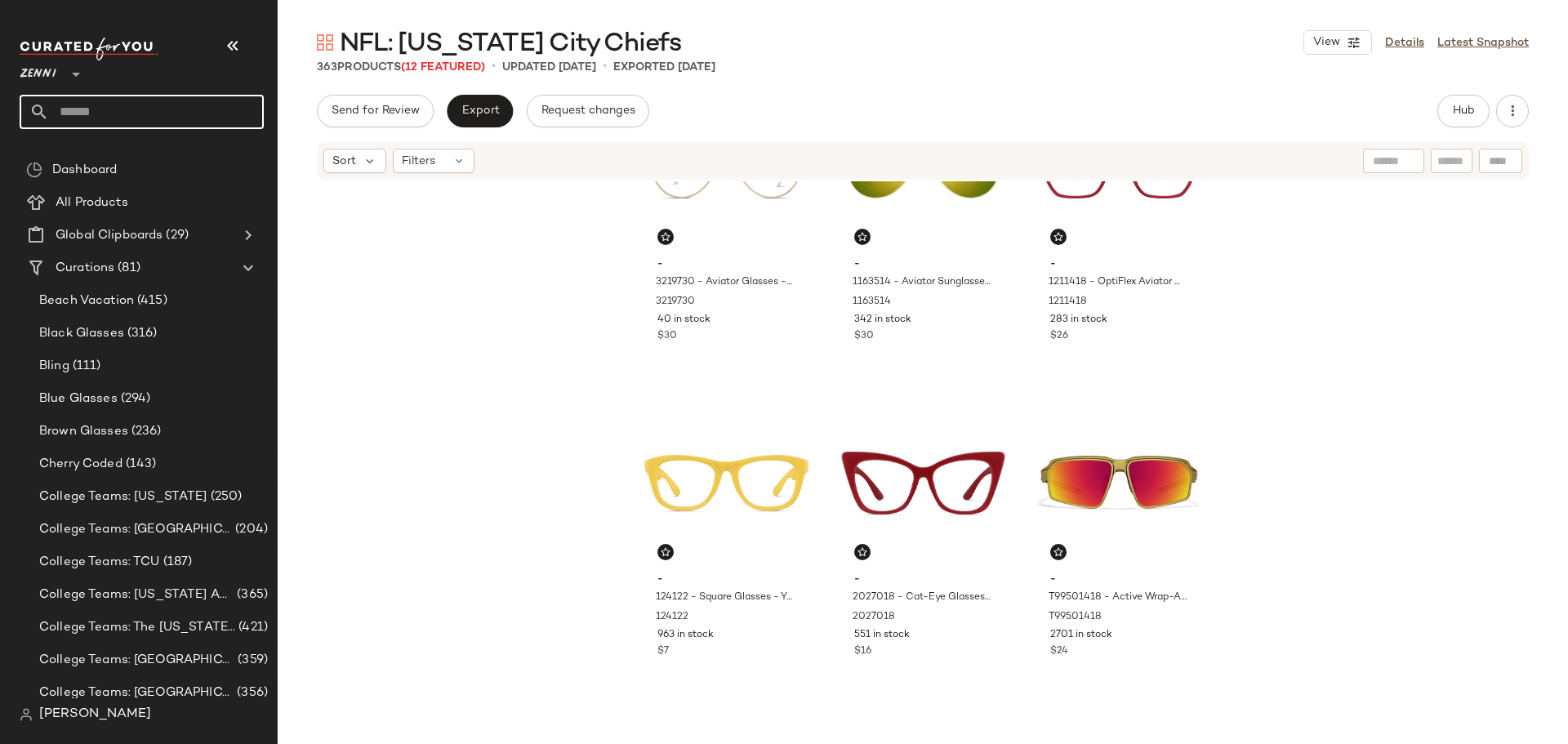
click at [106, 113] on input "text" at bounding box center [156, 112] width 214 height 35
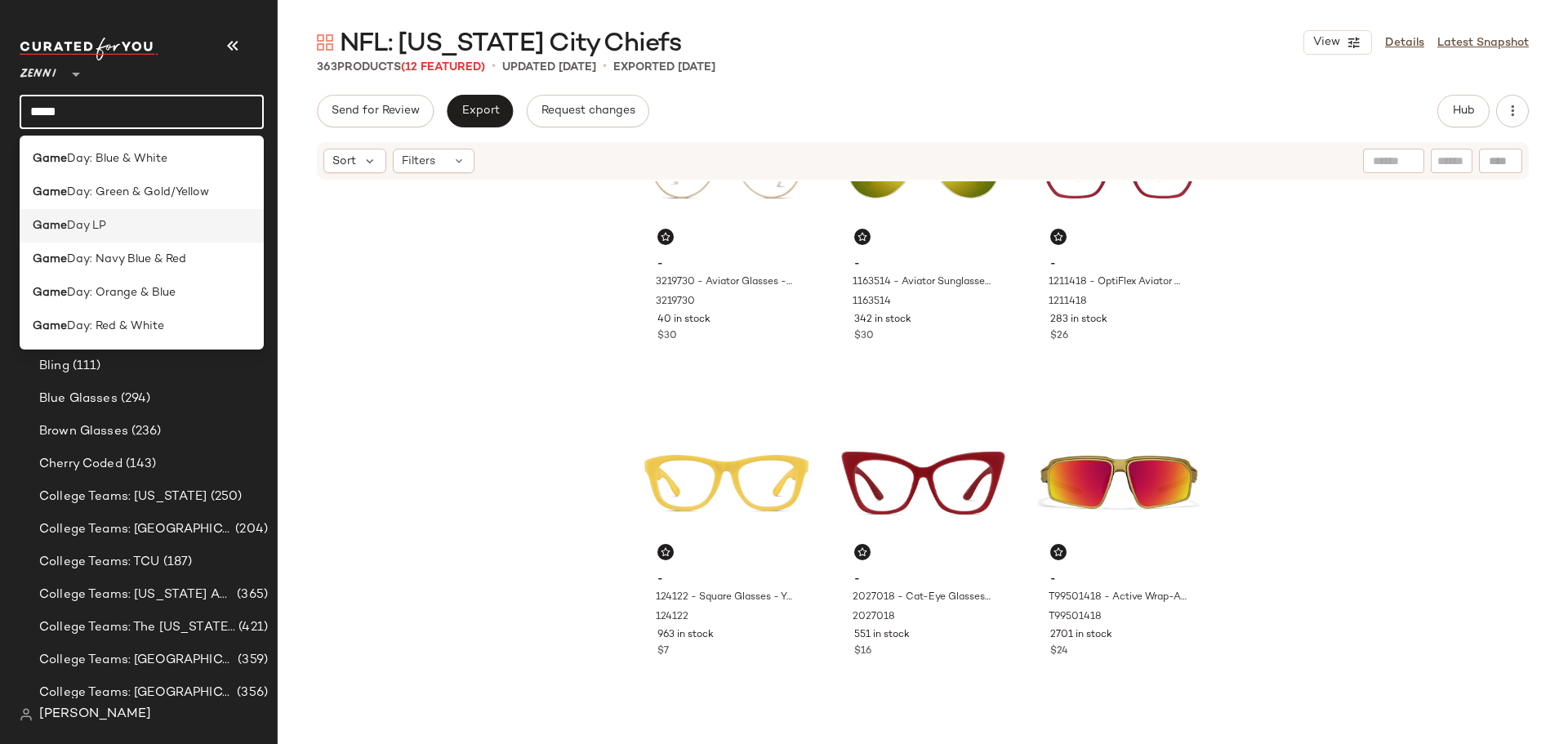
type input "****"
click at [78, 232] on span "Day LP" at bounding box center [86, 225] width 39 height 17
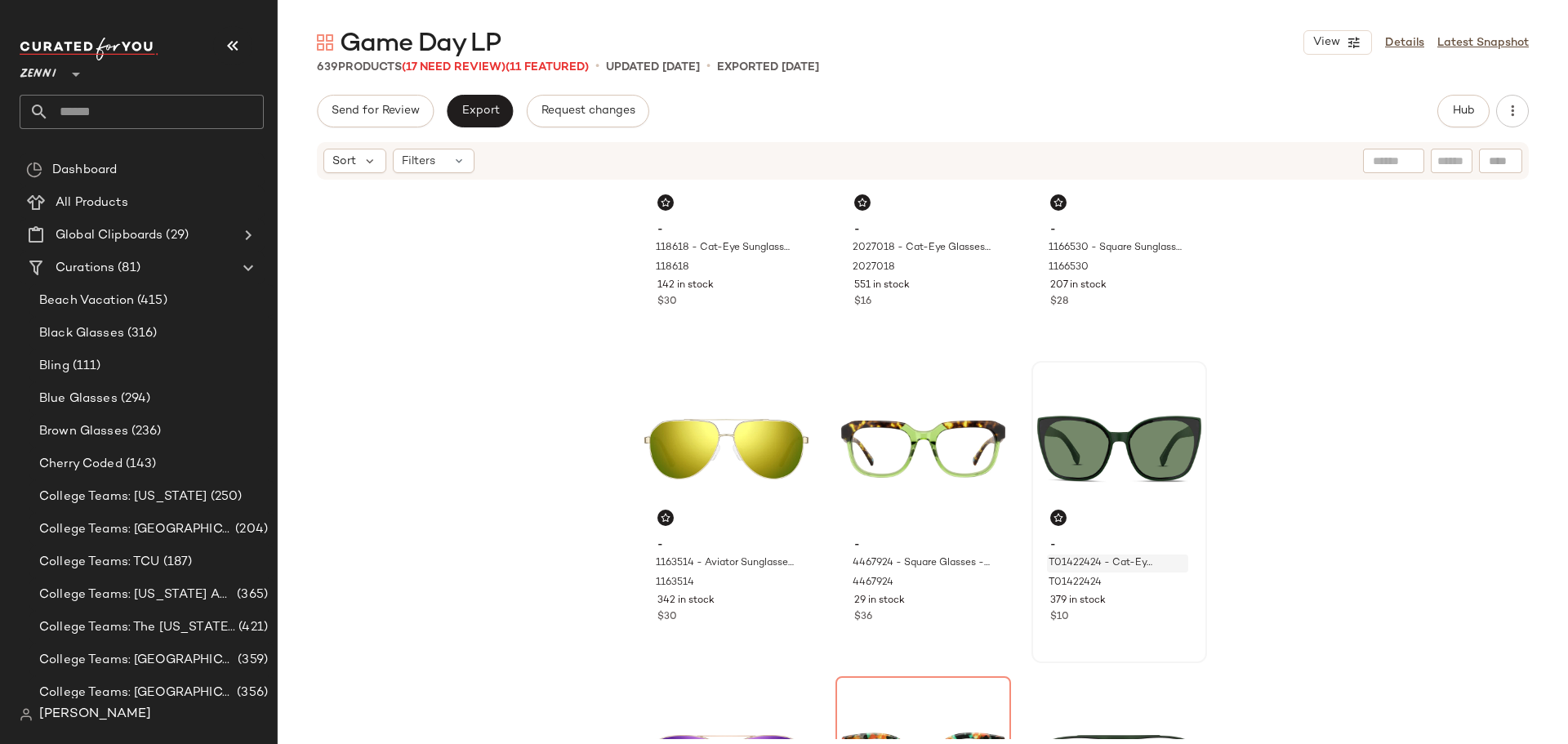
scroll to position [830, 0]
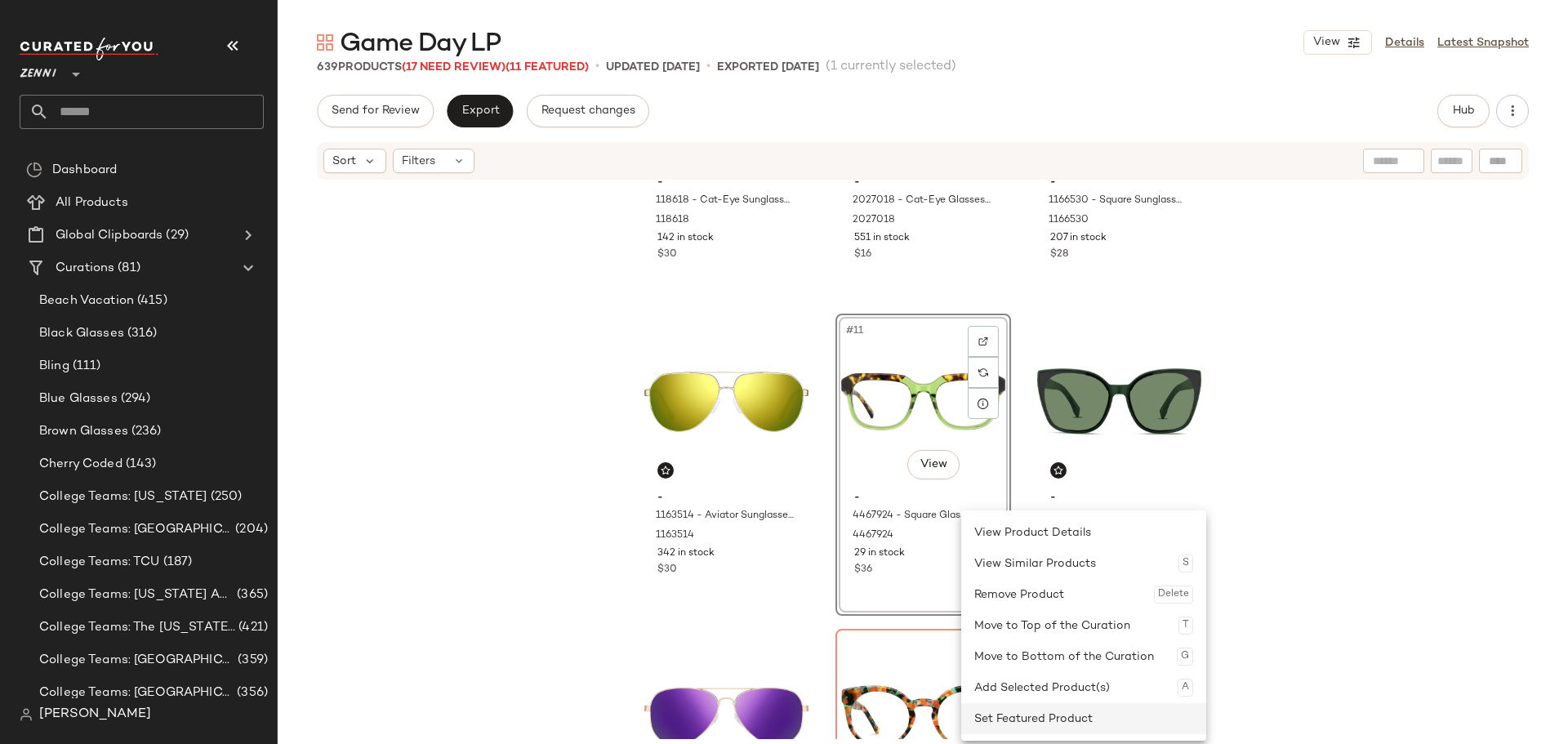
click at [1022, 714] on div "Set Featured Product" at bounding box center [1084, 718] width 219 height 31
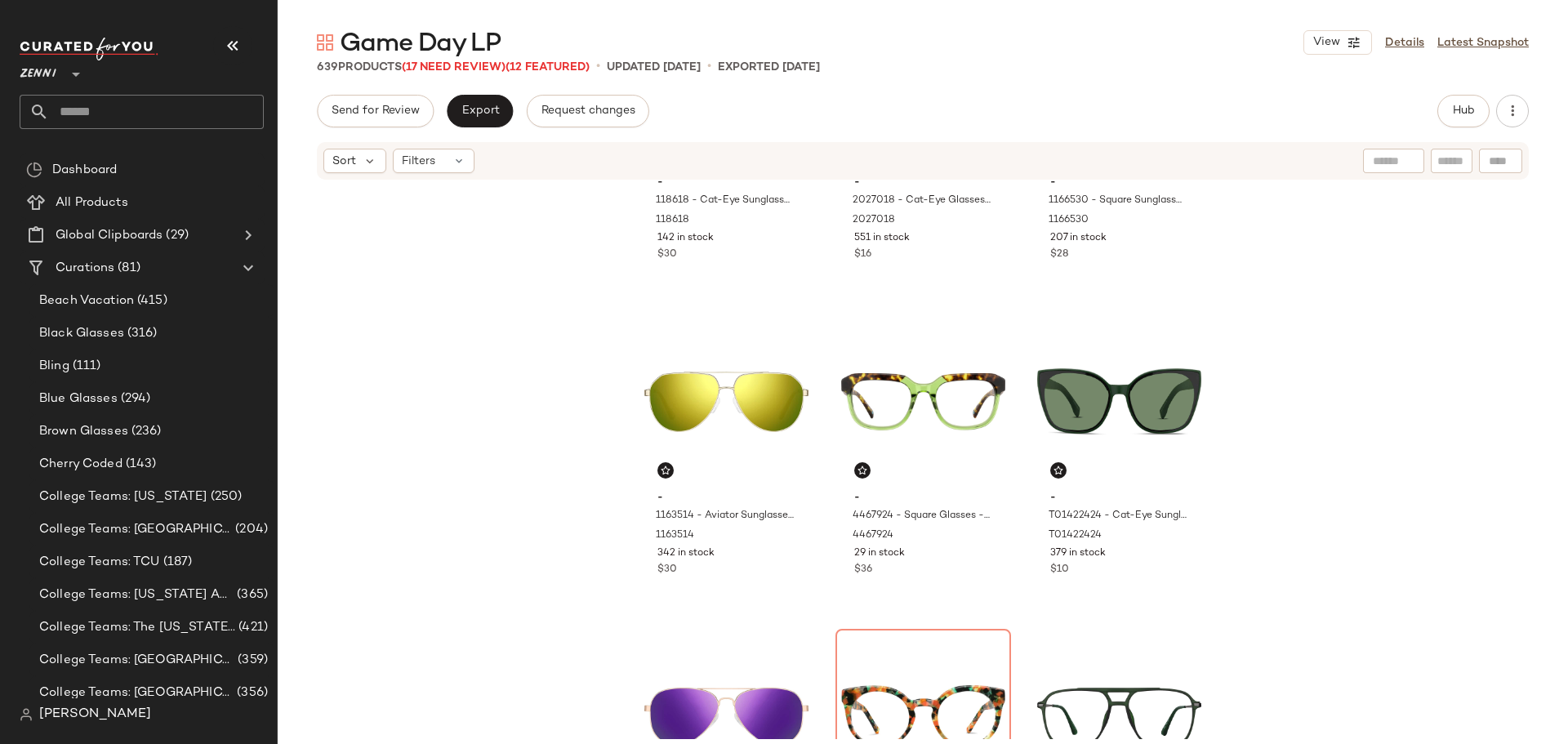
click at [1265, 534] on div "- 118618 - Cat-Eye Sunglasses - Red - Acetate 118618 142 in stock $30 - 2027018…" at bounding box center [922, 460] width 1291 height 558
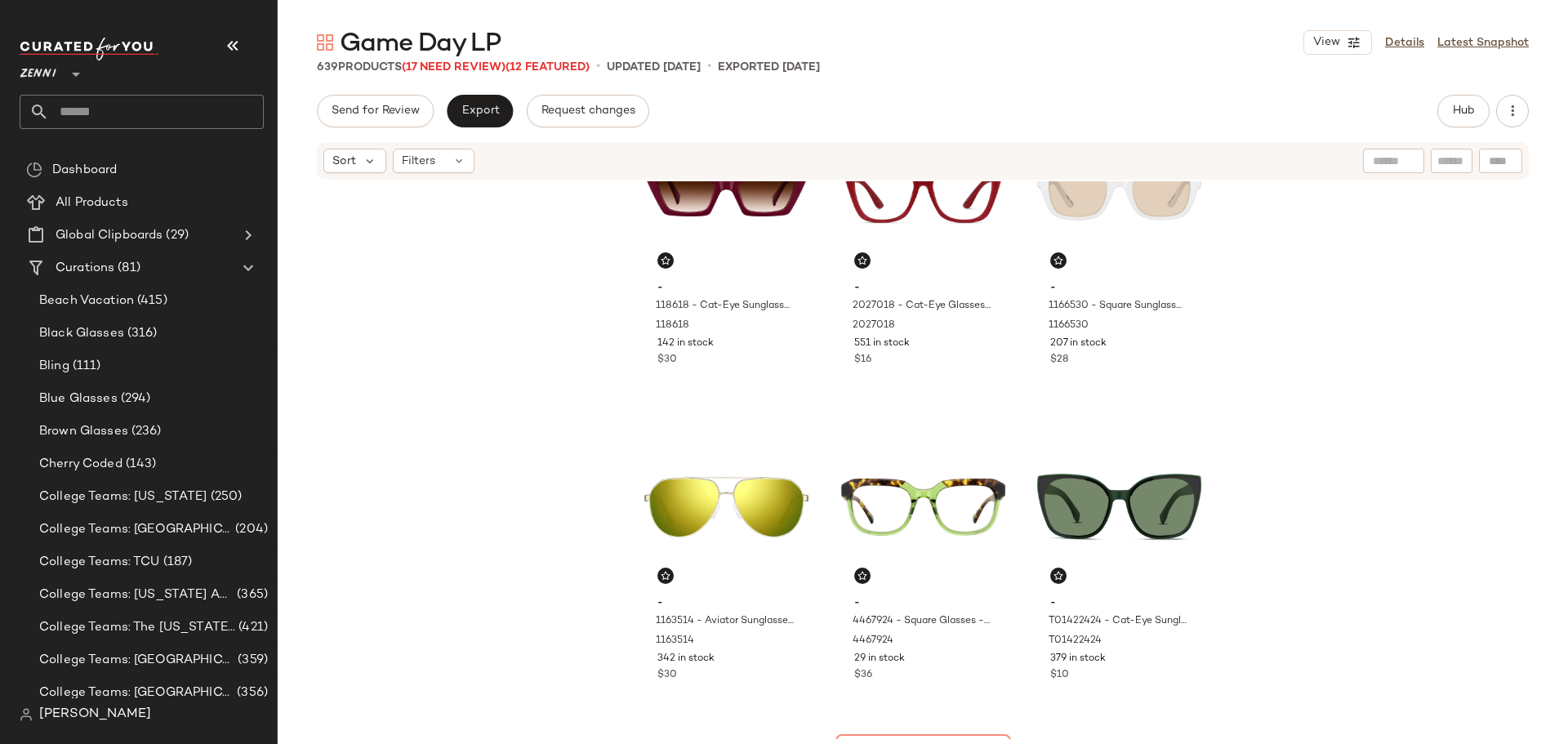
scroll to position [748, 0]
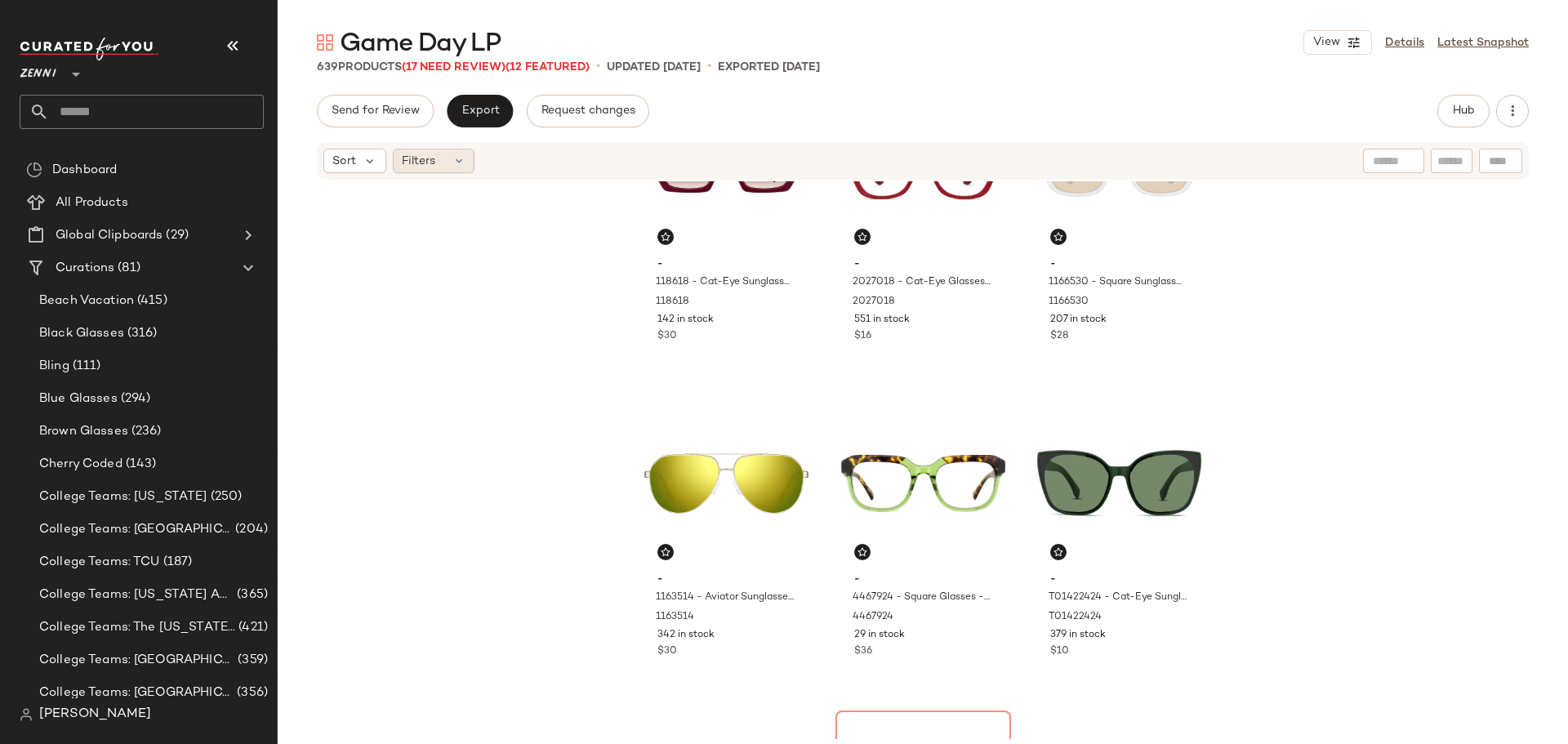
click at [449, 162] on div "Filters" at bounding box center [434, 160] width 82 height 25
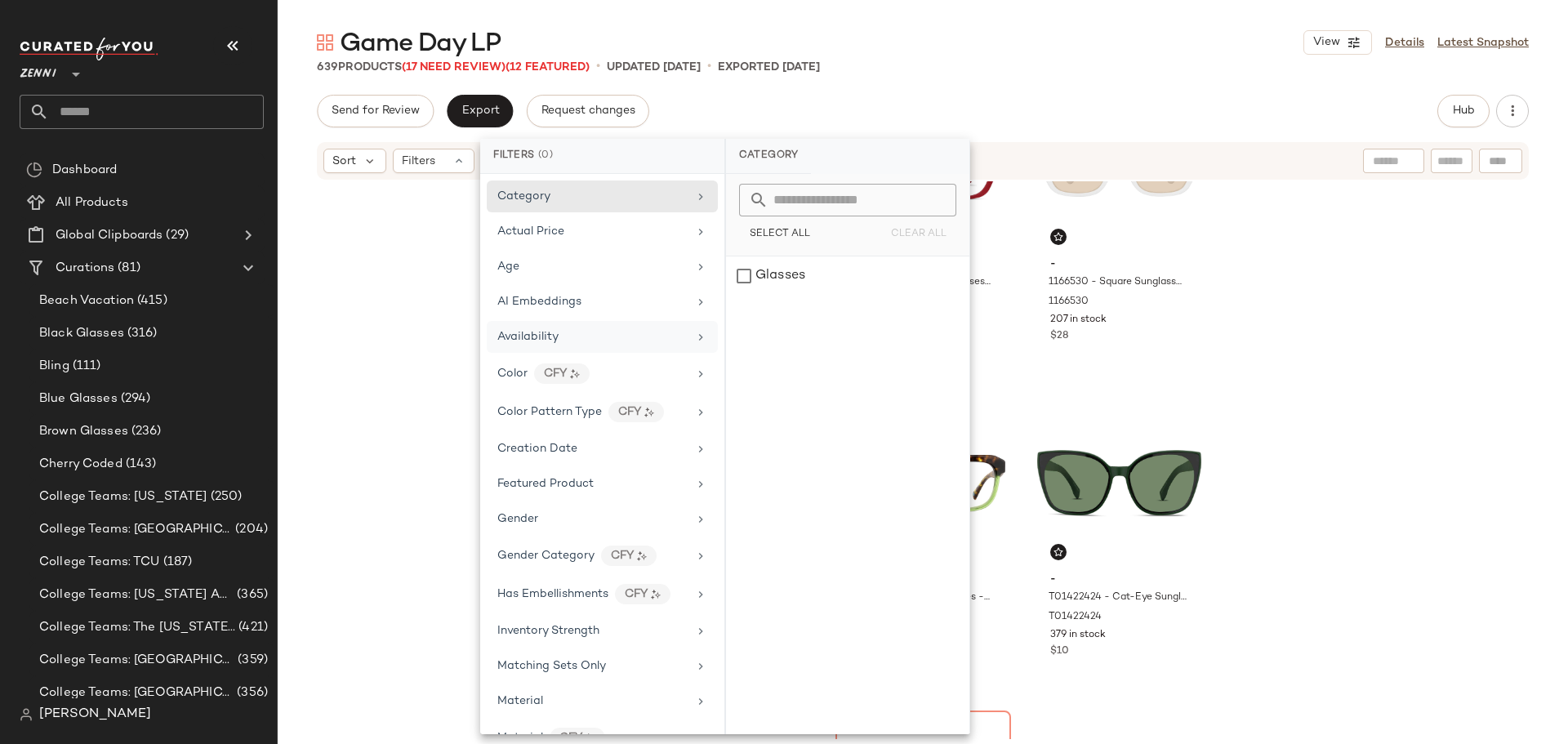
click at [550, 333] on span "Availability" at bounding box center [527, 336] width 61 height 12
click at [738, 315] on div "out_of_stock" at bounding box center [847, 315] width 244 height 39
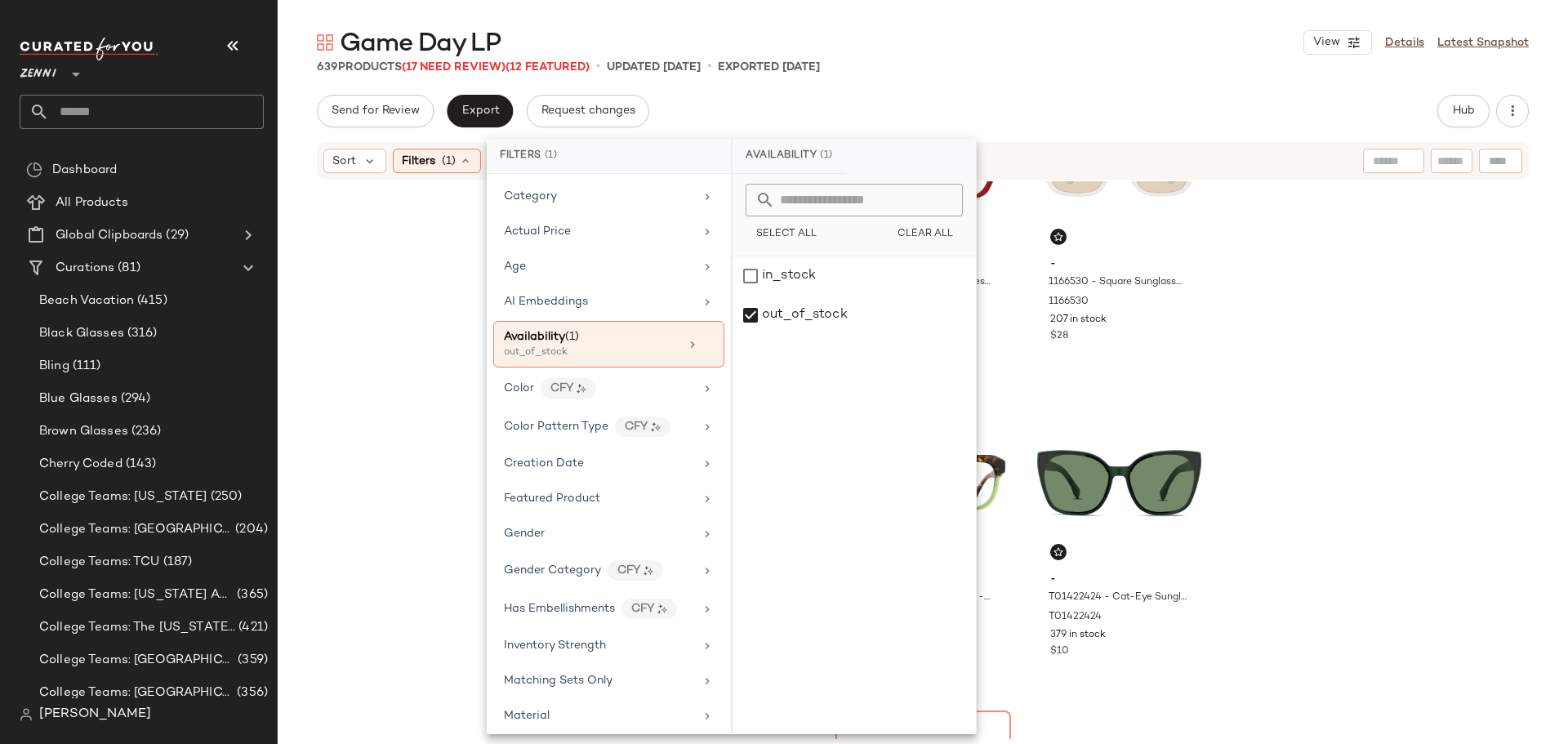
click at [411, 363] on div "- 118618 - Cat-Eye Sunglasses - Red - Acetate 118618 142 in stock $30 - 2027018…" at bounding box center [922, 460] width 1291 height 558
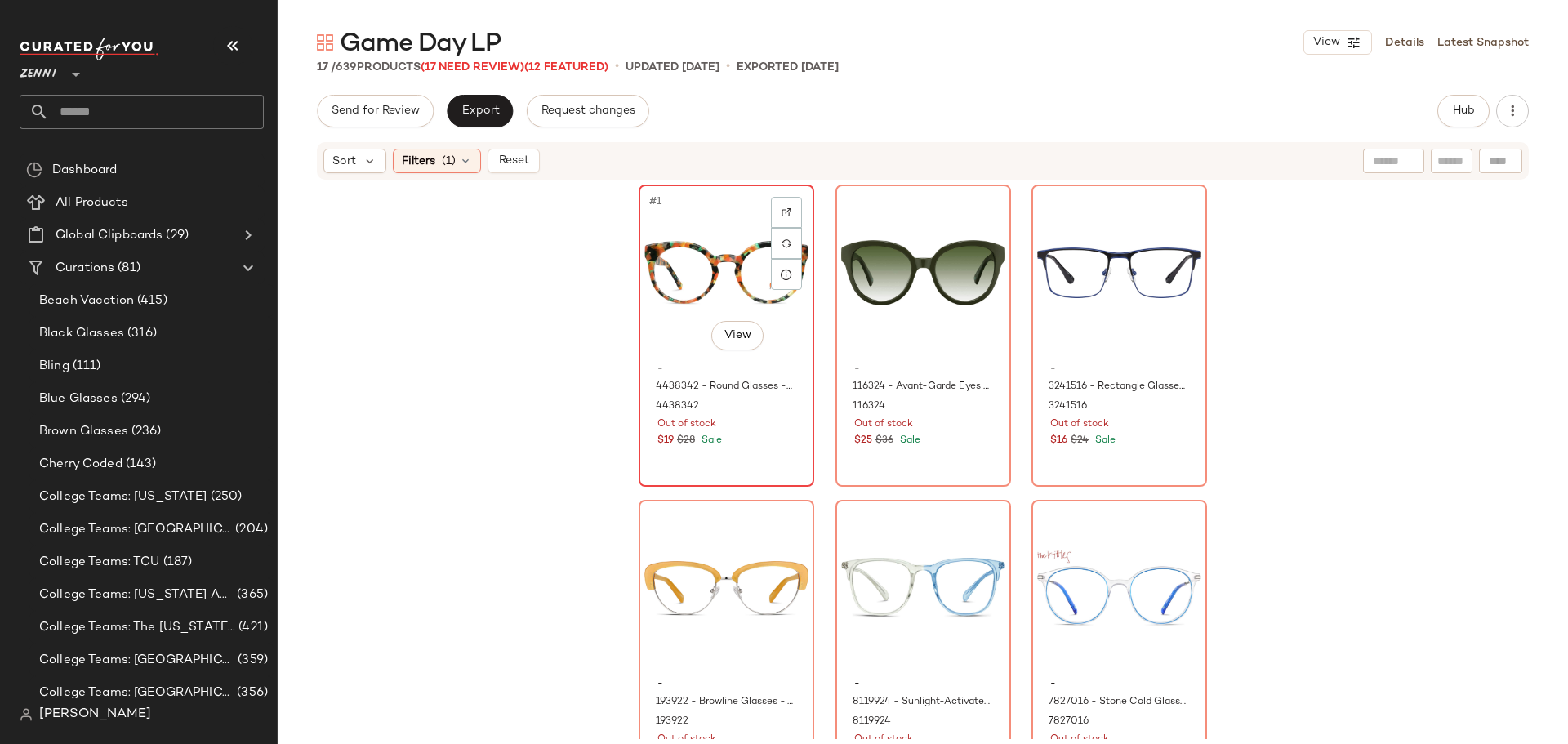
click at [699, 269] on div "#1 View" at bounding box center [726, 273] width 164 height 165
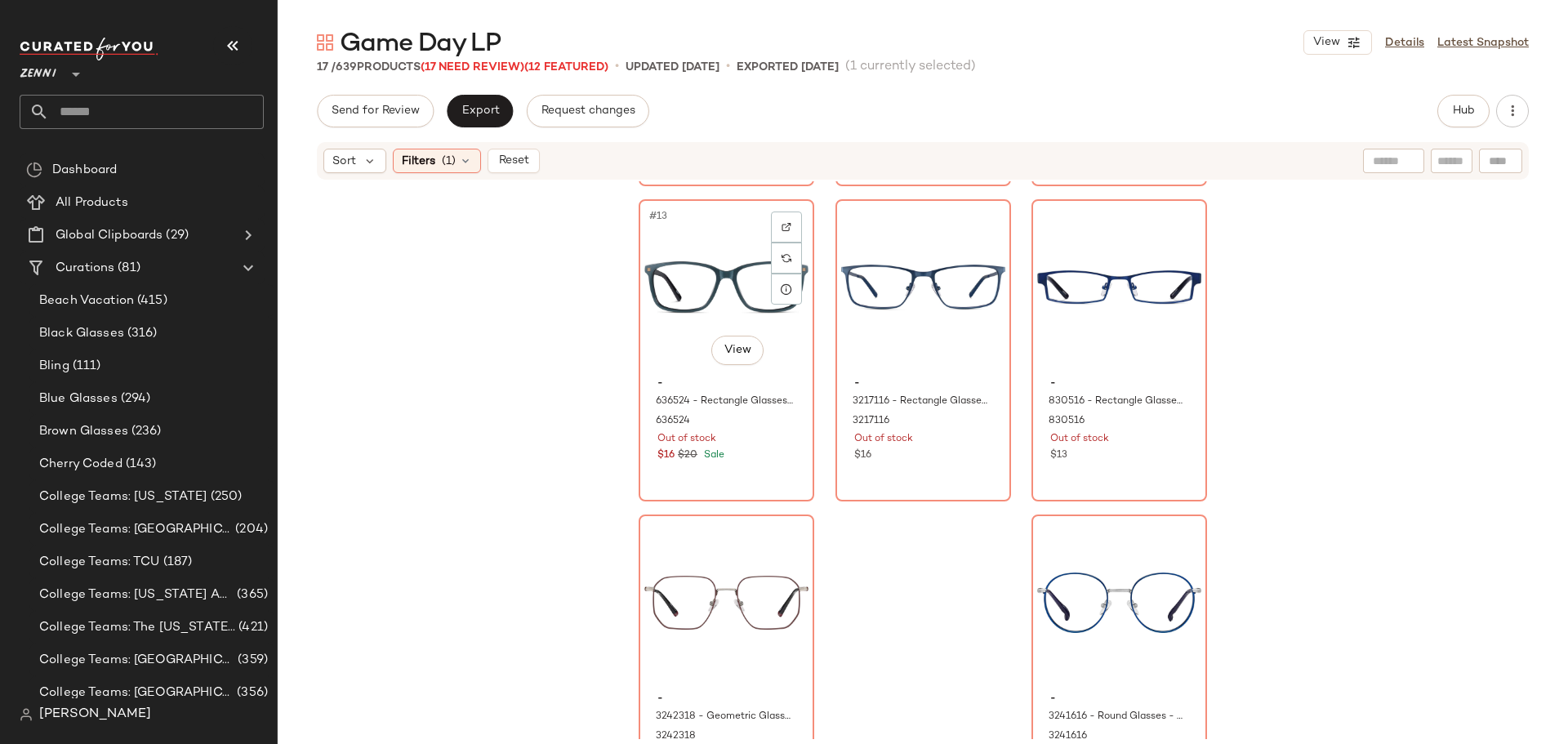
scroll to position [1337, 0]
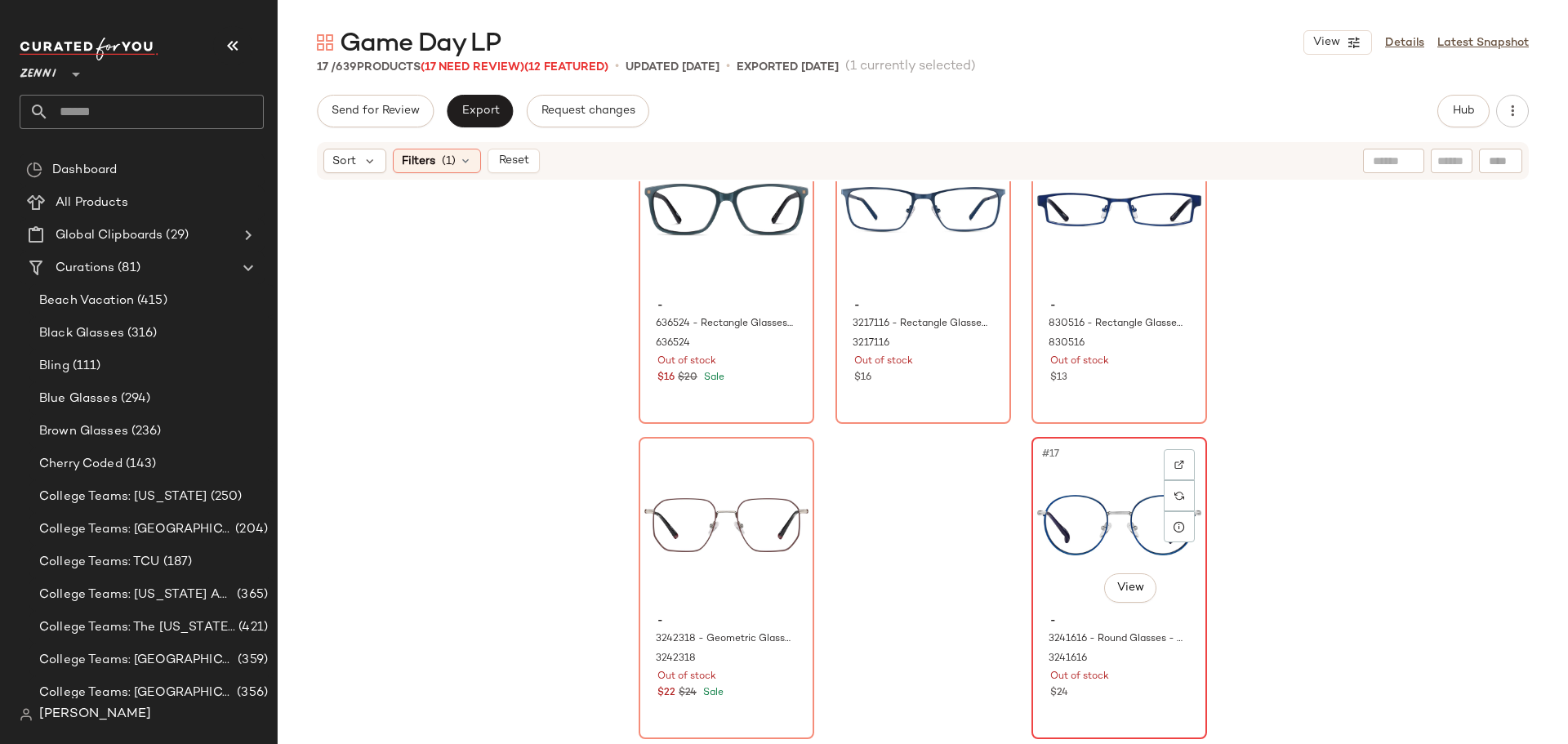
click at [1158, 695] on div "$24" at bounding box center [1118, 693] width 138 height 15
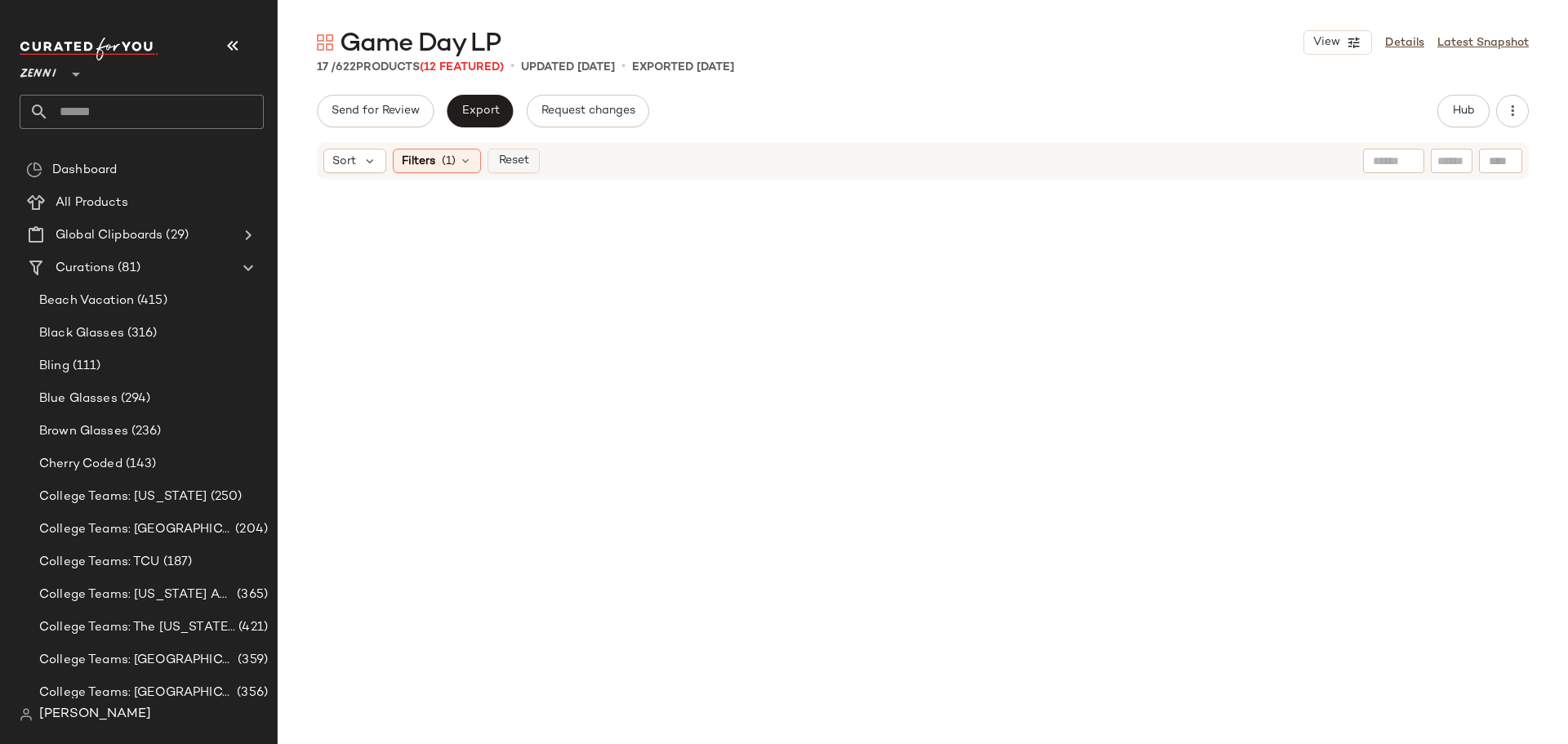
click at [512, 168] on button "Reset" at bounding box center [514, 160] width 52 height 25
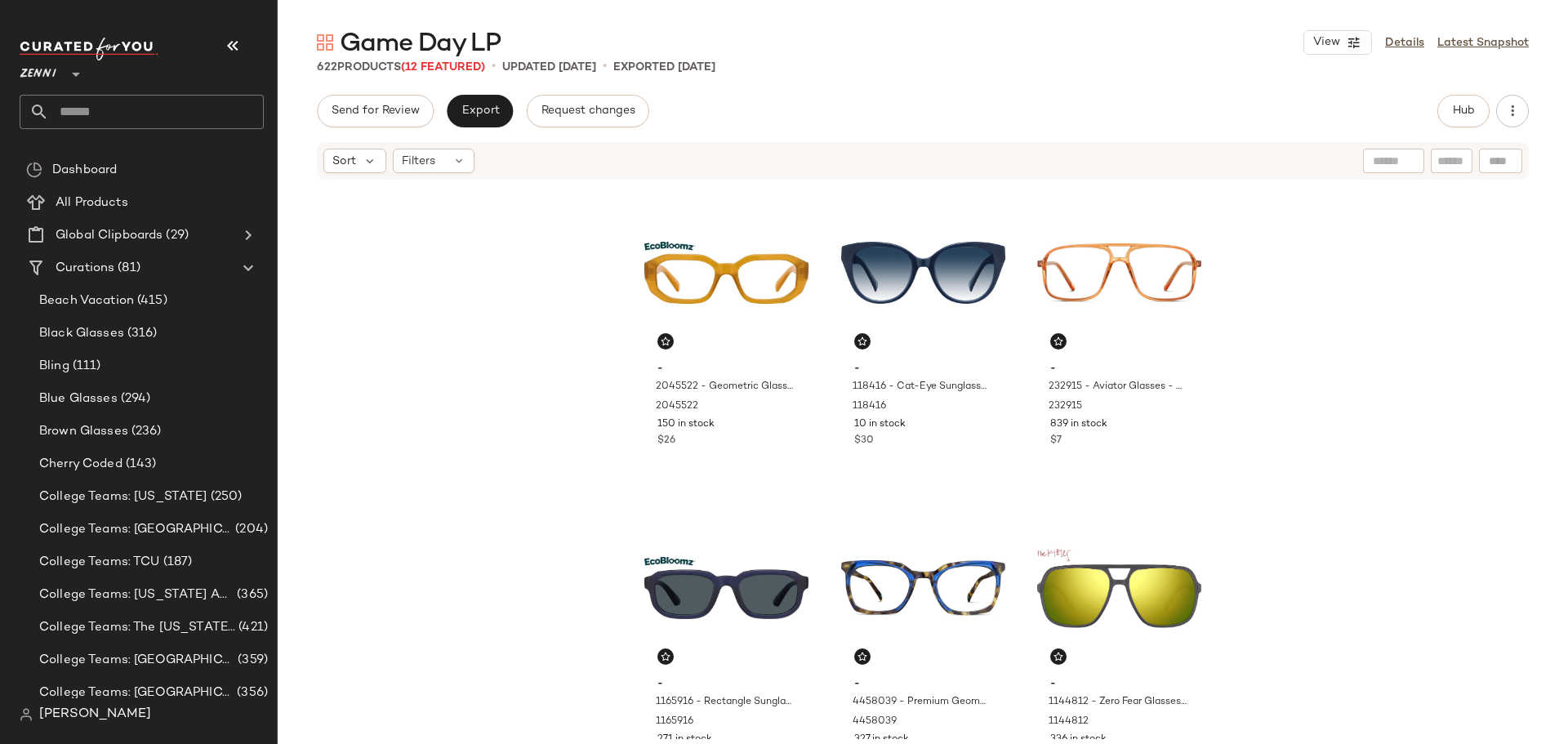
click at [192, 115] on input "text" at bounding box center [156, 112] width 214 height 35
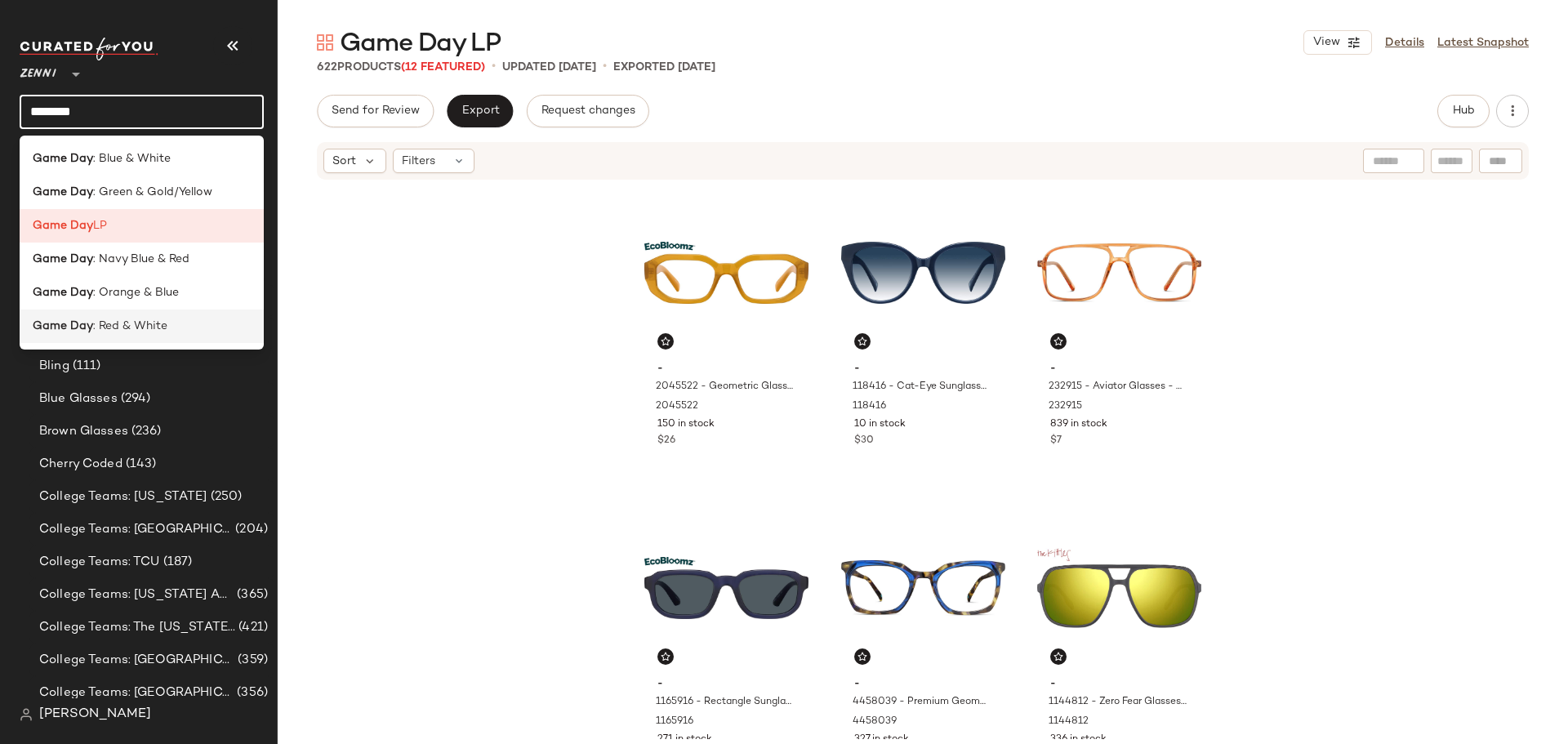
type input "********"
click at [222, 331] on div "Game Day : Red & White" at bounding box center [141, 326] width 218 height 17
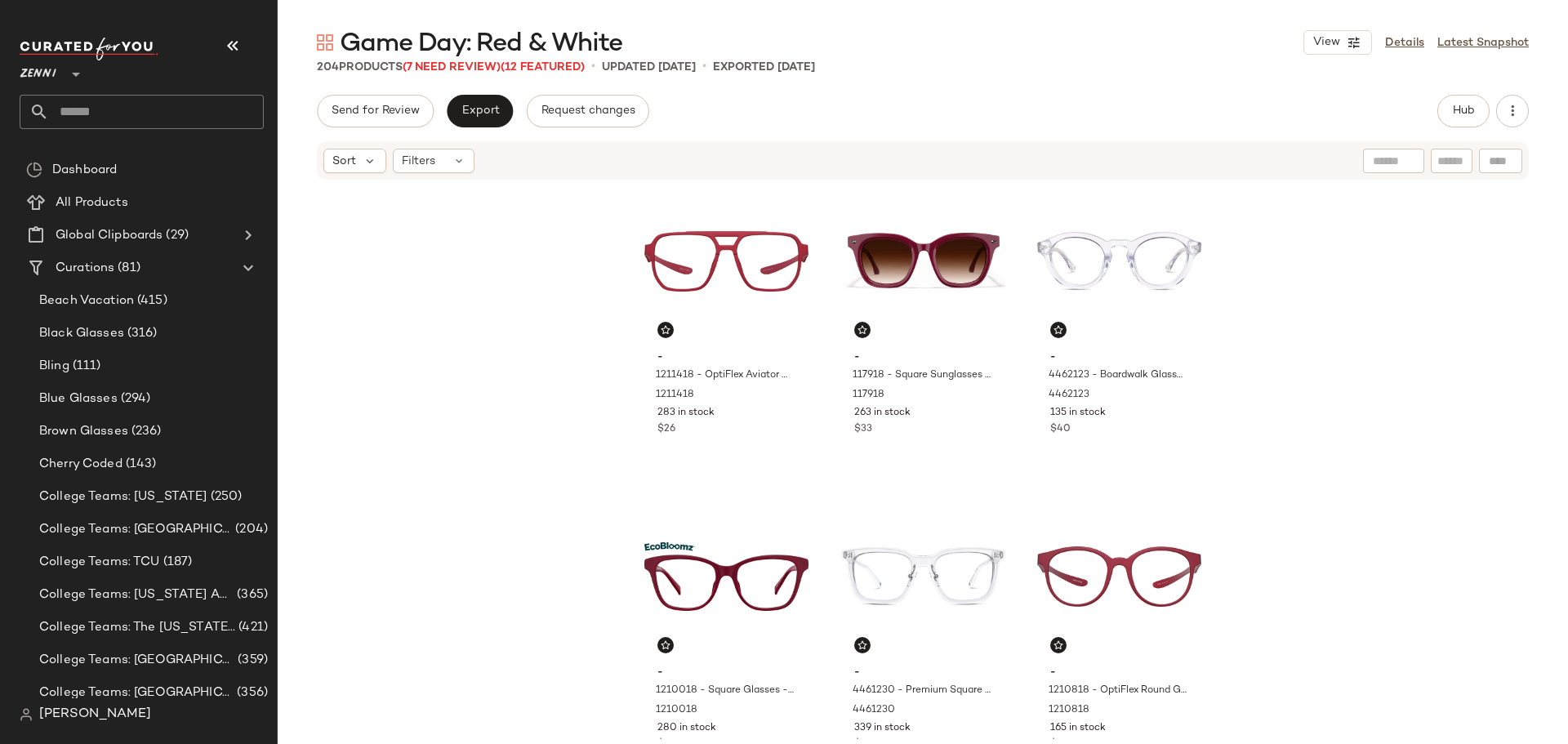
scroll to position [748, 0]
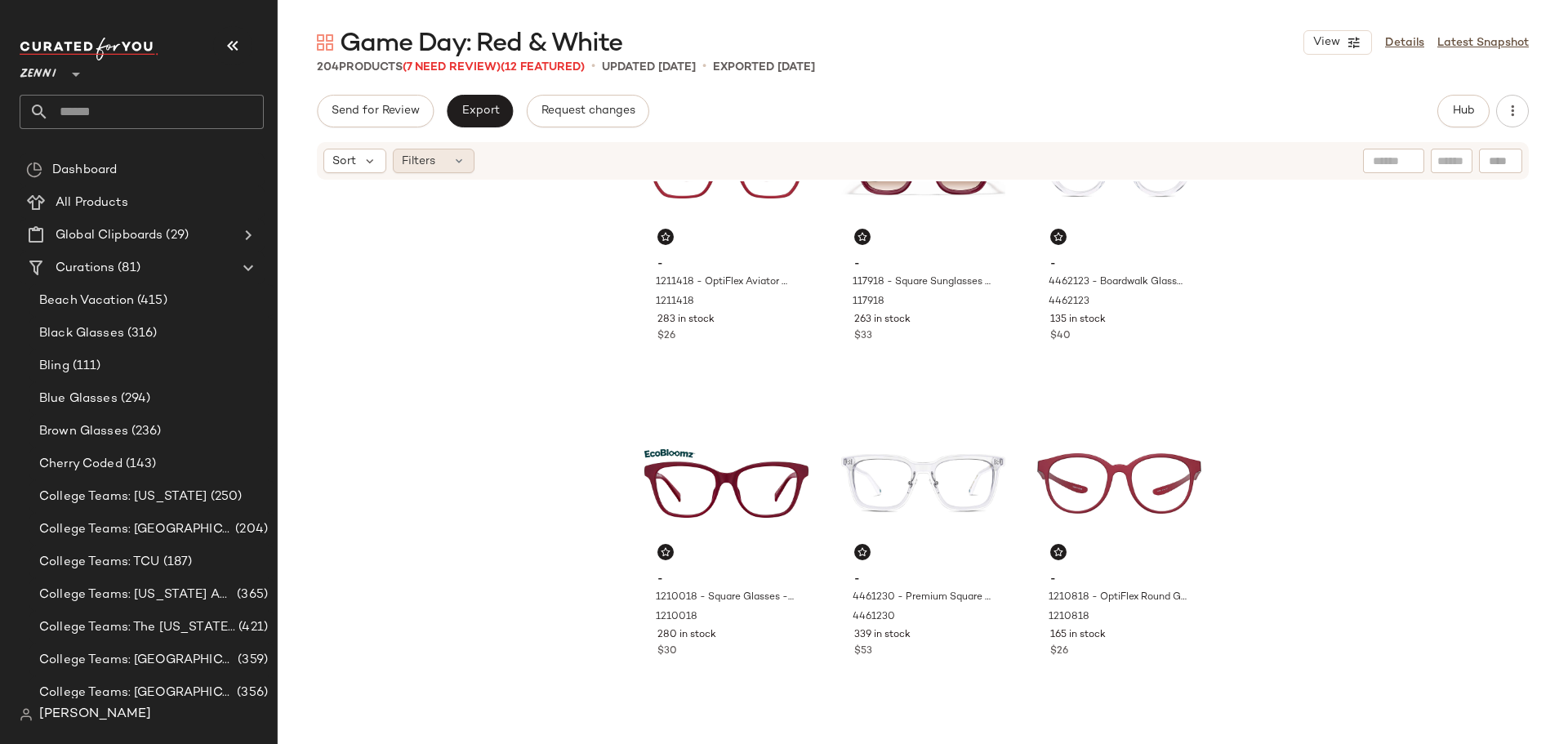
click at [457, 166] on icon at bounding box center [459, 160] width 13 height 13
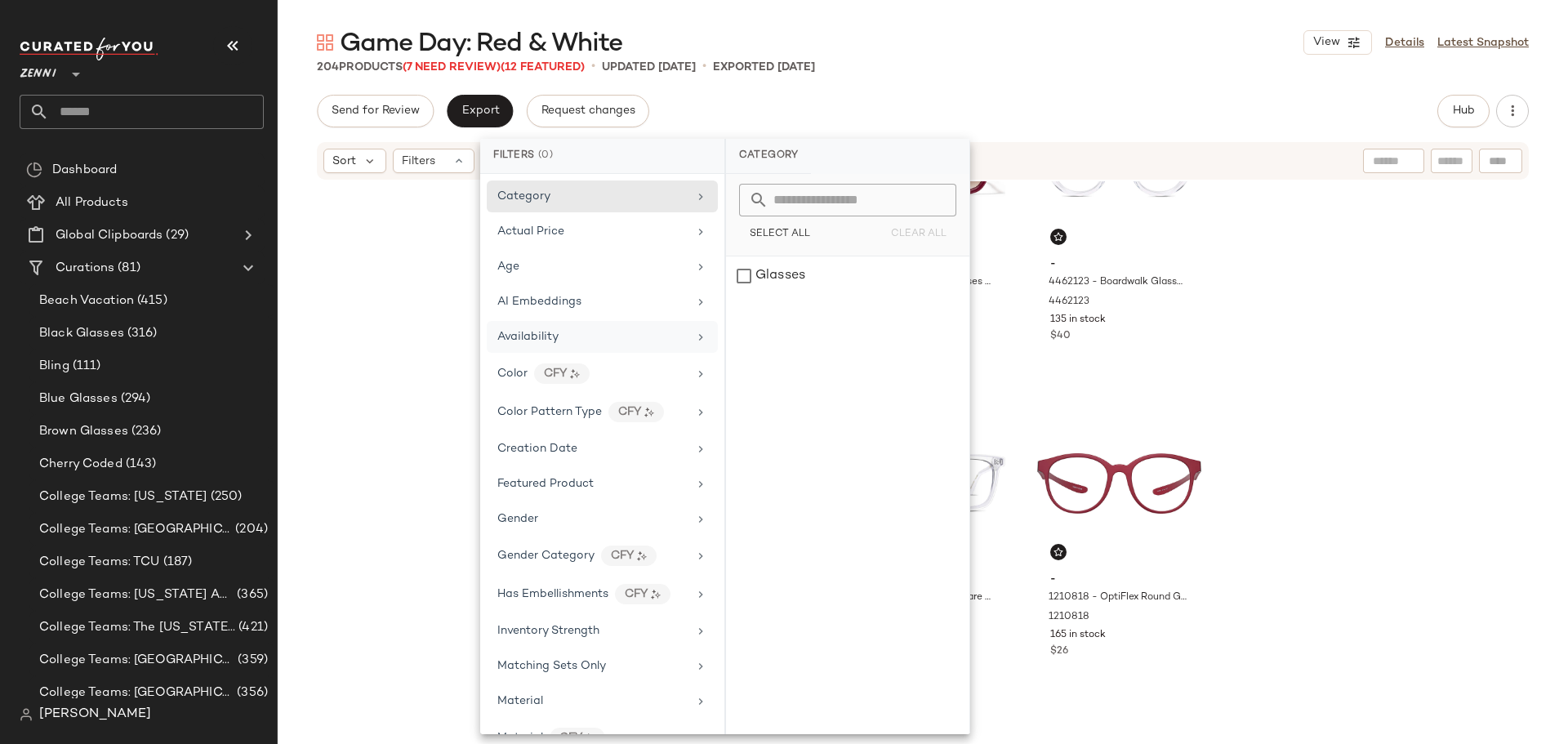
click at [566, 336] on div "Availability" at bounding box center [592, 336] width 191 height 17
click at [735, 316] on div "out_of_stock" at bounding box center [847, 315] width 244 height 39
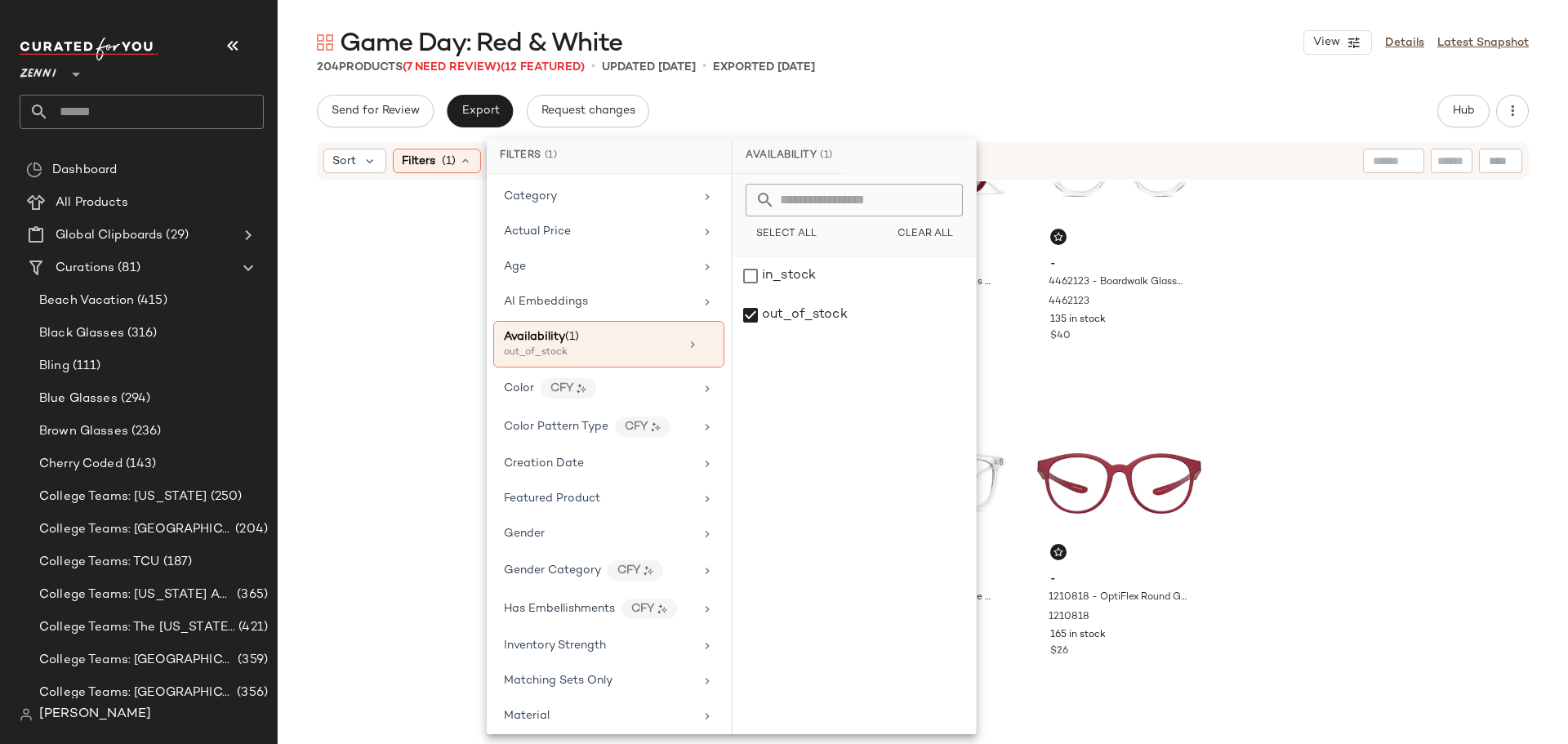
click at [425, 342] on div "- 118418 - Cat-Eye Sunglasses - Red - Acetate 118418 134 in stock $30 - 2033418…" at bounding box center [922, 460] width 1291 height 558
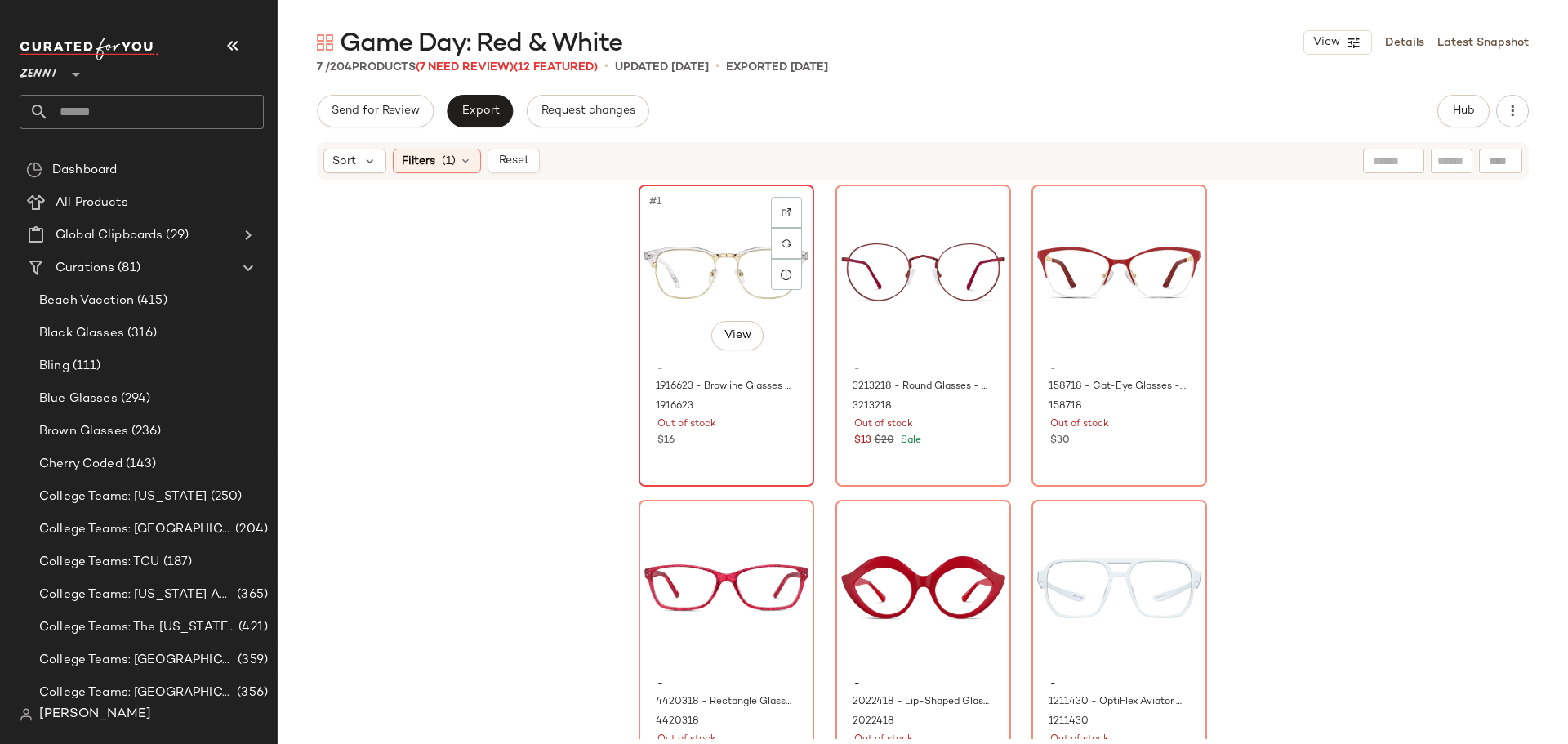
click at [703, 244] on div "#1 View" at bounding box center [726, 273] width 164 height 165
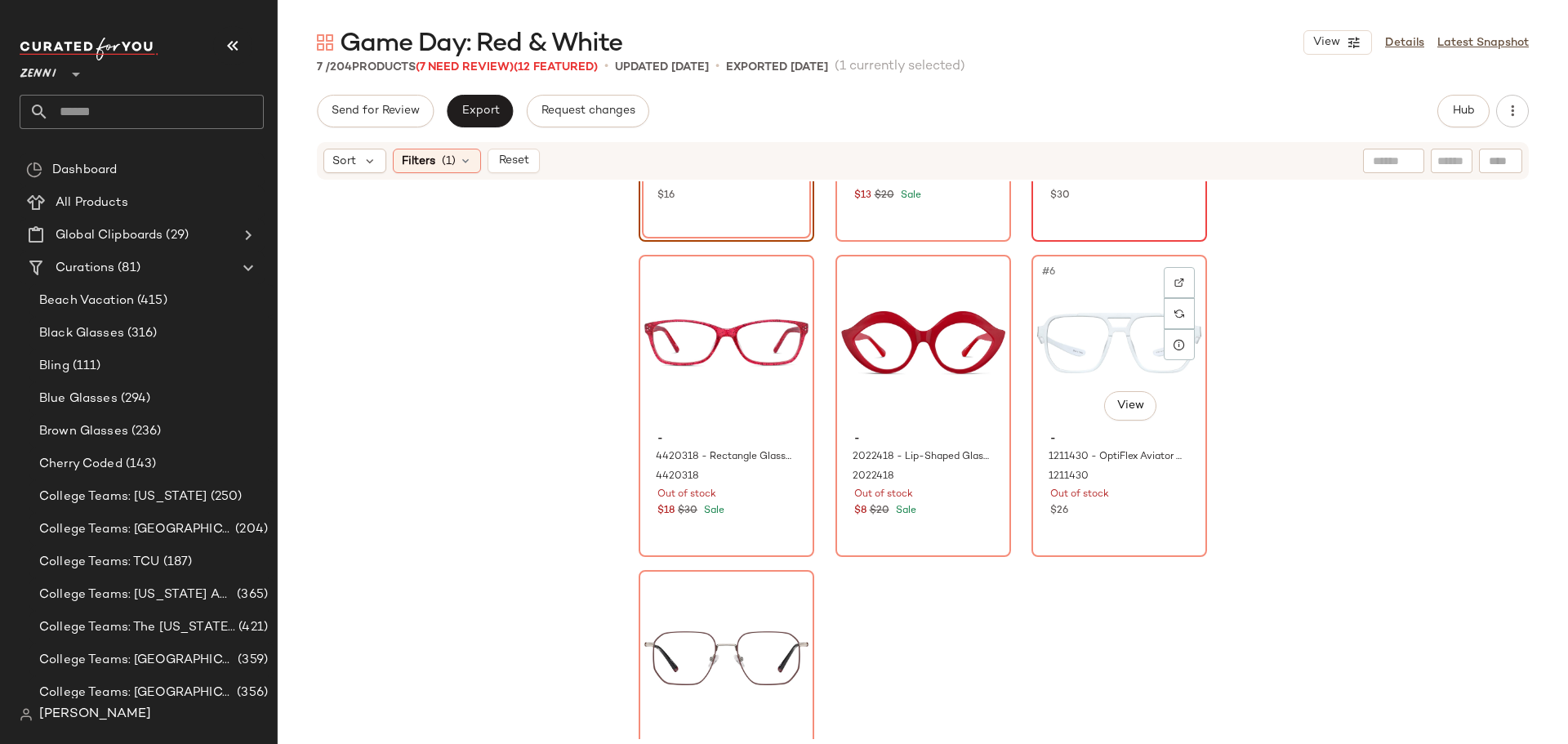
scroll to position [391, 0]
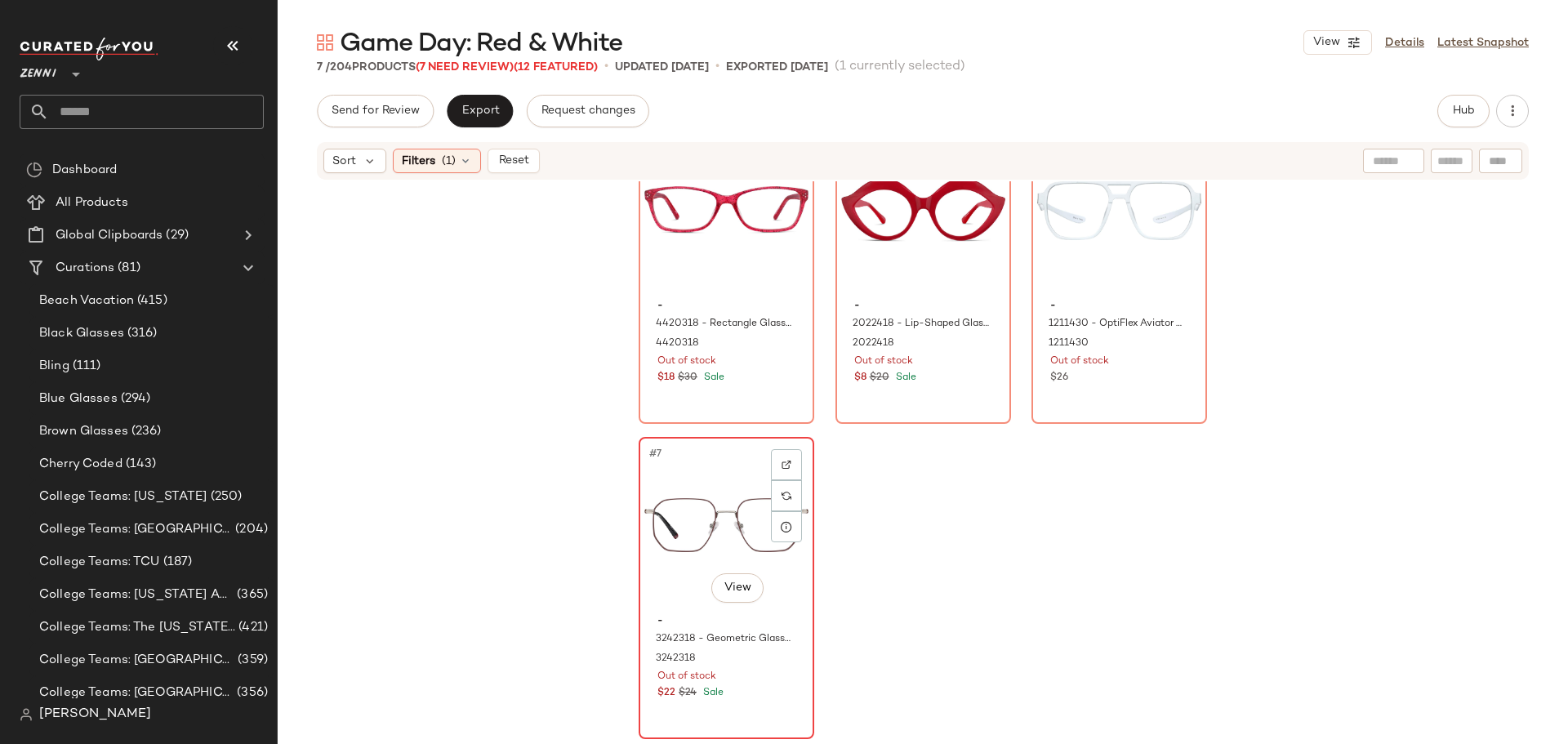
click at [748, 678] on div "Out of stock" at bounding box center [726, 677] width 138 height 15
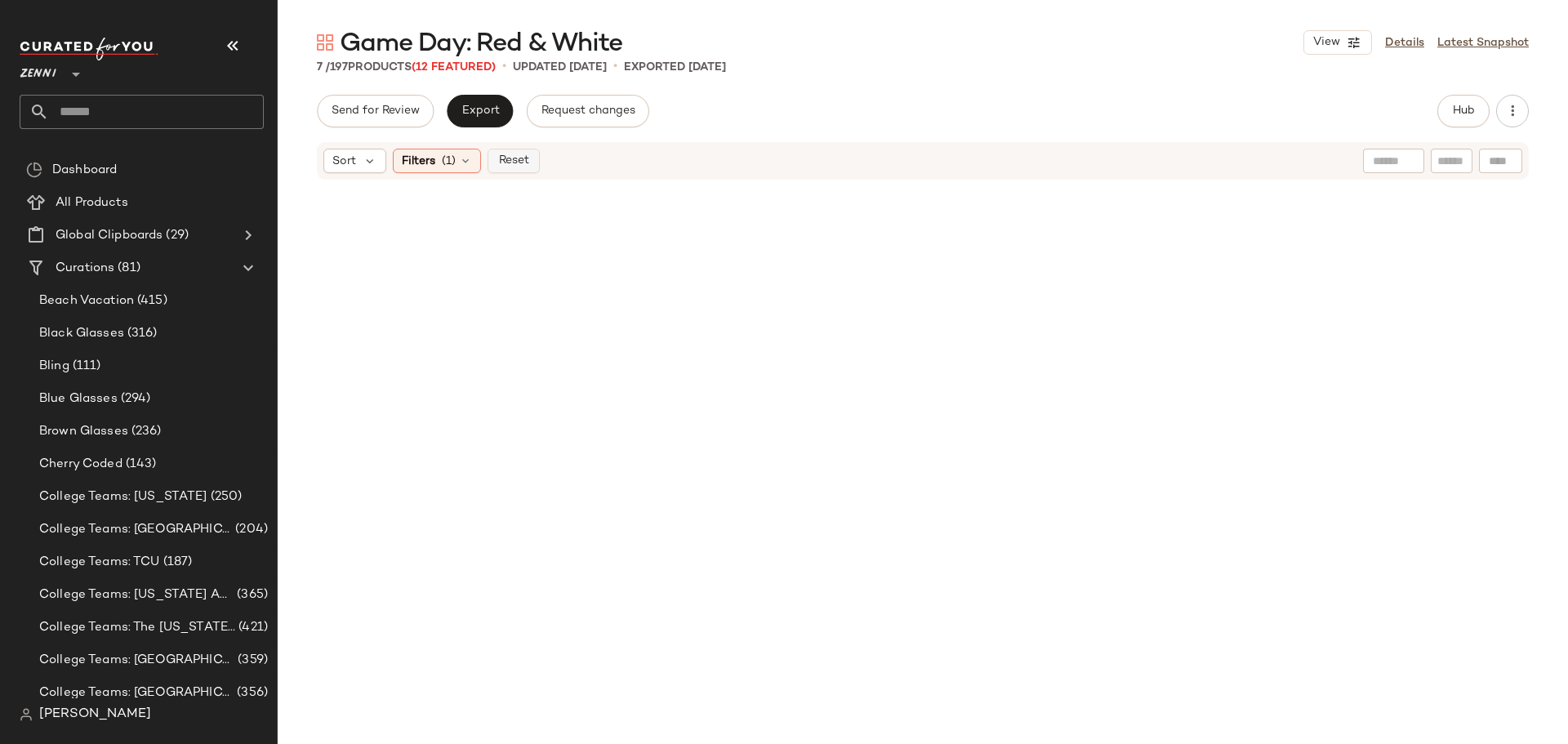
click at [516, 160] on span "Reset" at bounding box center [513, 160] width 31 height 13
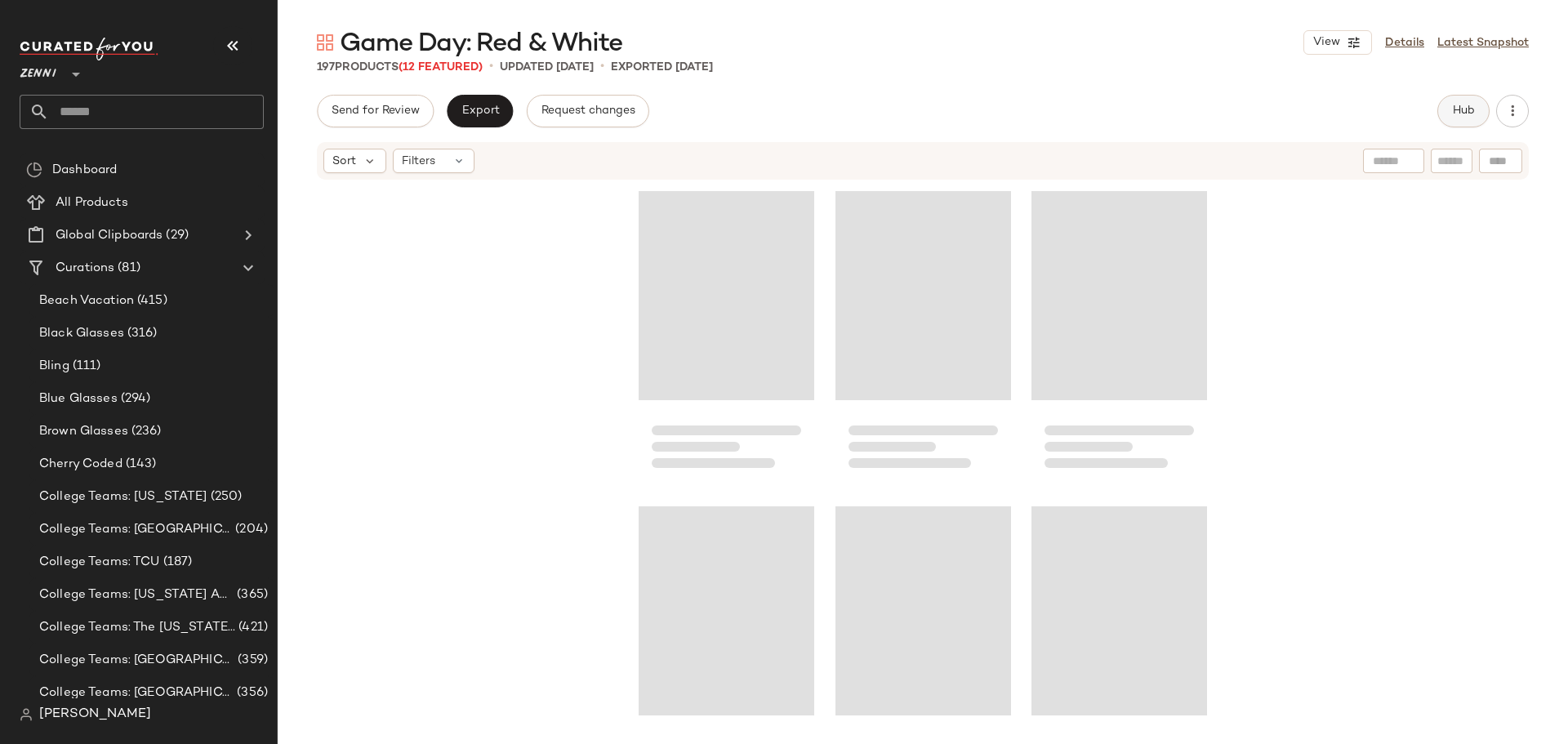
click at [1469, 116] on span "Hub" at bounding box center [1463, 111] width 23 height 13
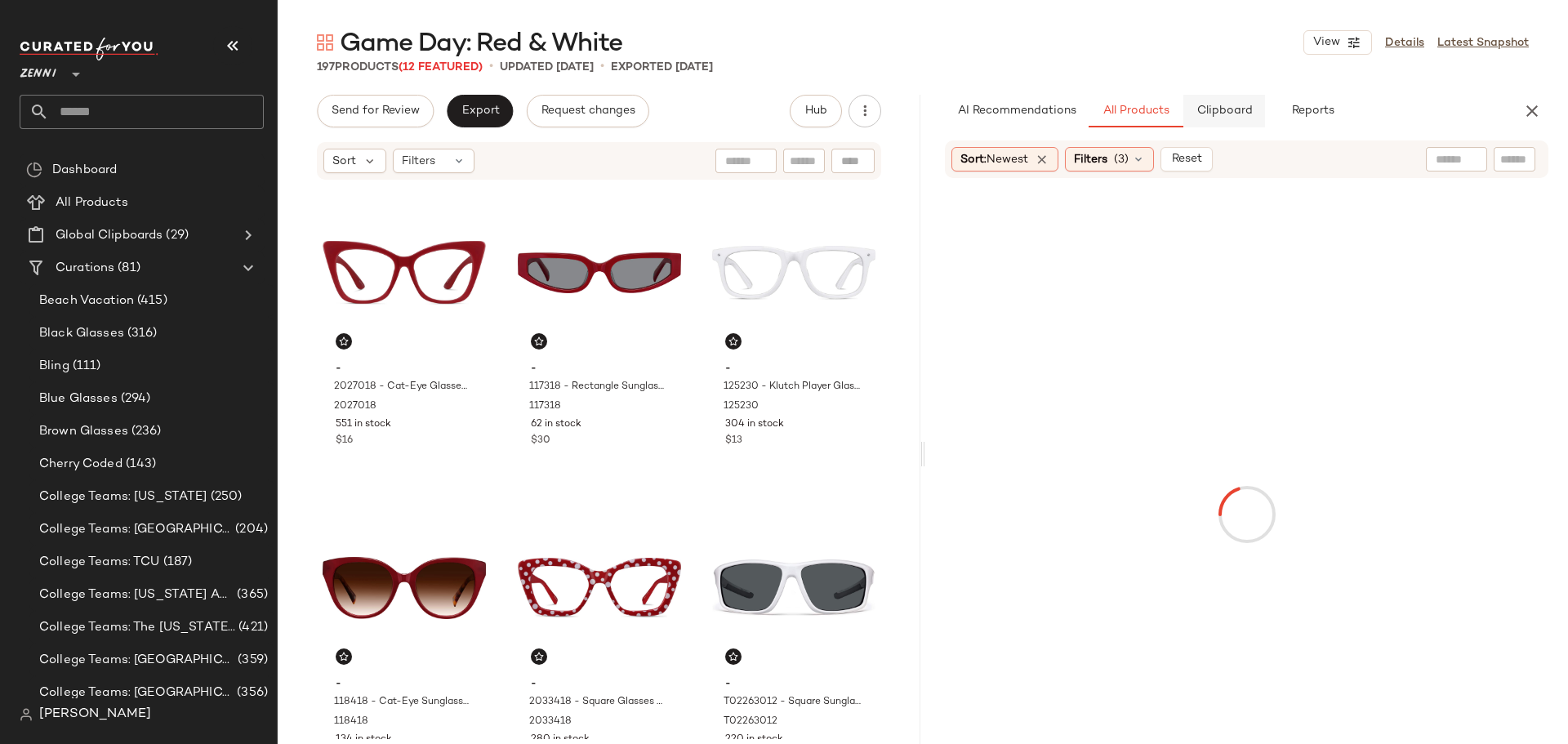
click at [1244, 116] on span "Clipboard" at bounding box center [1224, 111] width 57 height 13
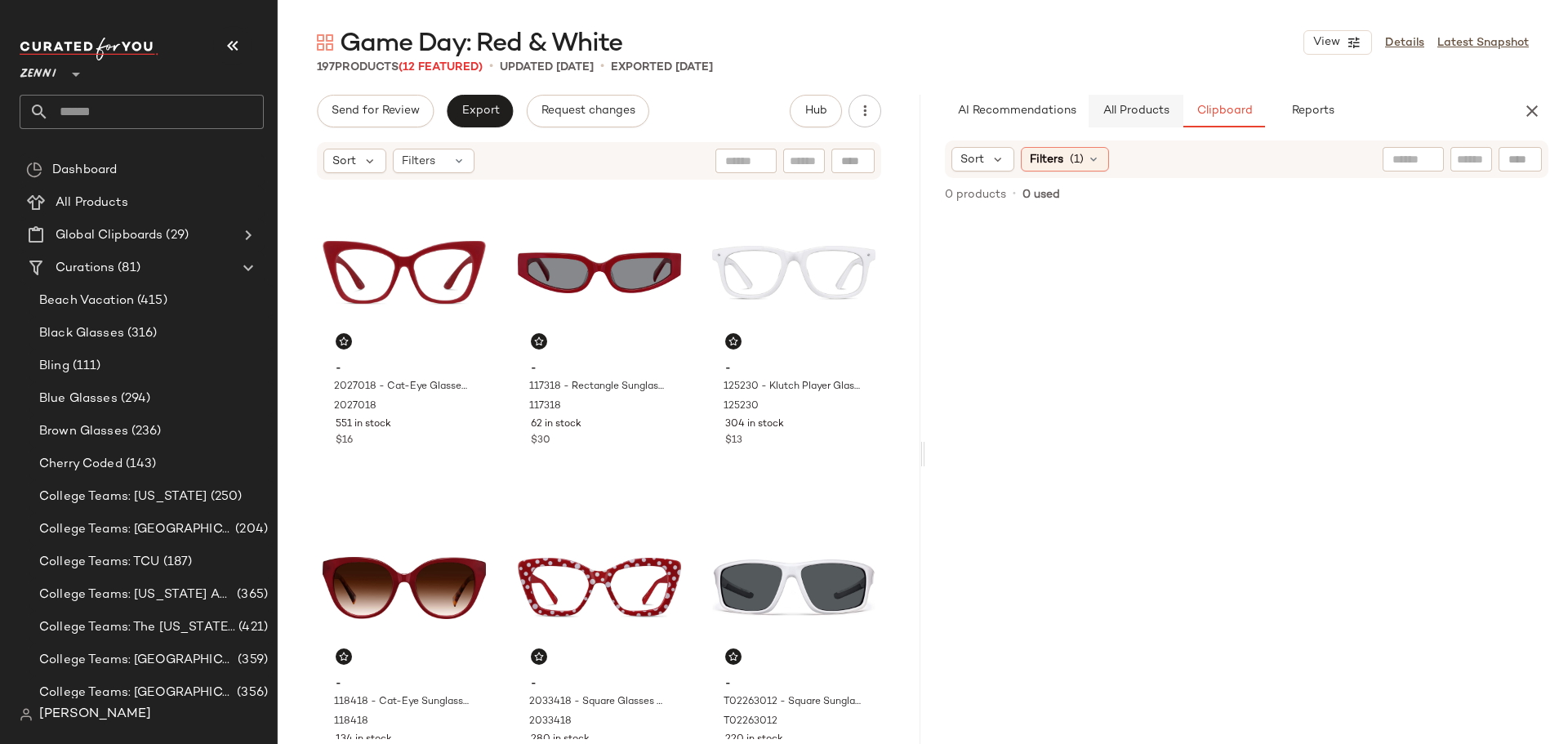
click at [1147, 108] on span "All Products" at bounding box center [1136, 111] width 67 height 13
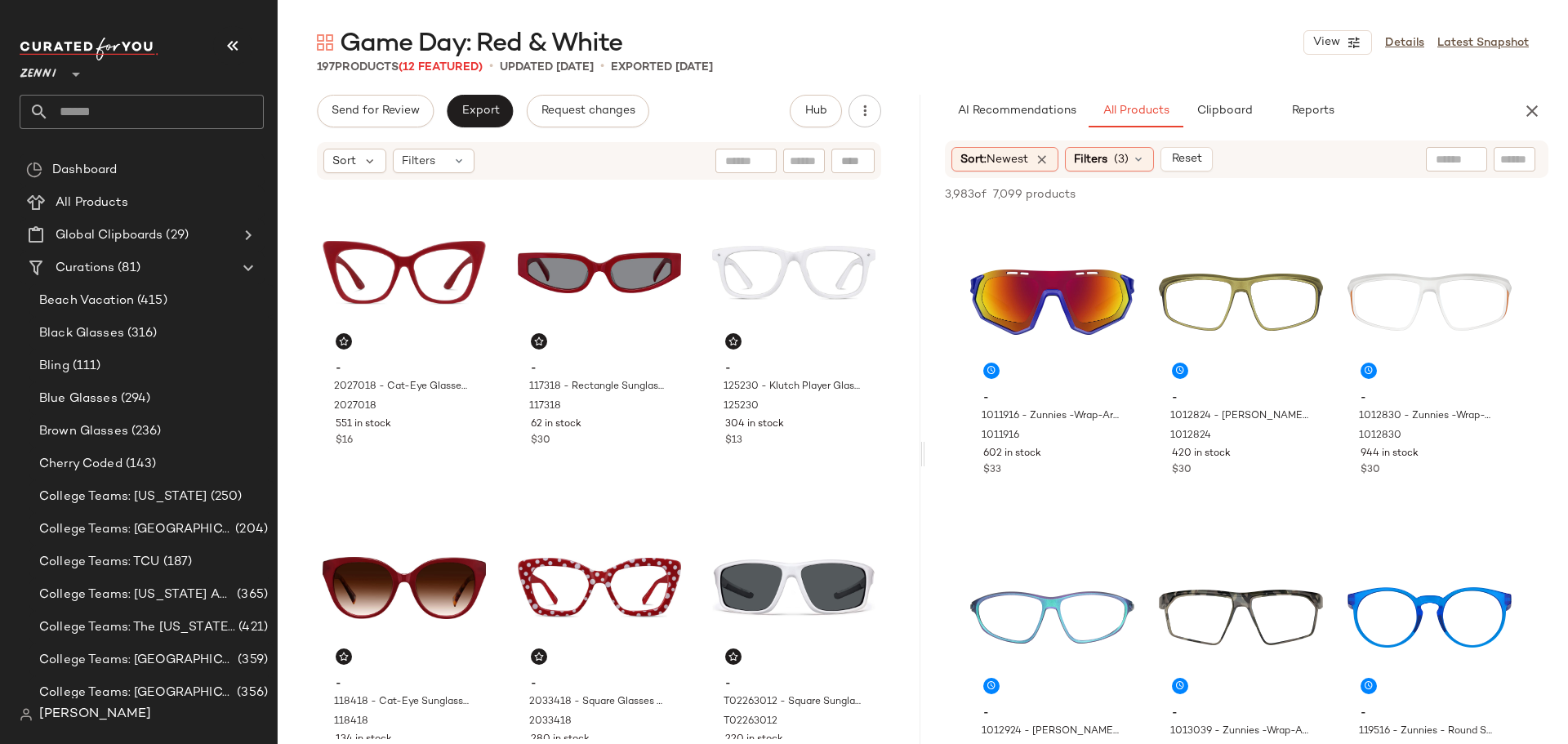
click at [1510, 161] on input "text" at bounding box center [1514, 160] width 28 height 17
type input "*****"
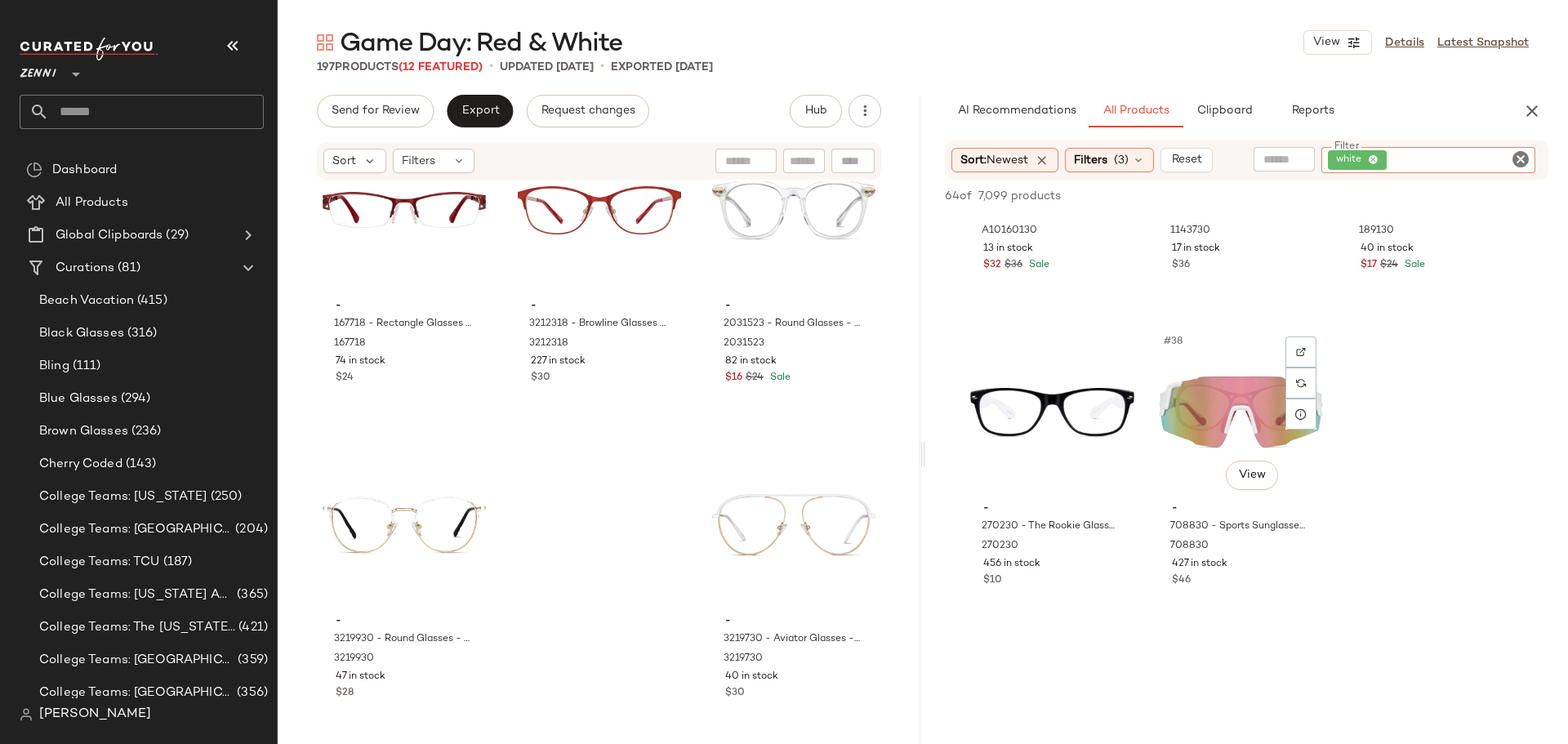
scroll to position [3674, 0]
click at [1522, 159] on icon "Clear Filter" at bounding box center [1520, 159] width 19 height 19
click at [1472, 161] on input "Filter" at bounding box center [1459, 160] width 139 height 17
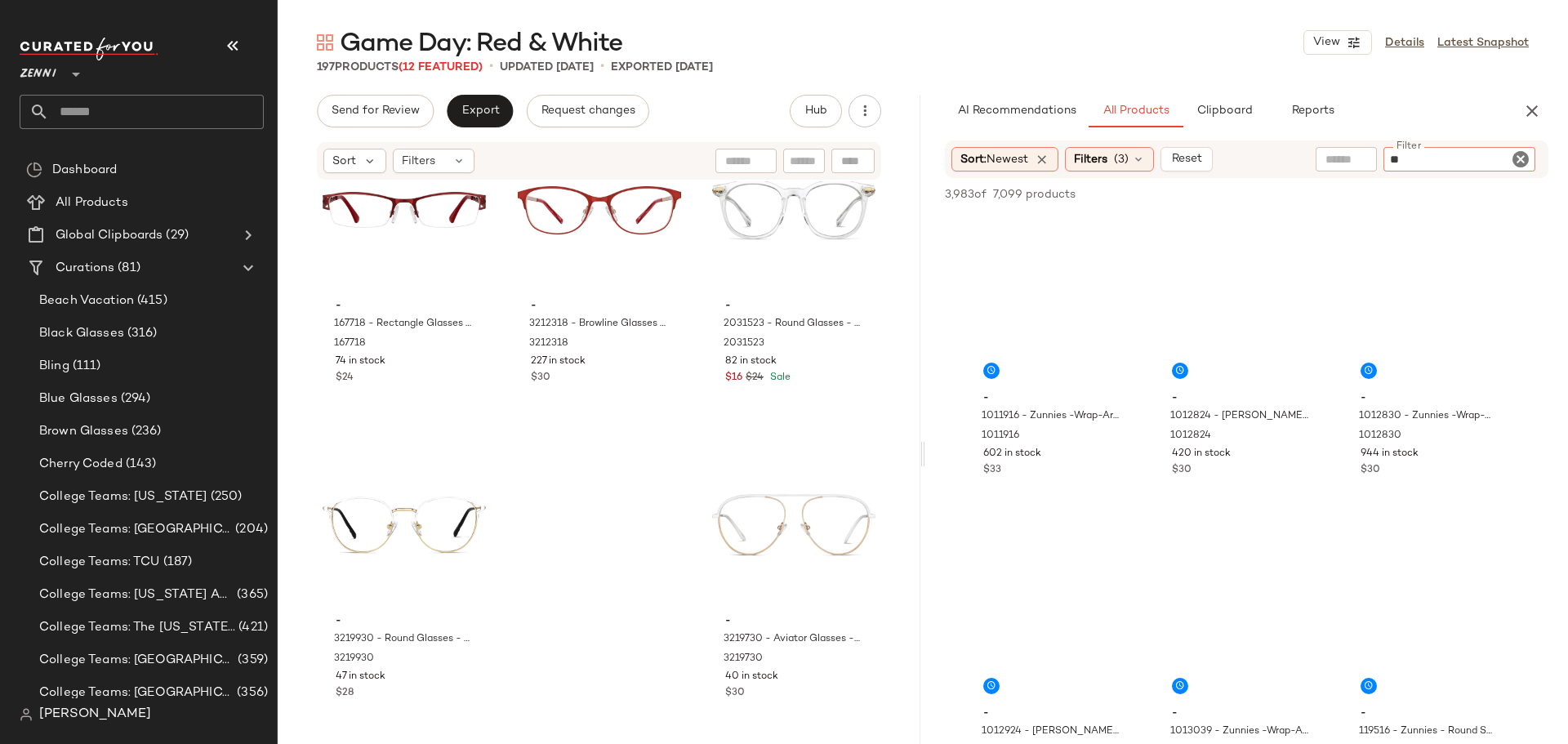
type input "***"
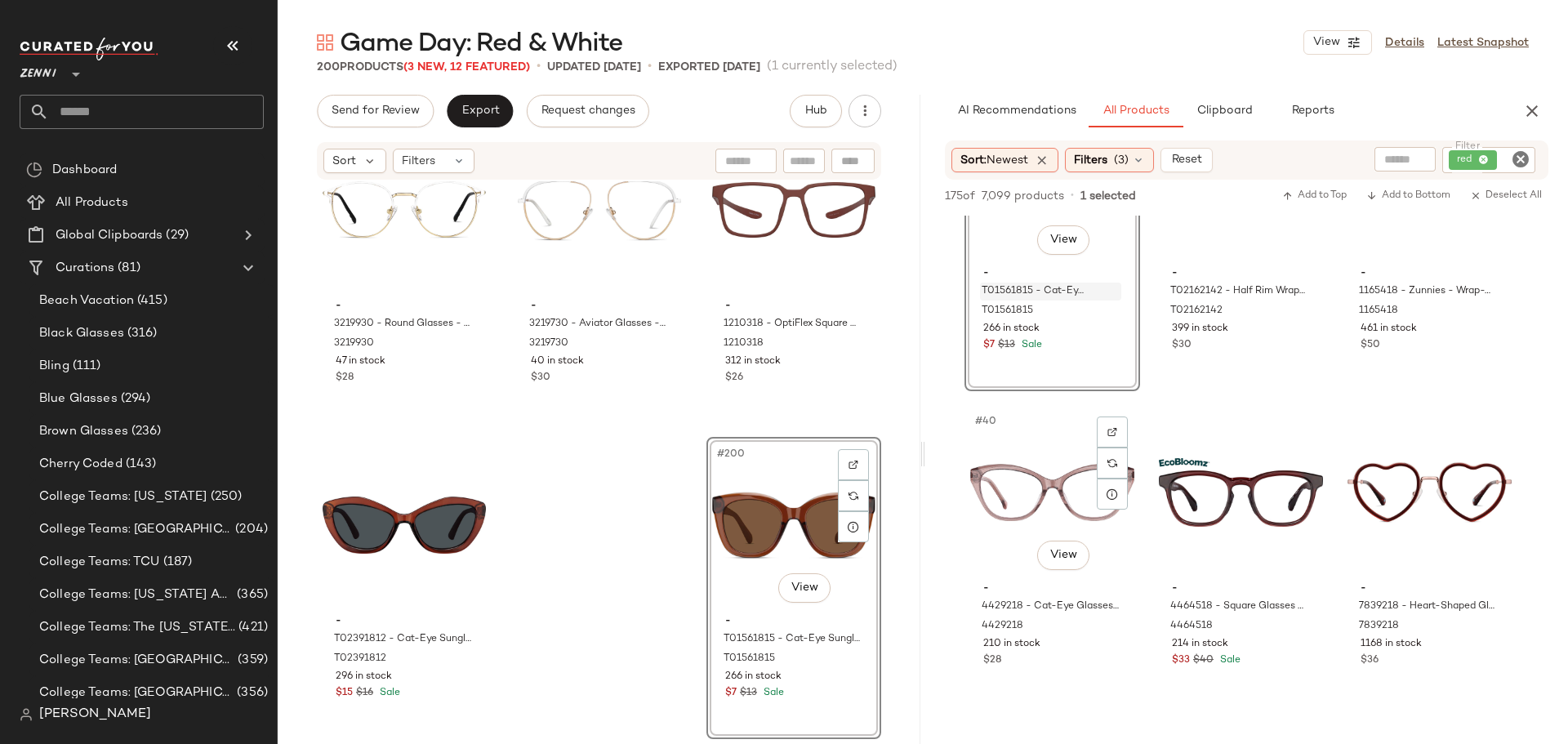
scroll to position [3919, 0]
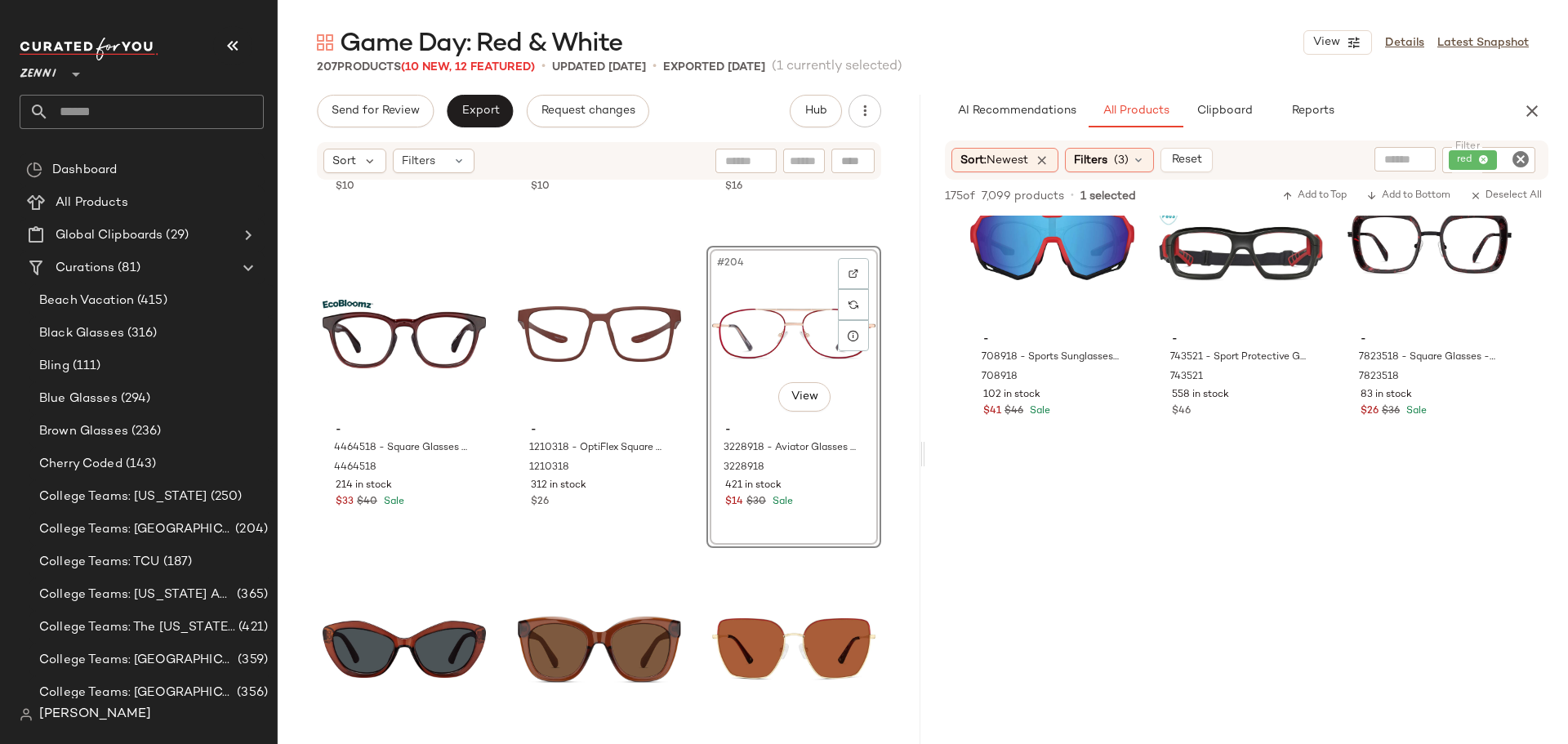
scroll to position [7021, 0]
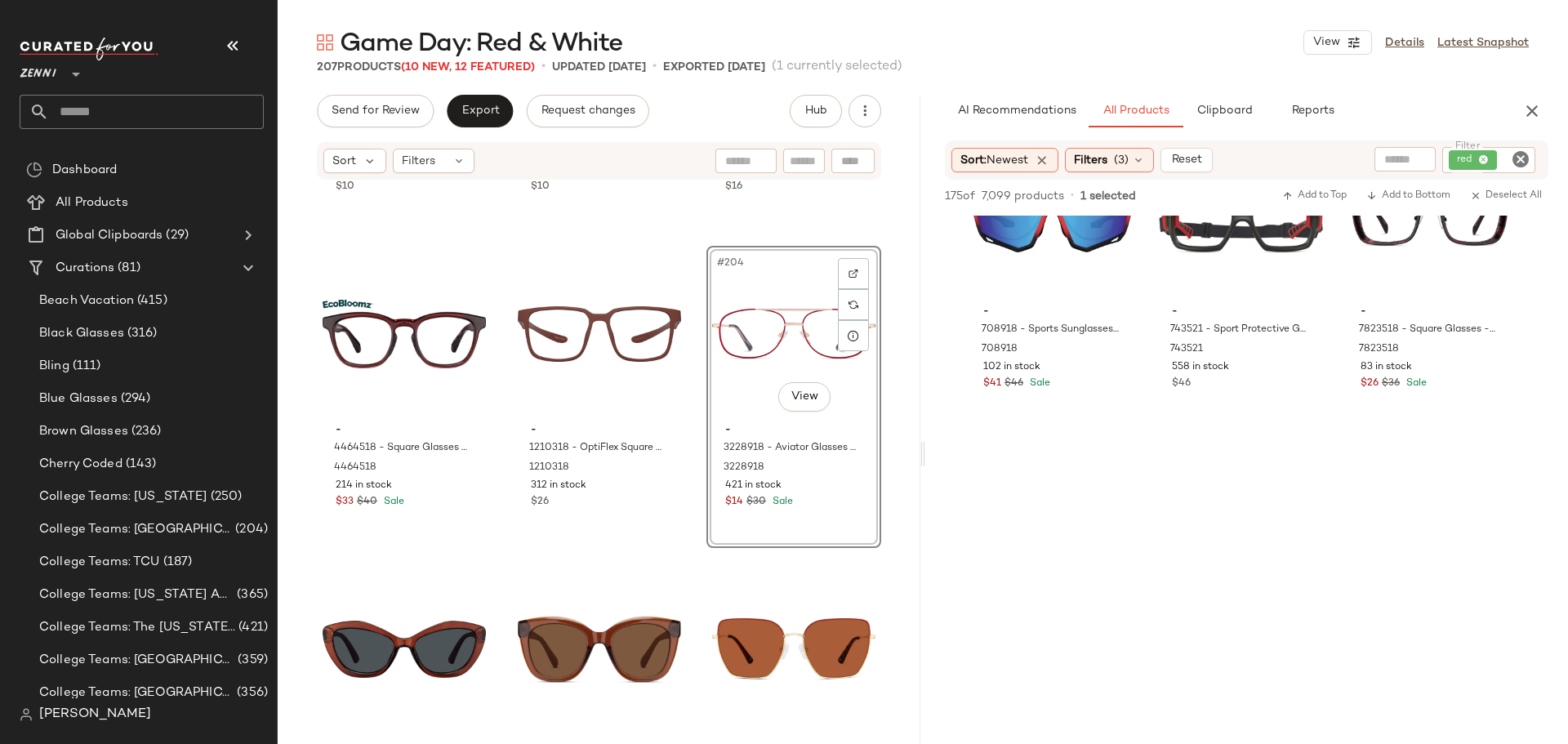
click at [1519, 157] on icon "Clear Filter" at bounding box center [1520, 159] width 19 height 19
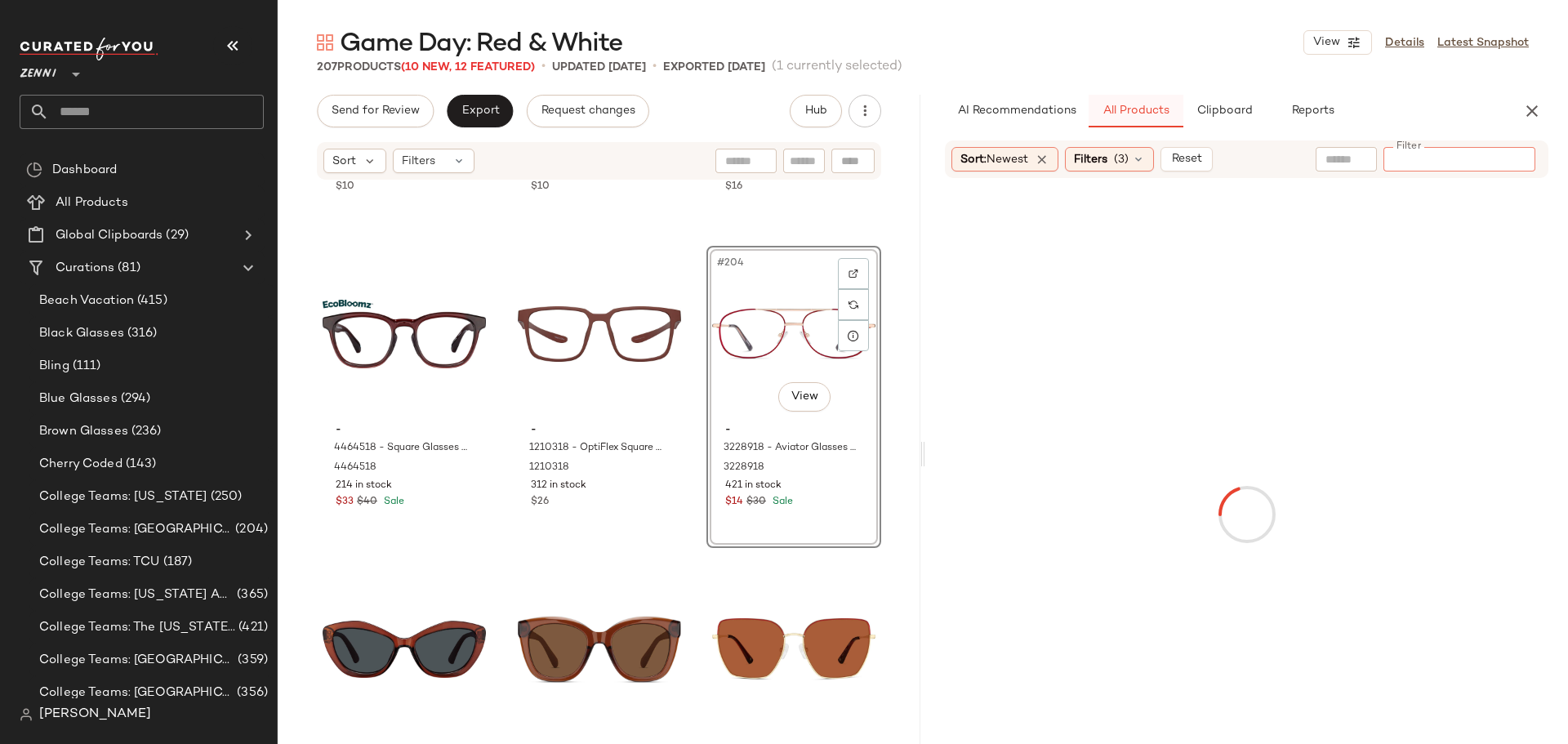
click at [1229, 122] on button "Clipboard" at bounding box center [1224, 111] width 82 height 33
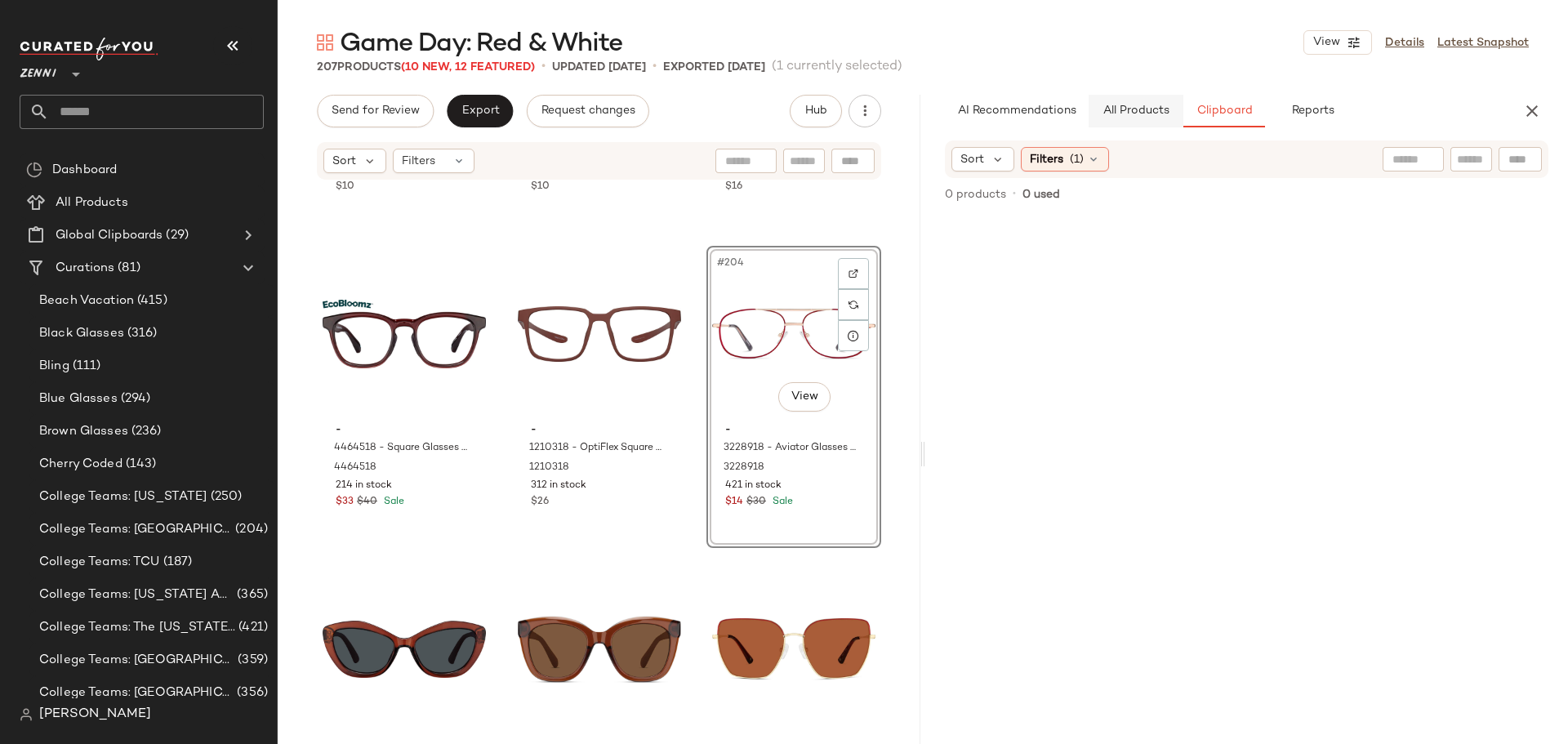
click at [1137, 121] on button "All Products" at bounding box center [1137, 111] width 95 height 33
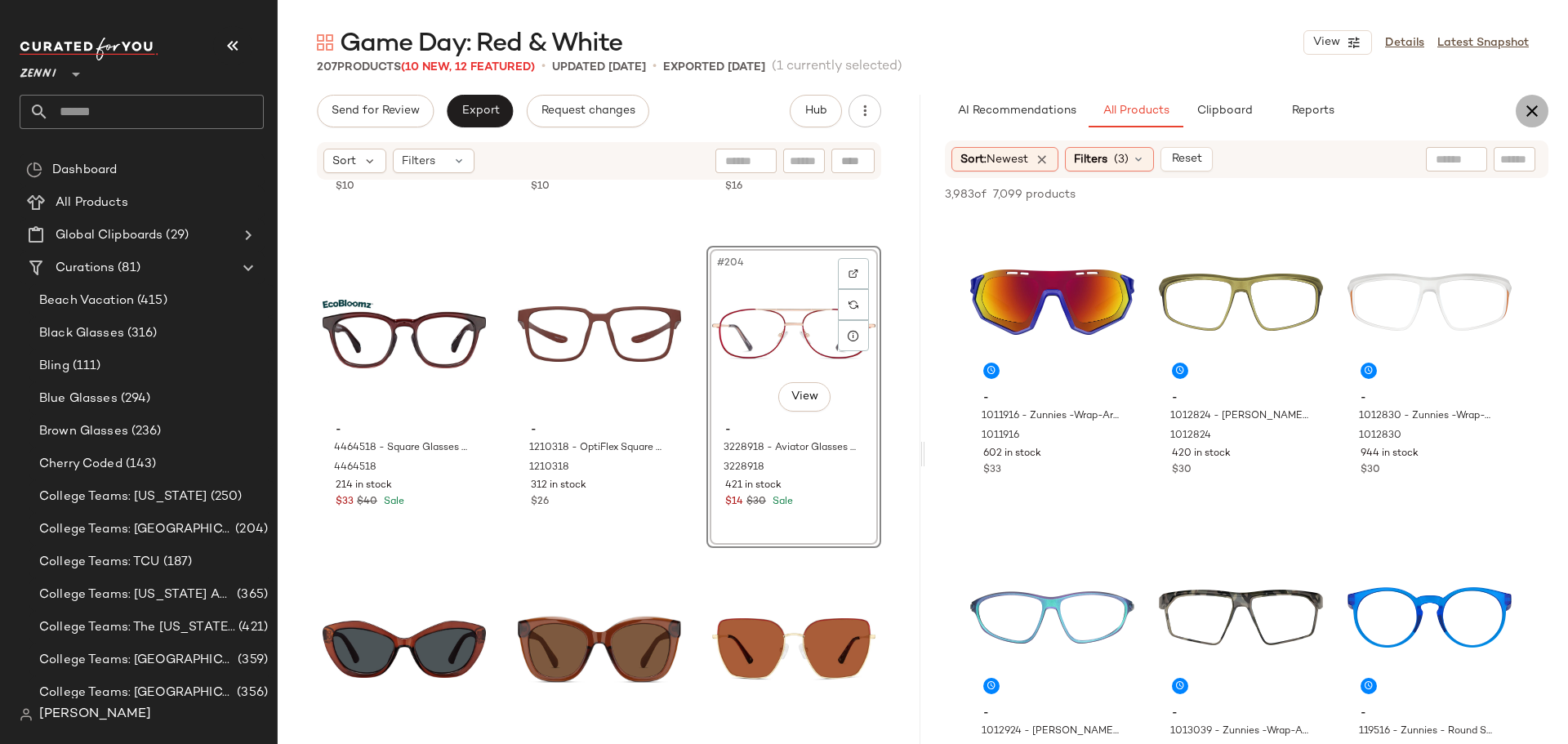
click at [1535, 105] on icon "button" at bounding box center [1532, 110] width 19 height 19
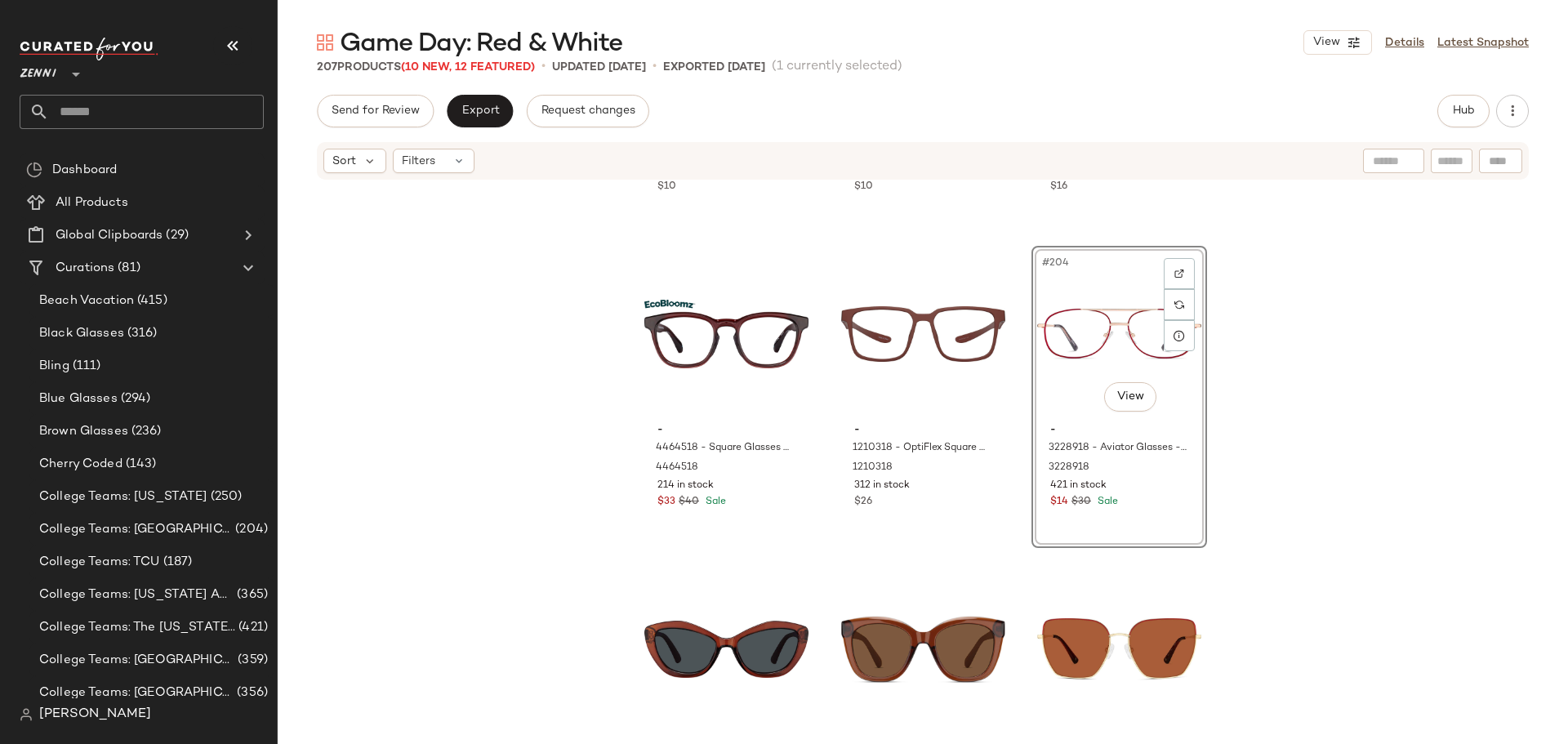
click at [600, 297] on div "- 2018317 - Rectangle Glasses - Red - Plastic 2018317 463 in stock $10 - 126318…" at bounding box center [922, 460] width 1291 height 558
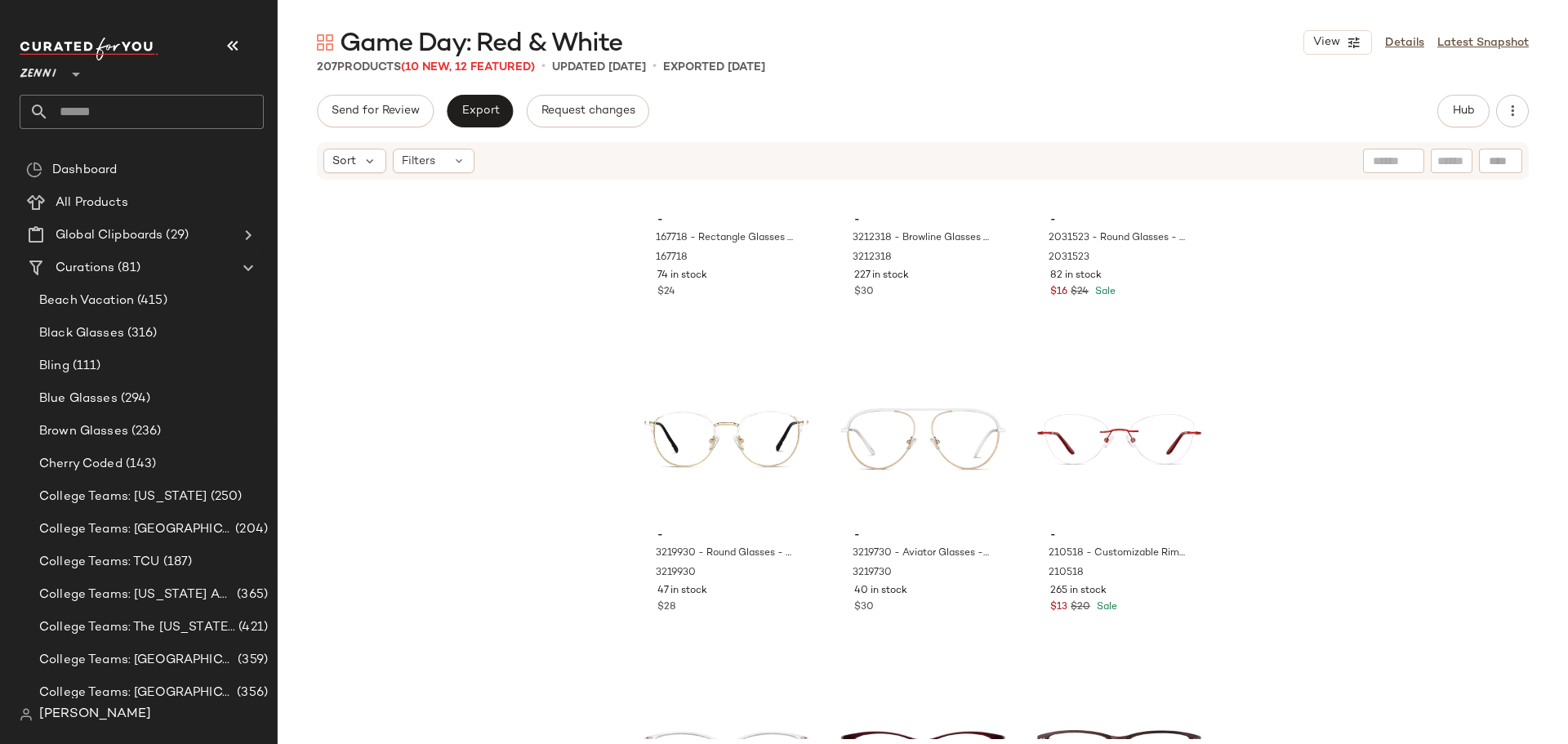
scroll to position [20412, 0]
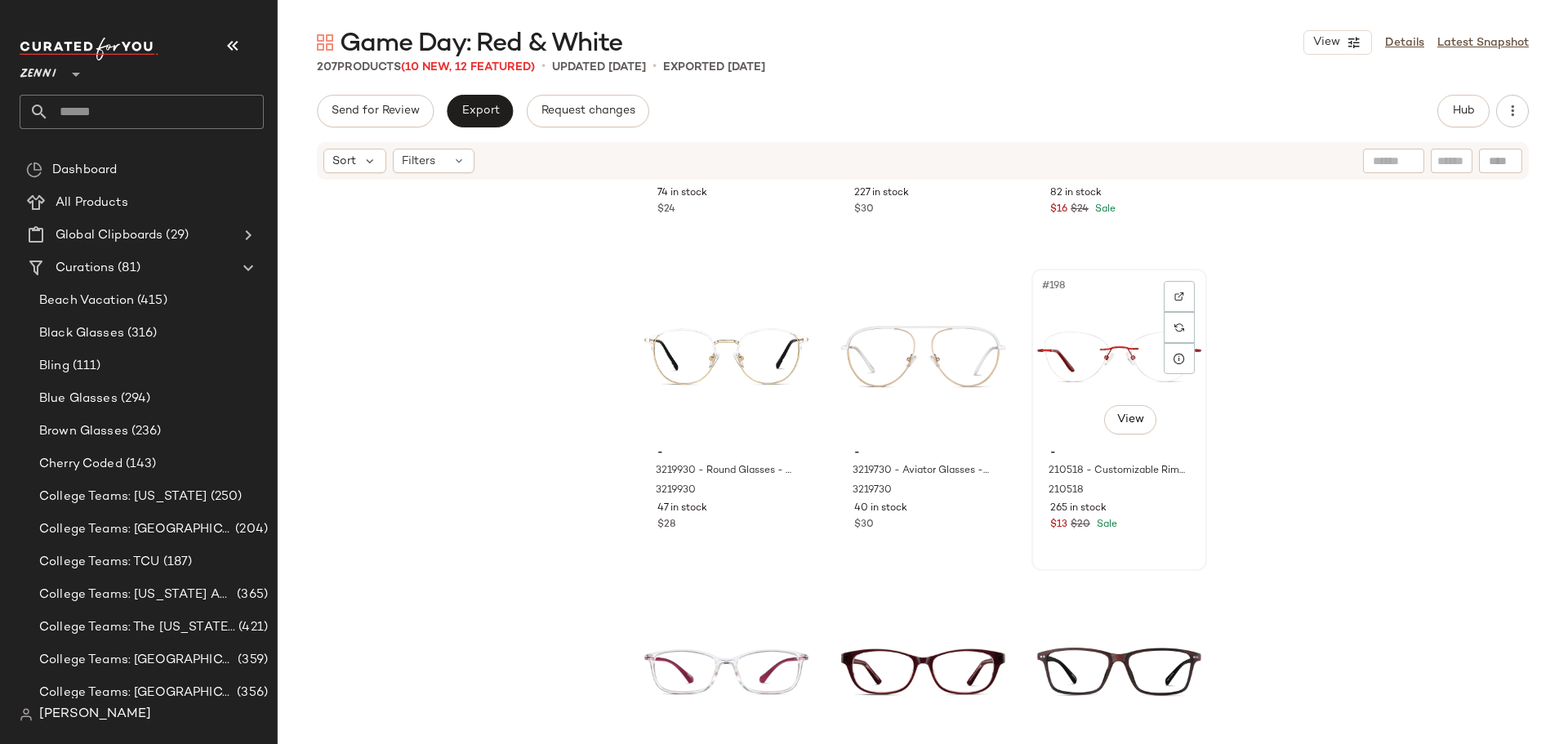
click at [1155, 540] on div "#198 View - 210518 - Customizable Rimless Glasses - Red - FlexTitanium 210518 2…" at bounding box center [1119, 419] width 172 height 299
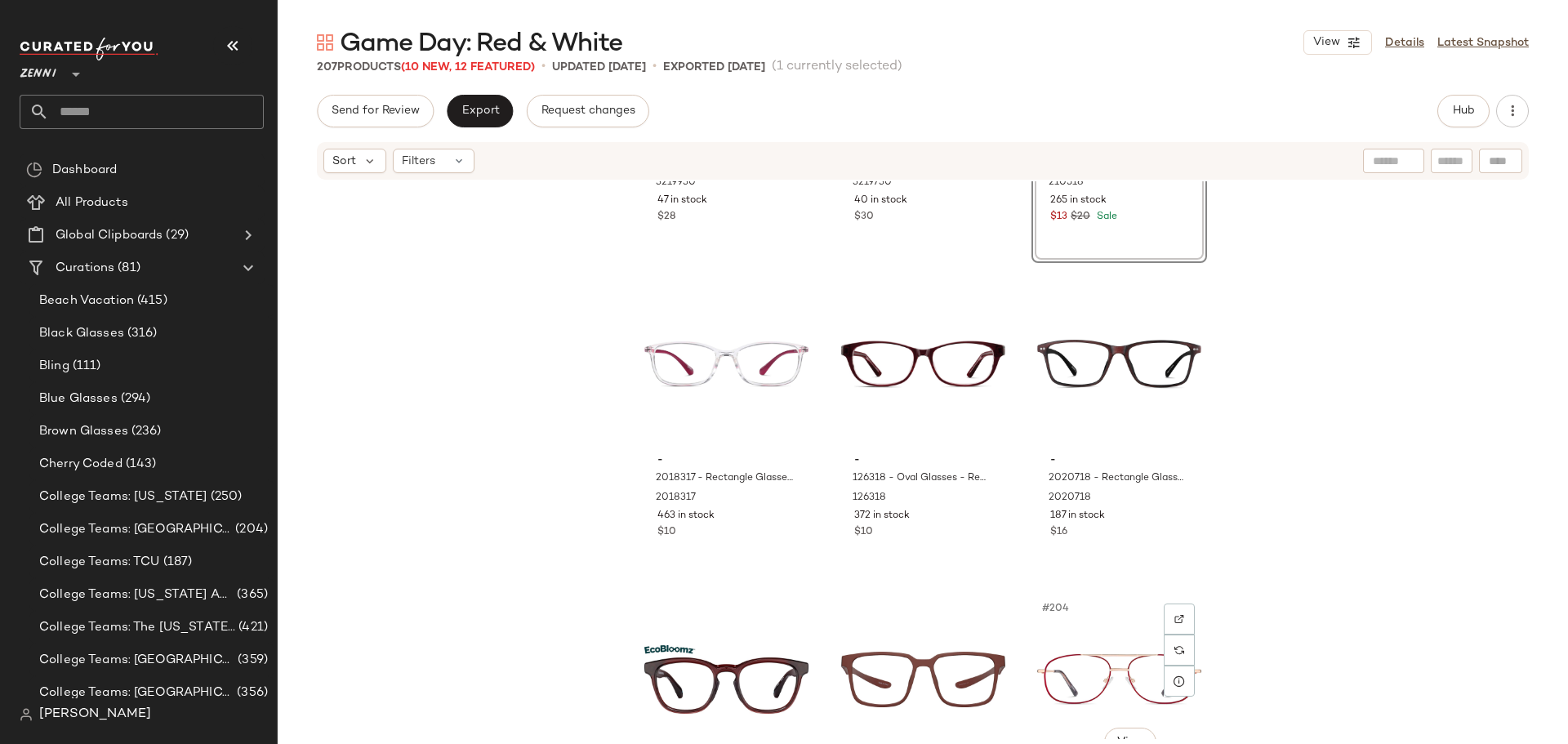
scroll to position [20657, 0]
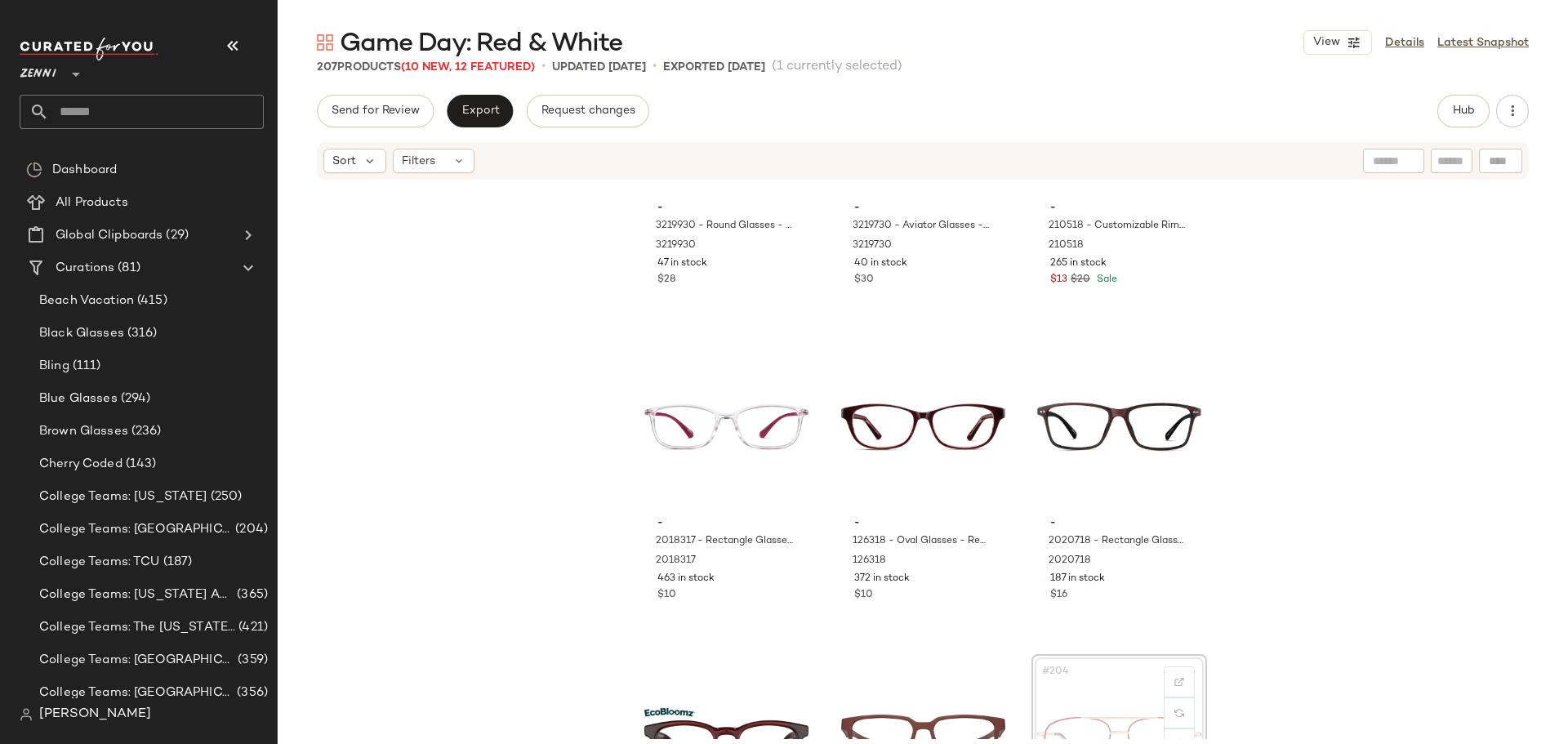
scroll to position [20677, 0]
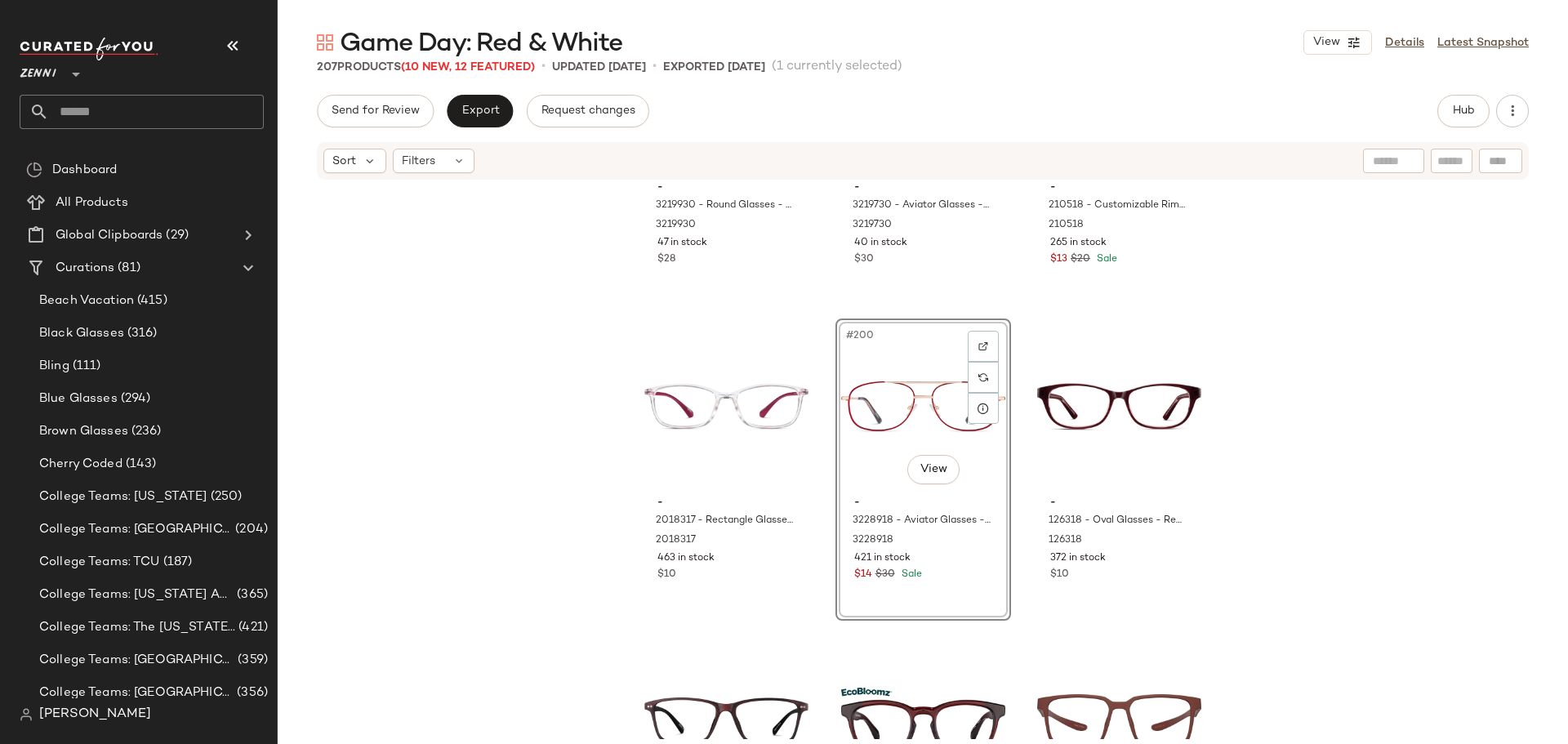
scroll to position [20514, 0]
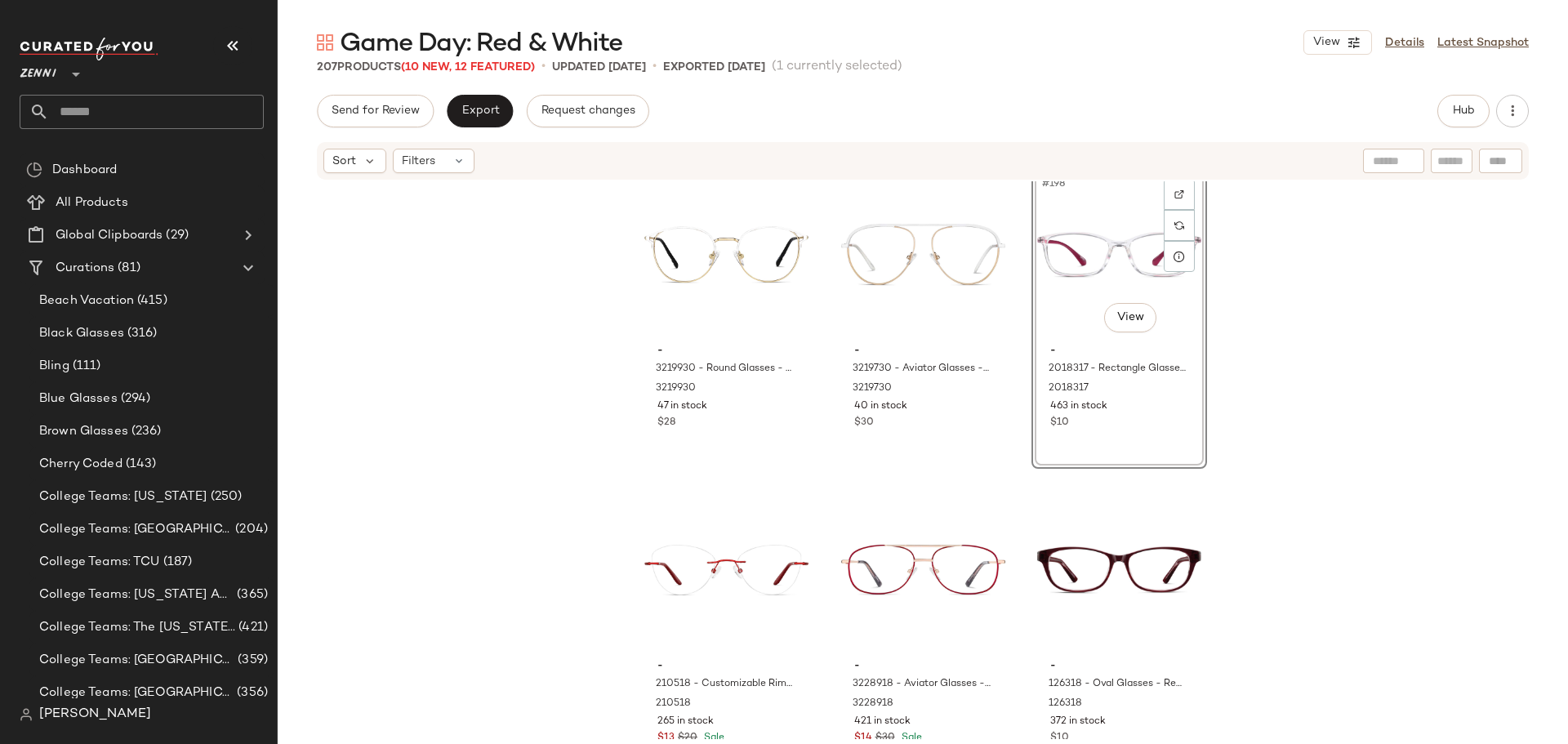
click at [826, 501] on div "- 3219930 - Round Glasses - White - Stainless Steel 3219930 47 in stock $28 - 3…" at bounding box center [922, 460] width 1291 height 558
click at [1156, 433] on div "#198 View - 2018317 - Rectangle Glasses - Red - Plastic 2018317 463 in stock $10" at bounding box center [1119, 317] width 172 height 299
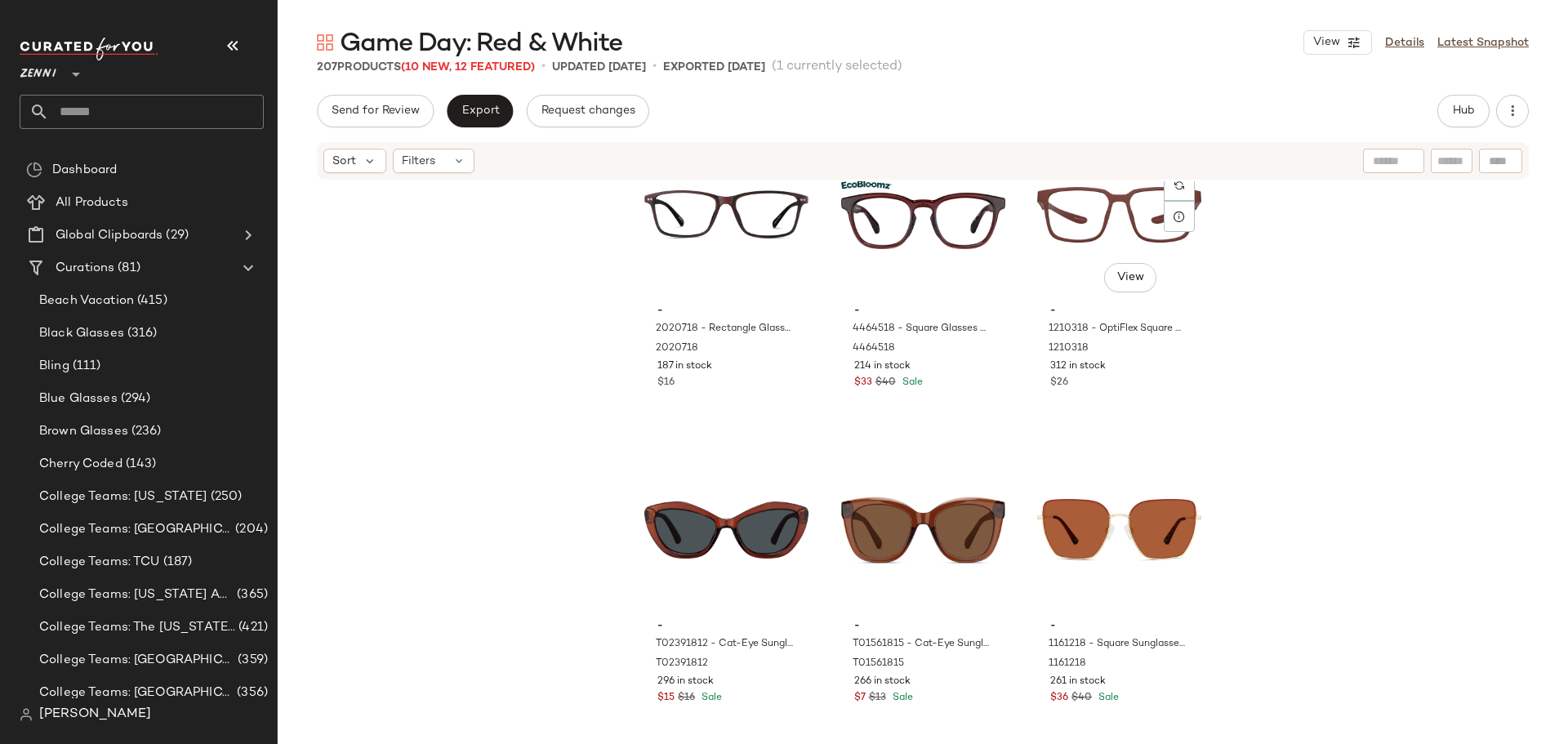
scroll to position [21188, 0]
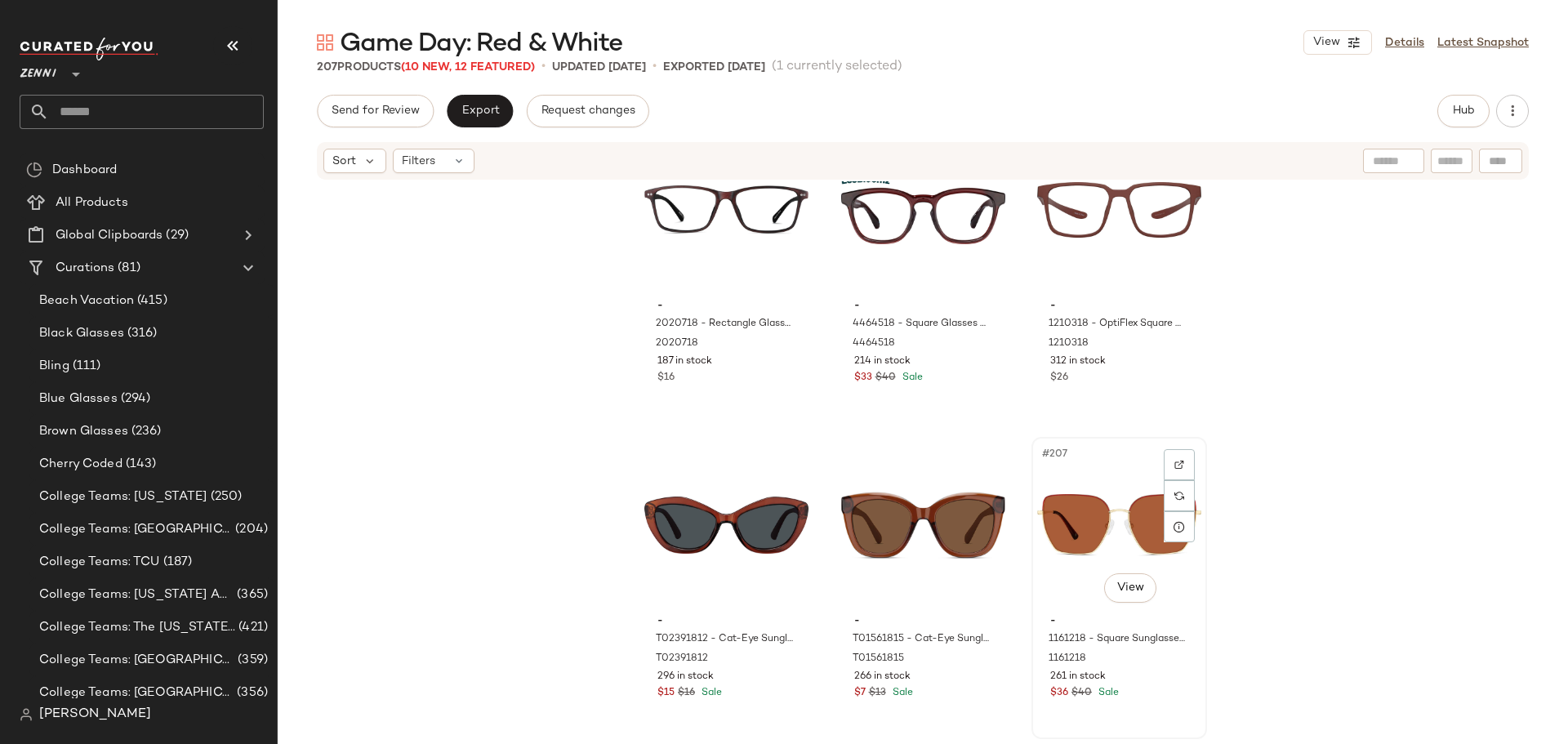
click at [1183, 714] on div "#207 View - 1161218 - Square Sunglasses - Red - Stainless Steel 1161218 261 in …" at bounding box center [1119, 588] width 172 height 299
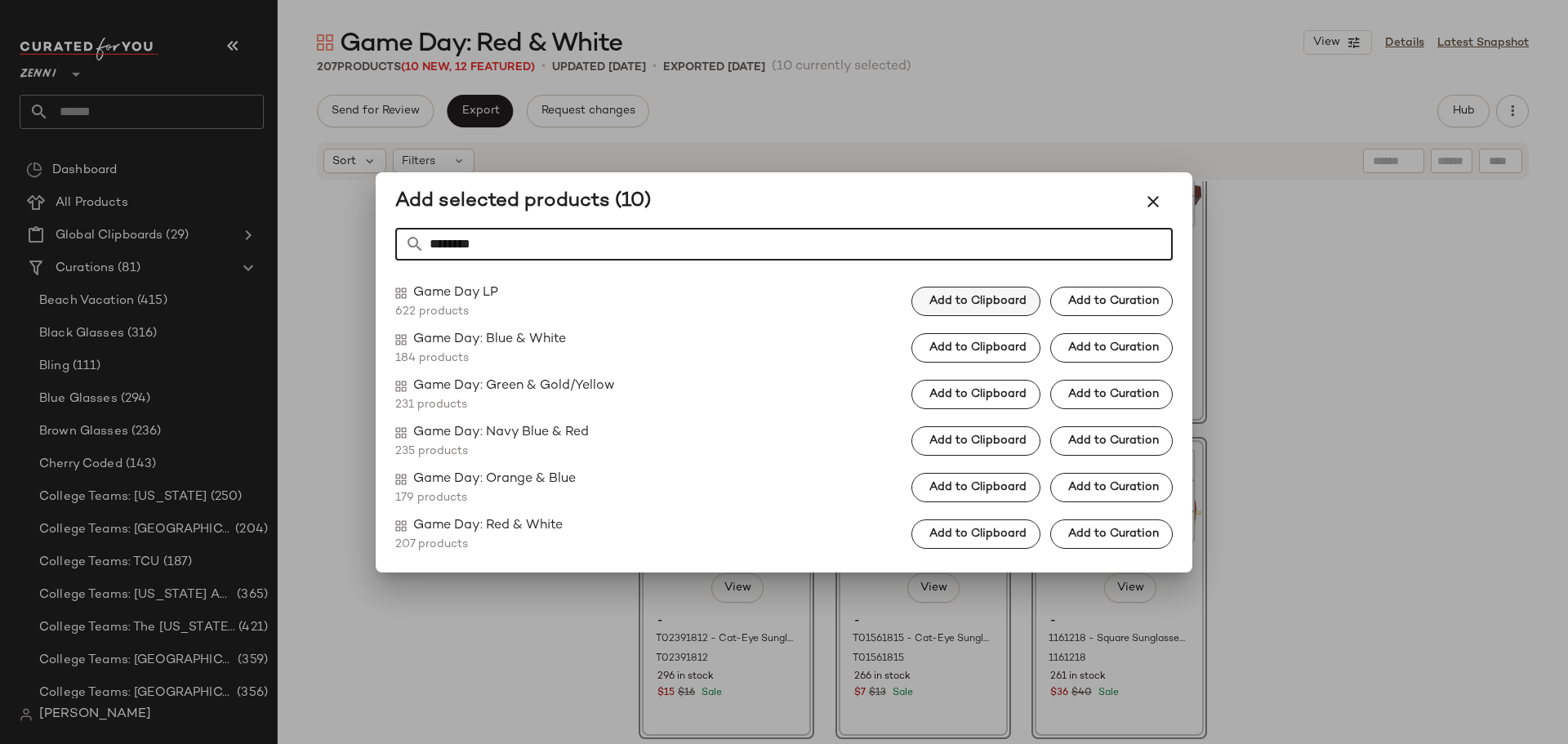
type input "********"
click at [986, 305] on span "Add to Clipboard" at bounding box center [977, 301] width 98 height 13
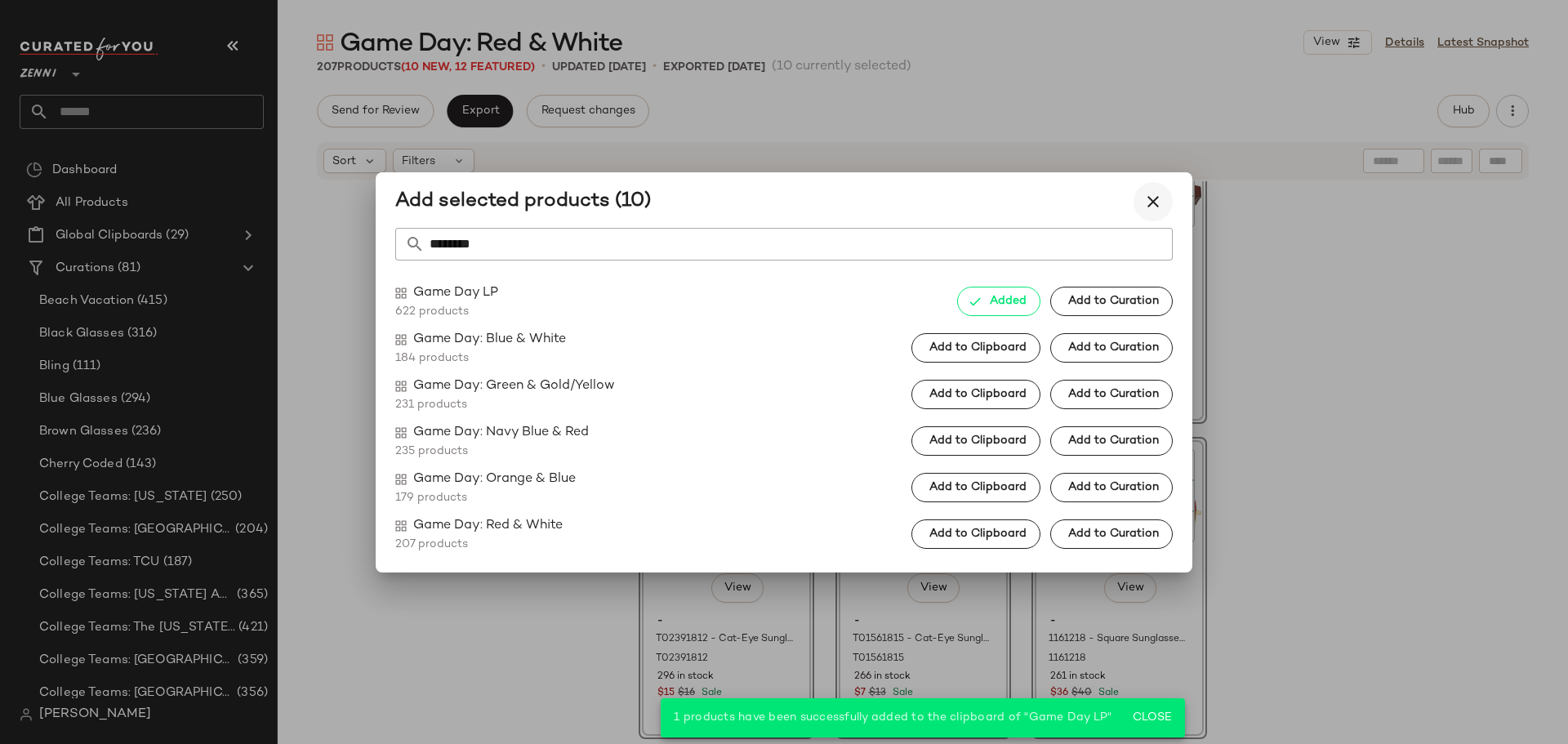
click at [1145, 202] on icon "button" at bounding box center [1153, 201] width 19 height 19
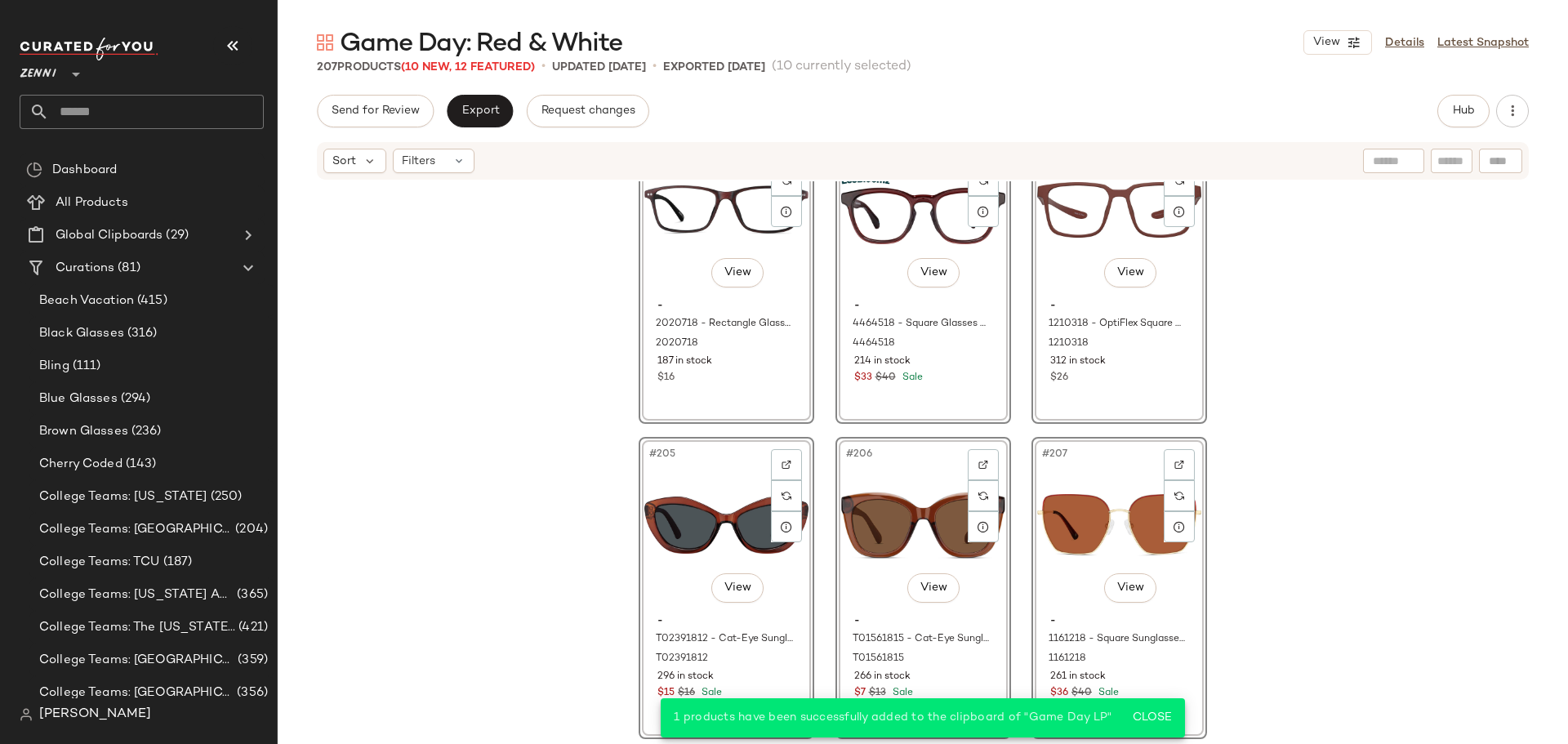
click at [1337, 399] on div "#202 View - 2020718 - Rectangle Glasses - Red - Plastic 2020718 187 in stock $1…" at bounding box center [922, 460] width 1291 height 558
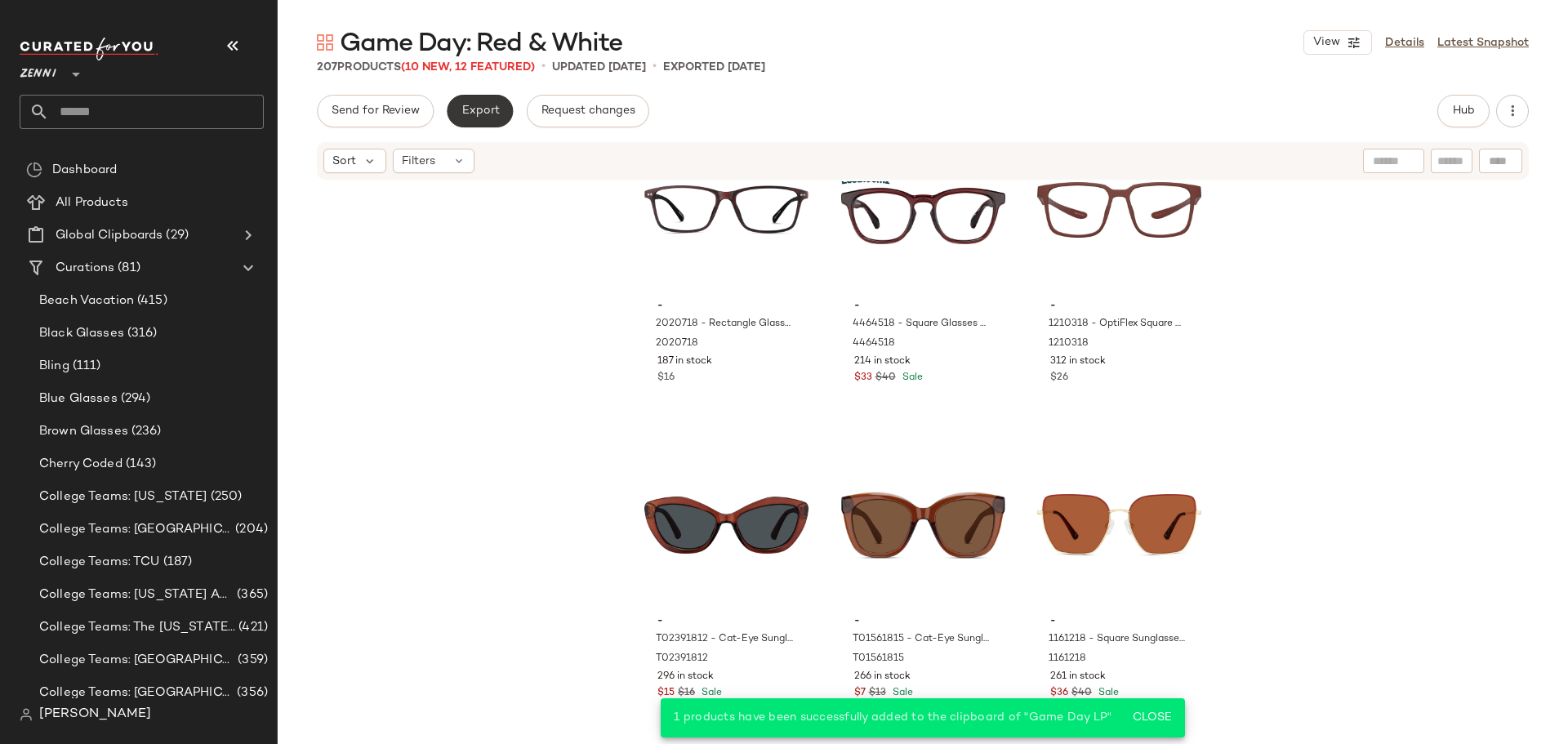
click at [481, 120] on button "Export" at bounding box center [480, 111] width 67 height 33
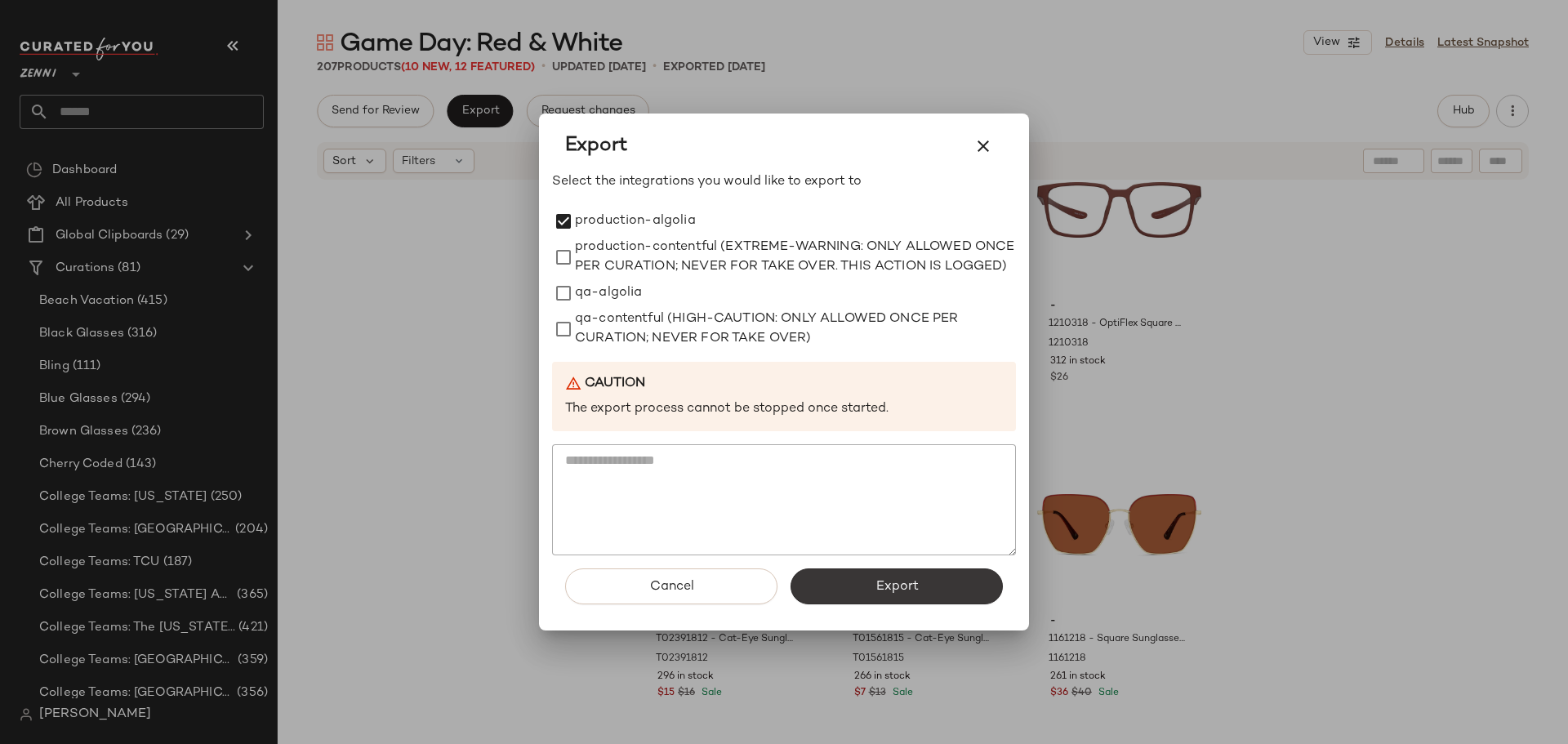
click at [904, 594] on span "Export" at bounding box center [896, 586] width 43 height 16
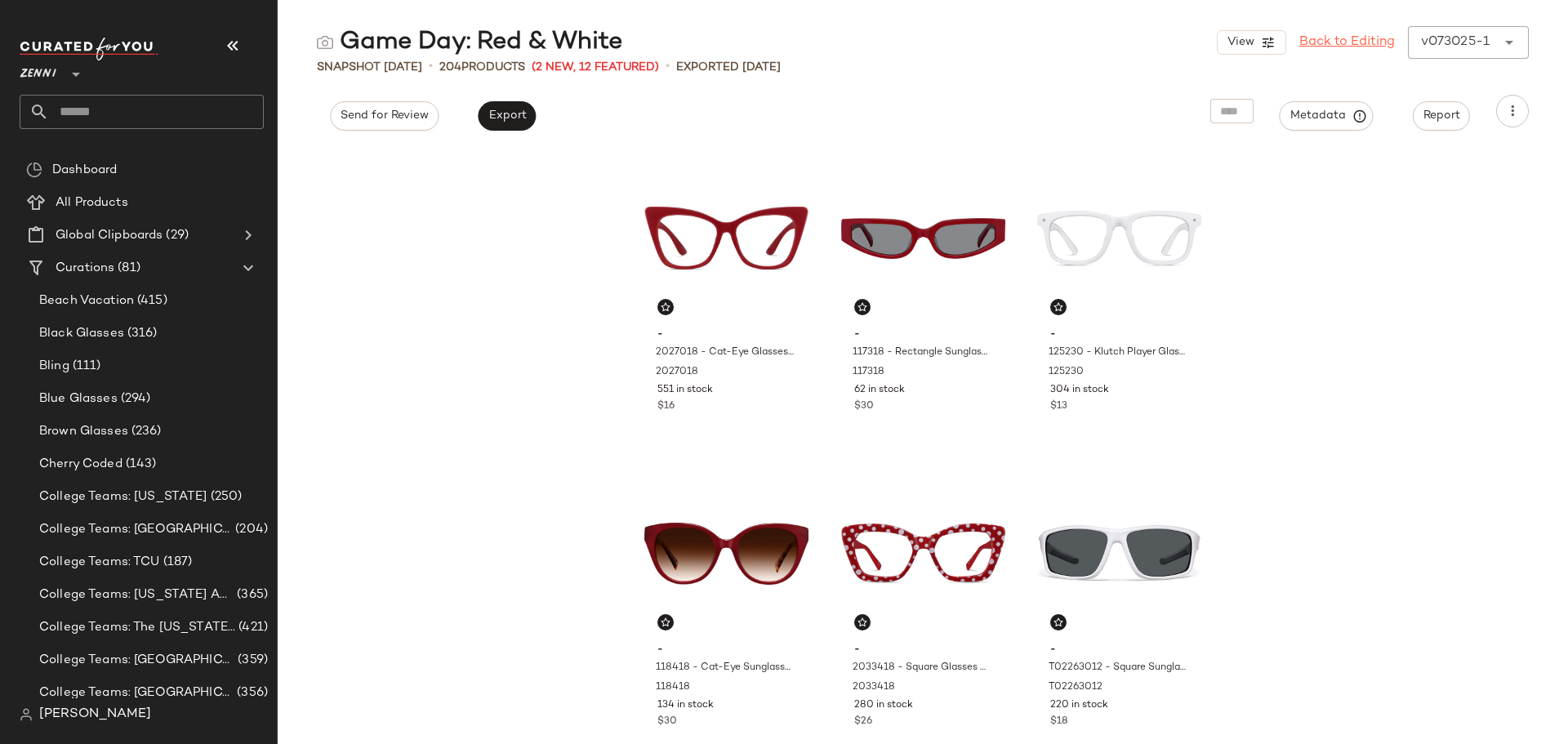
click at [1370, 43] on link "Back to Editing" at bounding box center [1347, 42] width 96 height 19
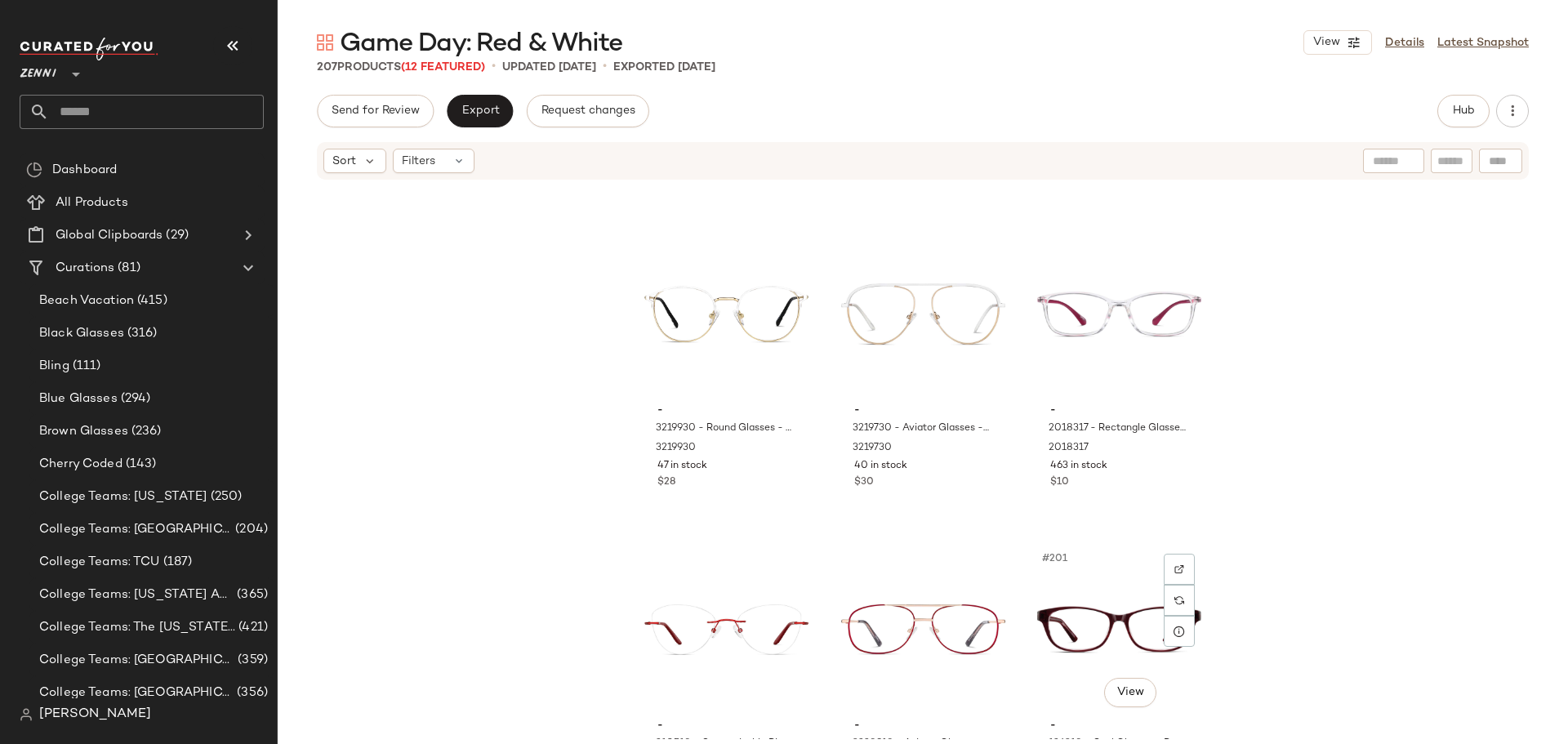
scroll to position [20372, 0]
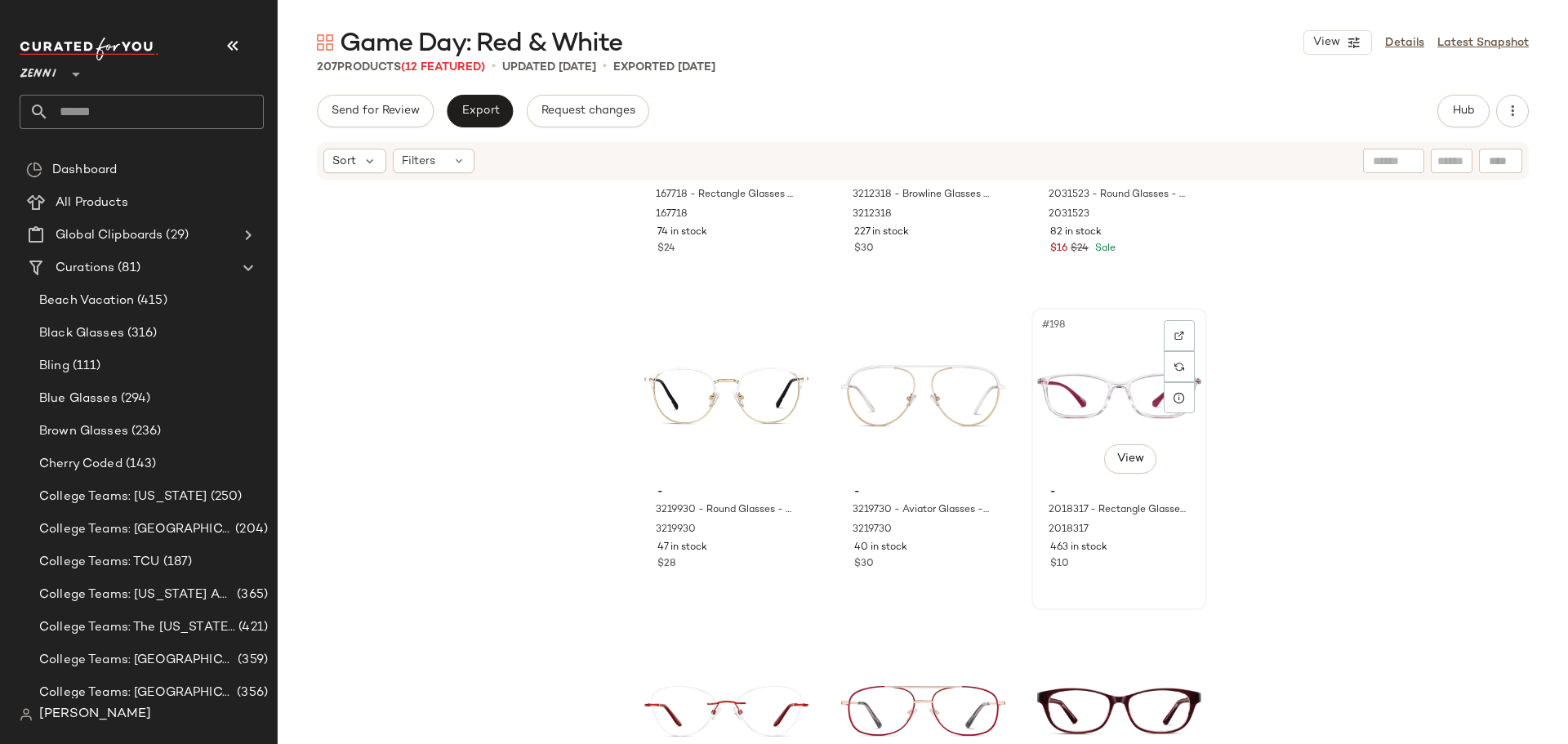
click at [1049, 482] on div "- 2018317 - Rectangle Glasses - Red - Plastic 2018317 463 in stock $10" at bounding box center [1119, 526] width 164 height 95
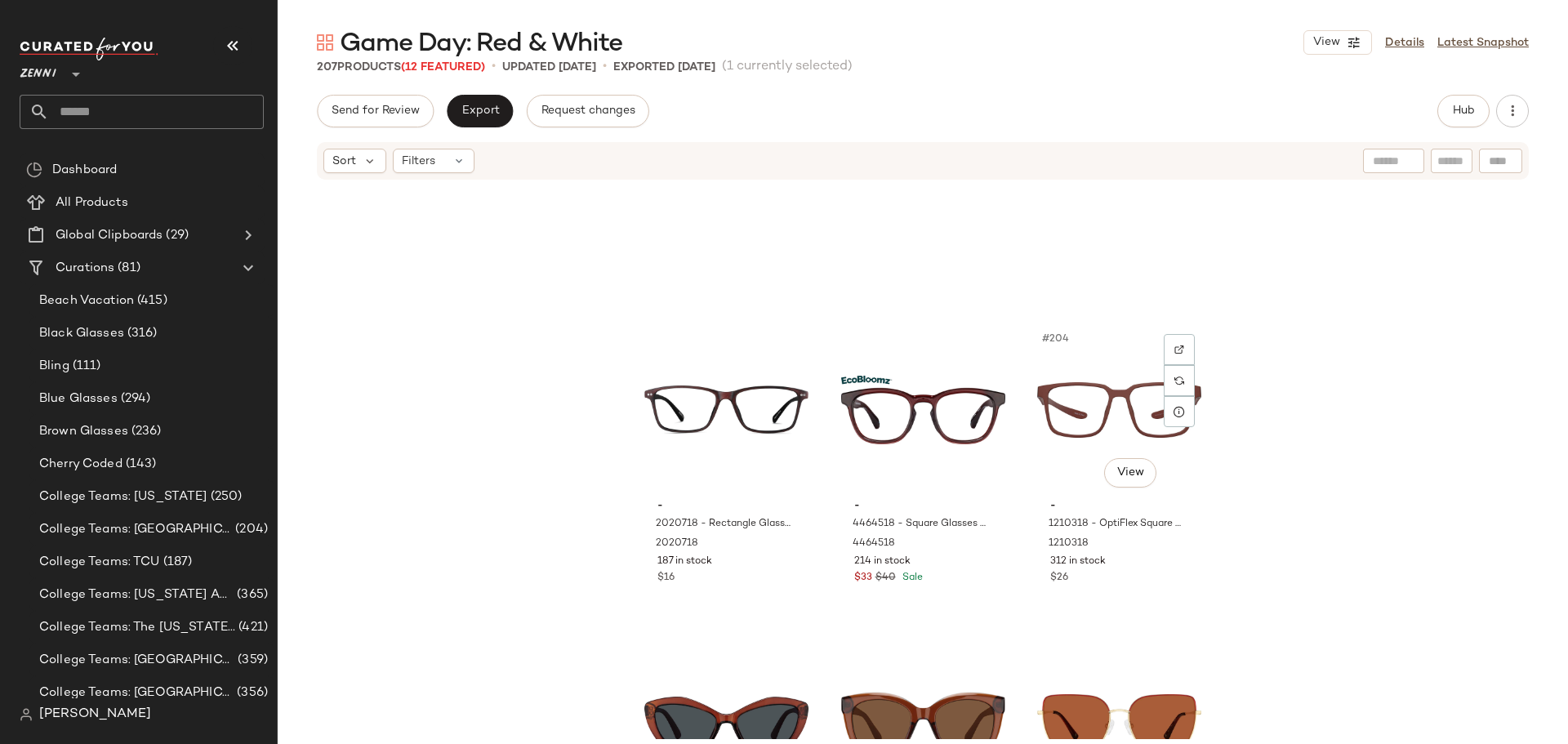
scroll to position [21188, 0]
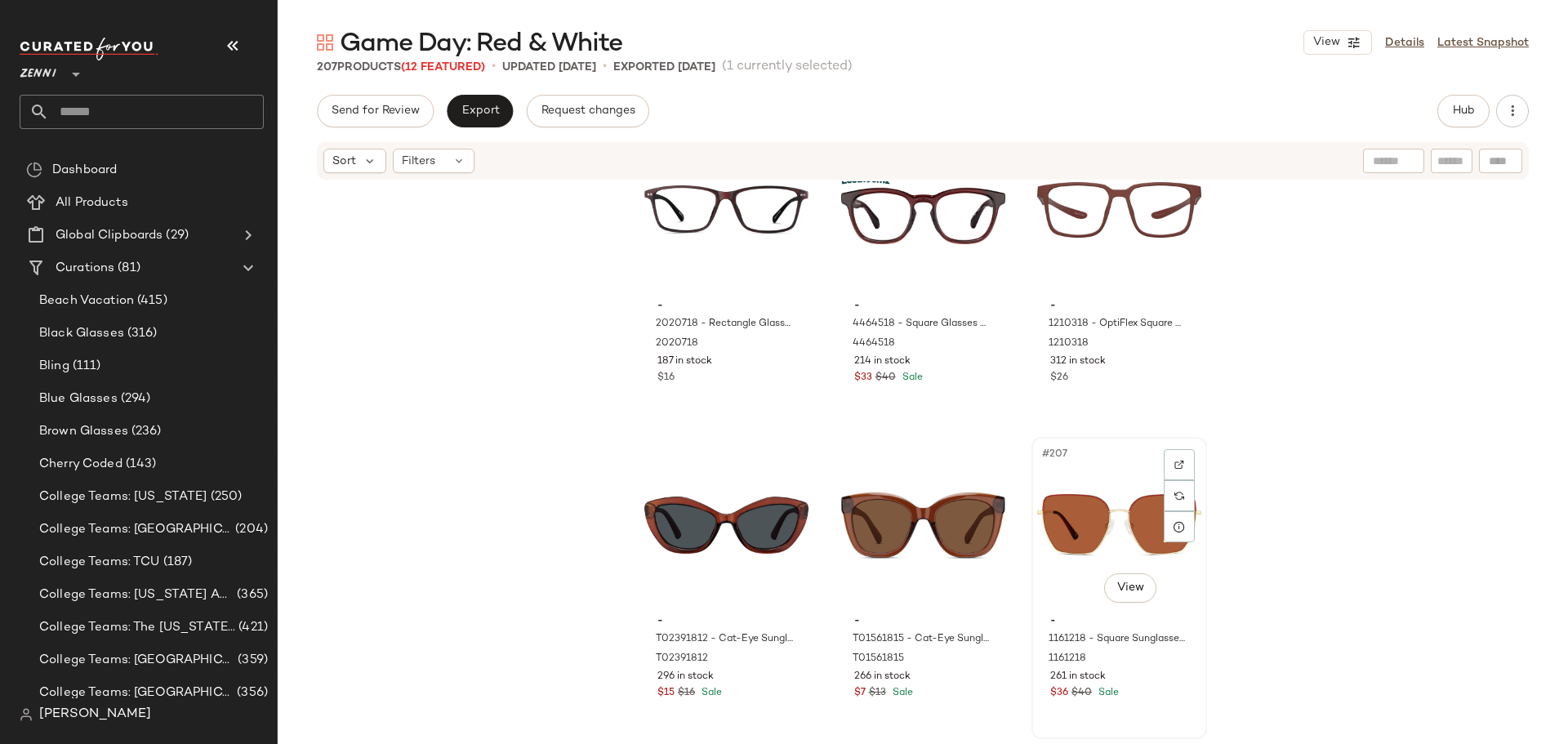
click at [1141, 690] on div "$36 $40 Sale" at bounding box center [1118, 693] width 138 height 15
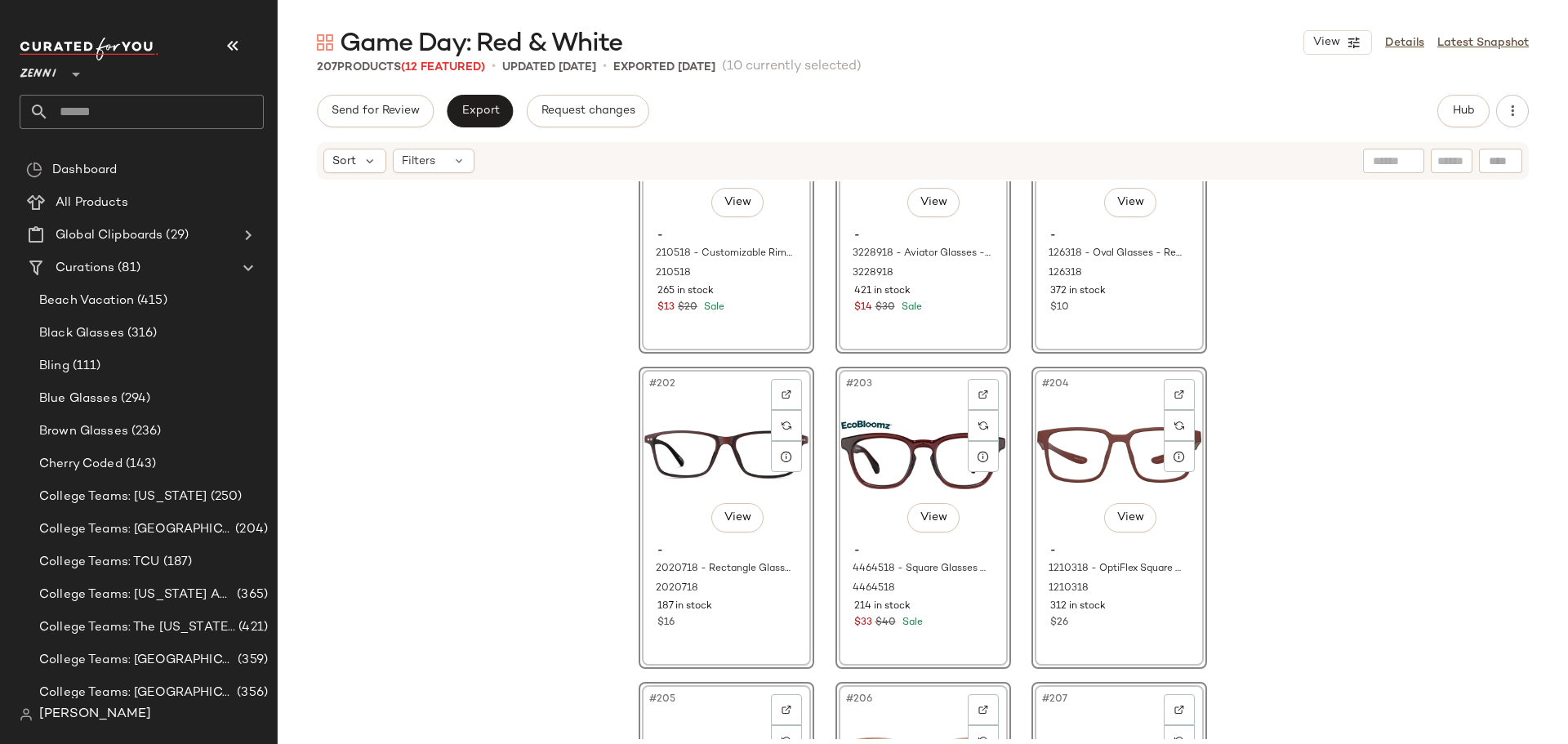
scroll to position [21188, 0]
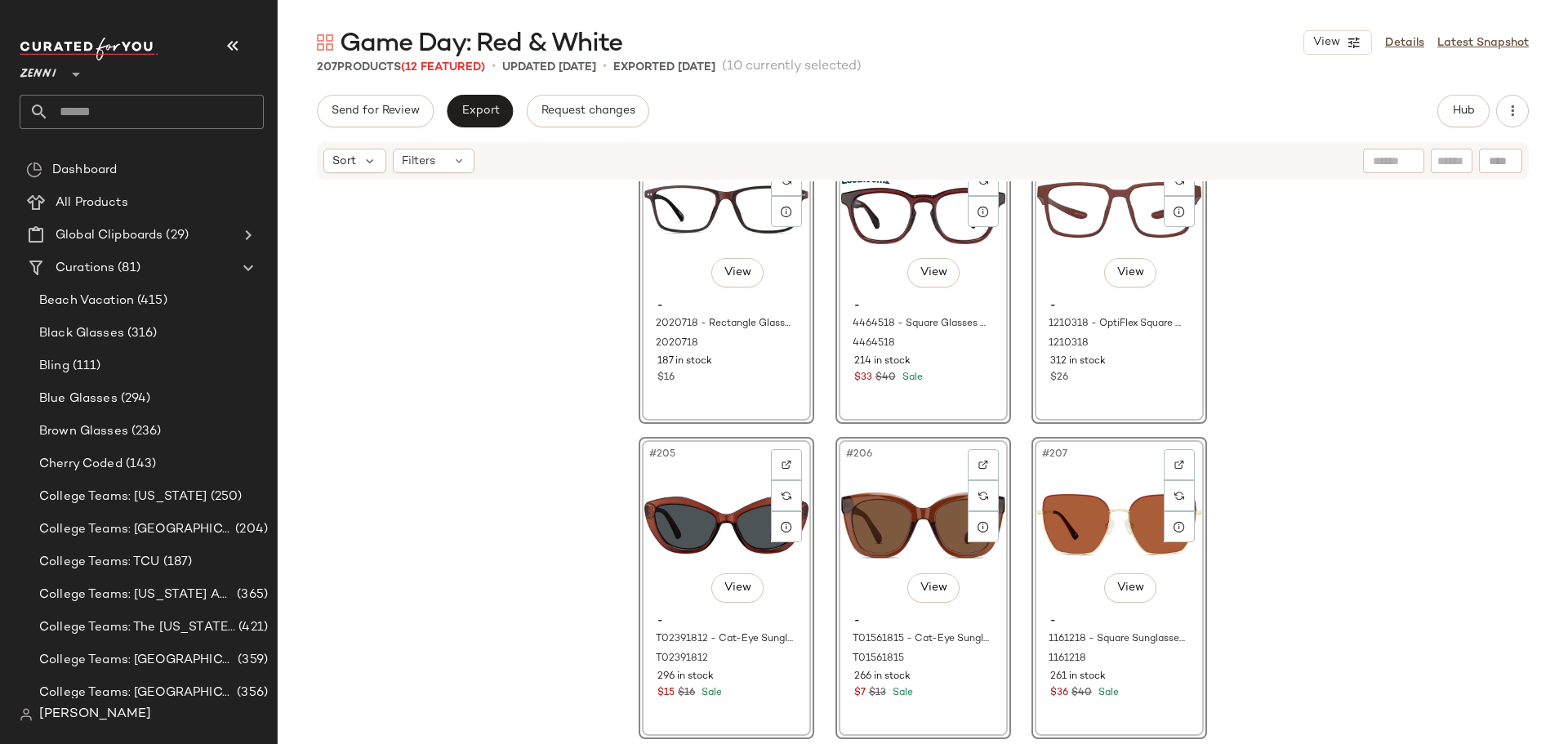
click at [1258, 596] on div "#199 View - 210518 - Customizable Rimless Glasses - Red - FlexTitanium 210518 2…" at bounding box center [922, 460] width 1291 height 558
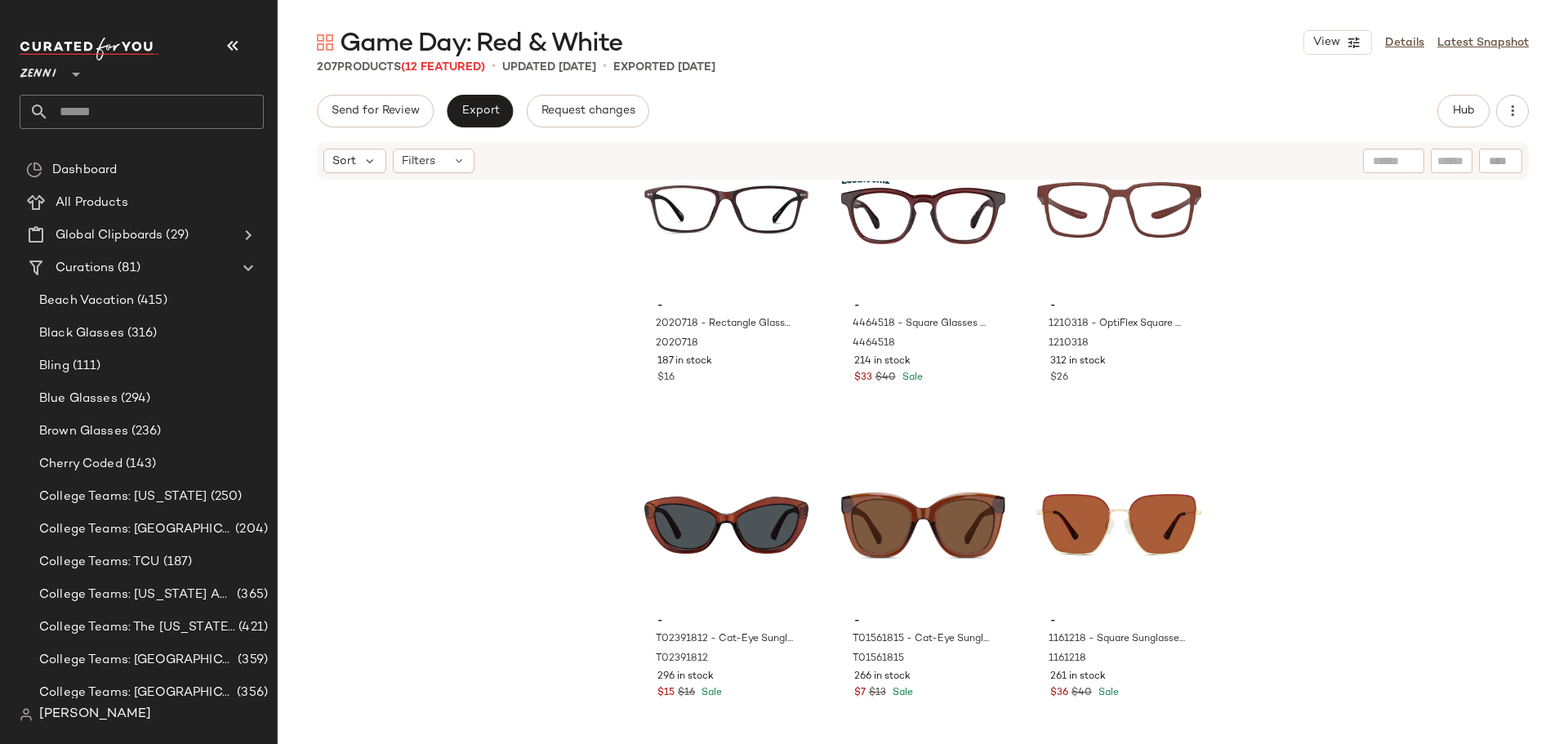
click at [118, 119] on input "text" at bounding box center [156, 112] width 214 height 35
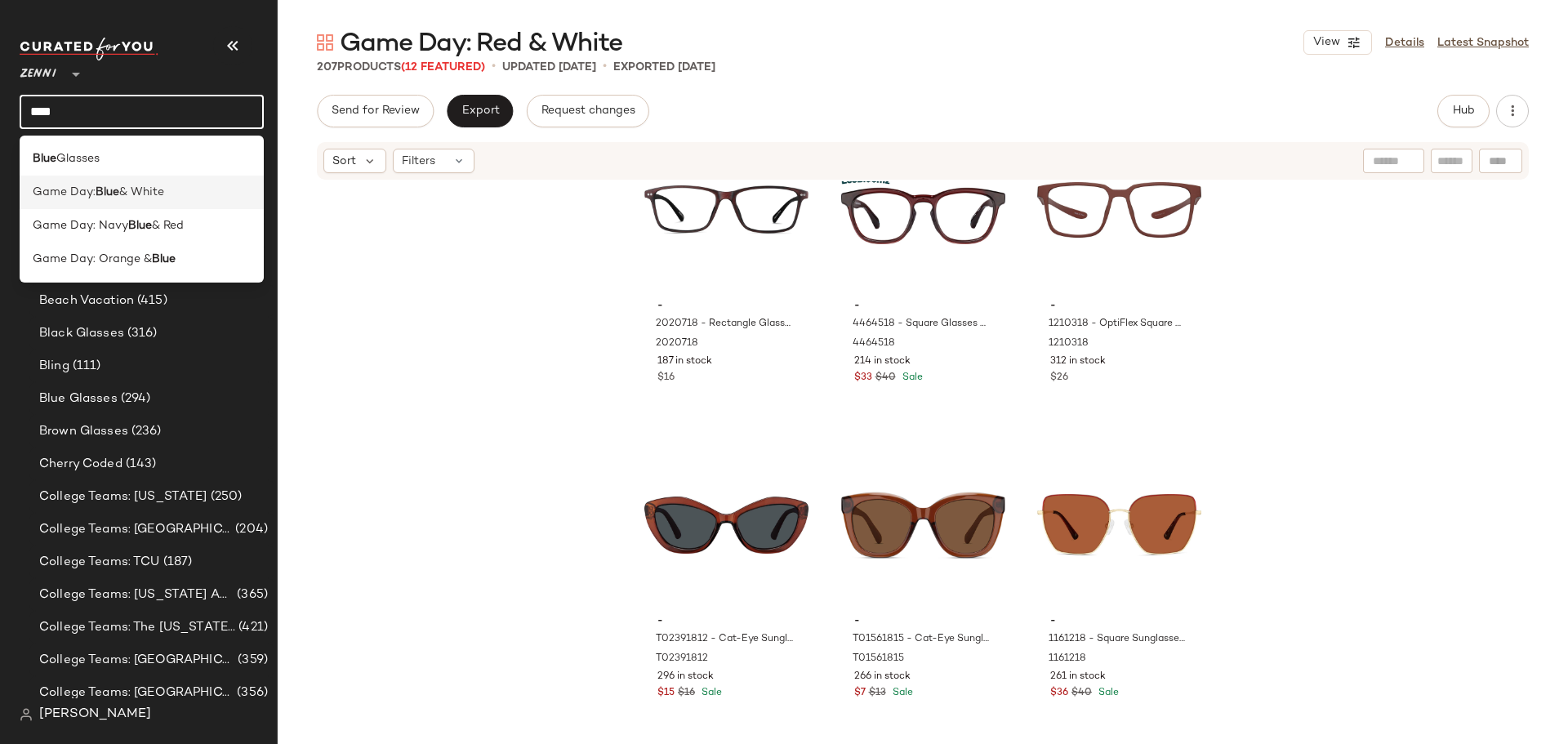
type input "****"
click at [155, 199] on span "& White" at bounding box center [141, 191] width 45 height 17
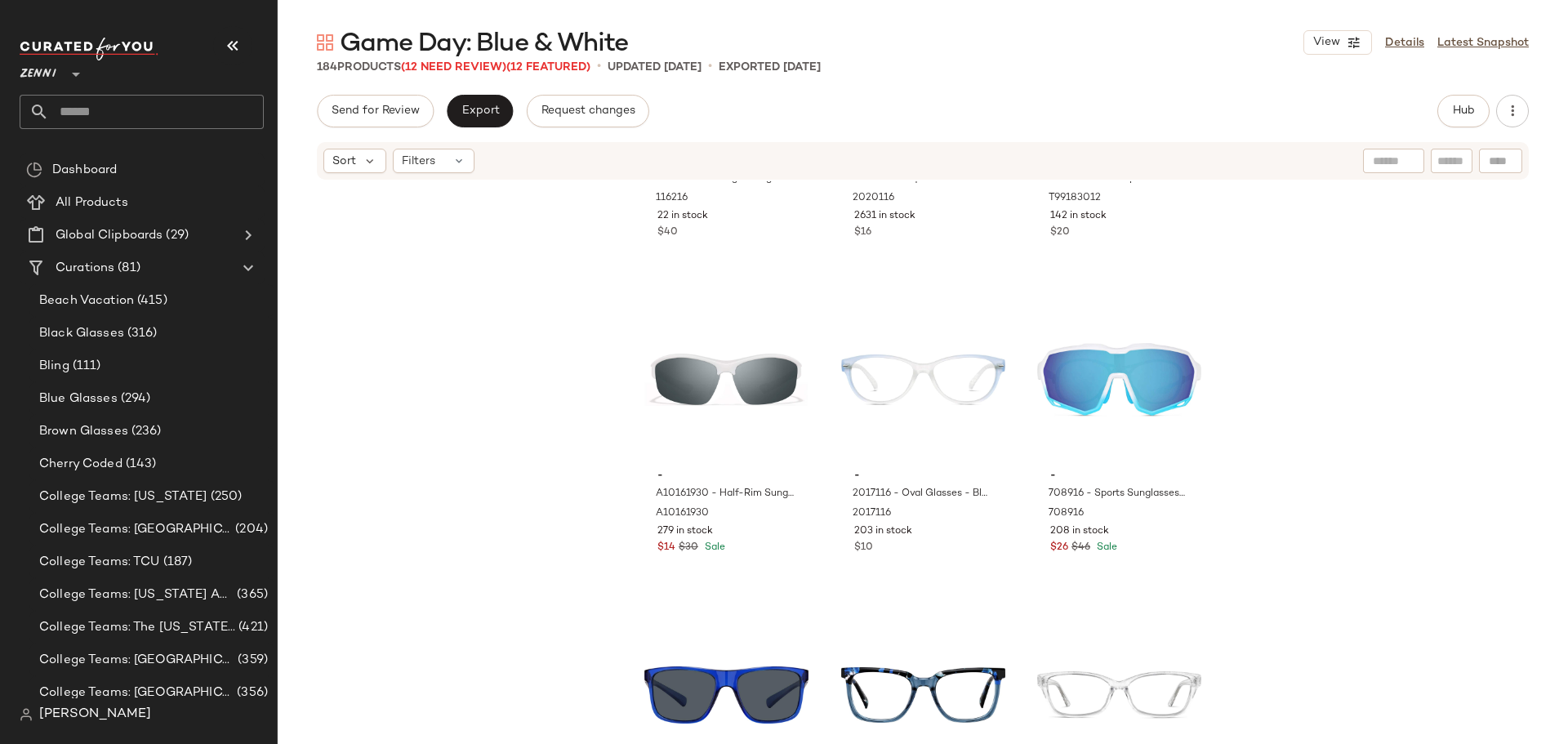
scroll to position [1237, 0]
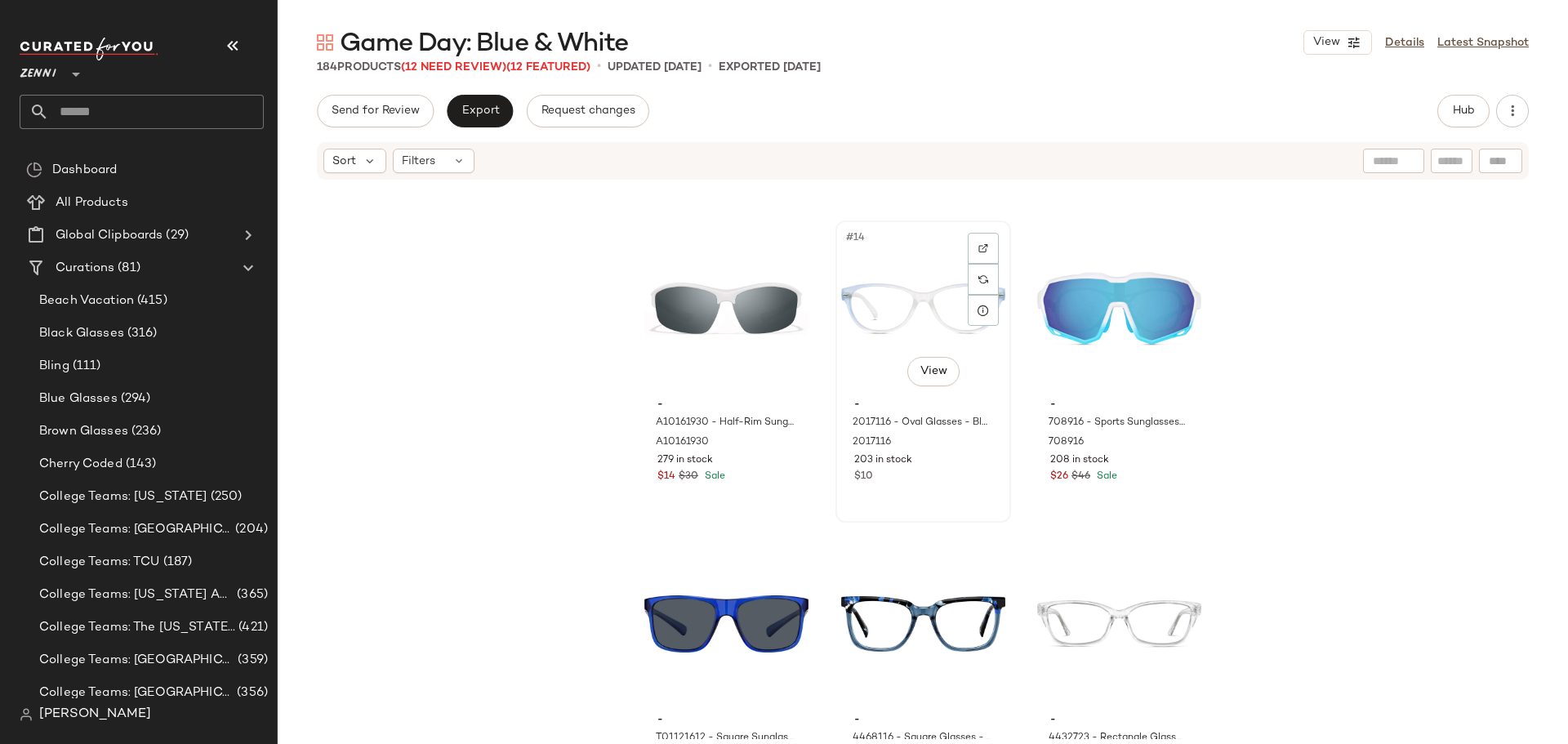
click at [870, 312] on div "#14 View" at bounding box center [923, 308] width 164 height 165
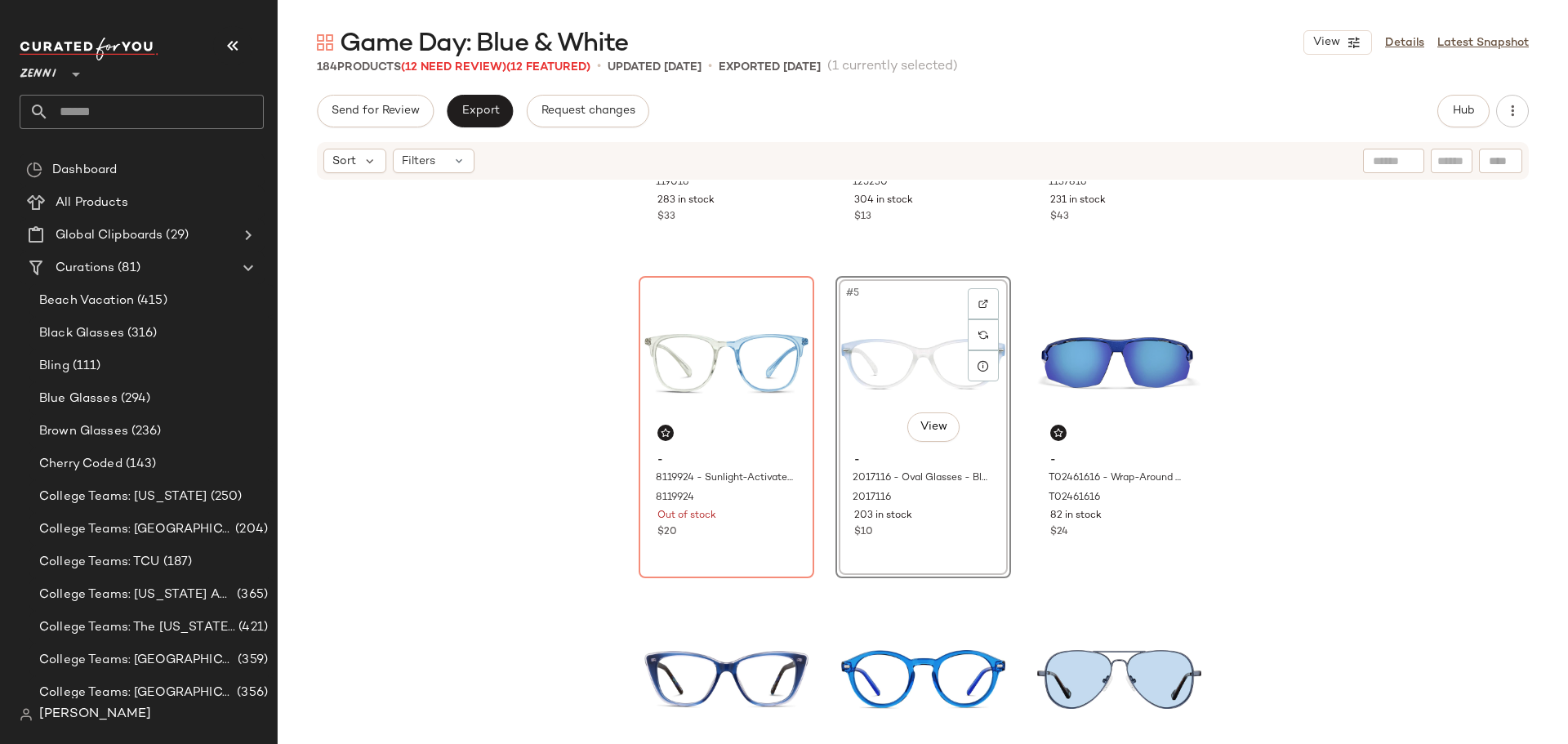
scroll to position [245, 0]
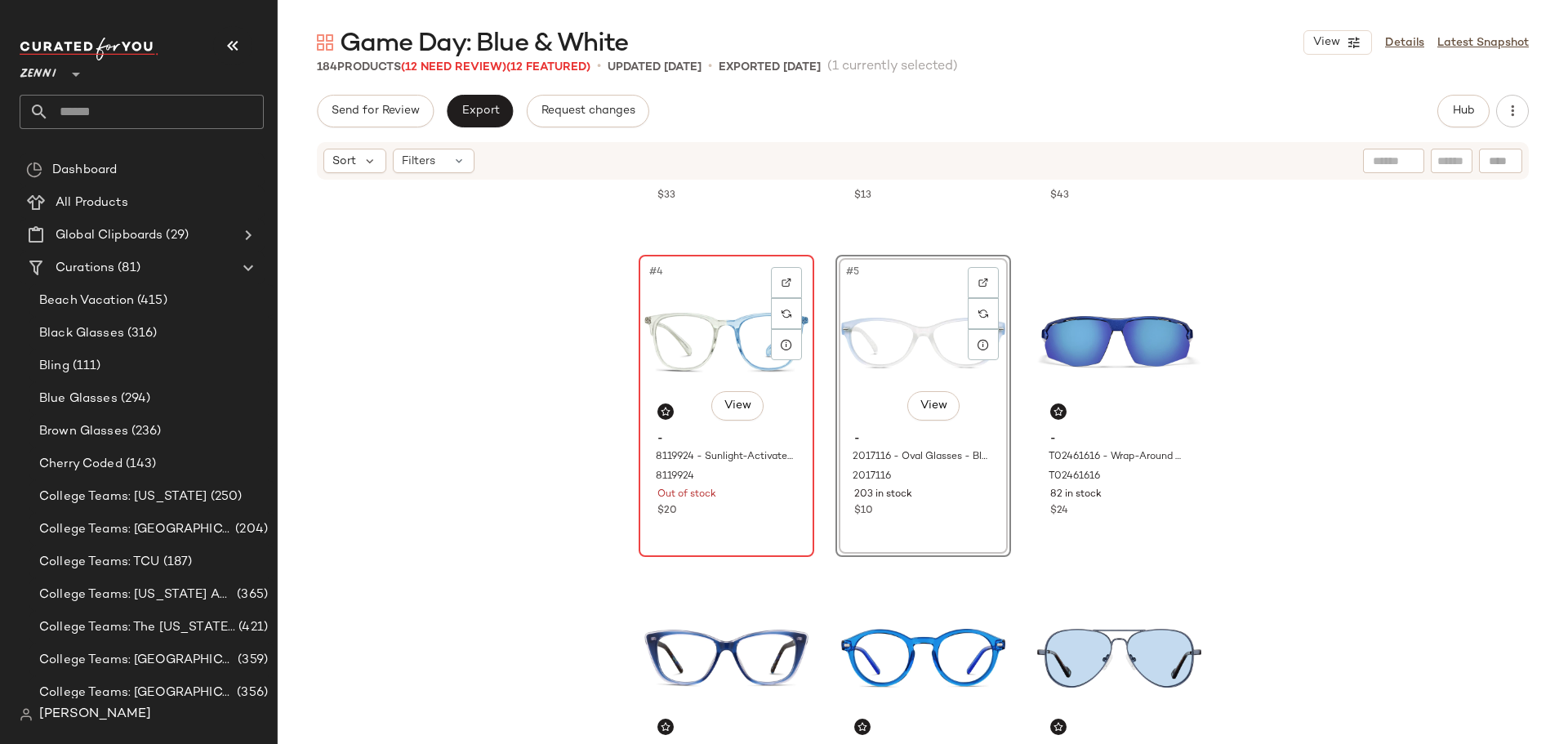
click at [760, 523] on div "#4 View - 8119924 - Sunlight-Activated Square Glasses - Blue - Plastic 8119924 …" at bounding box center [726, 406] width 172 height 299
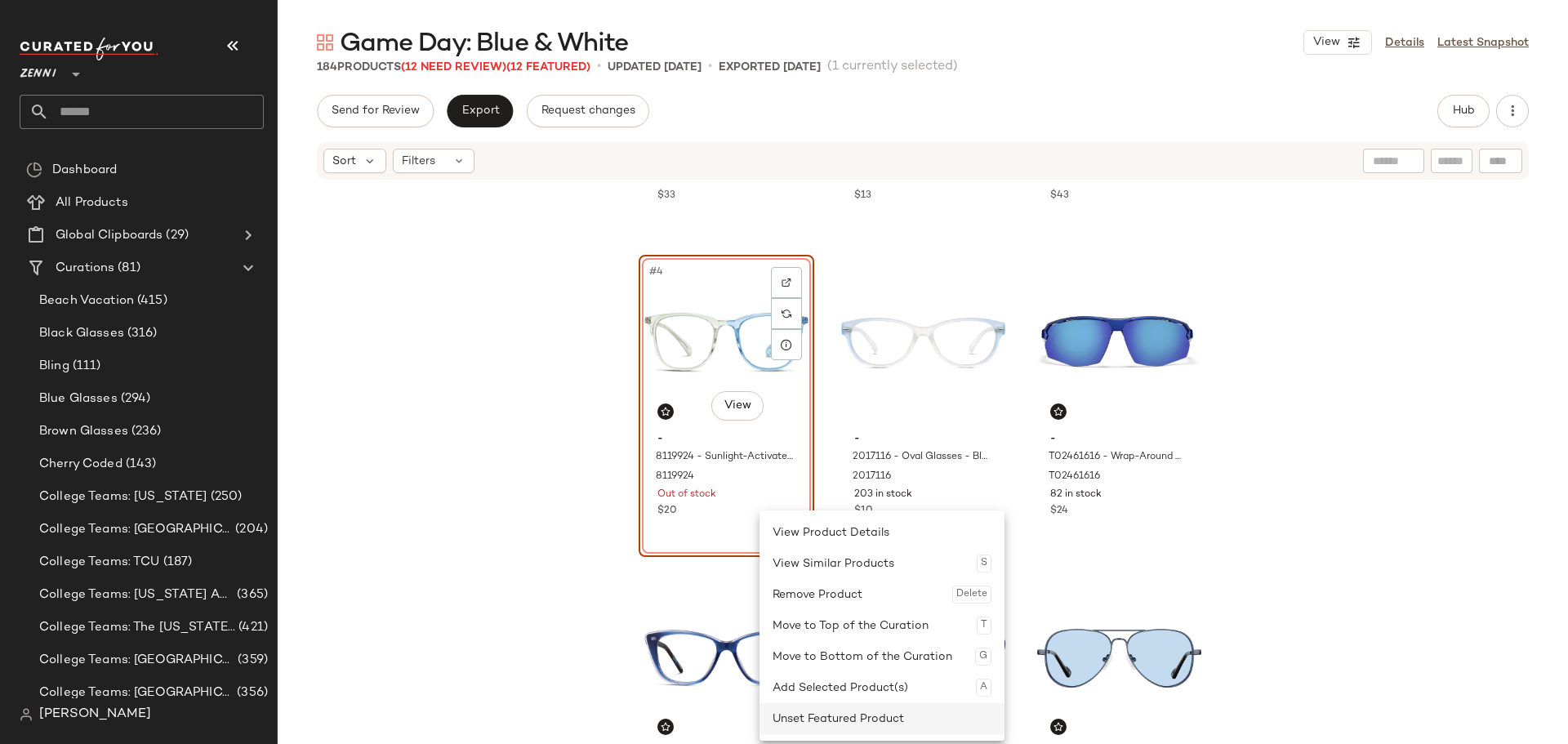
click at [827, 710] on div "Unset Featured Product" at bounding box center [882, 718] width 219 height 31
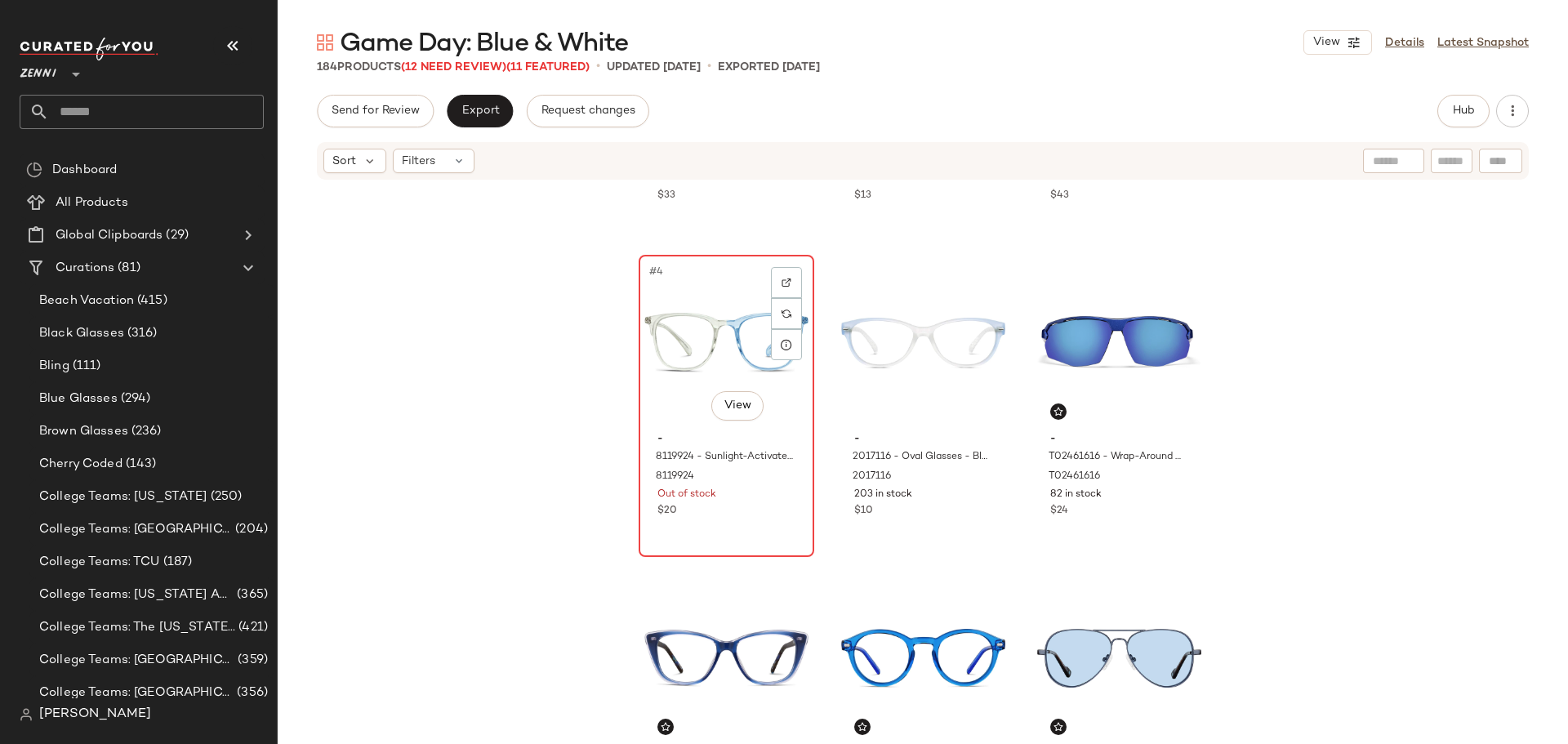
click at [670, 398] on div "#4 View" at bounding box center [726, 343] width 164 height 165
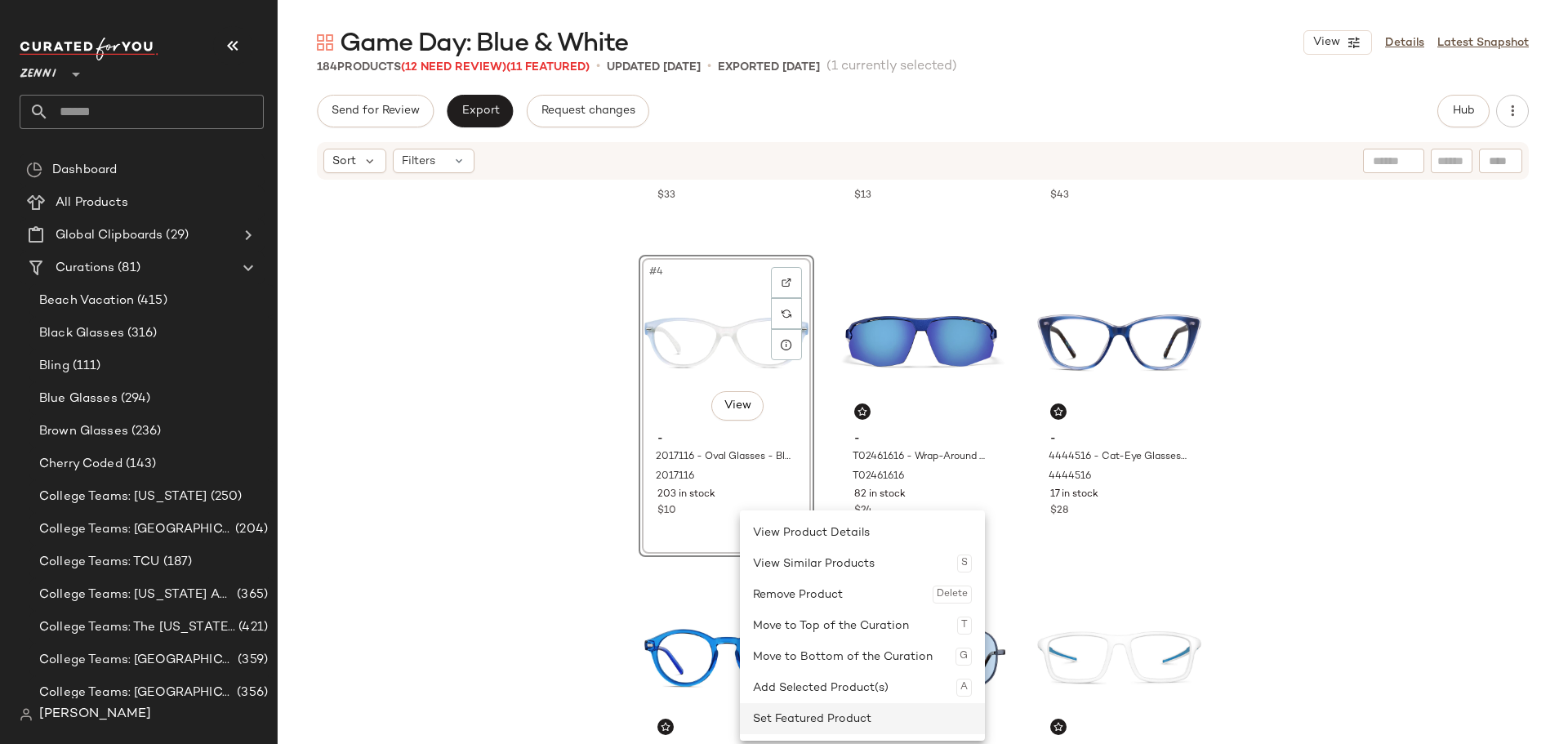
click at [801, 722] on div "Set Featured Product" at bounding box center [863, 718] width 219 height 31
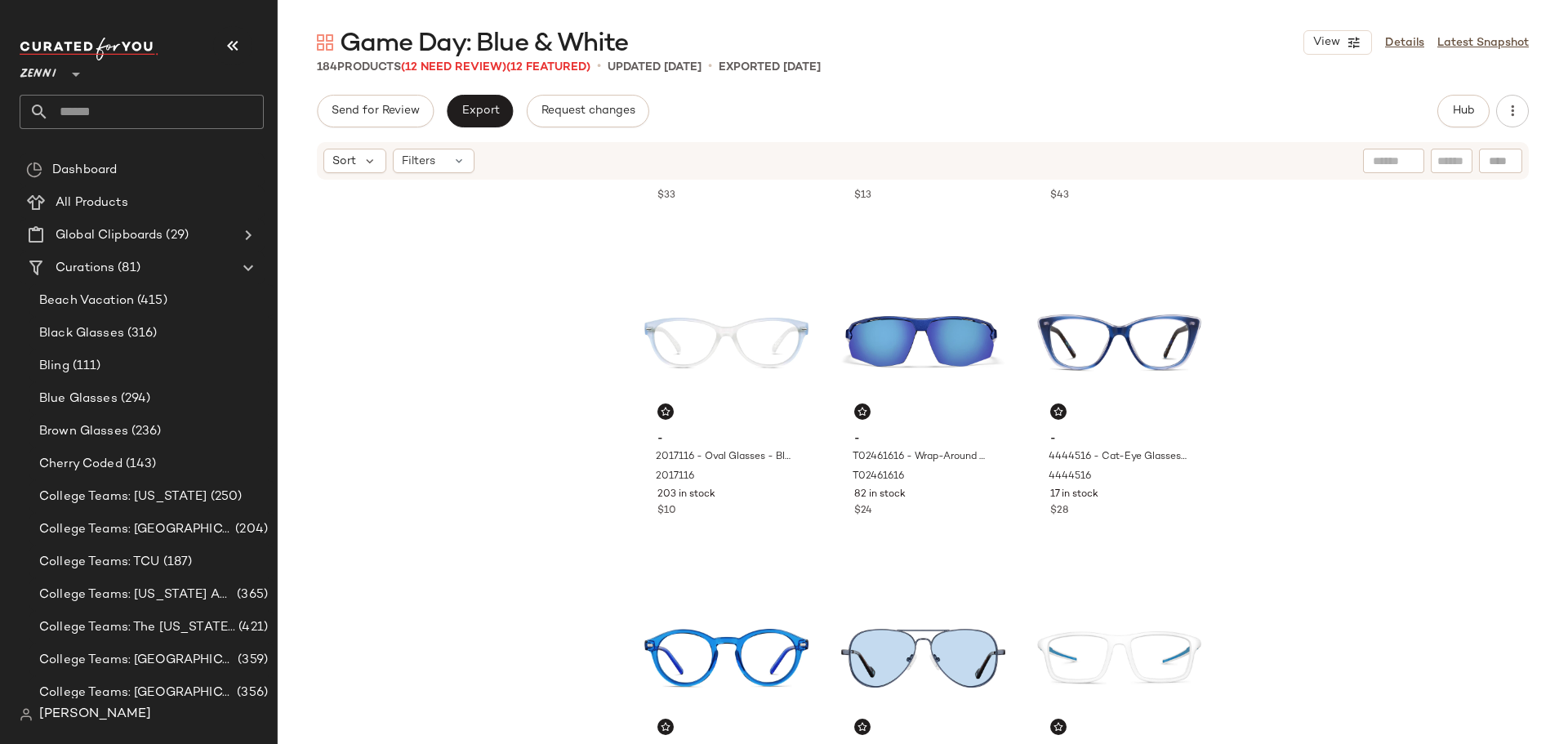
click at [566, 503] on div "- 119016 - Square Sunglasses - Blue - Acetate 119016 283 in stock $33 - 125230 …" at bounding box center [922, 460] width 1291 height 558
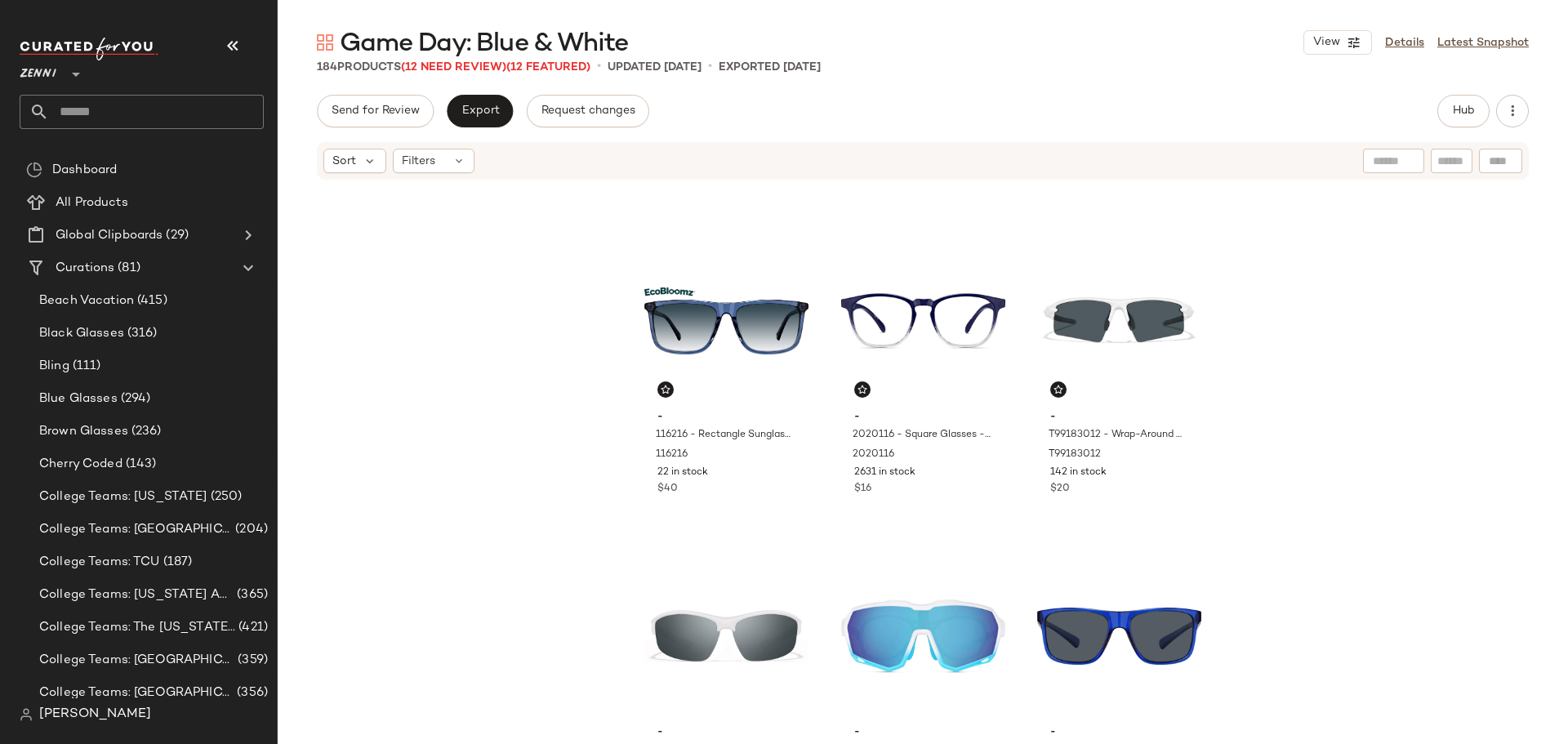
scroll to position [911, 0]
click at [441, 168] on div "Filters" at bounding box center [434, 160] width 82 height 25
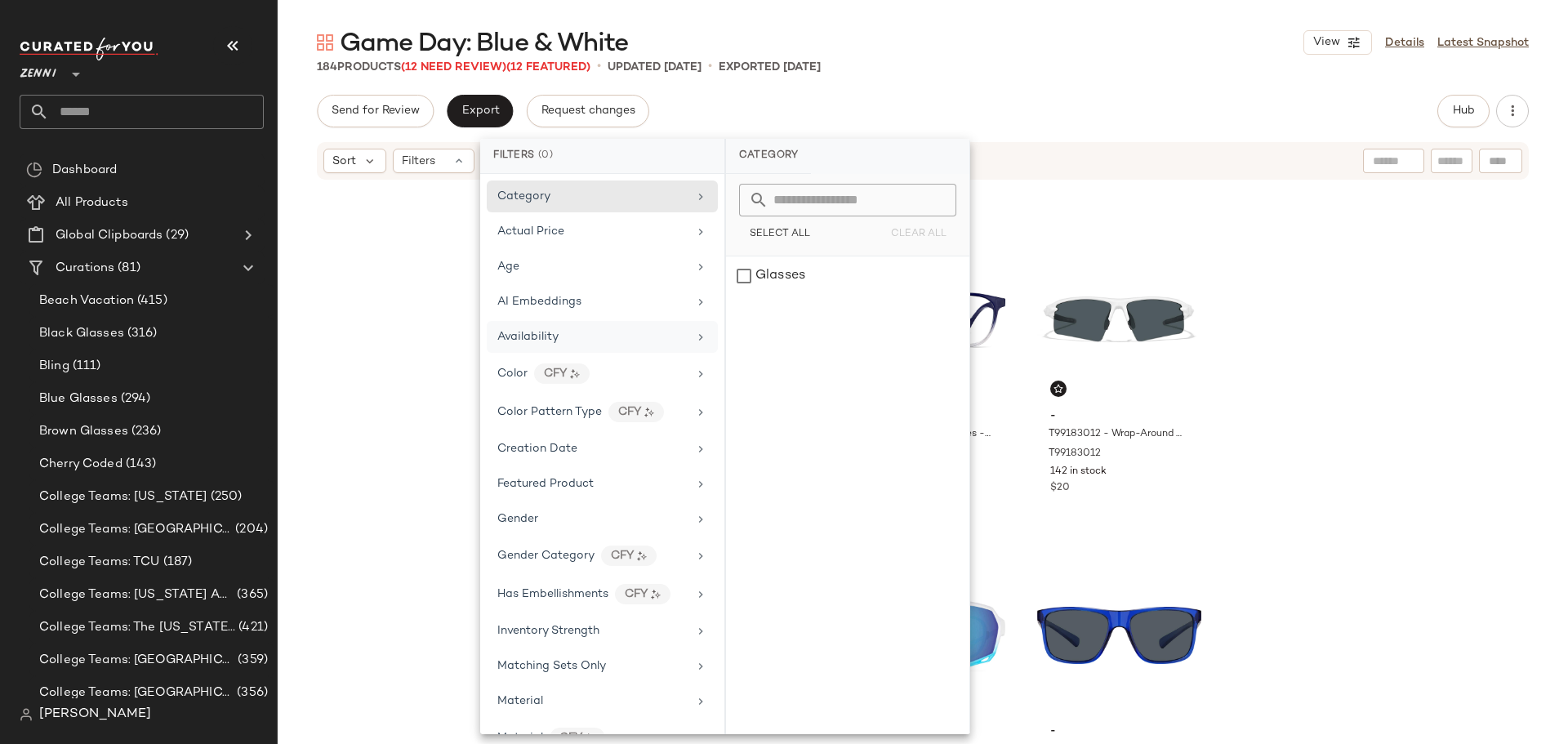
click at [587, 341] on div "Availability" at bounding box center [592, 336] width 191 height 17
click at [748, 311] on div "out_of_stock" at bounding box center [847, 315] width 244 height 39
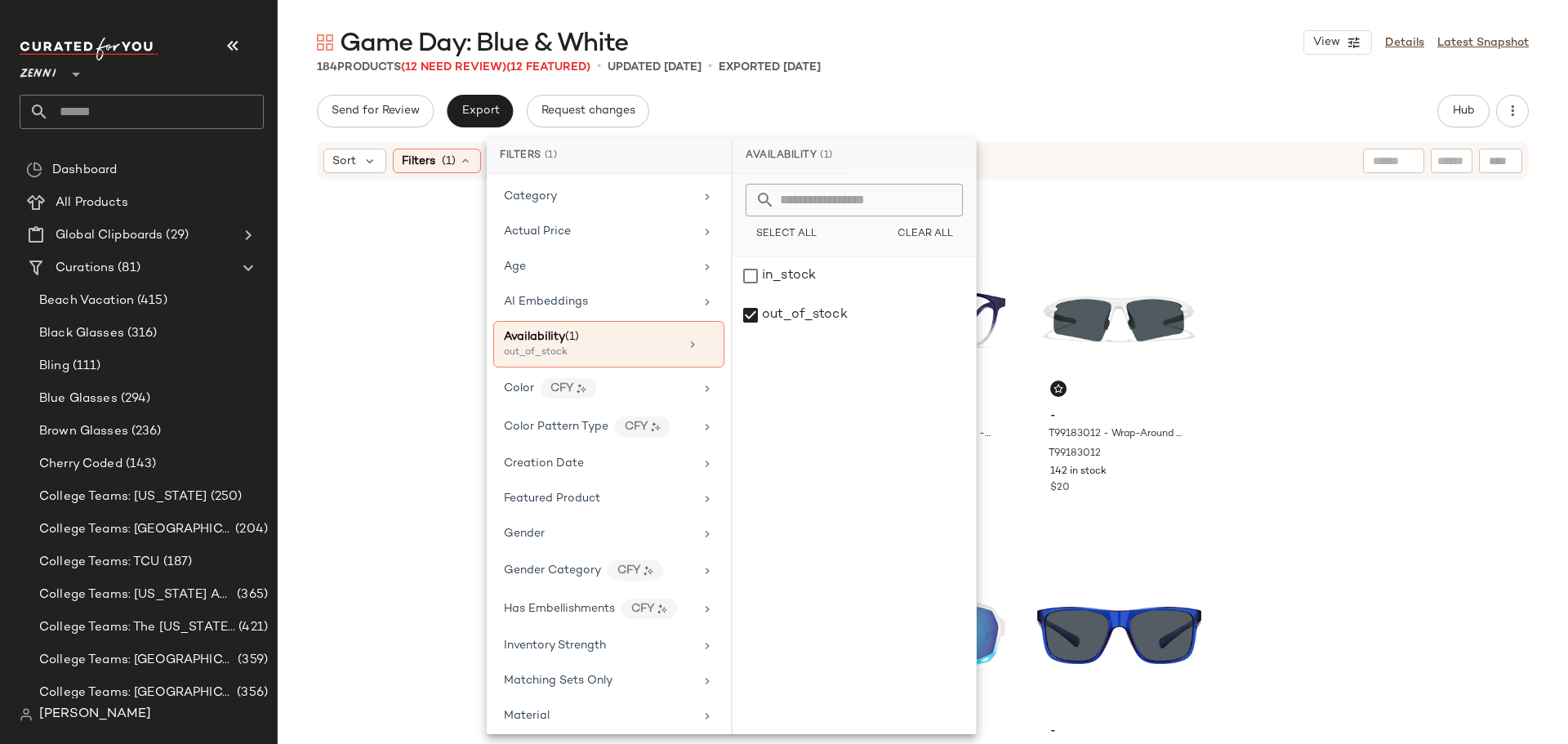
click at [426, 322] on div "- 125516 - Round Glasses - Blue - Plastic 125516 1233 in stock $13 - 1162016 - …" at bounding box center [922, 460] width 1291 height 558
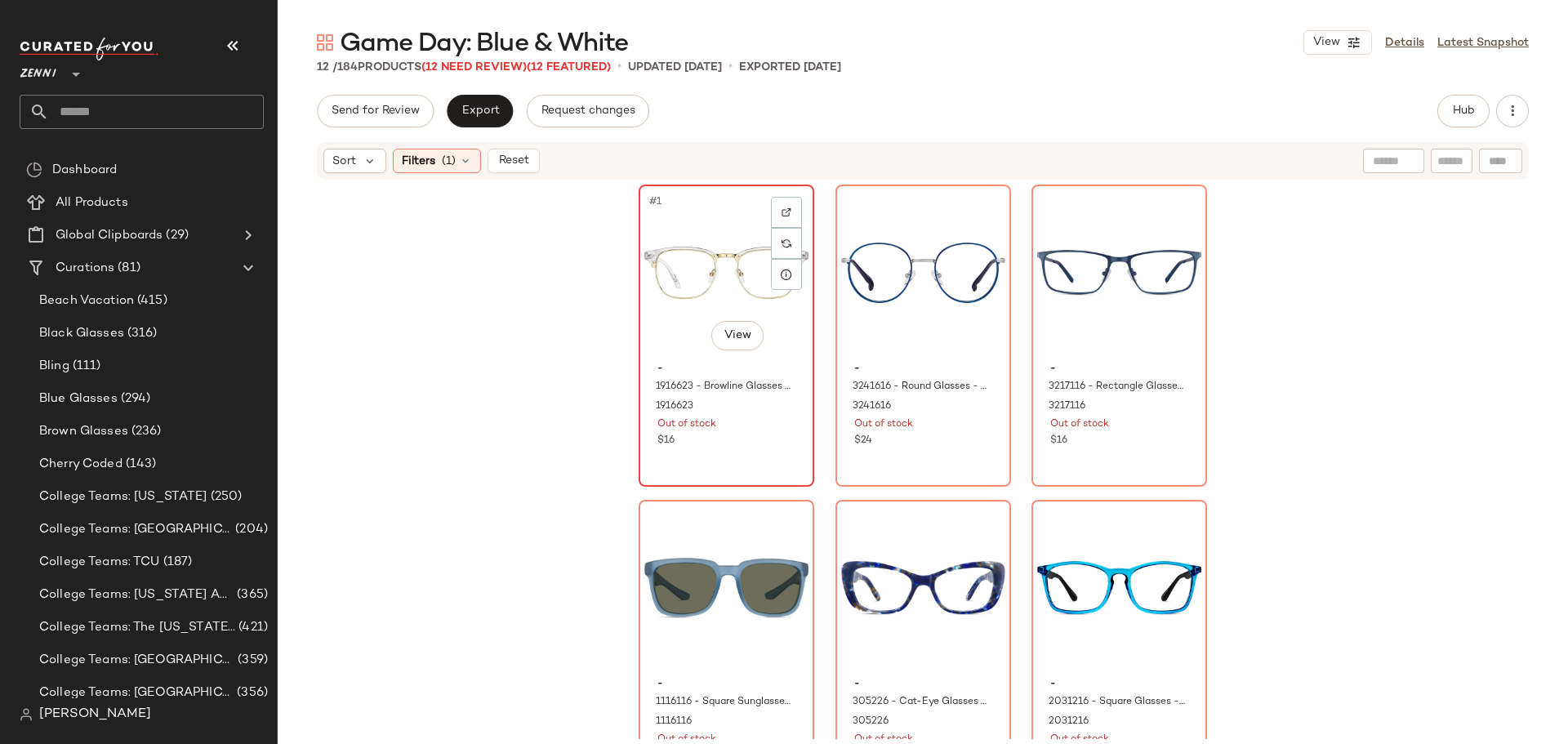
click at [707, 257] on div "#1 View" at bounding box center [726, 273] width 164 height 165
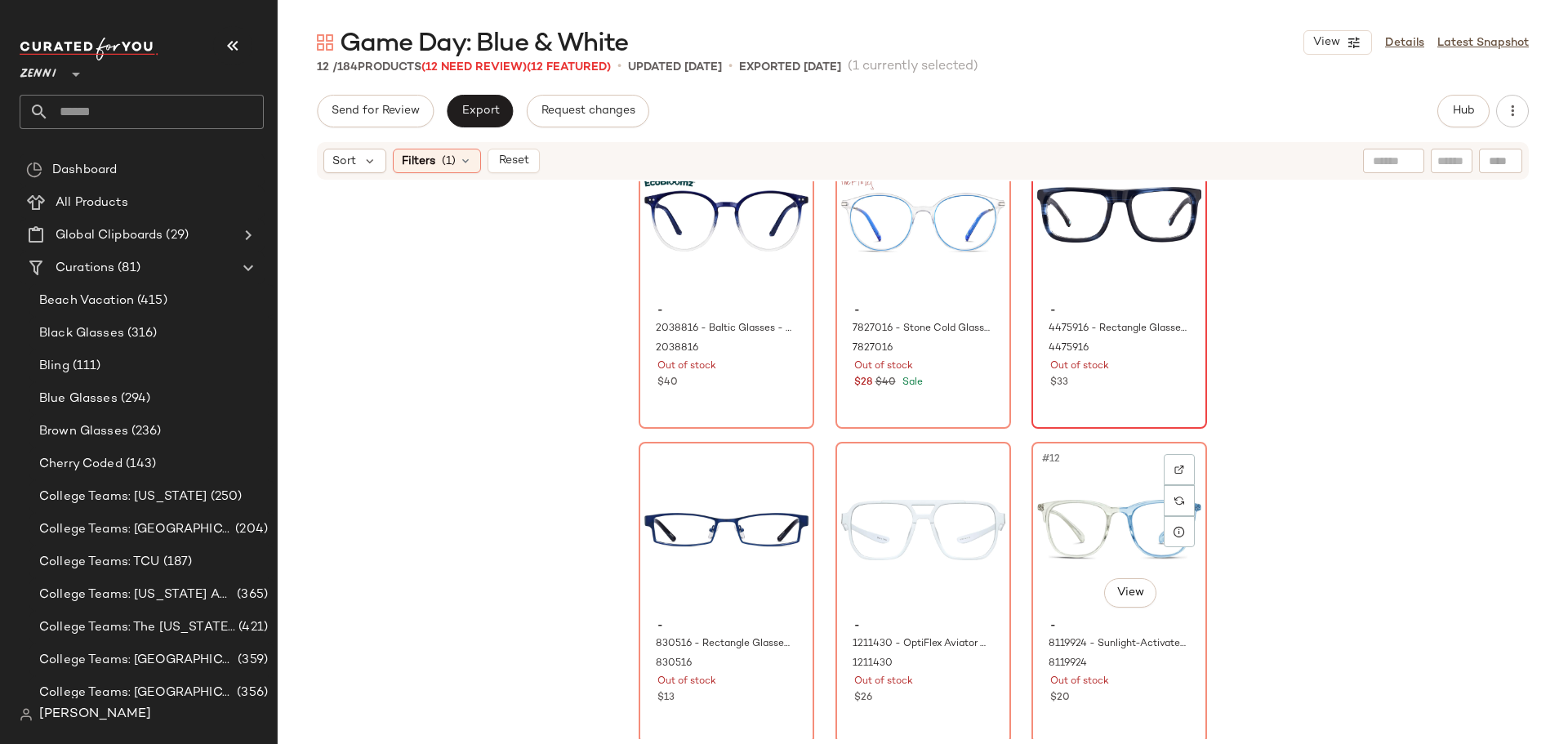
scroll to position [706, 0]
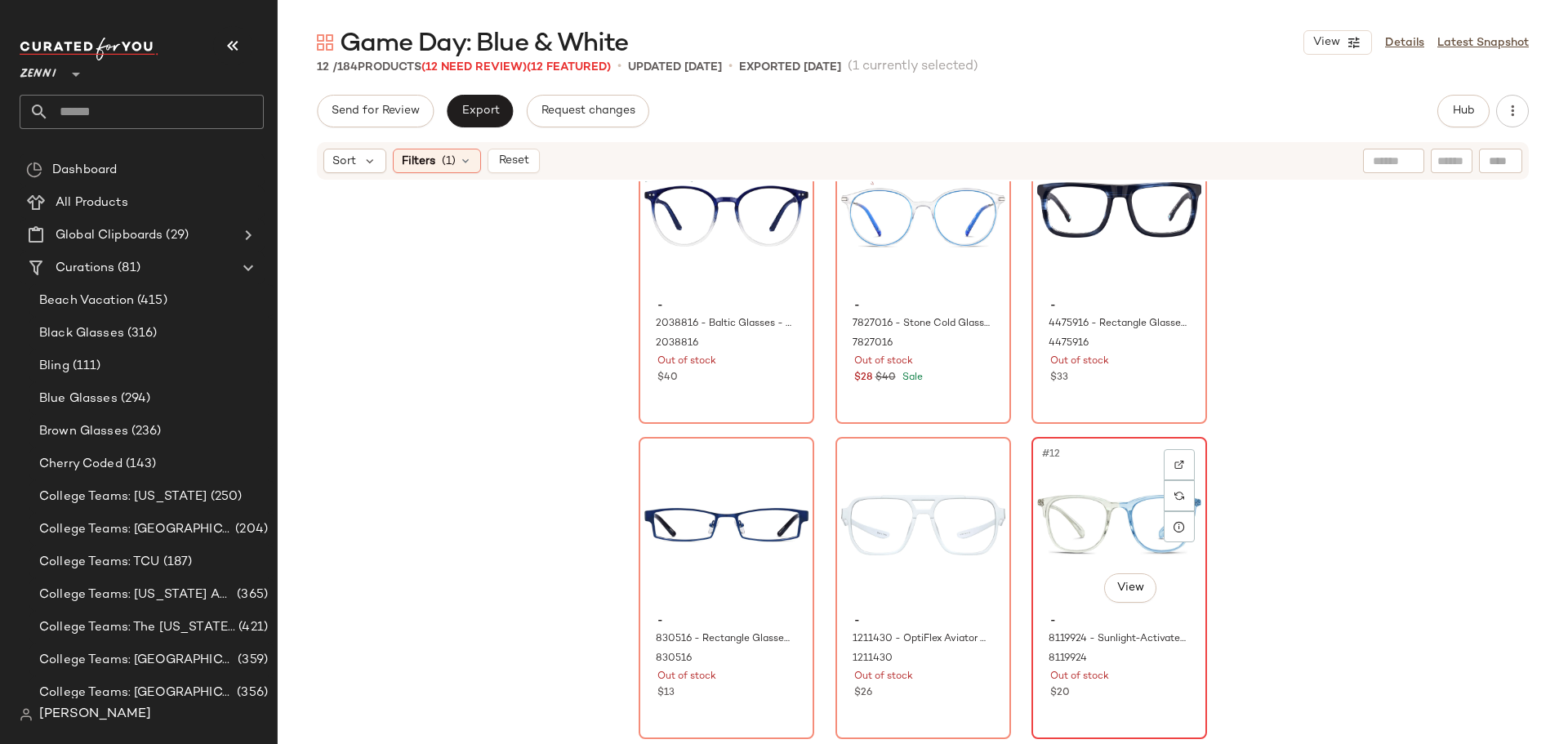
click at [1144, 707] on div "#12 View - 8119924 - Sunlight-Activated Square Glasses - Blue - Plastic 8119924…" at bounding box center [1119, 588] width 172 height 299
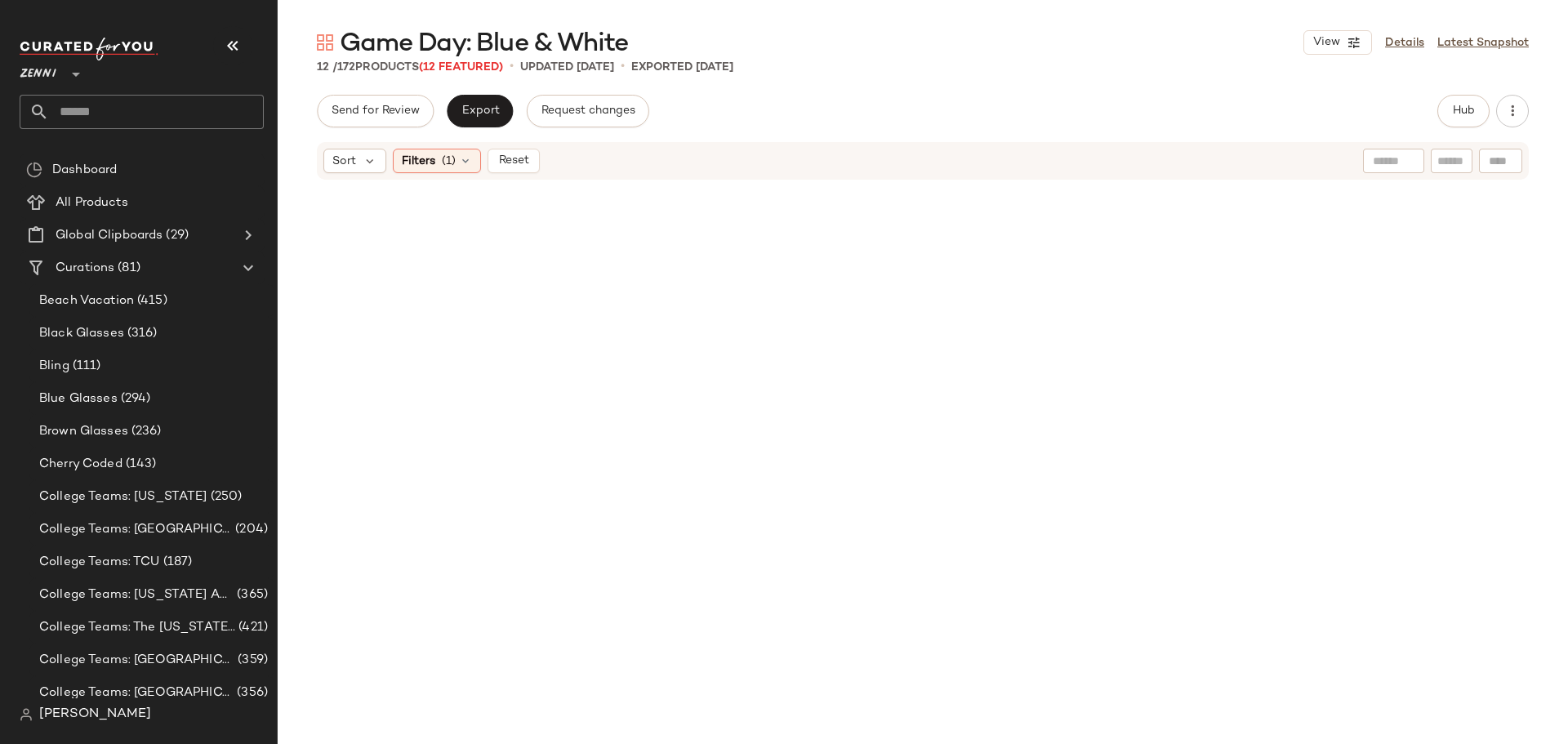
click at [514, 174] on div "Sort Filters (1) Reset" at bounding box center [922, 160] width 1212 height 37
click at [521, 165] on span "Reset" at bounding box center [513, 160] width 31 height 13
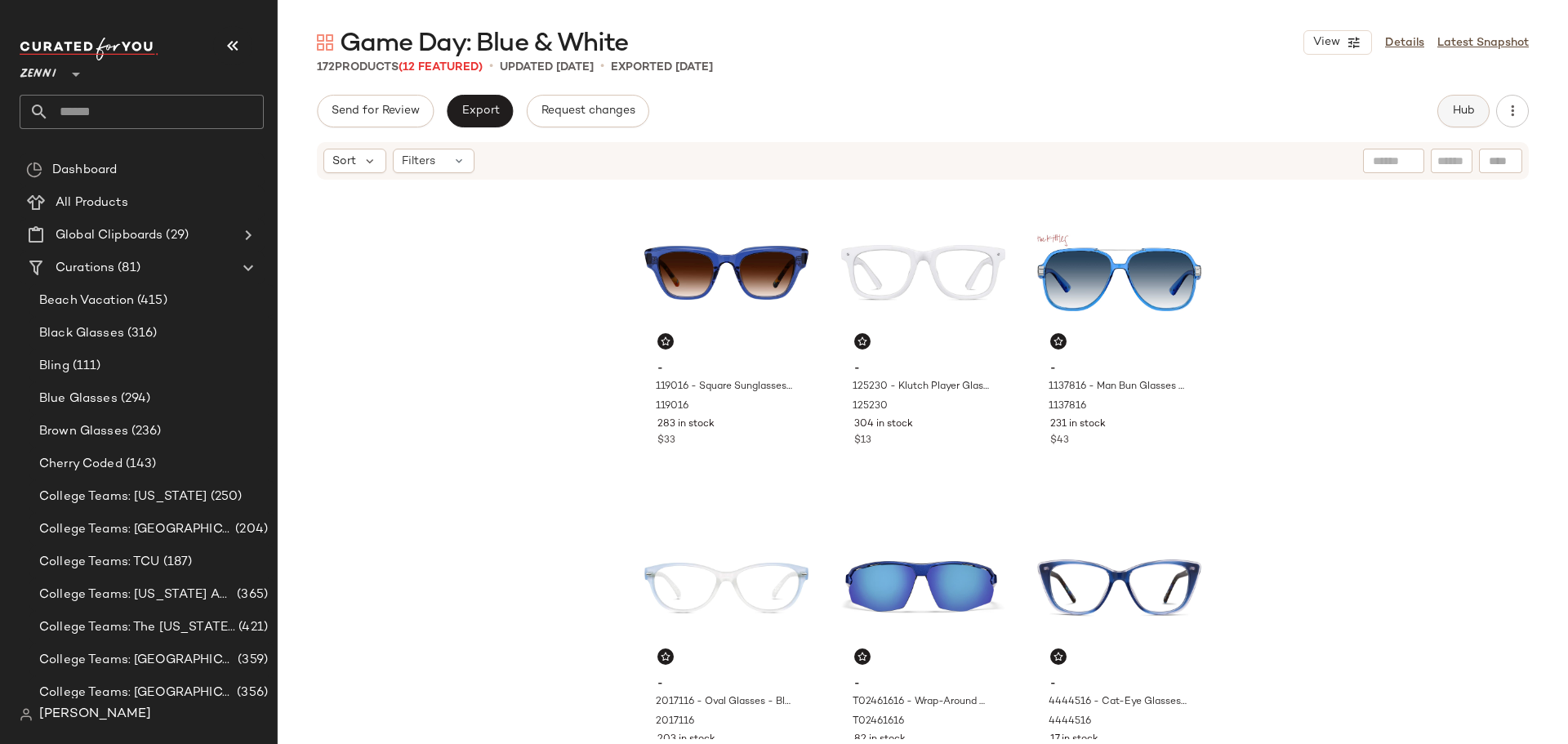
click at [1460, 116] on span "Hub" at bounding box center [1463, 111] width 23 height 13
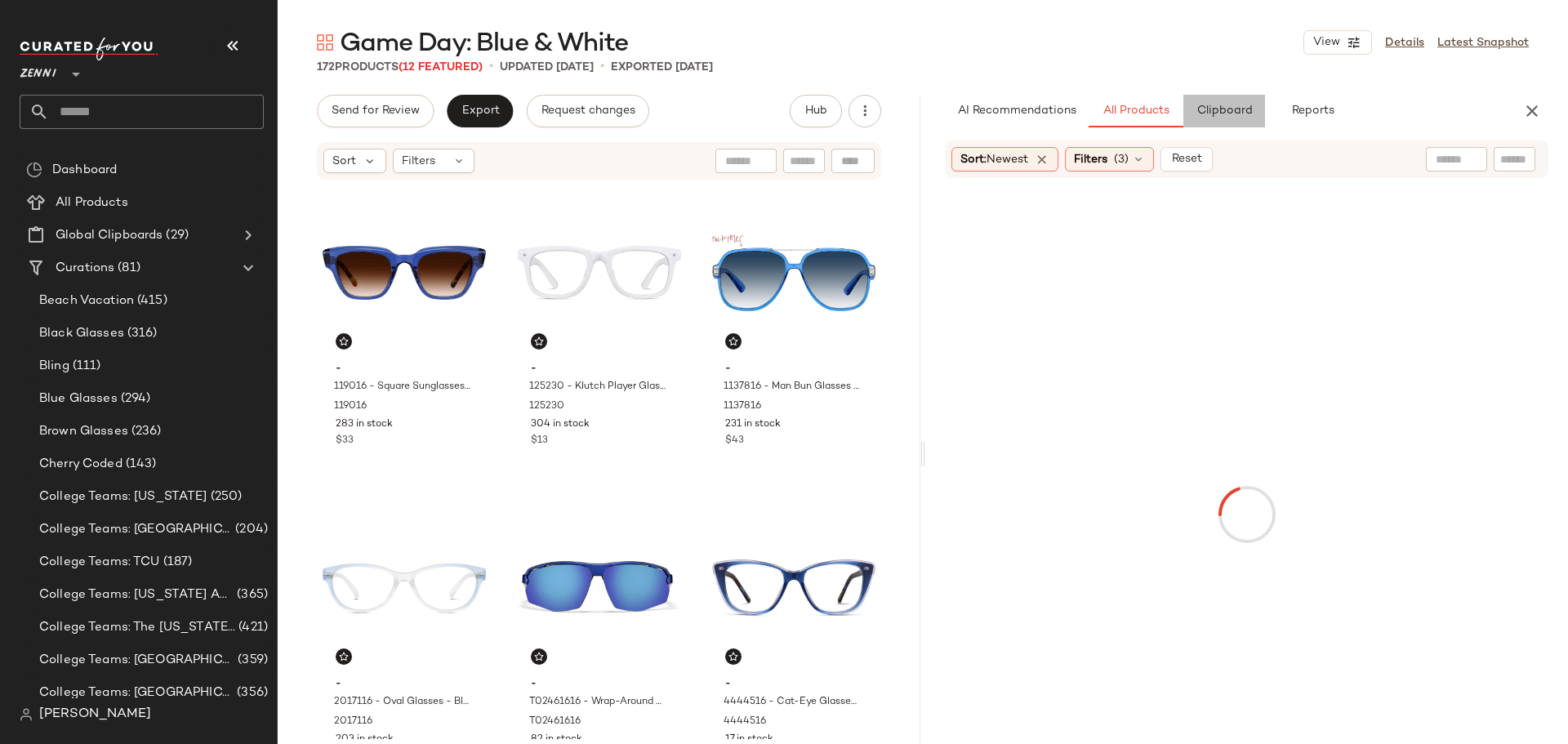
click at [1241, 115] on span "Clipboard" at bounding box center [1224, 111] width 57 height 13
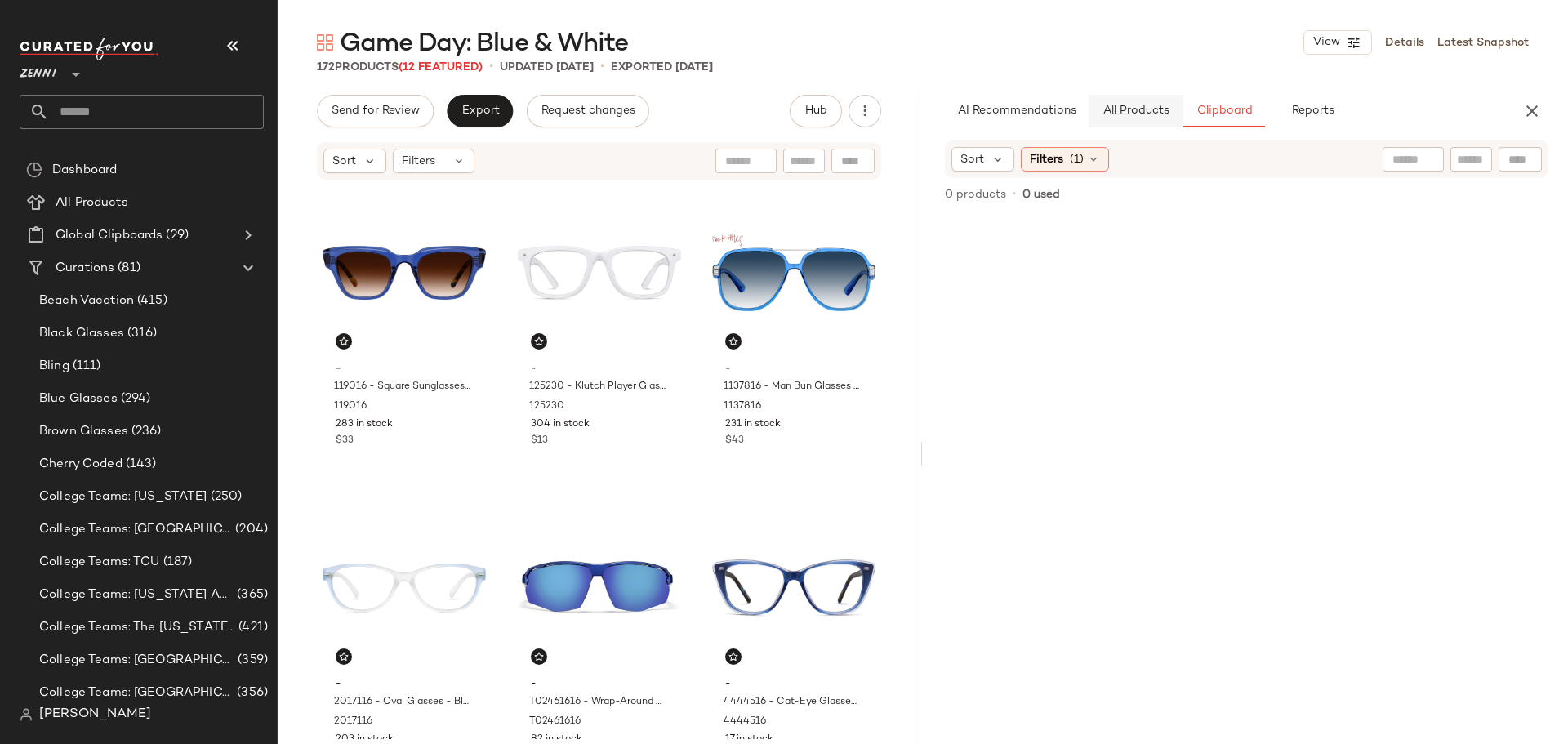
click at [1149, 125] on button "All Products" at bounding box center [1137, 111] width 95 height 33
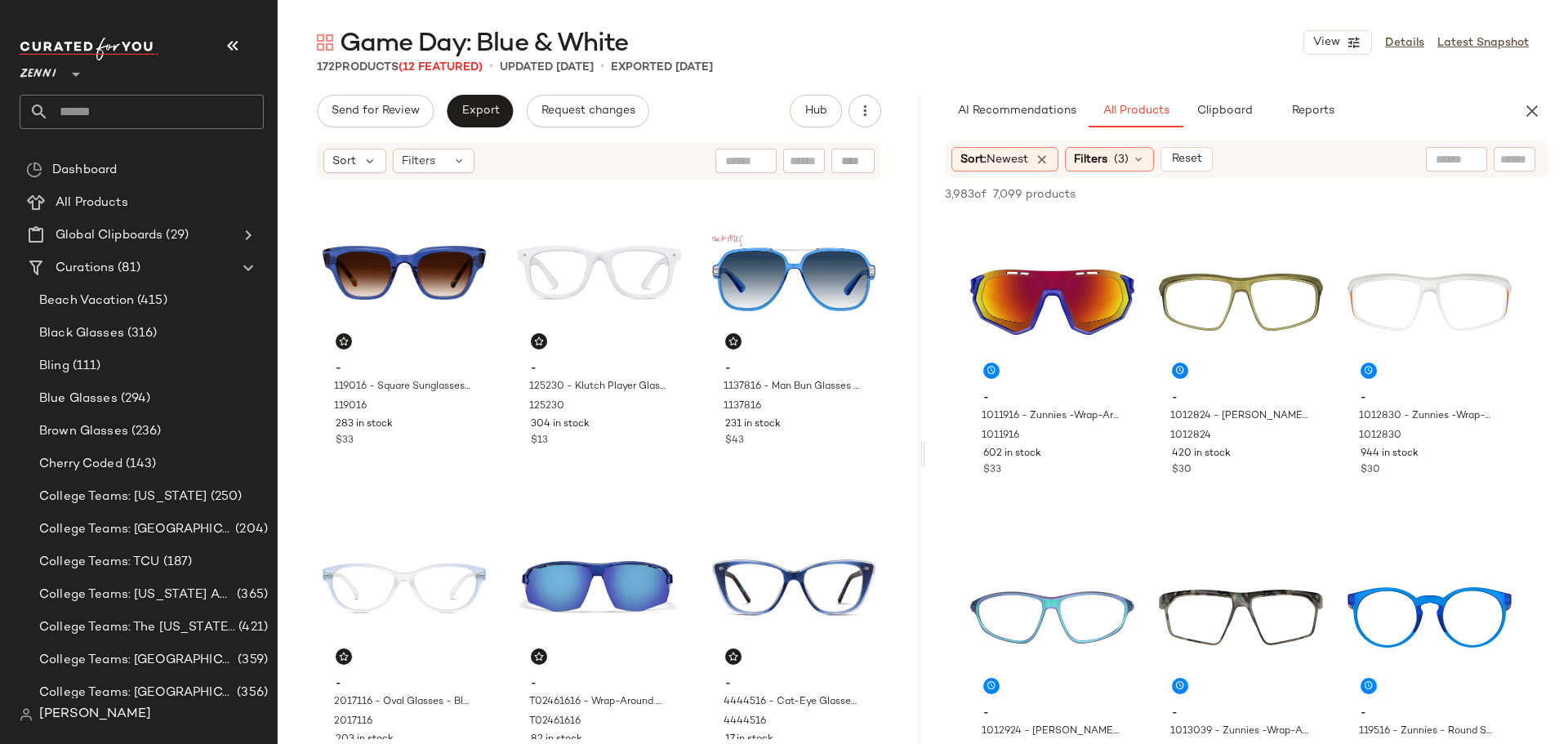
click at [1506, 160] on input "text" at bounding box center [1514, 160] width 28 height 17
type input "****"
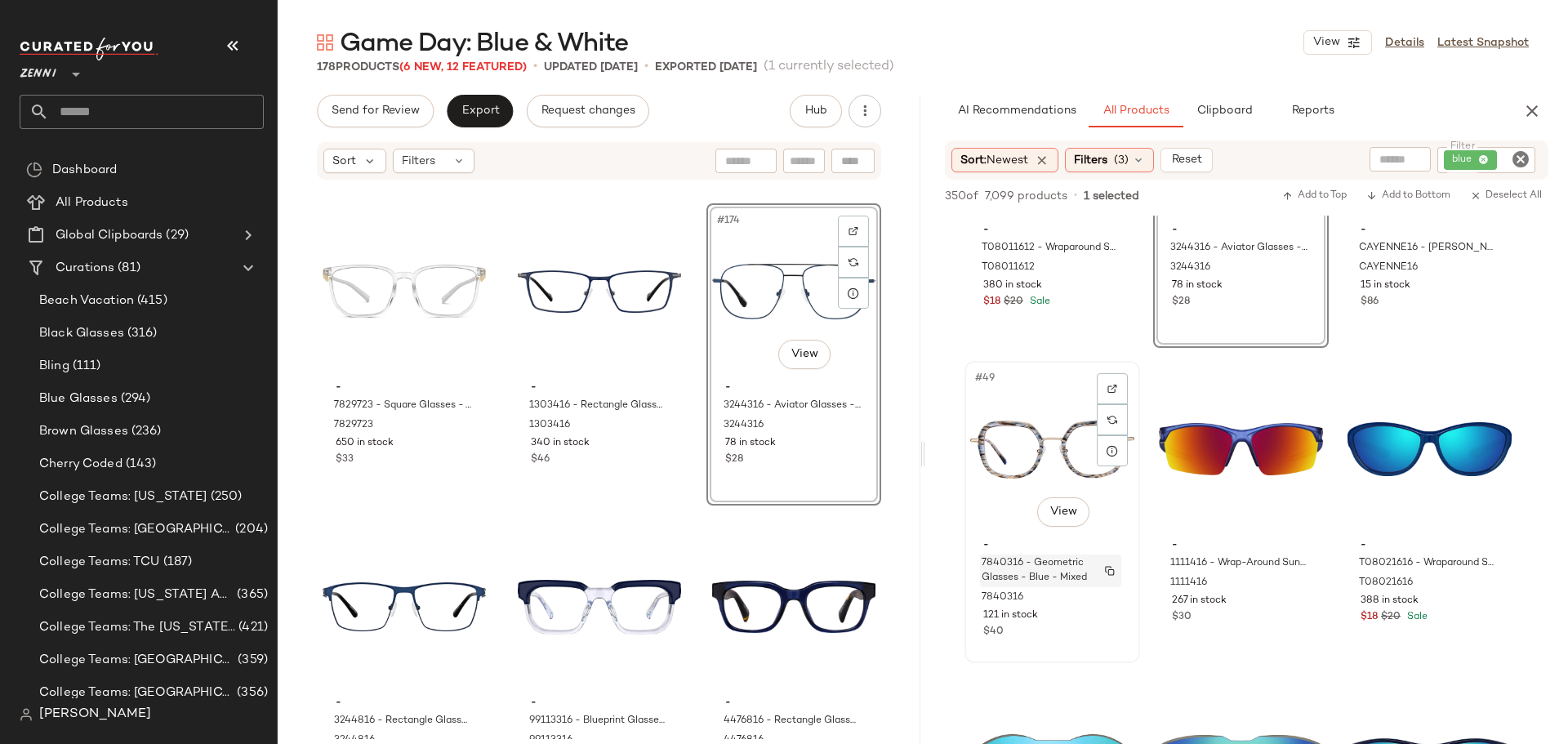
scroll to position [4898, 0]
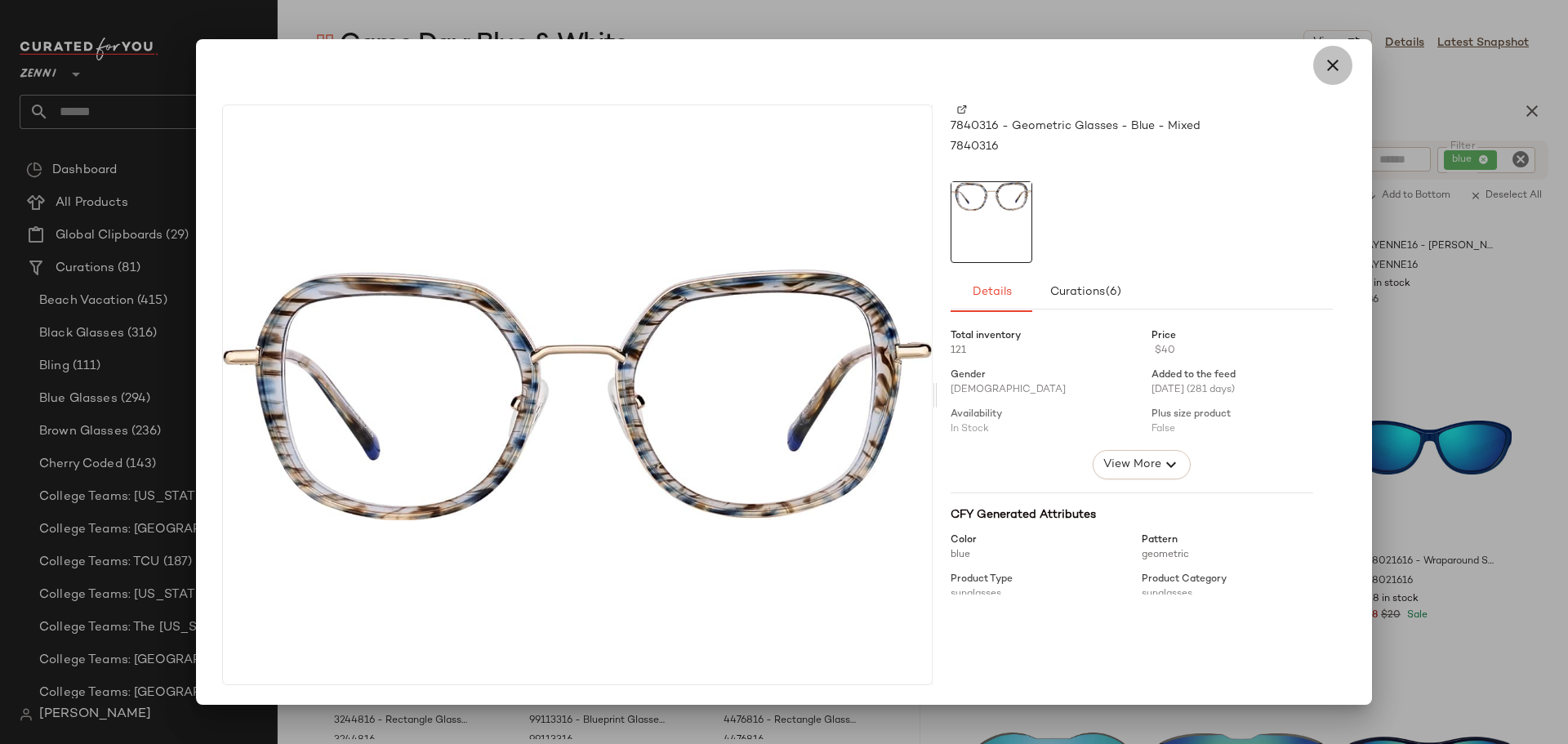
click at [1339, 67] on icon "button" at bounding box center [1333, 65] width 19 height 19
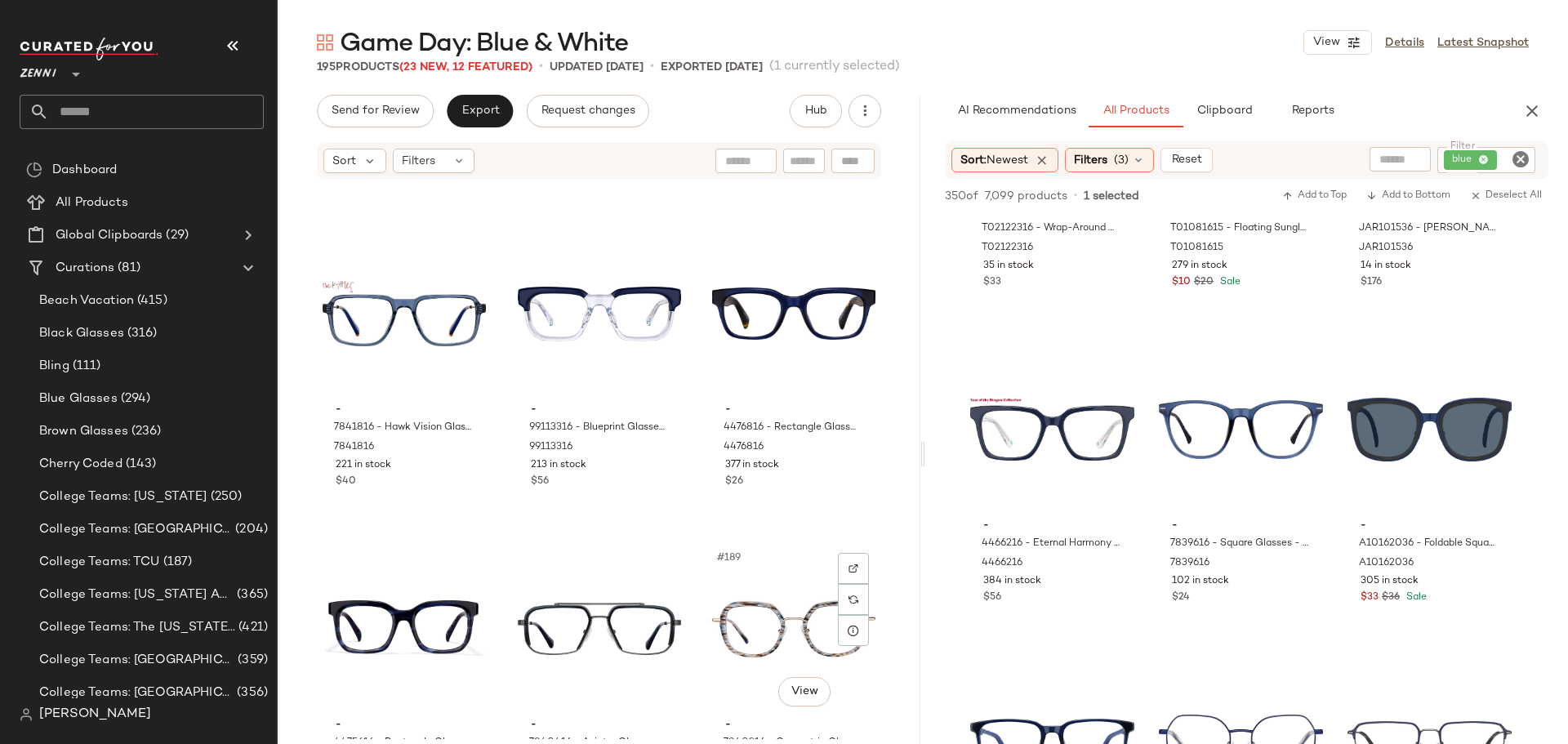
scroll to position [19194, 0]
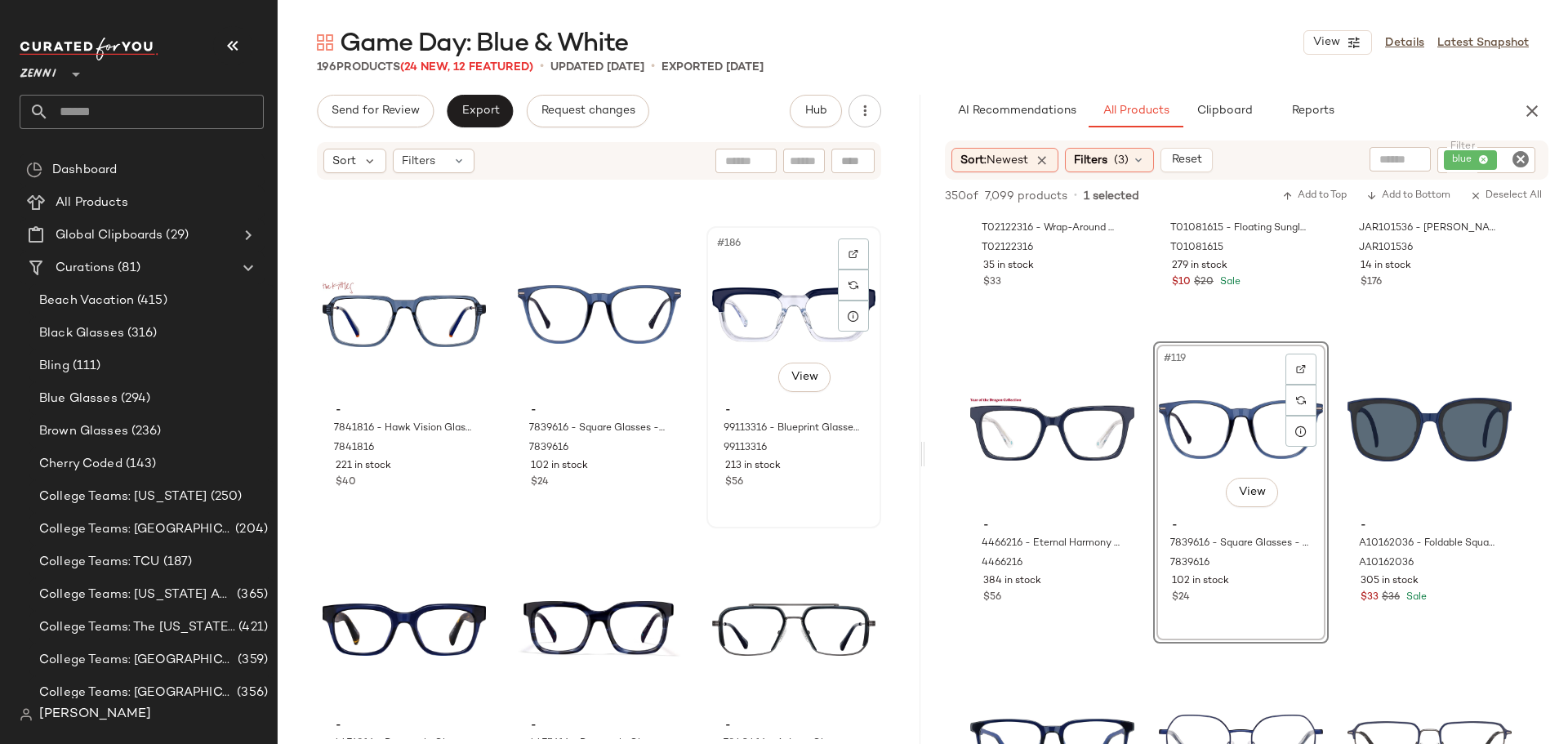
click at [725, 343] on div "#186 View" at bounding box center [794, 314] width 163 height 165
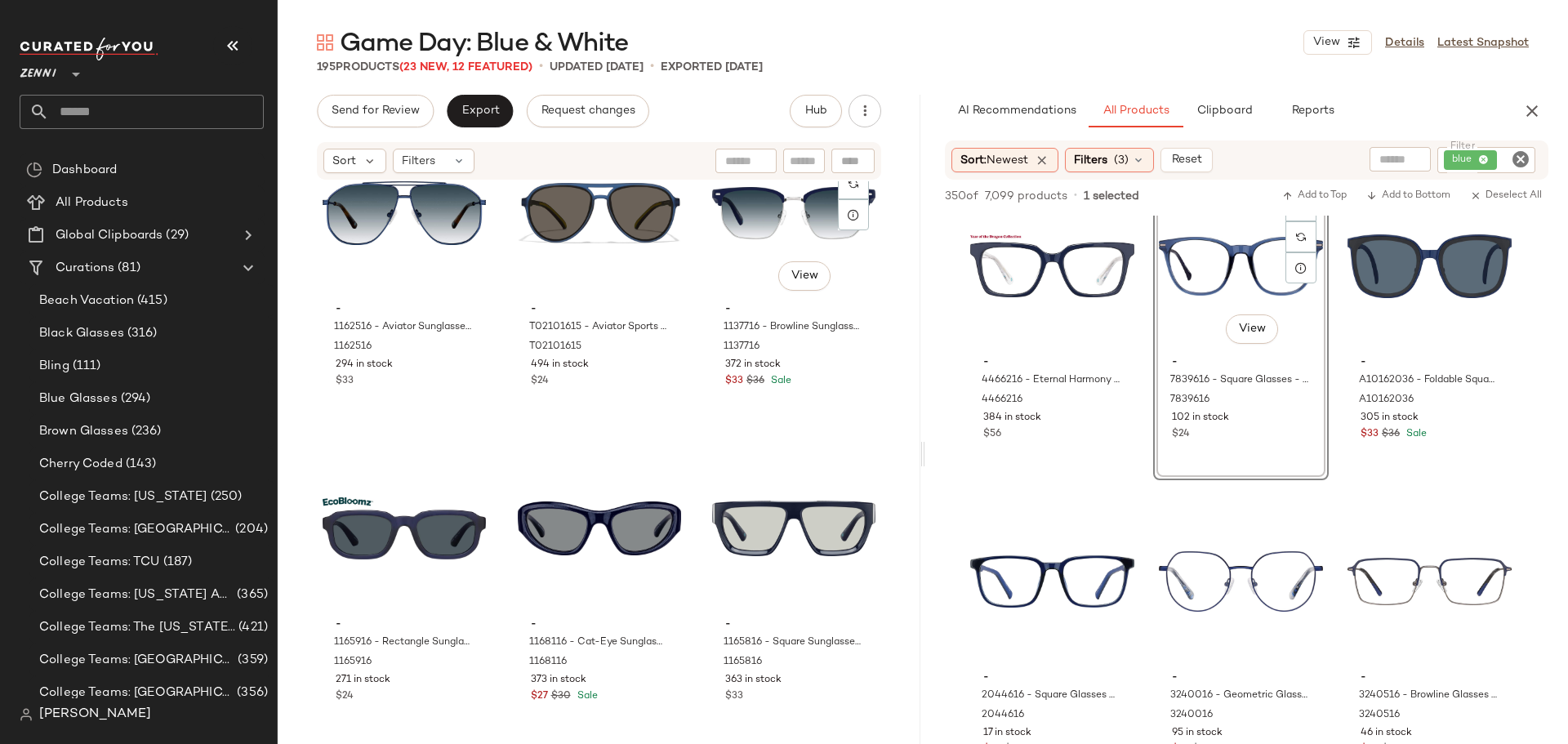
scroll to position [19928, 0]
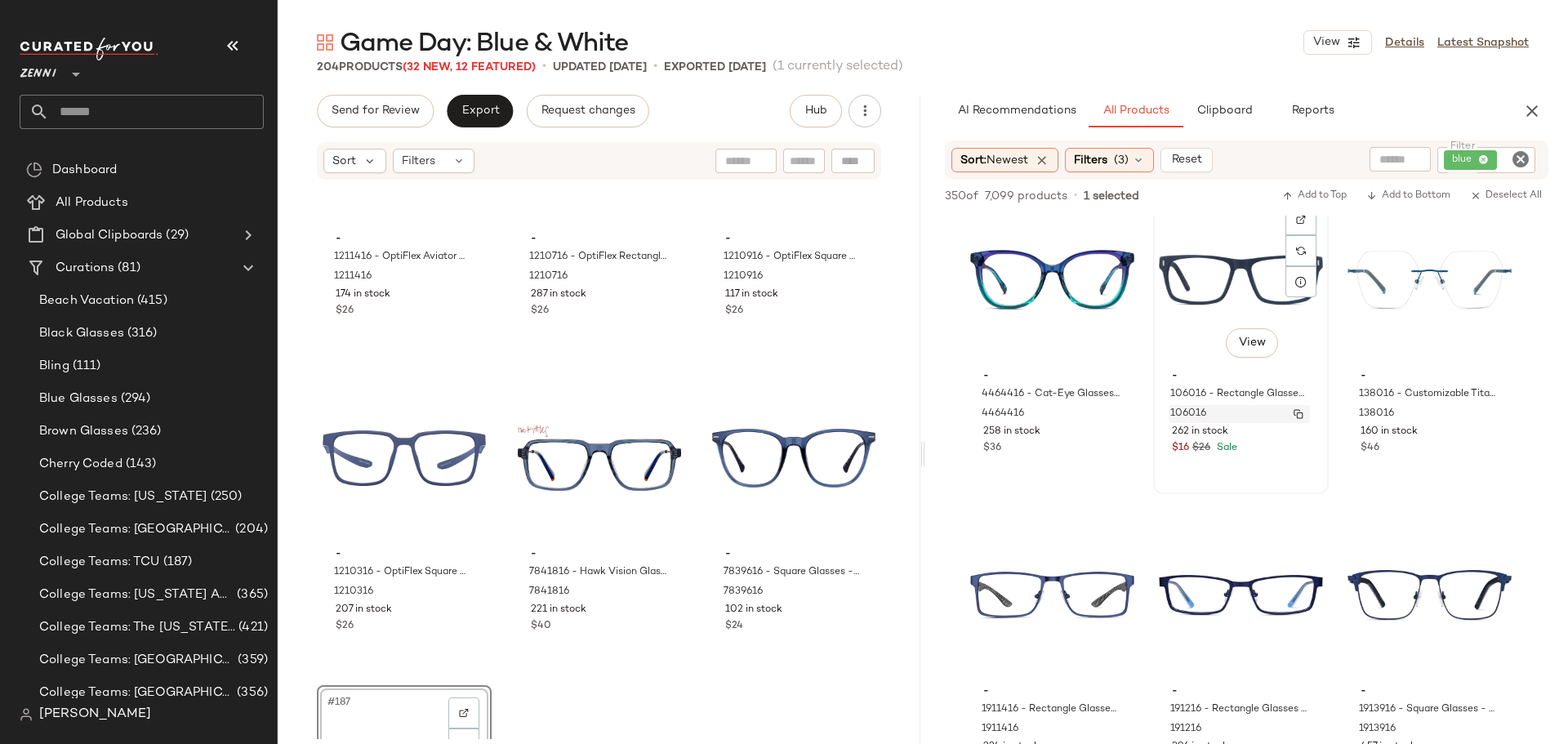
scroll to position [14205, 0]
click at [1516, 157] on icon "Clear Filter" at bounding box center [1520, 159] width 19 height 19
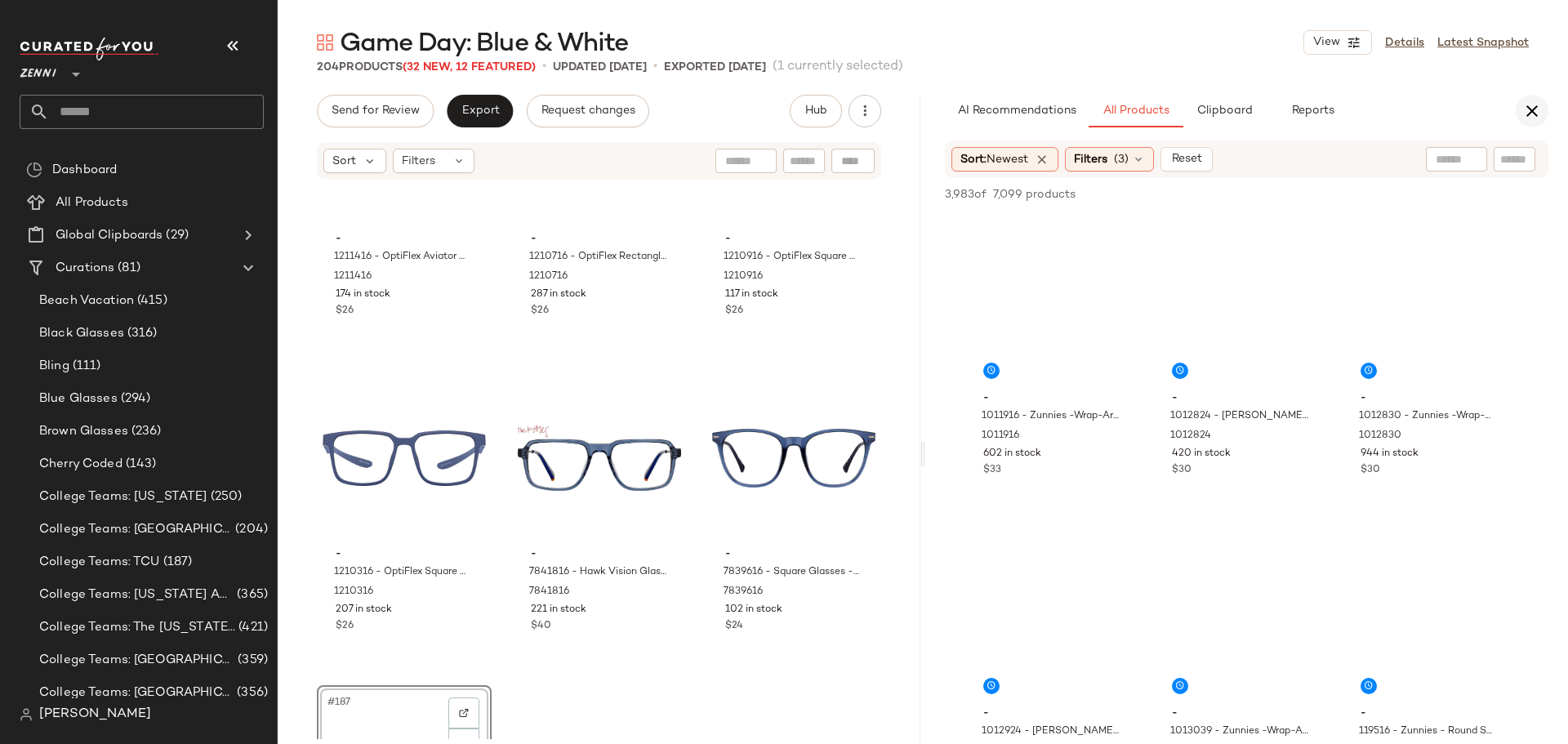
click at [1532, 110] on icon "button" at bounding box center [1532, 110] width 19 height 19
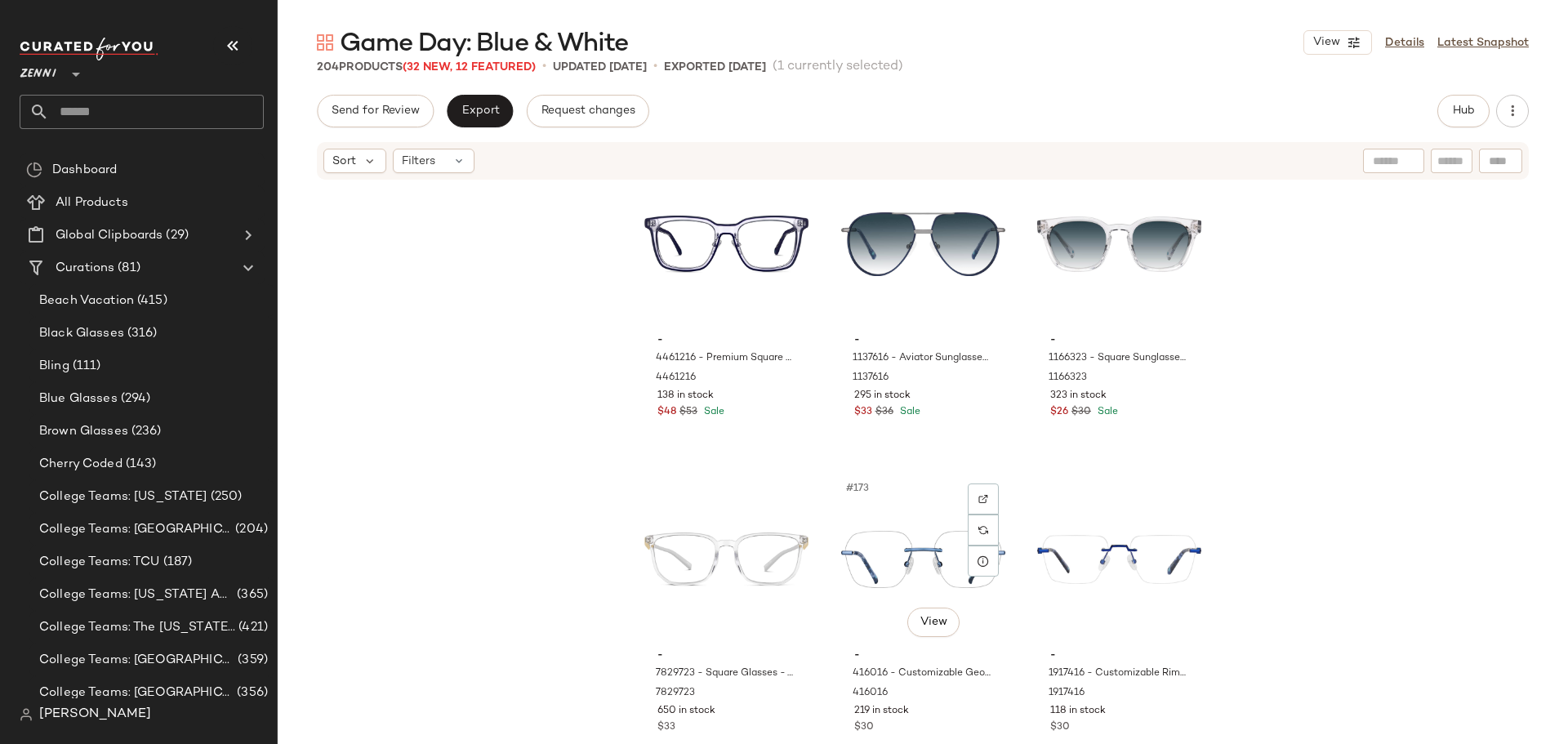
scroll to position [17662, 0]
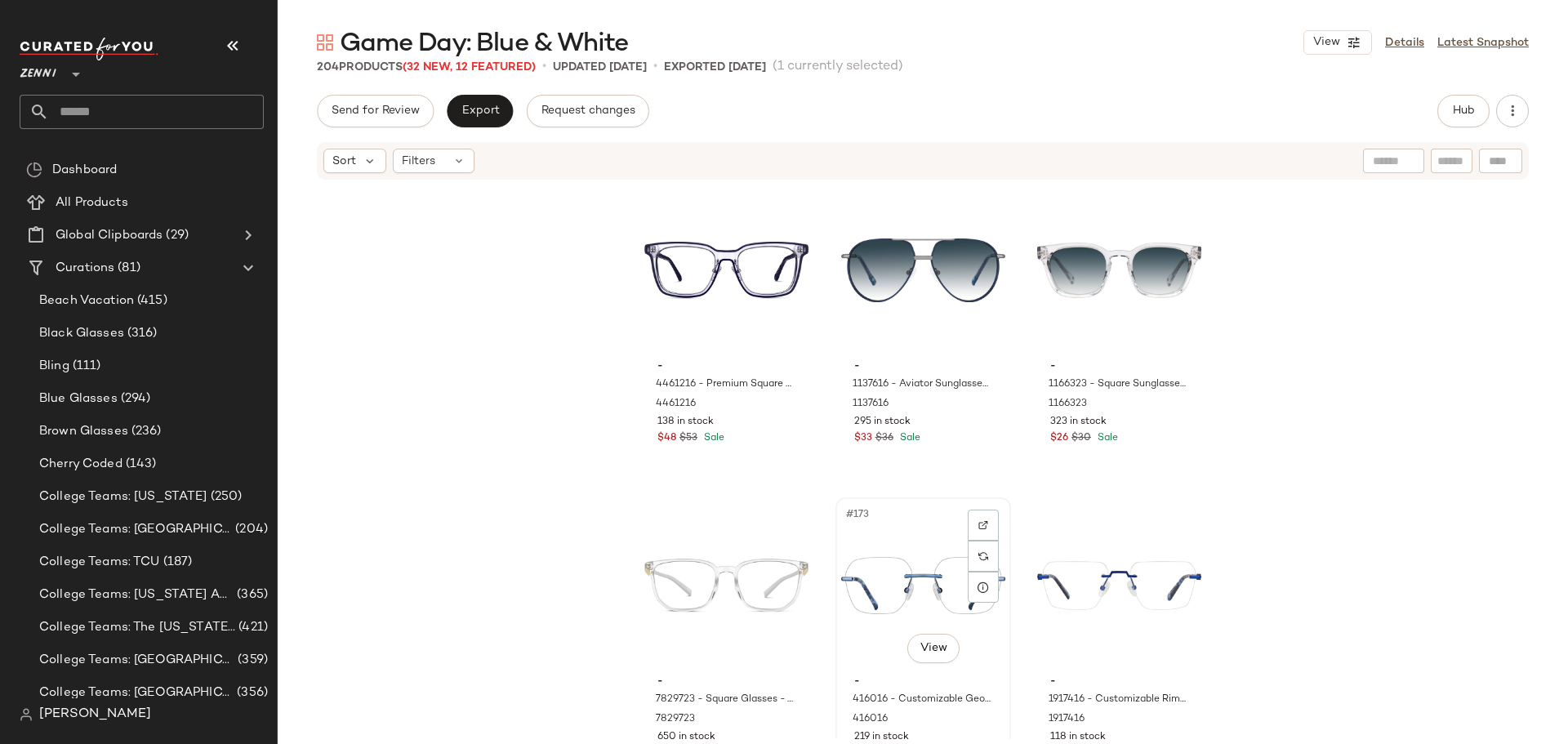
click at [892, 543] on div "#173 View" at bounding box center [923, 585] width 164 height 165
click at [894, 562] on div "#173 View" at bounding box center [923, 585] width 164 height 165
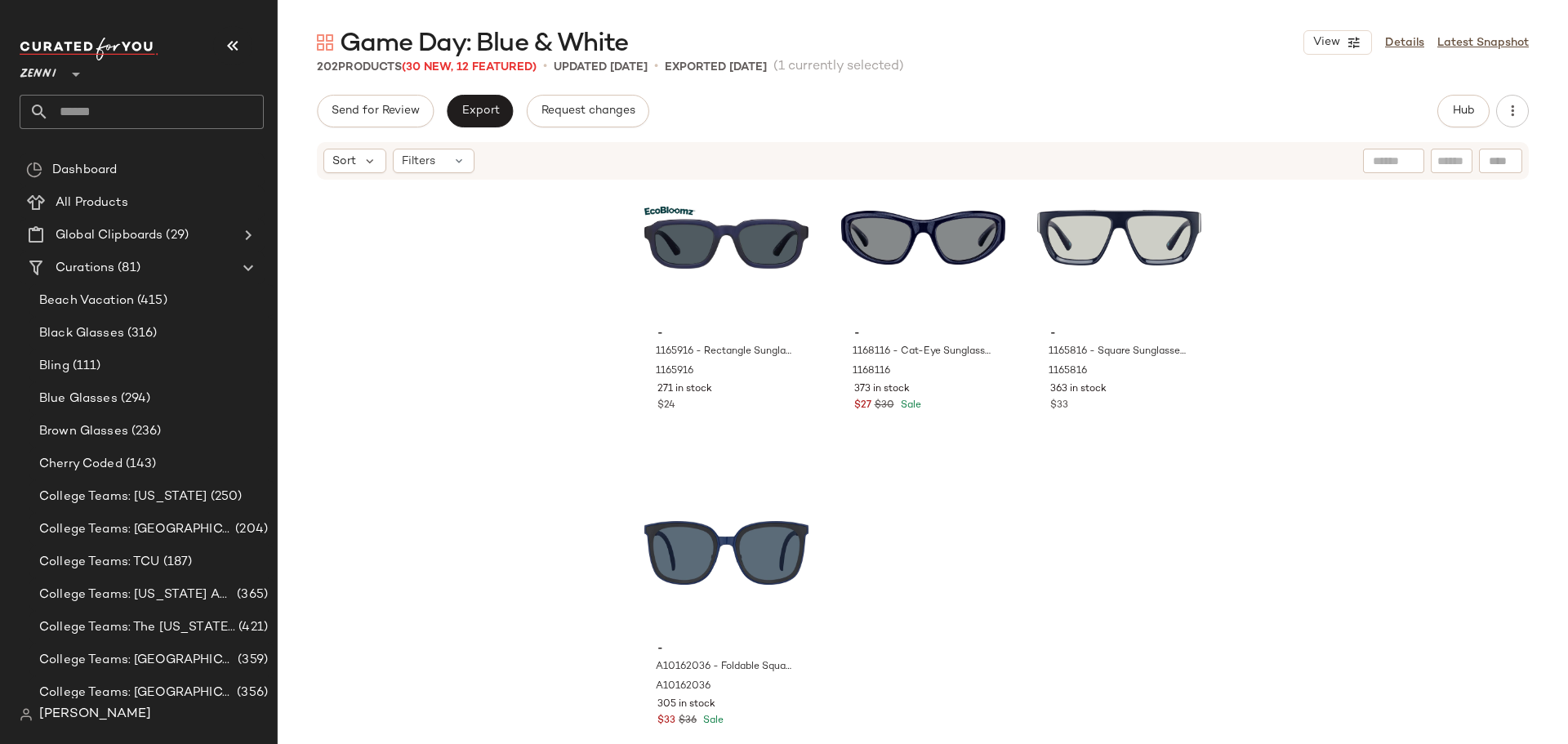
scroll to position [20874, 0]
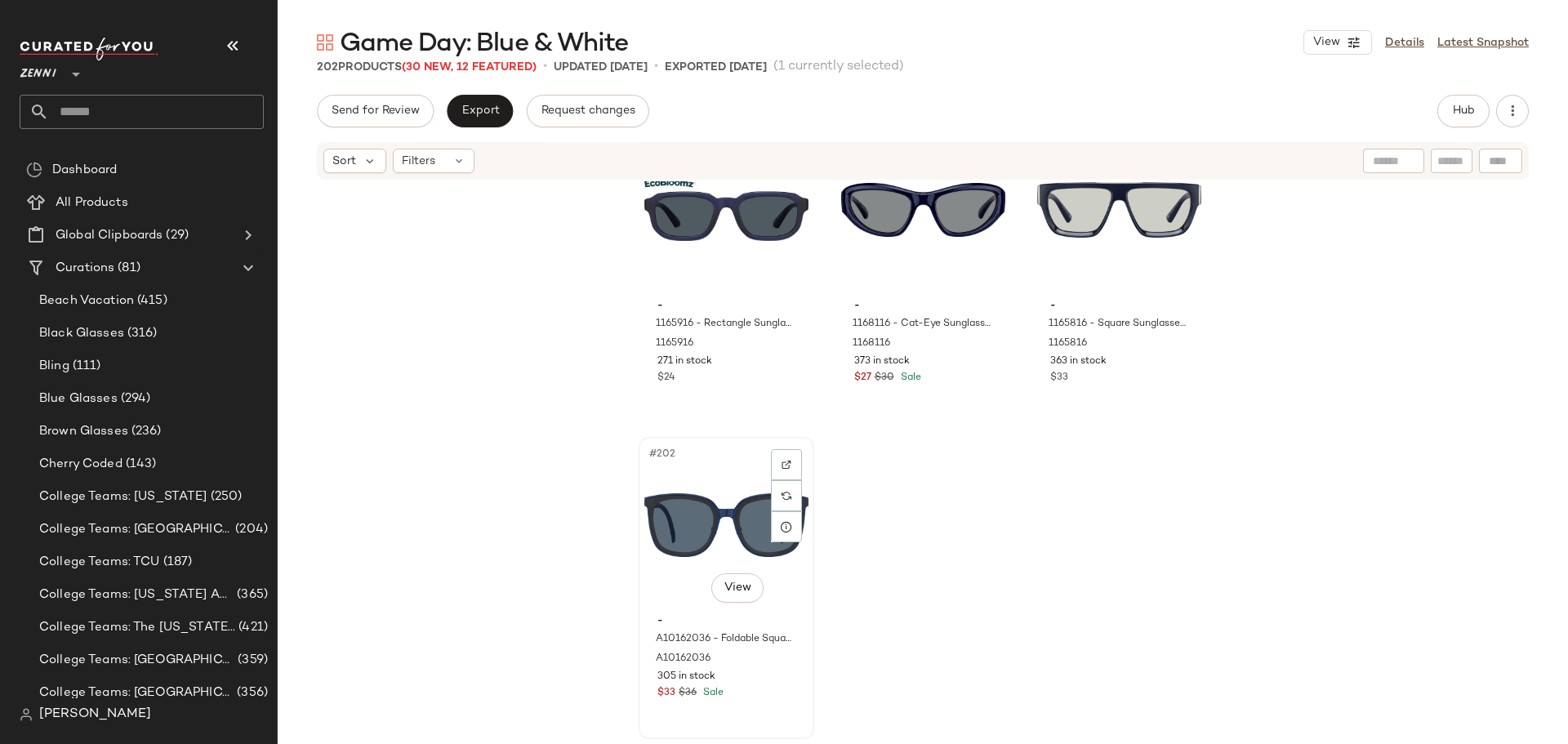
click at [661, 535] on div "#202 View" at bounding box center [726, 524] width 164 height 165
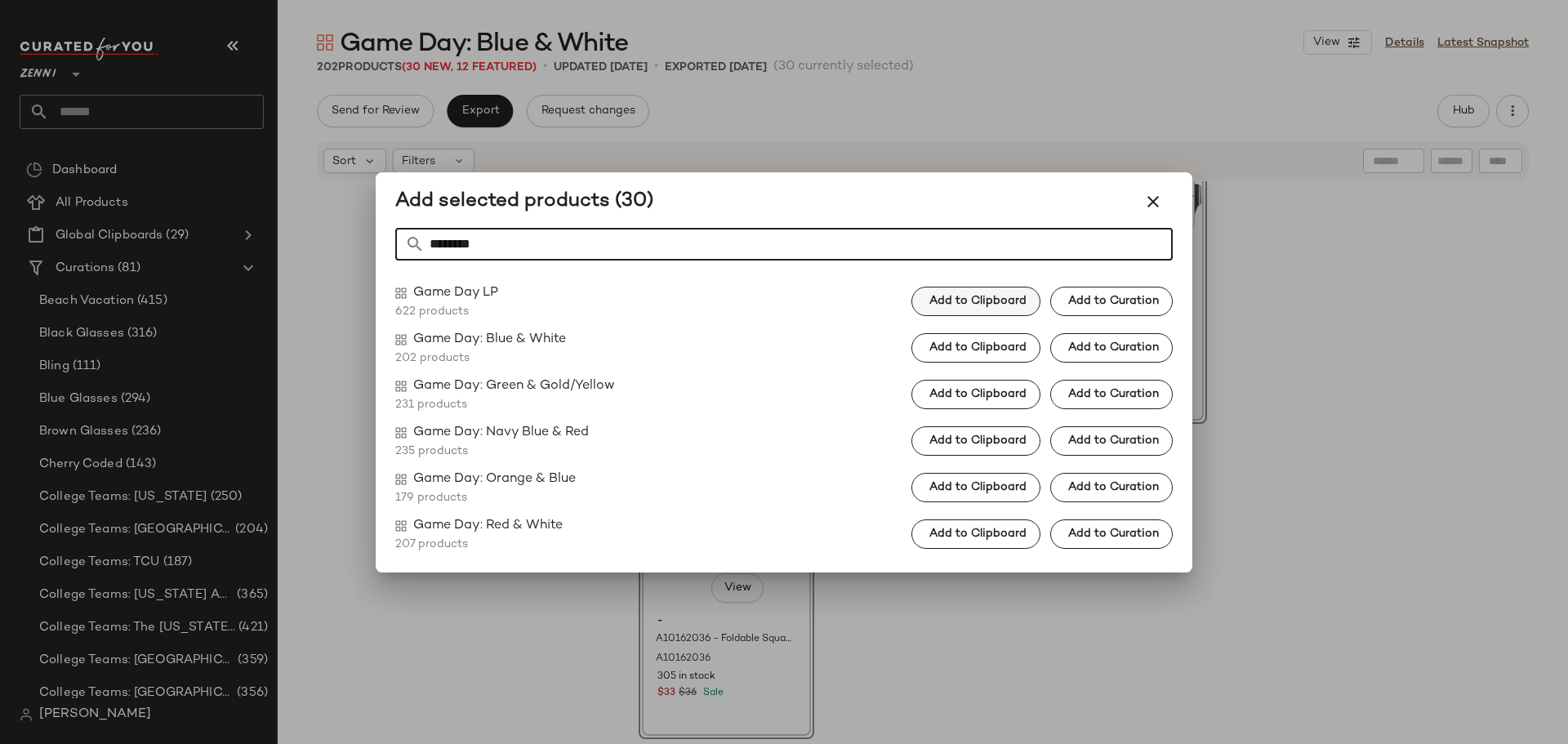
type input "********"
click at [968, 302] on span "Add to Clipboard" at bounding box center [977, 301] width 98 height 13
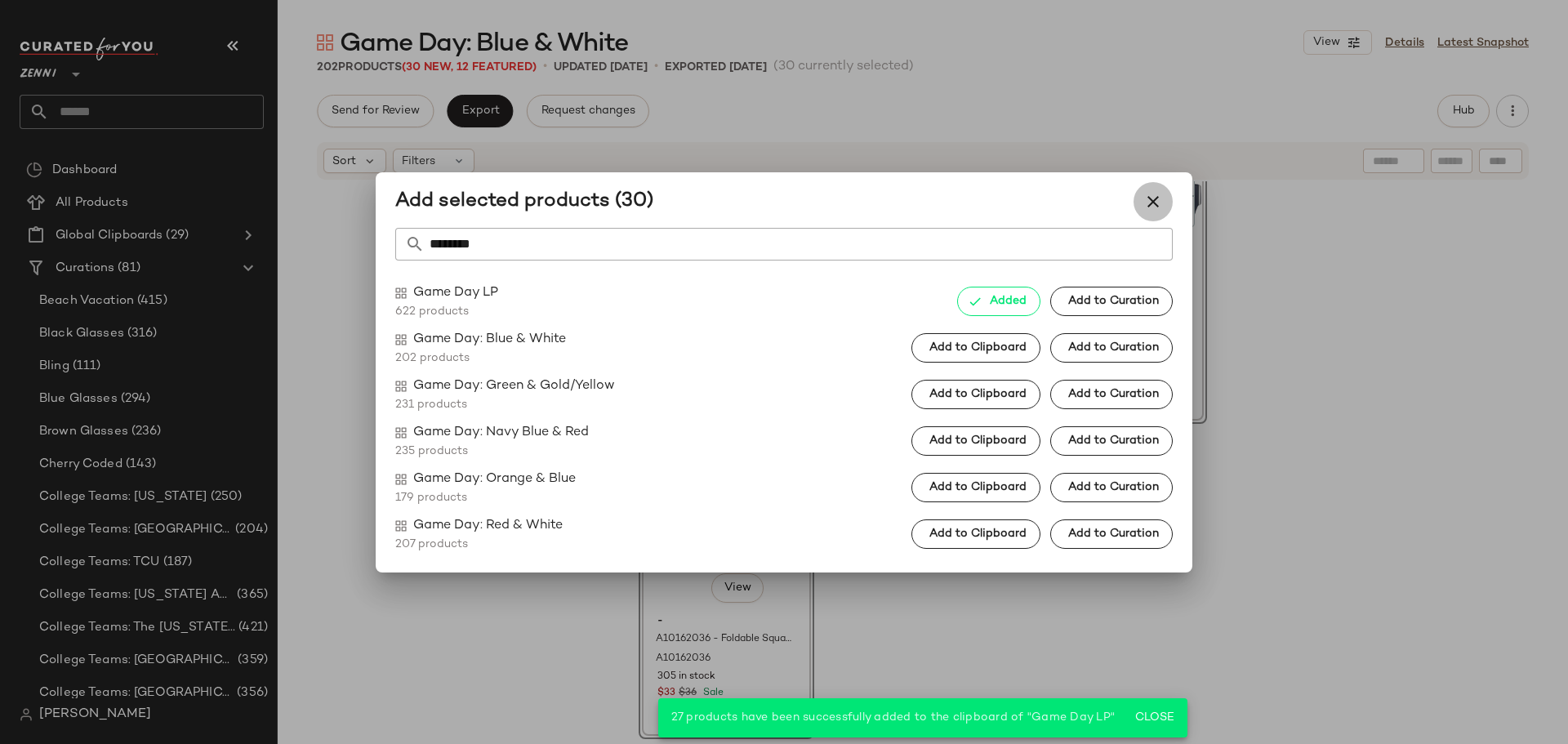
click at [1149, 205] on icon "button" at bounding box center [1153, 201] width 19 height 19
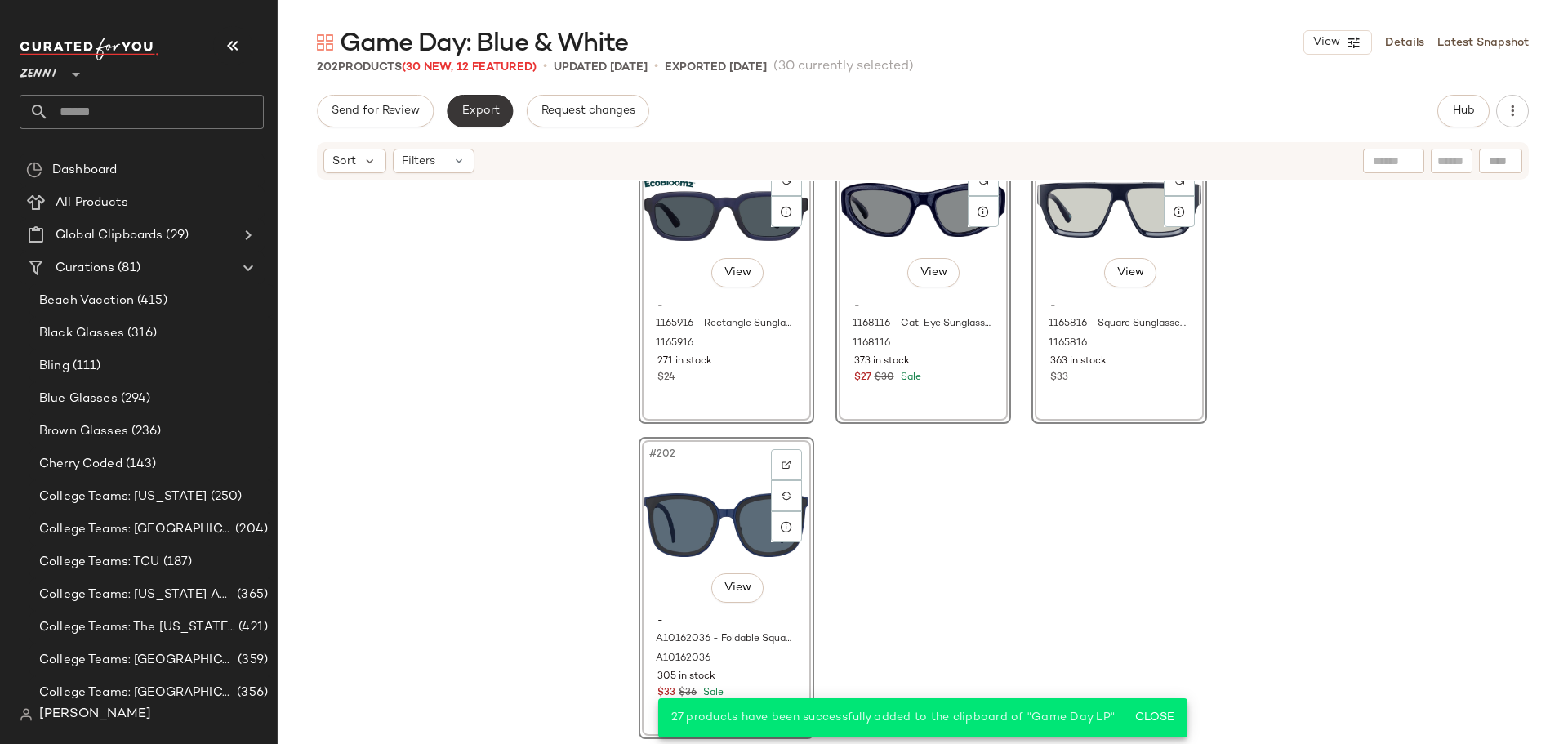
click at [485, 114] on span "Export" at bounding box center [480, 111] width 38 height 13
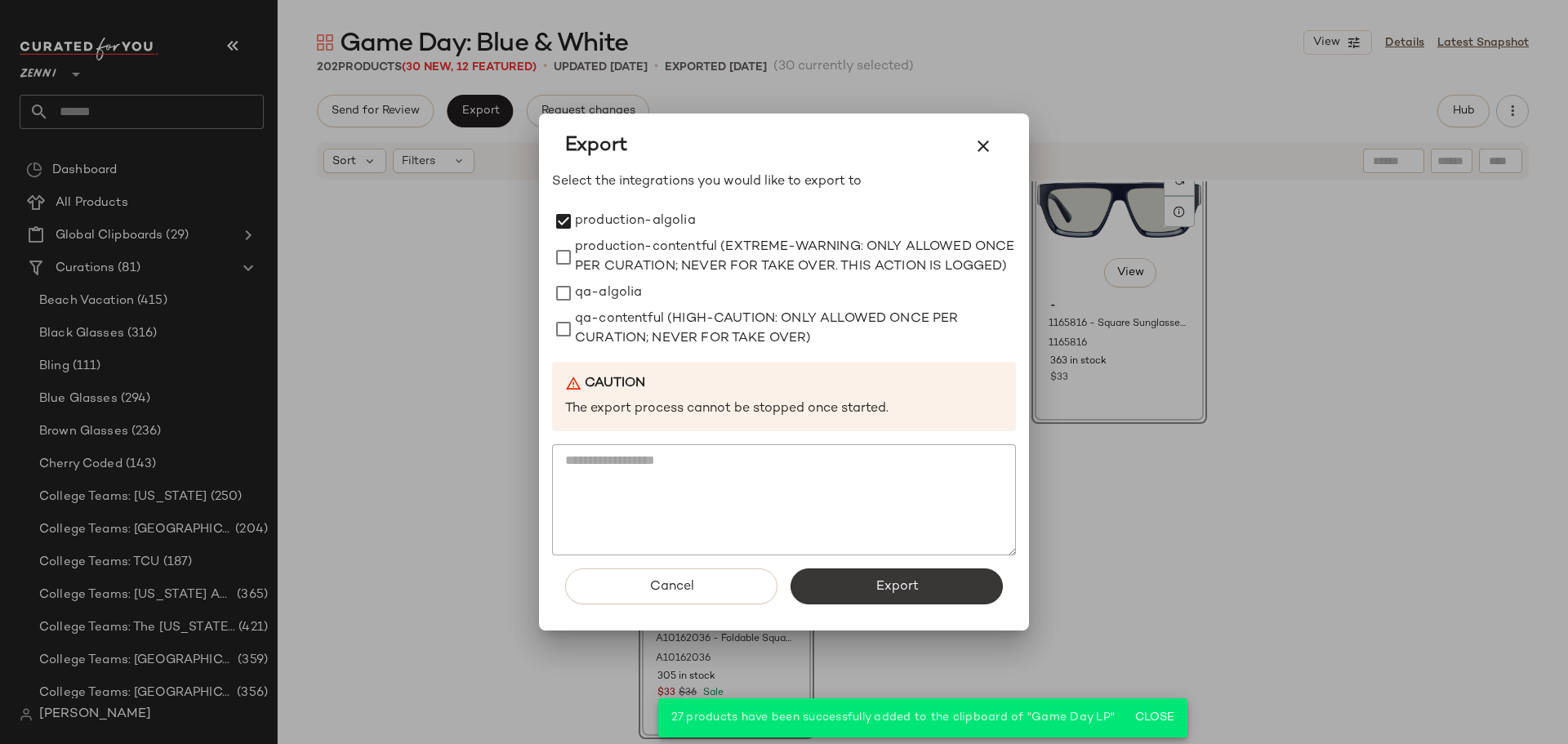
click at [866, 603] on button "Export" at bounding box center [897, 585] width 213 height 36
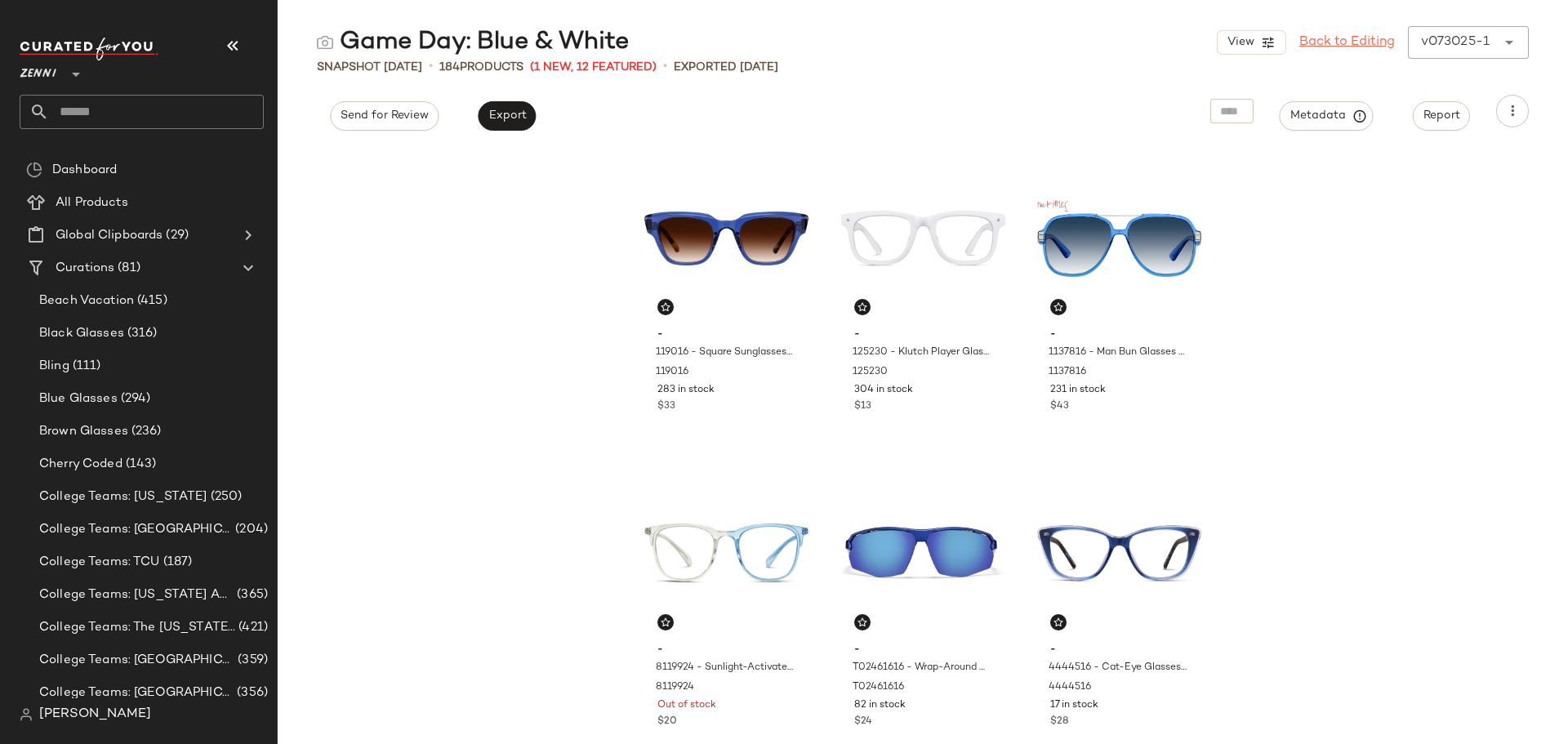
click at [1347, 42] on link "Back to Editing" at bounding box center [1347, 42] width 96 height 19
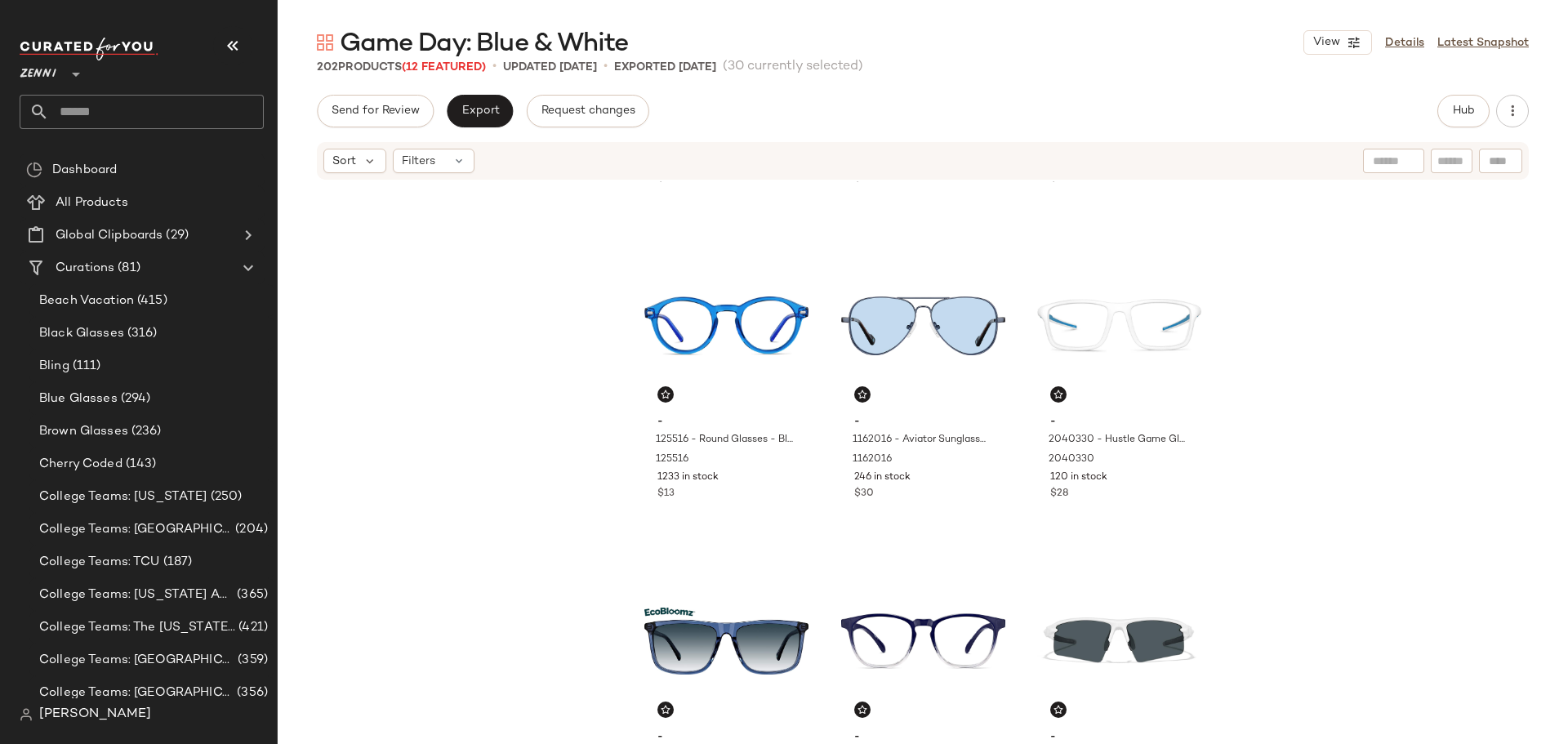
scroll to position [748, 0]
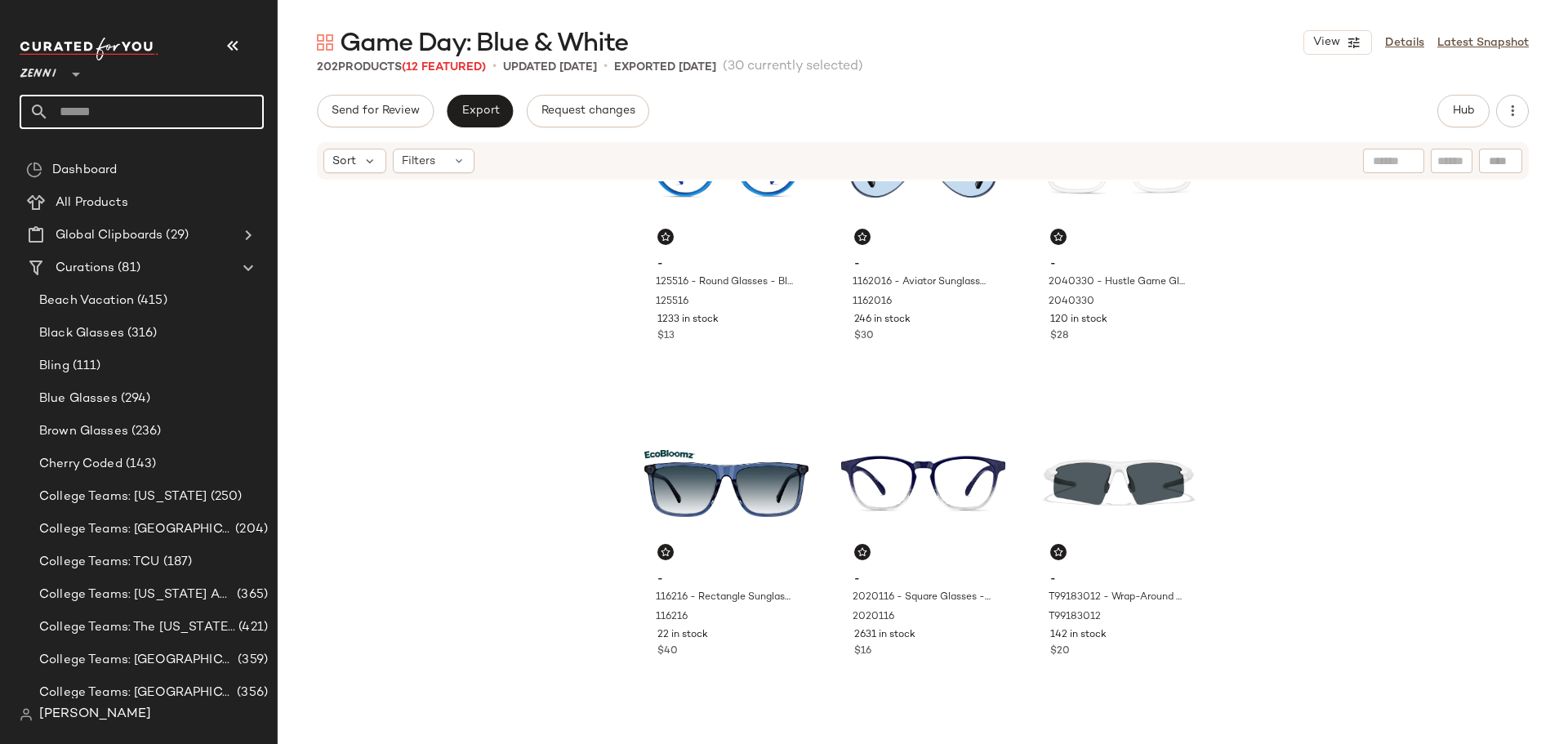
click at [161, 116] on input "text" at bounding box center [156, 112] width 214 height 35
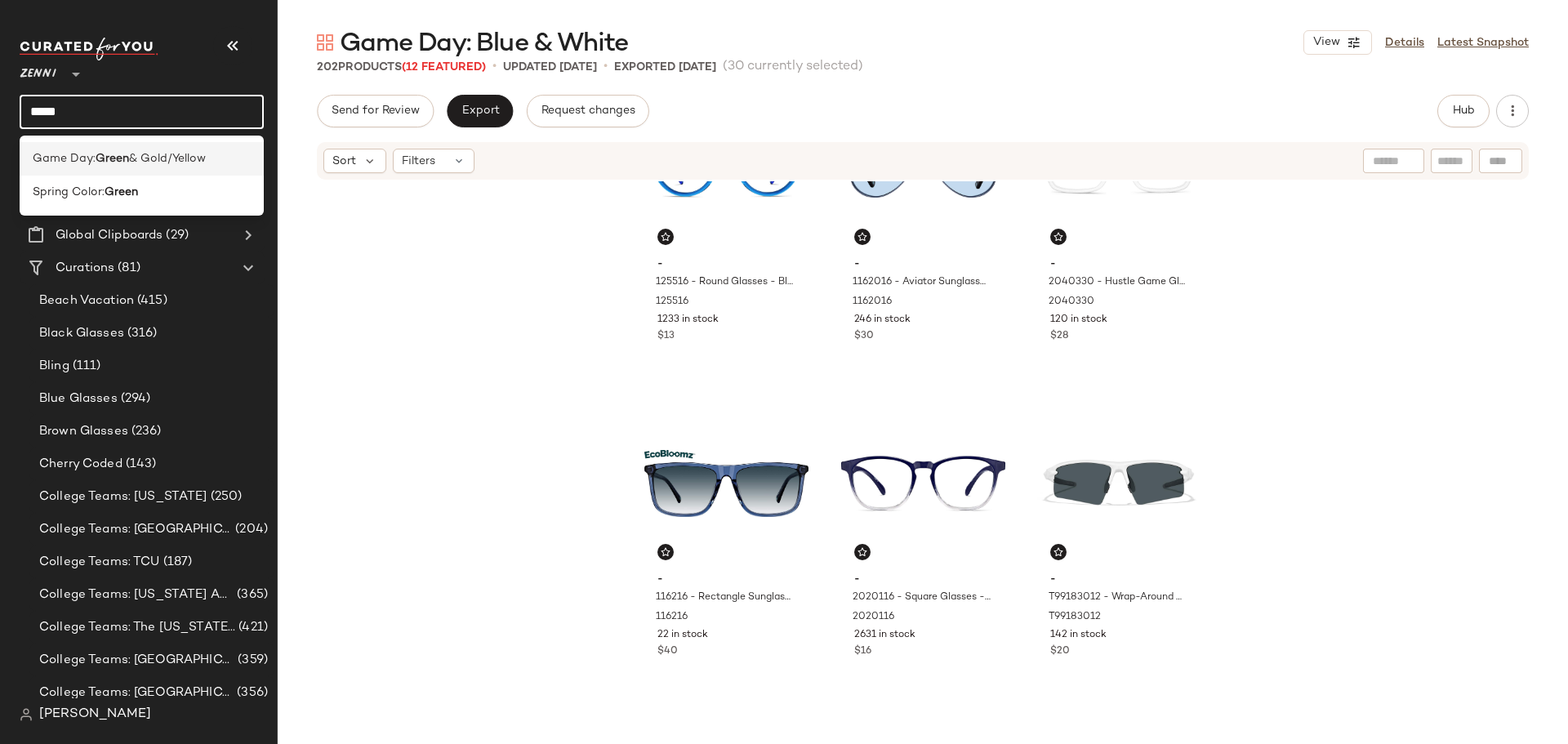
type input "*****"
click at [63, 160] on span "Game Day:" at bounding box center [64, 159] width 63 height 17
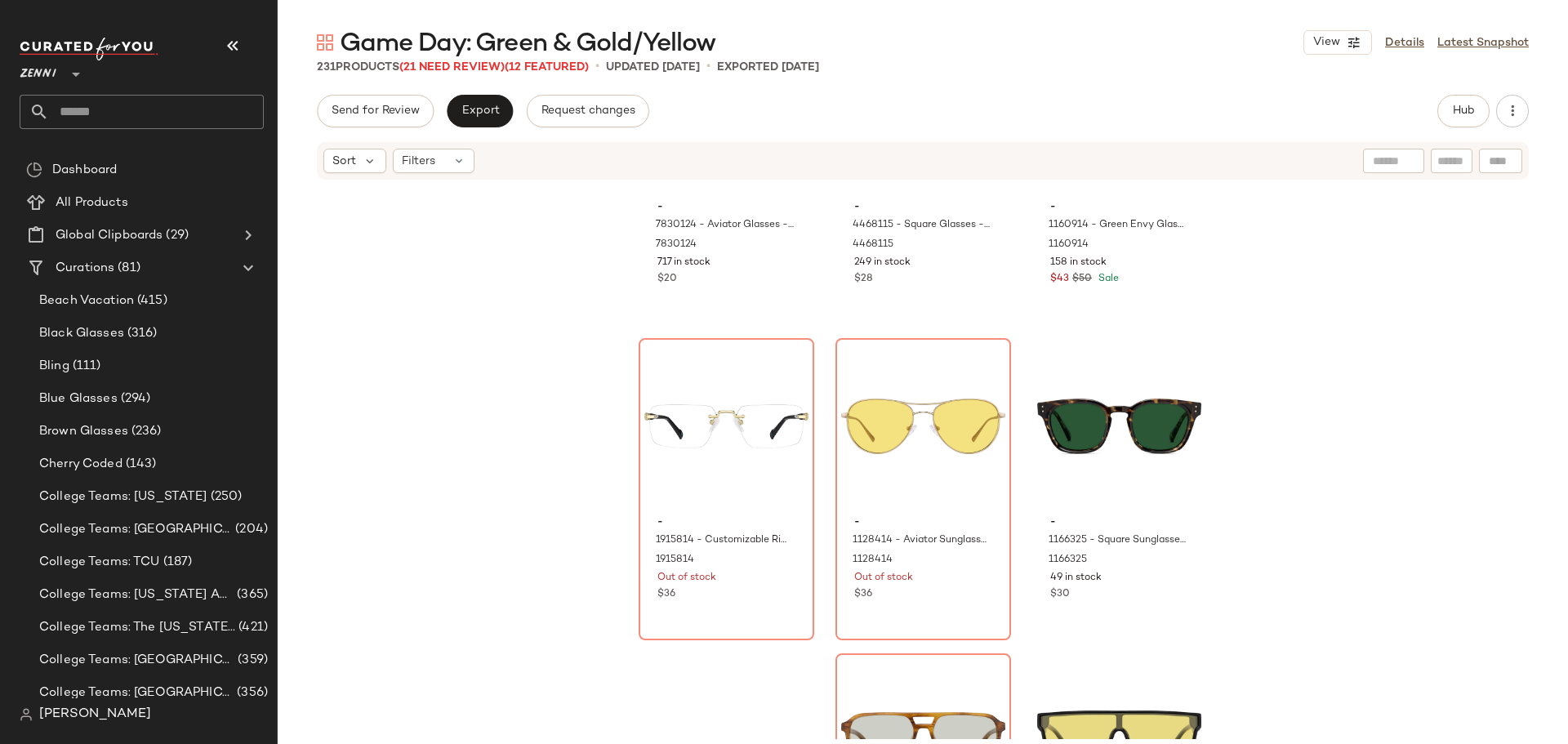
scroll to position [3360, 0]
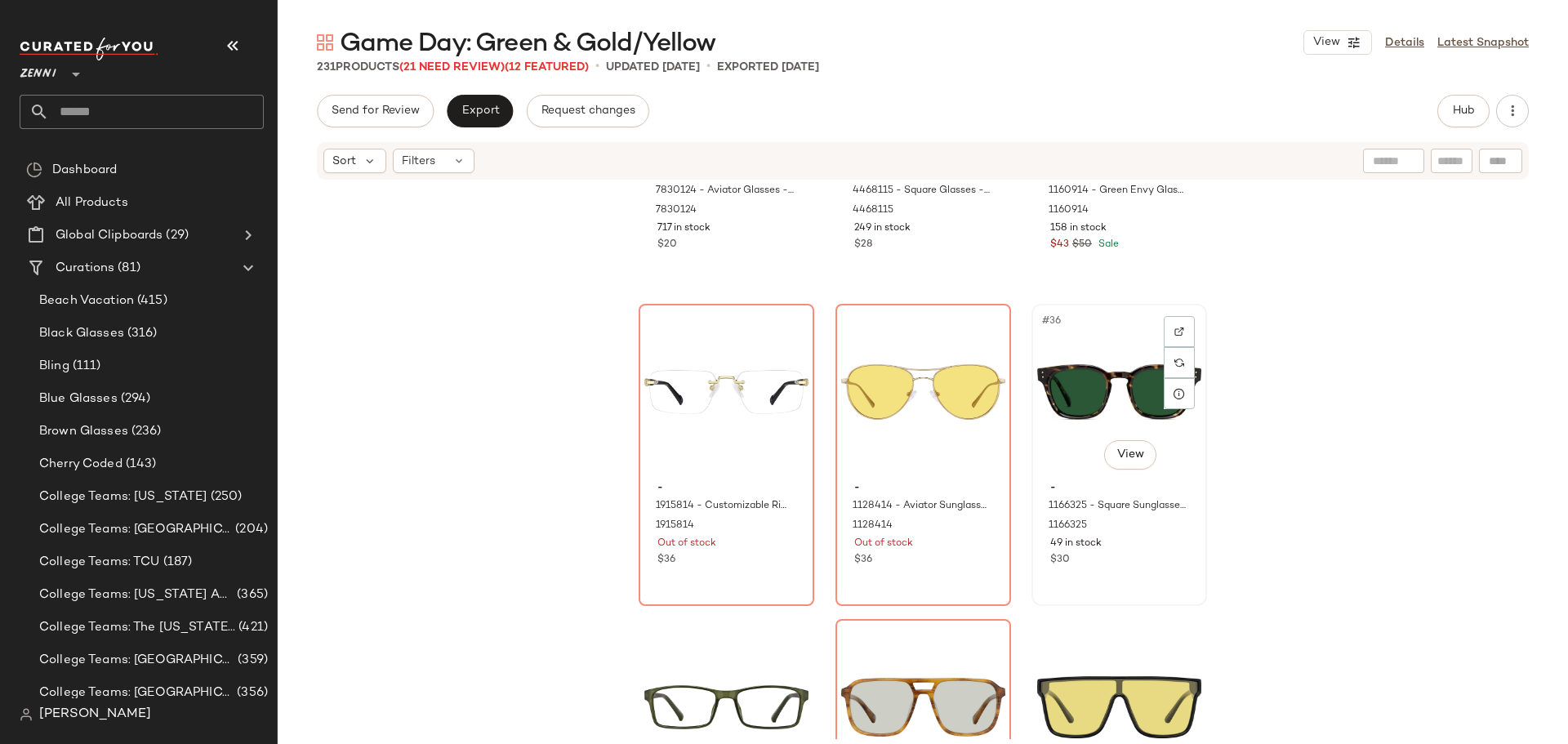
click at [1089, 399] on div "#36 View" at bounding box center [1119, 391] width 164 height 165
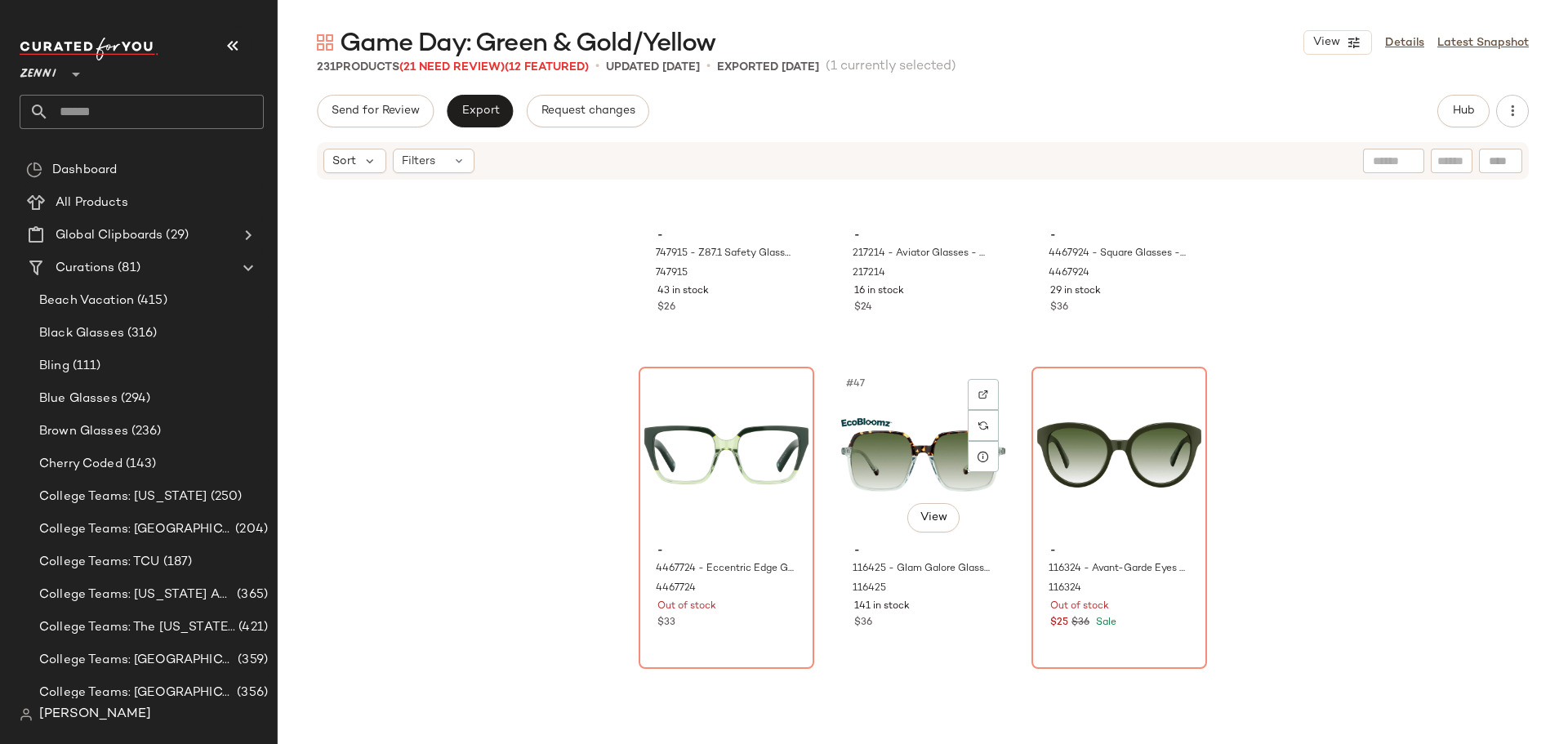
scroll to position [4584, 0]
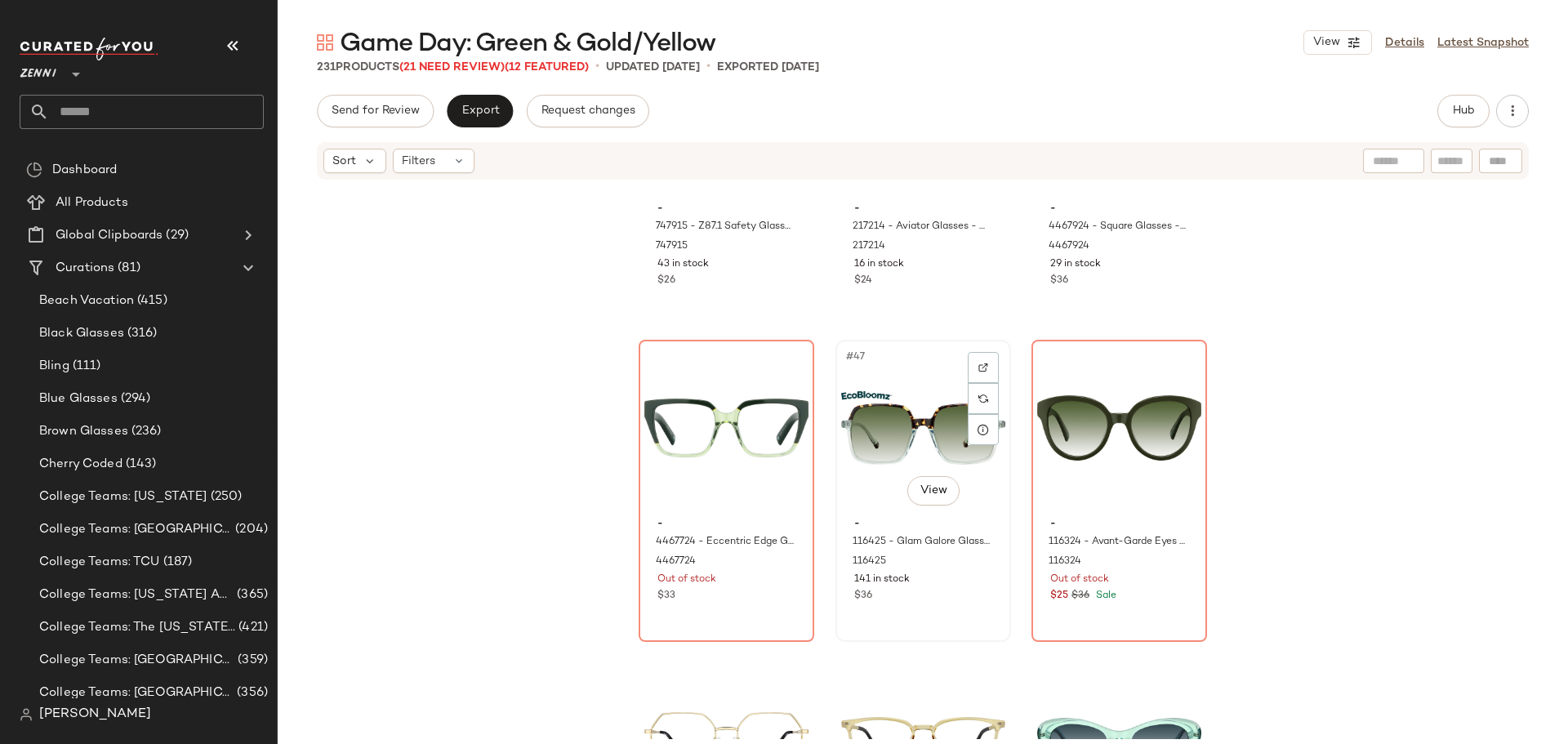
click at [883, 447] on div "#47 View" at bounding box center [923, 428] width 164 height 165
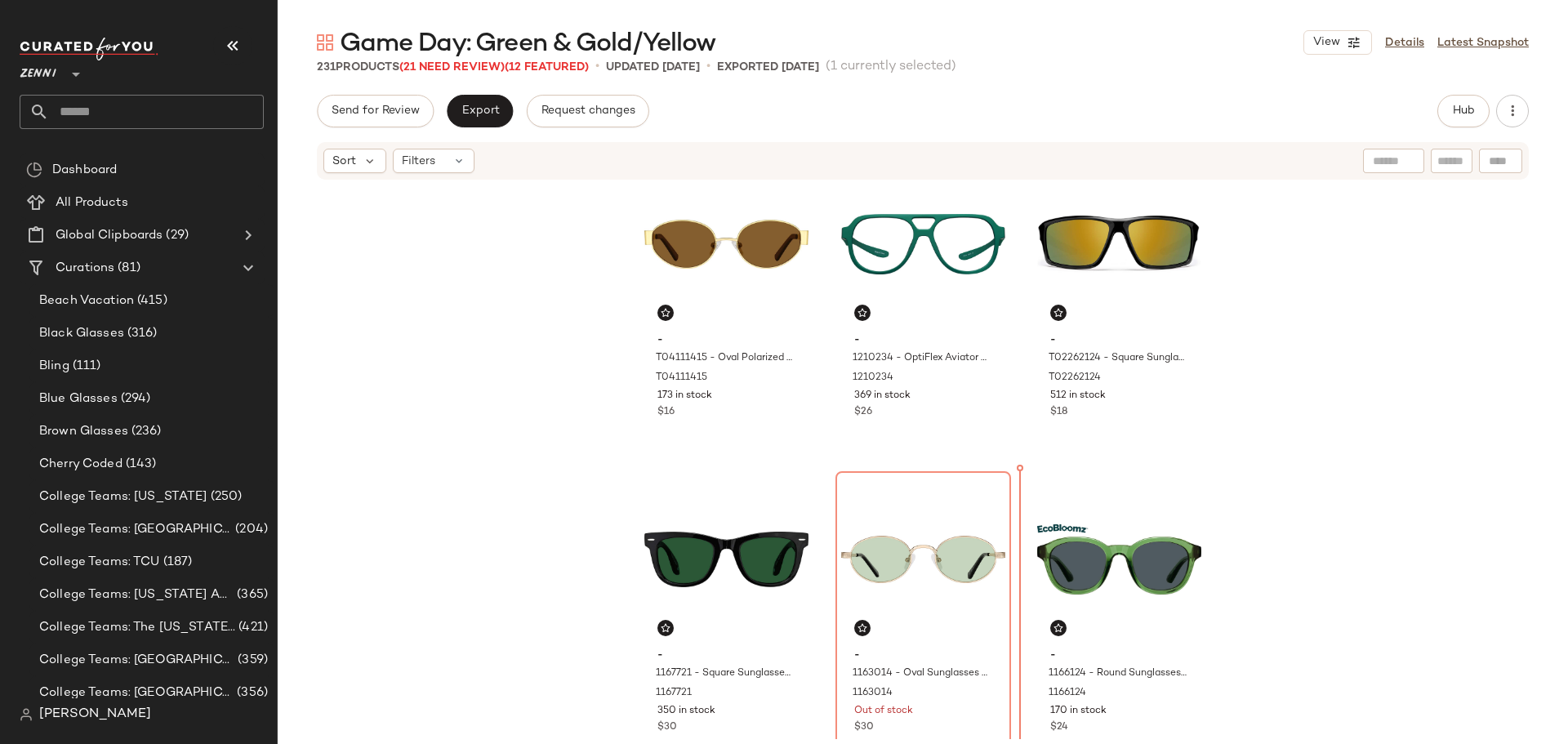
scroll to position [709, 0]
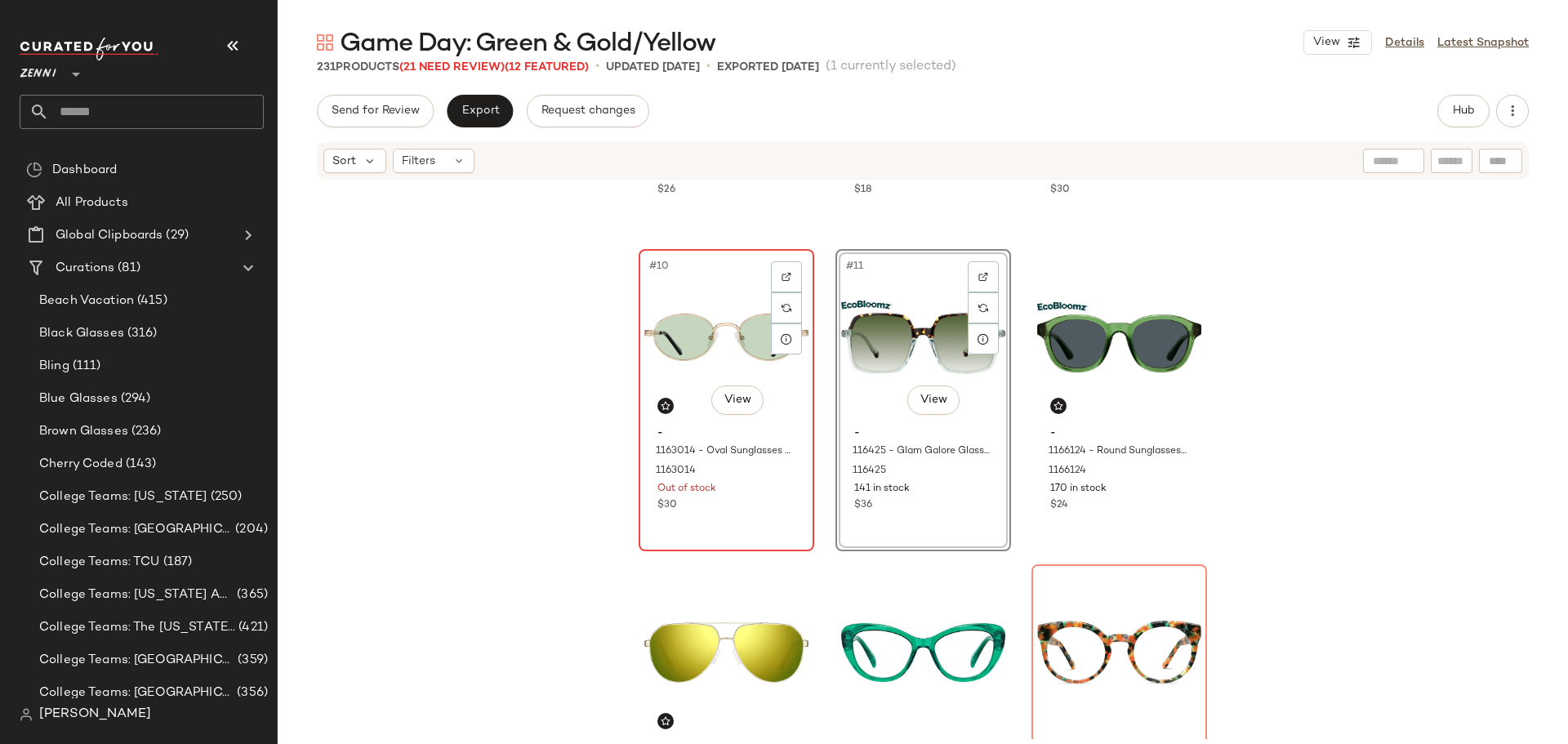
scroll to position [955, 0]
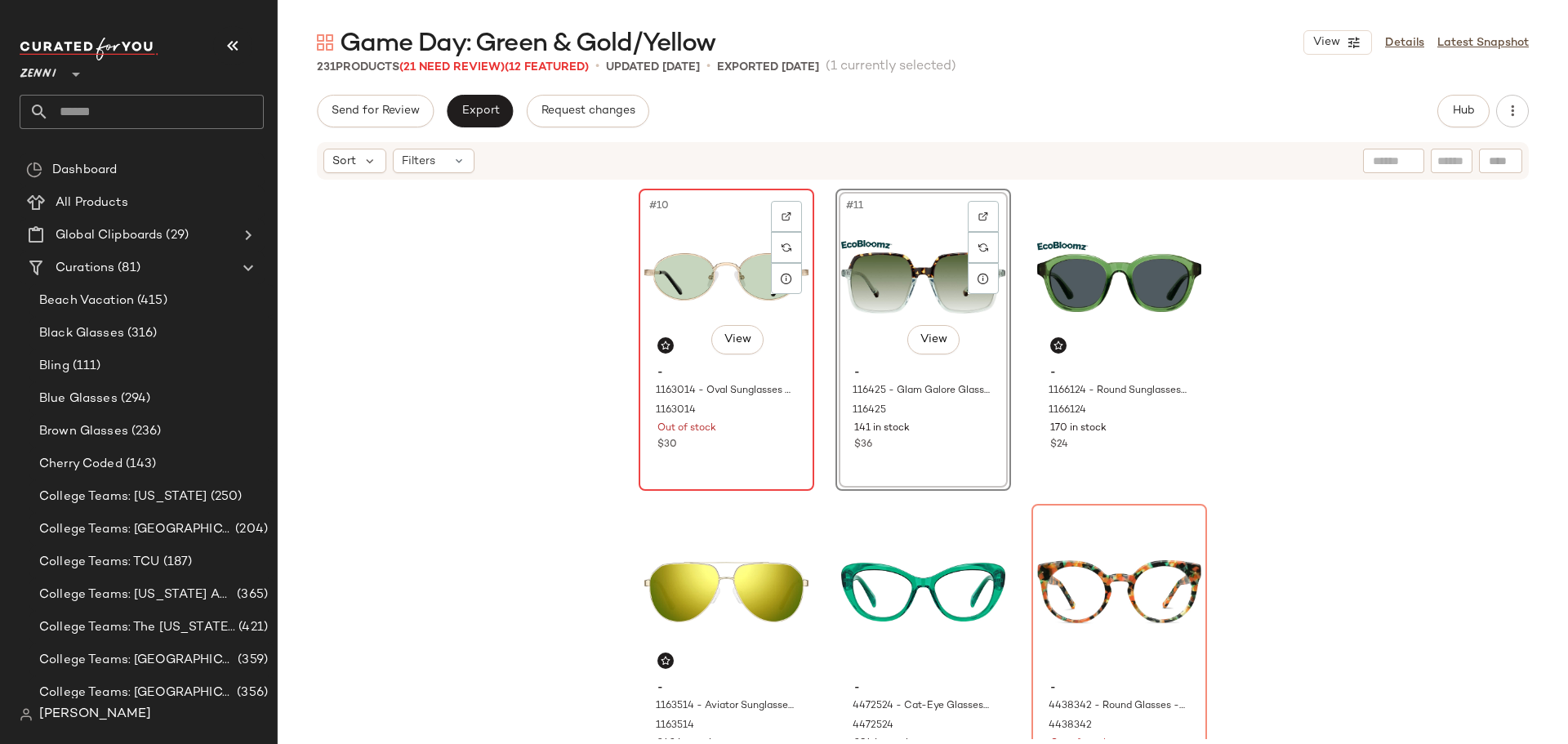
click at [751, 460] on div "#10 View - 1163014 - Oval Sunglasses - Gold - Stainless Steel 1163014 Out of st…" at bounding box center [726, 340] width 172 height 299
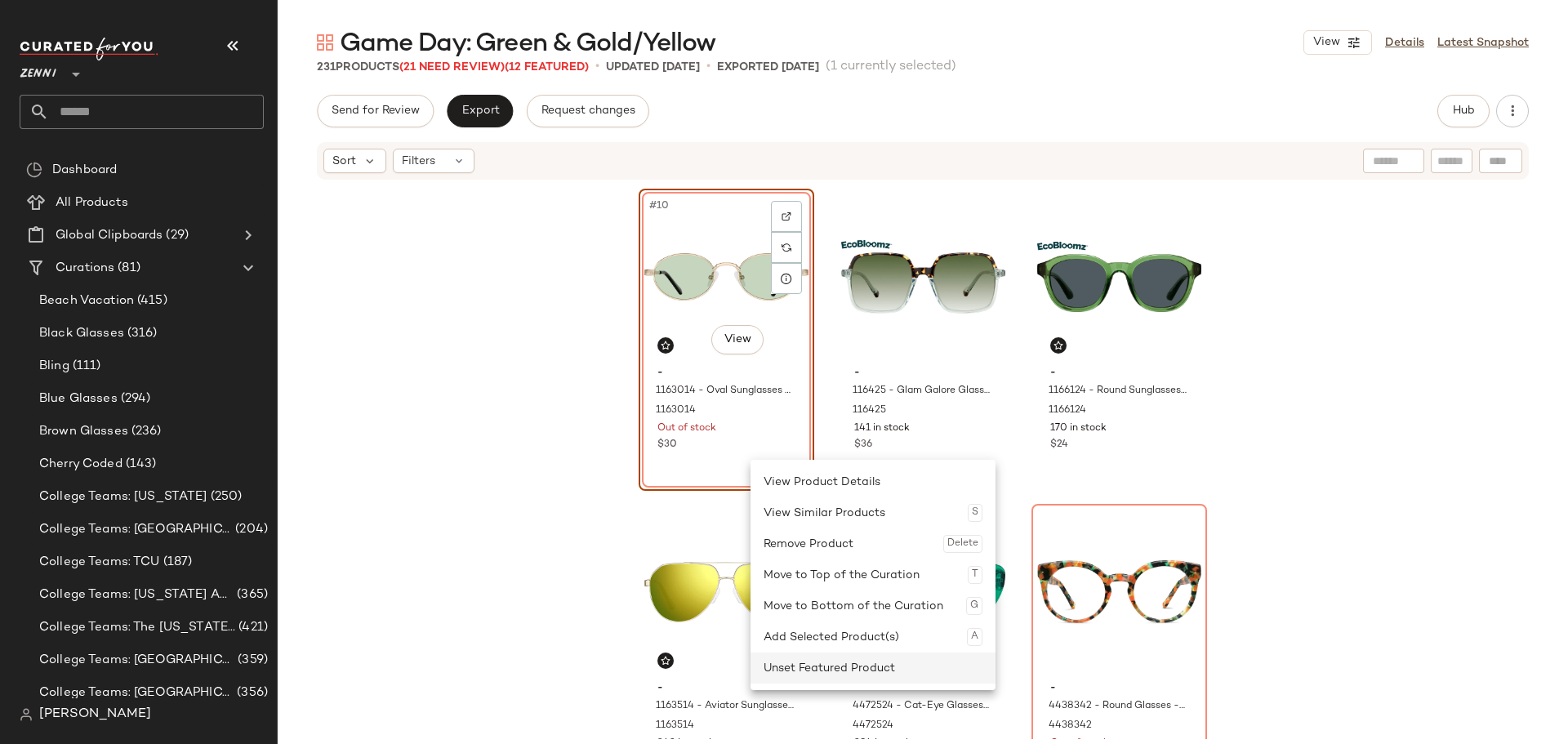
click at [793, 659] on div "Unset Featured Product" at bounding box center [873, 667] width 219 height 31
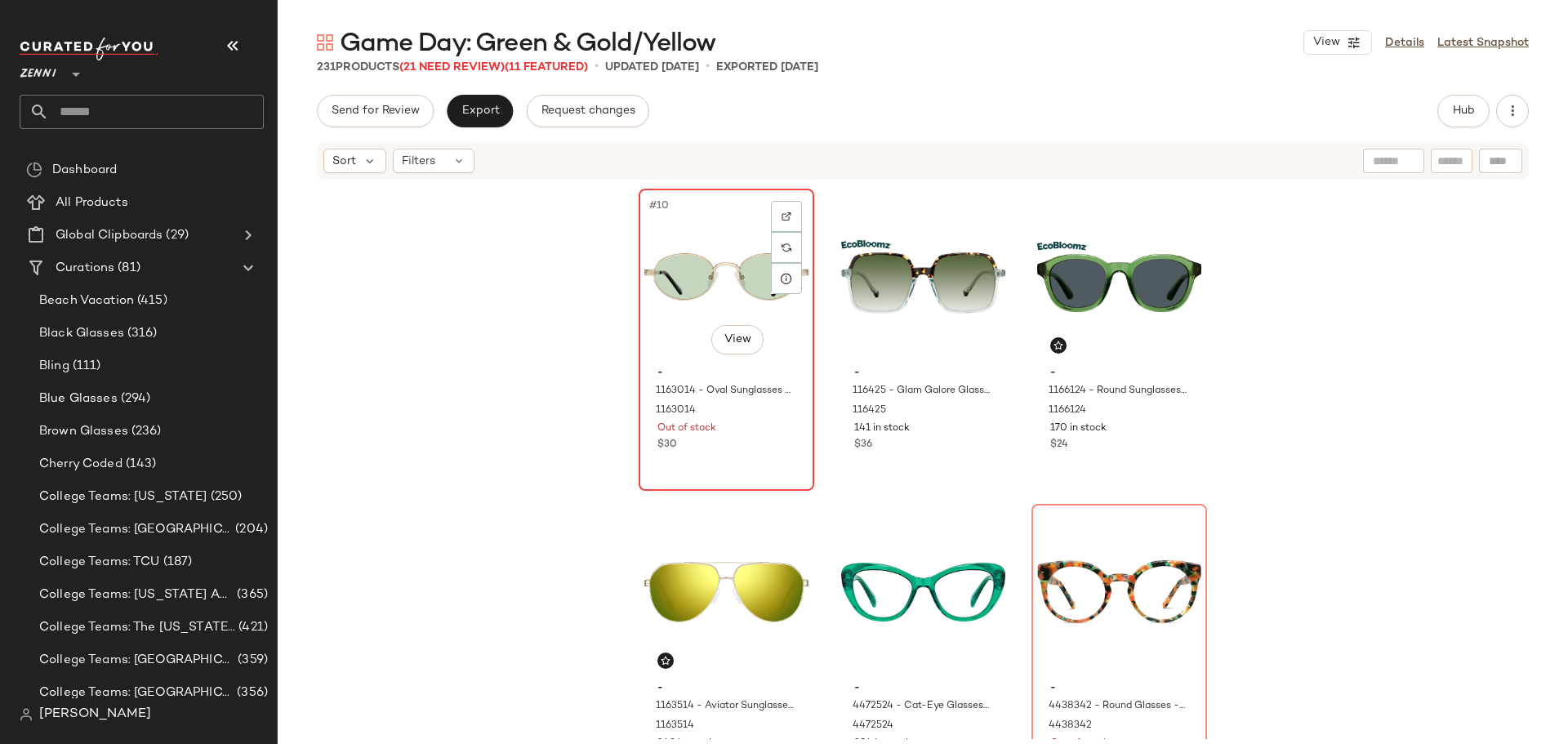
click at [738, 464] on div "#10 View - 1163014 - Oval Sunglasses - Gold - Stainless Steel 1163014 Out of st…" at bounding box center [726, 340] width 172 height 299
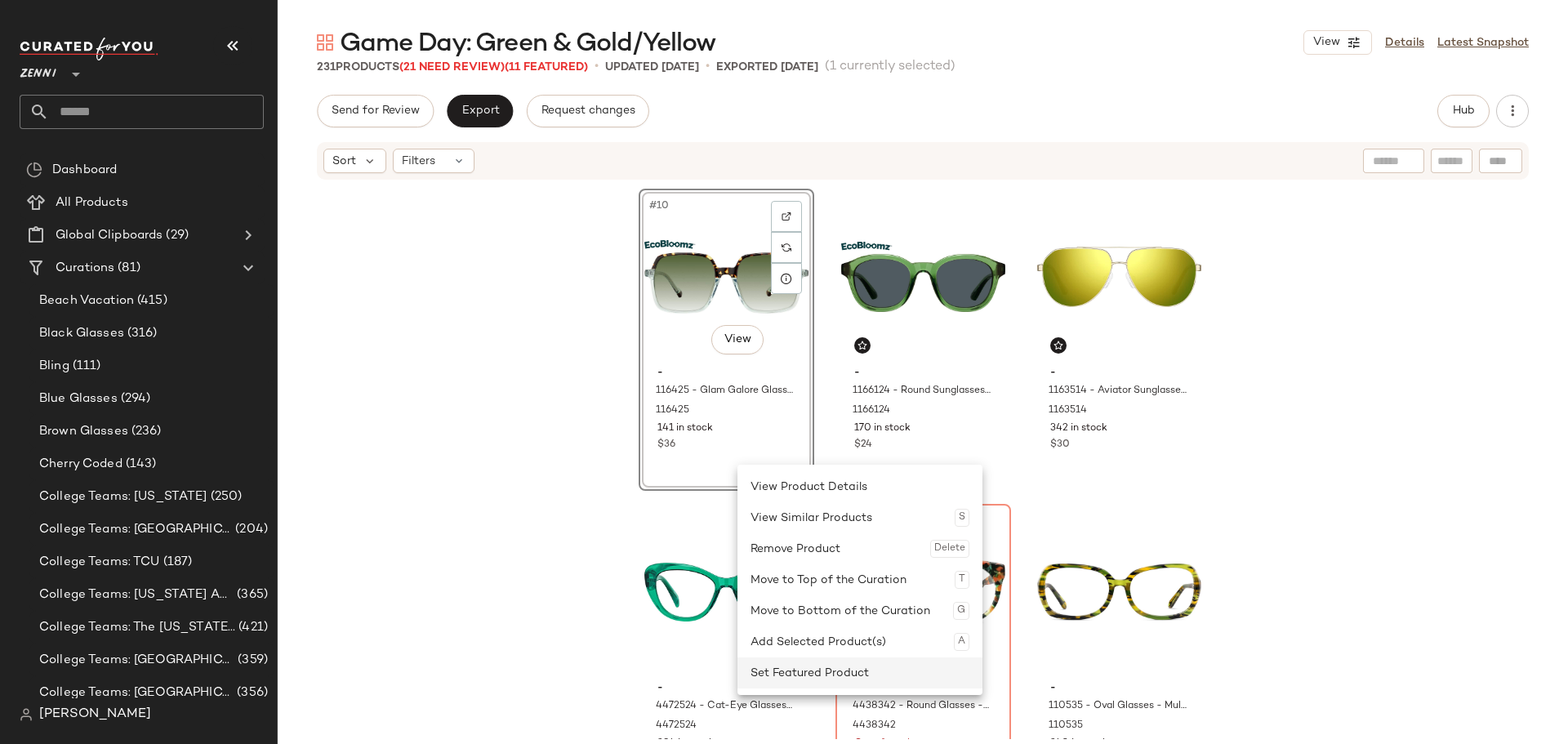
click at [774, 667] on div "Set Featured Product" at bounding box center [860, 673] width 219 height 31
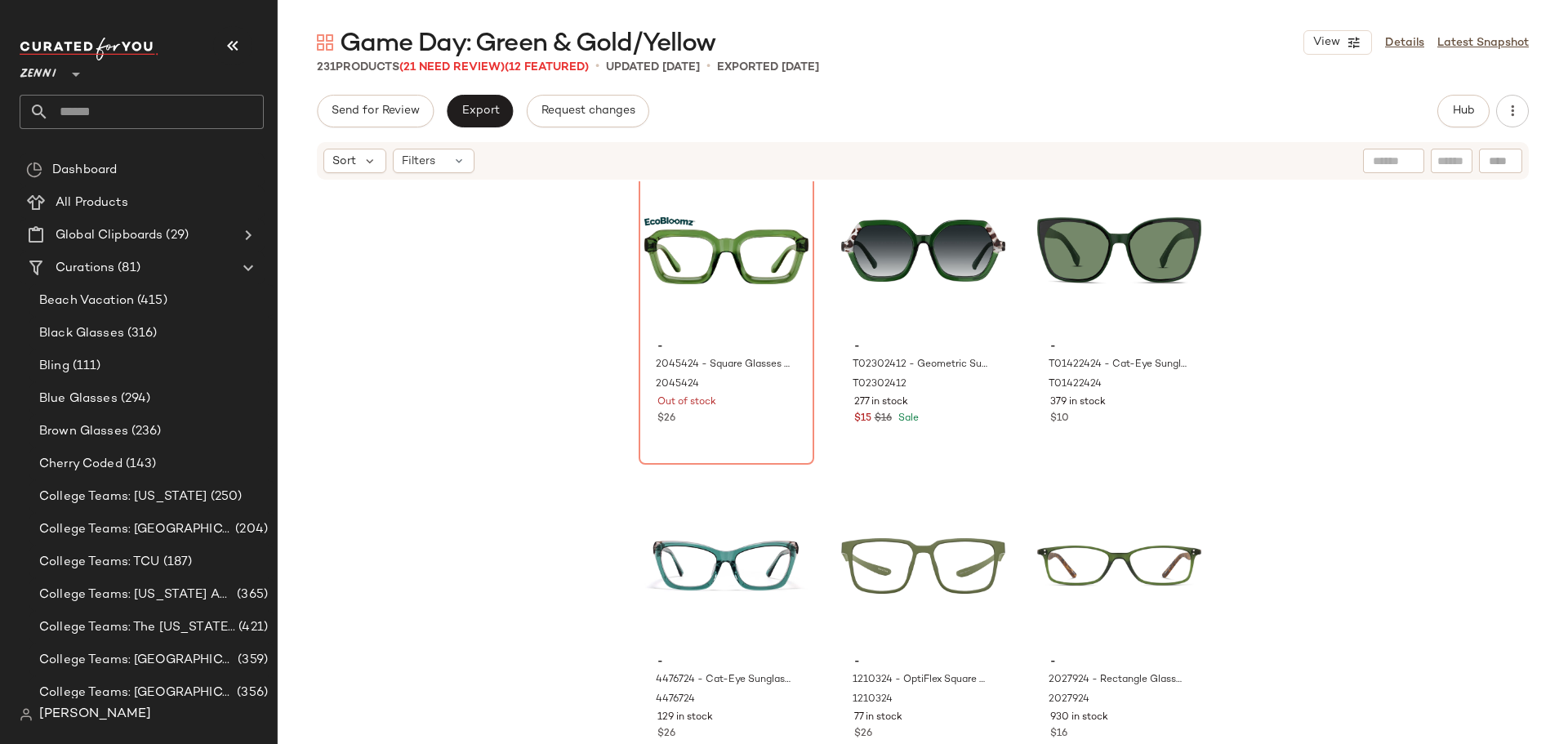
scroll to position [12340, 0]
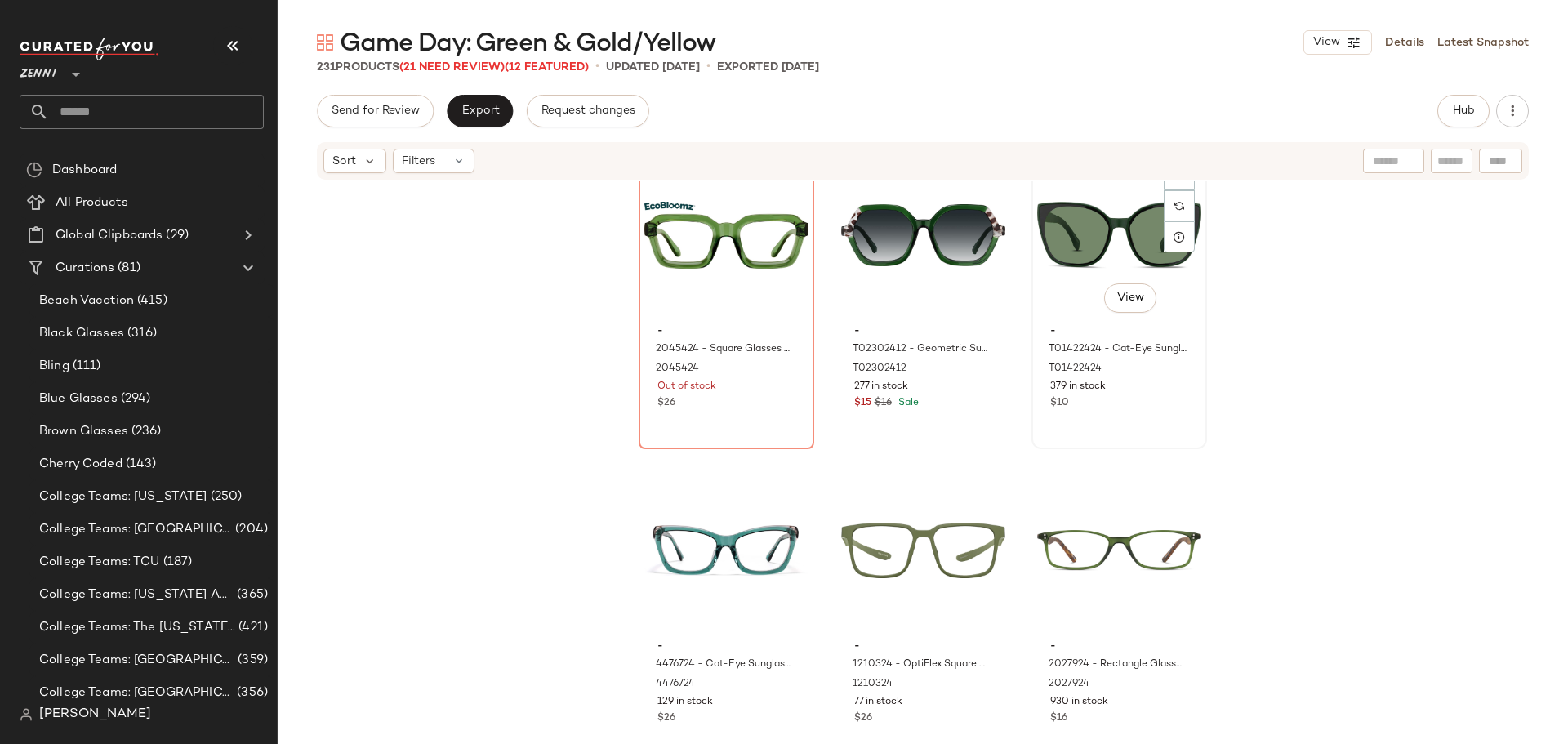
click at [1076, 253] on div "#120 View" at bounding box center [1119, 234] width 164 height 165
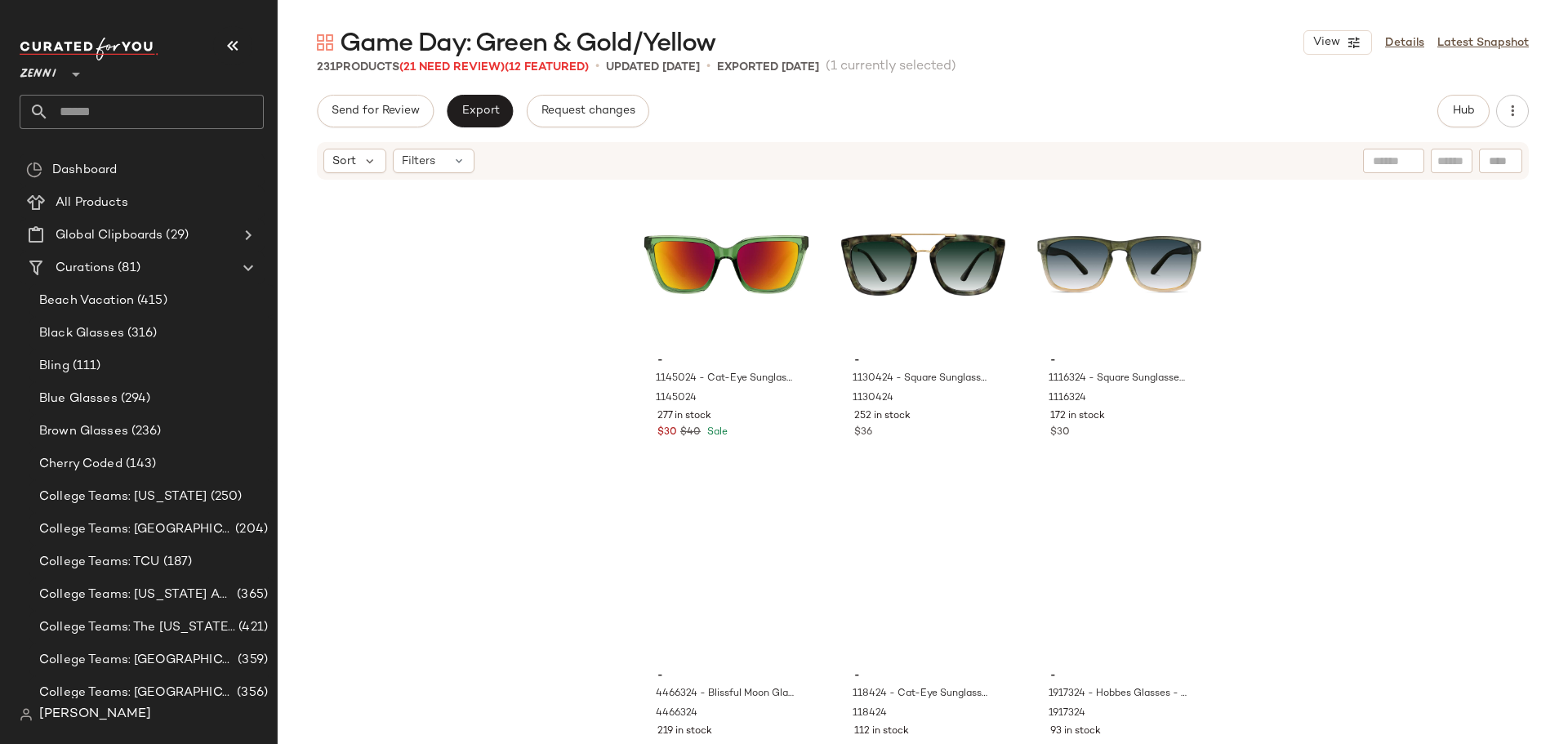
scroll to position [16422, 0]
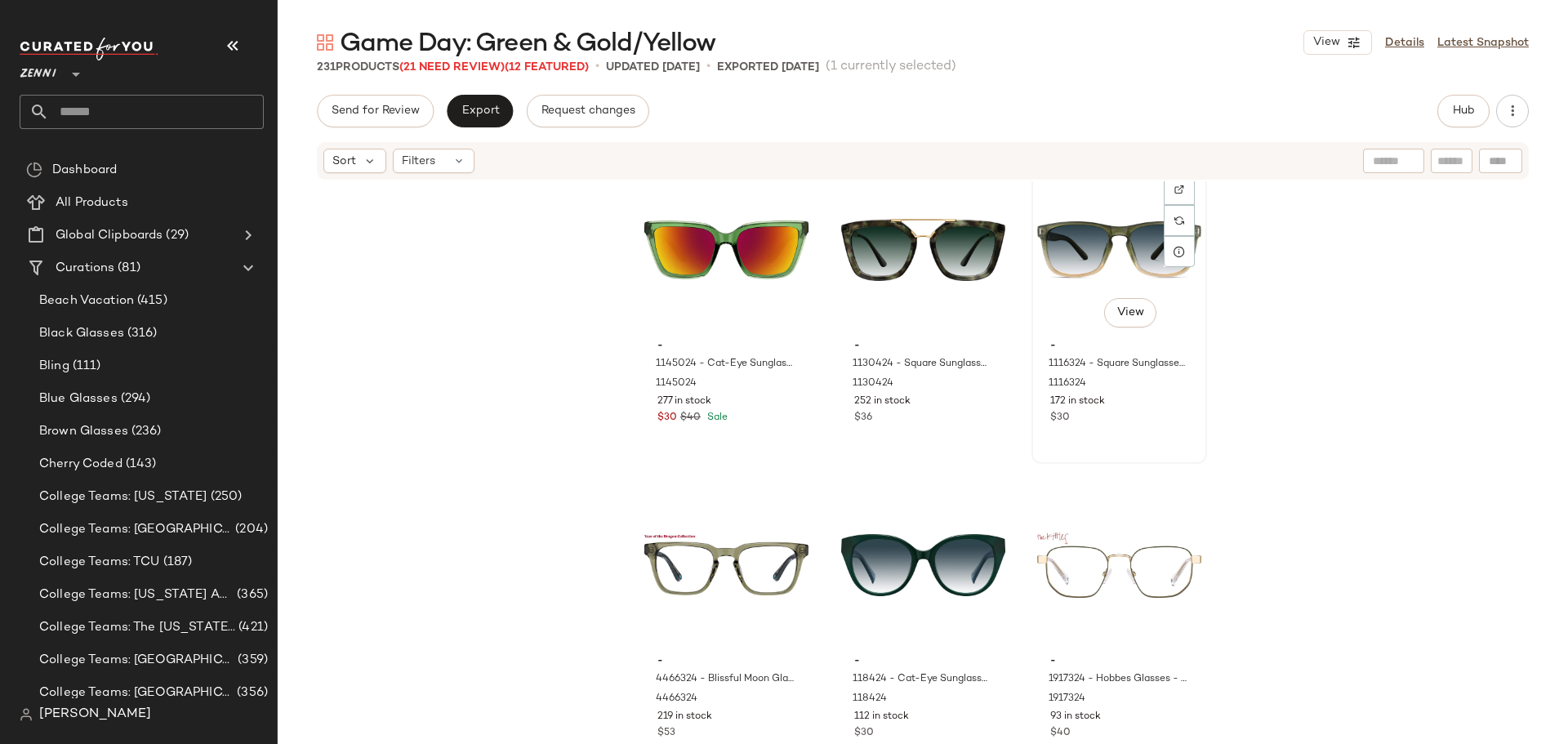
click at [1079, 247] on div "#159 View" at bounding box center [1119, 250] width 164 height 165
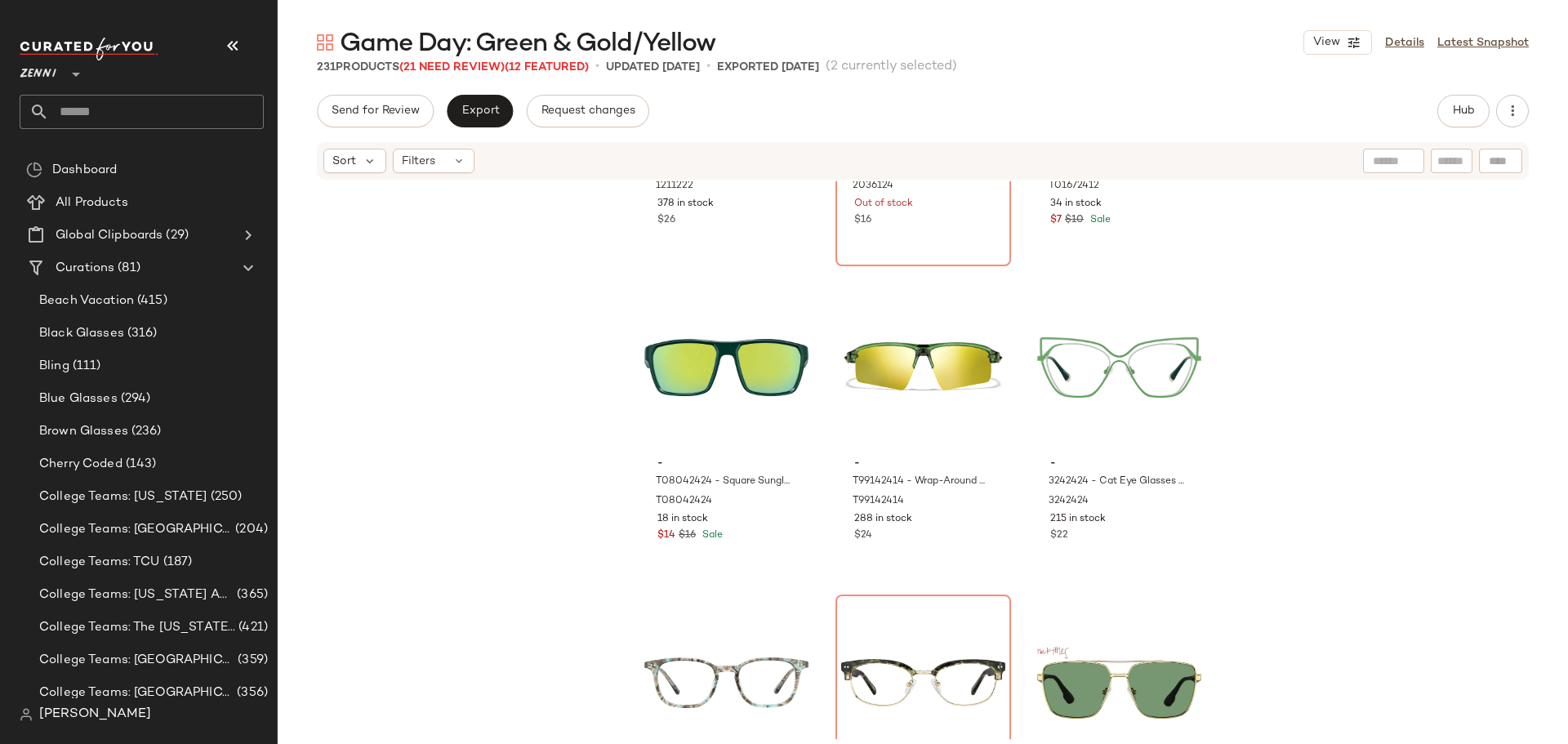
scroll to position [23361, 0]
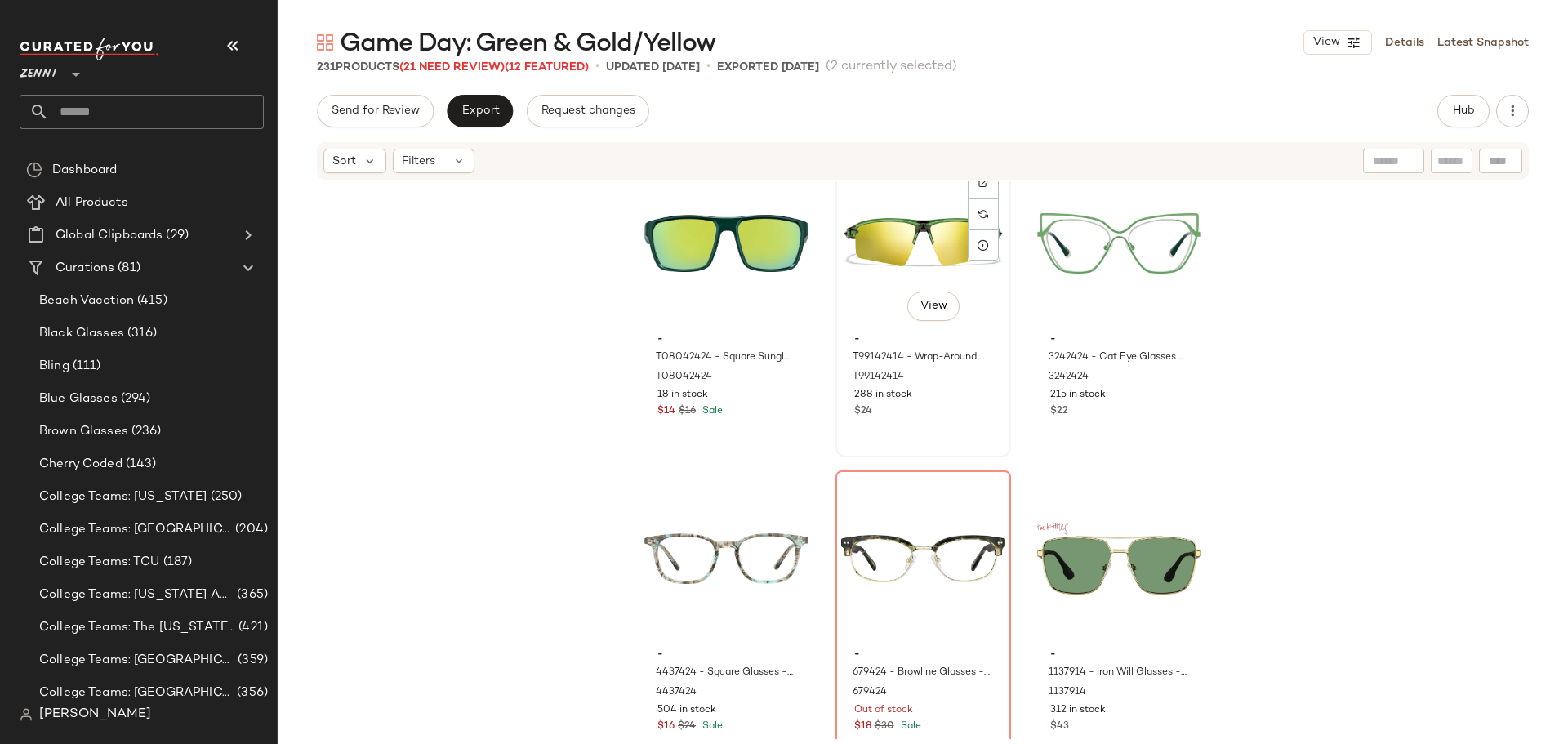
click at [857, 242] on div "#224 View" at bounding box center [923, 243] width 164 height 165
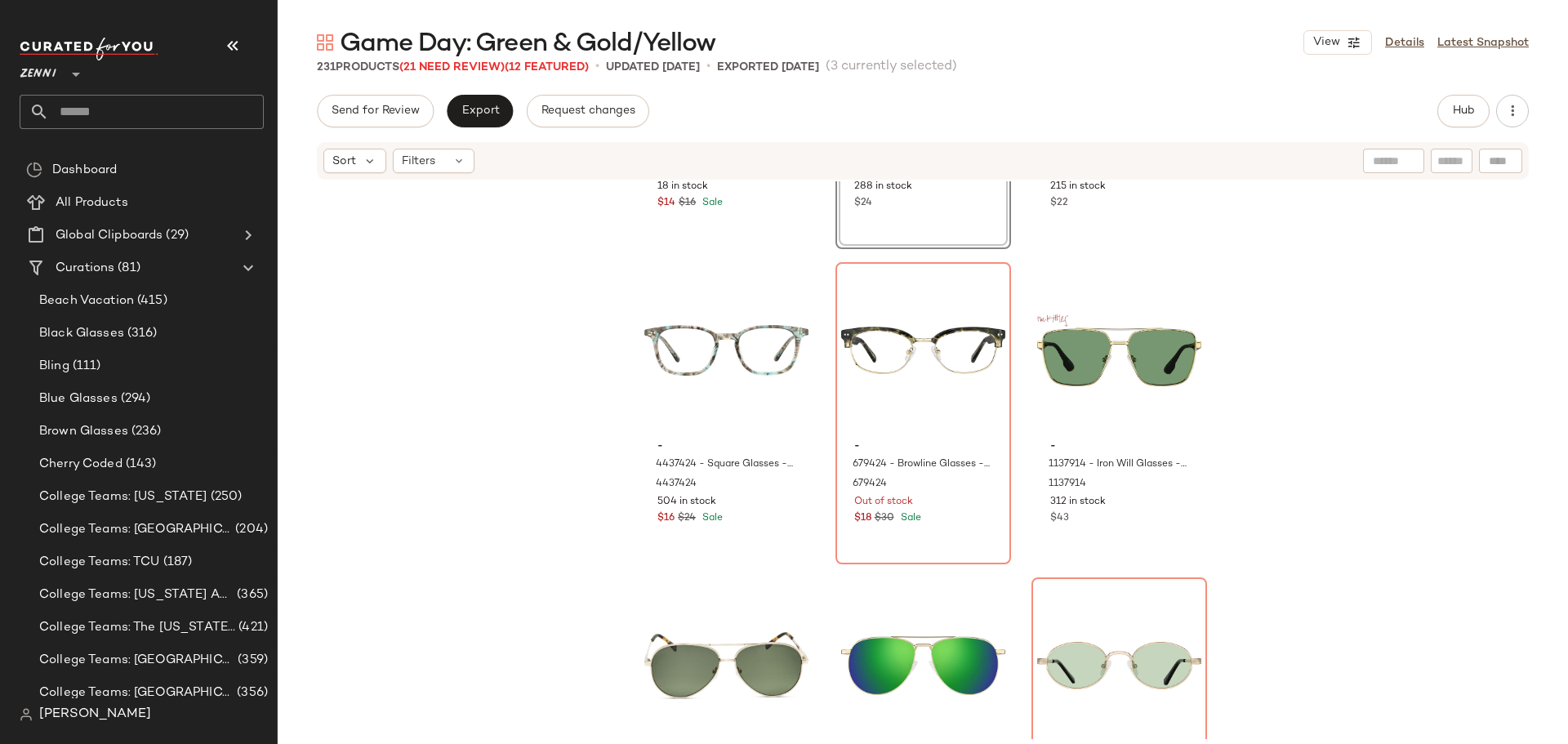
scroll to position [23606, 0]
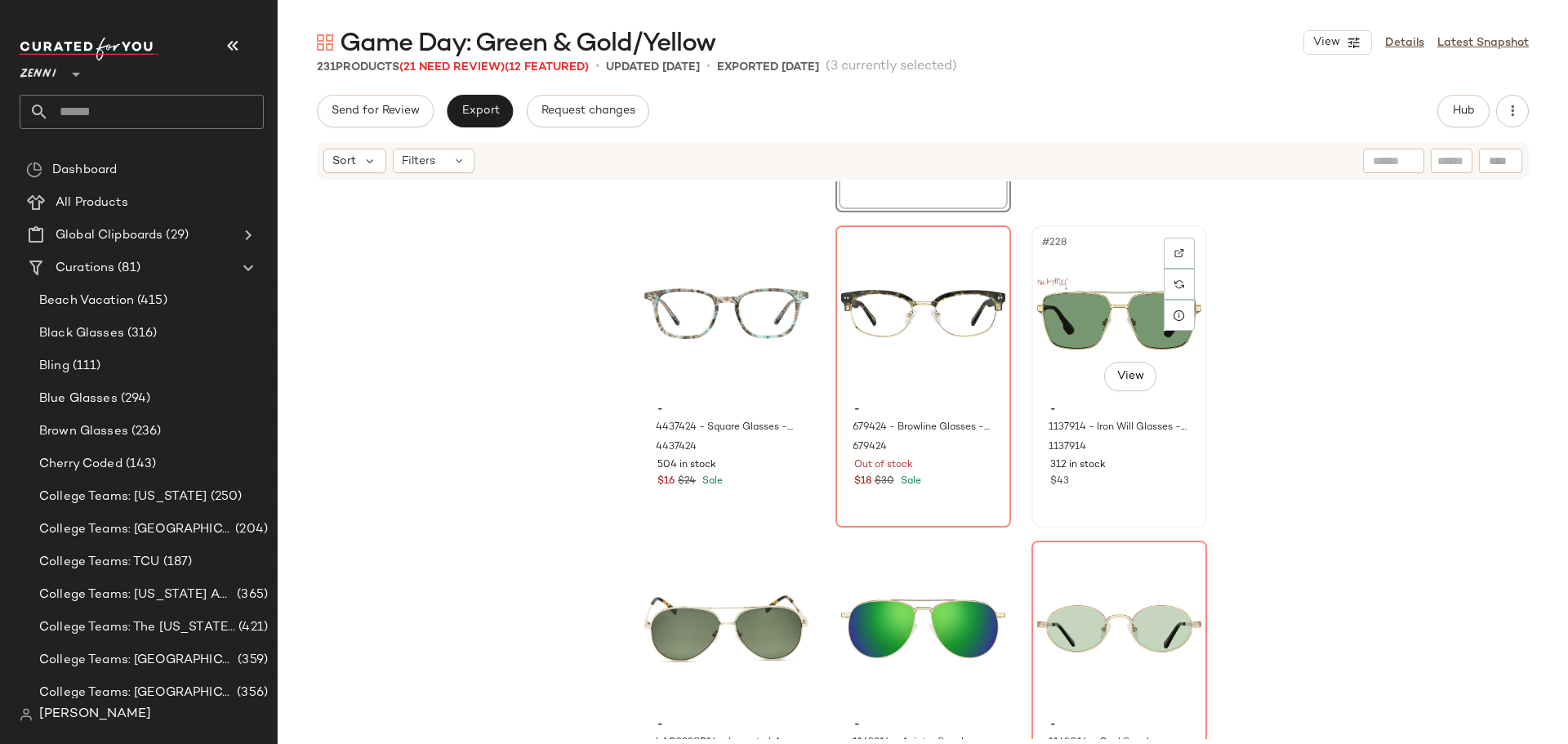
click at [1075, 316] on div "#228 View" at bounding box center [1119, 313] width 164 height 165
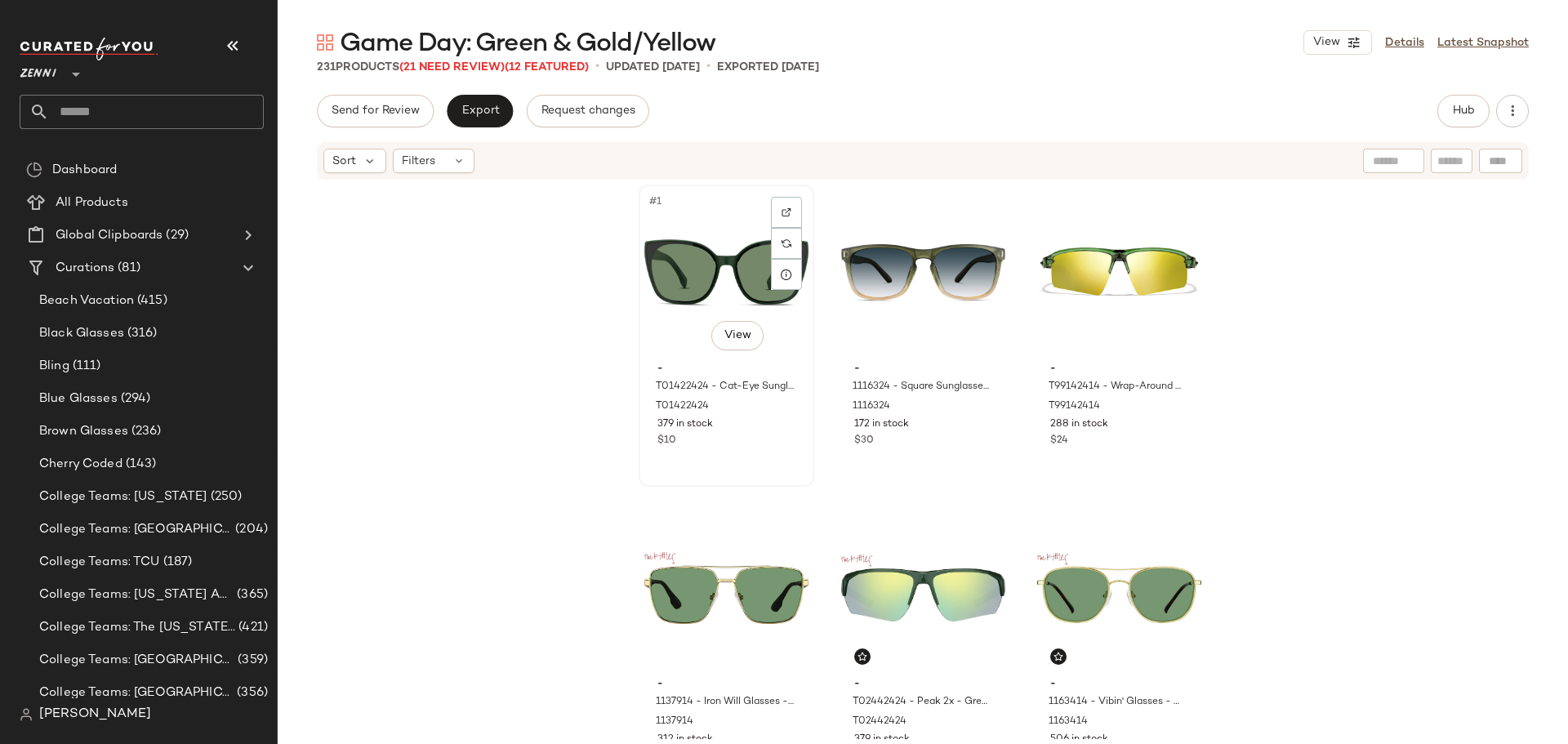
click at [722, 450] on div "#1 View - T01422424 - Cat-Eye Sunglasses - Green - Plastic T01422424 379 in sto…" at bounding box center [726, 336] width 172 height 299
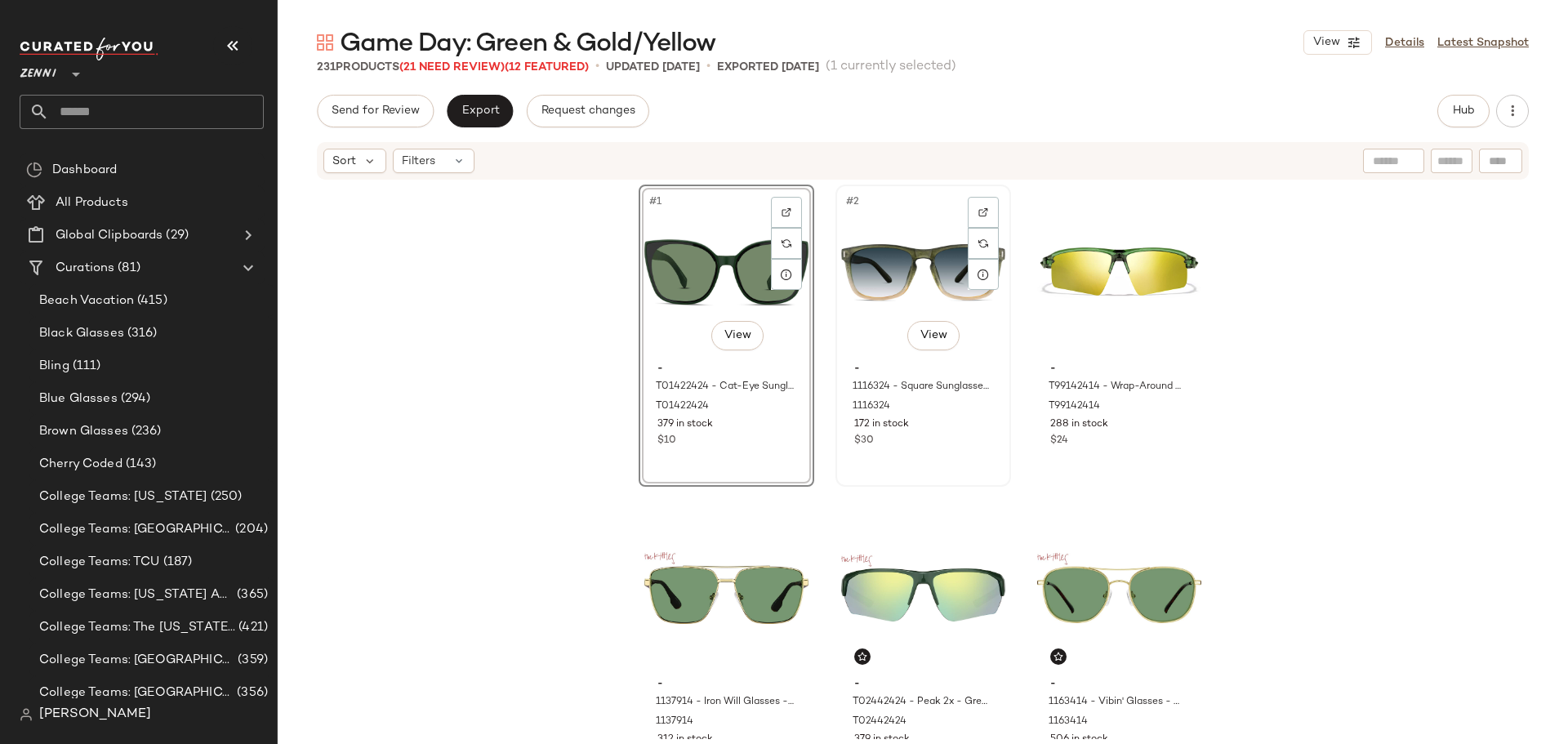
click at [898, 456] on div "#2 View - 1116324 - Square Sunglasses - Green - Plastic 1116324 172 in stock $30" at bounding box center [923, 336] width 172 height 299
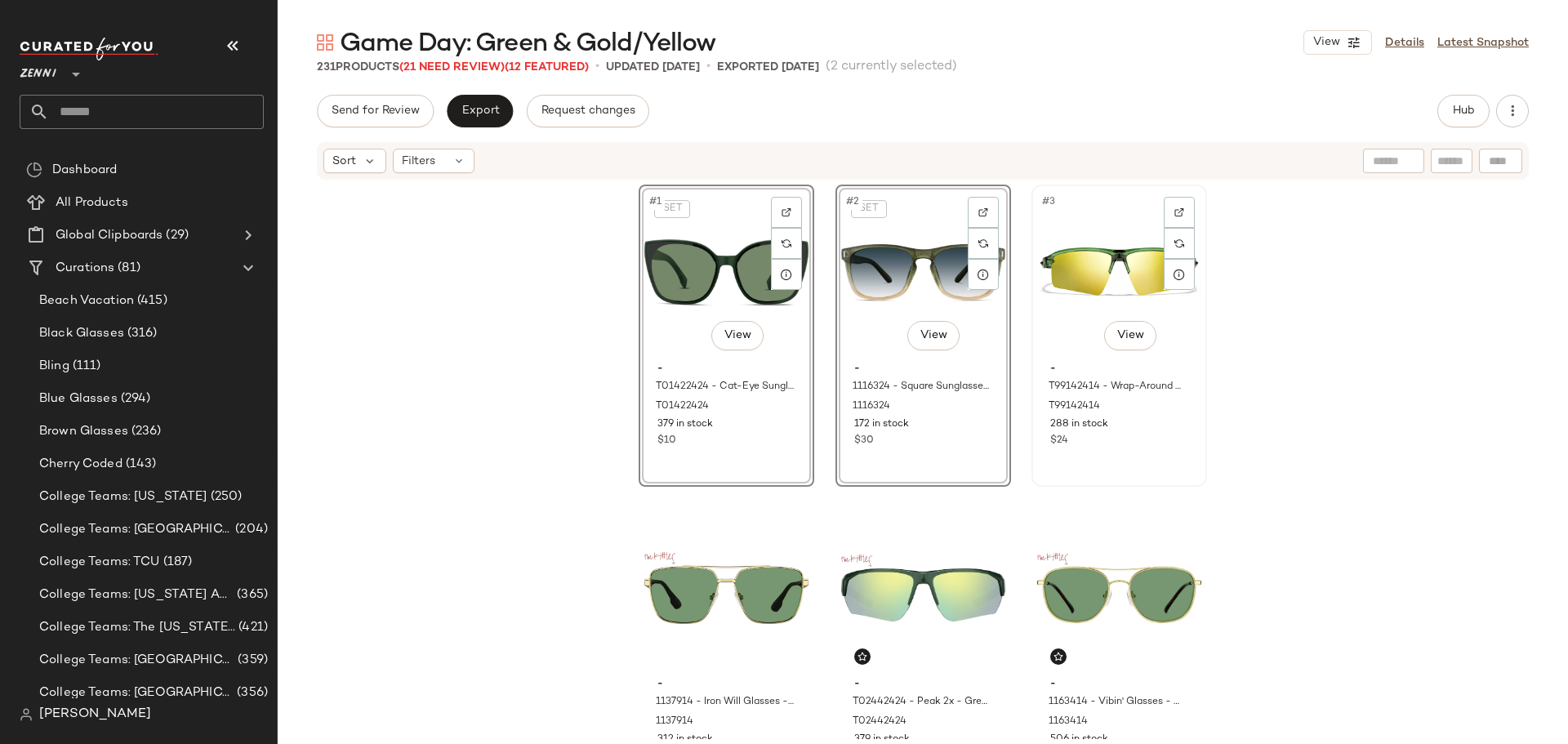
click at [1092, 450] on div "#3 View - T99142414 - Wrap-Around Sports Sunglasses - Green with Gold Mirror - …" at bounding box center [1119, 336] width 172 height 299
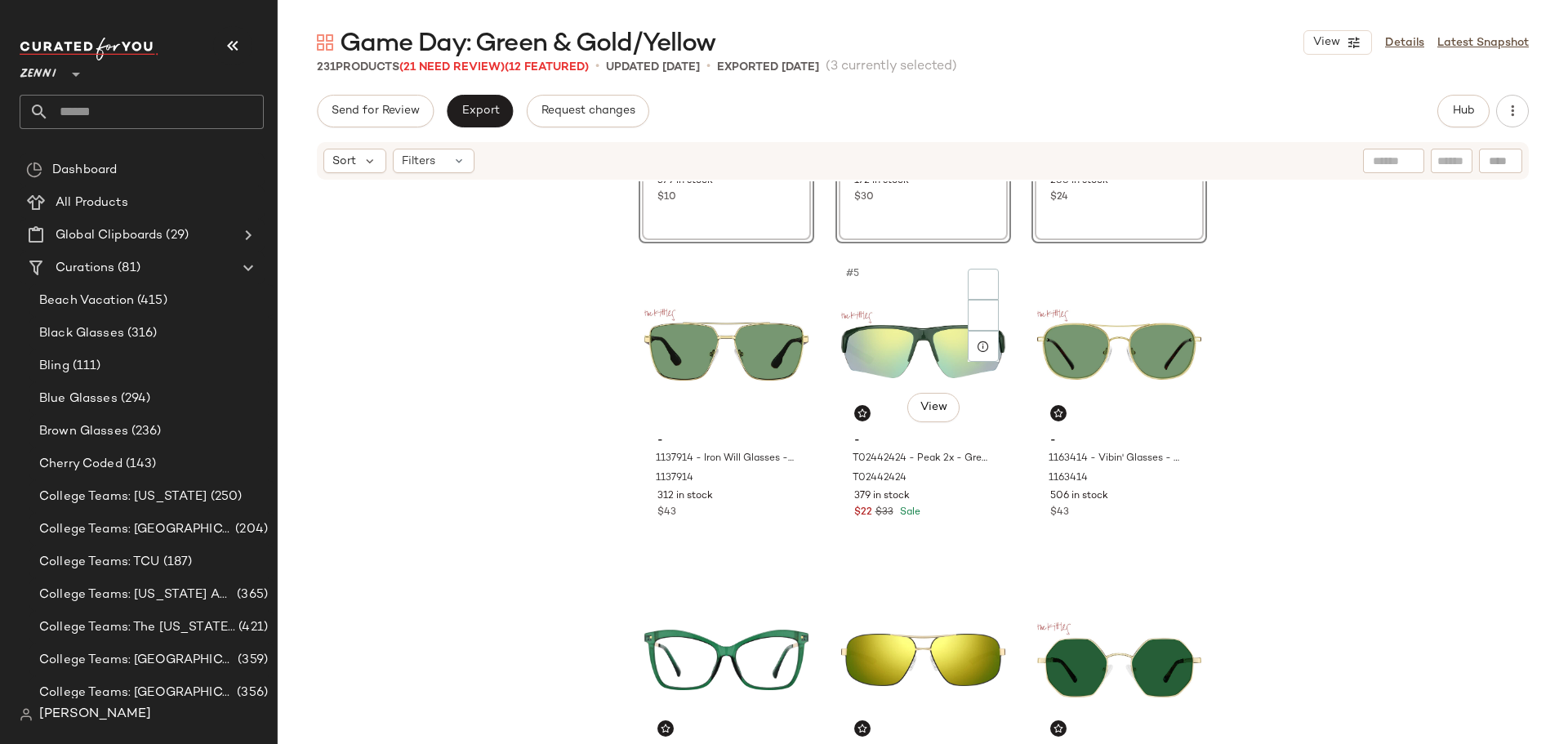
scroll to position [245, 0]
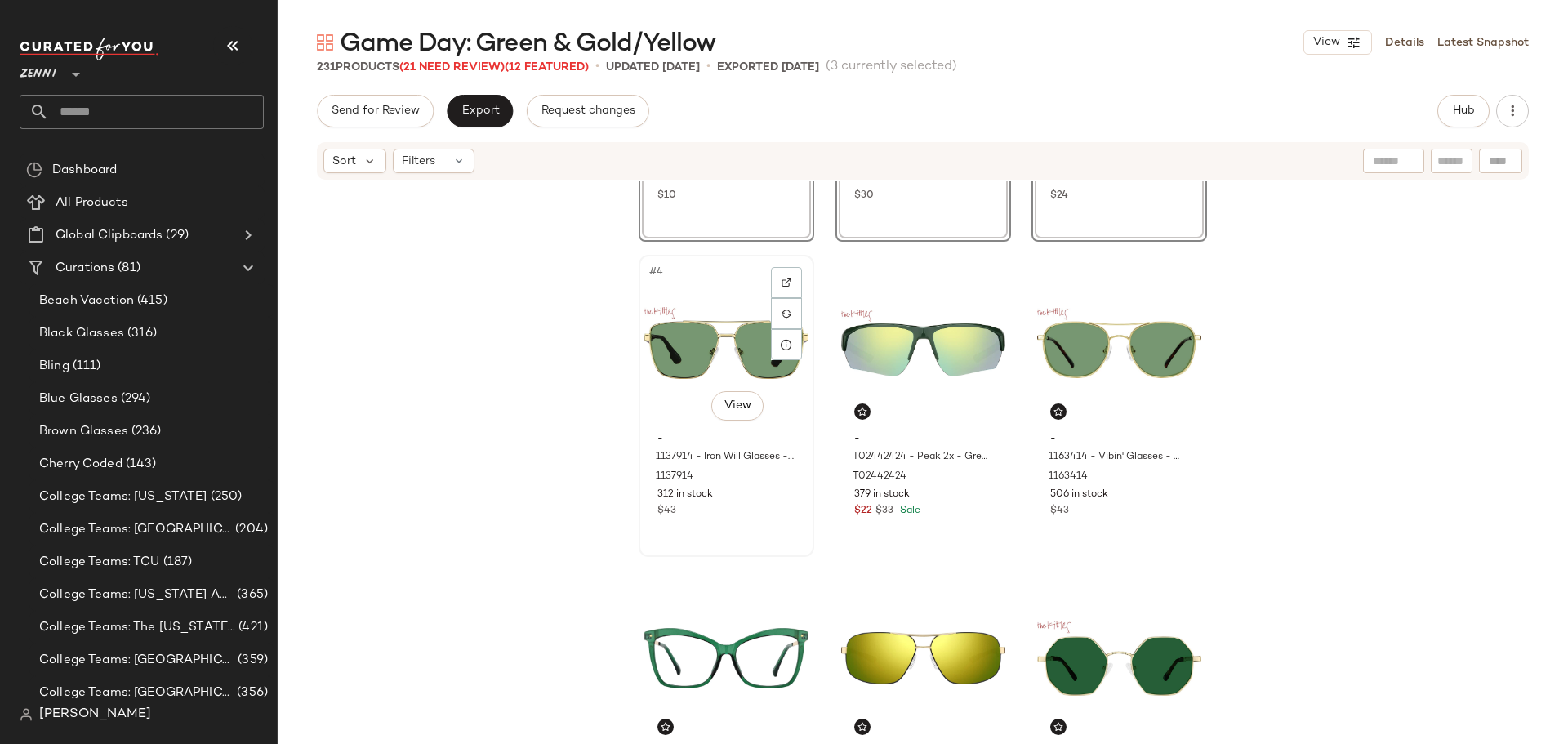
click at [748, 501] on div "312 in stock" at bounding box center [726, 495] width 138 height 15
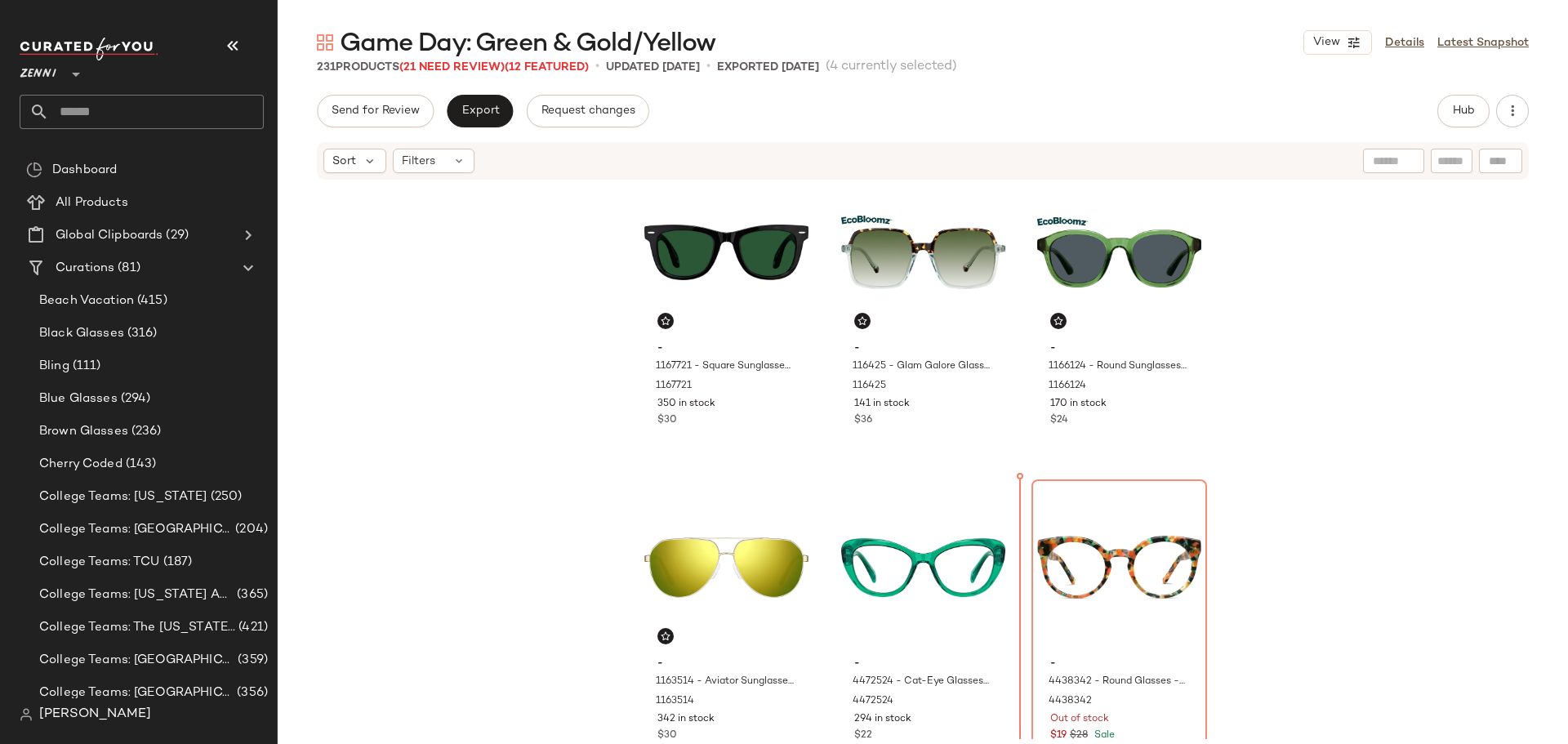
scroll to position [1409, 0]
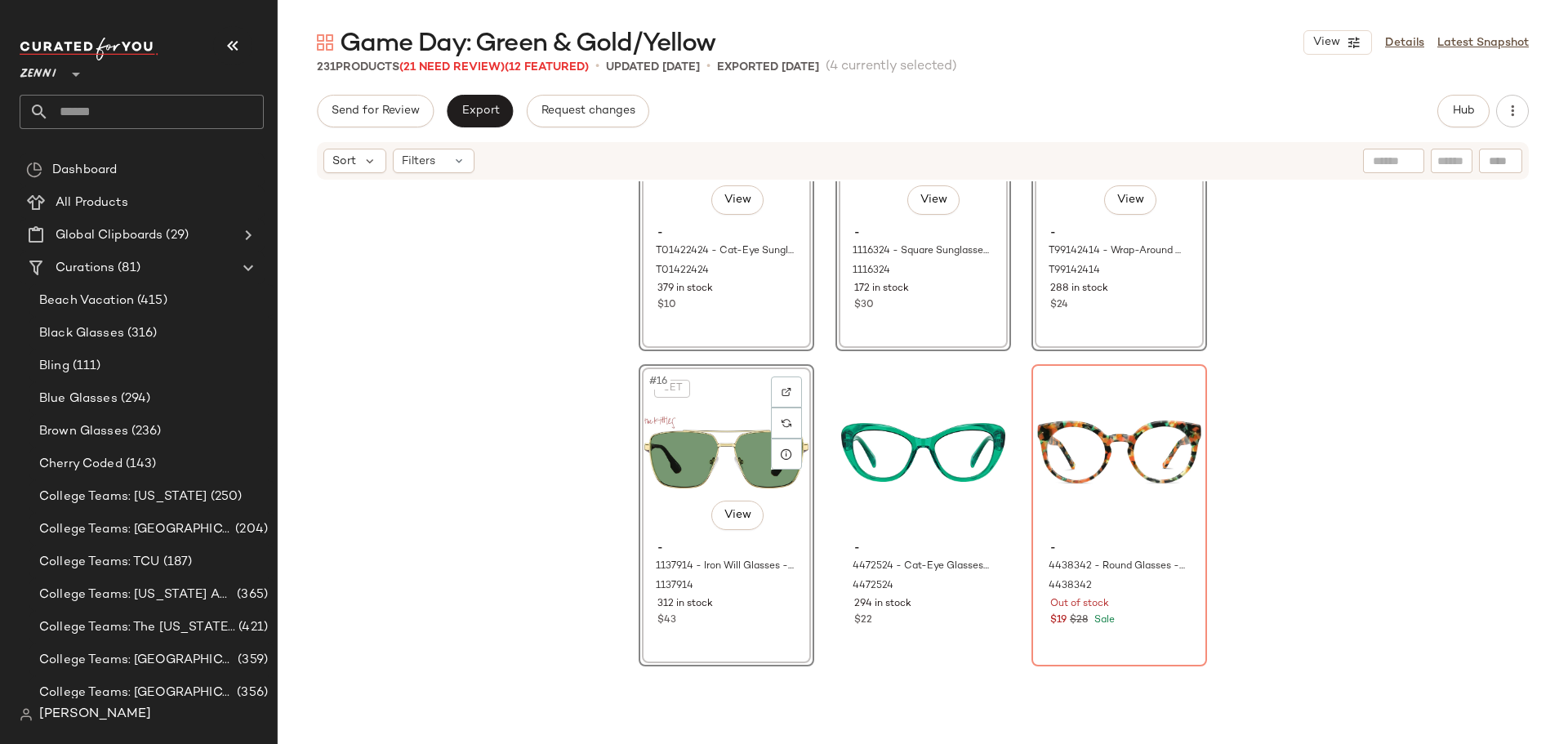
click at [819, 585] on div "SET #13 View - T01422424 - Cat-Eye Sunglasses - Green - Plastic T01422424 379 i…" at bounding box center [922, 460] width 1291 height 558
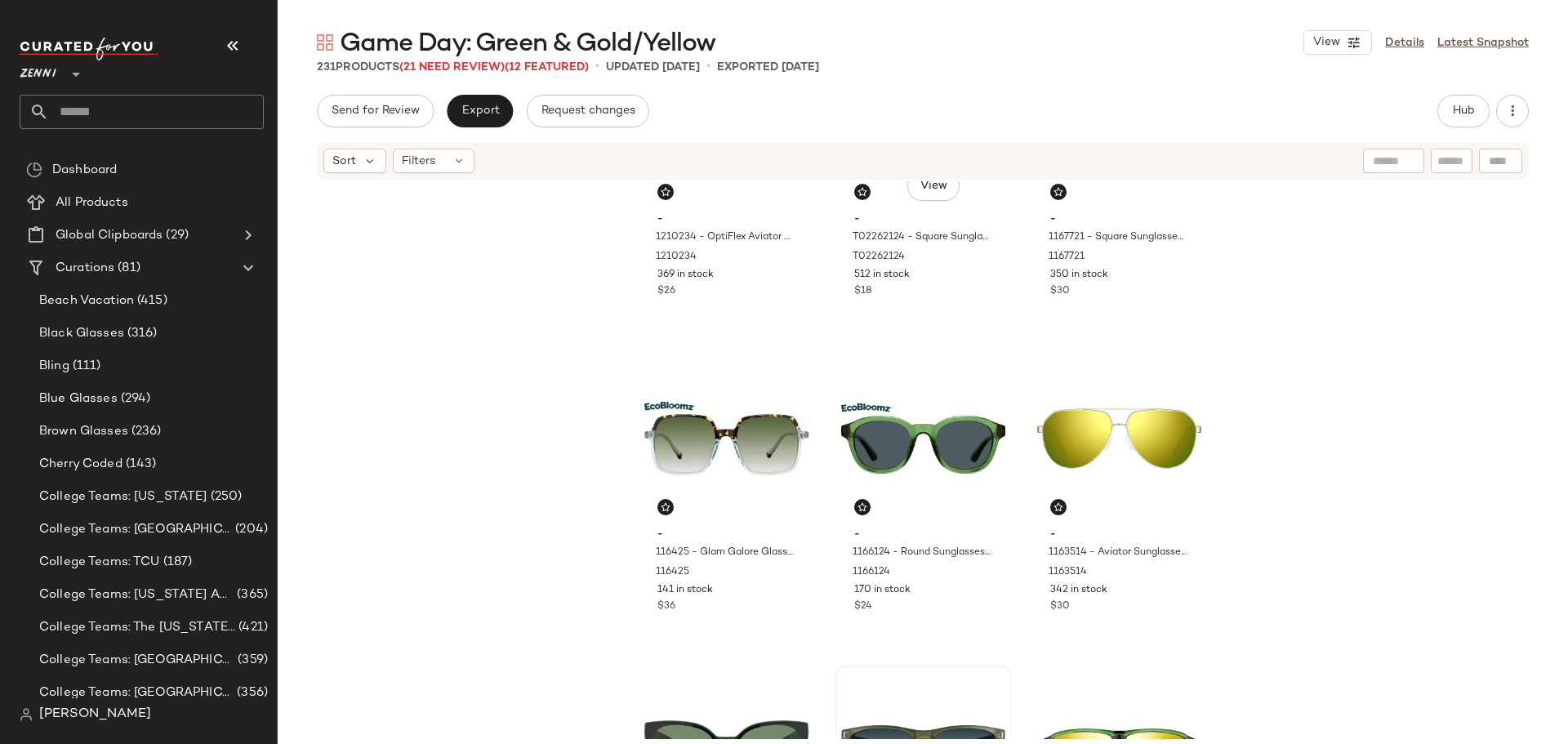
scroll to position [919, 0]
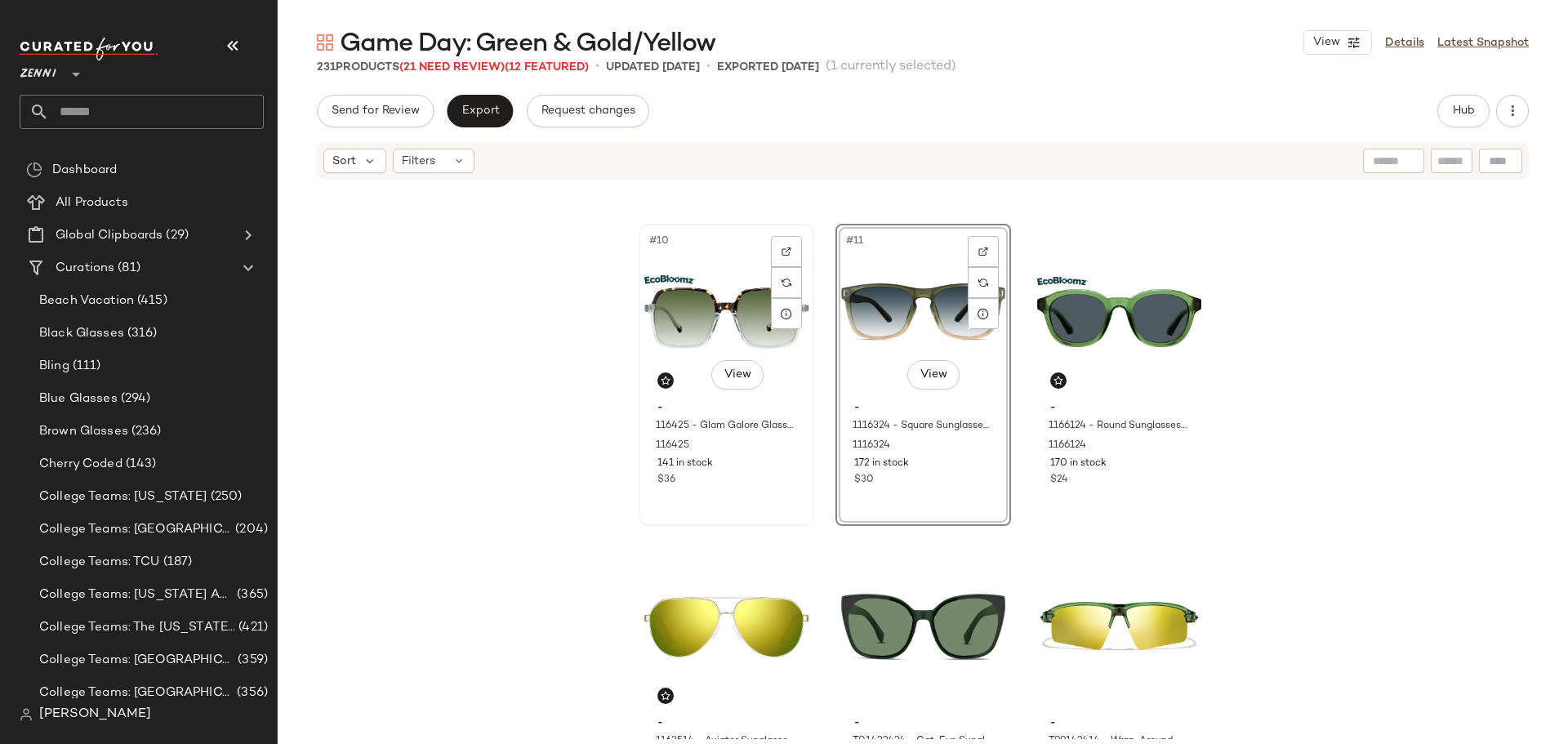
click at [685, 394] on div "- 116425 - Glam Galore Glasses - Tortoiseshell - bio_based 116425 141 in stock …" at bounding box center [726, 441] width 164 height 95
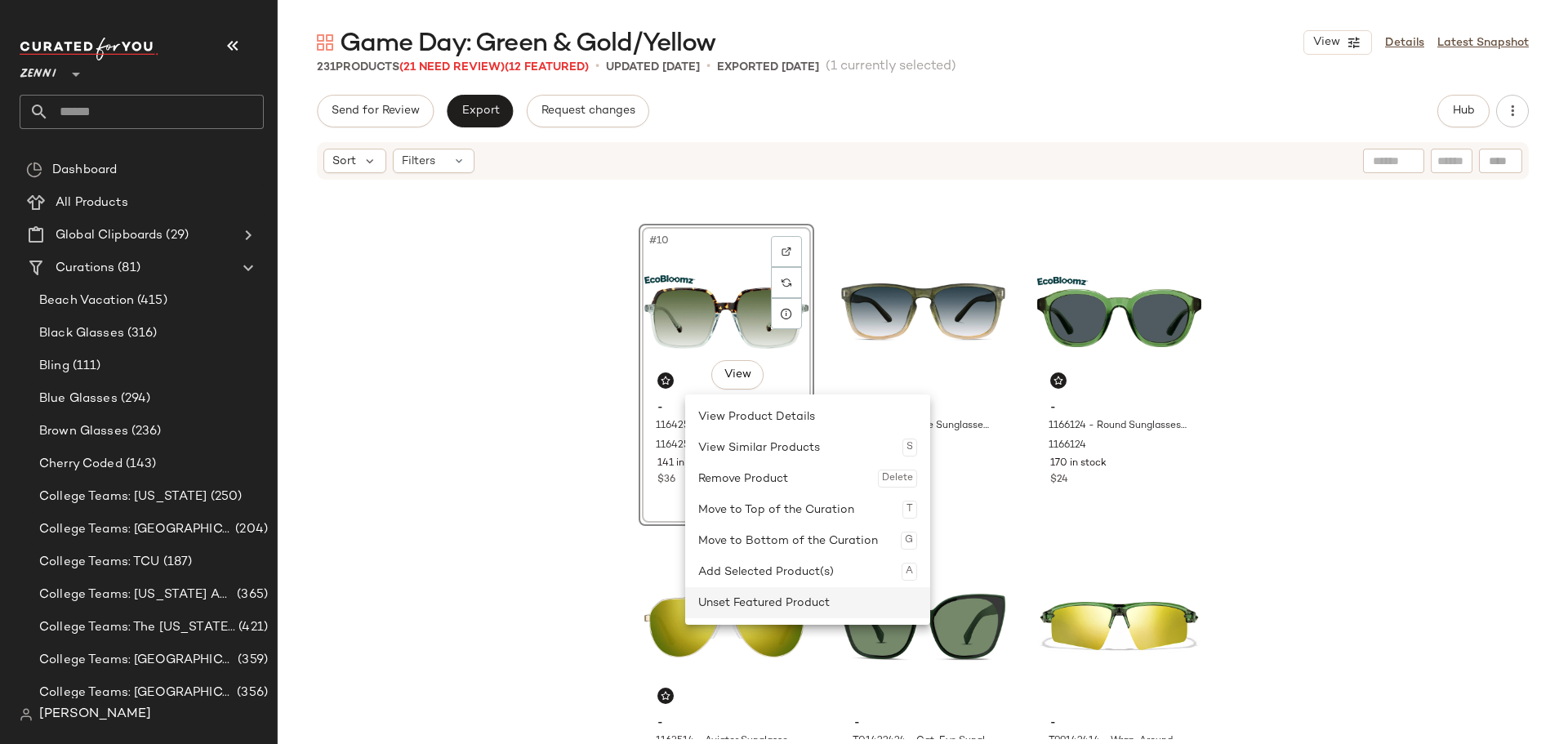
click at [748, 602] on div "Unset Featured Product" at bounding box center [808, 603] width 219 height 31
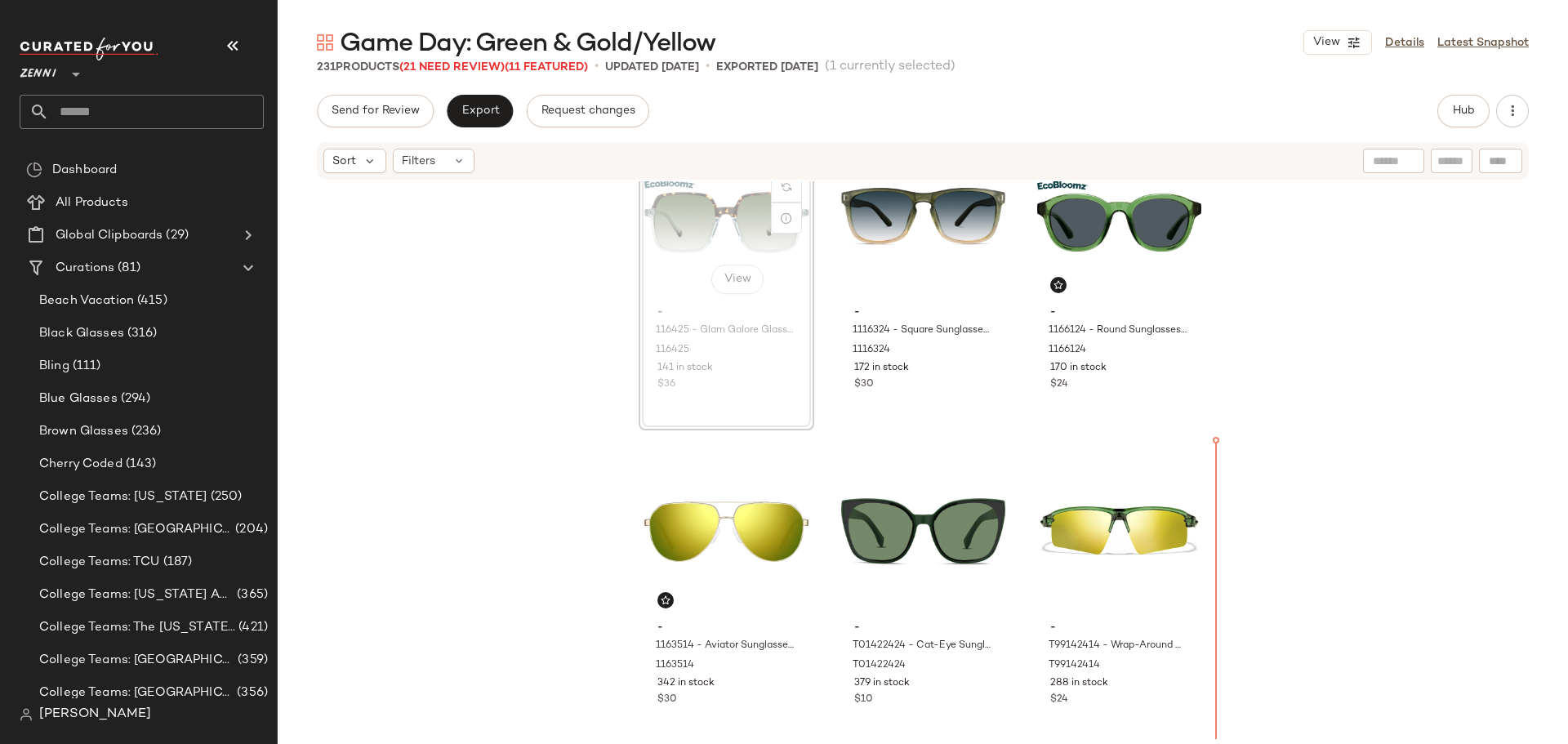
scroll to position [1018, 0]
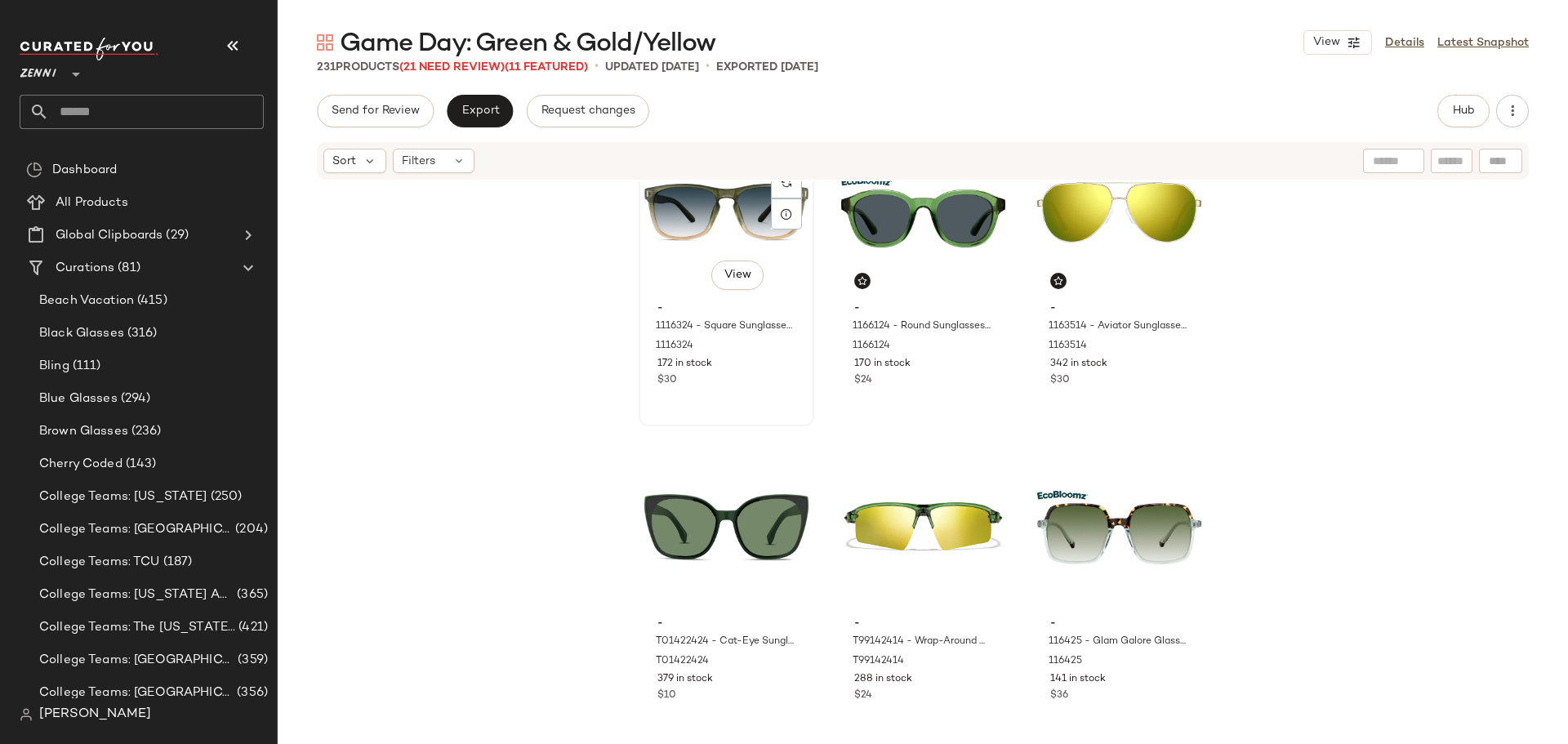
click at [753, 380] on div "$30" at bounding box center [726, 380] width 138 height 15
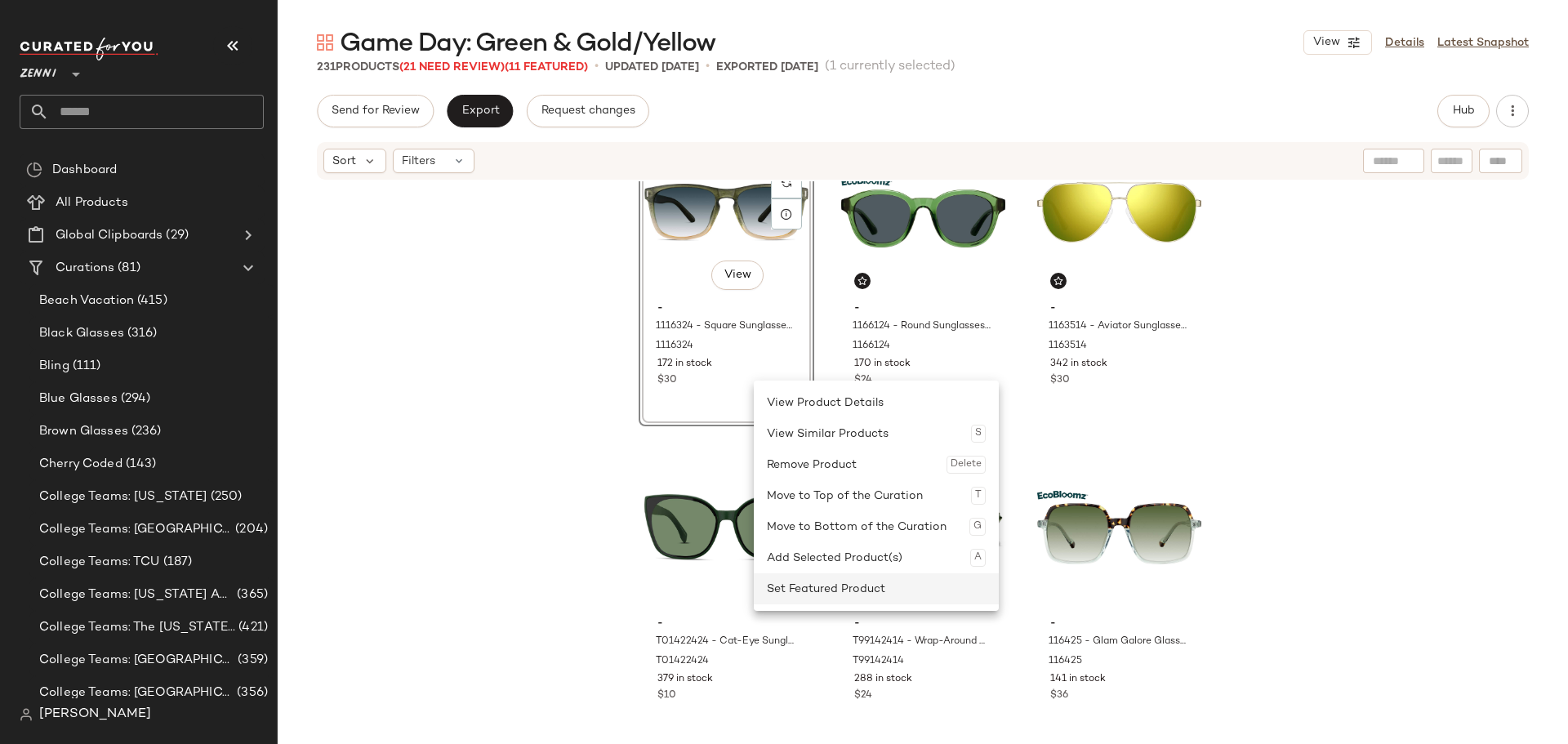
click at [847, 592] on div "Set Featured Product" at bounding box center [877, 589] width 219 height 31
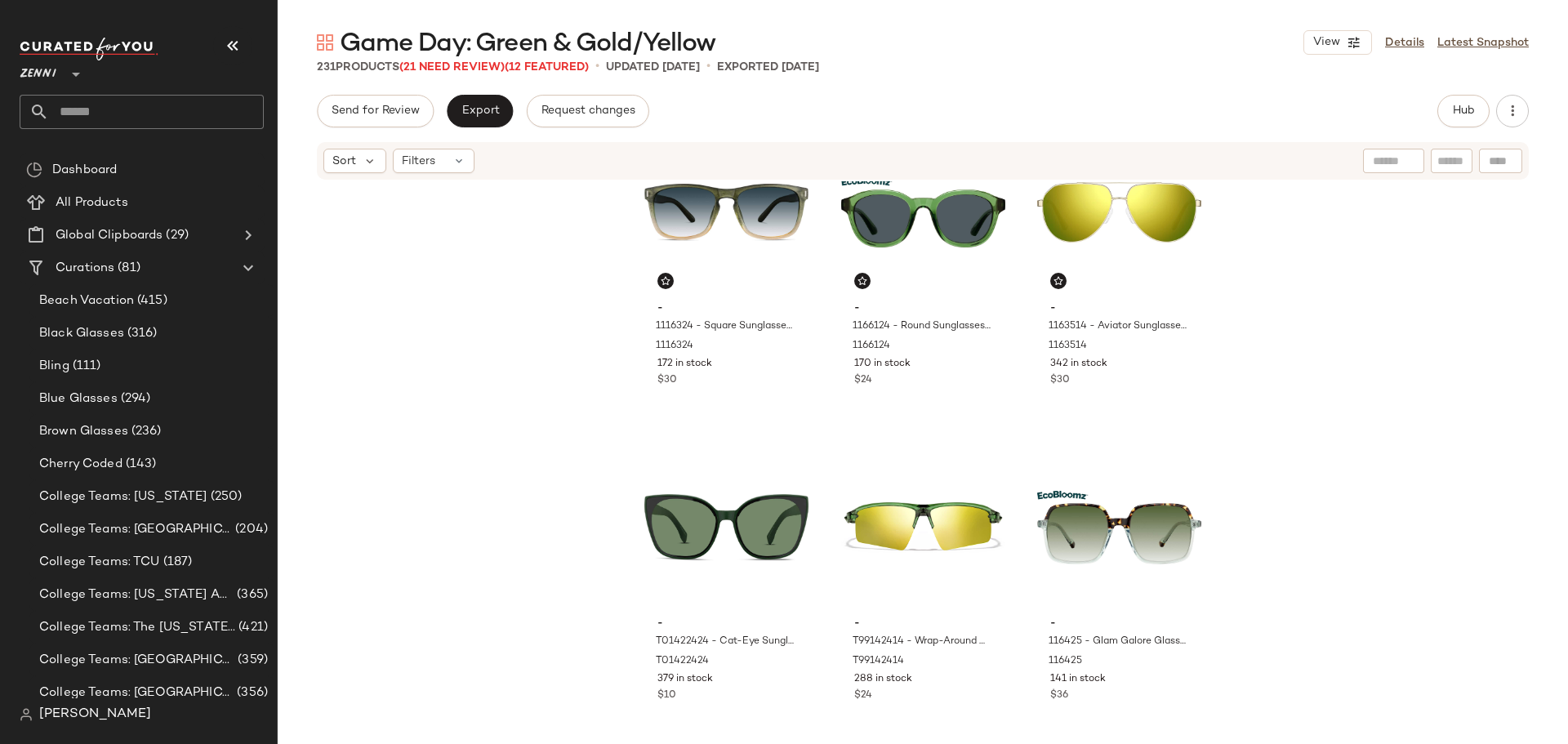
click at [822, 587] on div "- 1116324 - Square Sunglasses - Green - Plastic 1116324 172 in stock $30 - 1166…" at bounding box center [922, 460] width 1291 height 558
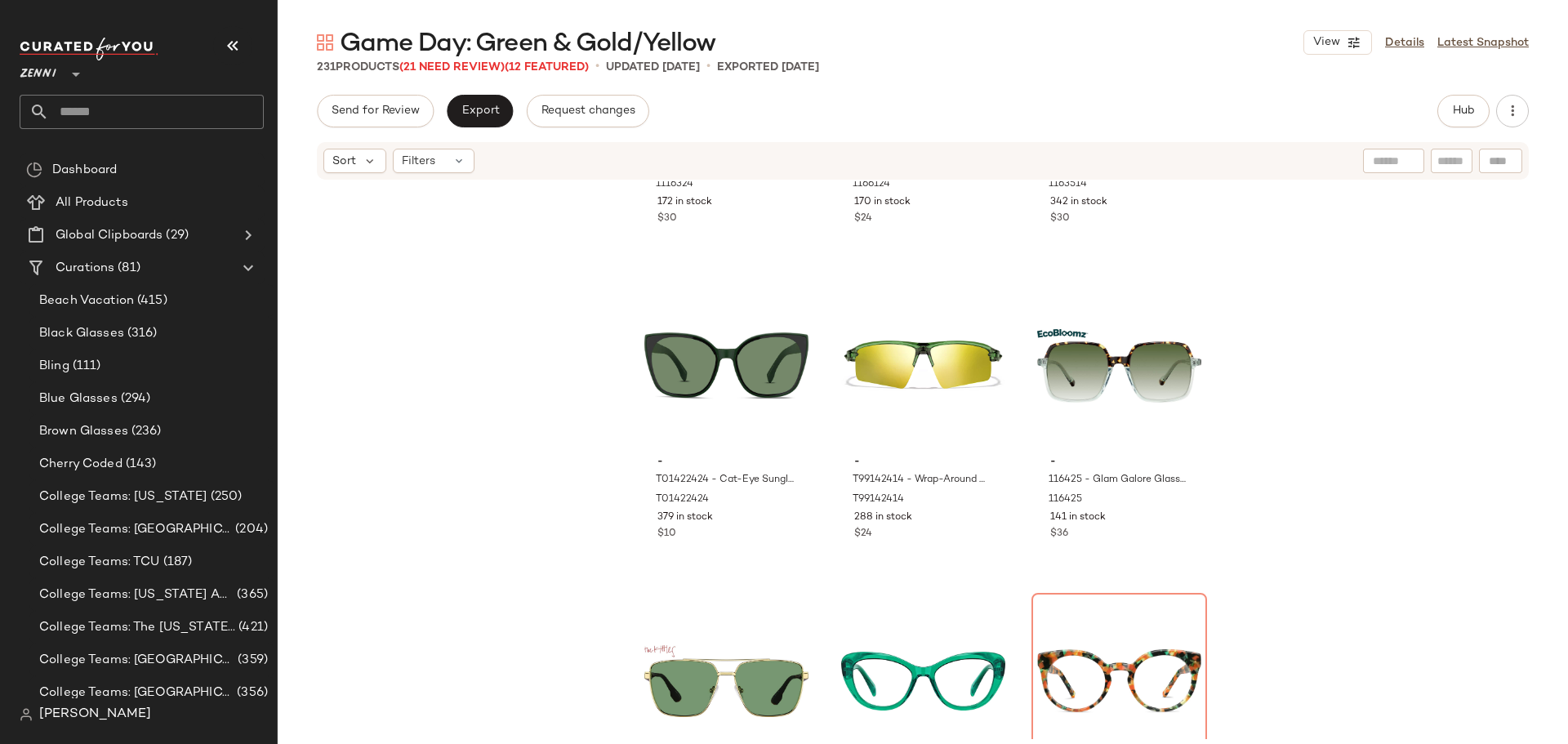
scroll to position [1183, 0]
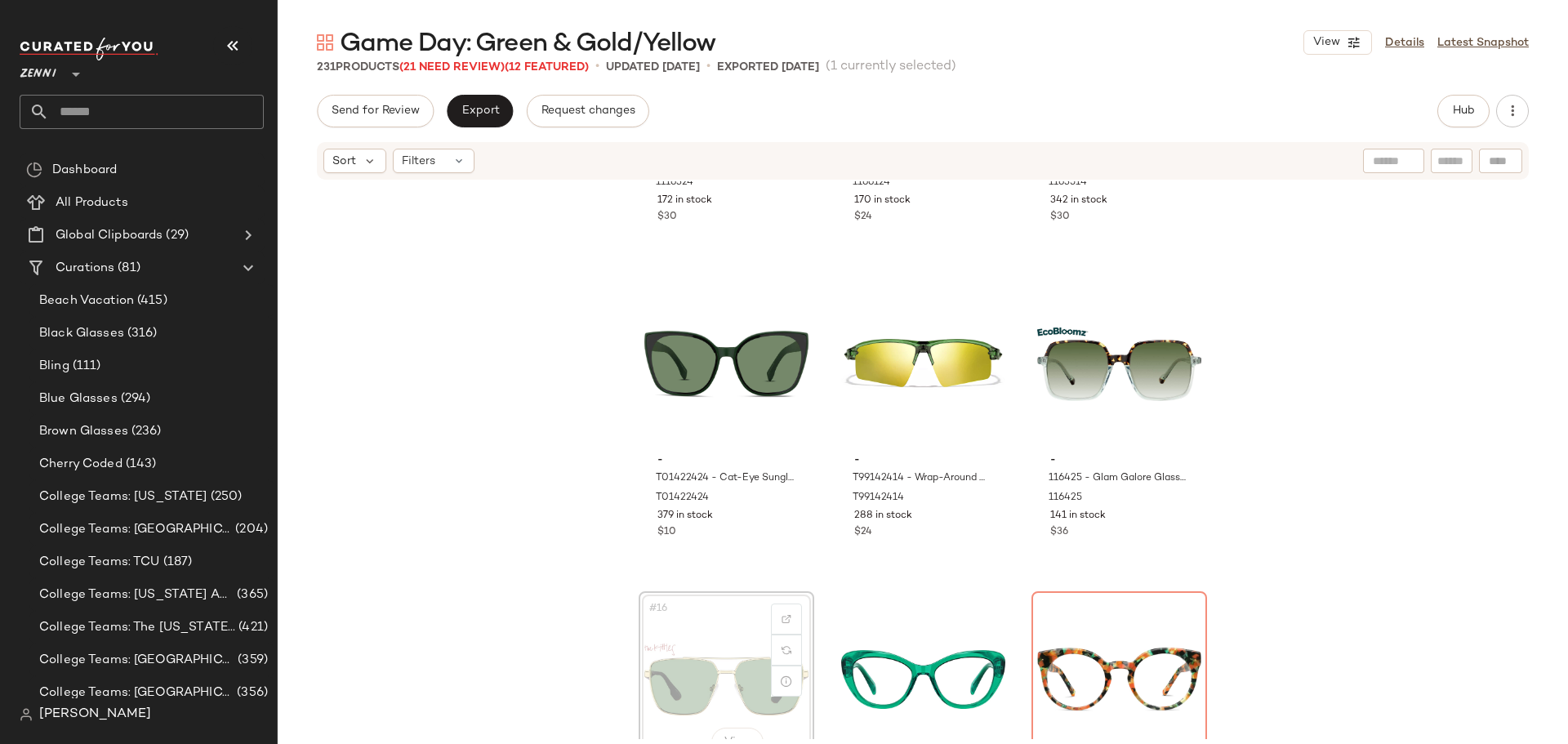
scroll to position [1184, 0]
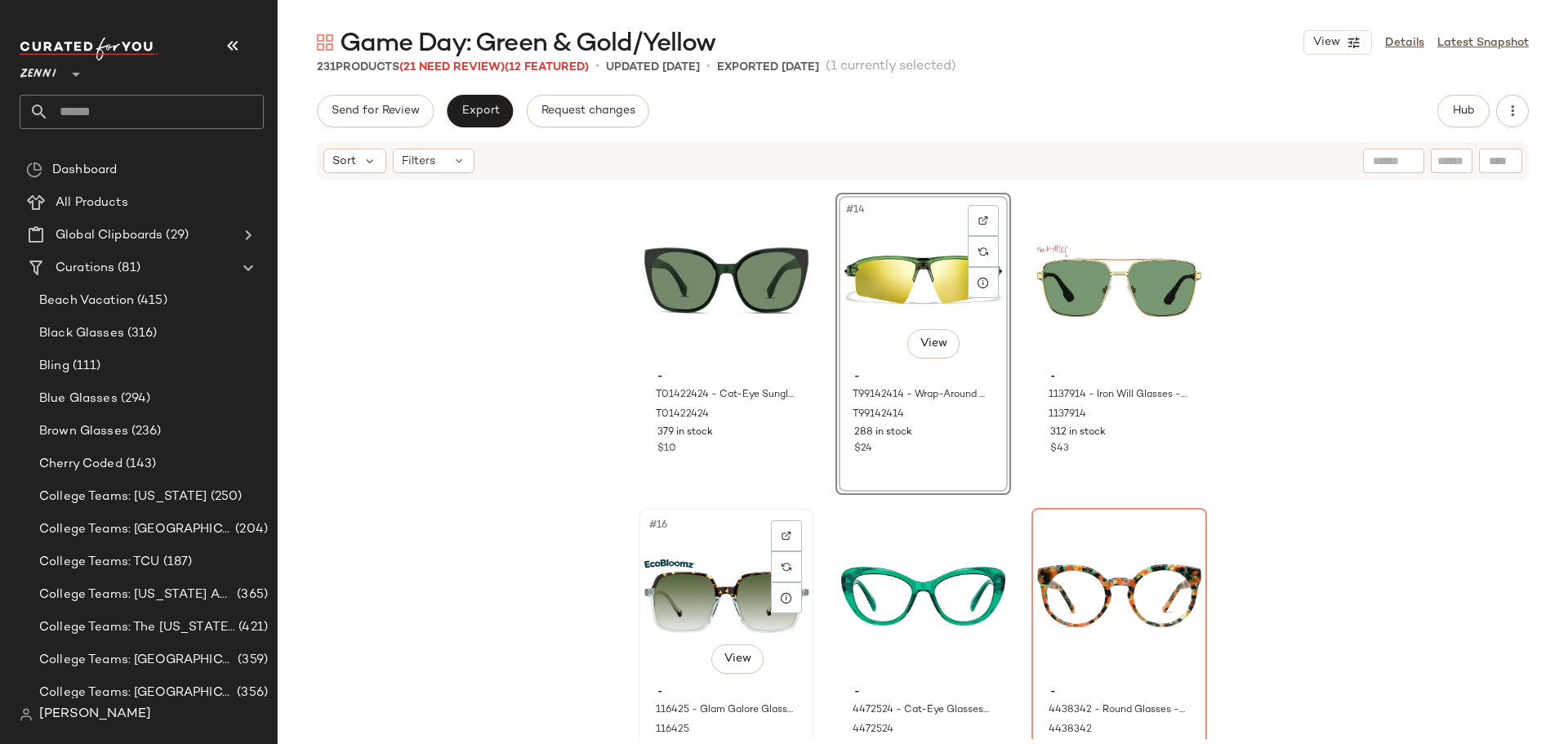
scroll to position [1266, 0]
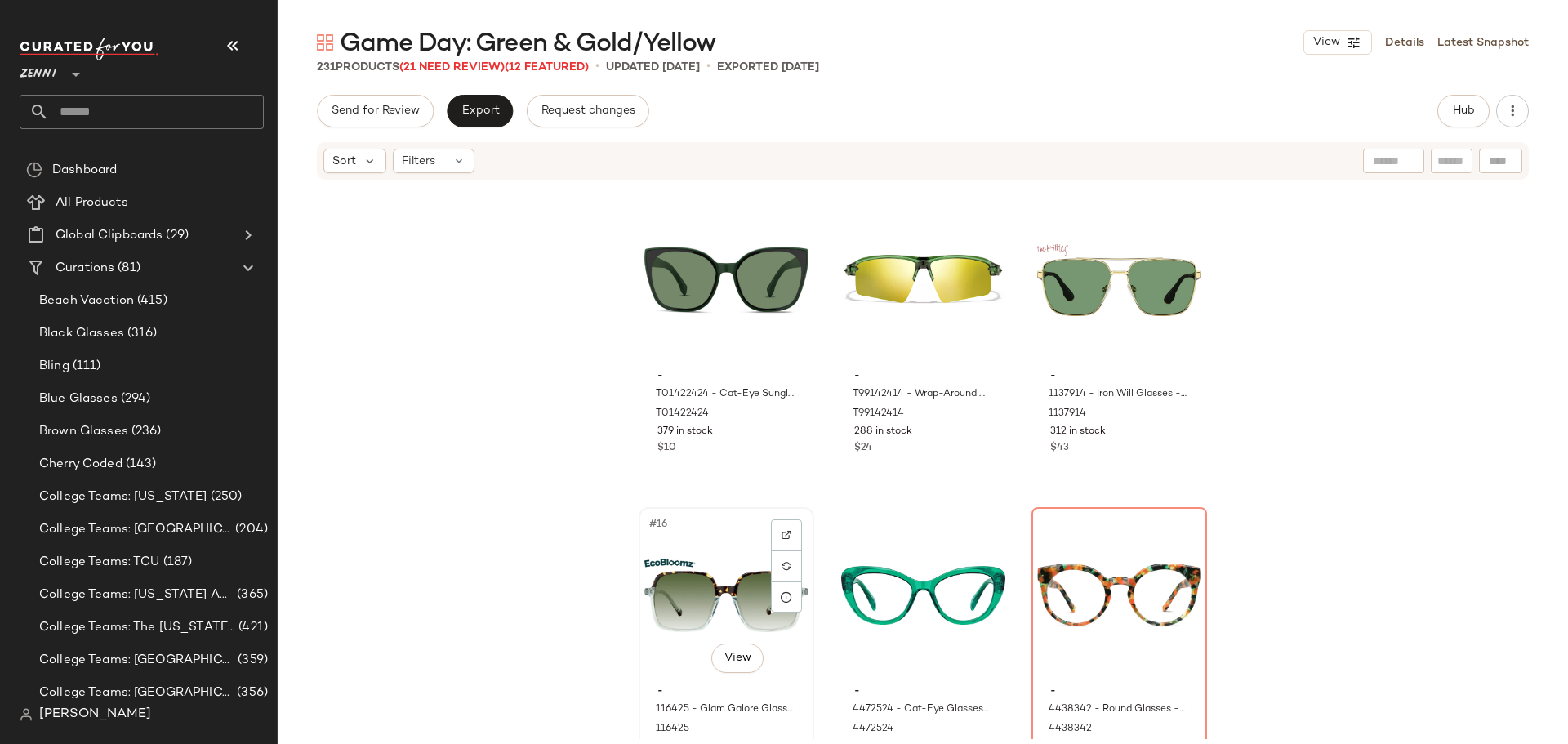
scroll to position [1267, 0]
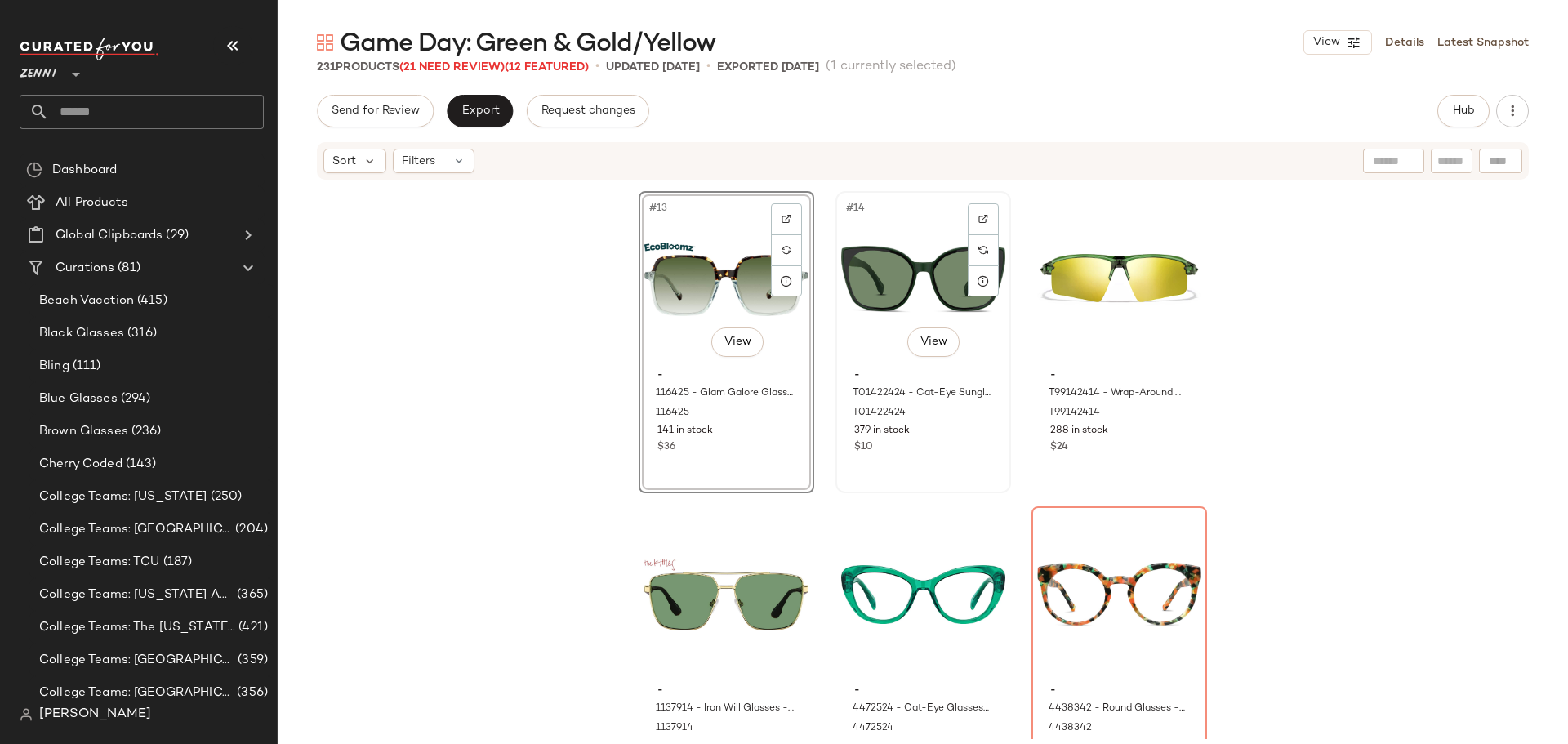
click at [837, 472] on div "#14 View - T01422424 - Cat-Eye Sunglasses - Green - Plastic T01422424 379 in st…" at bounding box center [923, 342] width 172 height 299
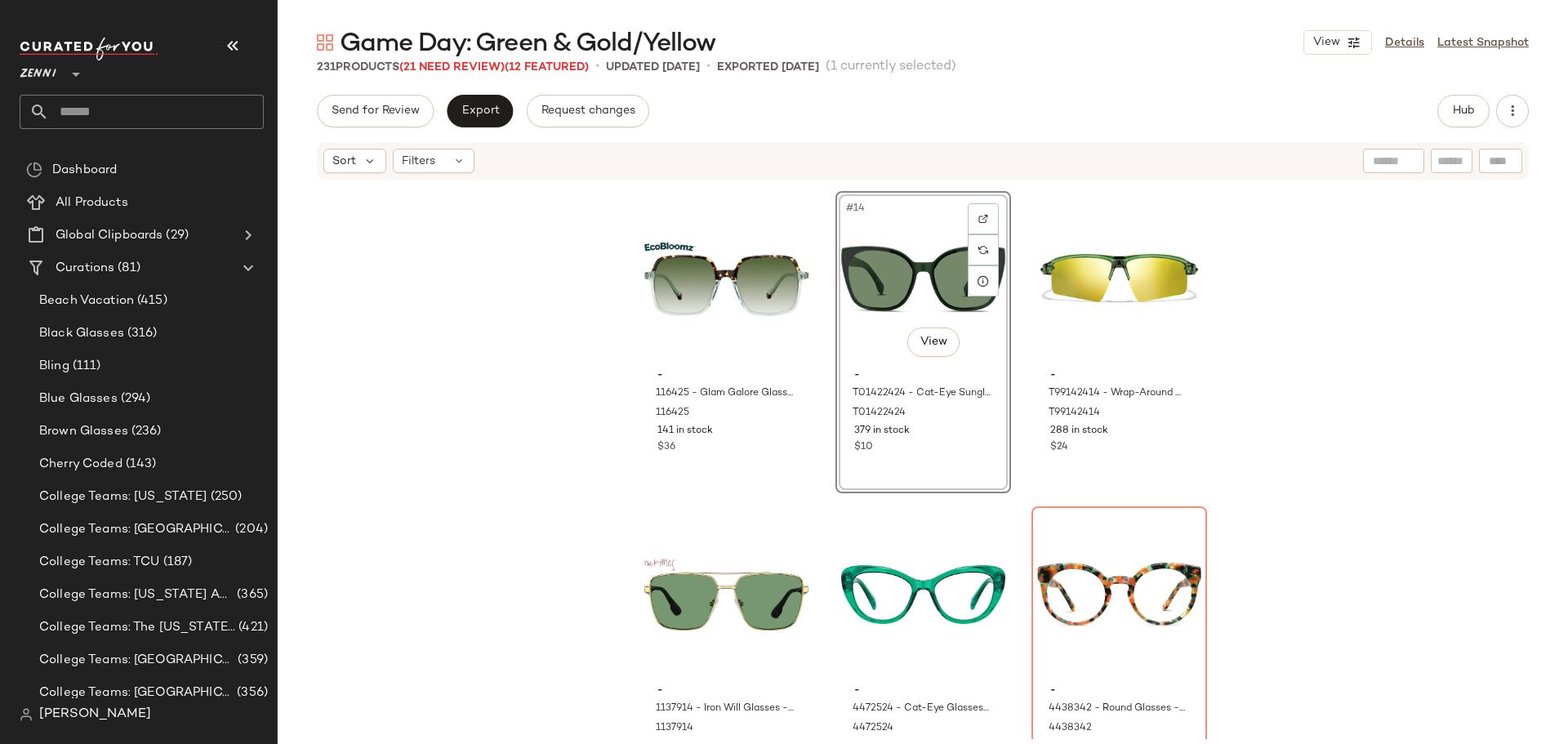
click at [822, 511] on div "- 1116324 - Square Sunglasses - Green - Plastic 1116324 172 in stock $30 - 1166…" at bounding box center [922, 460] width 1291 height 558
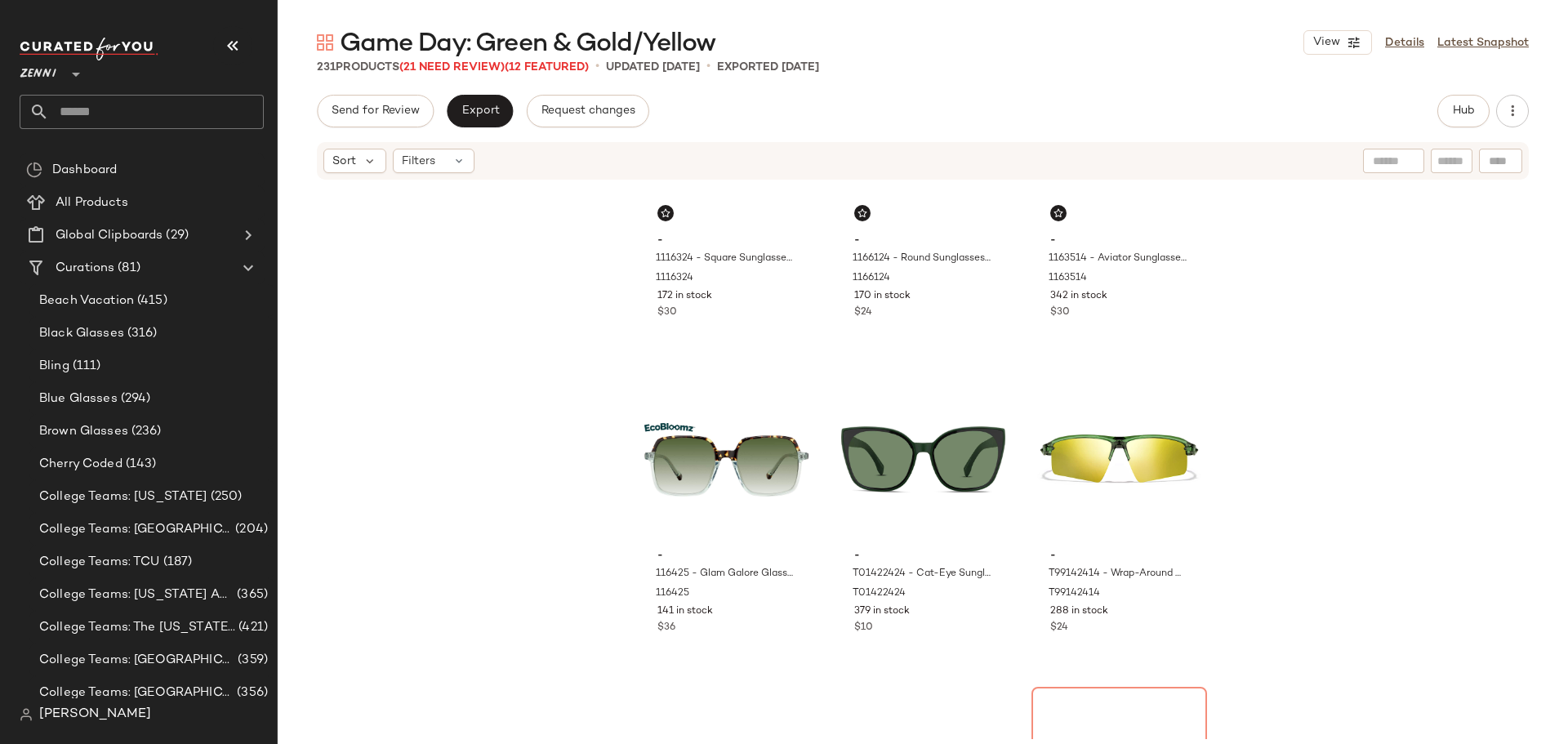
scroll to position [1156, 0]
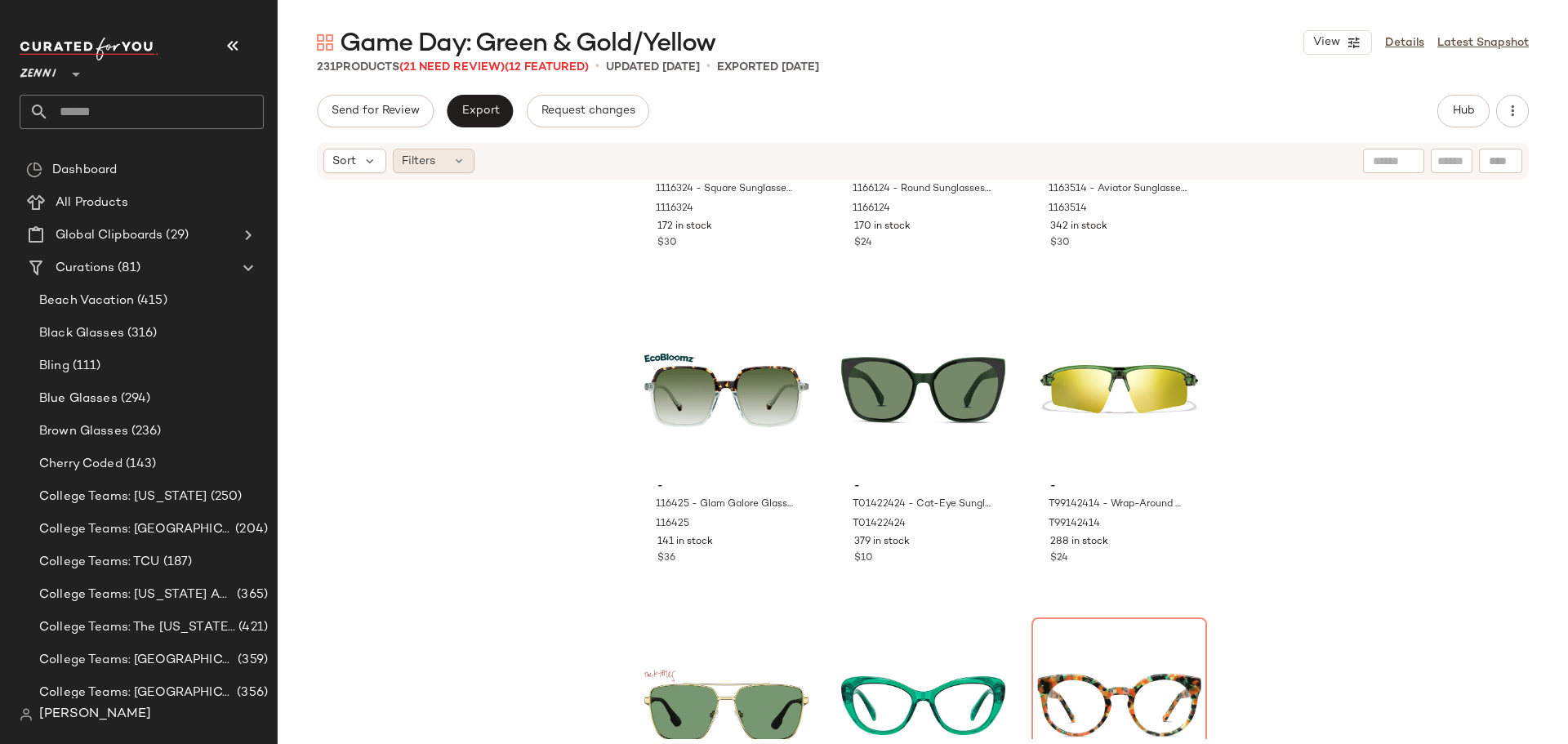
click at [461, 167] on icon at bounding box center [459, 160] width 13 height 13
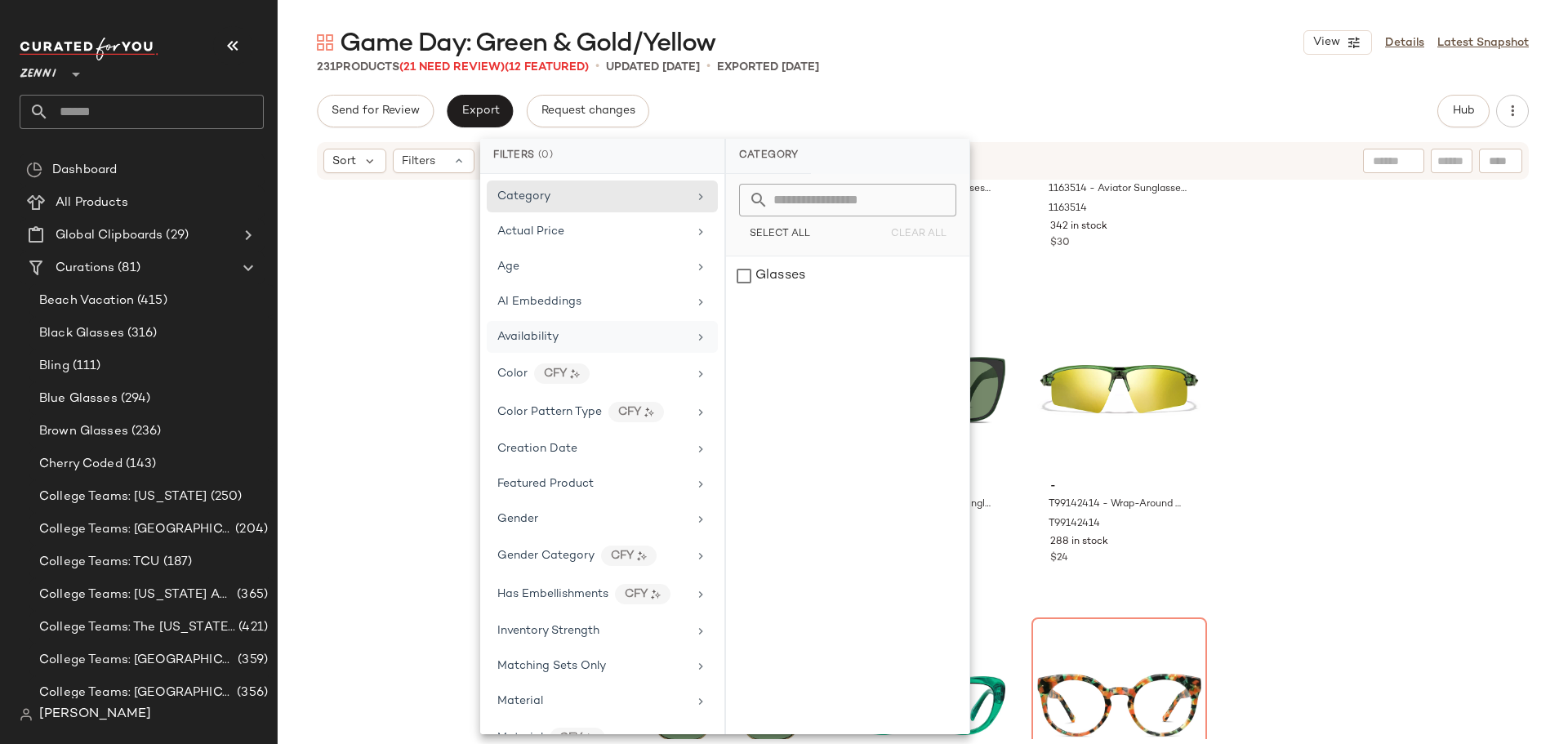
click at [574, 339] on div "Availability" at bounding box center [592, 336] width 191 height 17
click at [743, 314] on div "out_of_stock" at bounding box center [847, 315] width 244 height 39
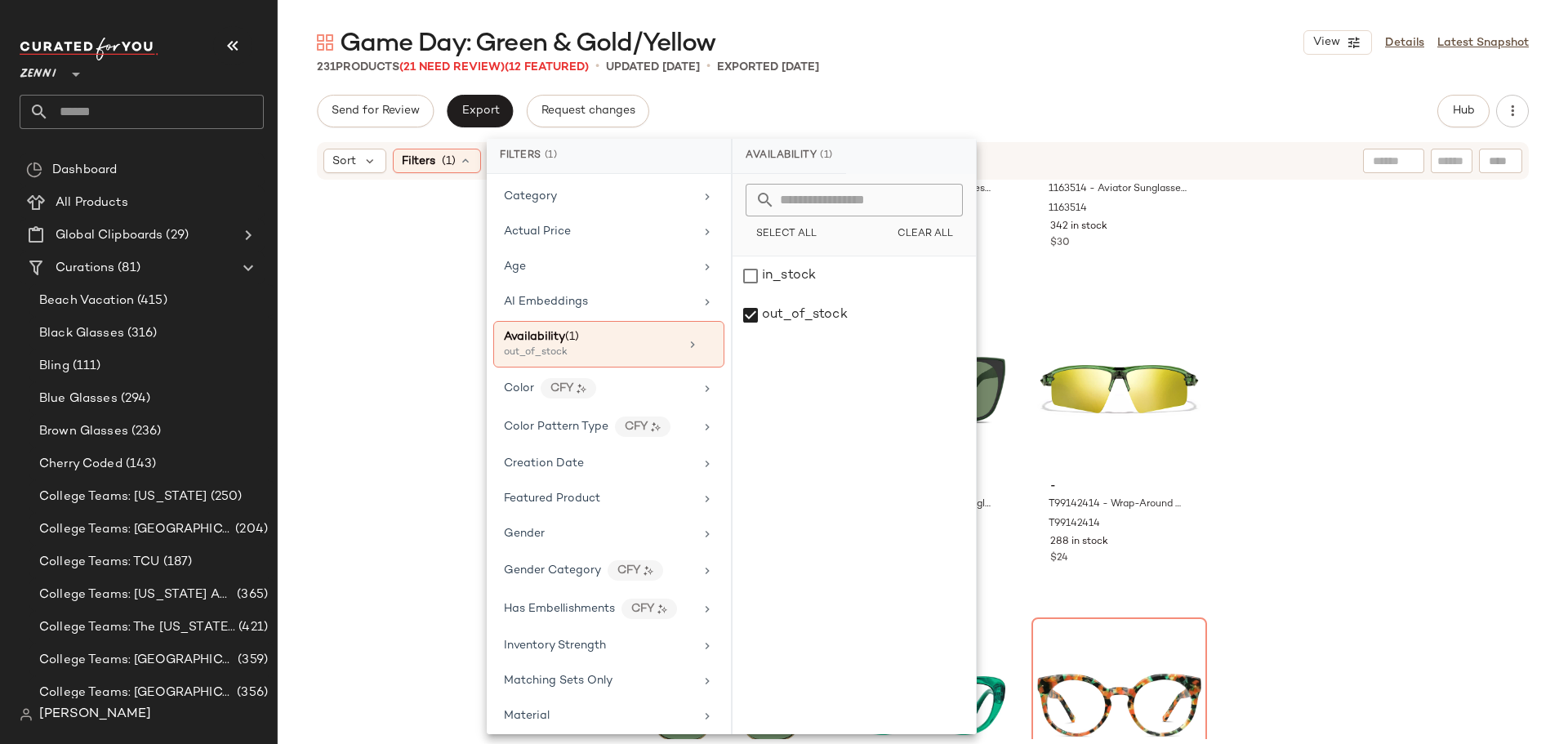
click at [405, 324] on div "- 1116324 - Square Sunglasses - Green - Plastic 1116324 172 in stock $30 - 1166…" at bounding box center [922, 460] width 1291 height 558
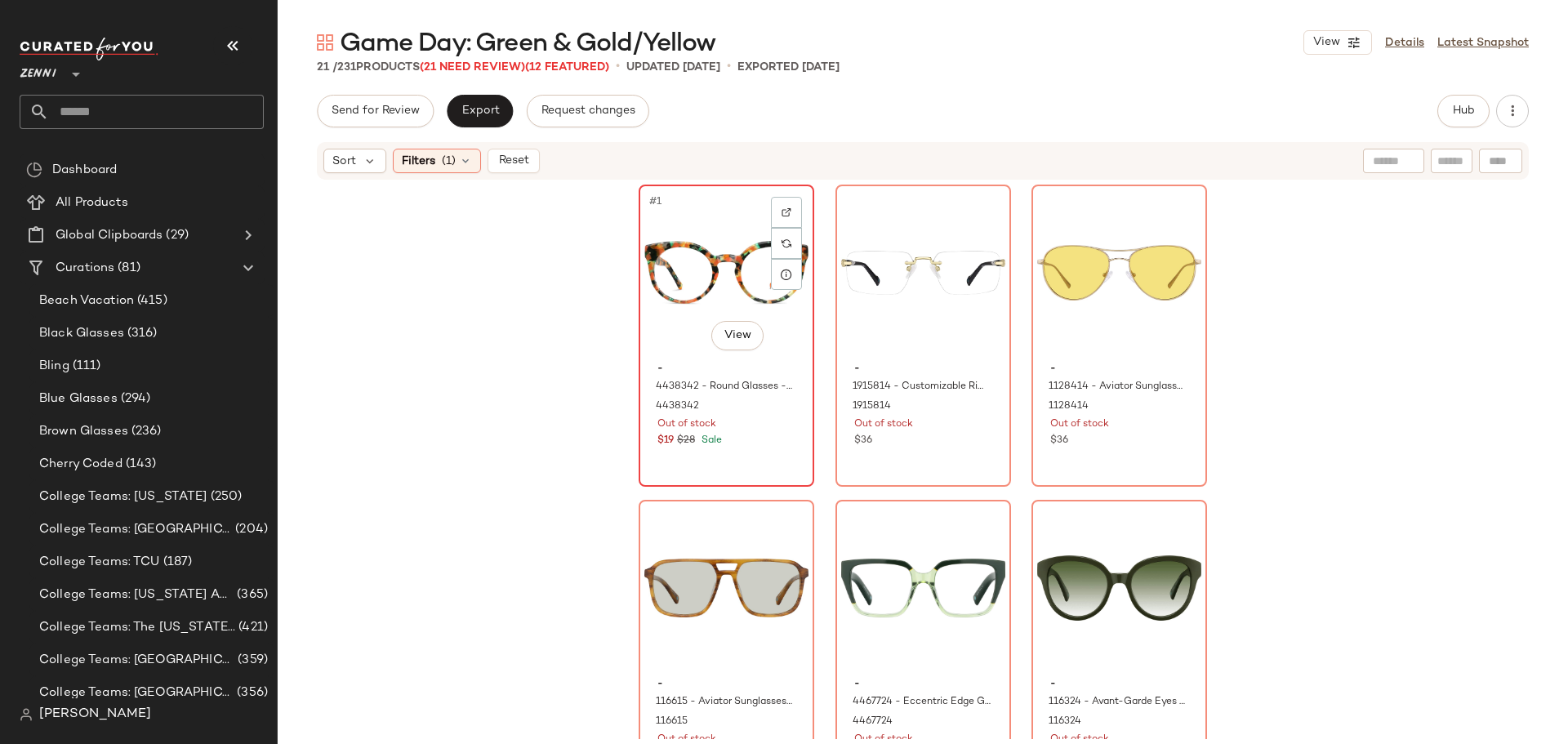
click at [751, 451] on div "#1 View - 4438342 - Round Glasses - Orange-Green - Acetate 4438342 Out of stock…" at bounding box center [726, 336] width 172 height 299
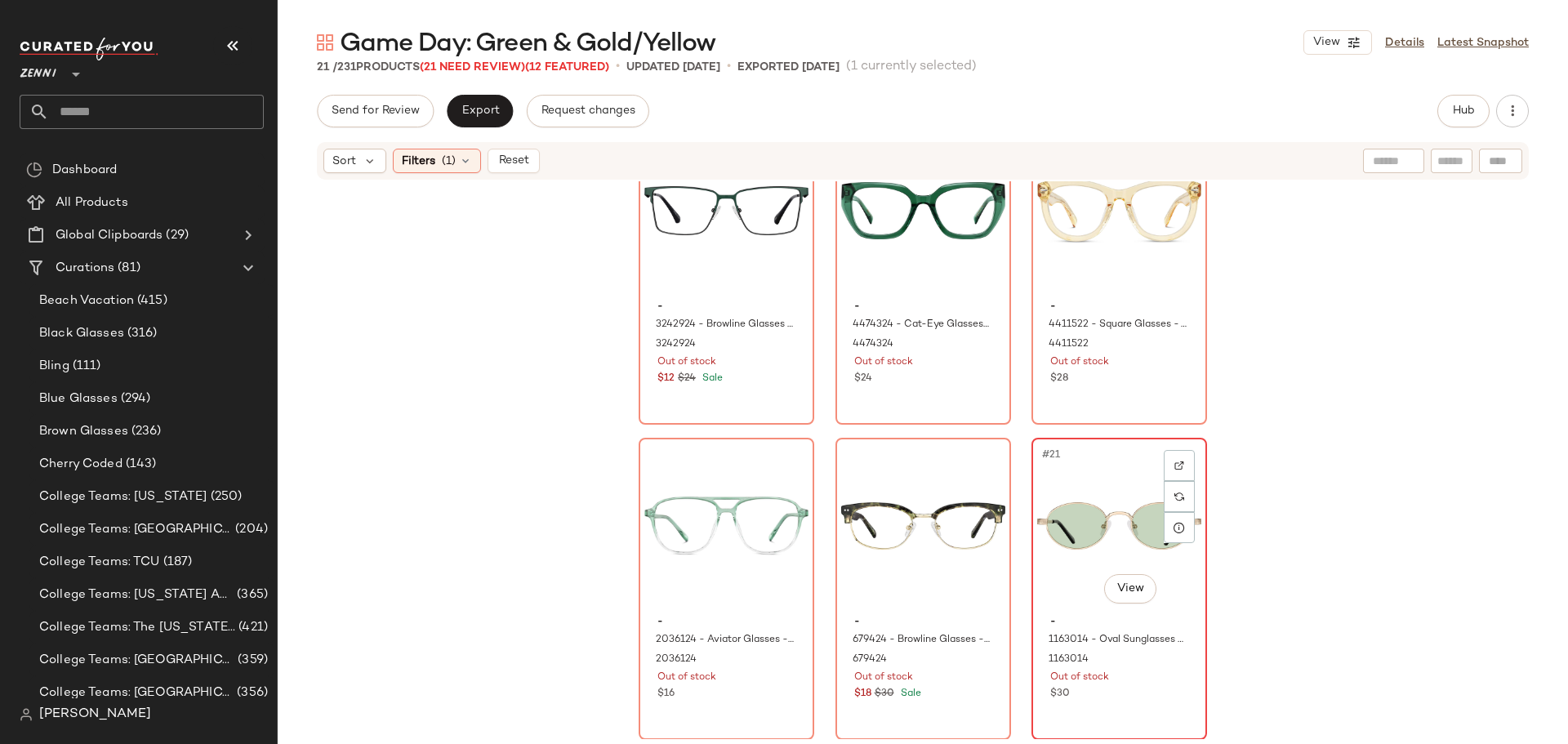
scroll to position [1651, 0]
click at [1137, 692] on div "$30" at bounding box center [1118, 693] width 138 height 15
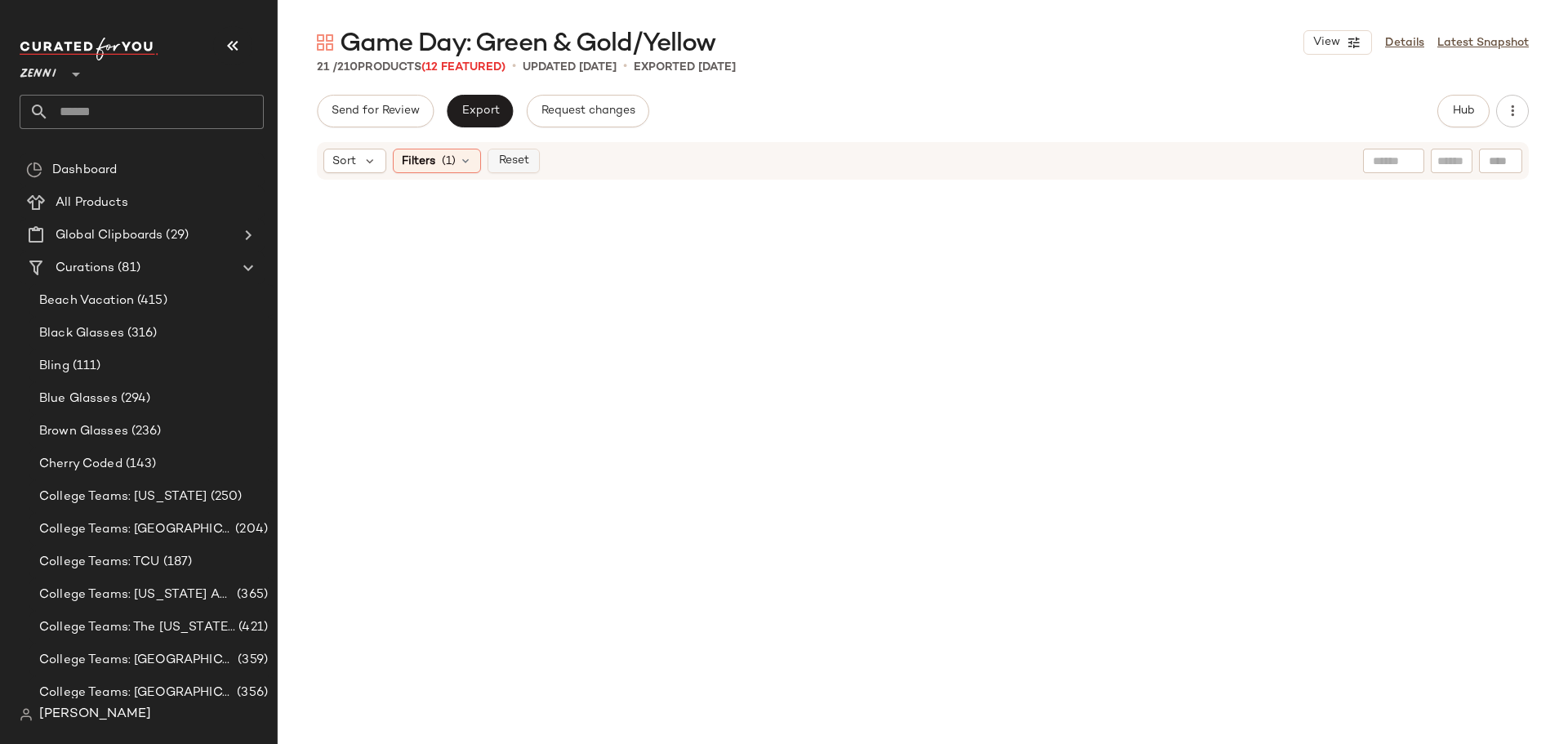
click at [512, 157] on span "Reset" at bounding box center [513, 160] width 31 height 13
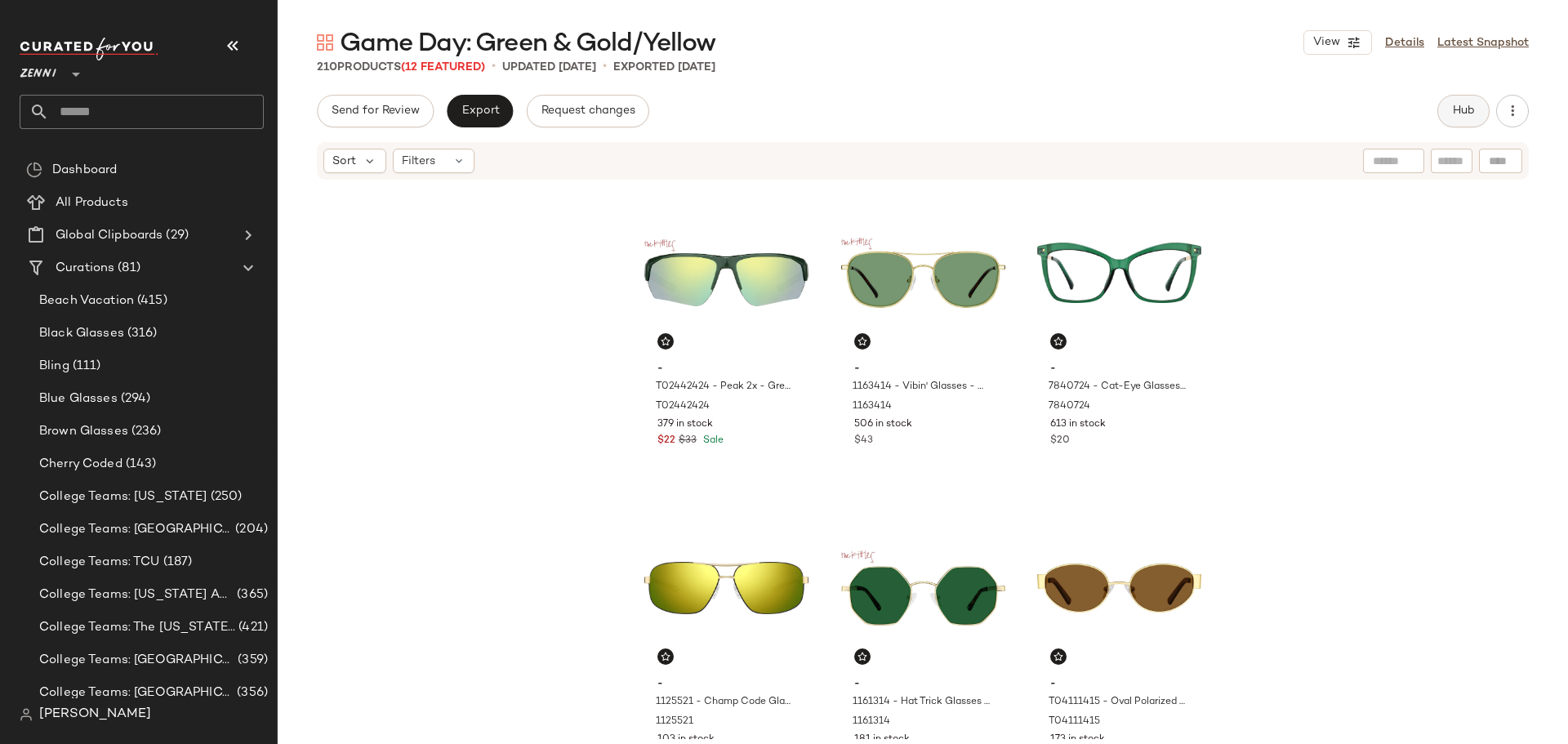
click at [1459, 103] on button "Hub" at bounding box center [1463, 111] width 52 height 33
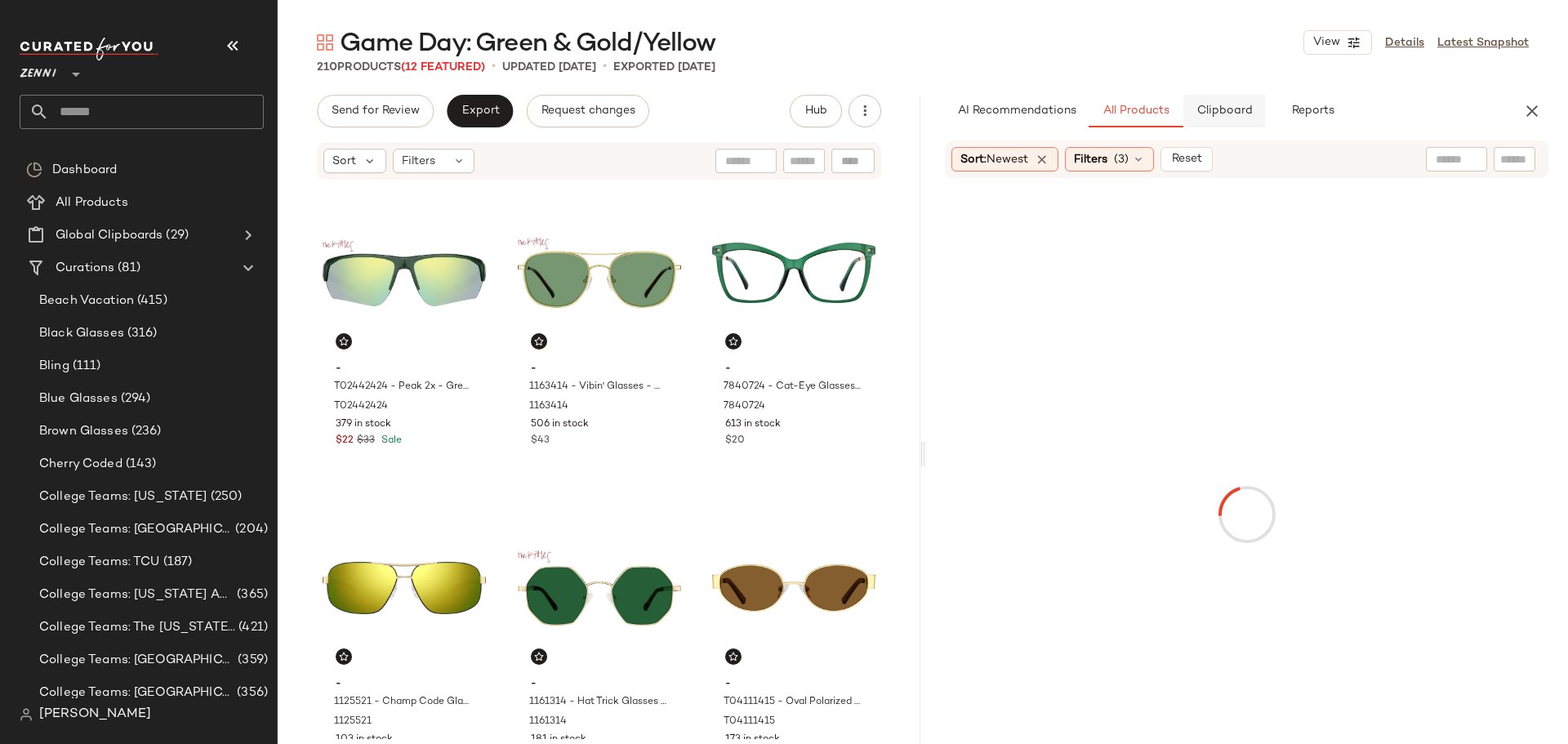
click at [1229, 120] on button "Clipboard" at bounding box center [1224, 111] width 82 height 33
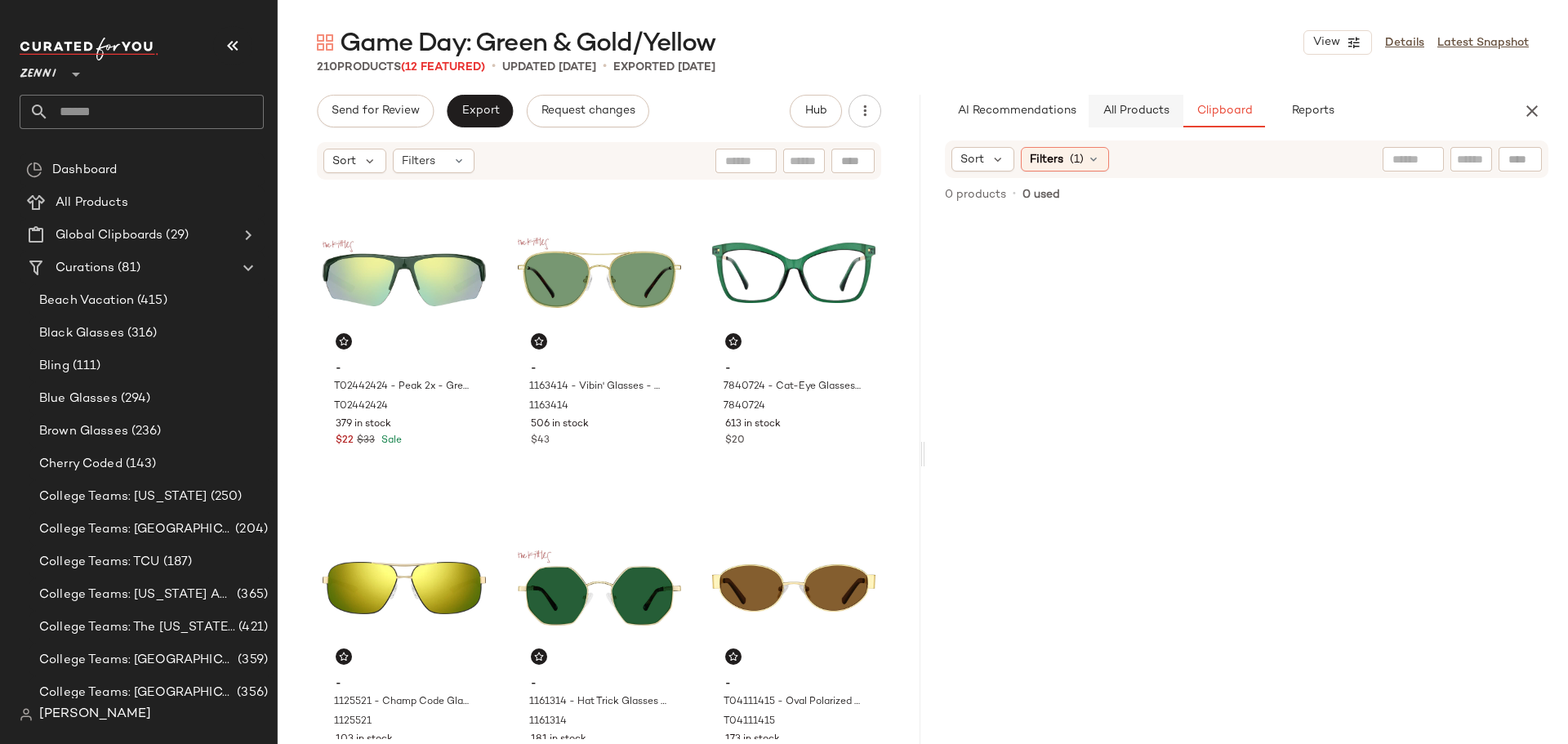
click at [1145, 116] on span "All Products" at bounding box center [1136, 111] width 67 height 13
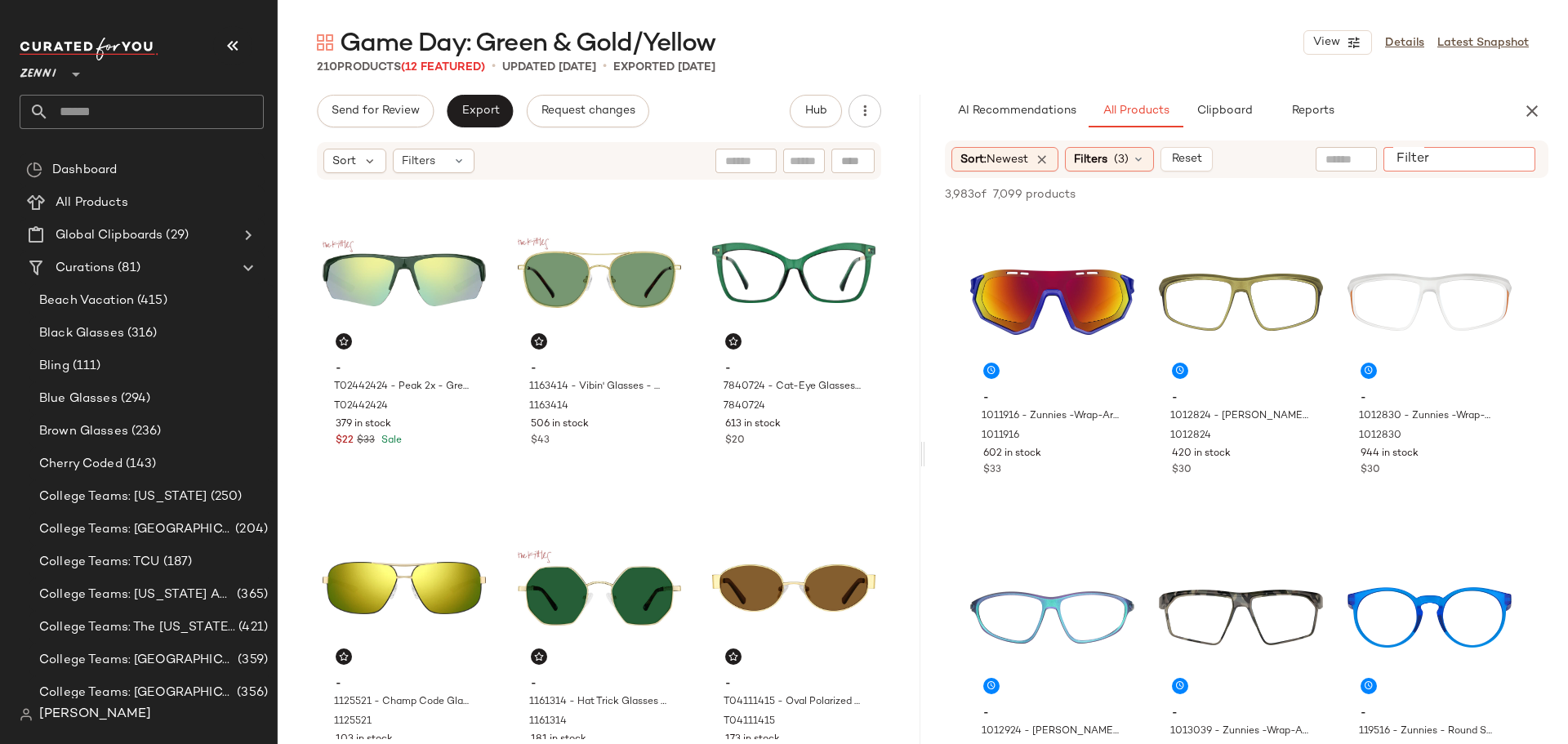
click at [1505, 158] on input "Filter" at bounding box center [1459, 160] width 139 height 17
type input "*****"
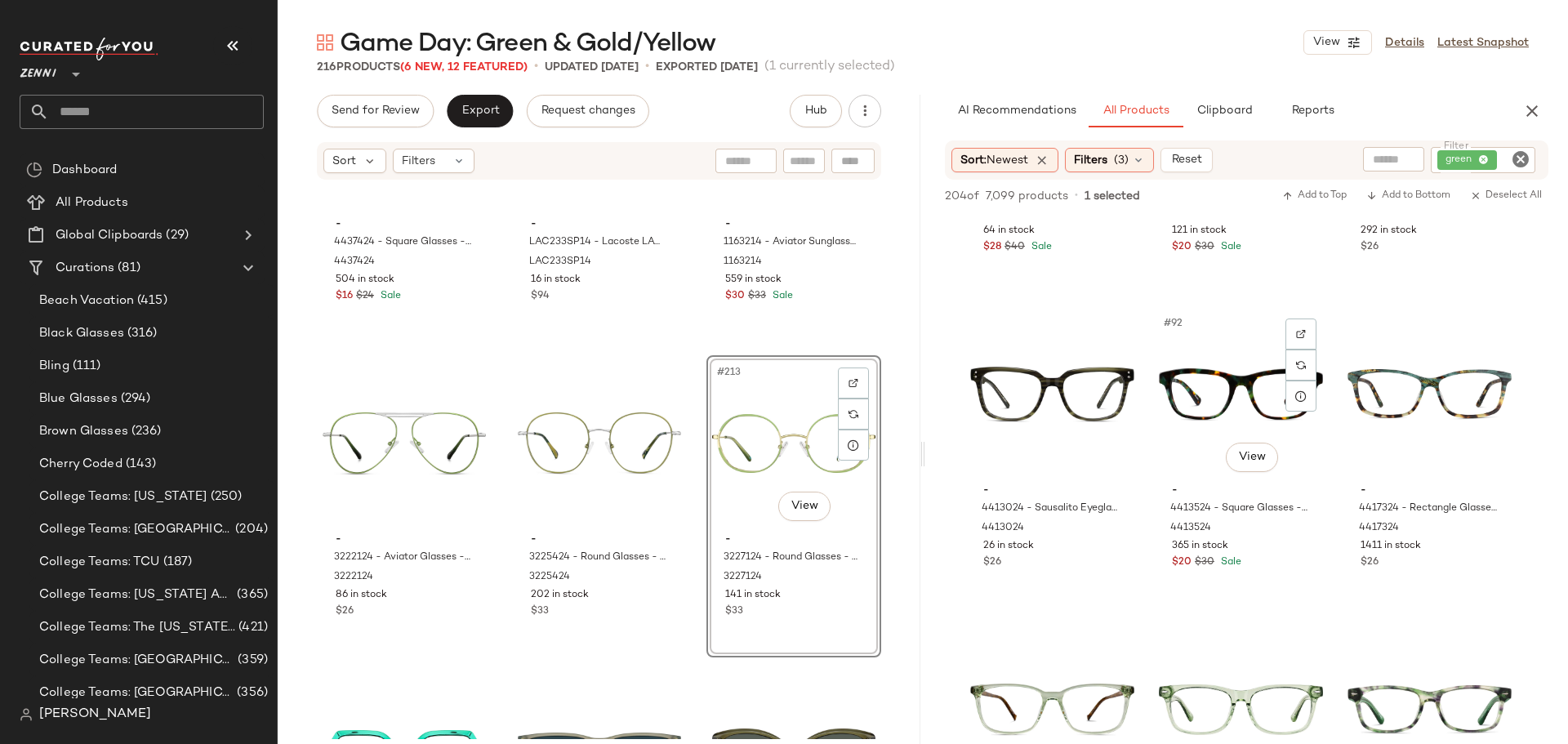
scroll to position [9388, 0]
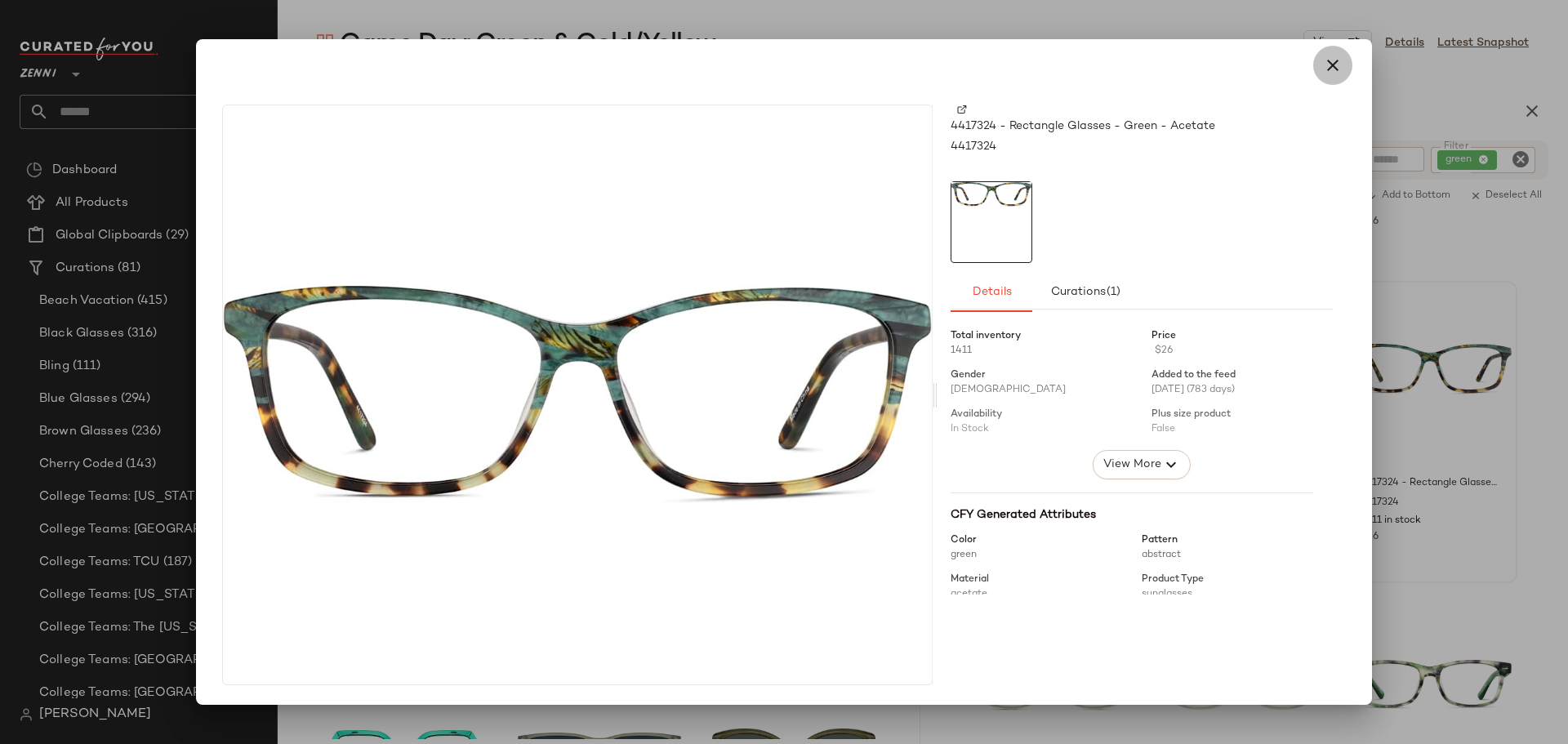
click at [1334, 69] on icon "button" at bounding box center [1333, 65] width 19 height 19
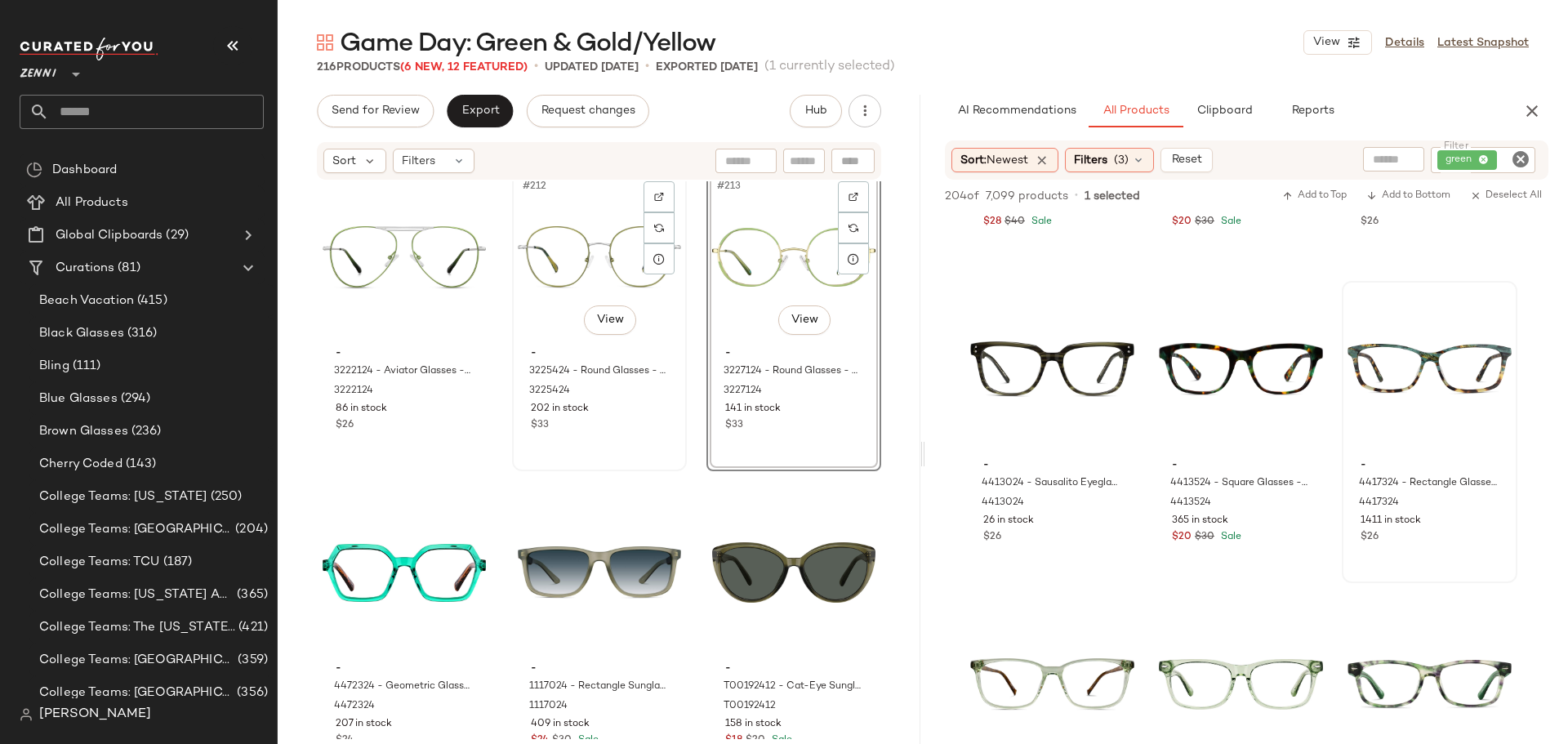
scroll to position [22134, 0]
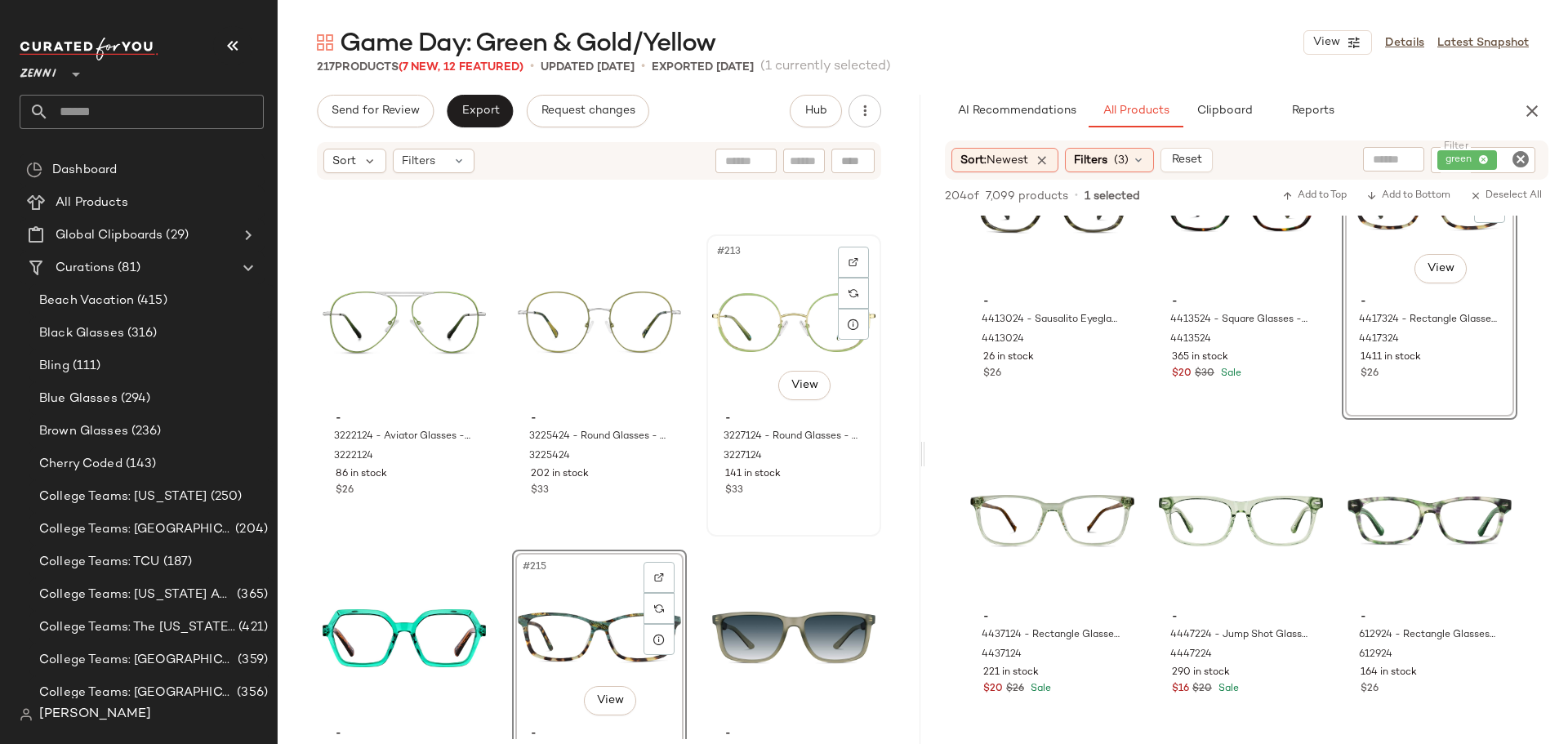
scroll to position [21971, 0]
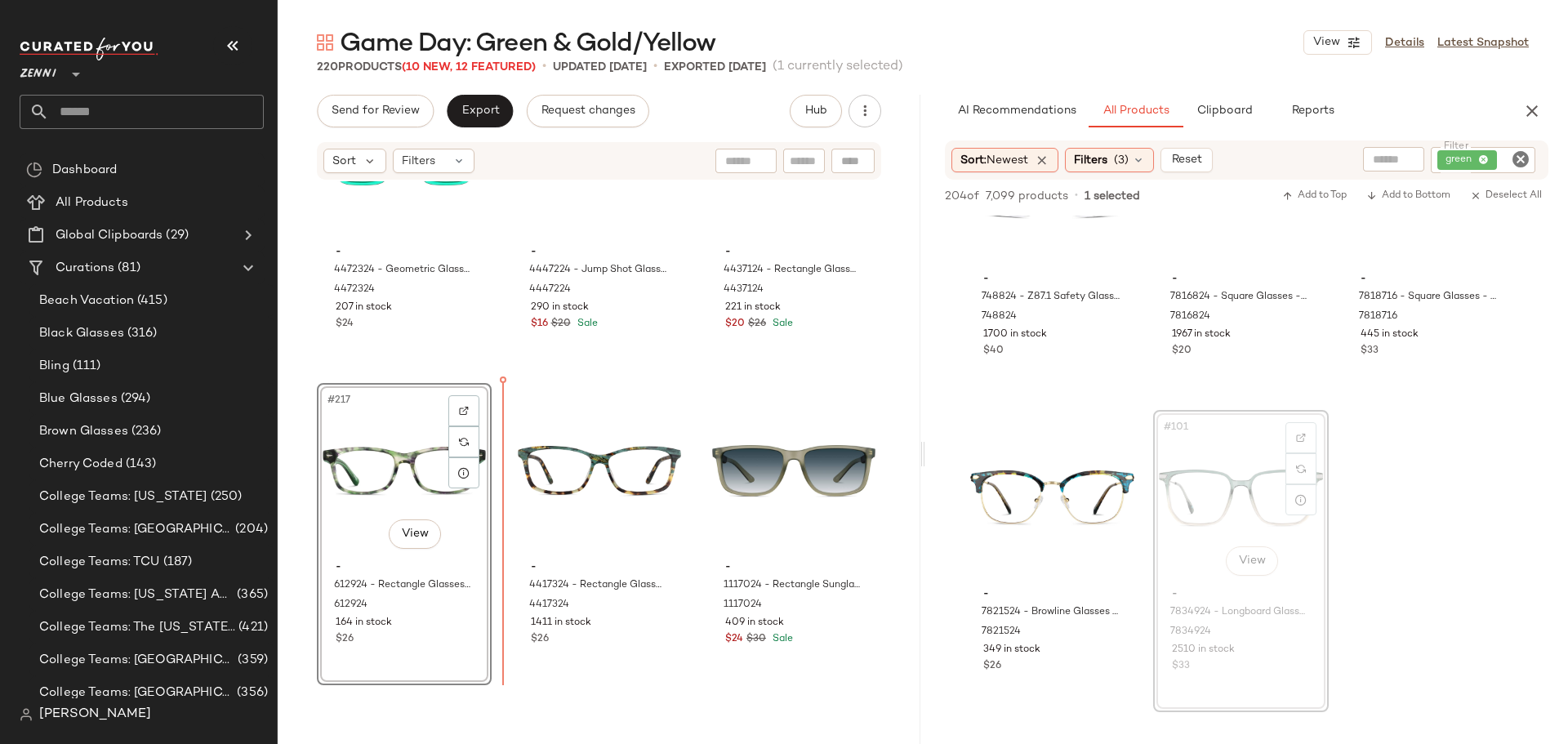
scroll to position [22503, 0]
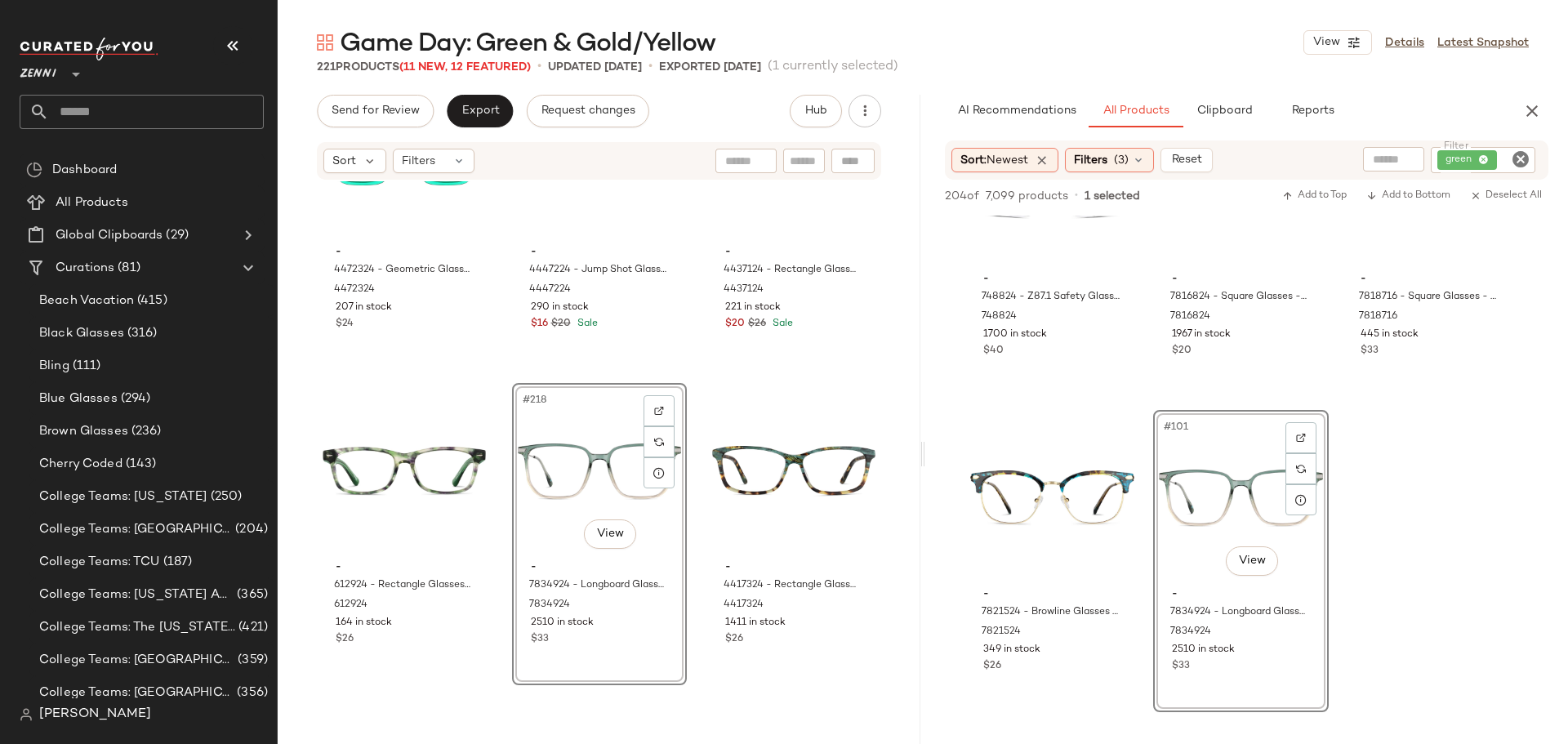
click at [504, 604] on div "- 4472324 - Geometric Glasses - Green - Plastic 4472324 207 in stock $24 - 4447…" at bounding box center [598, 460] width 643 height 558
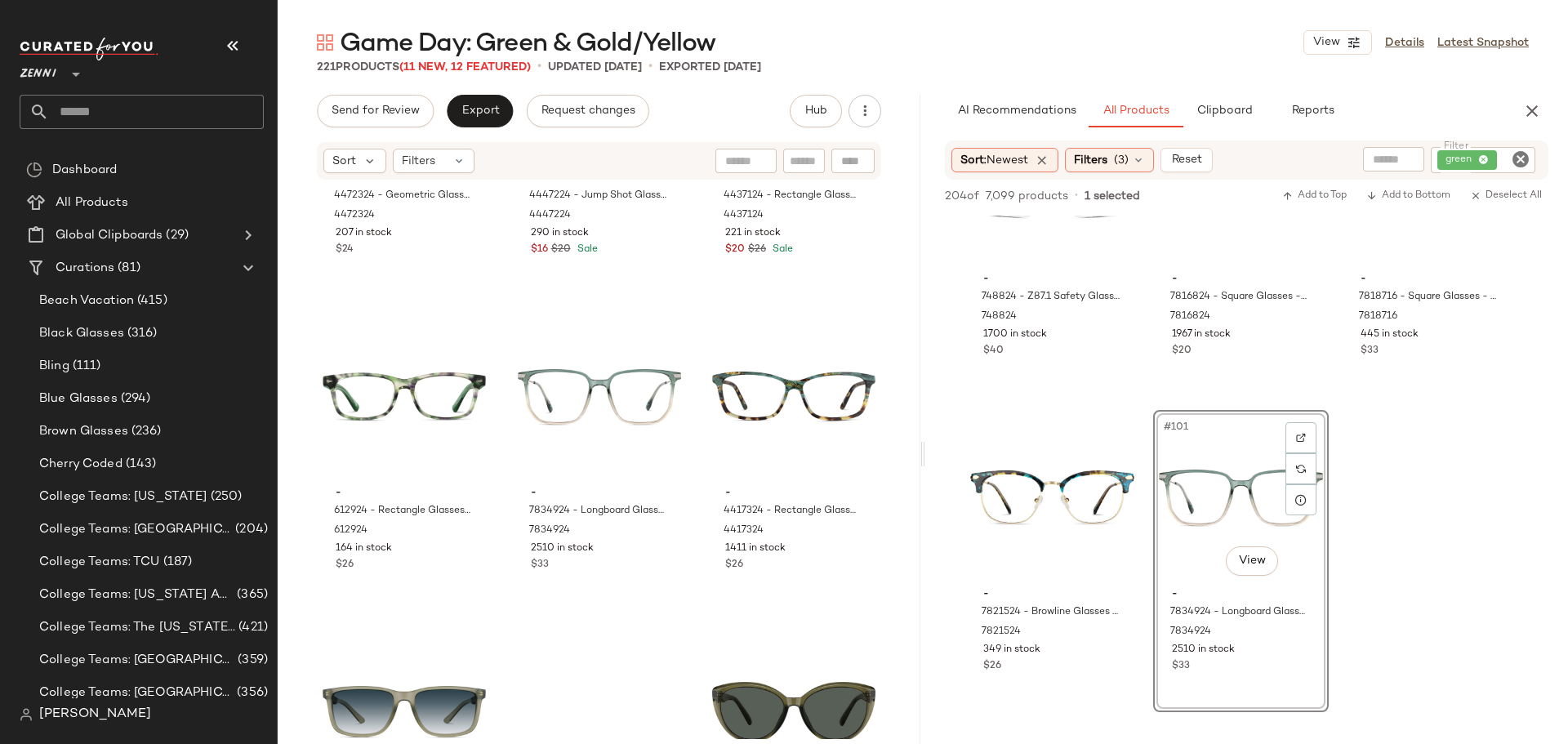
scroll to position [22585, 0]
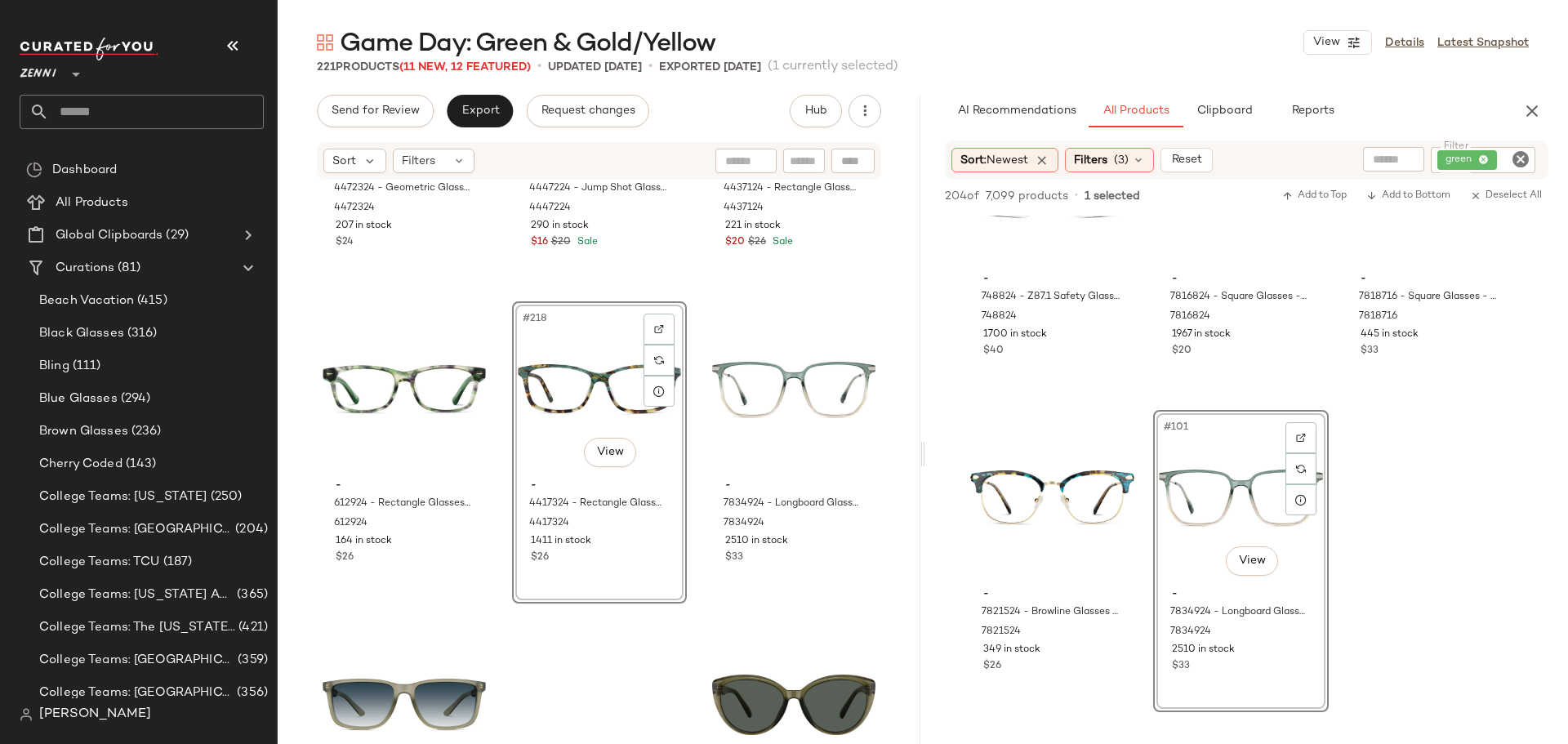
click at [1523, 160] on icon "Clear Filter" at bounding box center [1520, 159] width 19 height 19
click at [1497, 160] on input "Filter" at bounding box center [1459, 160] width 139 height 17
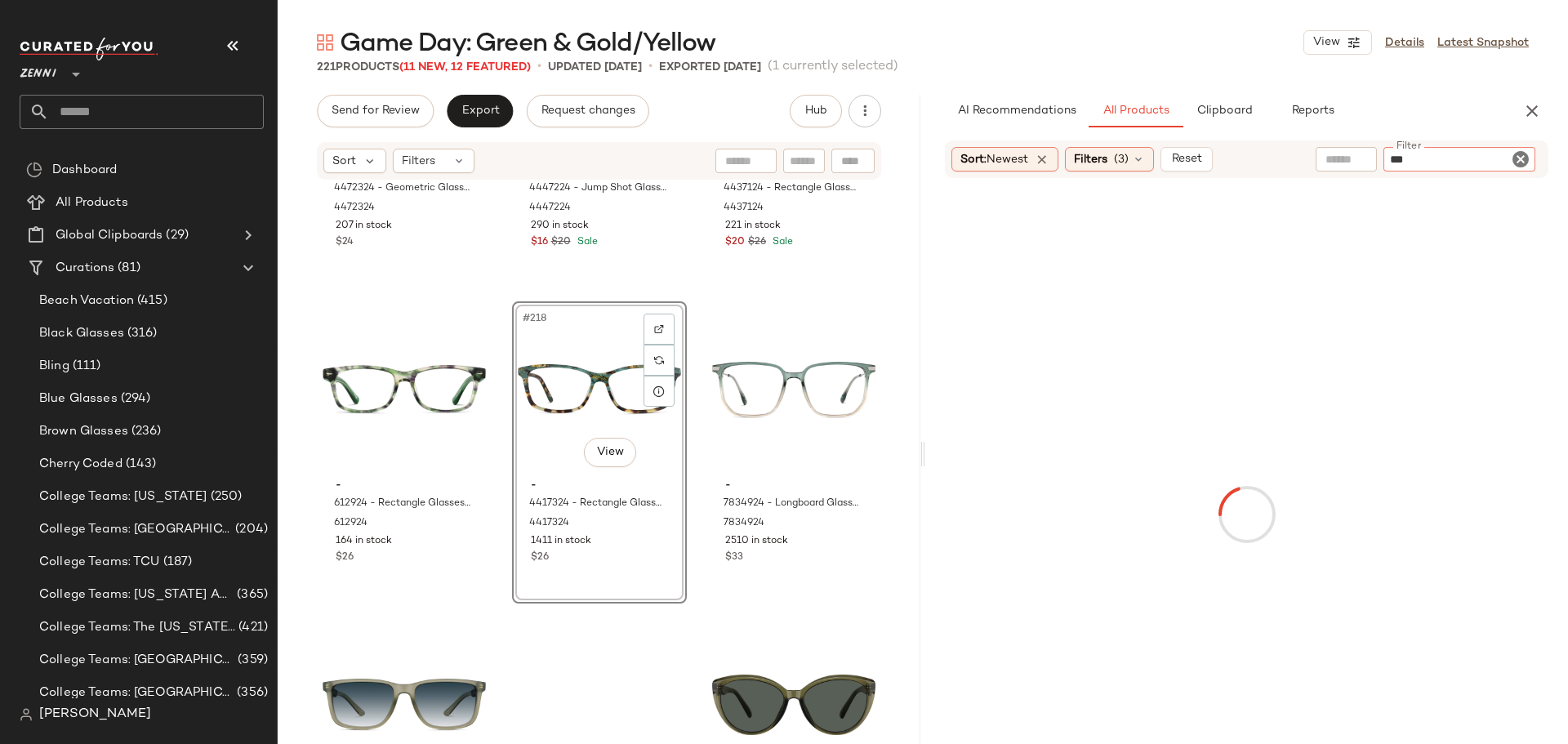
type input "****"
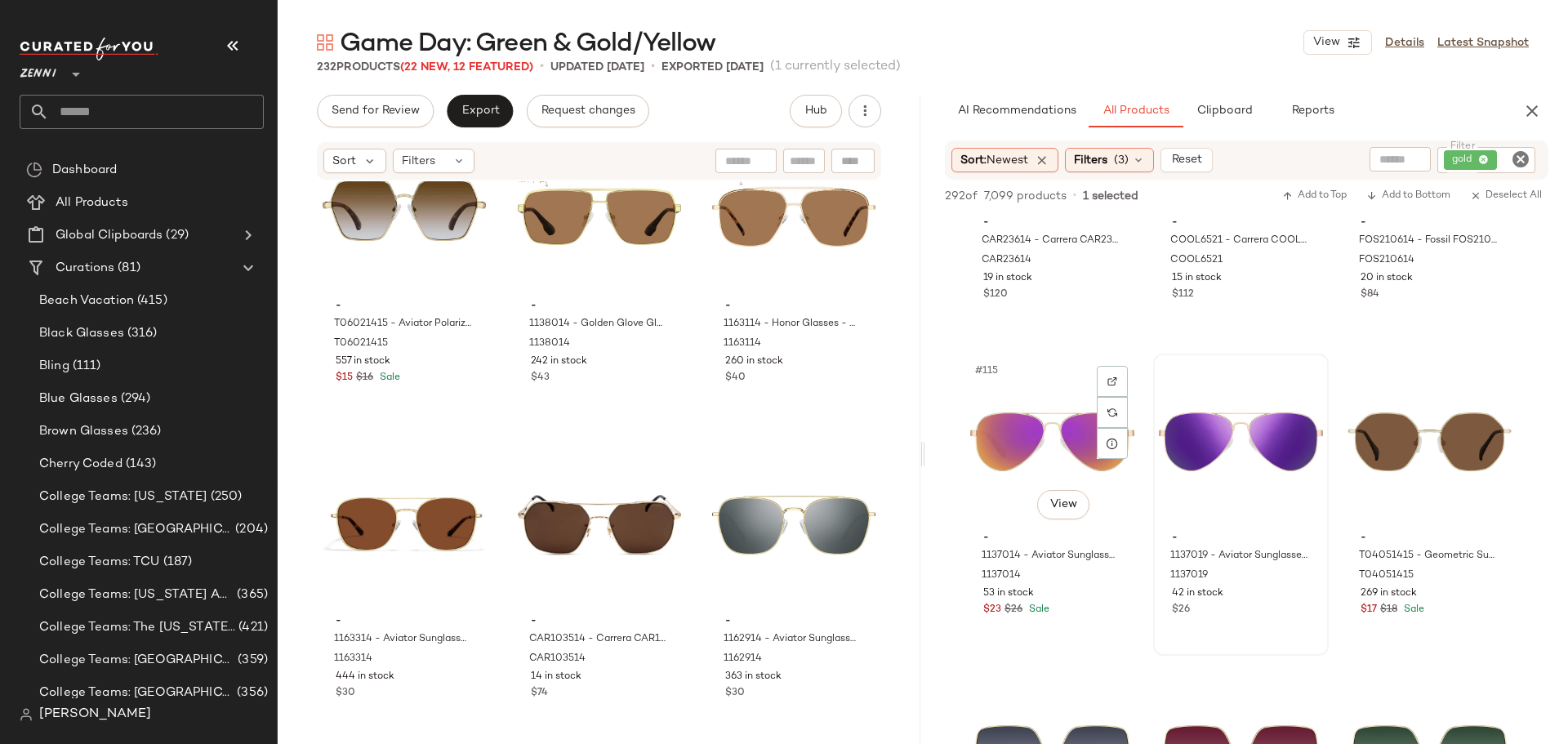
scroll to position [11837, 0]
click at [1521, 160] on icon "Clear Filter" at bounding box center [1520, 159] width 19 height 19
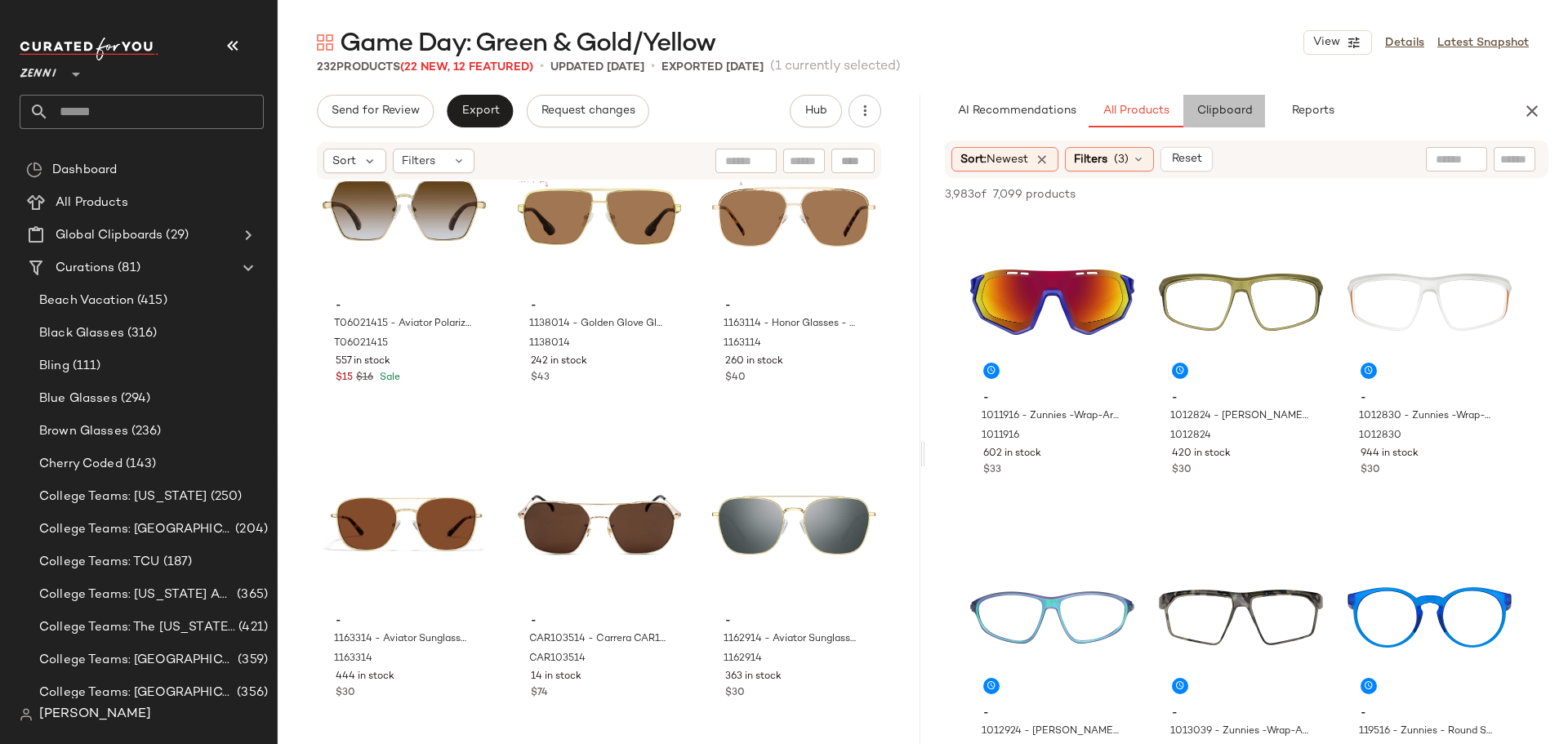
click at [1230, 114] on span "Clipboard" at bounding box center [1224, 111] width 57 height 13
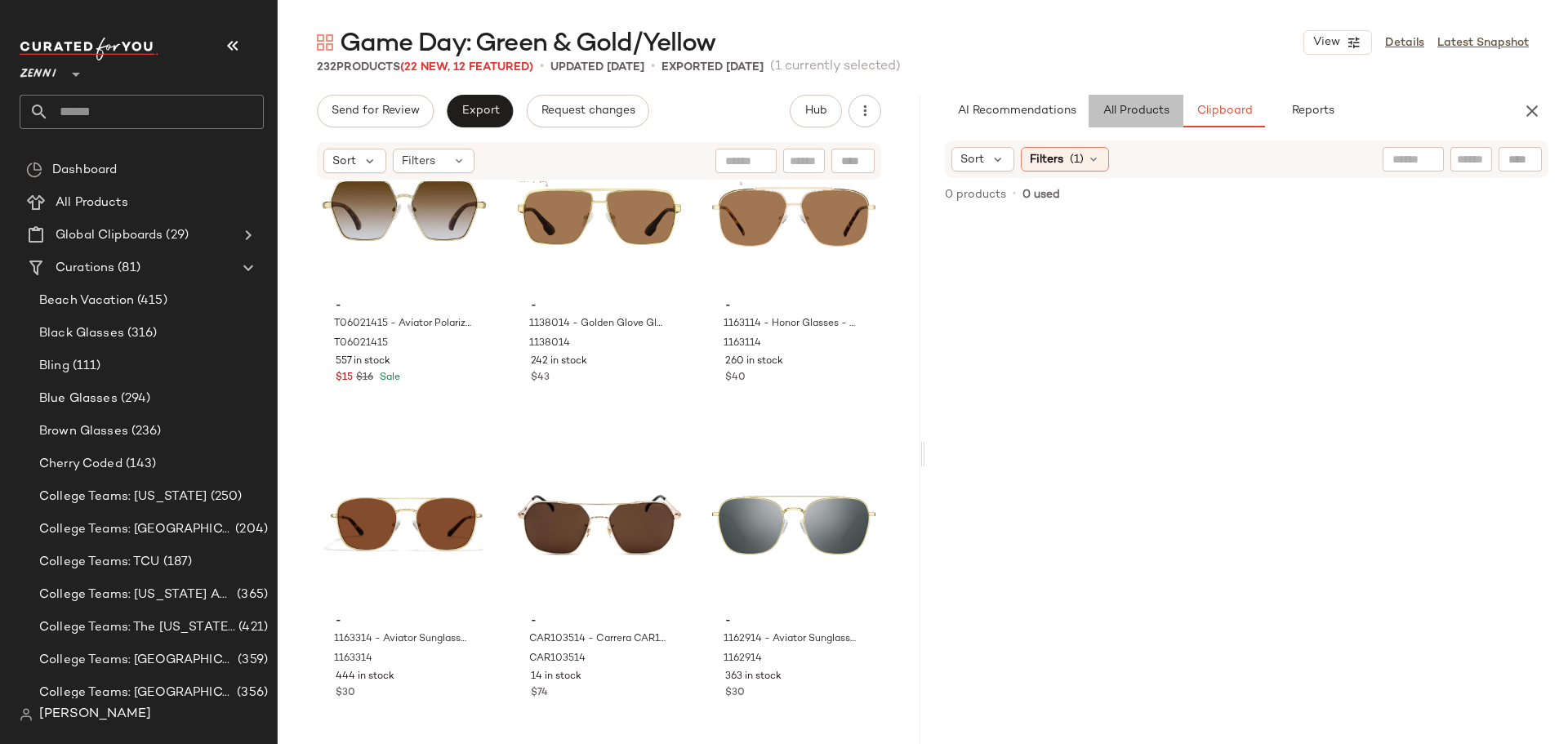
click at [1147, 114] on span "All Products" at bounding box center [1136, 111] width 67 height 13
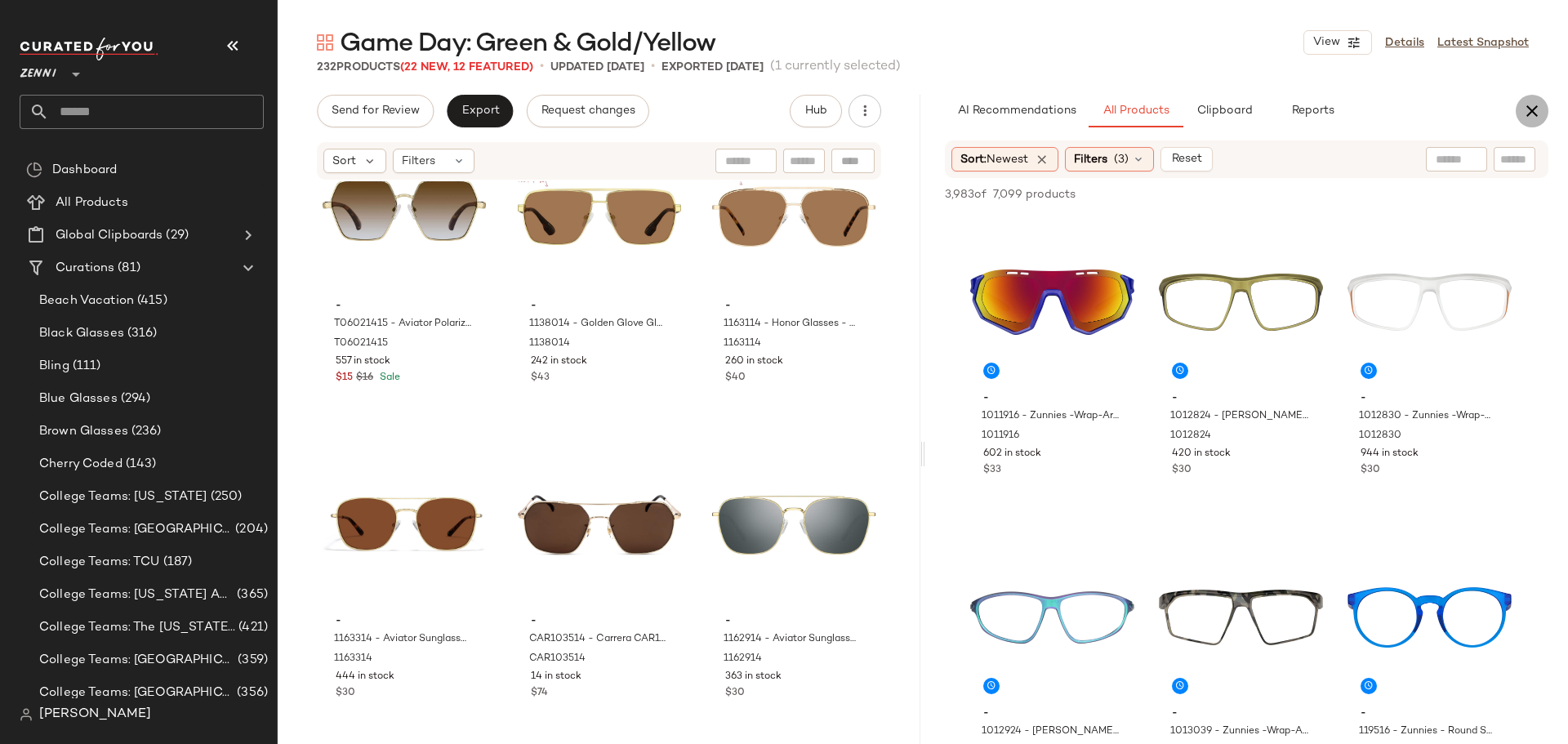
click at [1532, 108] on icon "button" at bounding box center [1532, 110] width 19 height 19
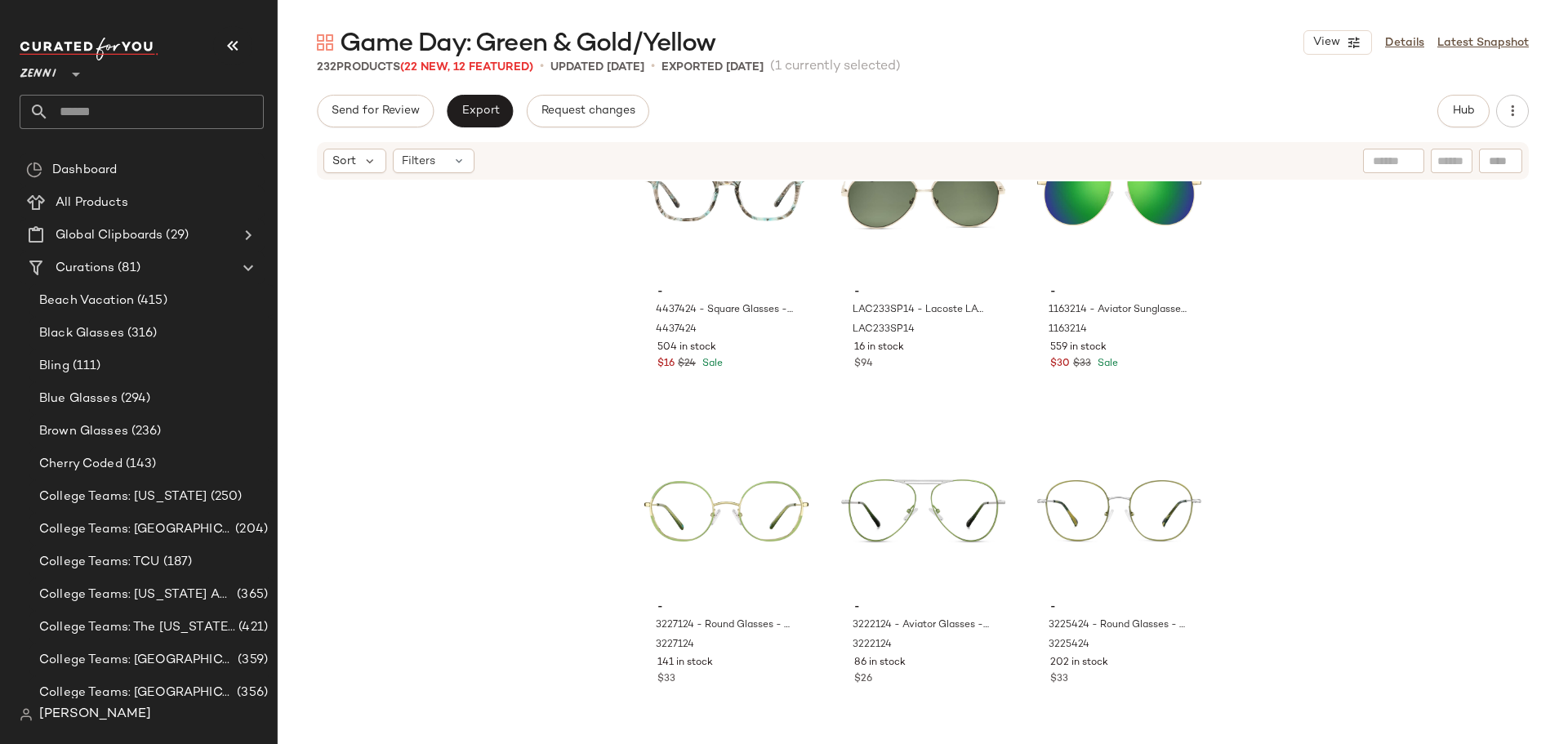
scroll to position [21832, 0]
click at [677, 477] on div "#211 View" at bounding box center [726, 512] width 164 height 165
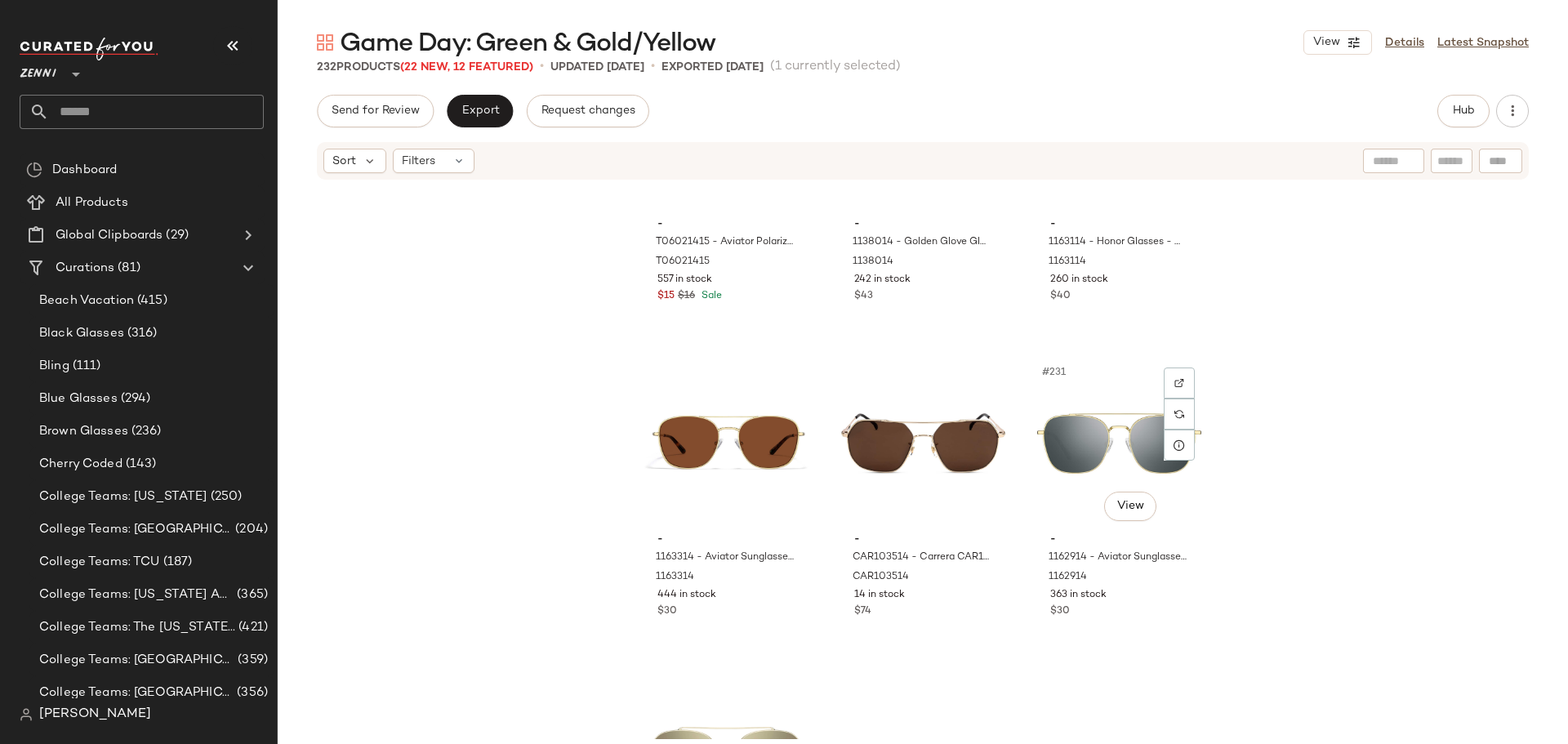
scroll to position [24025, 0]
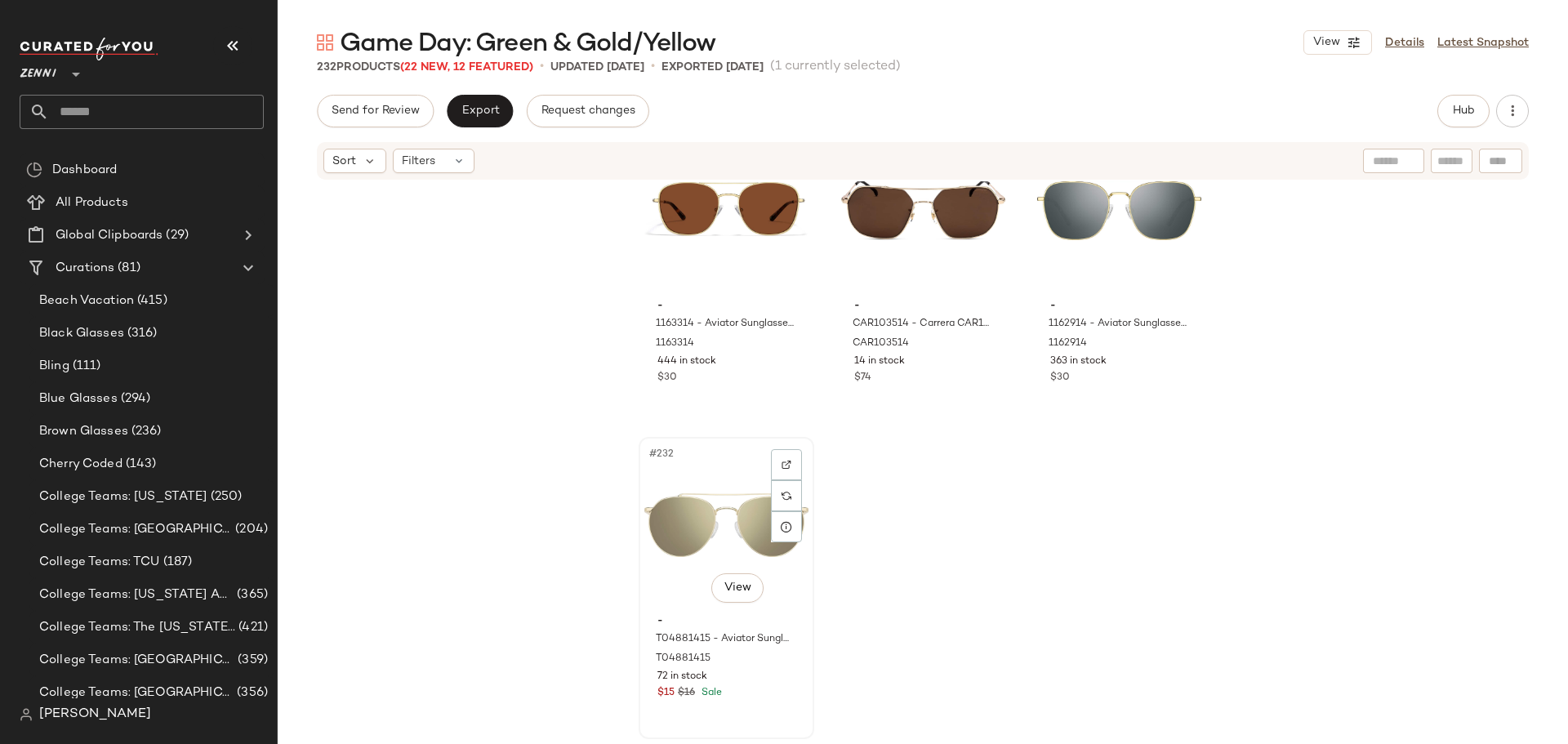
click at [753, 682] on div "72 in stock" at bounding box center [726, 677] width 138 height 15
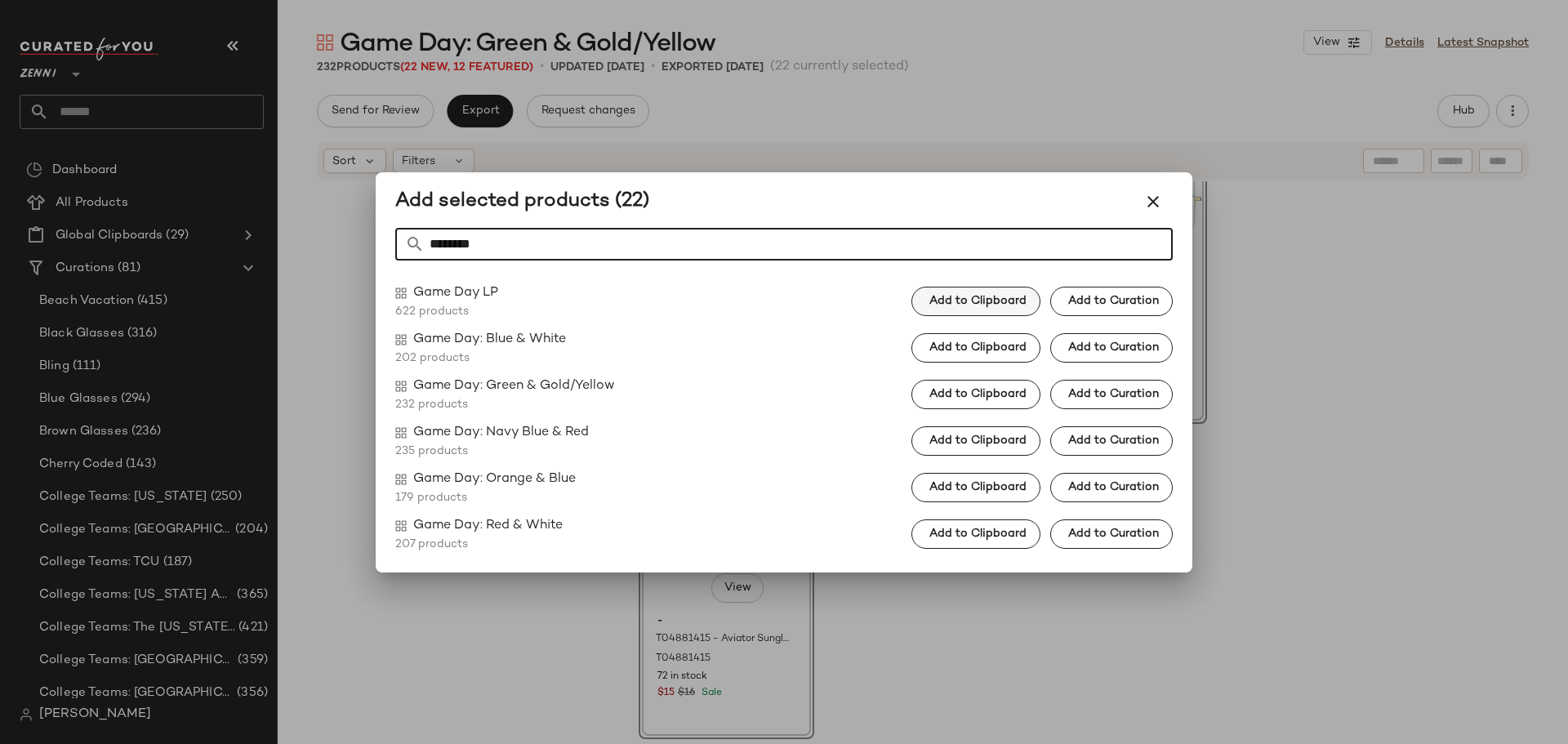
type input "********"
click at [1019, 292] on button "Add to Clipboard" at bounding box center [975, 301] width 129 height 29
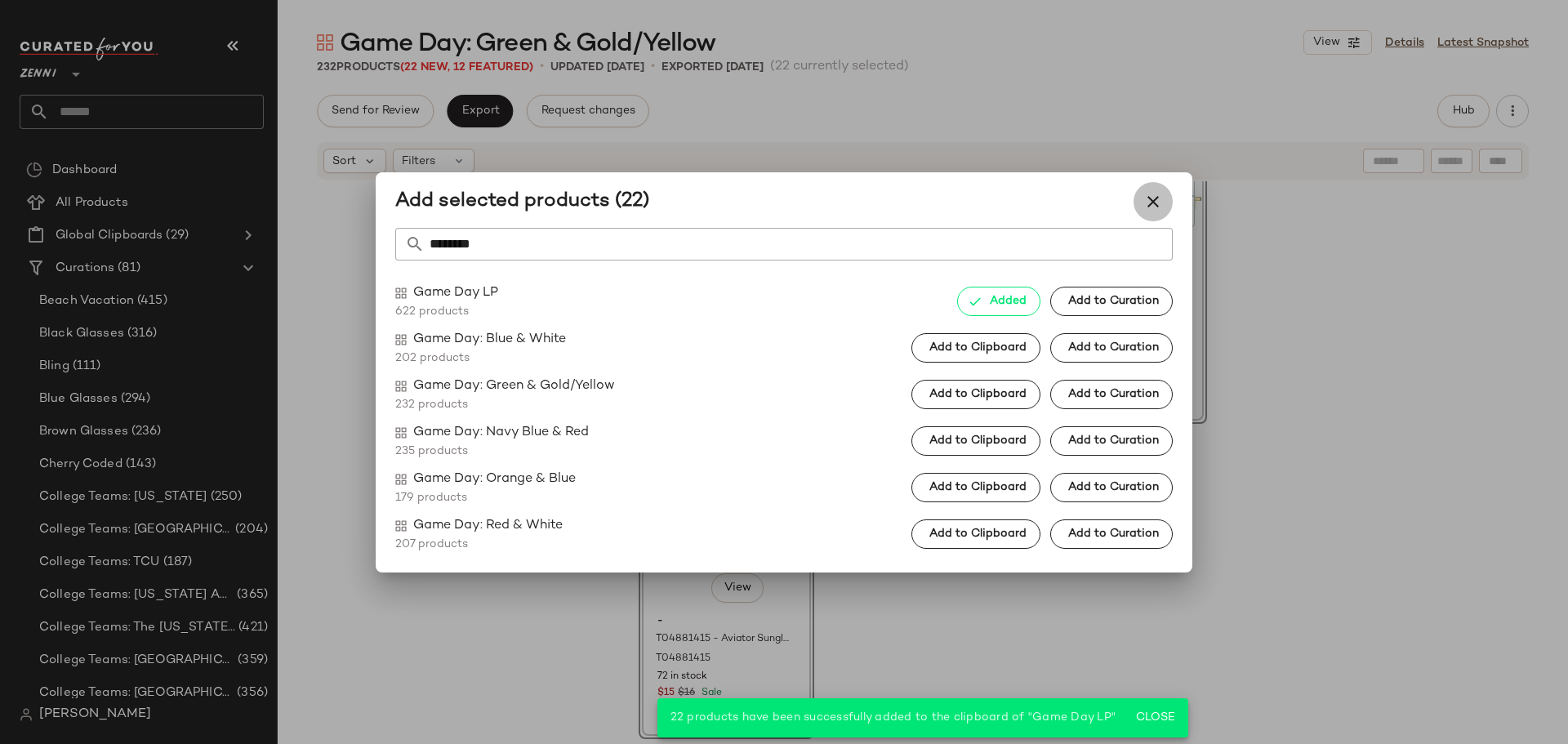
click at [1147, 202] on icon "button" at bounding box center [1153, 201] width 19 height 19
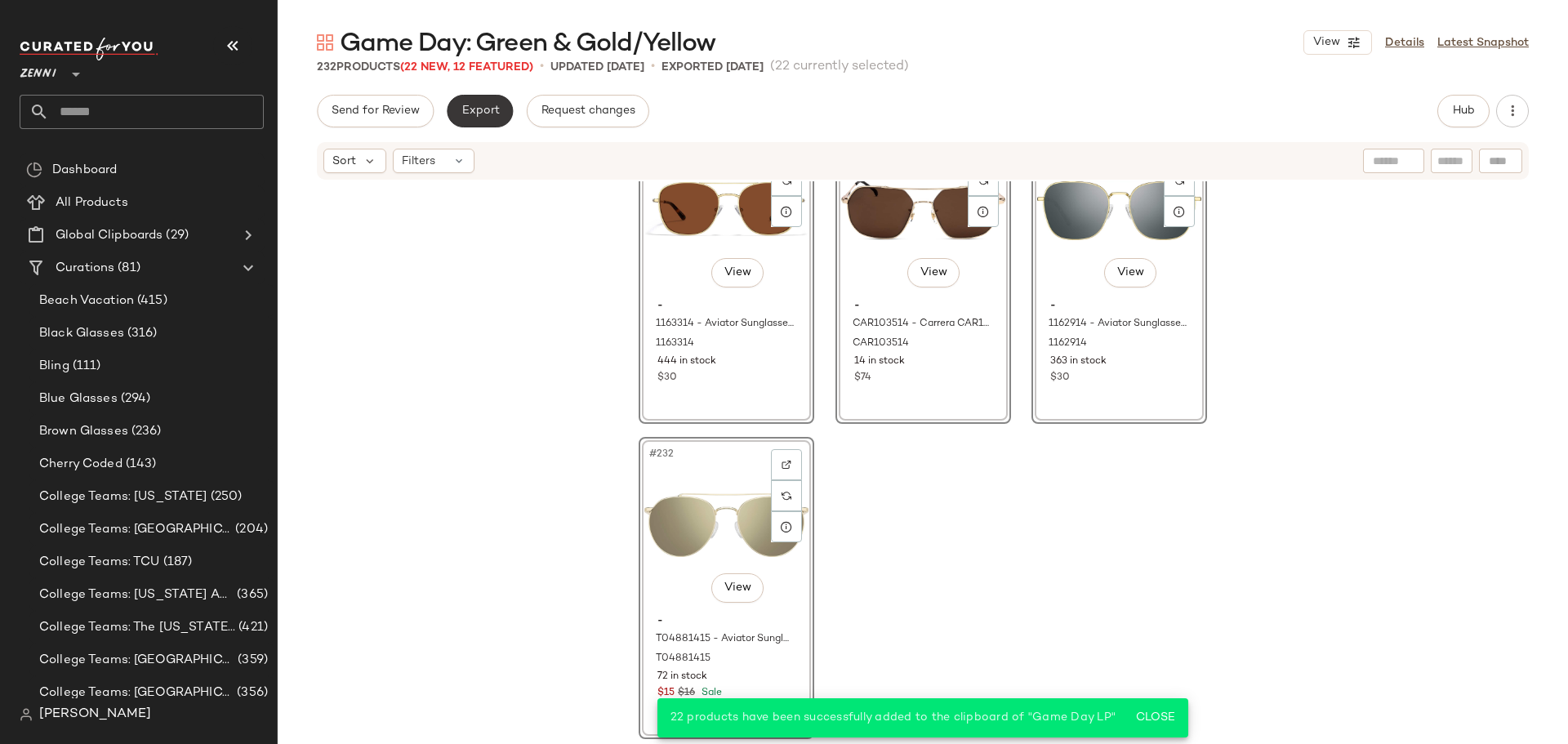
click at [488, 117] on span "Export" at bounding box center [480, 111] width 38 height 13
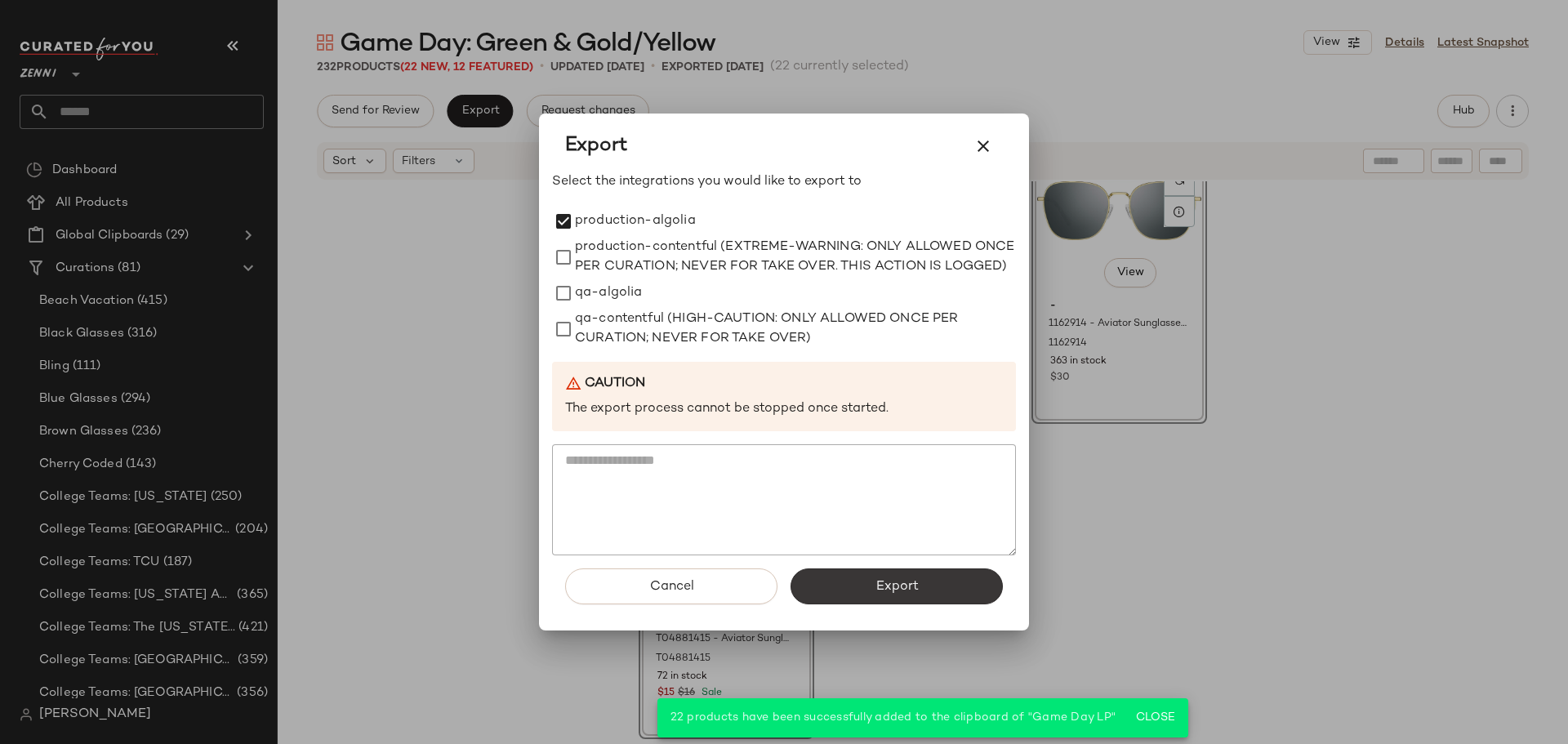
click at [962, 604] on button "Export" at bounding box center [897, 585] width 213 height 36
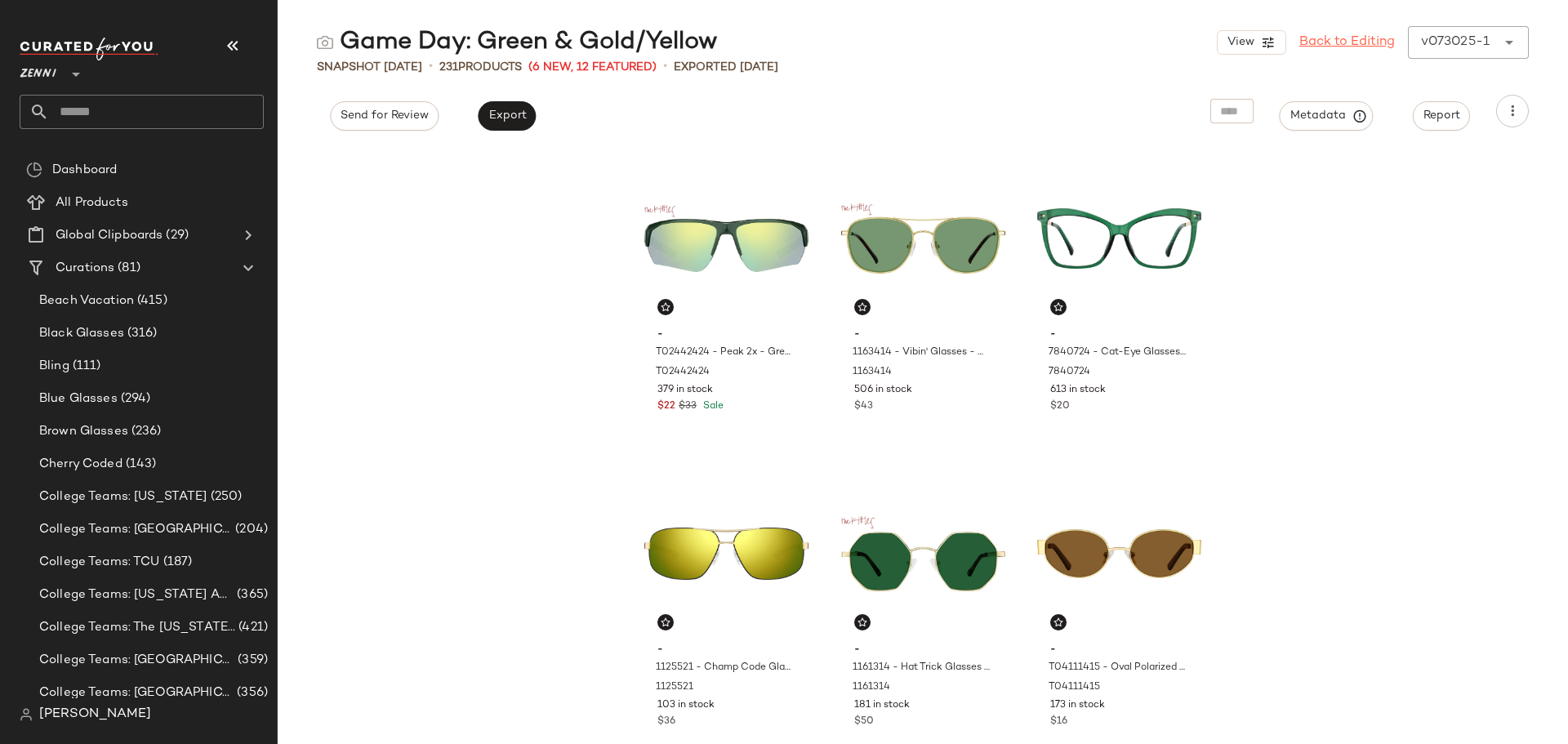
click at [1363, 42] on link "Back to Editing" at bounding box center [1347, 42] width 96 height 19
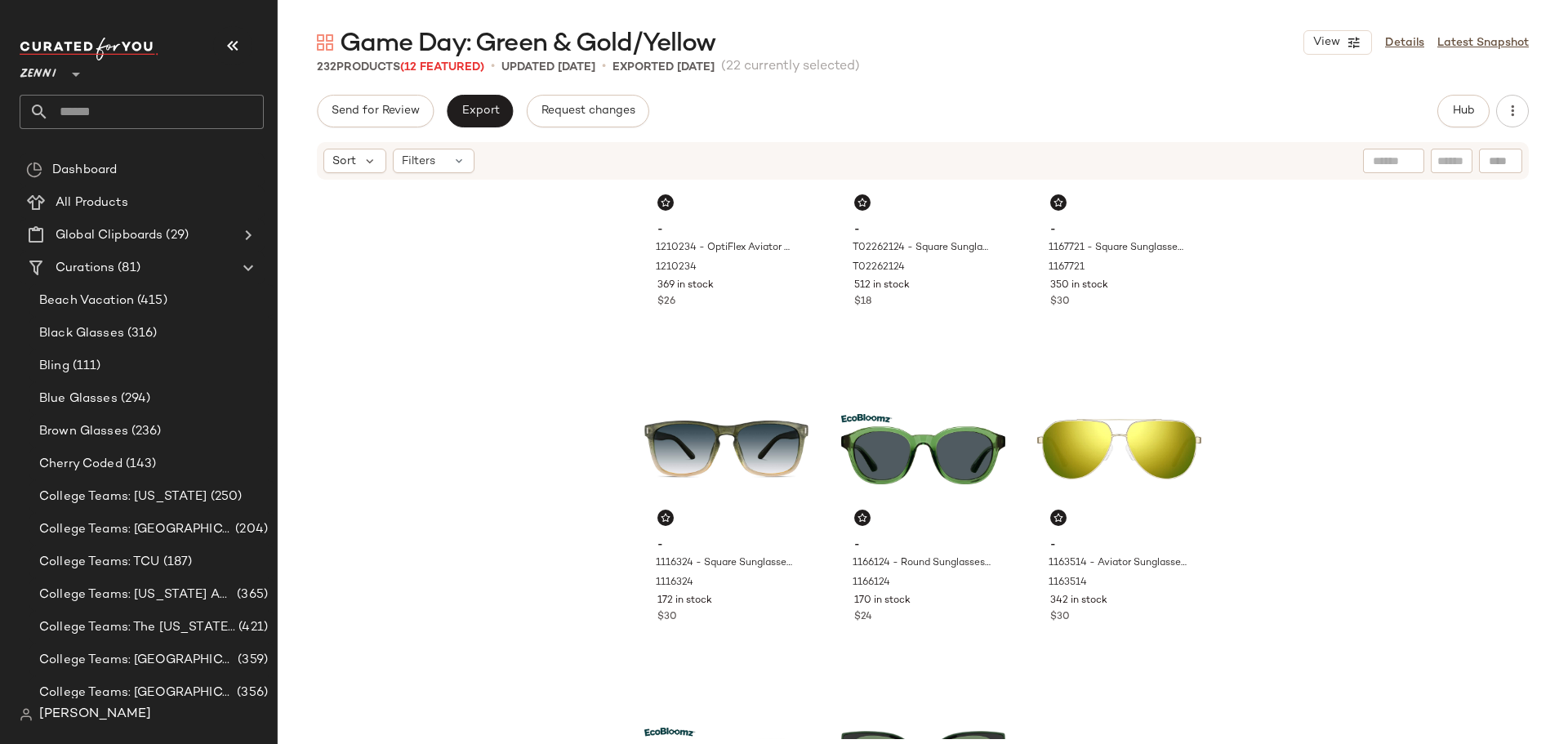
scroll to position [830, 0]
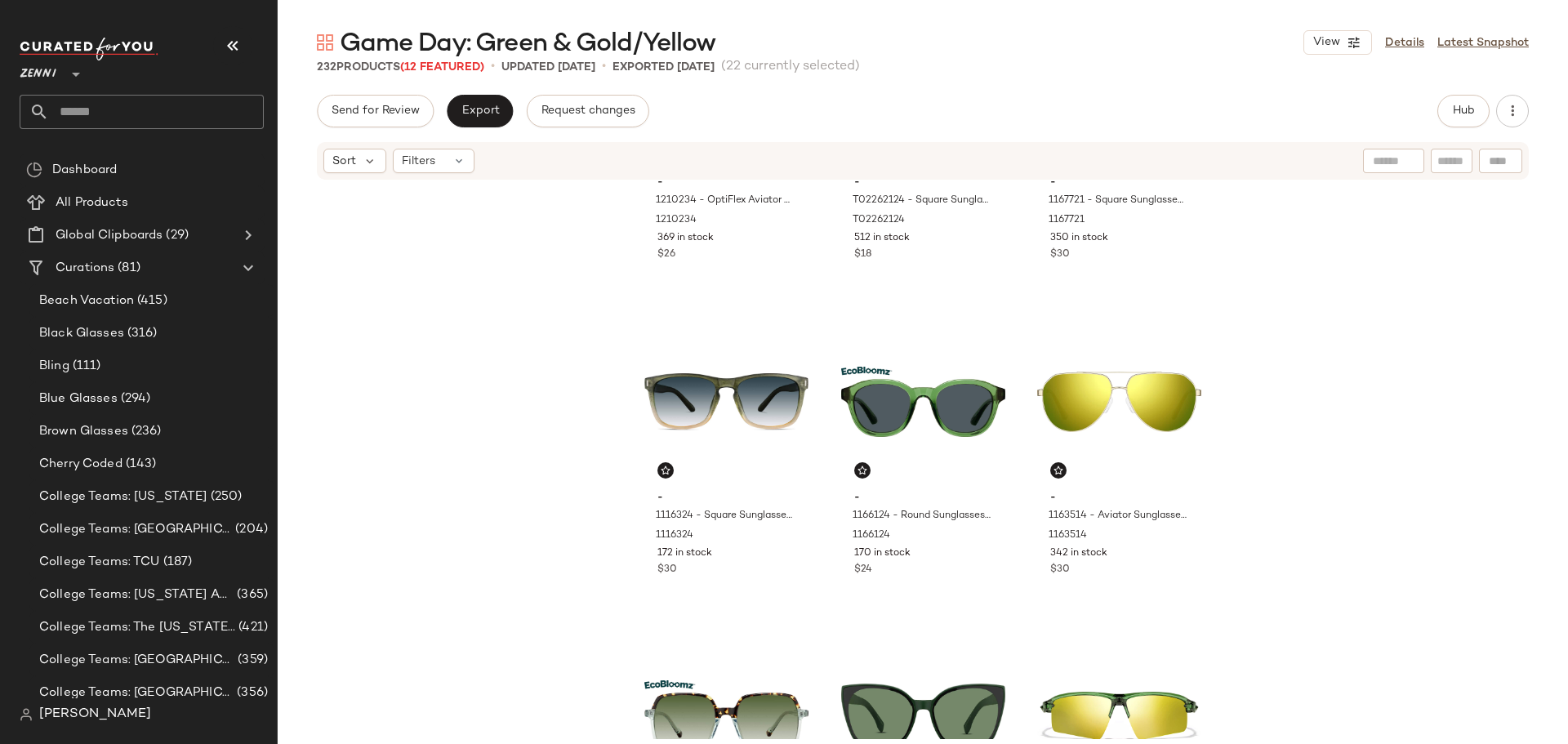
click at [112, 108] on input "text" at bounding box center [156, 112] width 214 height 35
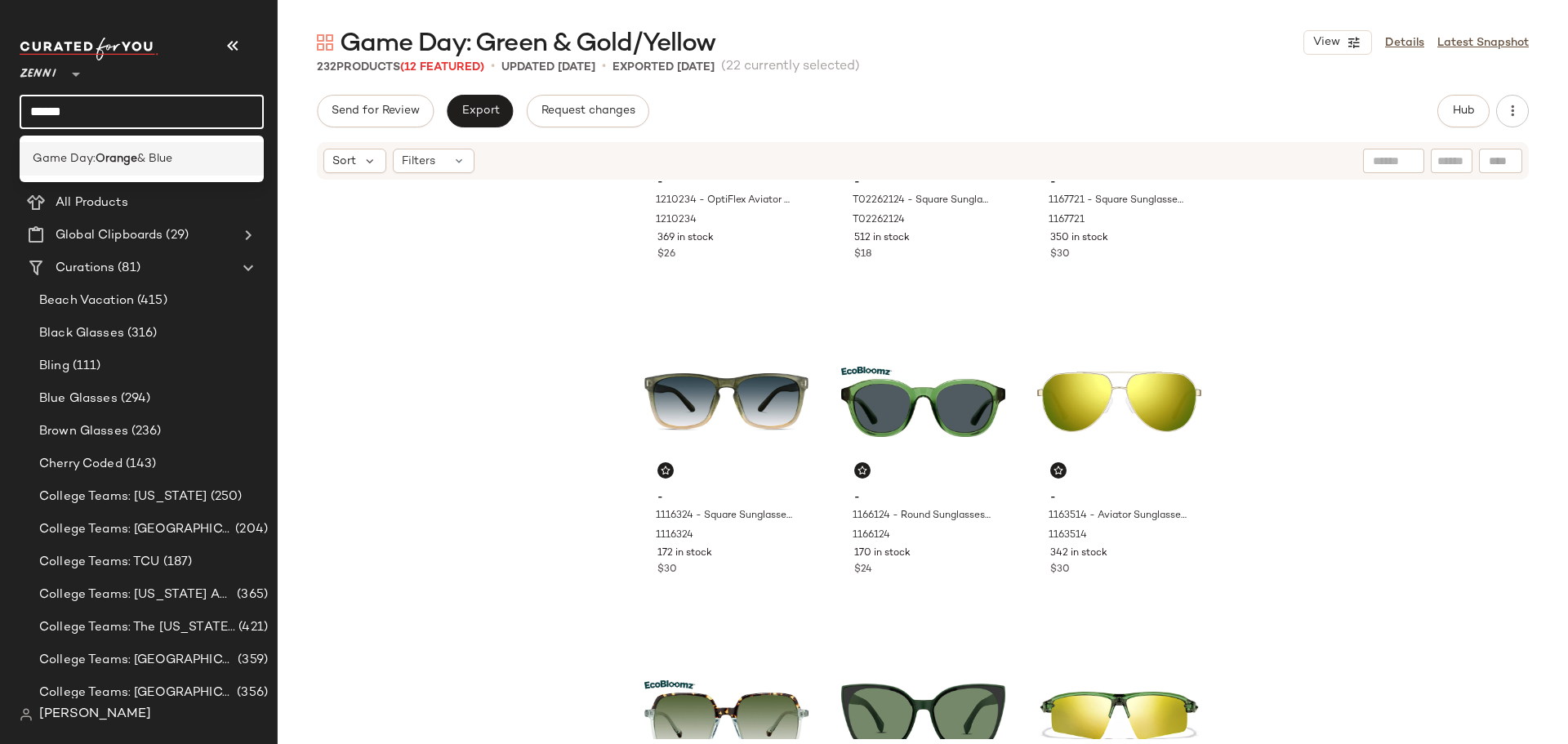
type input "******"
click at [106, 157] on b "Orange" at bounding box center [117, 159] width 42 height 17
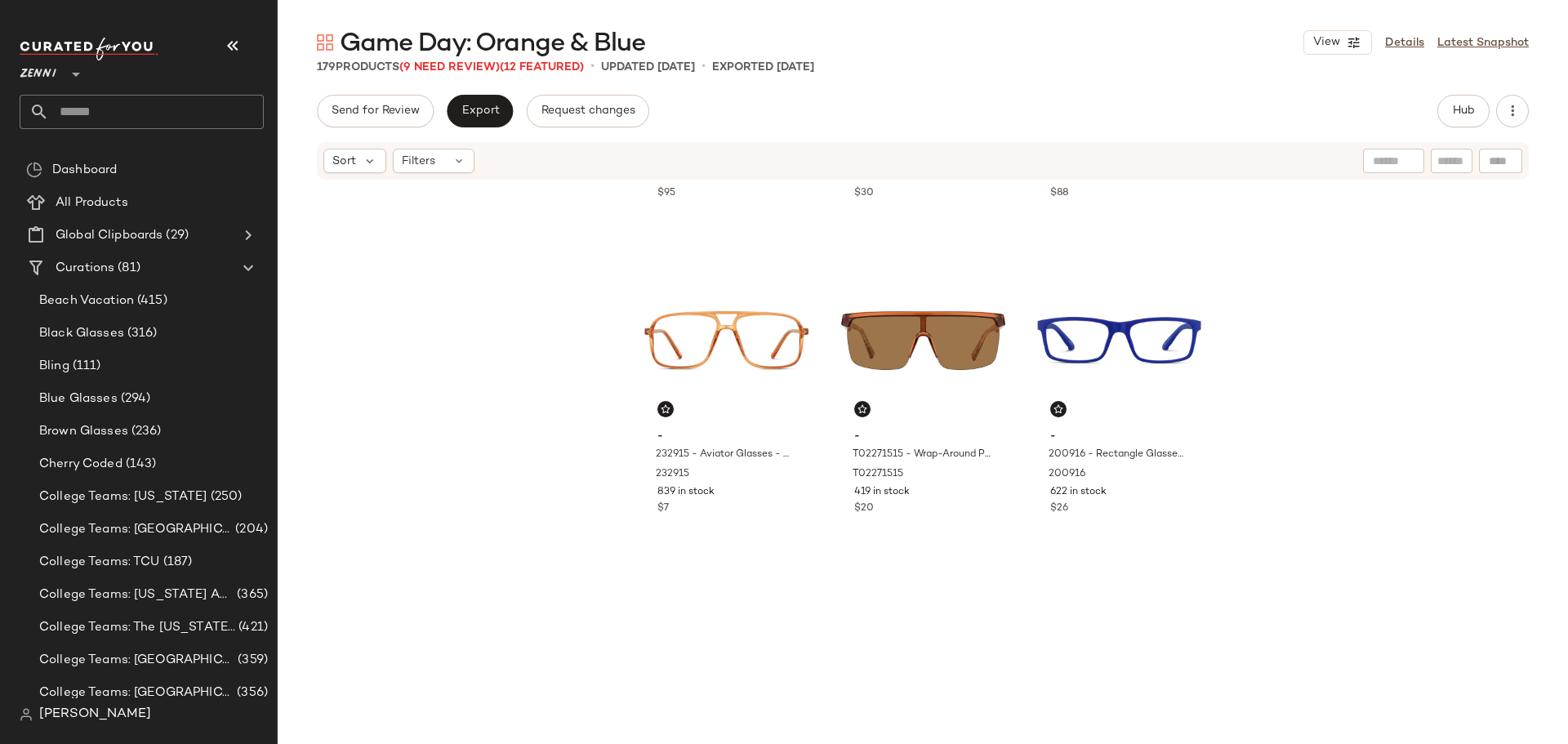
scroll to position [911, 0]
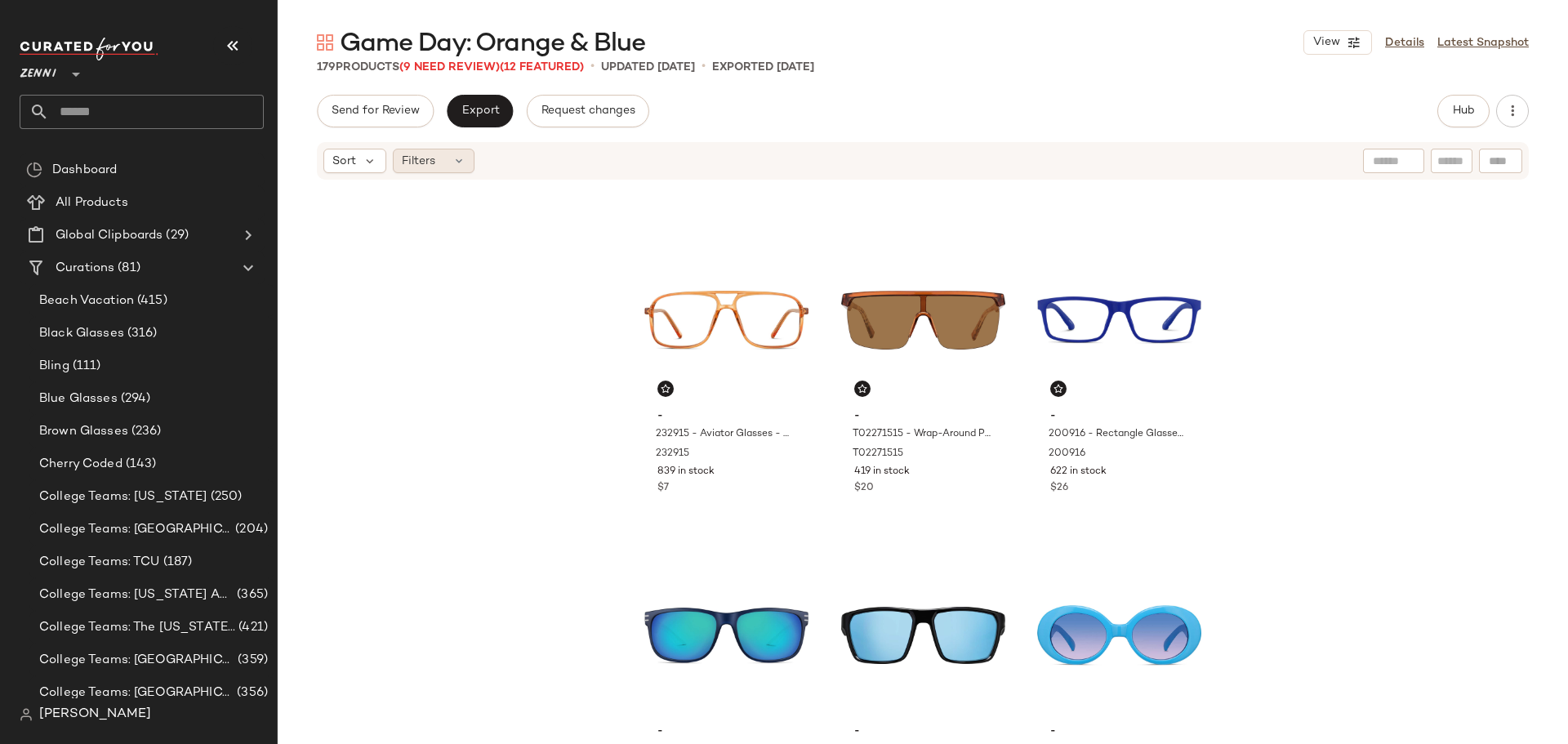
click at [438, 166] on div "Filters" at bounding box center [434, 160] width 82 height 25
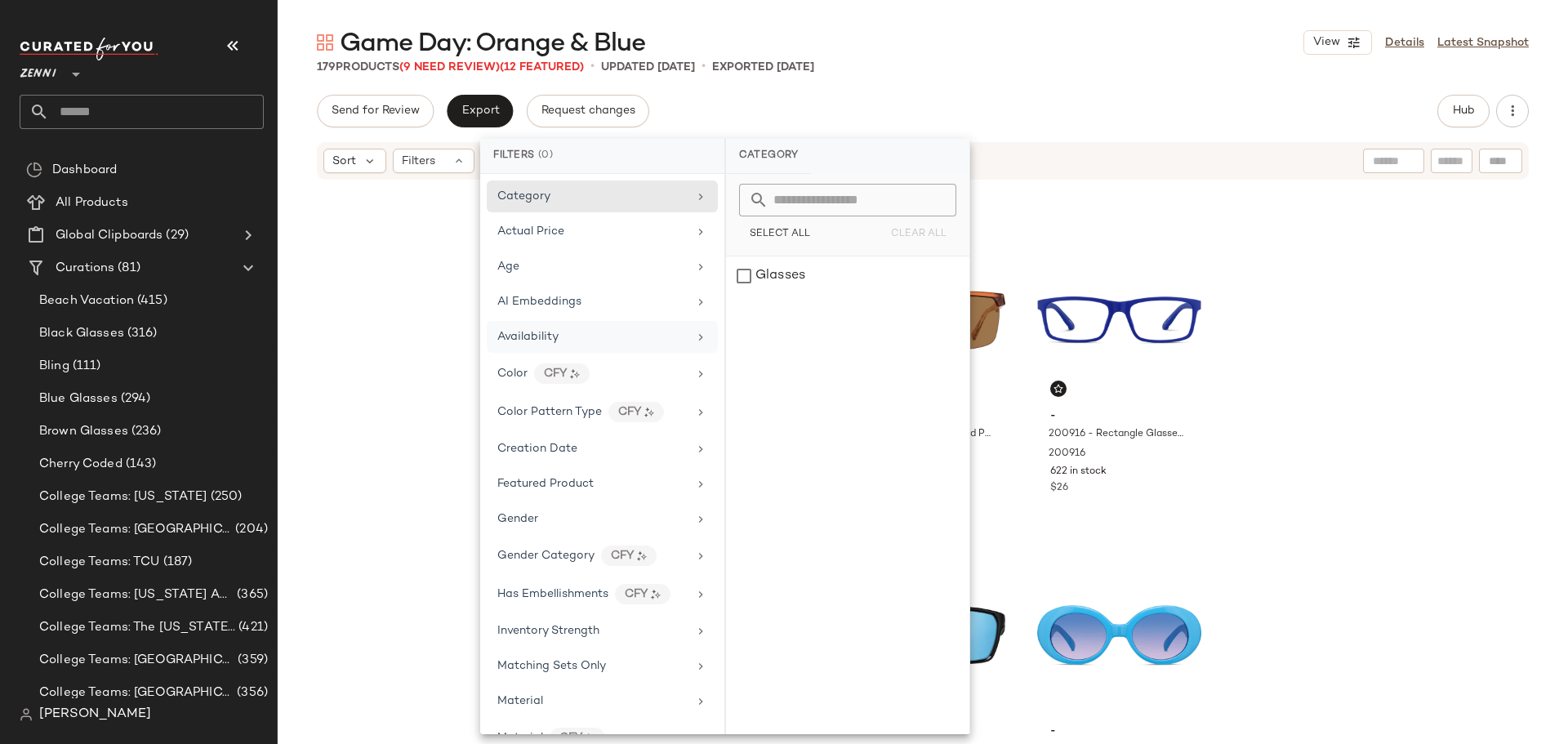
click at [510, 326] on div "Availability" at bounding box center [602, 336] width 231 height 32
click at [745, 308] on div "out_of_stock" at bounding box center [847, 315] width 244 height 39
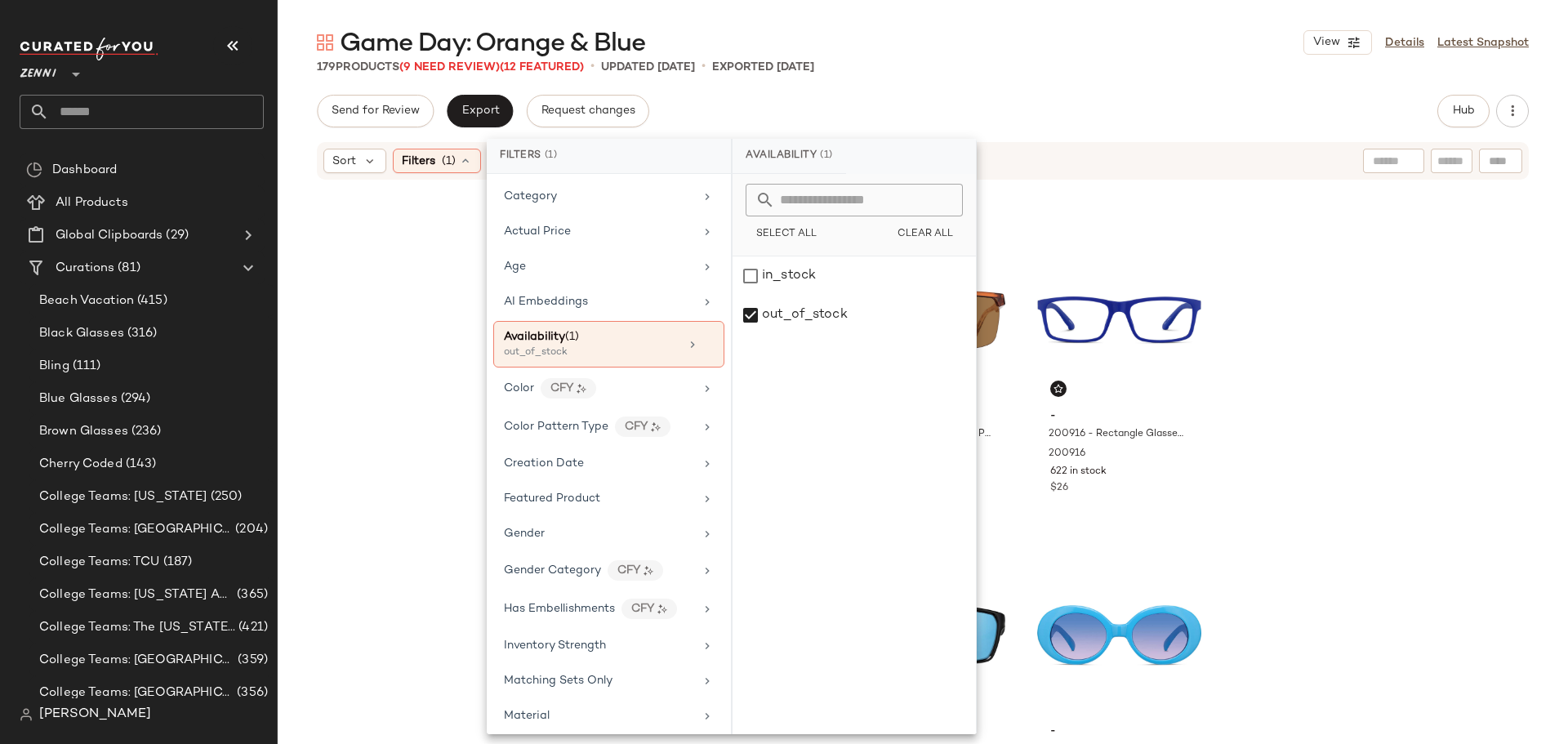
click at [331, 303] on div "- LAC254S16 - Lacoste LAC254S - Matte Blue - Metal LAC254S16 13 in stock $95 - …" at bounding box center [922, 460] width 1291 height 558
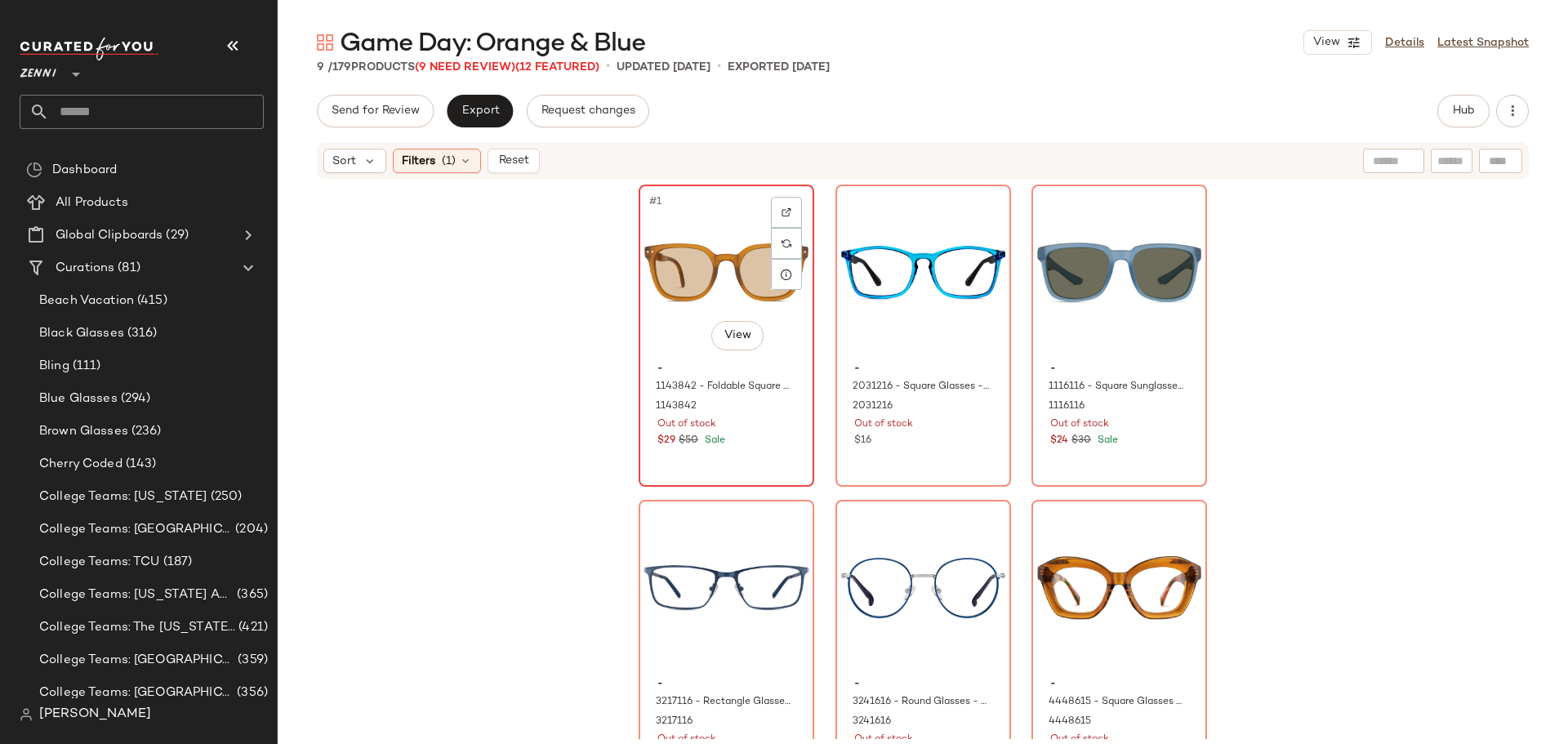
click at [695, 286] on div "#1 View" at bounding box center [726, 273] width 164 height 165
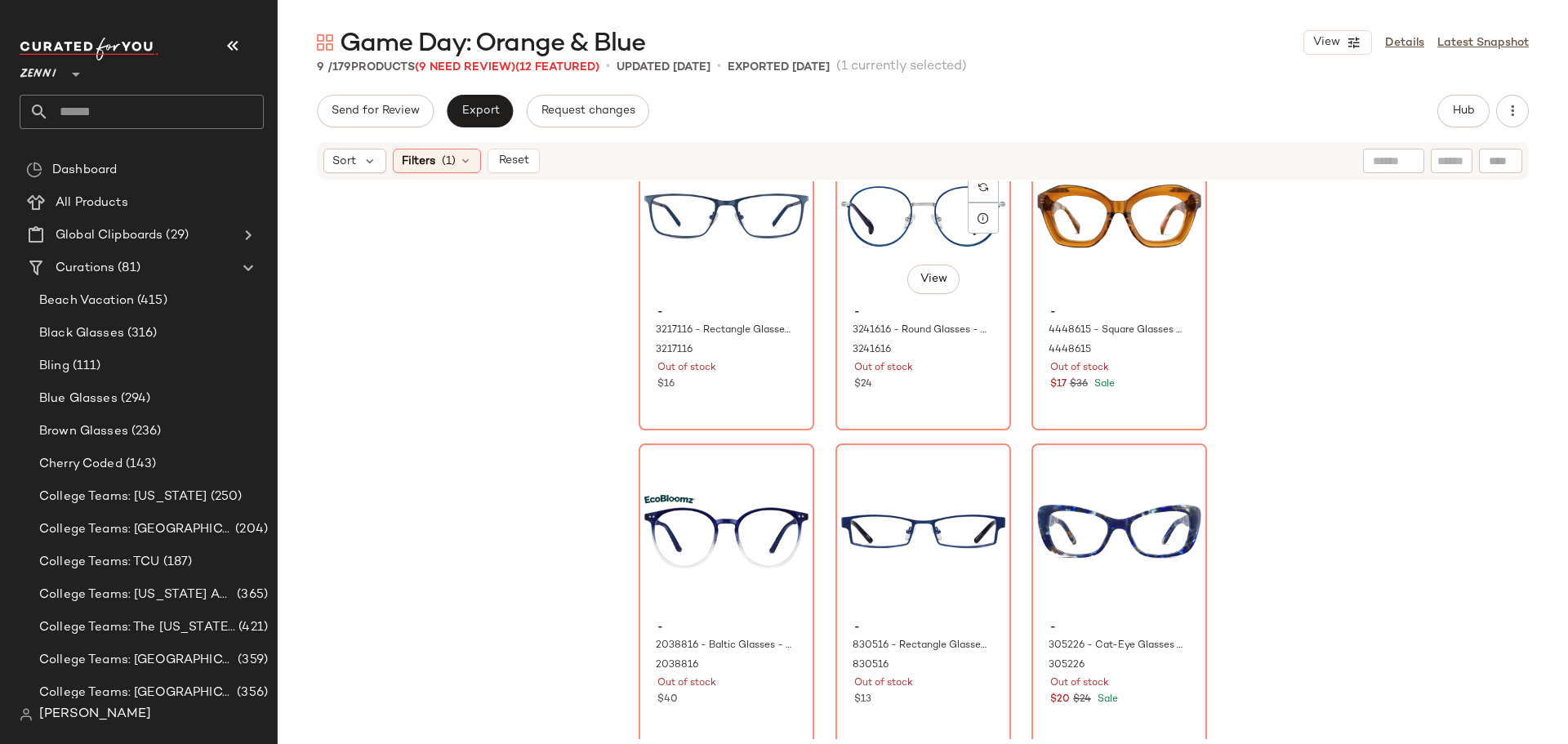
scroll to position [391, 0]
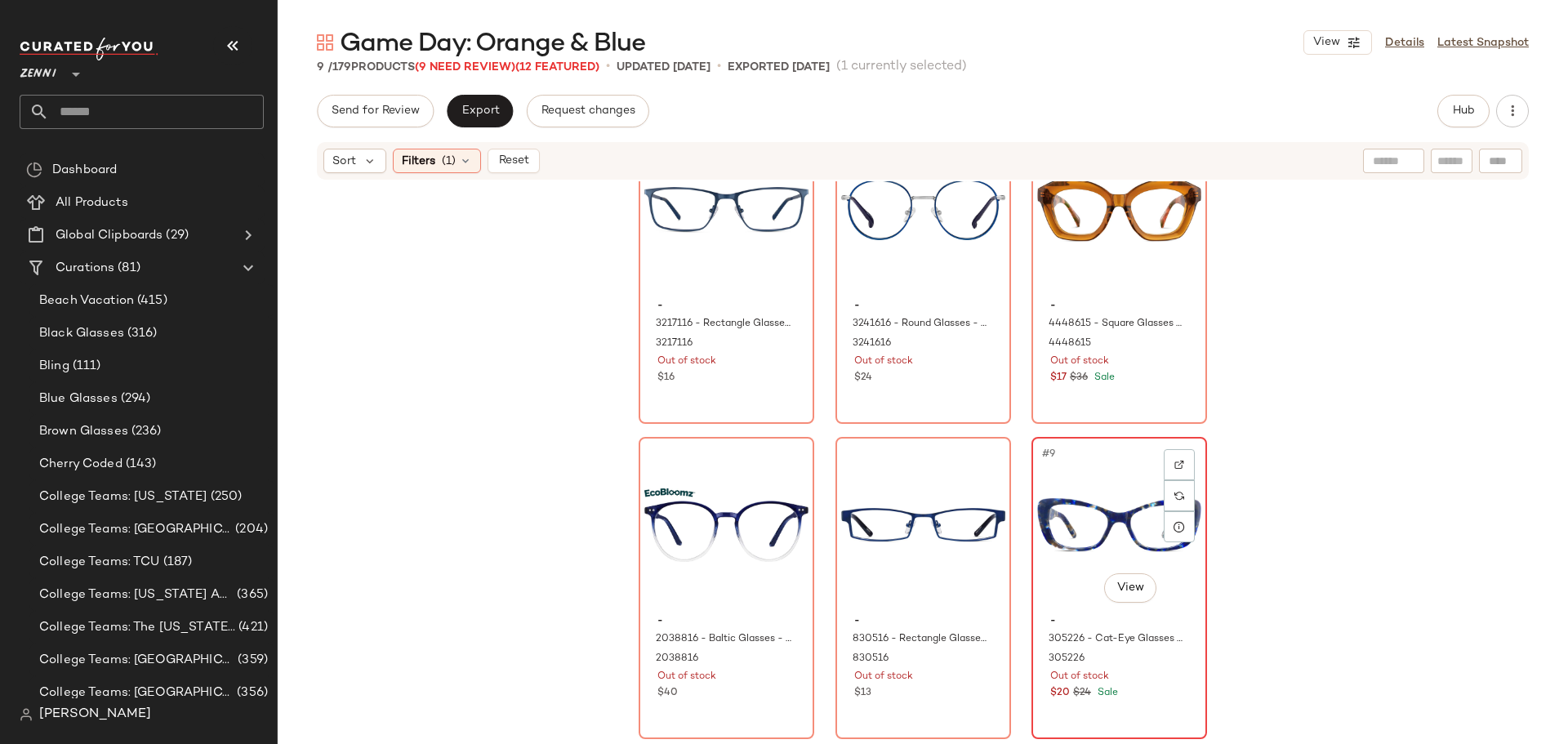
click at [1159, 710] on div "#9 View - 305226 - Cat-Eye Glasses - Blue - Acetate 305226 Out of stock $20 $24…" at bounding box center [1119, 588] width 172 height 299
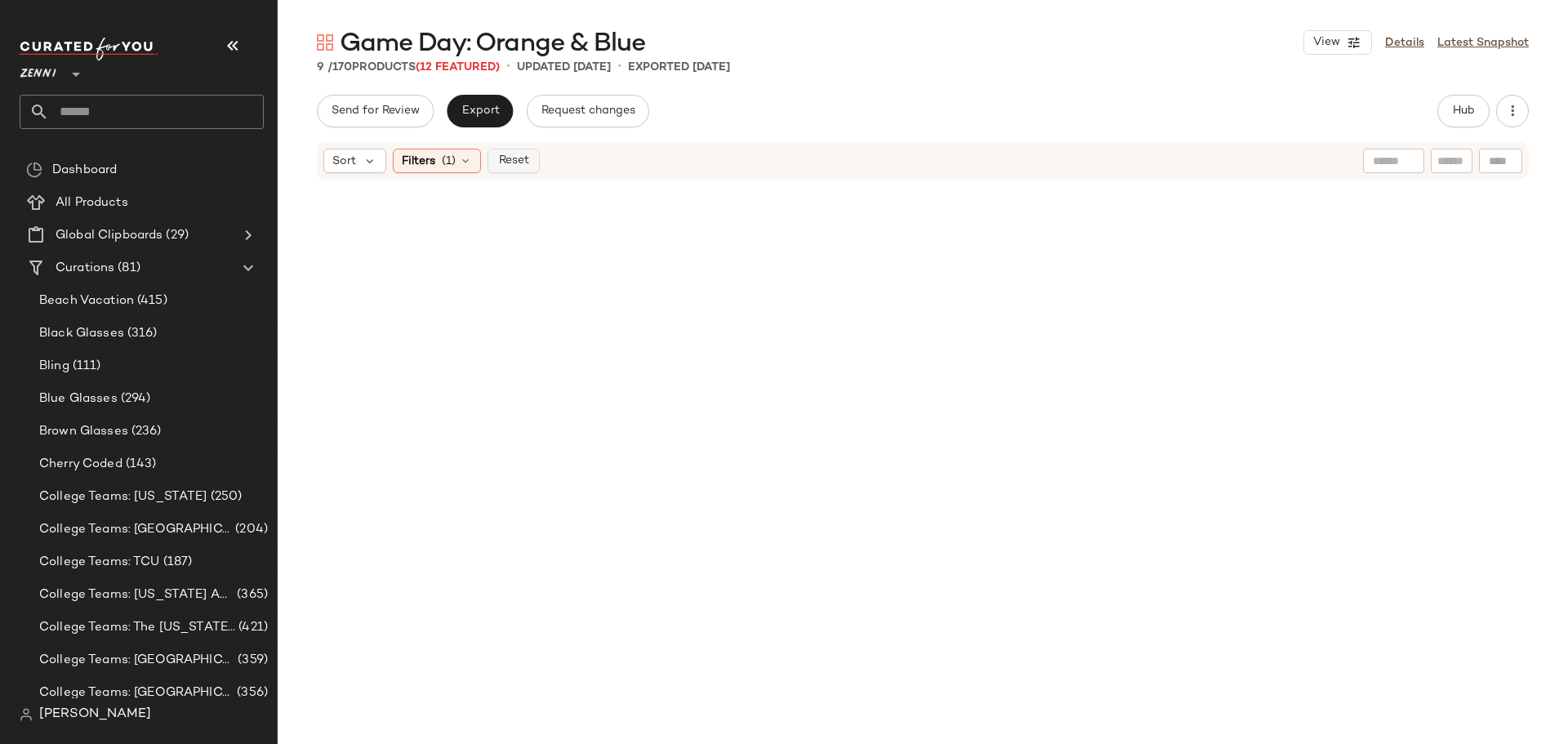
click at [512, 164] on span "Reset" at bounding box center [513, 160] width 31 height 13
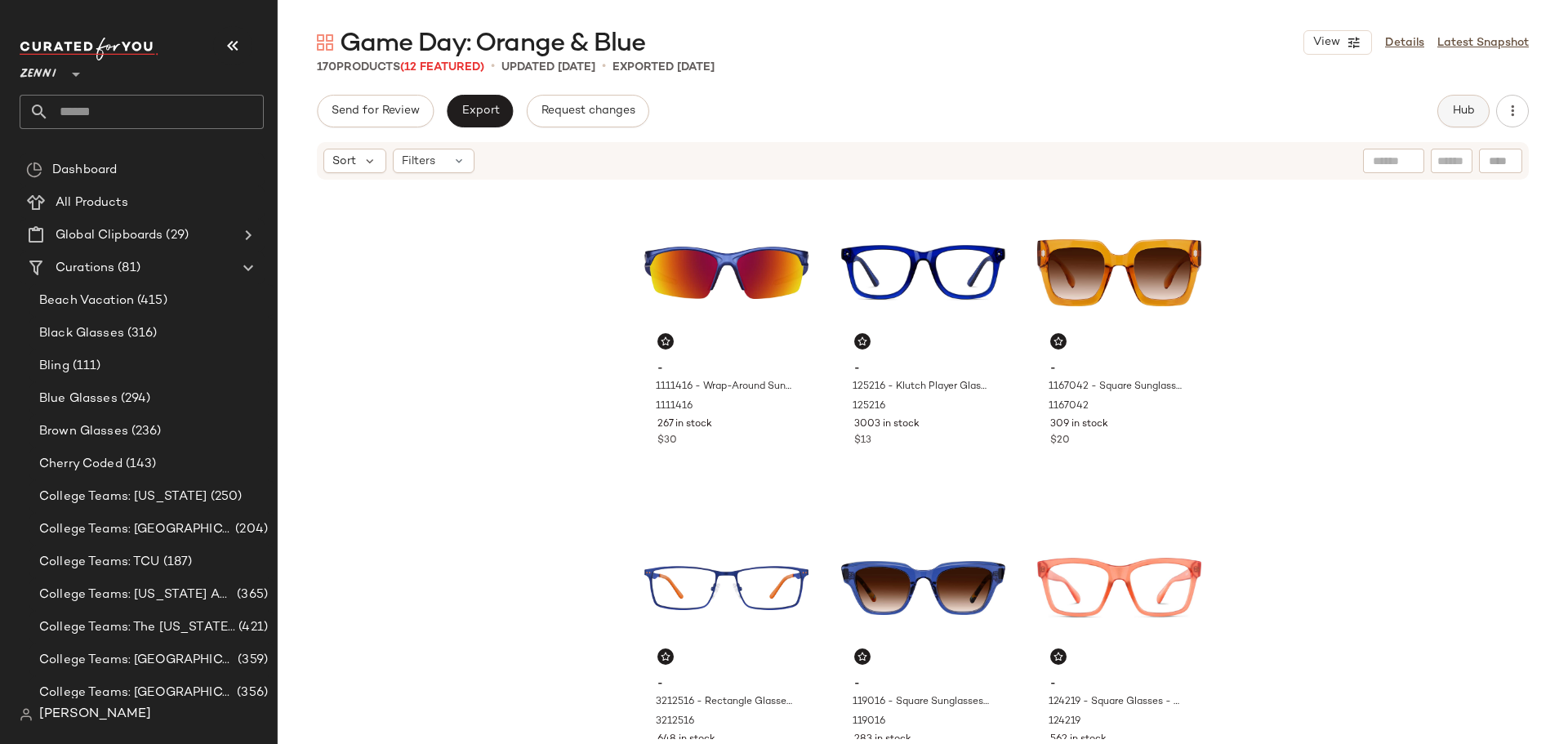
click at [1470, 110] on span "Hub" at bounding box center [1463, 111] width 23 height 13
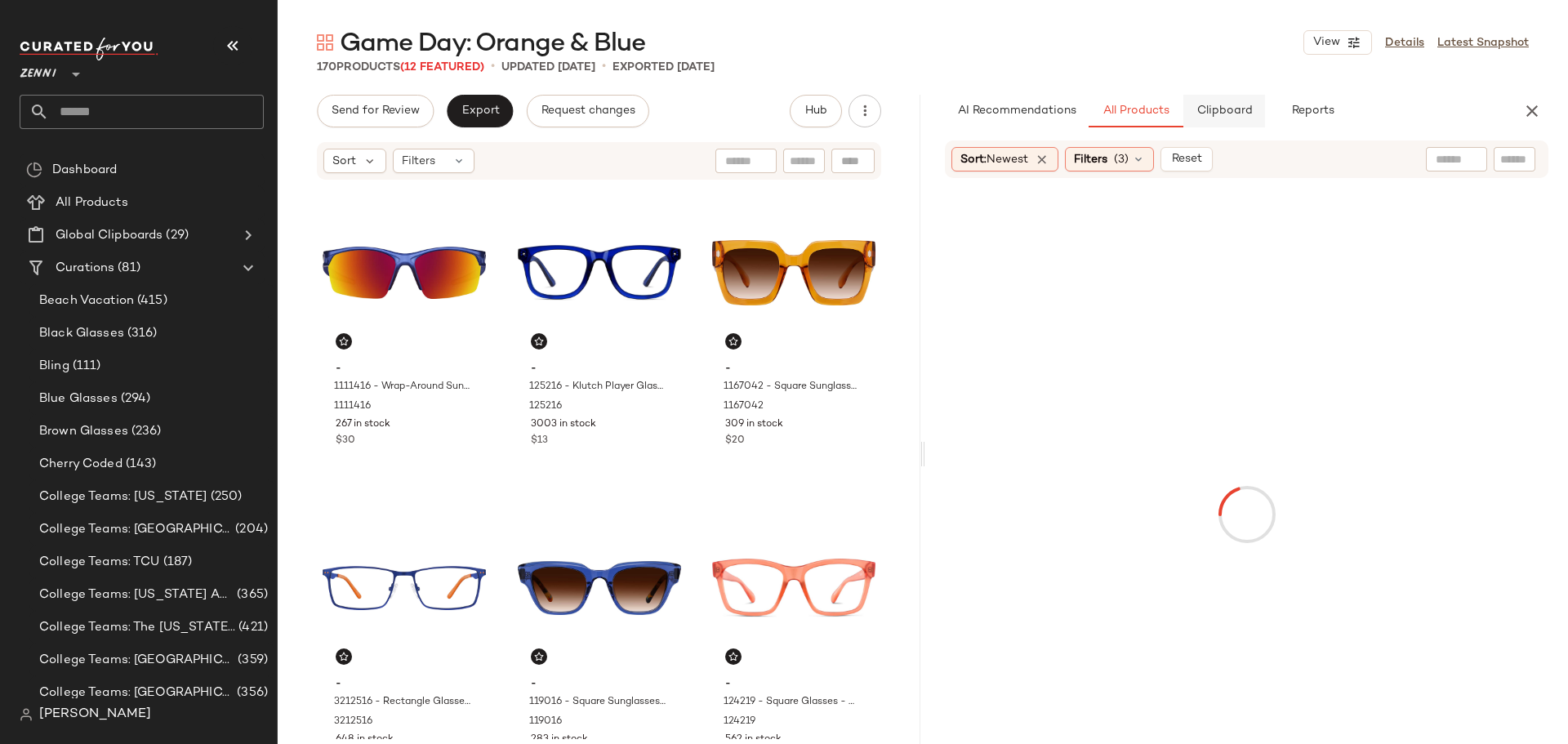
click at [1230, 116] on span "Clipboard" at bounding box center [1224, 111] width 57 height 13
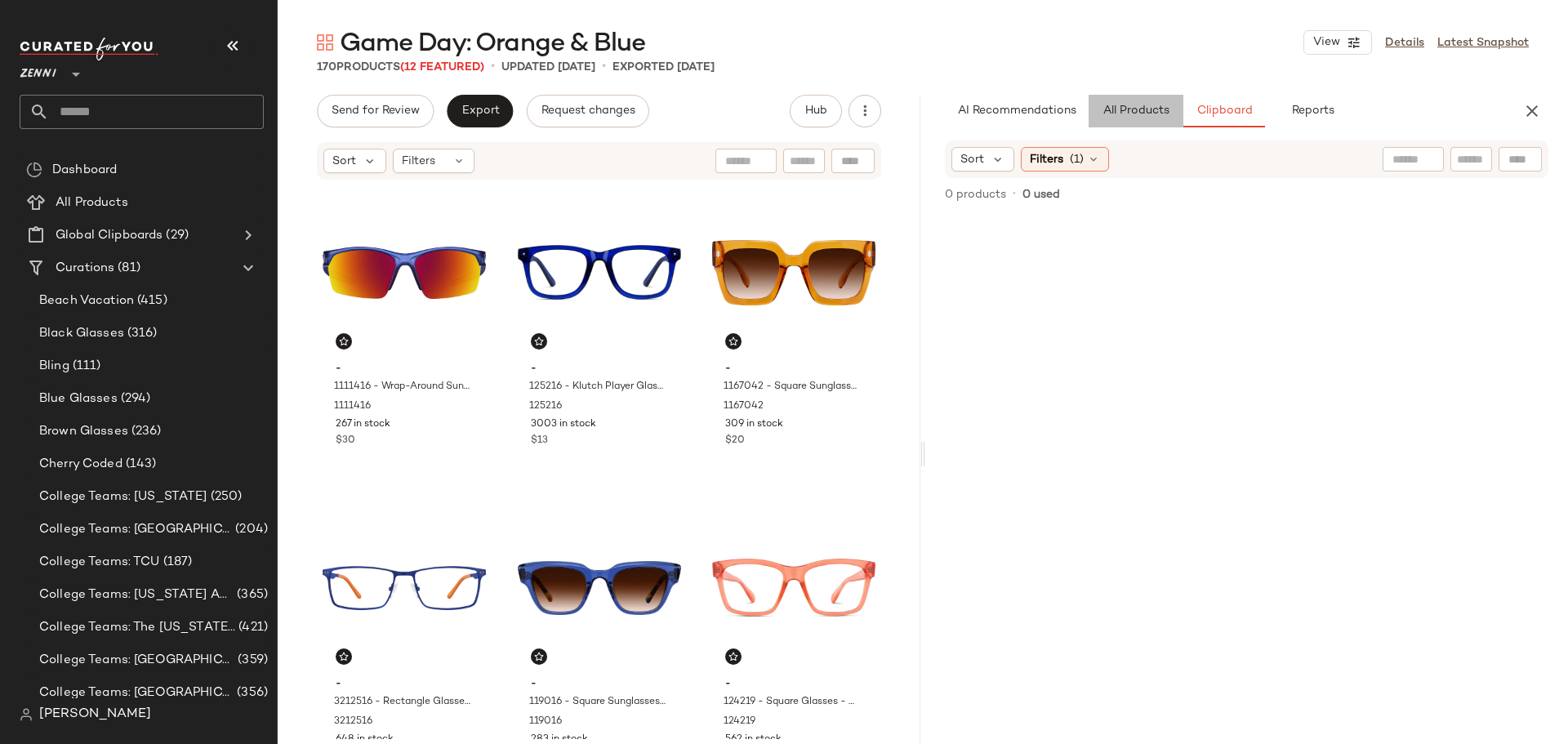
click at [1145, 116] on span "All Products" at bounding box center [1136, 111] width 67 height 13
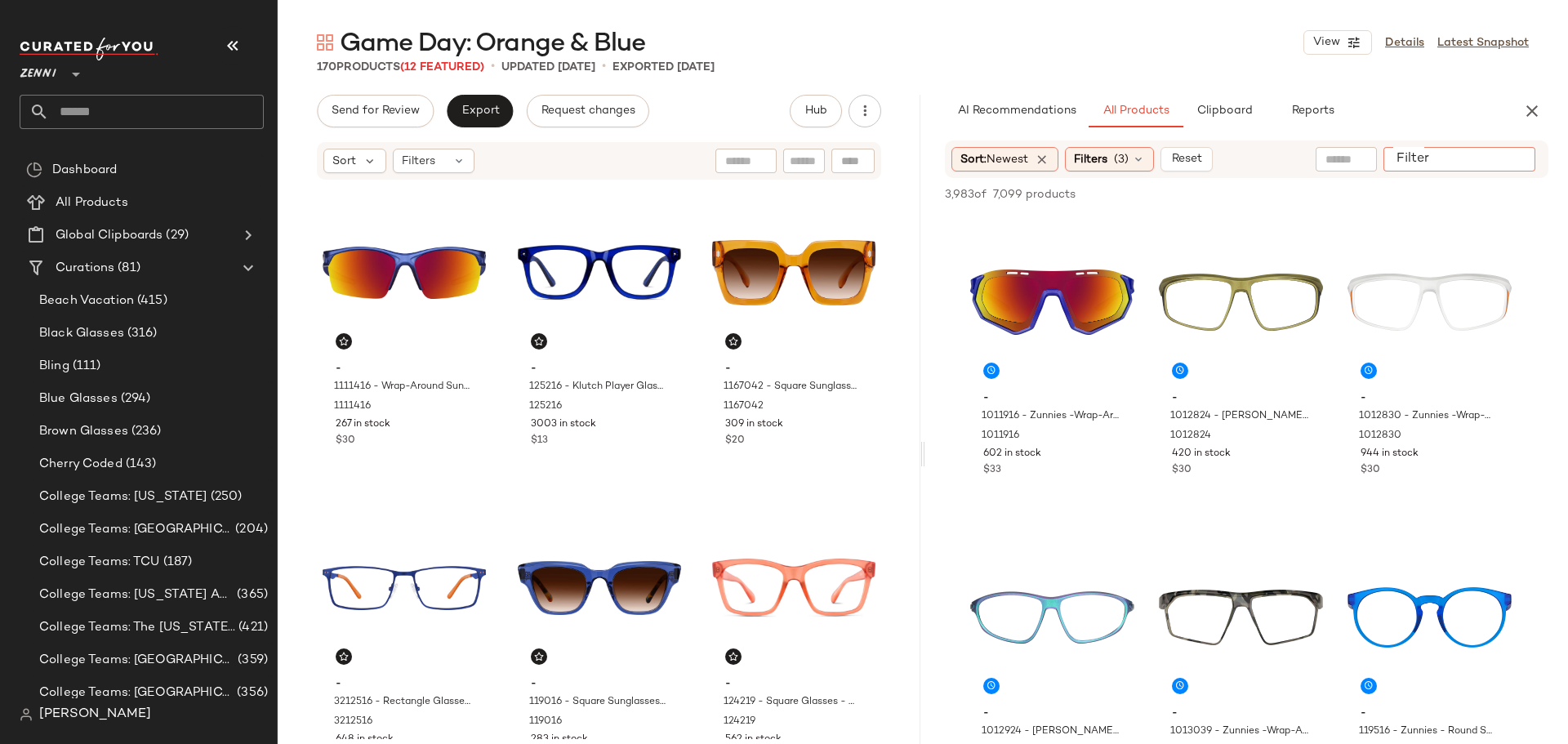
click at [1499, 150] on div at bounding box center [1459, 159] width 152 height 25
type input "*****"
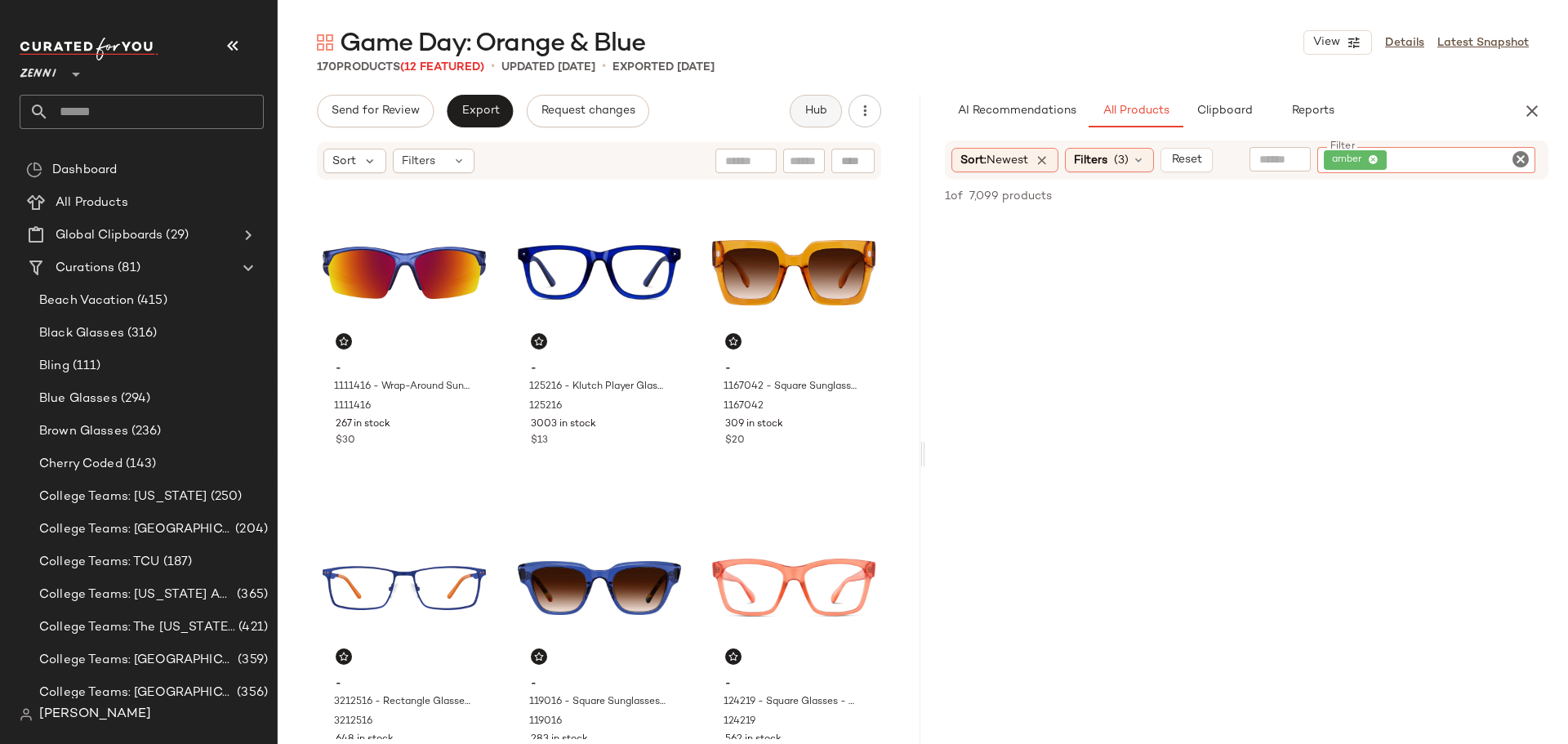
click at [808, 107] on span "Hub" at bounding box center [815, 111] width 23 height 13
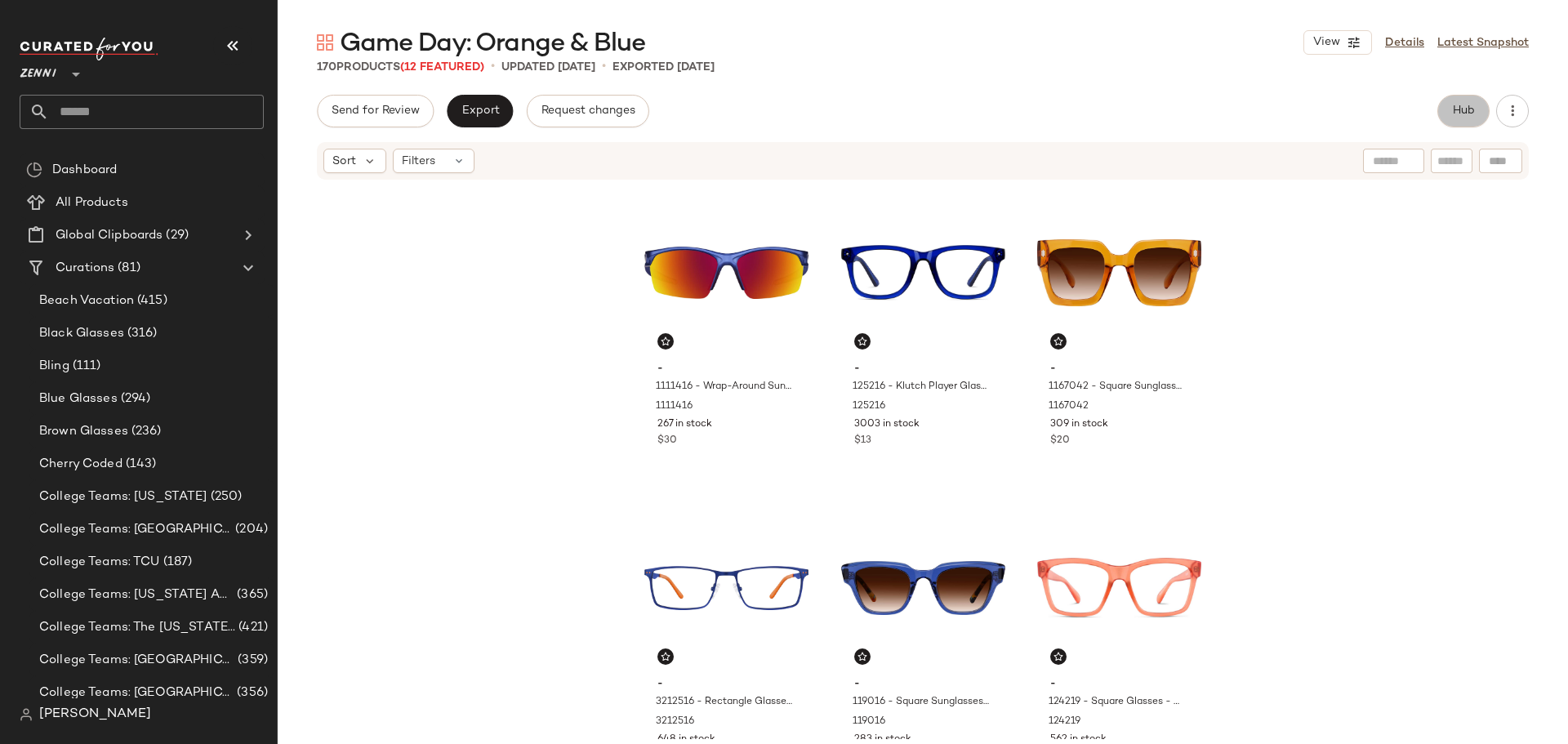
click at [1449, 108] on button "Hub" at bounding box center [1463, 111] width 52 height 33
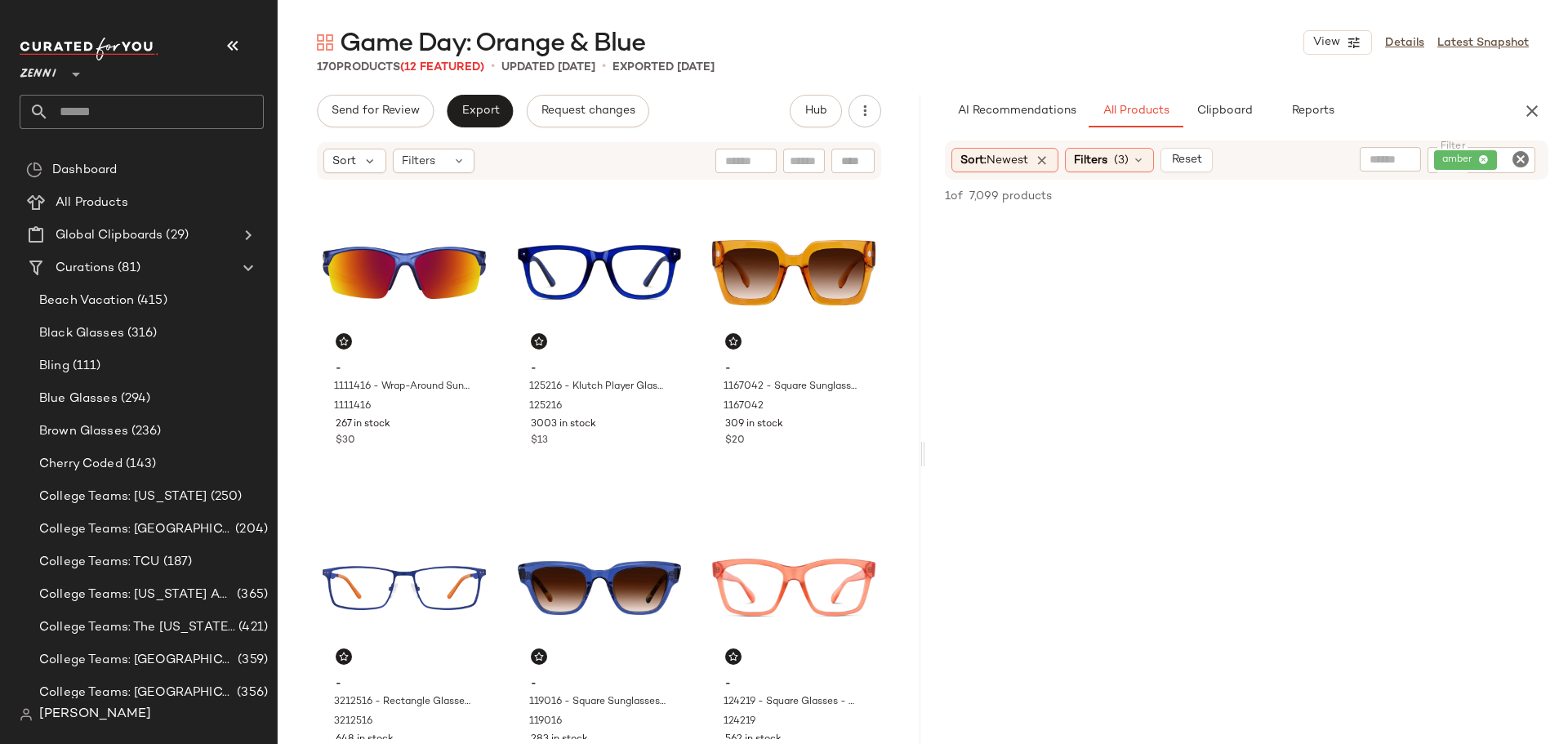
click at [1526, 158] on icon "Clear Filter" at bounding box center [1520, 159] width 19 height 19
click at [1232, 115] on span "Clipboard" at bounding box center [1224, 111] width 57 height 13
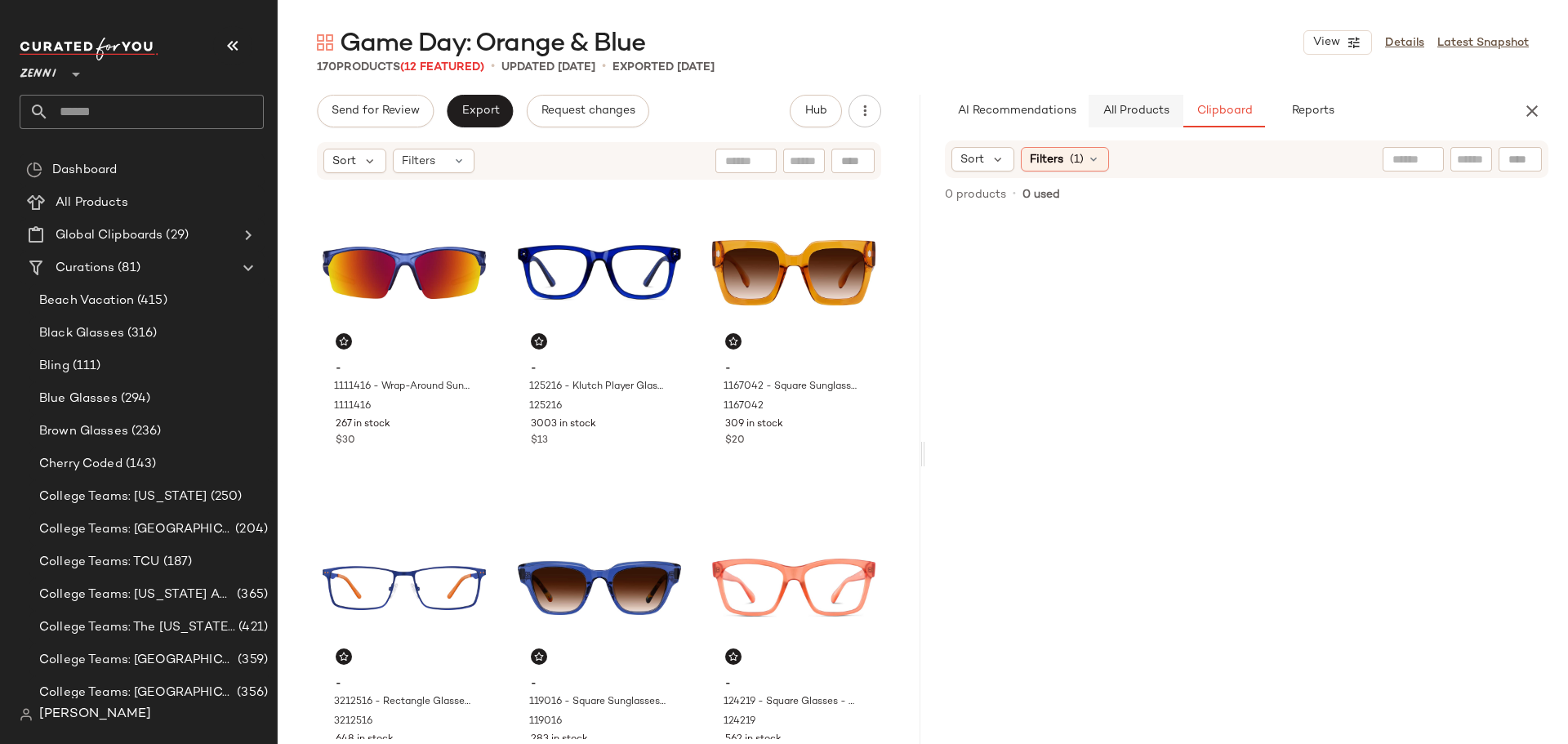
click at [1136, 112] on span "All Products" at bounding box center [1136, 111] width 67 height 13
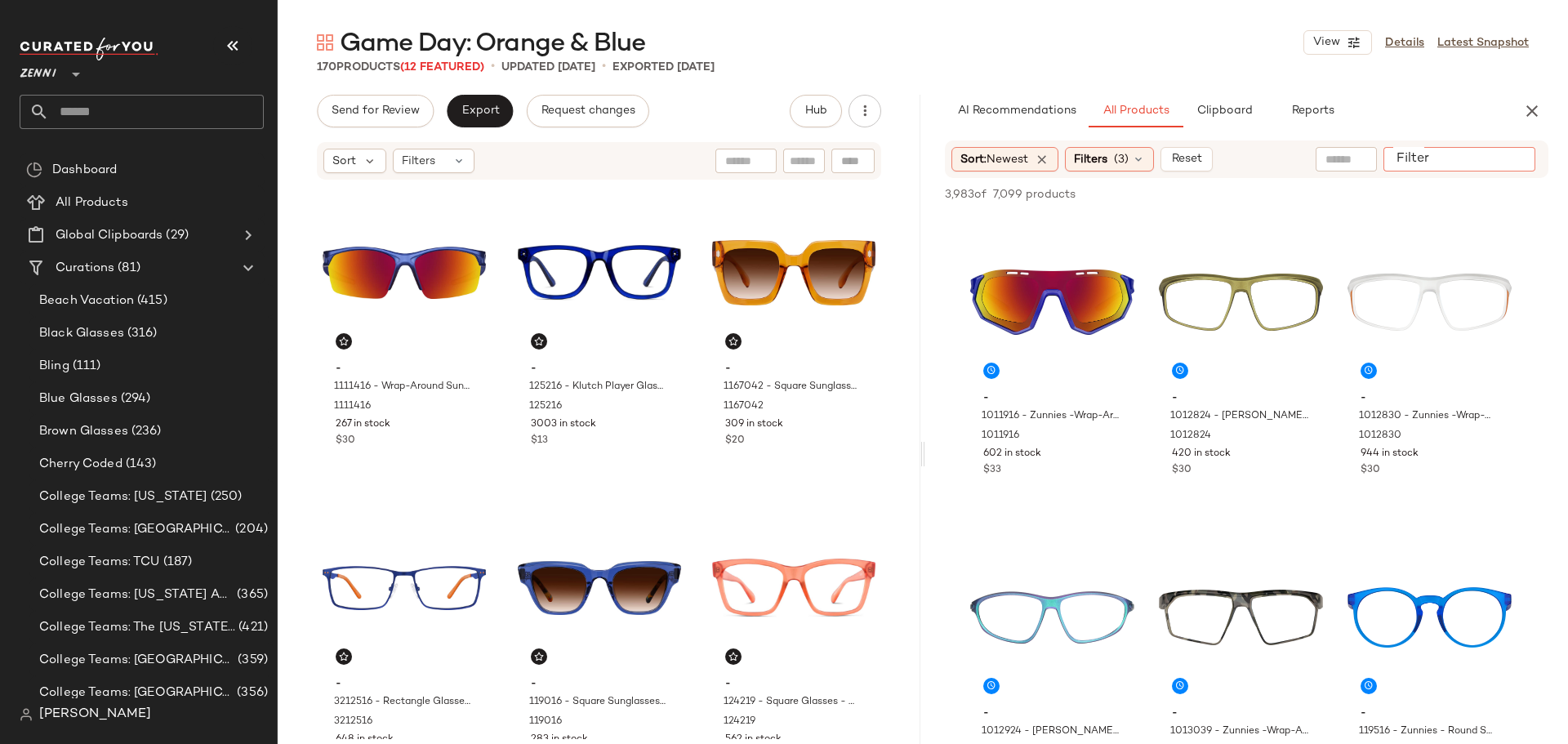
click at [1502, 159] on input "Filter" at bounding box center [1459, 160] width 139 height 17
type input "******"
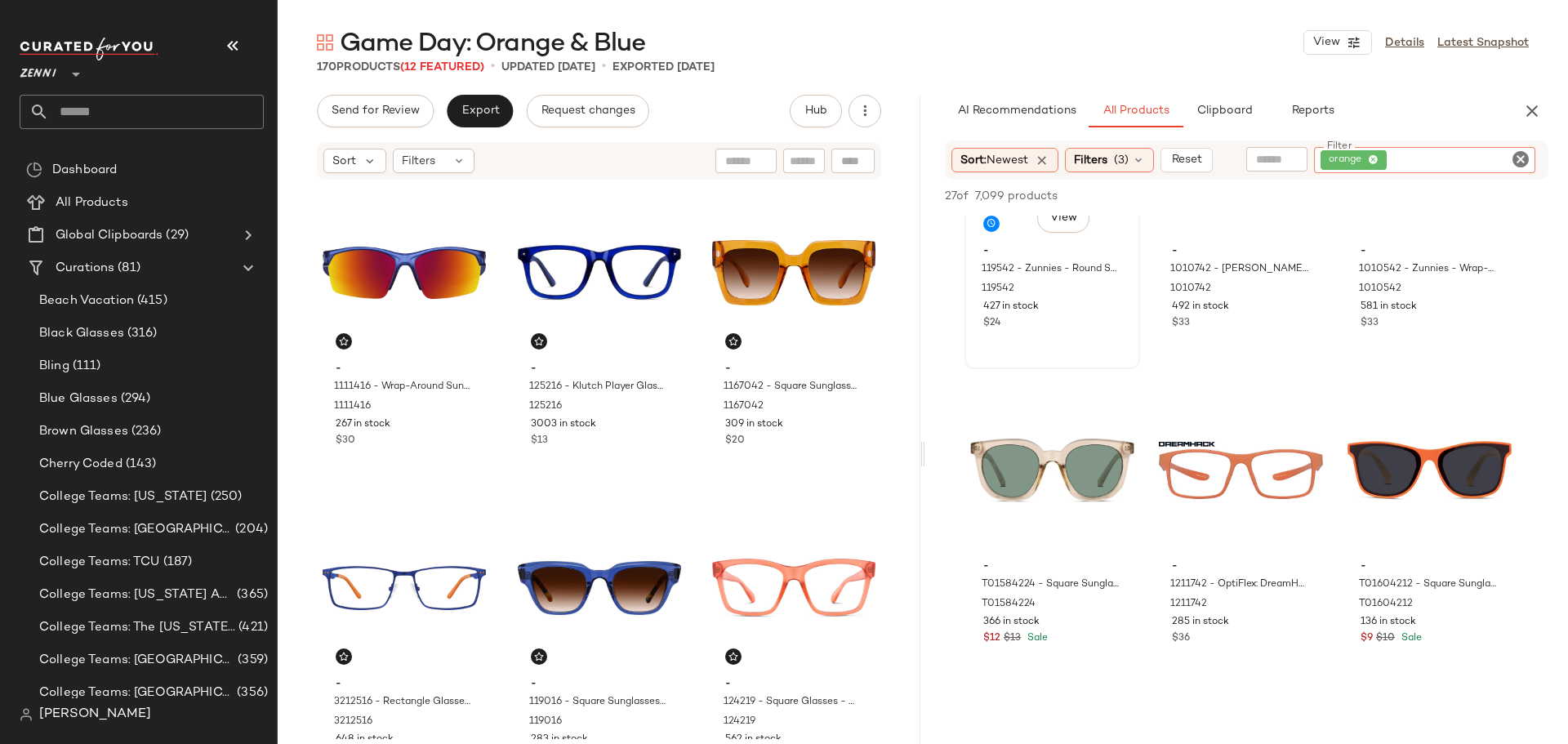
scroll to position [163, 0]
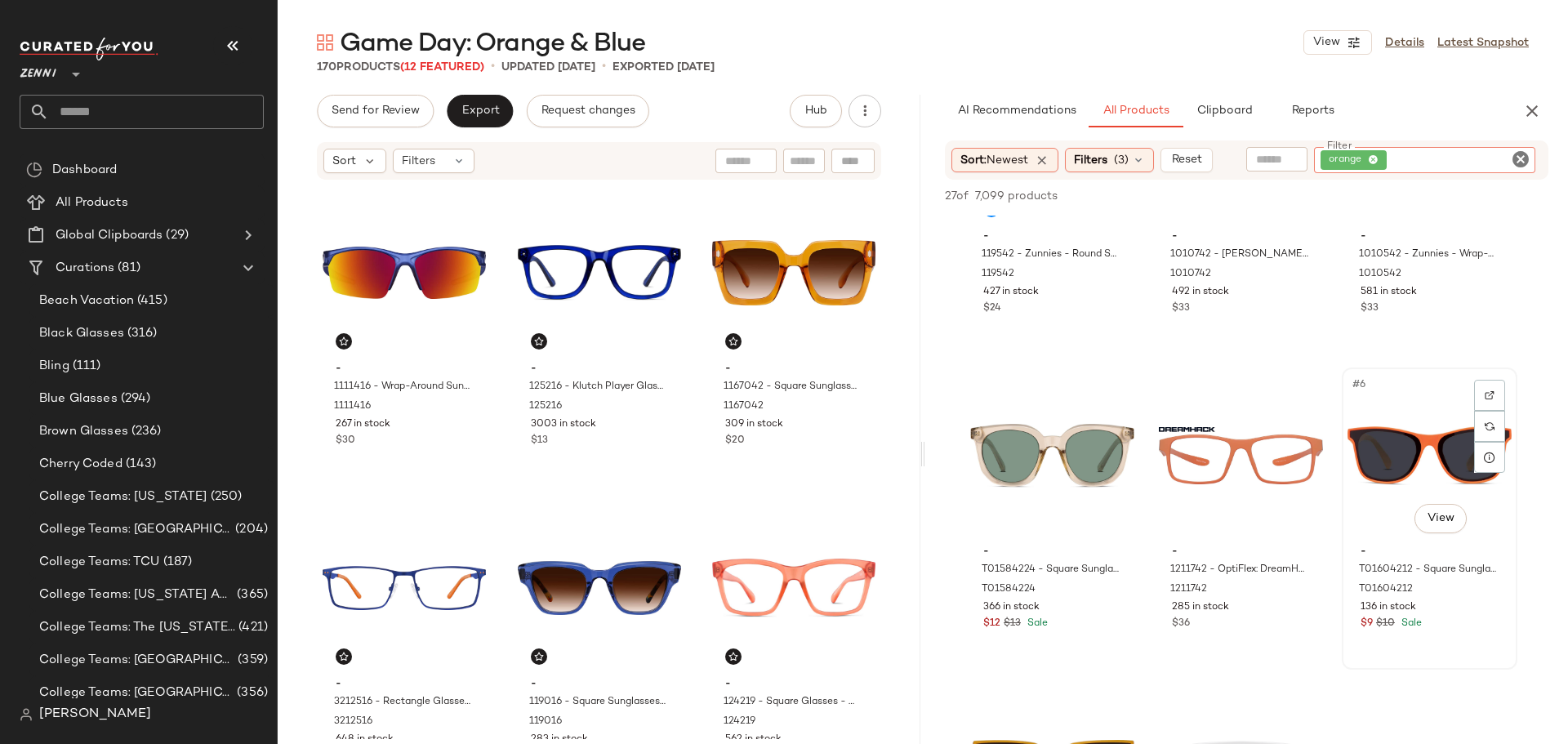
click at [1403, 444] on div "#6 View" at bounding box center [1429, 455] width 164 height 165
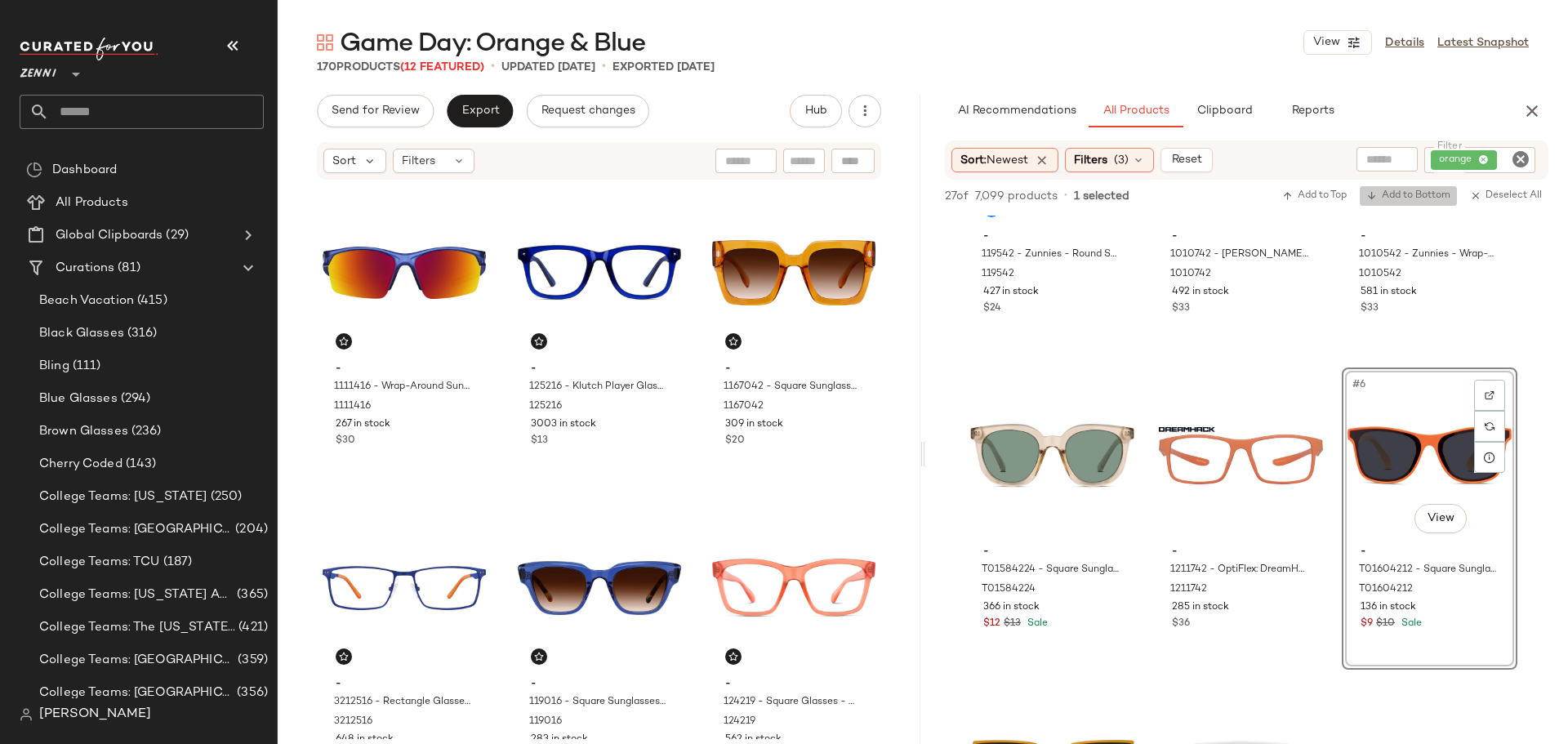
click at [1400, 193] on span "Add to Bottom" at bounding box center [1408, 196] width 84 height 12
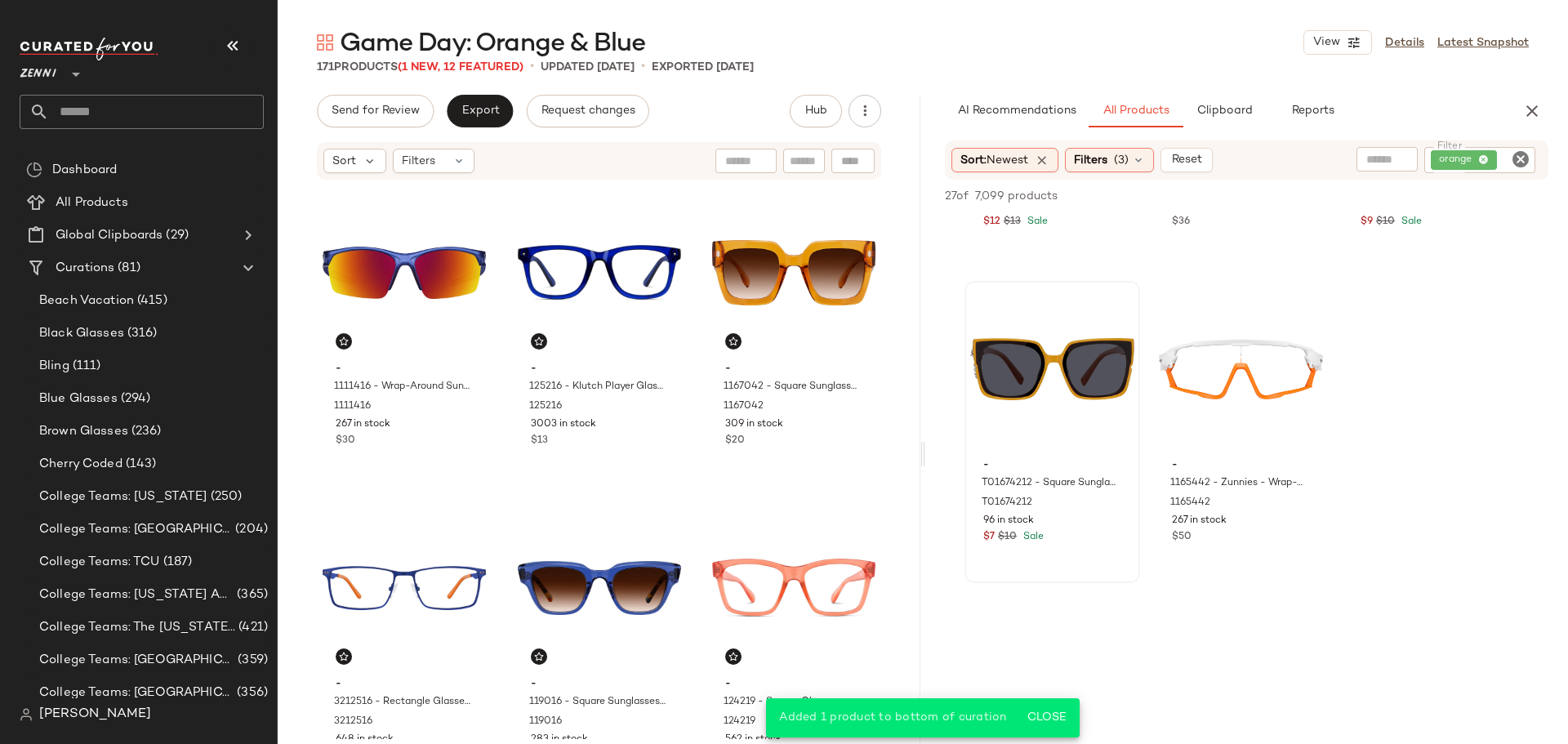
scroll to position [572, 0]
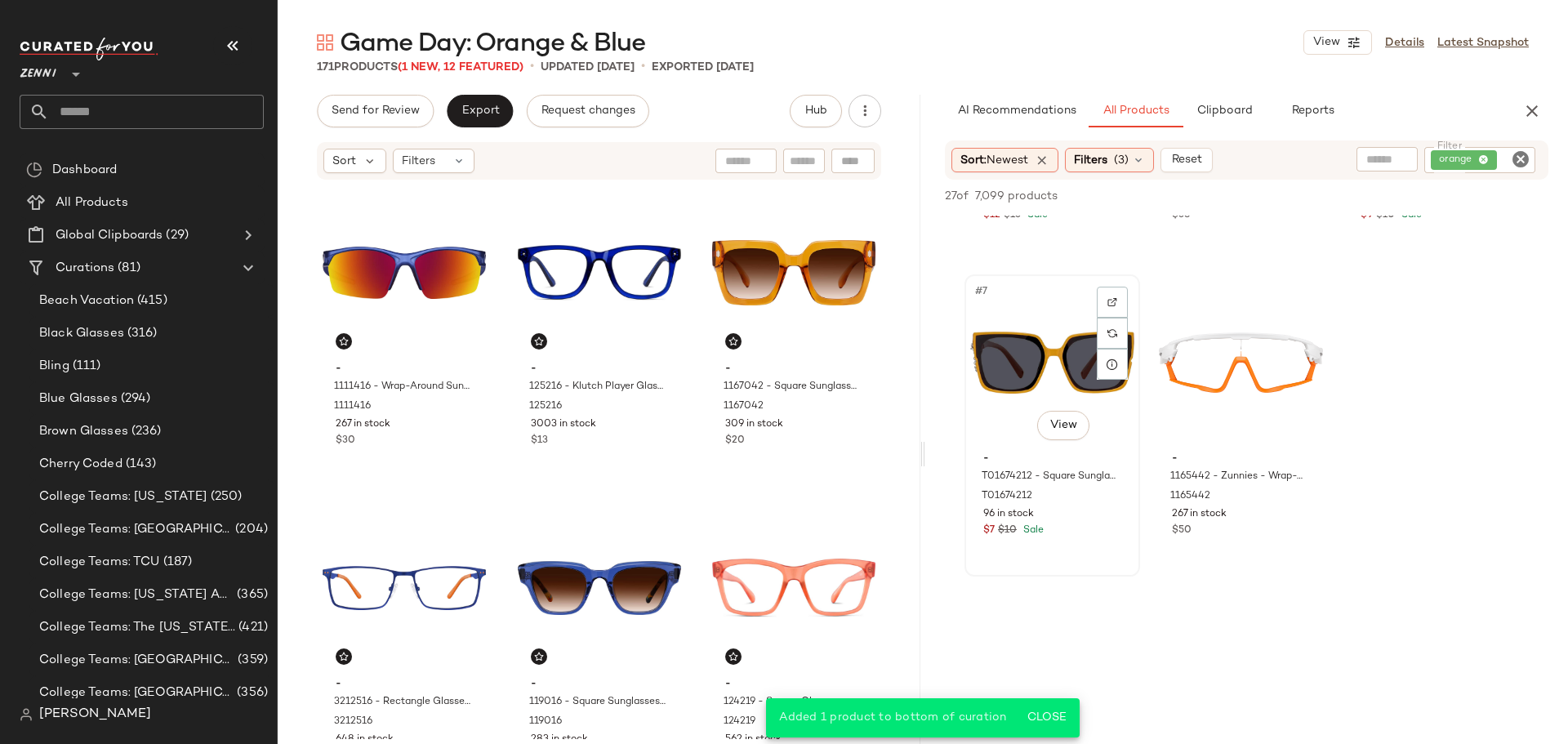
click at [1019, 369] on div "#7 View" at bounding box center [1053, 362] width 164 height 165
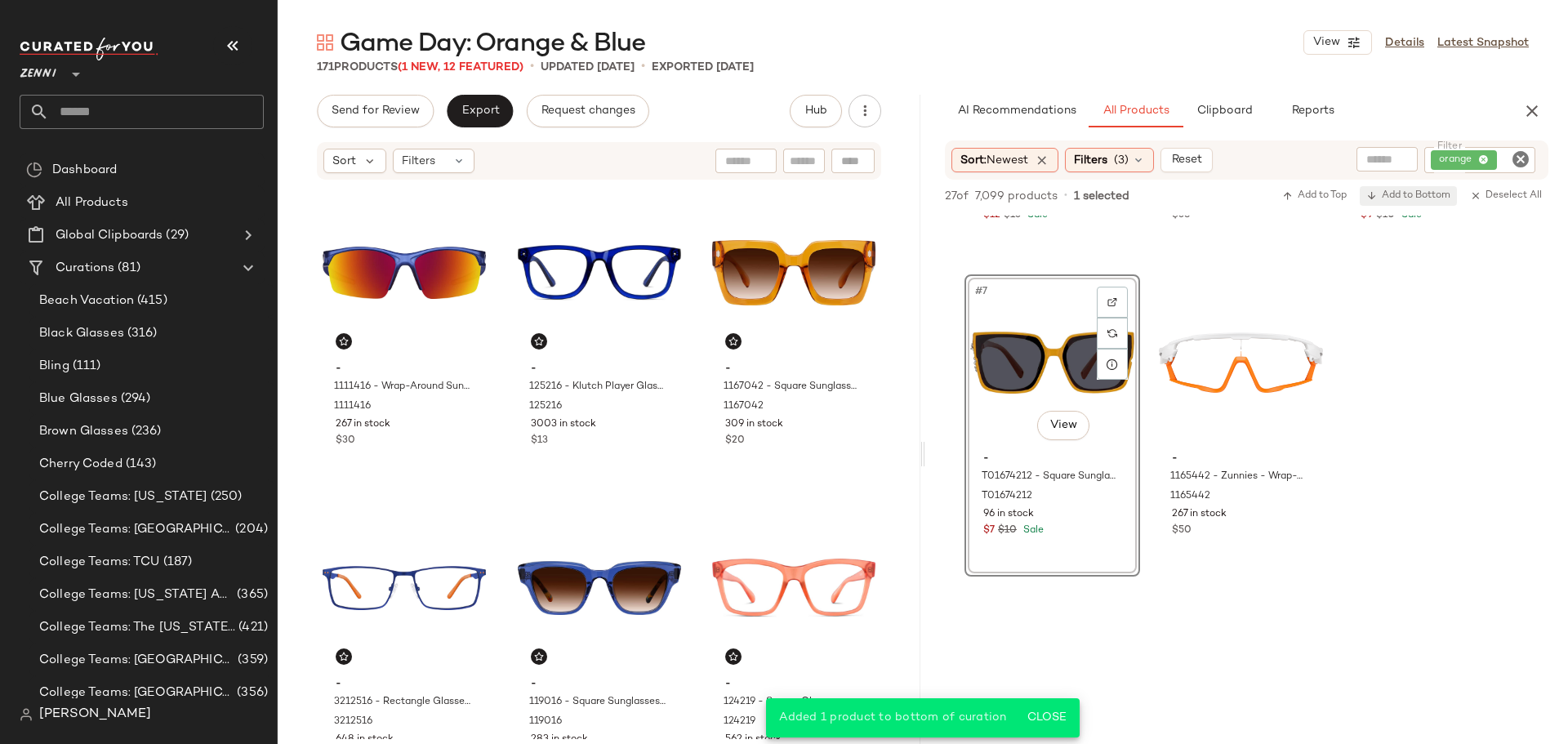
click at [1402, 187] on button "Add to Bottom" at bounding box center [1408, 195] width 98 height 19
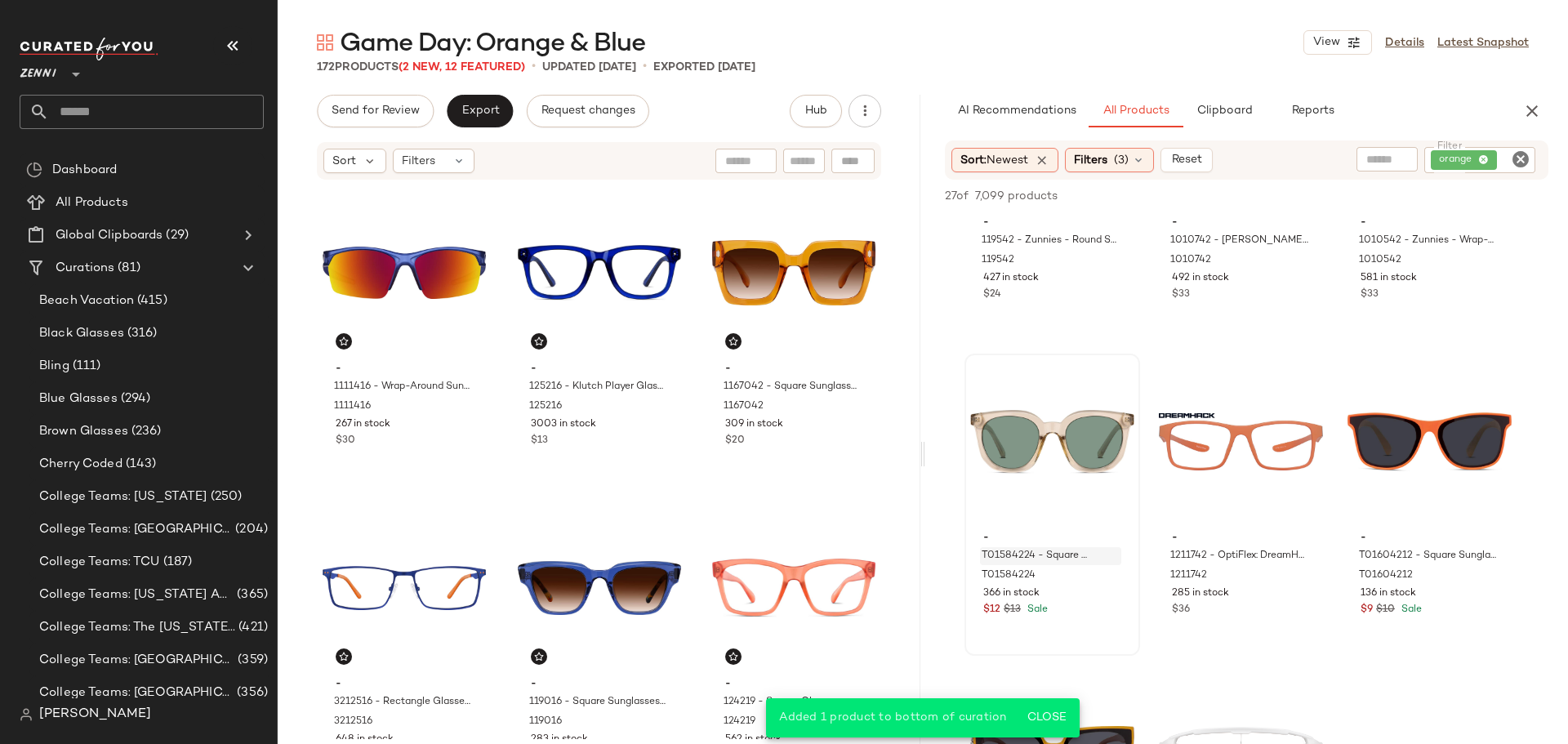
scroll to position [245, 0]
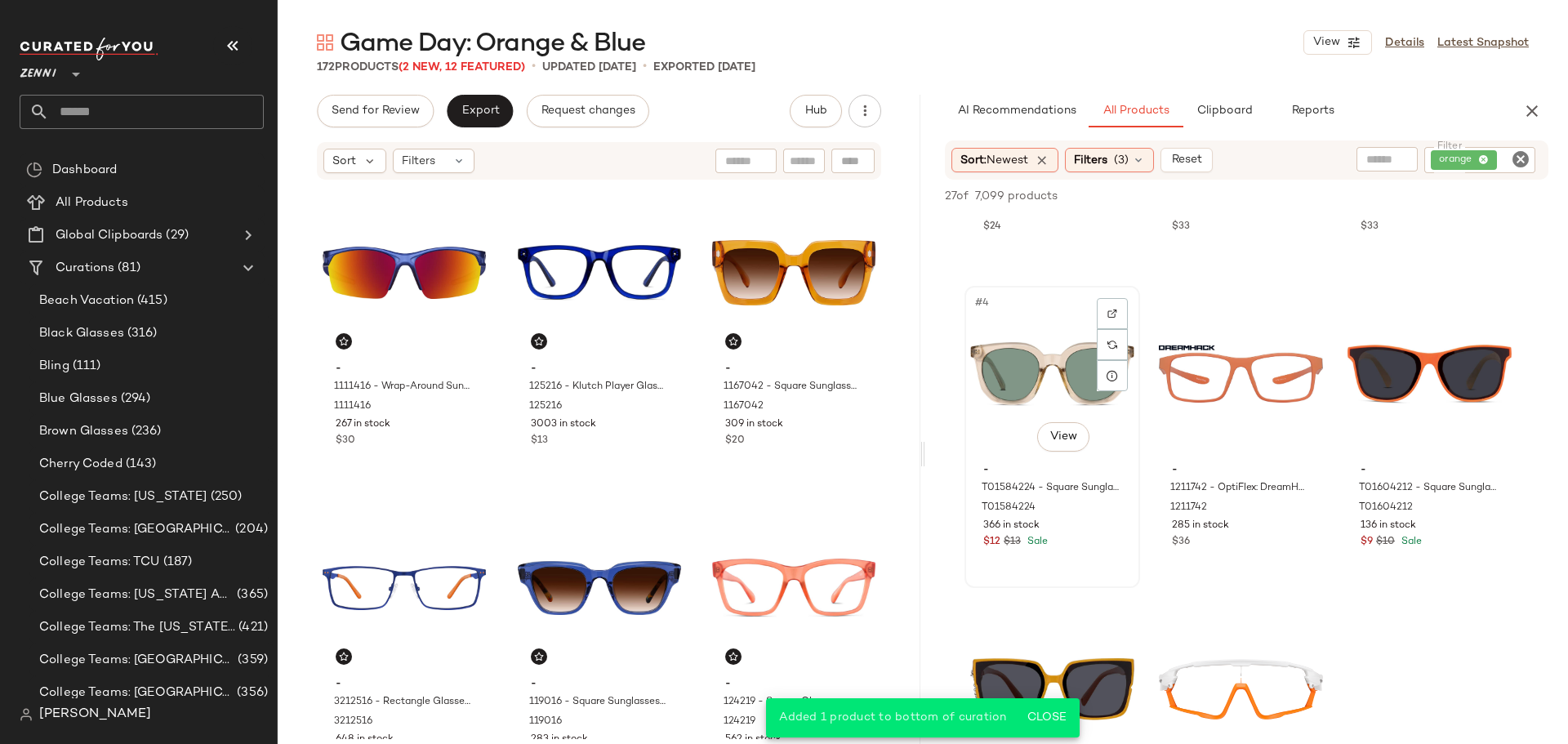
click at [1024, 379] on div "#4 View" at bounding box center [1053, 374] width 164 height 165
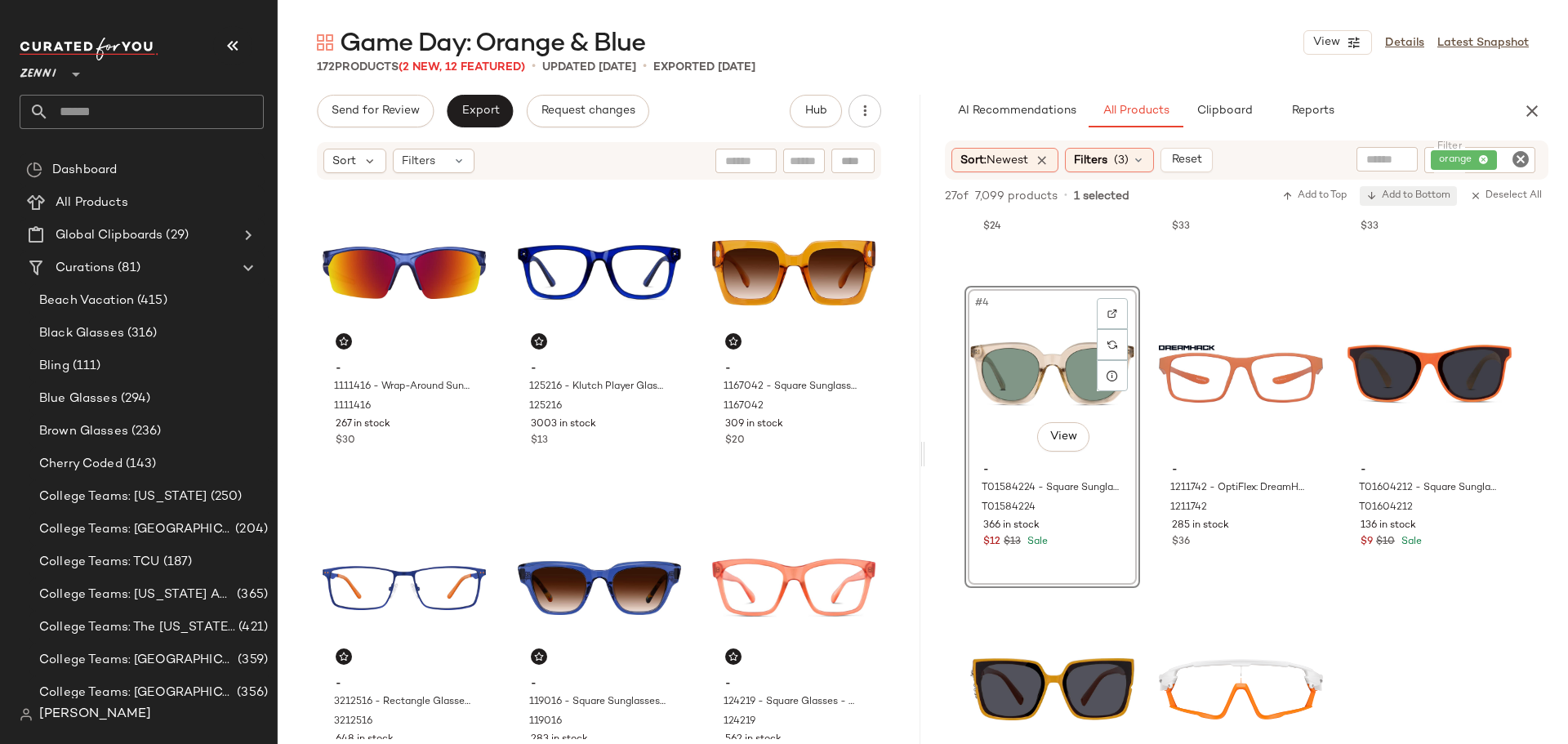
click at [1394, 188] on button "Add to Bottom" at bounding box center [1408, 195] width 98 height 19
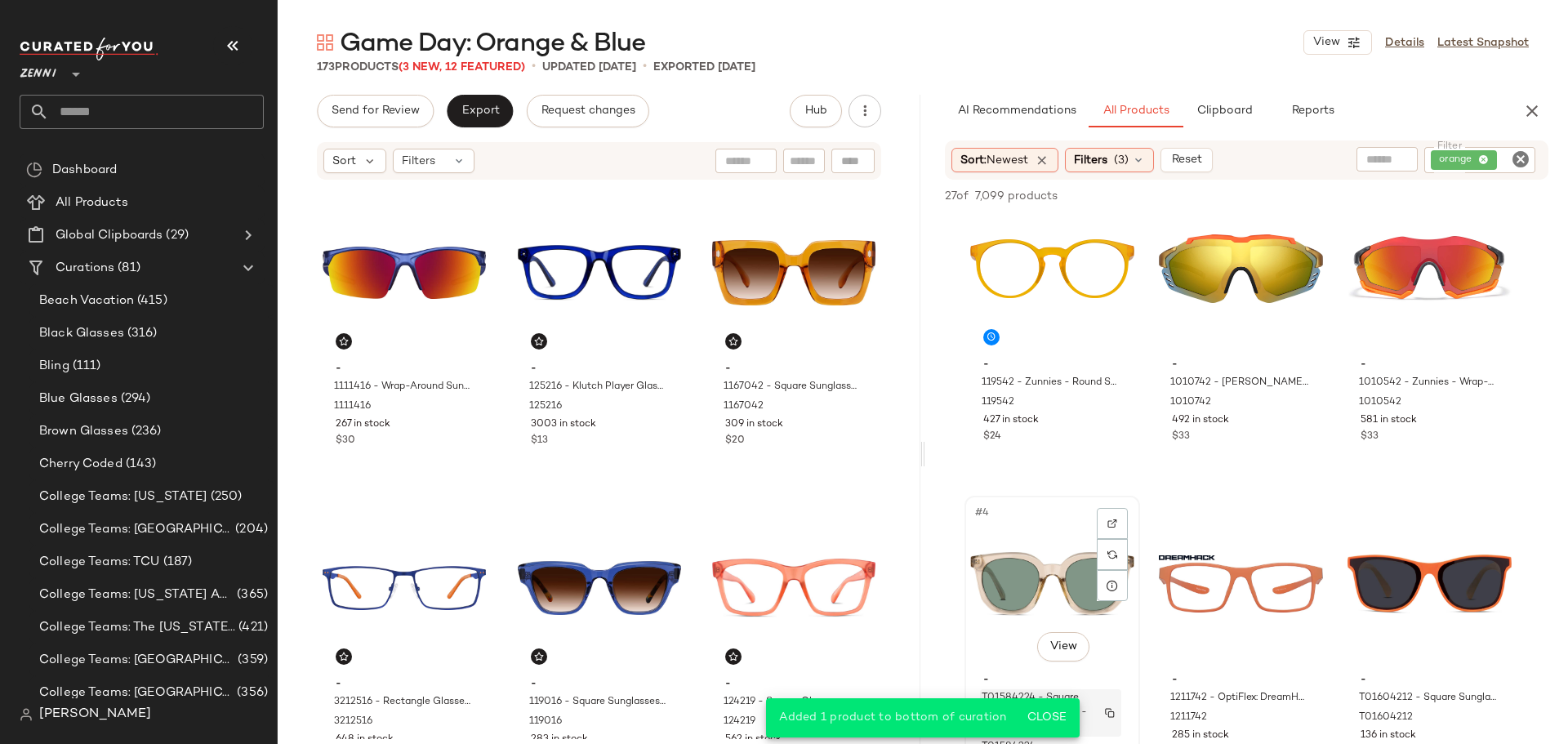
scroll to position [0, 0]
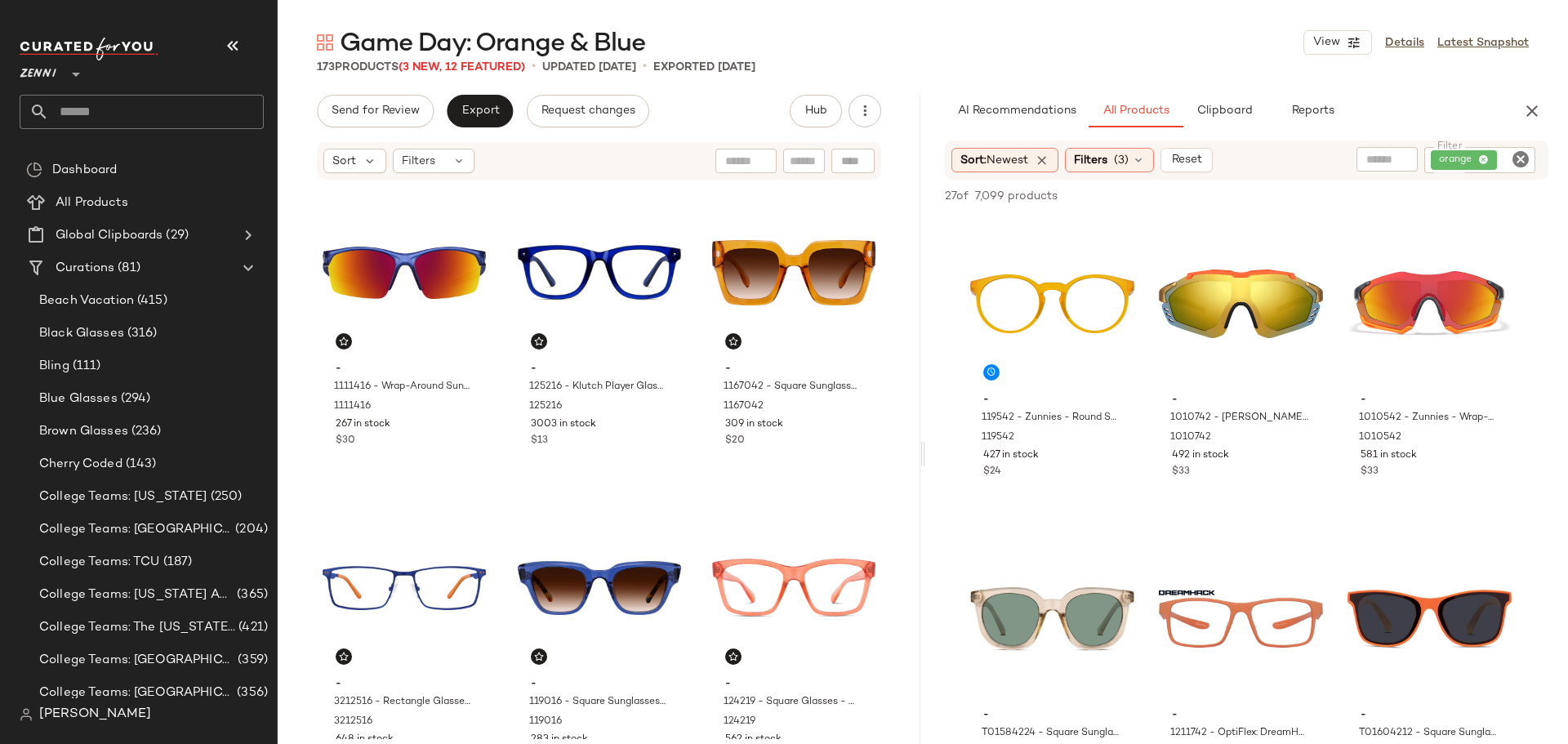
click at [1520, 165] on icon "Clear Filter" at bounding box center [1520, 159] width 19 height 19
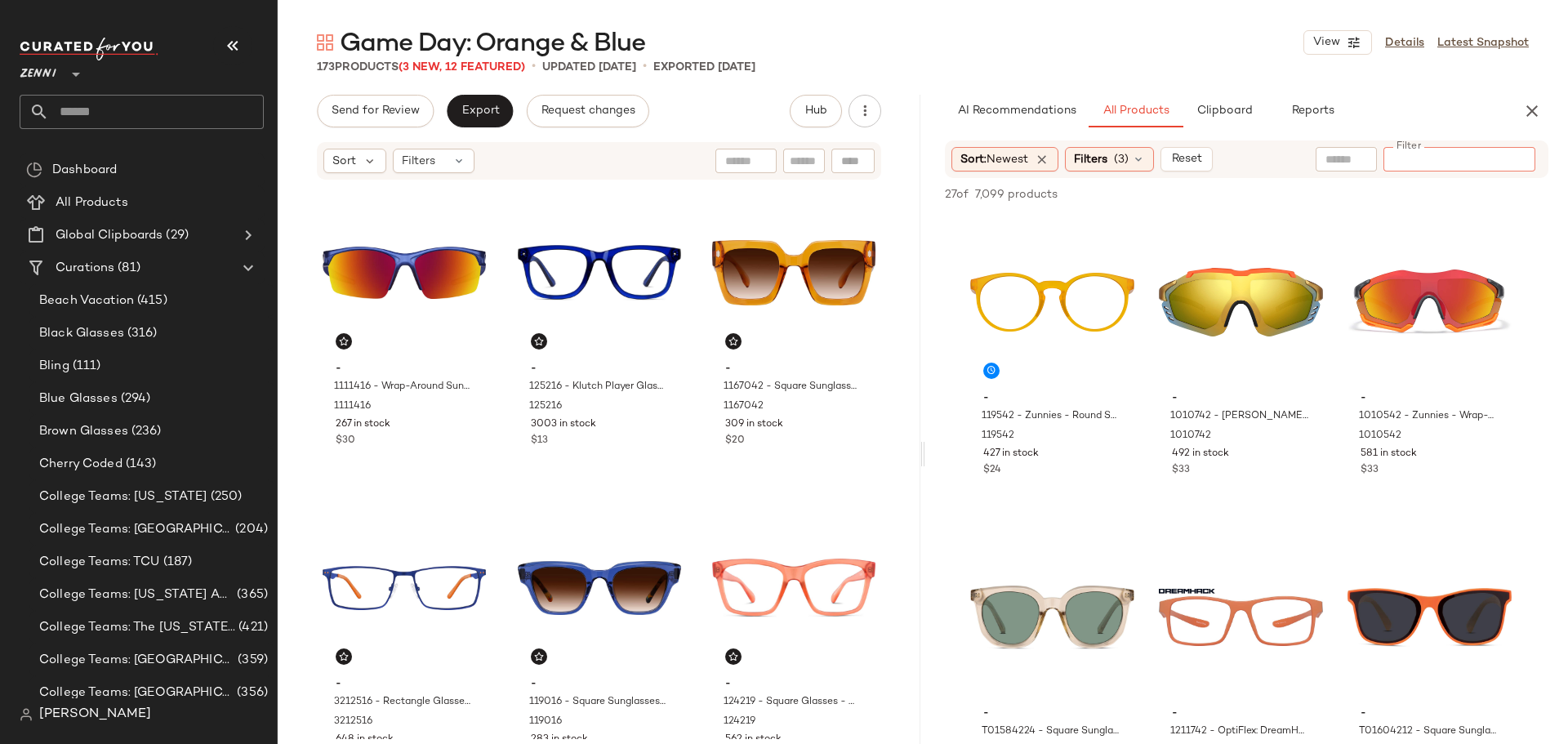
click at [1501, 160] on input "Filter" at bounding box center [1459, 160] width 139 height 17
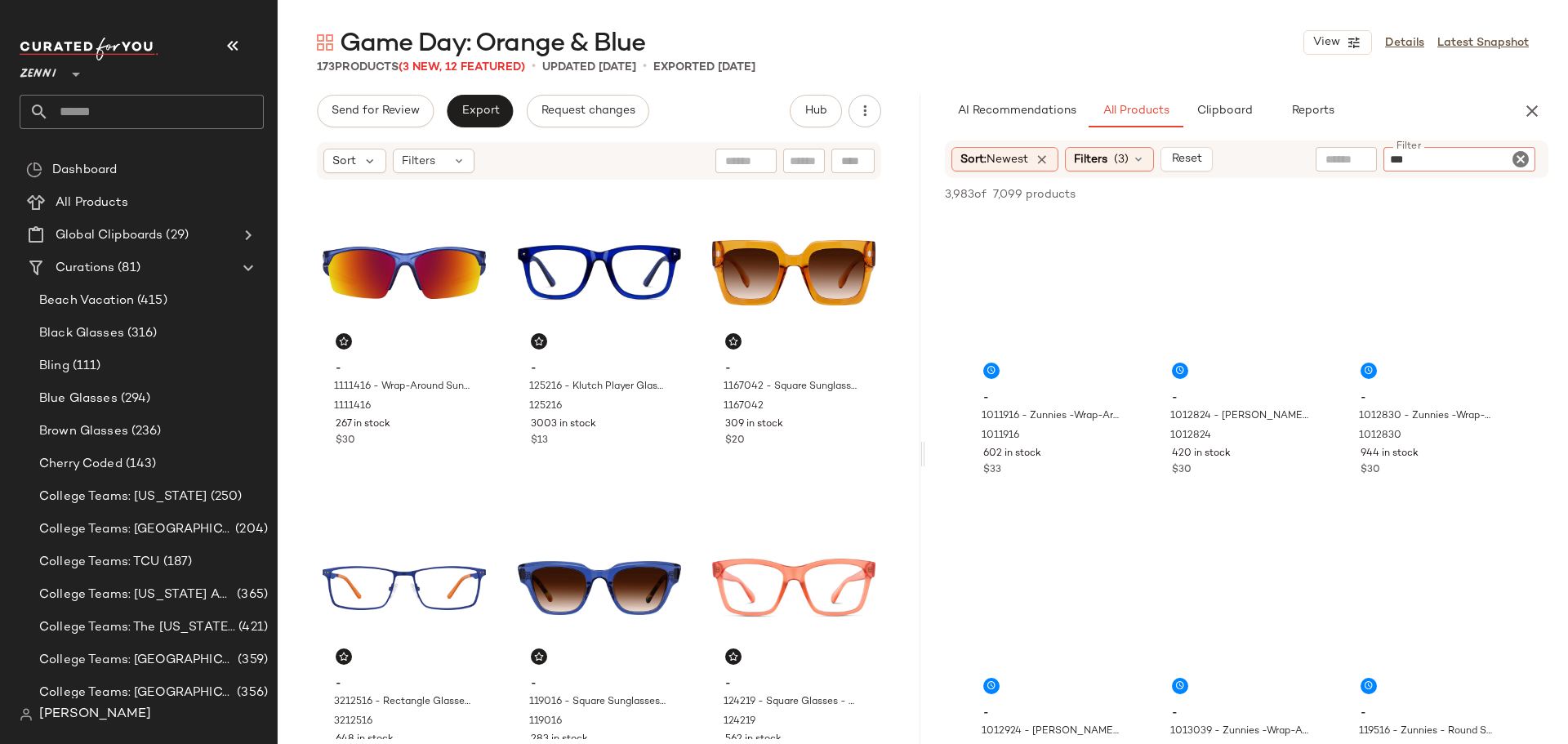
type input "****"
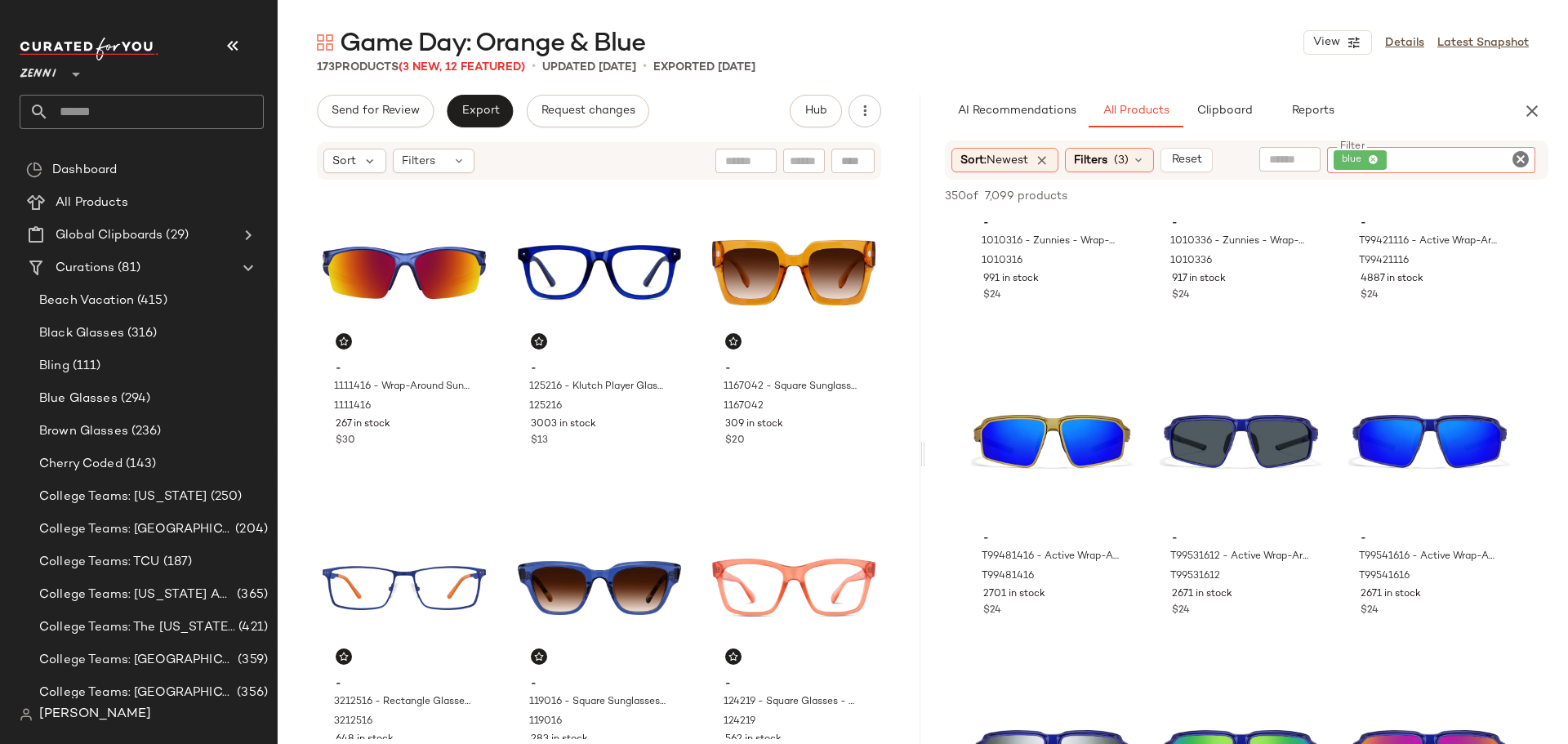
scroll to position [3102, 0]
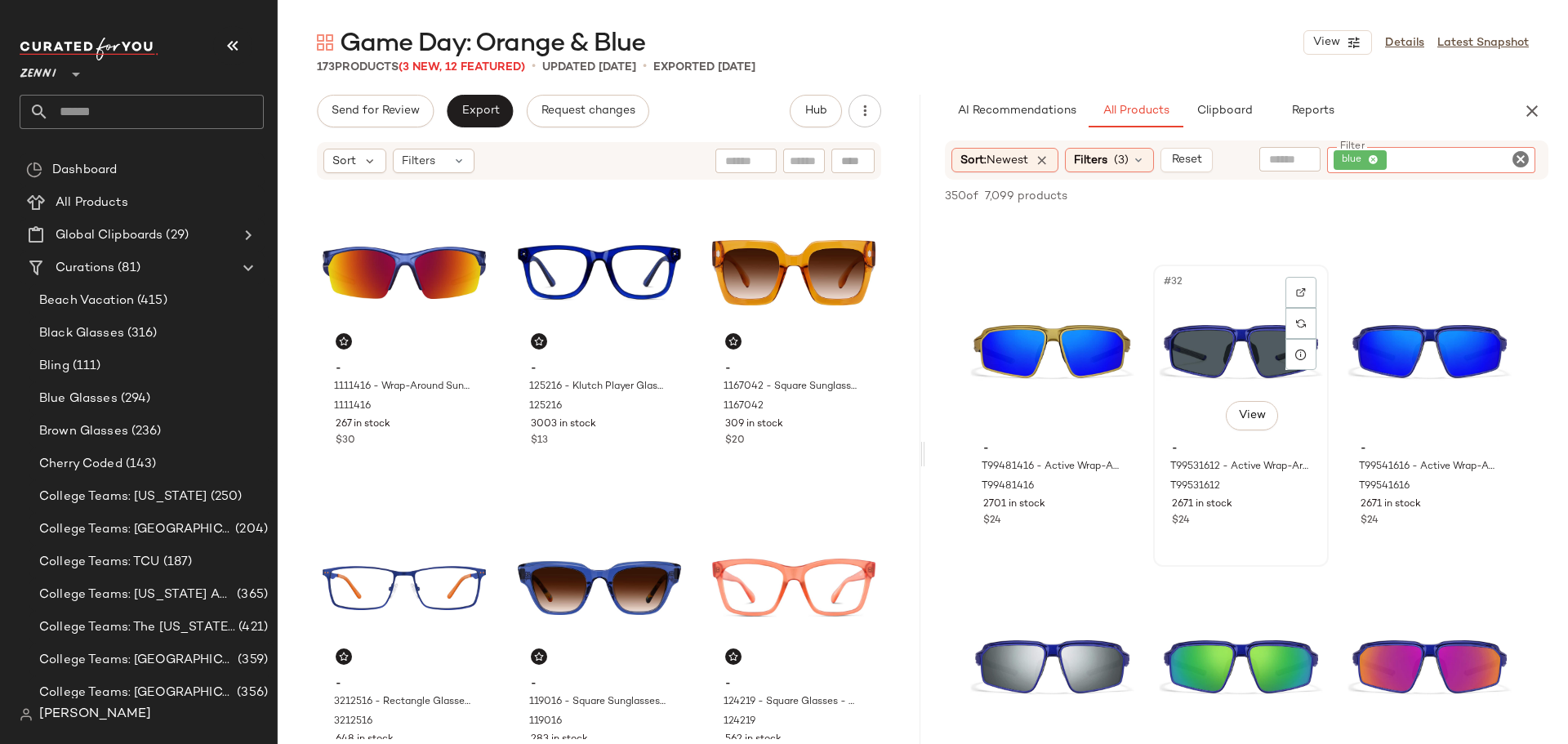
click at [1272, 548] on div "#32 View - T99531612 - Active Wrap-Around Sunglasses - Blue with Gray Lens - Pl…" at bounding box center [1241, 416] width 172 height 299
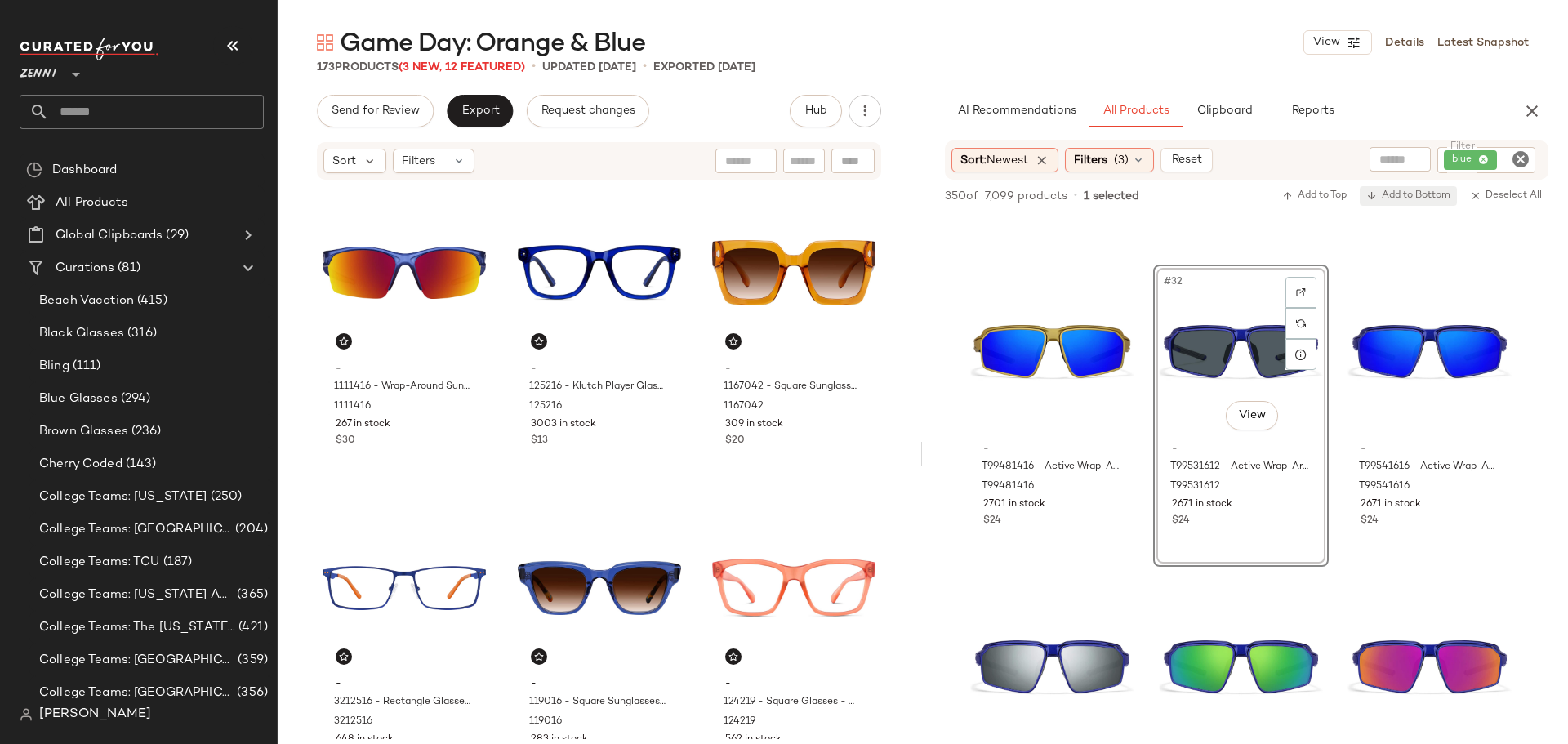
click at [1404, 195] on span "Add to Bottom" at bounding box center [1408, 196] width 84 height 12
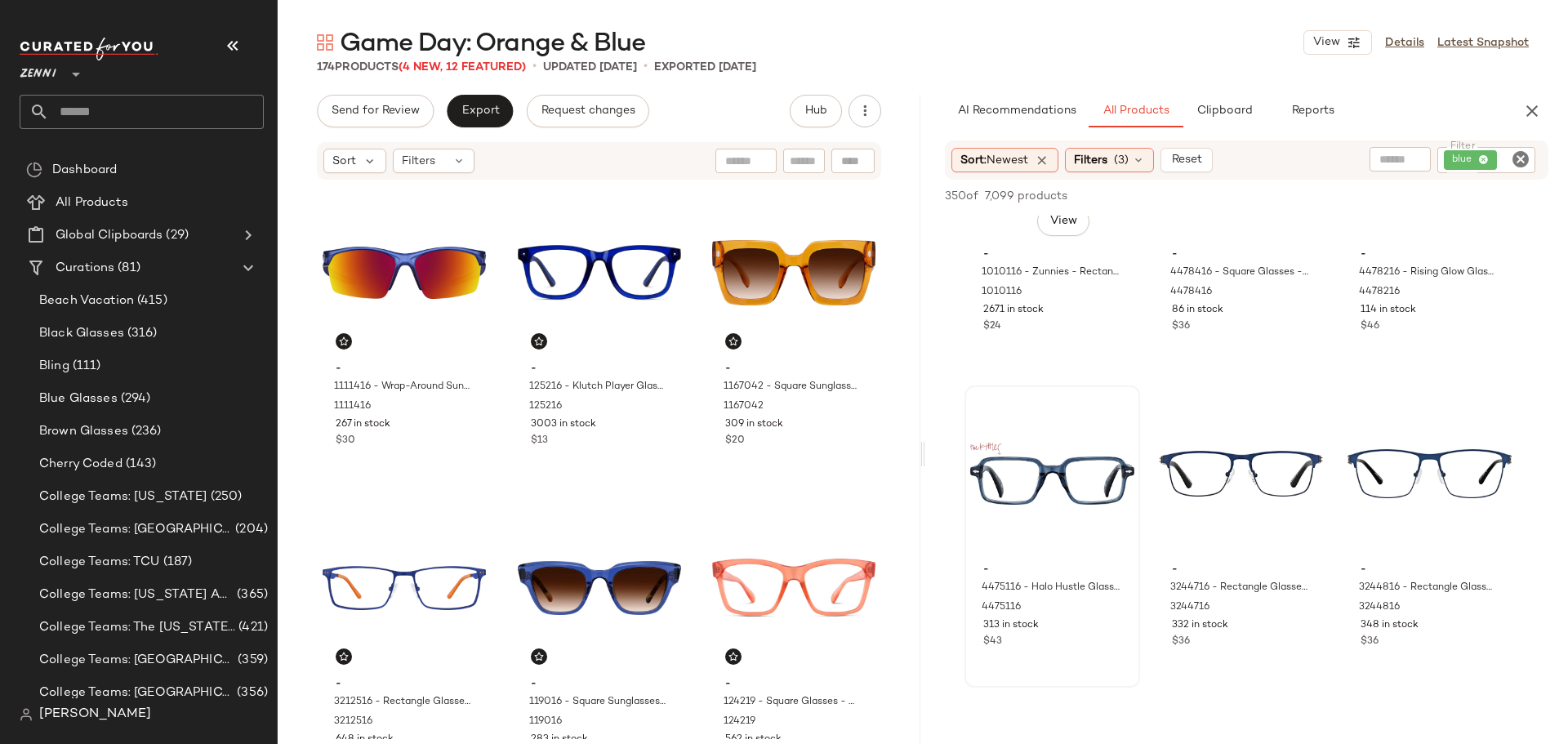
scroll to position [4572, 0]
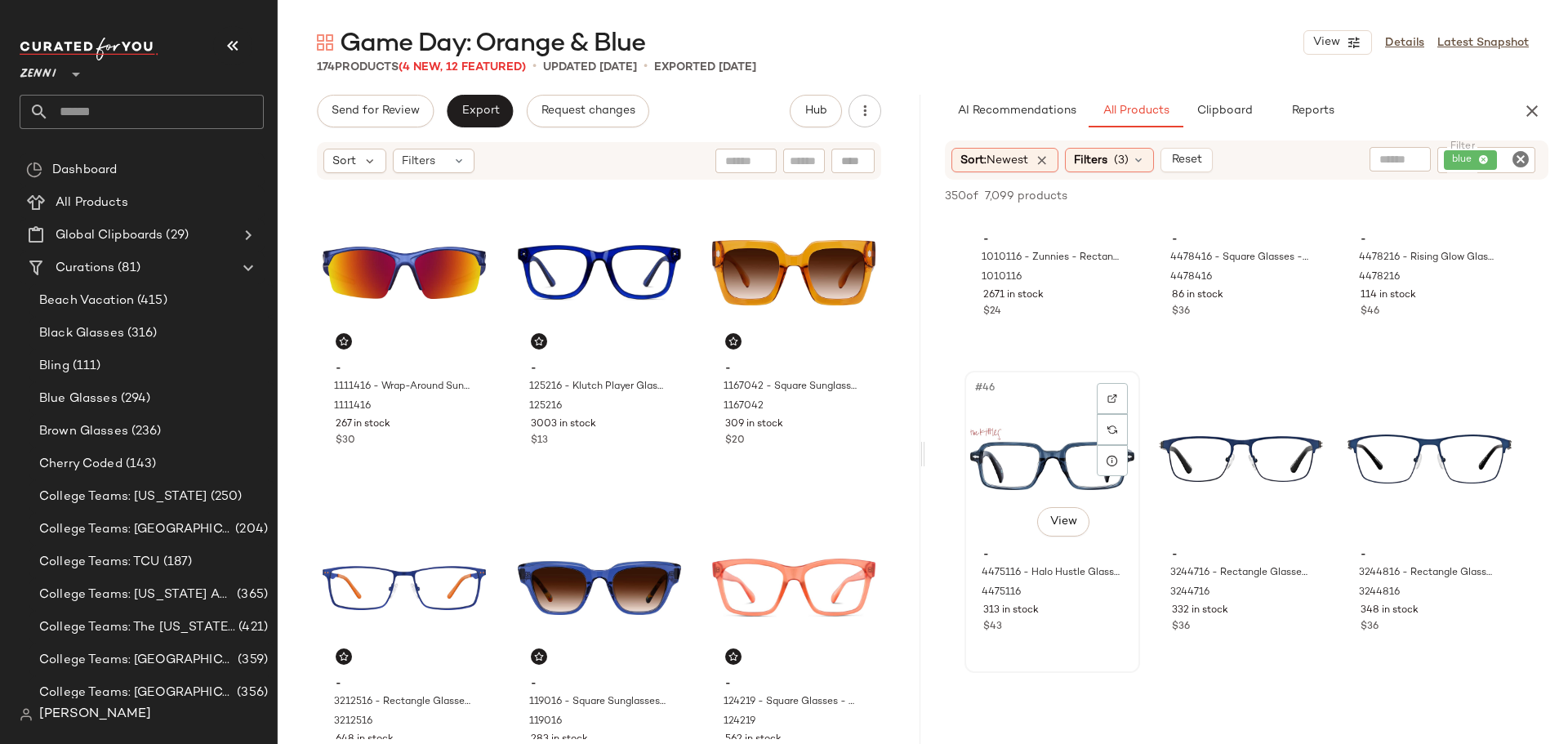
click at [1108, 635] on div "- 4475116 - Halo Hustle Glasses - Blue - bio_based 4475116 313 in stock $43" at bounding box center [1053, 589] width 164 height 95
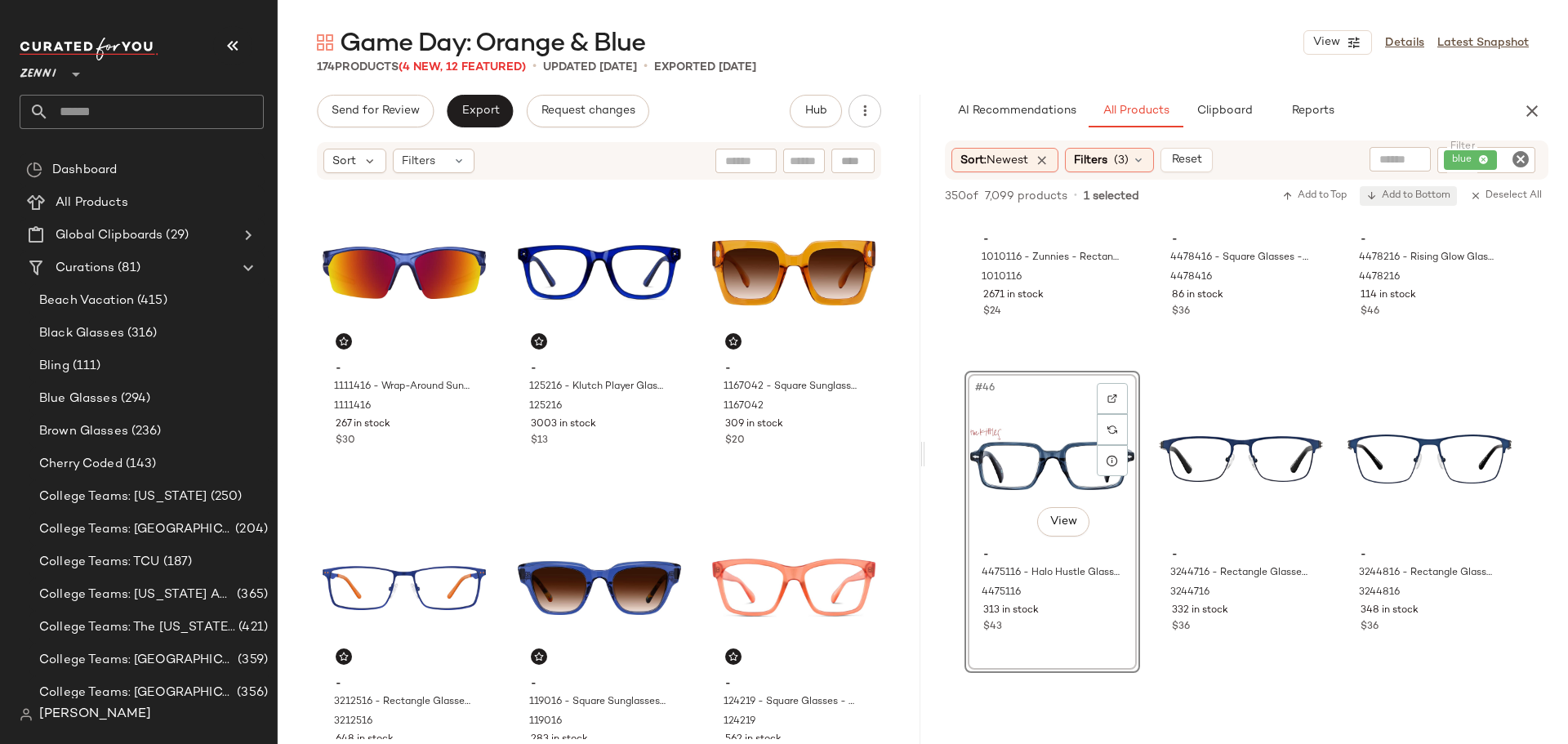
click at [1405, 194] on span "Add to Bottom" at bounding box center [1408, 196] width 84 height 12
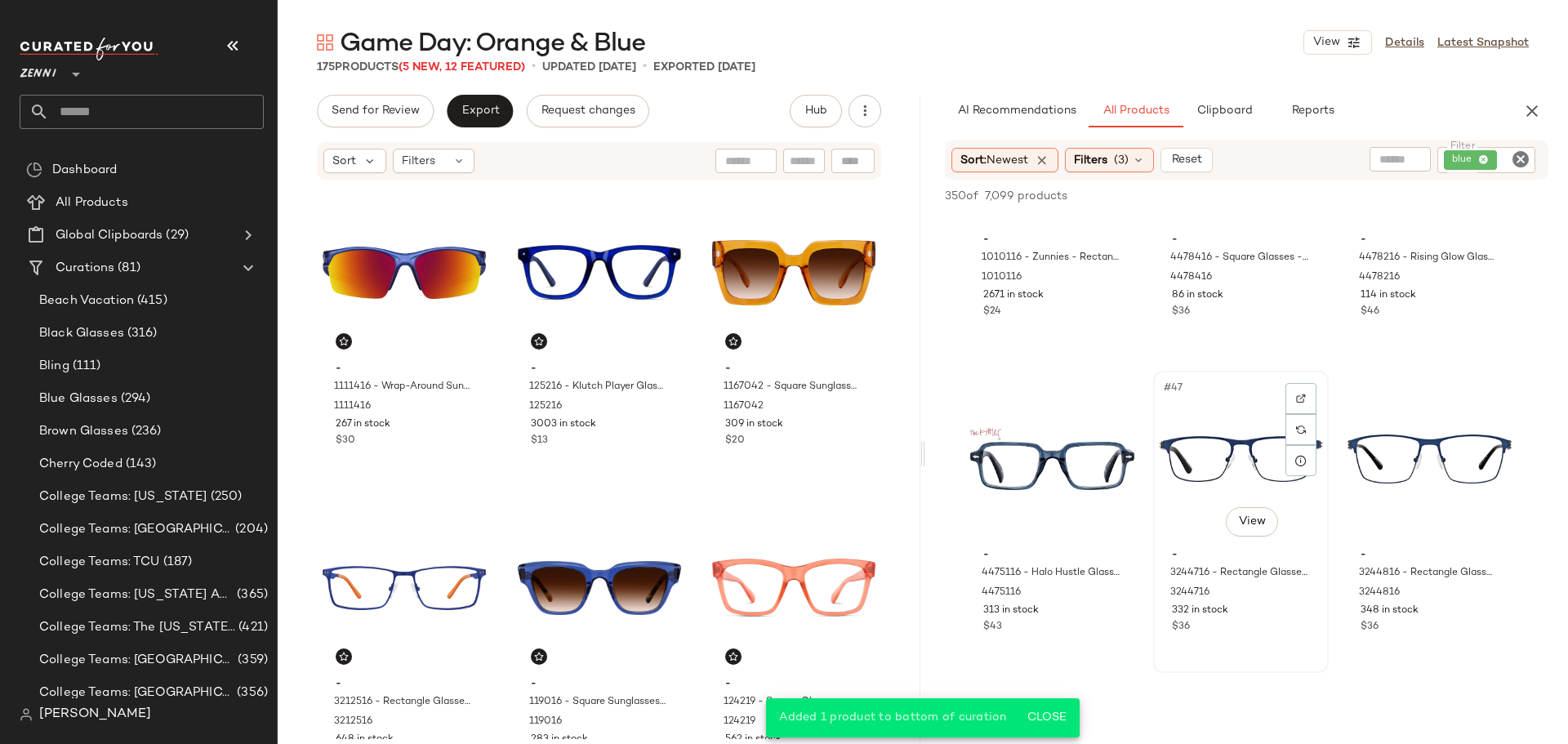
click at [1268, 630] on div "$36" at bounding box center [1241, 627] width 138 height 15
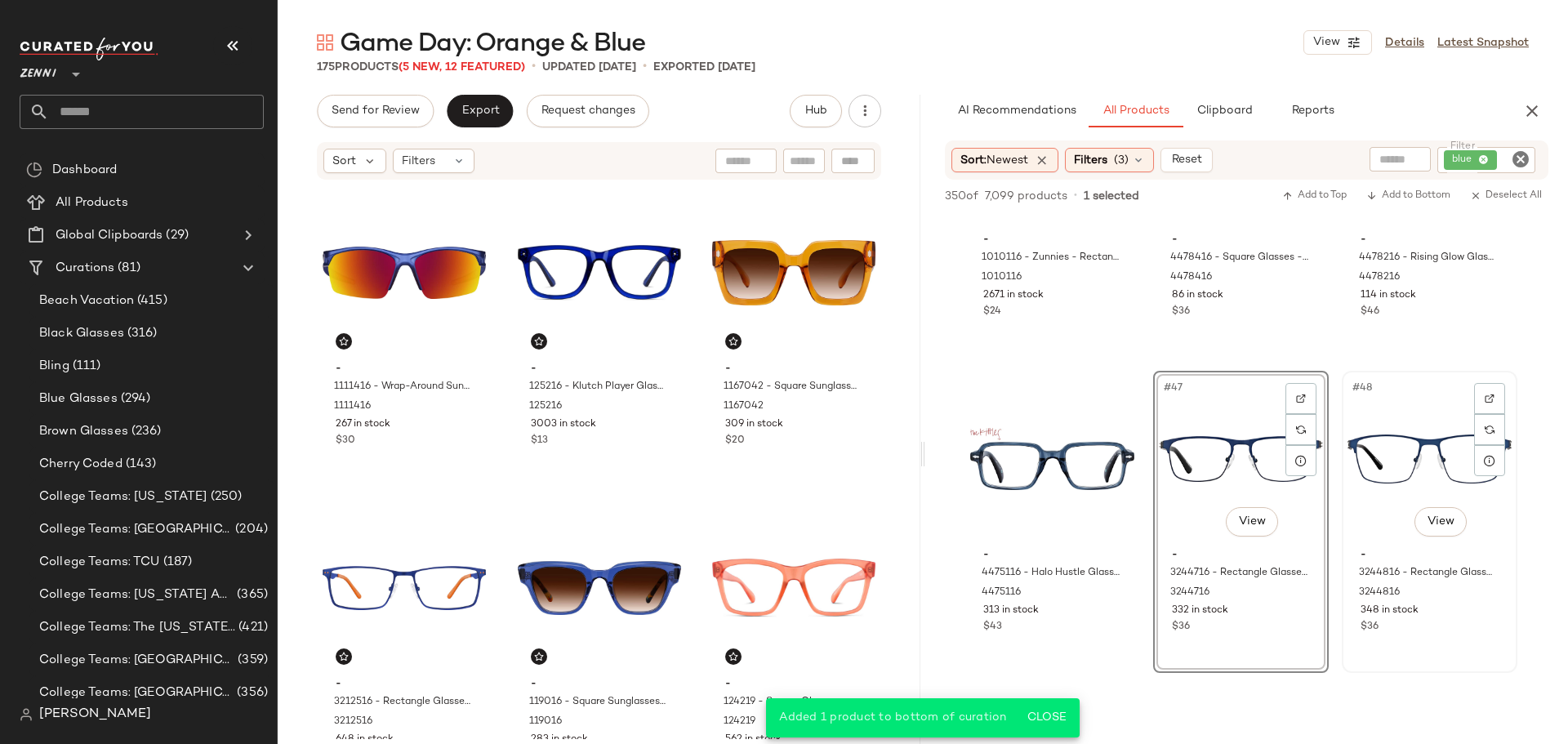
click at [1438, 613] on div "348 in stock" at bounding box center [1429, 611] width 138 height 15
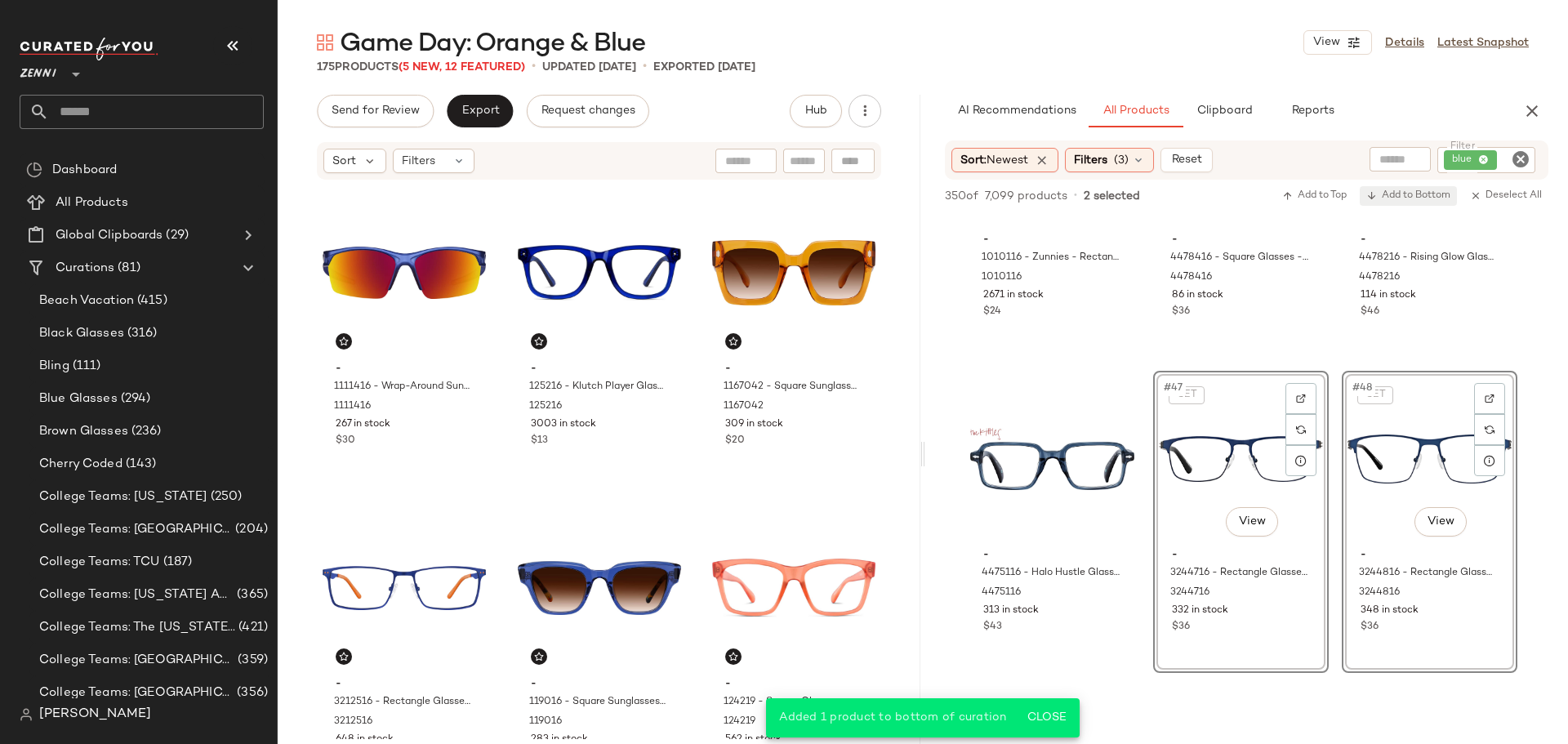
click at [1378, 191] on span "Add to Bottom" at bounding box center [1408, 196] width 84 height 12
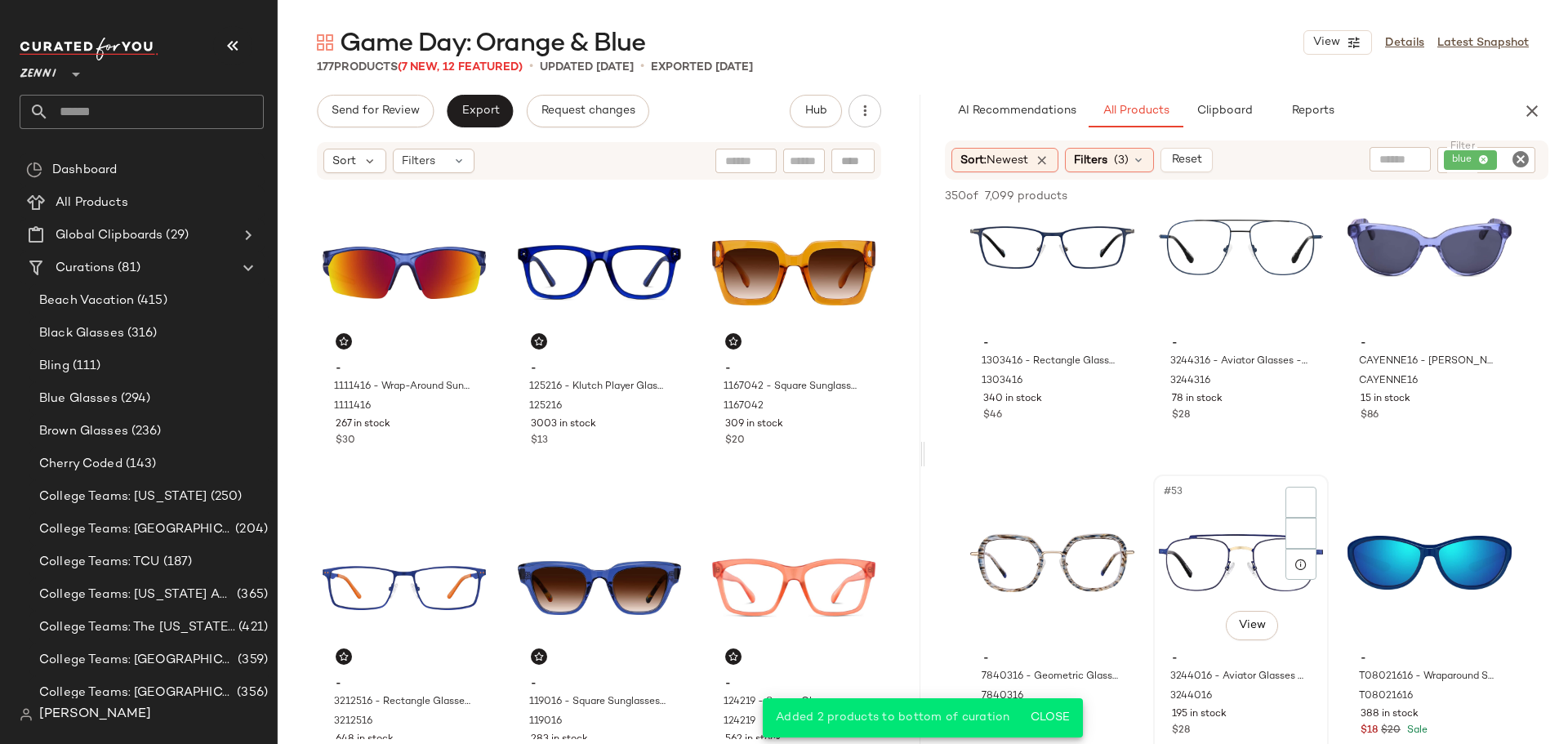
scroll to position [5143, 0]
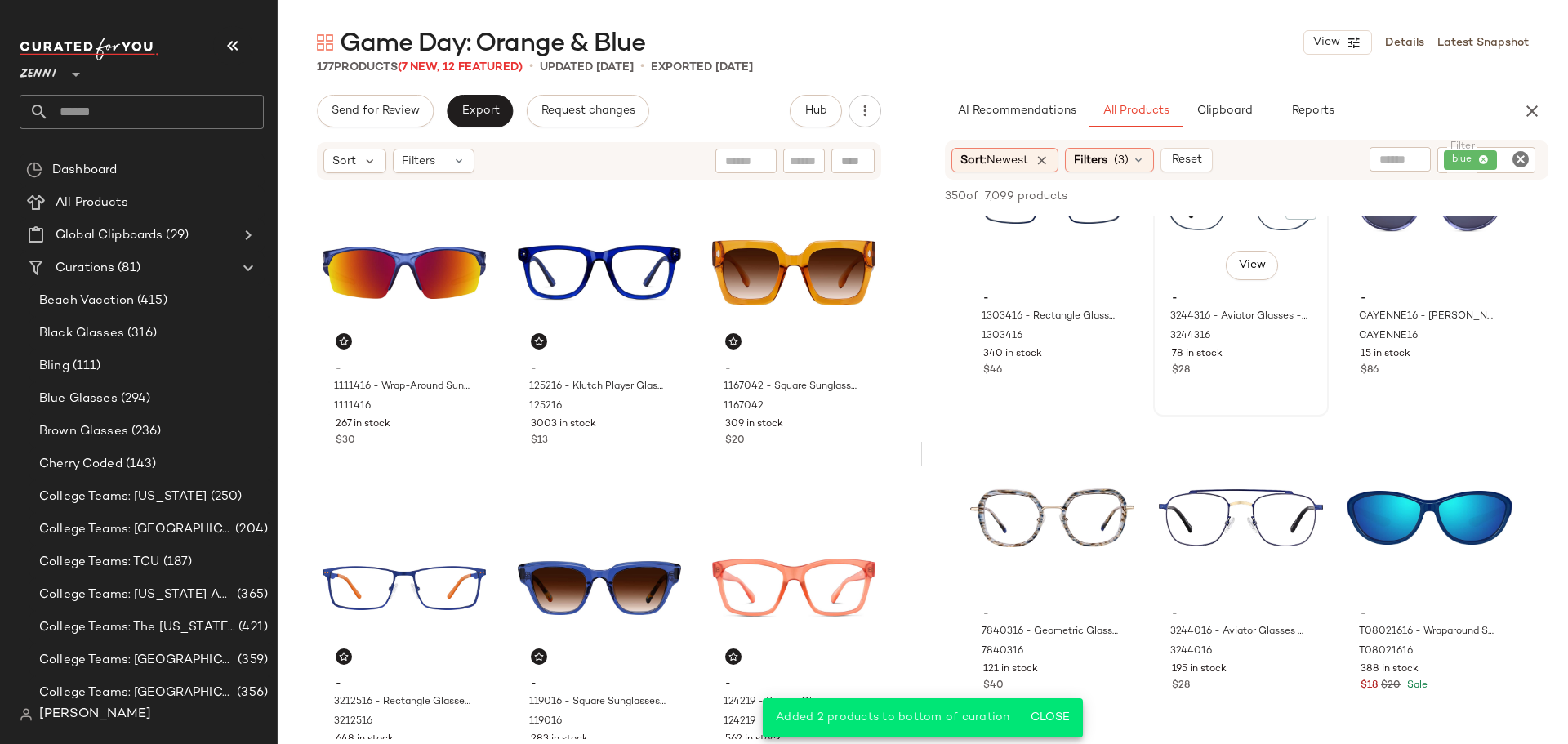
click at [1268, 394] on div "#50 View - 3244316 - Aviator Glasses - Blue - Stainless Steel 3244316 78 in sto…" at bounding box center [1241, 265] width 172 height 299
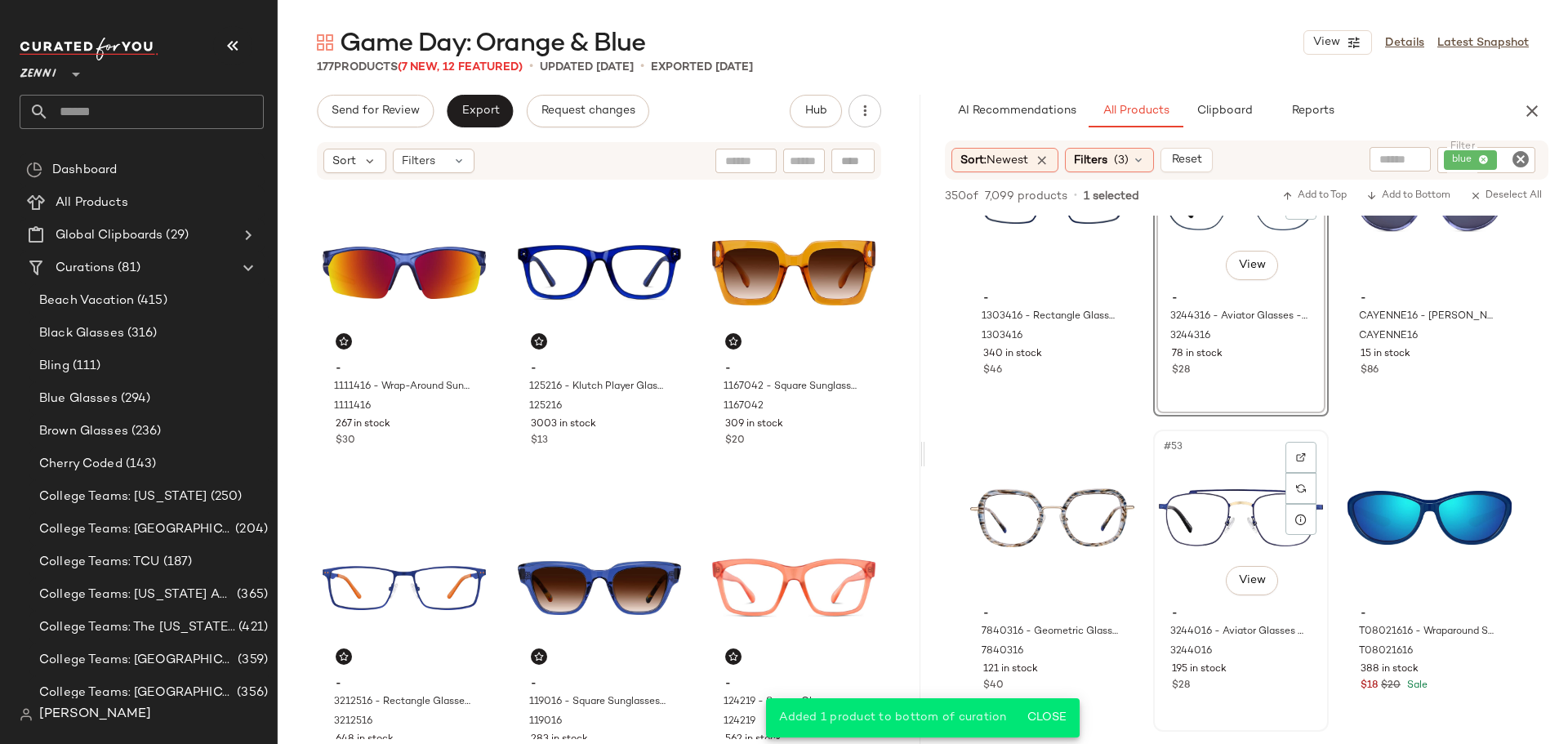
click at [1268, 710] on div "#53 View - 3244016 - Aviator Glasses - Blue - Stainless Steel 3244016 195 in st…" at bounding box center [1241, 581] width 172 height 299
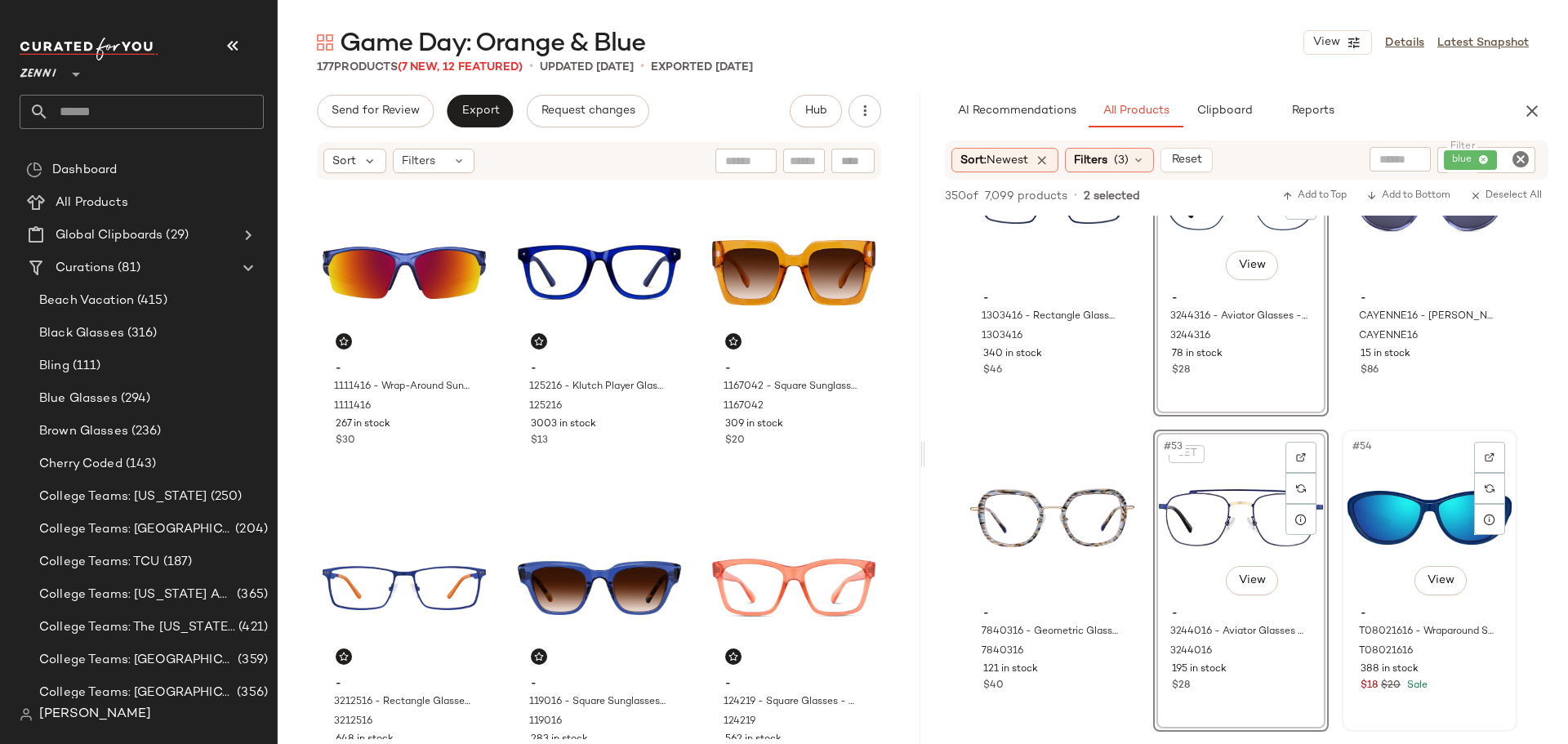
click at [1473, 705] on div "#54 View - T08021616 - Wraparound Sunglasses - Blue with Blue Mirror - Plastic …" at bounding box center [1429, 581] width 172 height 299
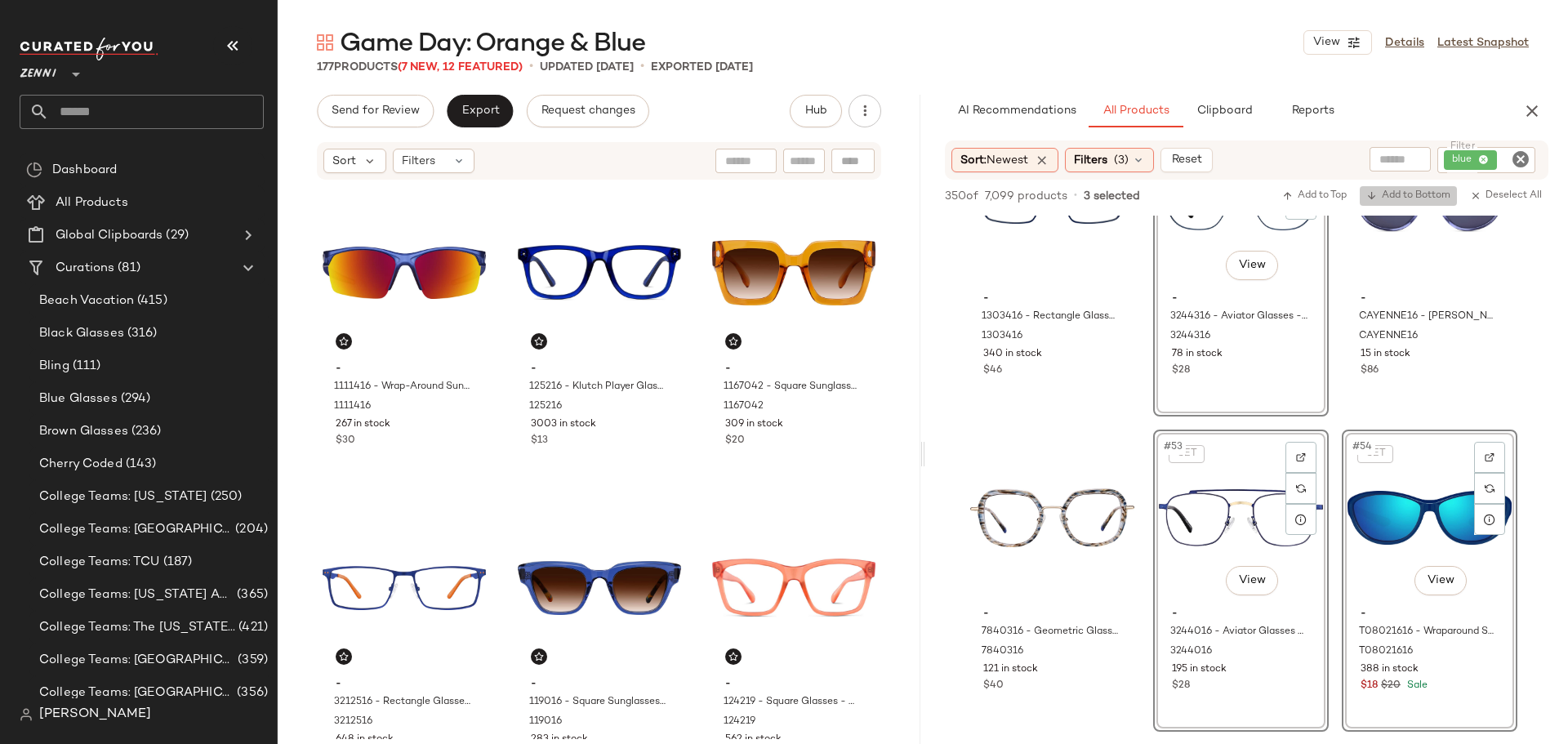
click at [1415, 188] on button "Add to Bottom" at bounding box center [1408, 195] width 98 height 19
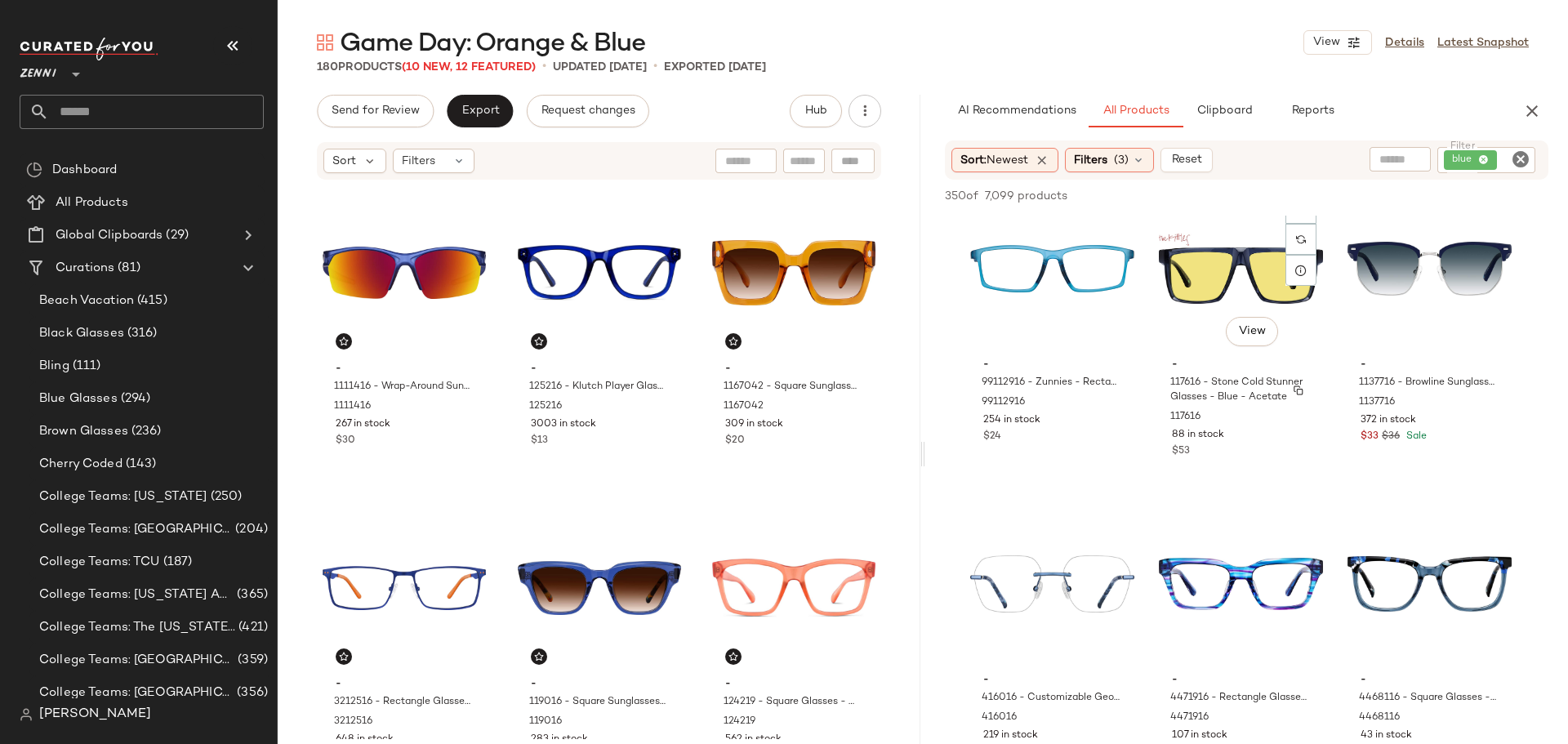
scroll to position [6939, 0]
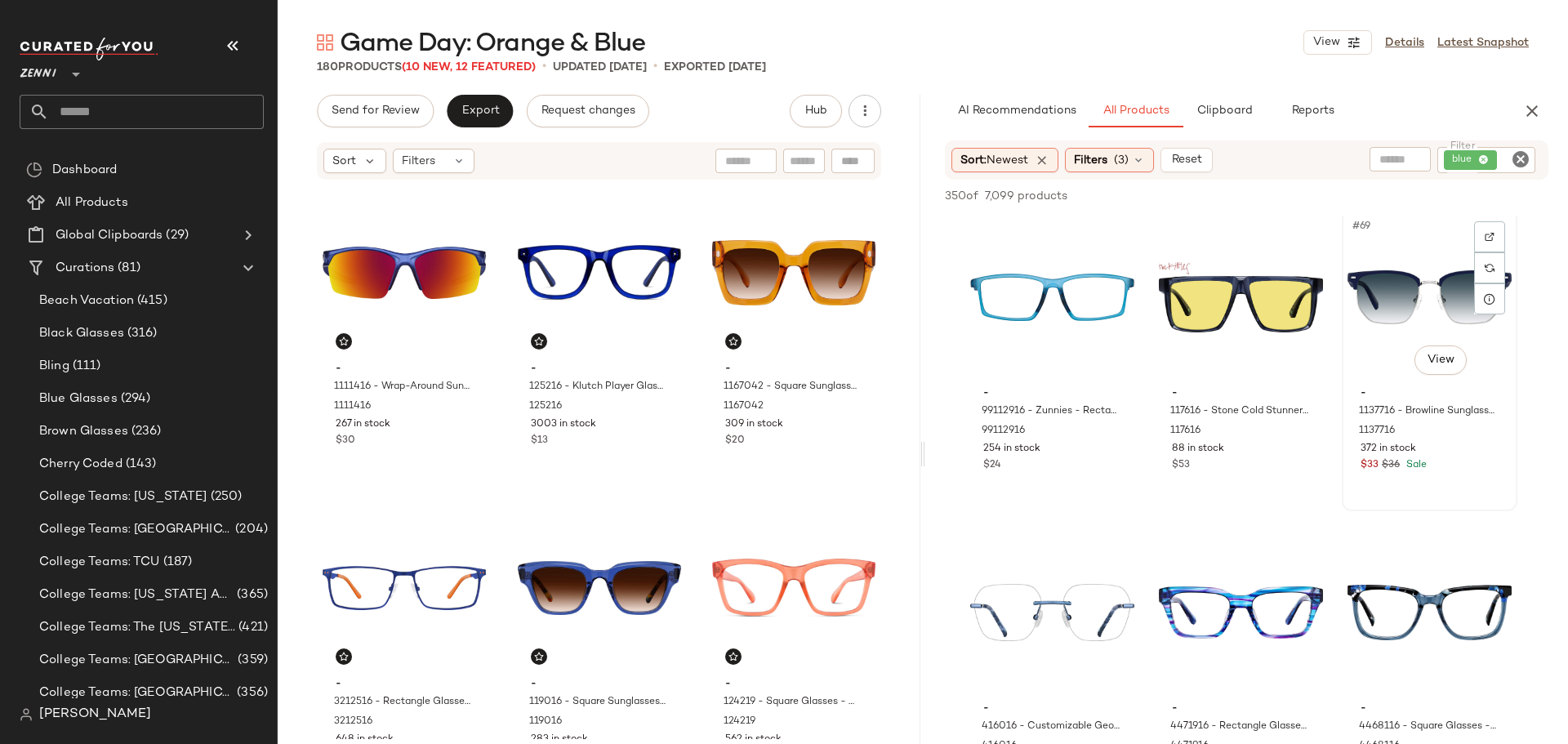
click at [1458, 490] on div "#69 View - 1137716 - Browline Sunglasses - Blue - Mixed 1137716 372 in stock $3…" at bounding box center [1429, 360] width 172 height 299
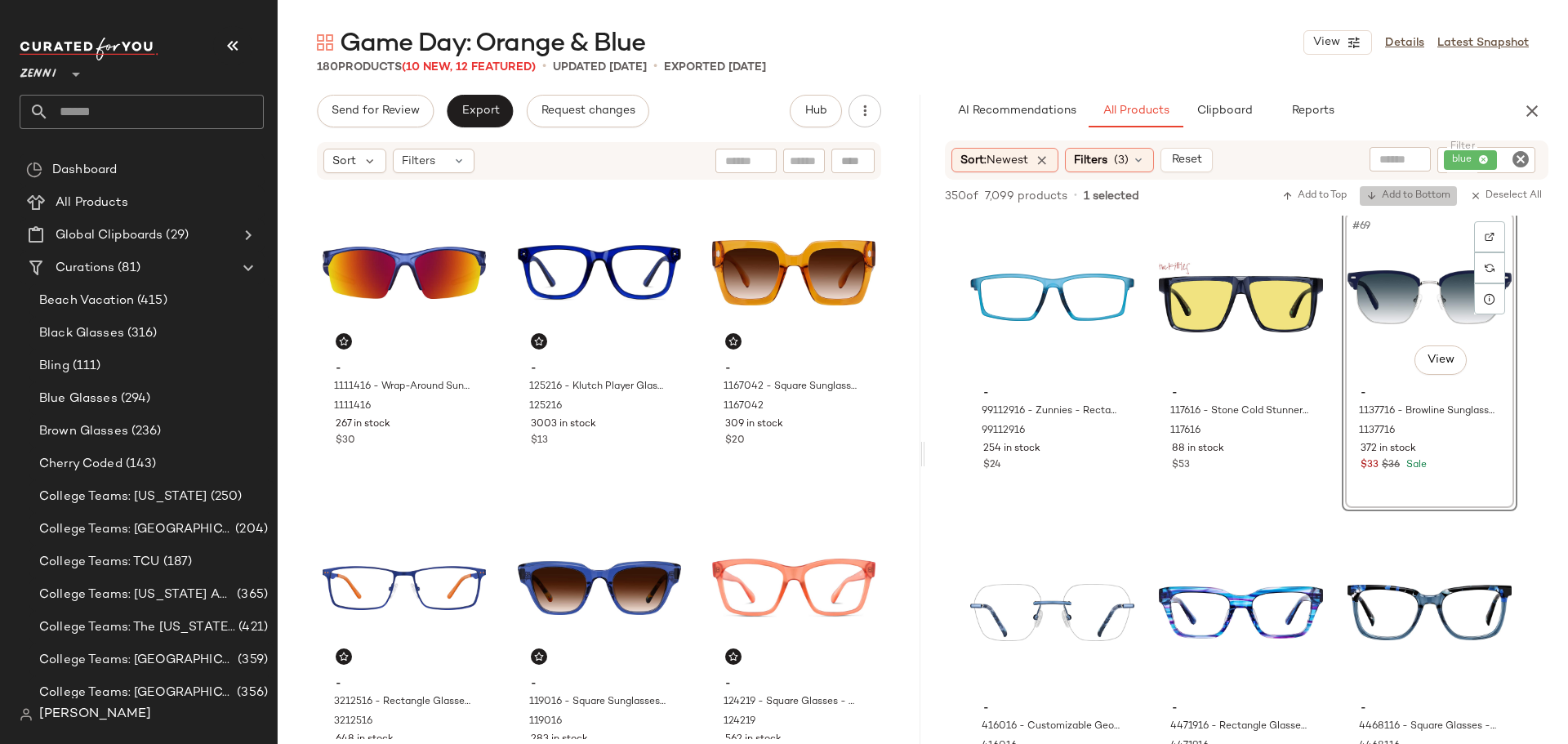
click at [1425, 199] on span "Add to Bottom" at bounding box center [1408, 196] width 84 height 12
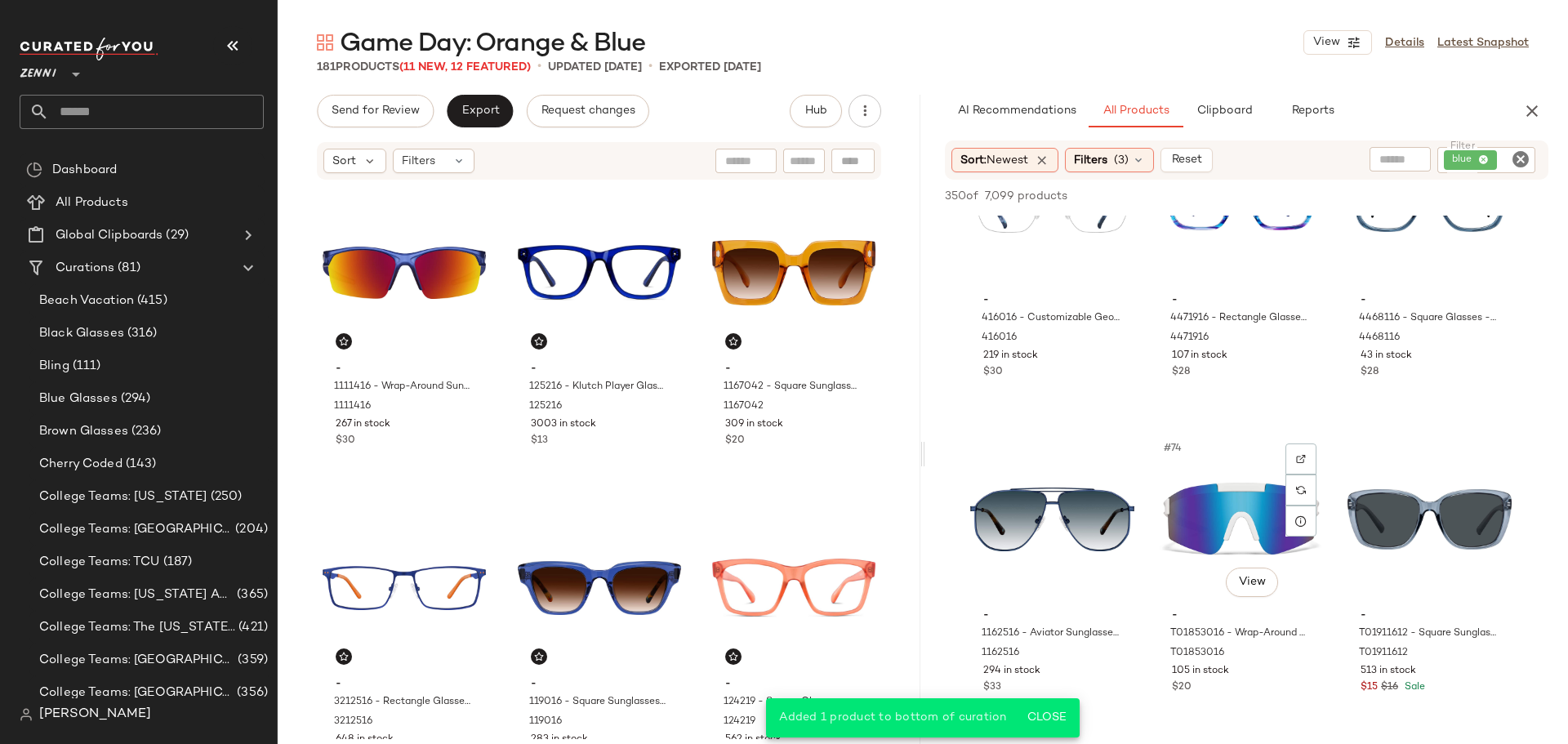
scroll to position [7592, 0]
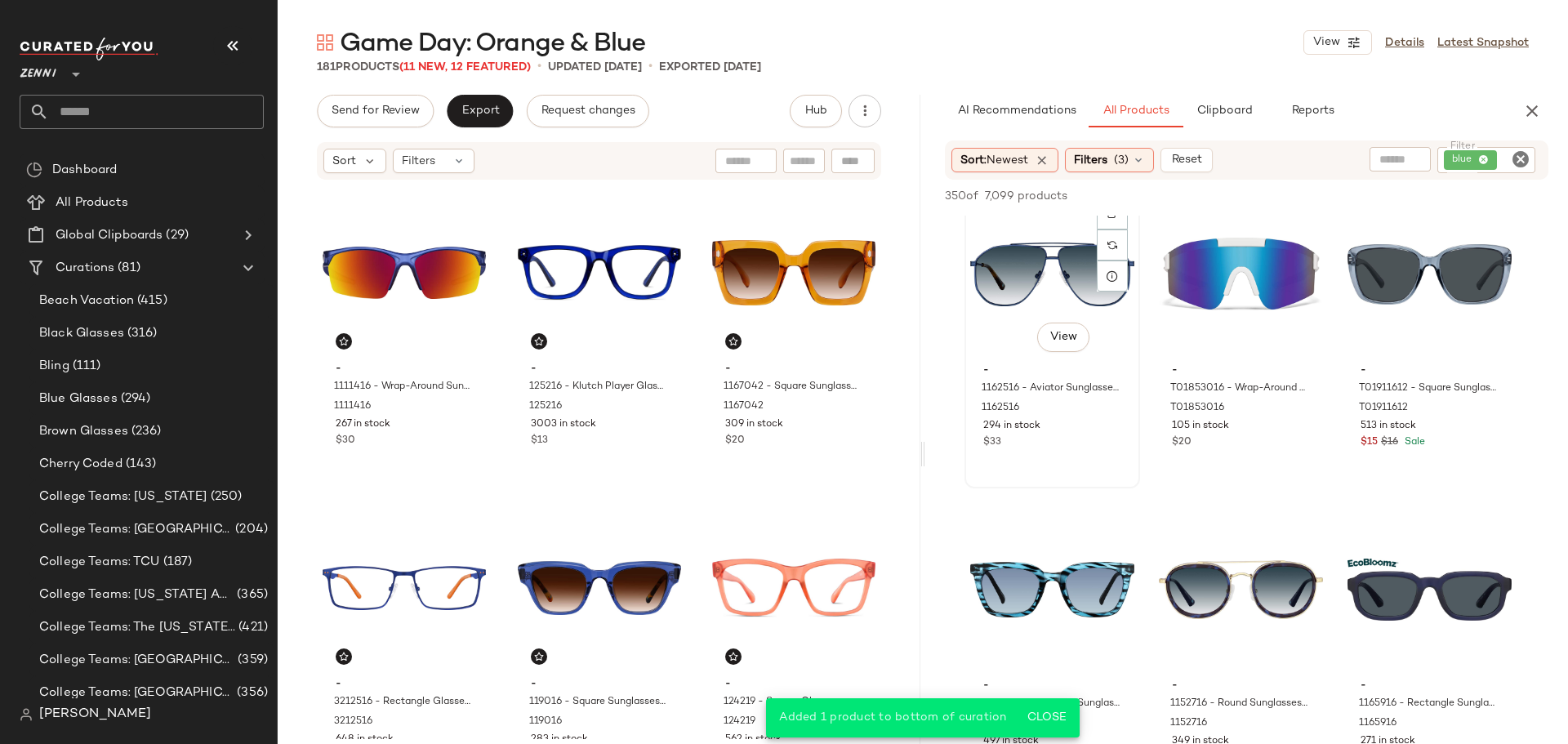
click at [1058, 465] on div "#73 View - 1162516 - Aviator Sunglasses - Blue - Stainless Steel 1162516 294 in…" at bounding box center [1052, 337] width 172 height 299
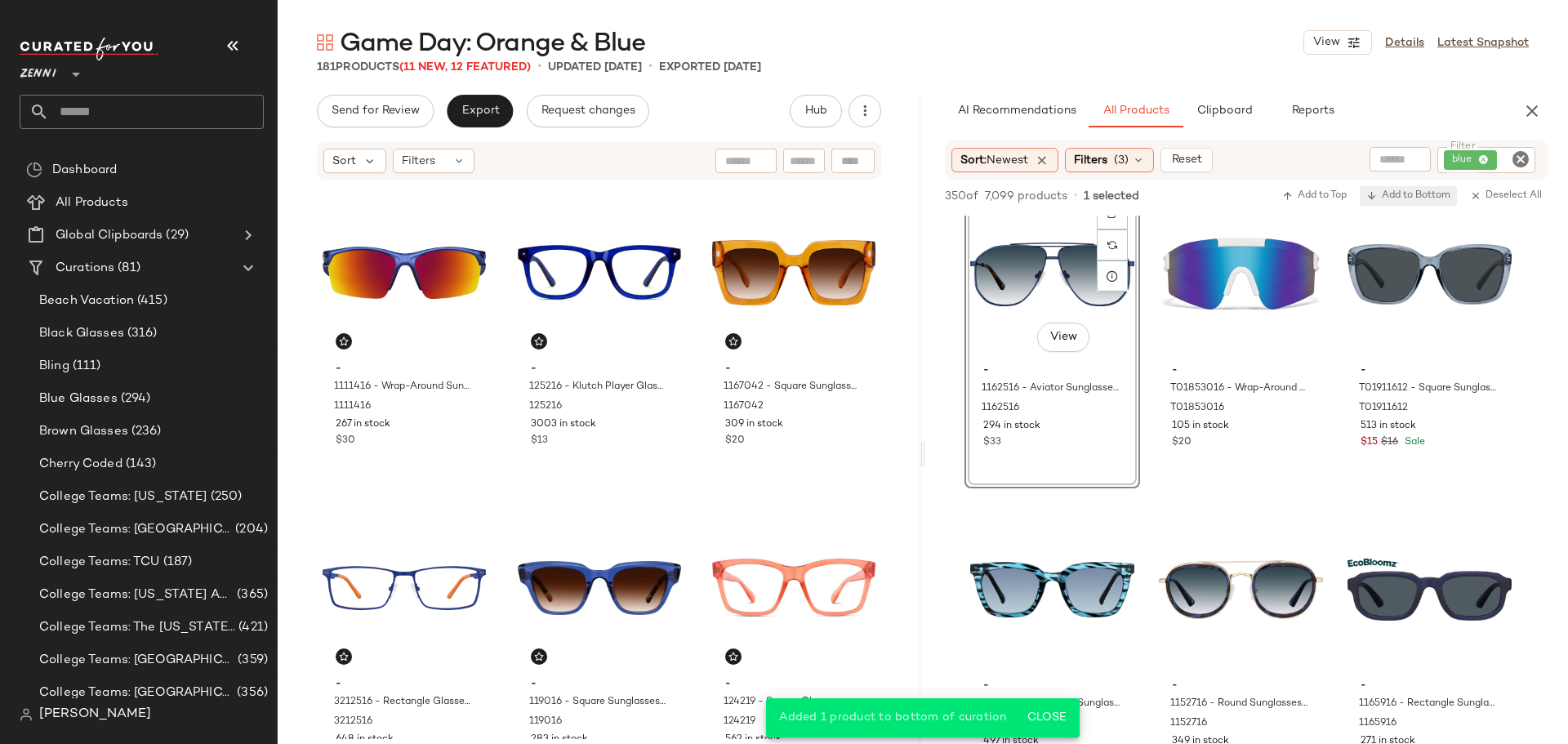
click at [1414, 199] on span "Add to Bottom" at bounding box center [1408, 196] width 84 height 12
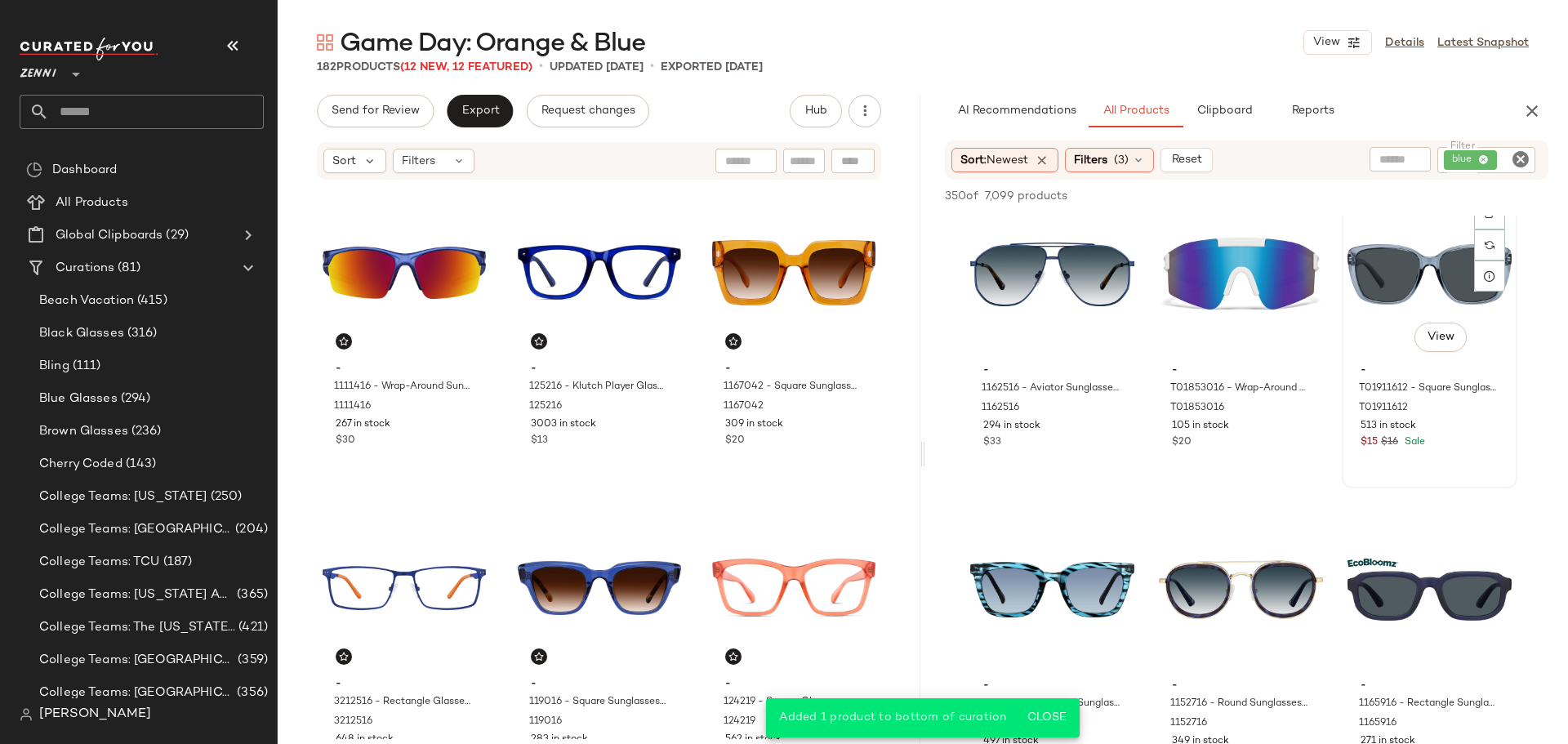
click at [1456, 468] on div "#75 View - T01911612 - Square Sunglasses - Blue - Plastic T01911612 513 in stoc…" at bounding box center [1429, 337] width 172 height 299
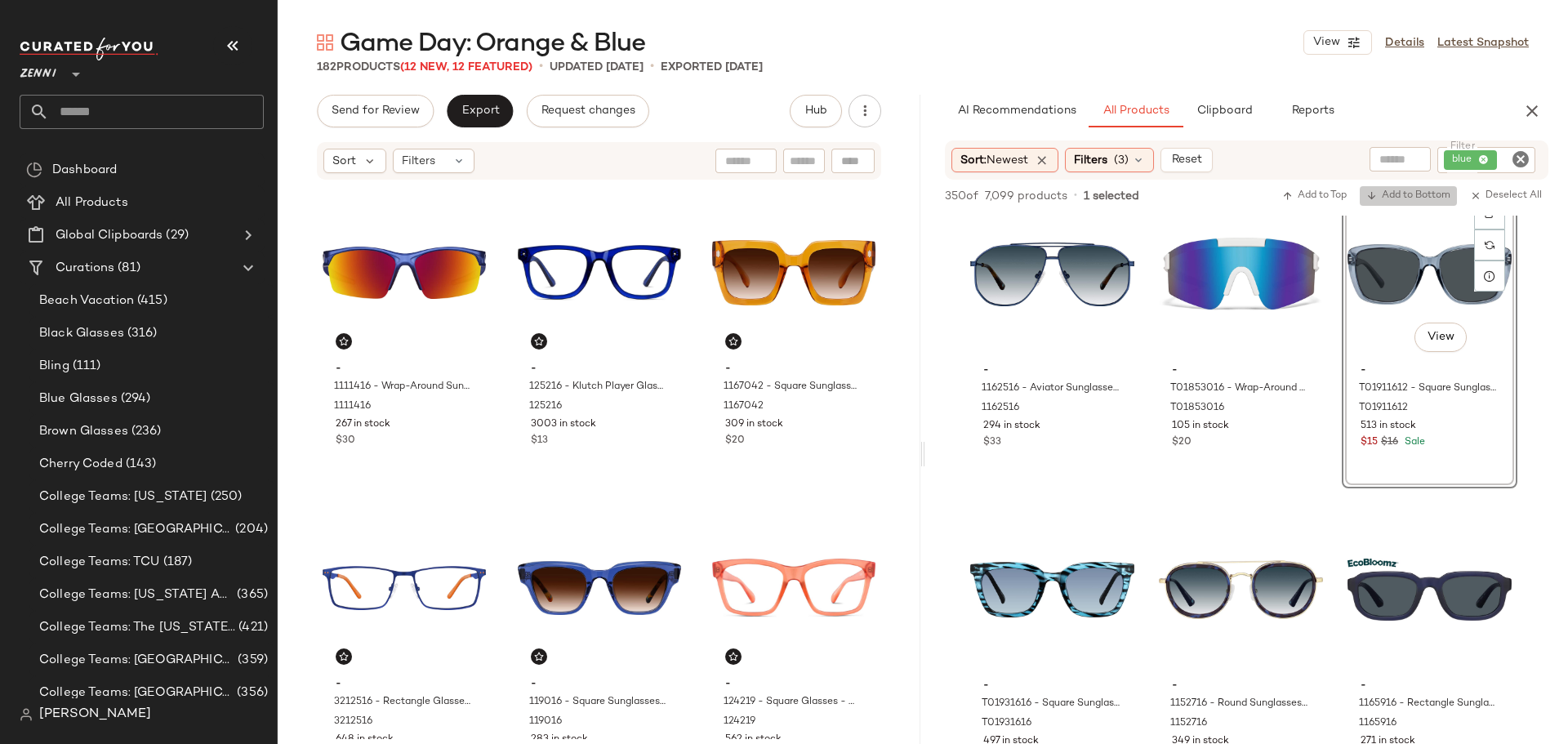
click at [1434, 202] on span "Add to Bottom" at bounding box center [1408, 196] width 84 height 12
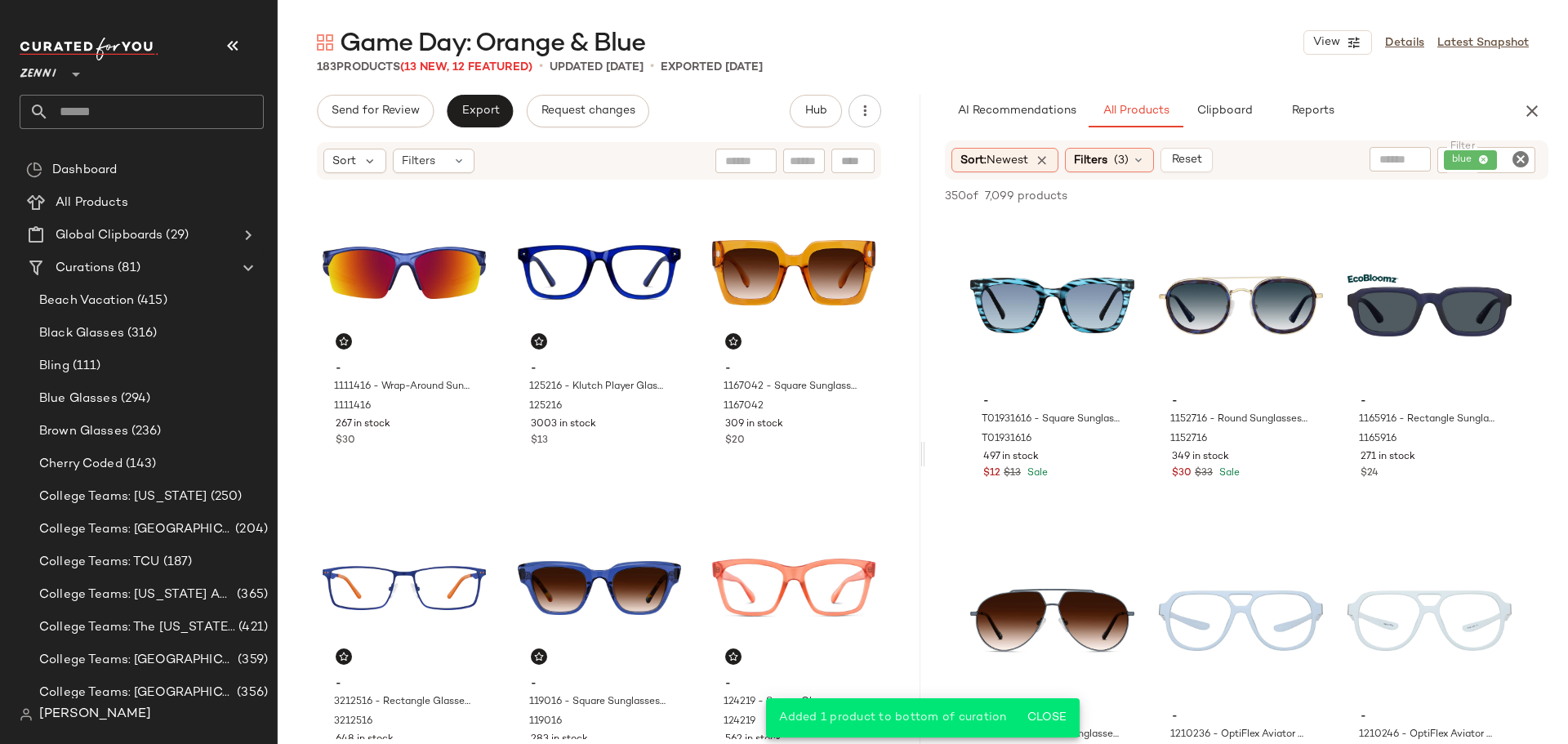
scroll to position [7919, 0]
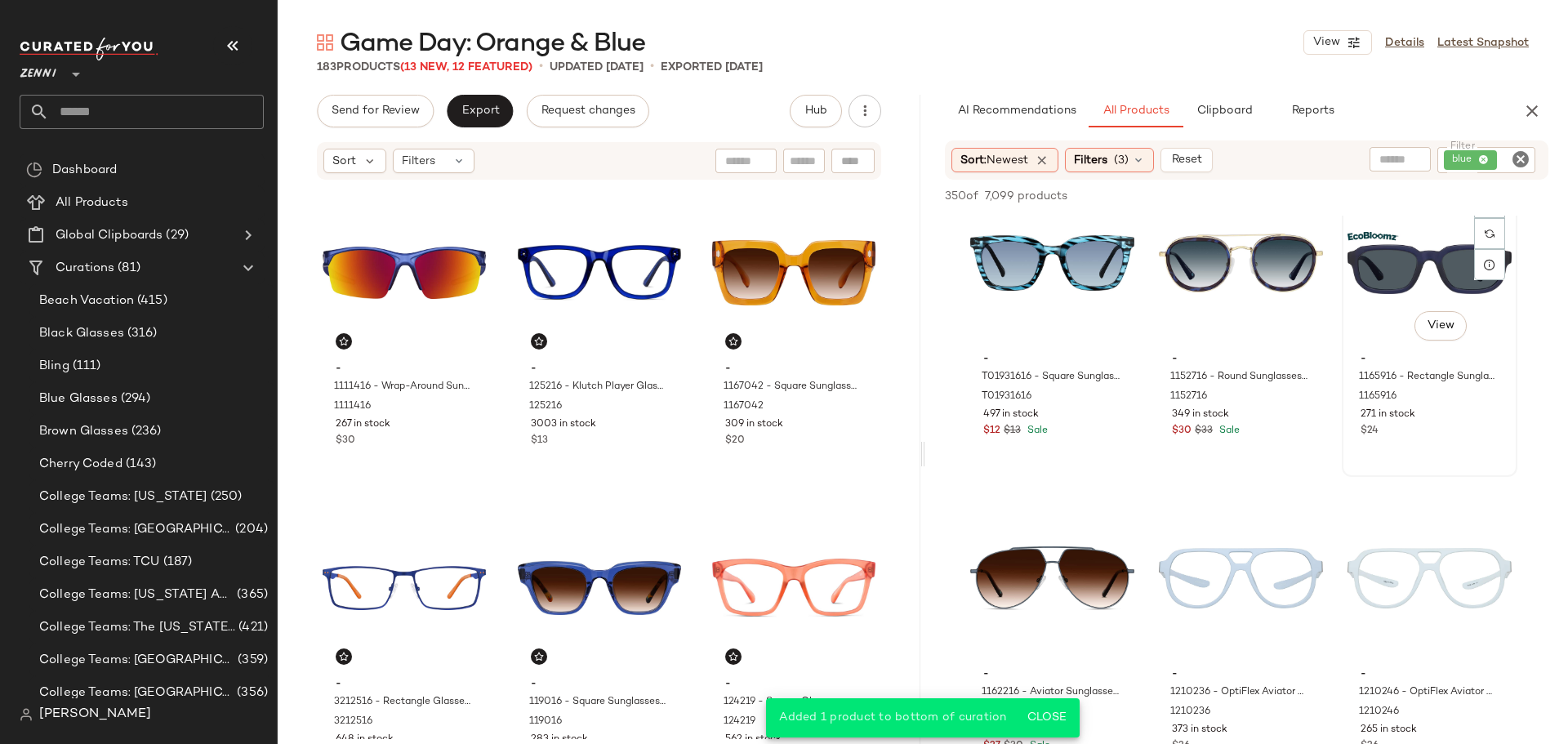
click at [1428, 457] on div "#78 View - 1165916 - Rectangle Sunglasses - Blue - bio_based 1165916 271 in sto…" at bounding box center [1429, 326] width 172 height 299
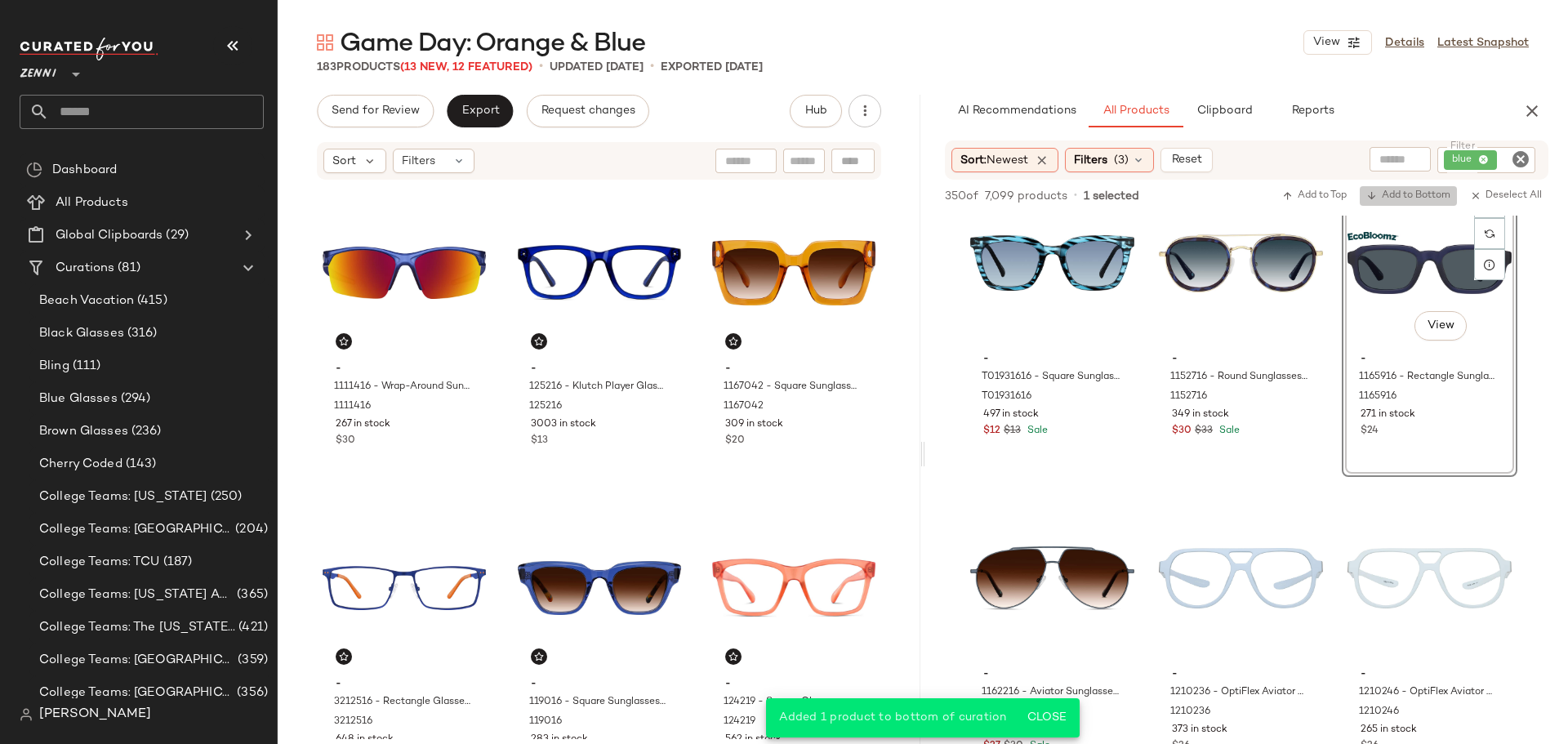
click at [1425, 192] on span "Add to Bottom" at bounding box center [1408, 196] width 84 height 12
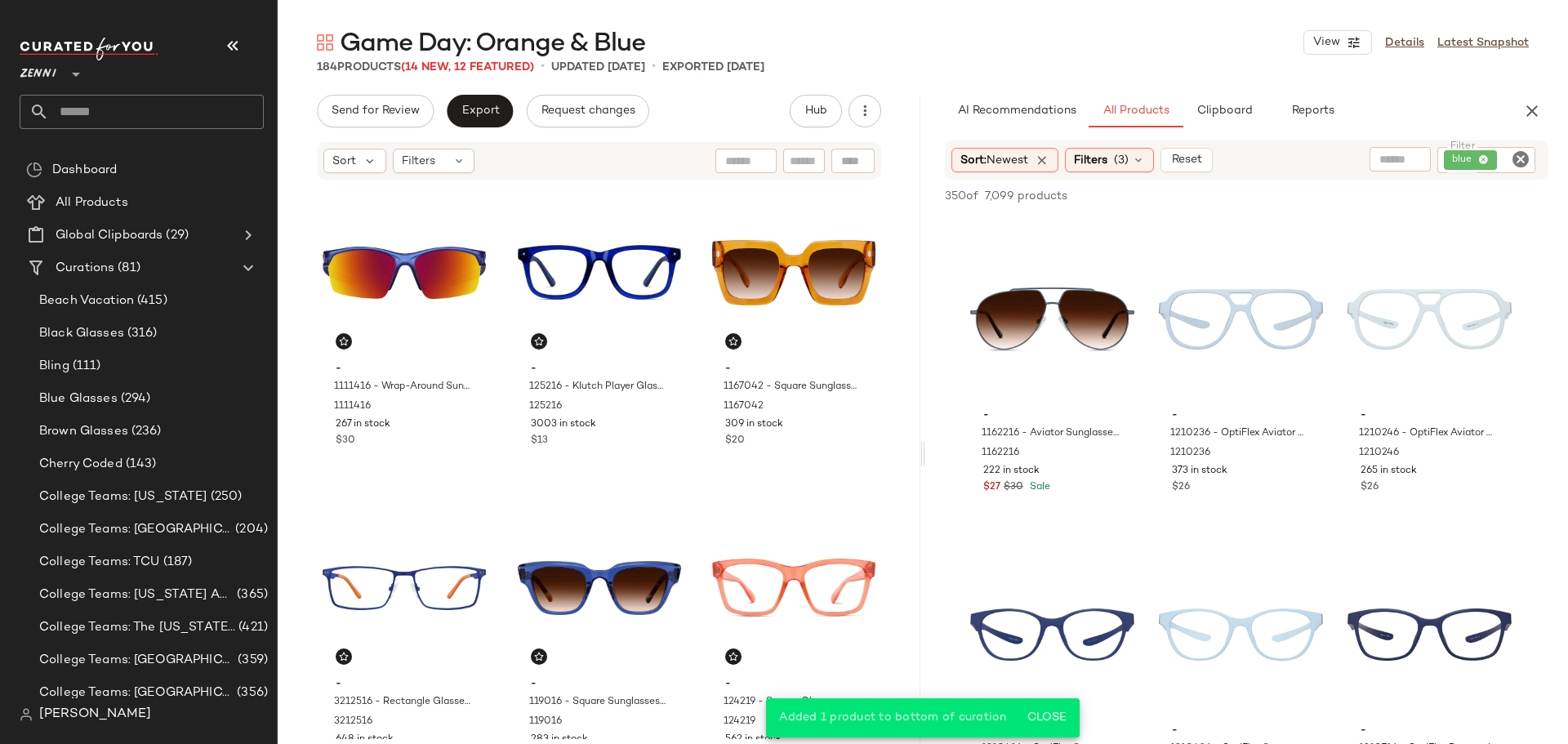
scroll to position [8245, 0]
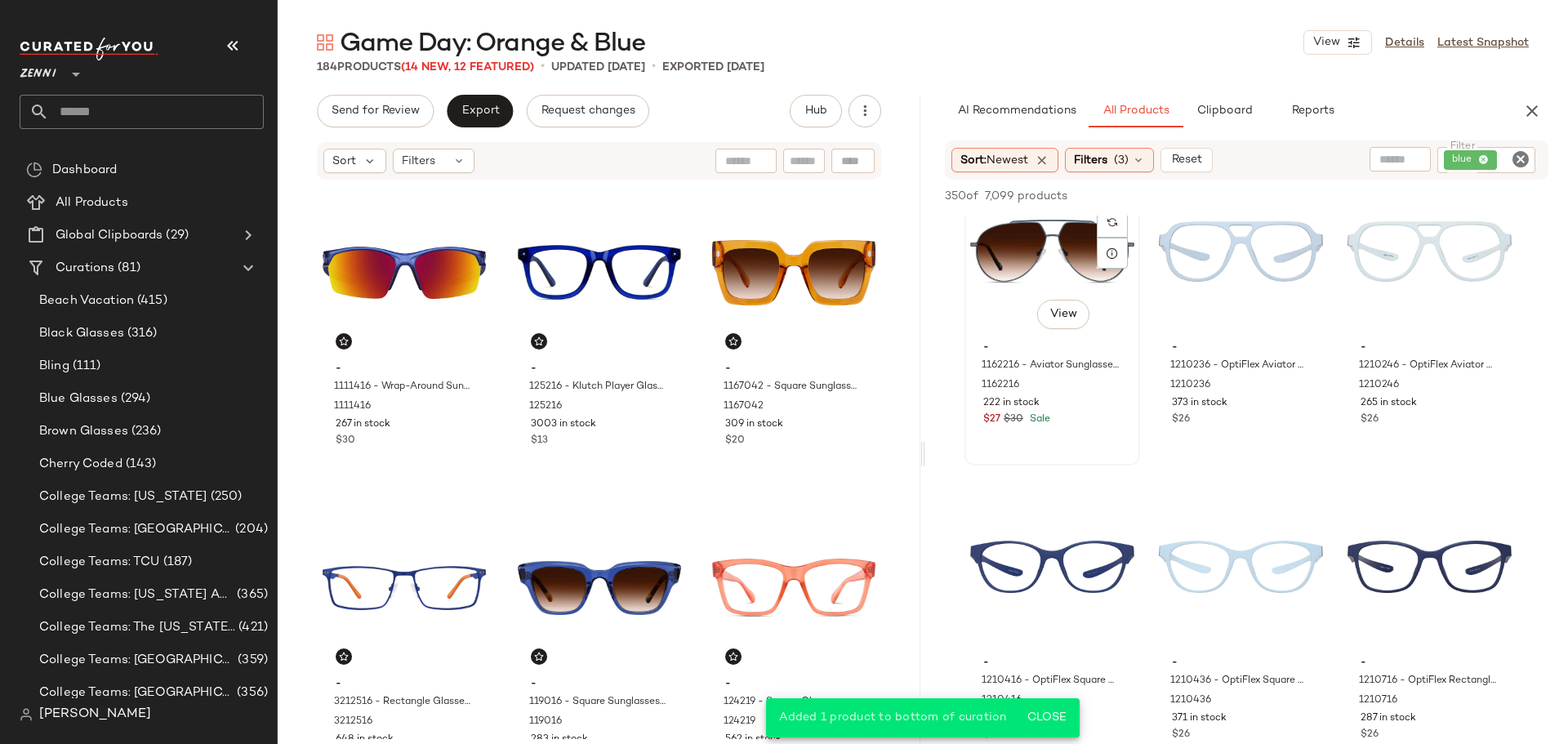
click at [1079, 439] on div "#79 View - 1162216 - Aviator Sunglasses - Blue - Stainless Steel 1162216 222 in…" at bounding box center [1052, 315] width 172 height 299
click at [1421, 198] on span "Add to Bottom" at bounding box center [1408, 196] width 84 height 12
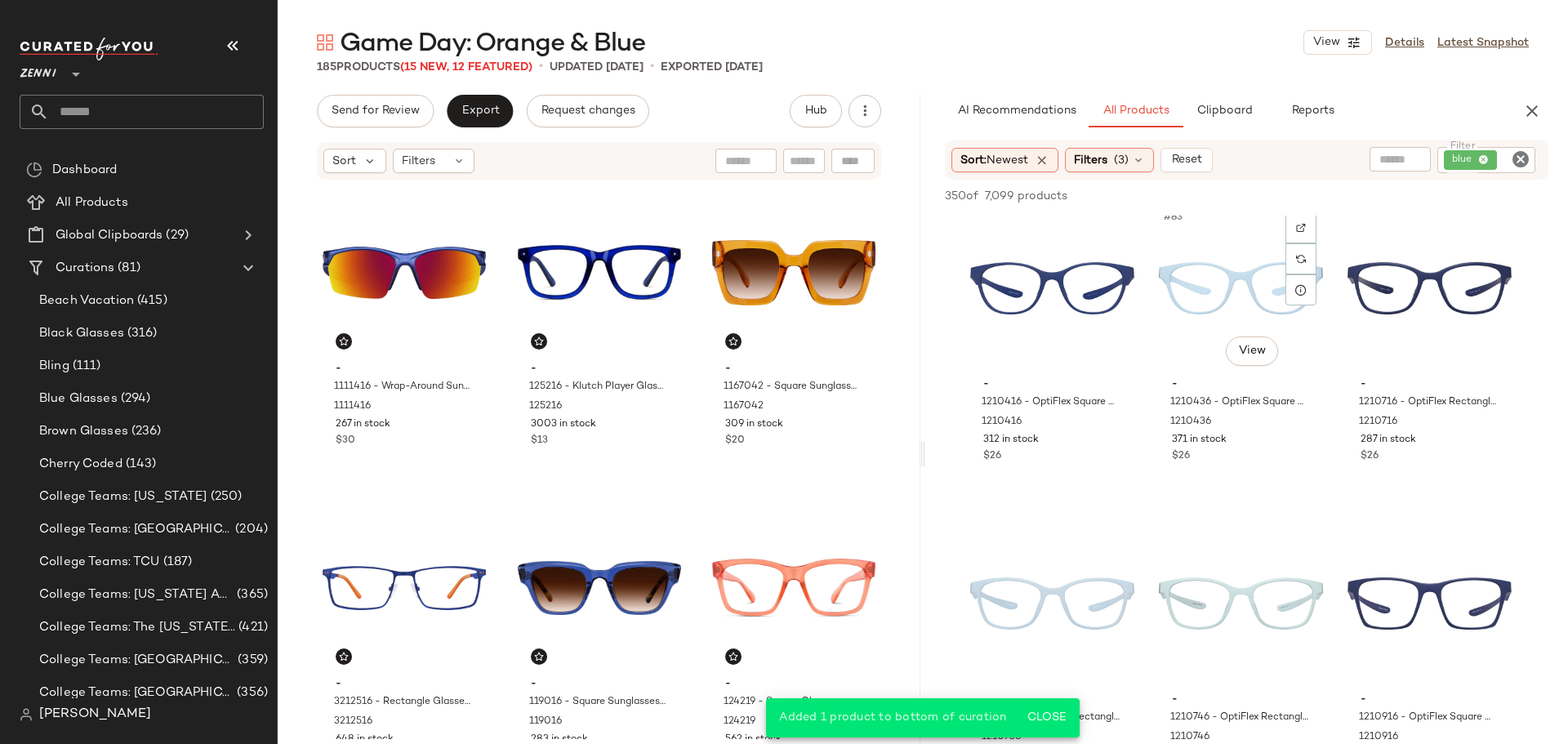
scroll to position [8572, 0]
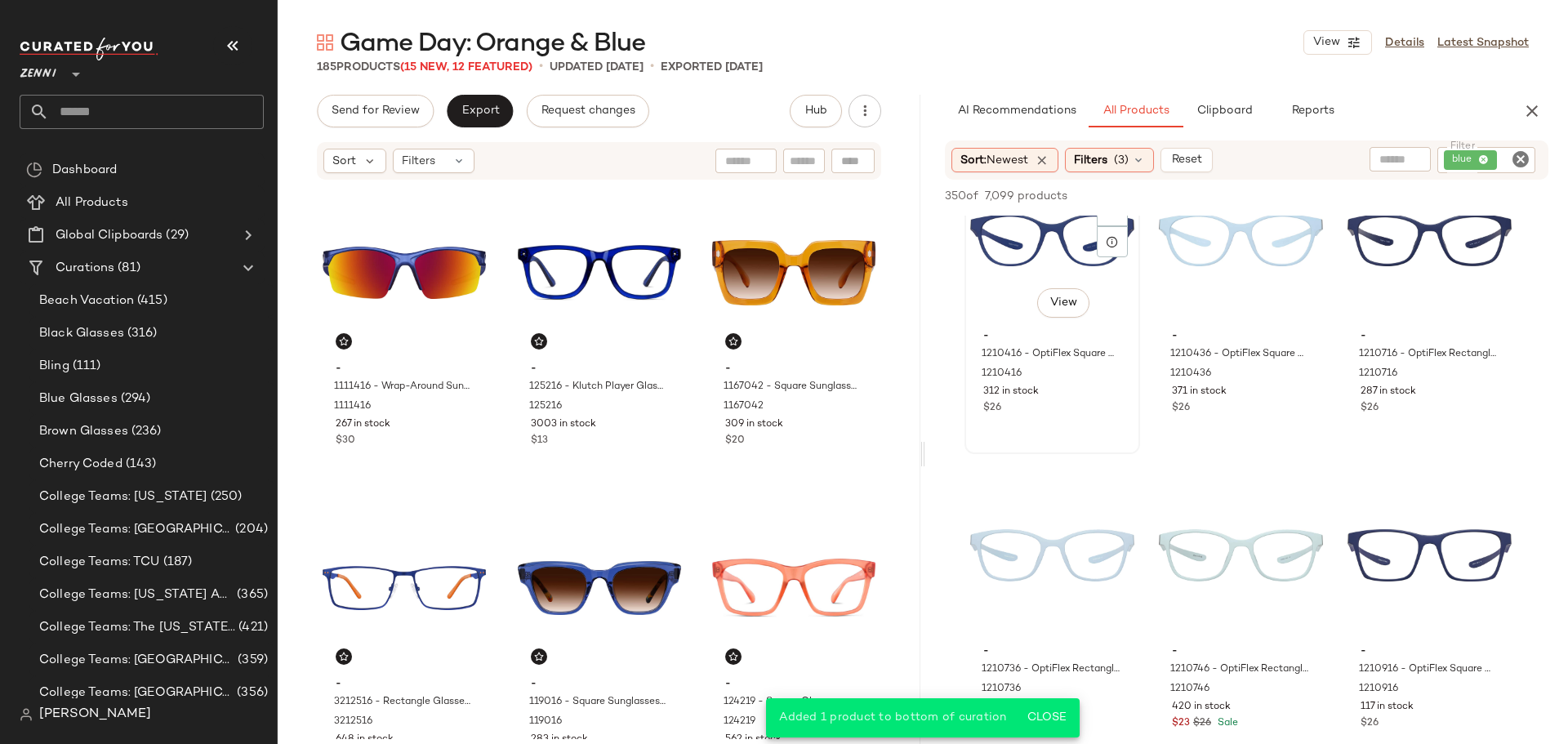
click at [1085, 425] on div "#82 View - 1210416 - OptiFlex Square Glasses - Blue - Plastic 1210416 312 in st…" at bounding box center [1052, 303] width 172 height 299
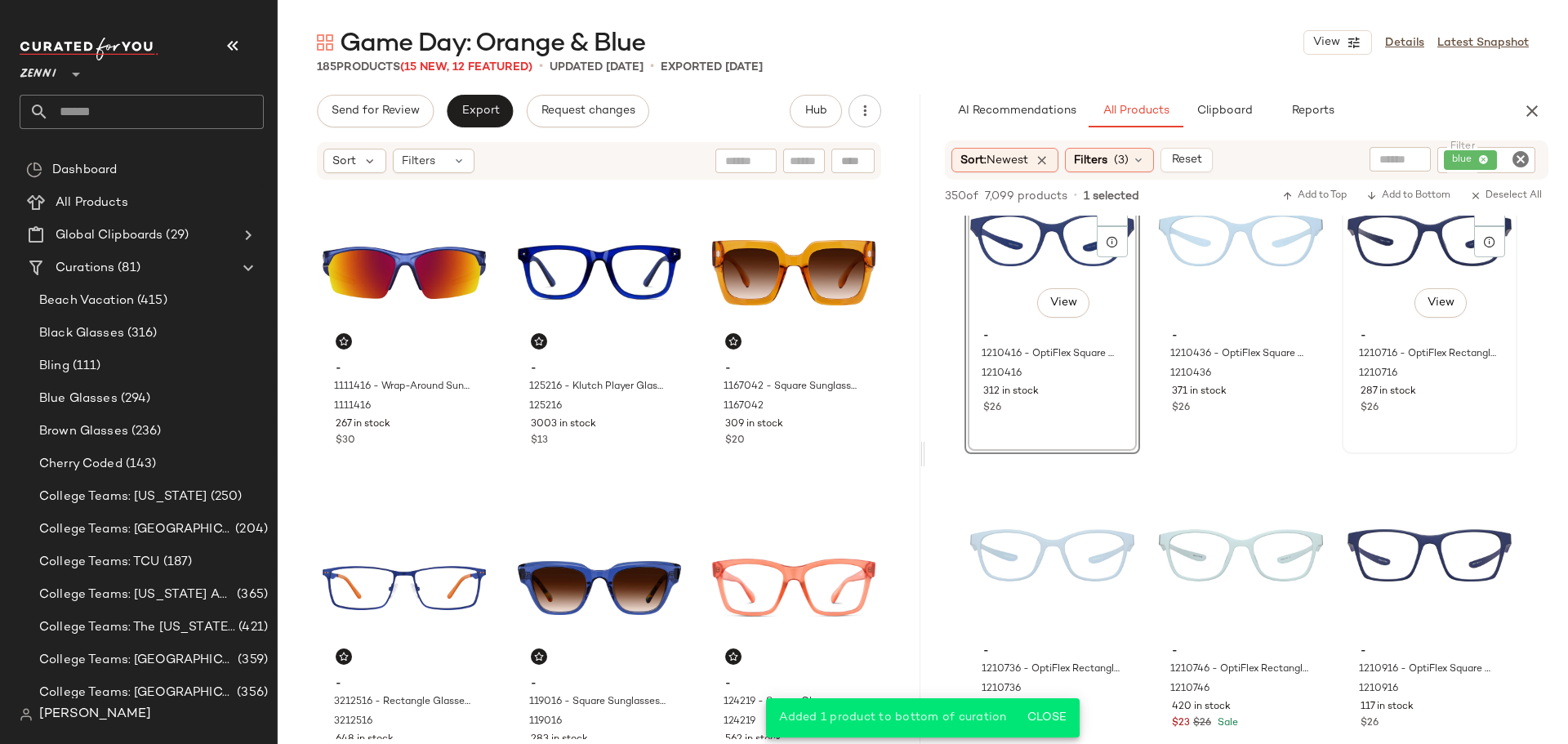
click at [1393, 413] on div "$26" at bounding box center [1429, 408] width 138 height 15
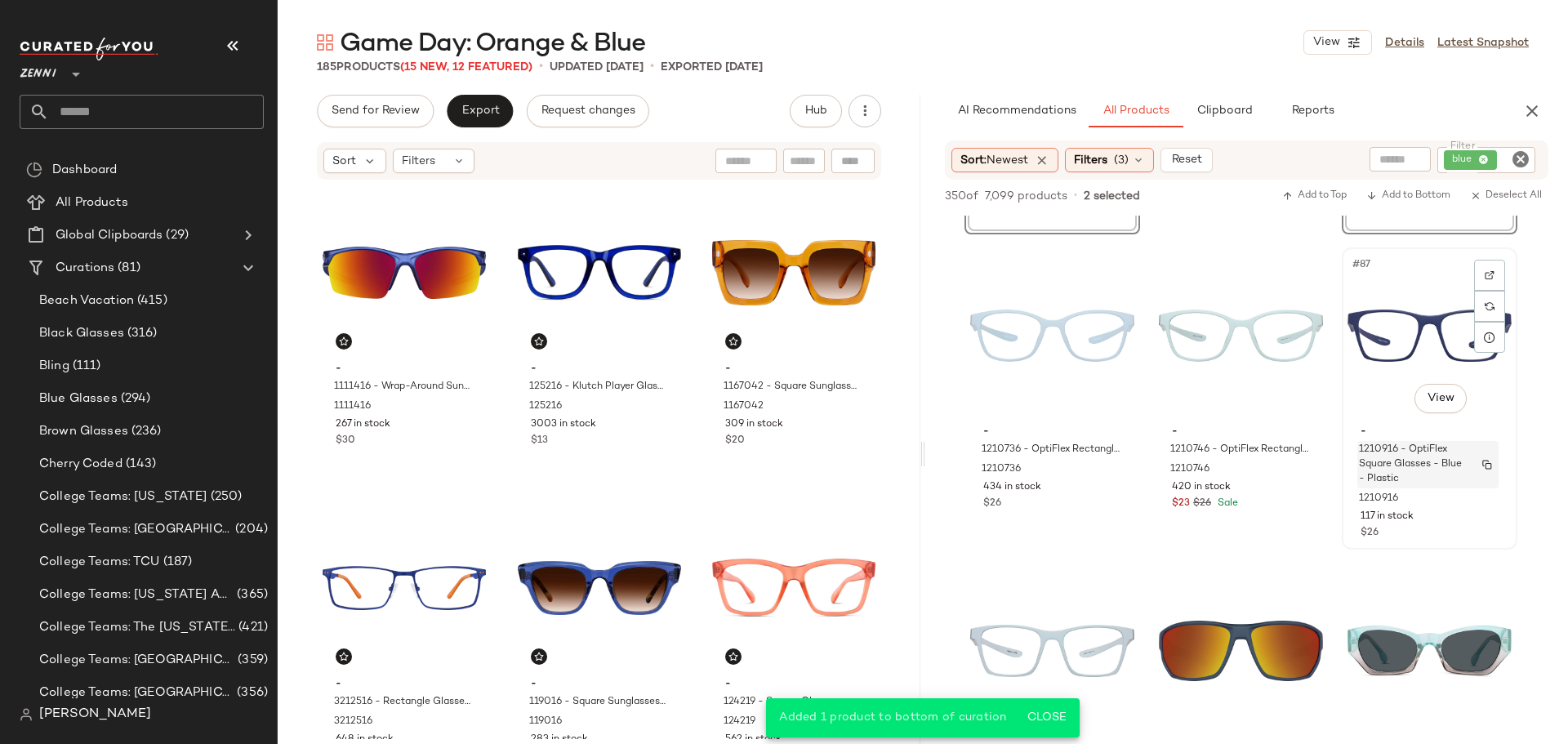
scroll to position [8817, 0]
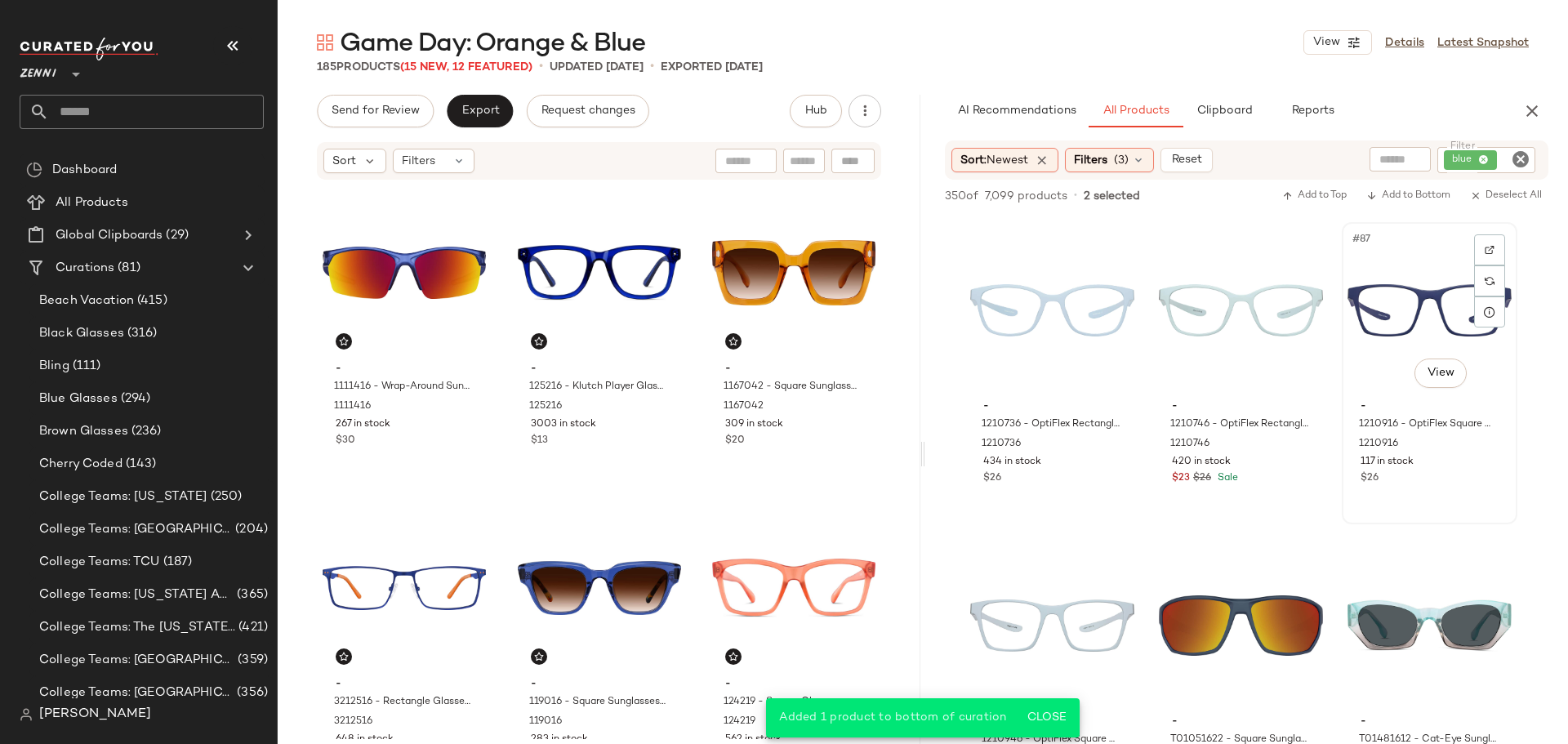
click at [1425, 509] on div "#87 View - 1210916 - OptiFlex Square Glasses - Blue - Plastic 1210916 117 in st…" at bounding box center [1429, 373] width 172 height 299
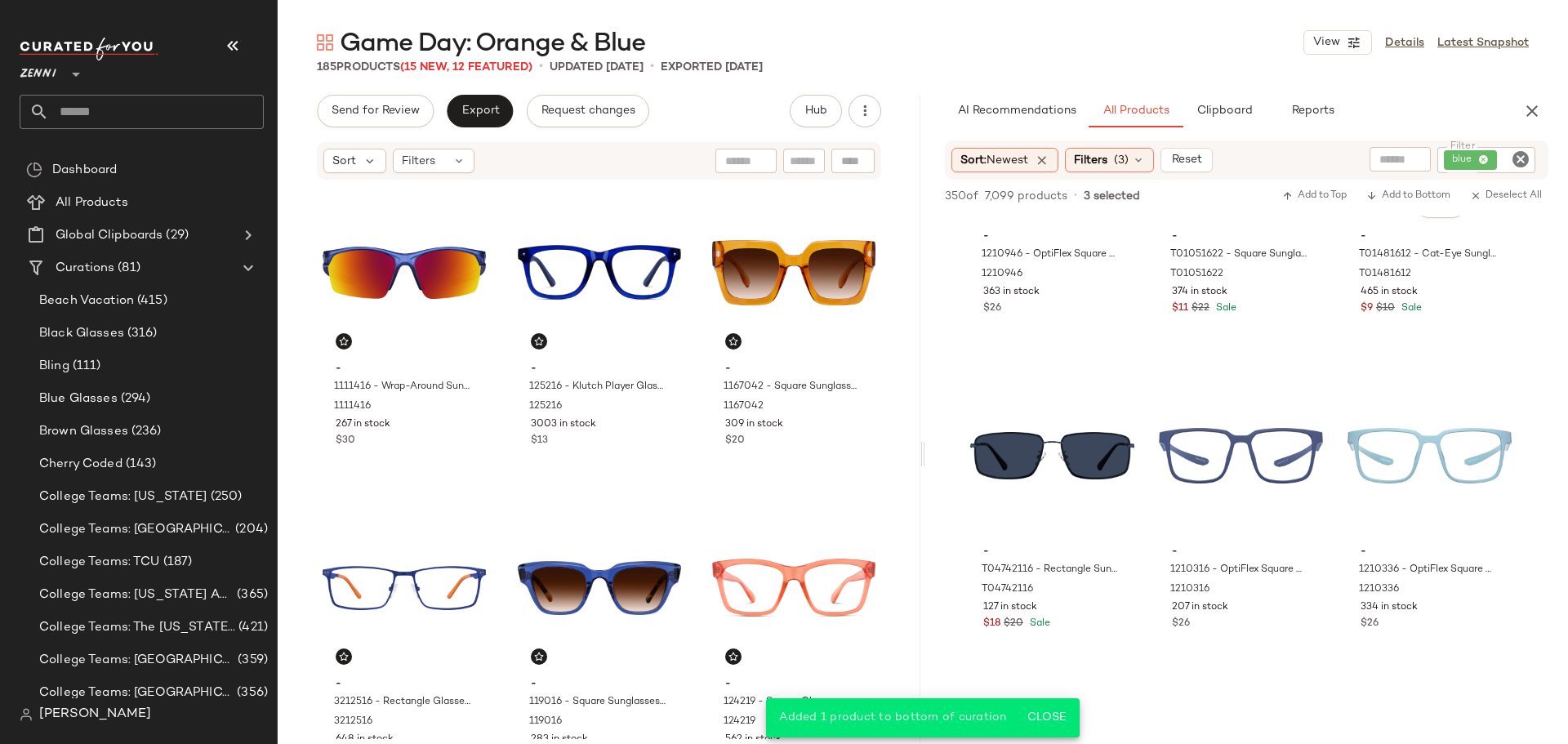
scroll to position [9306, 0]
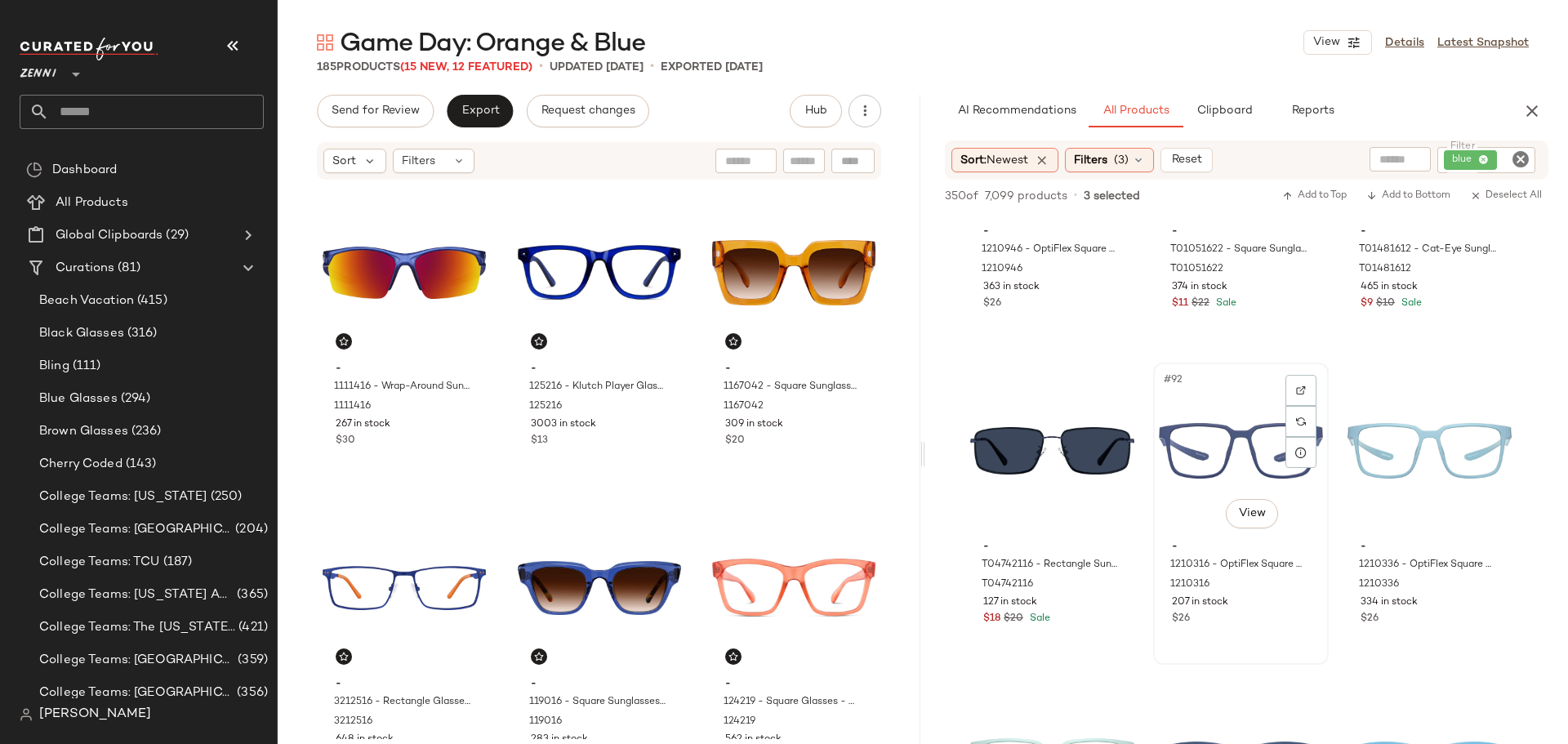
click at [1271, 613] on div "$26" at bounding box center [1241, 619] width 138 height 15
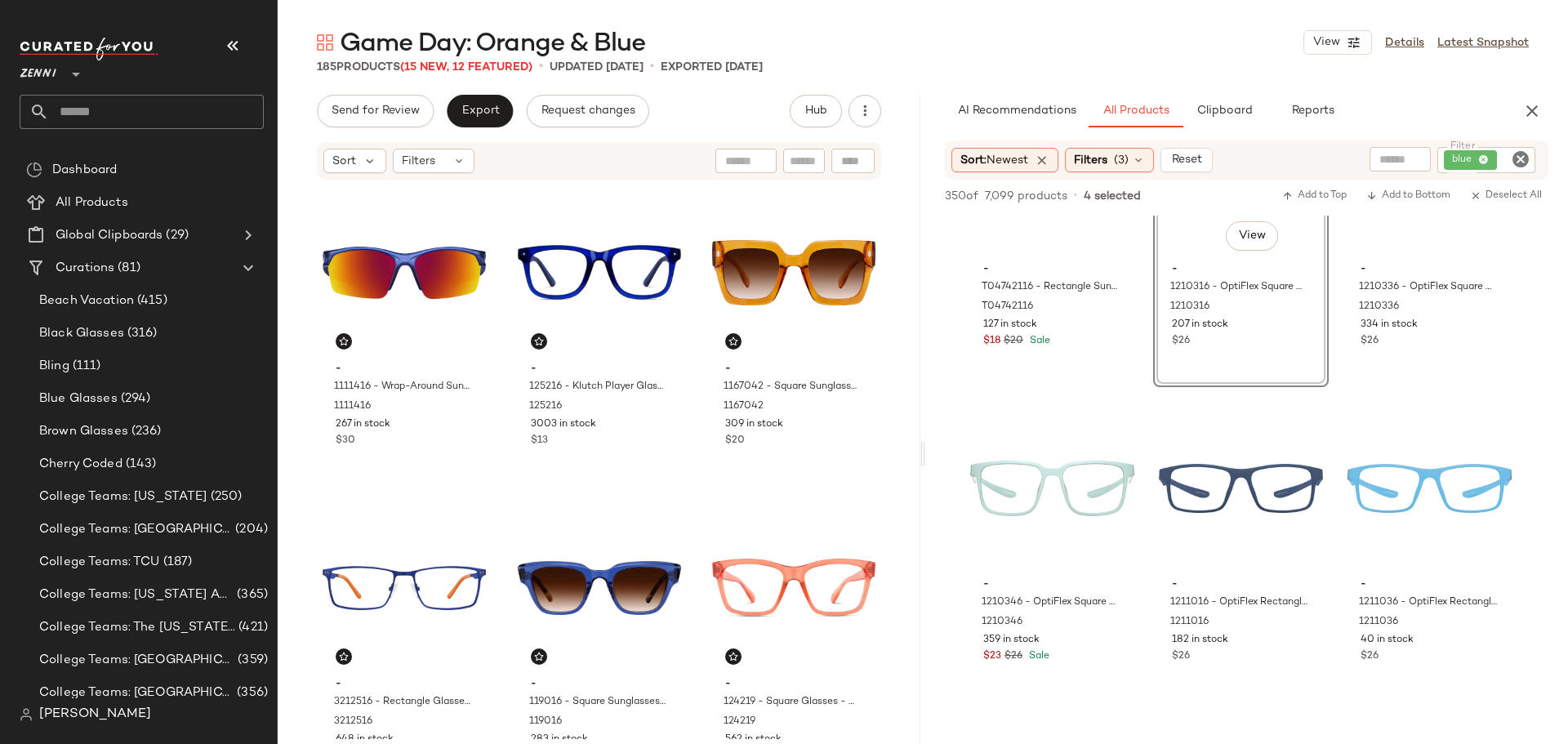
scroll to position [9633, 0]
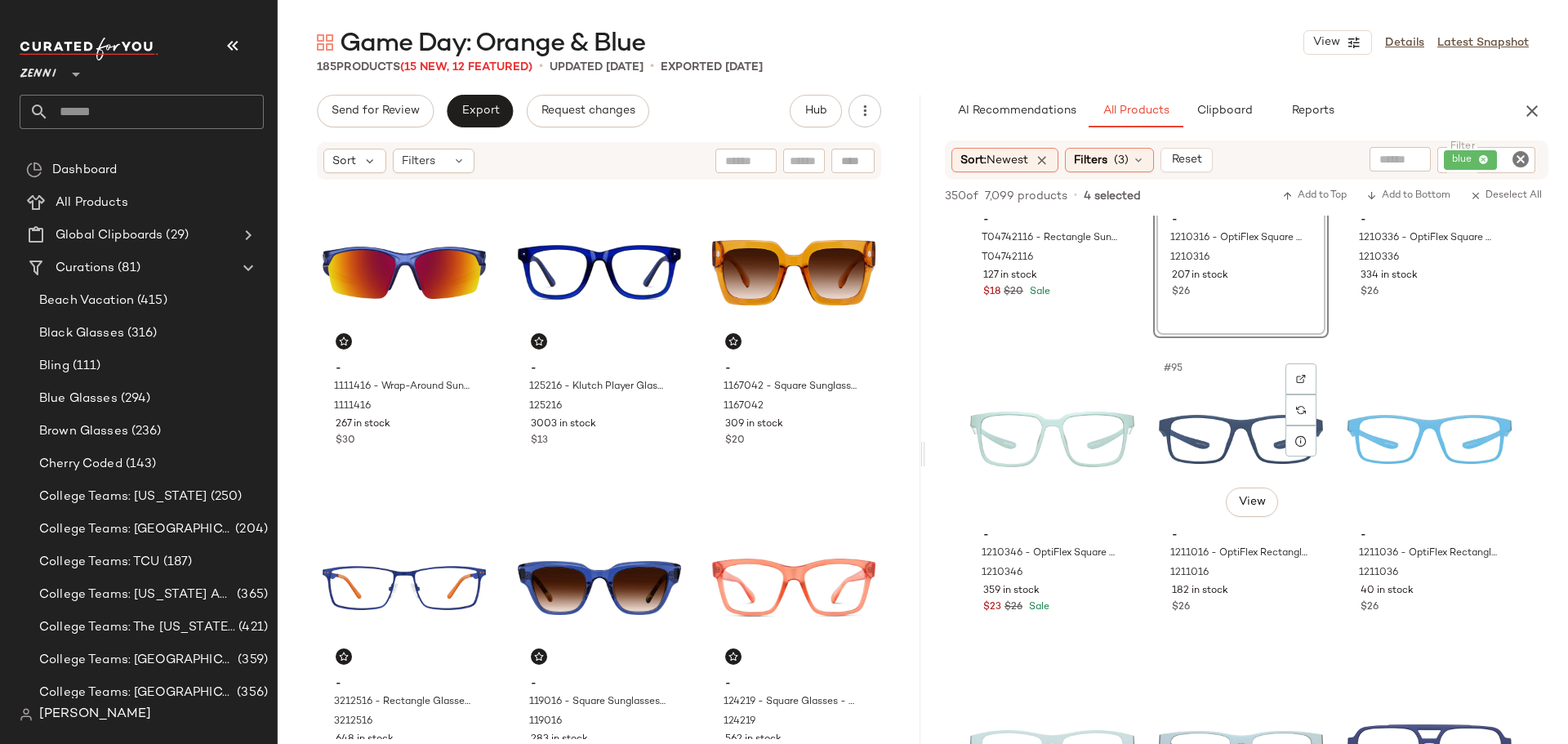
click at [1271, 613] on div "$26" at bounding box center [1241, 607] width 138 height 15
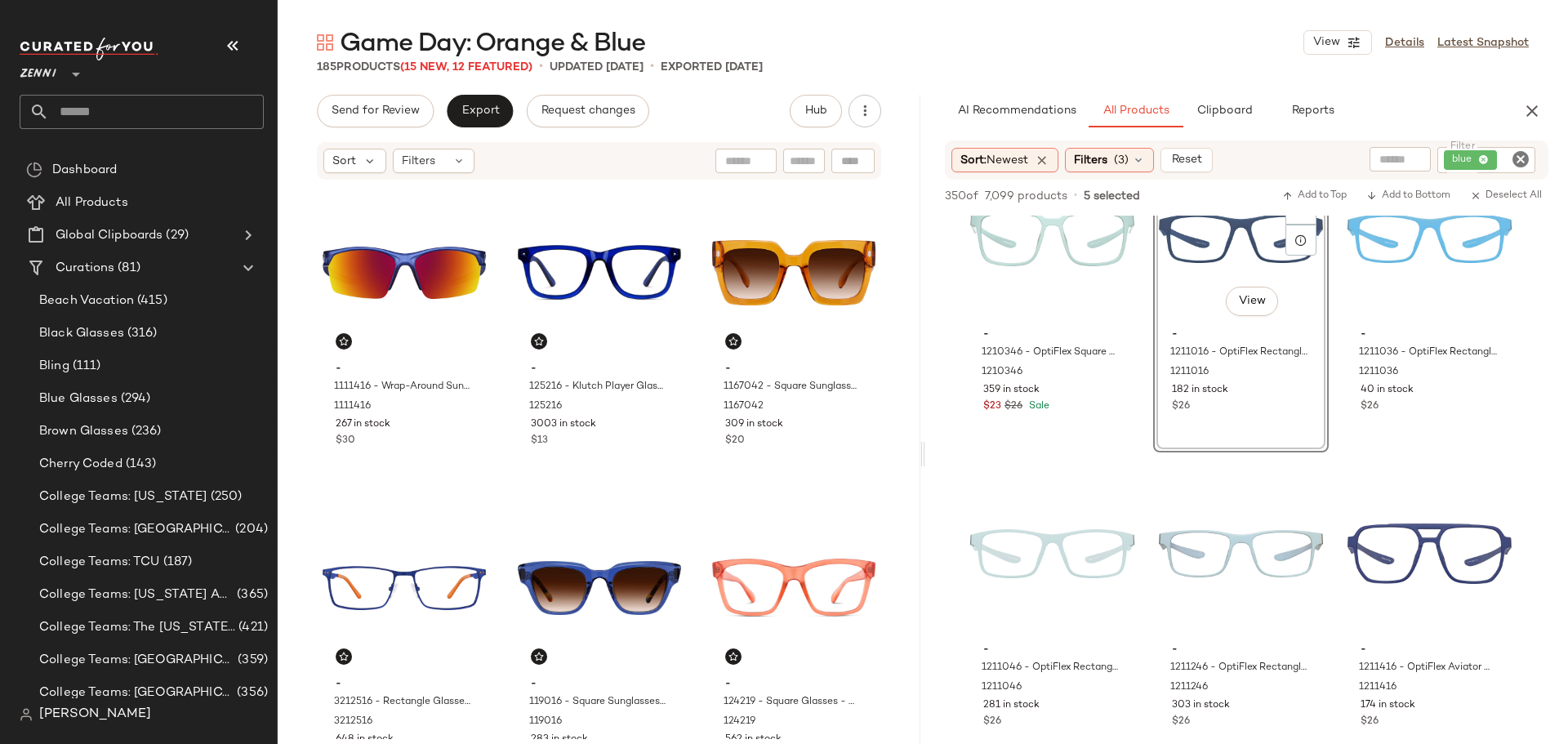
scroll to position [9878, 0]
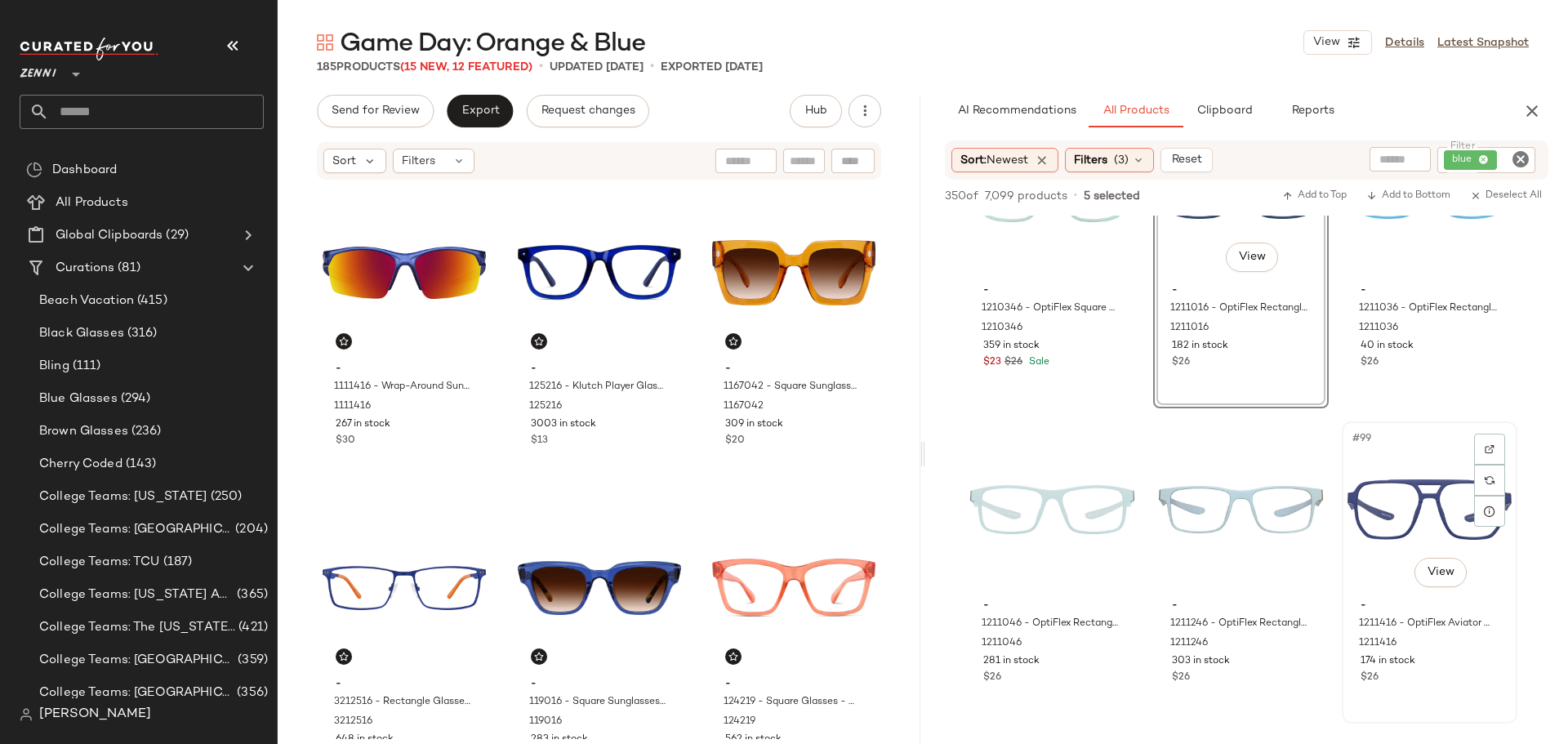
click at [1463, 683] on div "$26" at bounding box center [1429, 677] width 138 height 15
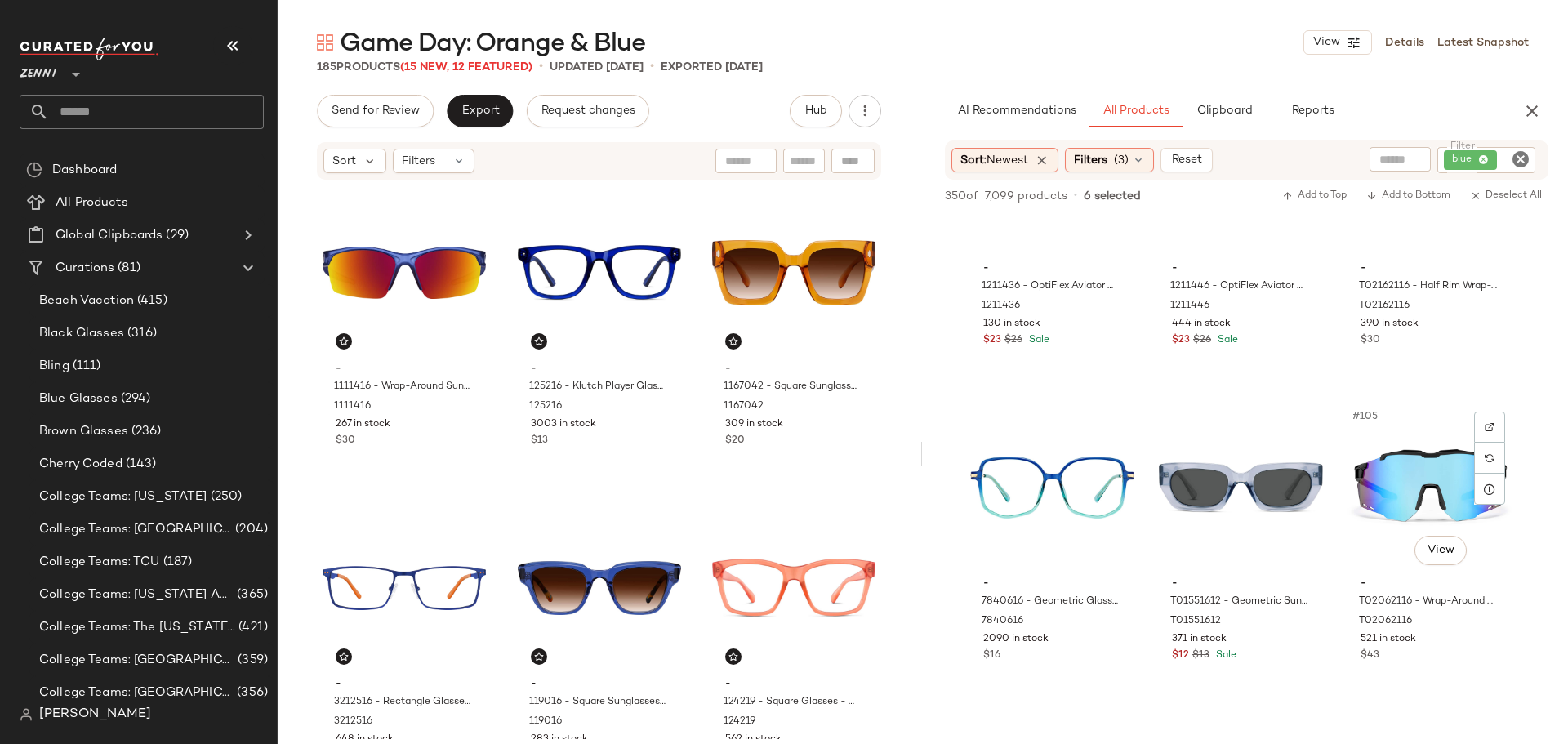
scroll to position [10531, 0]
click at [1270, 650] on div "$12 $13 Sale" at bounding box center [1241, 655] width 138 height 15
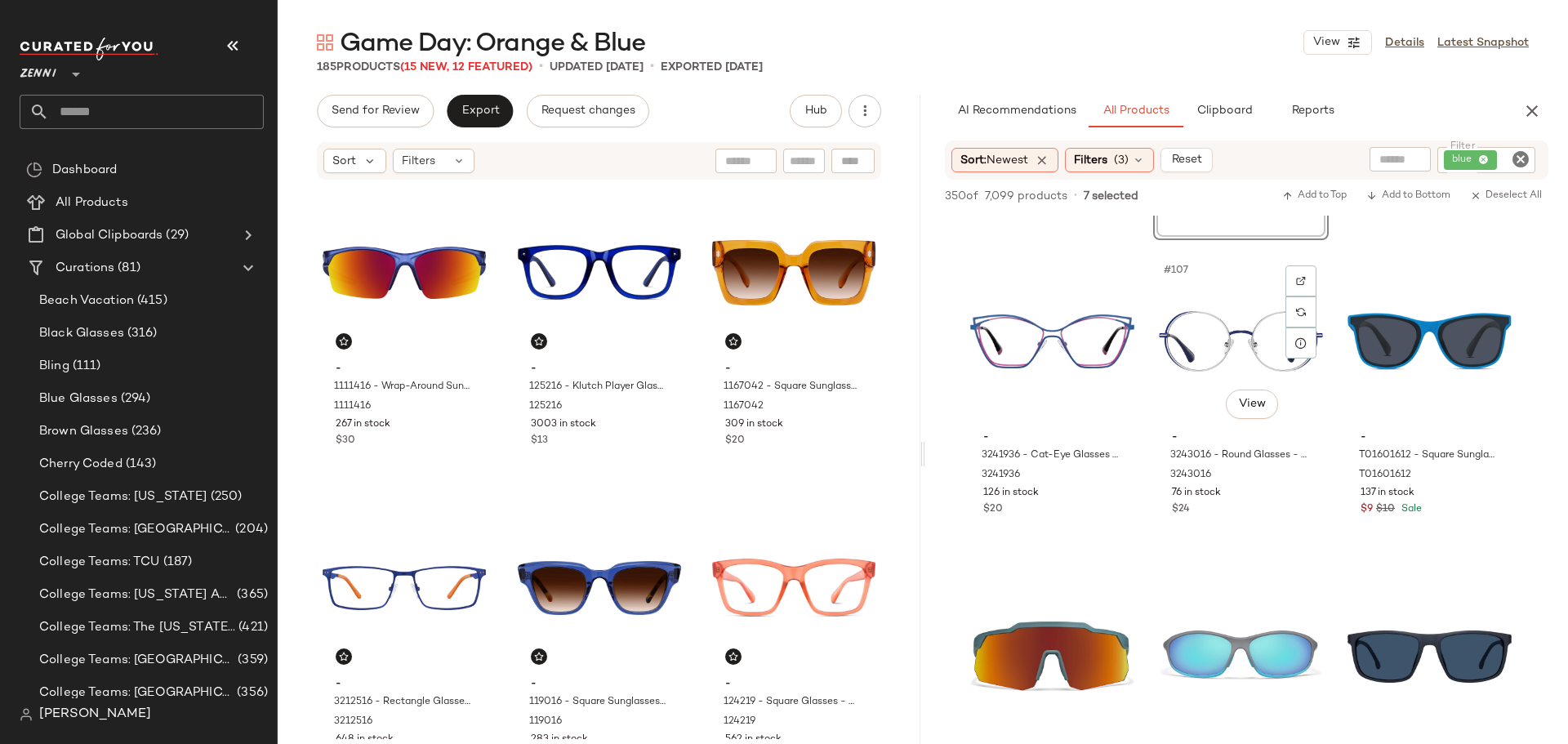
scroll to position [11021, 0]
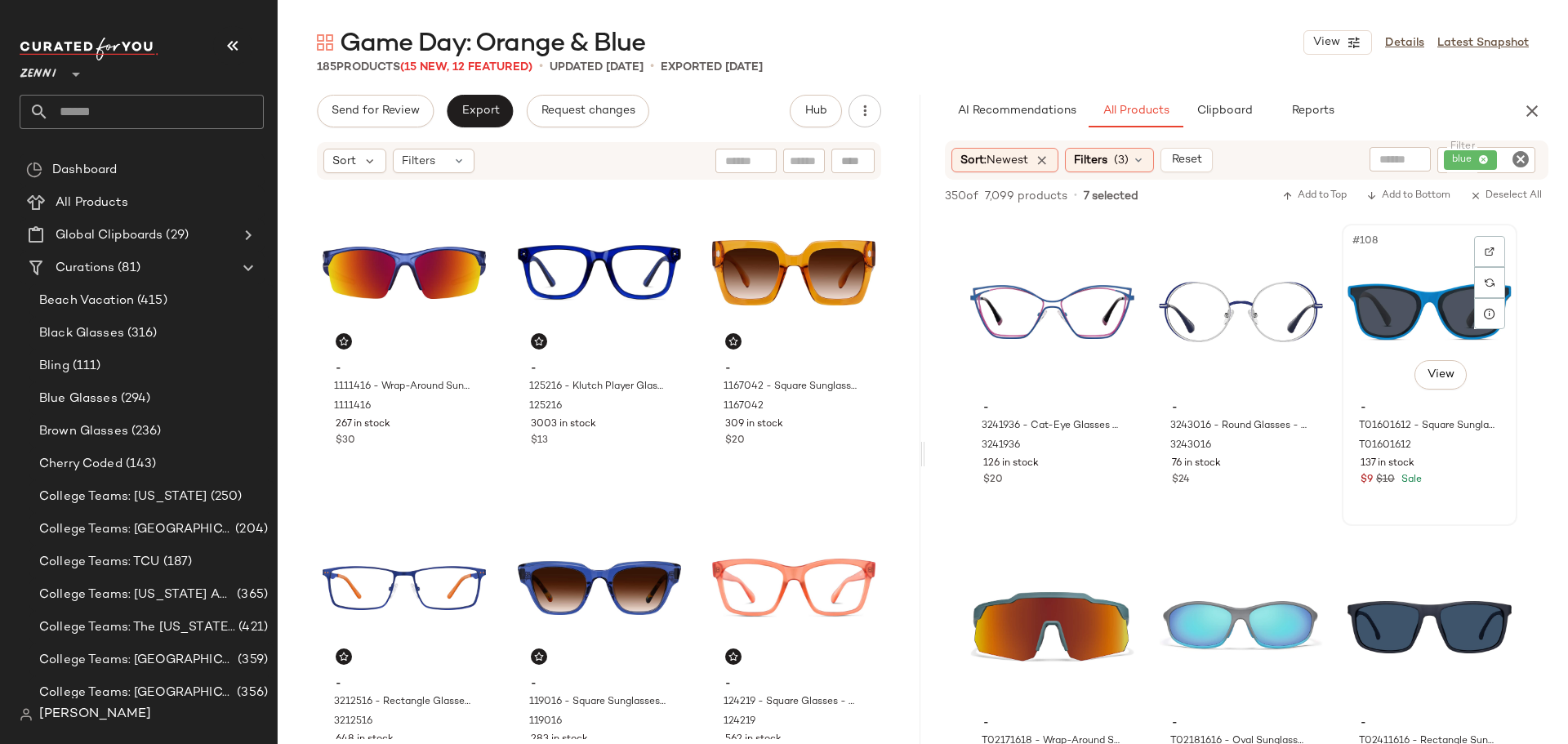
click at [1451, 512] on div "#108 View - T01601612 - Square Sunglasses - Blue - Plastic T01601612 137 in sto…" at bounding box center [1429, 375] width 172 height 299
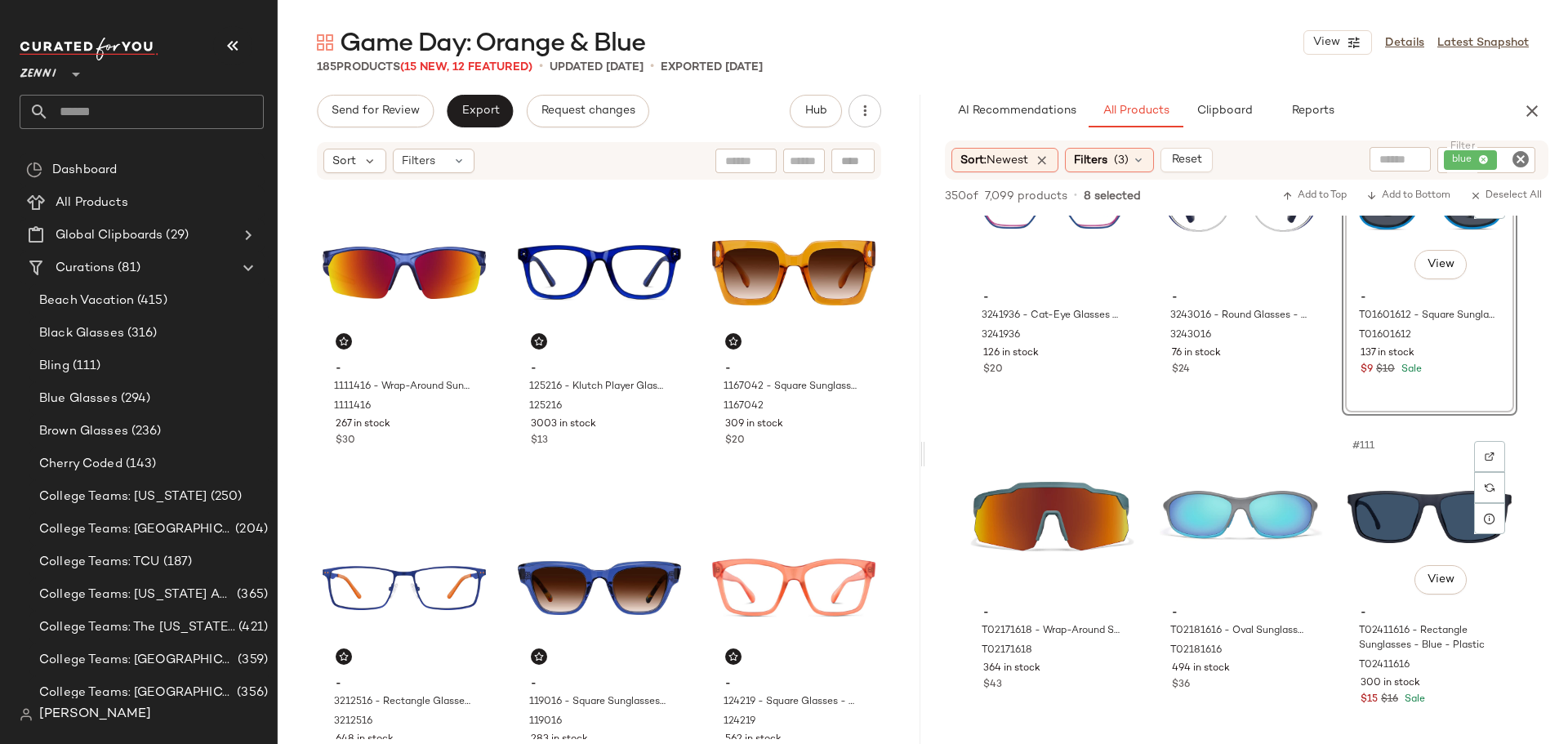
scroll to position [11266, 0]
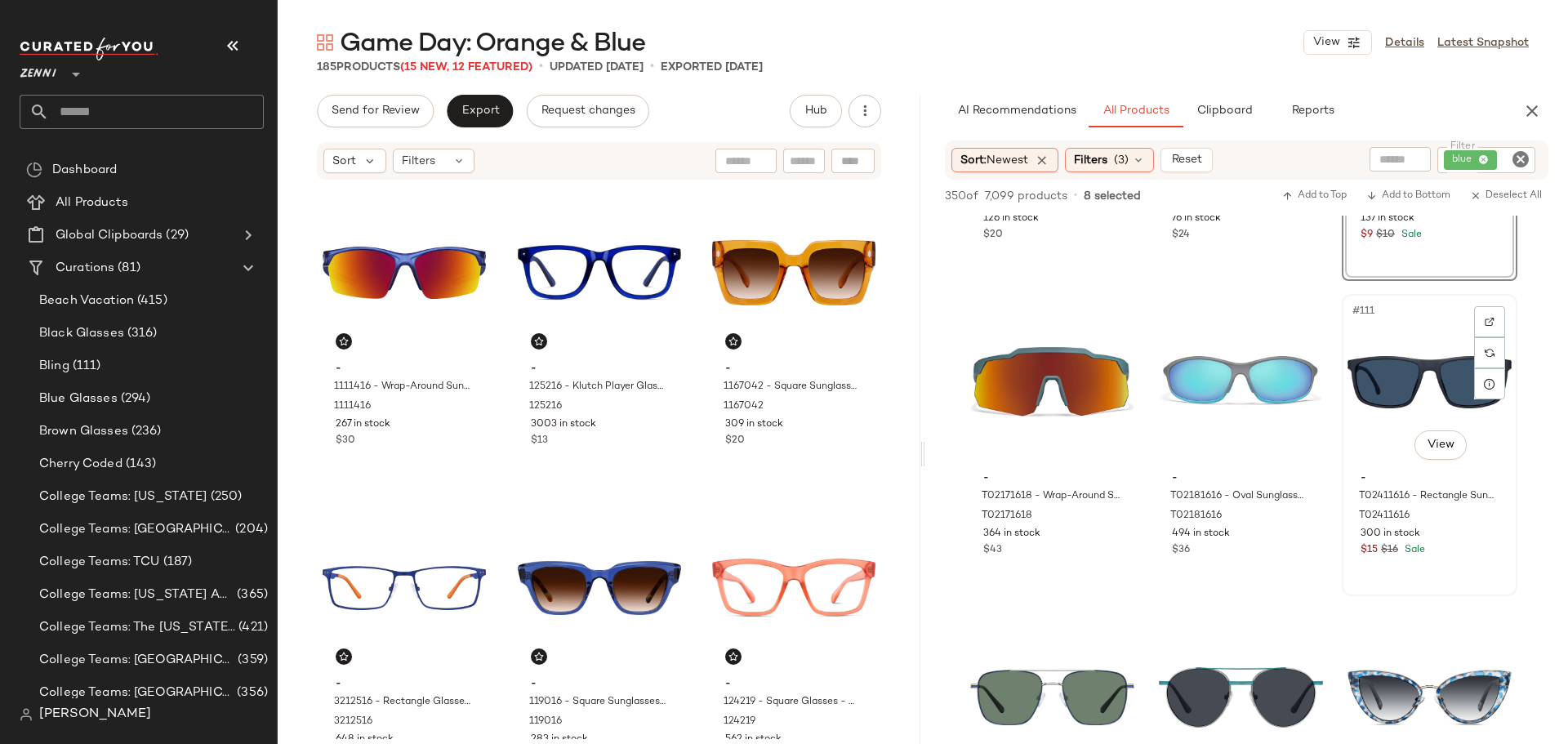
click at [1464, 574] on div "#111 View - T02411616 - Rectangle Sunglasses - Blue - Plastic T02411616 300 in …" at bounding box center [1429, 445] width 172 height 299
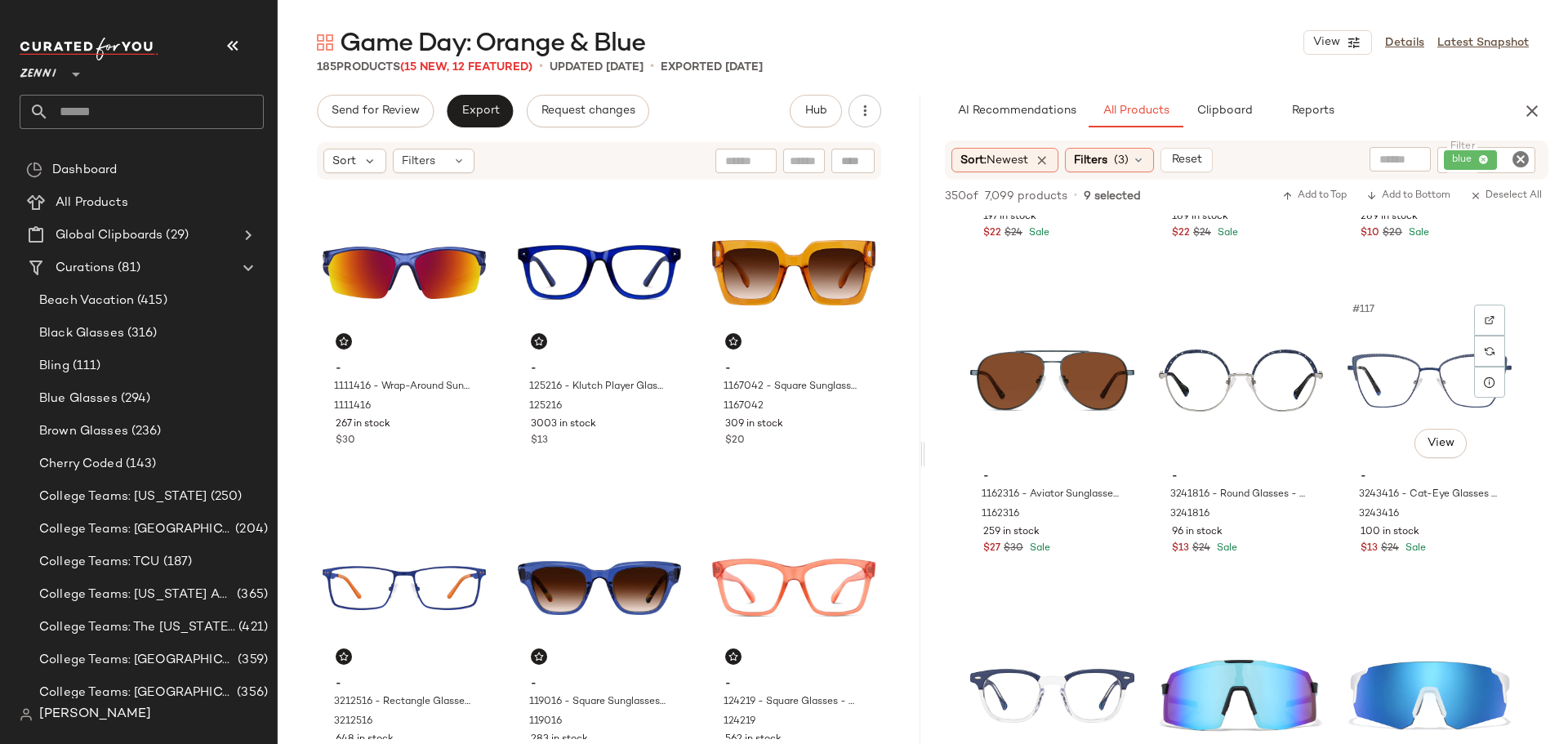
scroll to position [11919, 0]
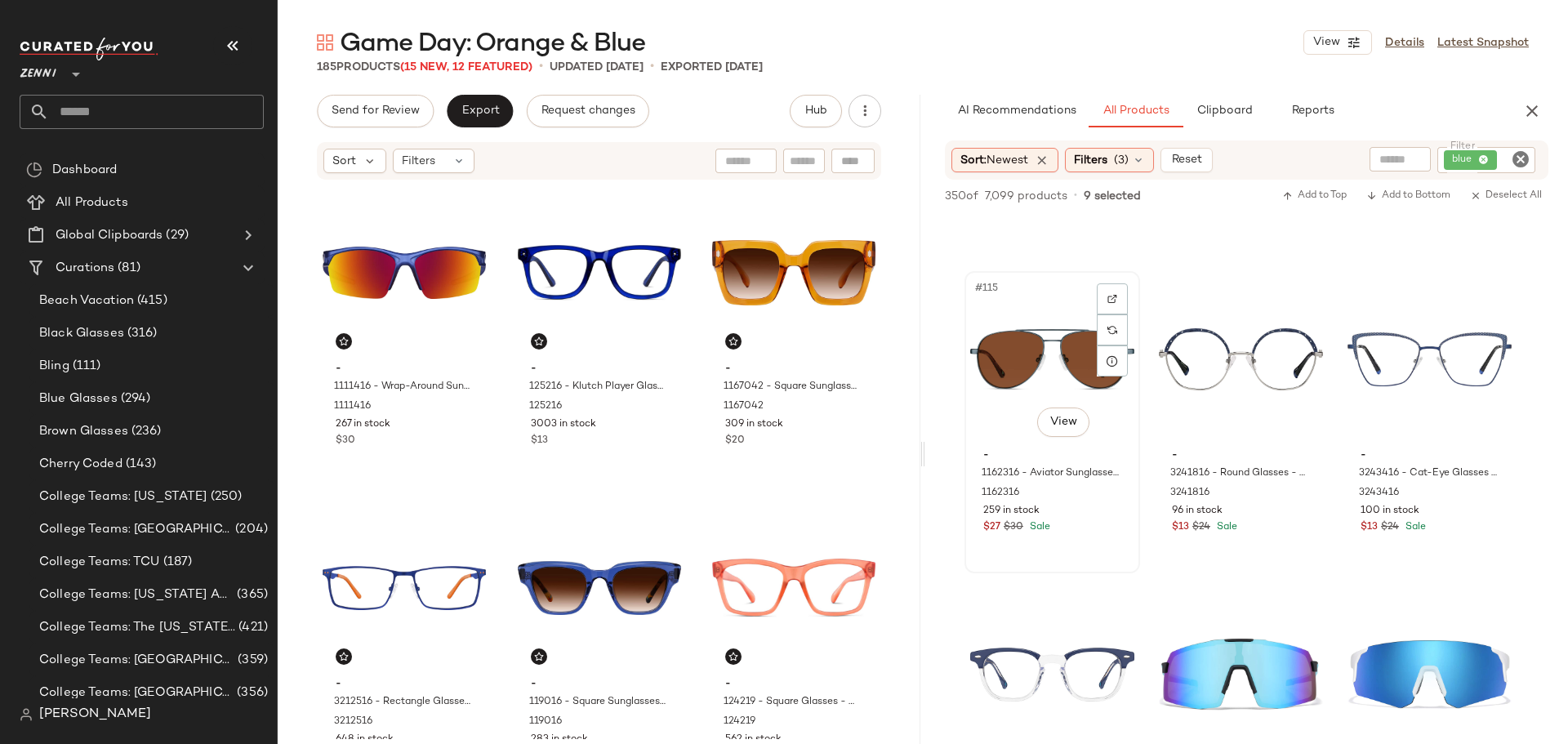
click at [1097, 542] on div "#115 View - 1162316 - Aviator Sunglasses - Blue - Stainless Steel 1162316 259 i…" at bounding box center [1052, 422] width 172 height 299
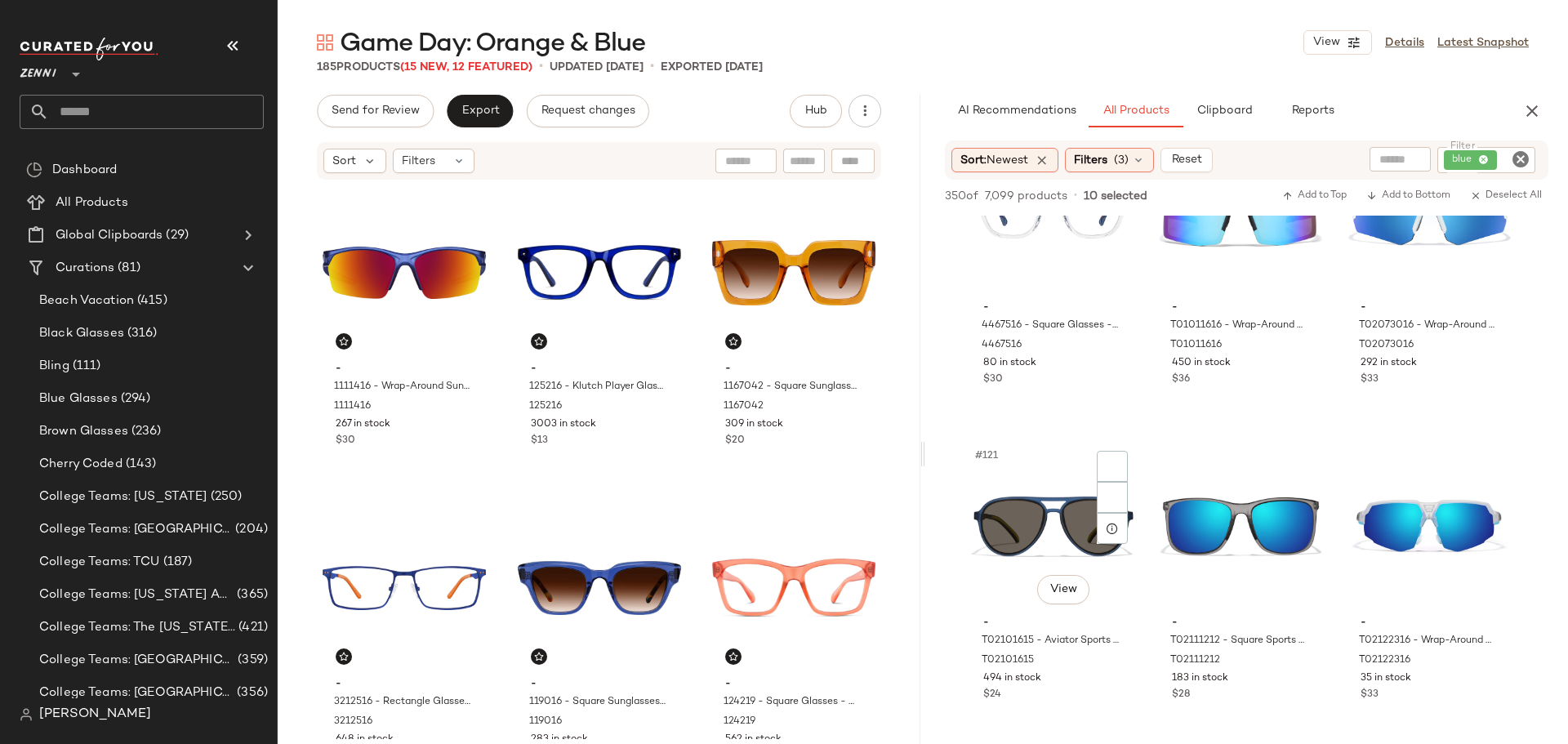
scroll to position [12409, 0]
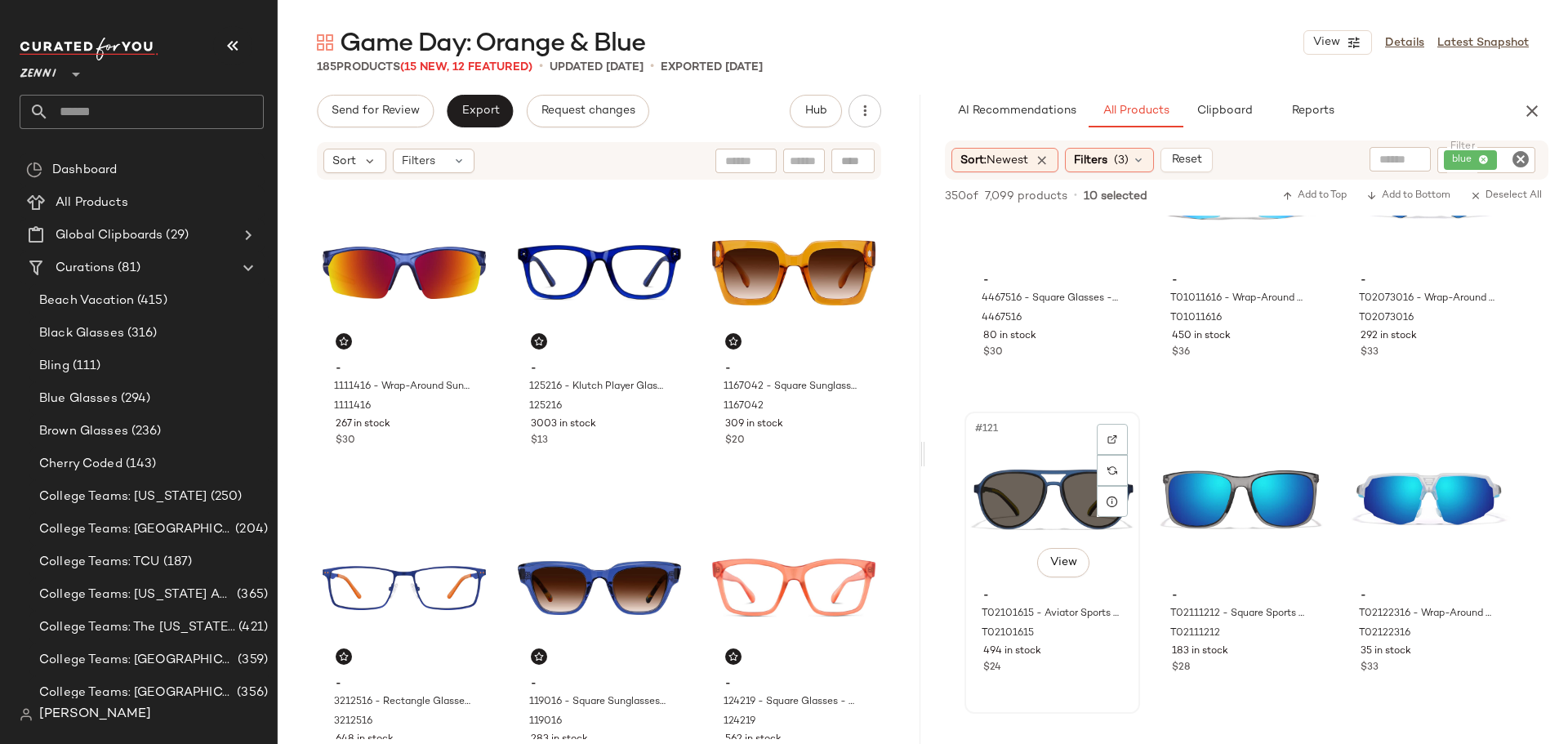
click at [1095, 684] on div "#121 View - T02101615 - Aviator Sports Sunglasses - Blue with Gray Lenses - Pla…" at bounding box center [1052, 563] width 172 height 299
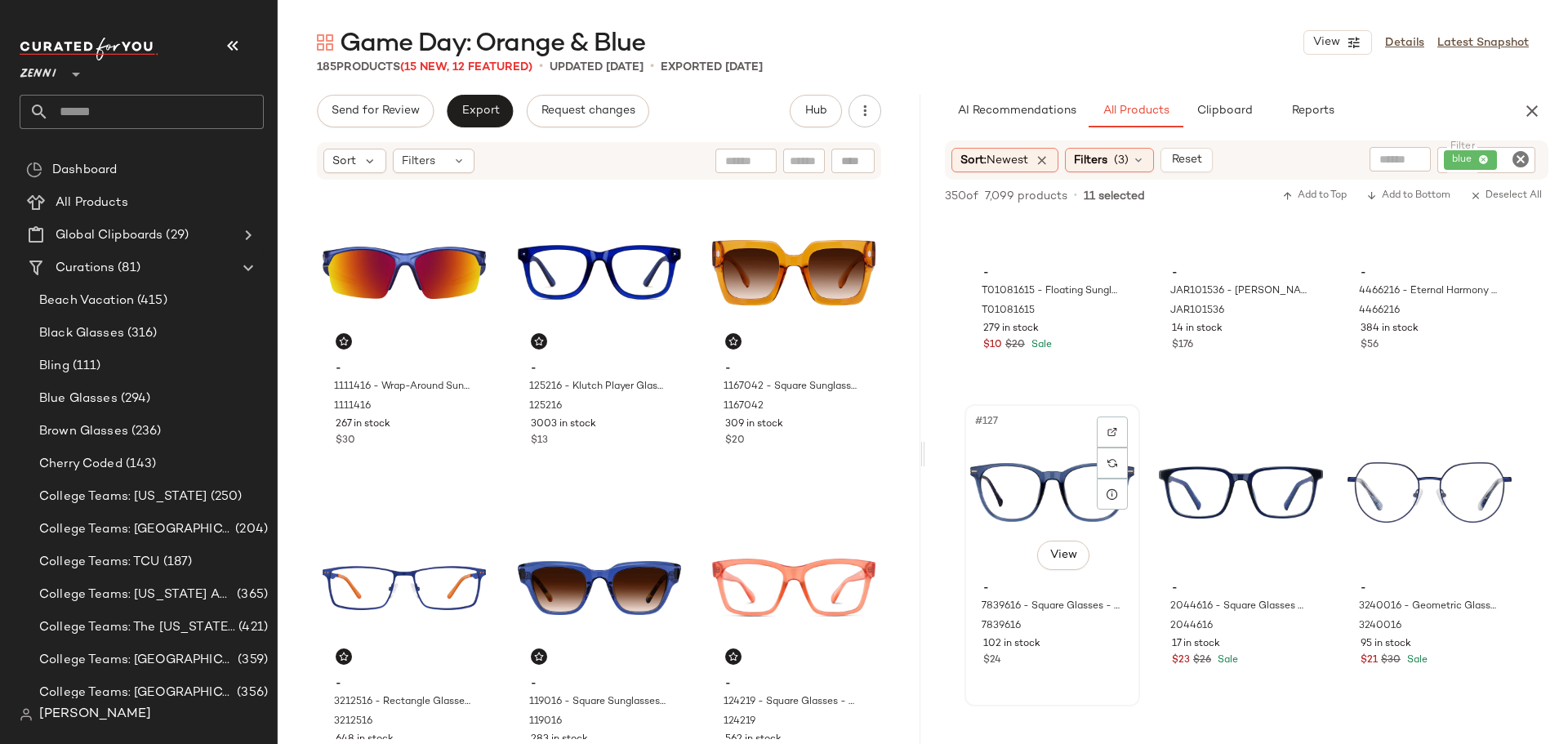
scroll to position [13144, 0]
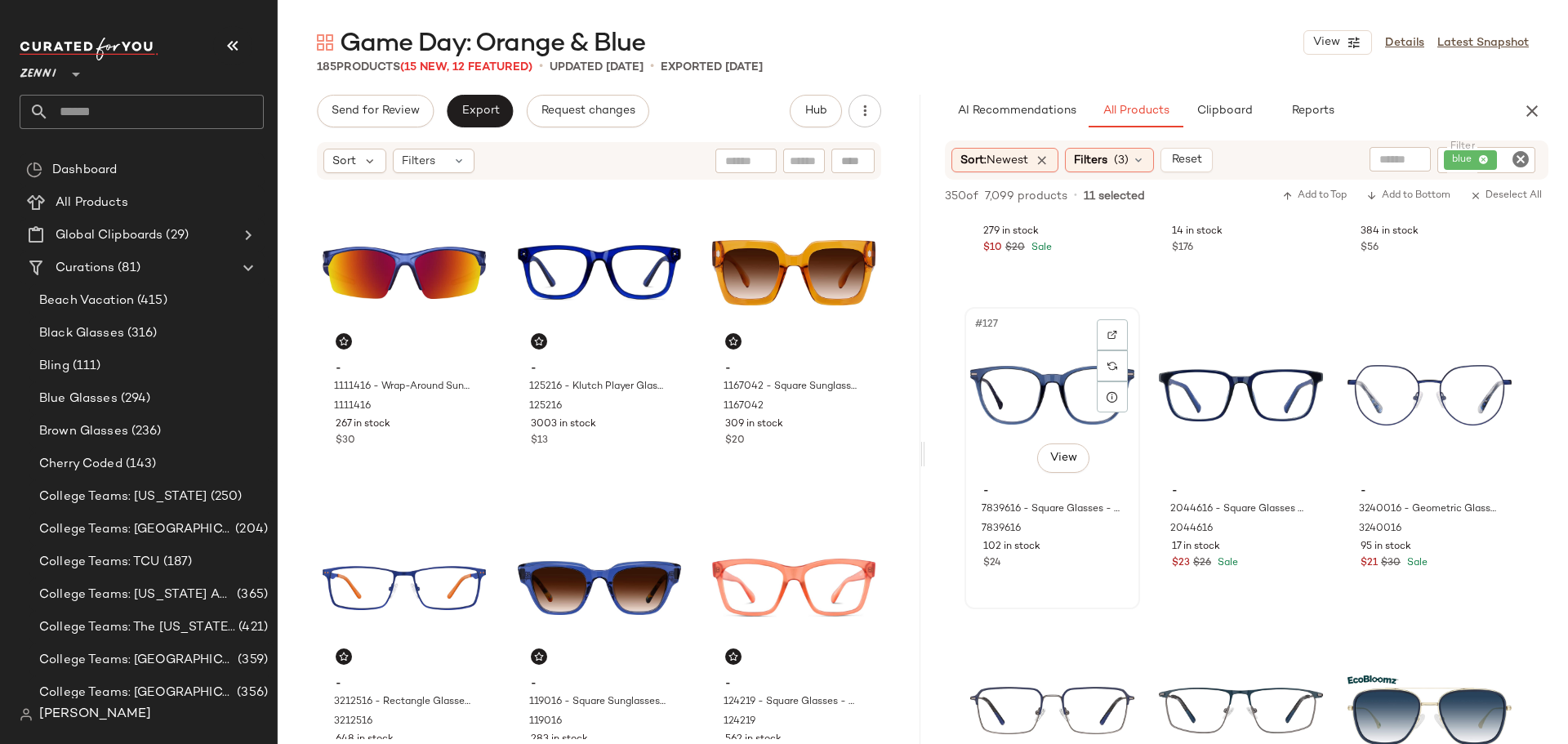
click at [1104, 577] on div "#127 View - 7839616 - Square Glasses - Blue - Mixed 7839616 102 in stock $24" at bounding box center [1052, 458] width 172 height 299
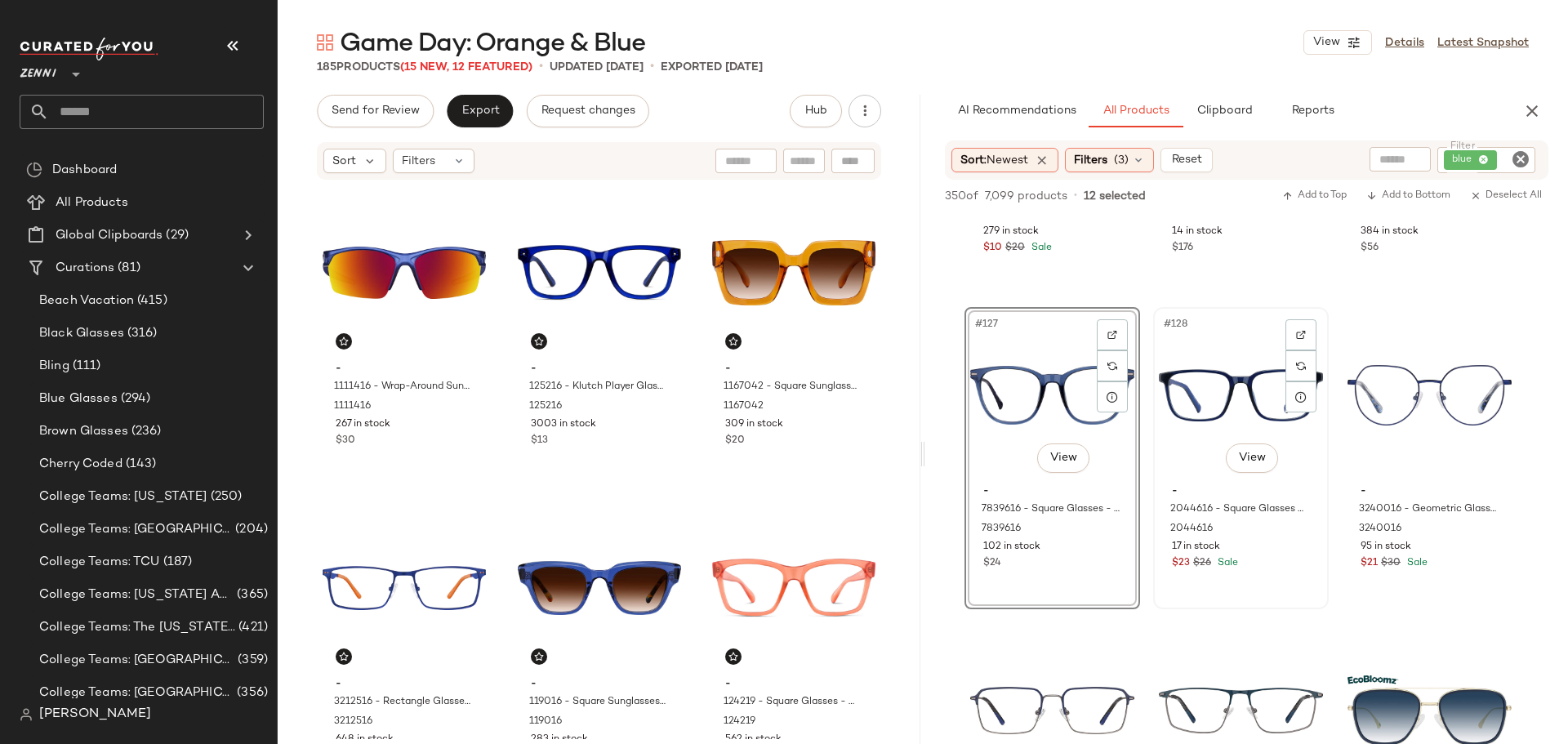
click at [1257, 578] on div "#128 View - 2044616 - Square Glasses - Blue - Plastic 2044616 17 in stock $23 $…" at bounding box center [1241, 458] width 172 height 299
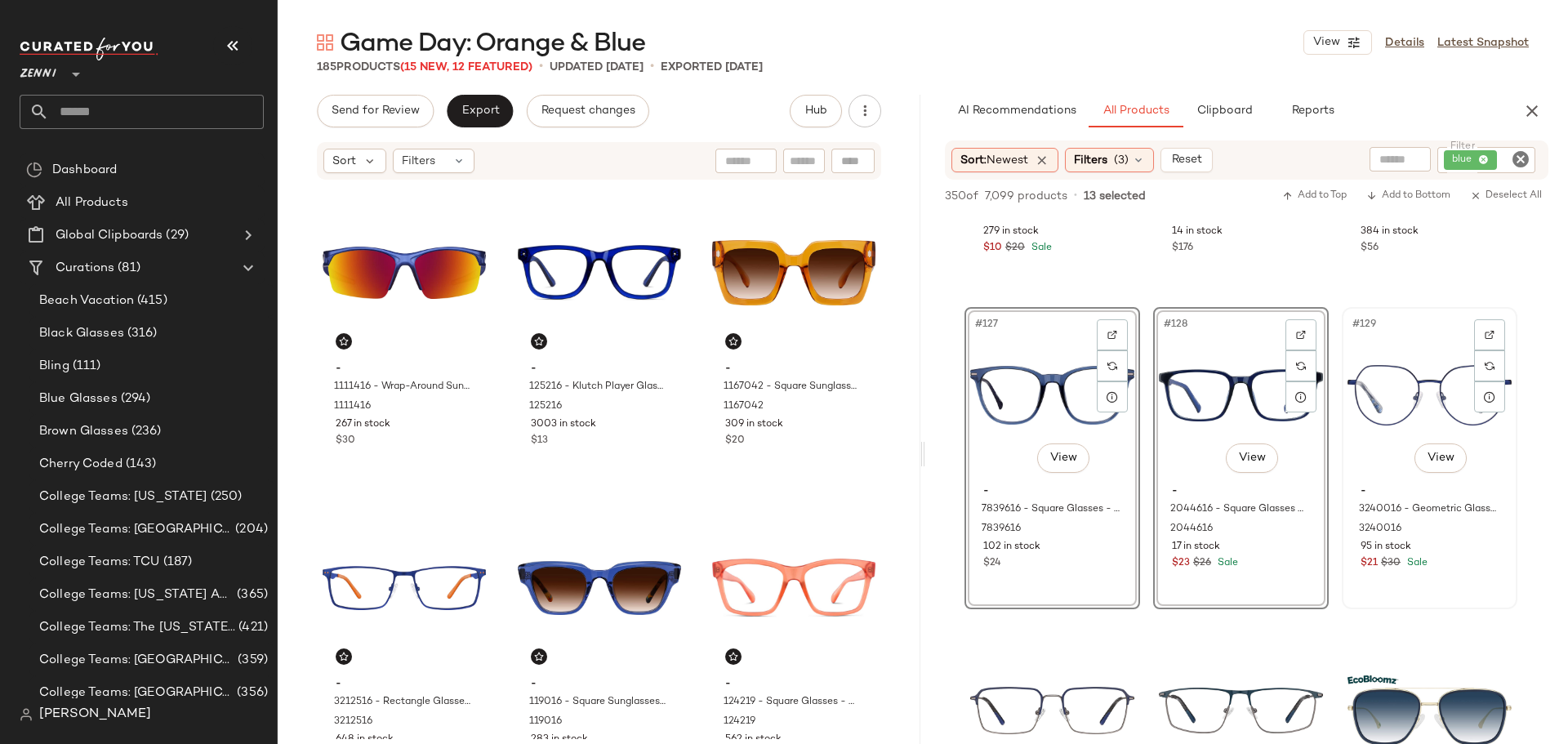
click at [1419, 585] on div "#129 View - 3240016 - Geometric Glasses - Blue - Stainless Steel 3240016 95 in …" at bounding box center [1429, 458] width 172 height 299
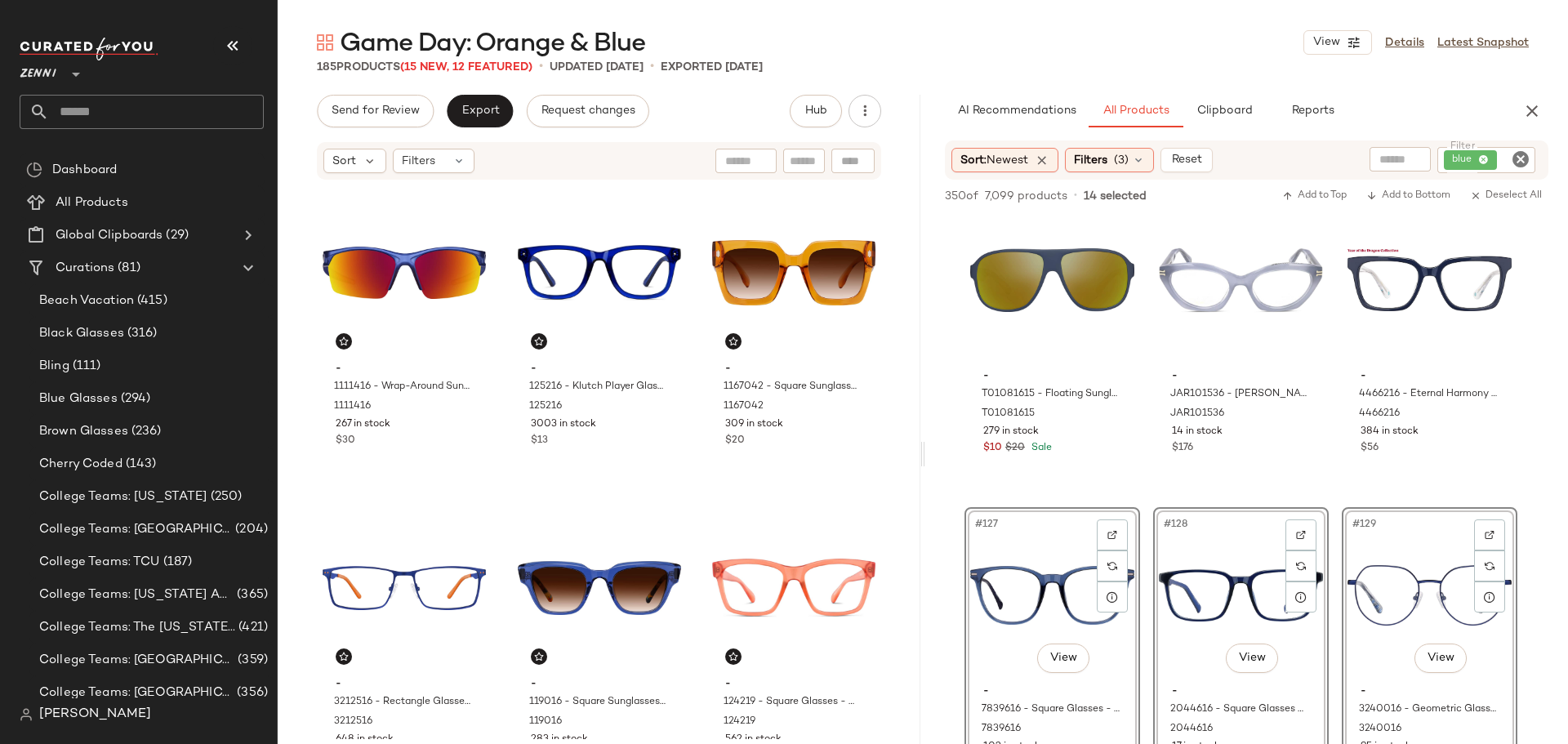
scroll to position [12899, 0]
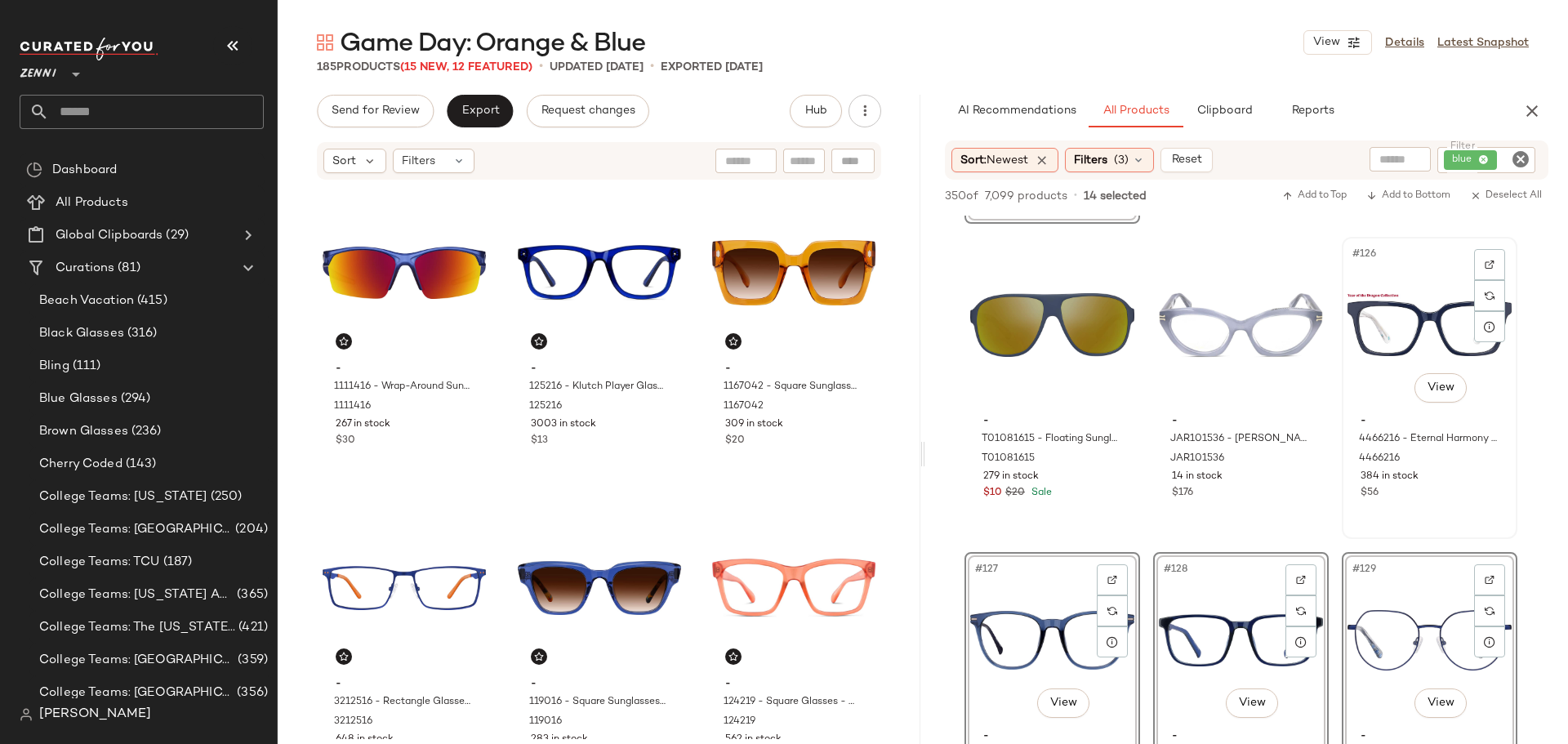
click at [1425, 503] on div "#126 View - 4466216 - Eternal Harmony Glasses - Blue - Acetate 4466216 384 in s…" at bounding box center [1429, 388] width 172 height 299
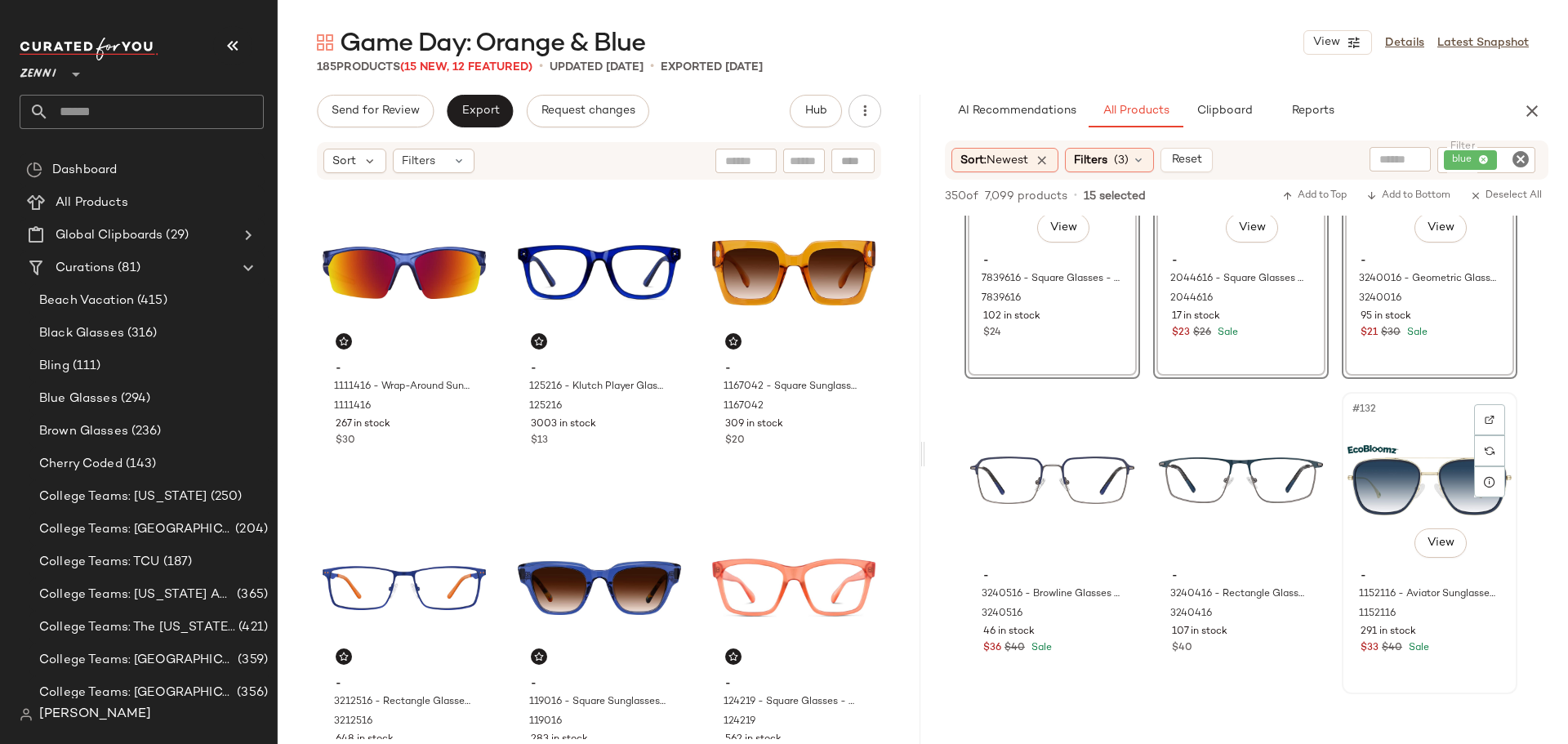
scroll to position [13470, 0]
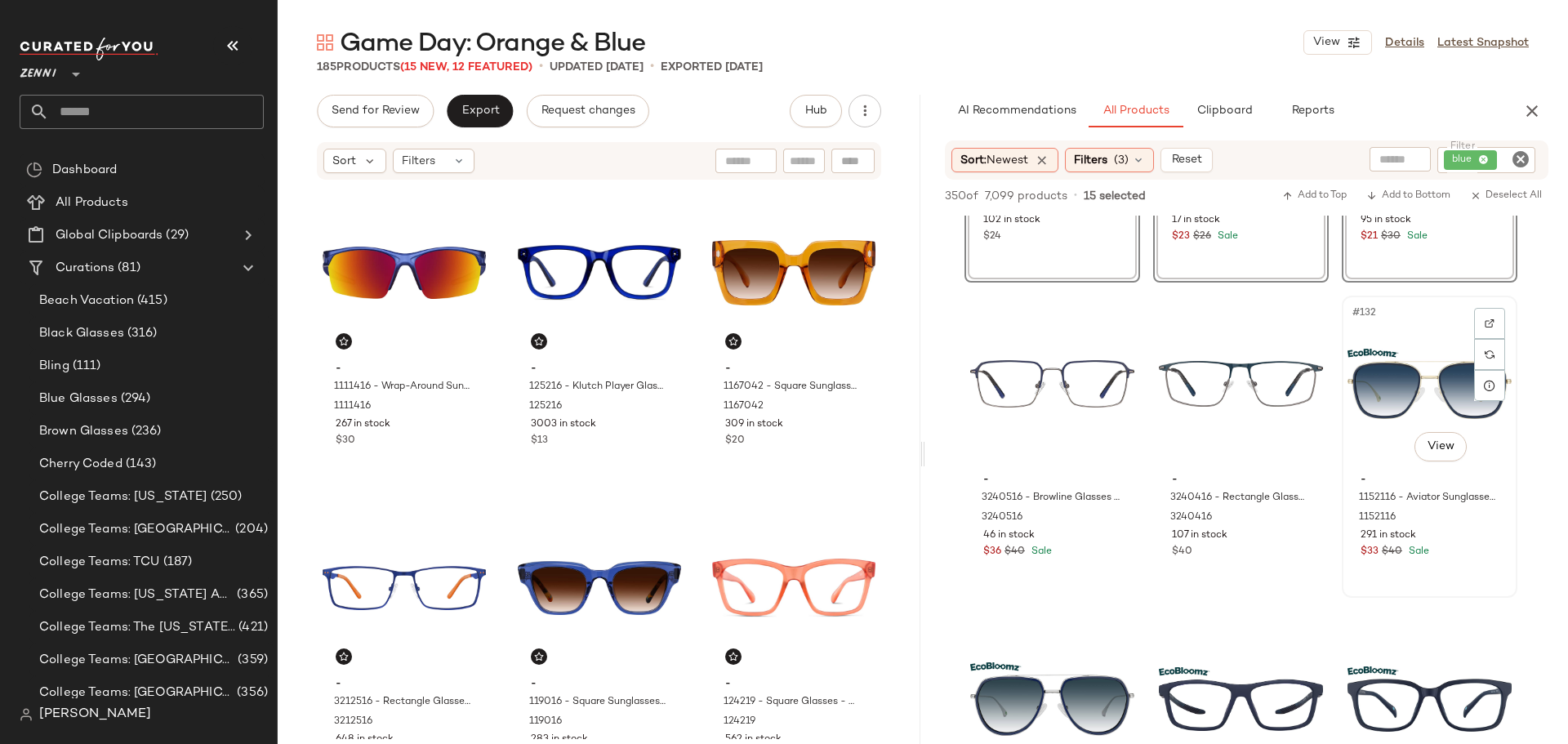
click at [1429, 582] on div "#132 View - 1152116 - Aviator Sunglasses - Blue - recycled_metal_bio_base 11521…" at bounding box center [1429, 447] width 172 height 299
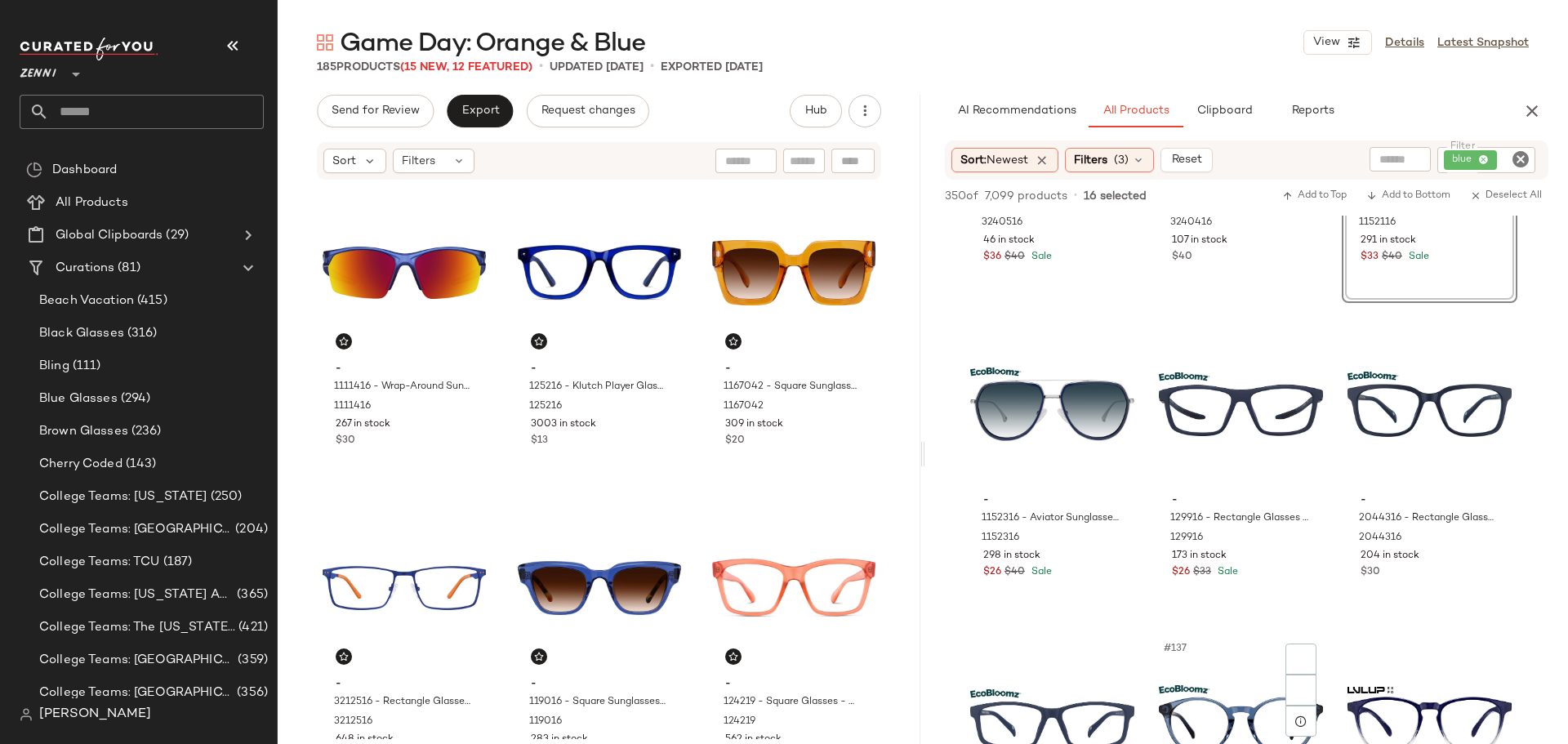
scroll to position [13797, 0]
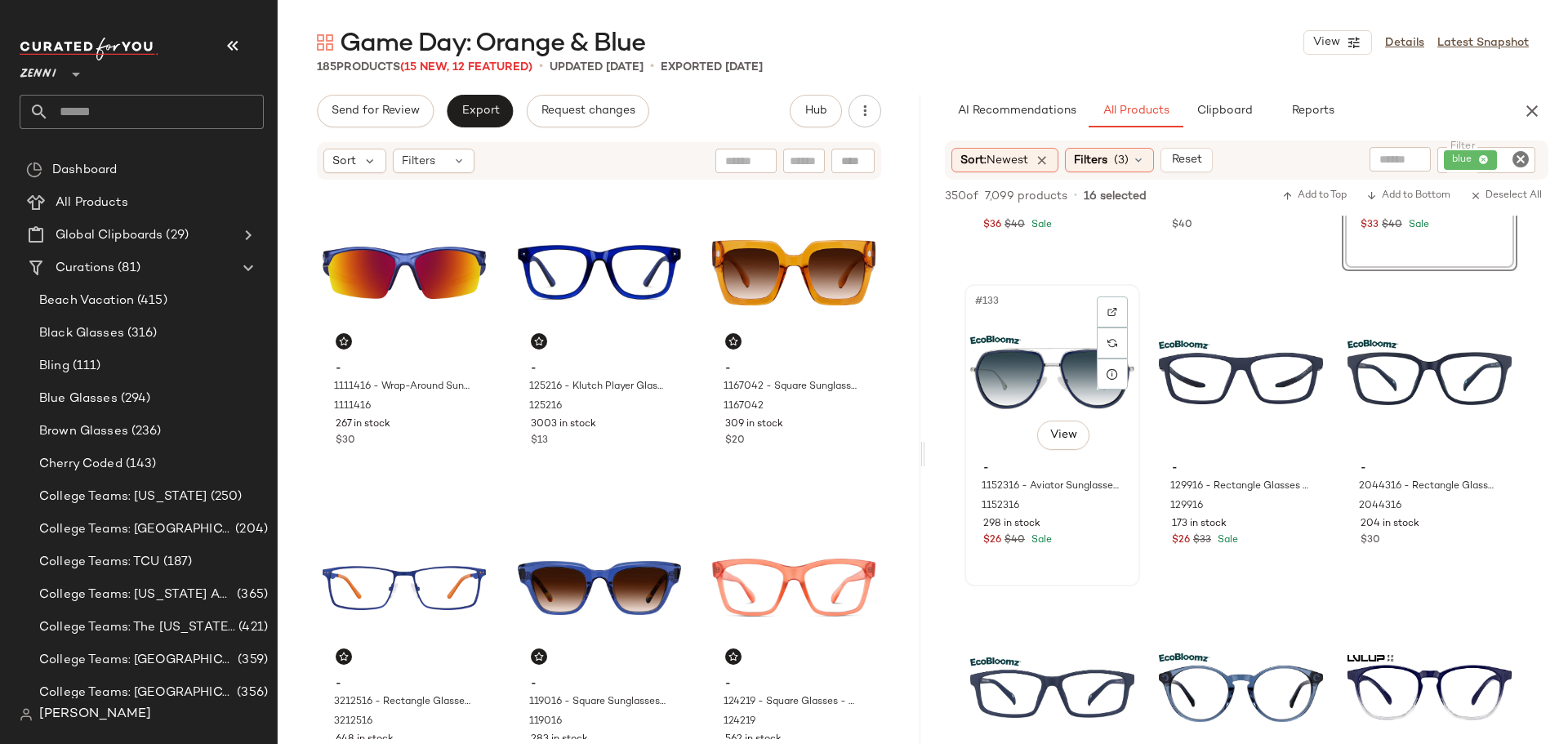
click at [1101, 554] on div "#133 View - 1152316 - Aviator Sunglasses - Blue - recycled_metal_bio_base 11523…" at bounding box center [1052, 435] width 172 height 299
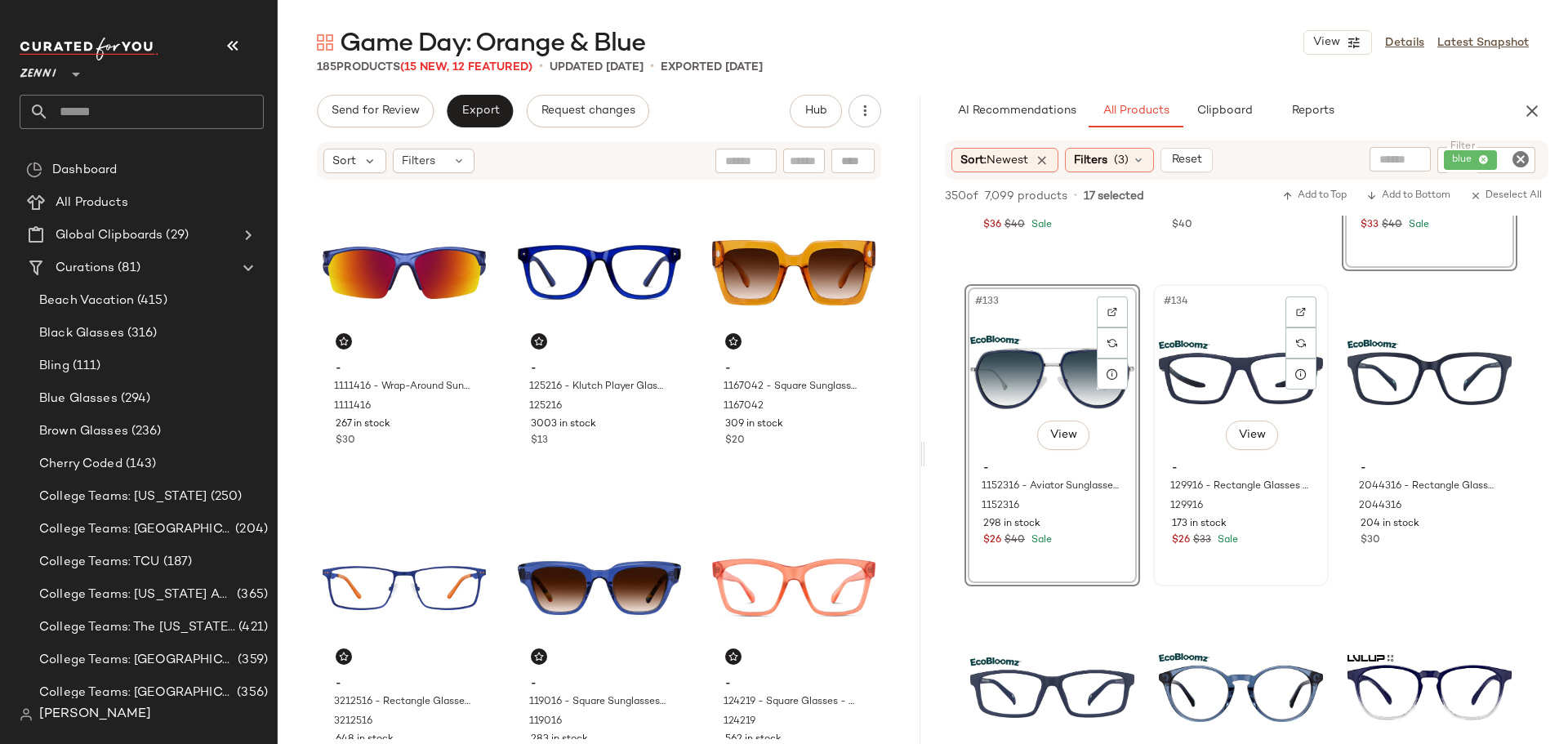
click at [1263, 566] on div "#134 View - 129916 - Rectangle Glasses - Blue - bio_based 129916 173 in stock $…" at bounding box center [1241, 435] width 172 height 299
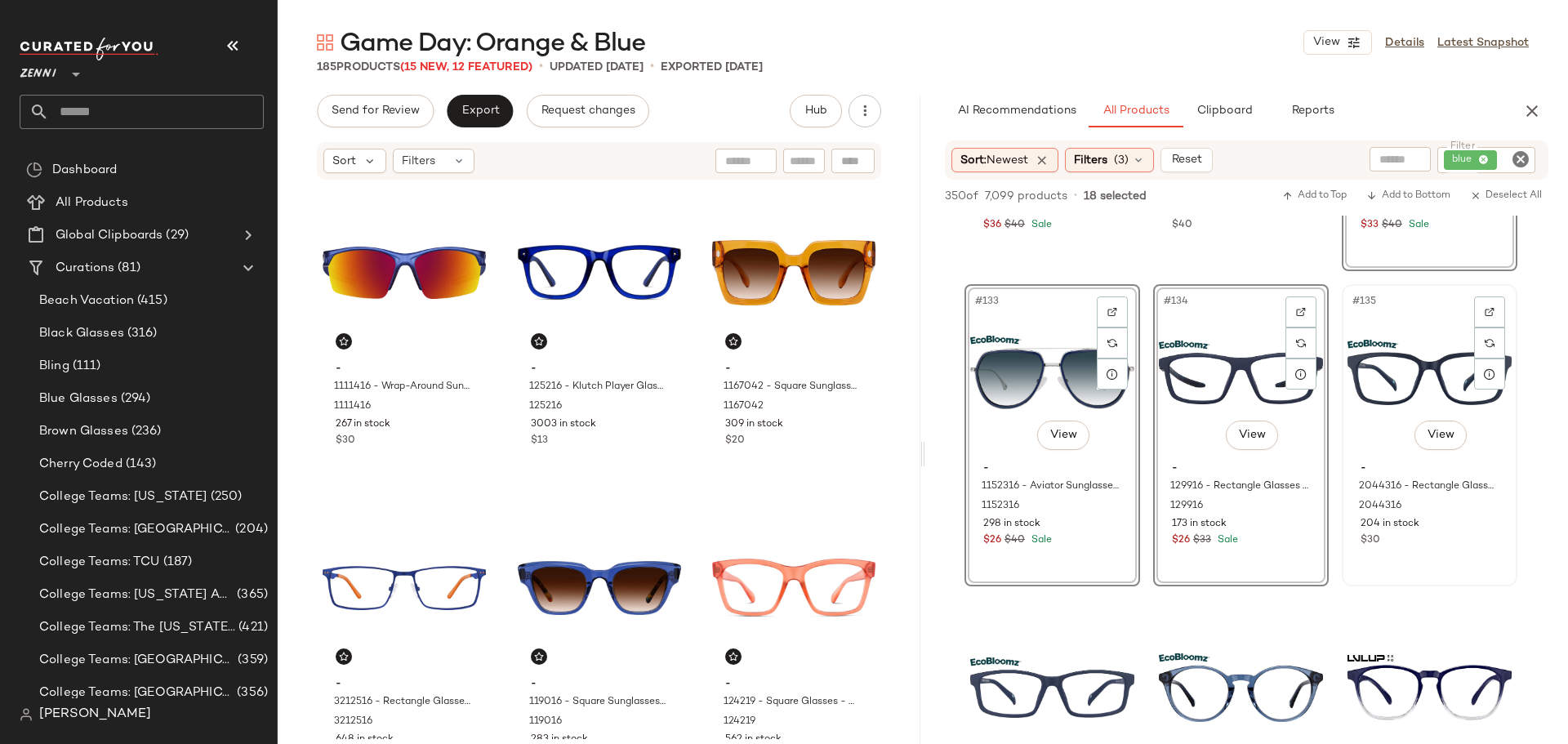
click at [1410, 556] on div "#135 View - 2044316 - Rectangle Glasses - Blue - bio_based 2044316 204 in stock…" at bounding box center [1429, 435] width 172 height 299
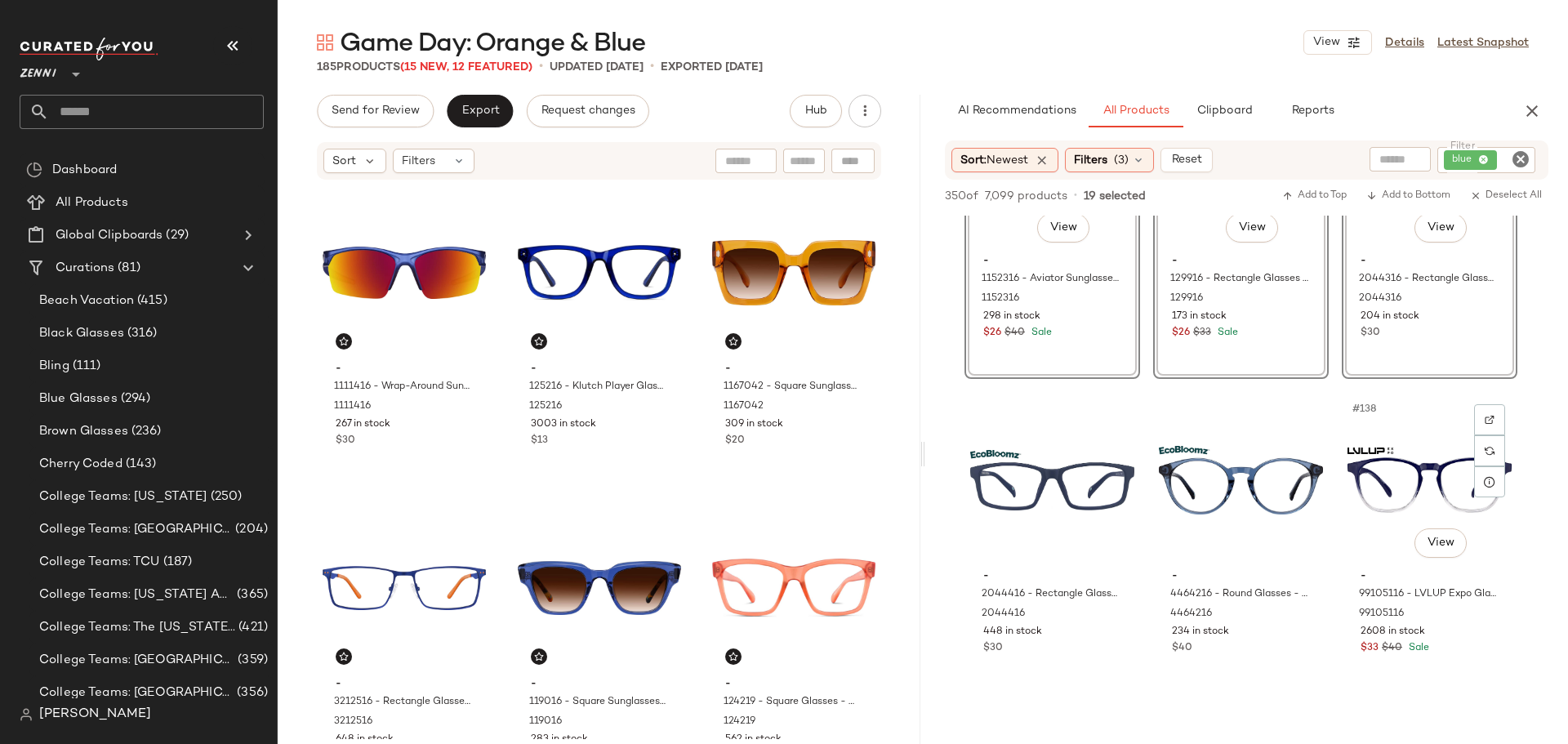
scroll to position [14041, 0]
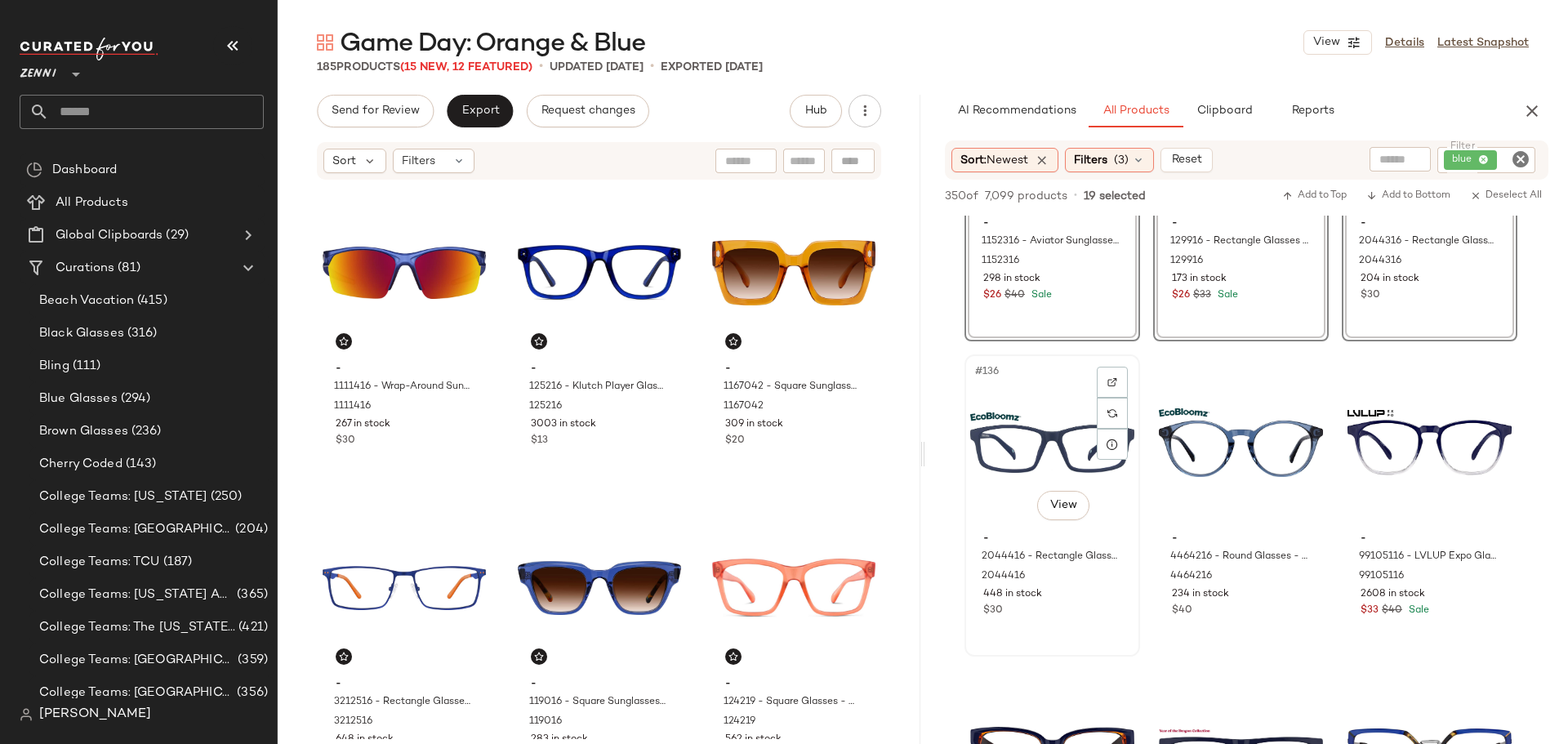
click at [1079, 604] on div "$30" at bounding box center [1052, 611] width 138 height 15
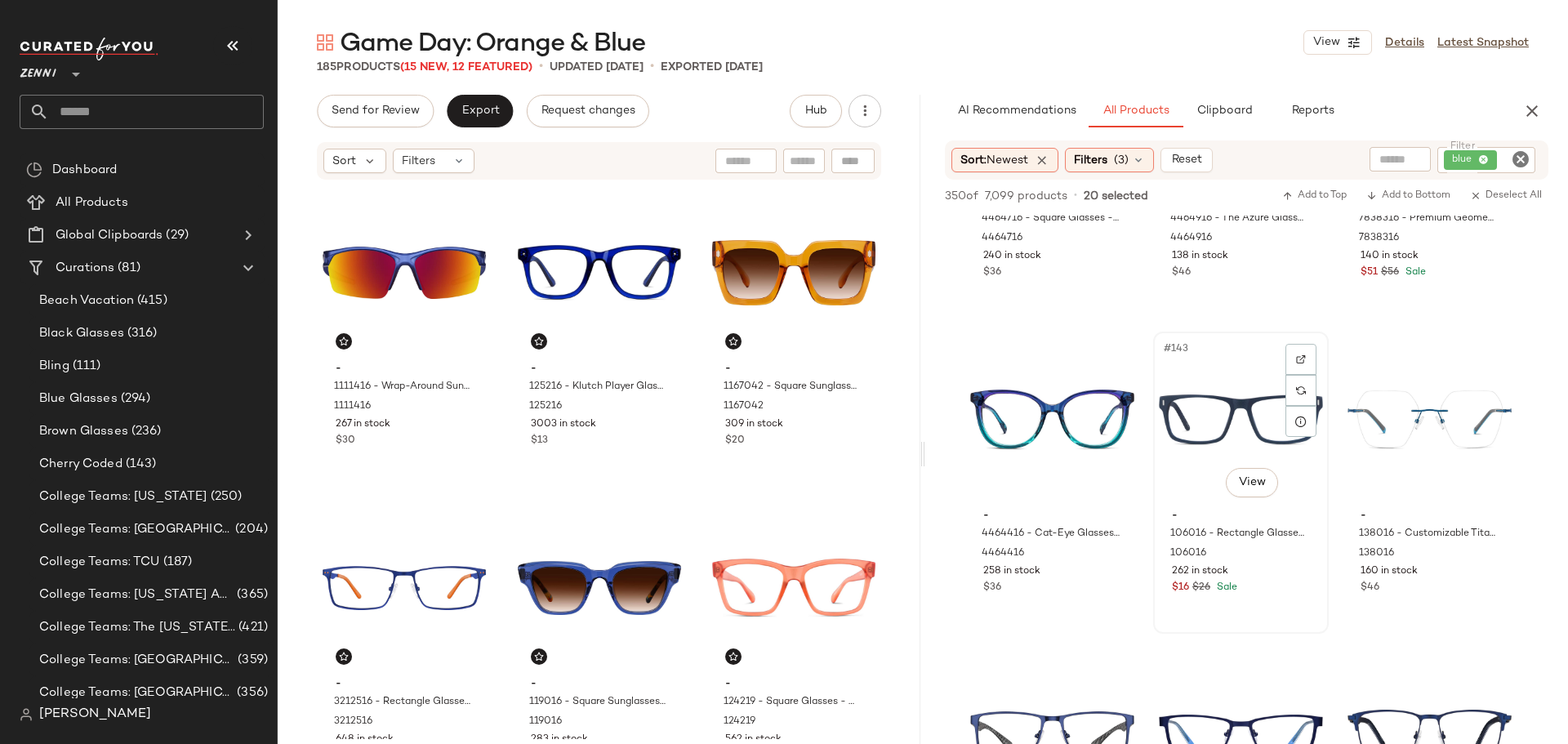
scroll to position [14858, 0]
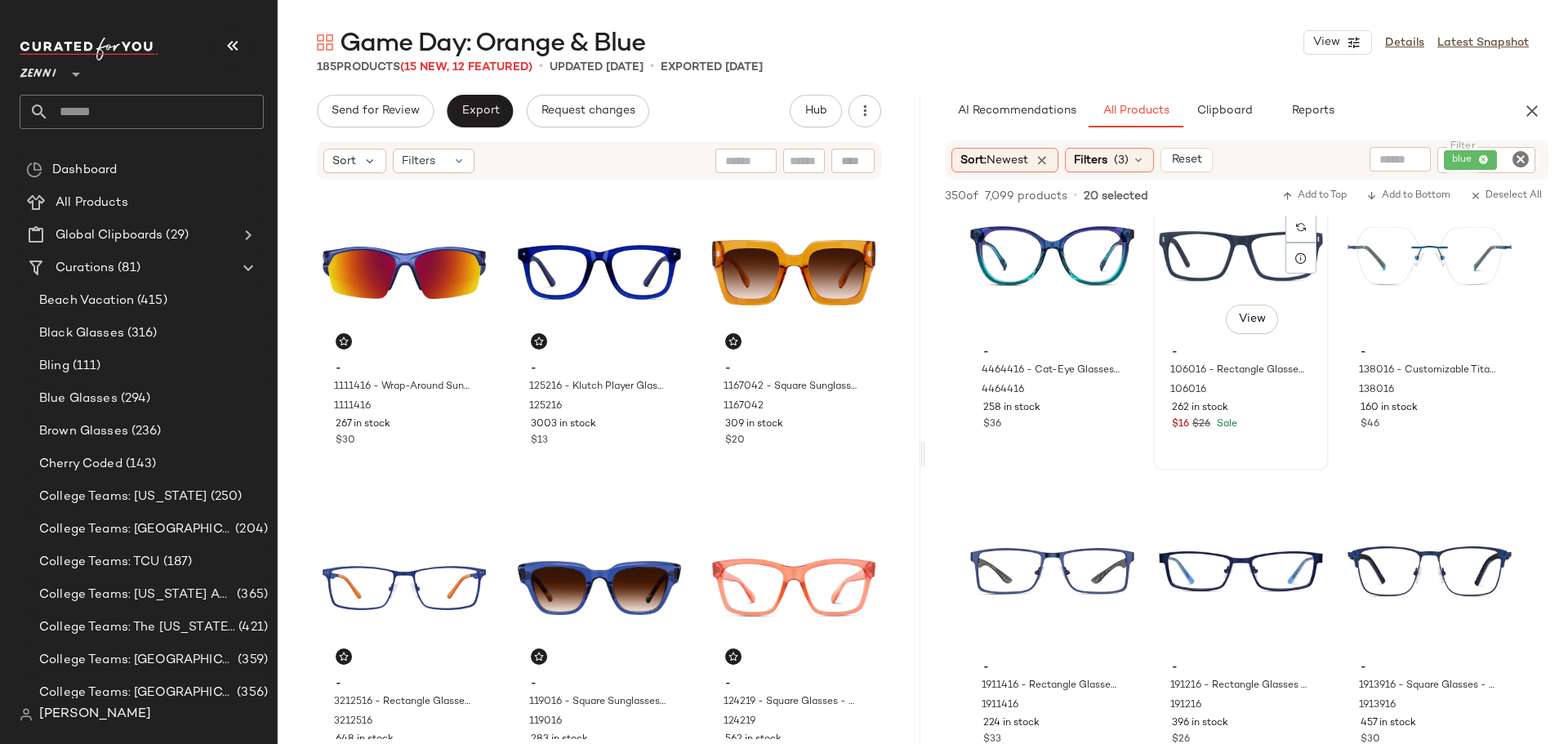
click at [1279, 441] on div "#143 View - 106016 - Rectangle Glasses - Blue - Acetate 106016 262 in stock $16…" at bounding box center [1241, 319] width 172 height 299
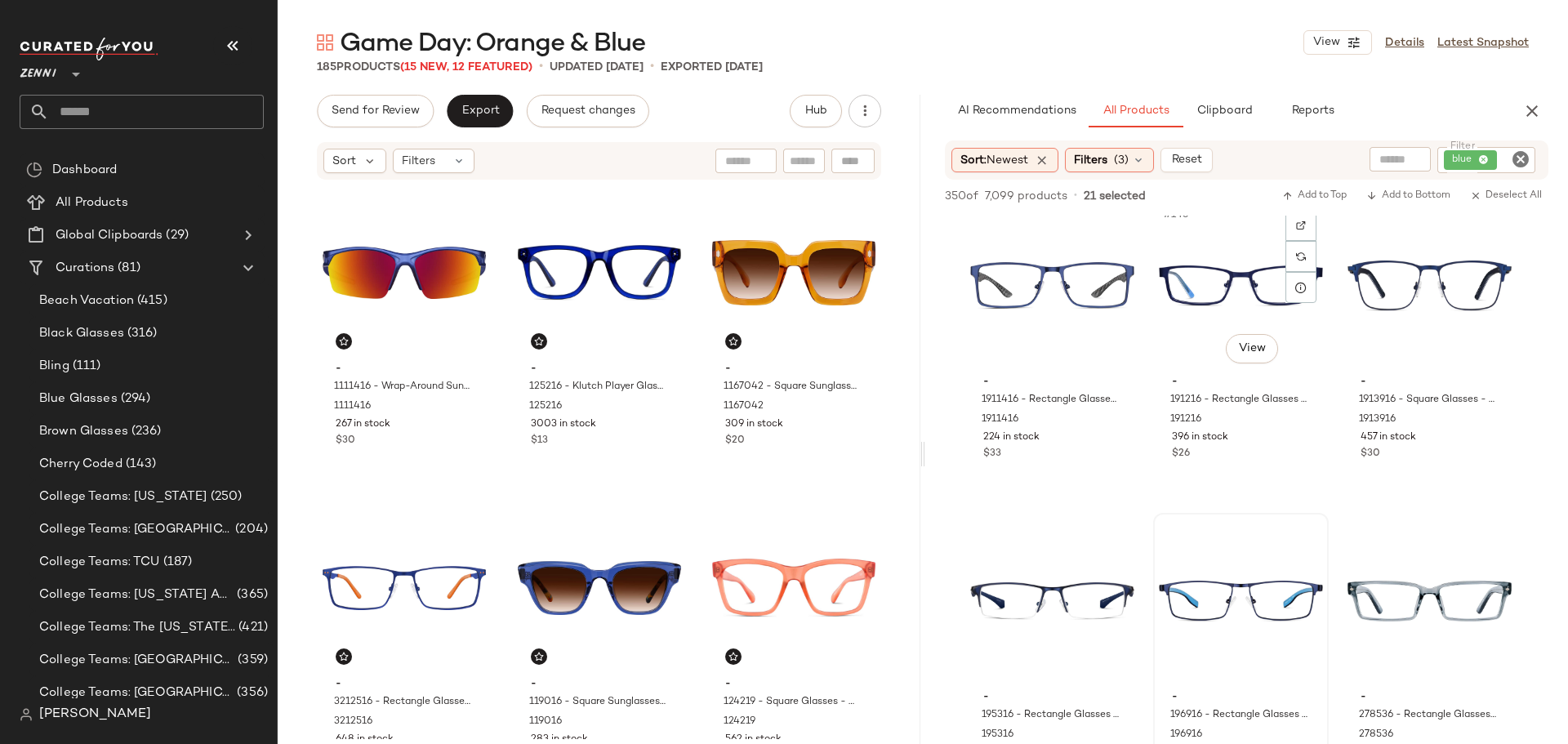
scroll to position [15185, 0]
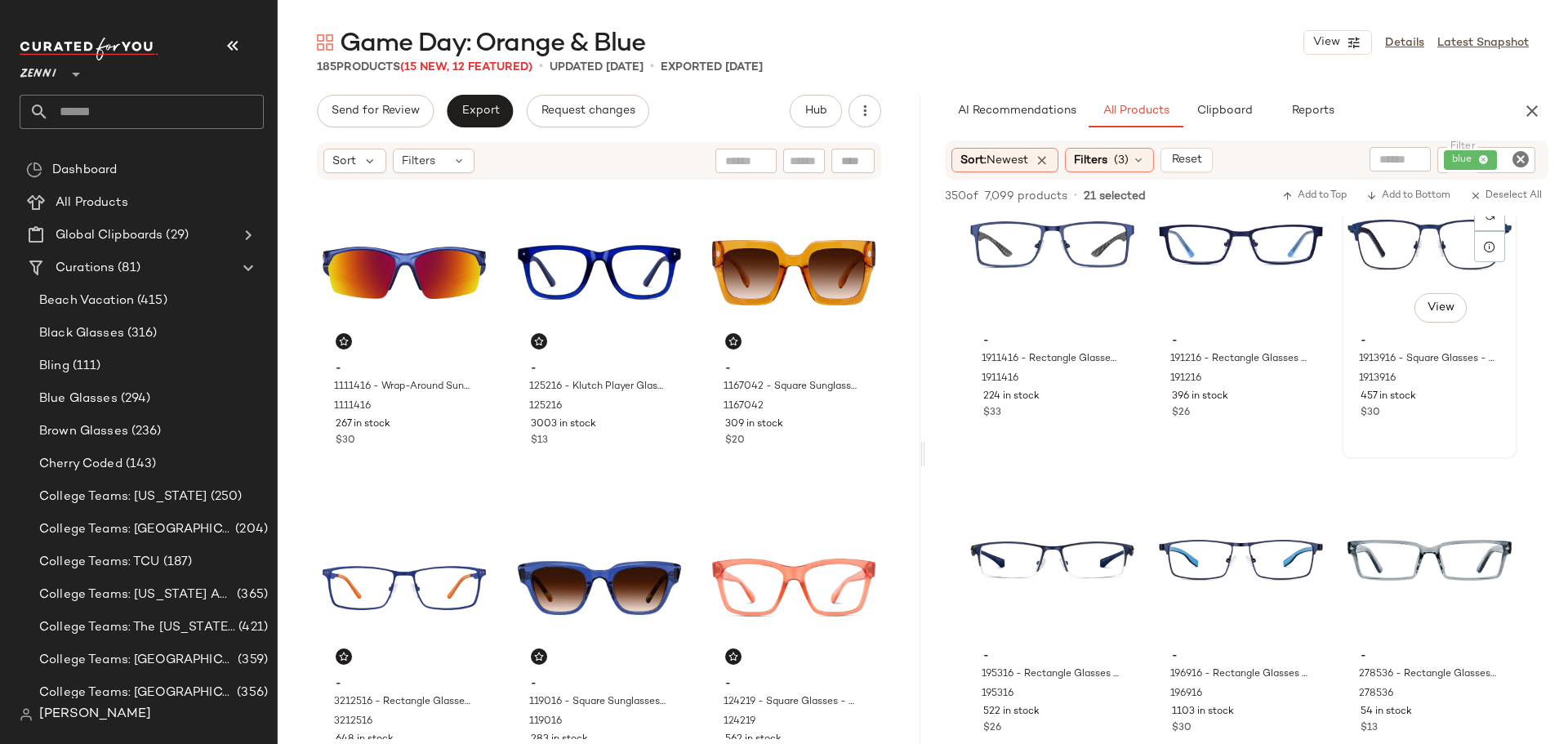
click at [1441, 420] on div "- 1913916 - Square Glasses - Blue - Mixed 1913916 457 in stock $30" at bounding box center [1429, 375] width 164 height 95
click at [1421, 191] on span "Add to Bottom" at bounding box center [1408, 196] width 84 height 12
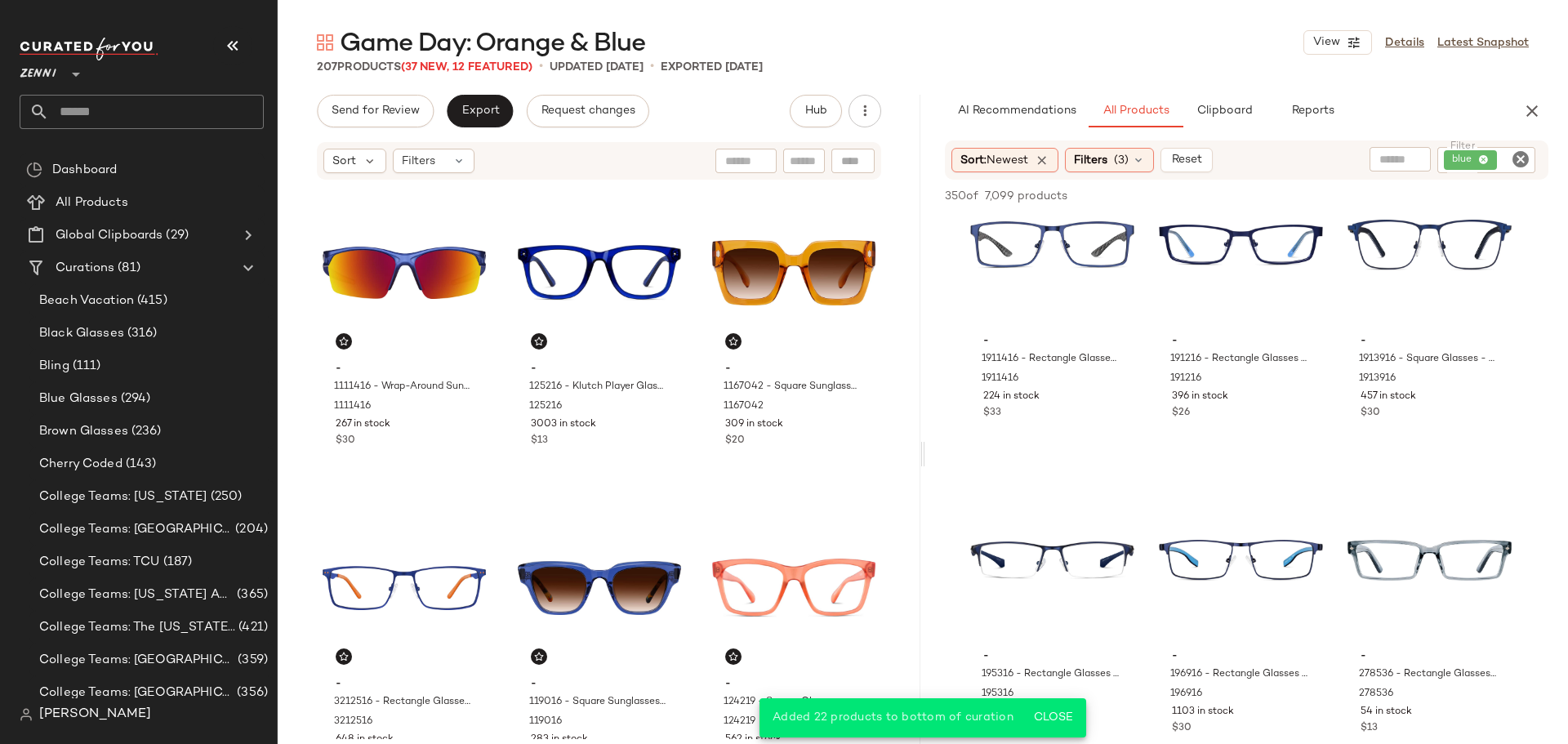
click at [1525, 154] on icon "Clear Filter" at bounding box center [1520, 159] width 19 height 19
click at [1532, 103] on icon "button" at bounding box center [1532, 110] width 19 height 19
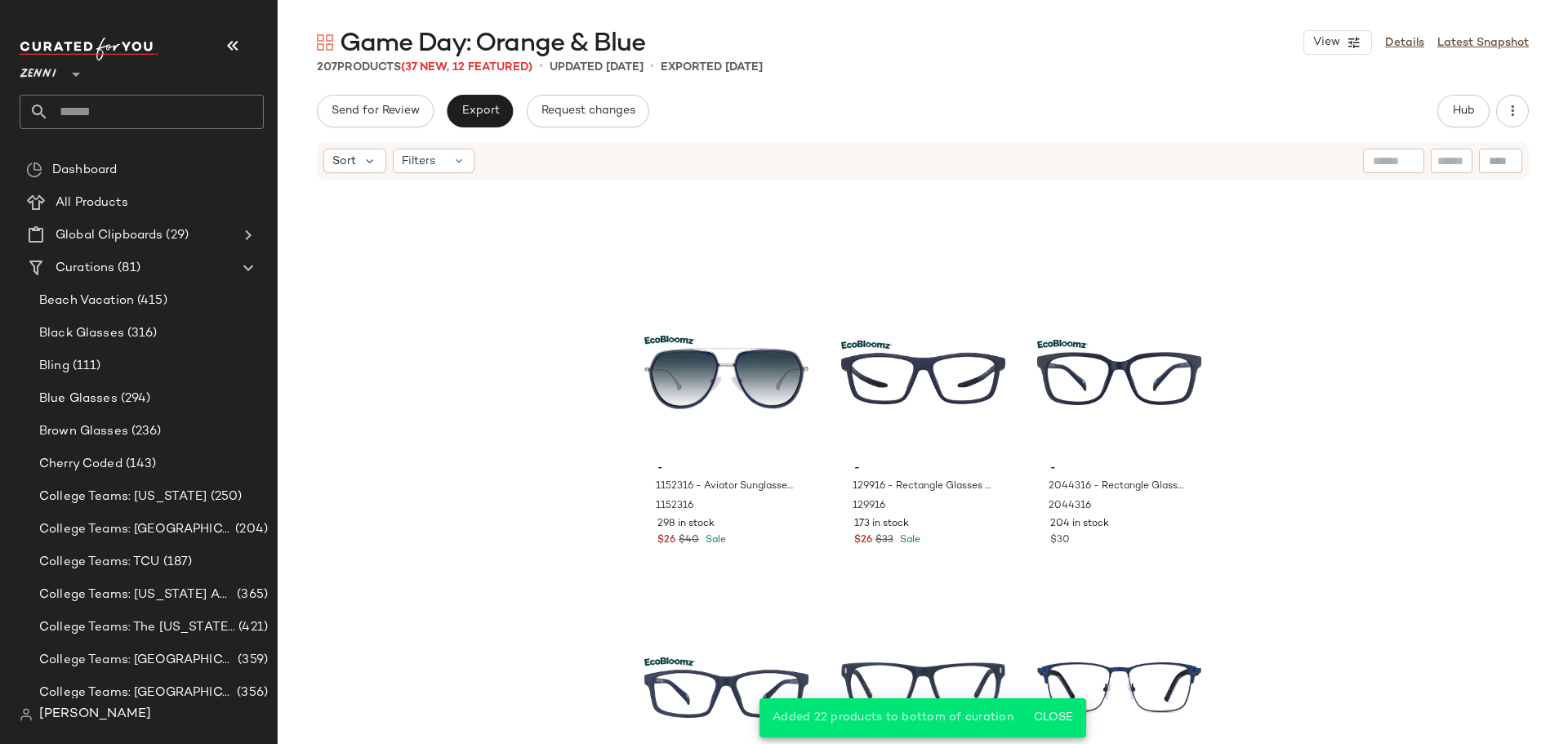
scroll to position [21025, 0]
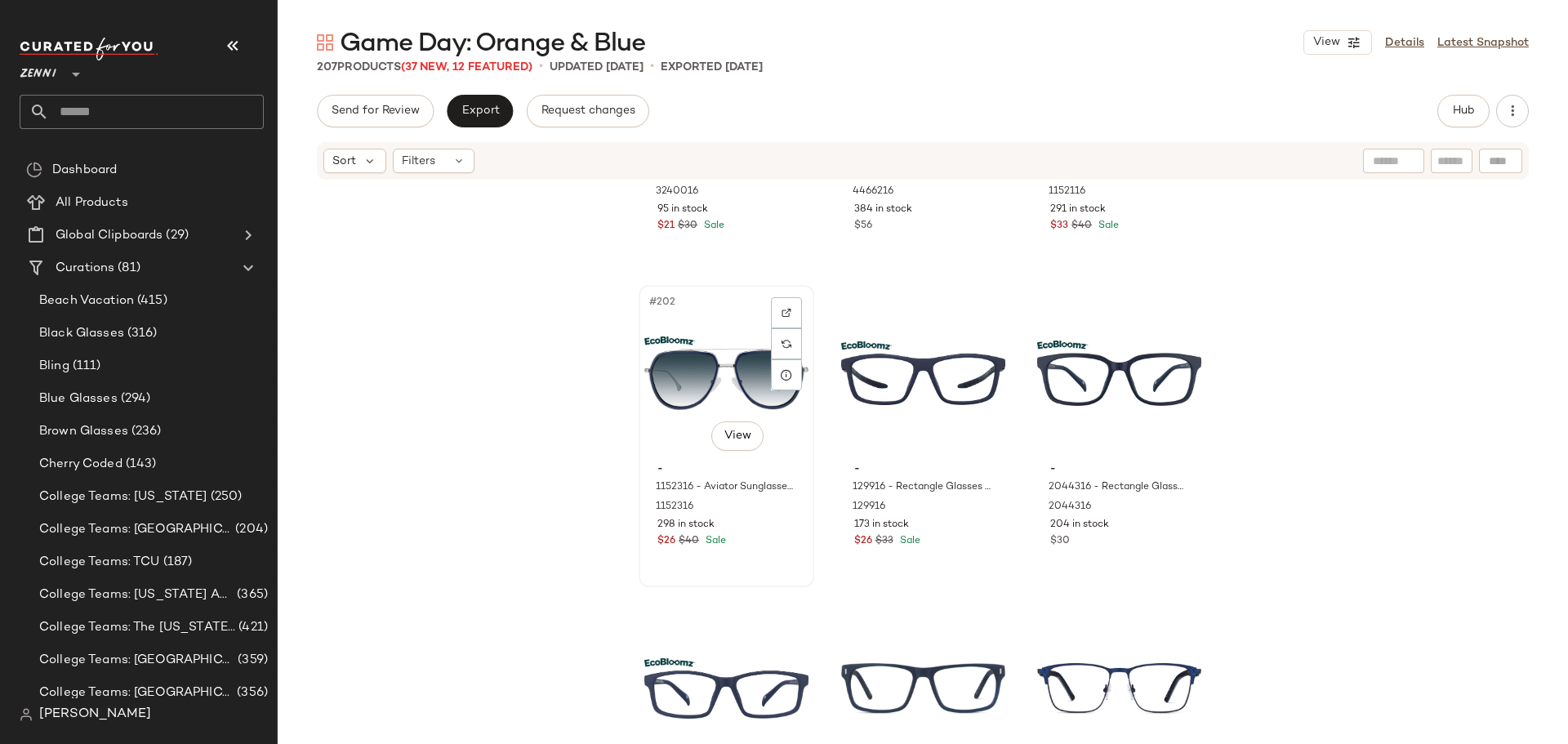
click at [755, 563] on div "#202 View - 1152316 - Aviator Sunglasses - Blue - recycled_metal_bio_base 11523…" at bounding box center [726, 436] width 172 height 299
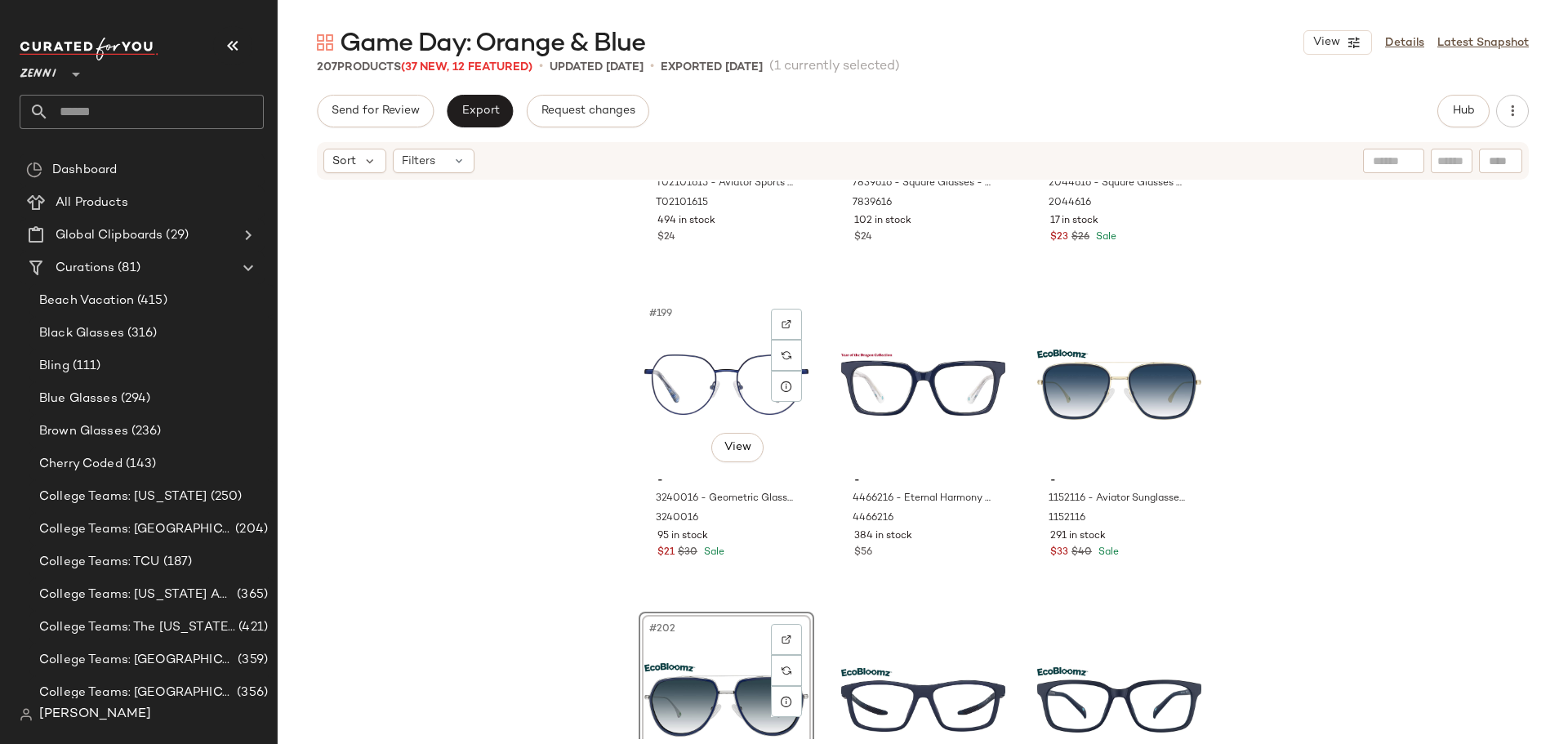
scroll to position [20618, 0]
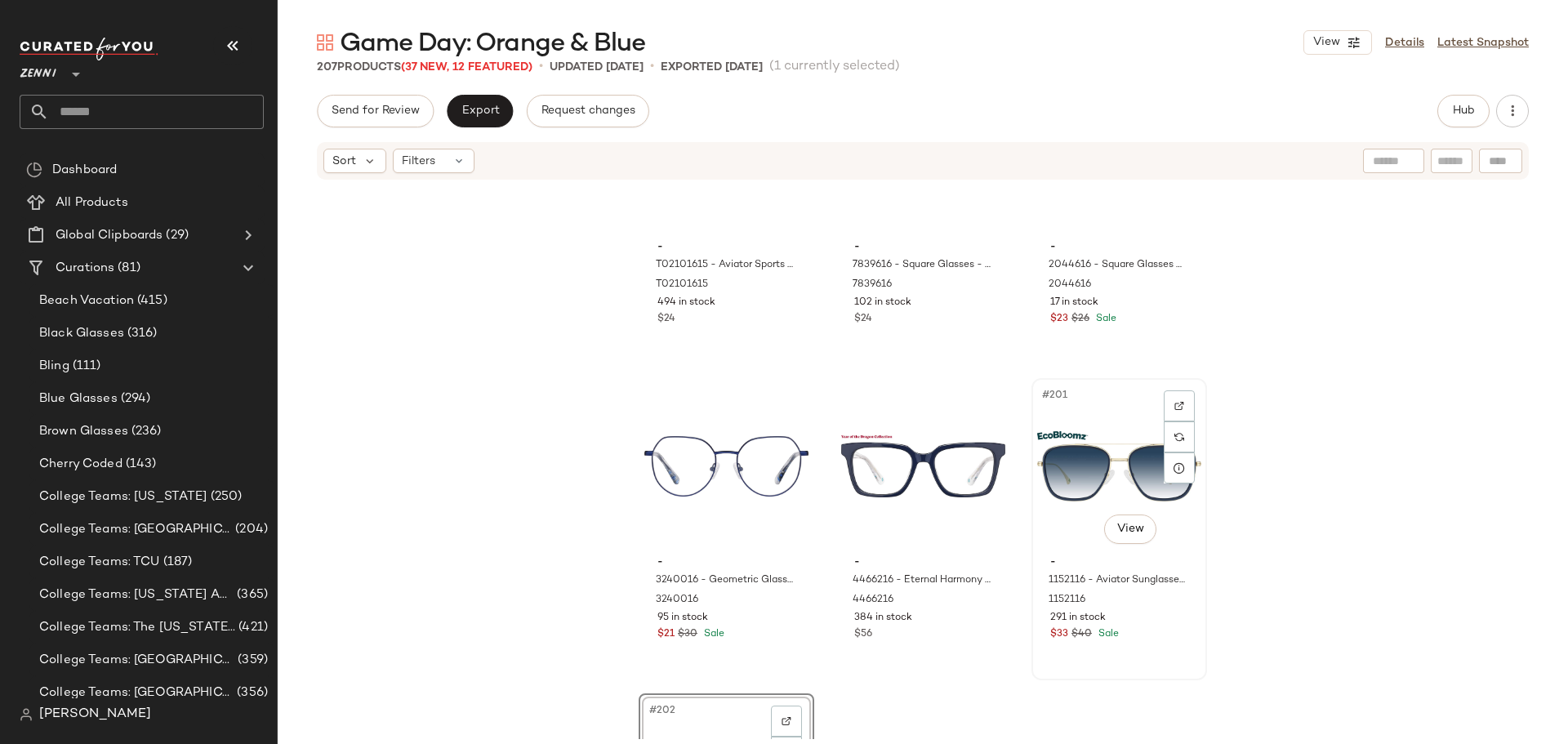
click at [1148, 636] on div "$33 $40 Sale" at bounding box center [1118, 635] width 138 height 15
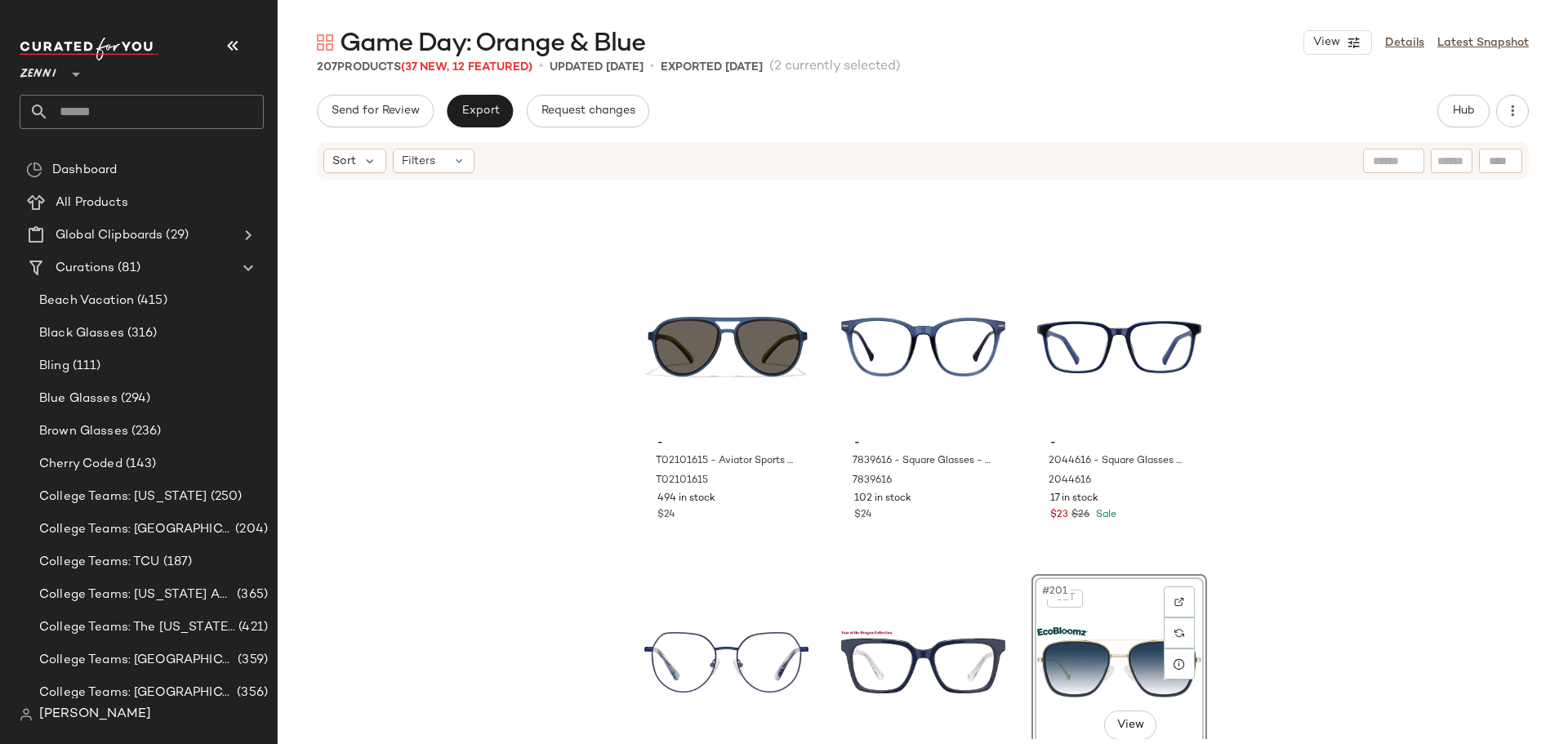
scroll to position [20372, 0]
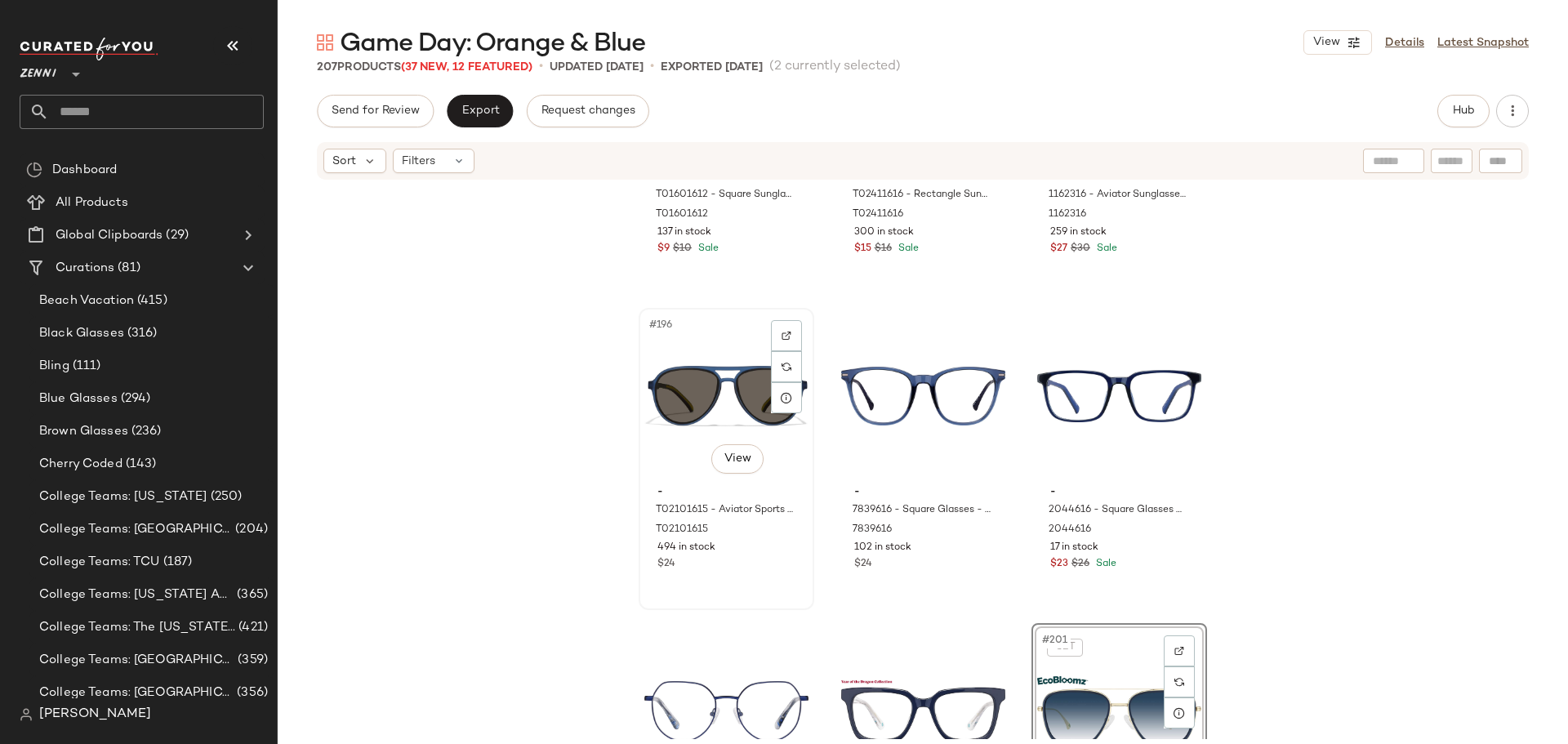
click at [767, 597] on div "#196 View - T02101615 - Aviator Sports Sunglasses - Blue with Gray Lenses - Pla…" at bounding box center [726, 459] width 172 height 299
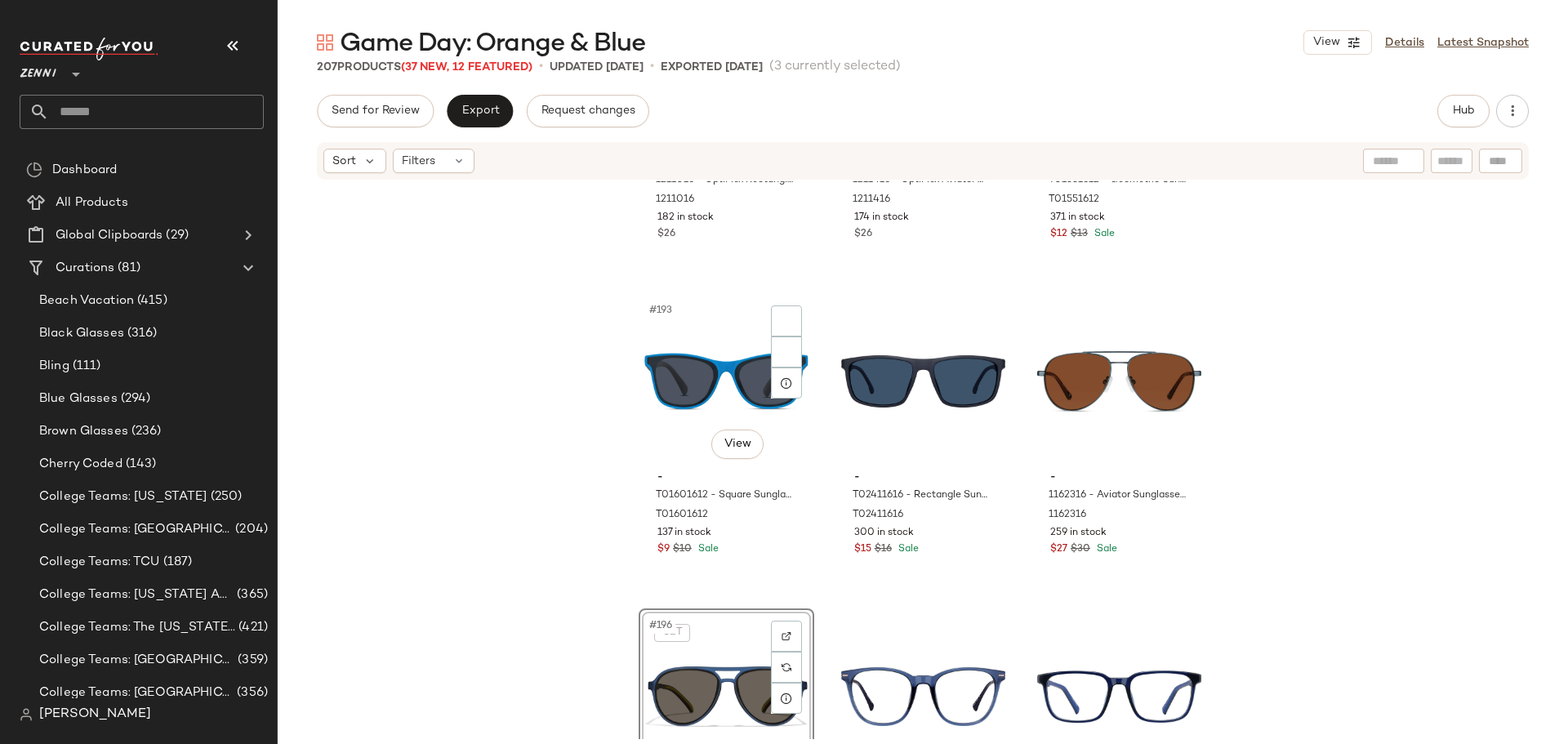
scroll to position [20046, 0]
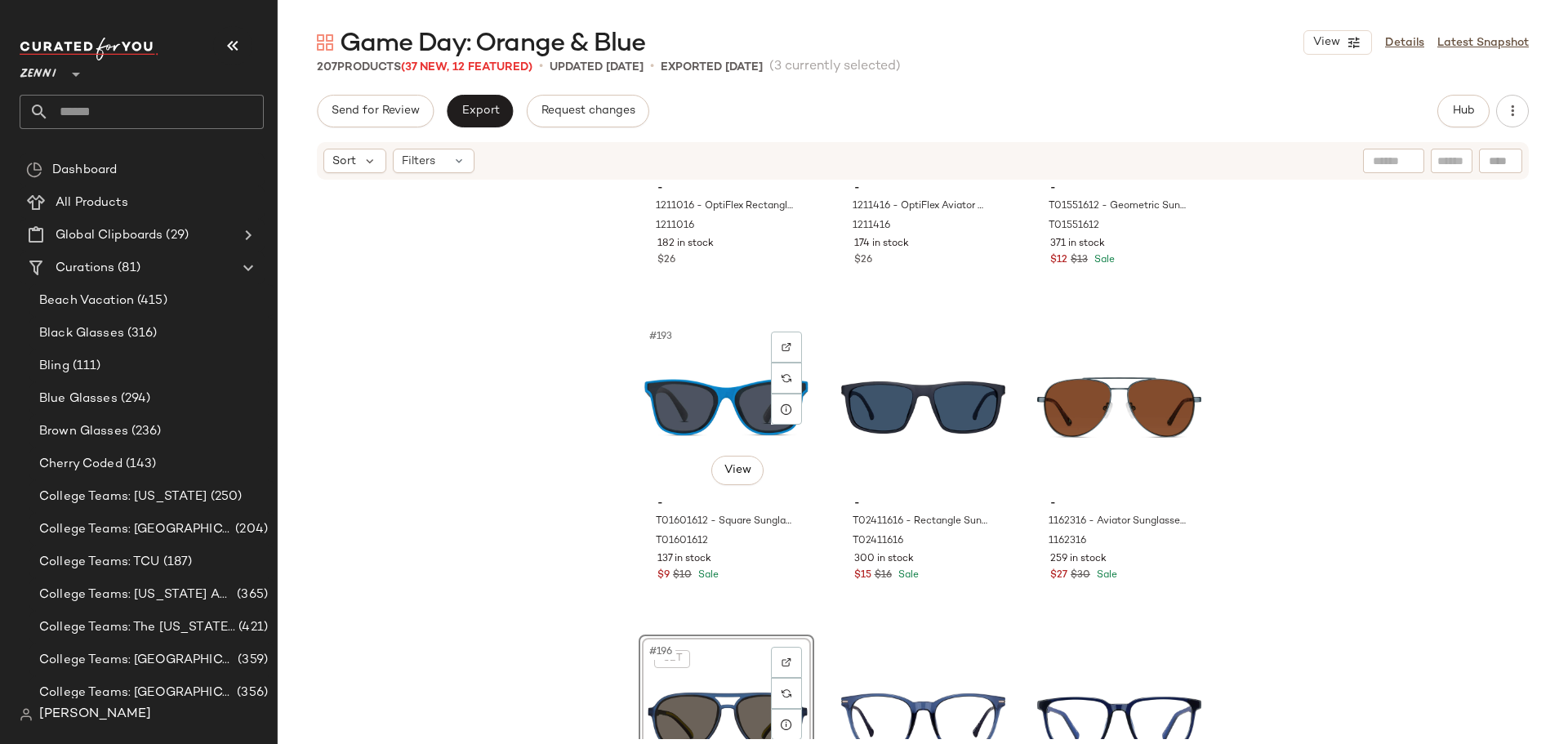
click at [767, 597] on div "#193 View - T01601612 - Square Sunglasses - Blue - Plastic T01601612 137 in sto…" at bounding box center [726, 470] width 172 height 299
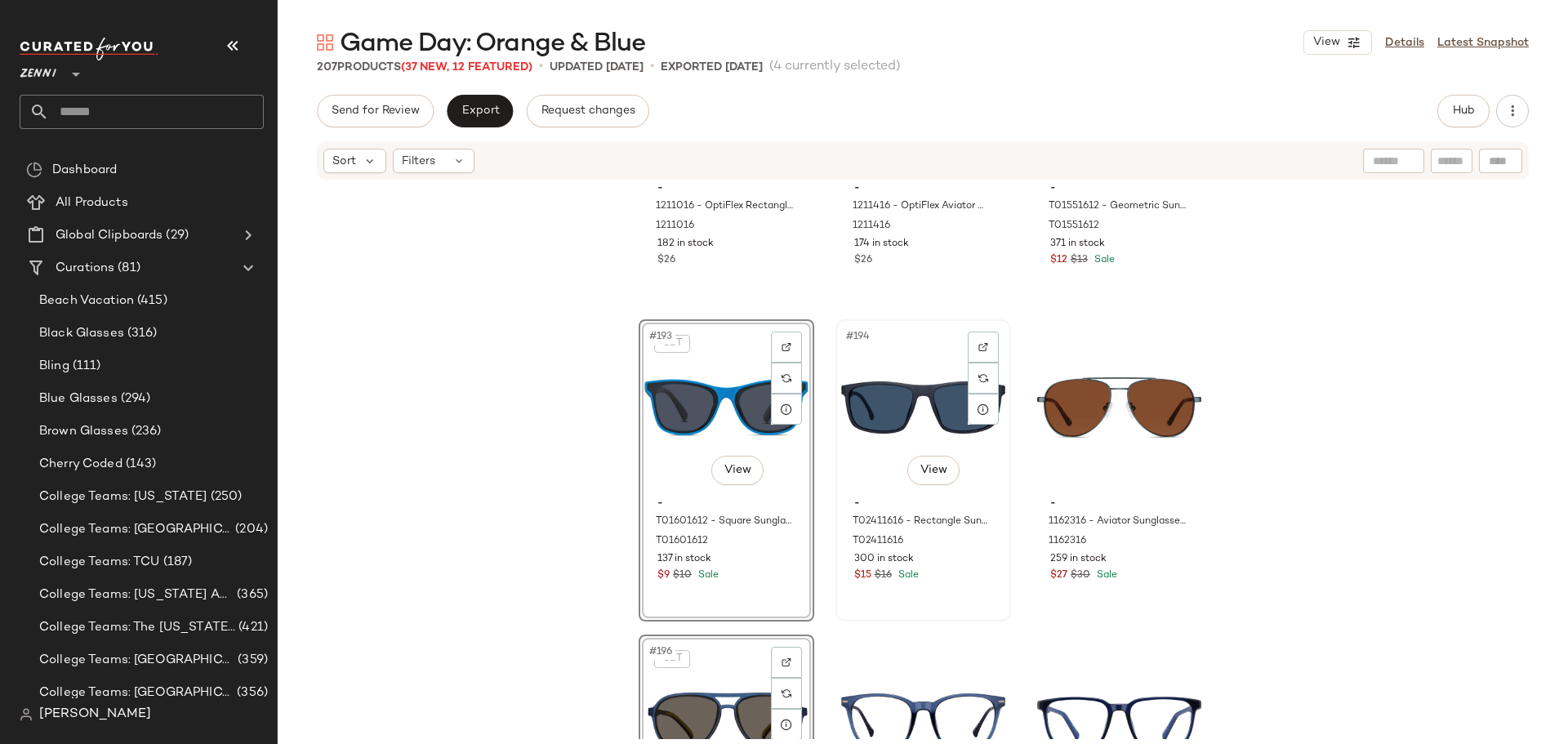
click at [963, 597] on div "#194 View - T02411616 - Rectangle Sunglasses - Blue - Plastic T02411616 300 in …" at bounding box center [923, 470] width 172 height 299
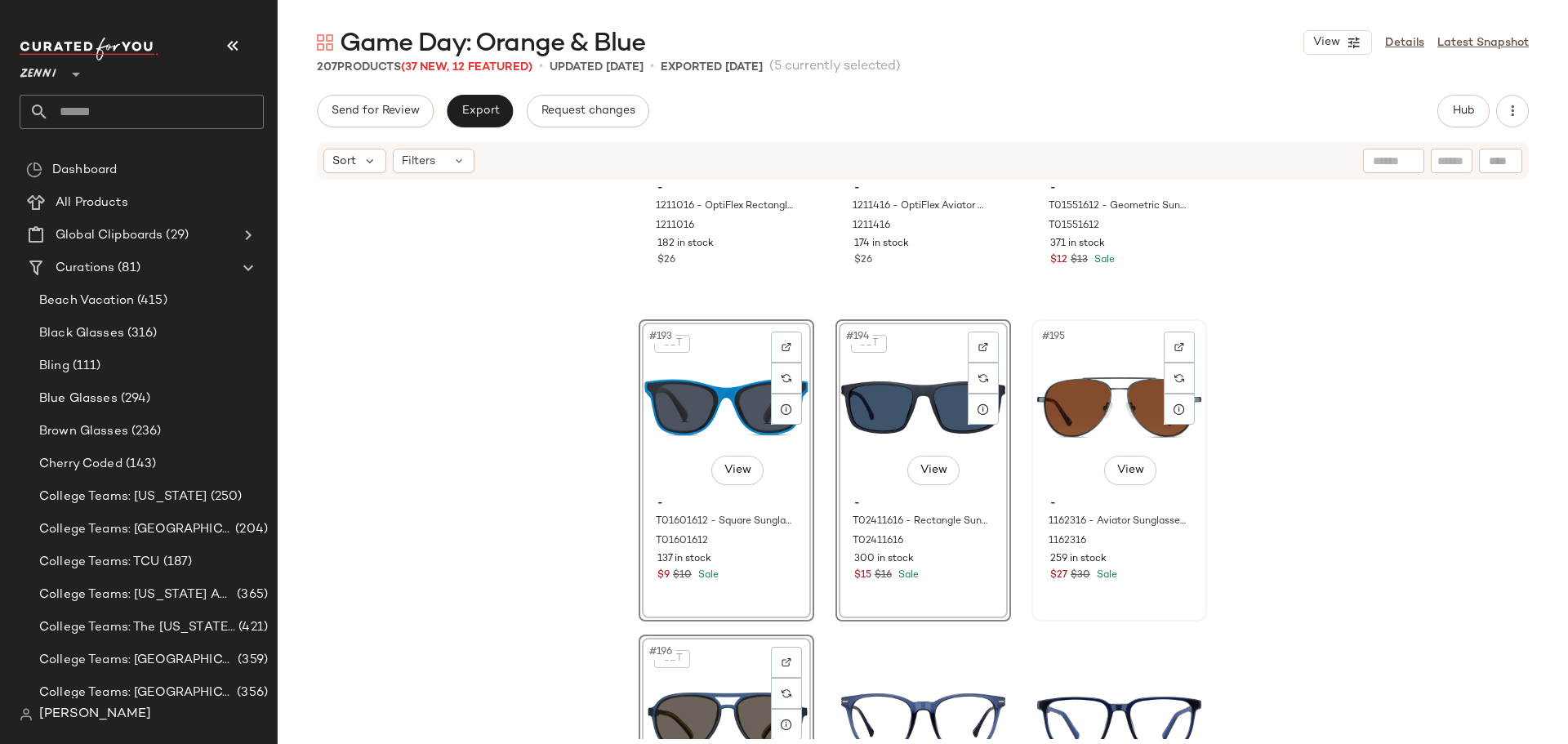
click at [1106, 596] on div "#195 View - 1162316 - Aviator Sunglasses - Blue - Stainless Steel 1162316 259 i…" at bounding box center [1119, 470] width 172 height 299
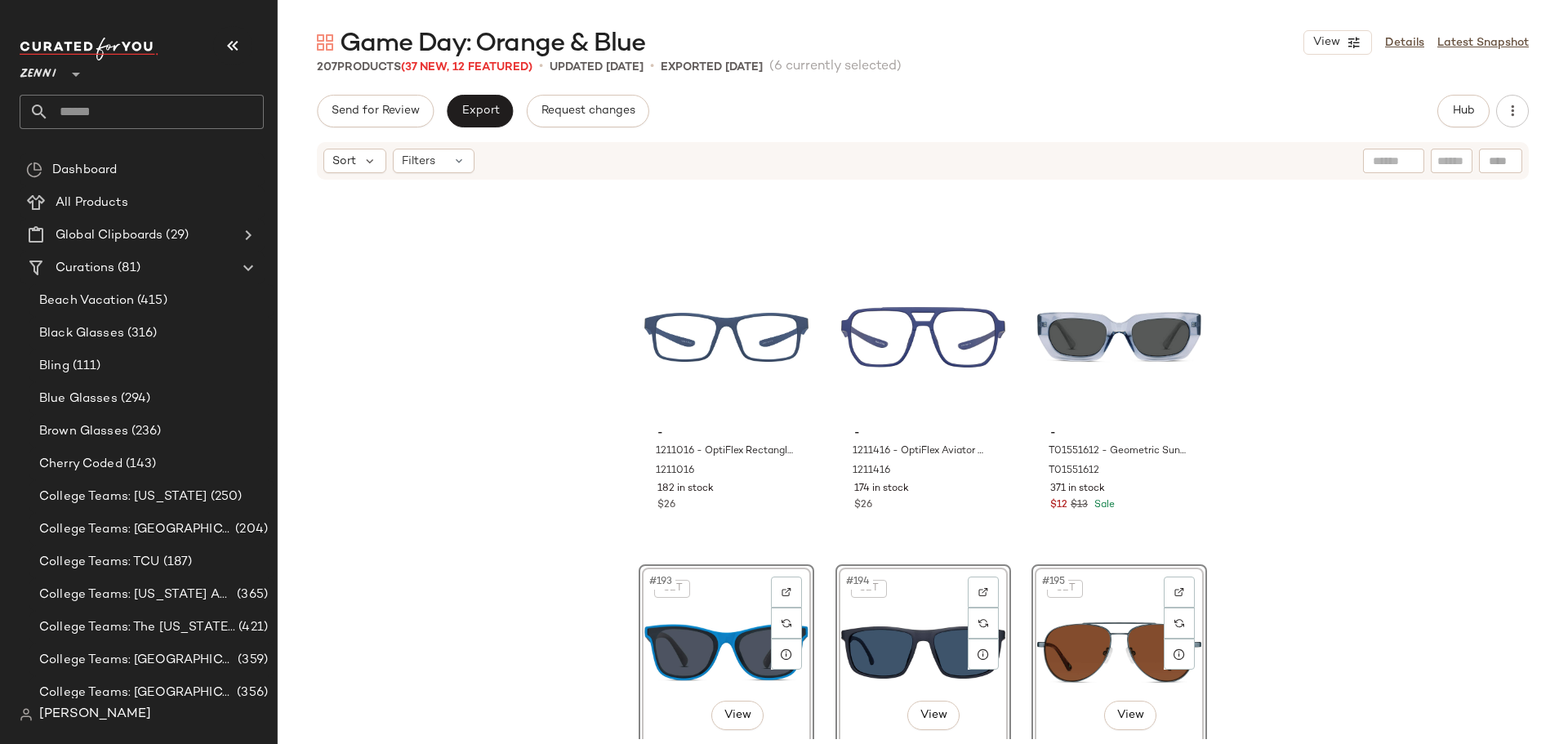
scroll to position [19720, 0]
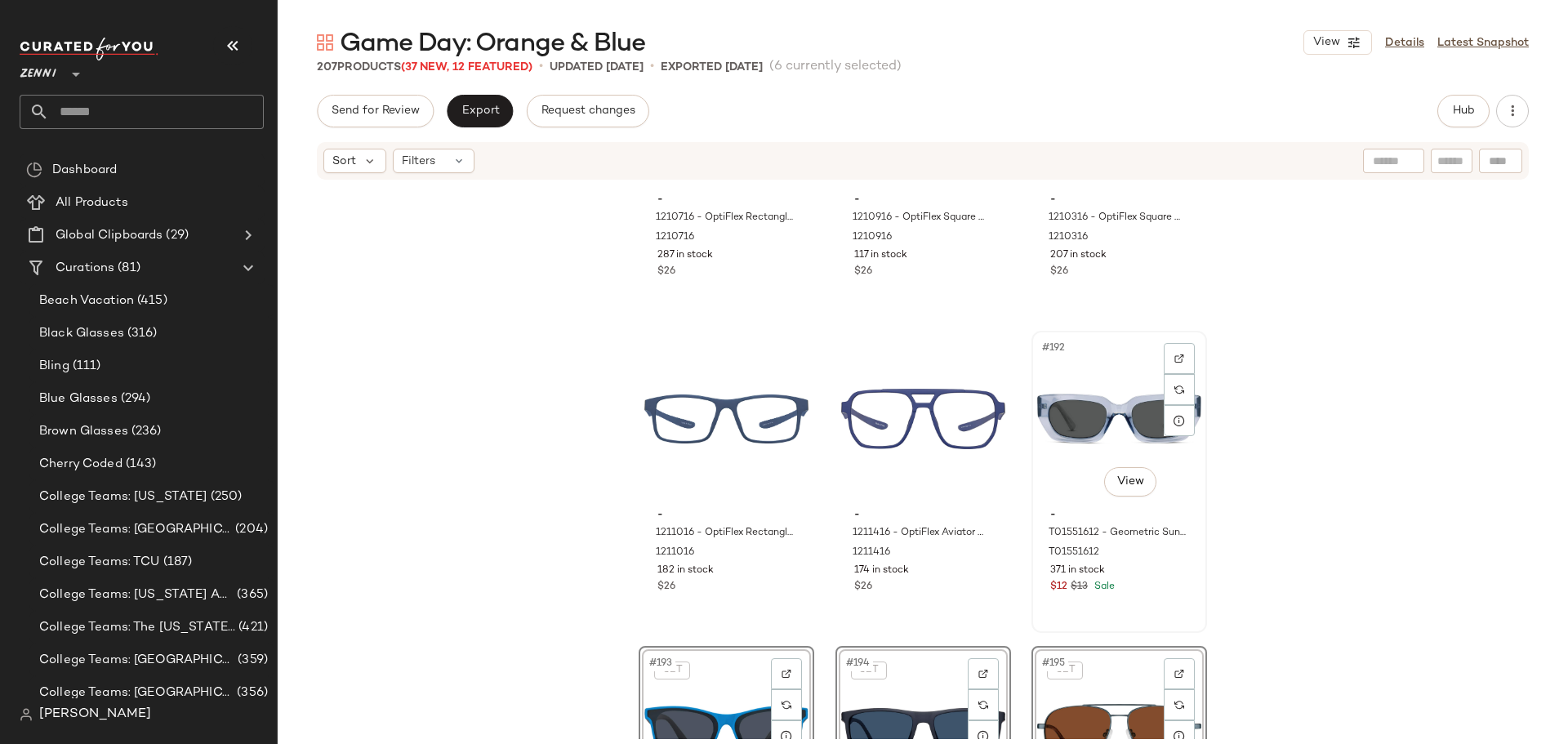
click at [1122, 593] on div "$12 $13 Sale" at bounding box center [1118, 587] width 138 height 15
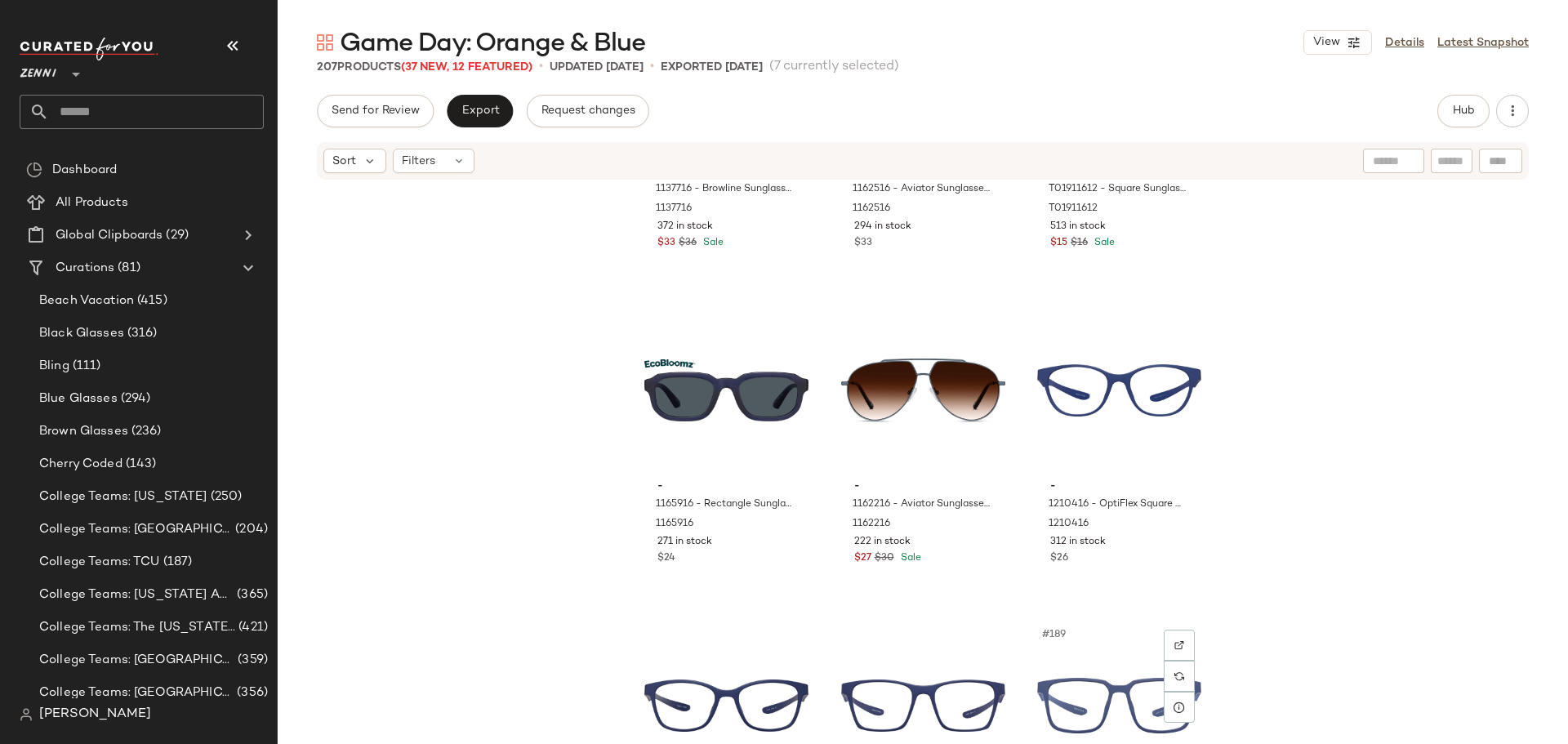
scroll to position [19066, 0]
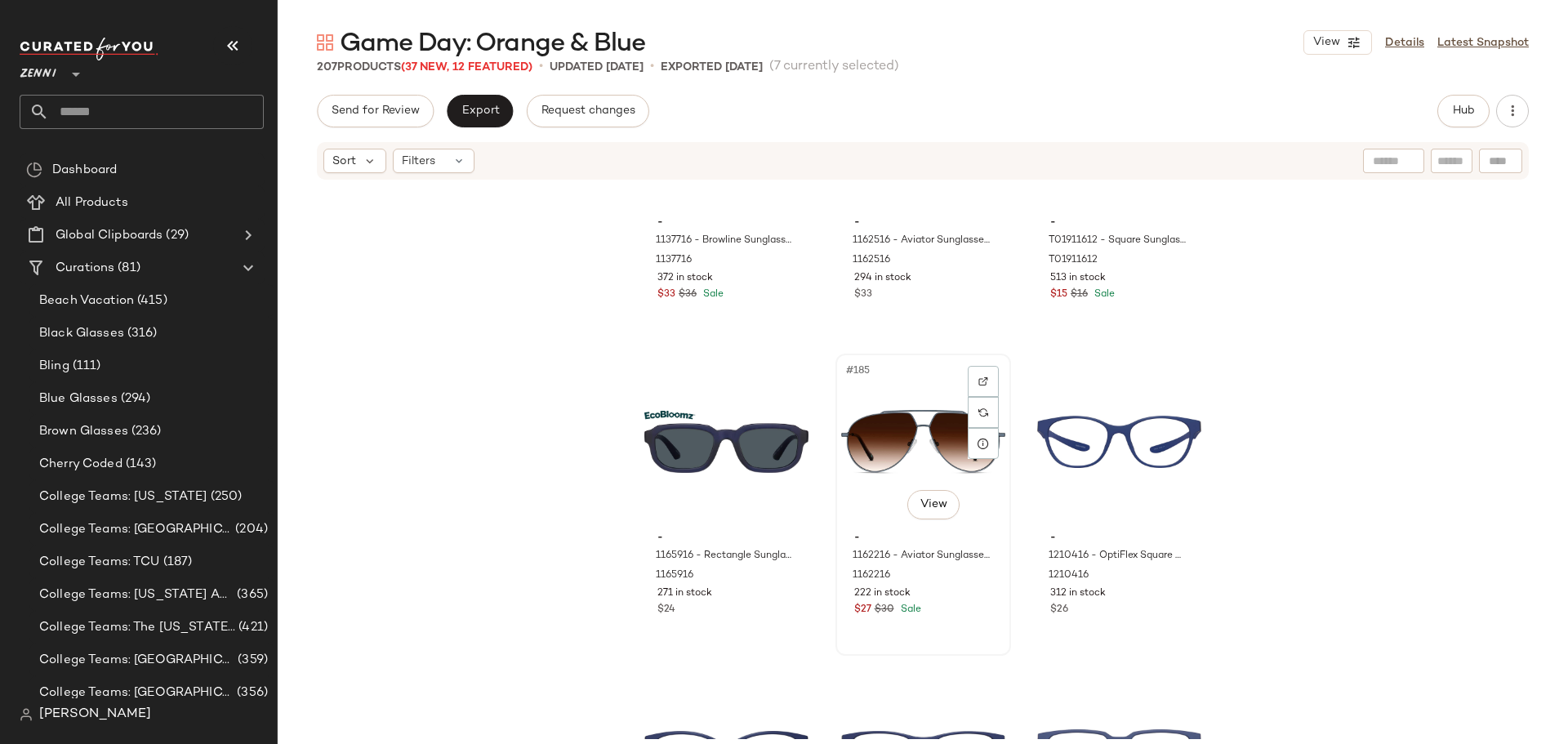
click at [949, 639] on div "#185 View - 1162216 - Aviator Sunglasses - Blue - Stainless Steel 1162216 222 i…" at bounding box center [923, 504] width 172 height 299
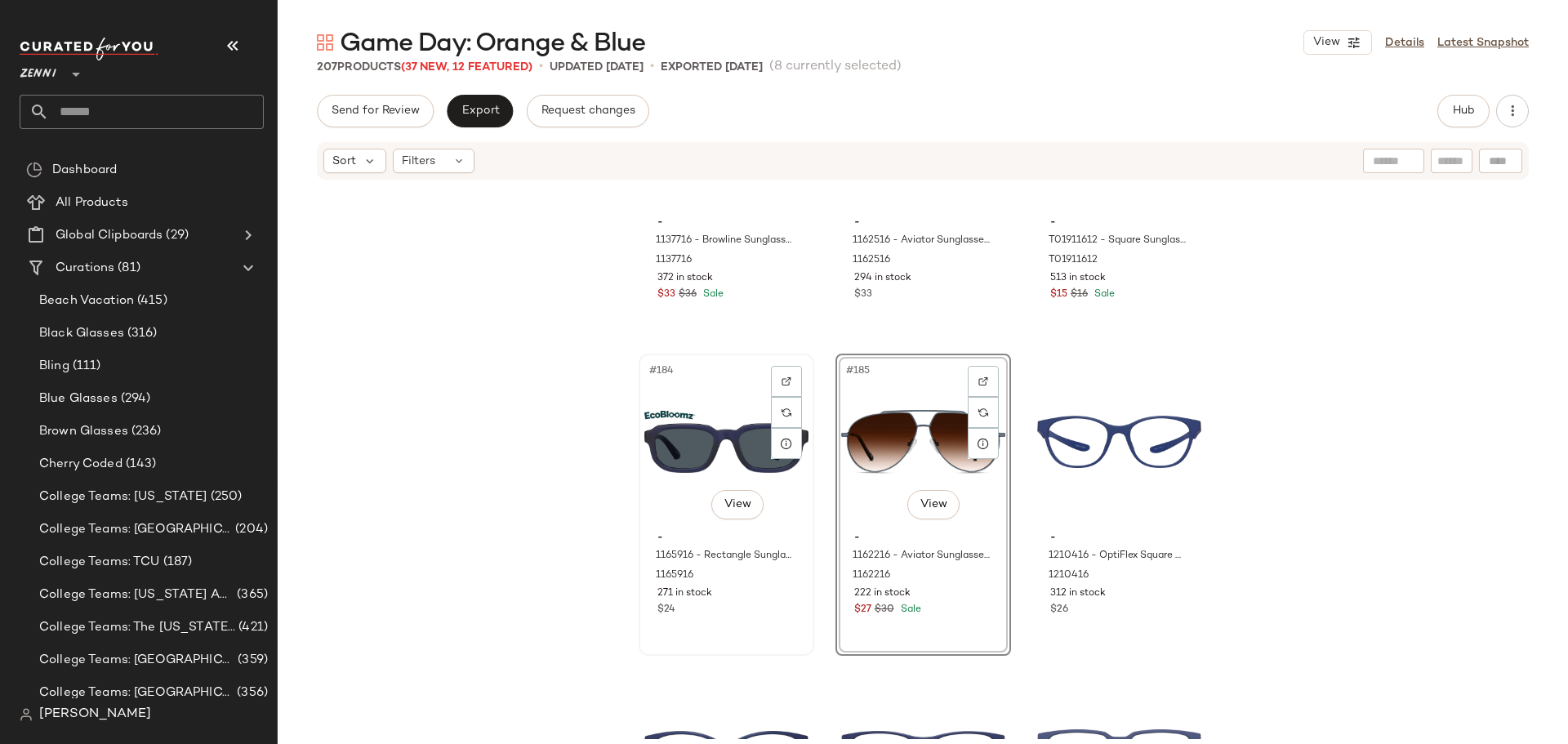
click at [746, 622] on div "#184 View - 1165916 - Rectangle Sunglasses - Blue - bio_based 1165916 271 in st…" at bounding box center [726, 504] width 172 height 299
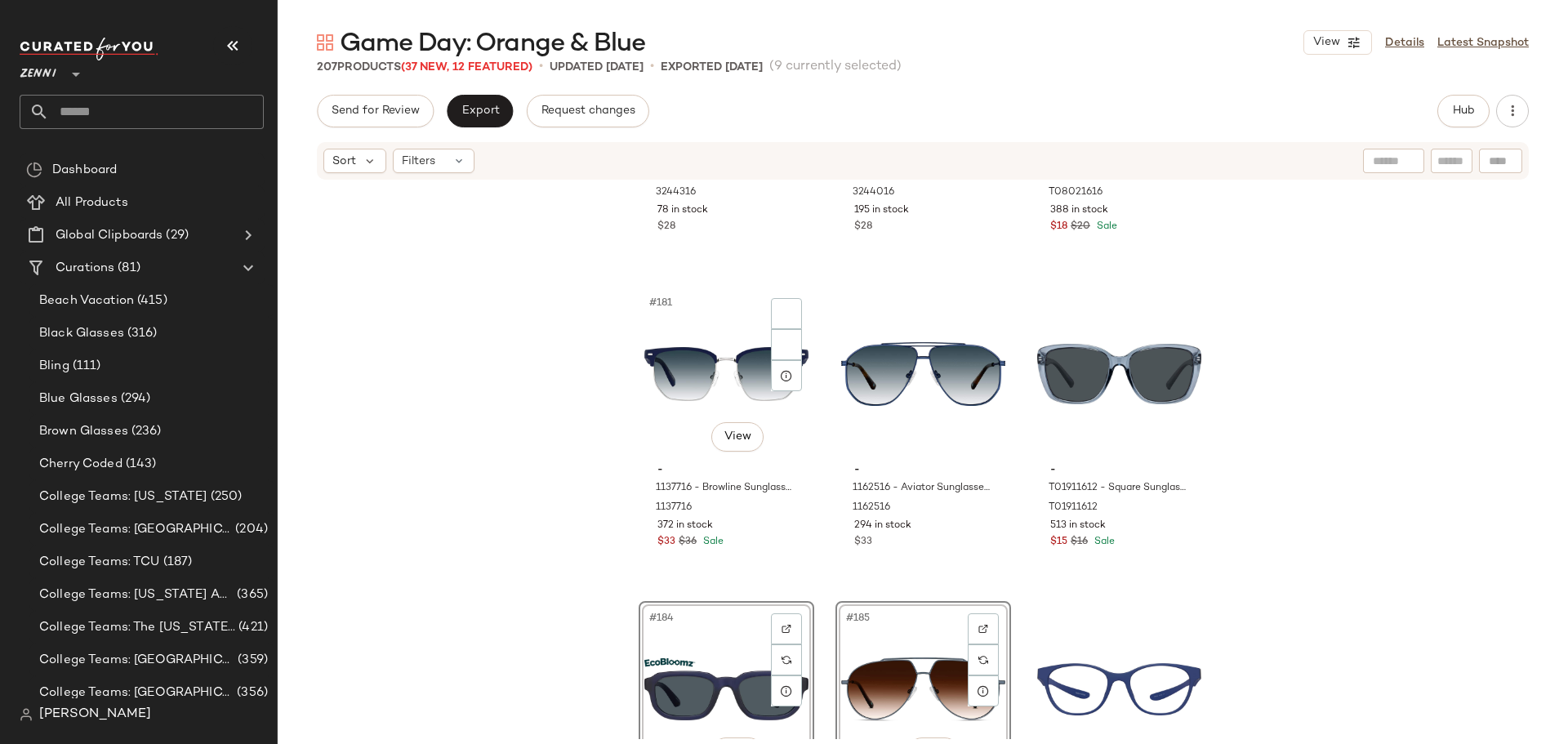
scroll to position [18740, 0]
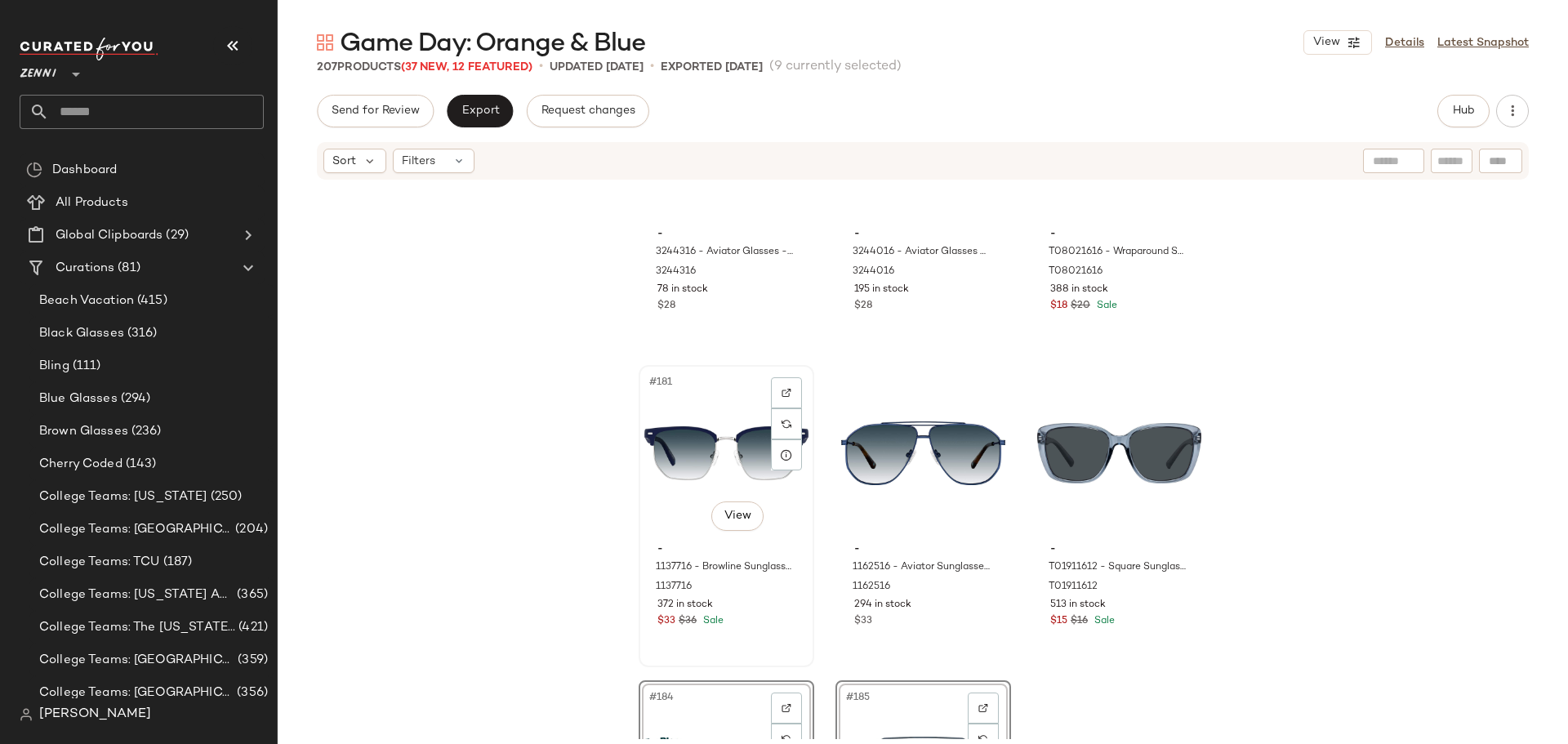
click at [777, 643] on div "#181 View - 1137716 - Browline Sunglasses - Blue - Mixed 1137716 372 in stock $…" at bounding box center [726, 516] width 172 height 299
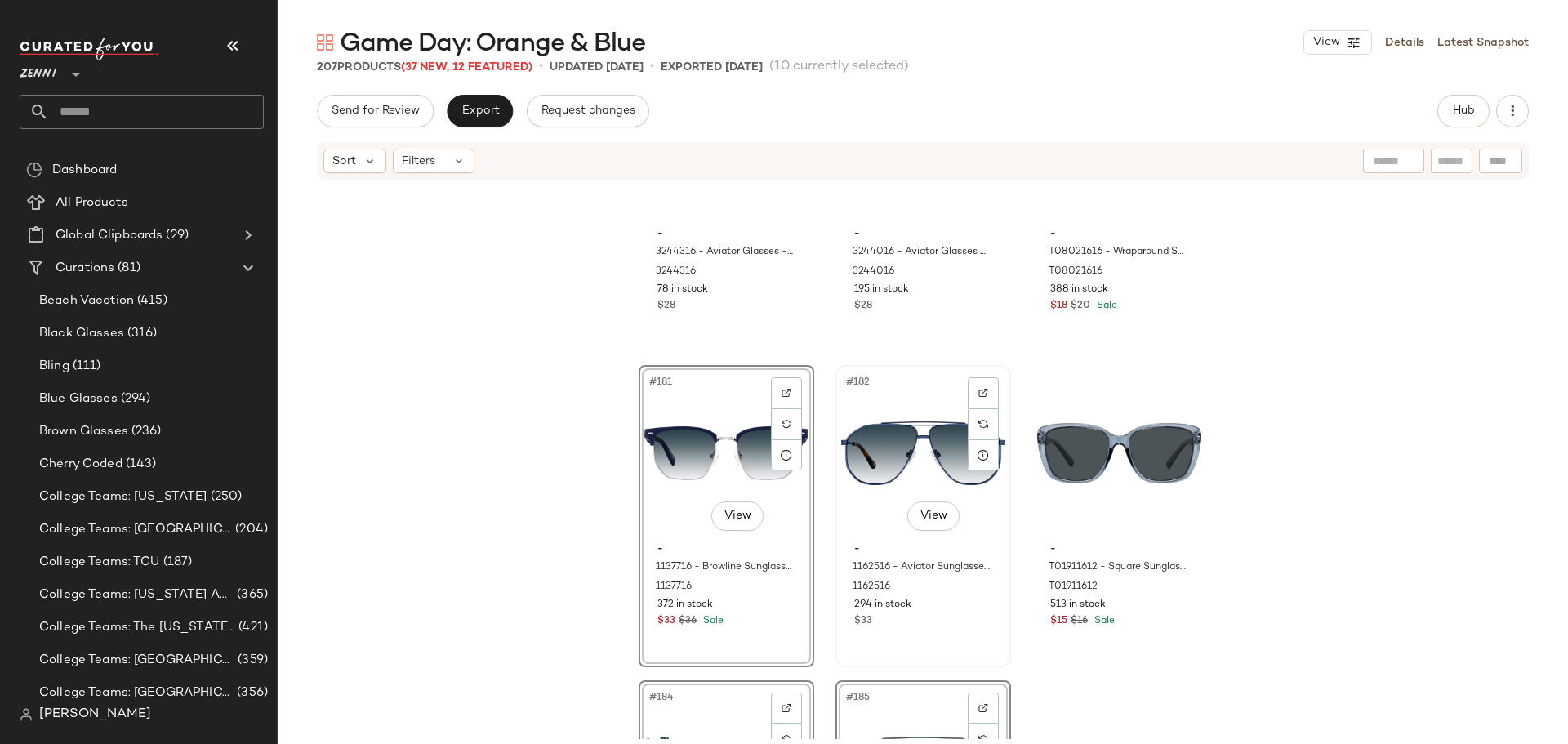
click at [907, 642] on div "#182 View - 1162516 - Aviator Sunglasses - Blue - Stainless Steel 1162516 294 i…" at bounding box center [923, 516] width 172 height 299
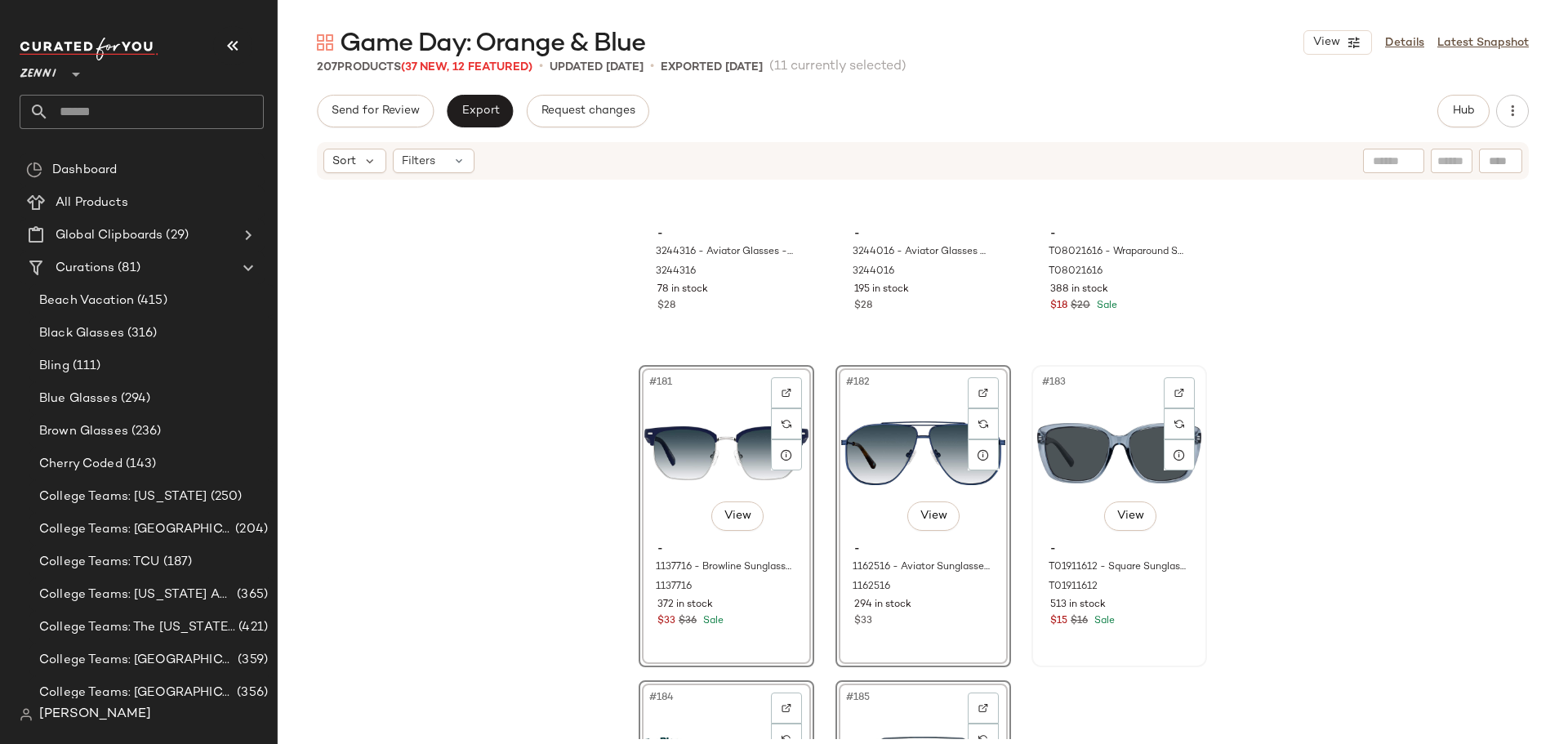
click at [1107, 644] on div "#183 View - T01911612 - Square Sunglasses - Blue - Plastic T01911612 513 in sto…" at bounding box center [1119, 516] width 172 height 299
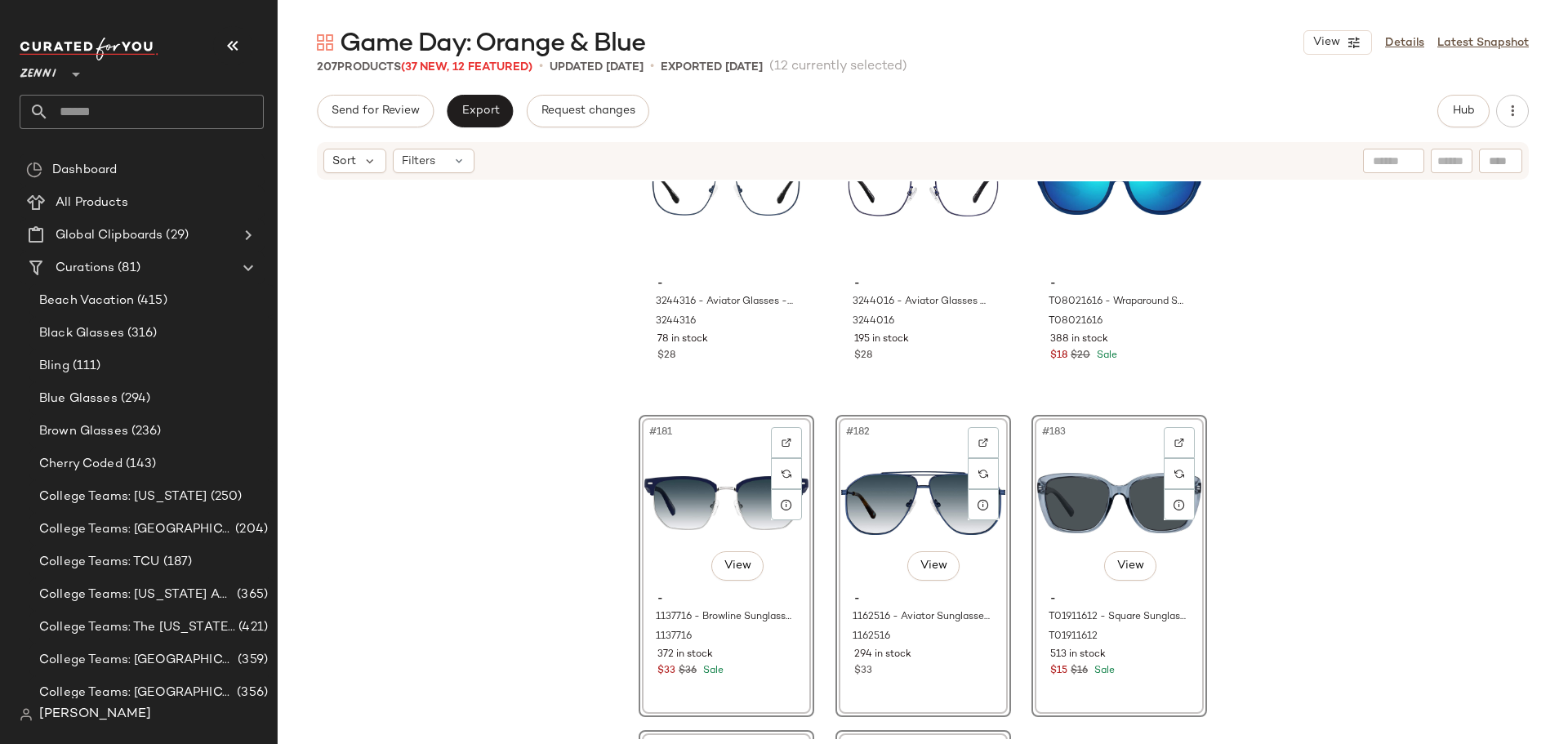
scroll to position [18495, 0]
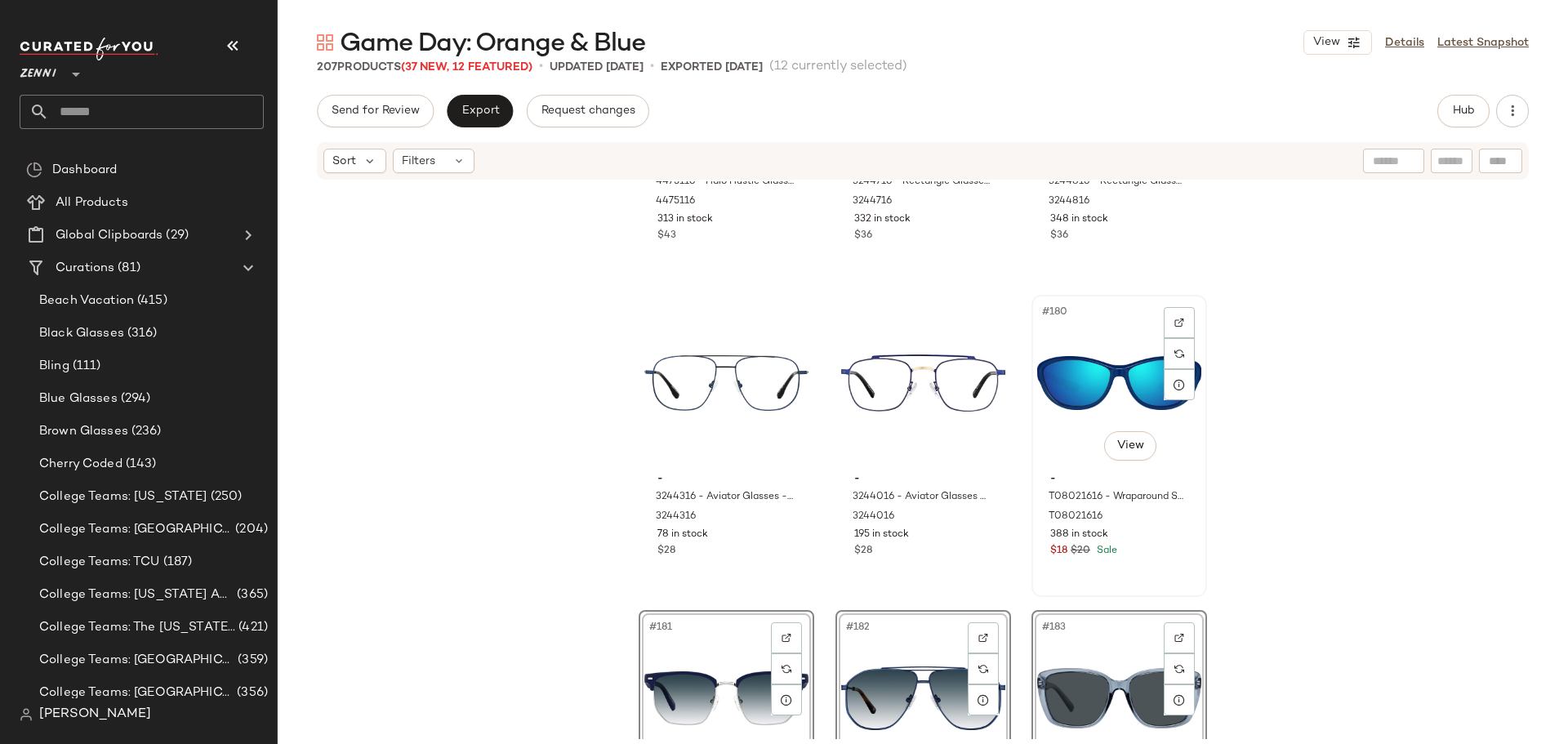
click at [1127, 569] on div "#180 View - T08021616 - Wraparound Sunglasses - Blue with Blue Mirror - Plastic…" at bounding box center [1119, 446] width 172 height 299
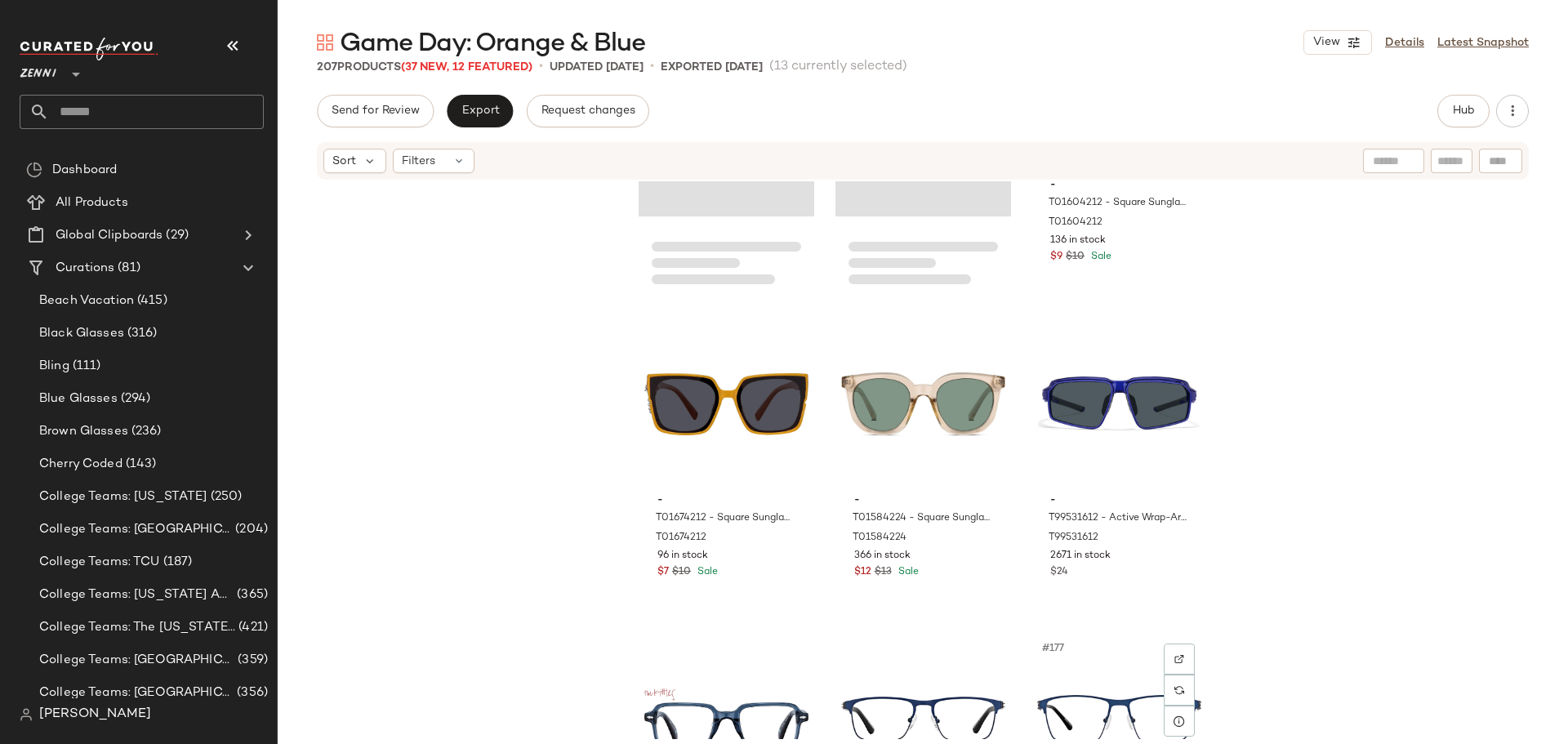
scroll to position [17841, 0]
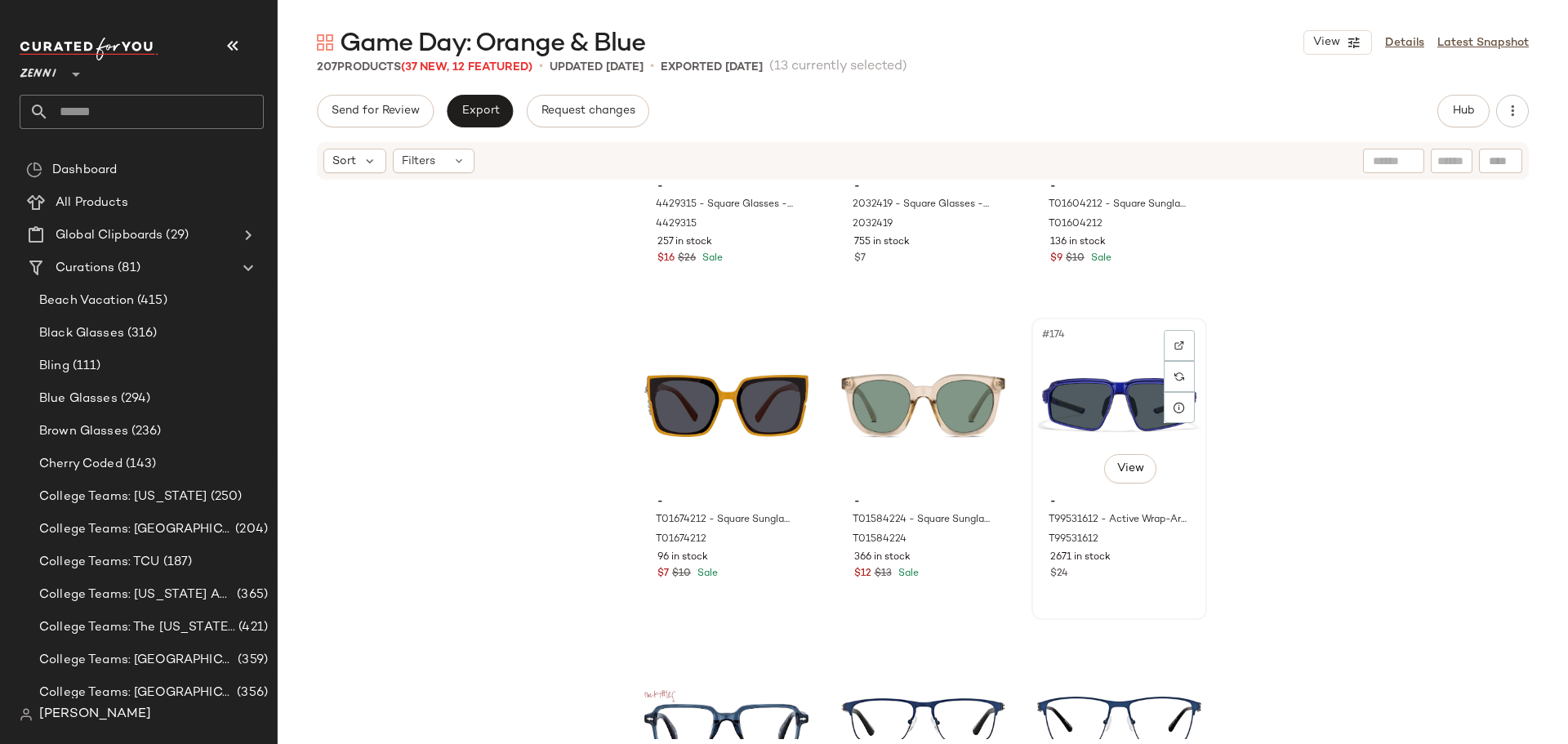
click at [1108, 590] on div "#174 View - T99531612 - Active Wrap-Around Sunglasses - Blue with Gray Lens - P…" at bounding box center [1119, 469] width 172 height 299
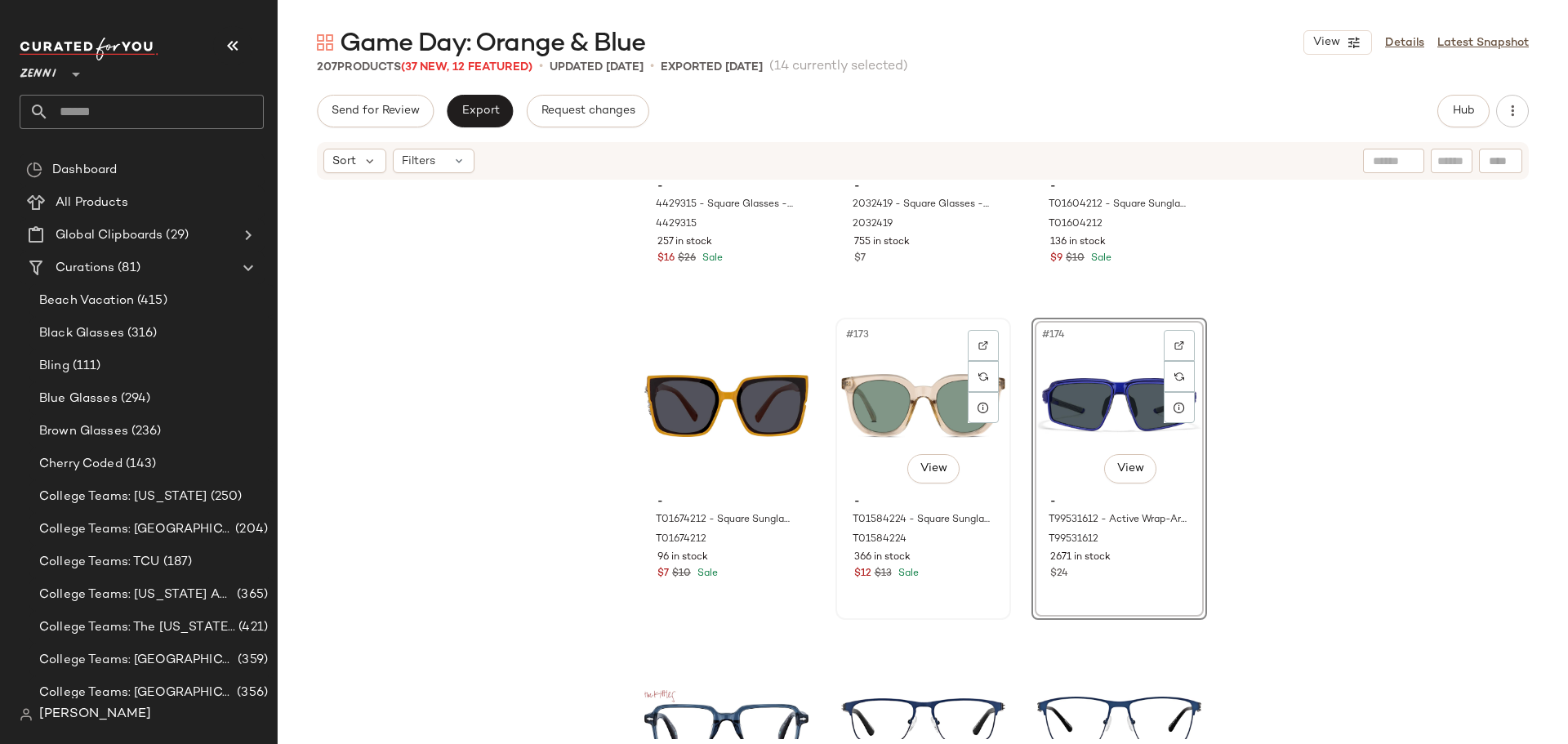
click at [960, 586] on div "#173 View - T01584224 - Square Sunglasses - Orange - Plastic T01584224 366 in s…" at bounding box center [923, 469] width 172 height 299
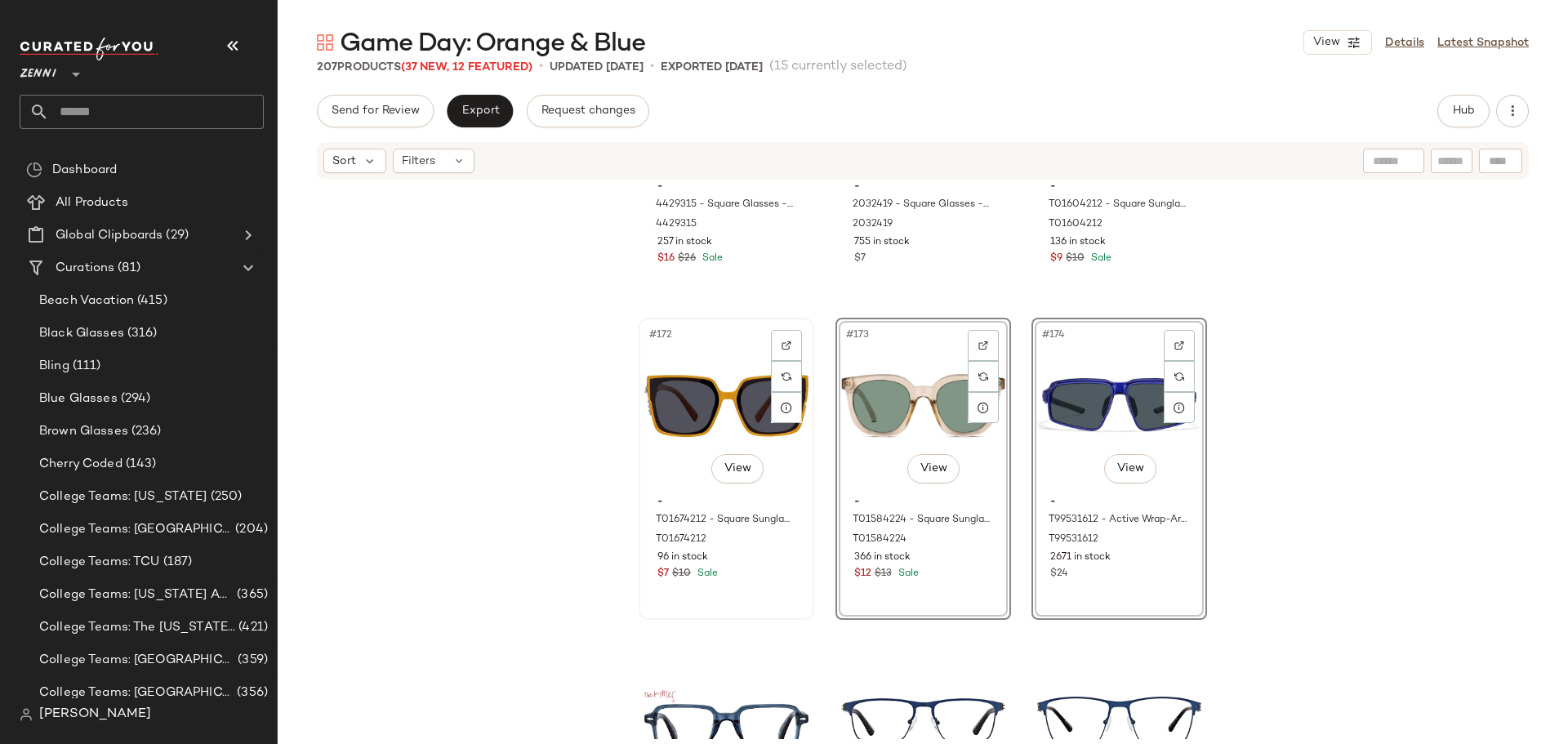
click at [753, 598] on div "#172 View - T01674212 - Square Sunglasses - Orange - Plastic T01674212 96 in st…" at bounding box center [726, 469] width 172 height 299
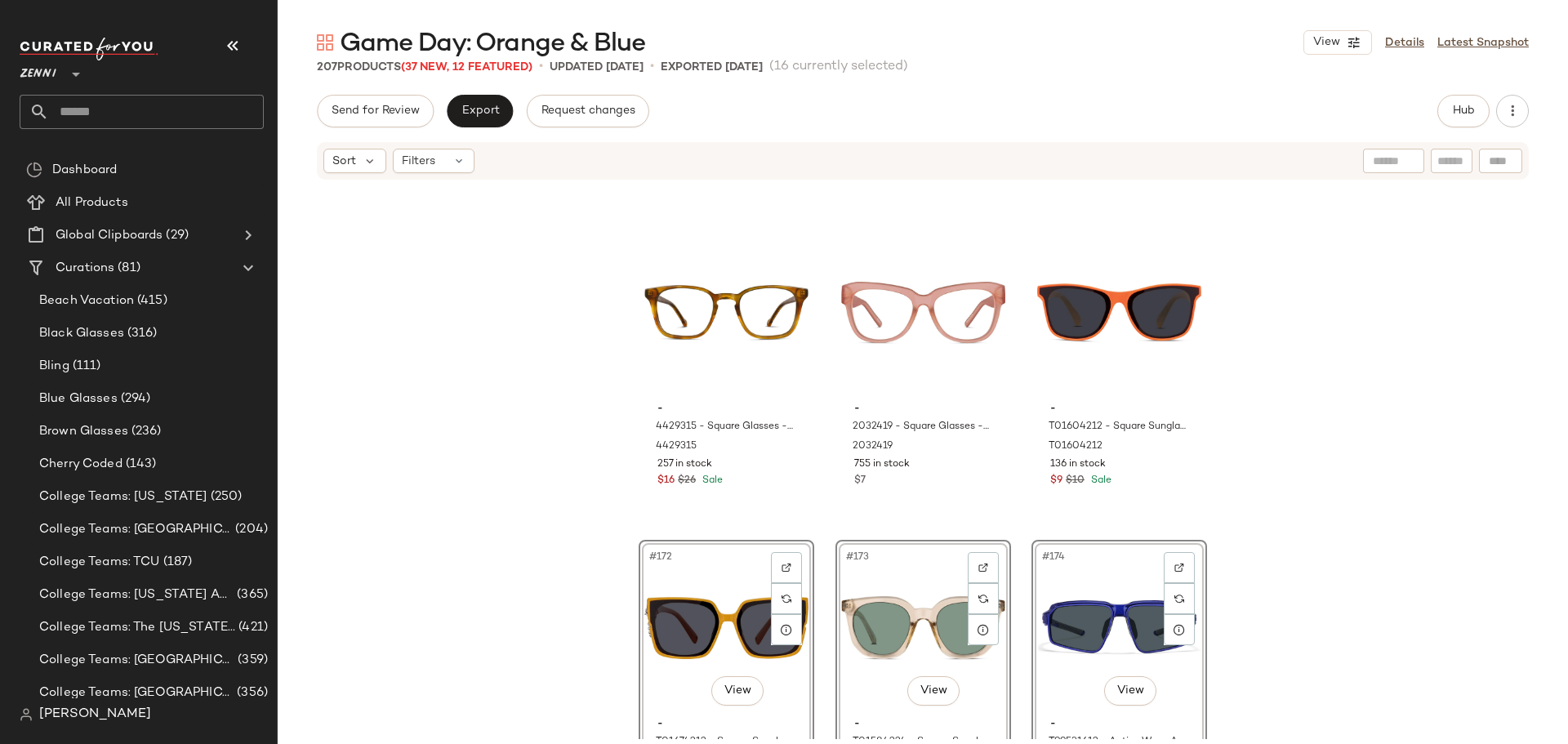
scroll to position [17597, 0]
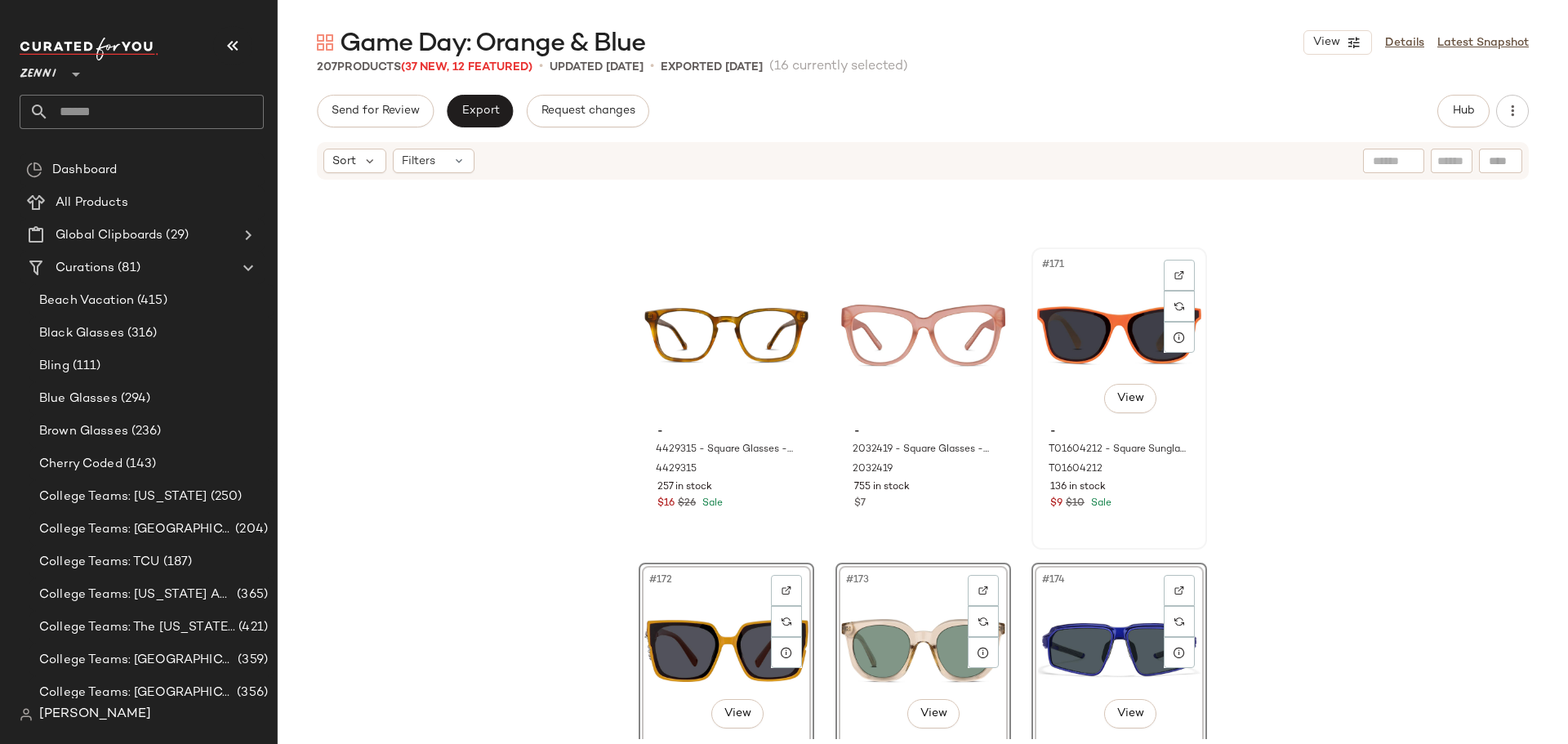
click at [1132, 536] on div "#171 View - T01604212 - Square Sunglasses - Orange - Plastic T01604212 136 in s…" at bounding box center [1119, 398] width 172 height 299
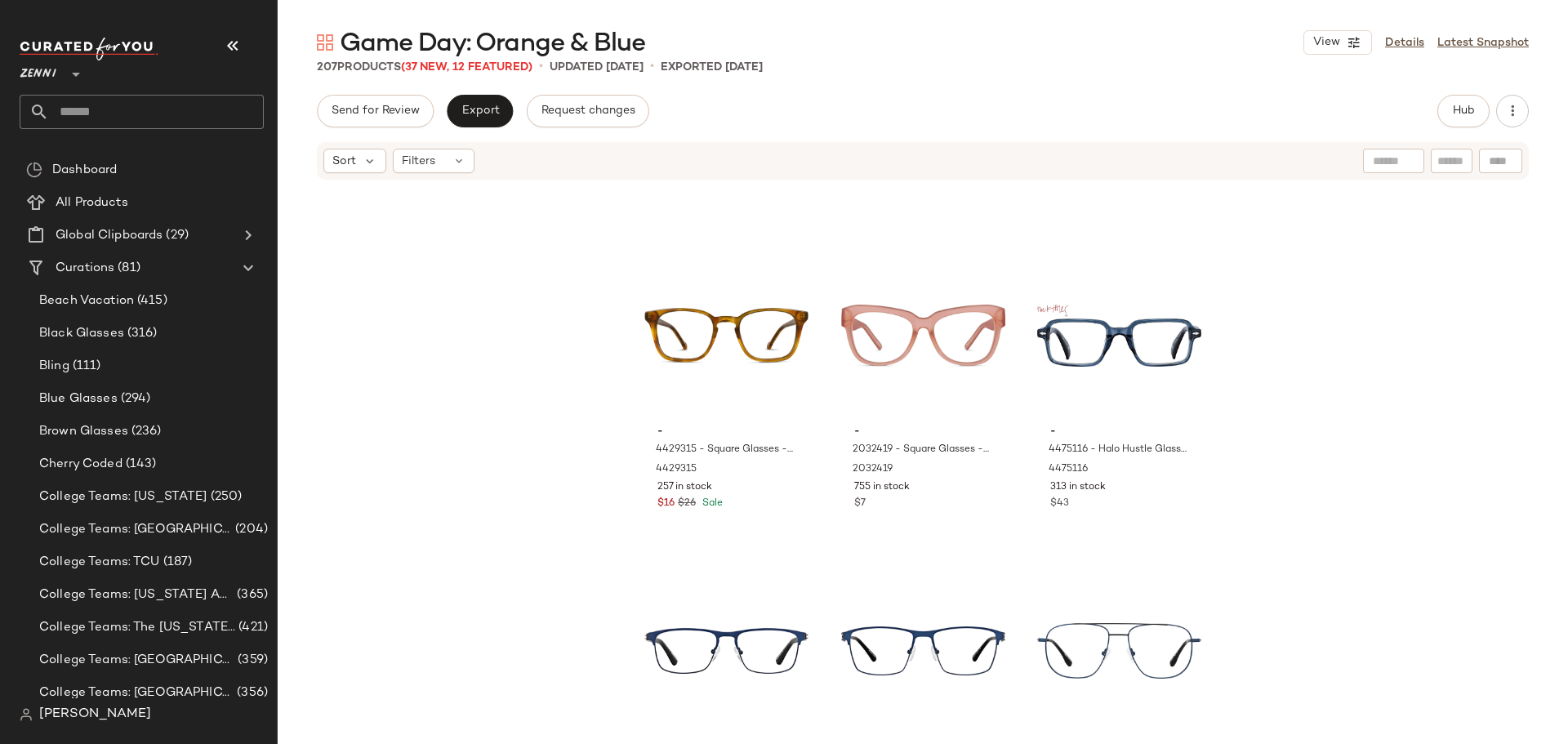
click at [1251, 534] on div "- 4429315 - Square Glasses - Amber - Acetate 4429315 257 in stock $16 $26 Sale …" at bounding box center [922, 460] width 1291 height 558
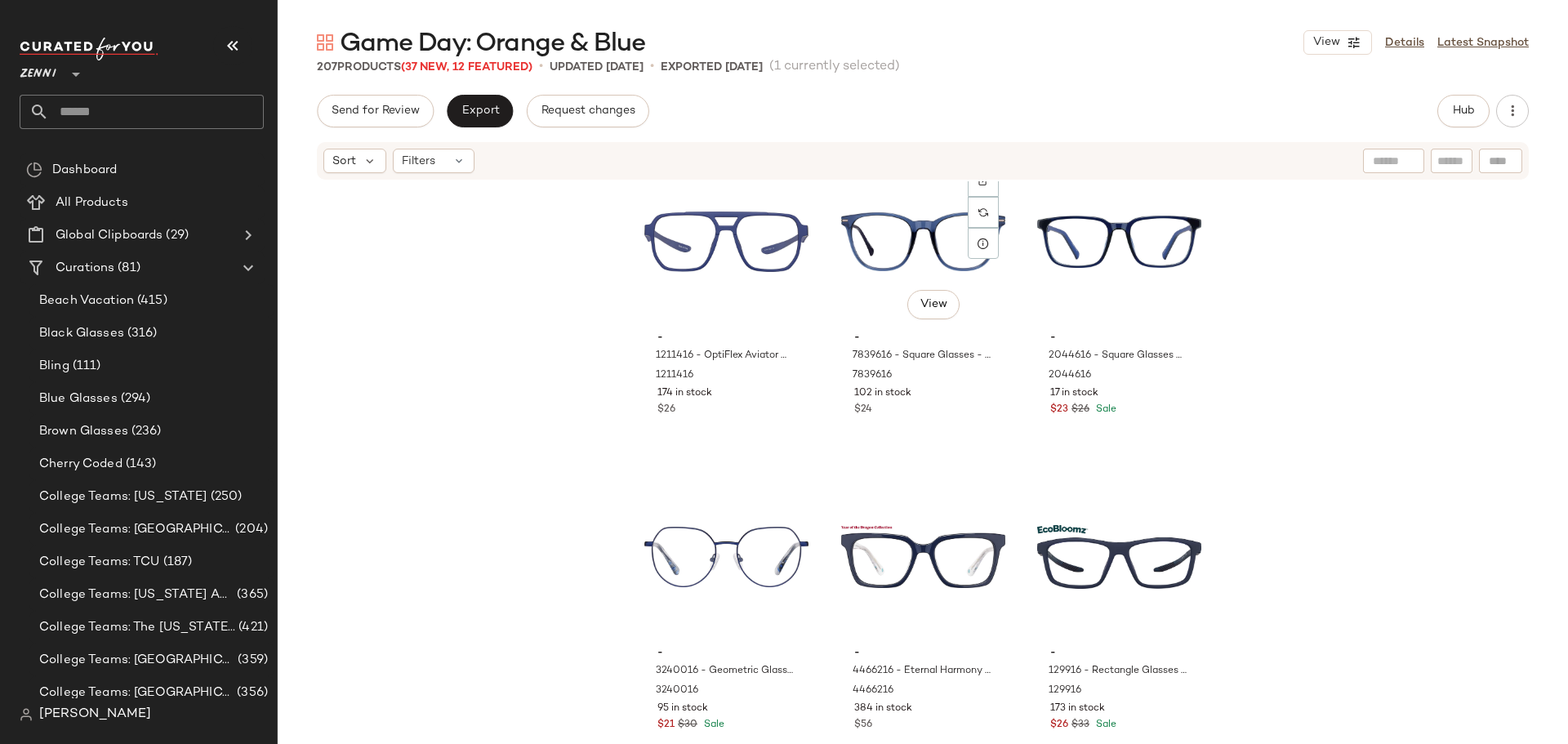
scroll to position [18987, 0]
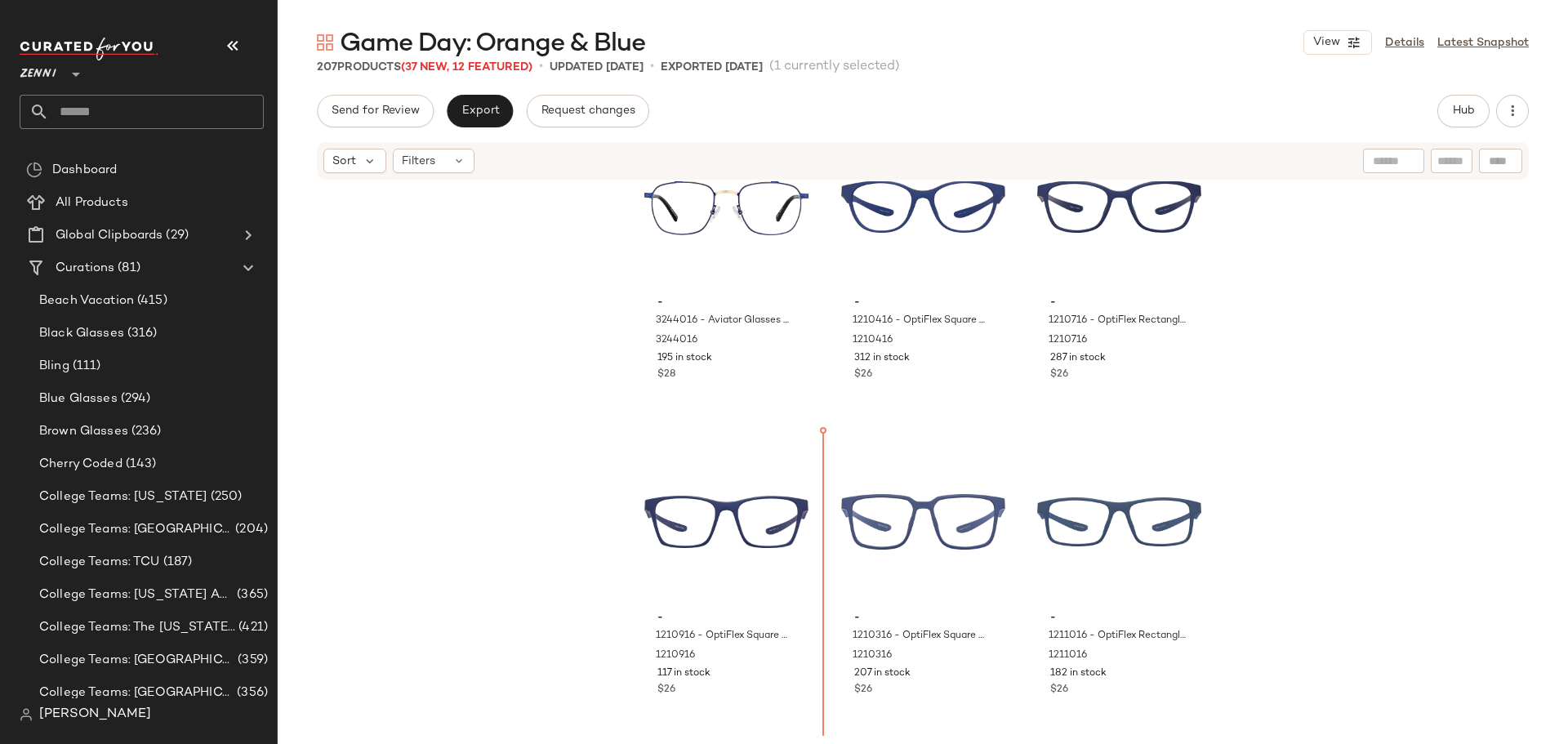
scroll to position [18352, 0]
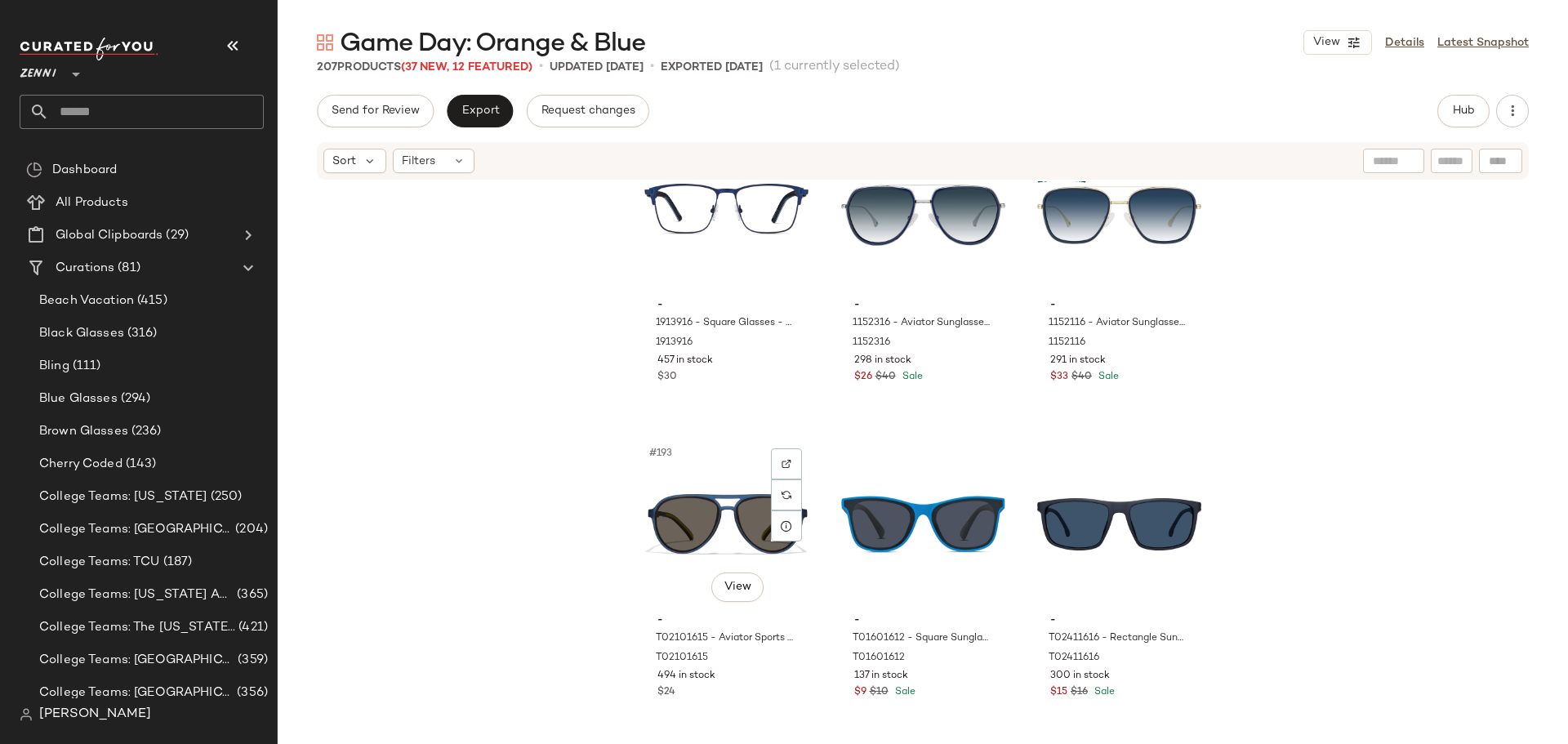
scroll to position [19905, 0]
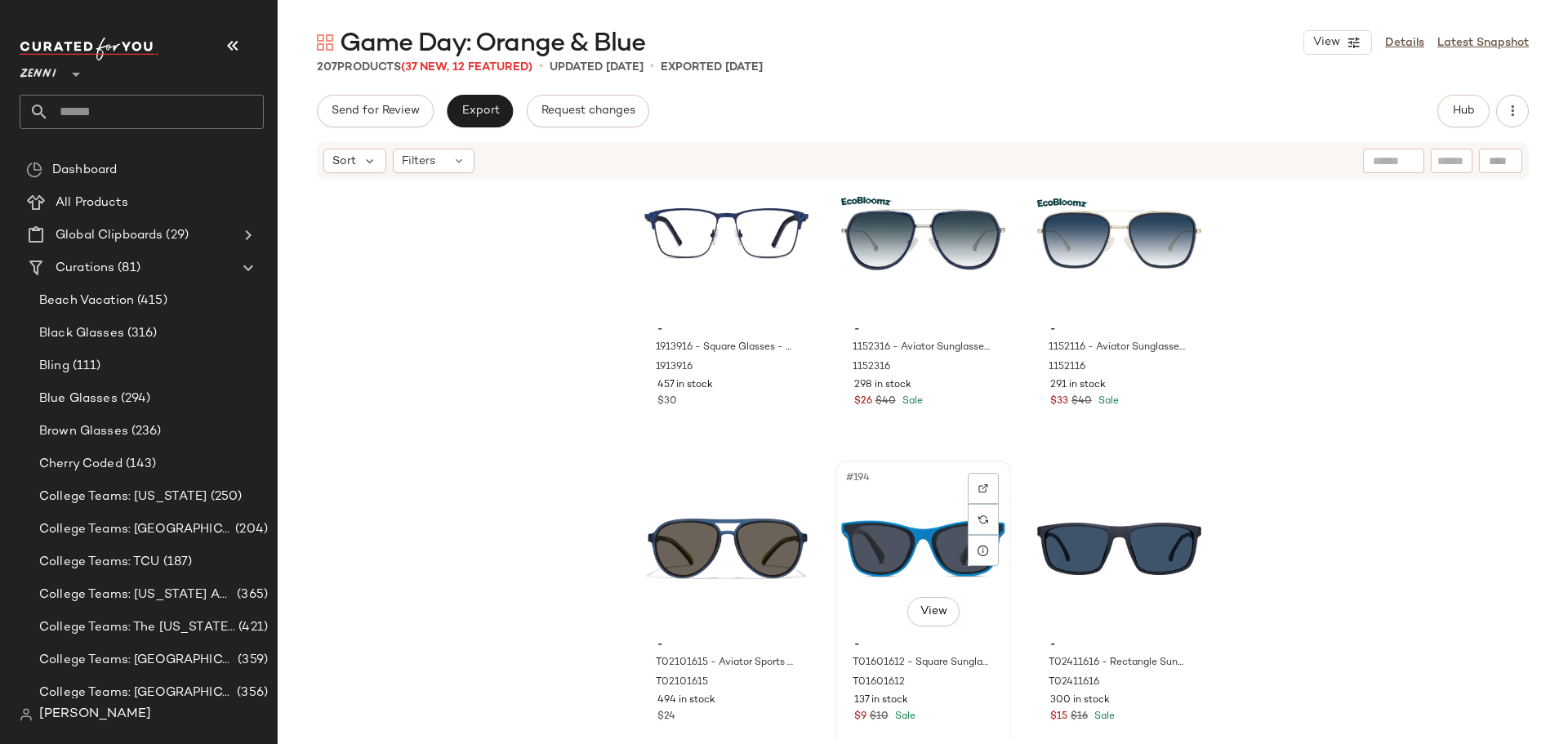
scroll to position [19906, 0]
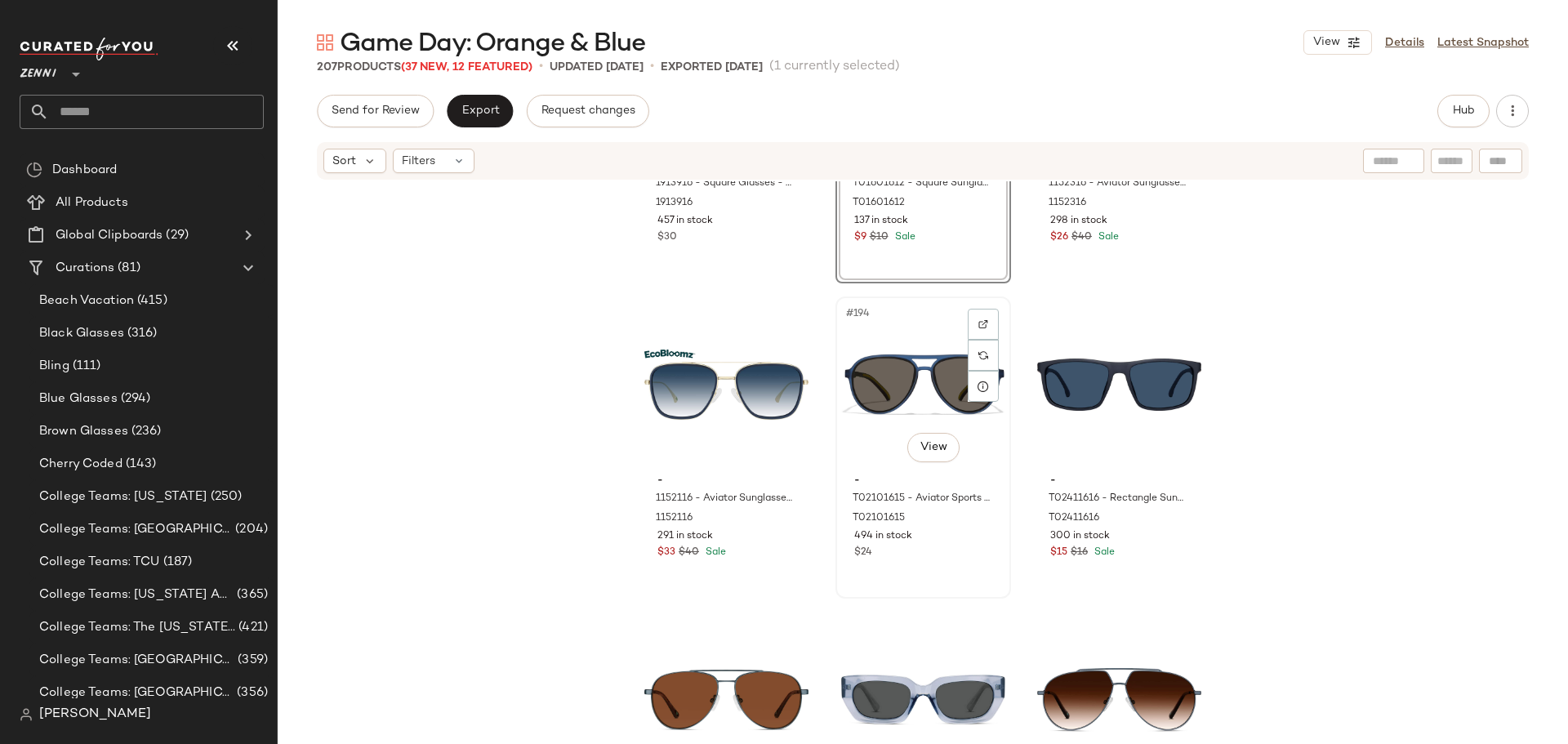
scroll to position [20232, 0]
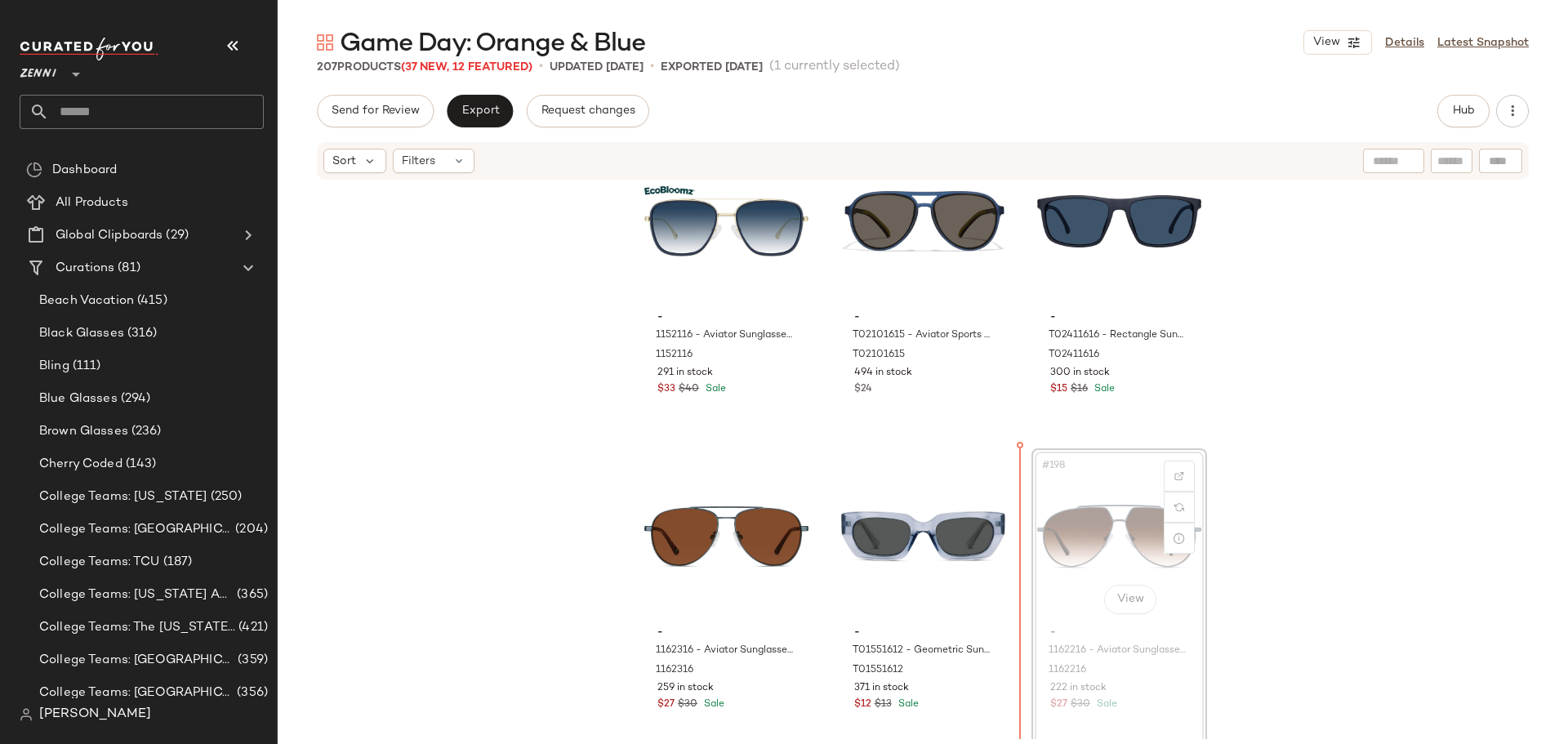
scroll to position [20238, 0]
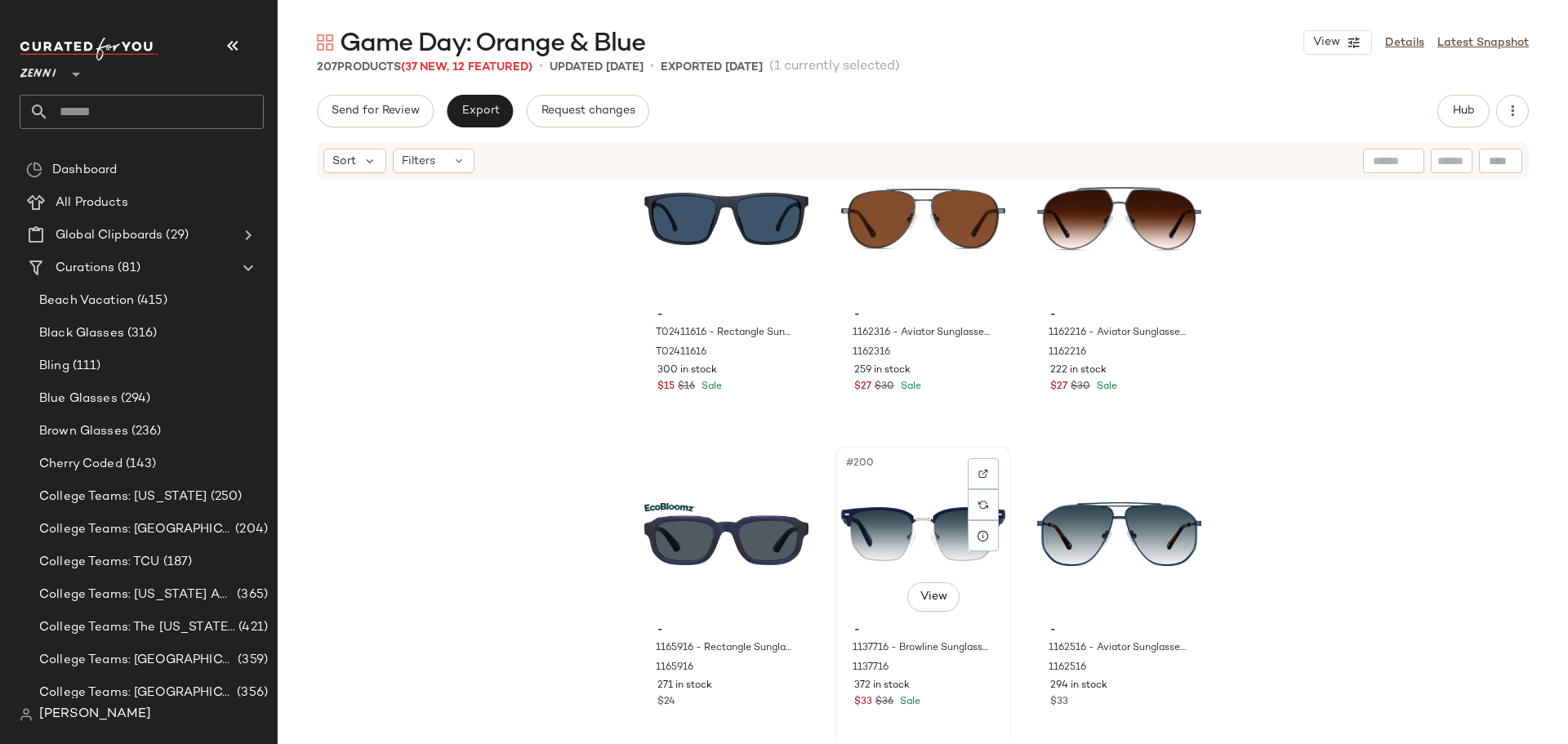
scroll to position [20565, 0]
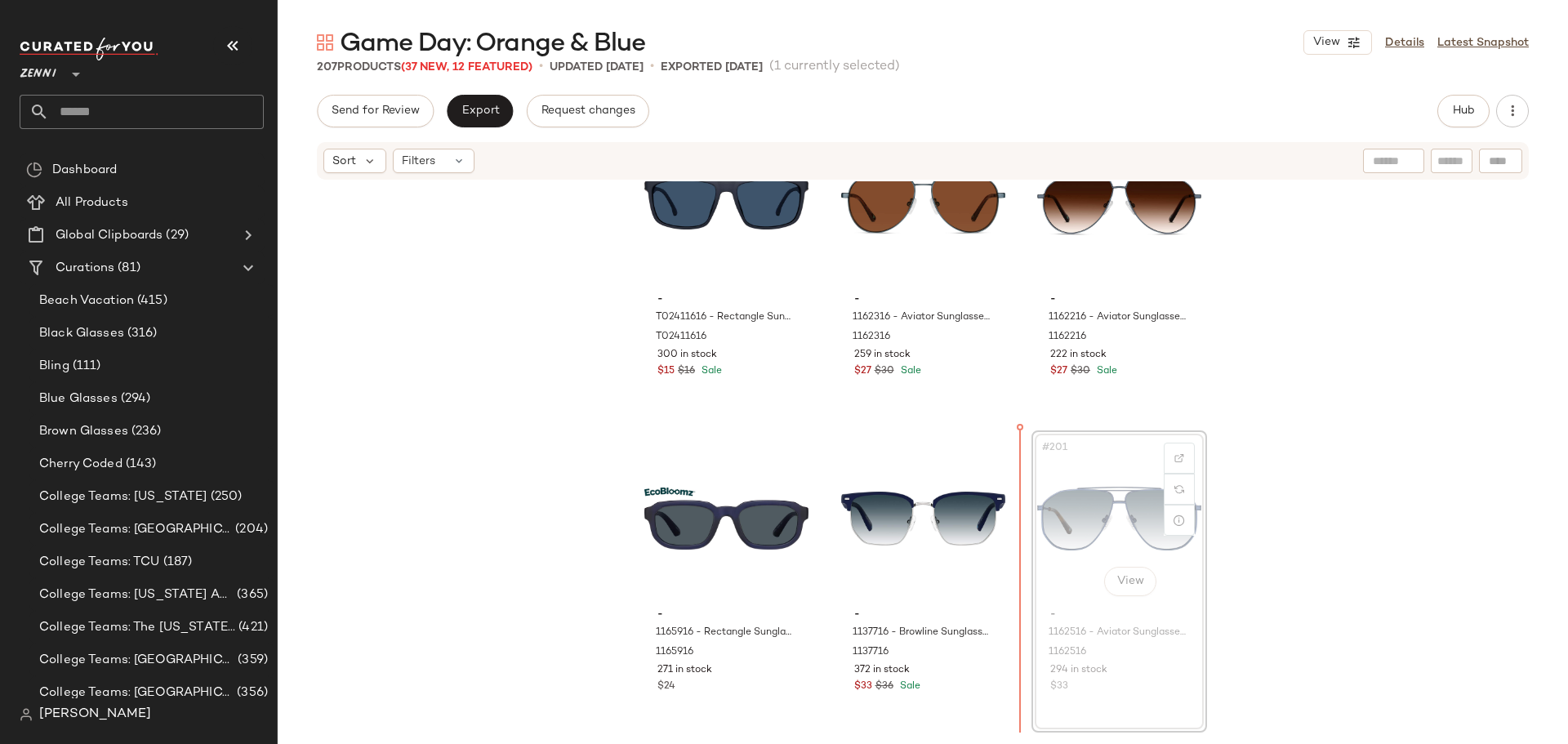
scroll to position [20567, 0]
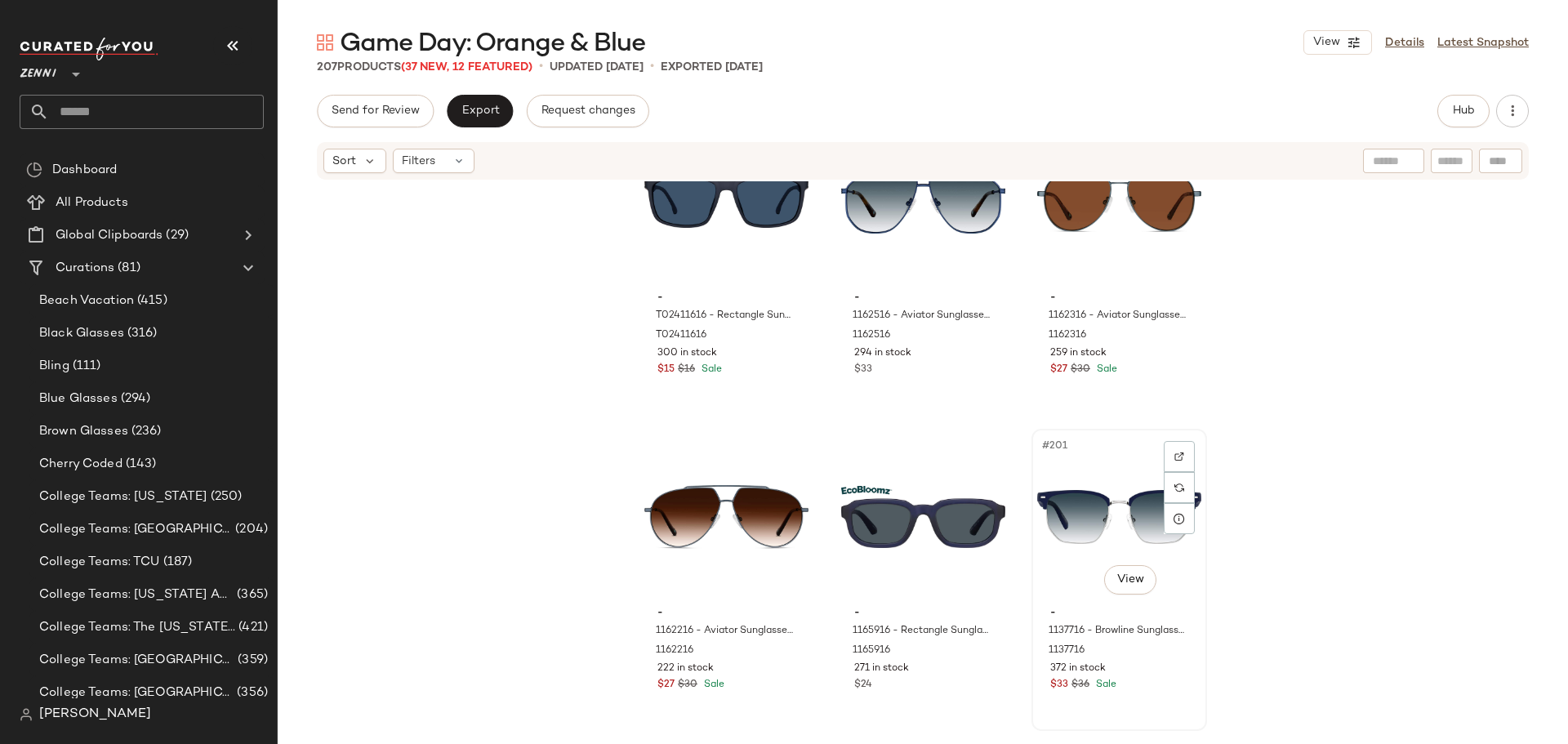
scroll to position [20571, 0]
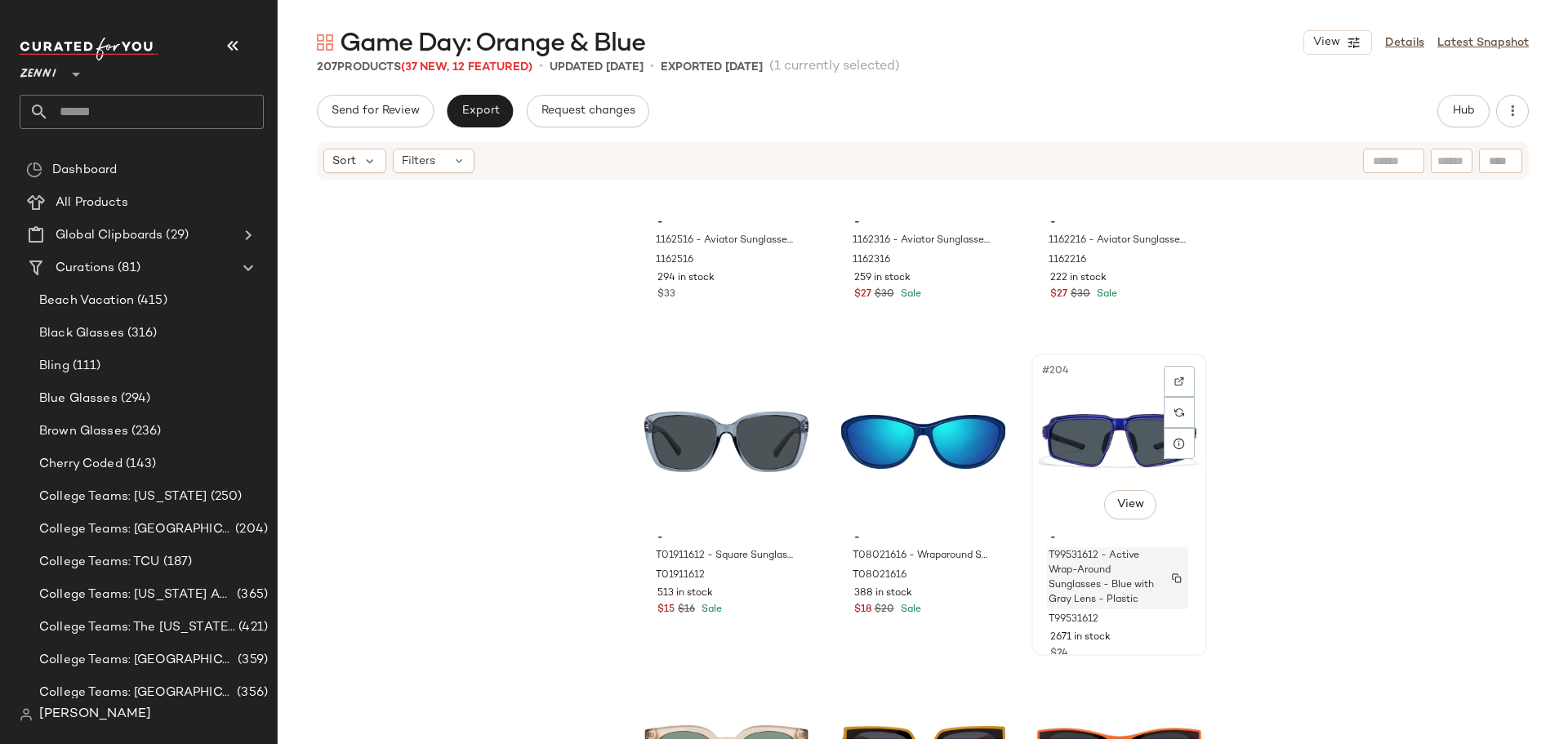
scroll to position [21064, 0]
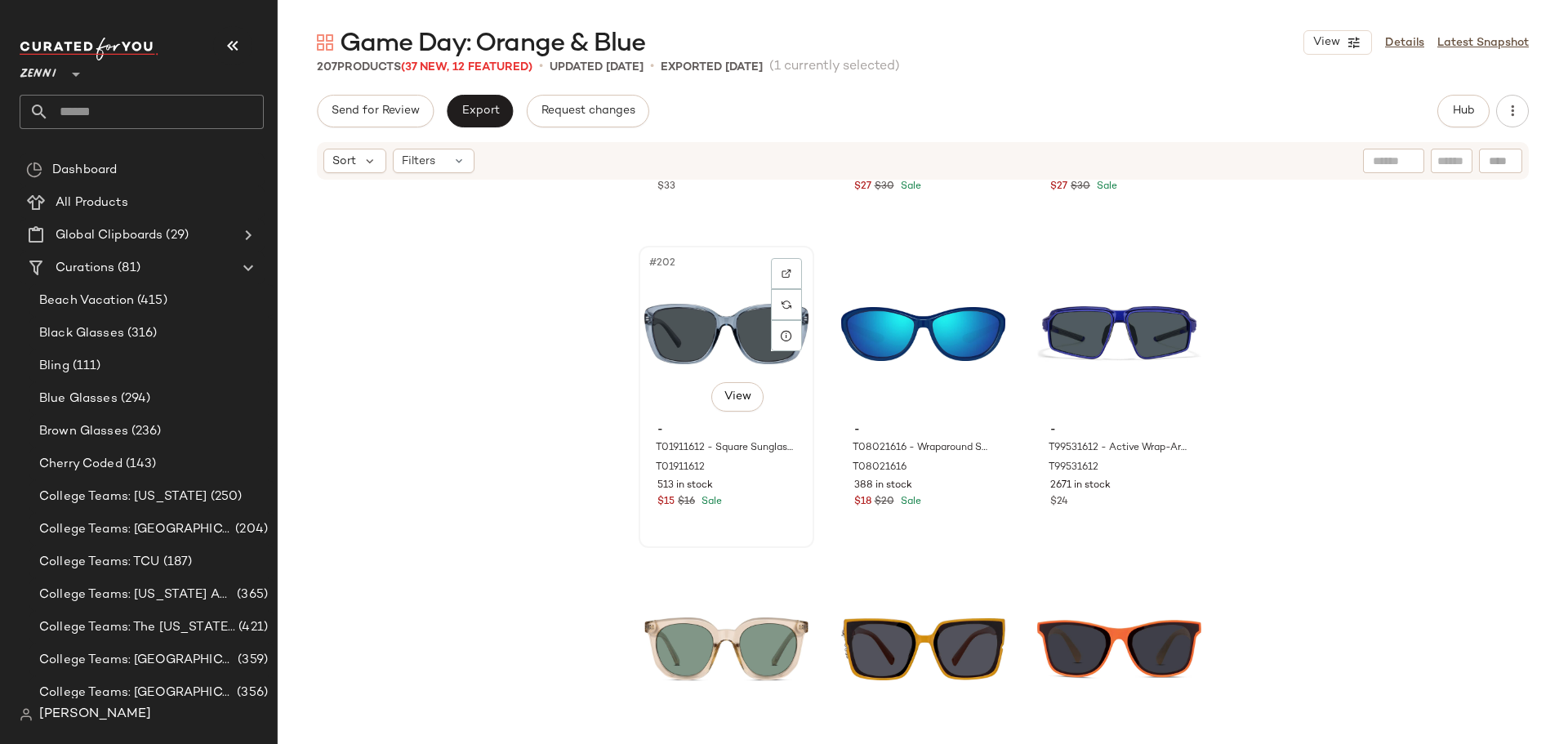
click at [748, 530] on div "#202 View - T01911612 - Square Sunglasses - Blue - Plastic T01911612 513 in sto…" at bounding box center [726, 397] width 172 height 299
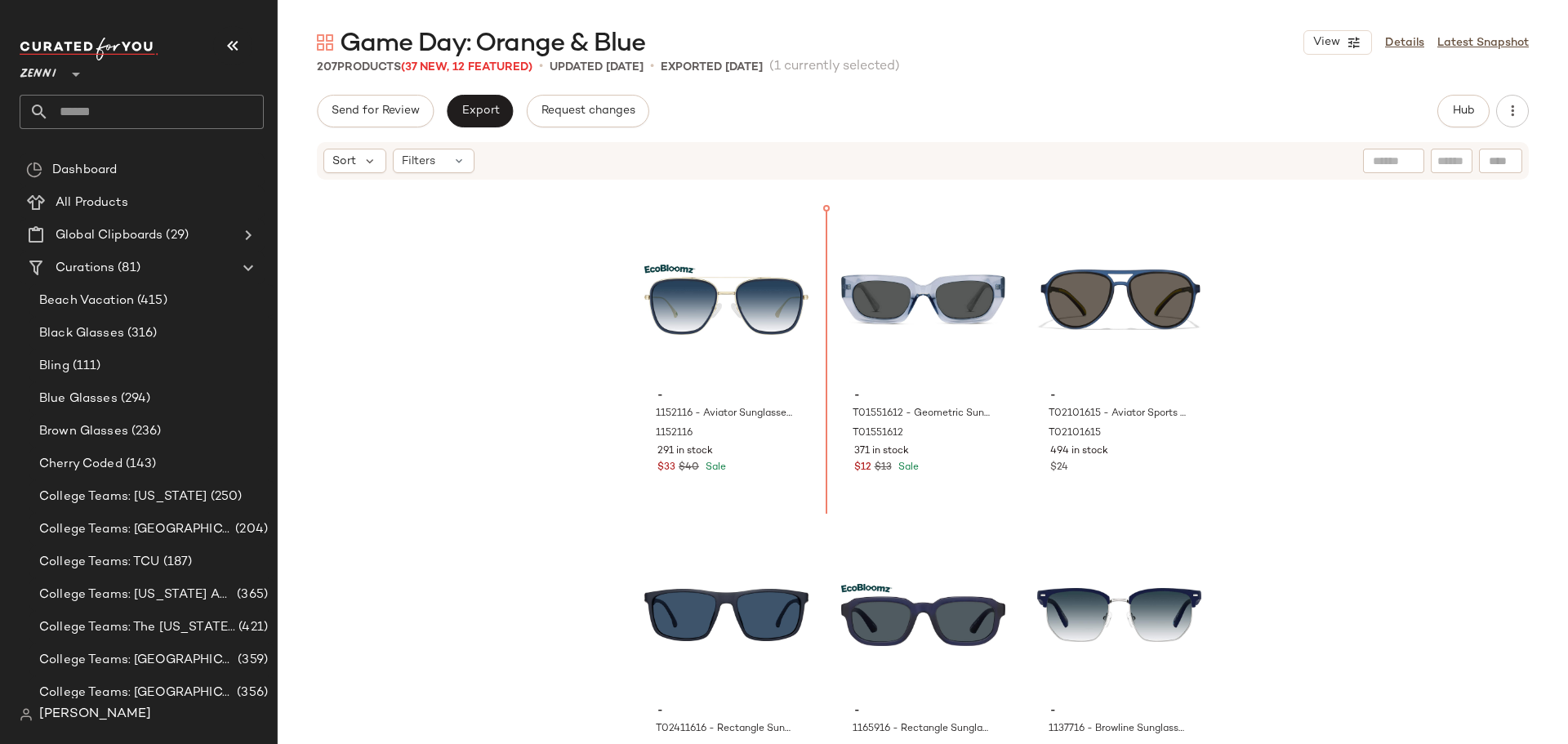
scroll to position [20154, 0]
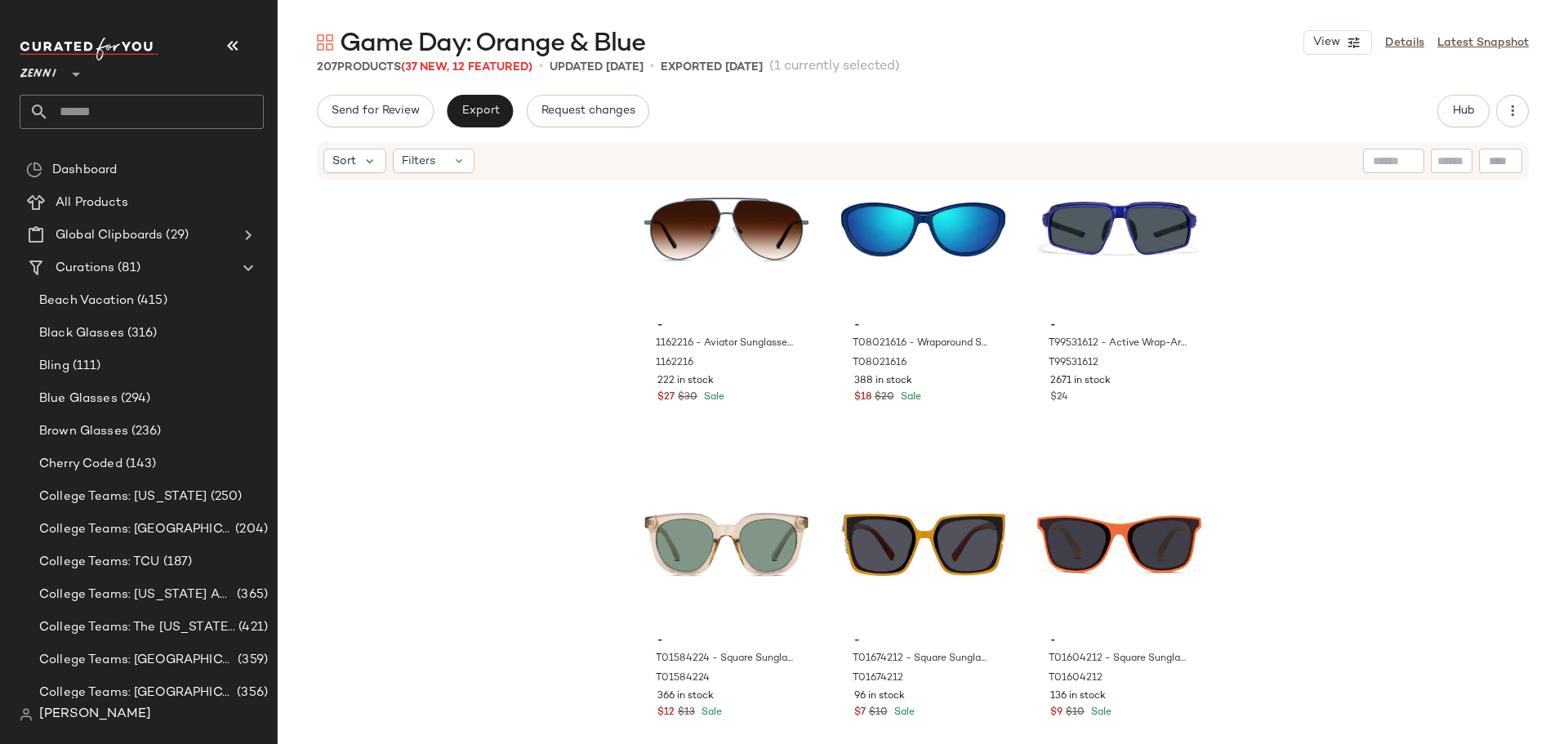
scroll to position [21188, 0]
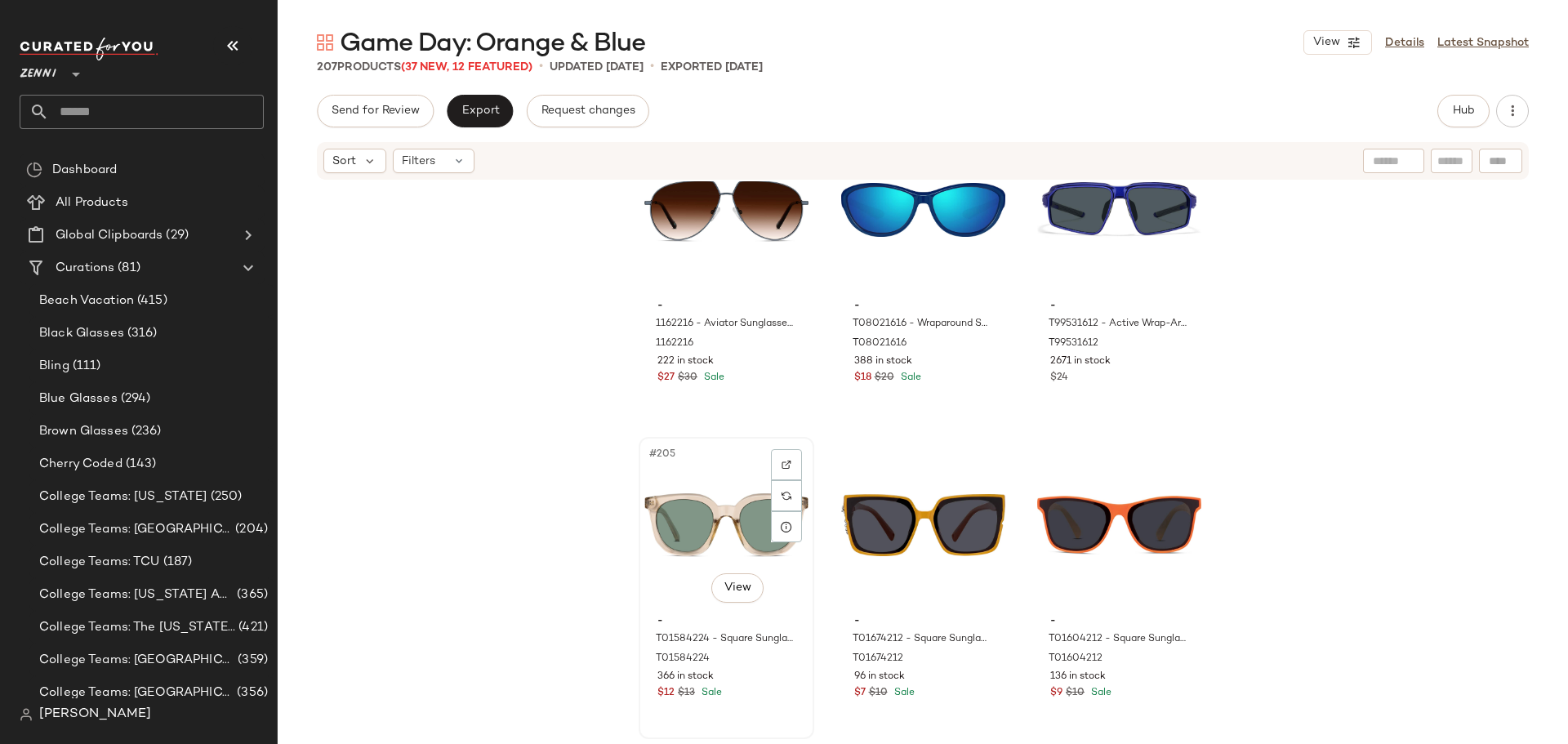
click at [777, 695] on div "$12 $13 Sale" at bounding box center [726, 693] width 138 height 15
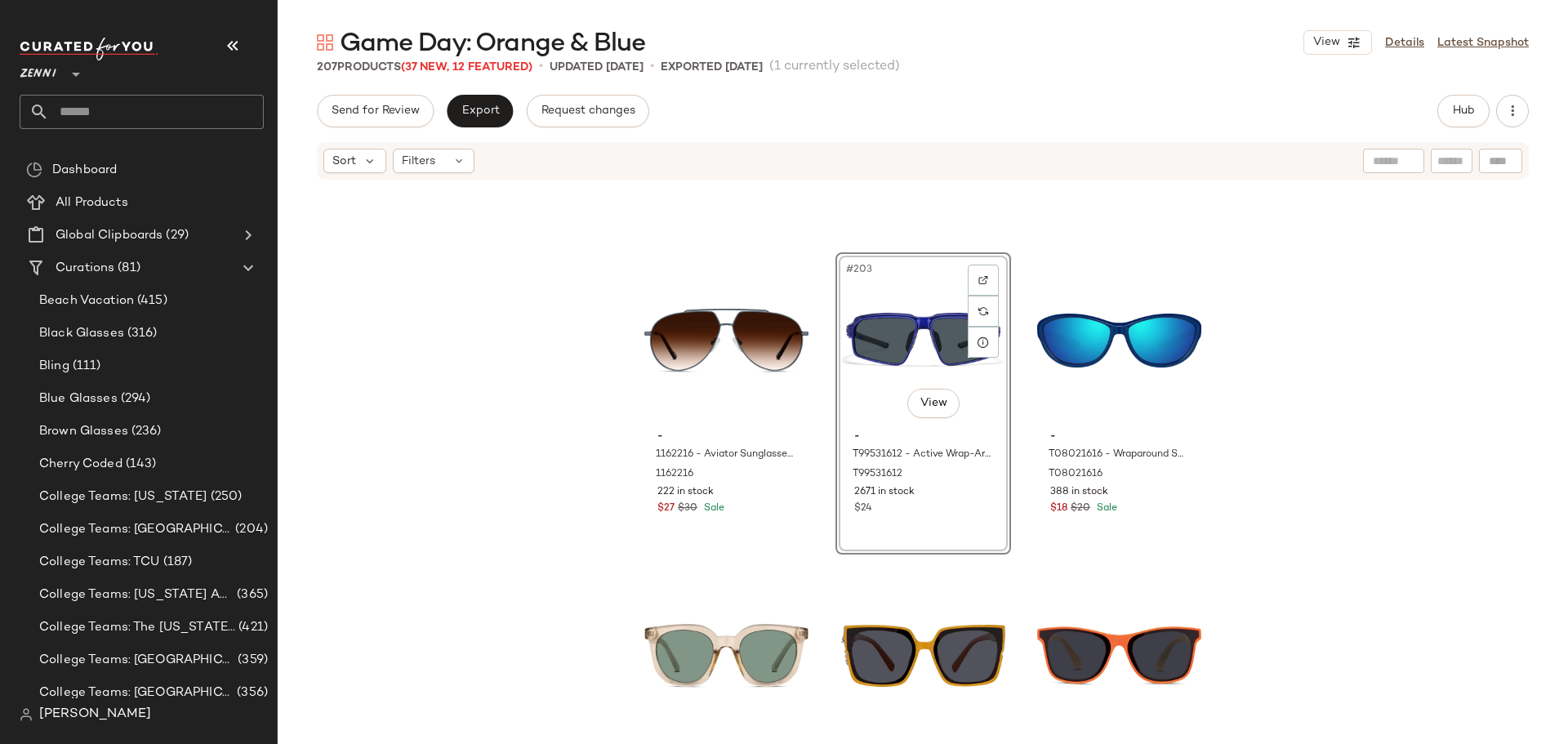
scroll to position [21188, 0]
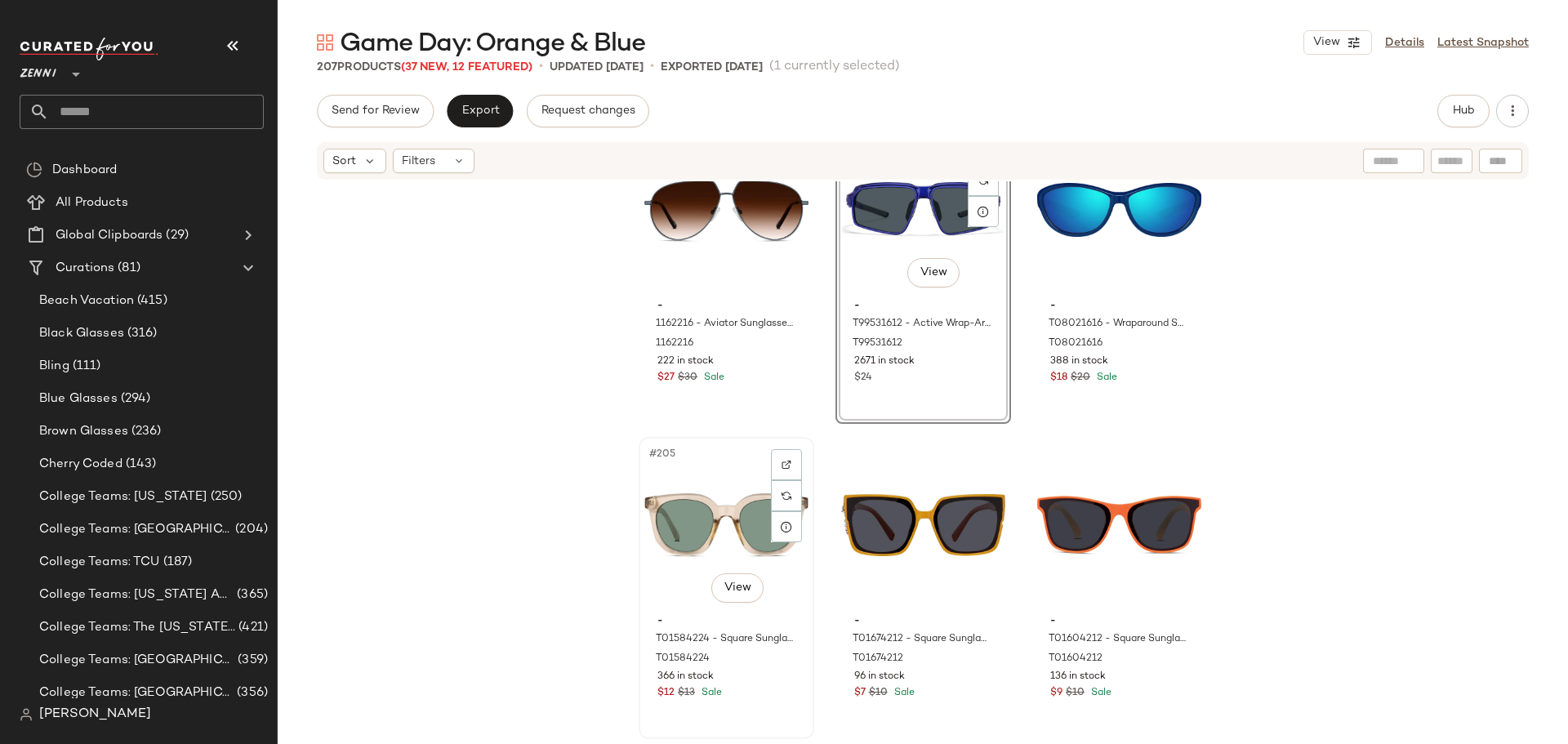
click at [793, 716] on div "#205 View - T01584224 - Square Sunglasses - Orange - Plastic T01584224 366 in s…" at bounding box center [726, 588] width 172 height 299
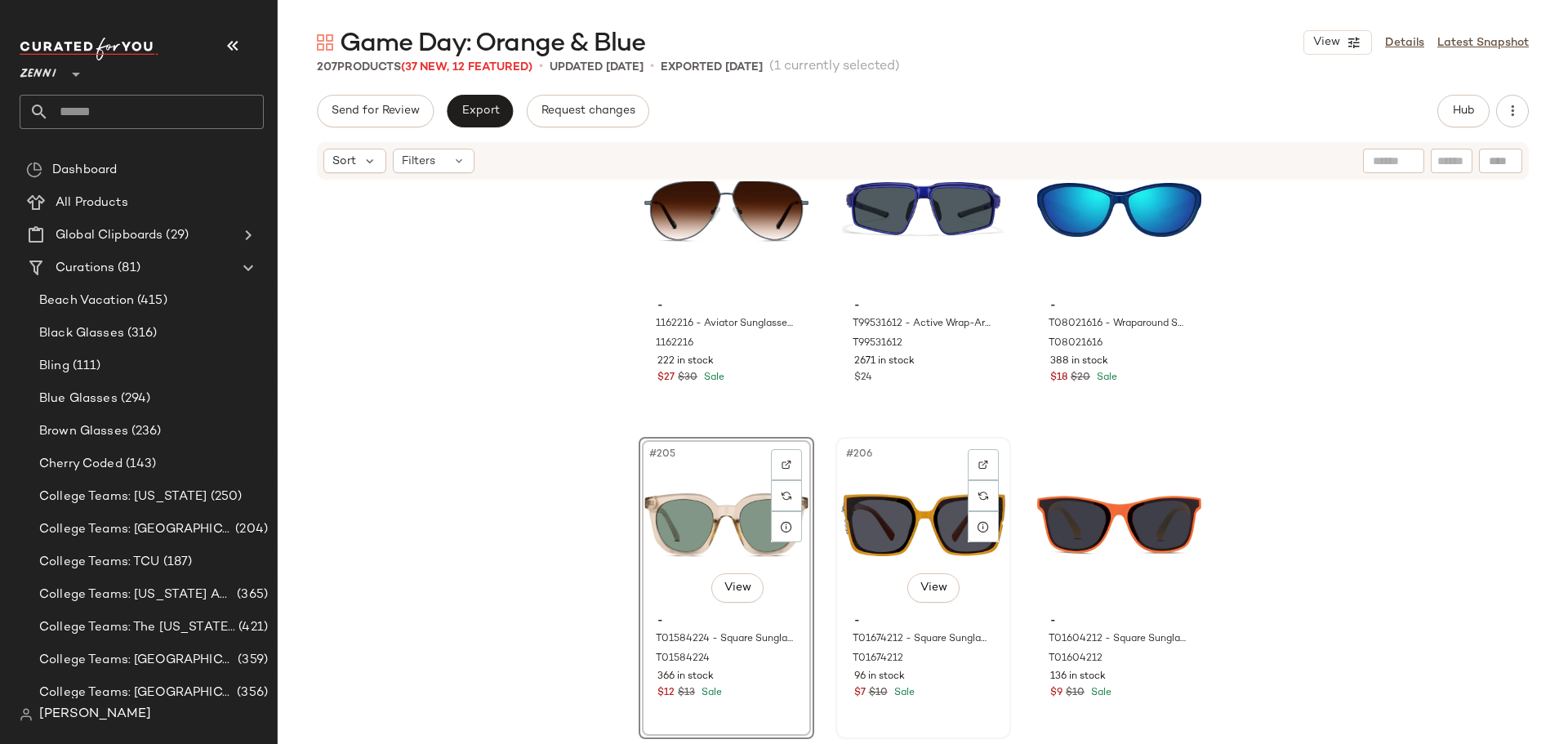
click at [941, 720] on div "#206 View - T01674212 - Square Sunglasses - Orange - Plastic T01674212 96 in st…" at bounding box center [923, 588] width 172 height 299
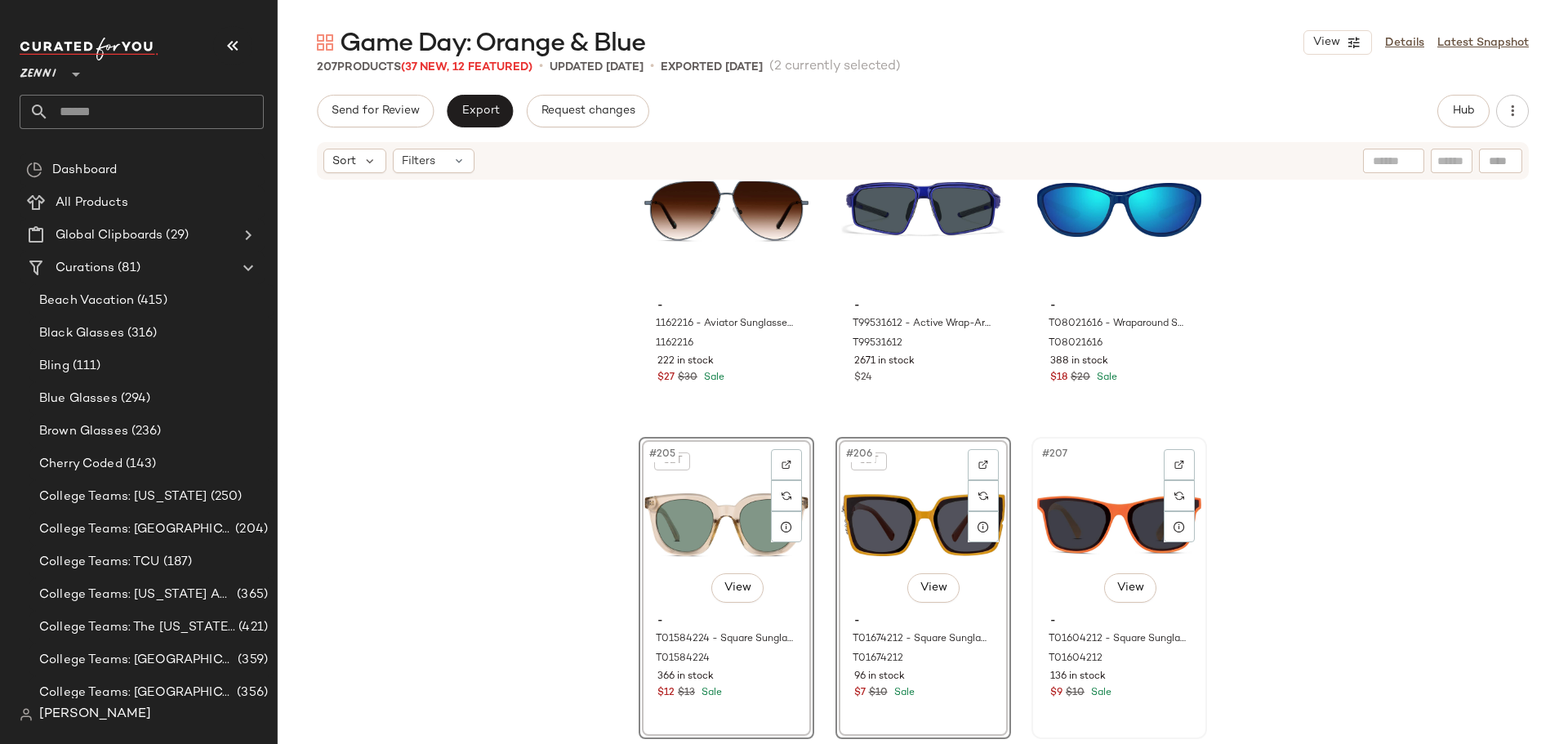
click at [1115, 722] on div "#207 View - T01604212 - Square Sunglasses - Orange - Plastic T01604212 136 in s…" at bounding box center [1119, 588] width 172 height 299
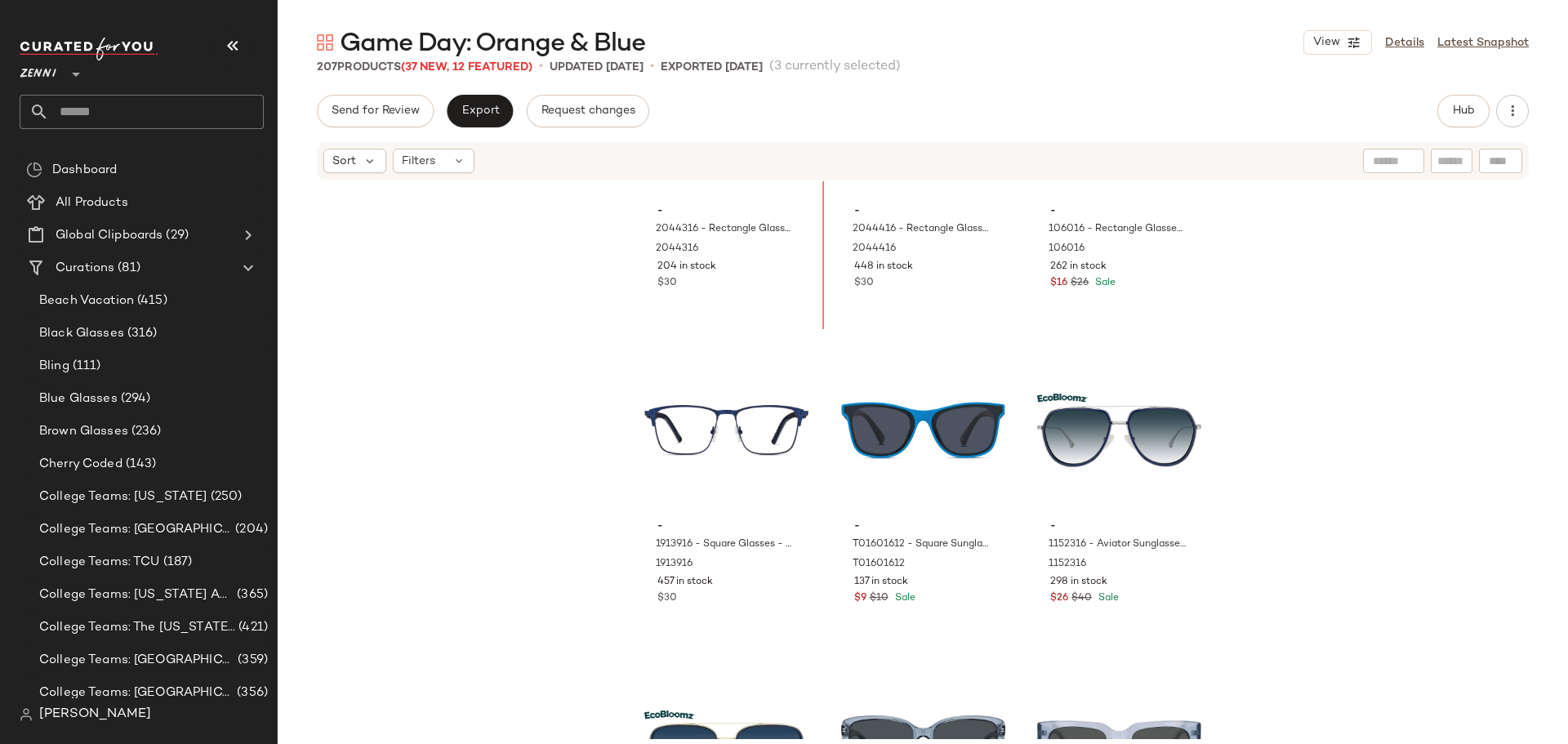
scroll to position [19700, 0]
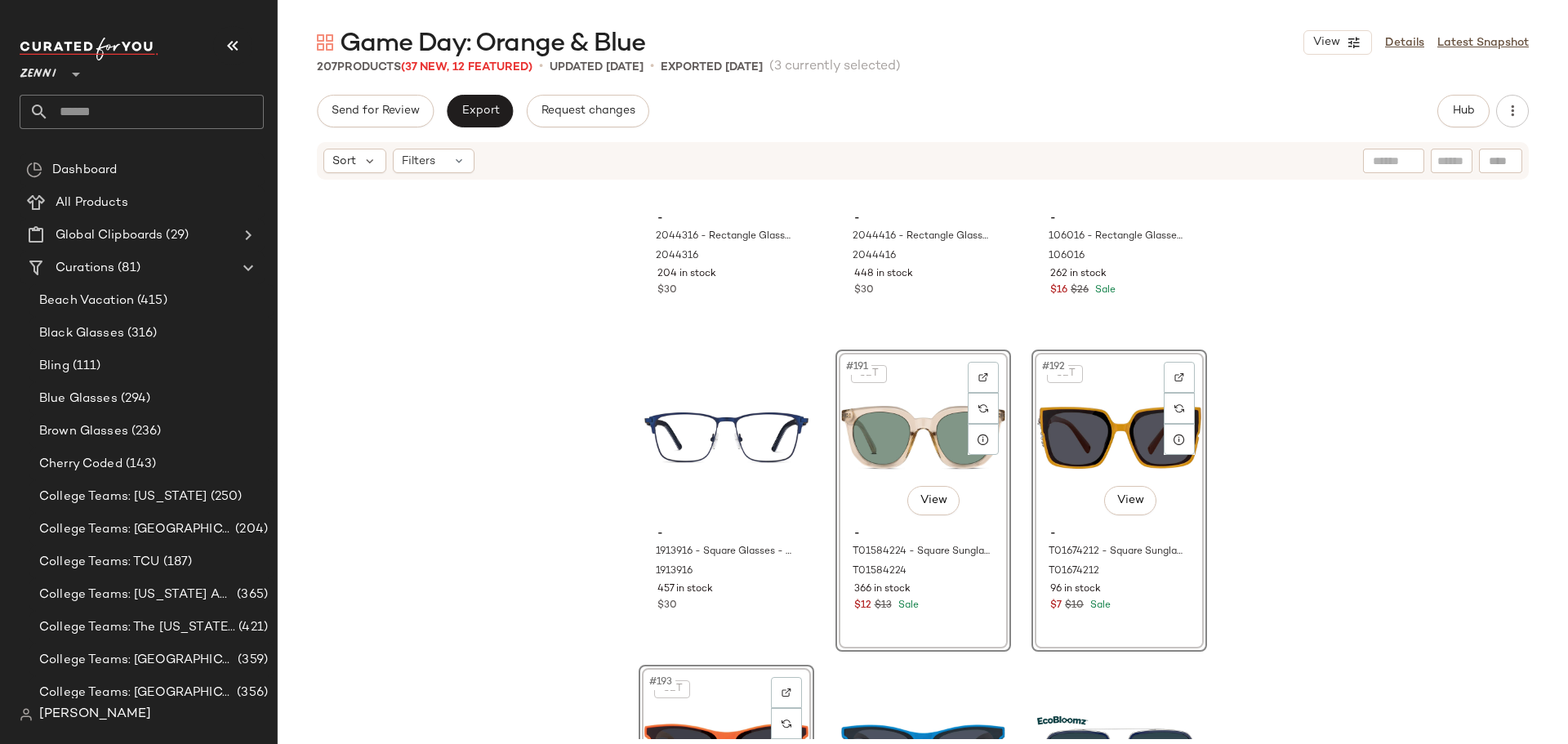
click at [824, 526] on div "- 2044316 - Rectangle Glasses - Blue - bio_based 2044316 204 in stock $30 - 204…" at bounding box center [922, 460] width 1291 height 558
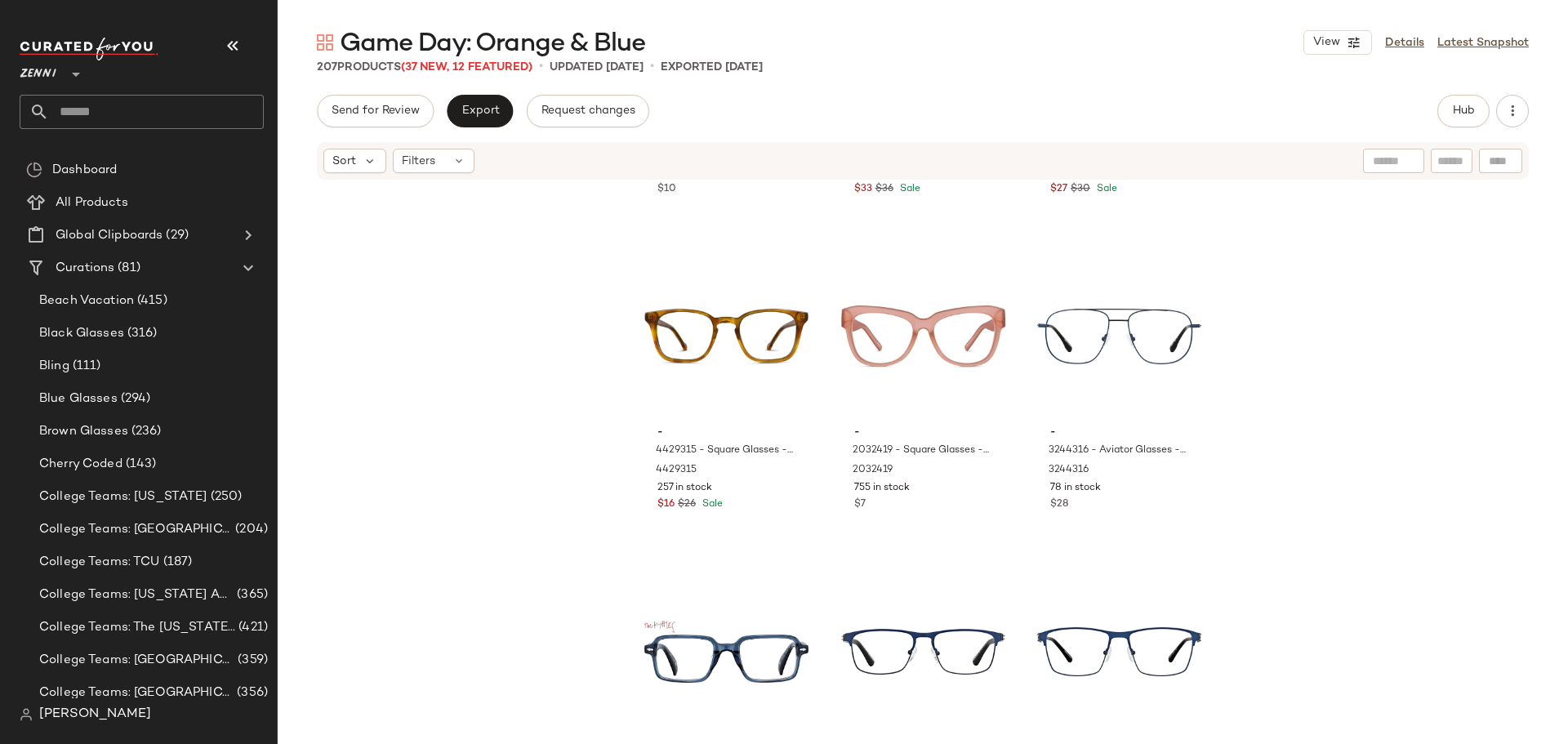
scroll to position [17497, 0]
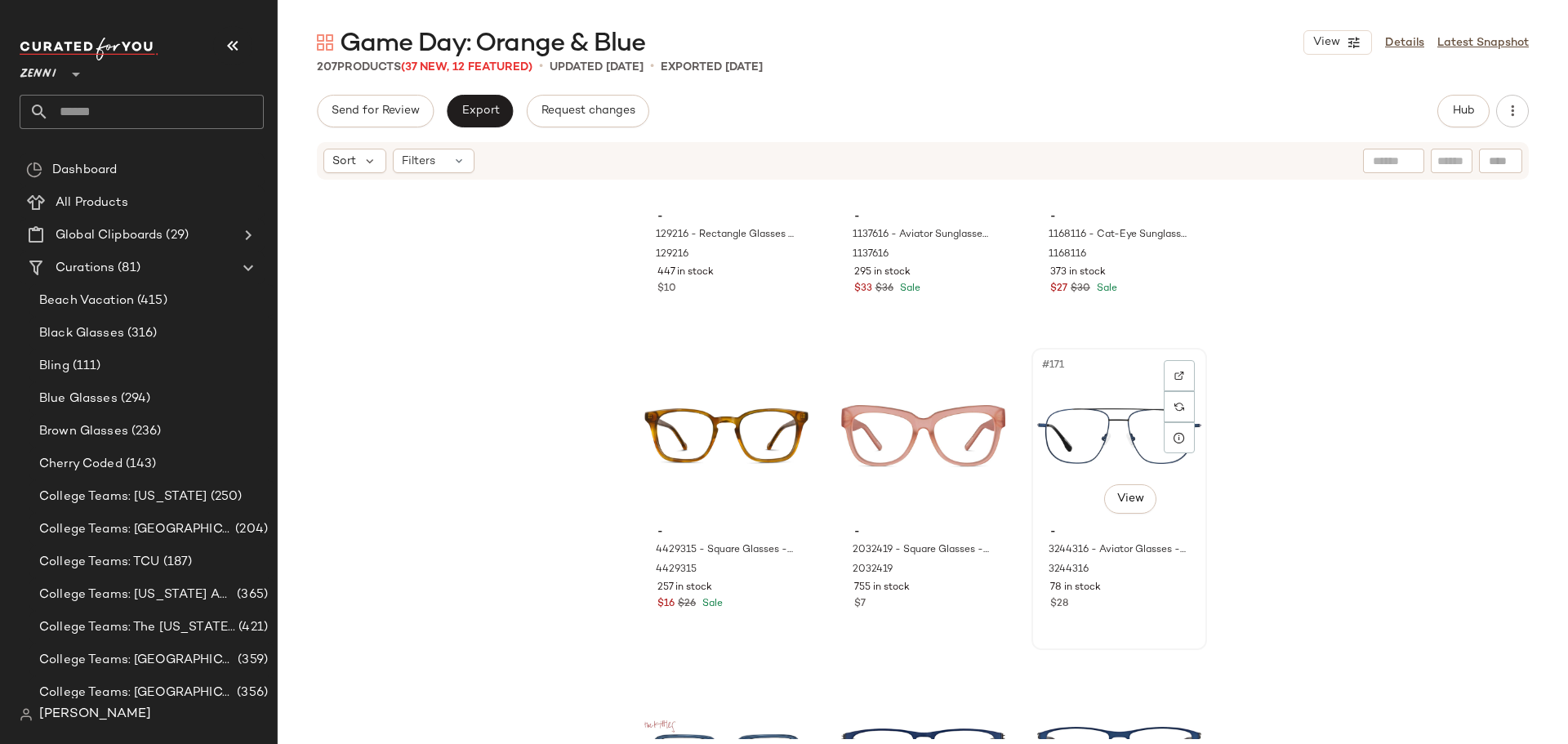
click at [1065, 455] on div "#171 View" at bounding box center [1119, 436] width 164 height 165
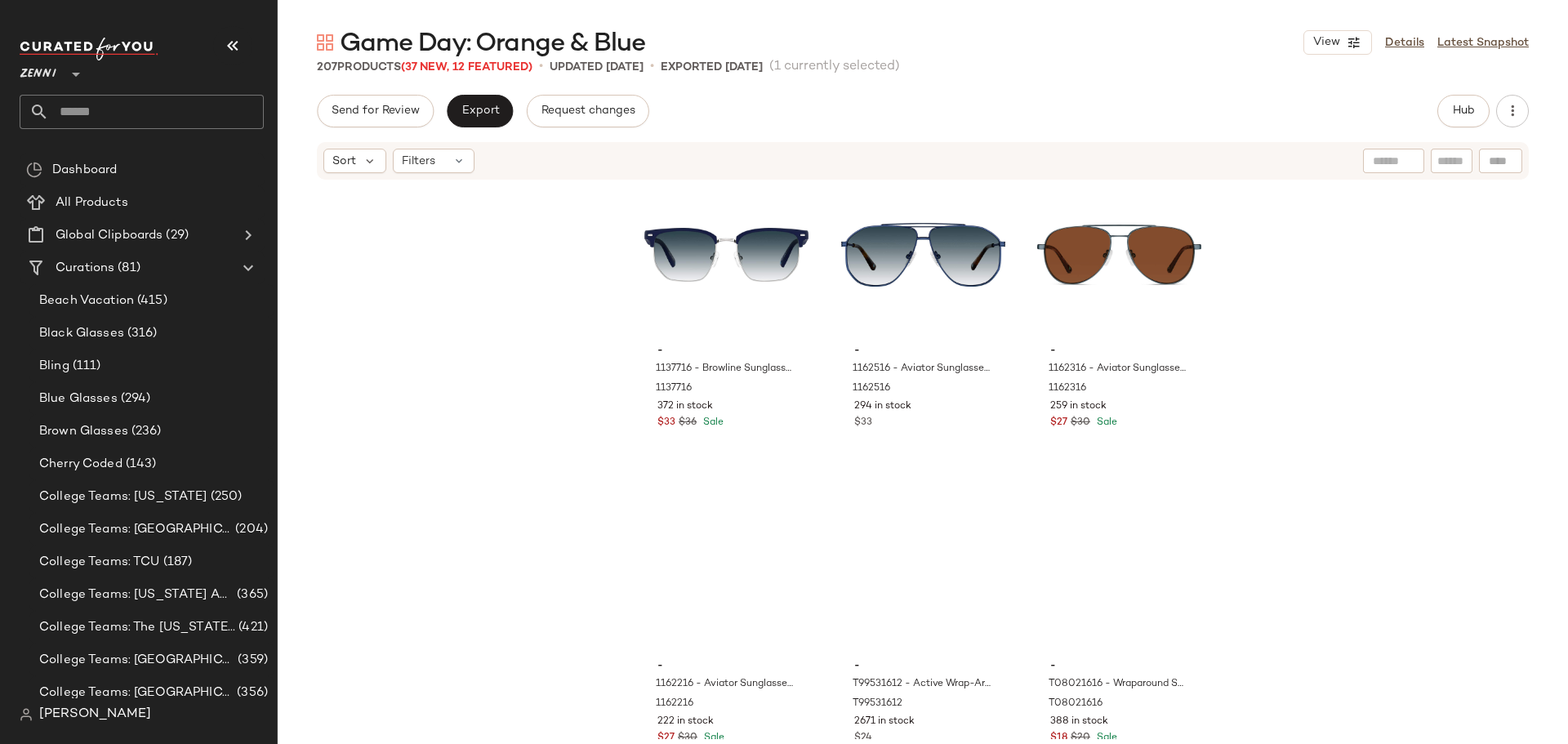
scroll to position [21188, 0]
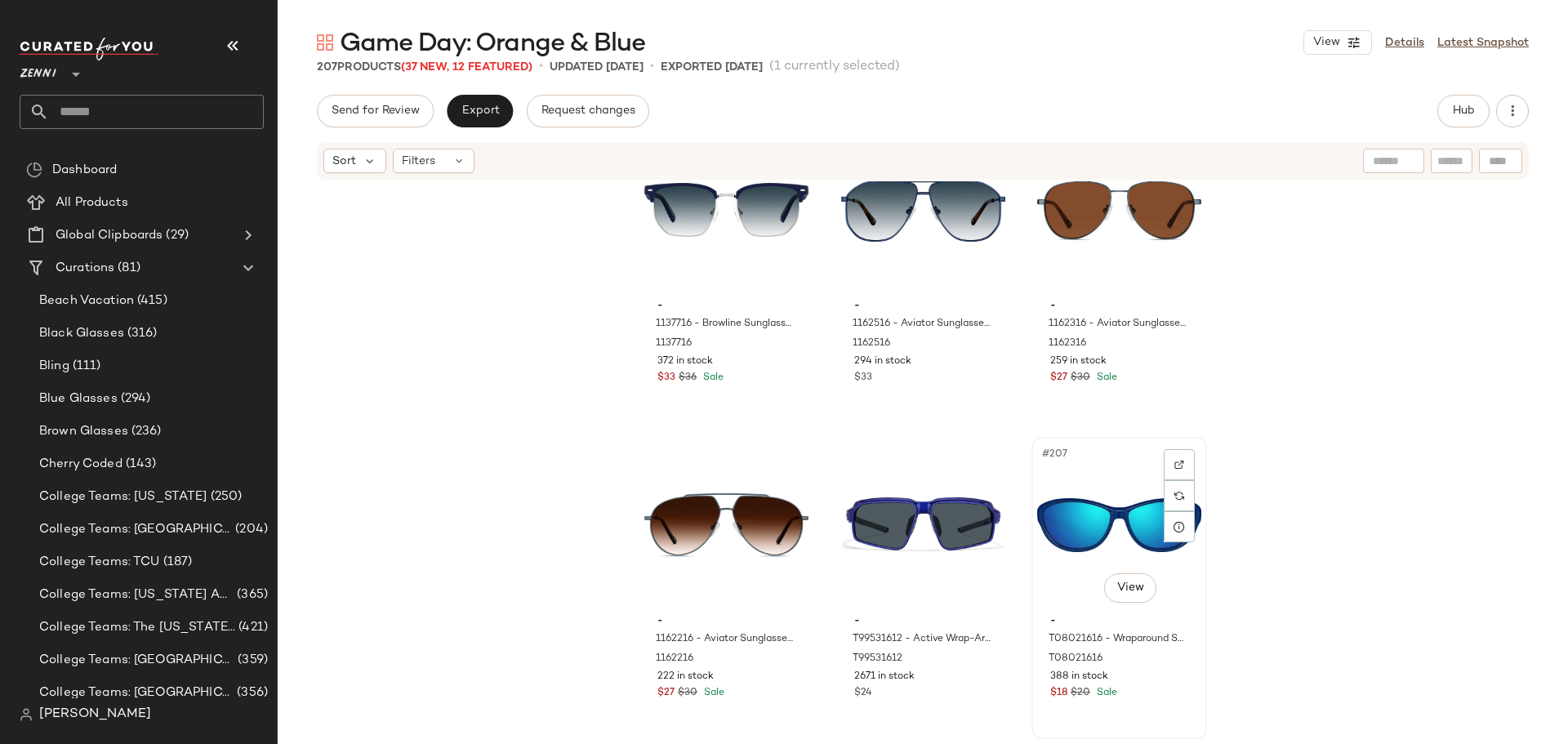
click at [1122, 703] on div "#207 View - T08021616 - Wraparound Sunglasses - Blue with Blue Mirror - Plastic…" at bounding box center [1119, 588] width 172 height 299
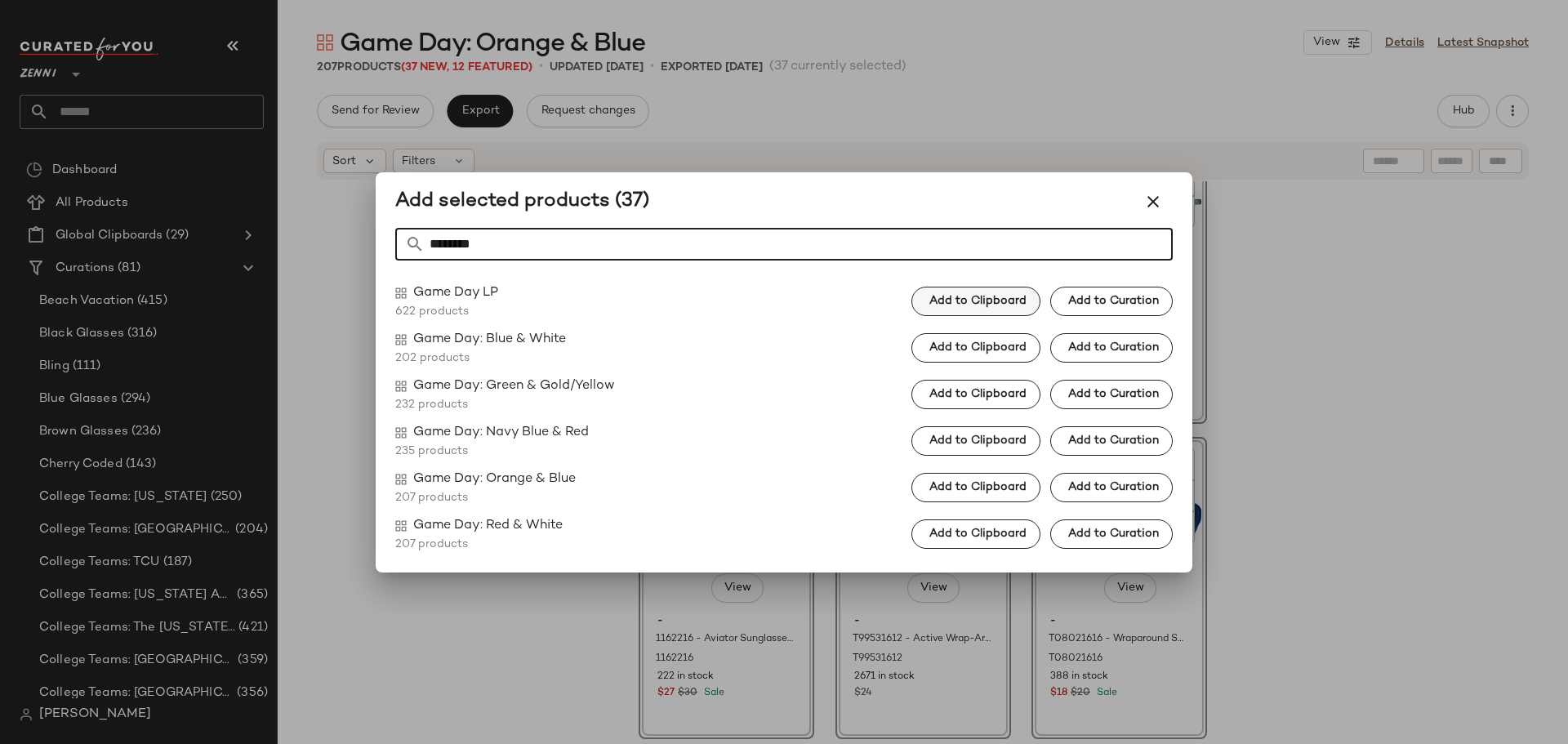
type input "********"
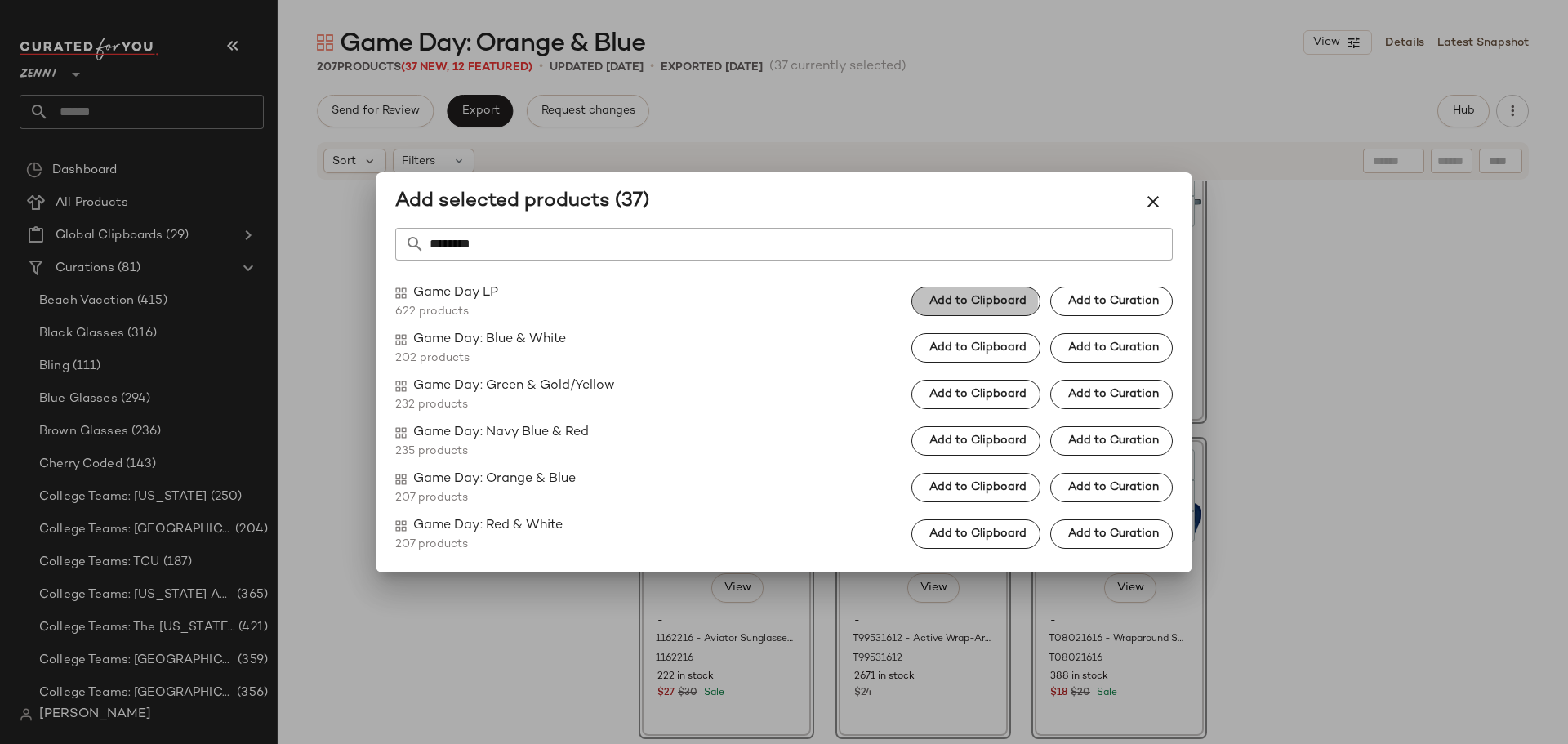
click at [941, 298] on span "Add to Clipboard" at bounding box center [977, 301] width 98 height 13
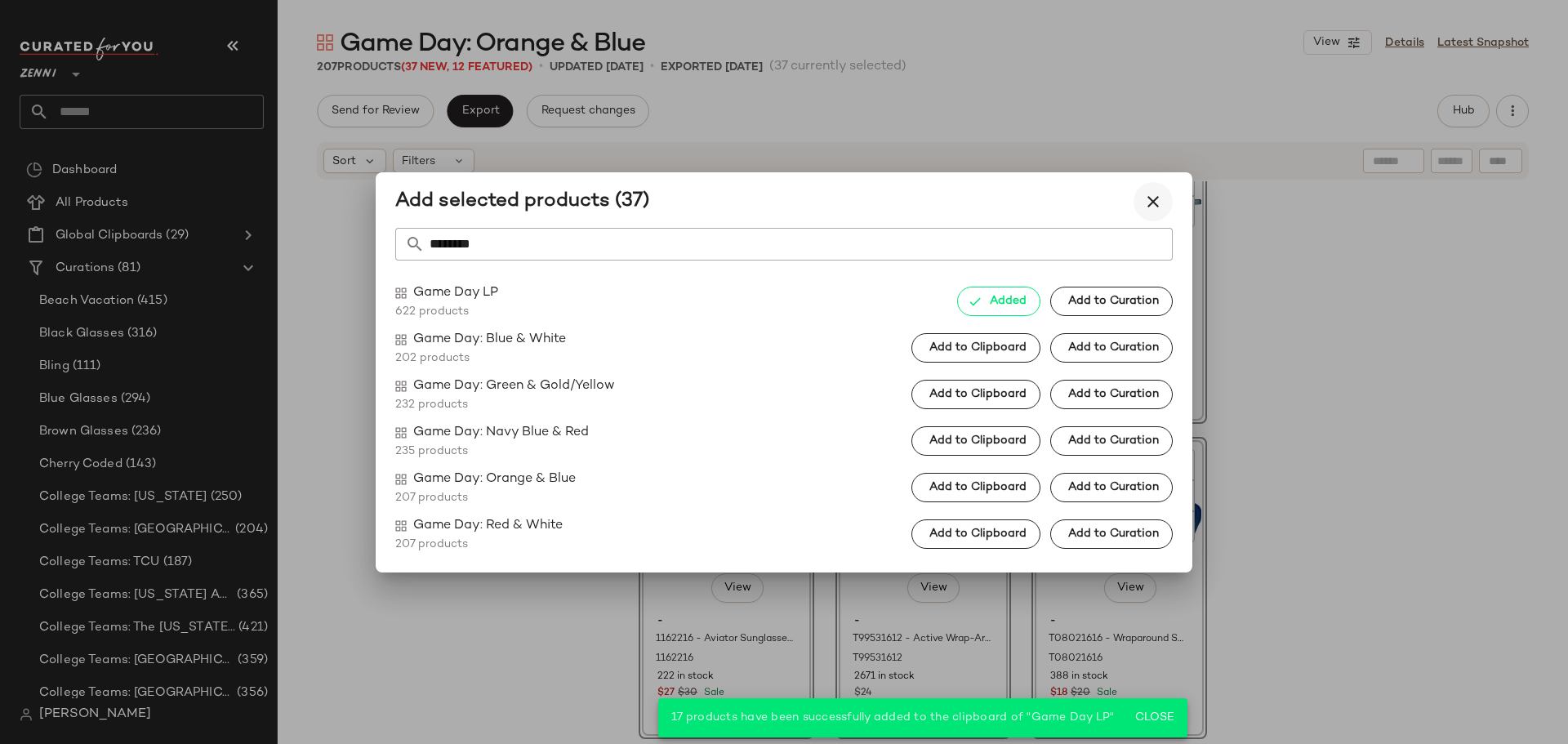
click at [1151, 199] on icon "button" at bounding box center [1153, 201] width 19 height 19
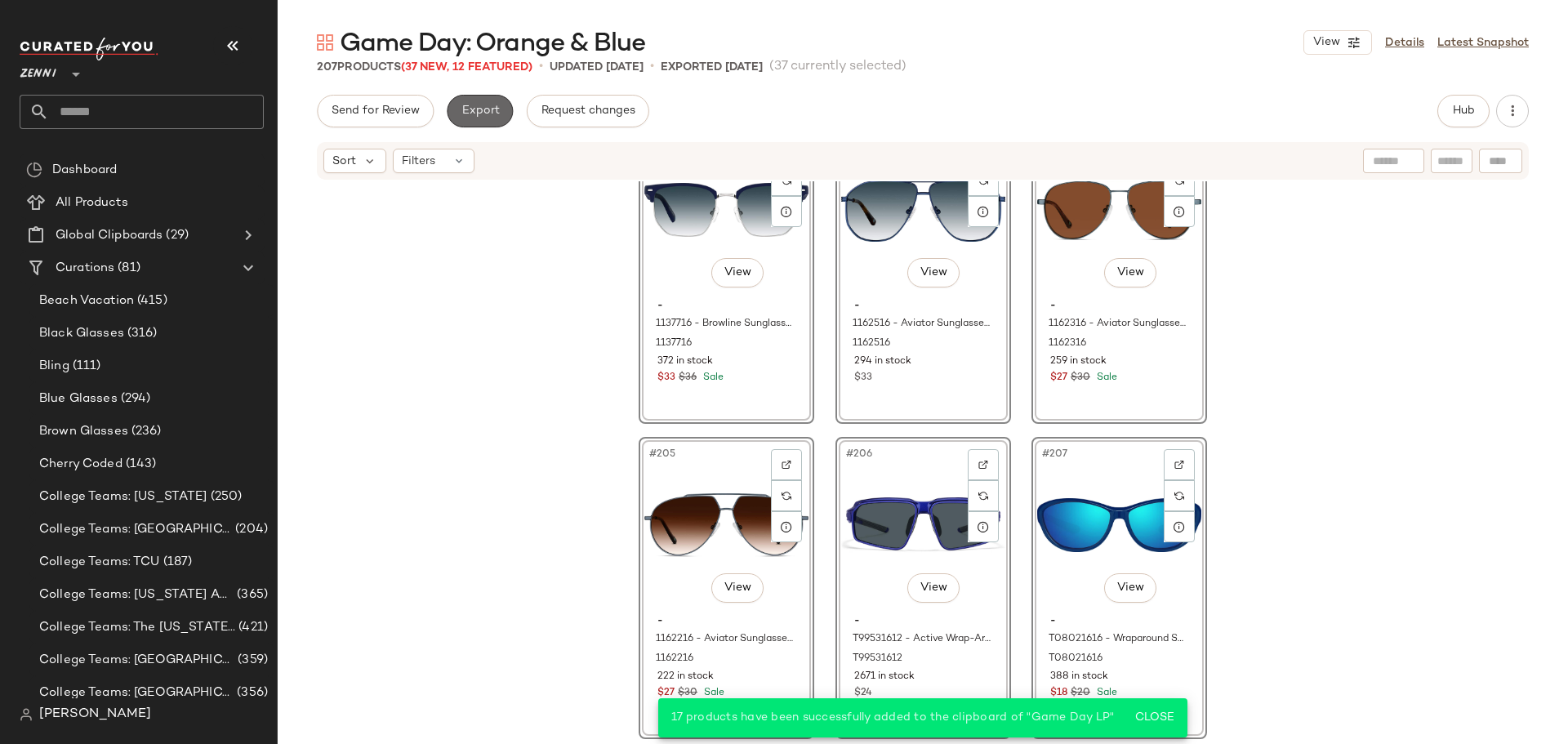
click at [482, 111] on span "Export" at bounding box center [480, 111] width 38 height 13
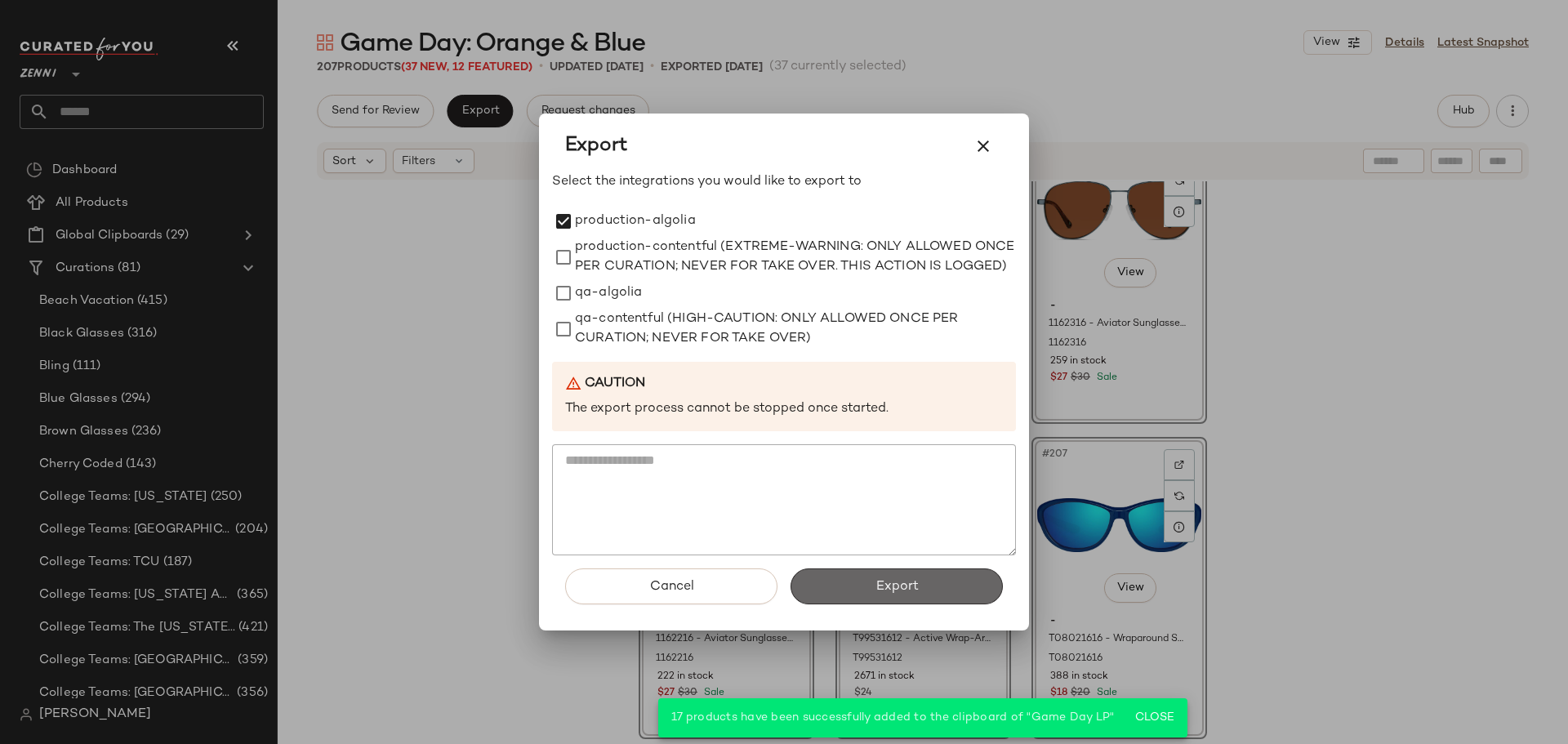
click at [920, 594] on button "Export" at bounding box center [897, 585] width 213 height 36
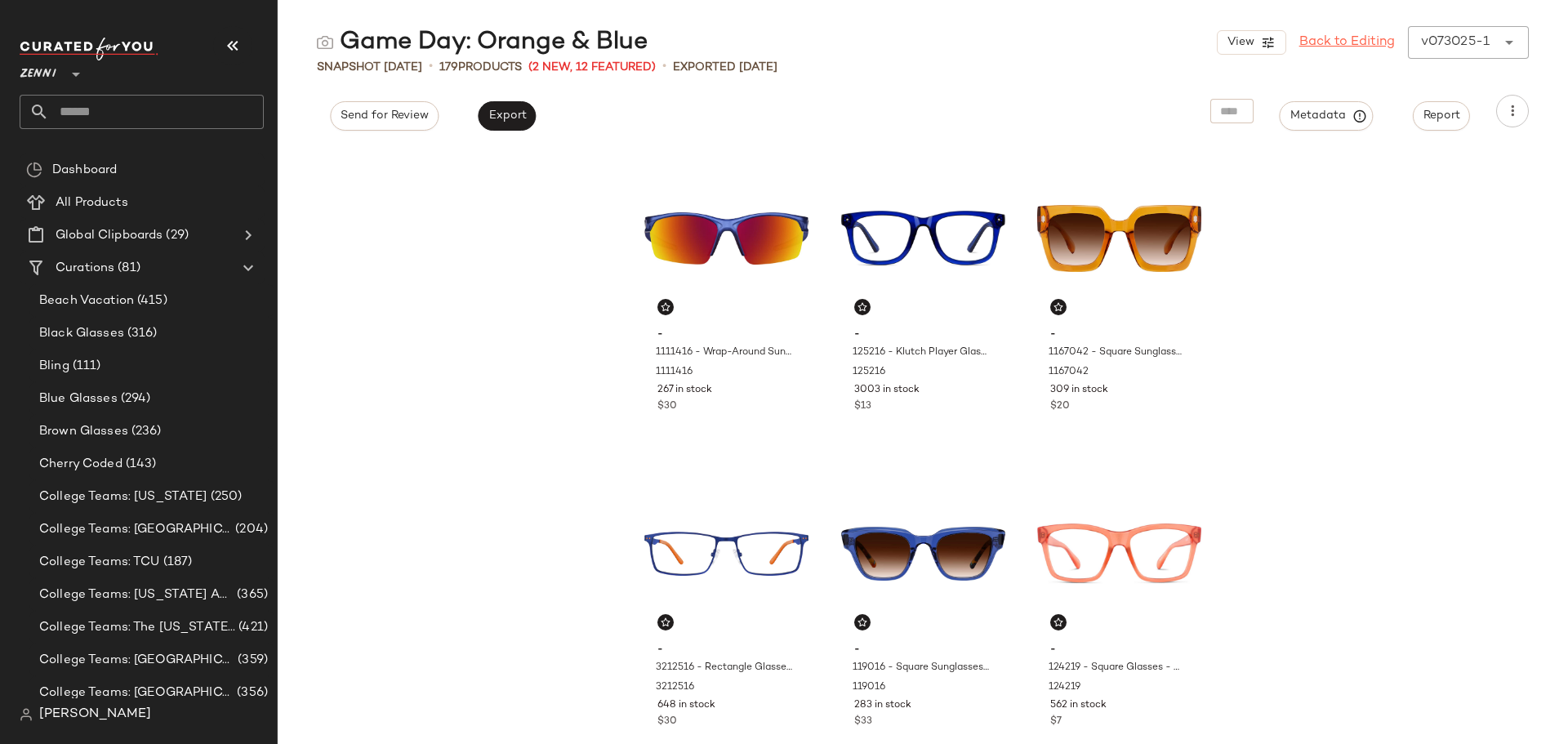
click at [1321, 36] on link "Back to Editing" at bounding box center [1347, 42] width 96 height 19
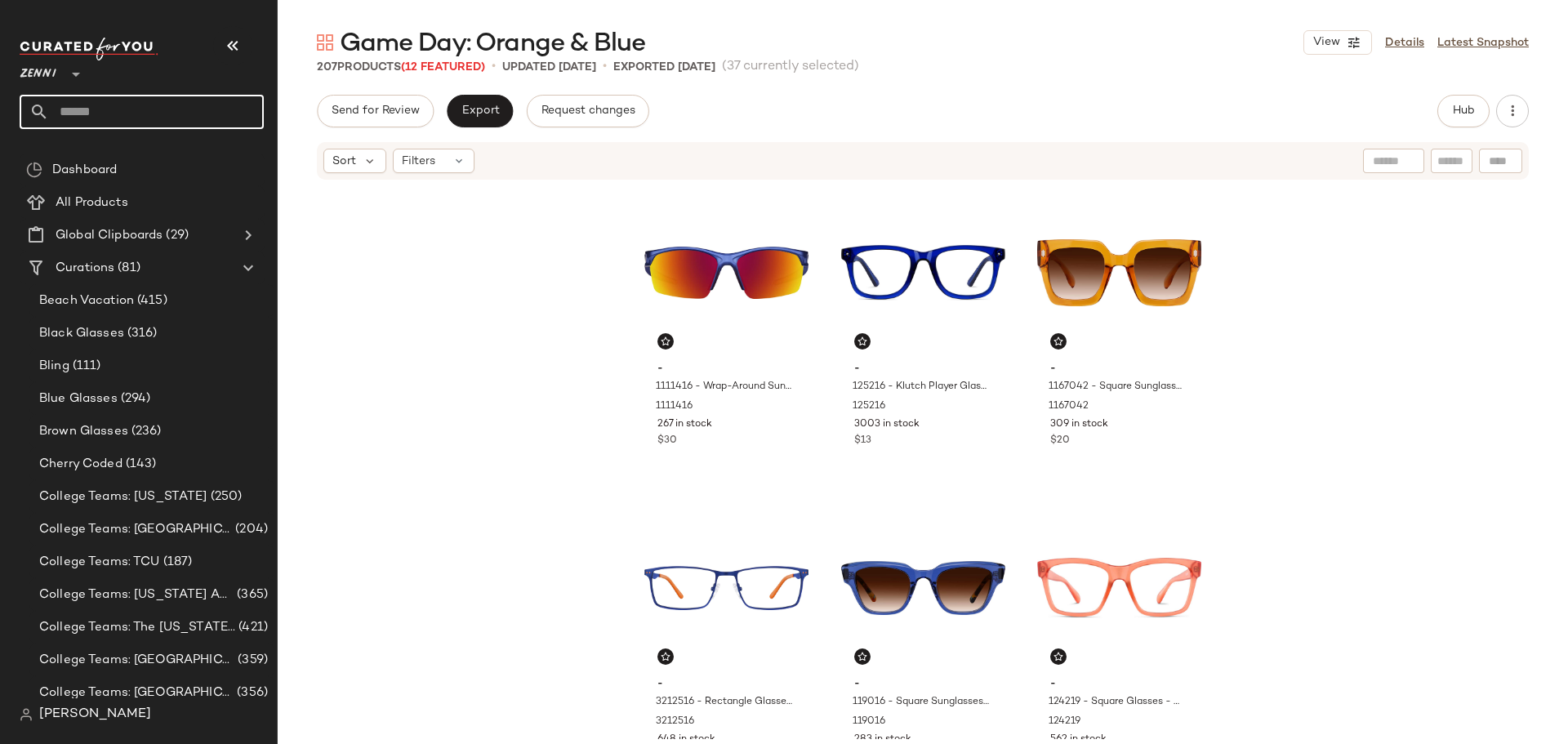
click at [227, 108] on input "text" at bounding box center [156, 112] width 214 height 35
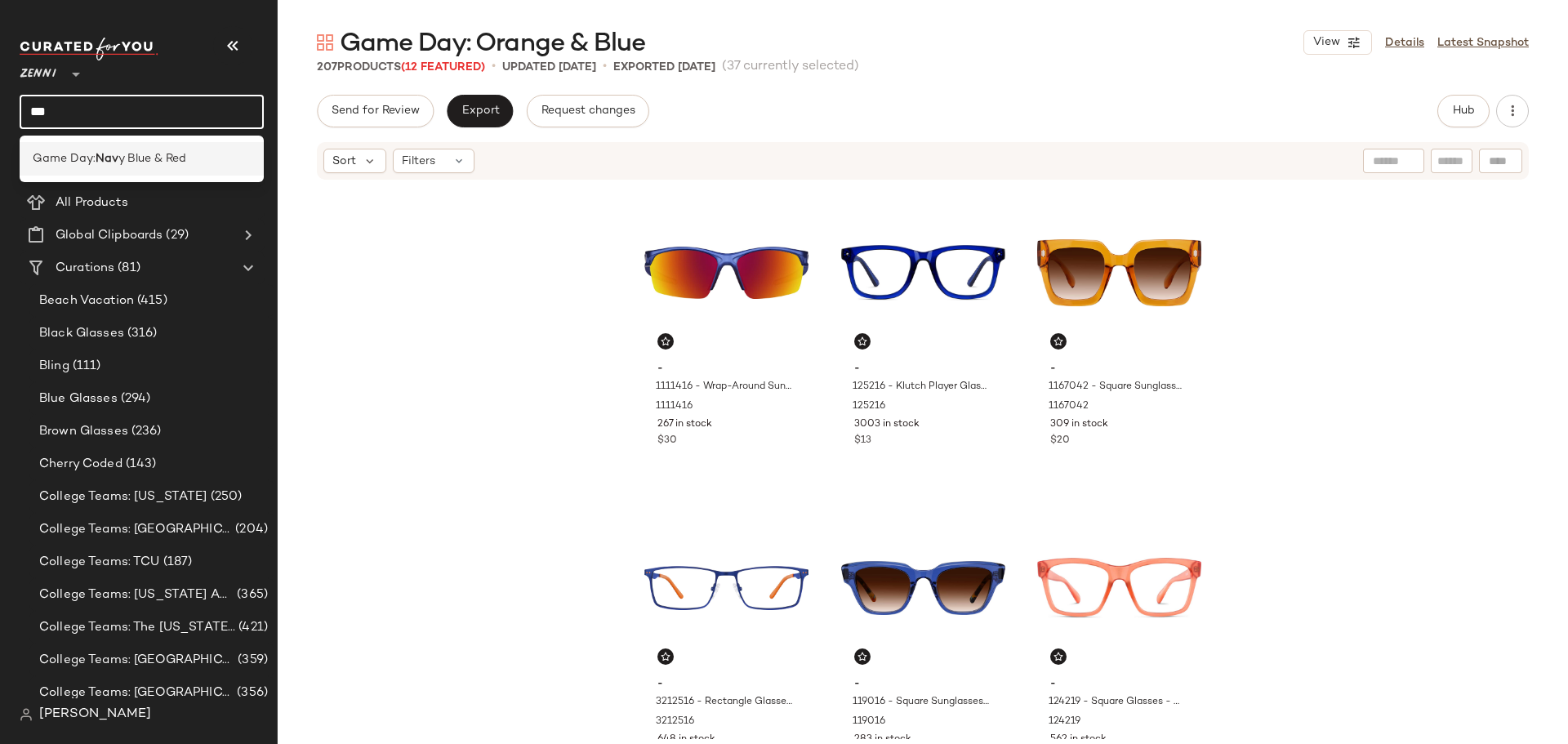
type input "***"
click at [155, 168] on div "Game Day: Nav y Blue & Red" at bounding box center [141, 159] width 244 height 34
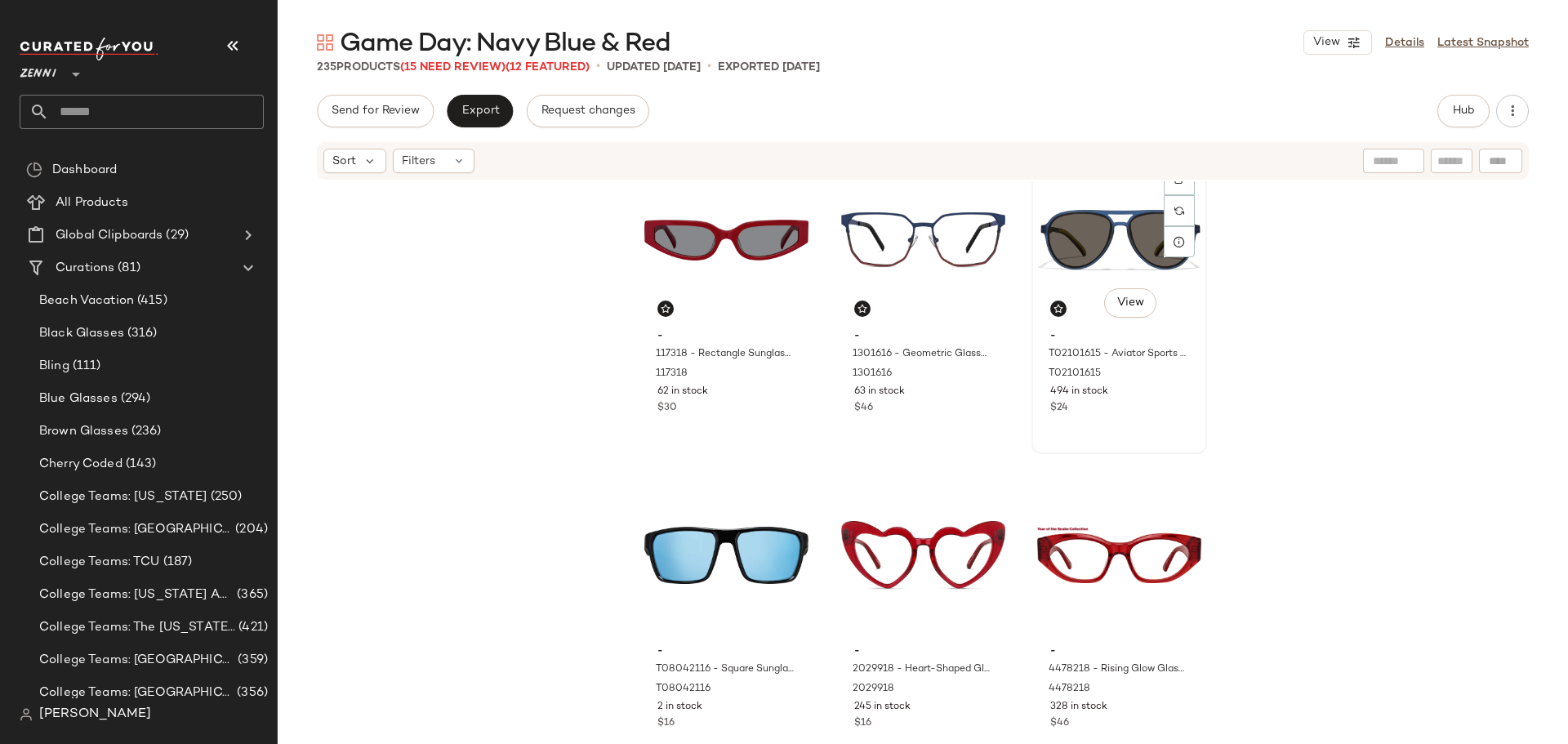
scroll to position [993, 0]
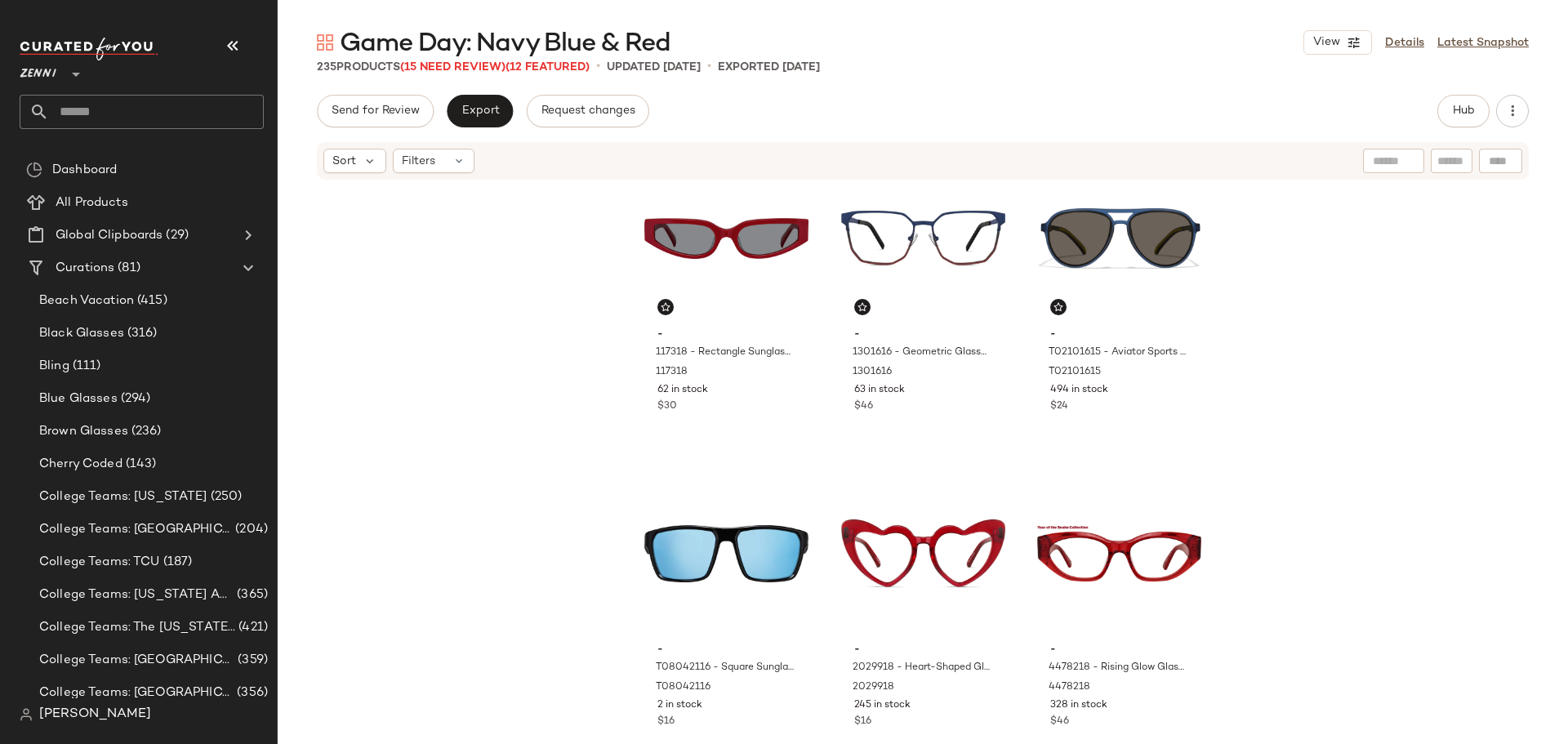
click at [1457, 160] on input "text" at bounding box center [1451, 160] width 28 height 17
type input "**********"
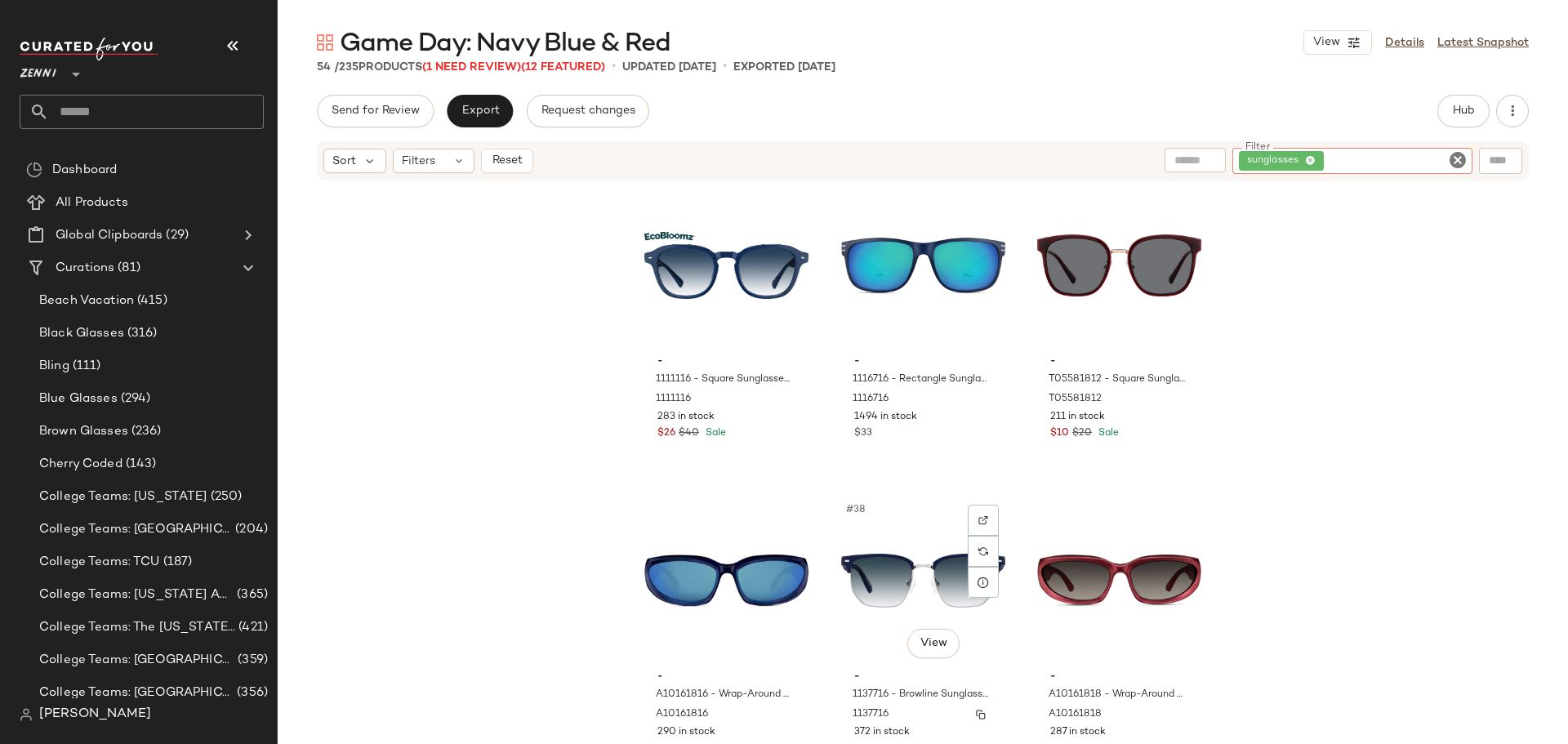
scroll to position [3404, 0]
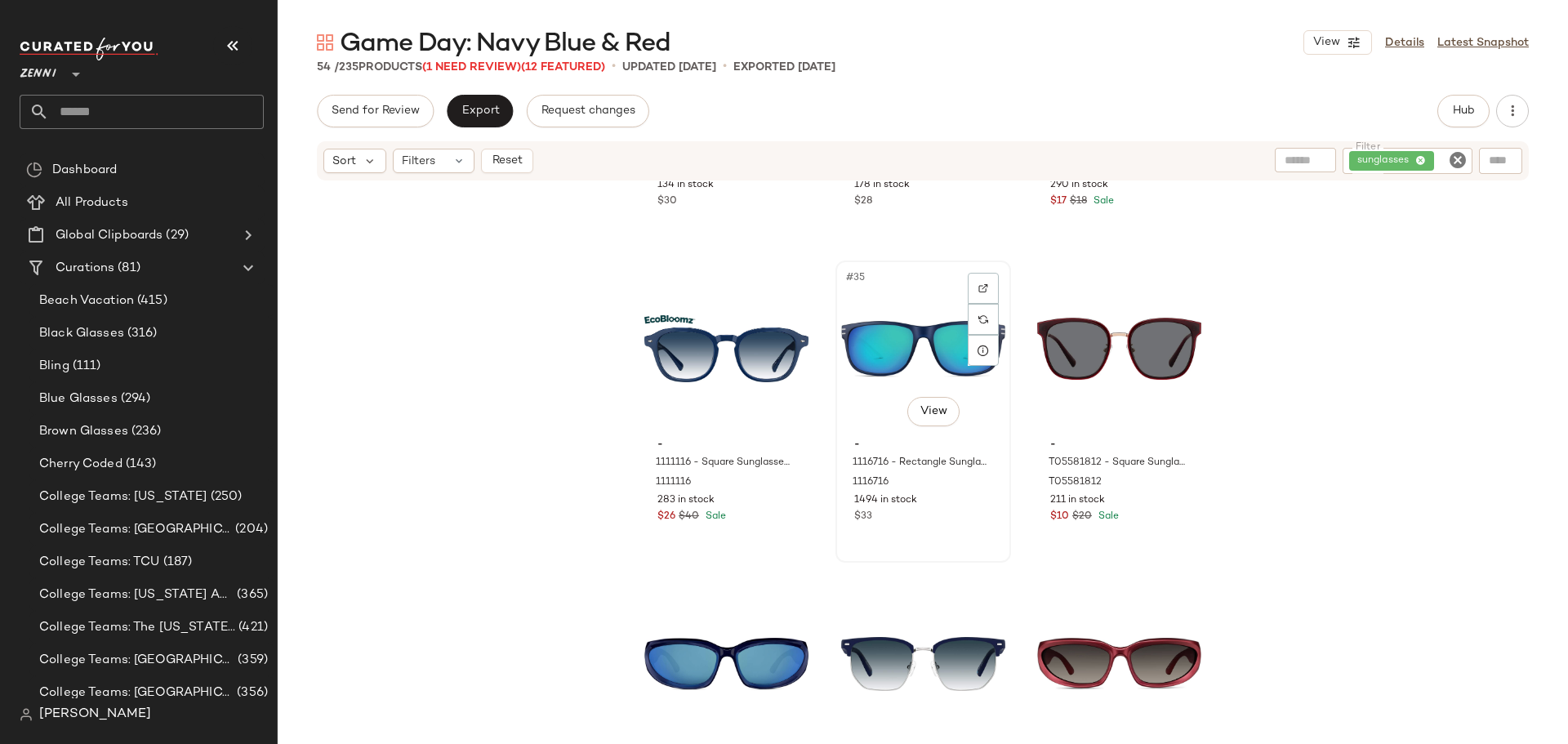
click at [922, 538] on div "#35 View - 1116716 - Rectangle Sunglasses - Blue - Plastic 1116716 1494 in stoc…" at bounding box center [923, 411] width 172 height 299
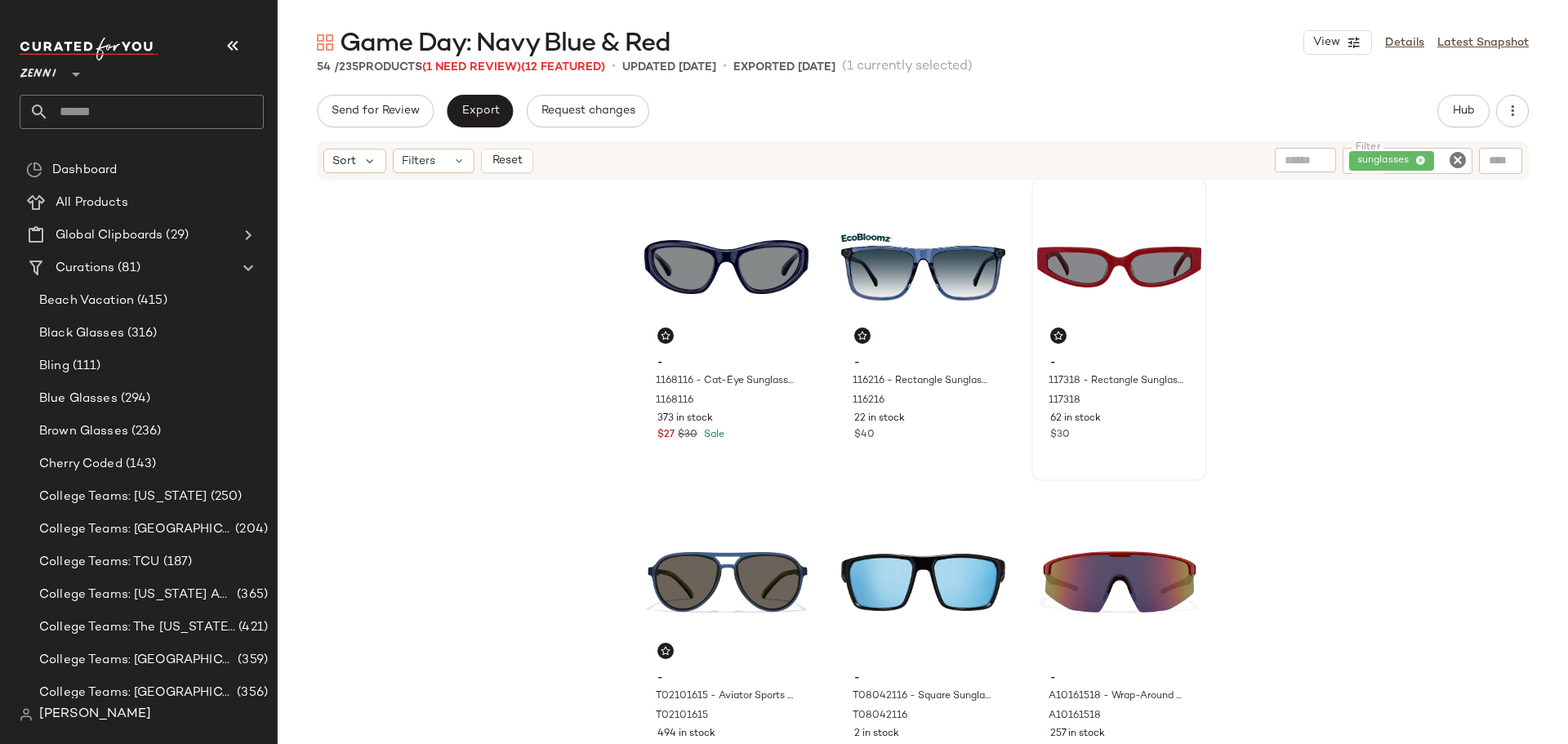
scroll to position [326, 0]
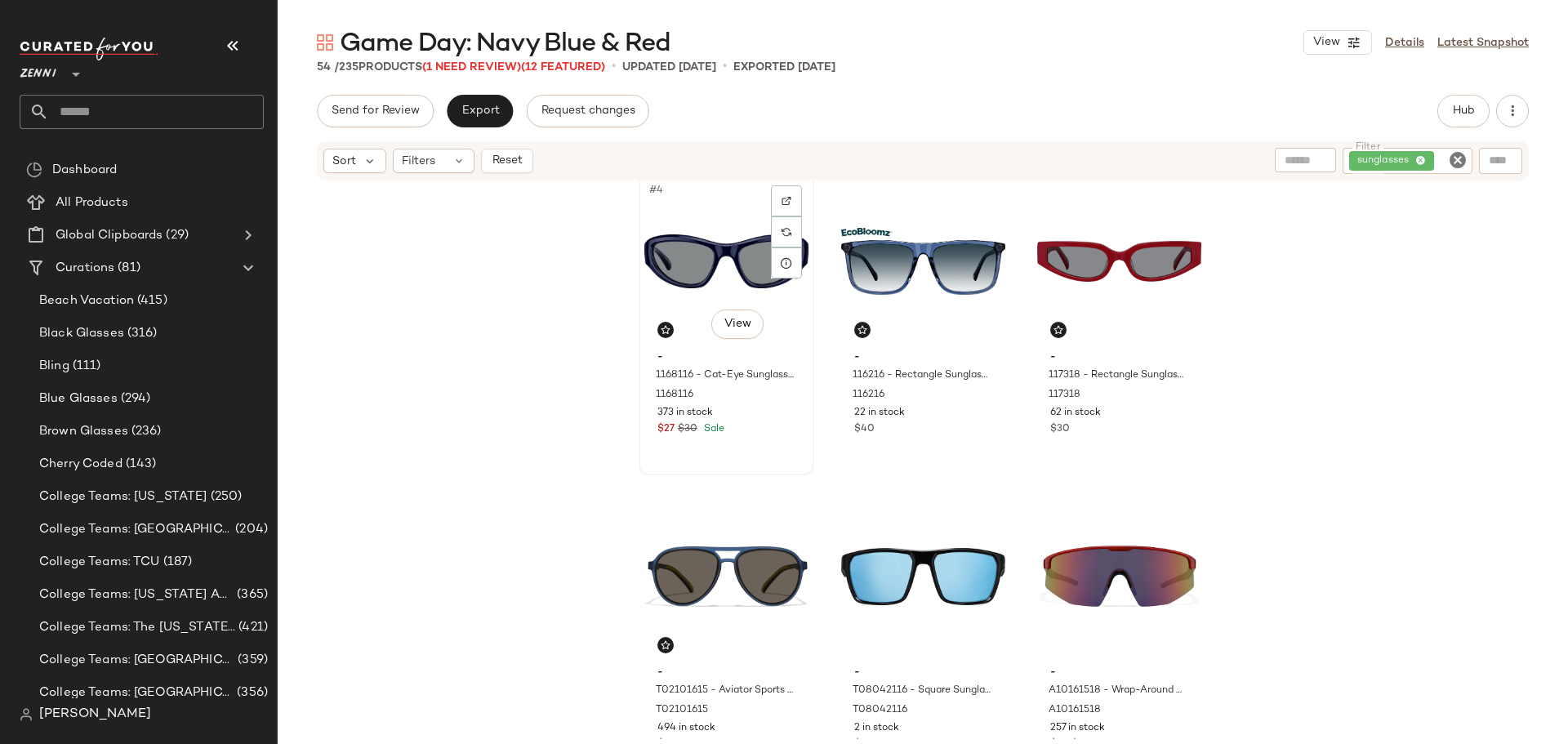
click at [748, 436] on div "$27 $30 Sale" at bounding box center [726, 429] width 138 height 15
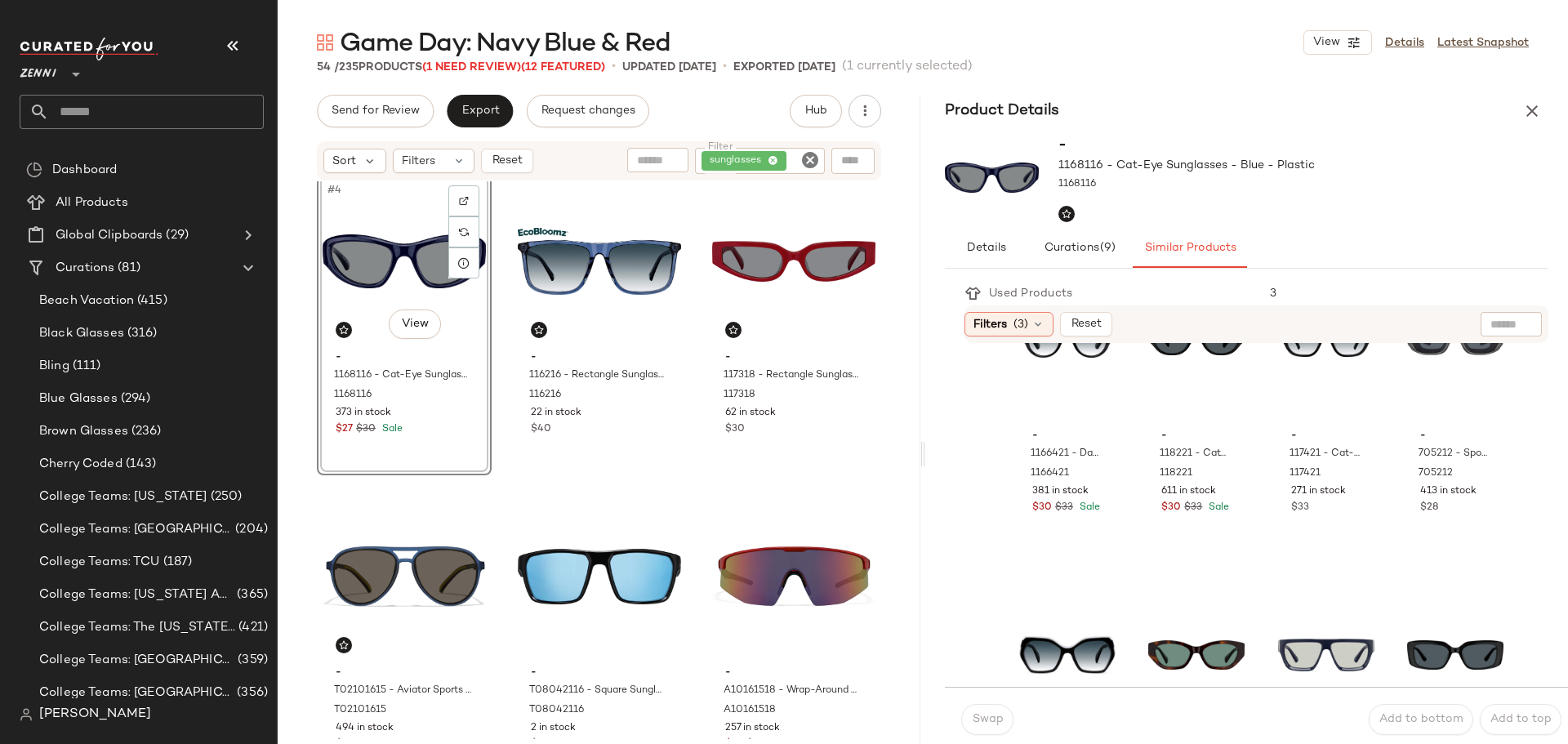
scroll to position [898, 0]
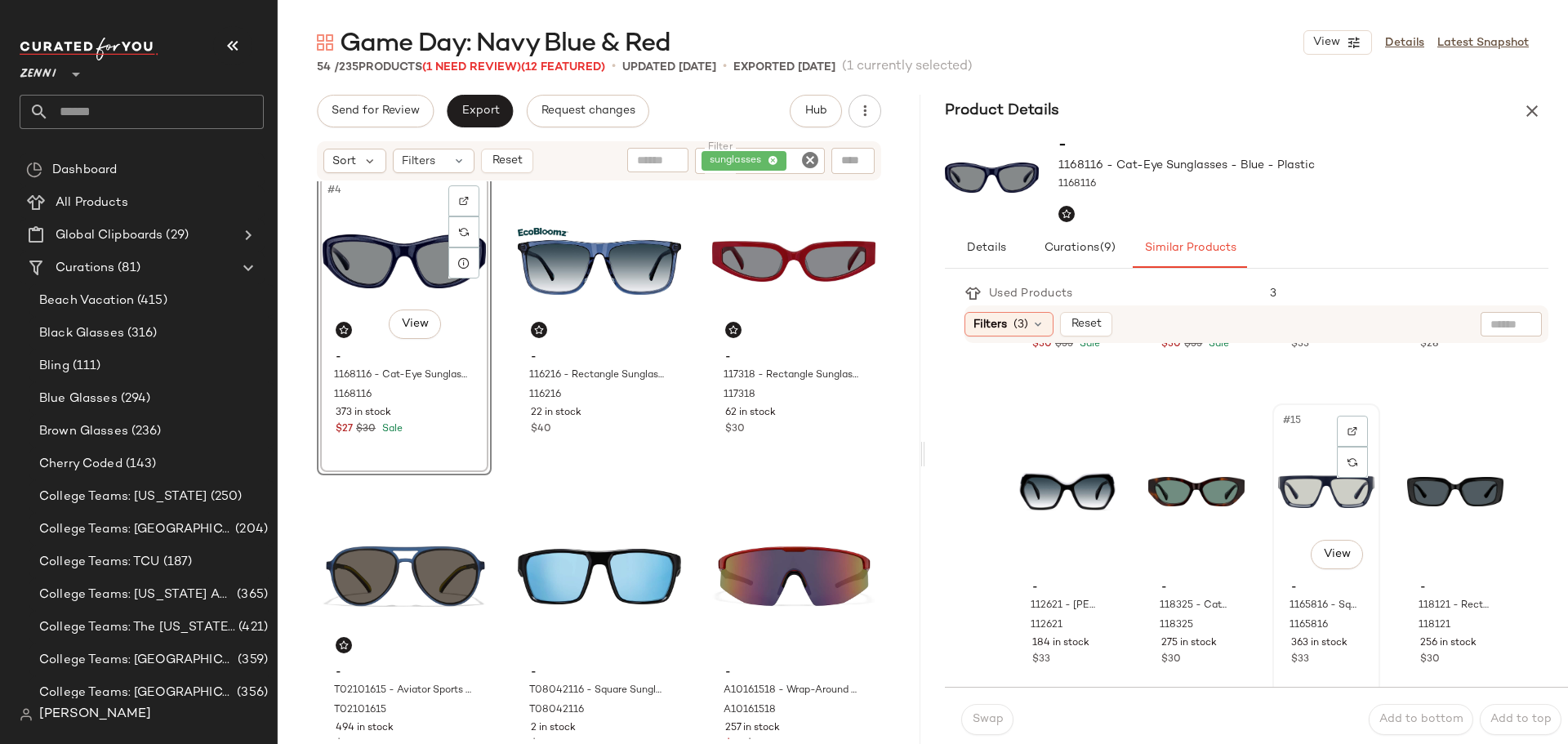
click at [1278, 519] on div "#15 View" at bounding box center [1326, 491] width 97 height 165
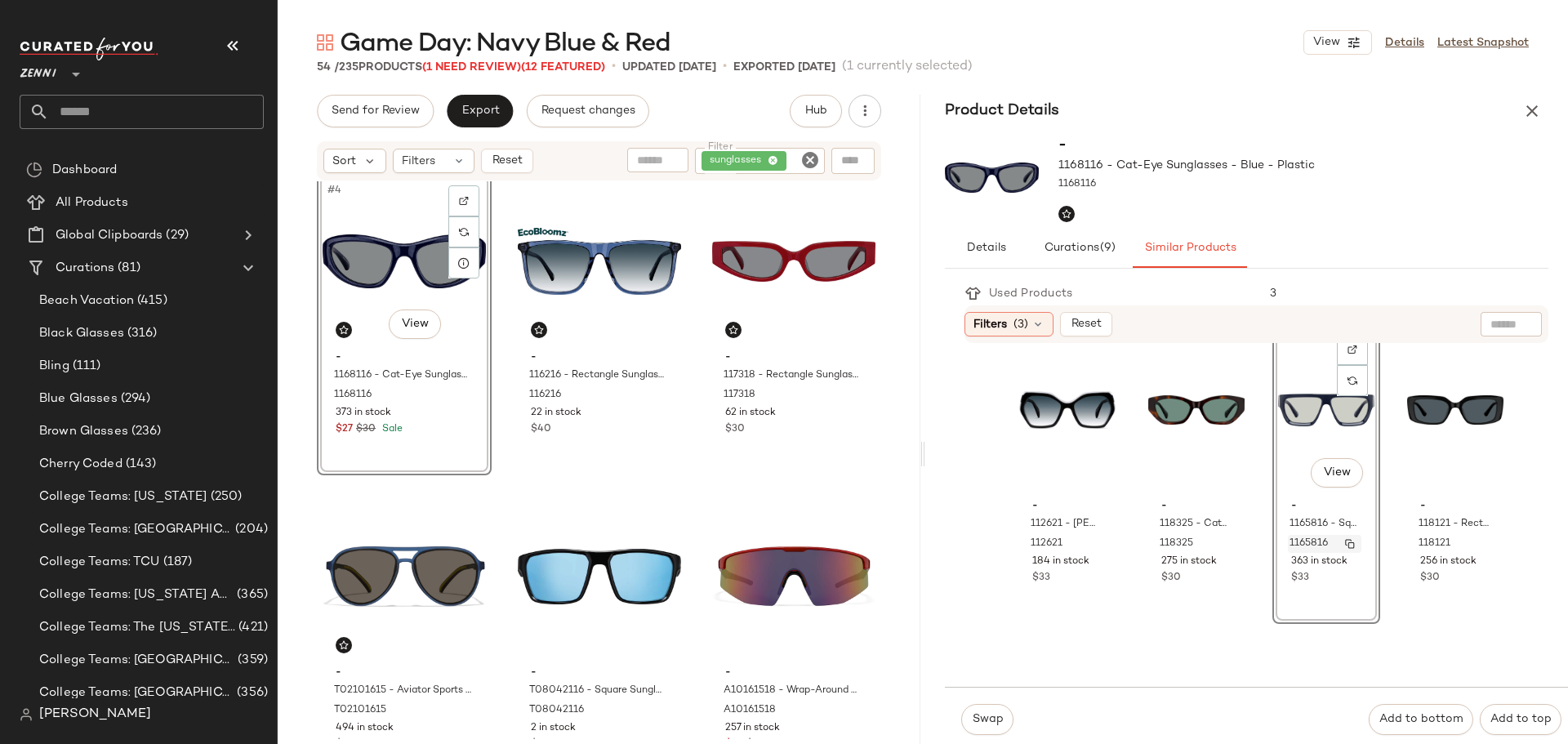
click at [1345, 542] on img "button" at bounding box center [1350, 543] width 10 height 10
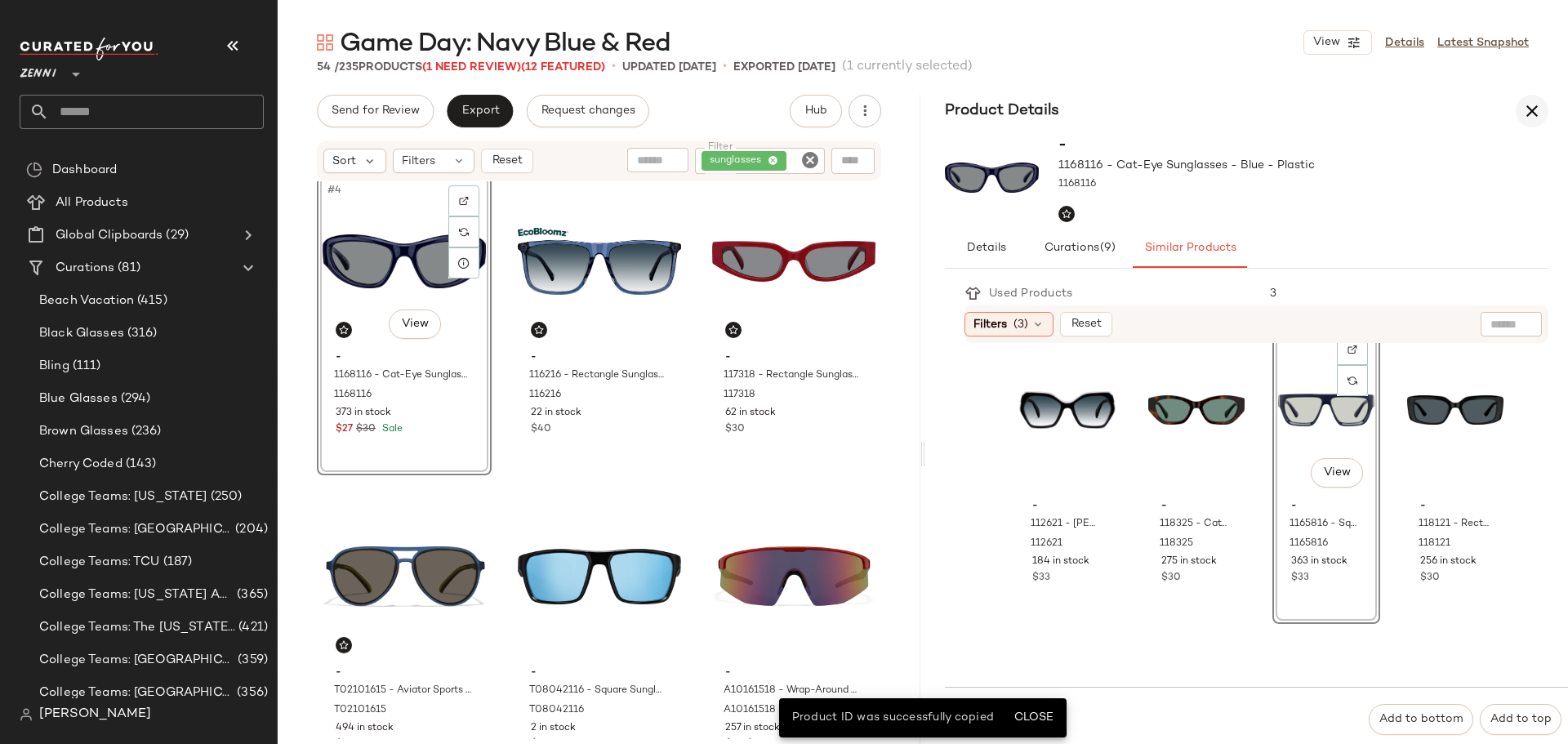
click at [1528, 108] on icon "button" at bounding box center [1532, 110] width 19 height 19
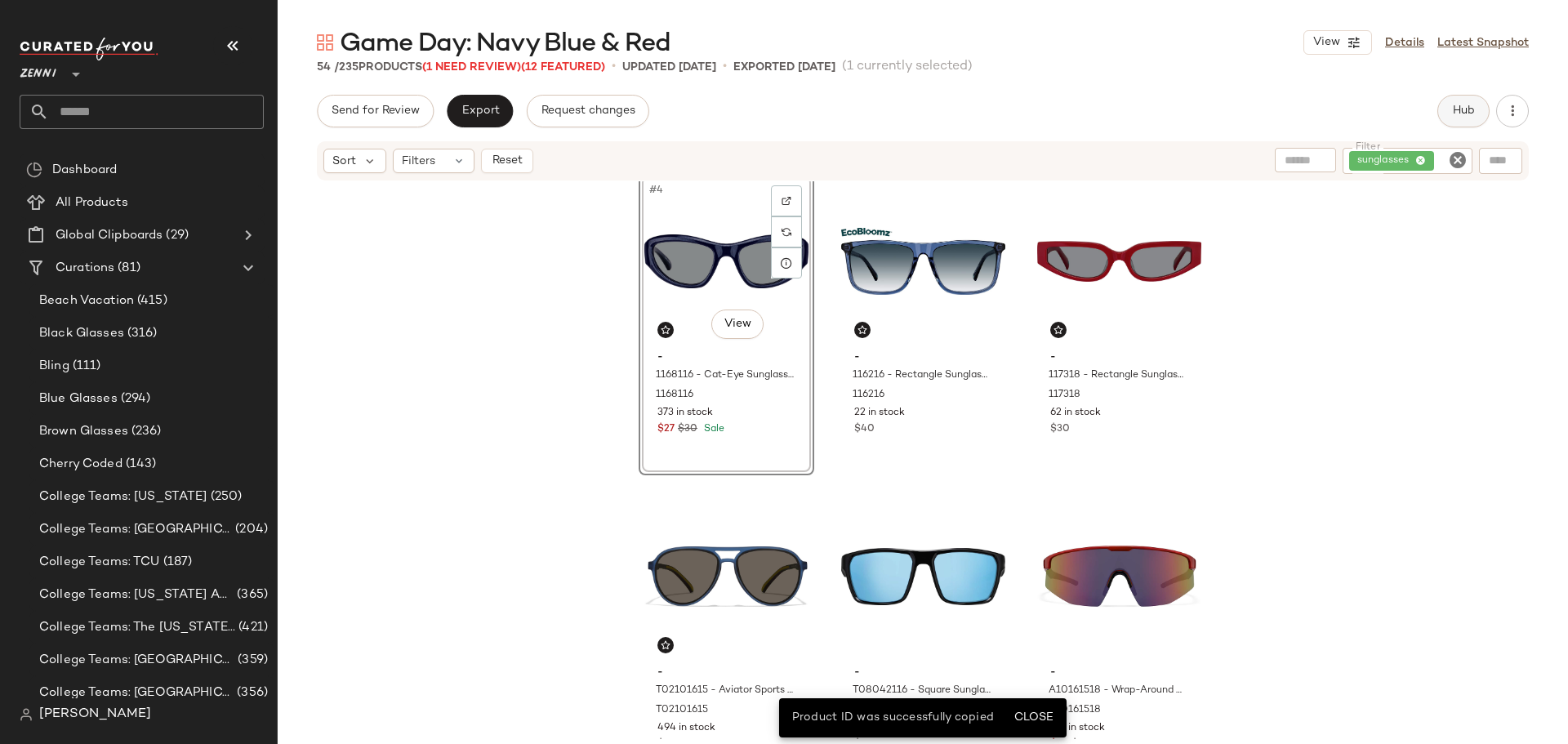
click at [1452, 115] on span "Hub" at bounding box center [1463, 111] width 23 height 13
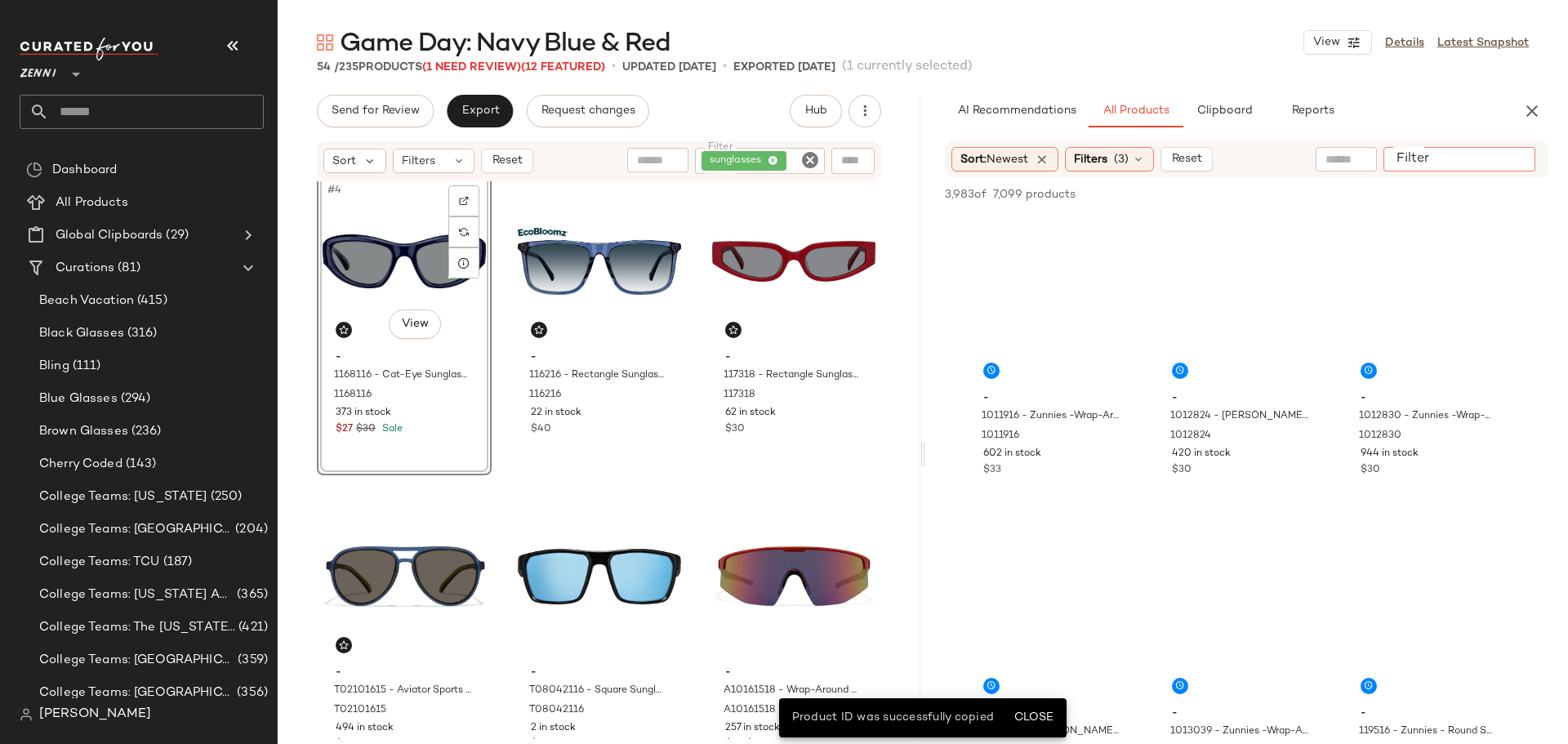
click at [1503, 160] on input "Filter" at bounding box center [1459, 160] width 139 height 17
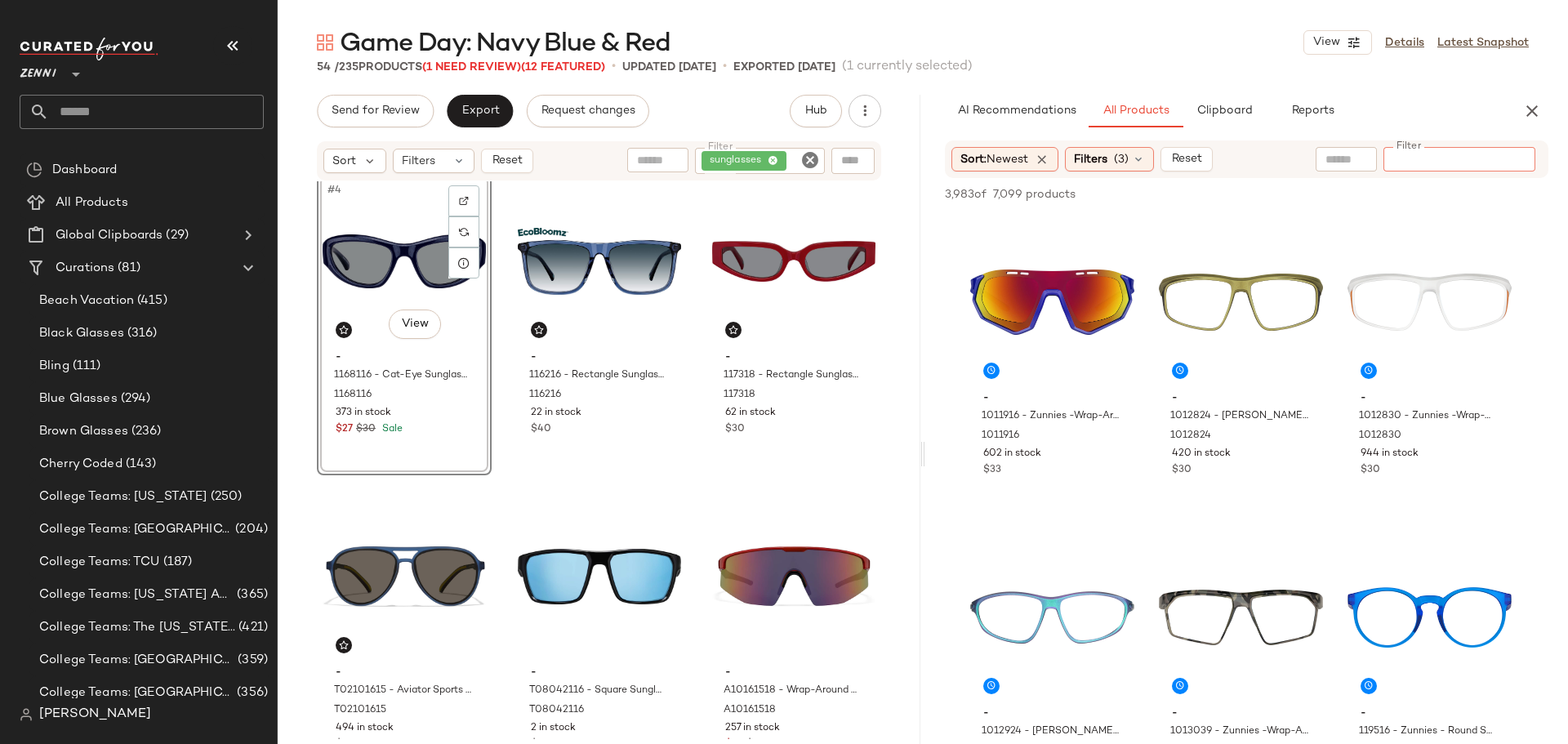
paste input "*******"
type input "*******"
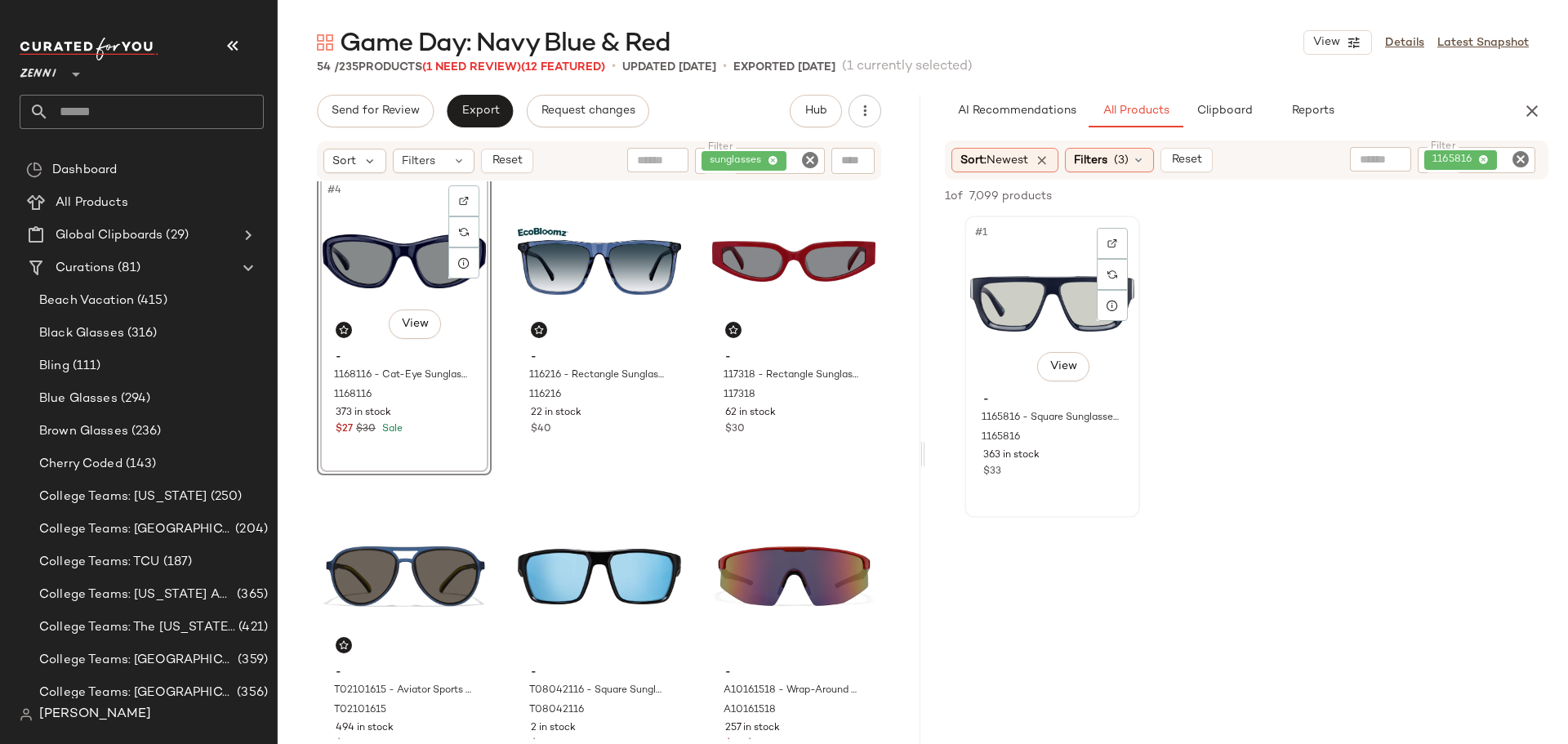
click at [1015, 315] on div "#1 View" at bounding box center [1053, 304] width 164 height 165
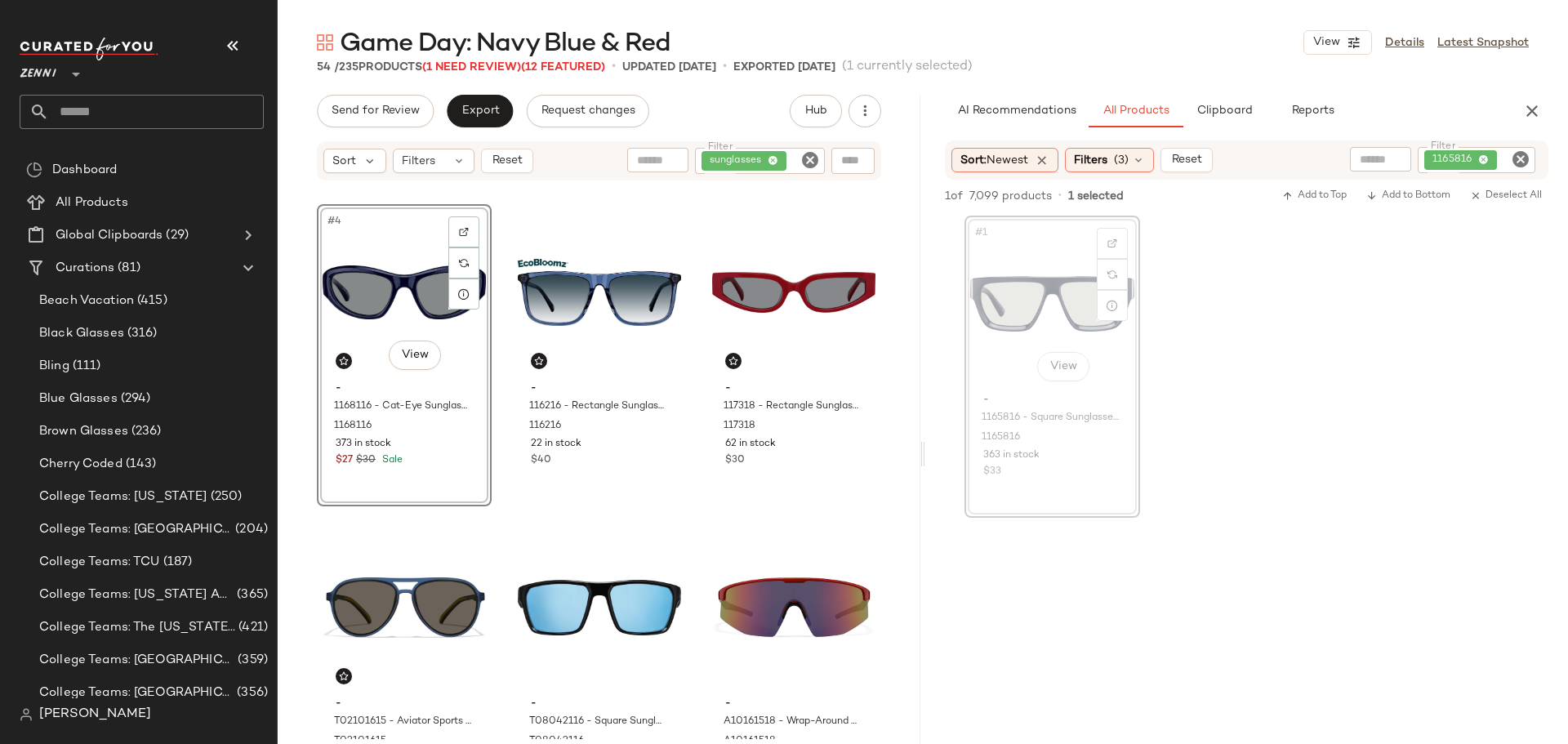
scroll to position [288, 0]
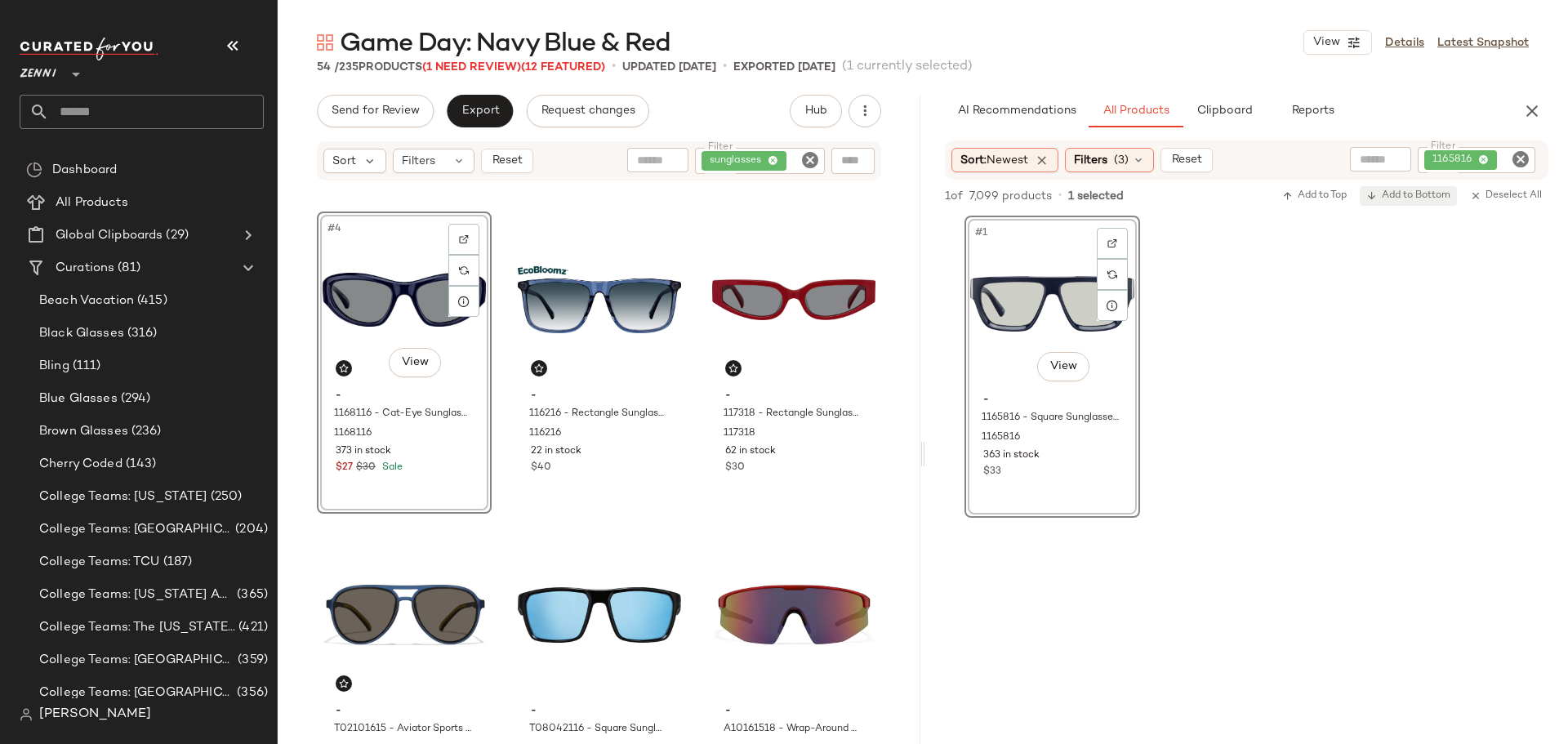
click at [1419, 197] on span "Add to Bottom" at bounding box center [1408, 196] width 84 height 12
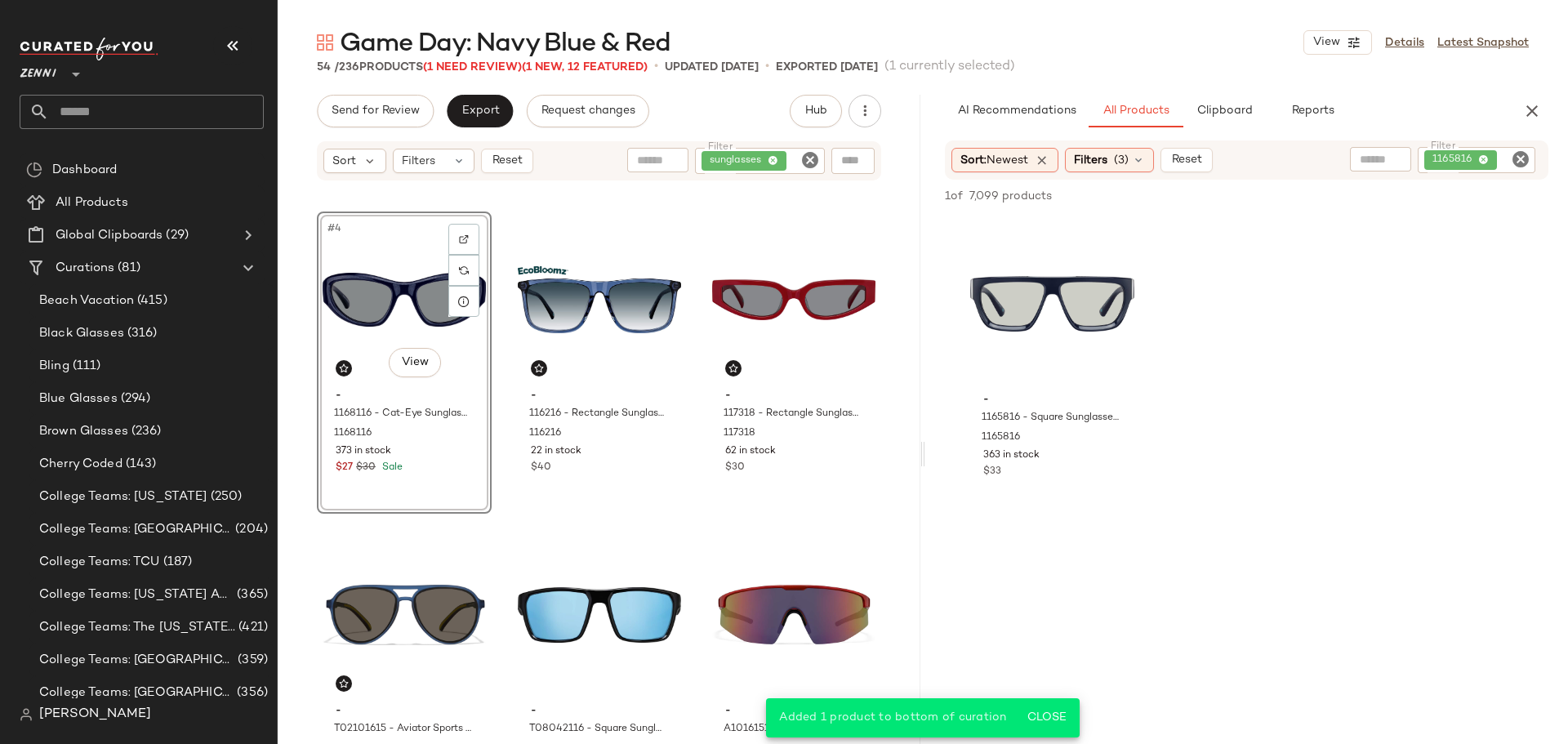
click at [1526, 158] on icon "Clear Filter" at bounding box center [1520, 159] width 19 height 19
click at [1535, 105] on icon "button" at bounding box center [1532, 110] width 19 height 19
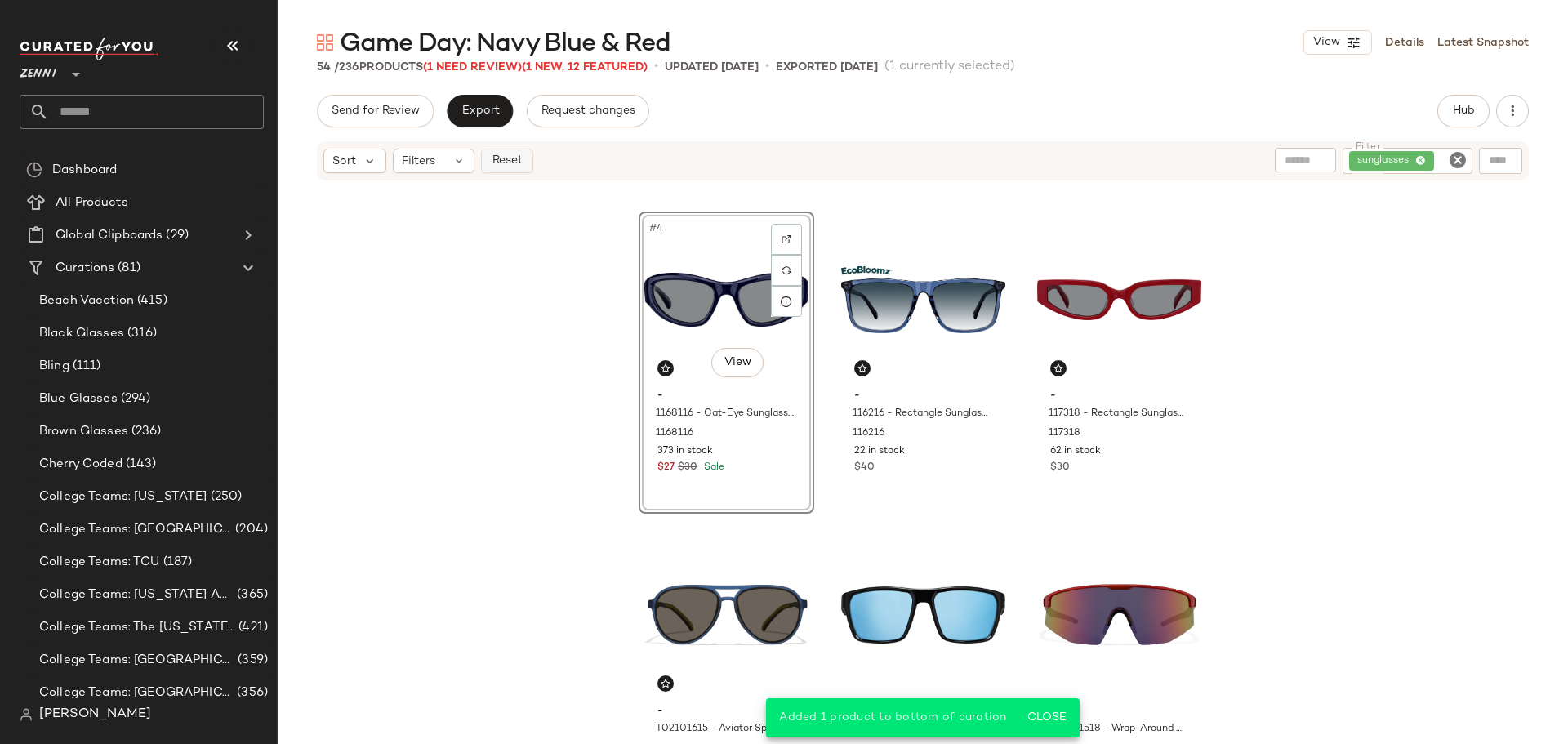
click at [501, 154] on span "Reset" at bounding box center [506, 160] width 31 height 13
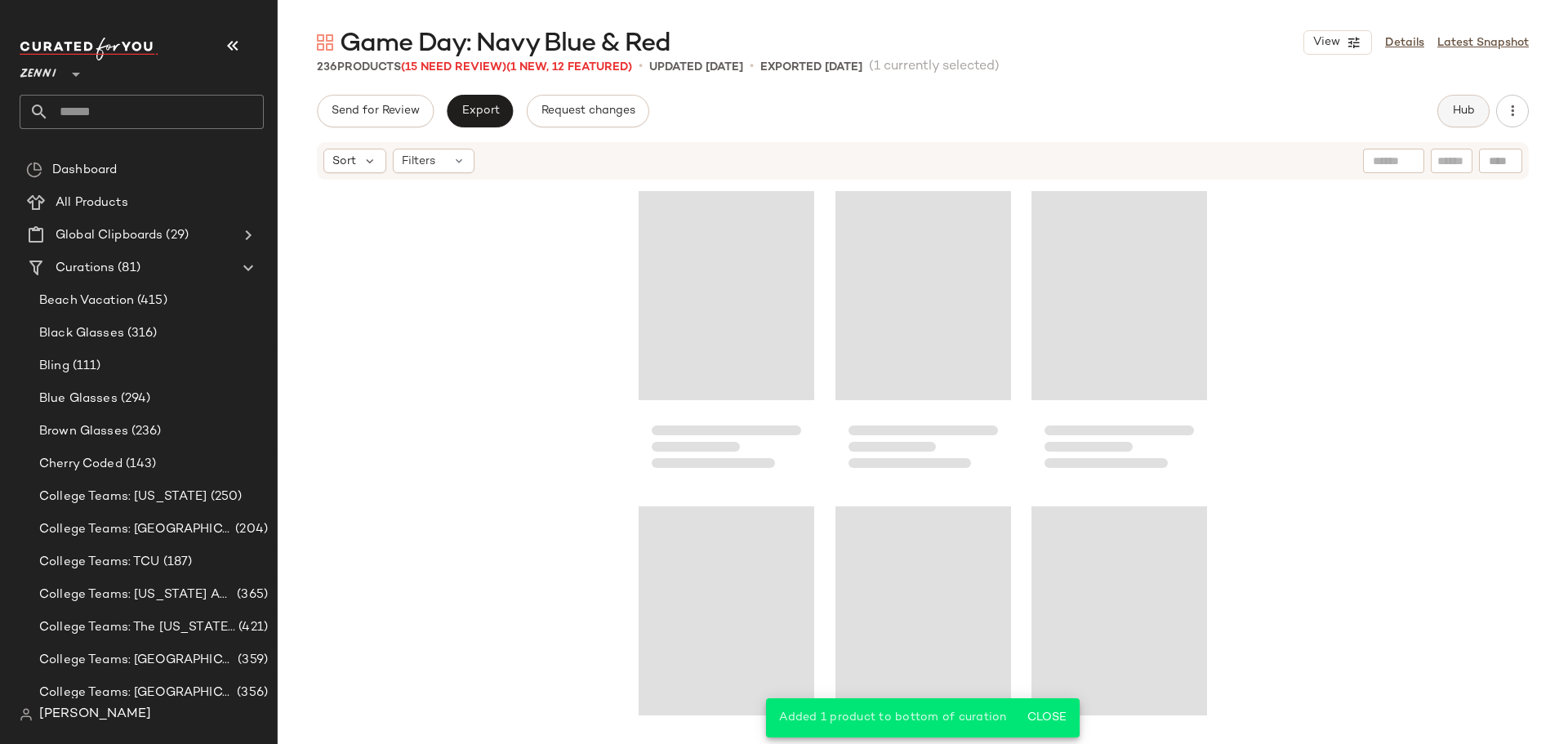
scroll to position [328, 0]
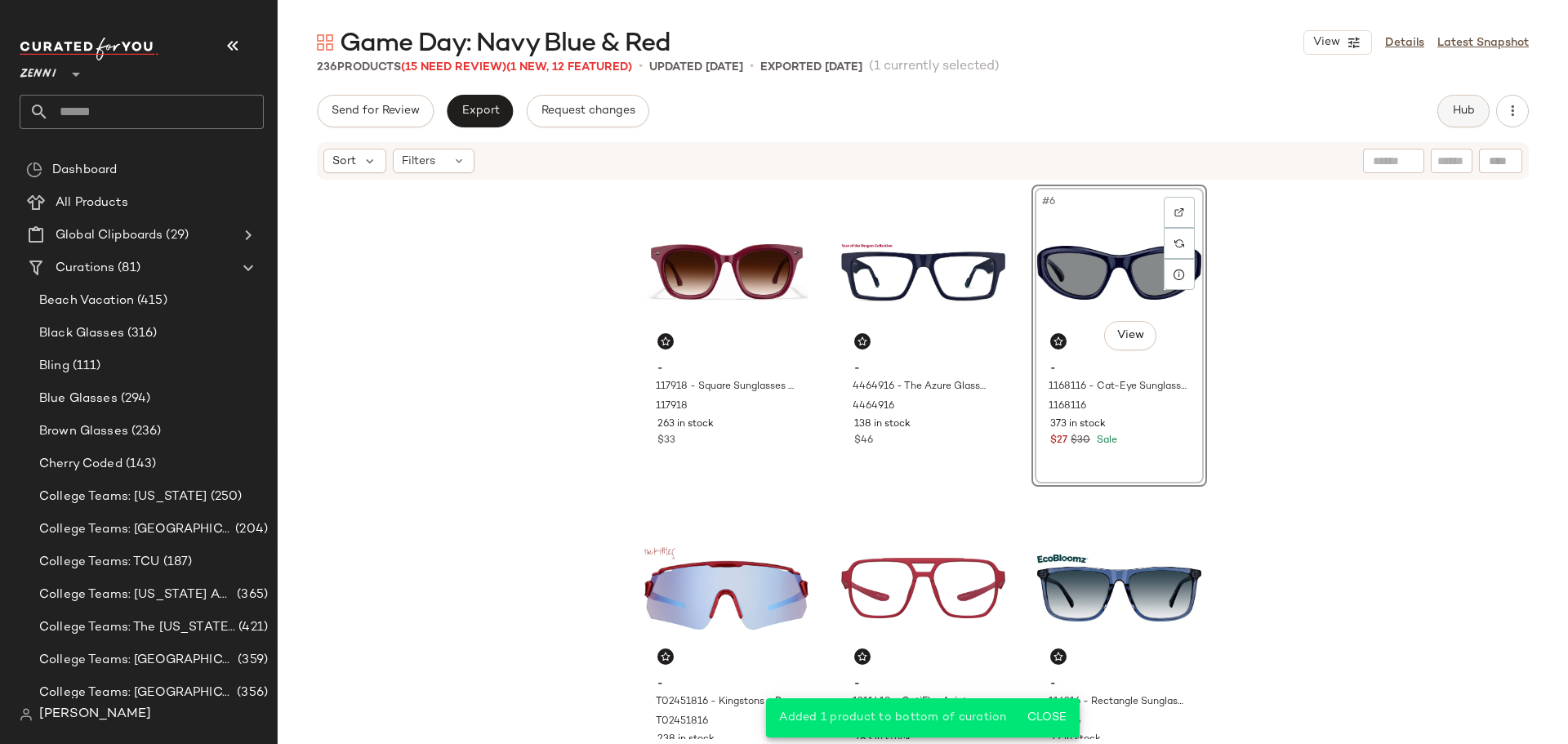
click at [1454, 98] on button "Hub" at bounding box center [1463, 111] width 52 height 33
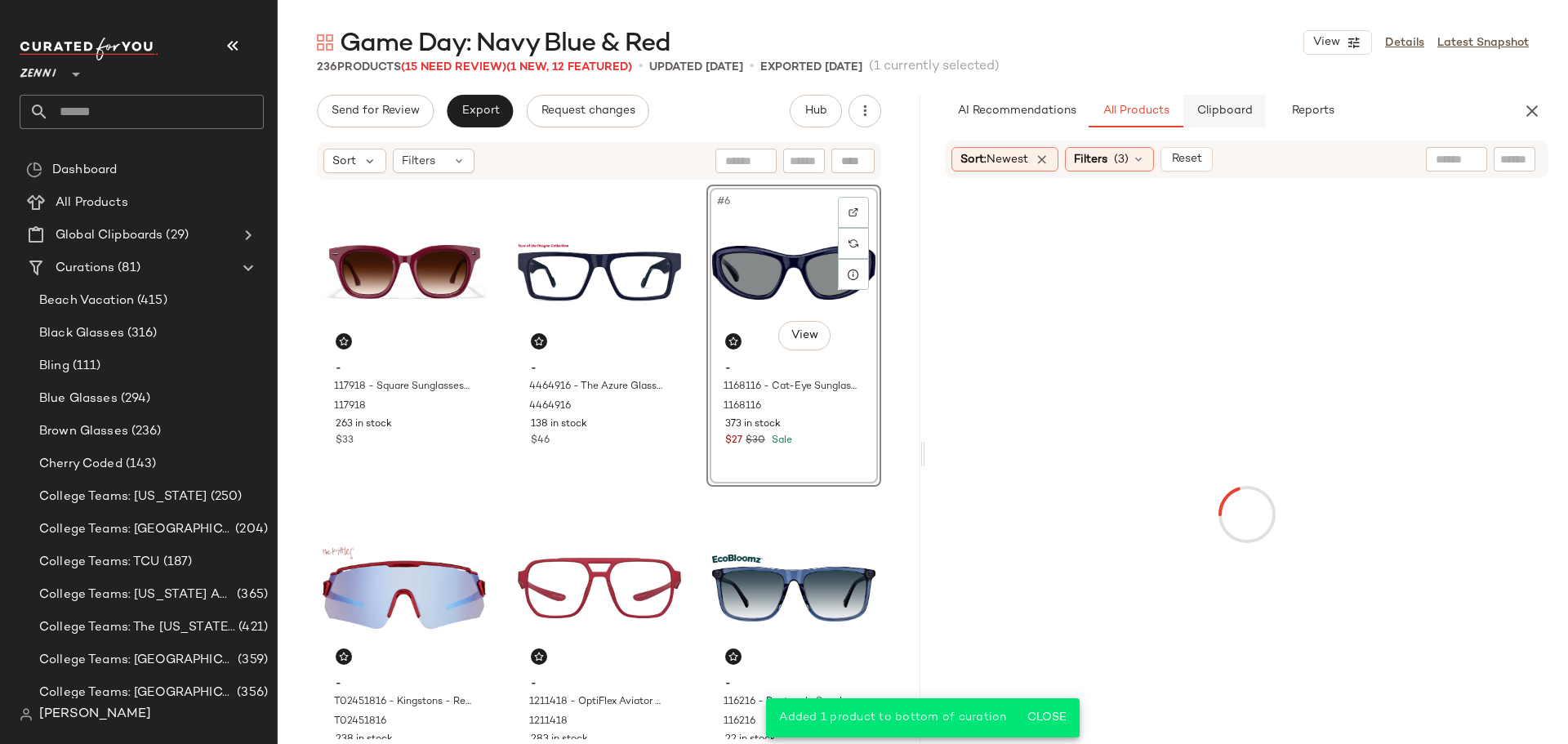
click at [1213, 122] on button "Clipboard" at bounding box center [1224, 111] width 82 height 33
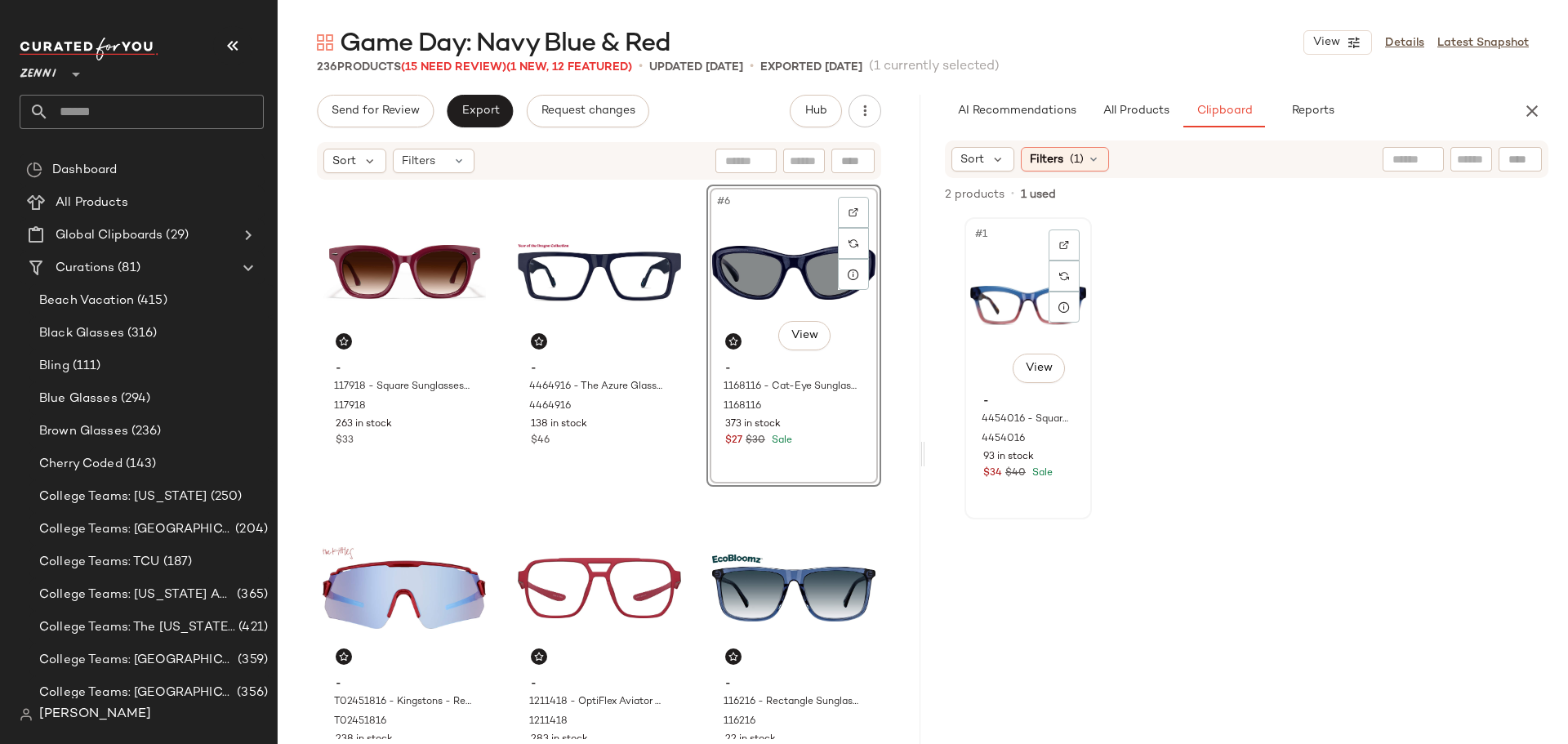
click at [1002, 313] on div "#1 View" at bounding box center [1028, 305] width 116 height 165
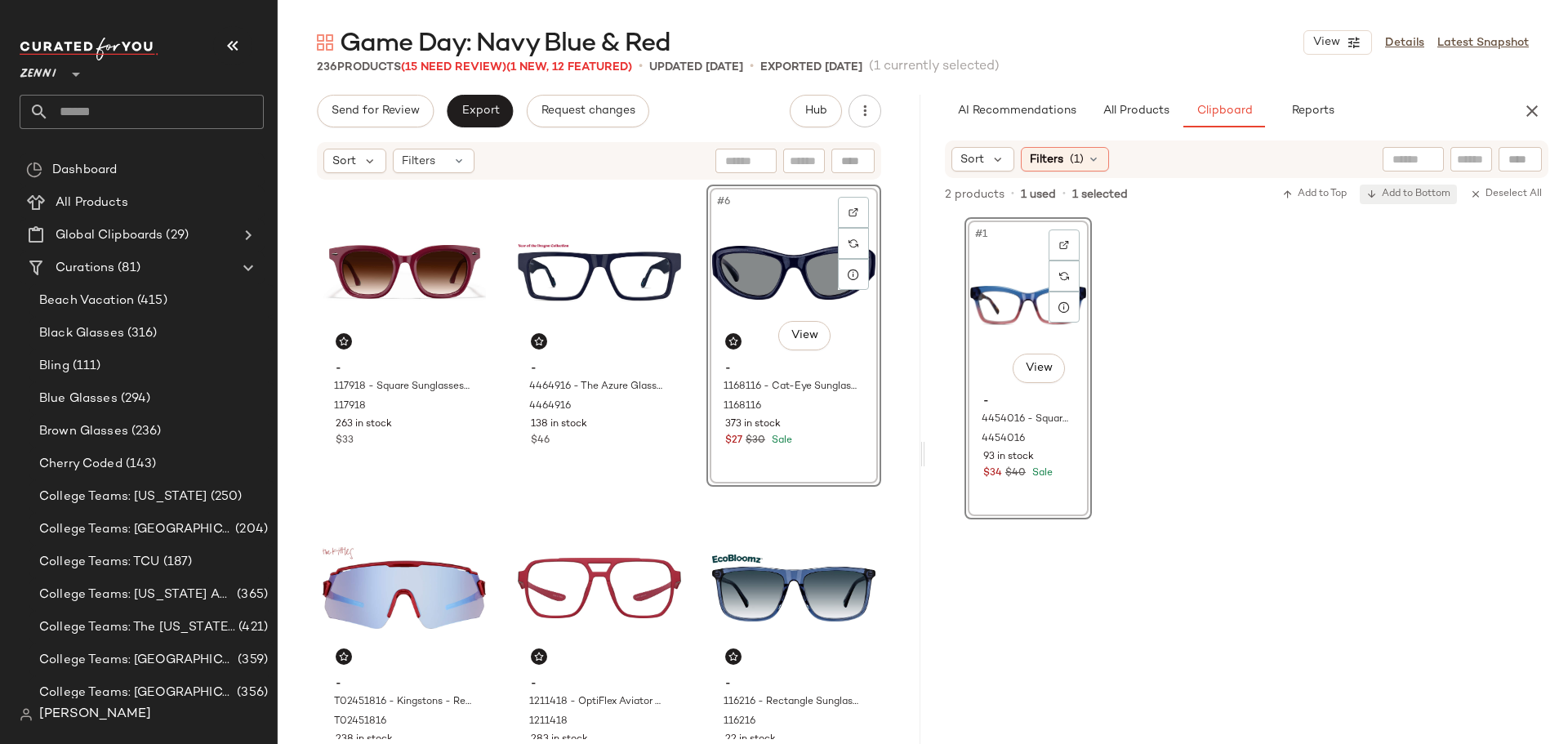
click at [1409, 195] on span "Add to Bottom" at bounding box center [1408, 194] width 84 height 12
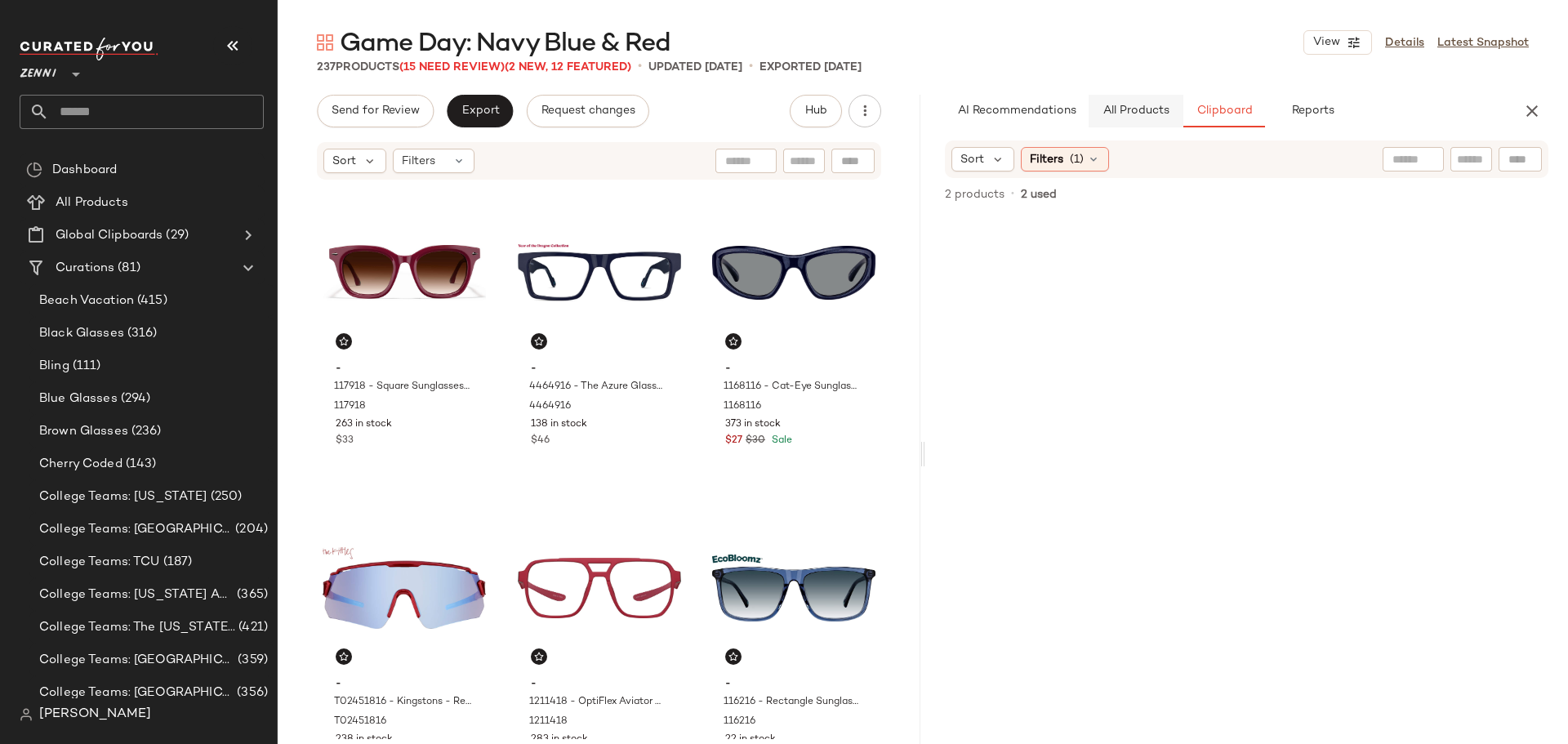
click at [1143, 115] on span "All Products" at bounding box center [1136, 111] width 67 height 13
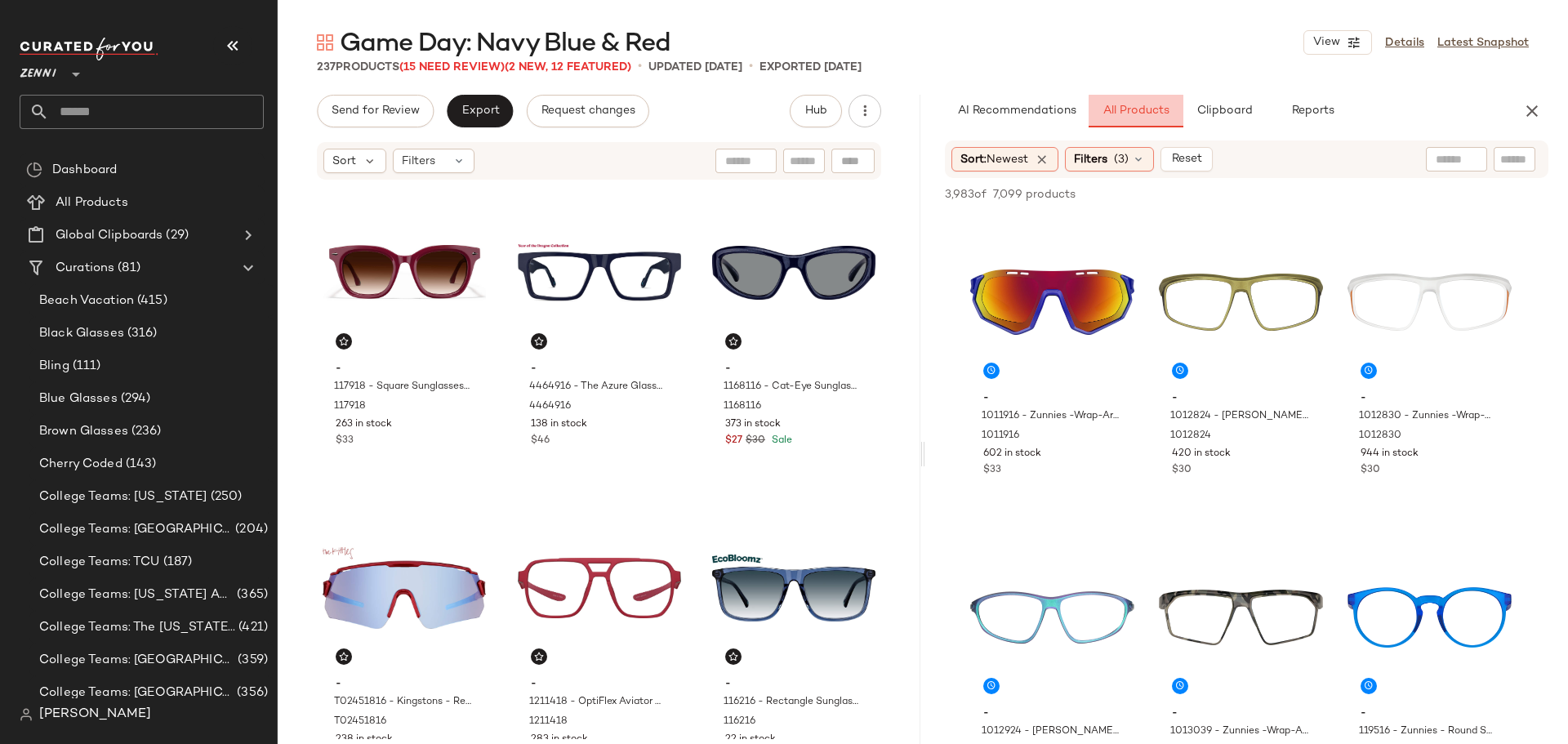
click at [1143, 115] on span "All Products" at bounding box center [1136, 111] width 67 height 13
click at [1235, 121] on button "Clipboard" at bounding box center [1224, 111] width 82 height 33
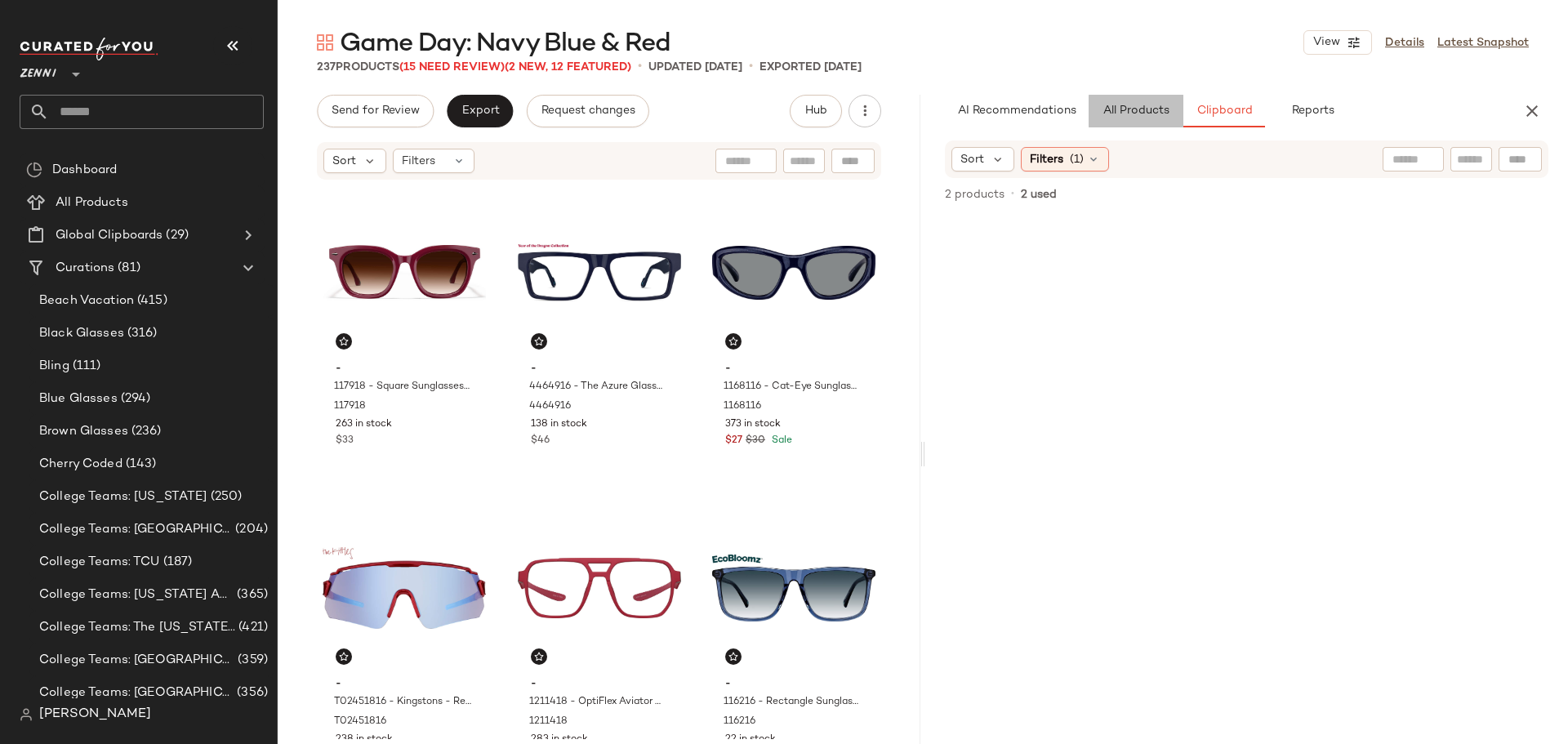
click at [1151, 113] on span "All Products" at bounding box center [1136, 111] width 67 height 13
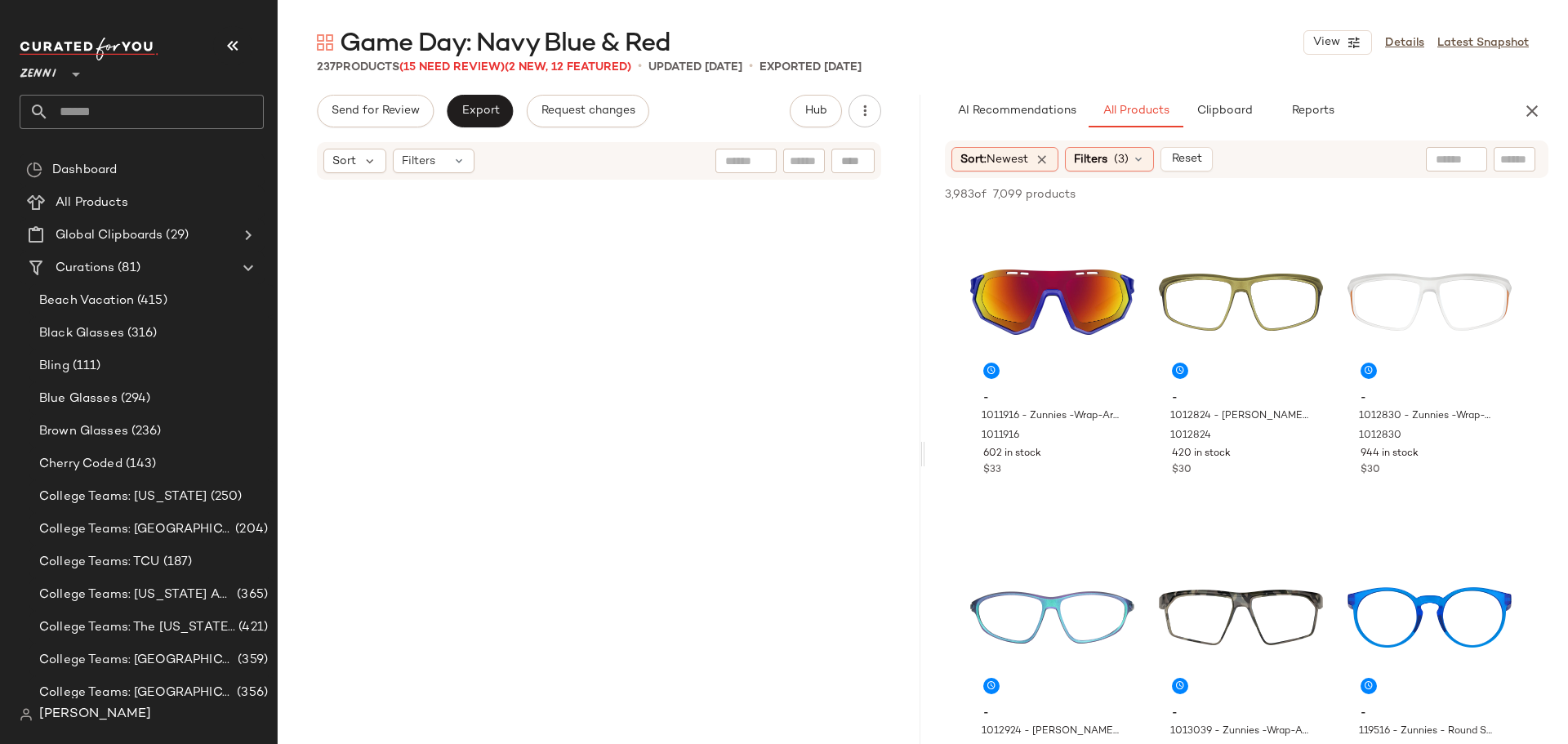
scroll to position [24340, 0]
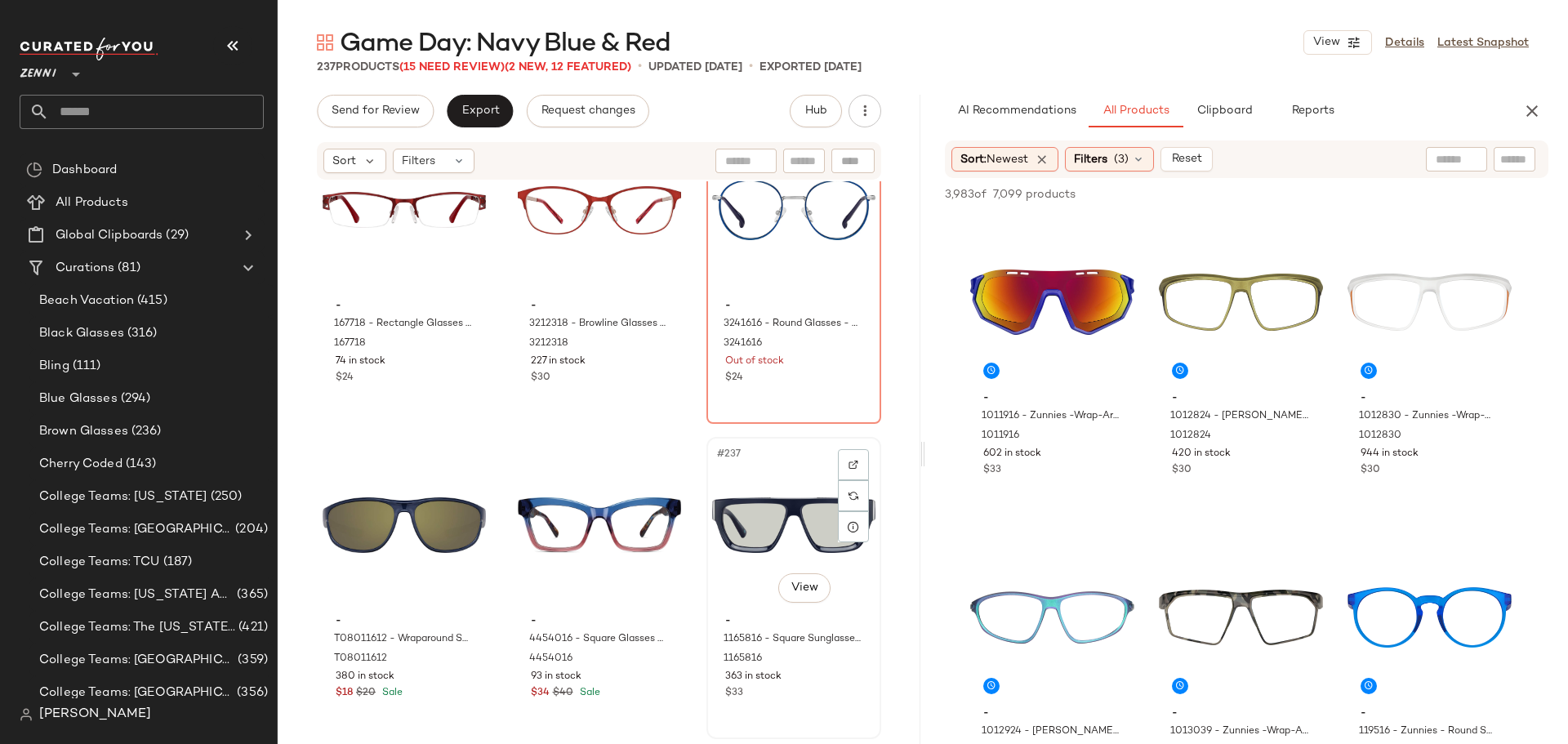
click at [771, 517] on div "#237 View" at bounding box center [794, 524] width 163 height 165
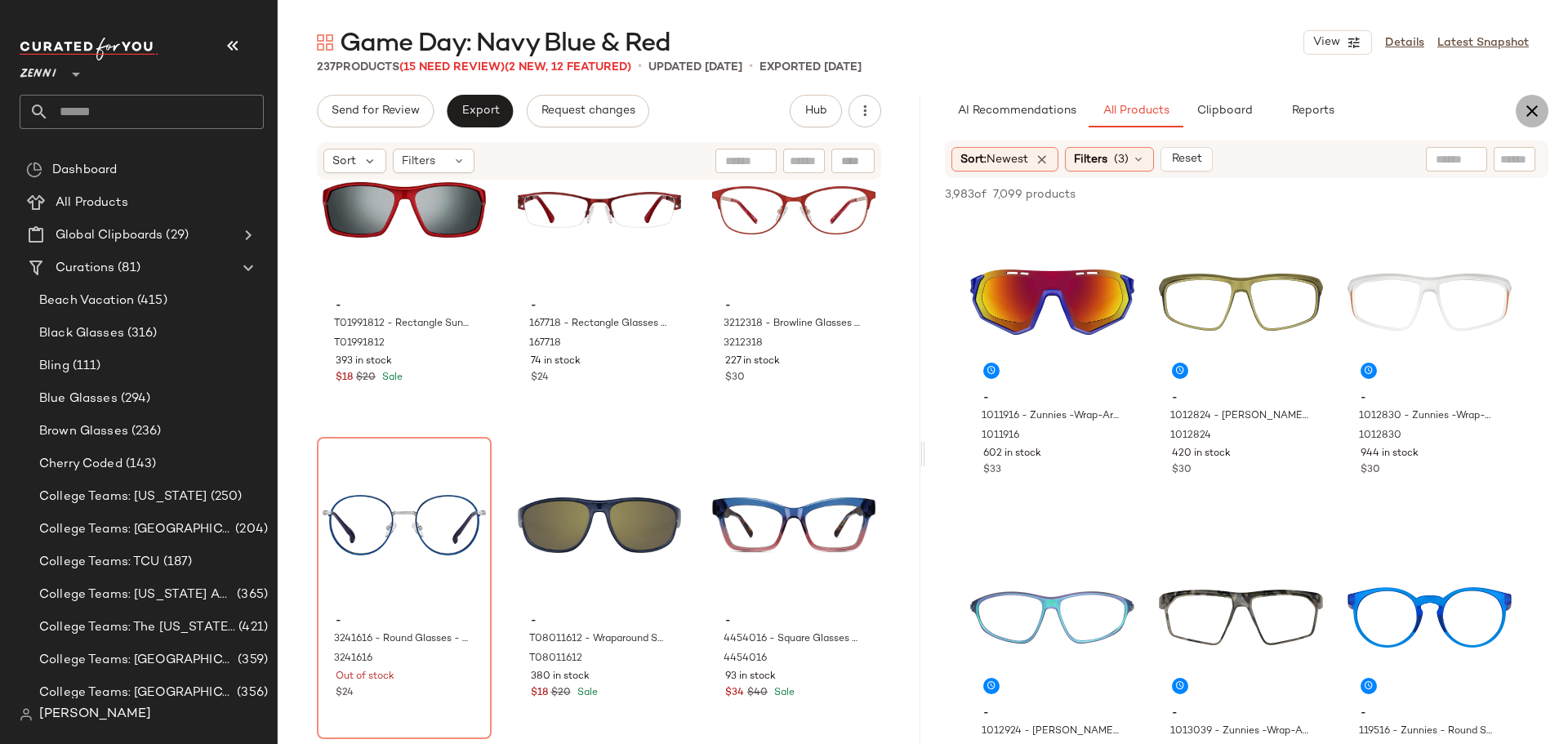
click at [1530, 114] on icon "button" at bounding box center [1532, 110] width 19 height 19
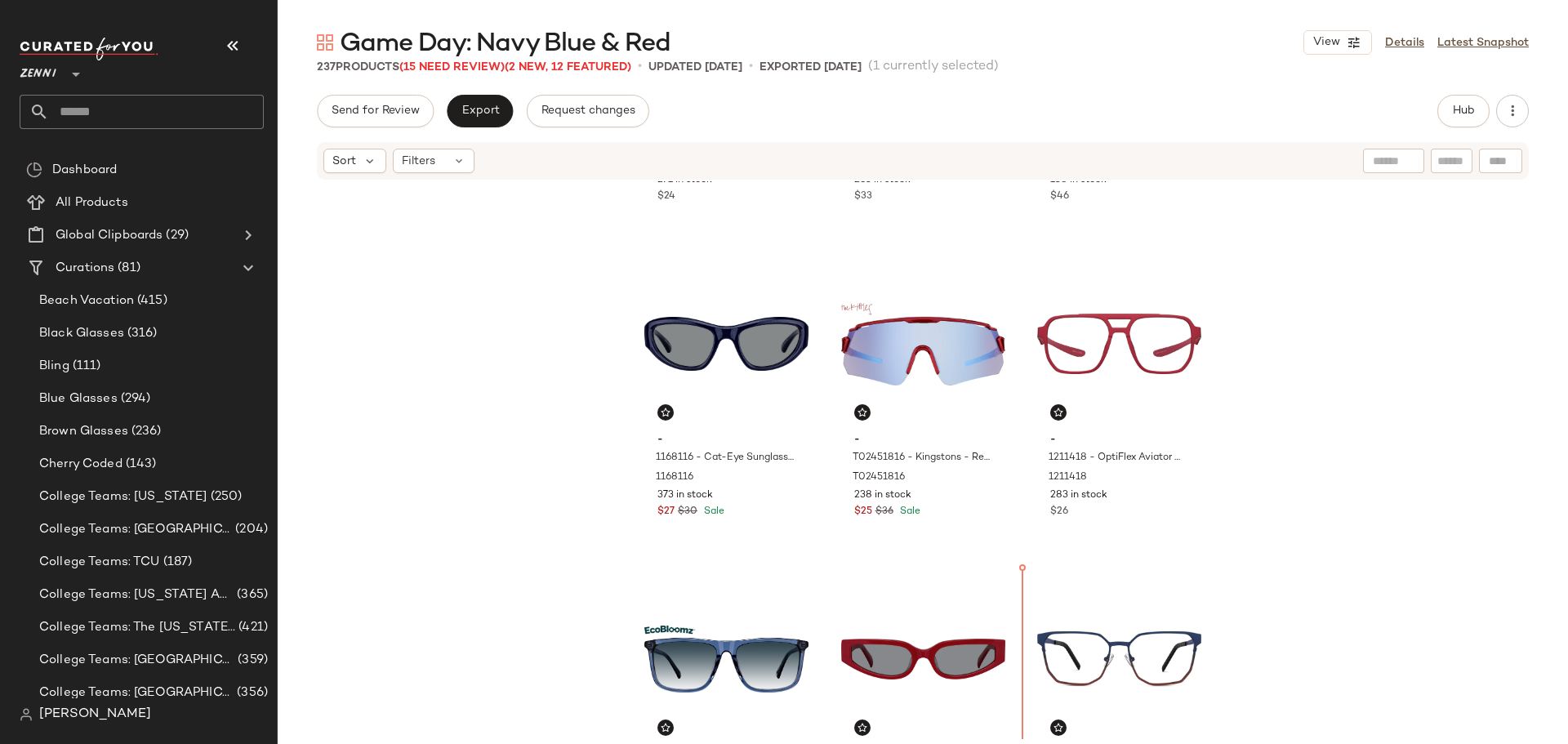
scroll to position [582, 0]
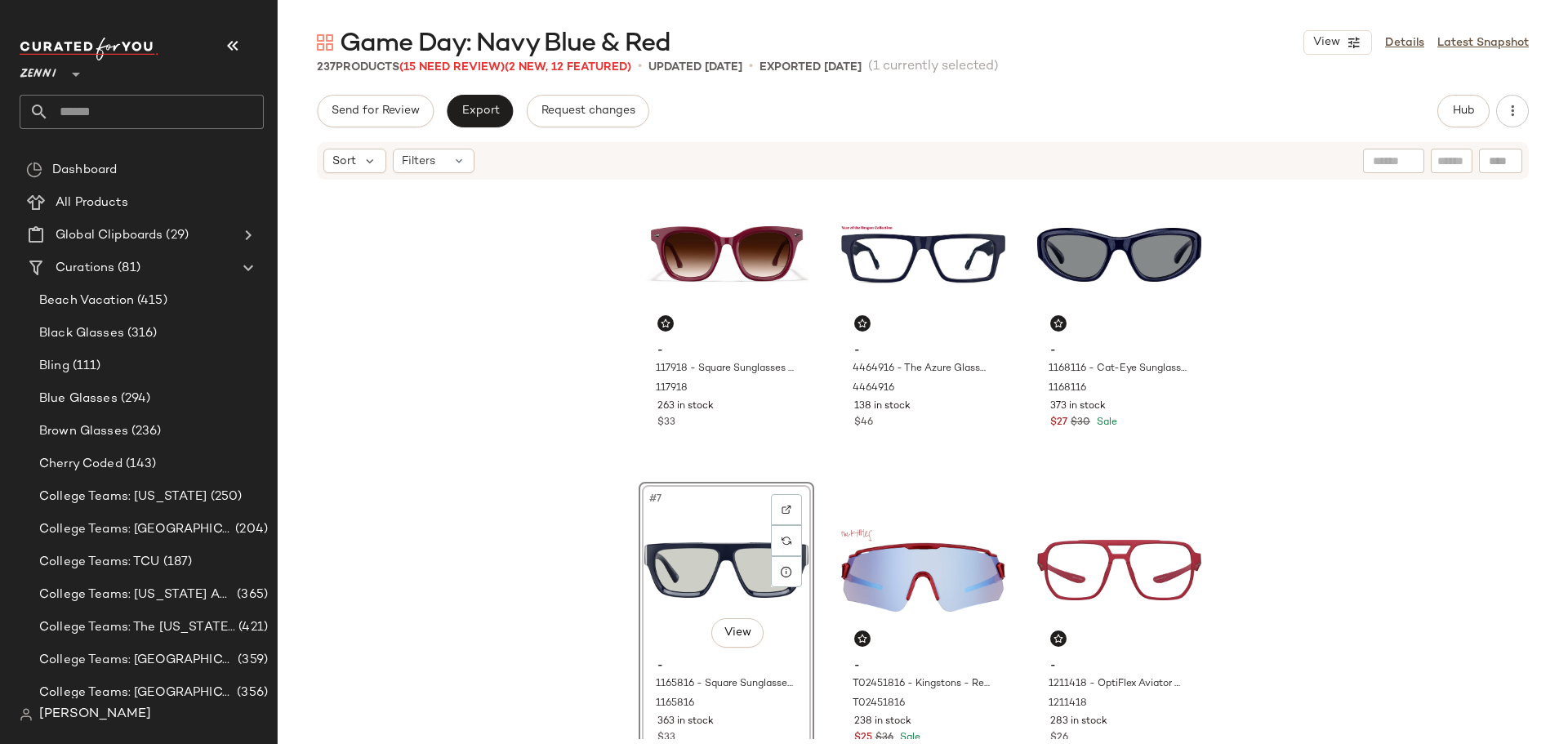
scroll to position [337, 0]
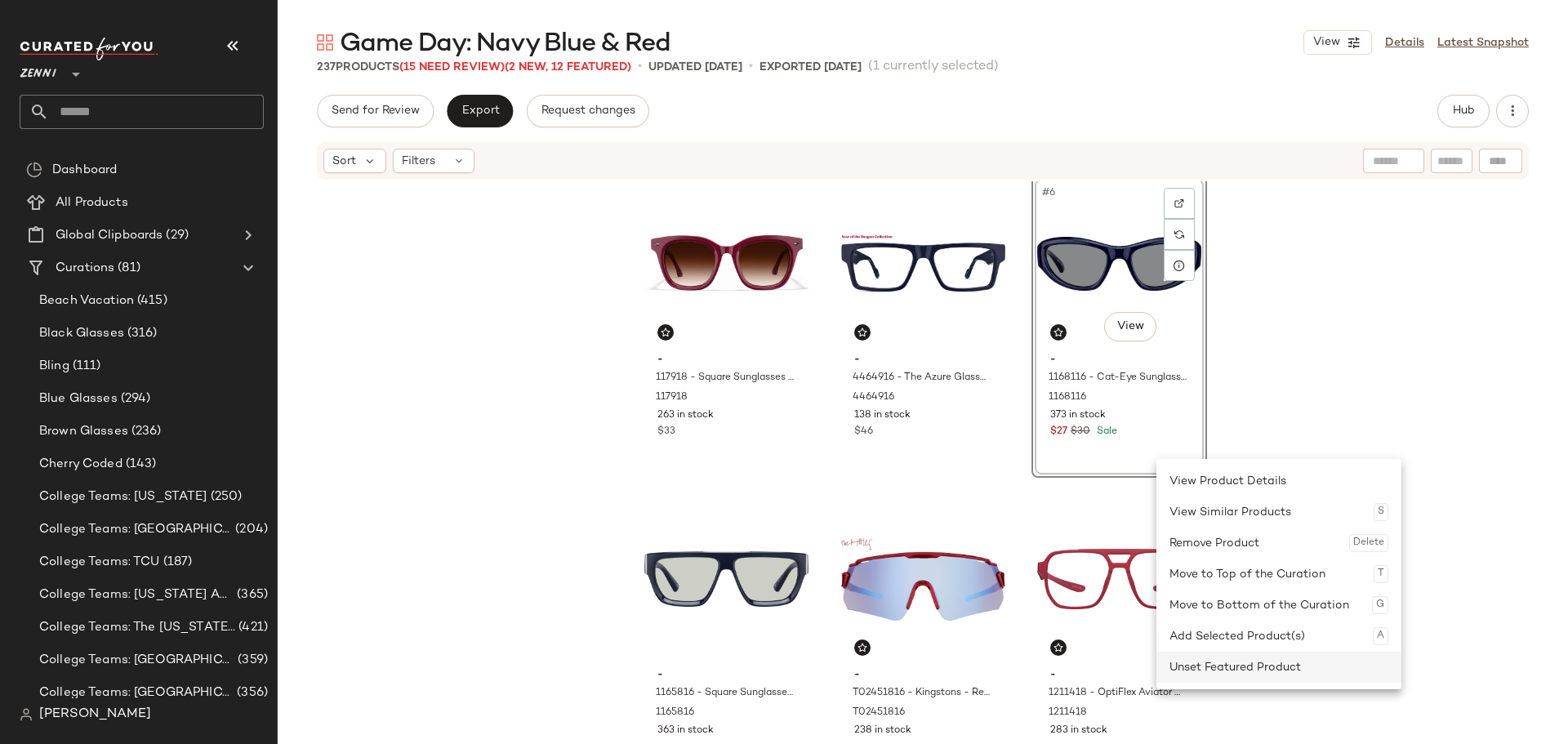
click at [1254, 669] on div "Unset Featured Product" at bounding box center [1279, 667] width 219 height 31
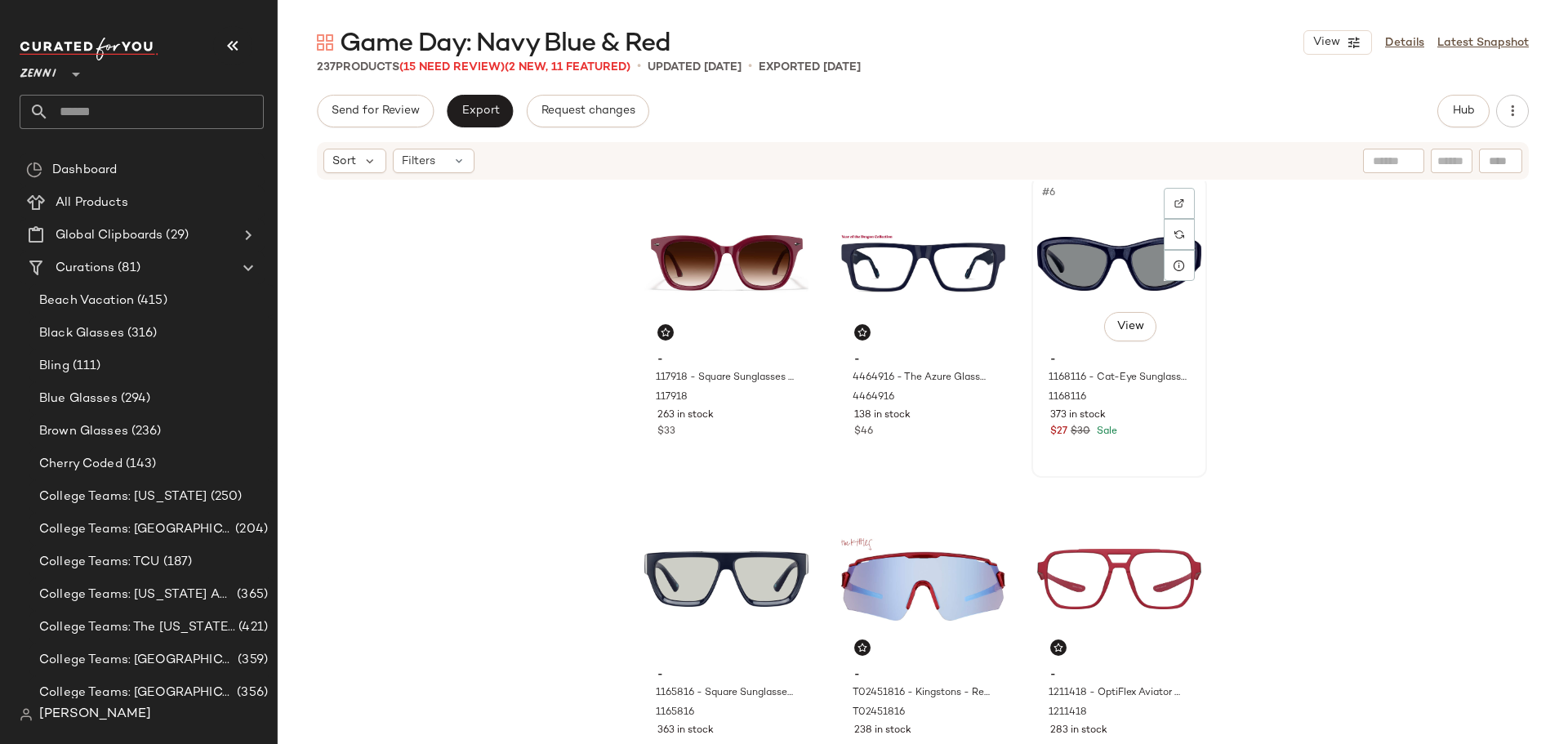
click at [1167, 455] on div "#6 View - 1168116 - Cat-Eye Sunglasses - Blue - Plastic 1168116 373 in stock $2…" at bounding box center [1119, 326] width 172 height 299
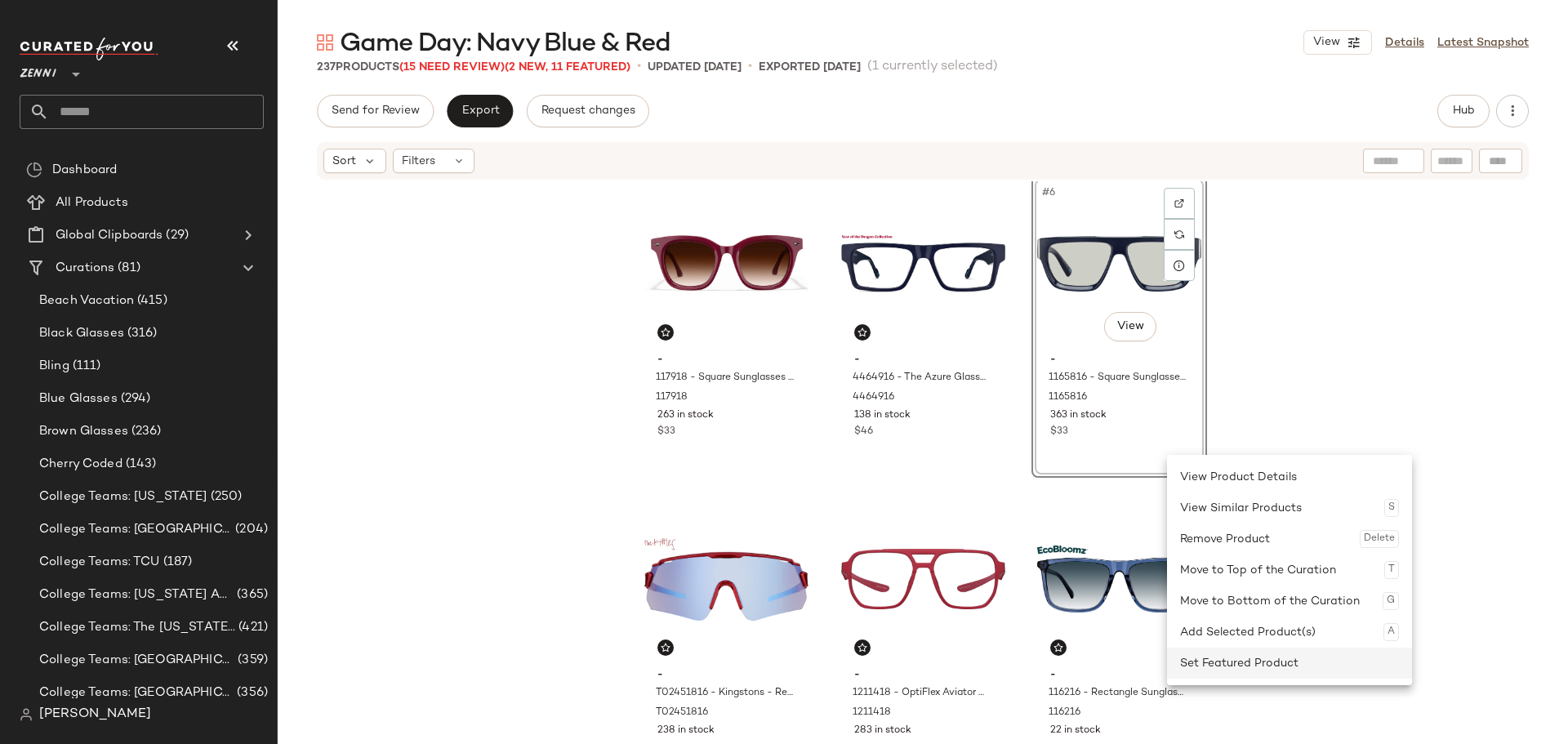
click at [1230, 653] on div "Set Featured Product" at bounding box center [1290, 663] width 219 height 31
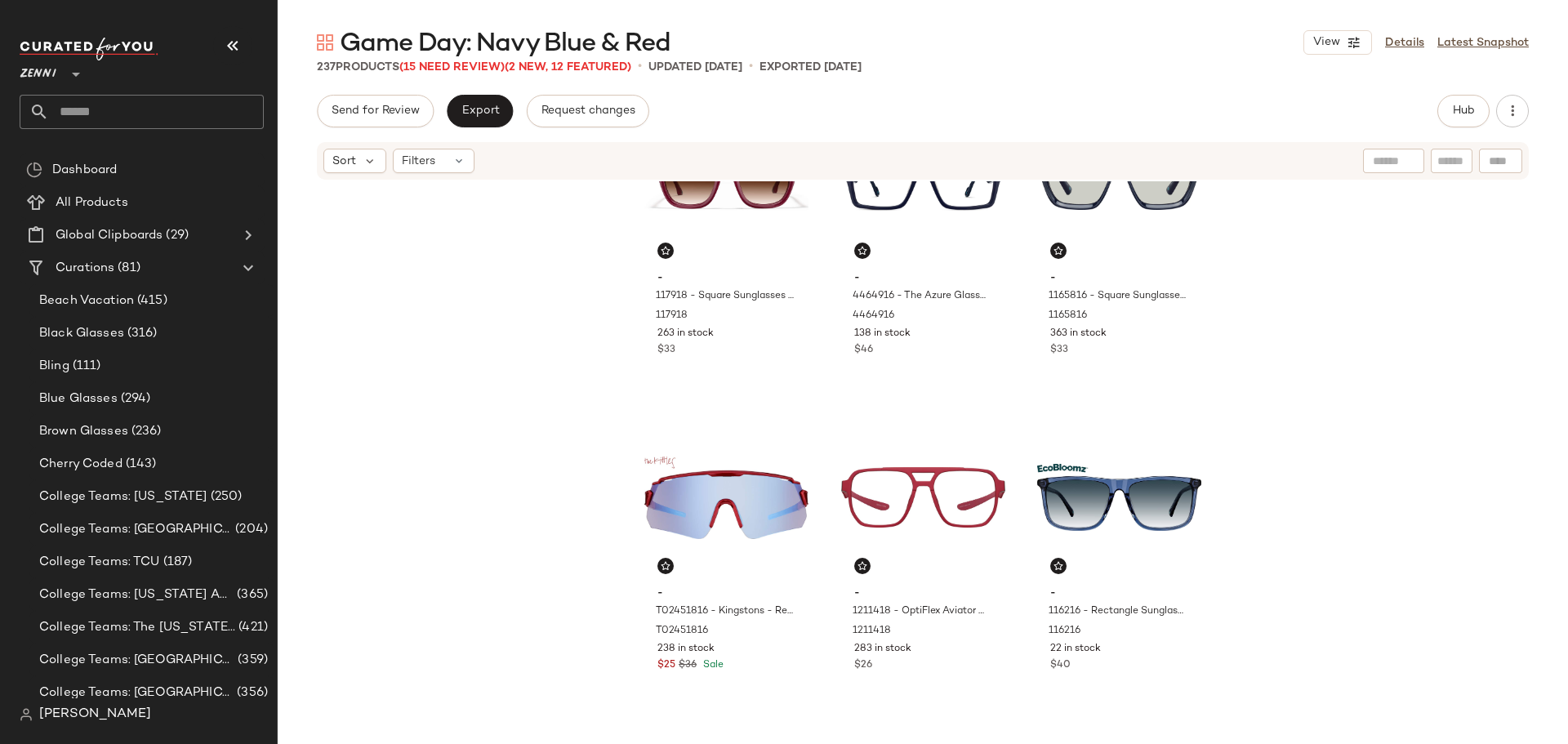
scroll to position [408, 0]
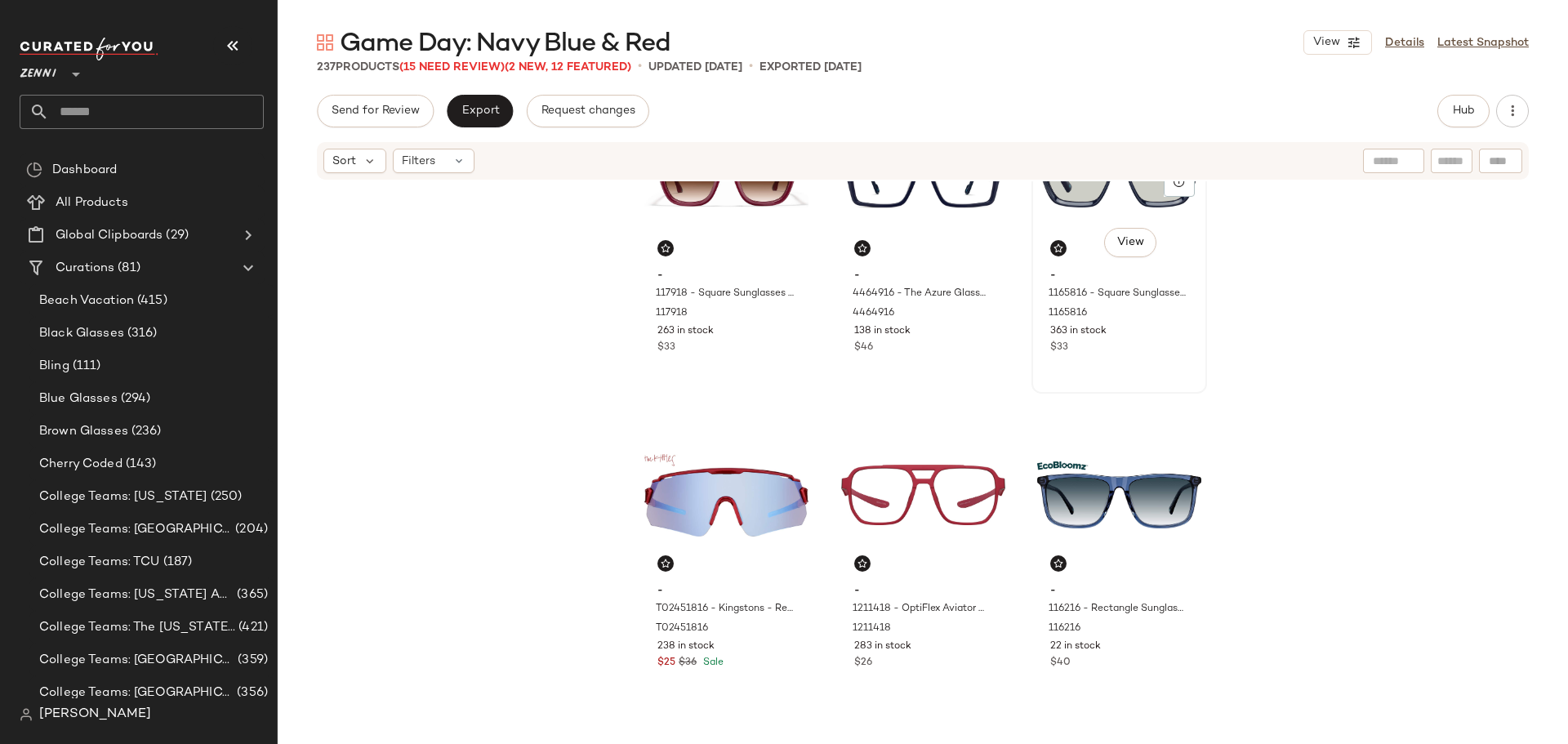
click at [1135, 366] on div "#6 View - 1165816 - Square Sunglasses - Blue - Plastic 1165816 363 in stock $33" at bounding box center [1119, 243] width 172 height 299
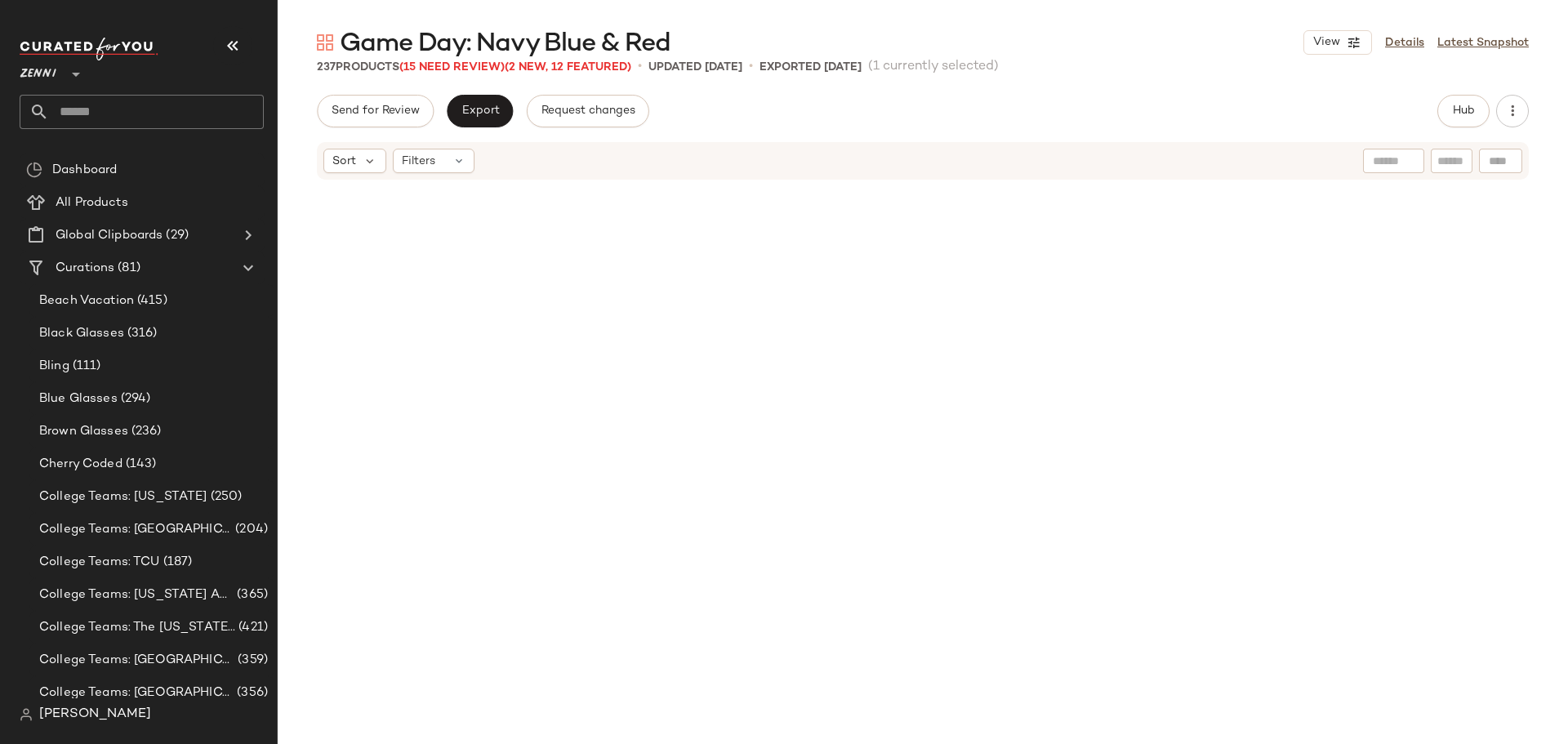
scroll to position [24340, 0]
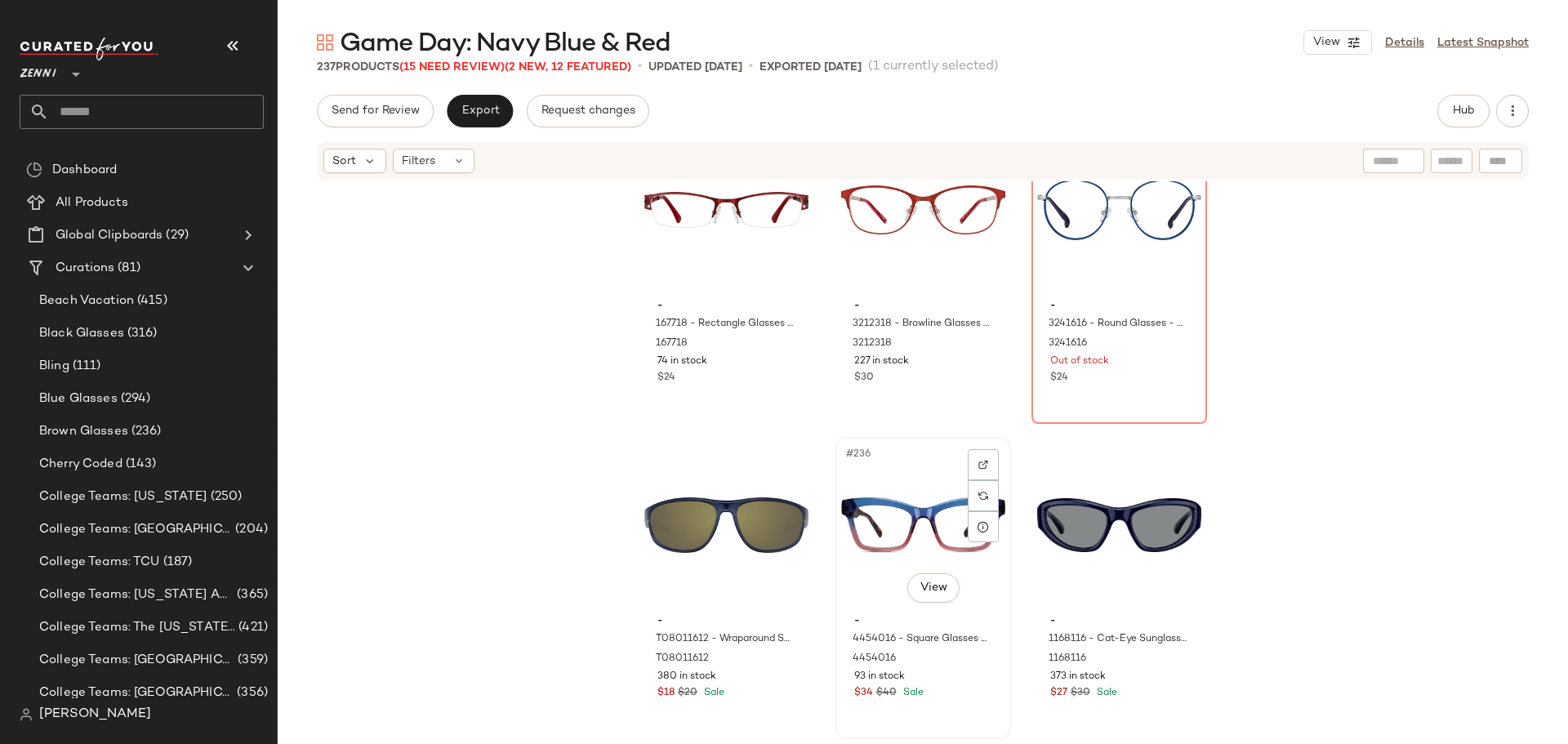
click at [873, 486] on div "#236 View" at bounding box center [923, 524] width 164 height 165
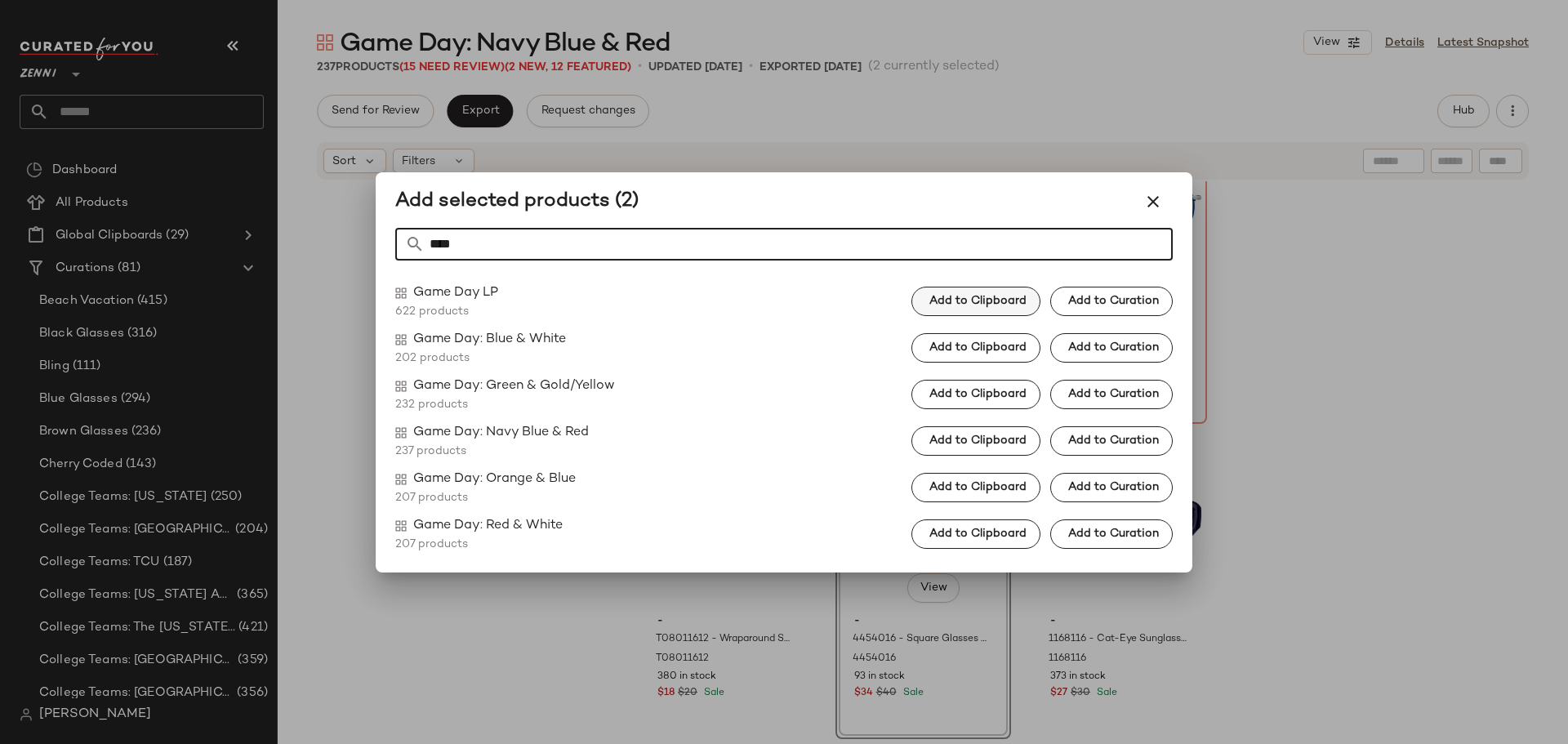
type input "****"
click at [964, 296] on span "Add to Clipboard" at bounding box center [977, 301] width 98 height 13
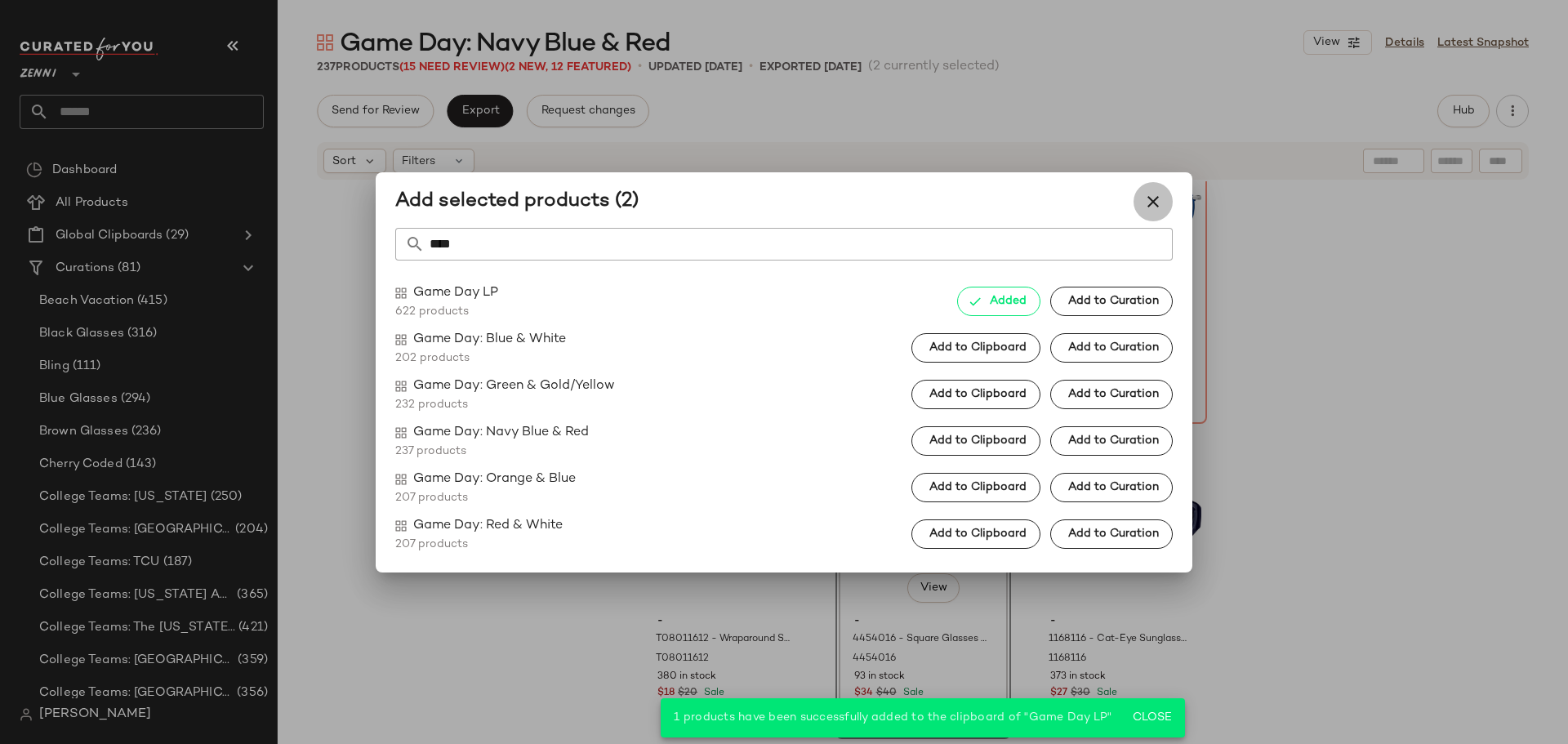
click at [1147, 202] on icon "button" at bounding box center [1153, 201] width 19 height 19
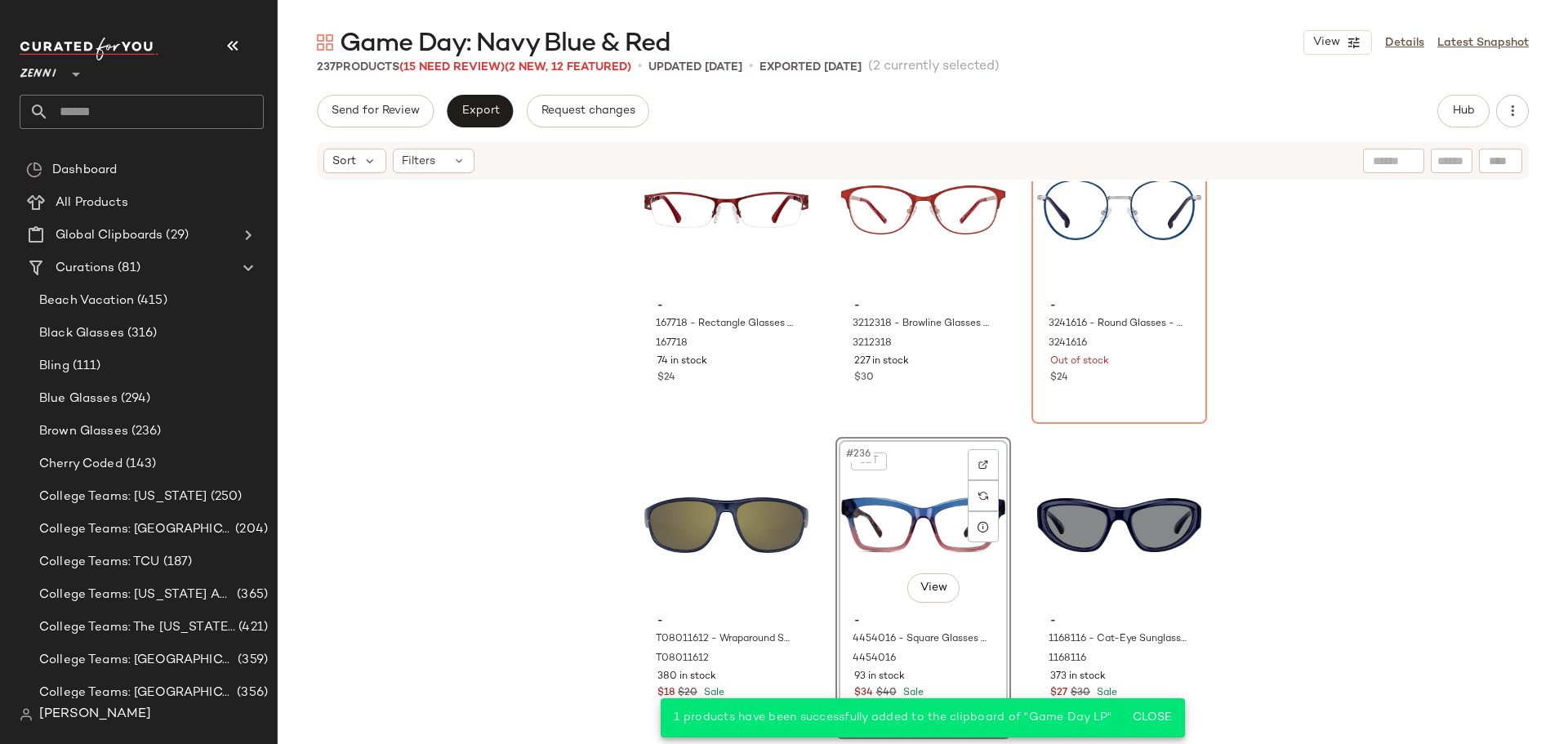
click at [1258, 557] on div "- 167718 - Rectangle Glasses - Red - Stainless Steel 167718 74 in stock $24 - 3…" at bounding box center [922, 460] width 1291 height 558
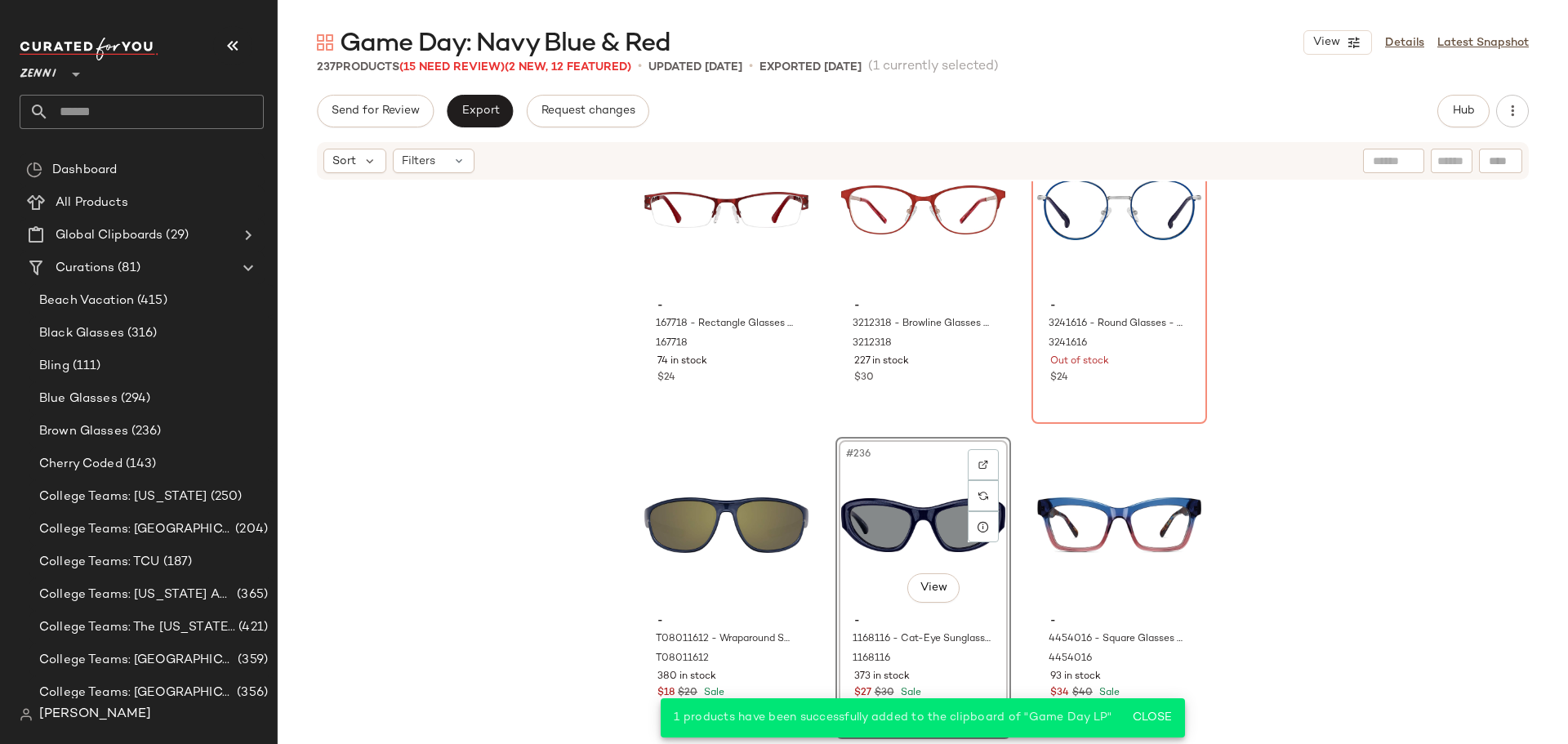
click at [1018, 567] on div "- 167718 - Rectangle Glasses - Red - Stainless Steel 167718 74 in stock $24 - 3…" at bounding box center [922, 460] width 1291 height 558
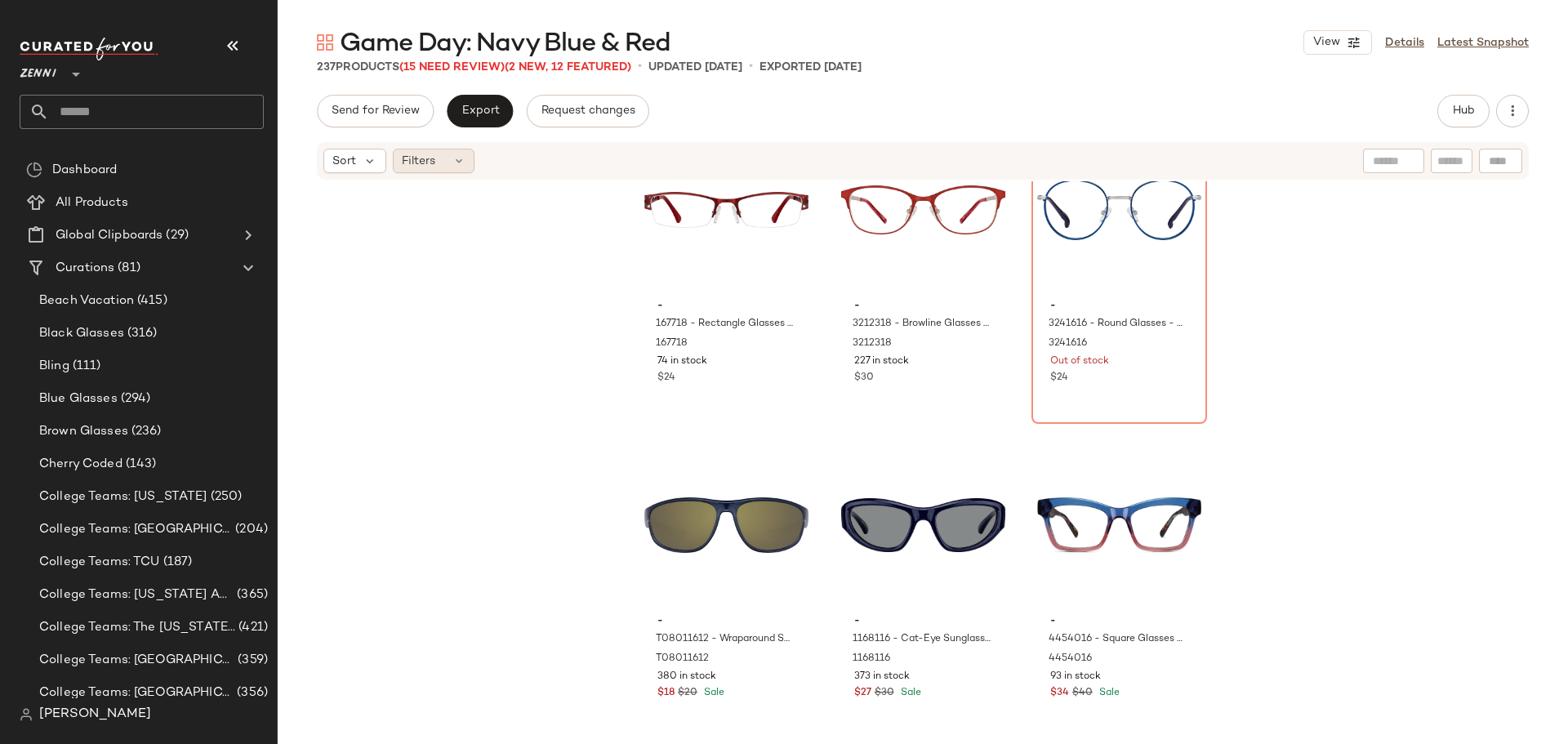
click at [461, 160] on icon at bounding box center [459, 160] width 13 height 13
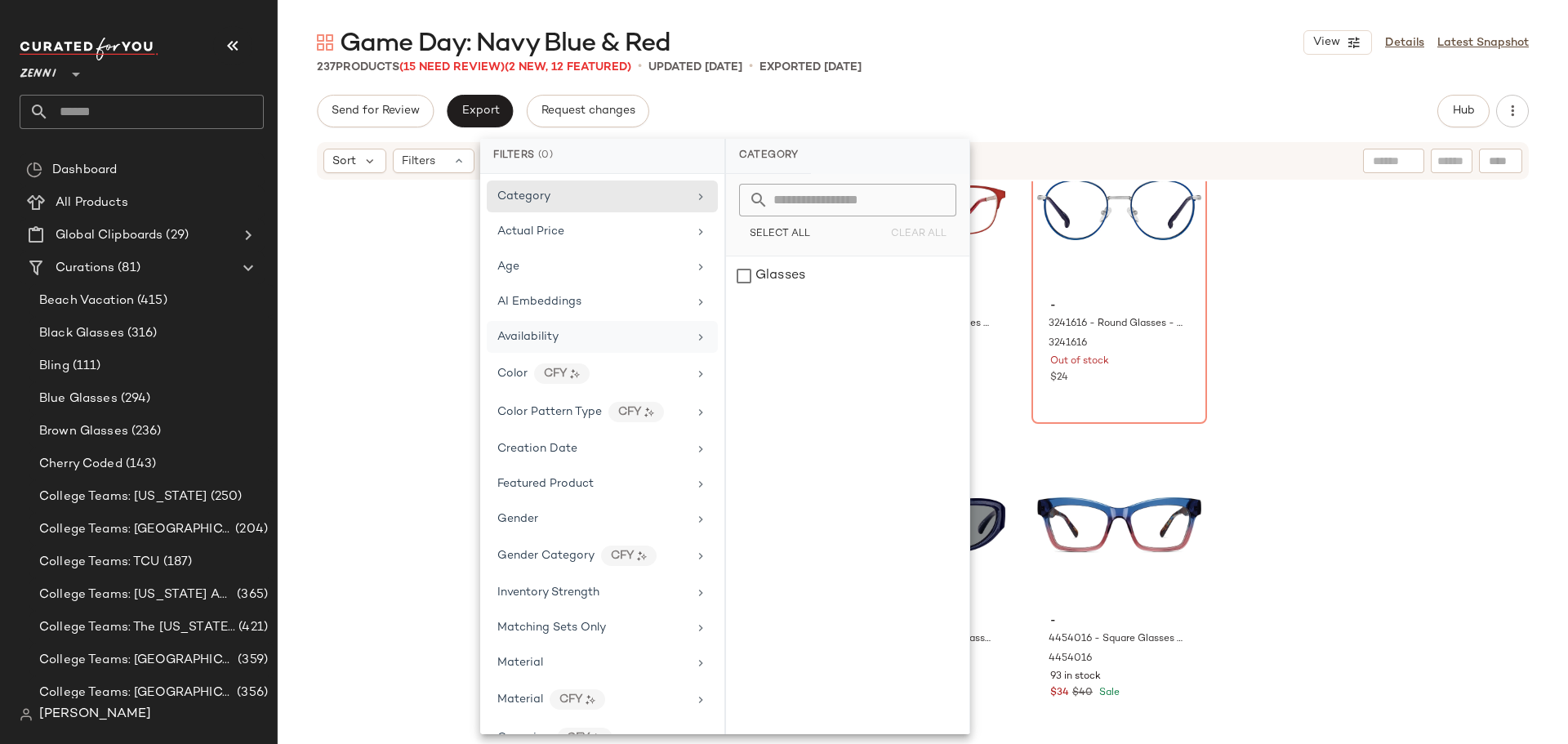
click at [556, 331] on span "Availability" at bounding box center [527, 336] width 61 height 12
click at [749, 308] on div "out_of_stock" at bounding box center [847, 315] width 244 height 39
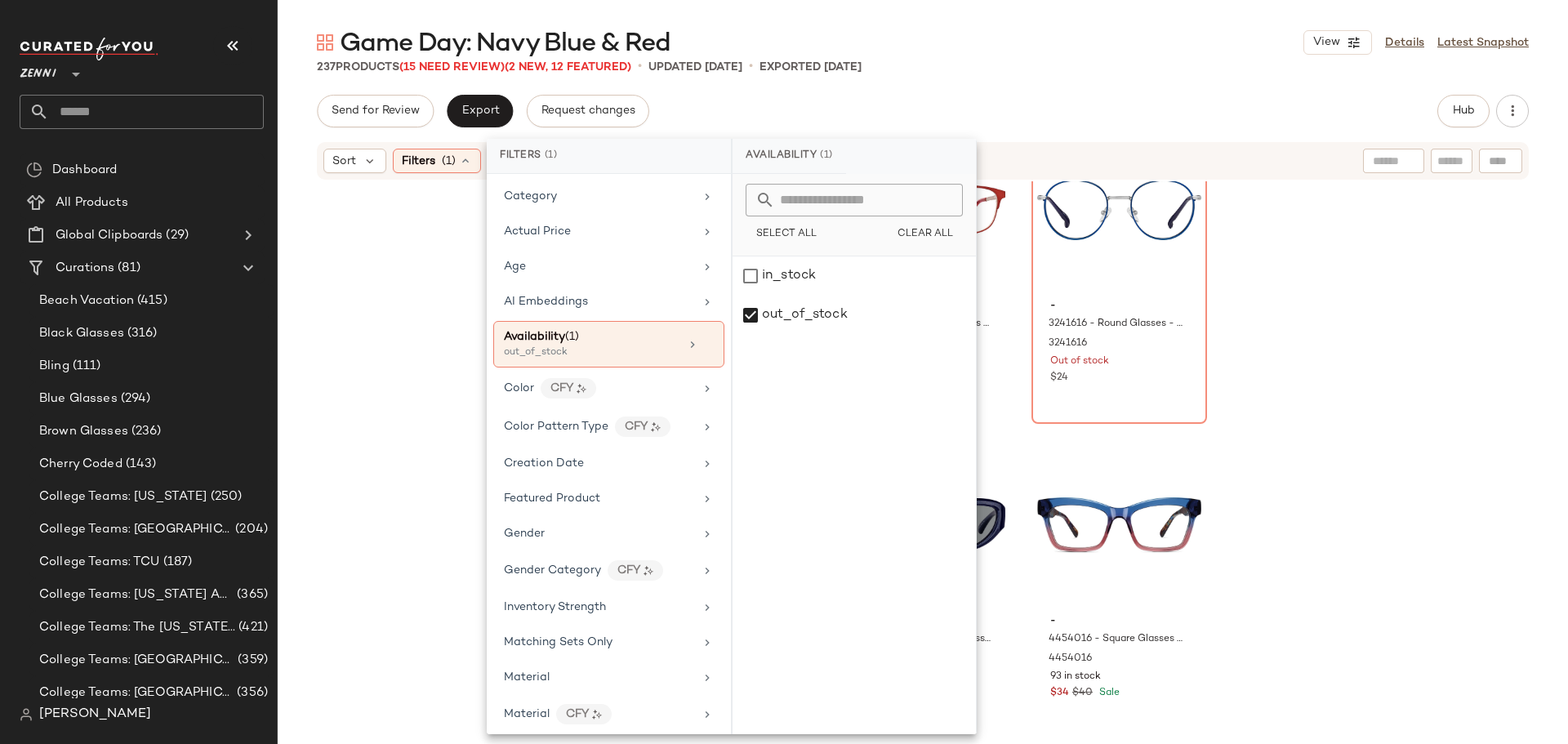
click at [352, 347] on div "- 167718 - Rectangle Glasses - Red - Stainless Steel 167718 74 in stock $24 - 3…" at bounding box center [922, 460] width 1291 height 558
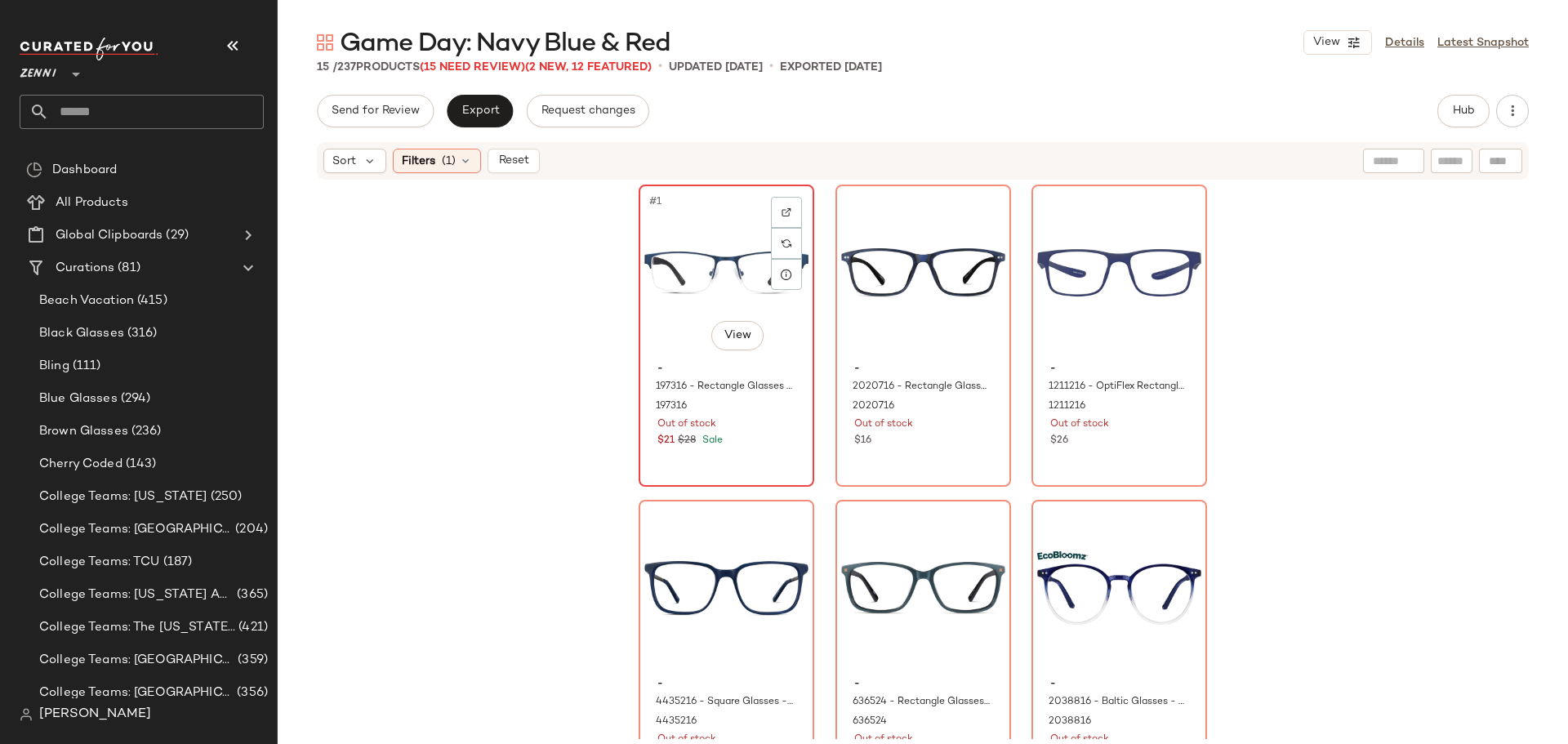
click at [711, 266] on div "#1 View" at bounding box center [726, 273] width 164 height 165
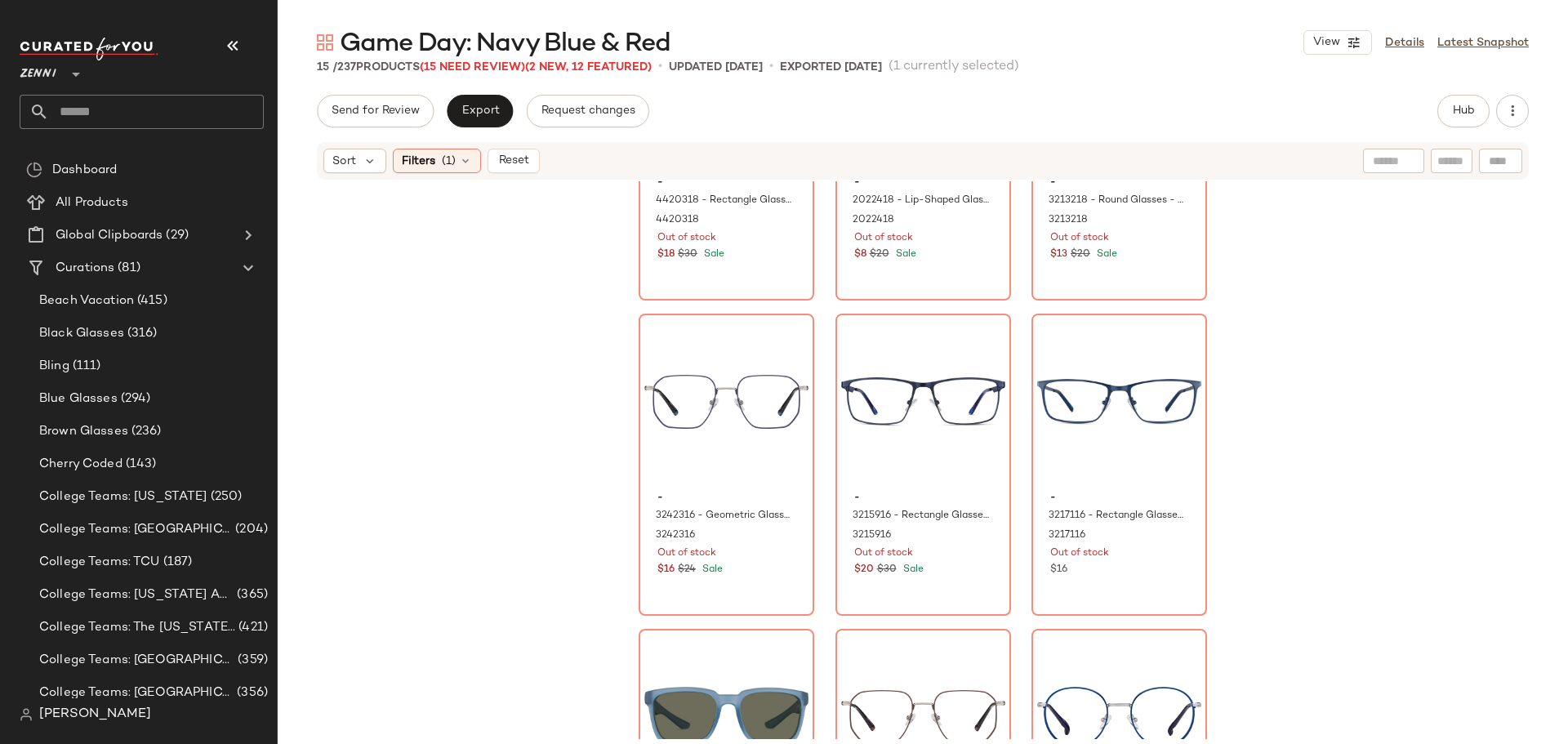
scroll to position [1021, 0]
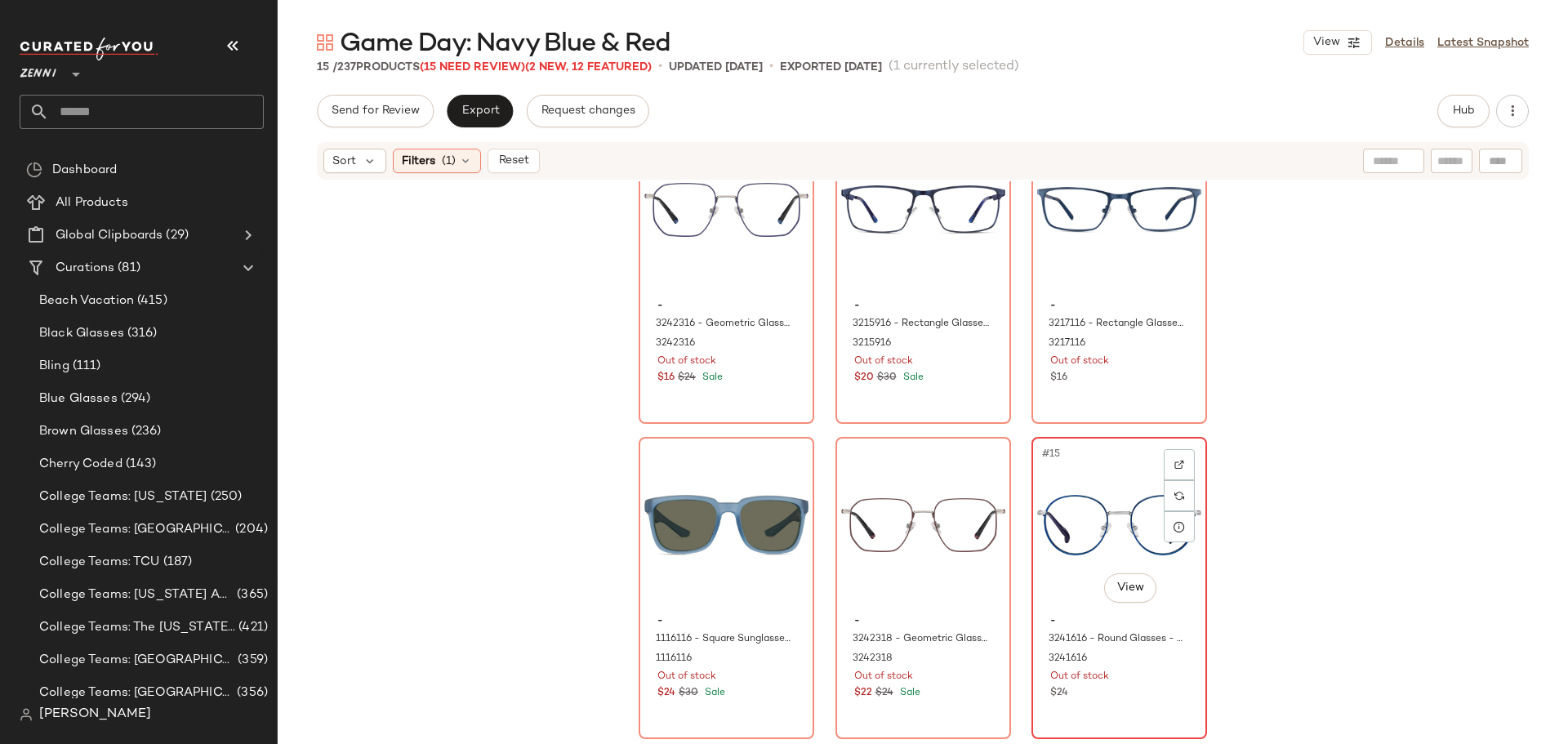
click at [1143, 692] on div "$24" at bounding box center [1118, 693] width 138 height 15
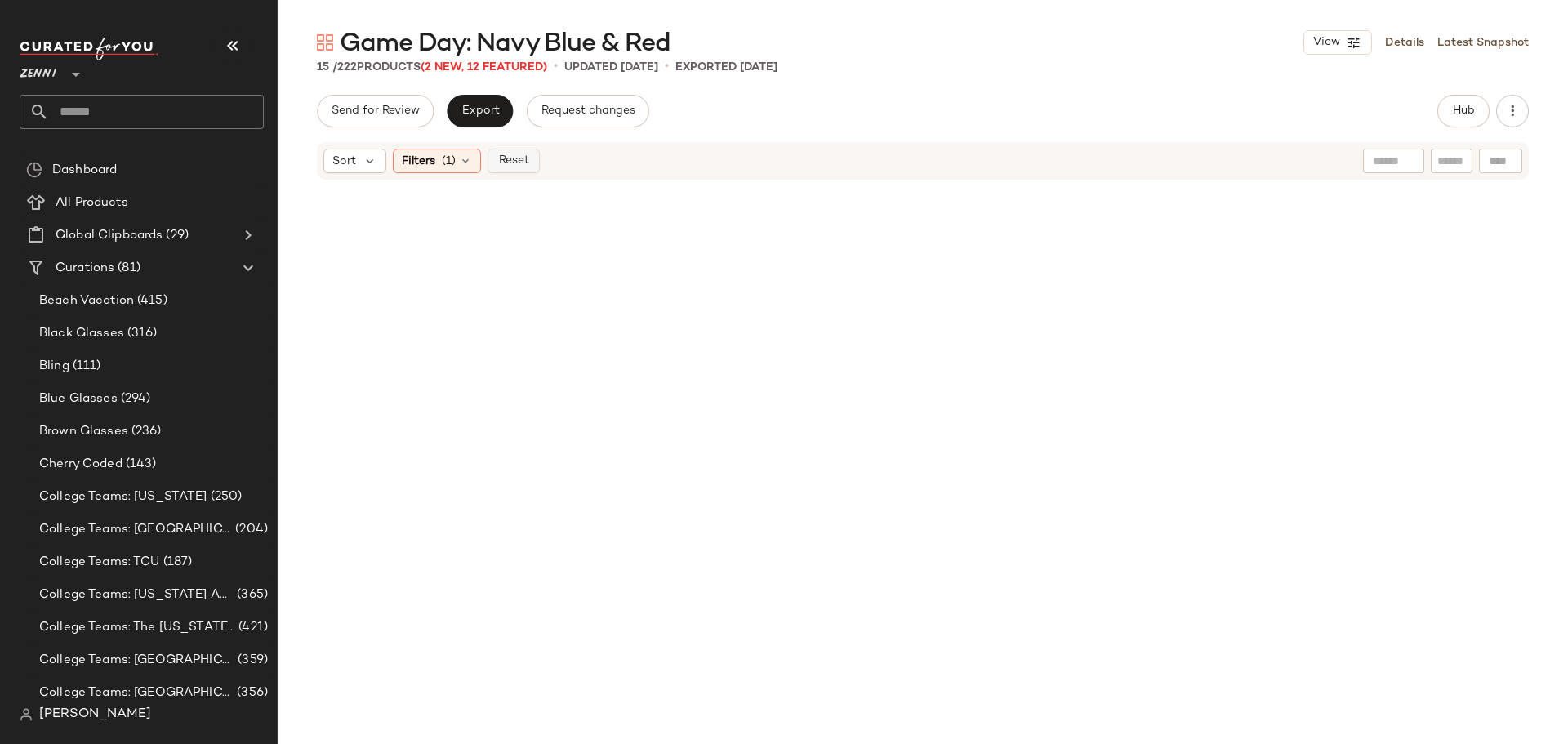
click at [522, 167] on span "Reset" at bounding box center [513, 160] width 31 height 13
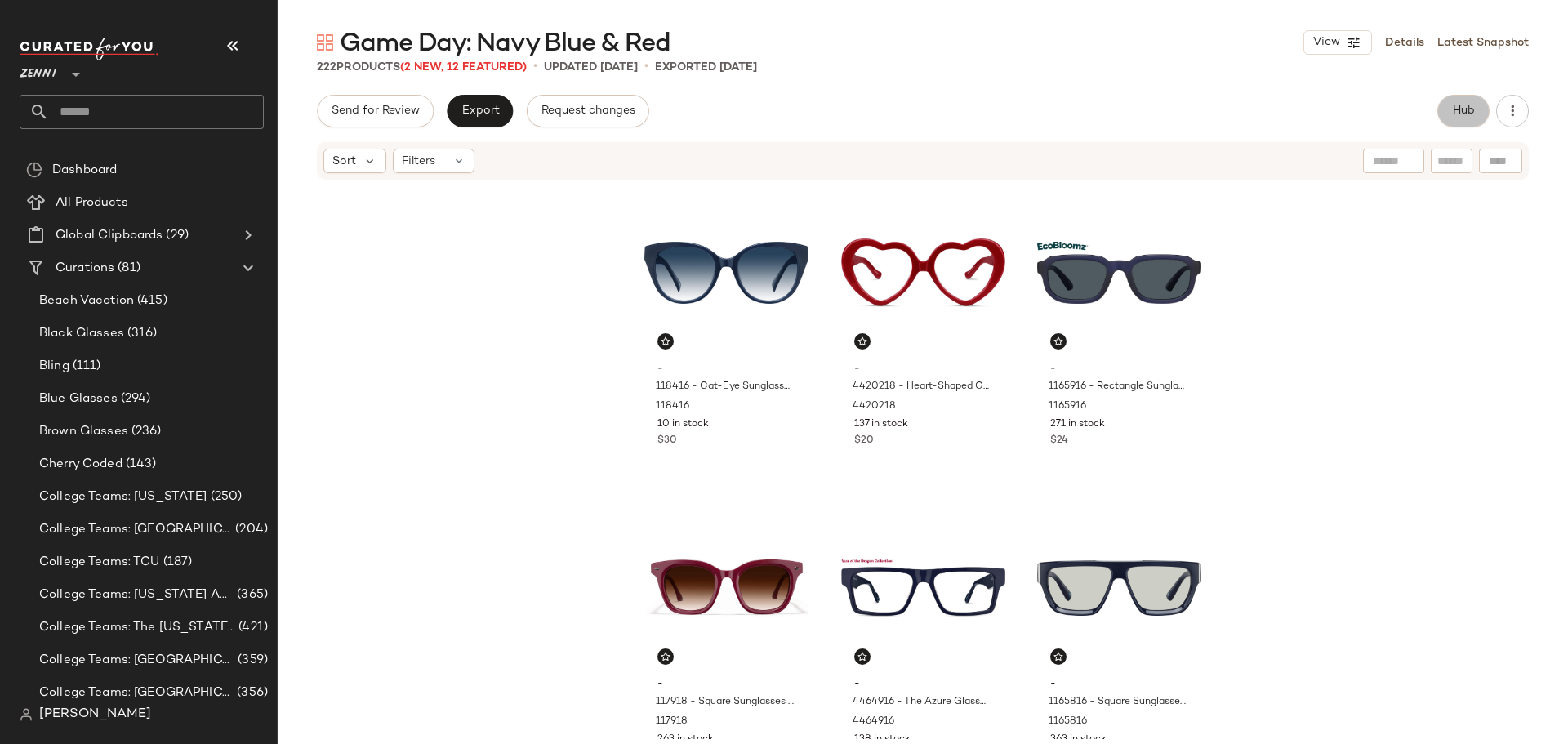
click at [1456, 113] on span "Hub" at bounding box center [1463, 111] width 23 height 13
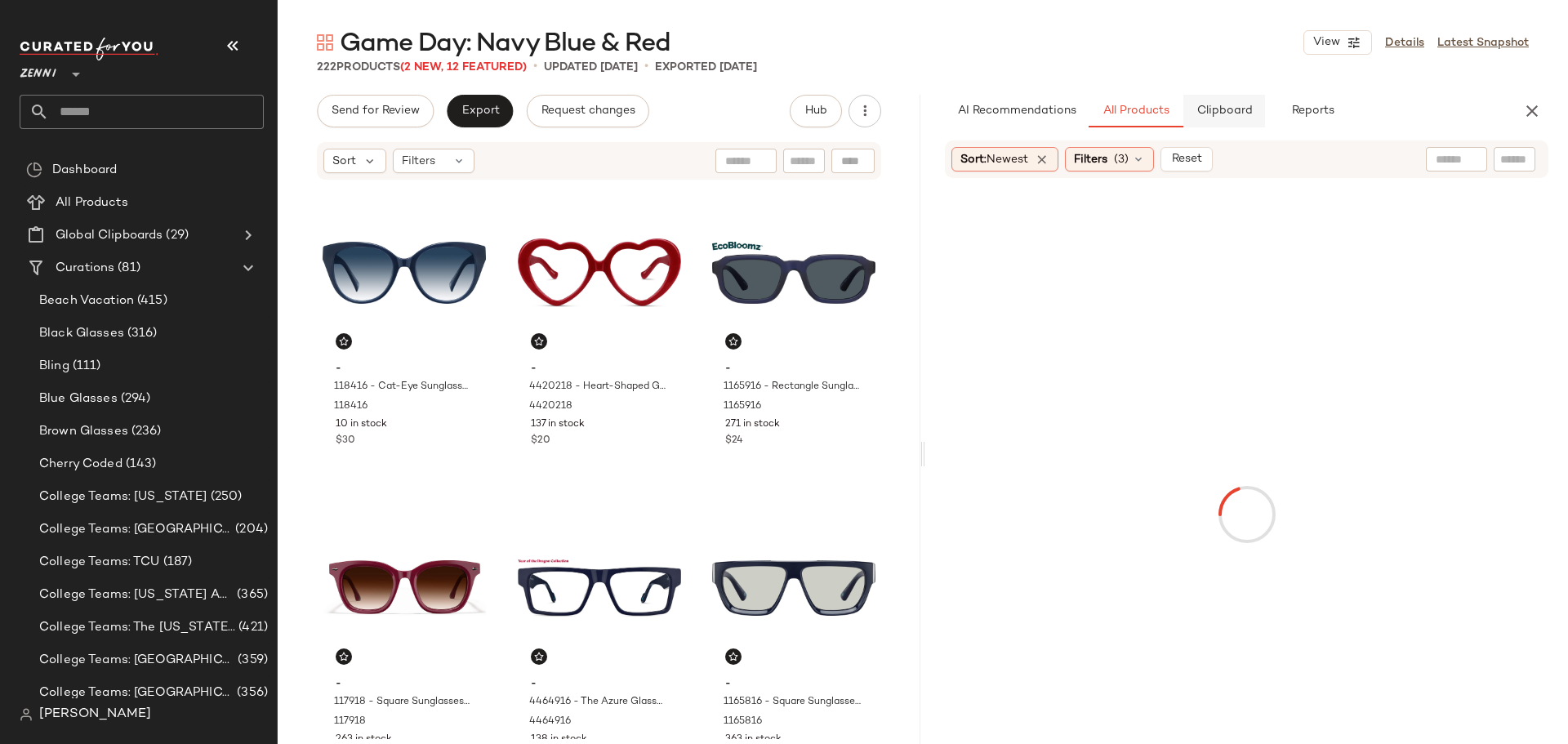
click at [1216, 98] on button "Clipboard" at bounding box center [1224, 111] width 82 height 33
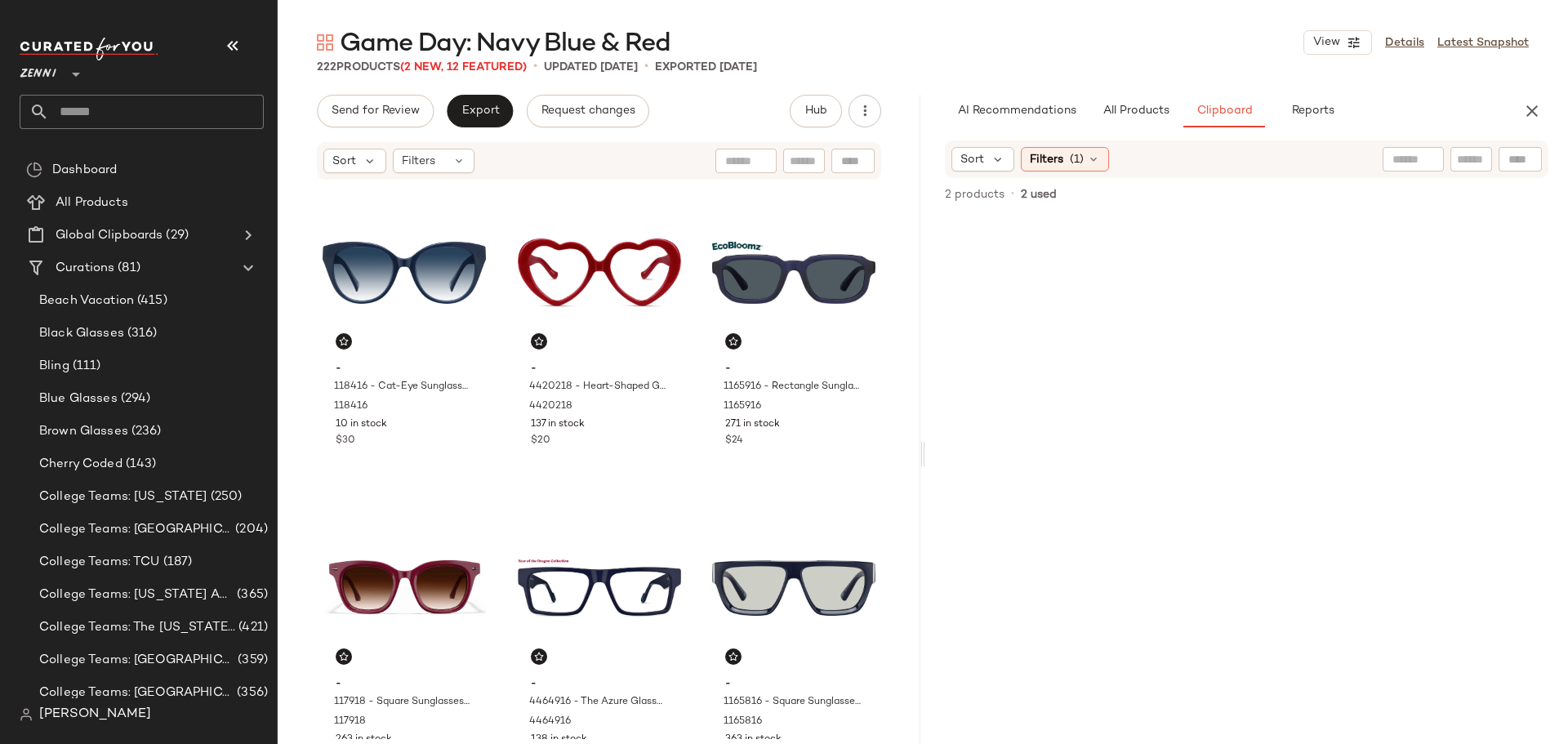
click at [1480, 163] on input "text" at bounding box center [1470, 160] width 28 height 17
type input "***"
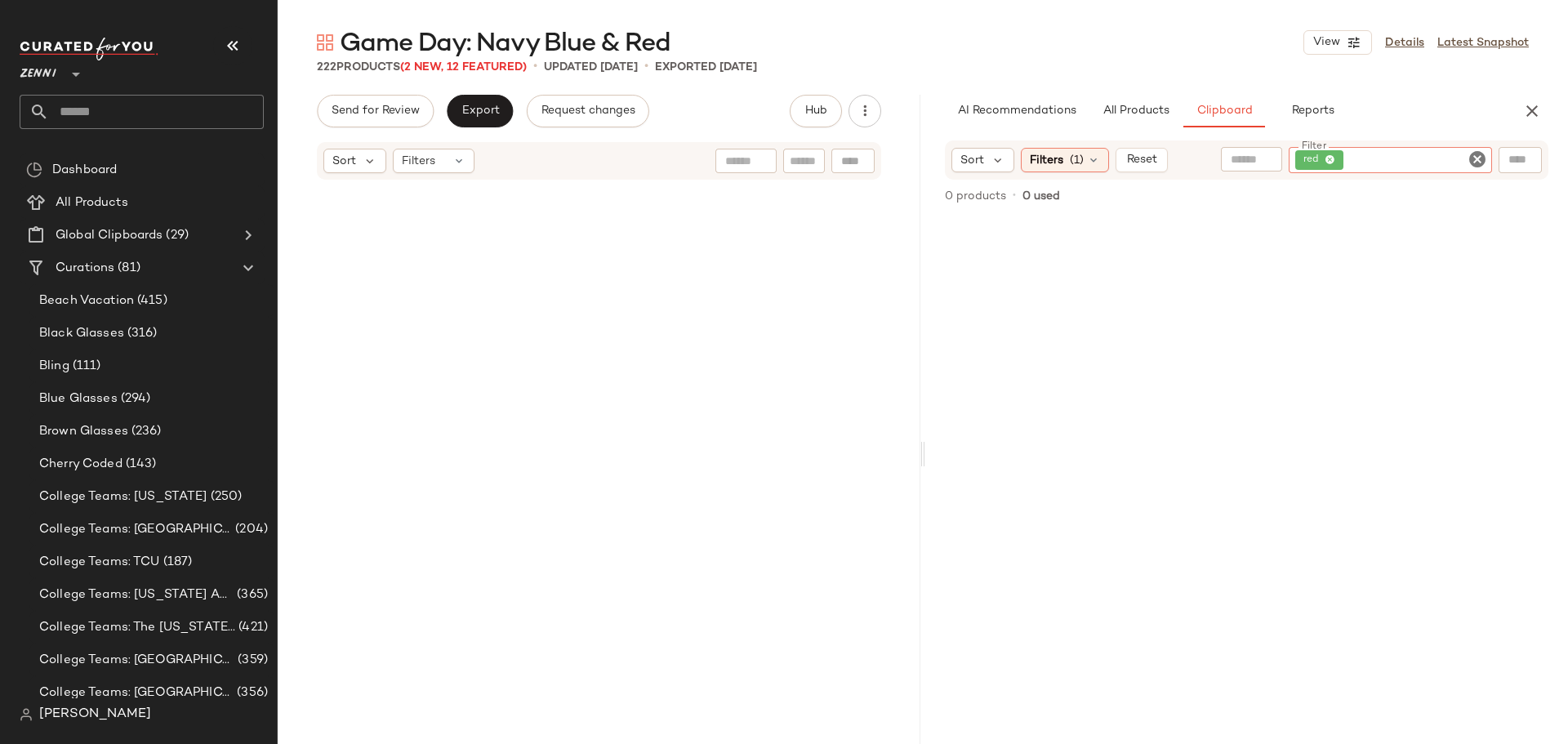
scroll to position [22765, 0]
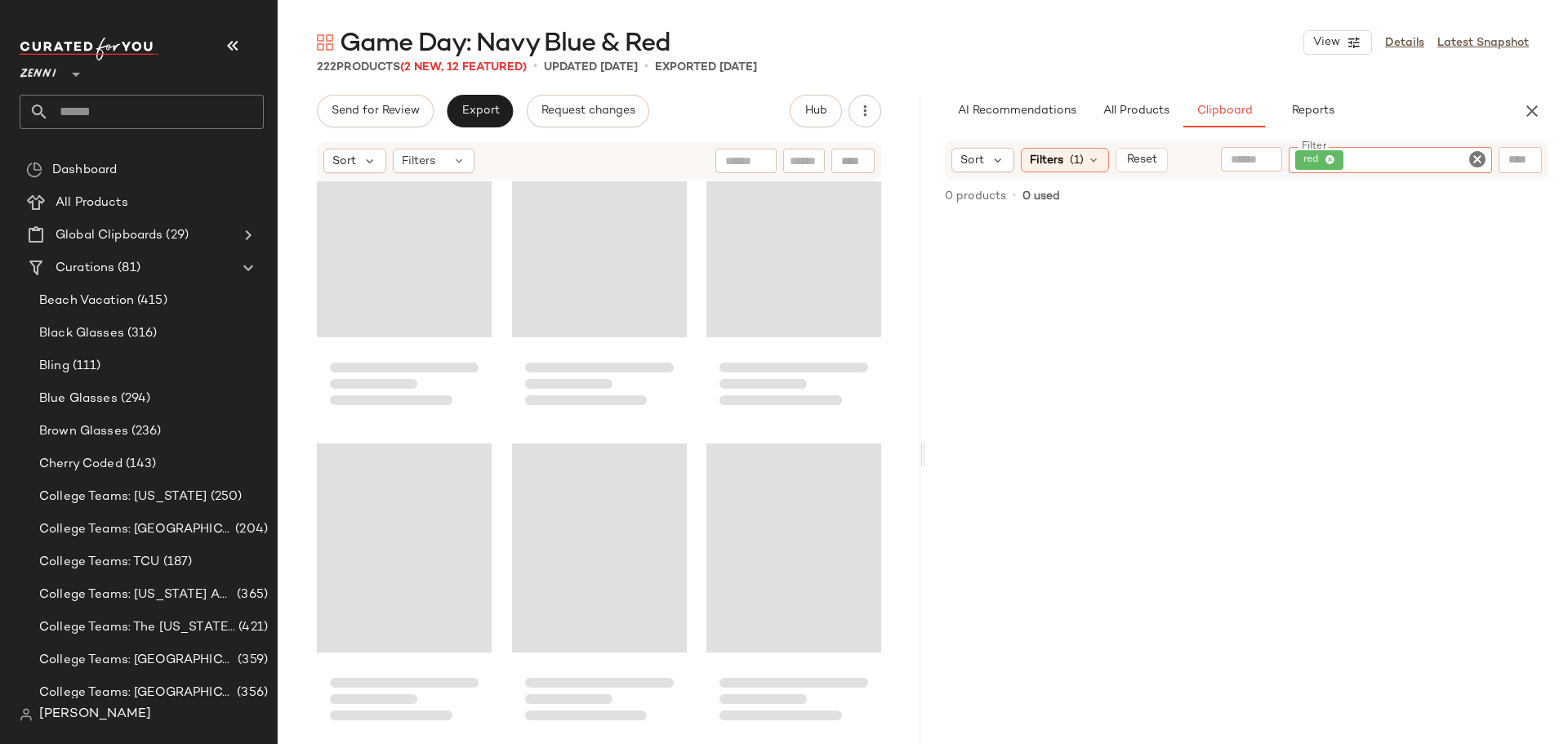
click at [1481, 159] on icon "Clear Filter" at bounding box center [1477, 159] width 19 height 19
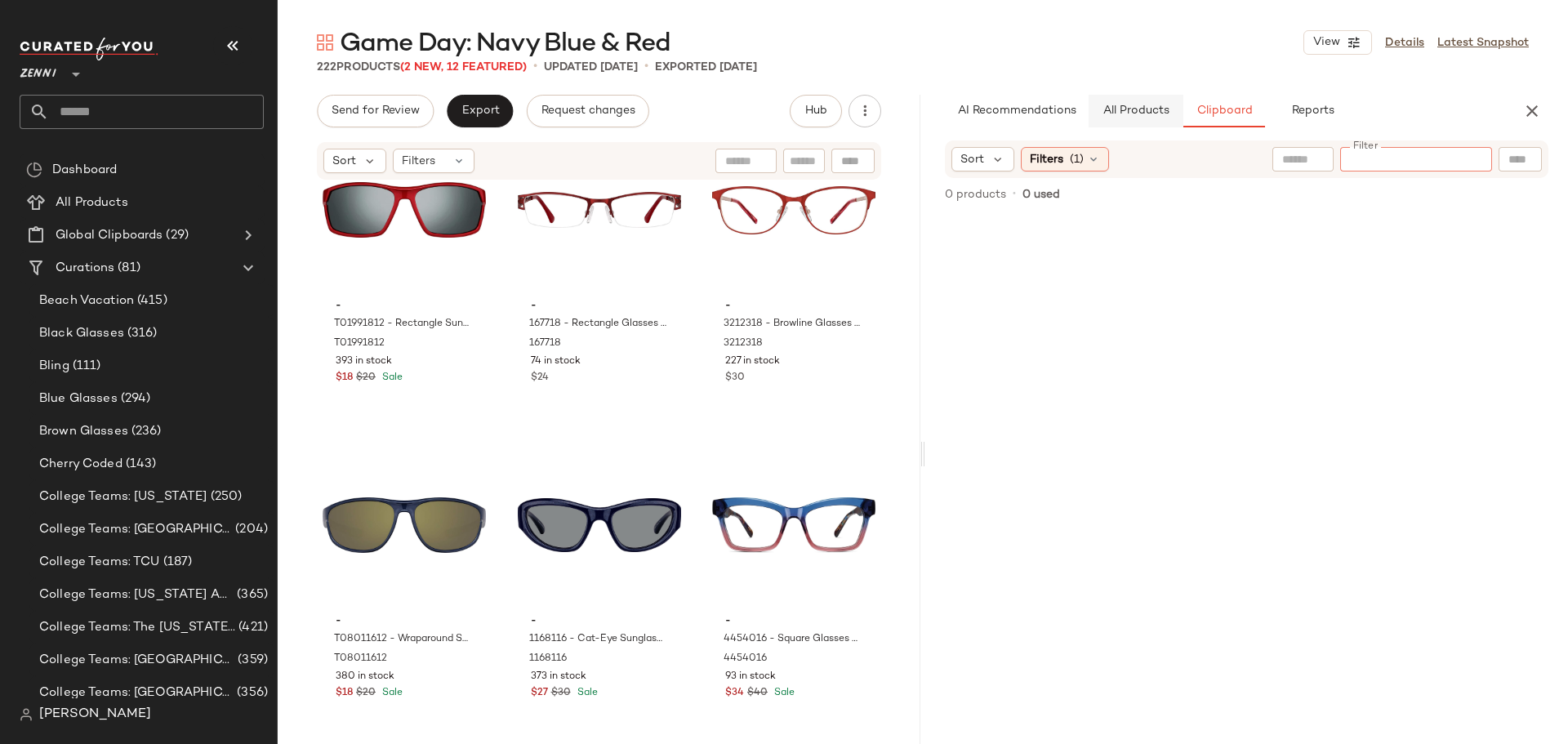
click at [1127, 113] on span "All Products" at bounding box center [1136, 111] width 67 height 13
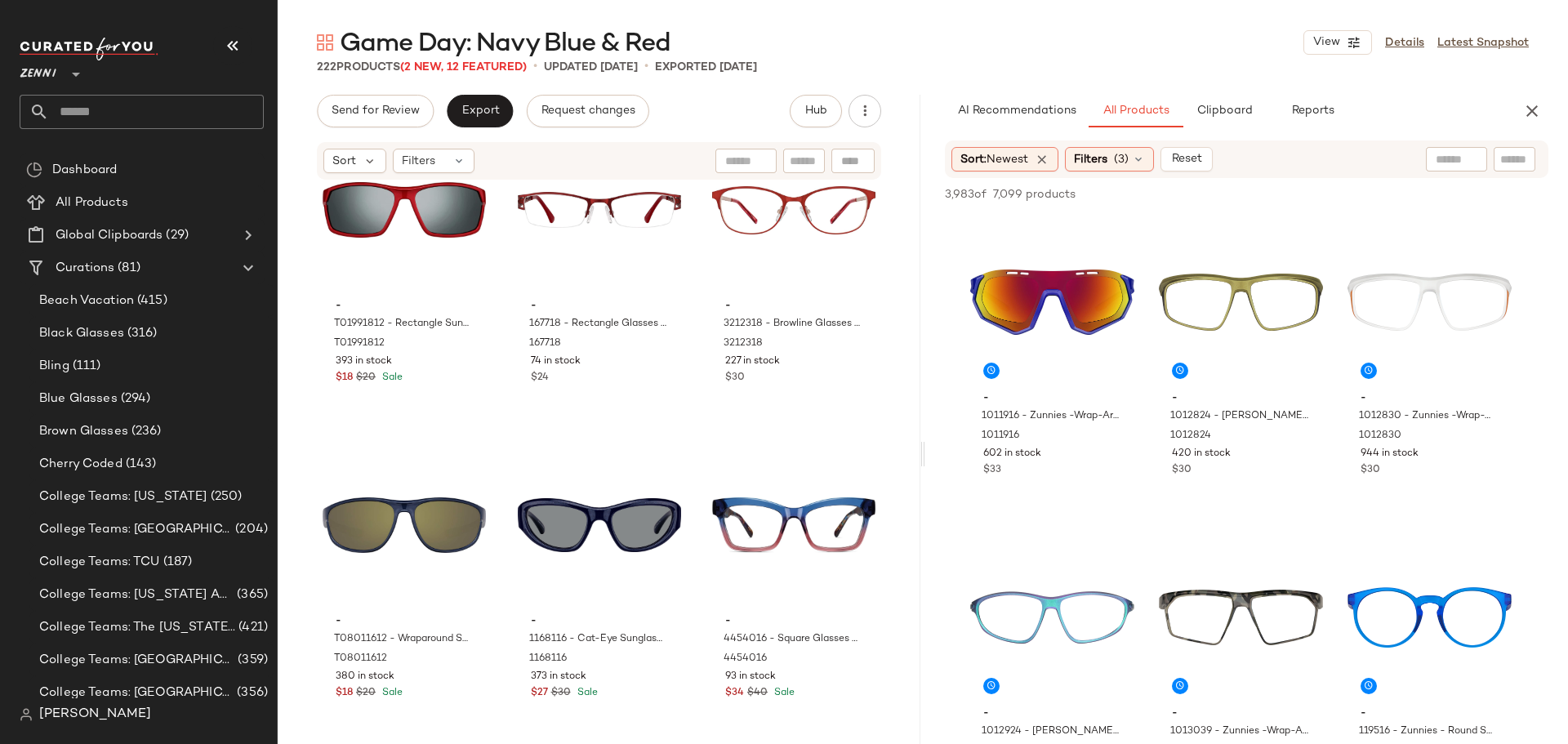
click at [1499, 160] on div at bounding box center [1515, 159] width 42 height 25
type input "***"
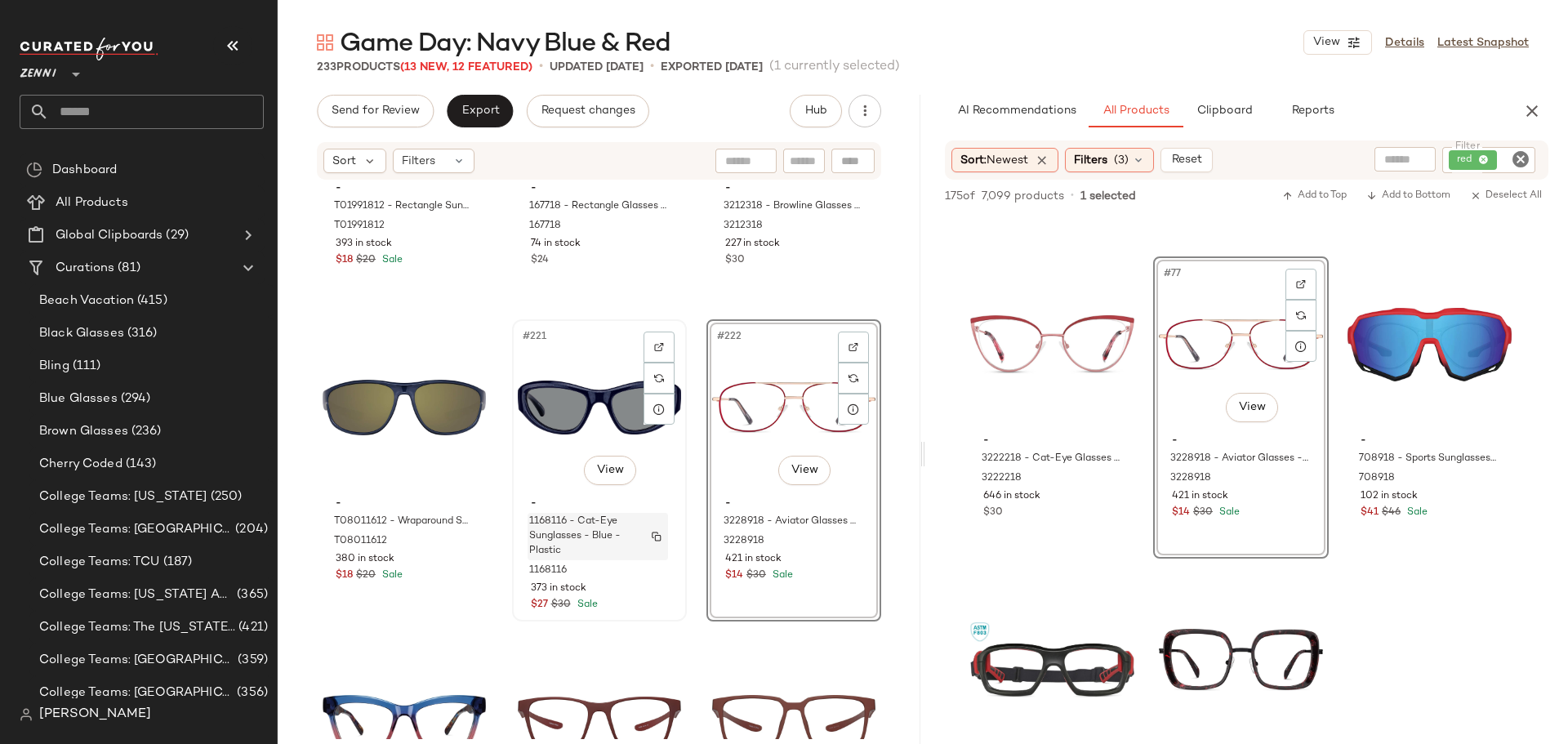
scroll to position [23046, 0]
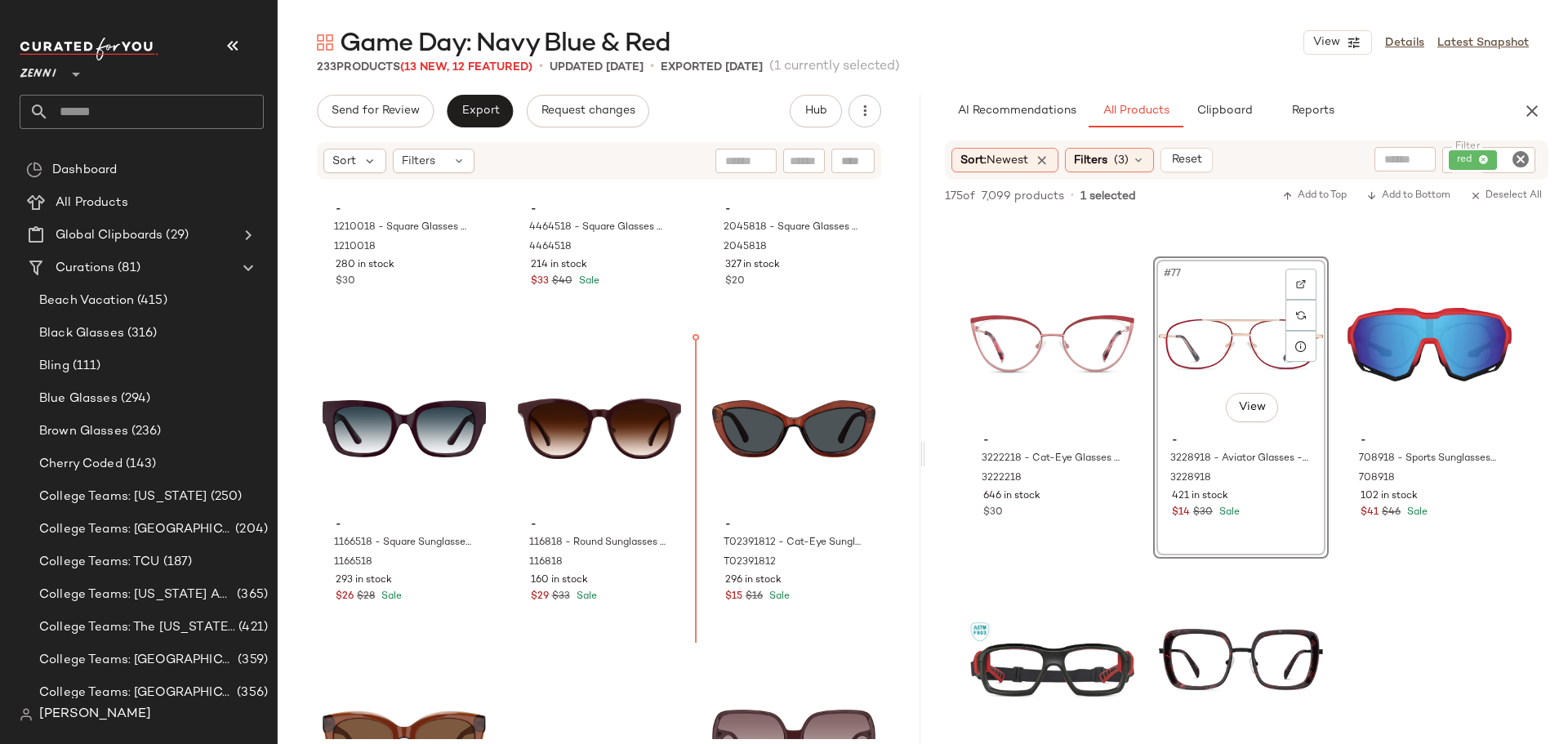
scroll to position [23816, 0]
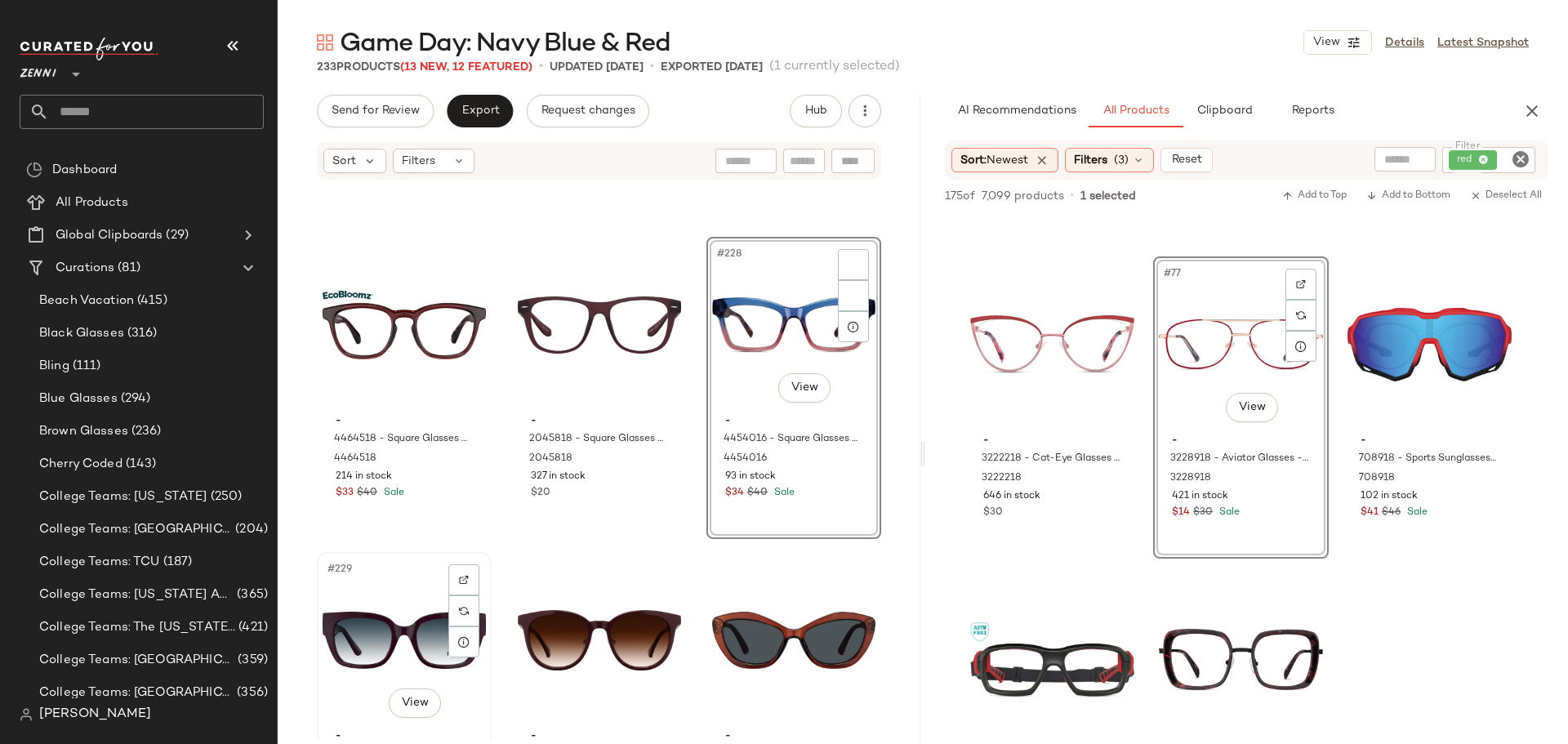
scroll to position [23571, 0]
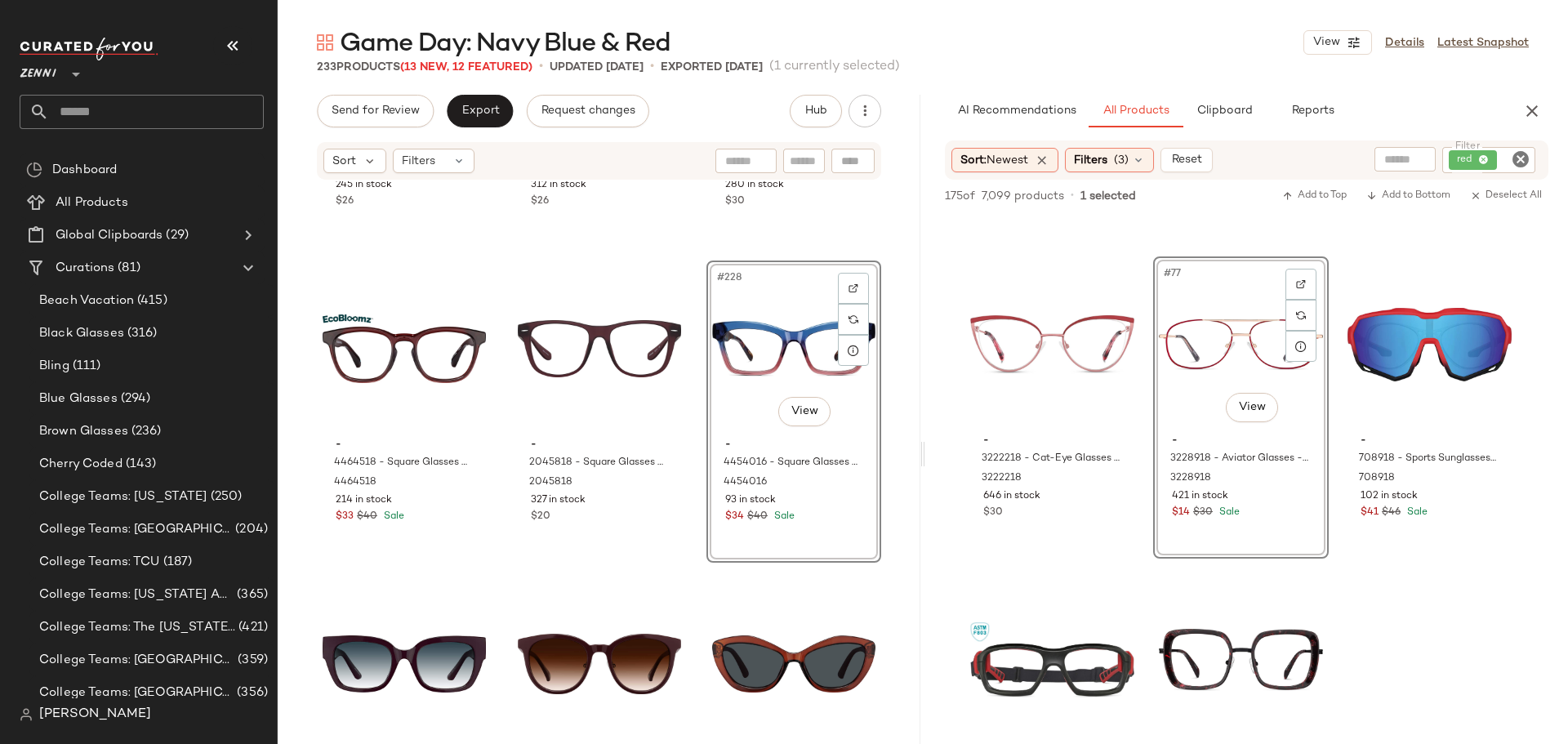
click at [1519, 162] on icon "Clear Filter" at bounding box center [1520, 159] width 19 height 19
click at [1482, 155] on input "Filter" at bounding box center [1459, 160] width 139 height 17
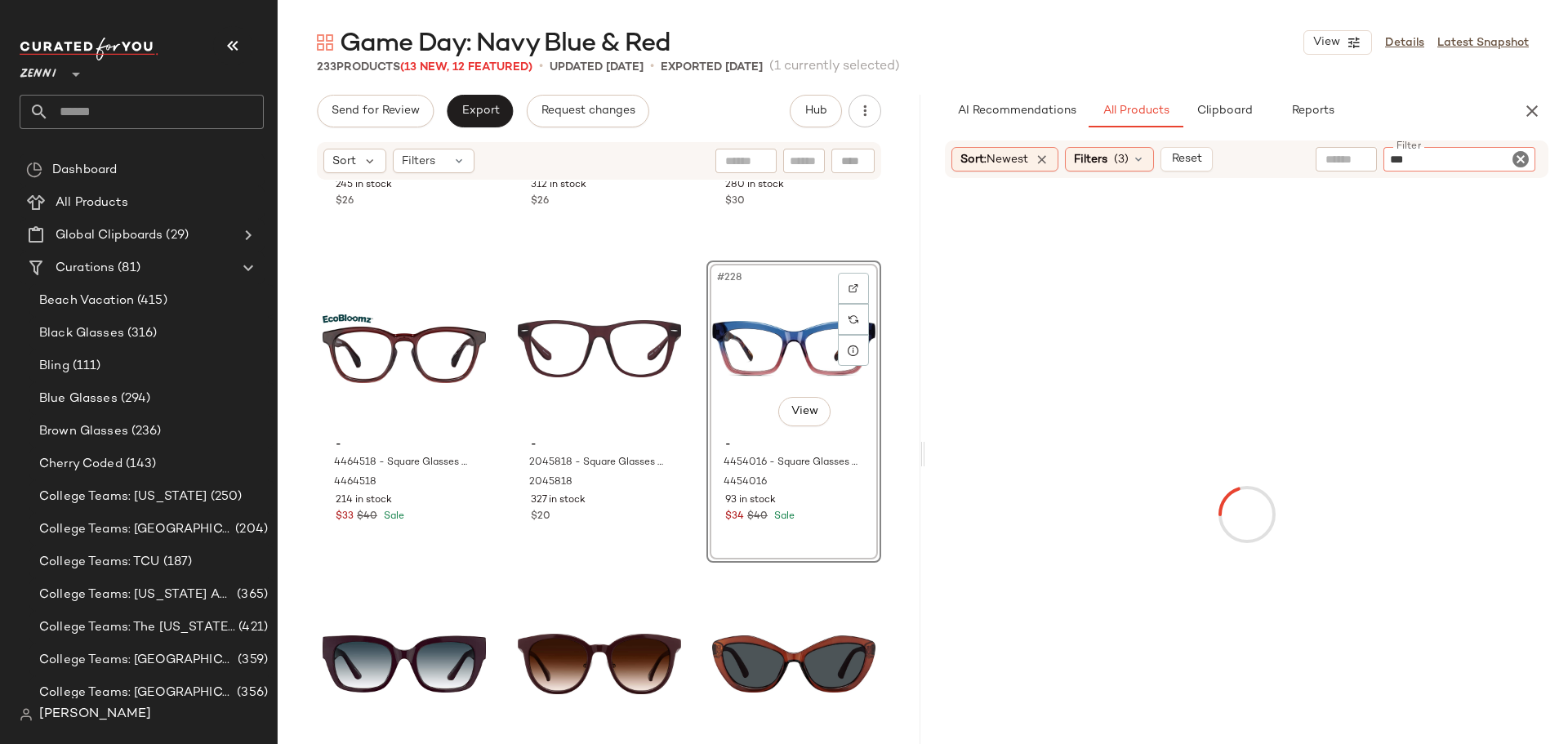
type input "****"
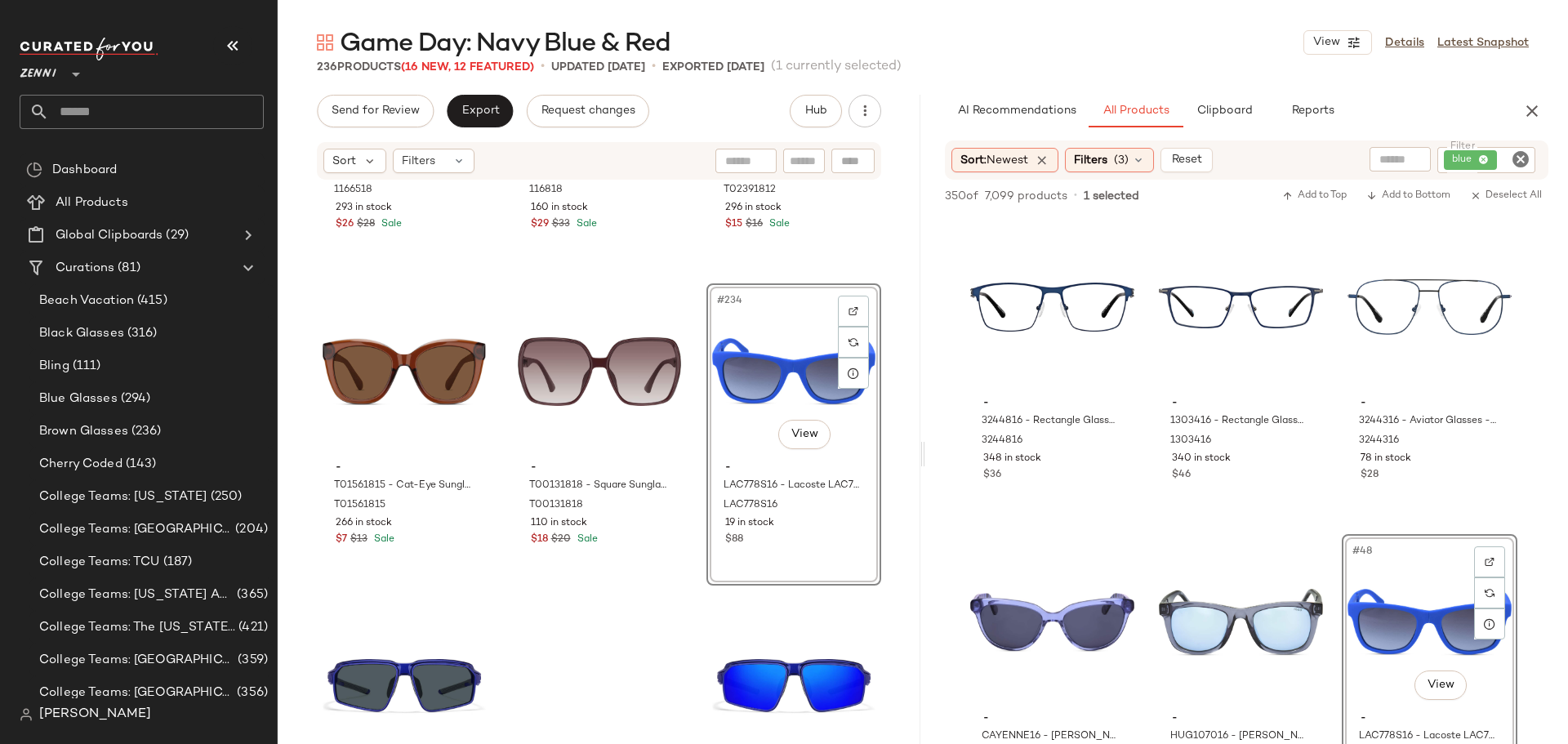
scroll to position [24177, 0]
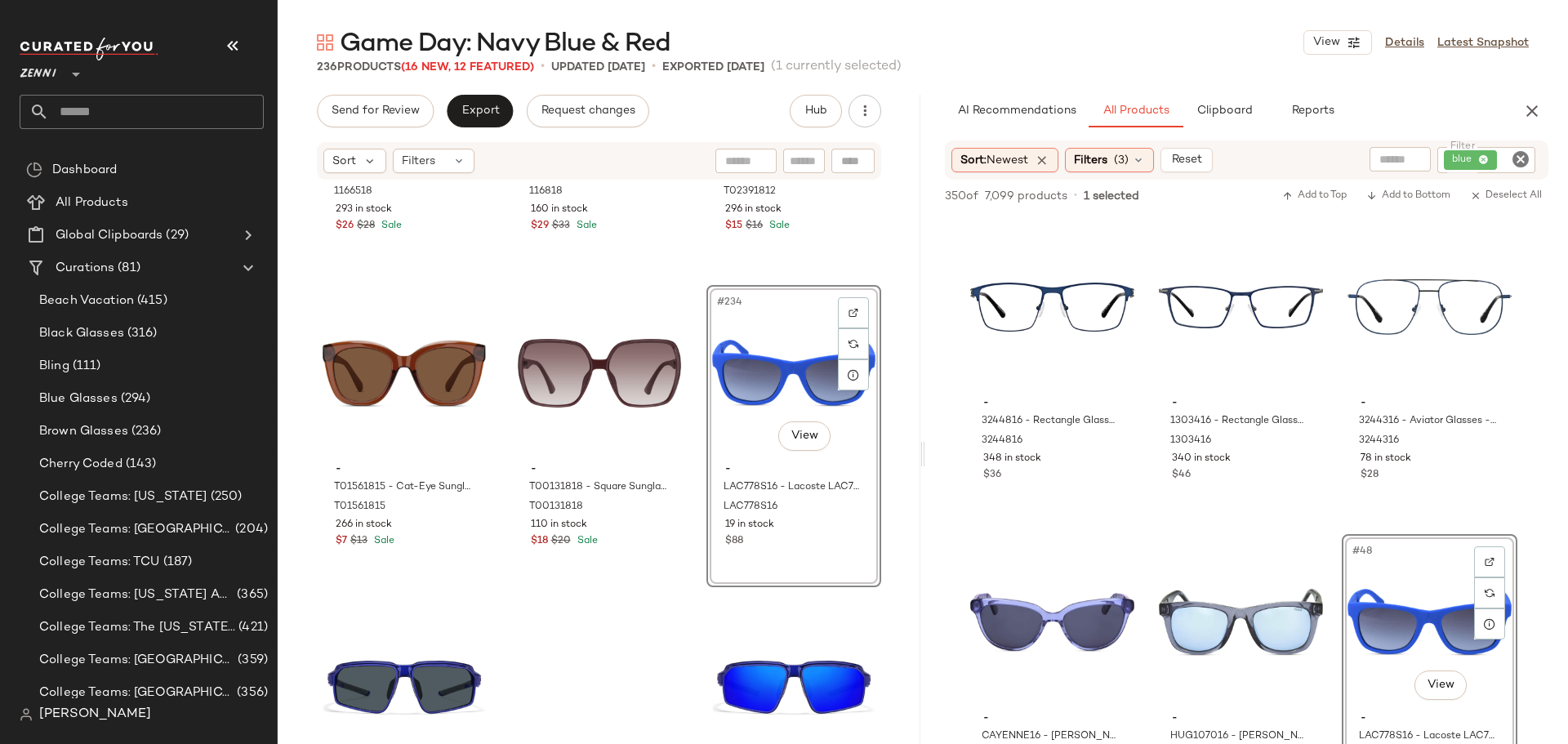
click at [731, 384] on div "#234 View" at bounding box center [794, 373] width 163 height 165
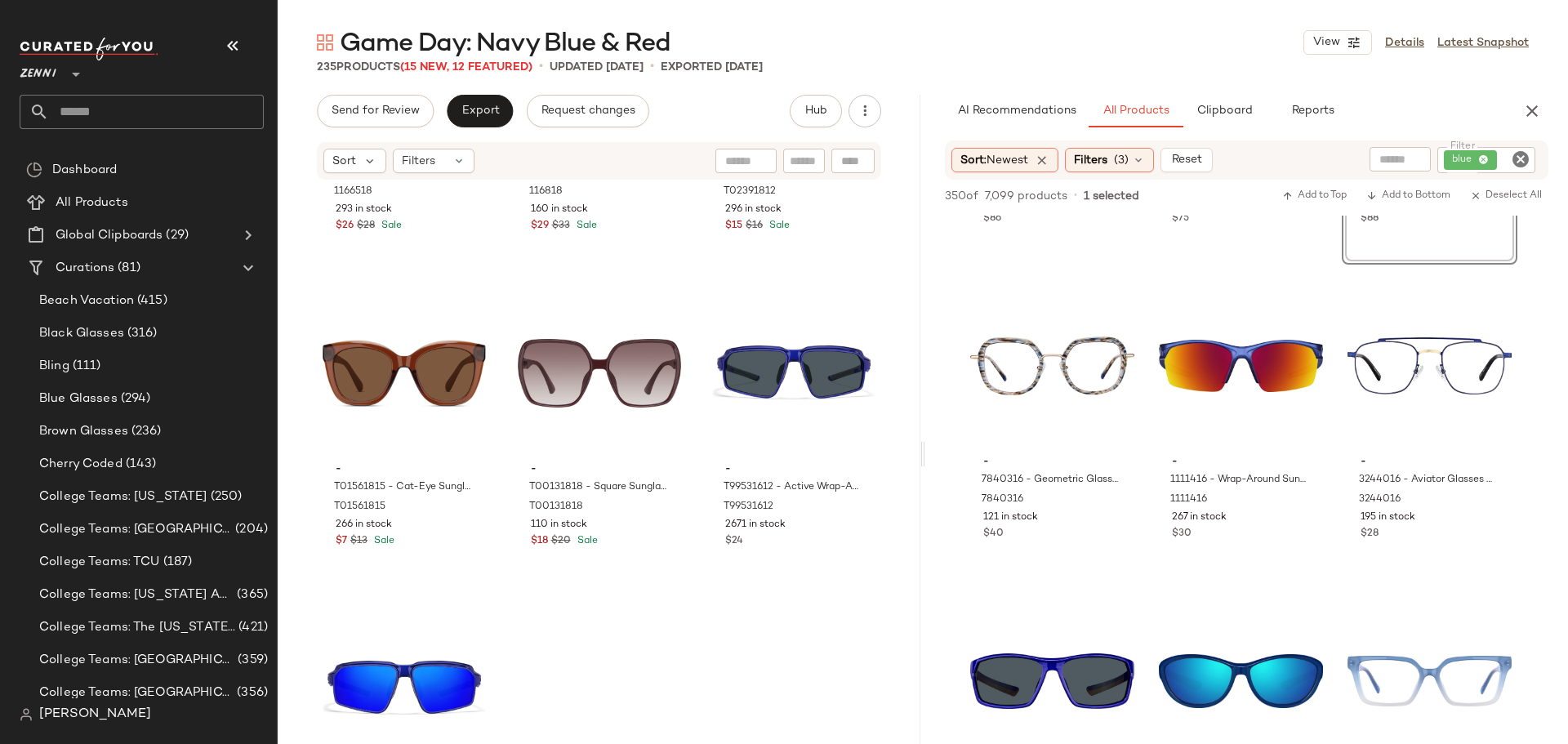
scroll to position [5061, 0]
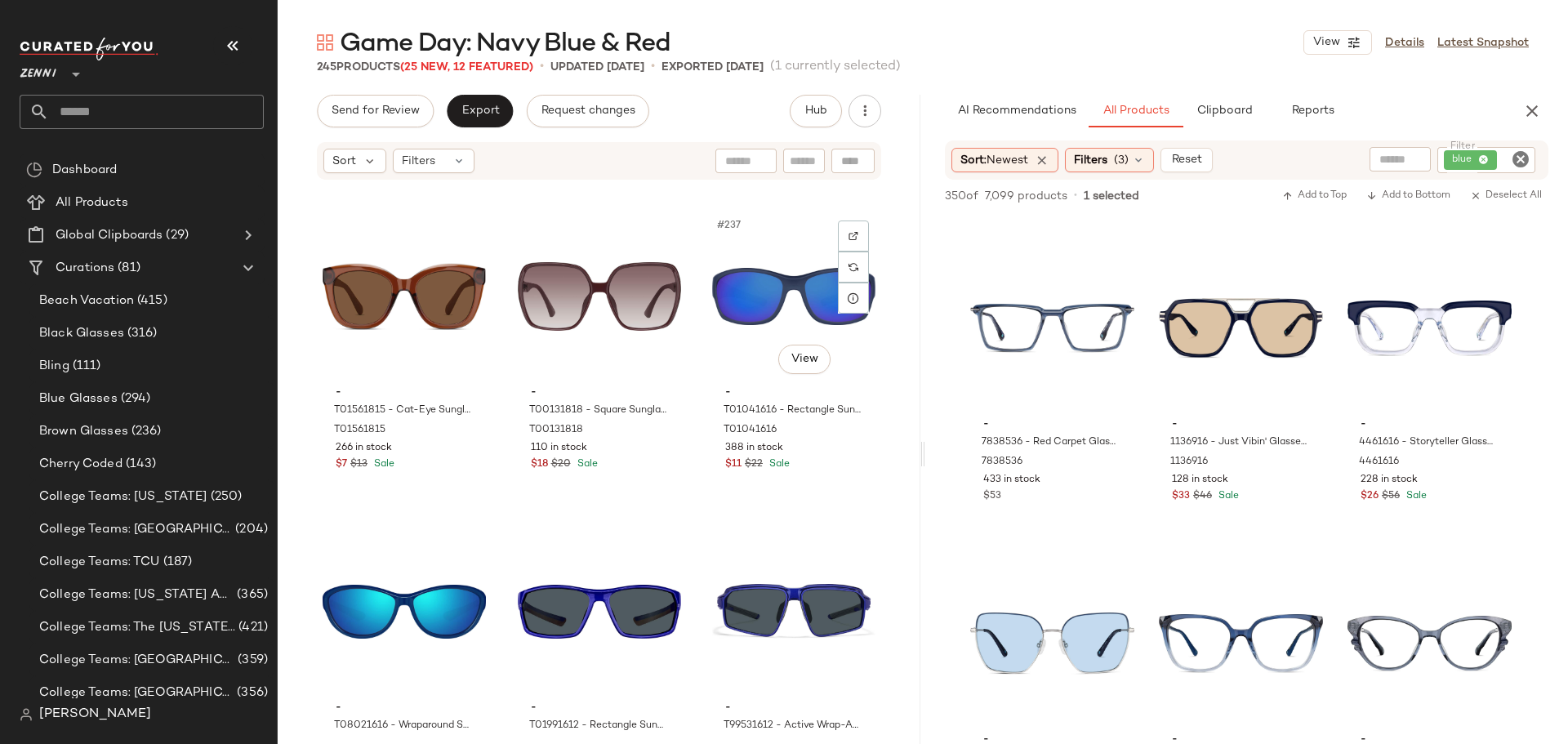
scroll to position [24574, 0]
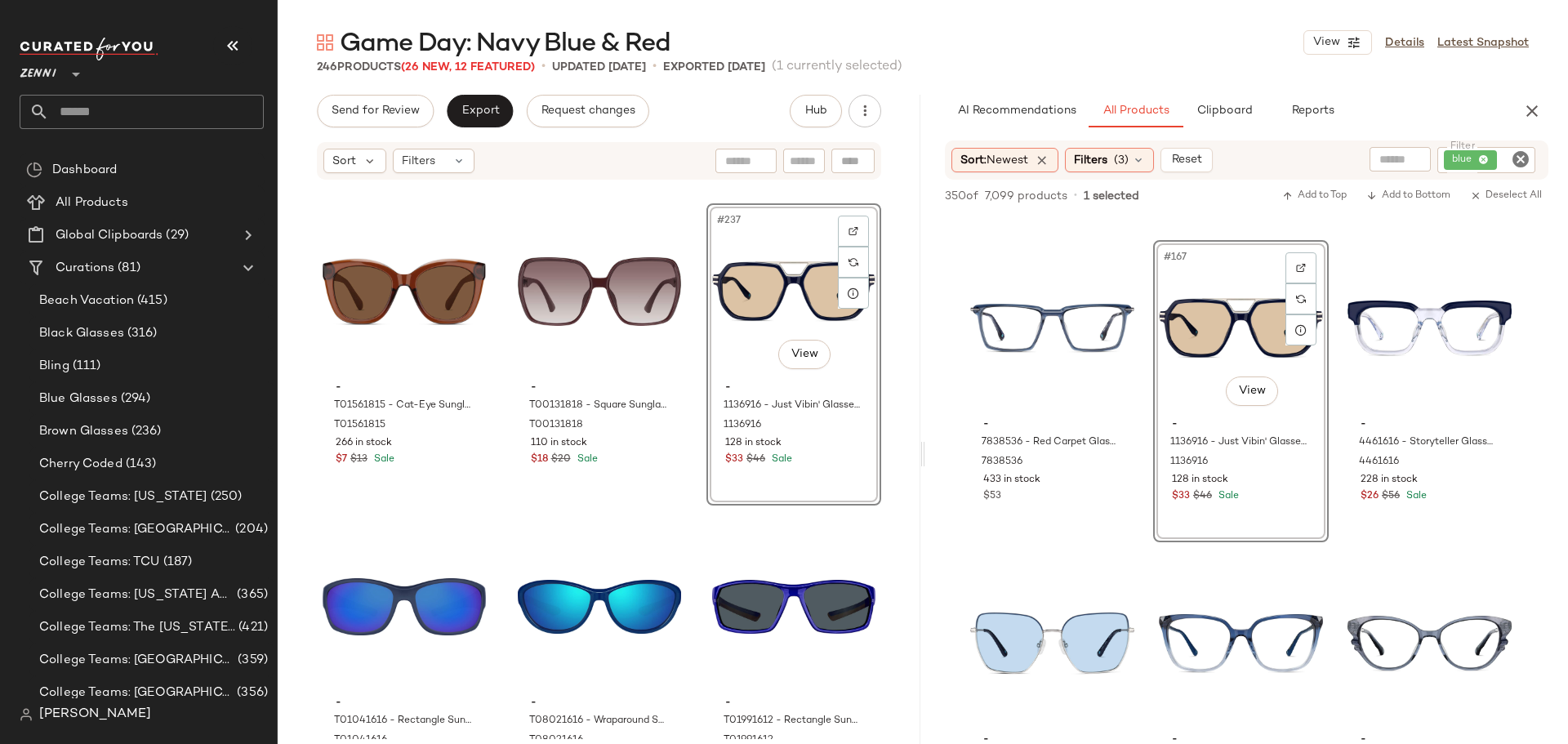
click at [1515, 161] on icon "Clear Filter" at bounding box center [1520, 159] width 19 height 19
click at [1534, 113] on icon "button" at bounding box center [1532, 110] width 19 height 19
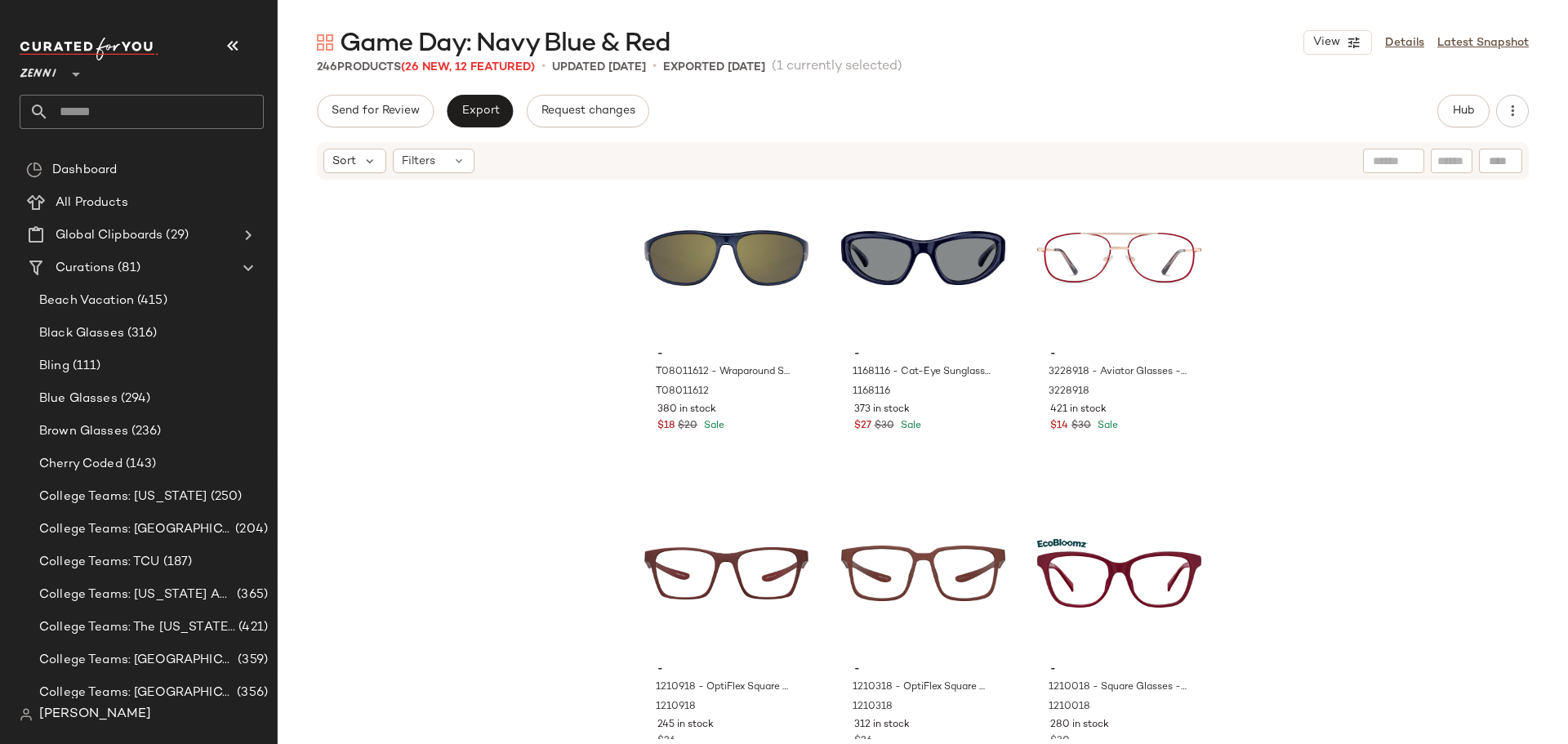
scroll to position [22941, 0]
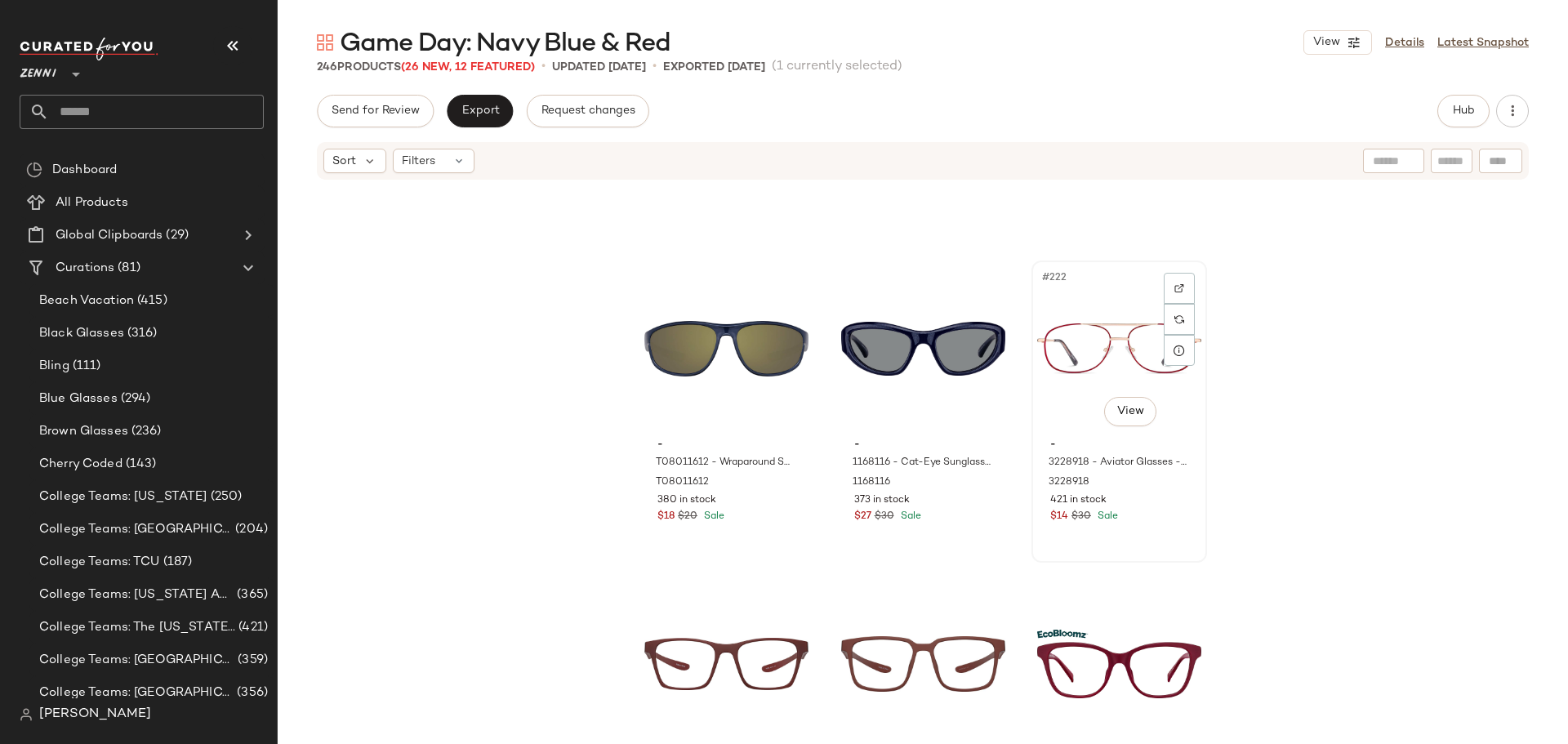
click at [1037, 418] on div "#222 View" at bounding box center [1119, 348] width 164 height 165
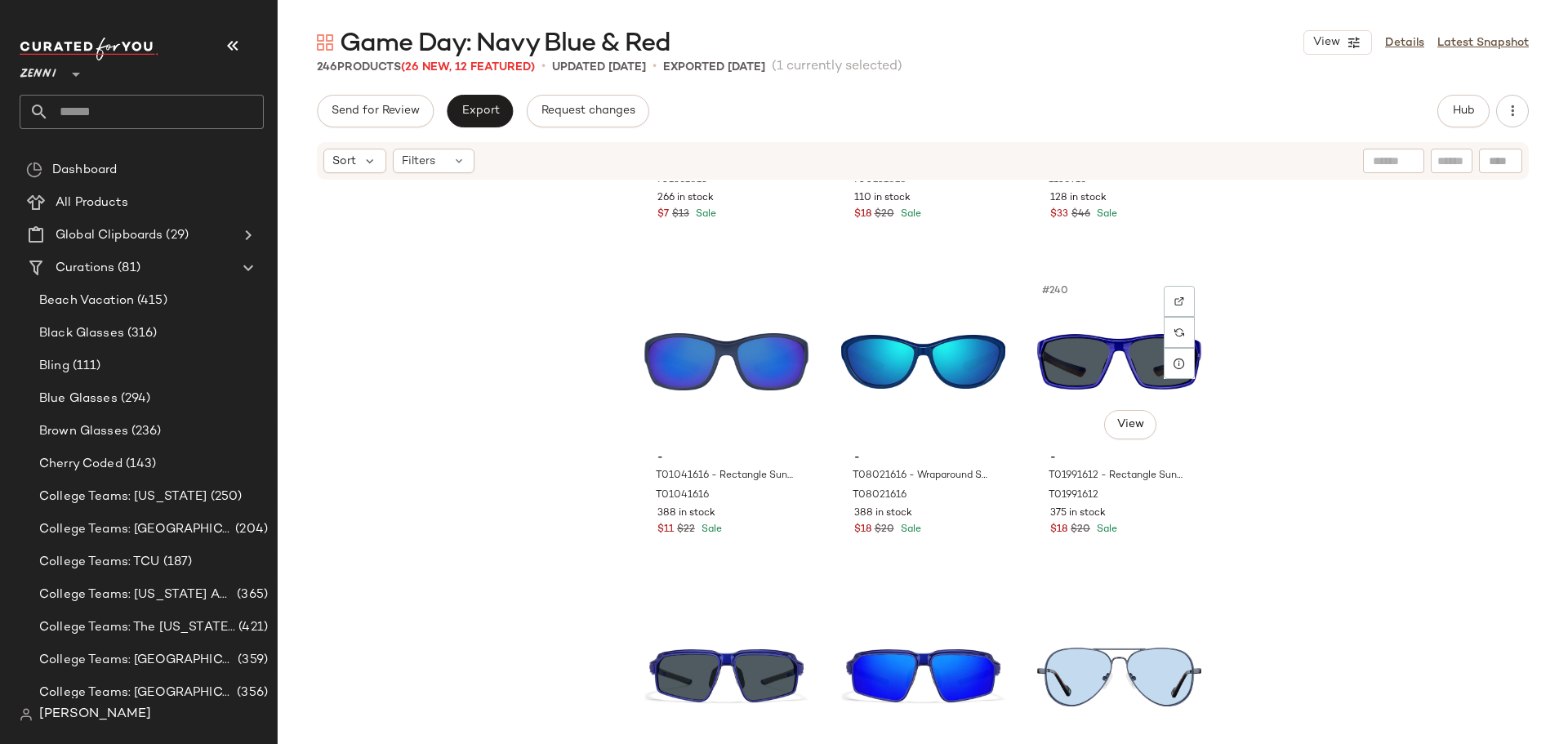
scroll to position [25285, 0]
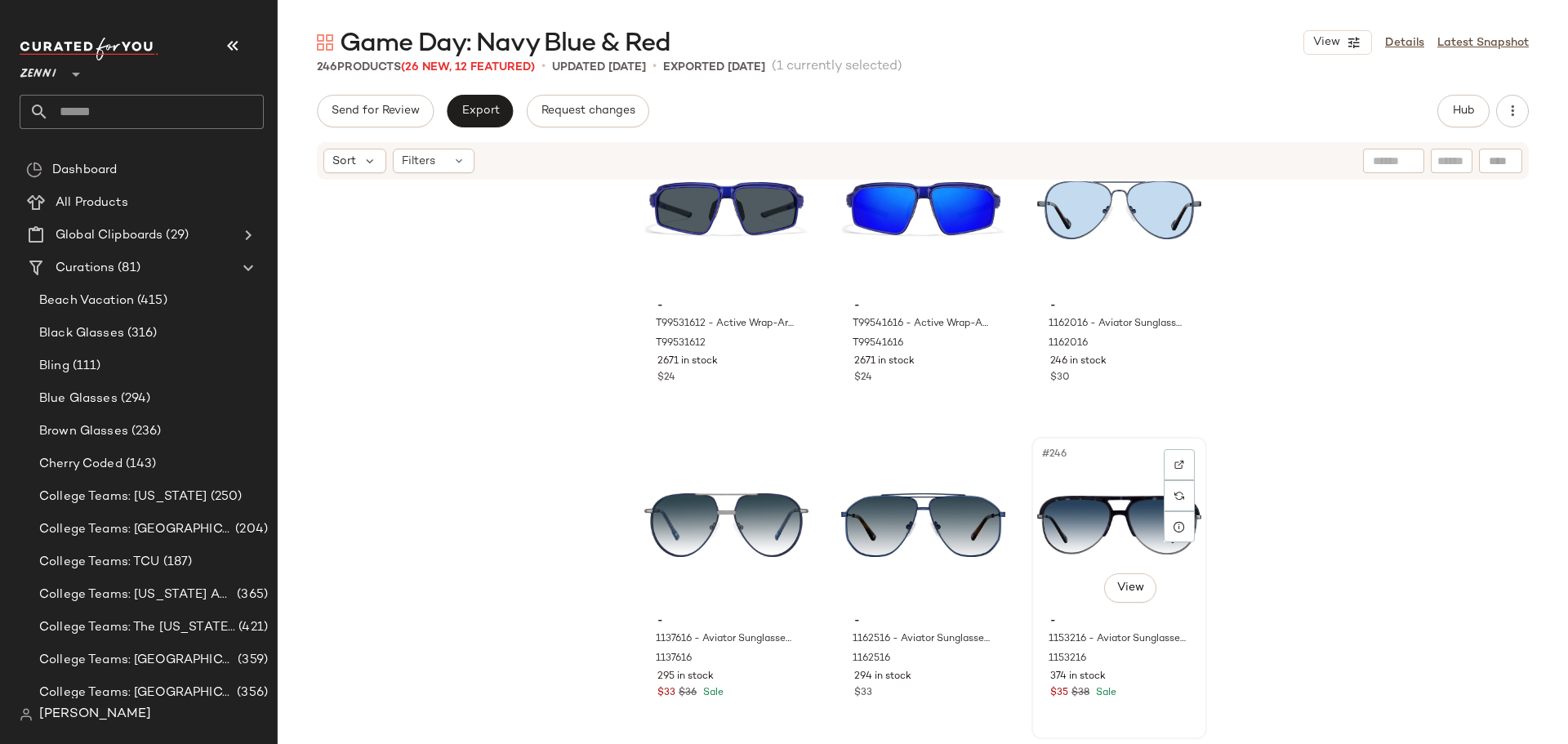
click at [1159, 691] on div "$35 $38 Sale" at bounding box center [1118, 693] width 138 height 15
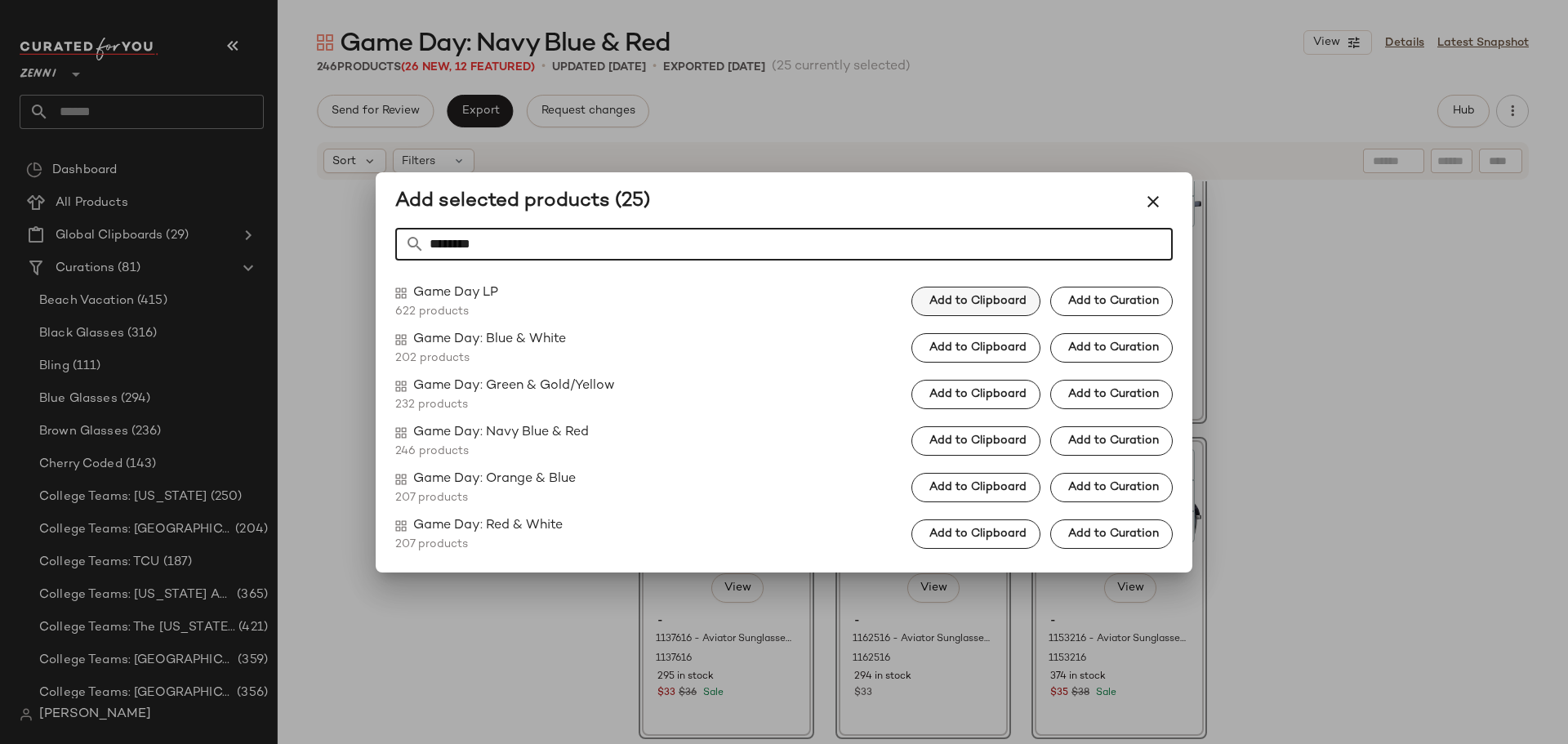
type input "********"
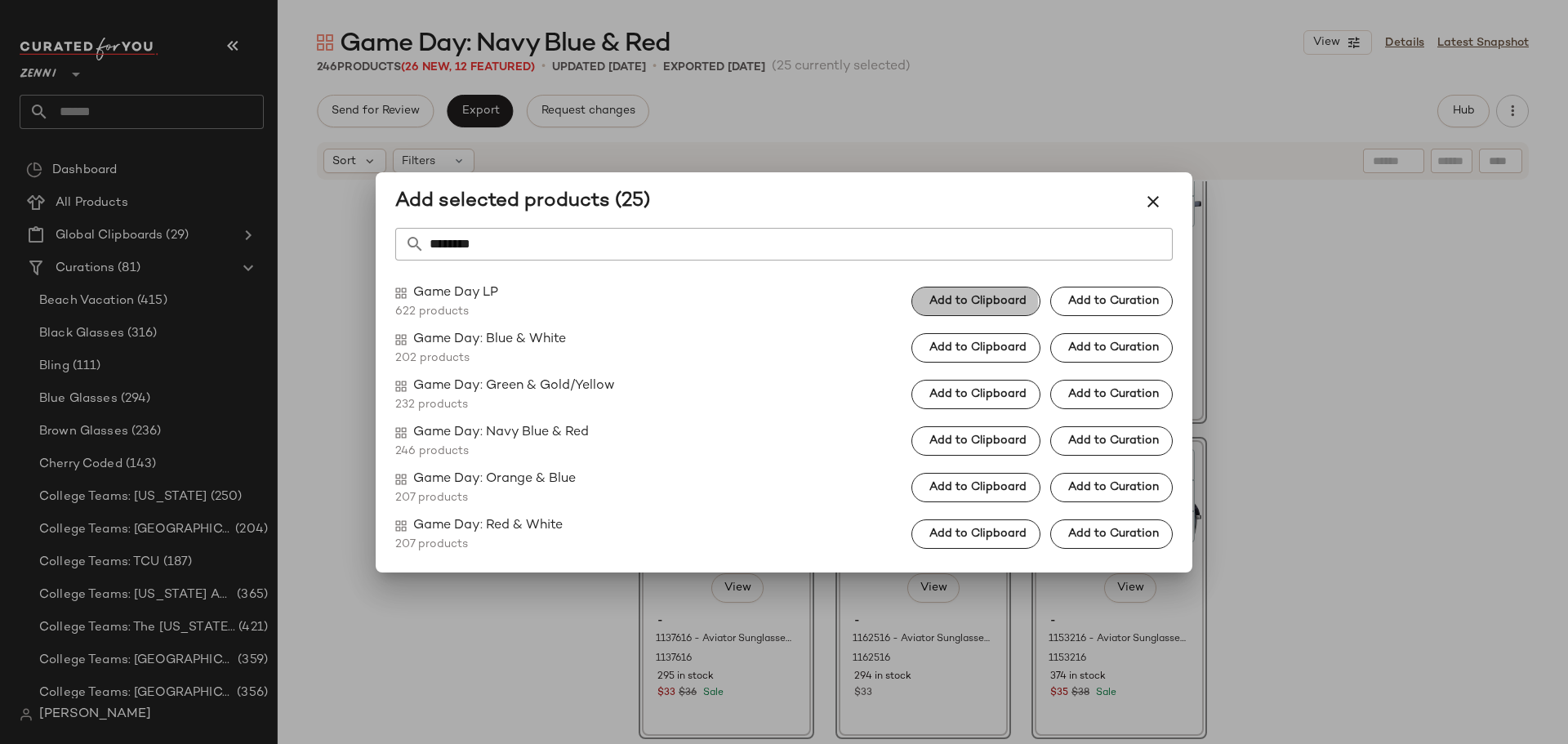
click at [956, 296] on span "Add to Clipboard" at bounding box center [977, 301] width 98 height 13
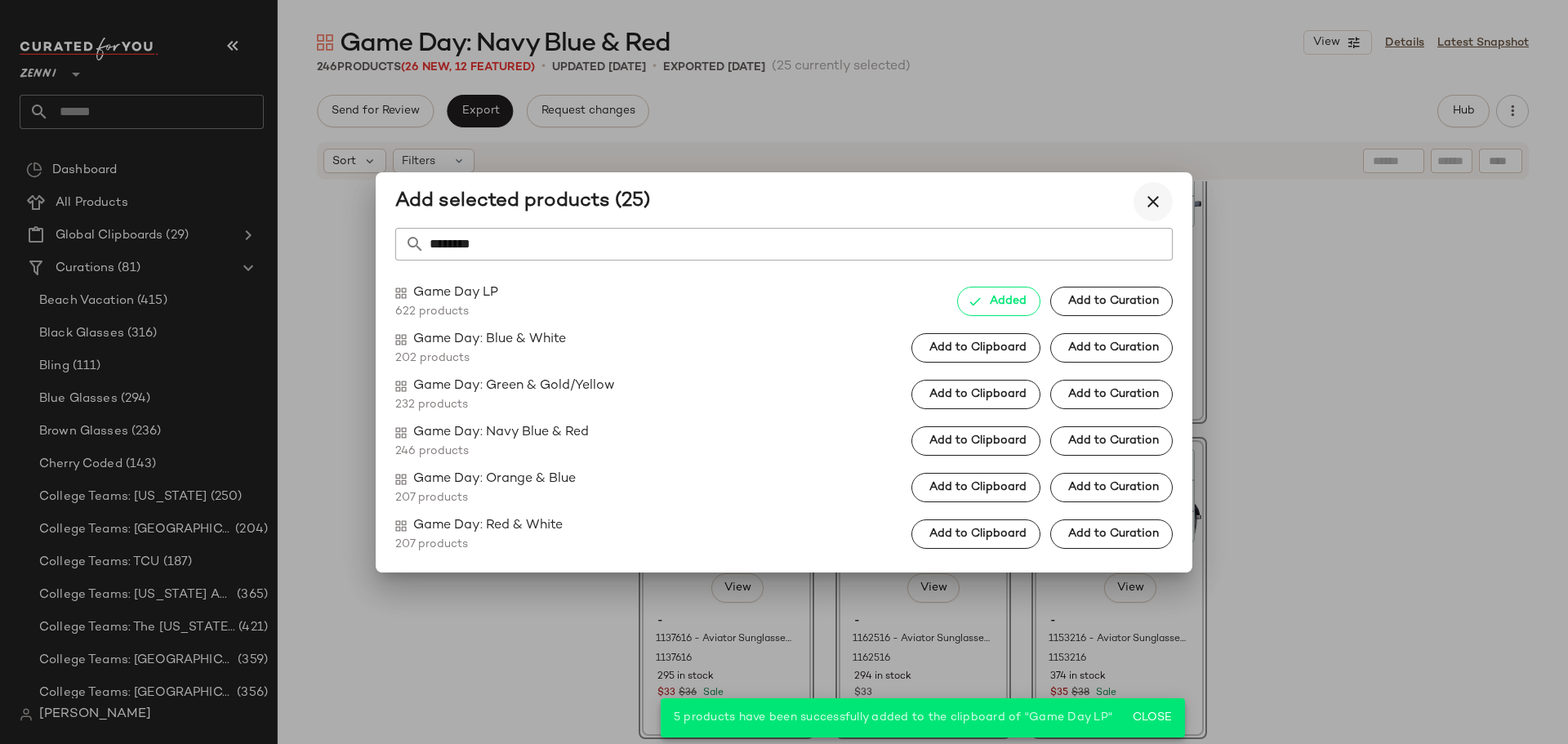
click at [1144, 203] on icon "button" at bounding box center [1153, 201] width 19 height 19
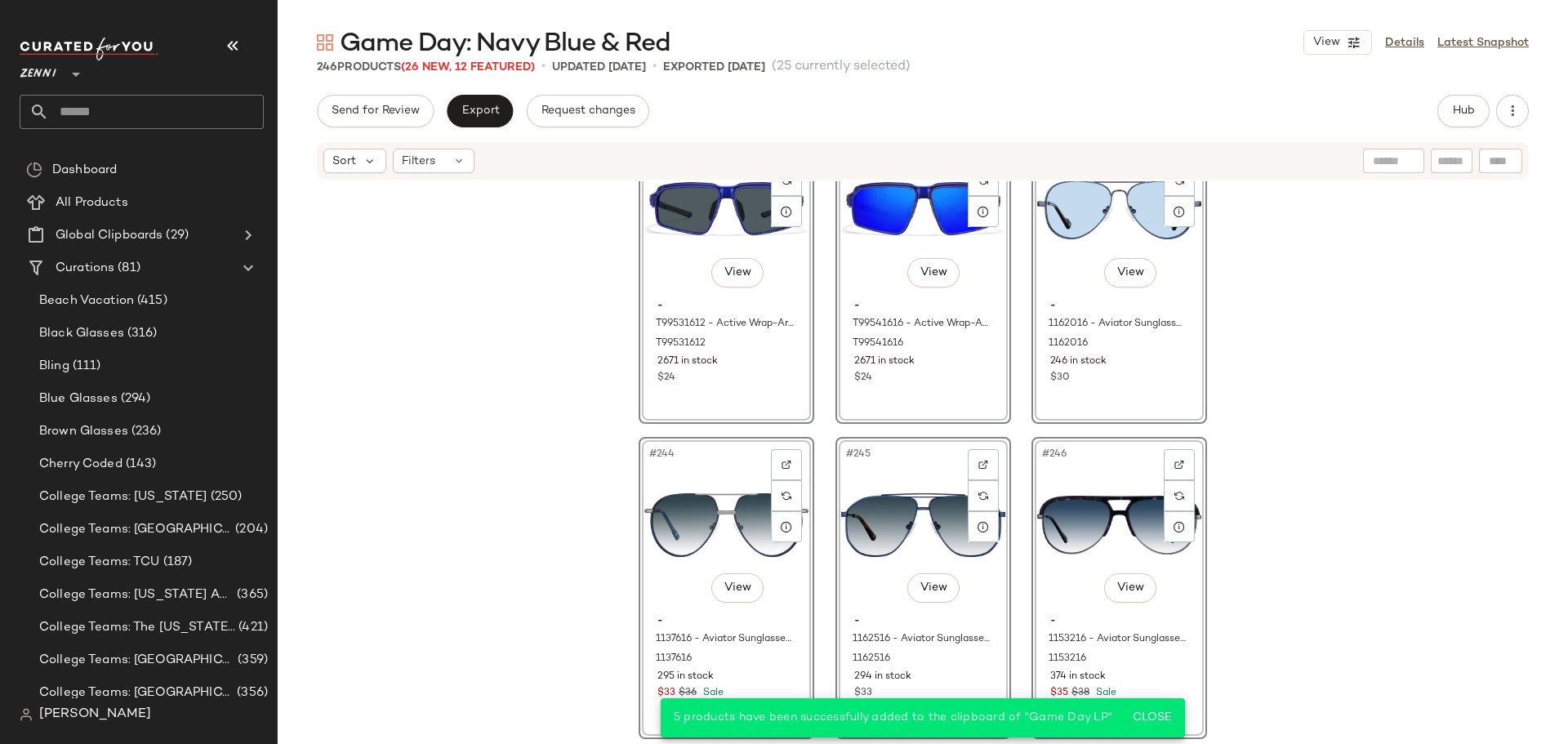
click at [1294, 339] on div "#241 View - T99531612 - Active Wrap-Around Sunglasses - Blue with Gray Lens - P…" at bounding box center [922, 460] width 1291 height 558
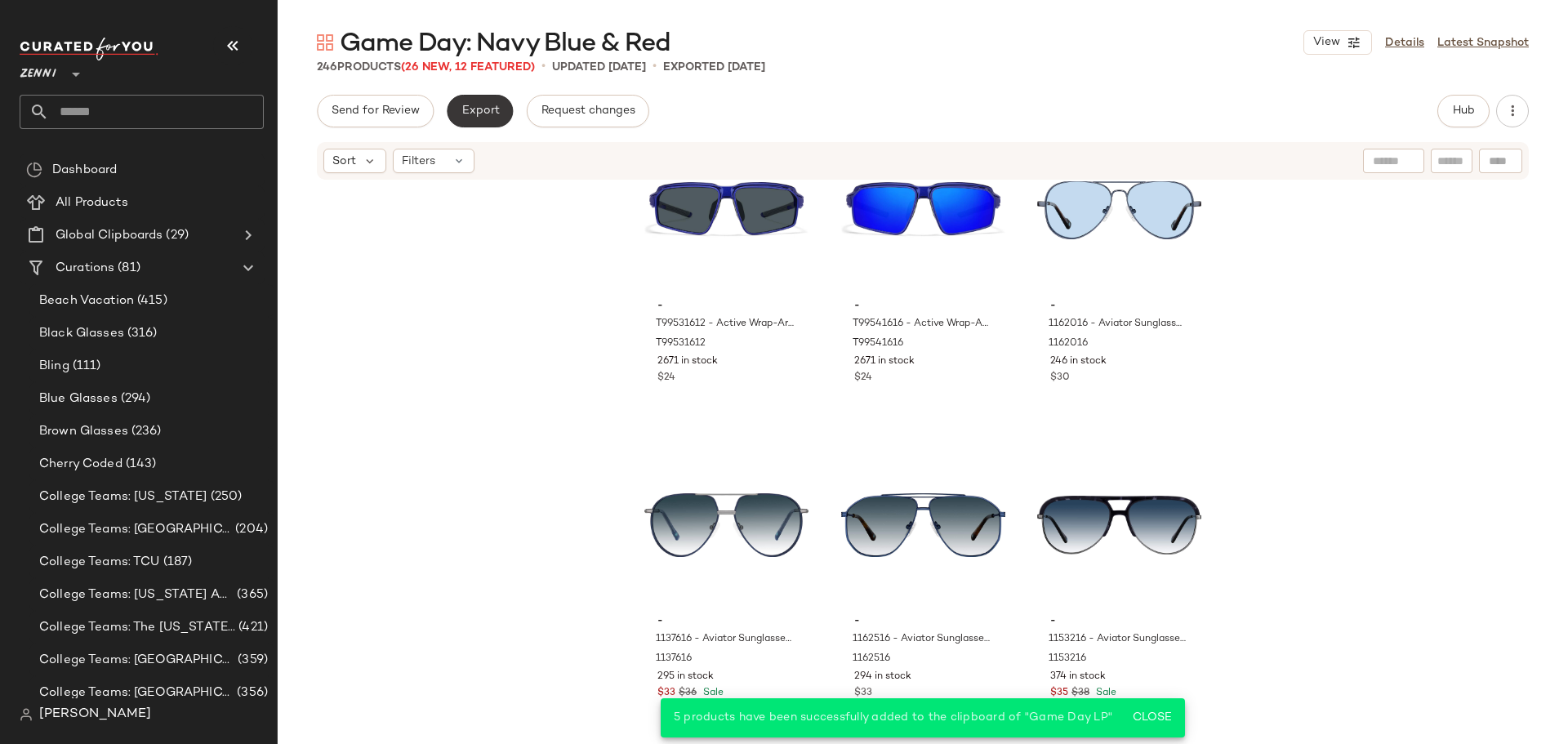
click at [472, 108] on span "Export" at bounding box center [480, 111] width 38 height 13
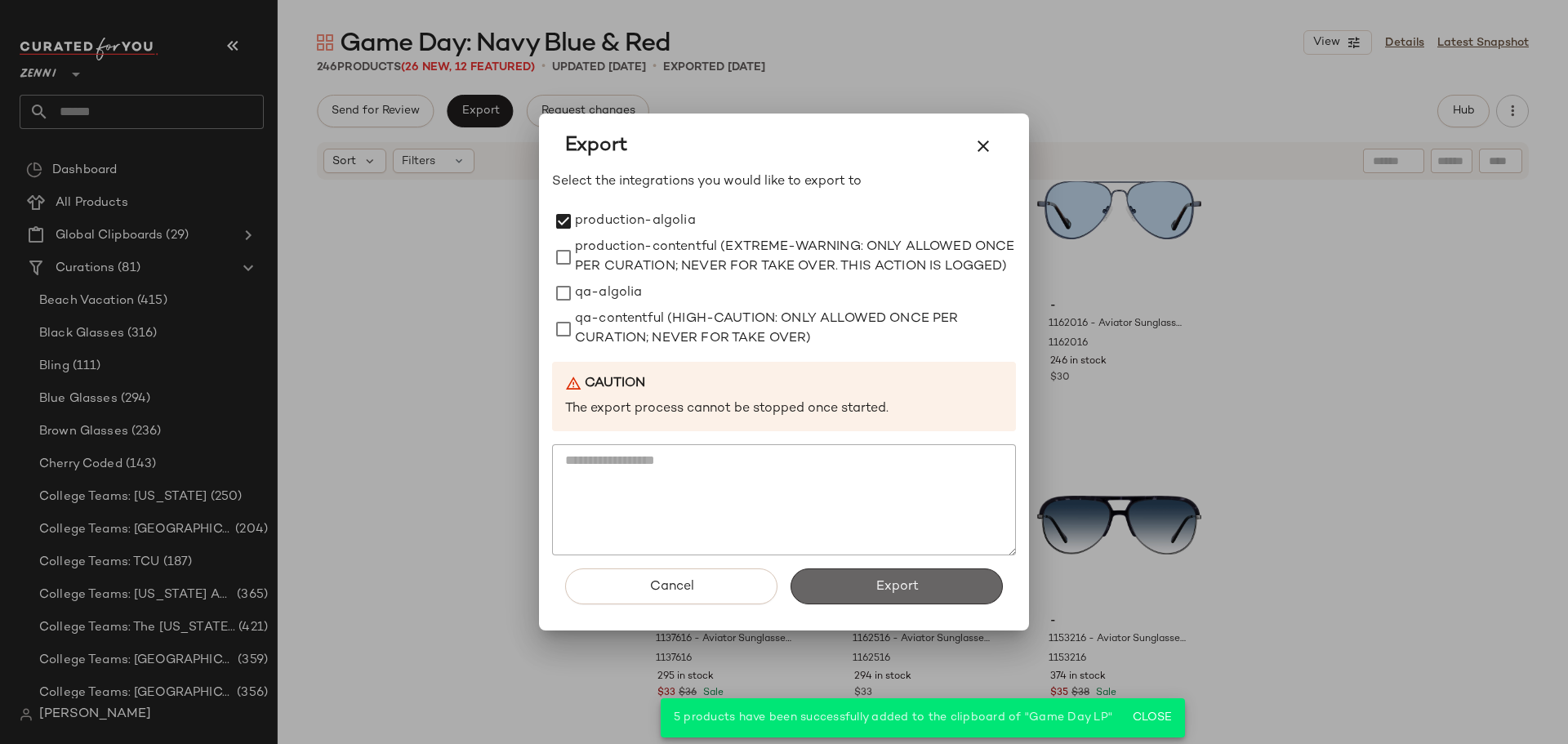
click at [862, 584] on button "Export" at bounding box center [897, 585] width 213 height 36
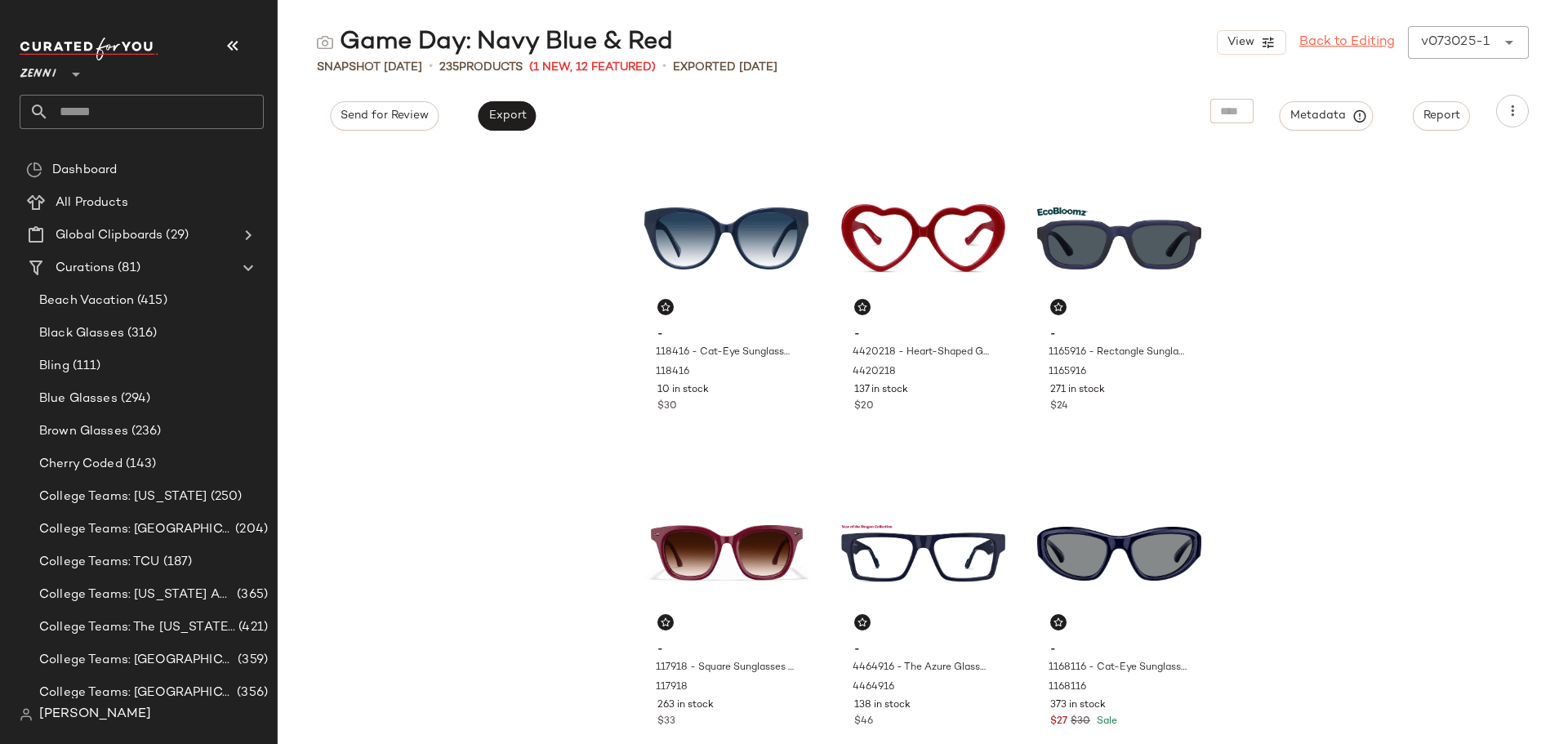
click at [1311, 36] on link "Back to Editing" at bounding box center [1347, 42] width 96 height 19
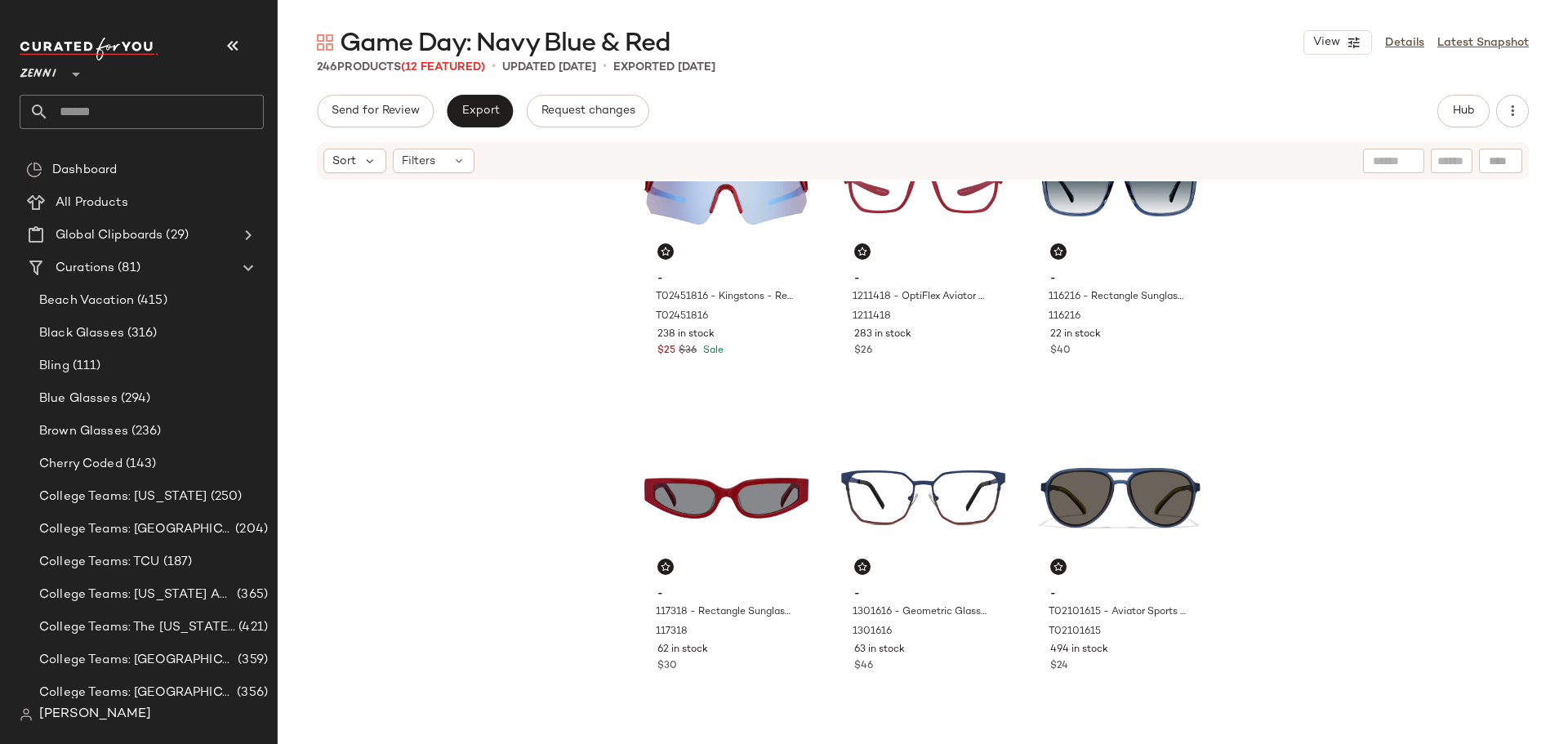
scroll to position [830, 0]
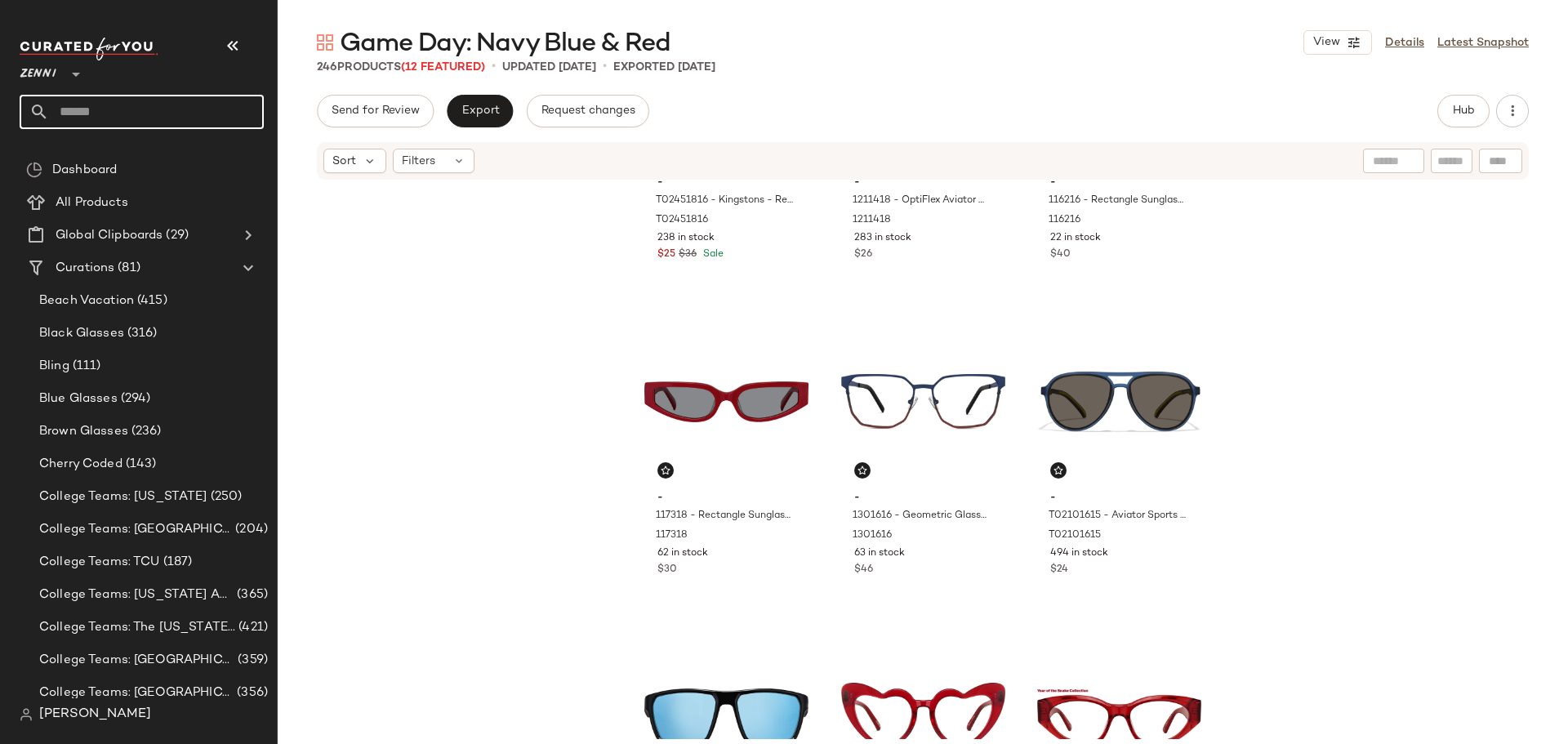
click at [231, 106] on input "text" at bounding box center [156, 112] width 214 height 35
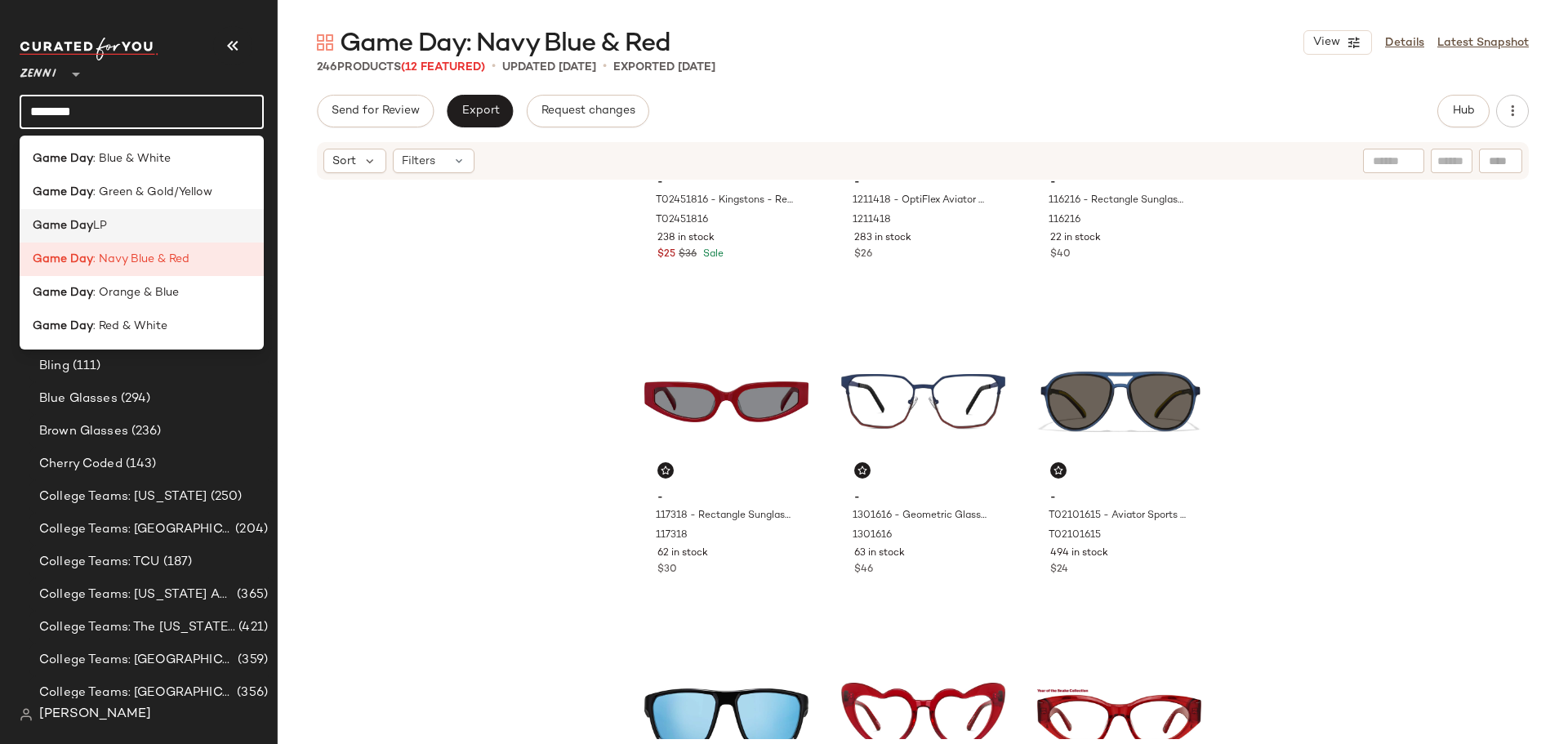
type input "********"
click at [89, 223] on b "Game Day" at bounding box center [63, 225] width 60 height 17
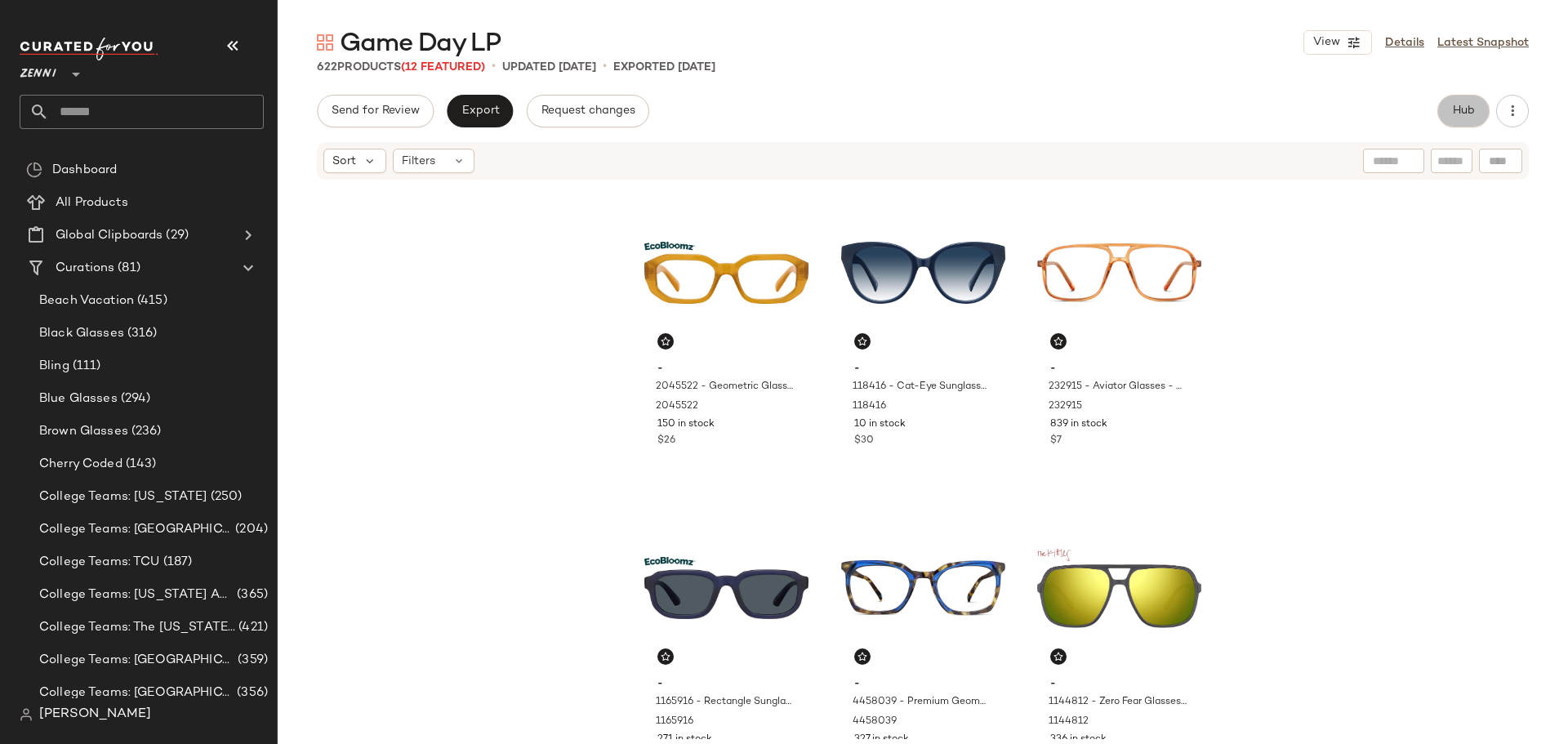
click at [1453, 114] on span "Hub" at bounding box center [1463, 111] width 23 height 13
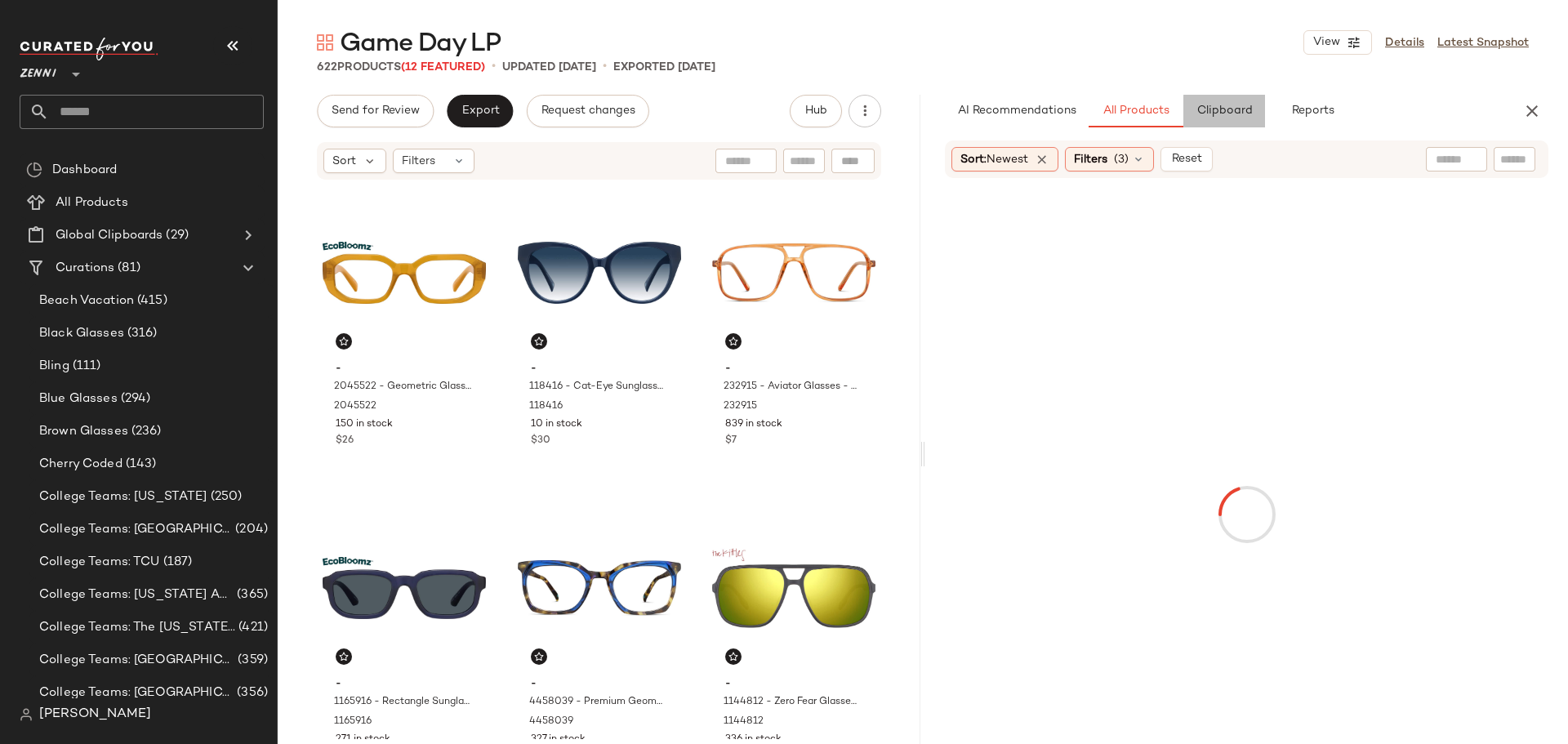
click at [1222, 108] on span "Clipboard" at bounding box center [1224, 111] width 57 height 13
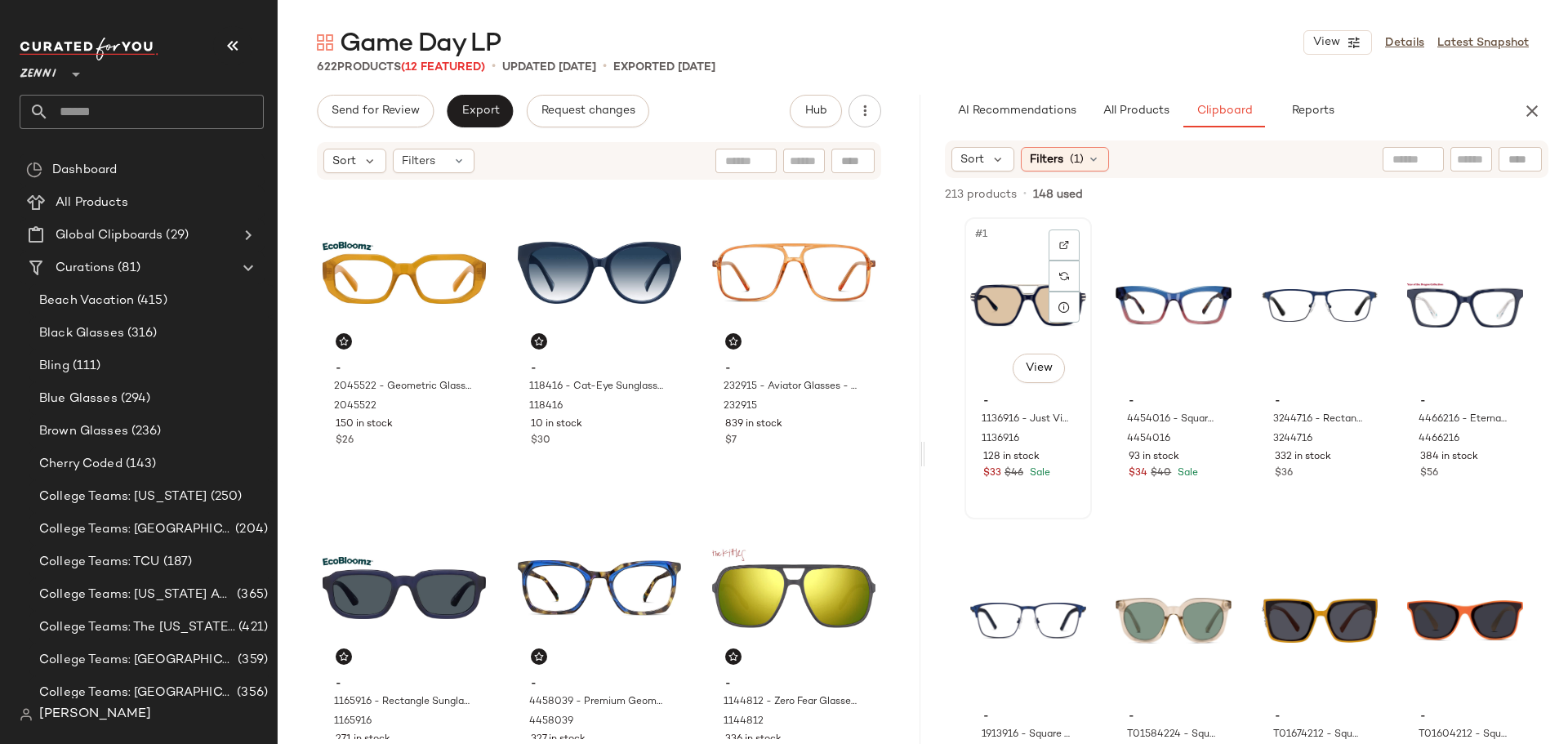
click at [1012, 288] on div "#1 View" at bounding box center [1028, 305] width 116 height 165
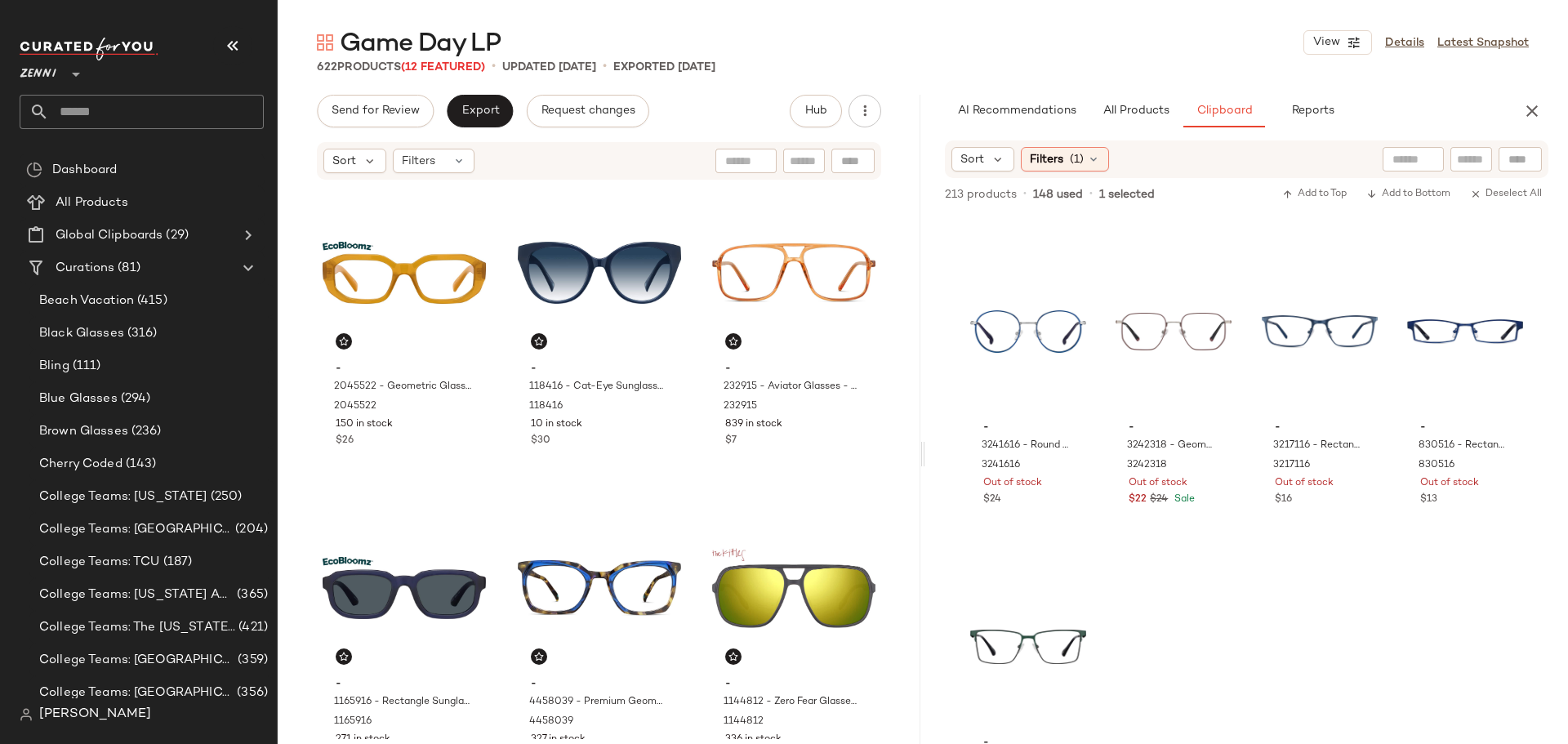
scroll to position [4762, 0]
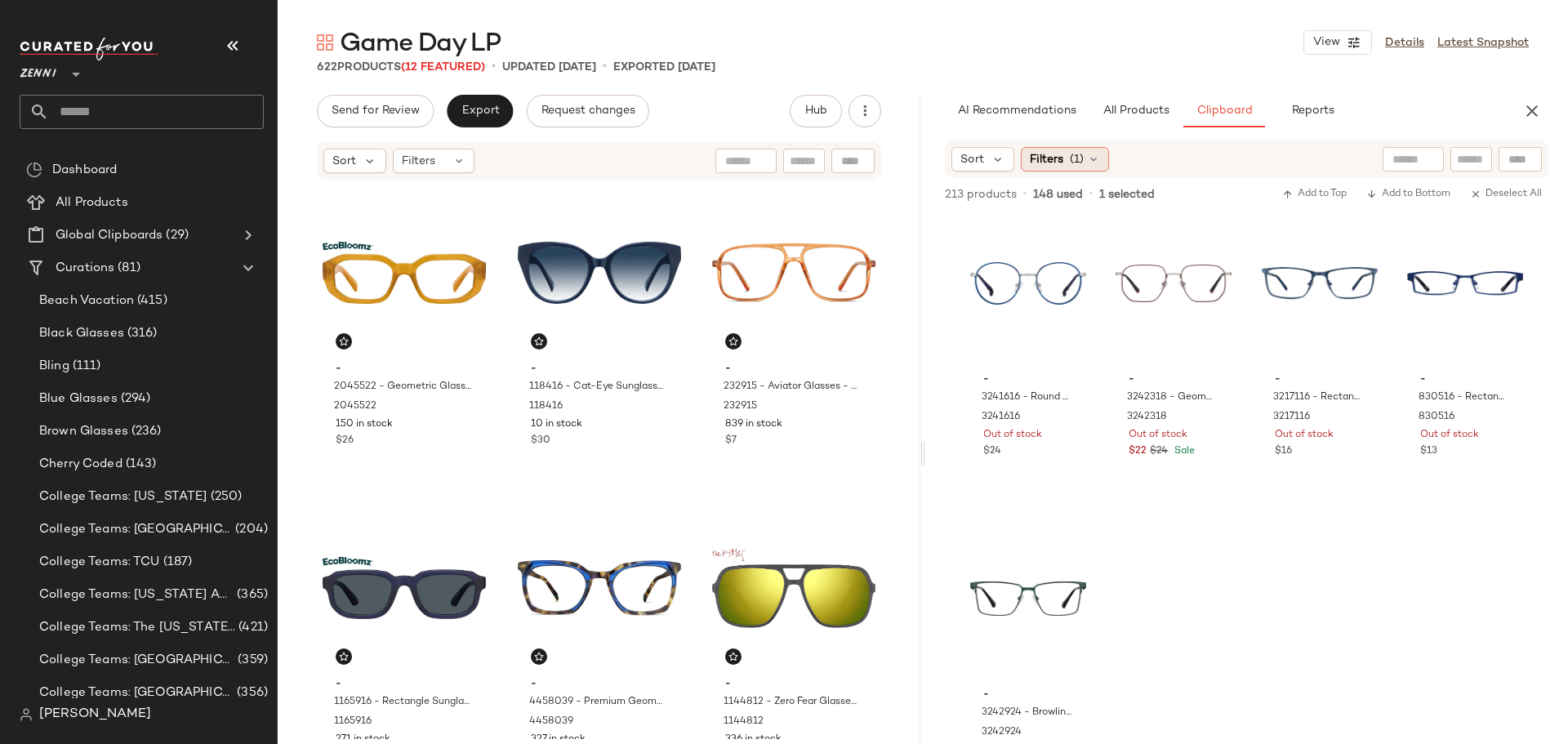
click at [1070, 159] on span "(1)" at bounding box center [1076, 160] width 14 height 17
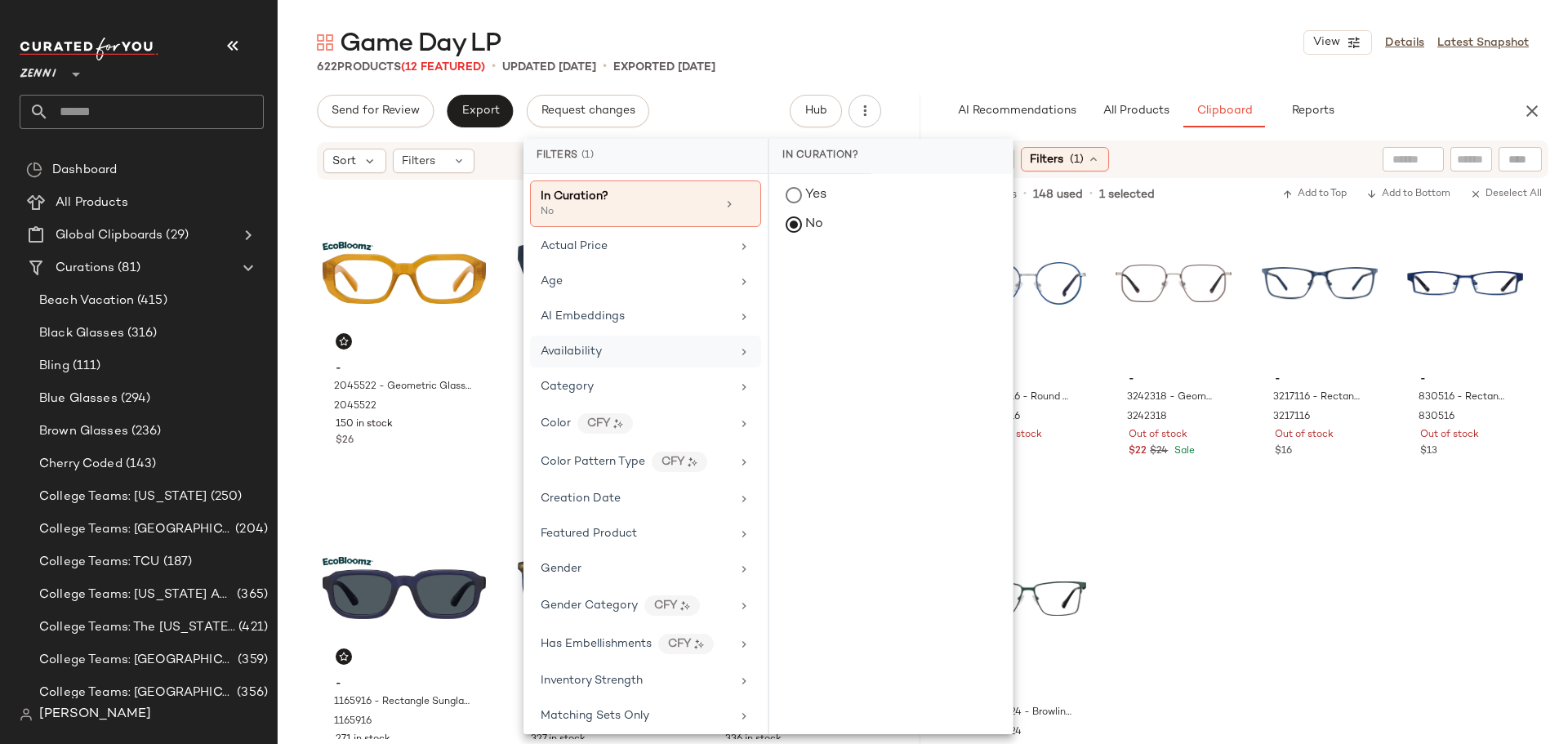
click at [651, 360] on div "Availability" at bounding box center [645, 351] width 231 height 32
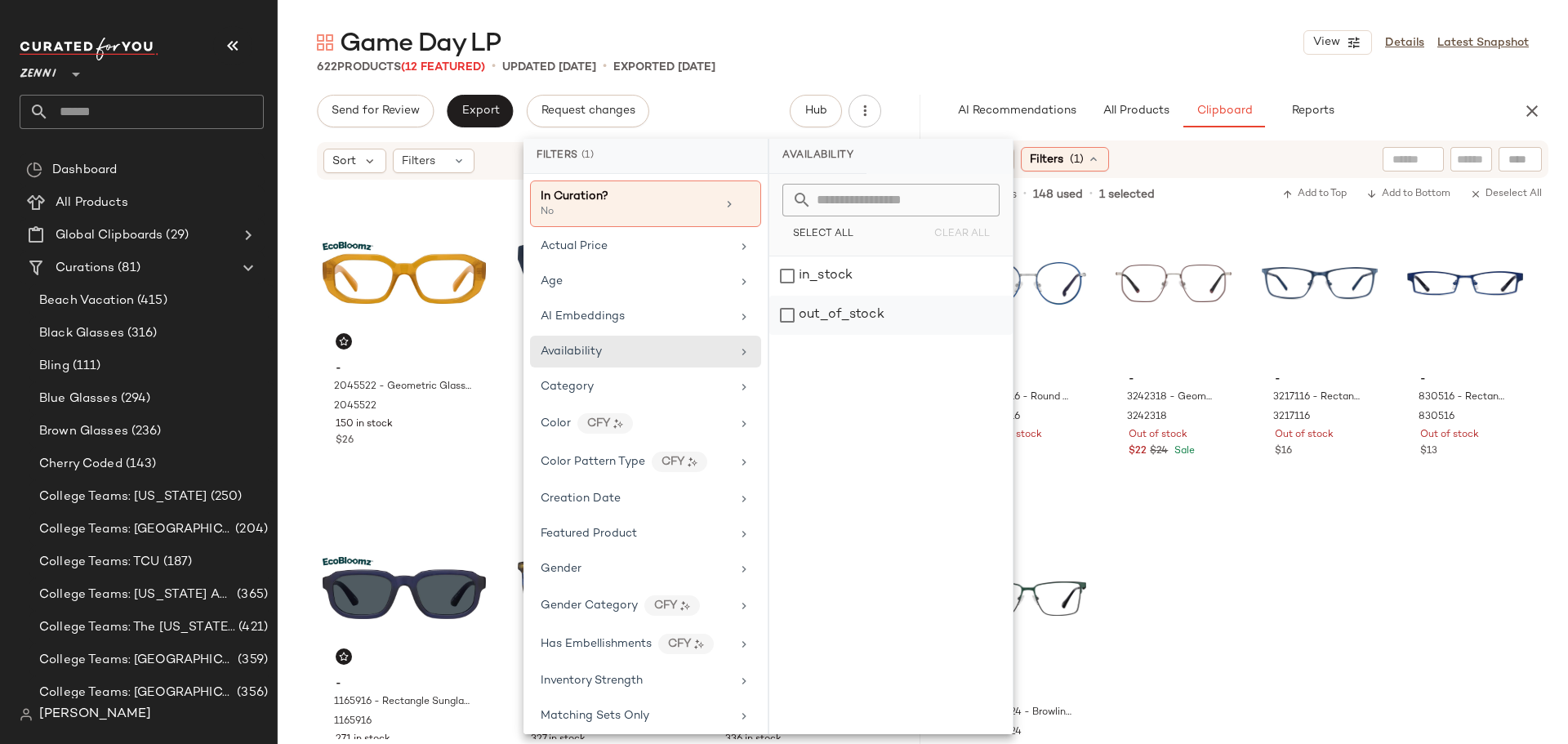
click at [784, 318] on div "out_of_stock" at bounding box center [890, 315] width 244 height 39
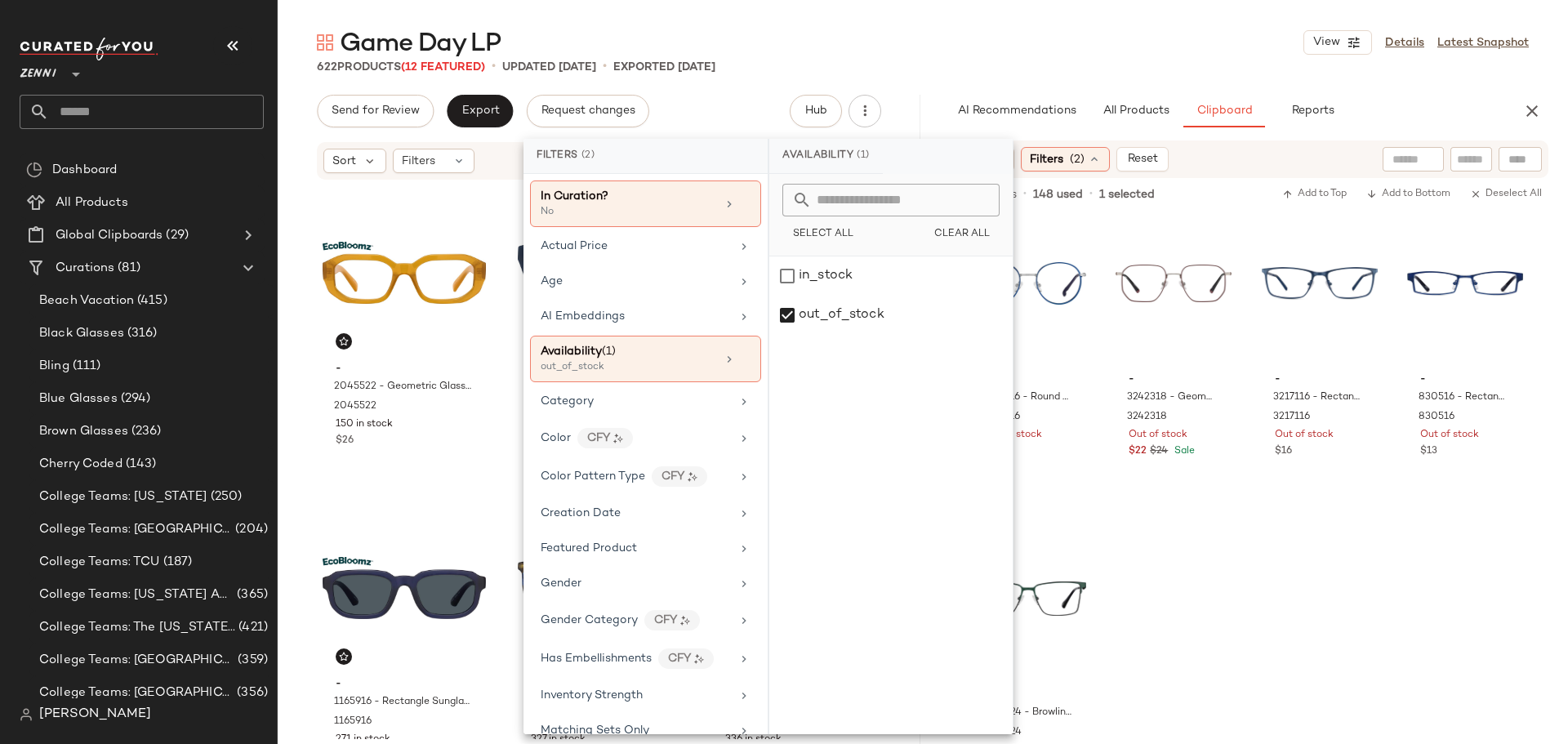
click at [1257, 586] on div "- 2020718 - Rectangle Glasses - Red - Plastic 2020718 187 in stock $16 - 121031…" at bounding box center [1246, 513] width 643 height 598
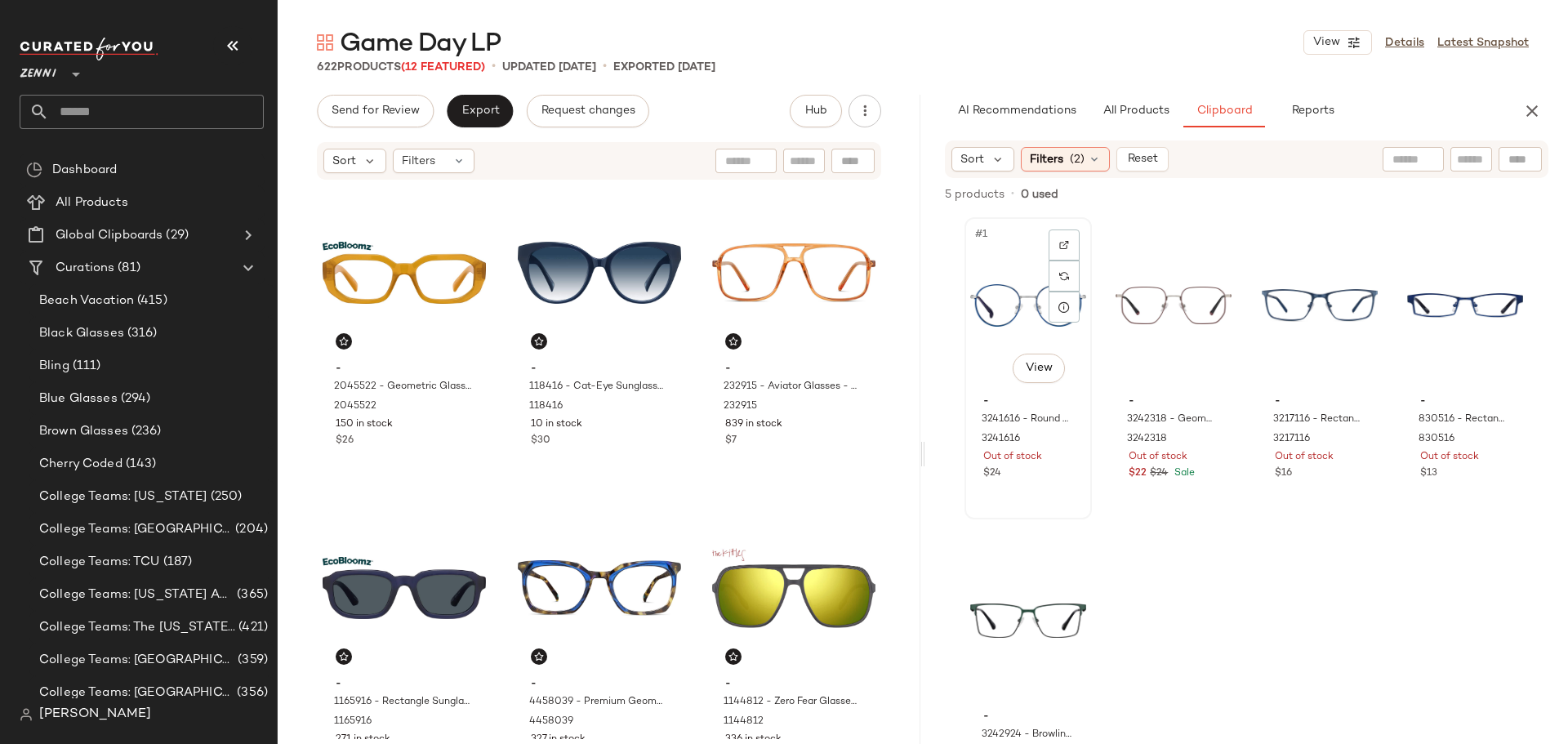
click at [1028, 285] on div "#1 View" at bounding box center [1028, 305] width 116 height 165
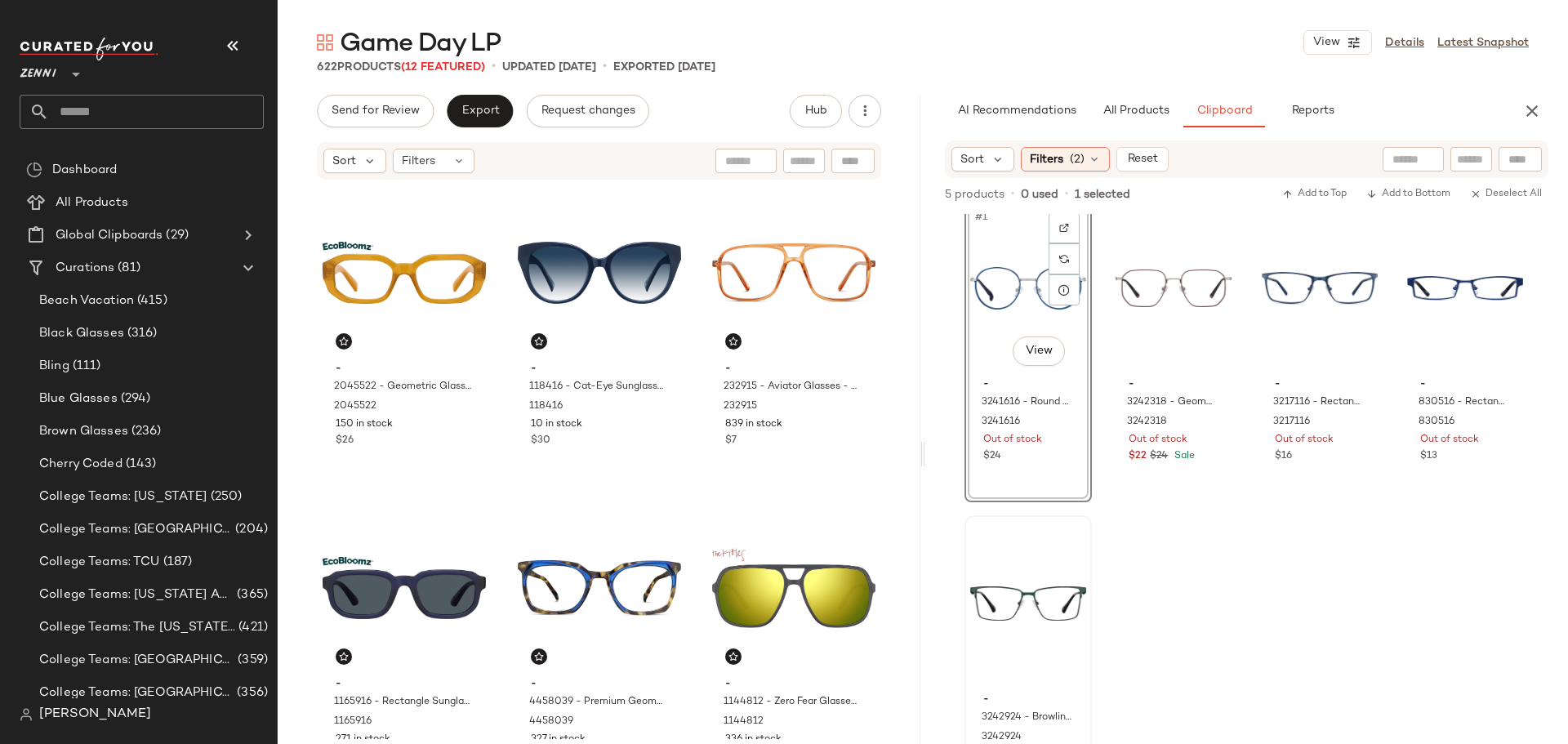
scroll to position [22, 0]
click at [1008, 614] on div "#5 View" at bounding box center [1028, 598] width 116 height 165
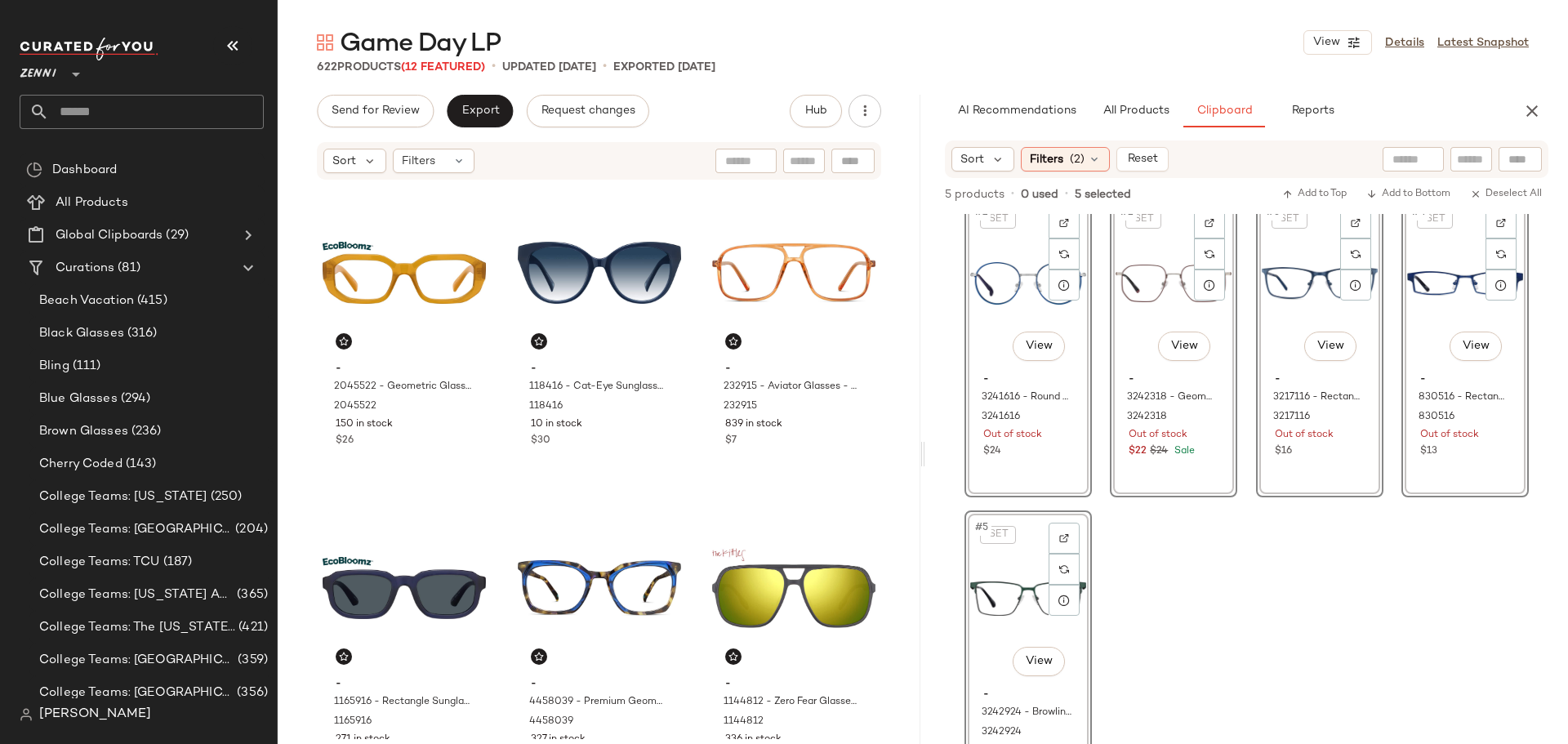
scroll to position [0, 0]
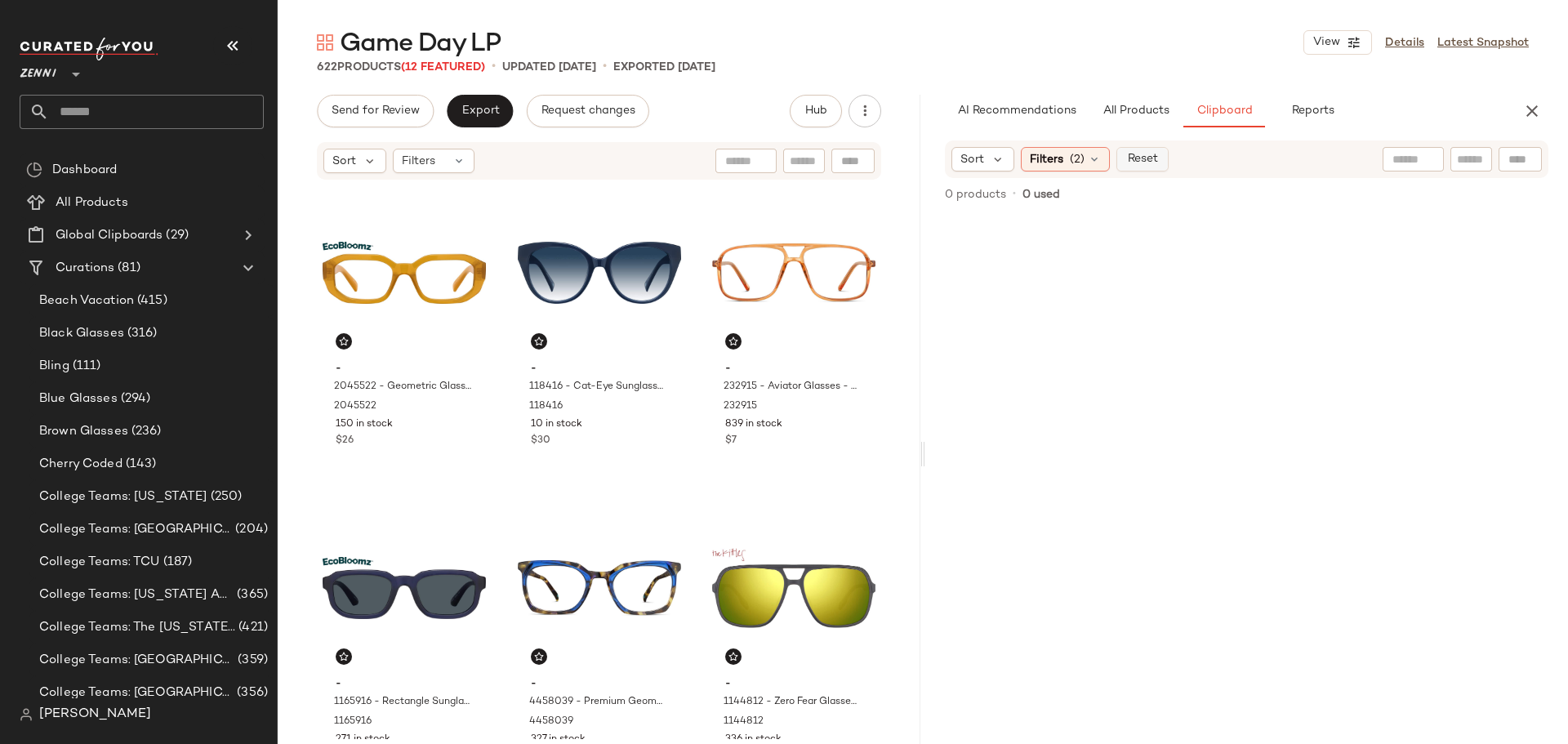
click at [1135, 162] on span "Reset" at bounding box center [1142, 159] width 31 height 13
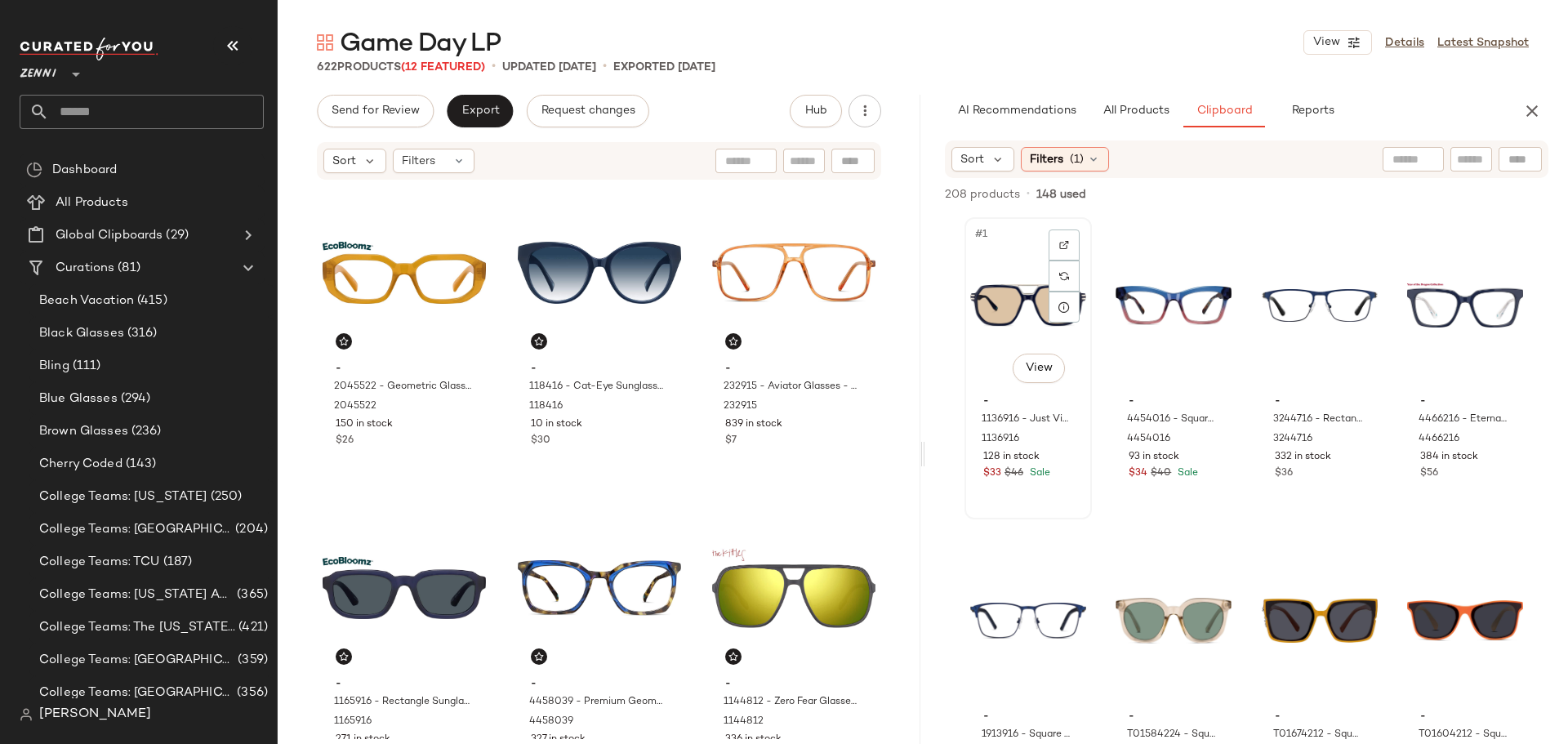
click at [1002, 270] on div "#1 View" at bounding box center [1028, 305] width 116 height 165
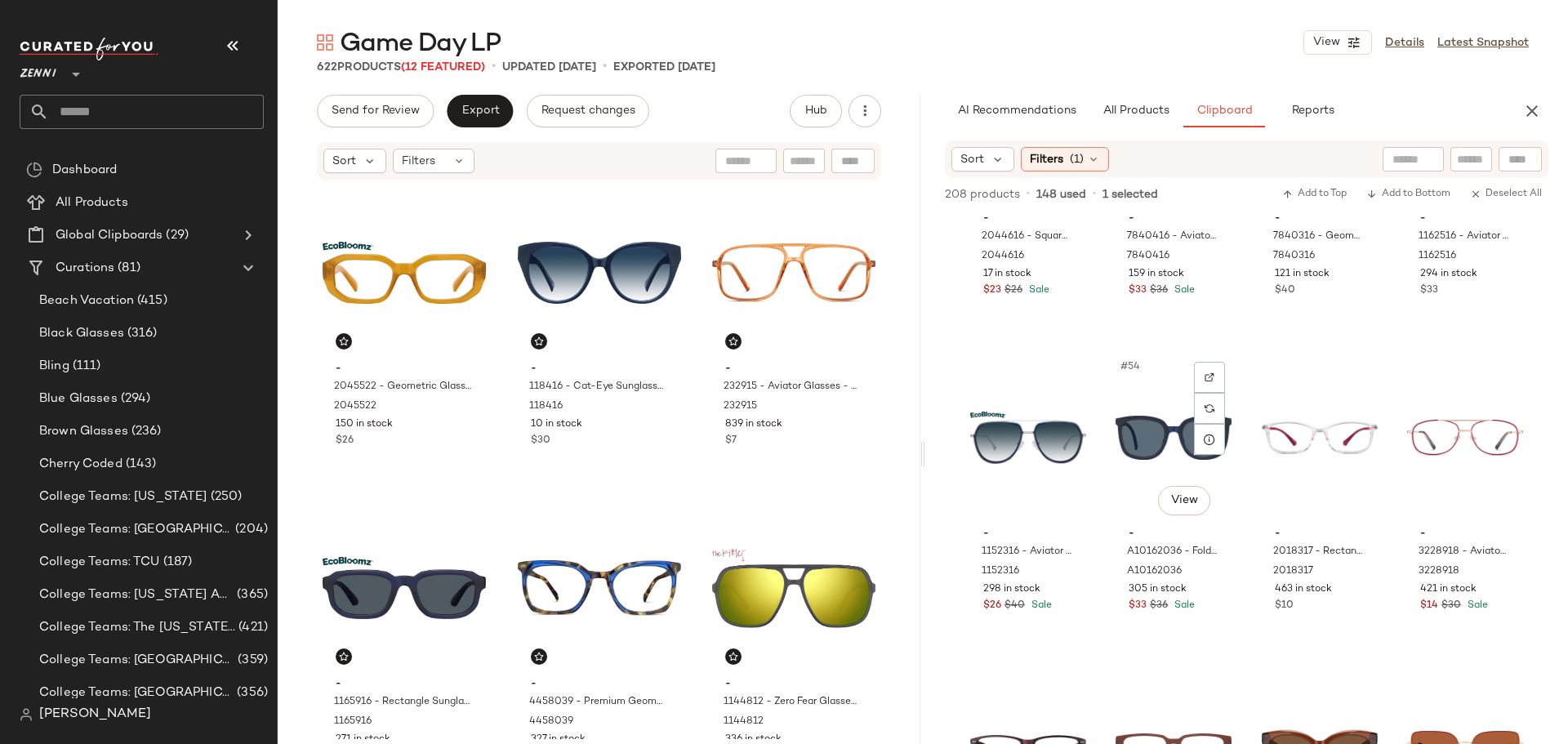
scroll to position [4131, 0]
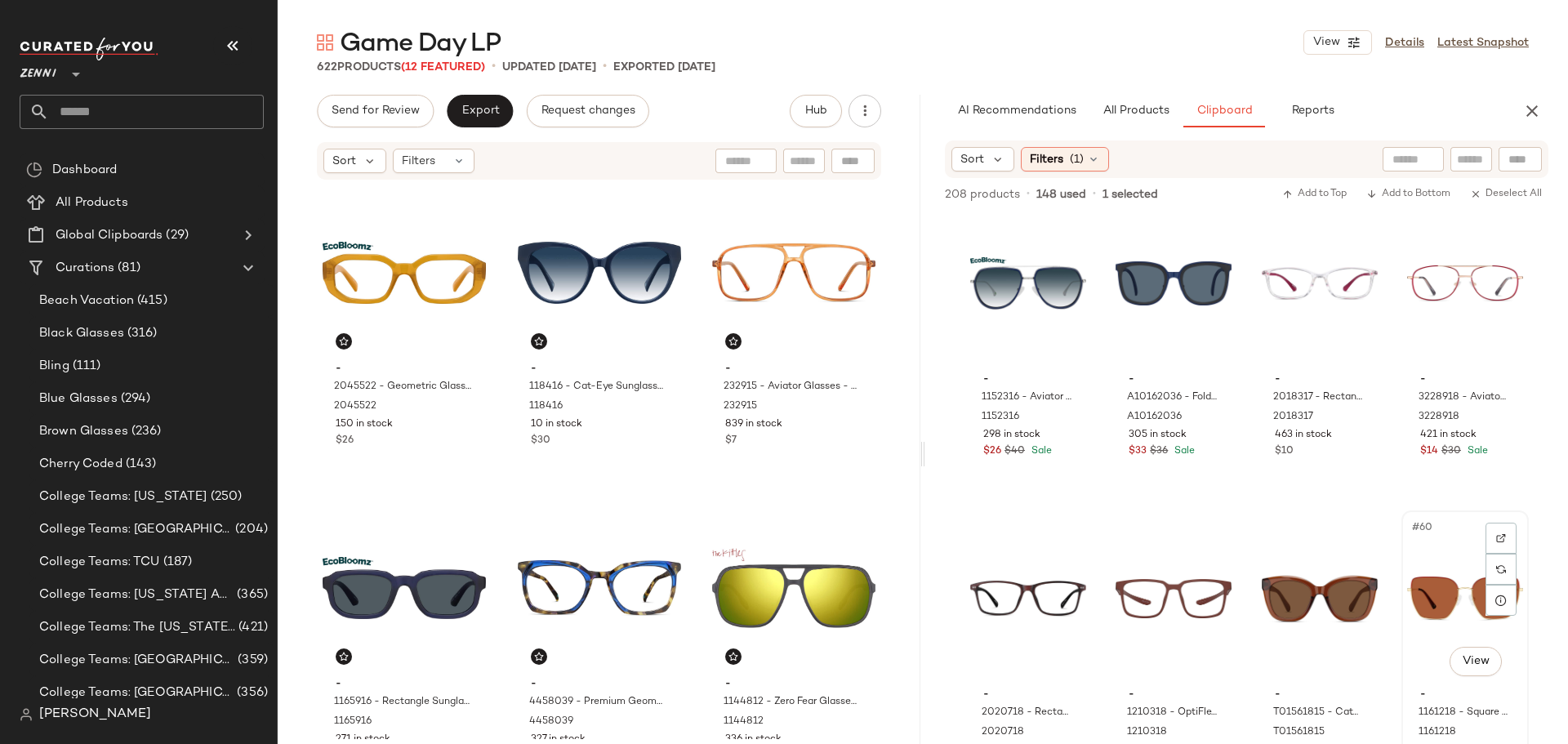
click at [1492, 698] on span "-" at bounding box center [1465, 695] width 89 height 15
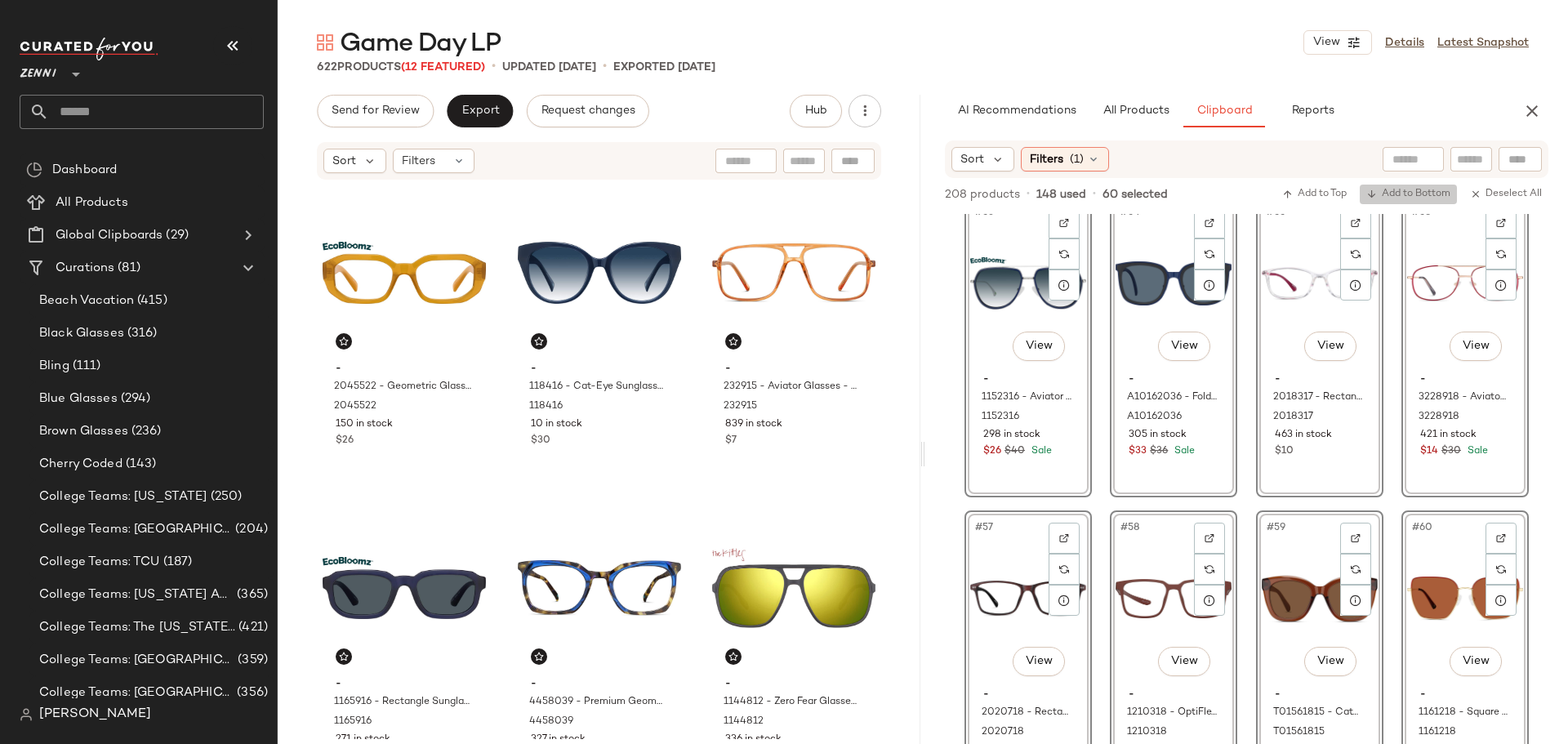
click at [1434, 197] on span "Add to Bottom" at bounding box center [1408, 194] width 84 height 12
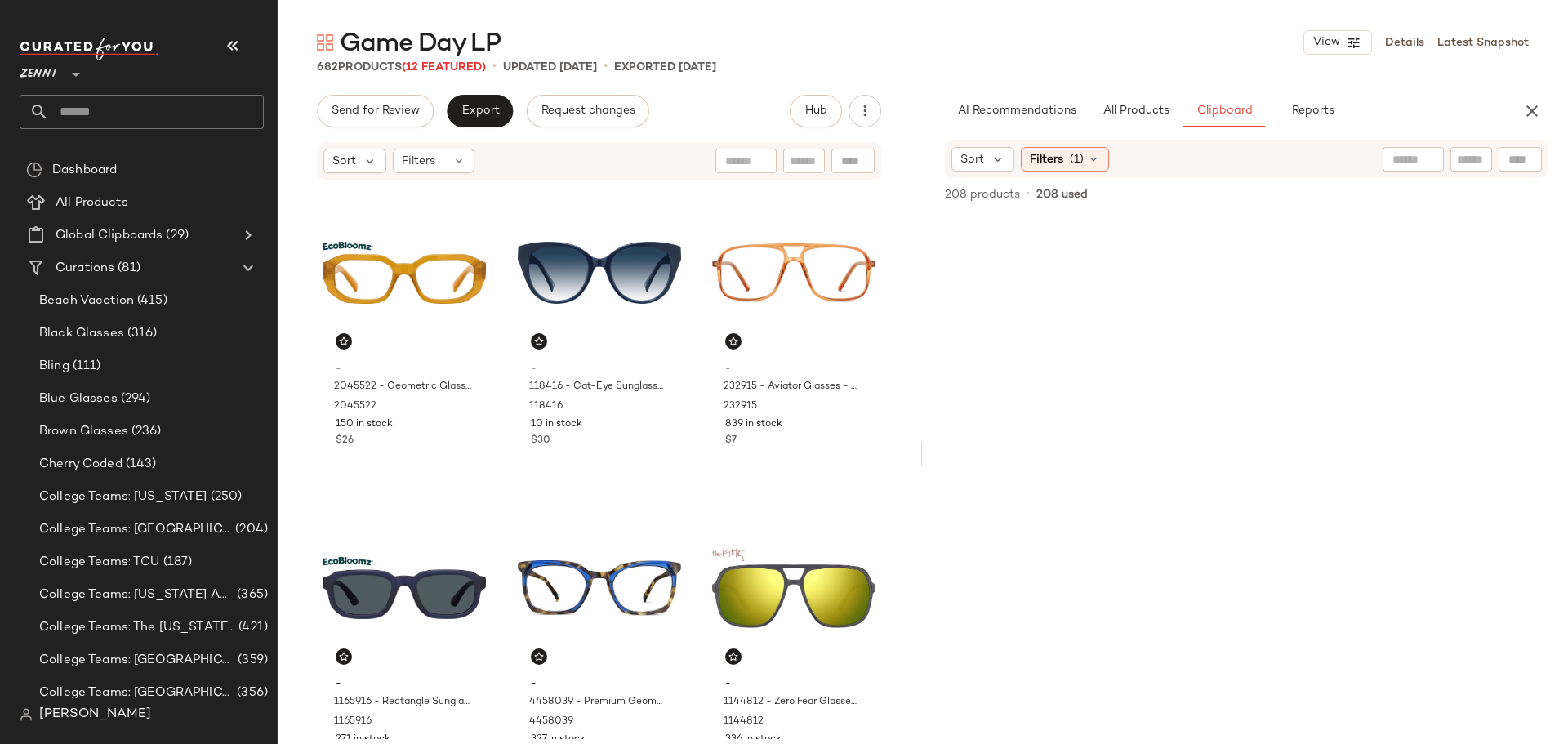
scroll to position [0, 0]
click at [1140, 121] on button "All Products" at bounding box center [1137, 111] width 95 height 33
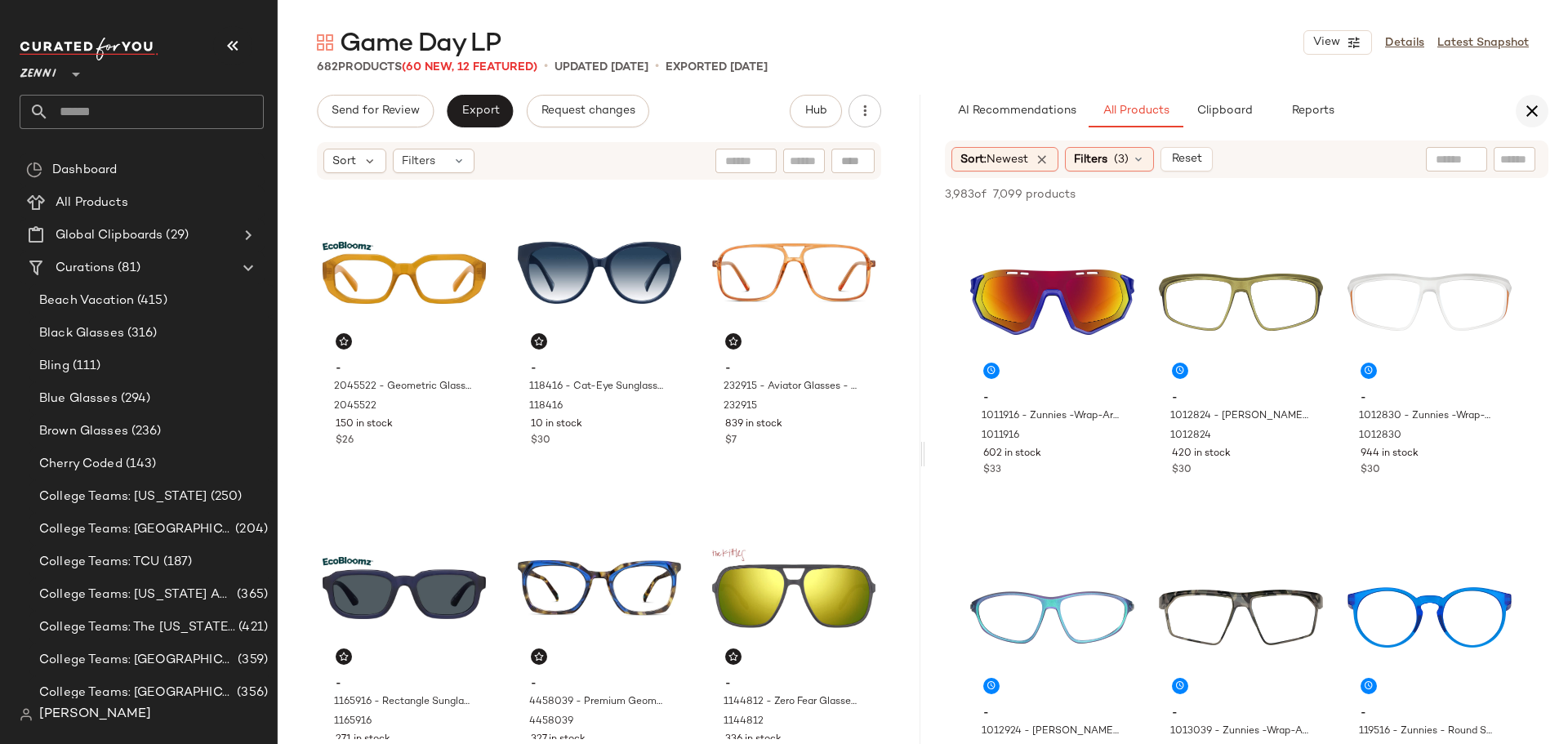
click at [1531, 110] on icon "button" at bounding box center [1532, 110] width 19 height 19
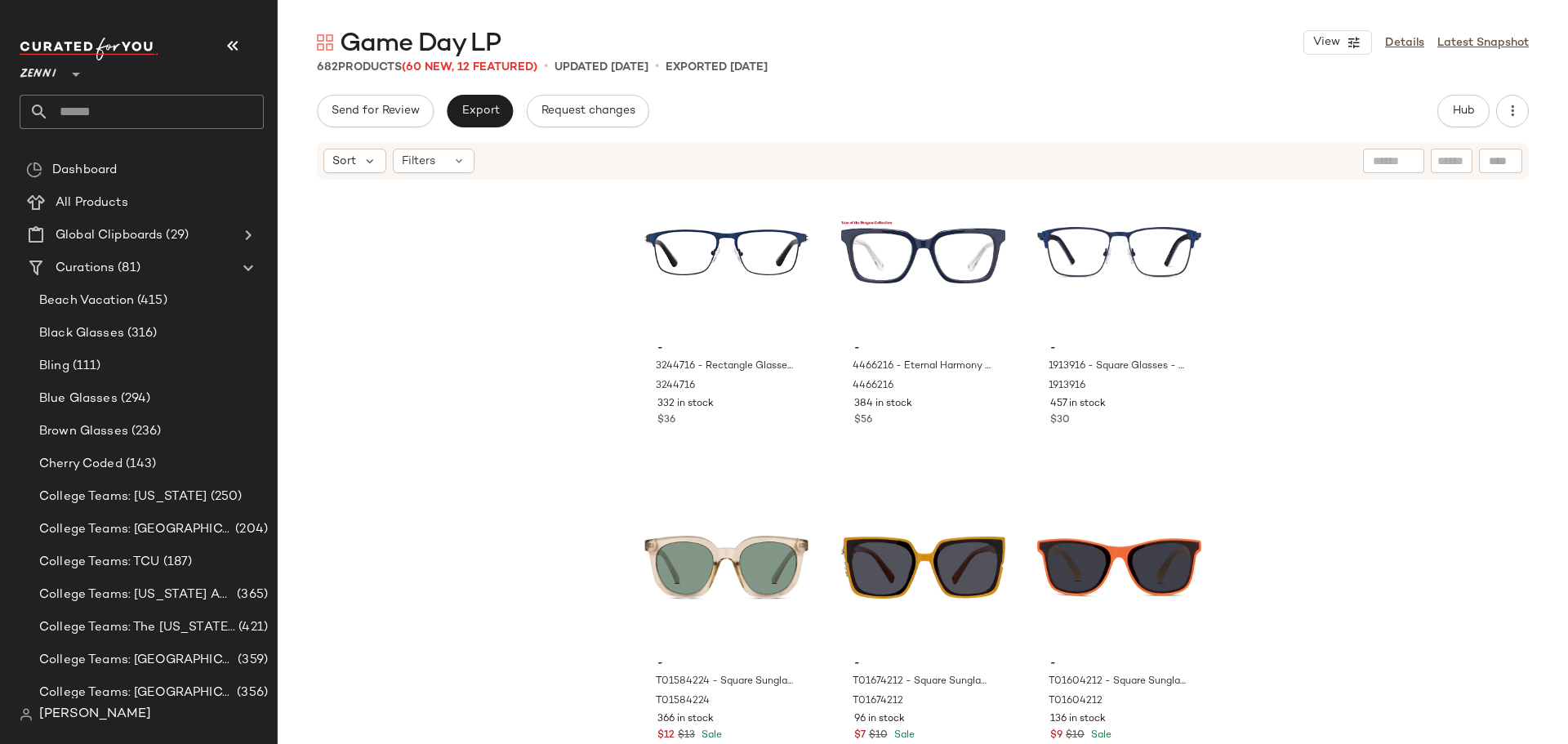
scroll to position [65282, 0]
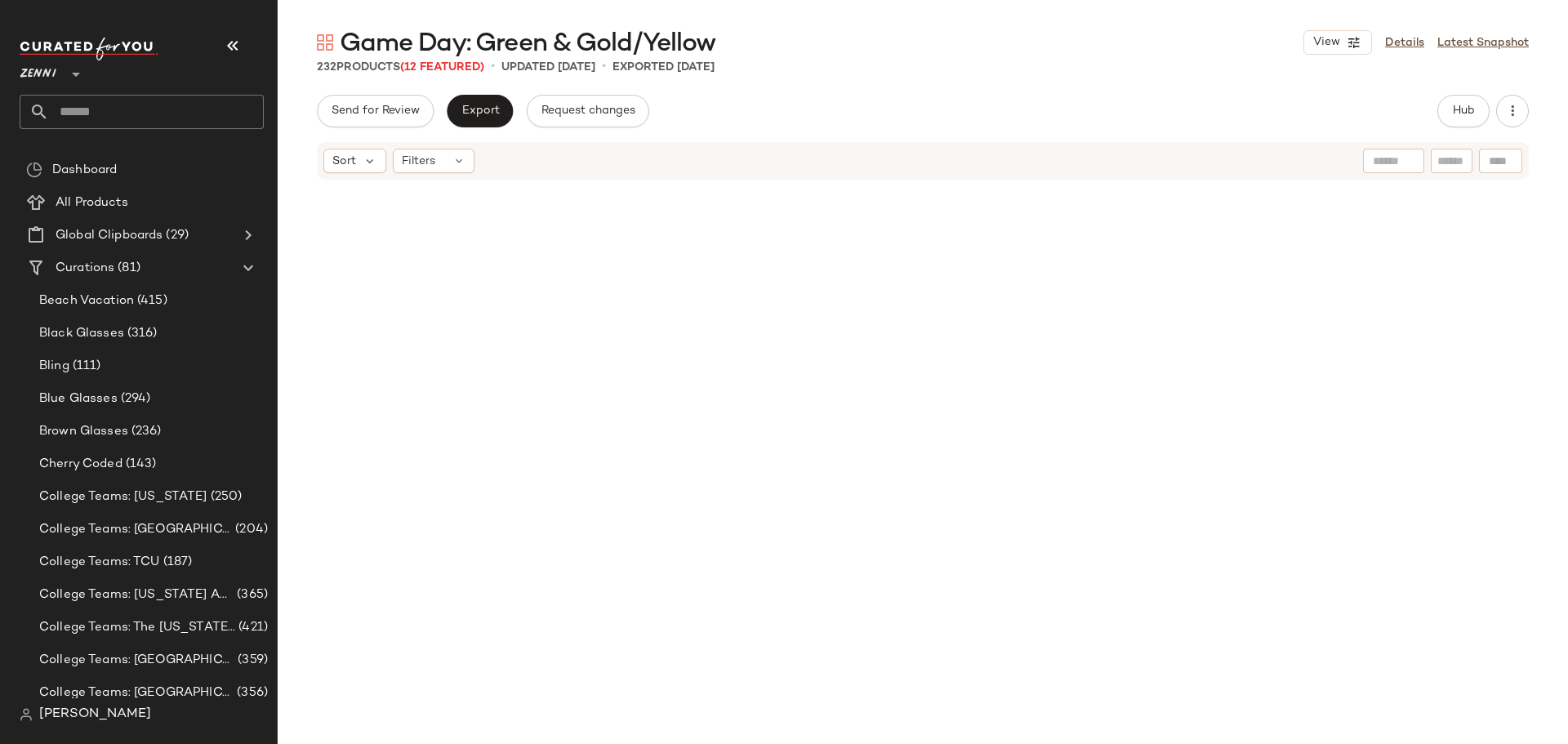
scroll to position [24025, 0]
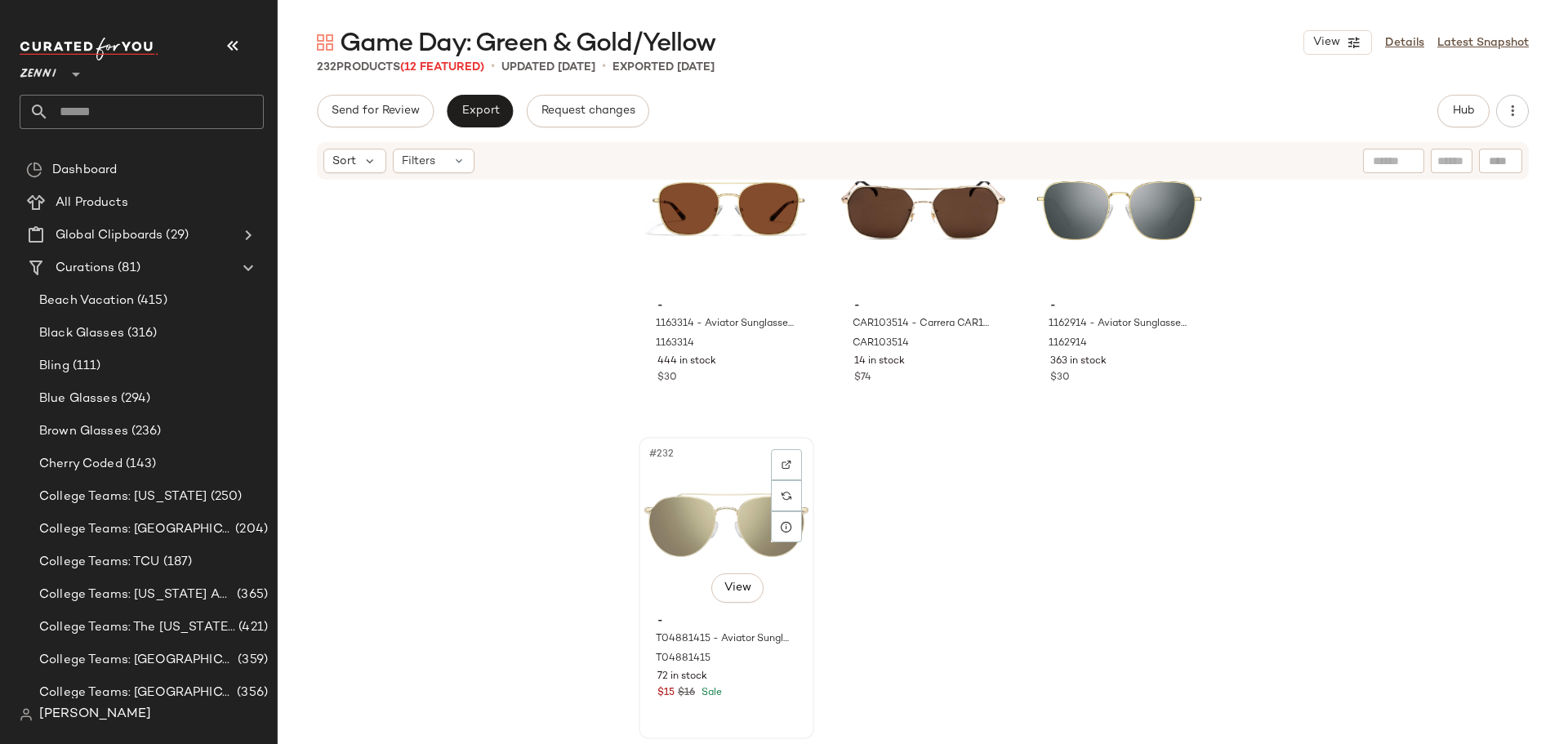
click at [703, 522] on div "#232 View" at bounding box center [726, 524] width 164 height 165
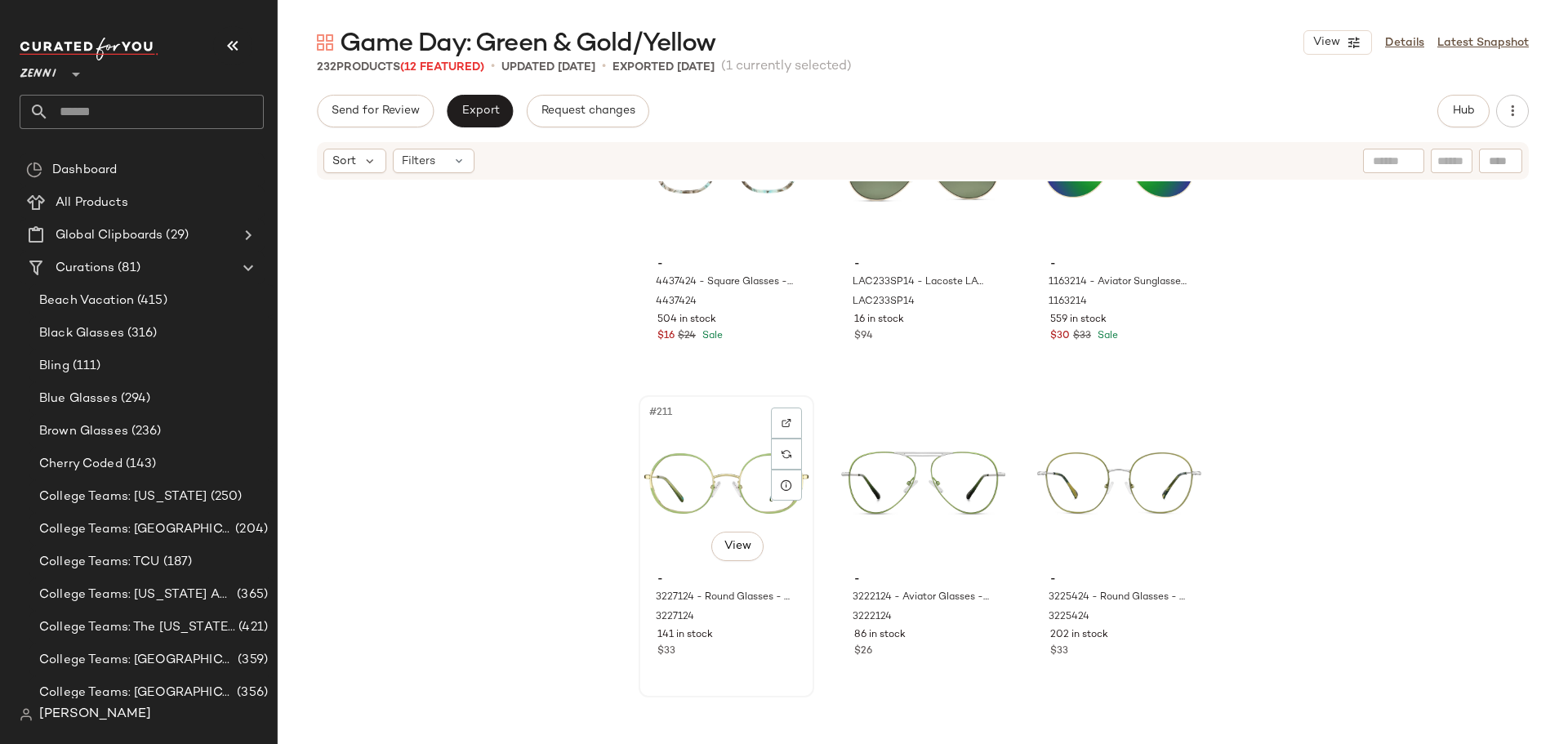
scroll to position [21820, 0]
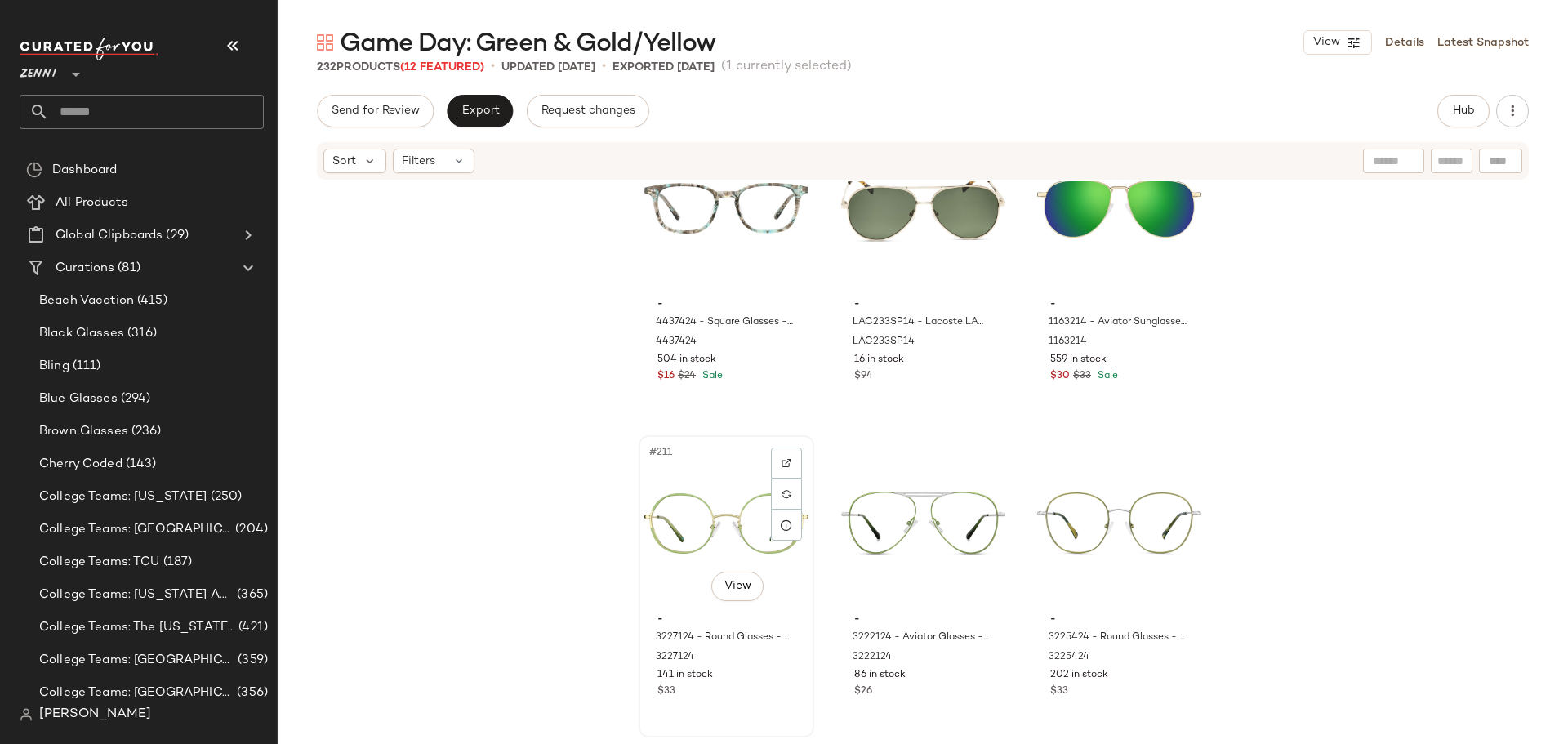
click at [656, 542] on div "#211 View" at bounding box center [726, 523] width 164 height 165
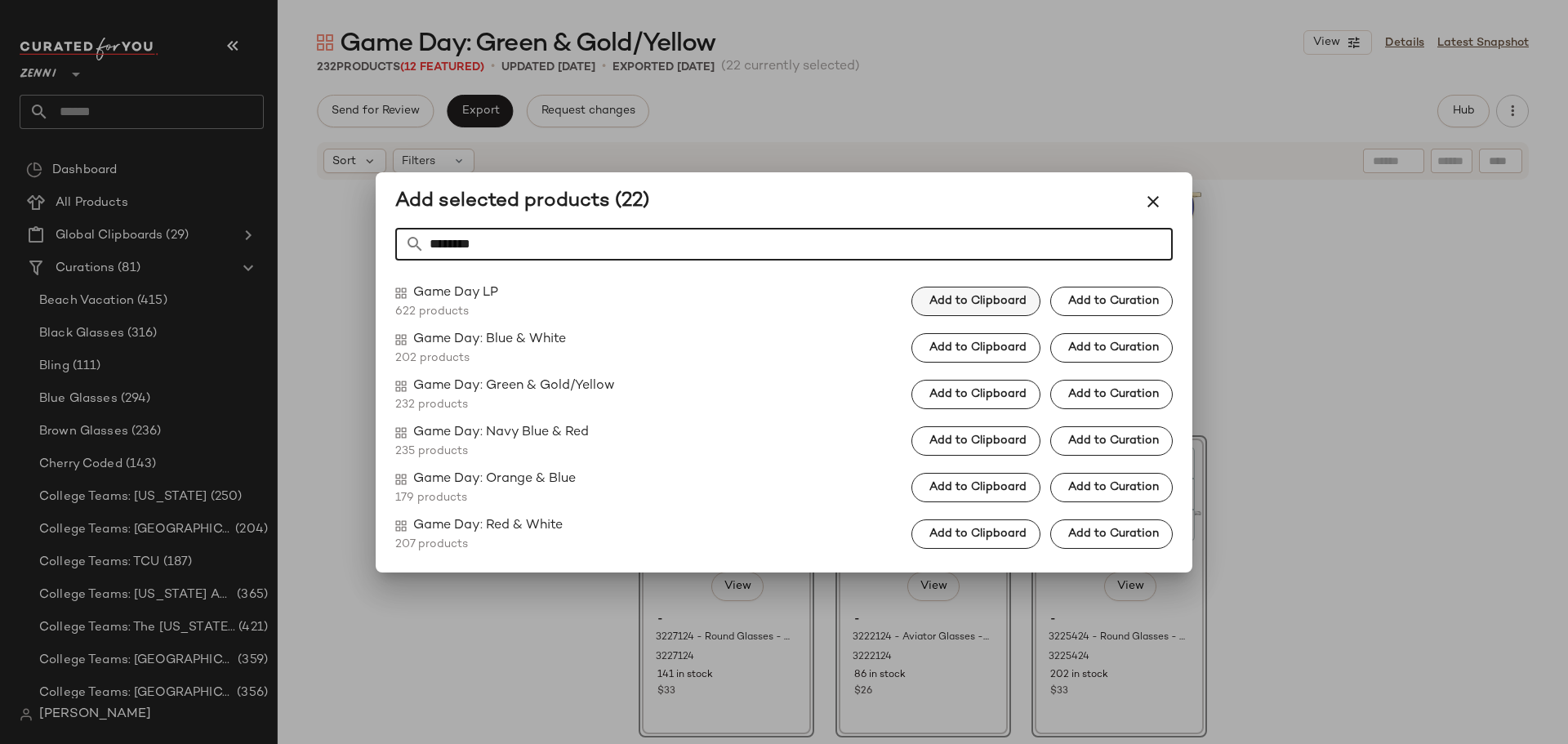
type input "********"
click at [992, 305] on span "Add to Clipboard" at bounding box center [977, 301] width 98 height 13
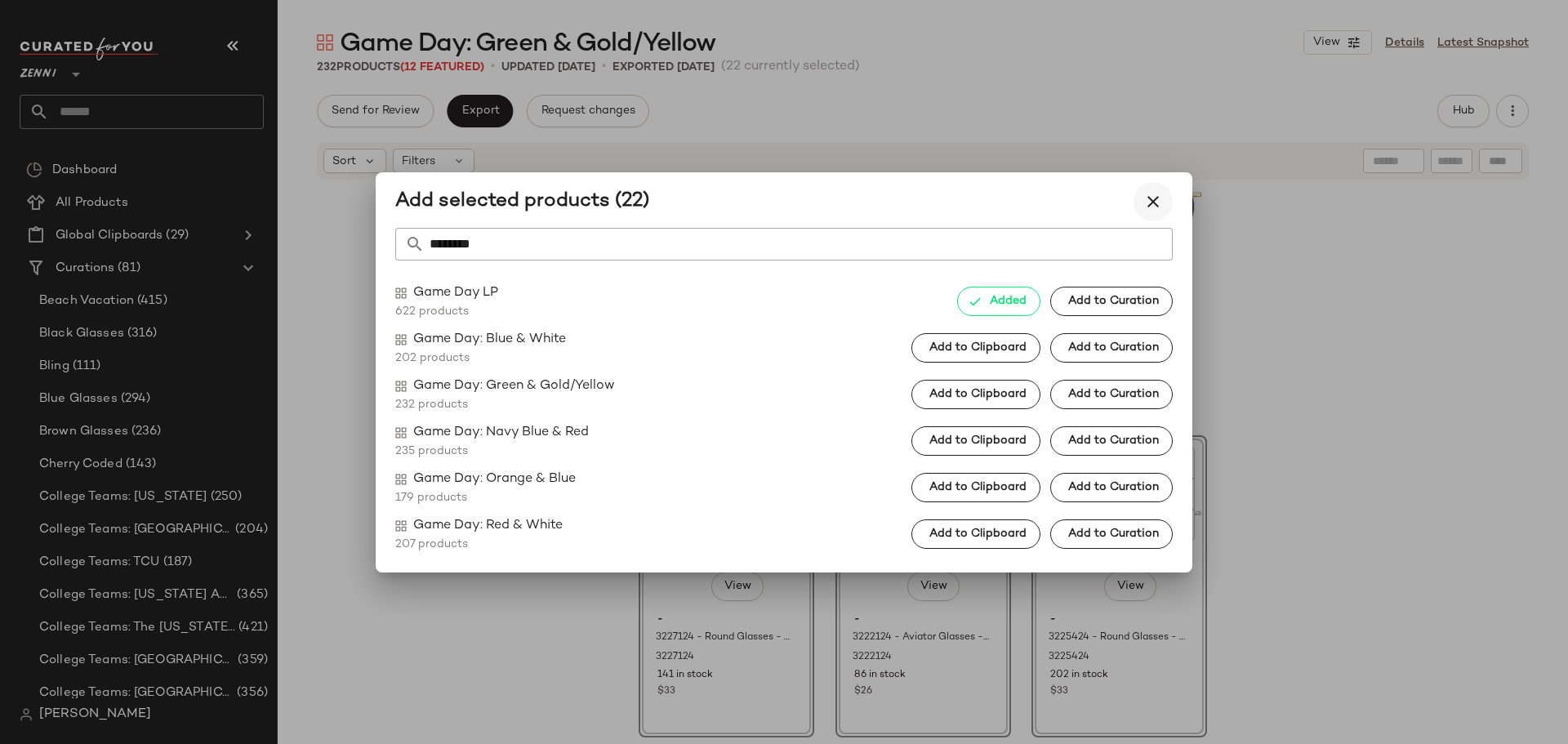
click at [1159, 200] on icon "button" at bounding box center [1153, 201] width 19 height 19
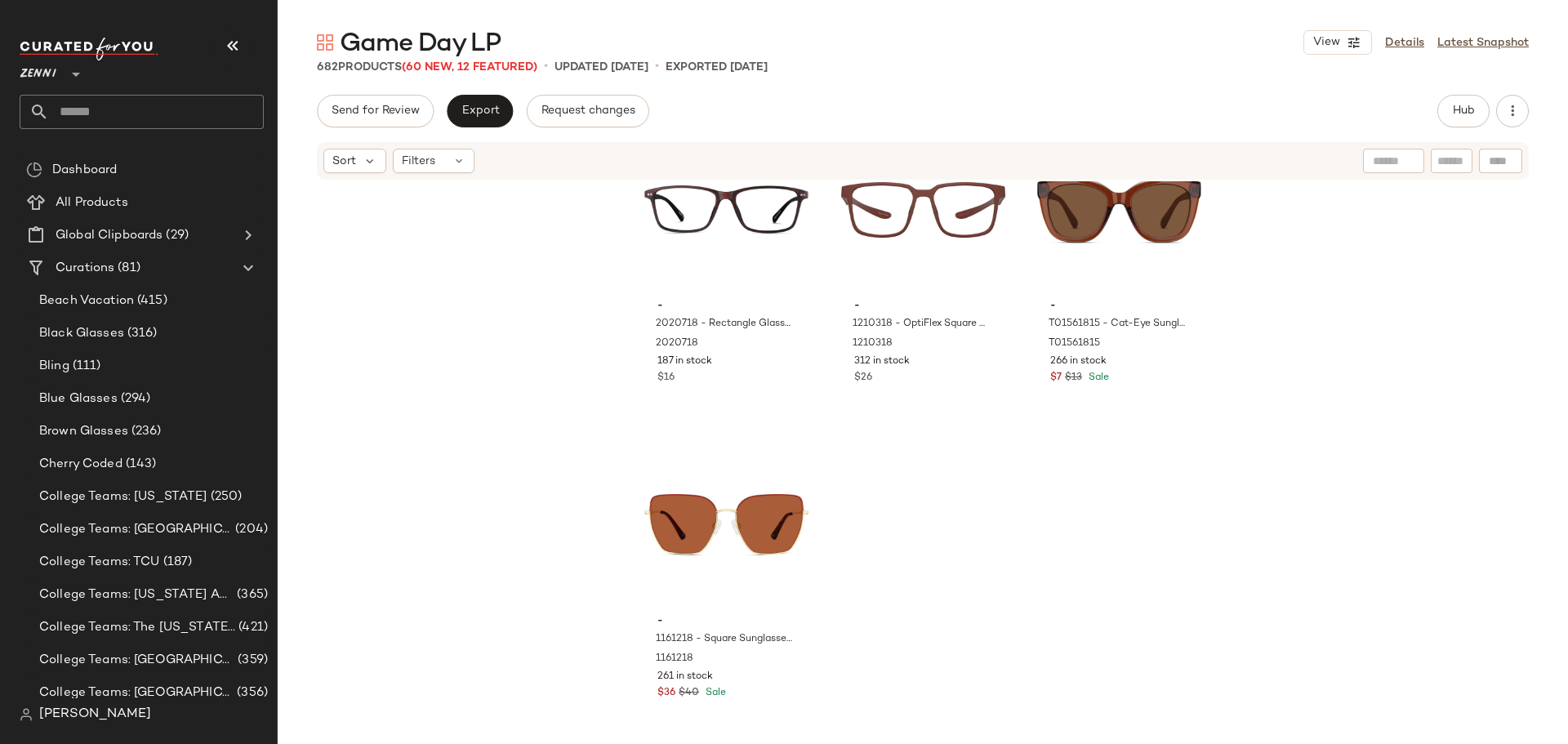
scroll to position [71293, 0]
click at [493, 120] on button "Export" at bounding box center [480, 111] width 67 height 33
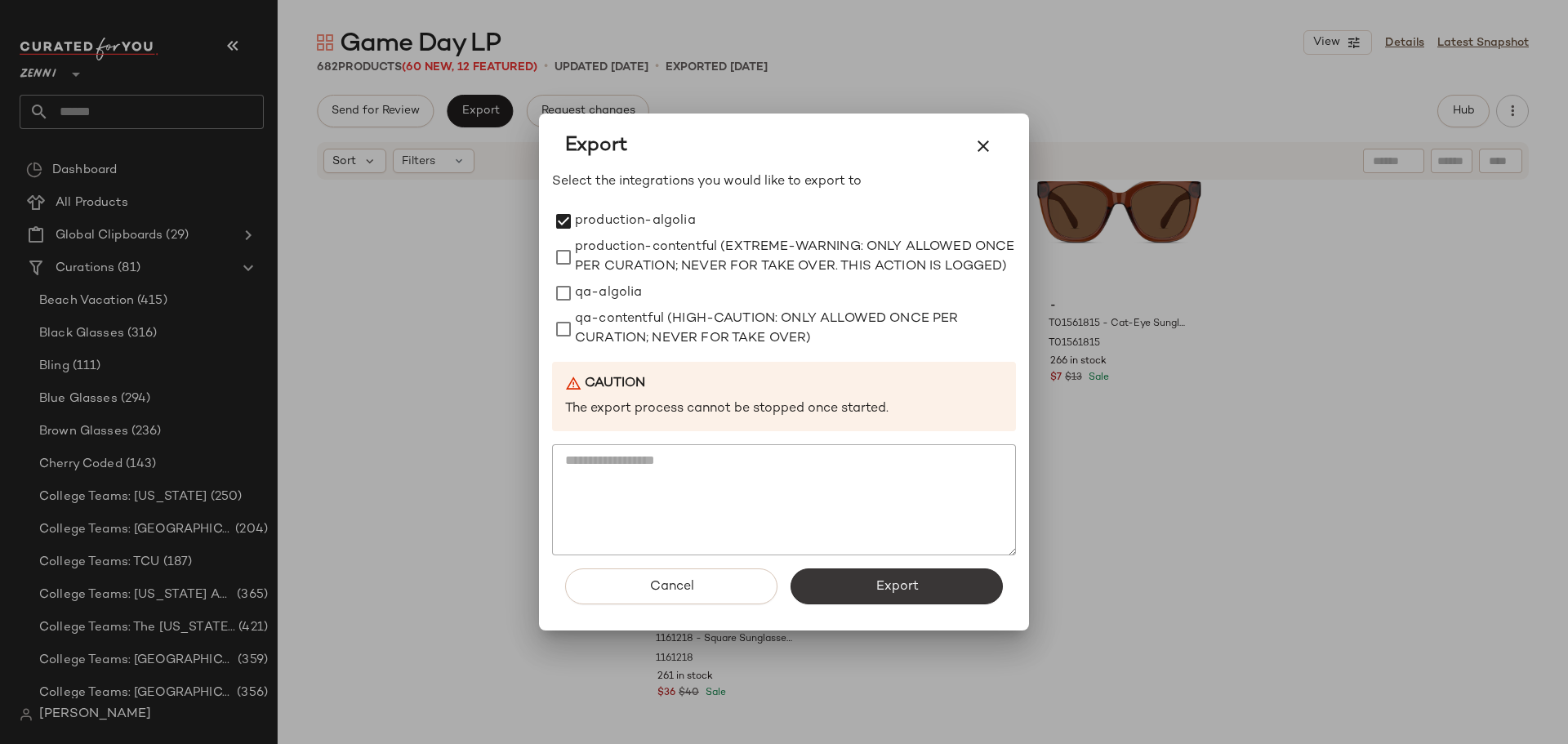
click at [889, 590] on span "Export" at bounding box center [896, 586] width 43 height 16
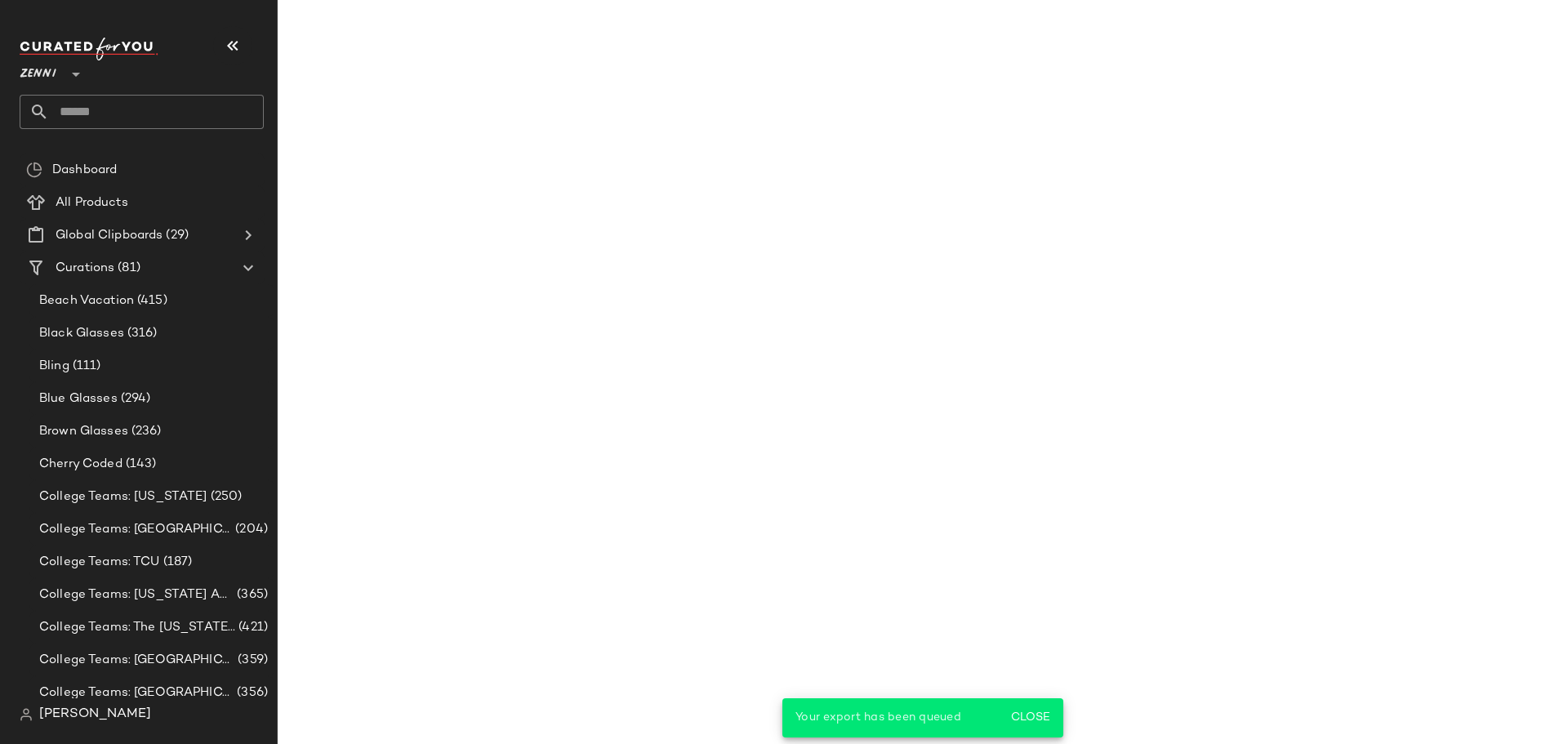
scroll to position [71305, 0]
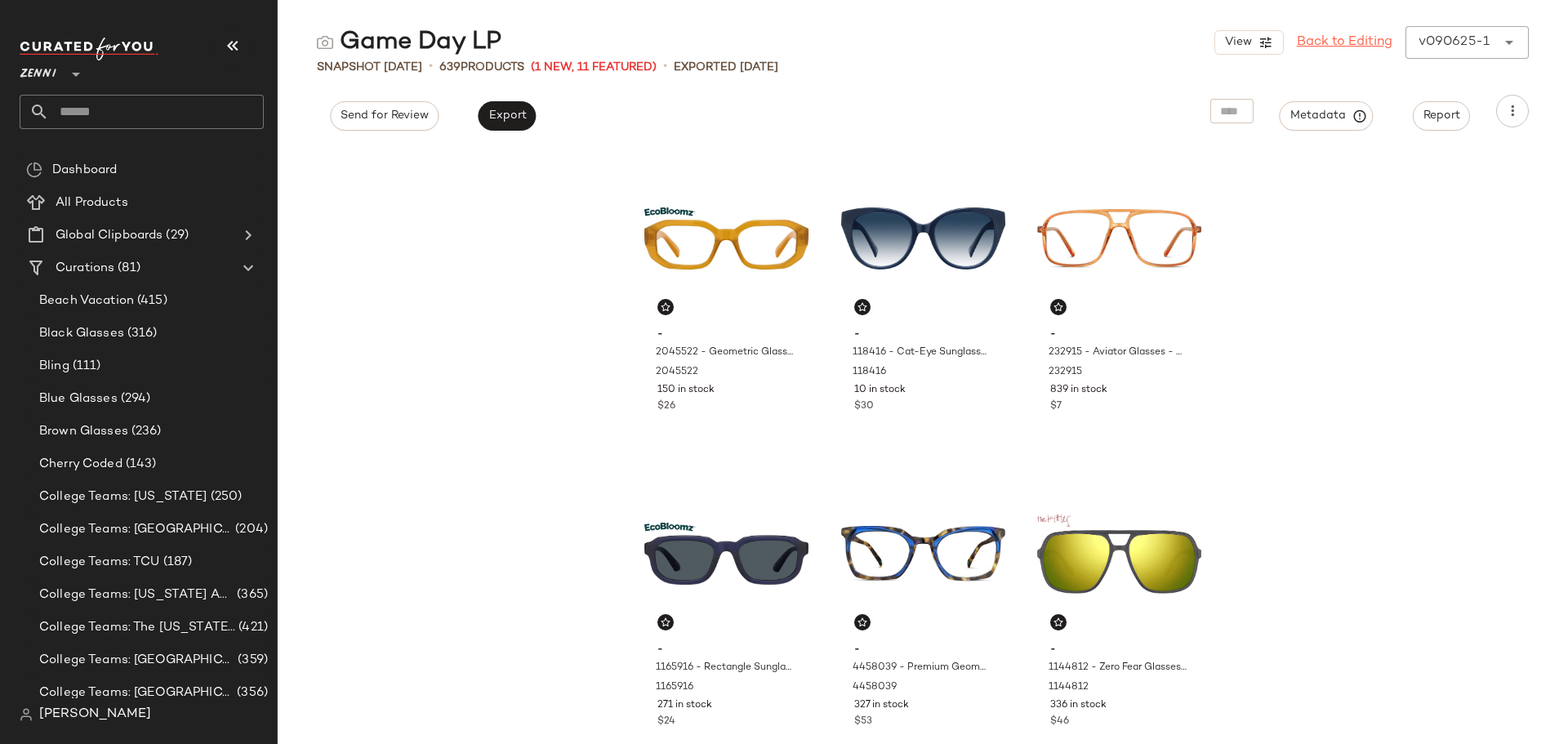
click at [1358, 47] on link "Back to Editing" at bounding box center [1345, 42] width 96 height 19
